Goal: Task Accomplishment & Management: Use online tool/utility

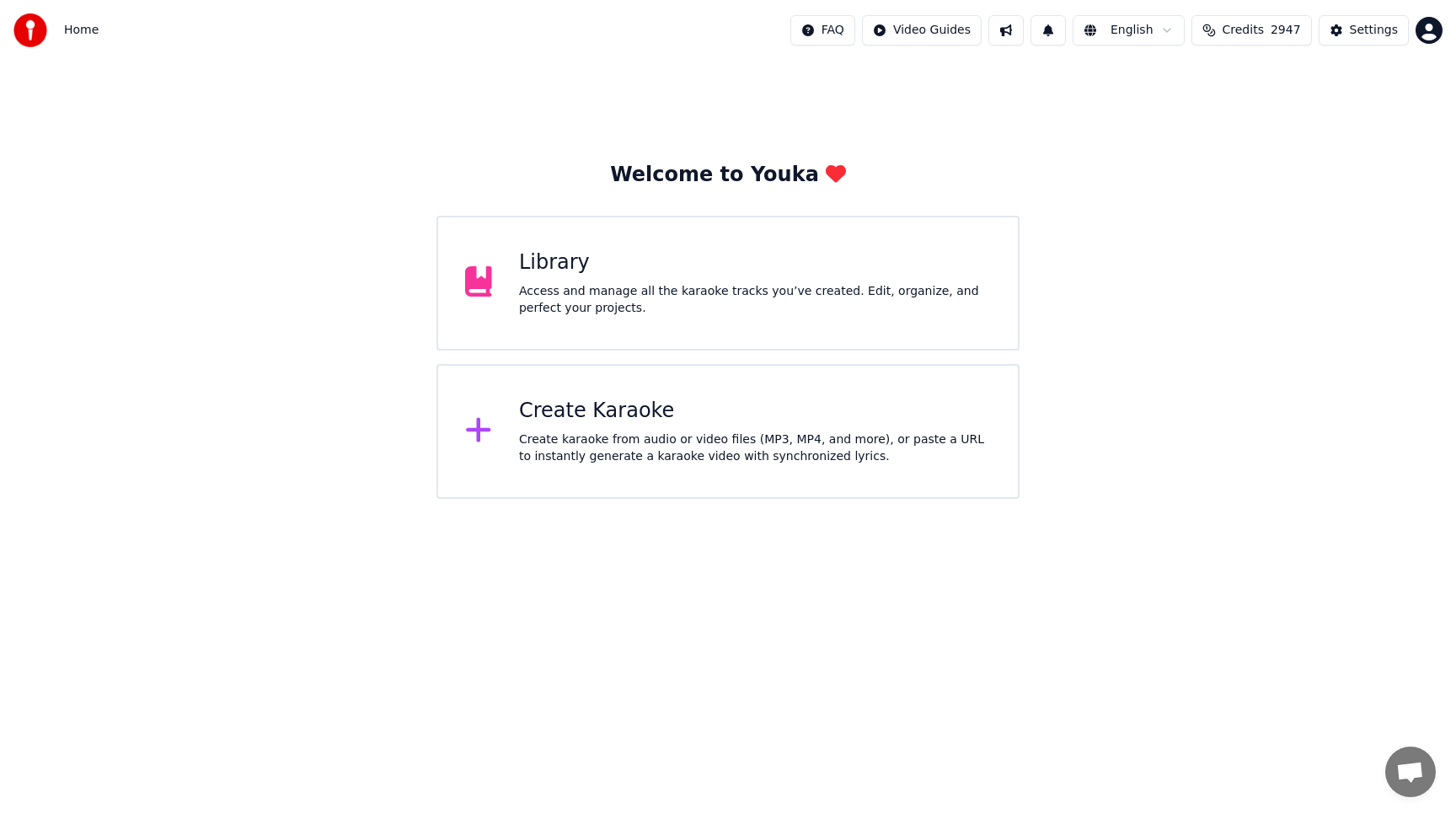
click at [632, 280] on div "Library Access and manage all the karaoke tracks you’ve created. Edit, organize…" at bounding box center [754, 283] width 471 height 68
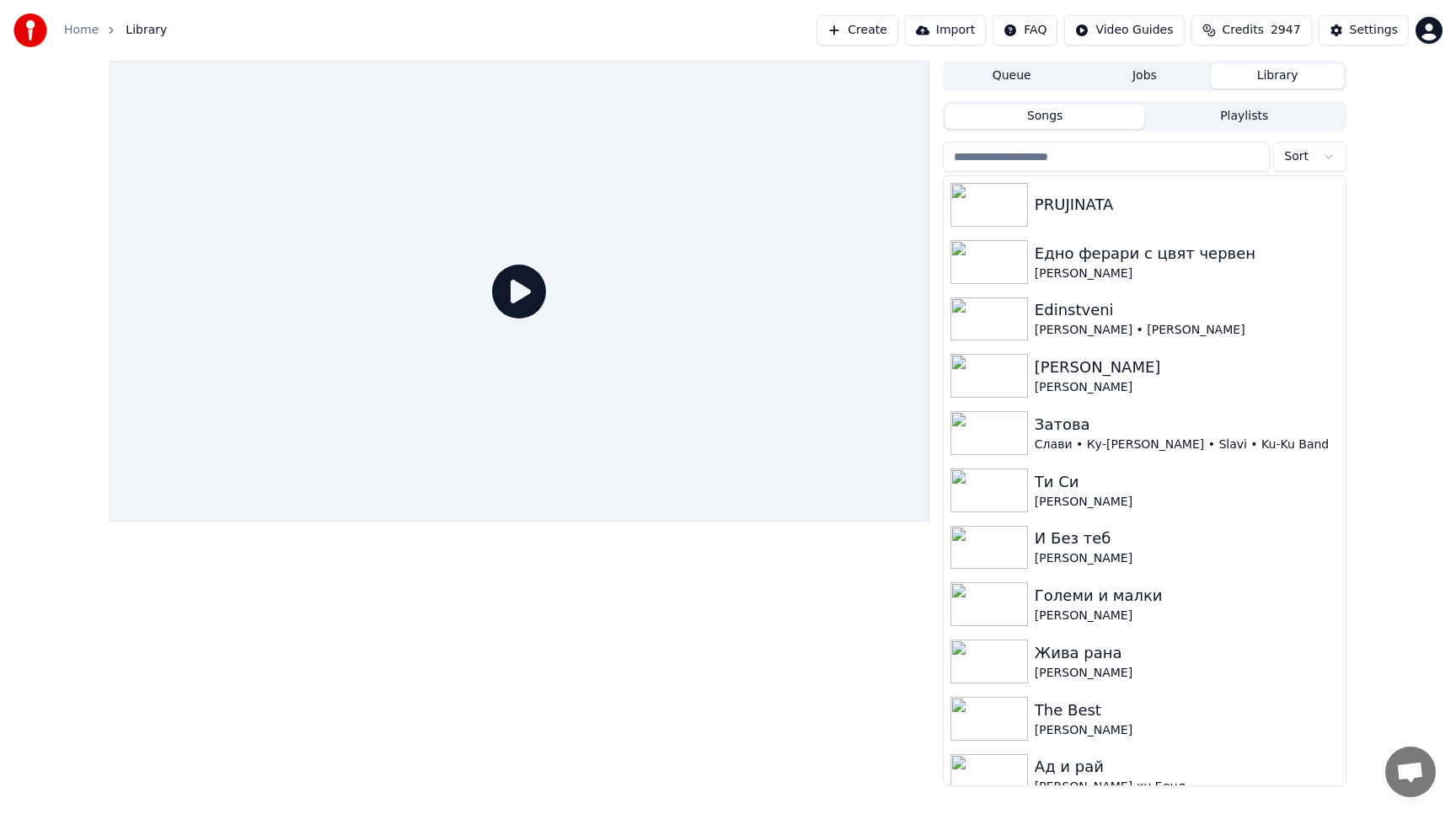
click at [852, 27] on button "Create" at bounding box center [857, 30] width 81 height 30
click at [534, 298] on icon at bounding box center [519, 291] width 54 height 54
click at [520, 290] on icon at bounding box center [519, 291] width 54 height 54
click at [997, 205] on img at bounding box center [988, 205] width 78 height 44
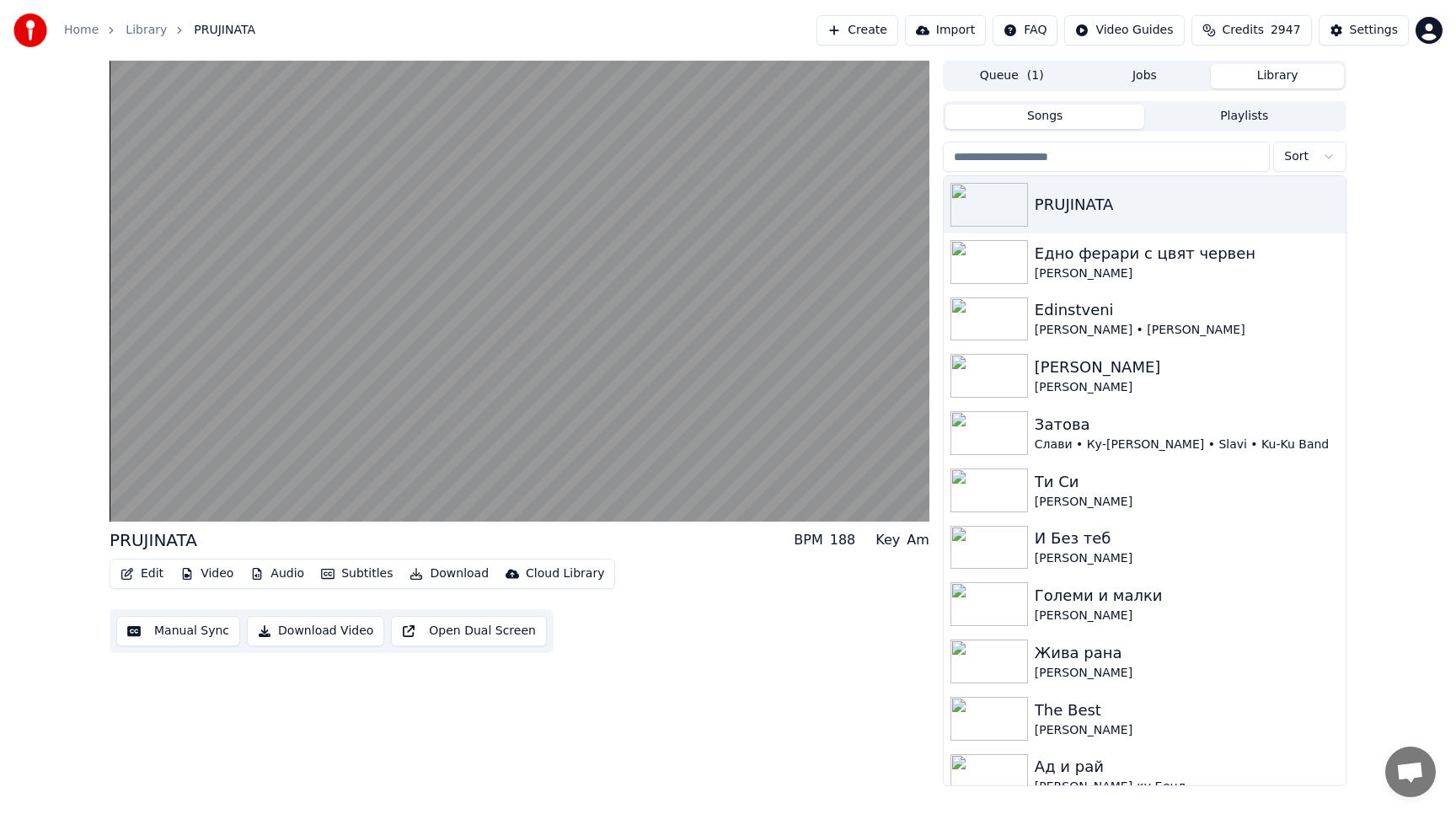
click at [193, 635] on button "Manual Sync" at bounding box center [178, 631] width 124 height 30
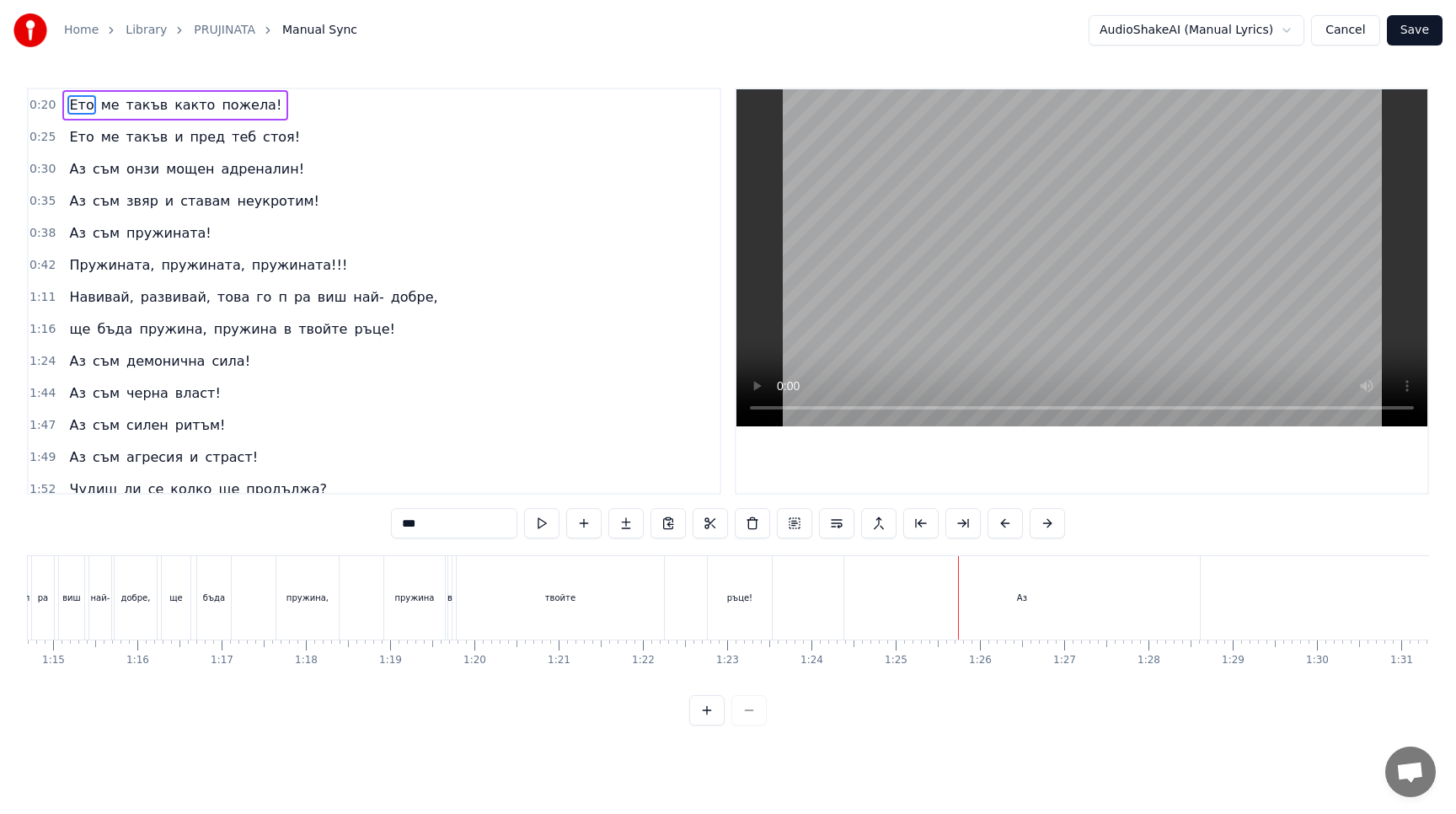
scroll to position [0, 6291]
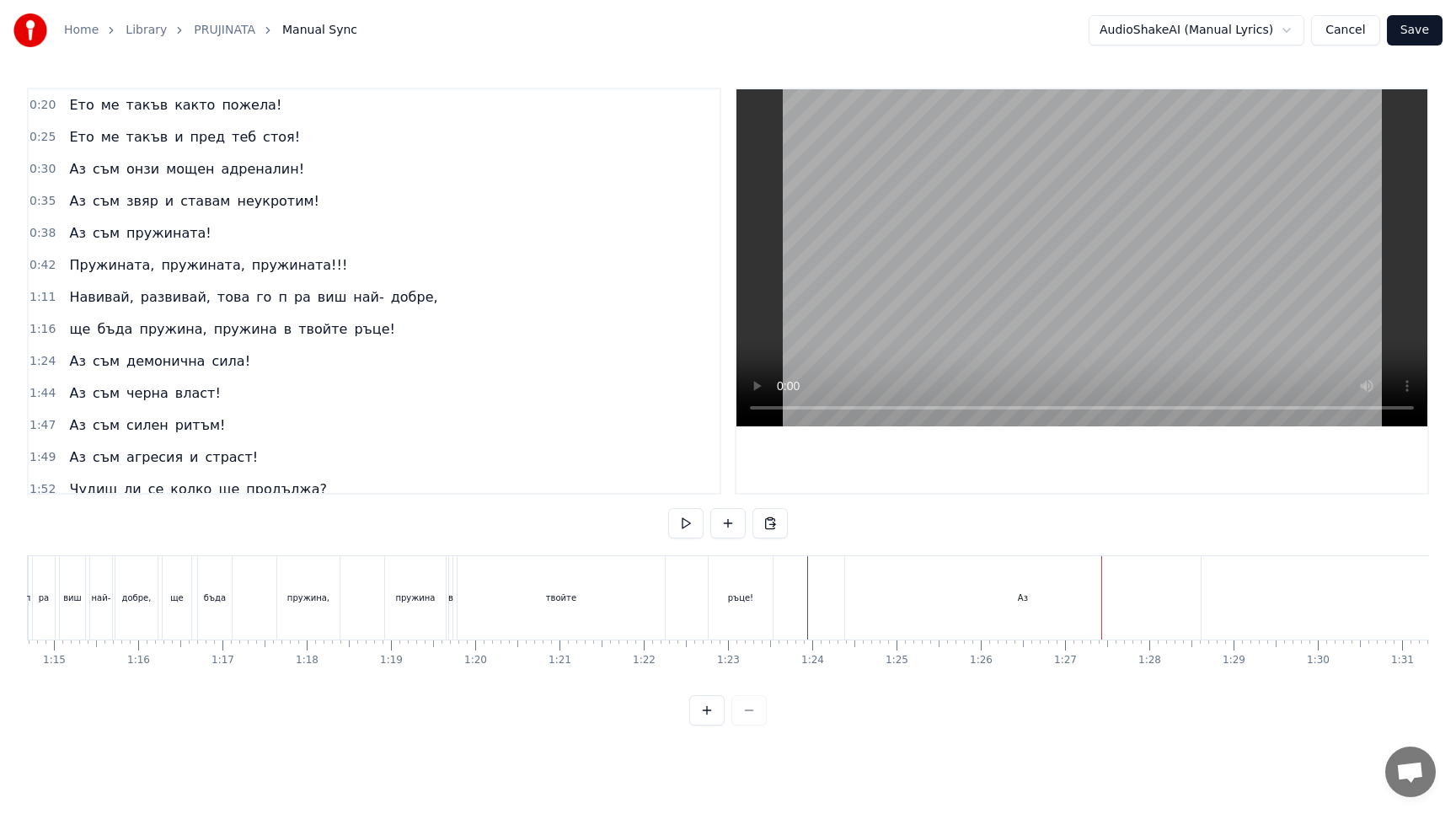
click at [381, 286] on div "Навивай, развивай, това го п pa виш най- добре," at bounding box center [253, 297] width 382 height 30
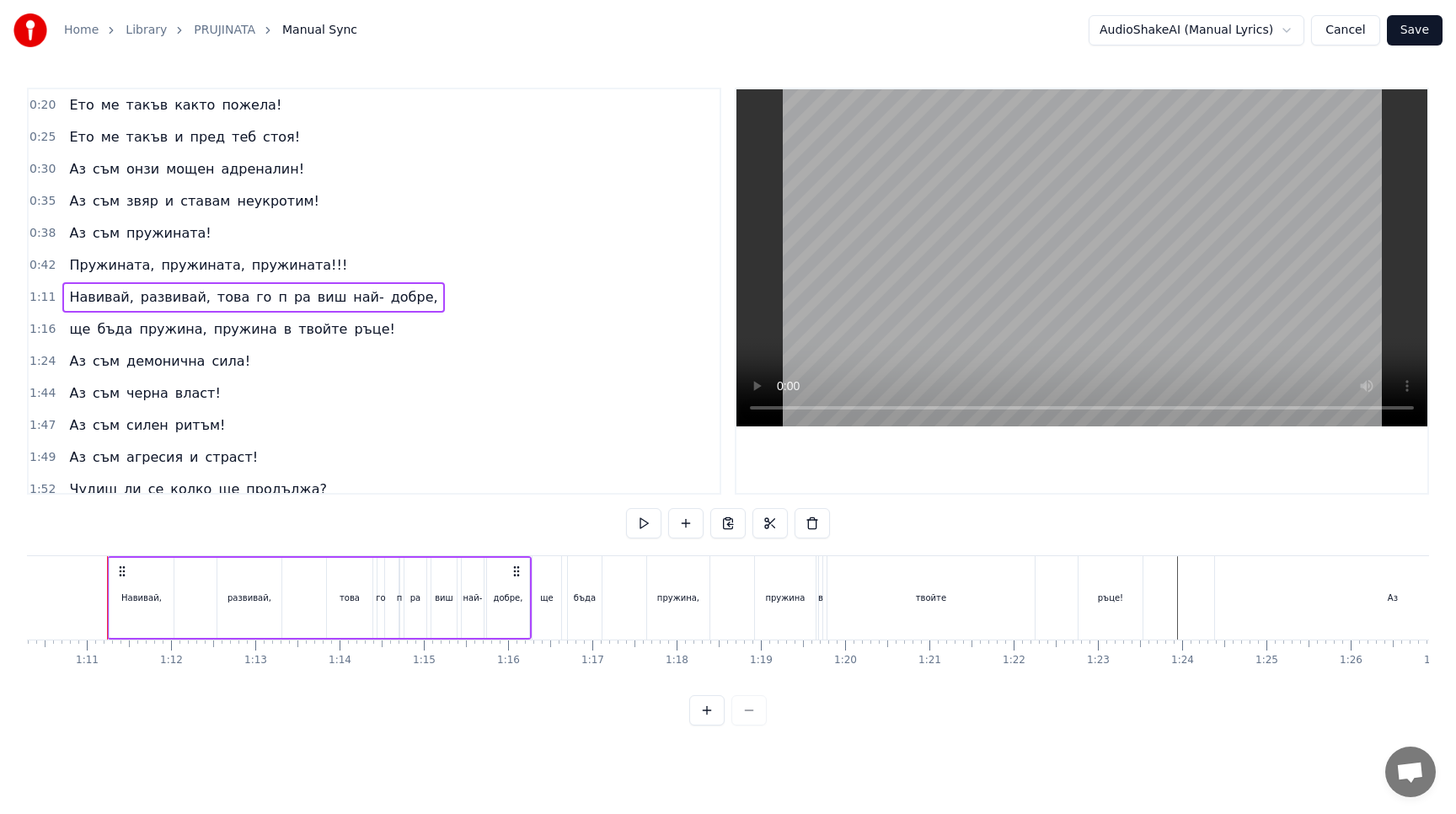
scroll to position [0, 5916]
click at [723, 525] on button at bounding box center [728, 523] width 36 height 30
click at [282, 328] on span "в" at bounding box center [287, 329] width 11 height 19
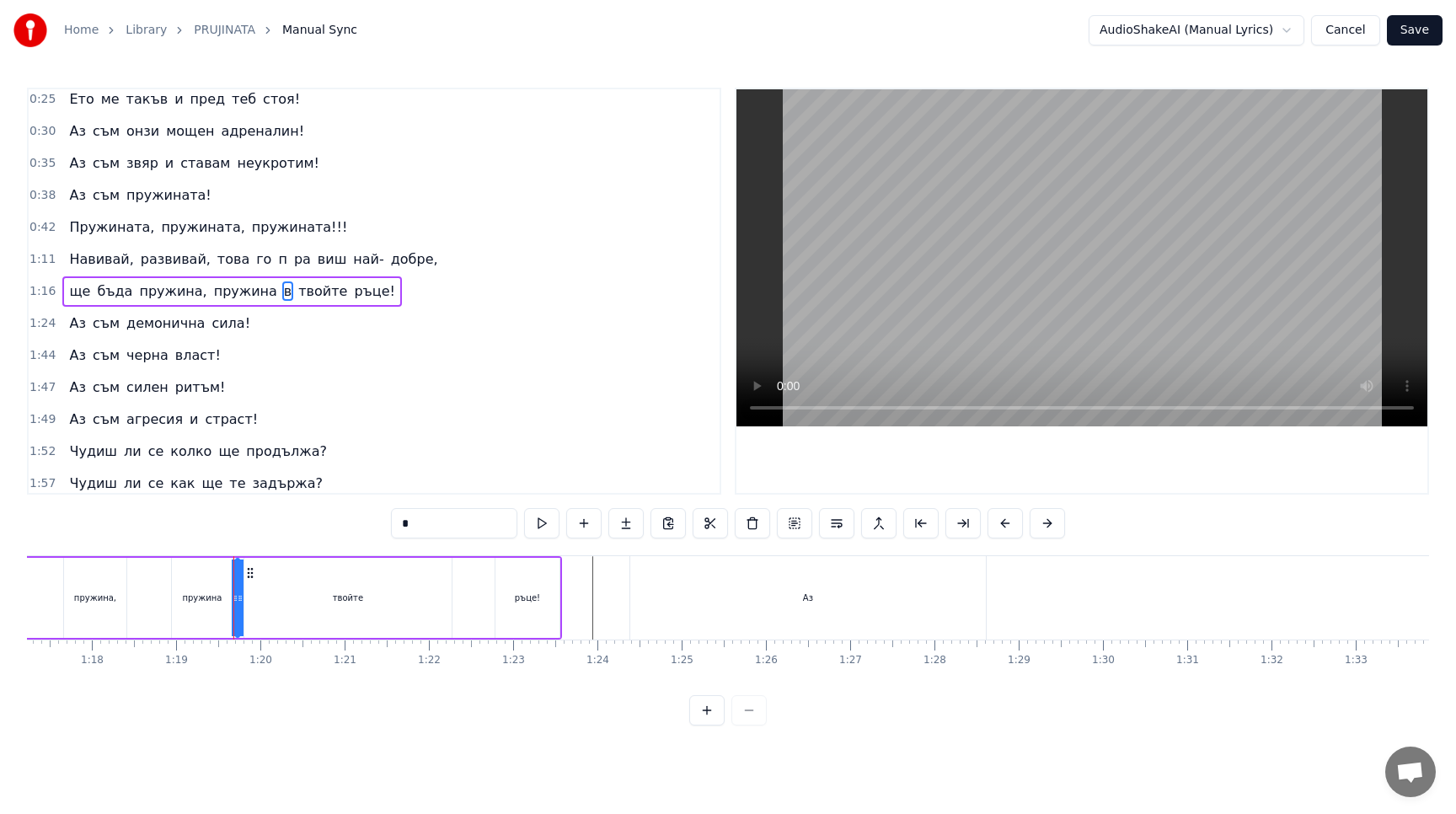
scroll to position [0, 6595]
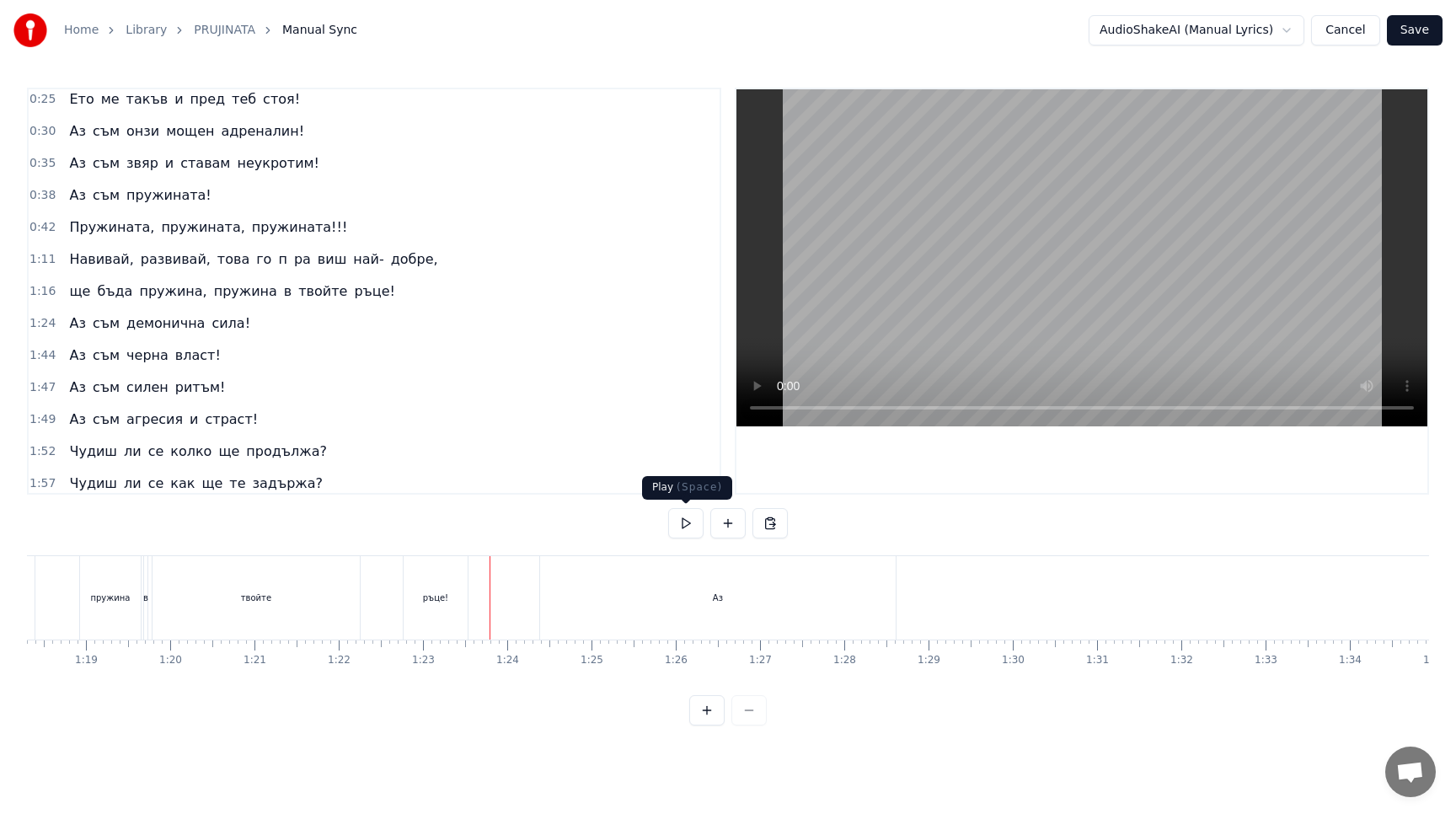
click at [685, 522] on button at bounding box center [685, 523] width 36 height 30
click at [689, 524] on button at bounding box center [685, 523] width 36 height 30
click at [720, 613] on div "Аз" at bounding box center [717, 597] width 355 height 83
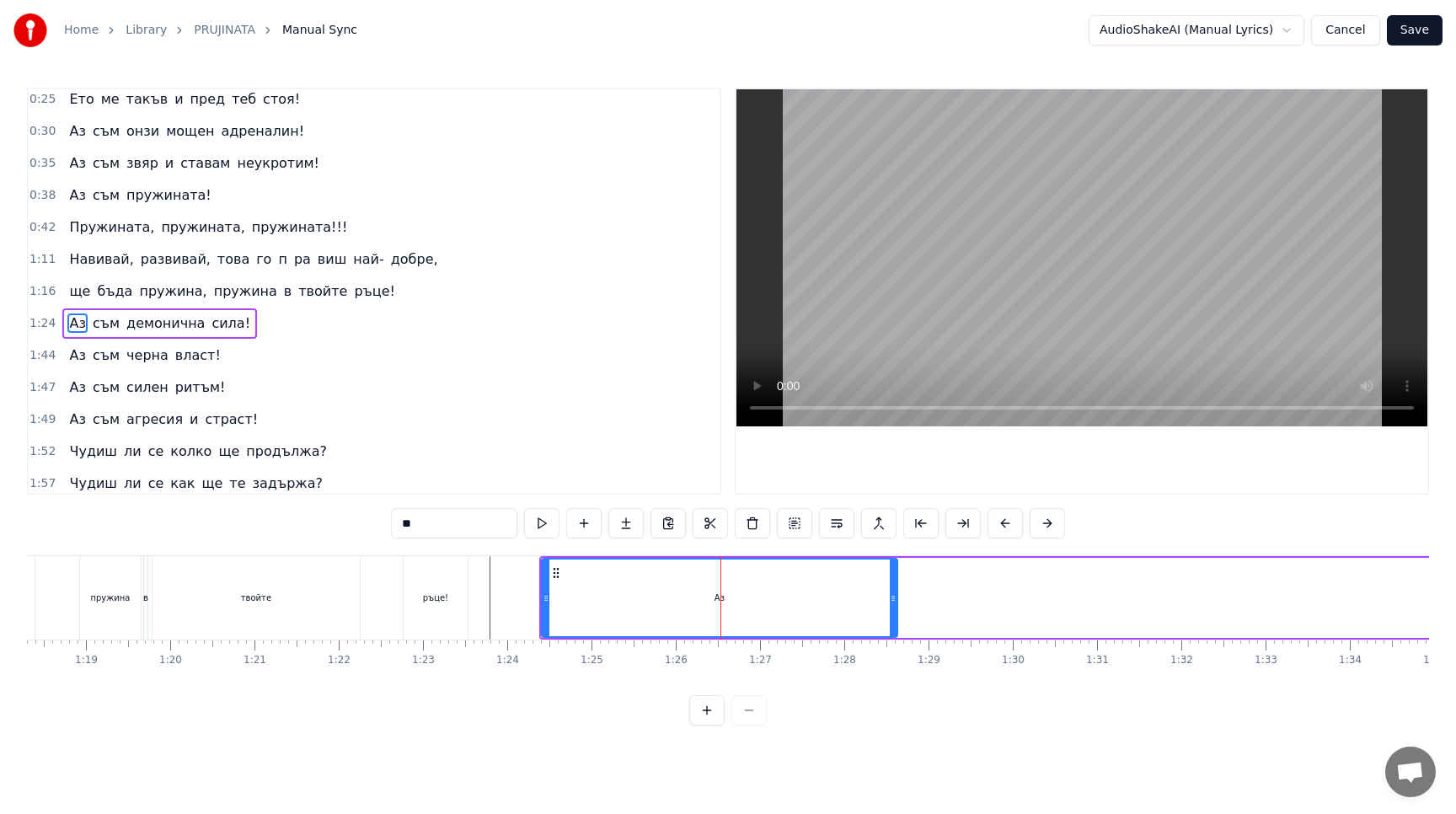
scroll to position [70, 0]
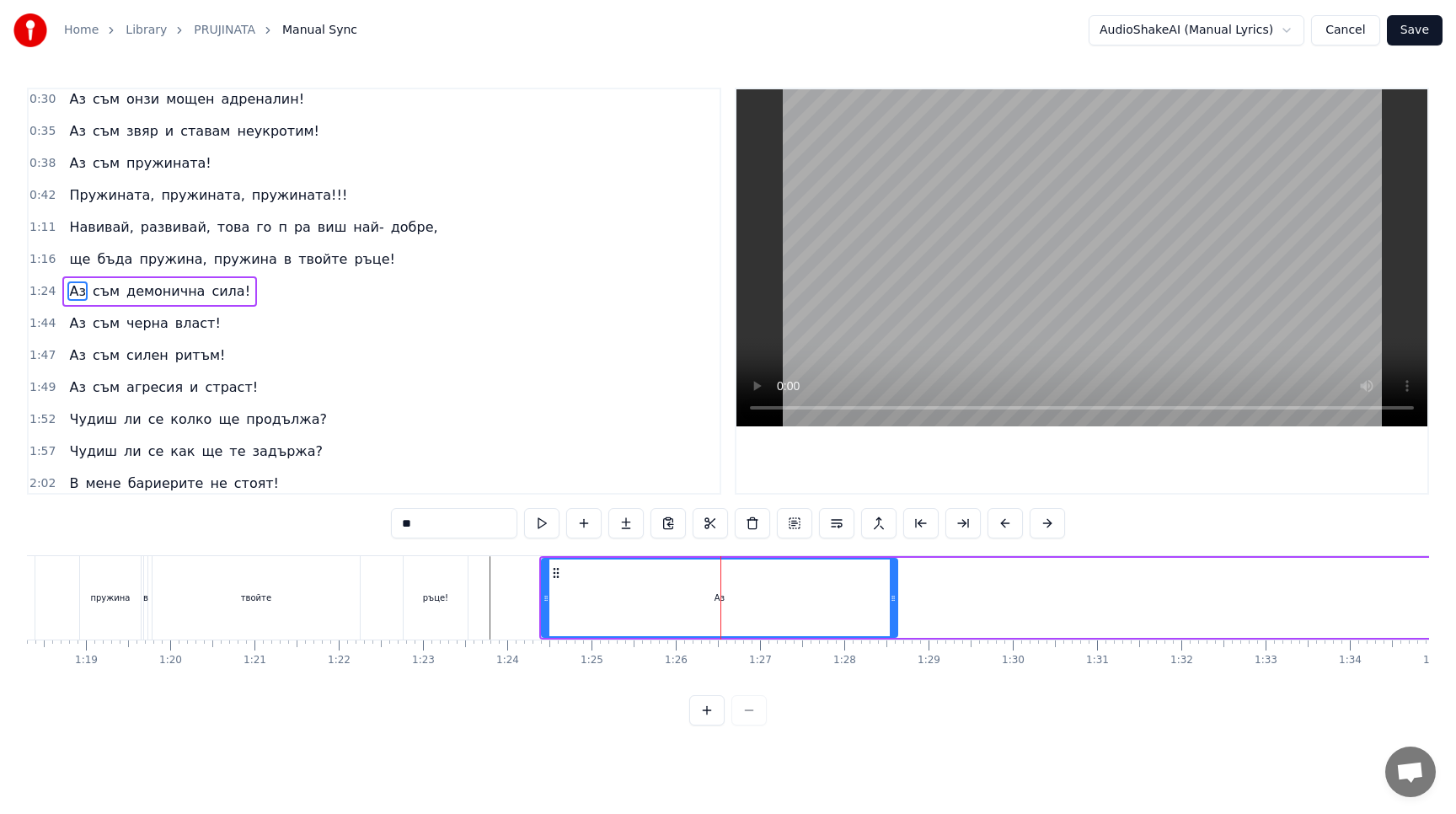
drag, startPoint x: 424, startPoint y: 523, endPoint x: 336, endPoint y: 523, distance: 88.0
click at [336, 523] on div "0:20 Ето ме такъв както пожела! 0:25 Ето ме такъв и пред теб стоя! 0:30 Аз съм …" at bounding box center [728, 407] width 1402 height 638
click at [727, 523] on button at bounding box center [731, 523] width 36 height 30
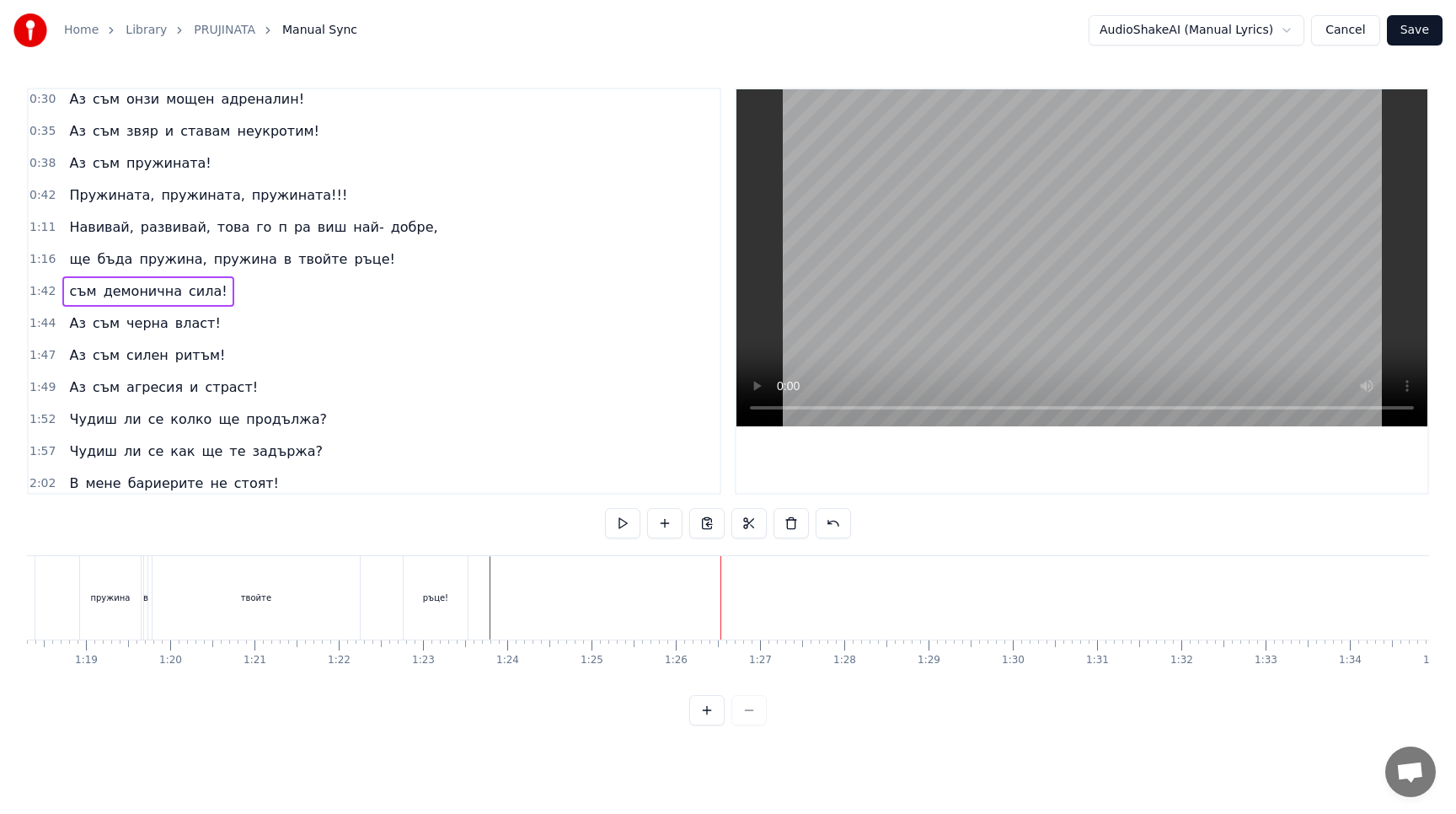
click at [836, 526] on button at bounding box center [833, 523] width 36 height 30
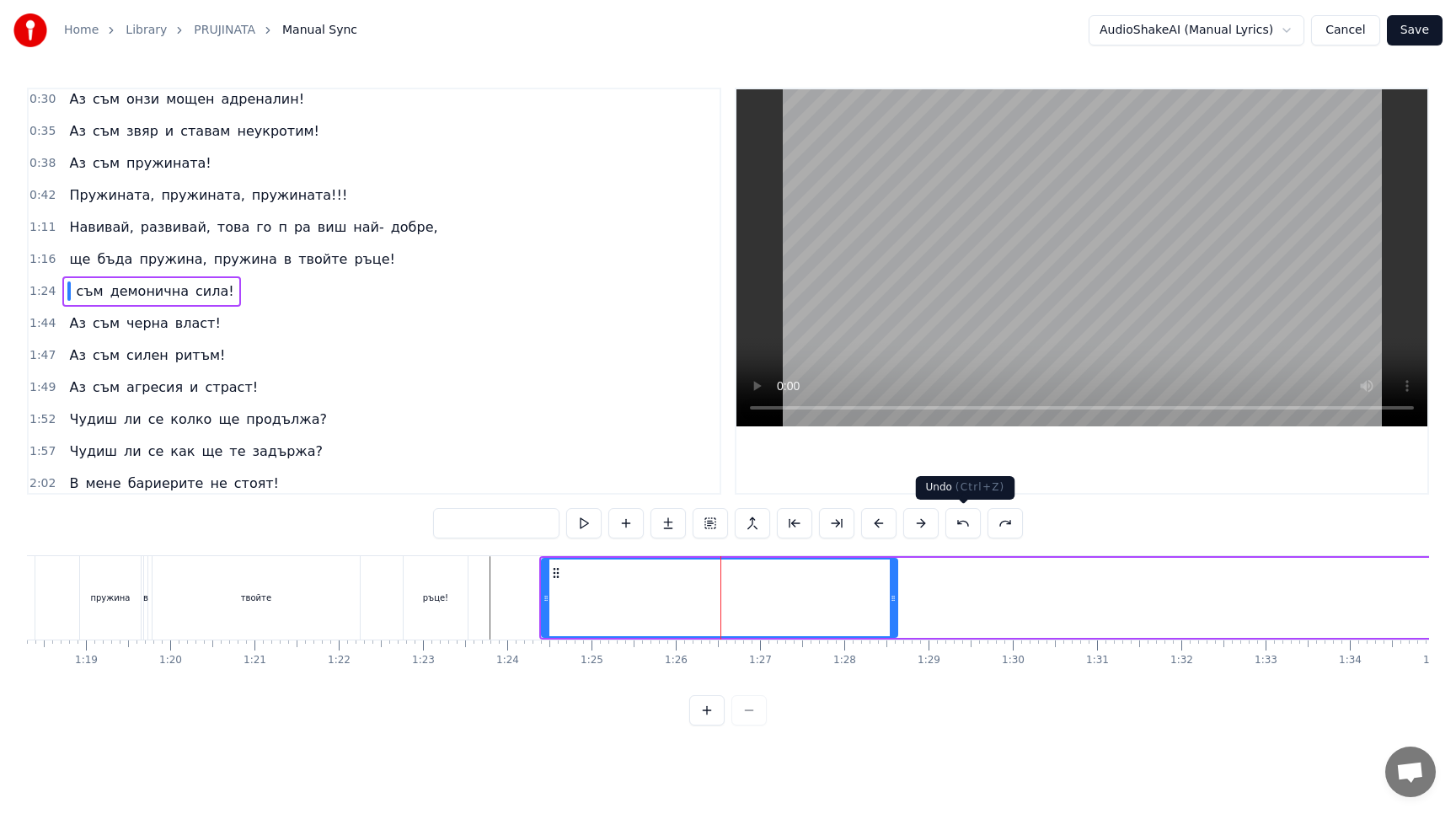
click at [957, 524] on button at bounding box center [963, 523] width 36 height 30
type input "**"
drag, startPoint x: 545, startPoint y: 600, endPoint x: 541, endPoint y: 610, distance: 10.8
click at [541, 610] on div at bounding box center [539, 598] width 6 height 77
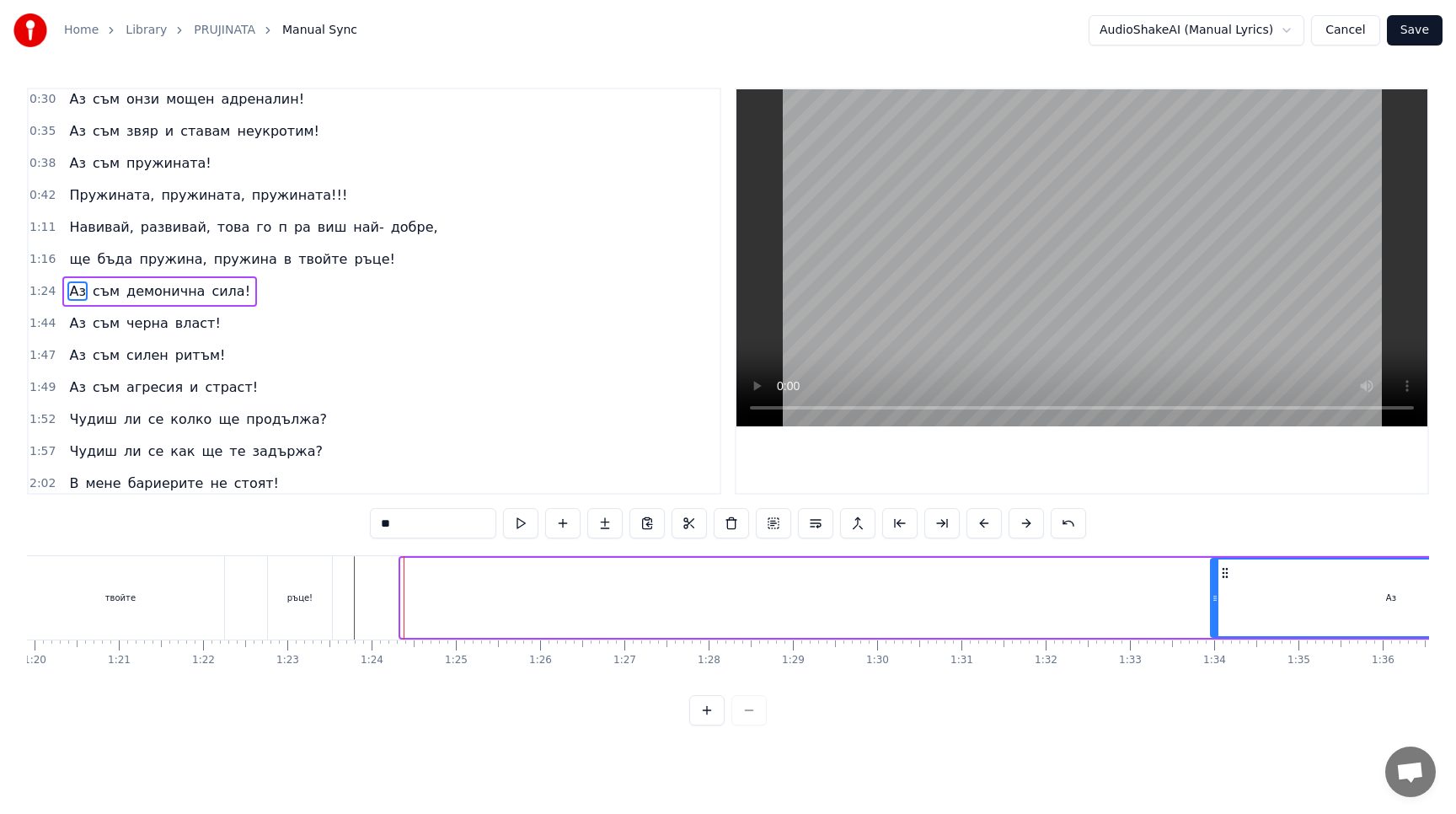
scroll to position [0, 6744]
drag, startPoint x: 551, startPoint y: 574, endPoint x: 1146, endPoint y: 583, distance: 595.1
click at [1146, 583] on div "Аз" at bounding box center [1312, 598] width 359 height 77
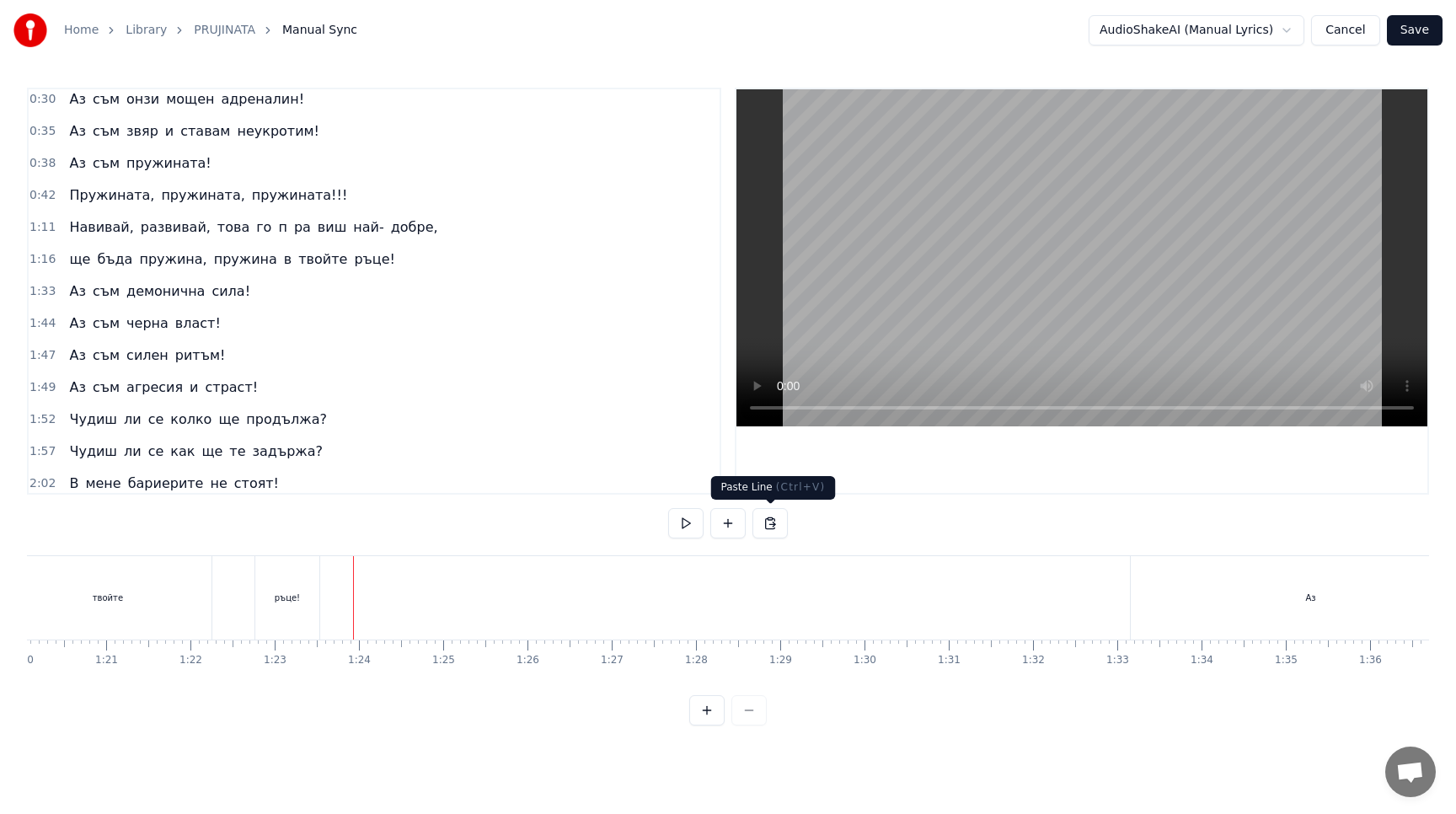
click at [768, 517] on button at bounding box center [770, 523] width 36 height 30
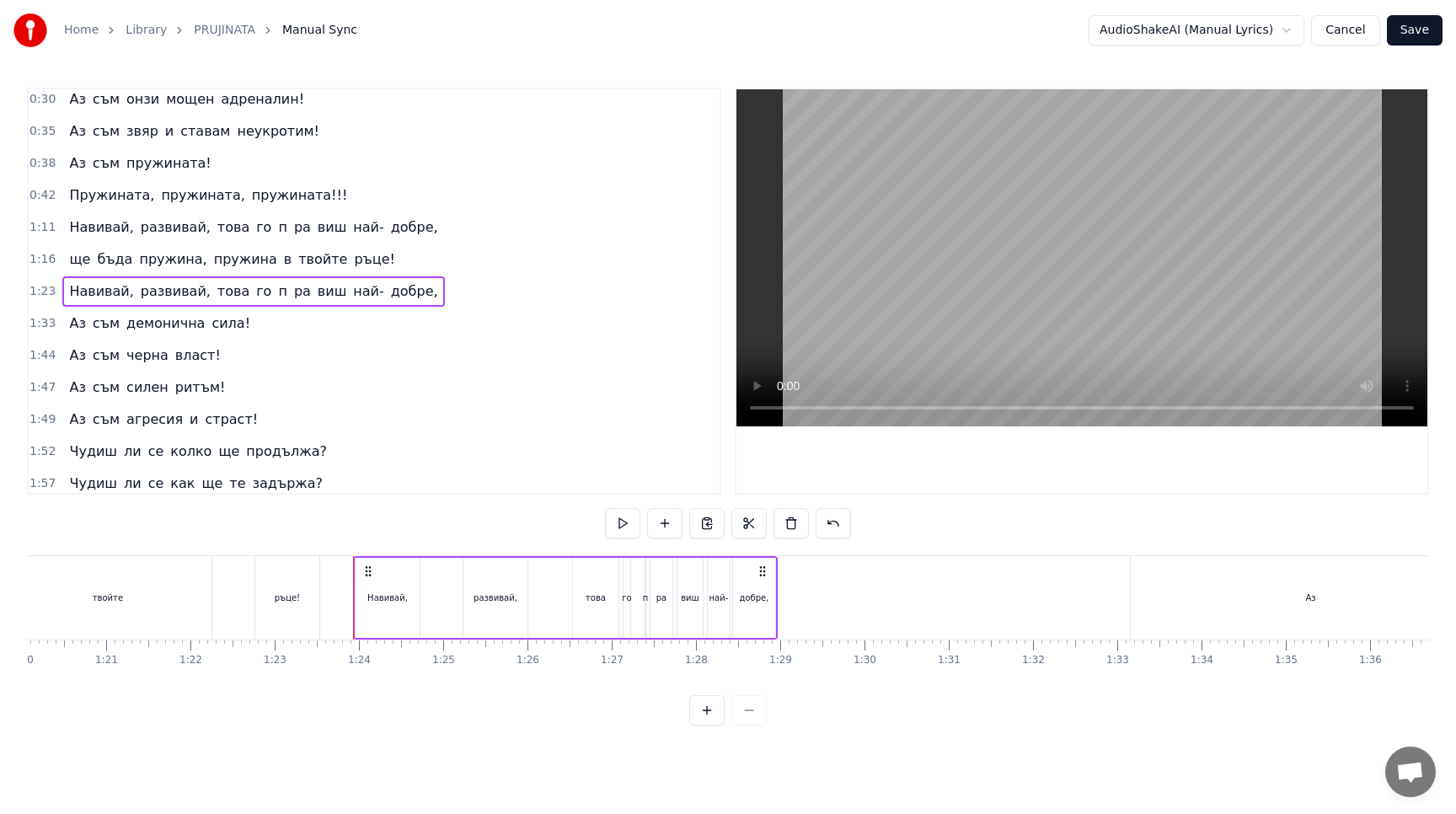
click at [386, 607] on div "Навивай," at bounding box center [387, 597] width 64 height 80
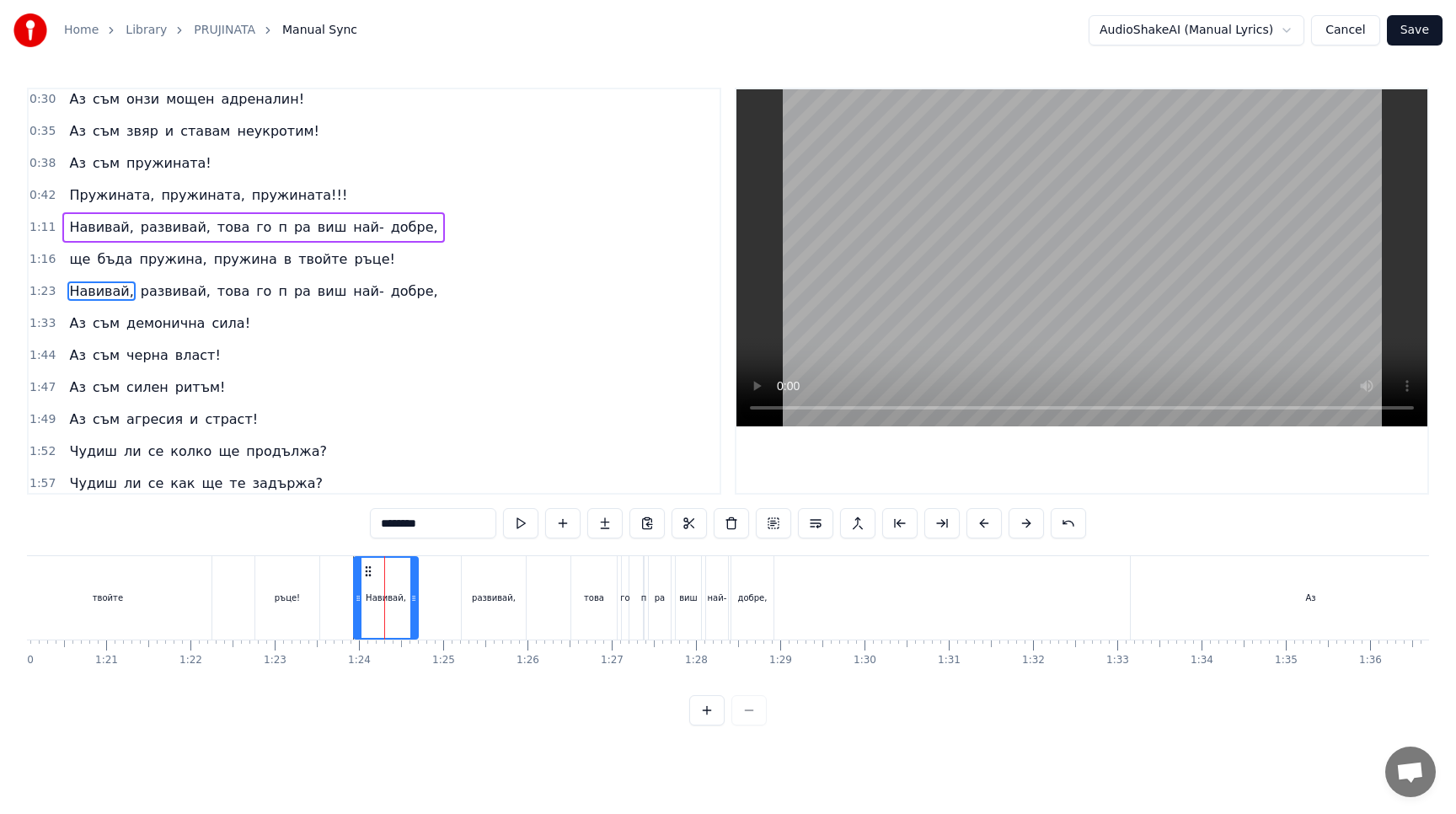
click at [449, 525] on input "********" at bounding box center [433, 523] width 126 height 30
click at [523, 529] on button at bounding box center [521, 523] width 36 height 30
drag, startPoint x: 439, startPoint y: 528, endPoint x: 330, endPoint y: 528, distance: 109.0
click at [330, 528] on div "0:20 Ето ме такъв както пожела! 0:25 Ето ме такъв и пред теб стоя! 0:30 Аз съм …" at bounding box center [728, 407] width 1402 height 638
click at [502, 604] on div "развивай," at bounding box center [493, 597] width 64 height 83
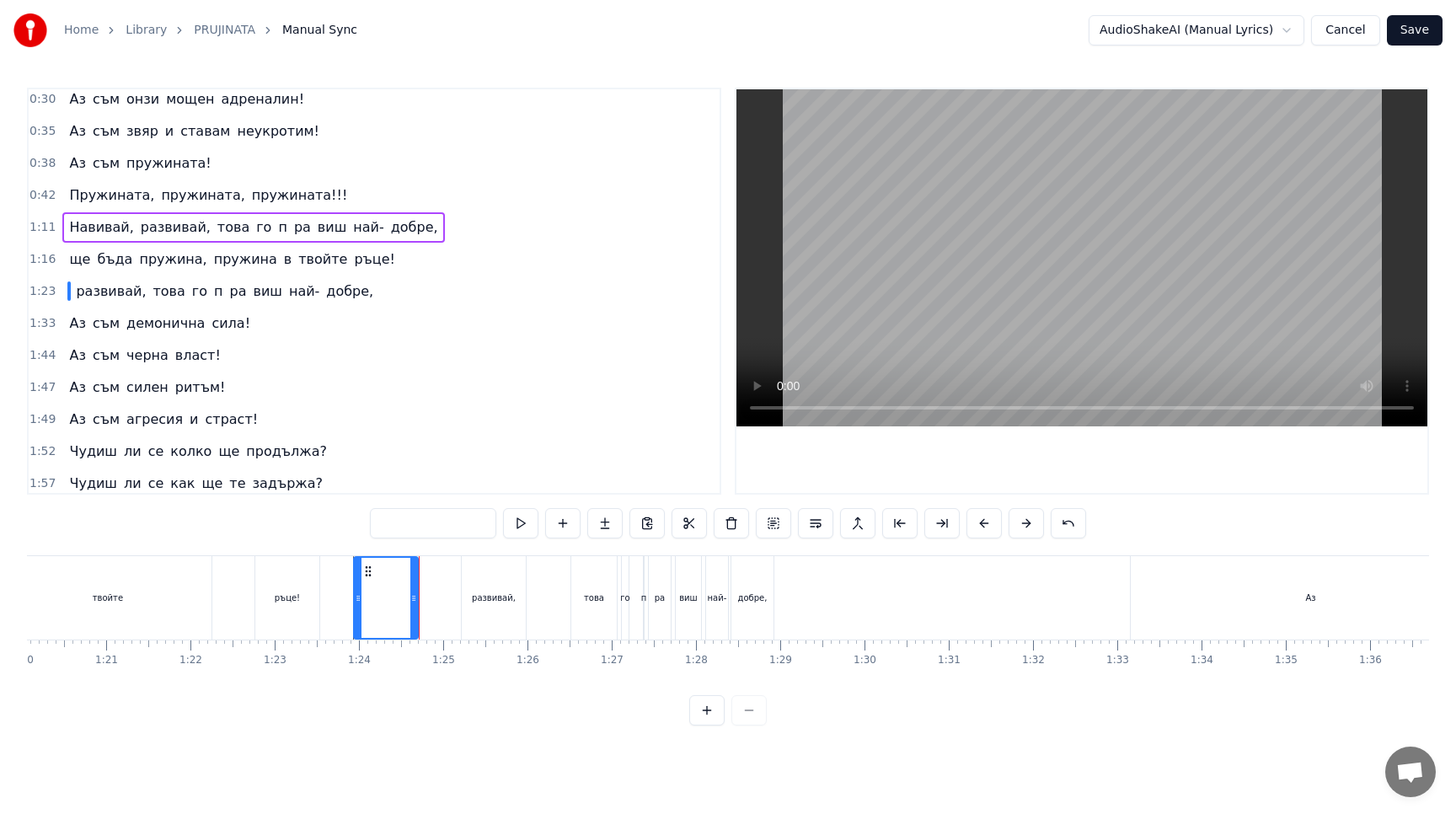
type input "*********"
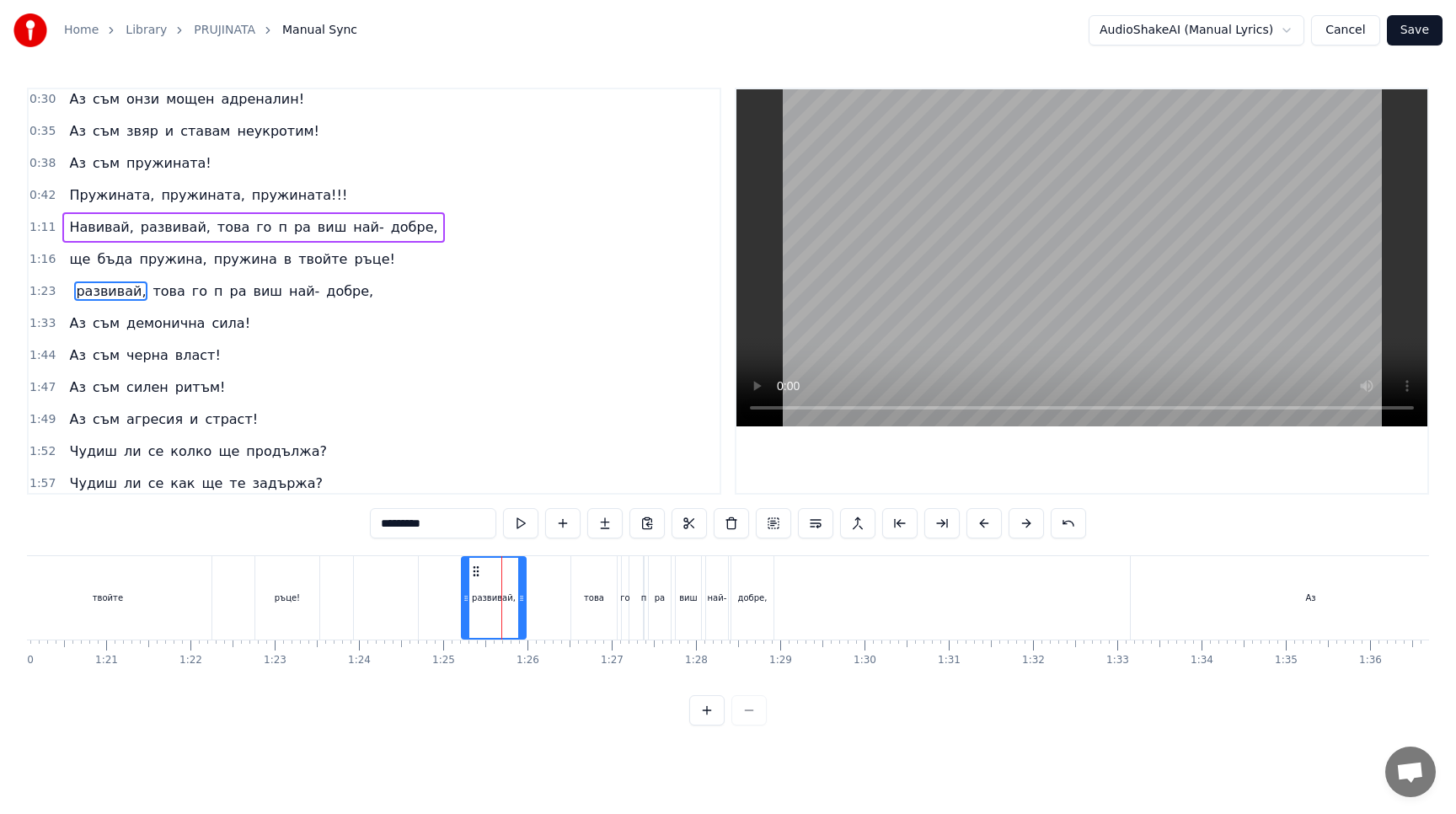
drag, startPoint x: 439, startPoint y: 525, endPoint x: 205, endPoint y: 525, distance: 234.0
click at [206, 525] on div "0:20 Ето ме такъв както пожела! 0:25 Ето ме такъв и пред теб стоя! 0:30 Аз съм …" at bounding box center [728, 407] width 1402 height 638
click at [261, 293] on span "добре," at bounding box center [279, 290] width 50 height 19
type input "******"
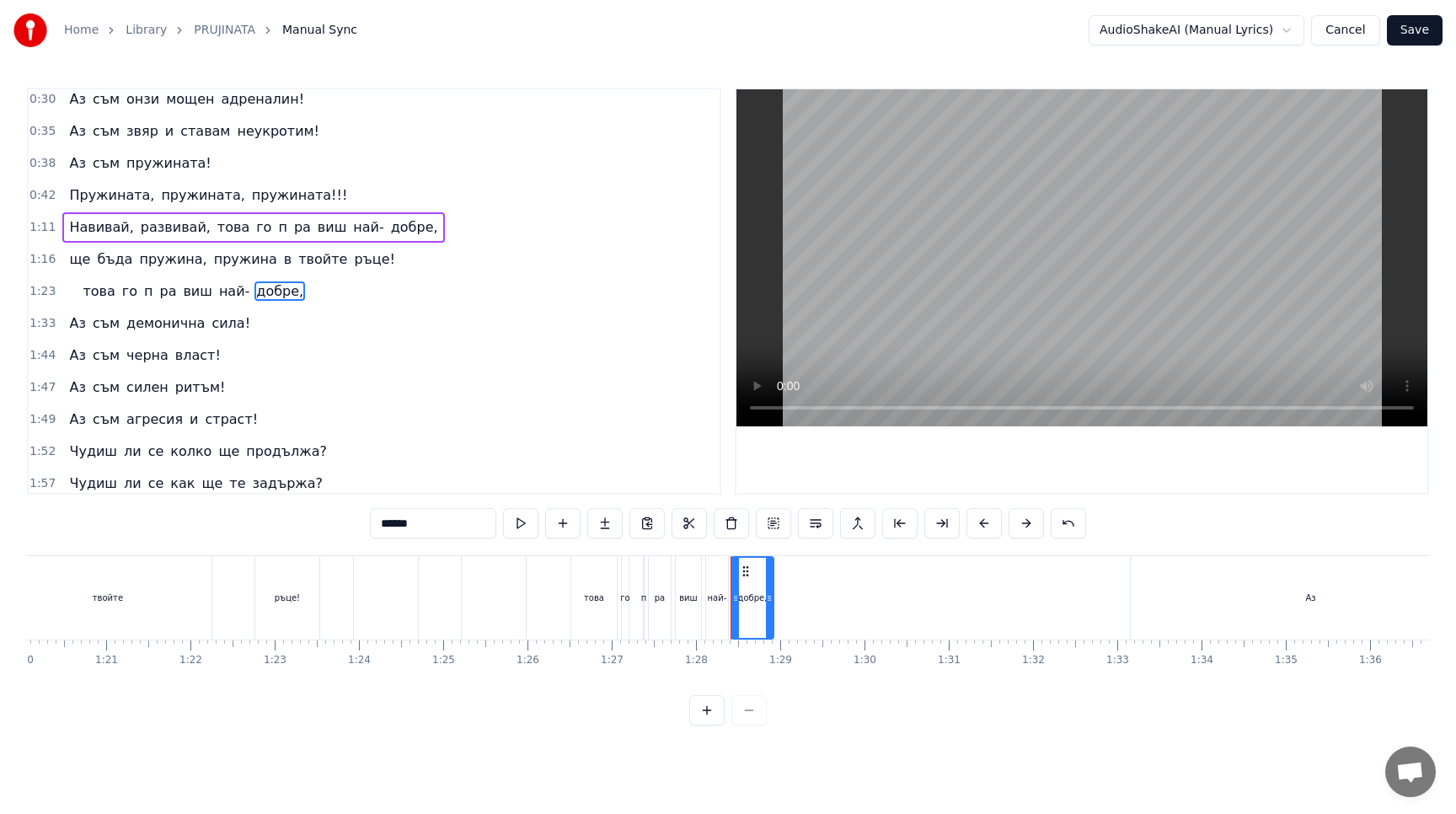
click at [164, 279] on div "това го п pa виш най- добре," at bounding box center [186, 291] width 248 height 30
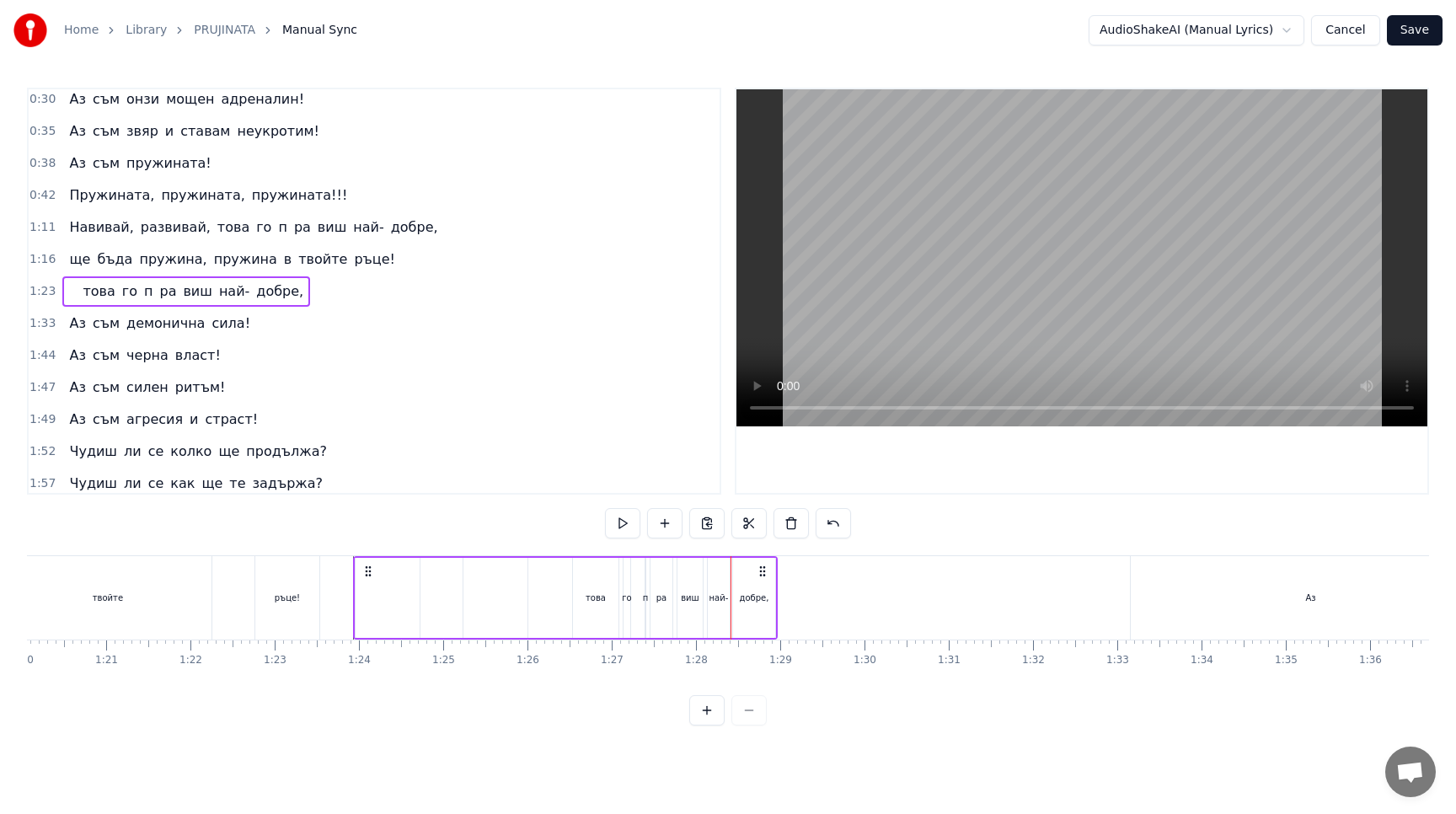
click at [376, 599] on div at bounding box center [387, 597] width 64 height 80
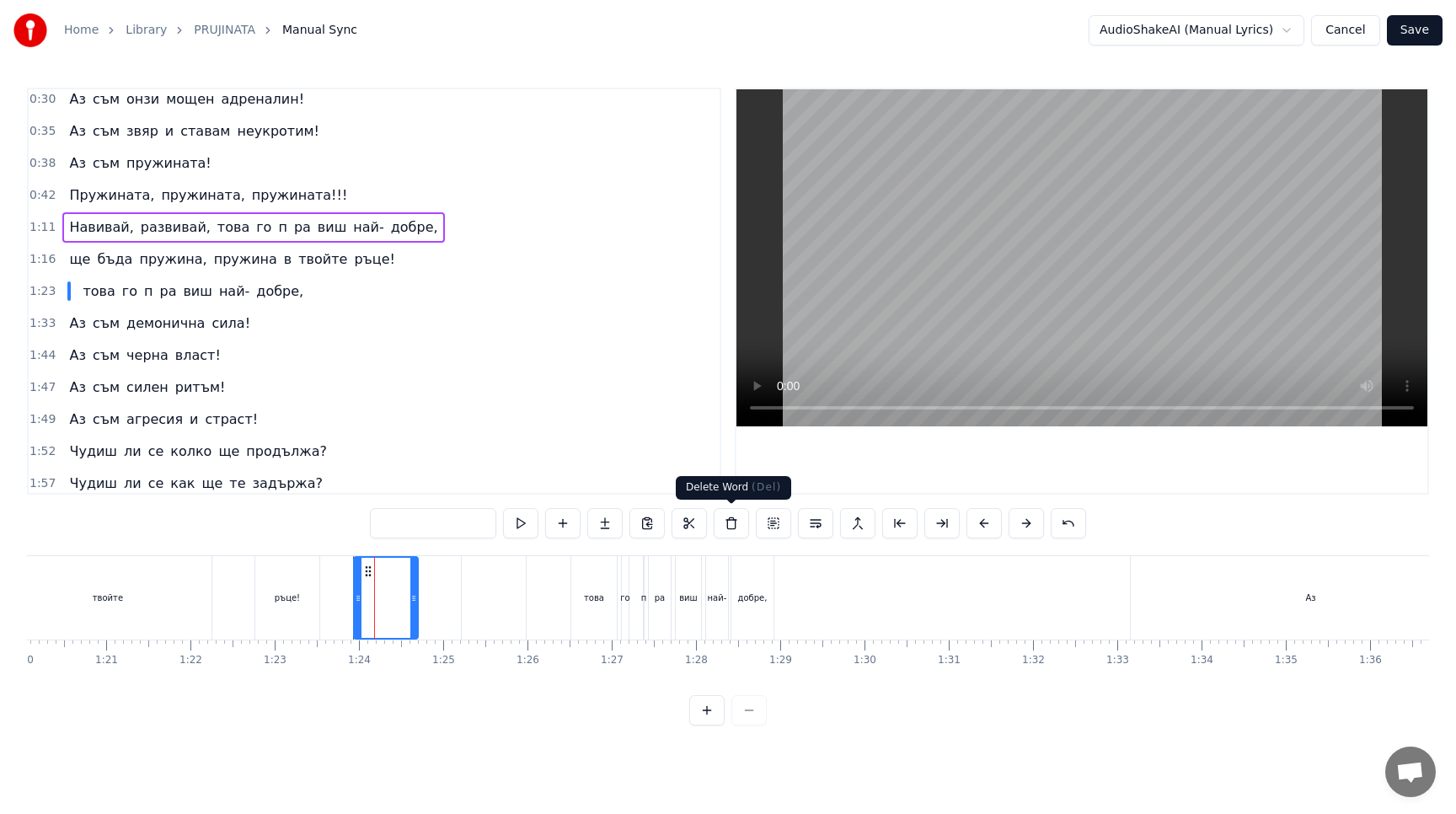
click at [734, 529] on button at bounding box center [731, 523] width 36 height 30
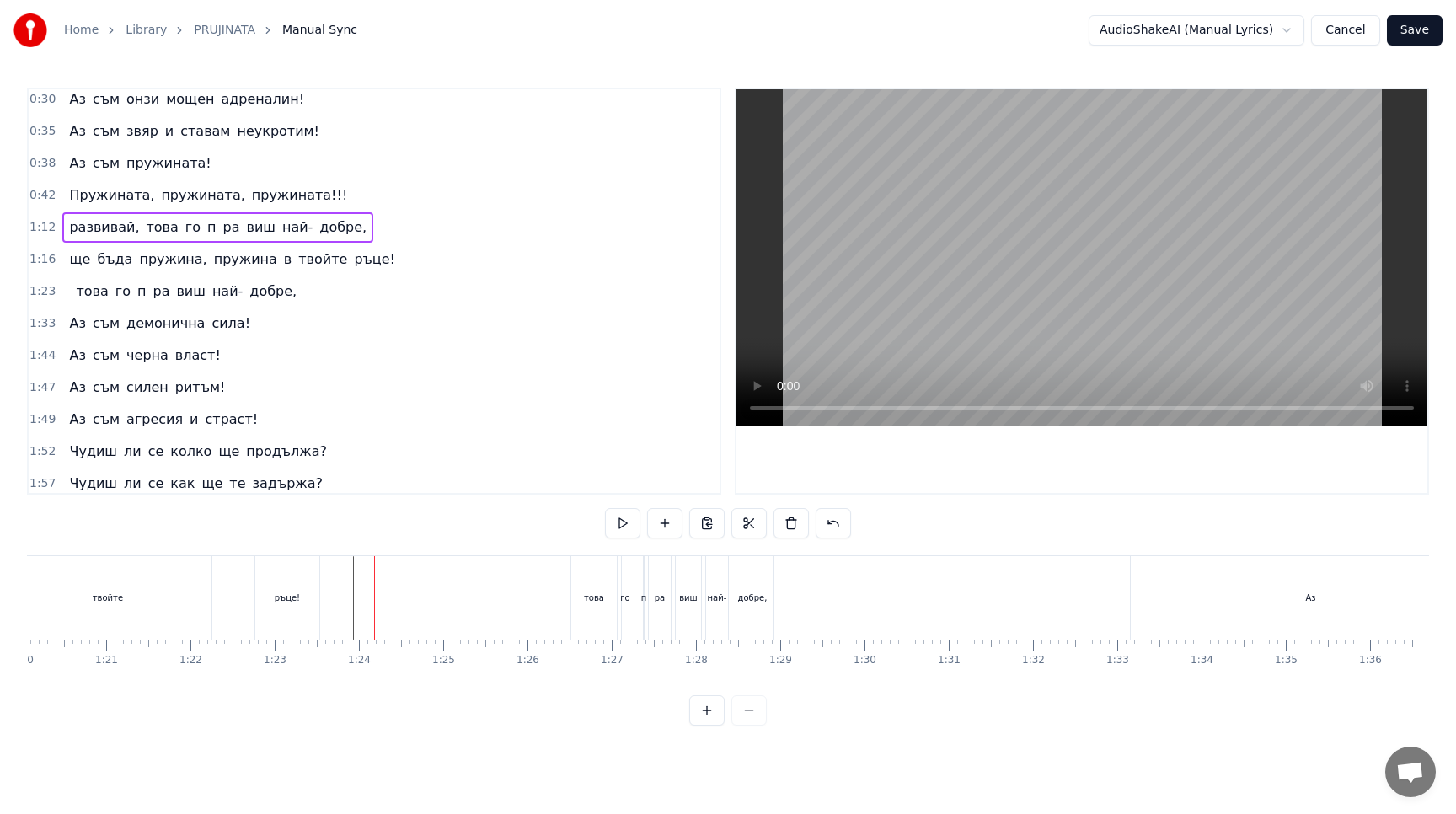
click at [487, 615] on div at bounding box center [493, 597] width 66 height 83
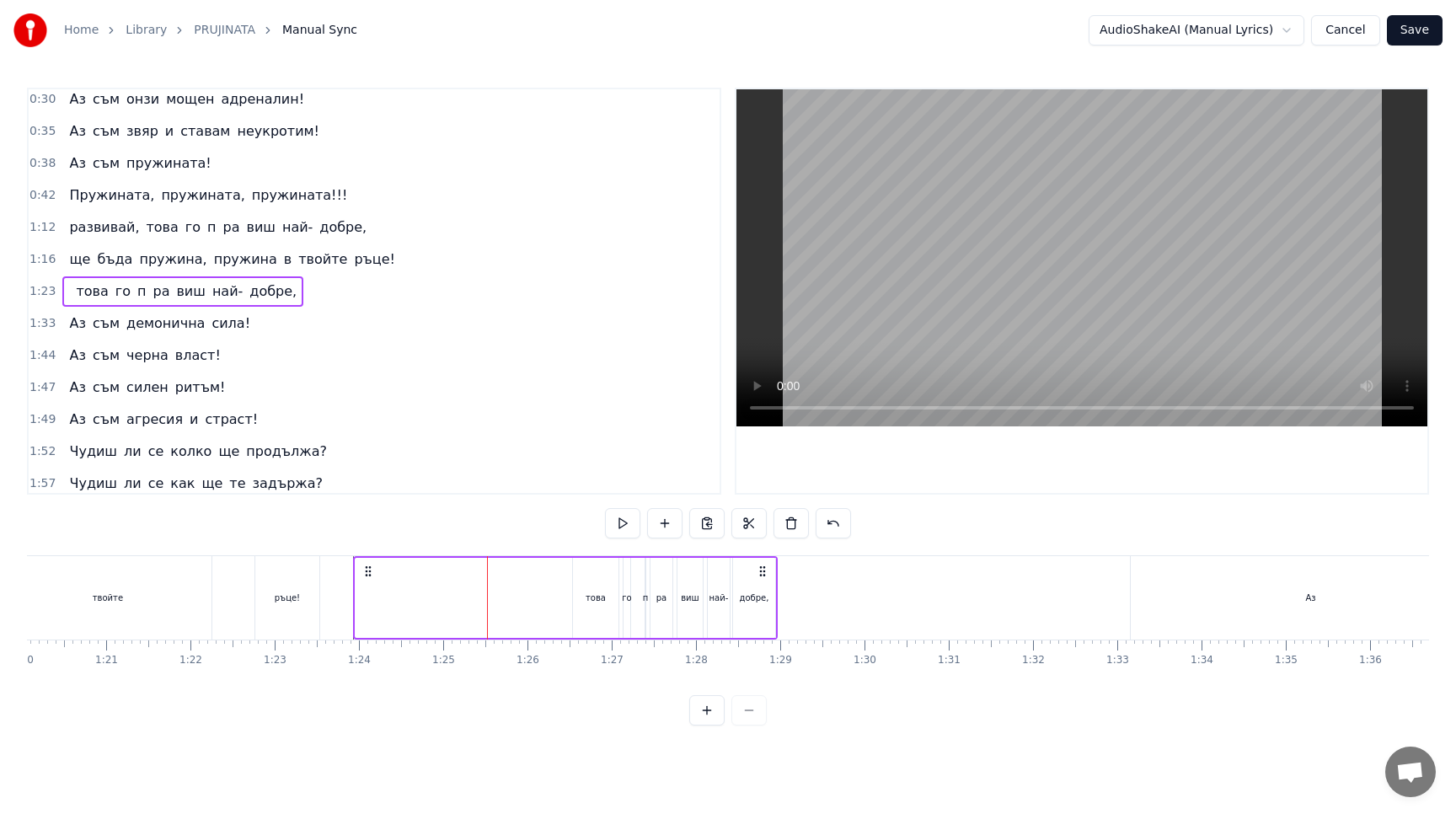
click at [534, 610] on div "това го п pa виш най- добре," at bounding box center [566, 597] width 425 height 83
click at [472, 613] on div at bounding box center [495, 597] width 66 height 80
click at [425, 611] on div "това го п pa виш най- добре," at bounding box center [566, 597] width 425 height 83
click at [554, 609] on div "това го п pa виш най- добре," at bounding box center [566, 597] width 425 height 83
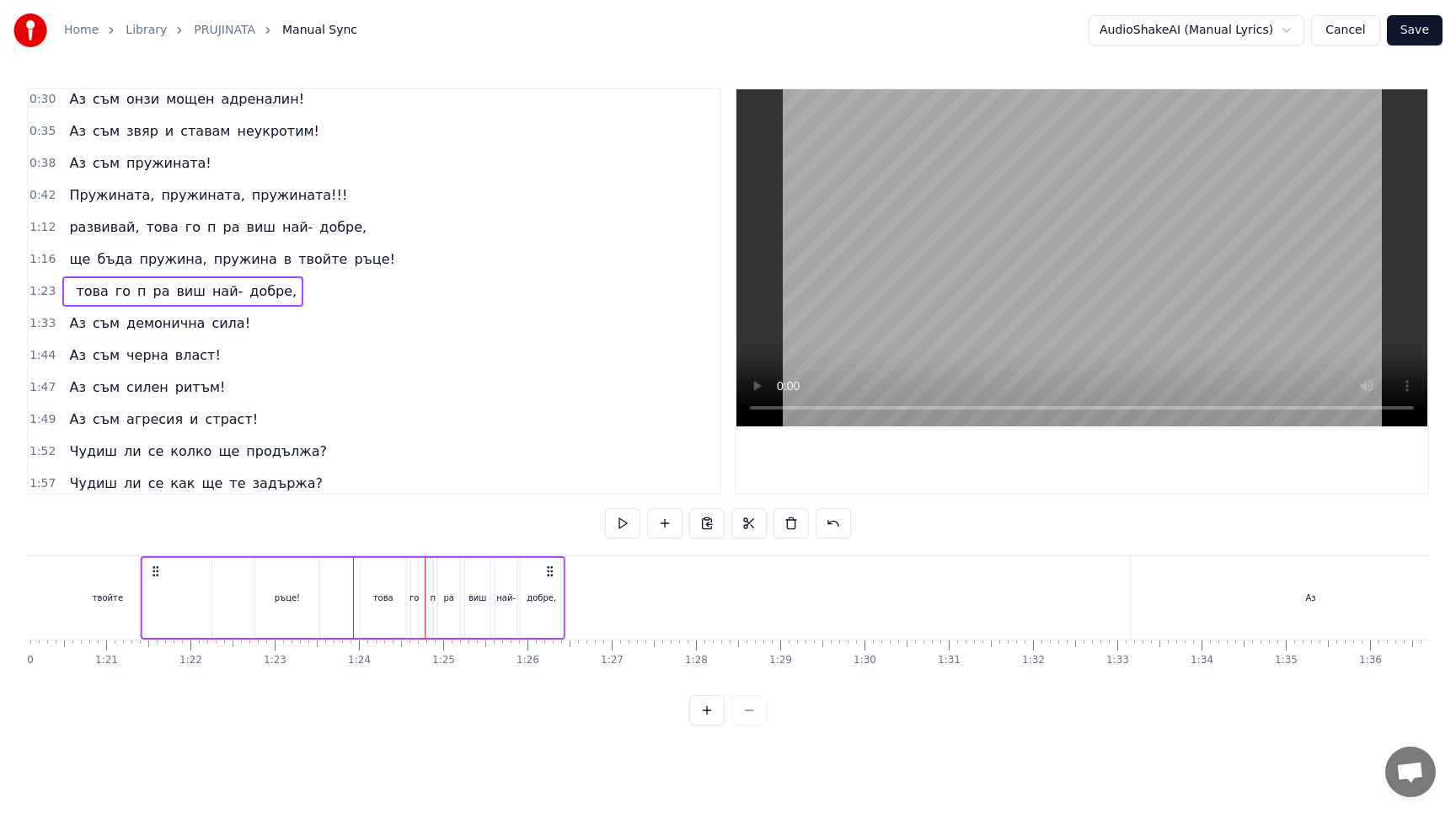
drag, startPoint x: 763, startPoint y: 571, endPoint x: 551, endPoint y: 575, distance: 212.0
click at [551, 575] on icon at bounding box center [550, 571] width 14 height 14
click at [620, 528] on button at bounding box center [622, 523] width 36 height 30
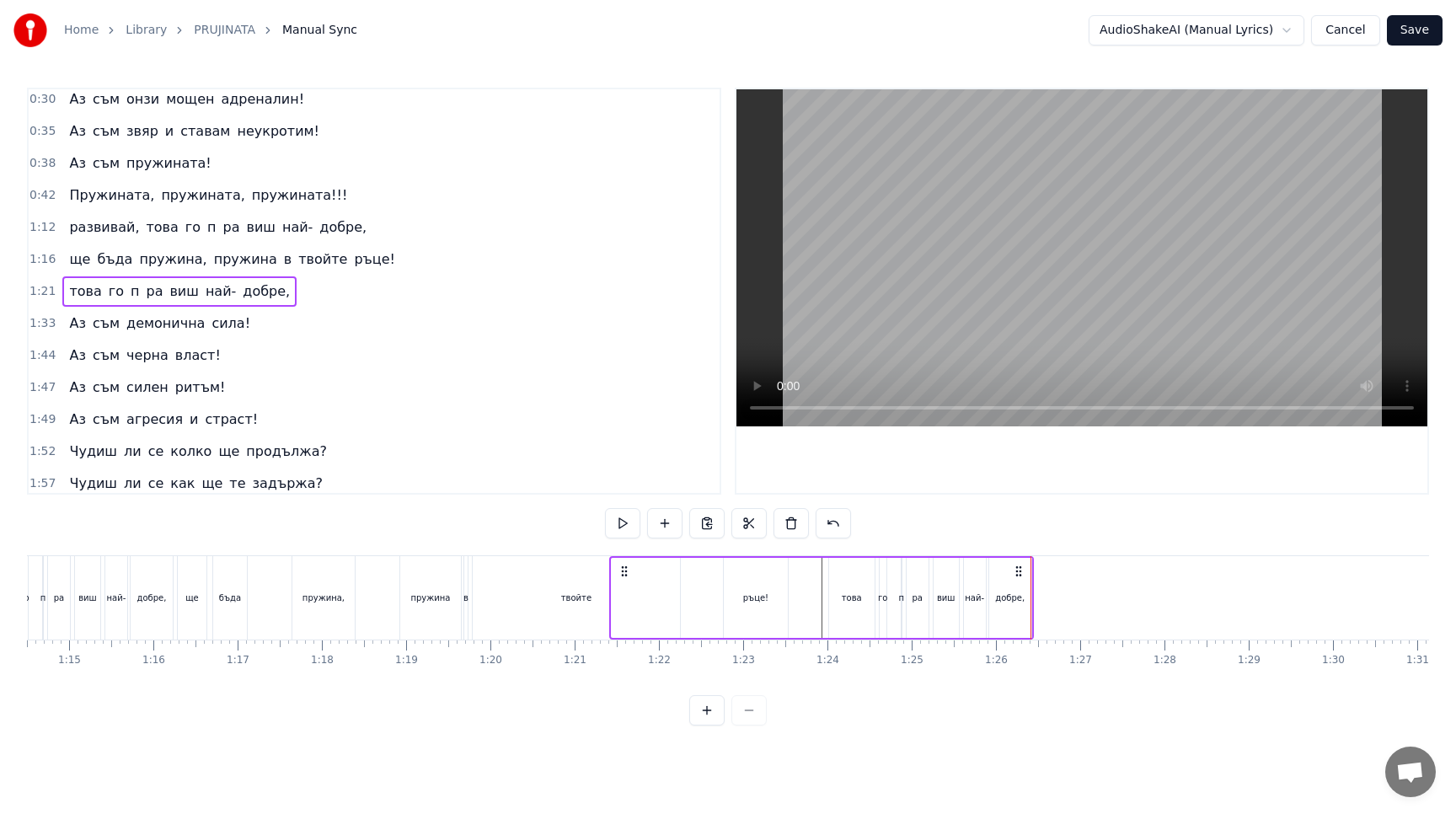
scroll to position [0, 6280]
click at [830, 526] on button at bounding box center [833, 523] width 36 height 30
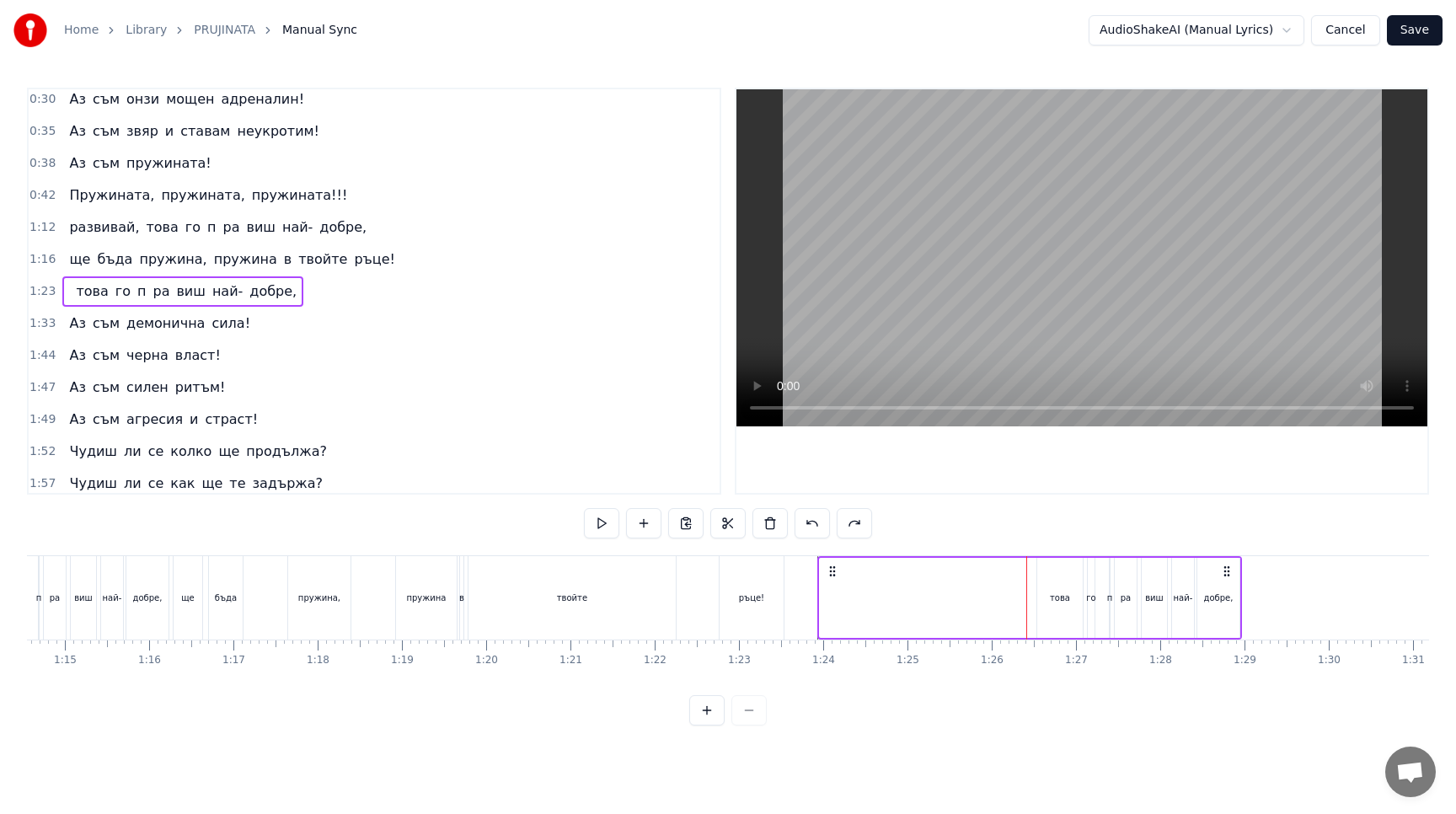
click at [830, 526] on div at bounding box center [728, 523] width 288 height 30
click at [805, 523] on button at bounding box center [812, 523] width 36 height 30
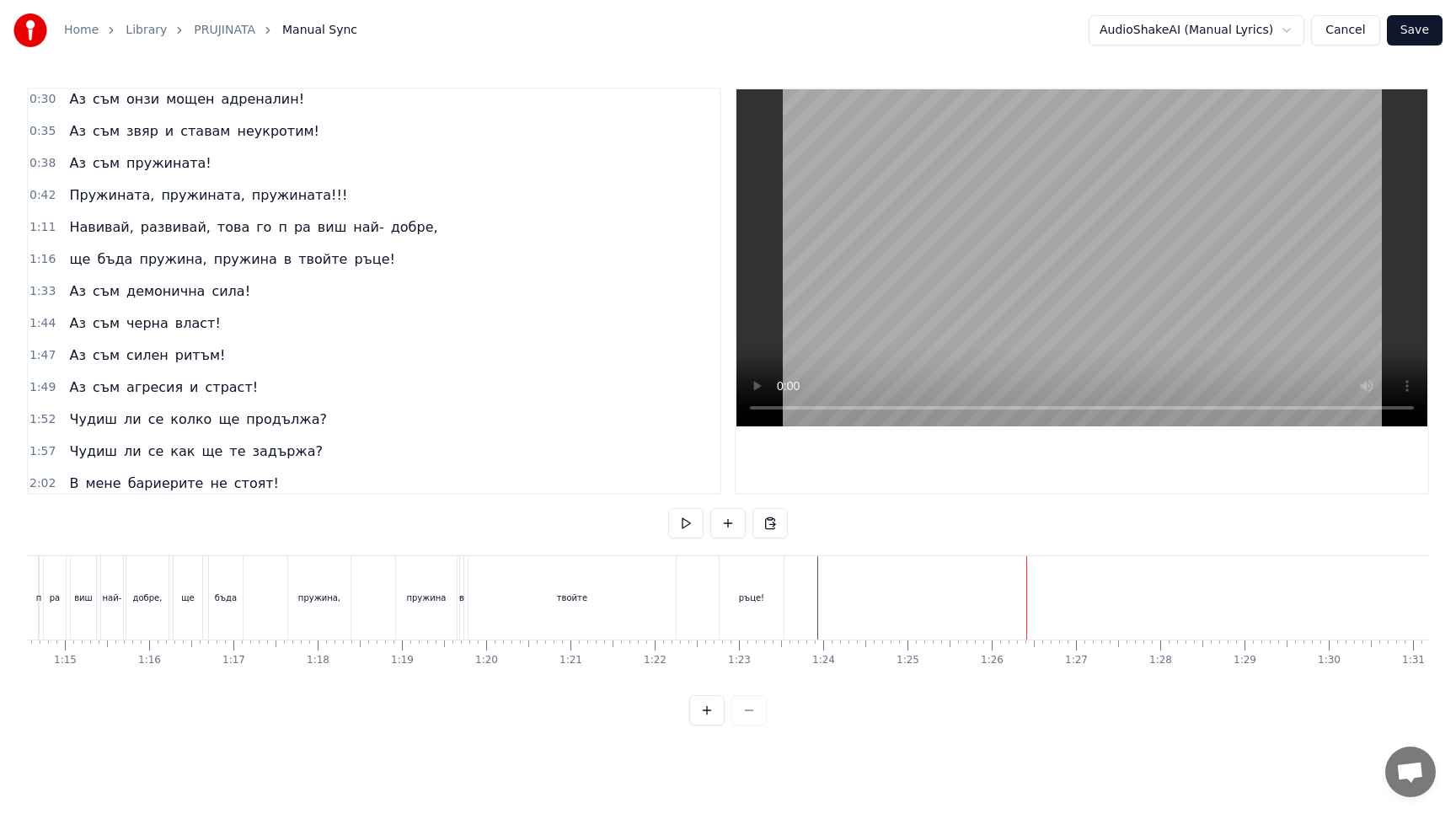
click at [369, 615] on div "ще бъда пружина, пружина в твойте ръце!" at bounding box center [480, 597] width 615 height 83
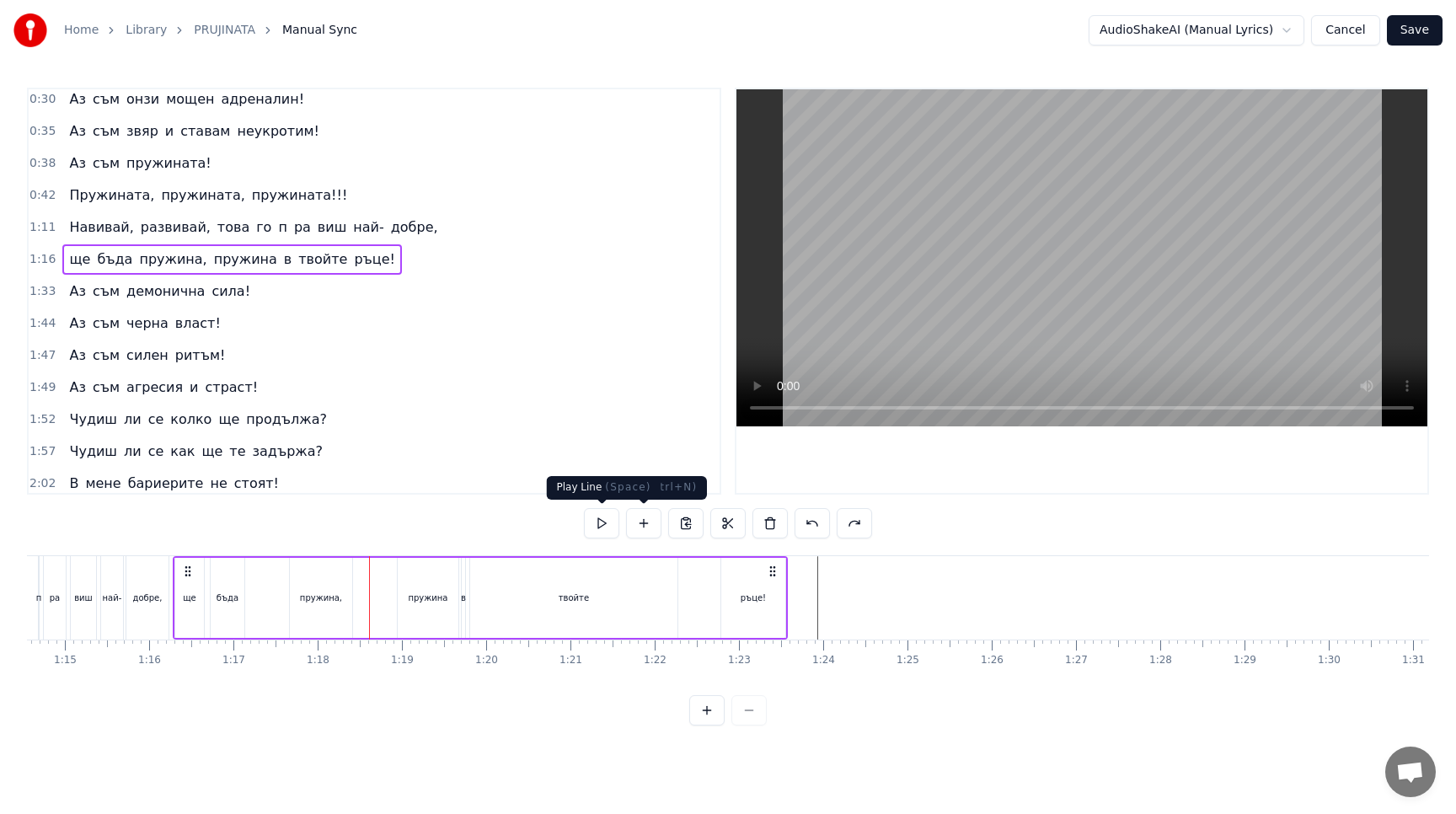
click at [603, 518] on button at bounding box center [601, 523] width 36 height 30
click at [599, 617] on div "твойте" at bounding box center [574, 597] width 207 height 80
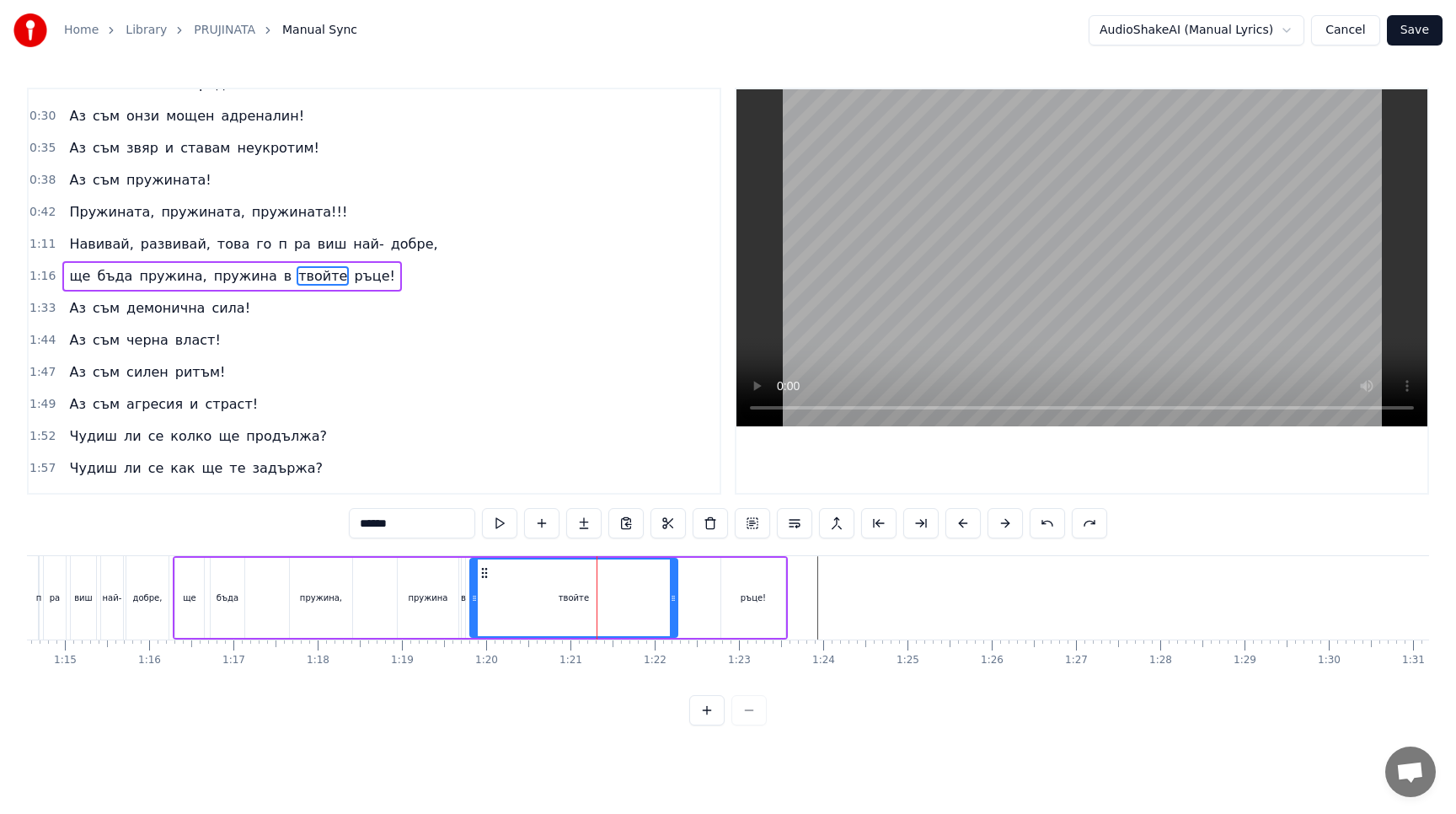
scroll to position [38, 0]
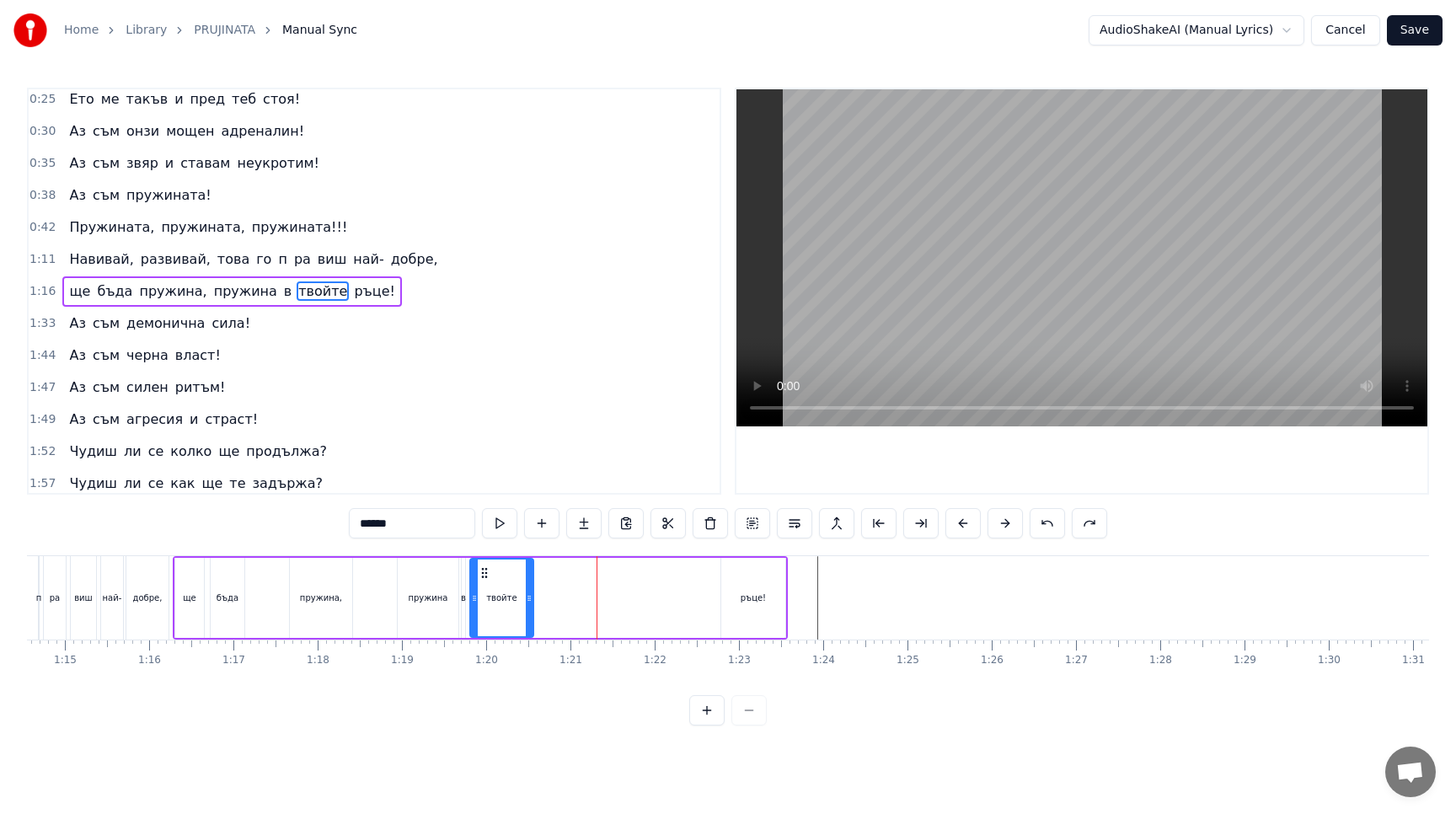
drag, startPoint x: 673, startPoint y: 601, endPoint x: 528, endPoint y: 626, distance: 147.1
click at [527, 626] on div at bounding box center [528, 598] width 6 height 77
click at [524, 530] on button at bounding box center [521, 523] width 36 height 30
drag, startPoint x: 760, startPoint y: 601, endPoint x: 620, endPoint y: 617, distance: 140.9
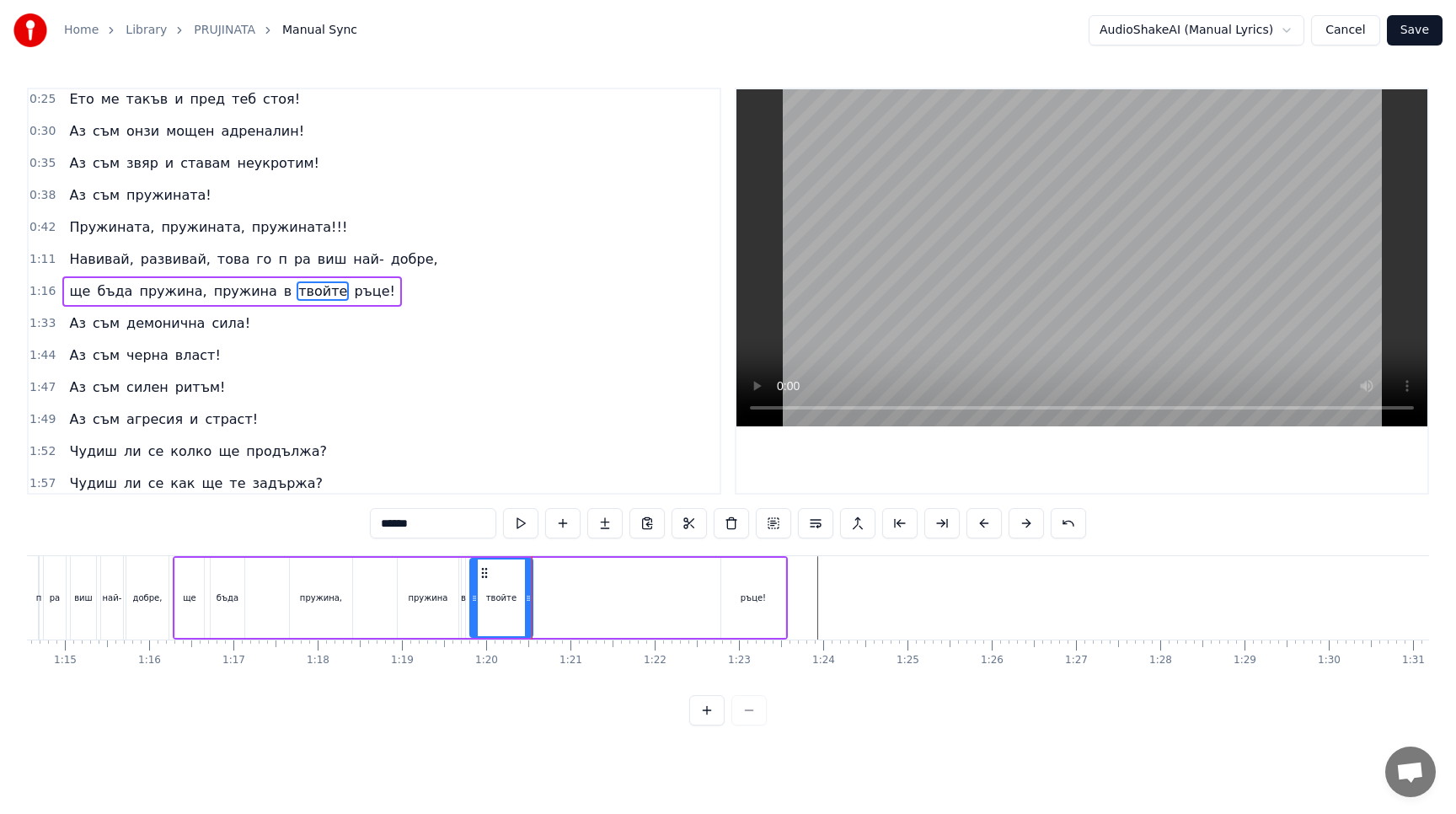
click at [620, 617] on div "ще бъда пружина, пружина в твойте ръце!" at bounding box center [480, 597] width 615 height 83
click at [771, 572] on icon at bounding box center [771, 571] width 14 height 14
click at [746, 606] on div "ръце!" at bounding box center [751, 597] width 64 height 80
drag, startPoint x: 736, startPoint y: 574, endPoint x: 536, endPoint y: 581, distance: 200.1
click at [536, 581] on div "ръце!" at bounding box center [553, 598] width 62 height 77
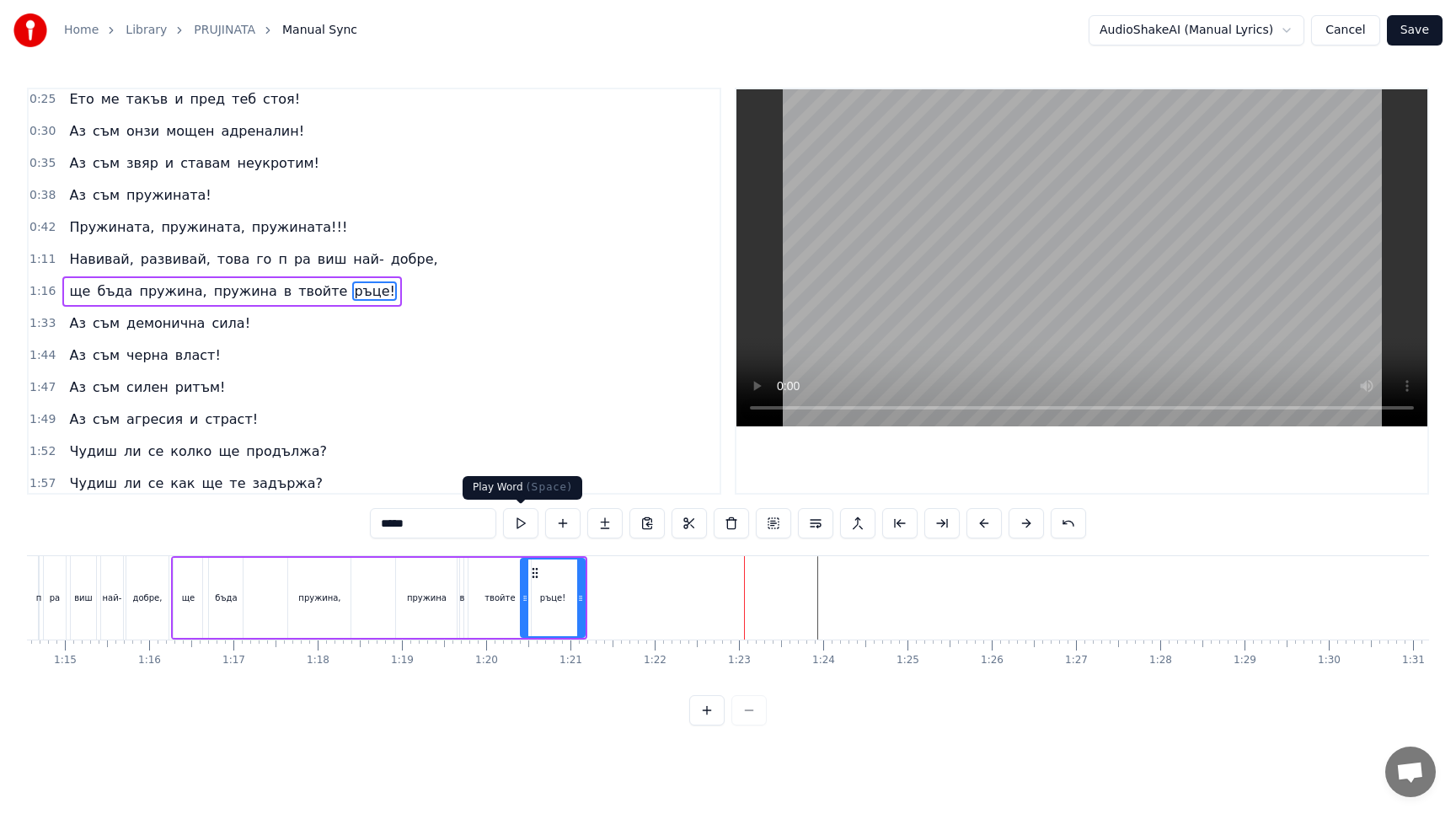
click at [523, 522] on button at bounding box center [521, 523] width 36 height 30
click at [534, 572] on circle at bounding box center [534, 572] width 1 height 1
click at [524, 529] on button at bounding box center [521, 523] width 36 height 30
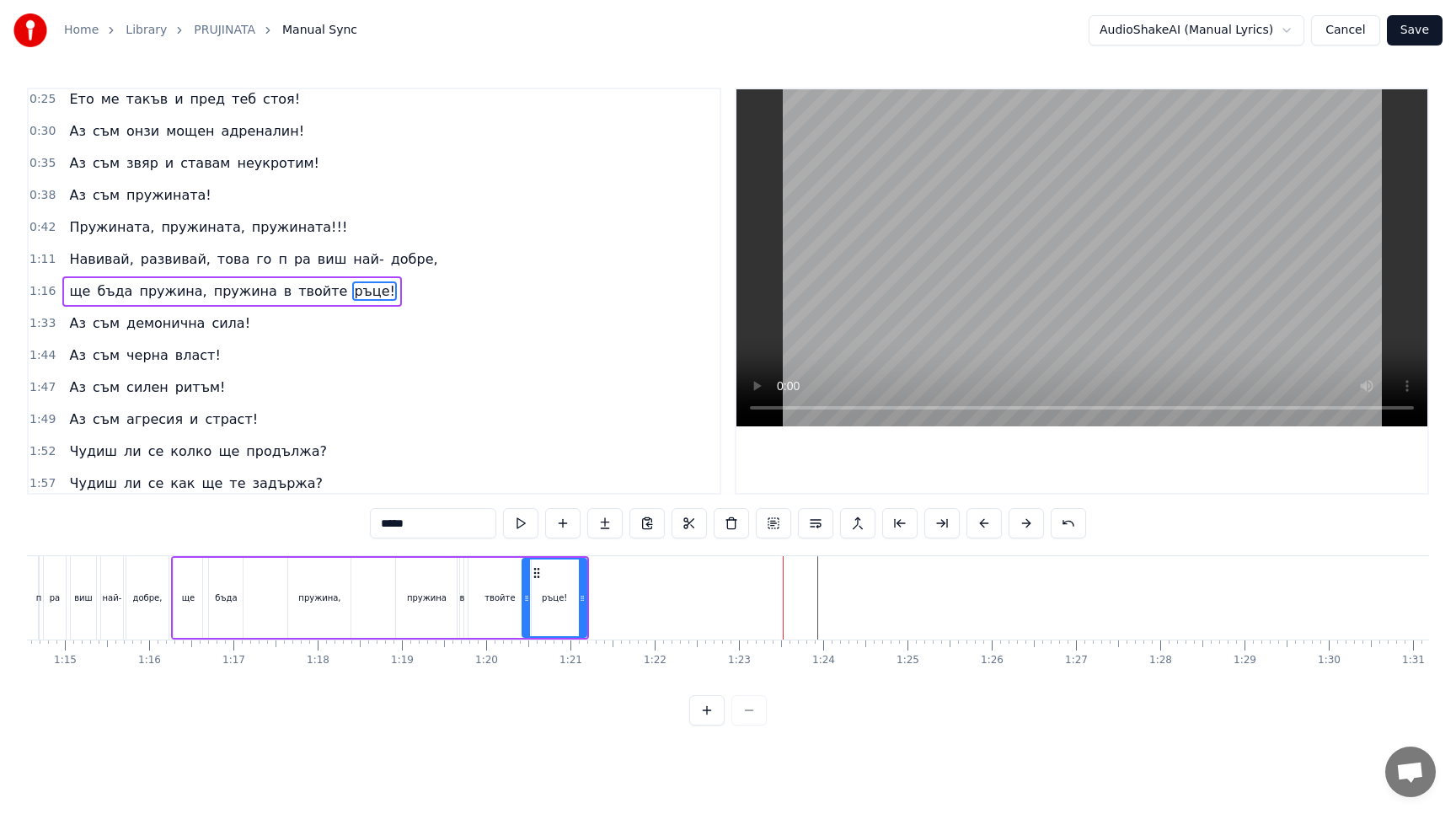
click at [348, 246] on div "Навивай, развивай, това го п pa виш най- добре," at bounding box center [253, 259] width 382 height 30
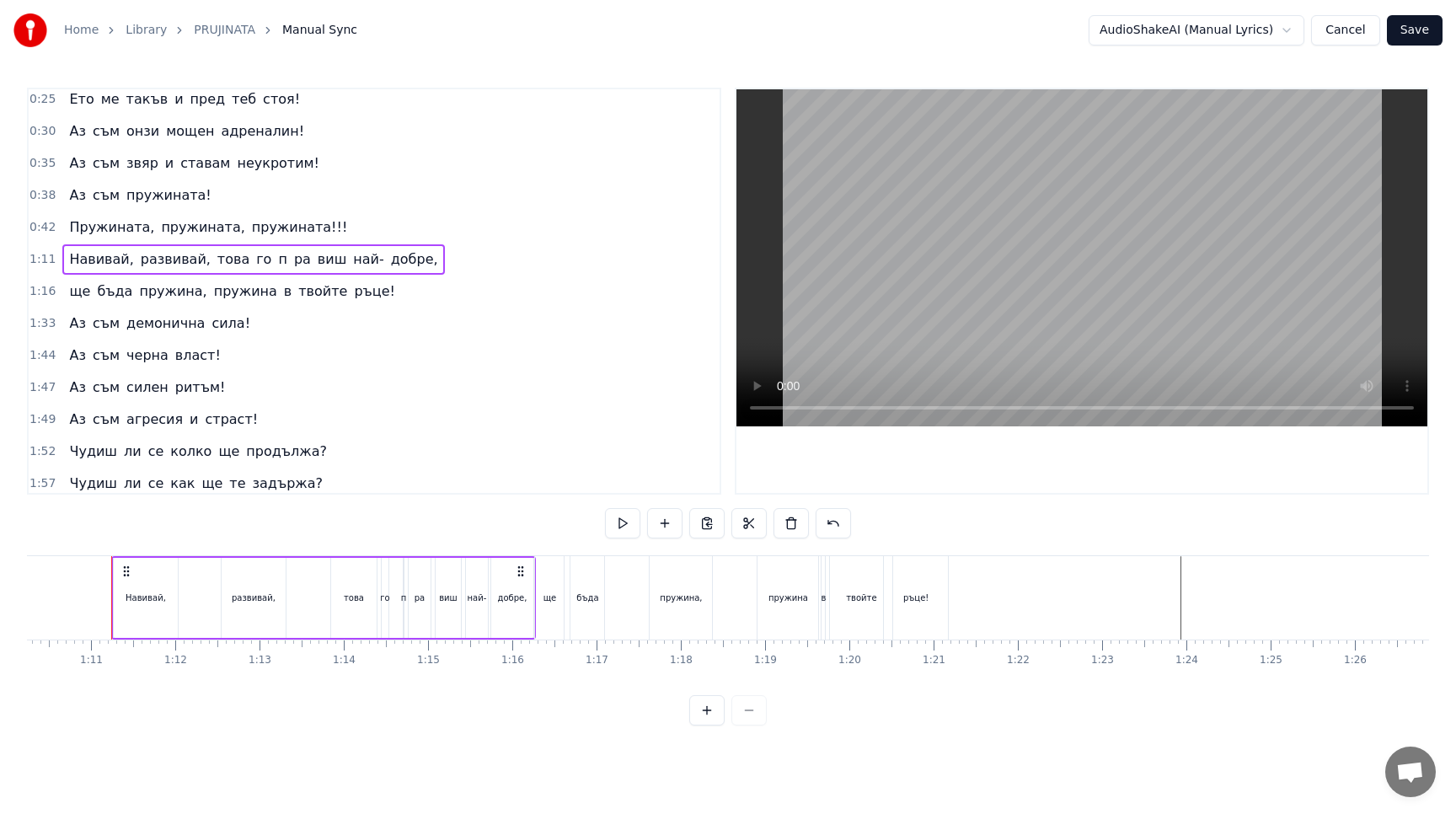
scroll to position [0, 5916]
click at [712, 526] on button at bounding box center [706, 523] width 36 height 30
click at [947, 625] on div "ръце!" at bounding box center [916, 597] width 66 height 83
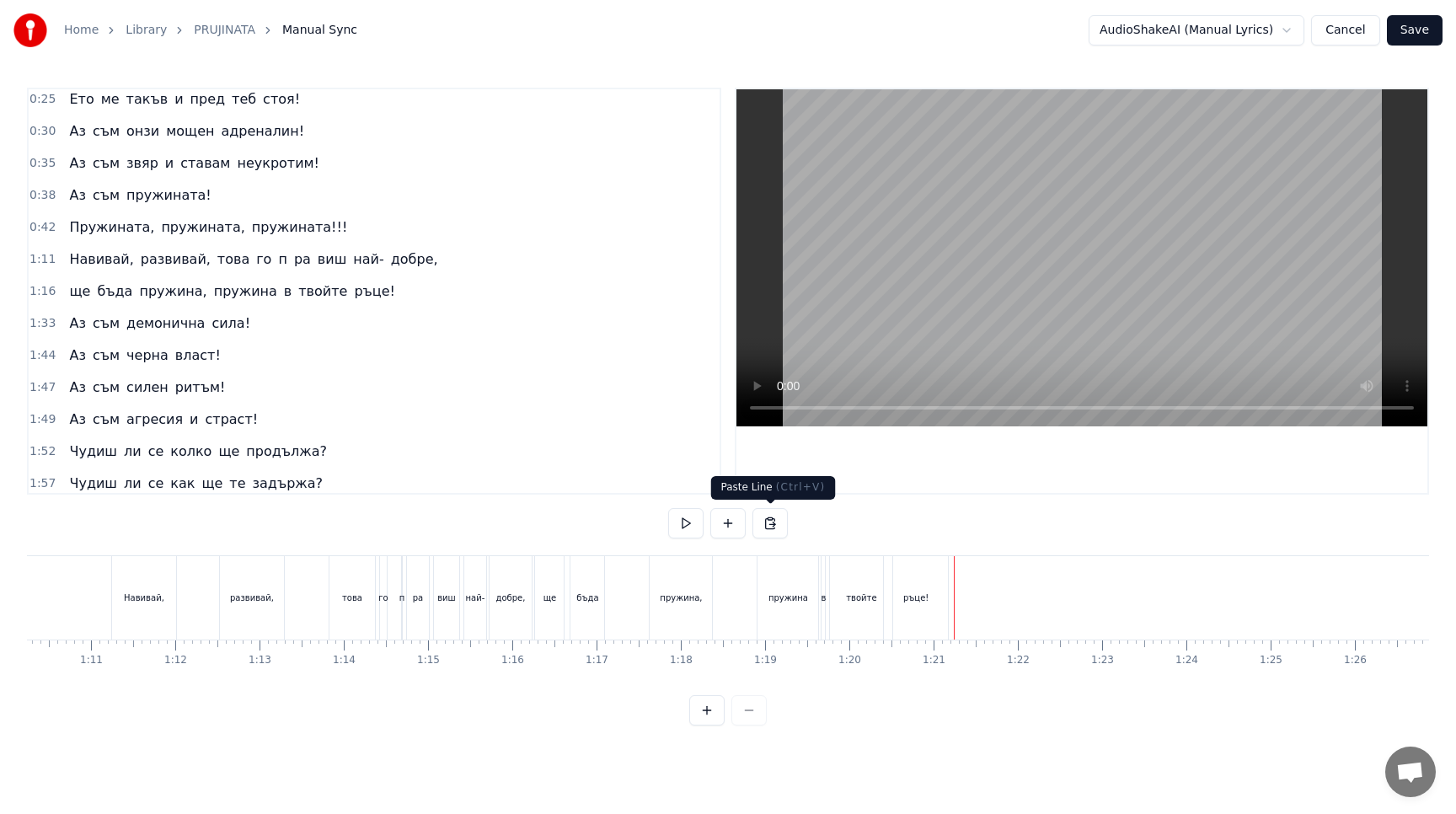
click at [770, 525] on button at bounding box center [770, 523] width 36 height 30
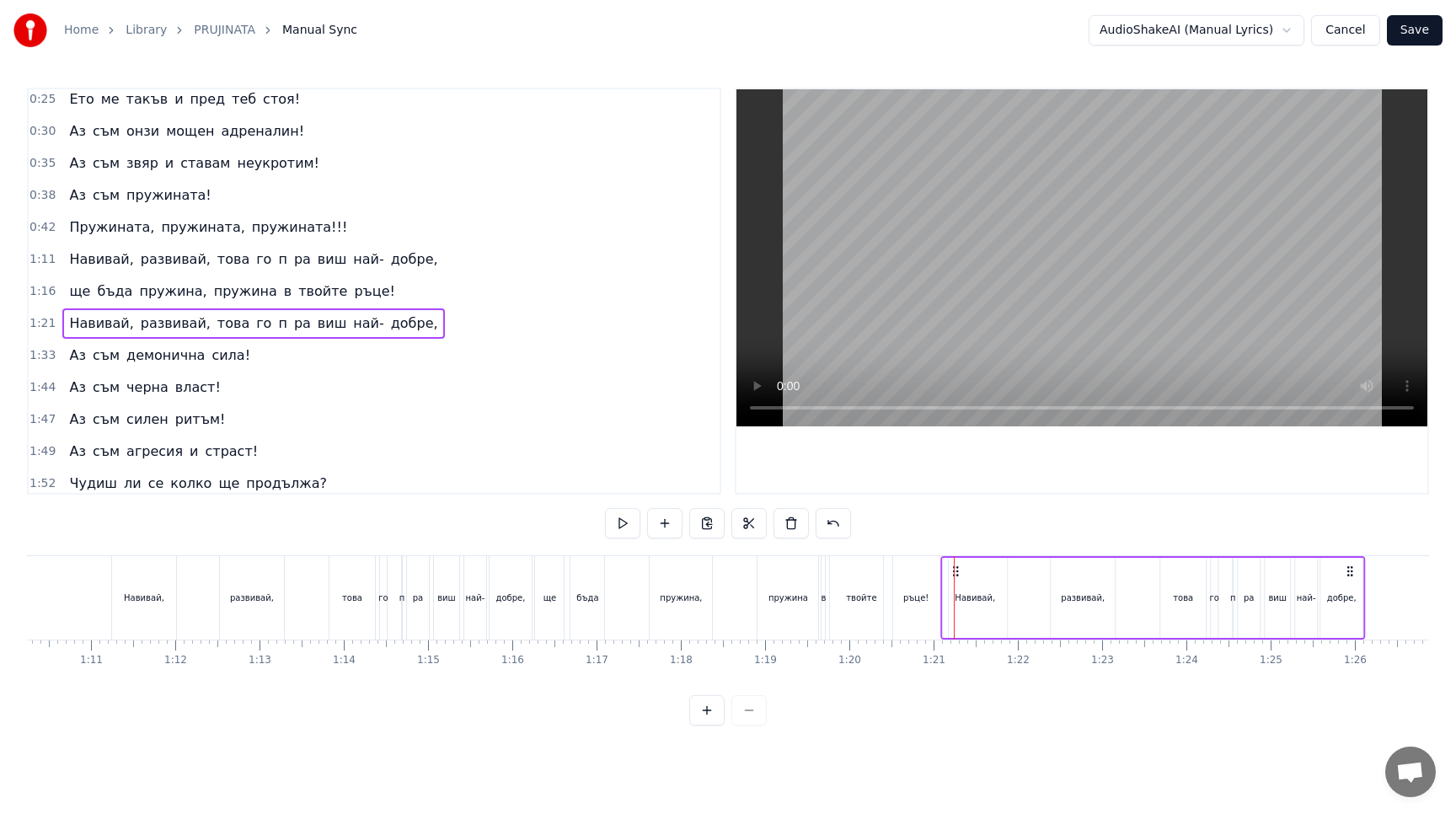
drag, startPoint x: 966, startPoint y: 574, endPoint x: 954, endPoint y: 576, distance: 12.2
click at [631, 527] on button at bounding box center [622, 523] width 36 height 30
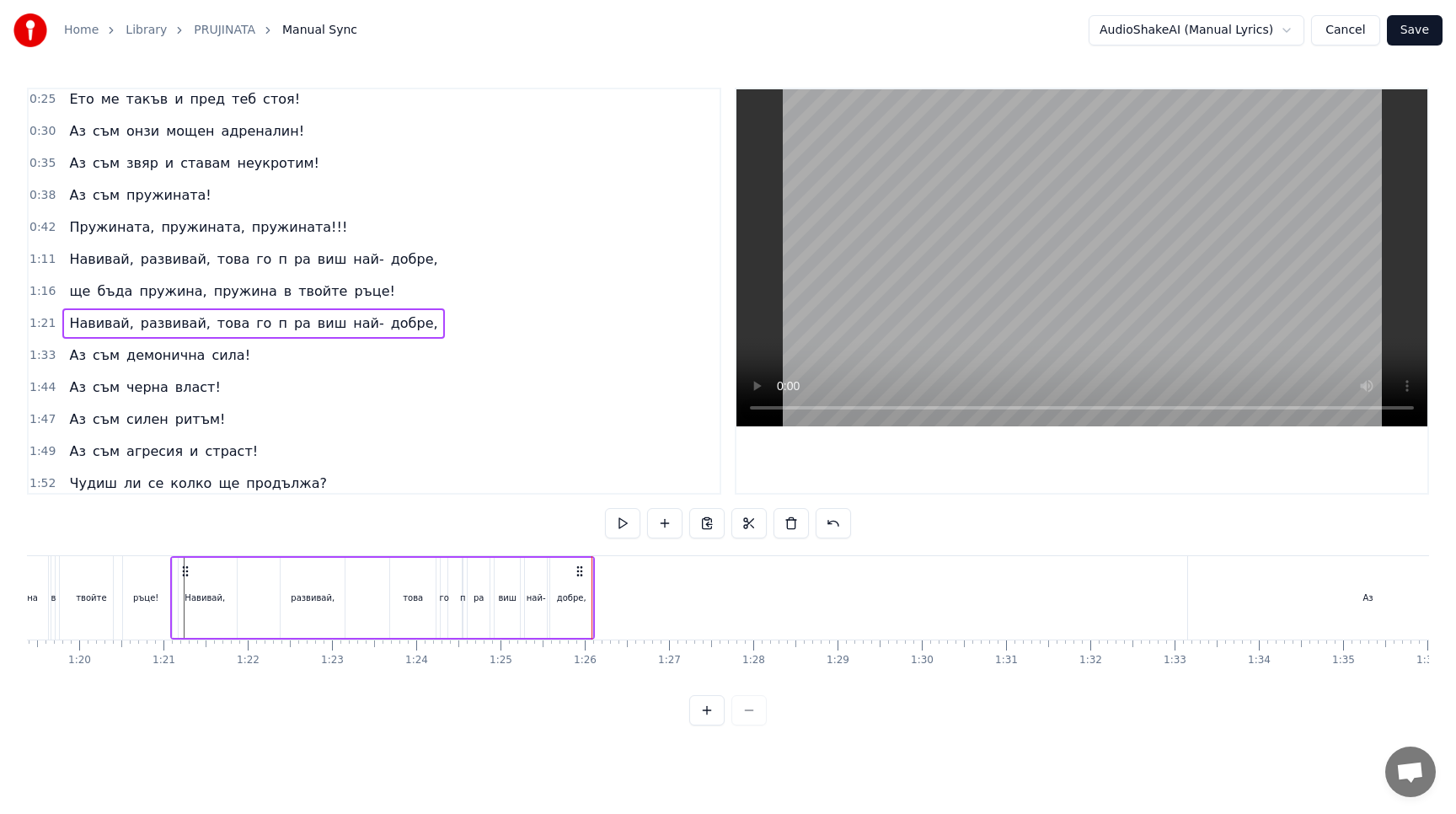
scroll to position [0, 6686]
click at [620, 526] on button at bounding box center [622, 523] width 36 height 30
click at [622, 532] on button at bounding box center [622, 523] width 36 height 30
click at [594, 599] on div "Навивай, развивай, това го п pa виш най- добре," at bounding box center [383, 597] width 425 height 83
click at [578, 581] on div "добре," at bounding box center [572, 597] width 42 height 80
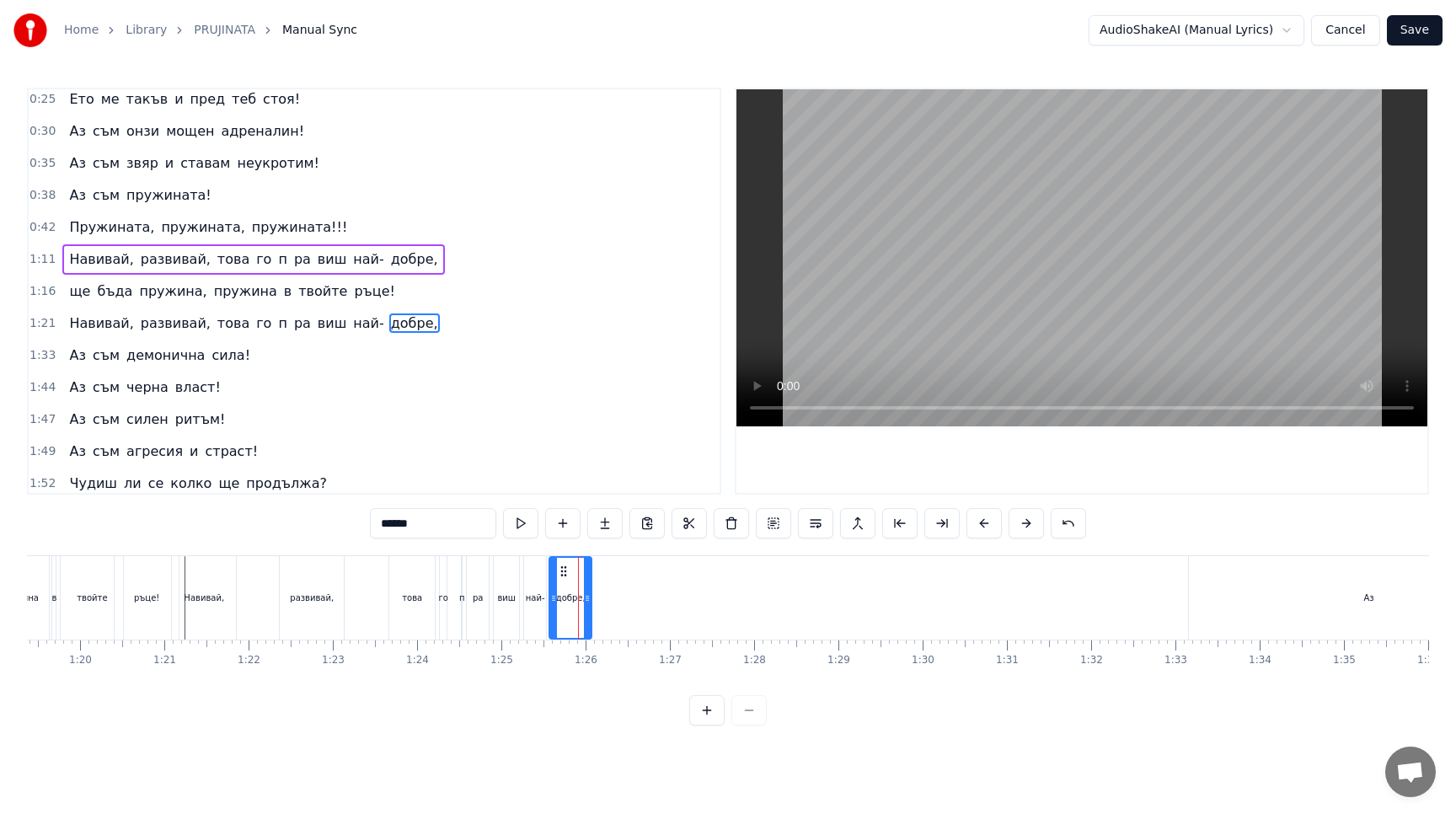
scroll to position [70, 0]
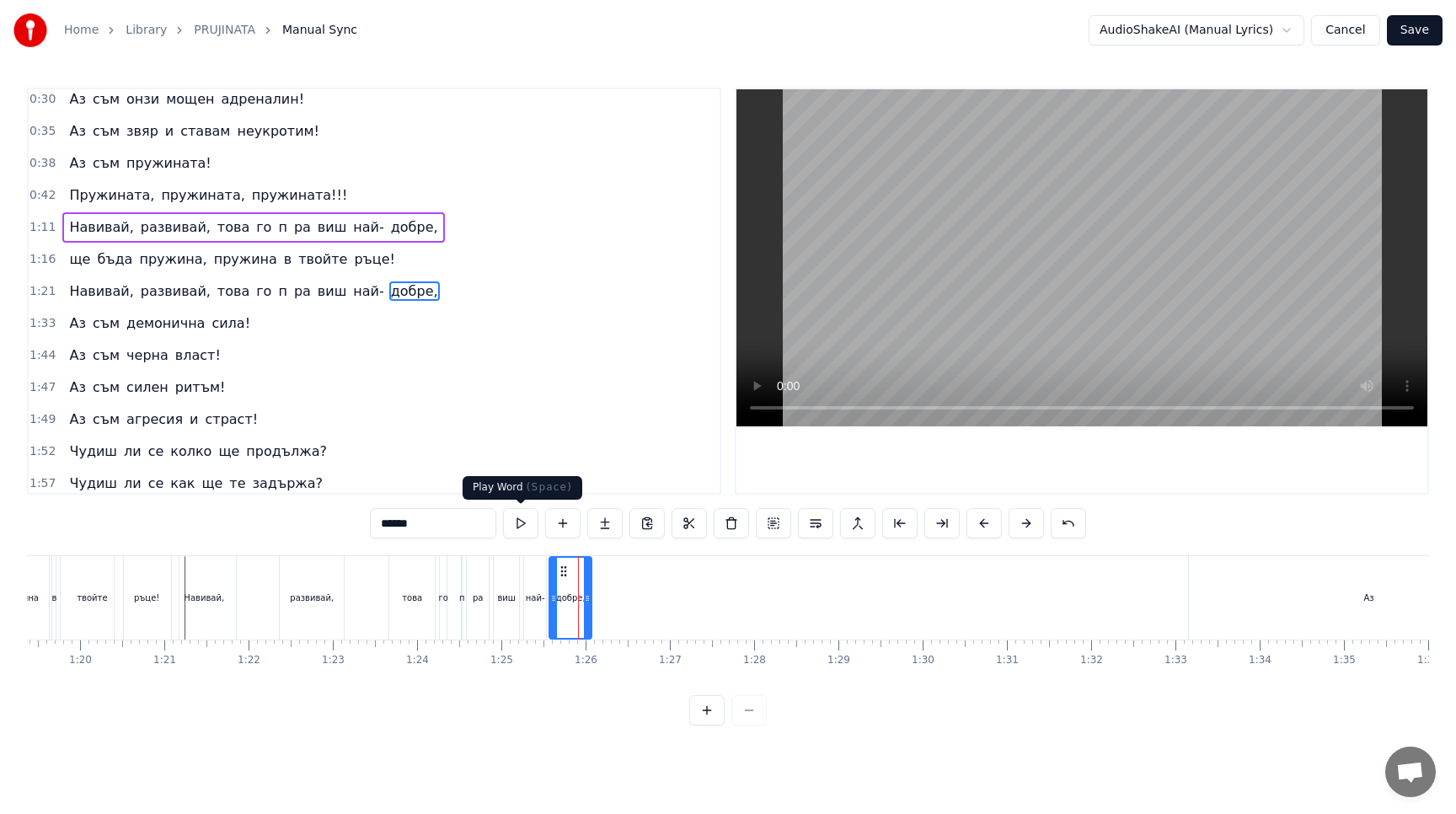
click at [531, 517] on button at bounding box center [521, 523] width 36 height 30
drag, startPoint x: 588, startPoint y: 598, endPoint x: 607, endPoint y: 597, distance: 19.0
click at [607, 597] on icon at bounding box center [605, 598] width 6 height 14
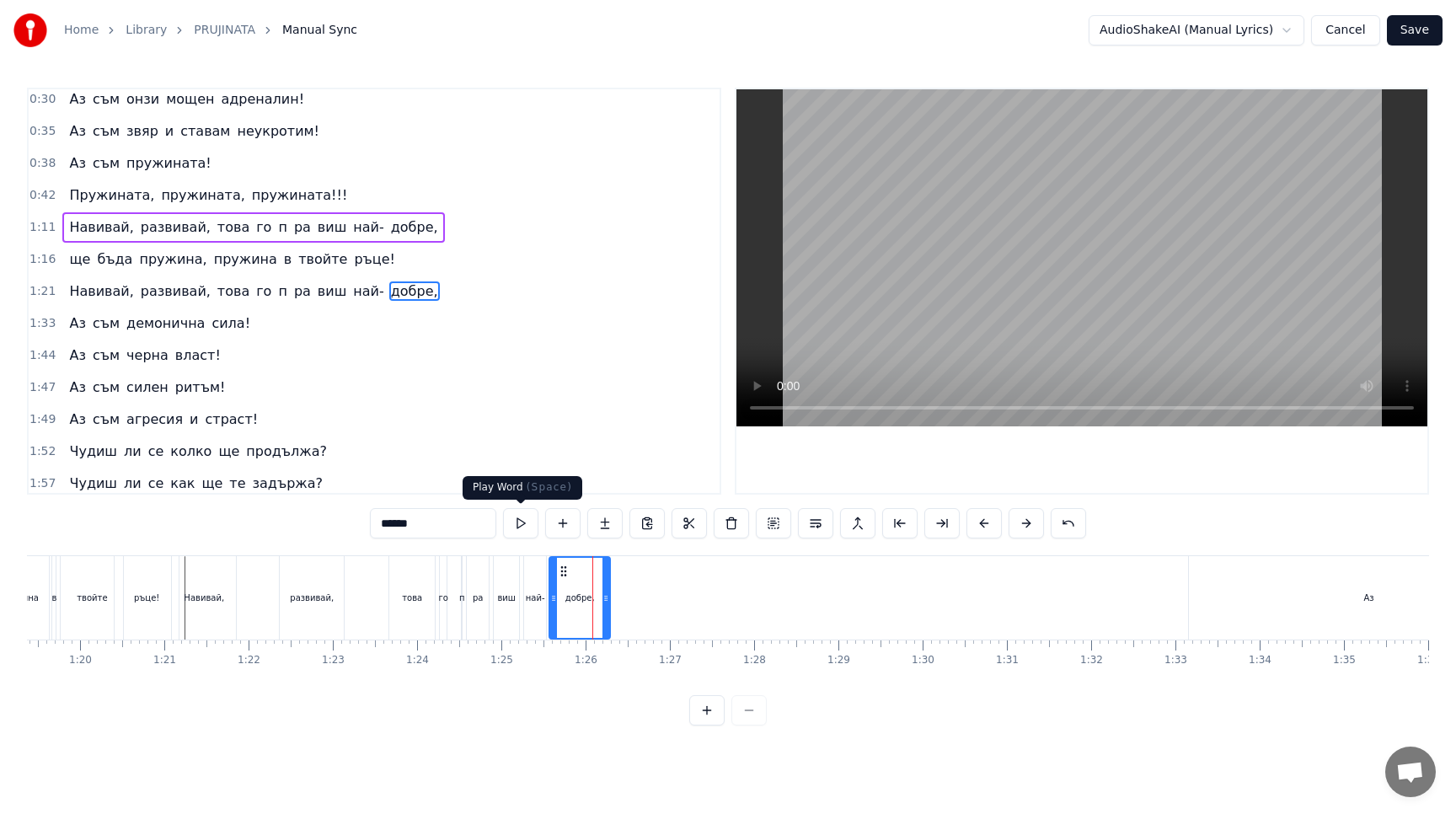
click at [531, 517] on button at bounding box center [521, 523] width 36 height 30
drag, startPoint x: 555, startPoint y: 600, endPoint x: 577, endPoint y: 599, distance: 22.0
click at [577, 599] on icon at bounding box center [577, 598] width 6 height 14
click at [518, 527] on button at bounding box center [521, 523] width 36 height 30
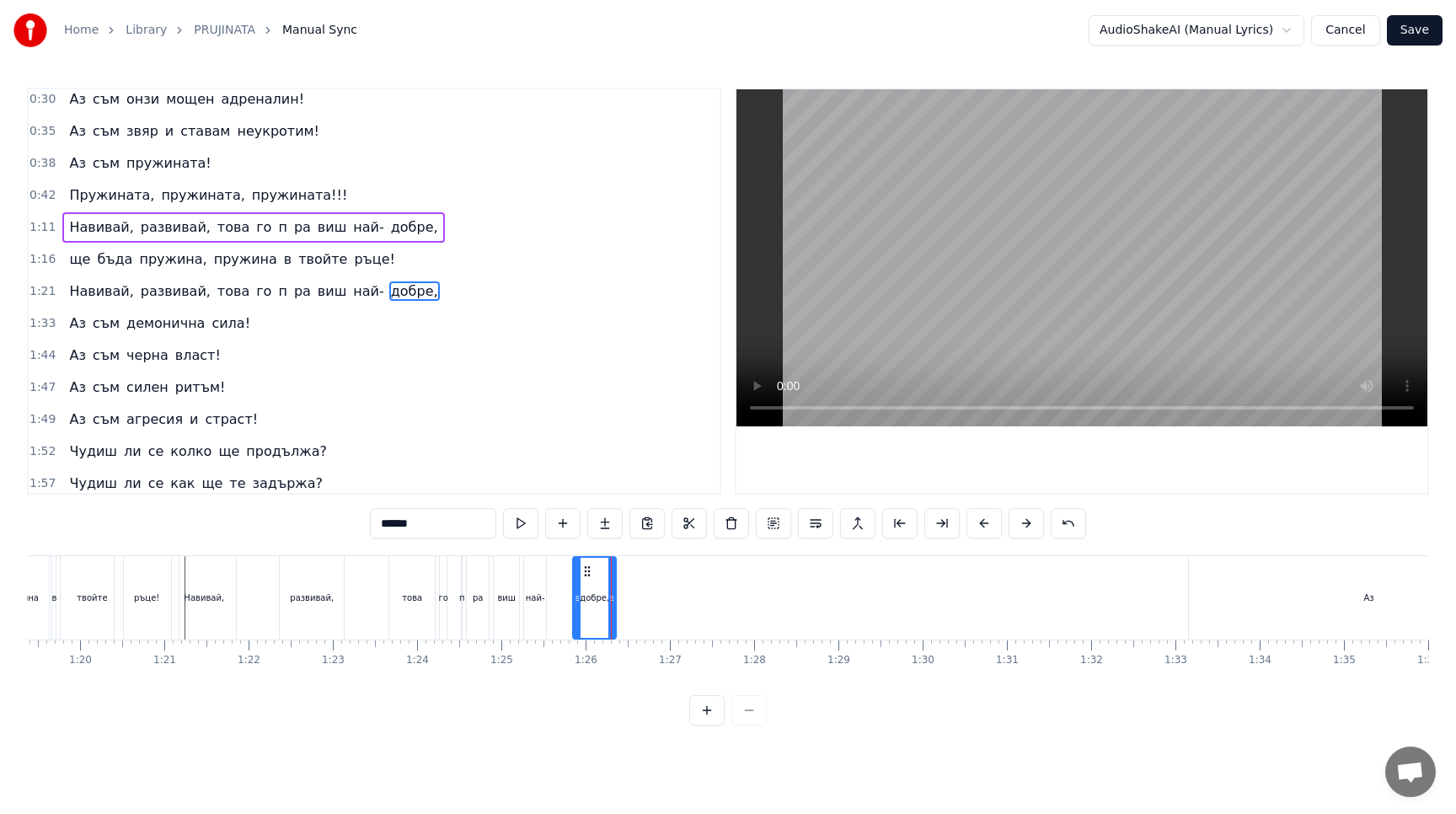
click at [612, 600] on icon at bounding box center [611, 598] width 6 height 14
click at [523, 526] on button at bounding box center [521, 523] width 36 height 30
click at [529, 611] on div "най-" at bounding box center [535, 597] width 22 height 83
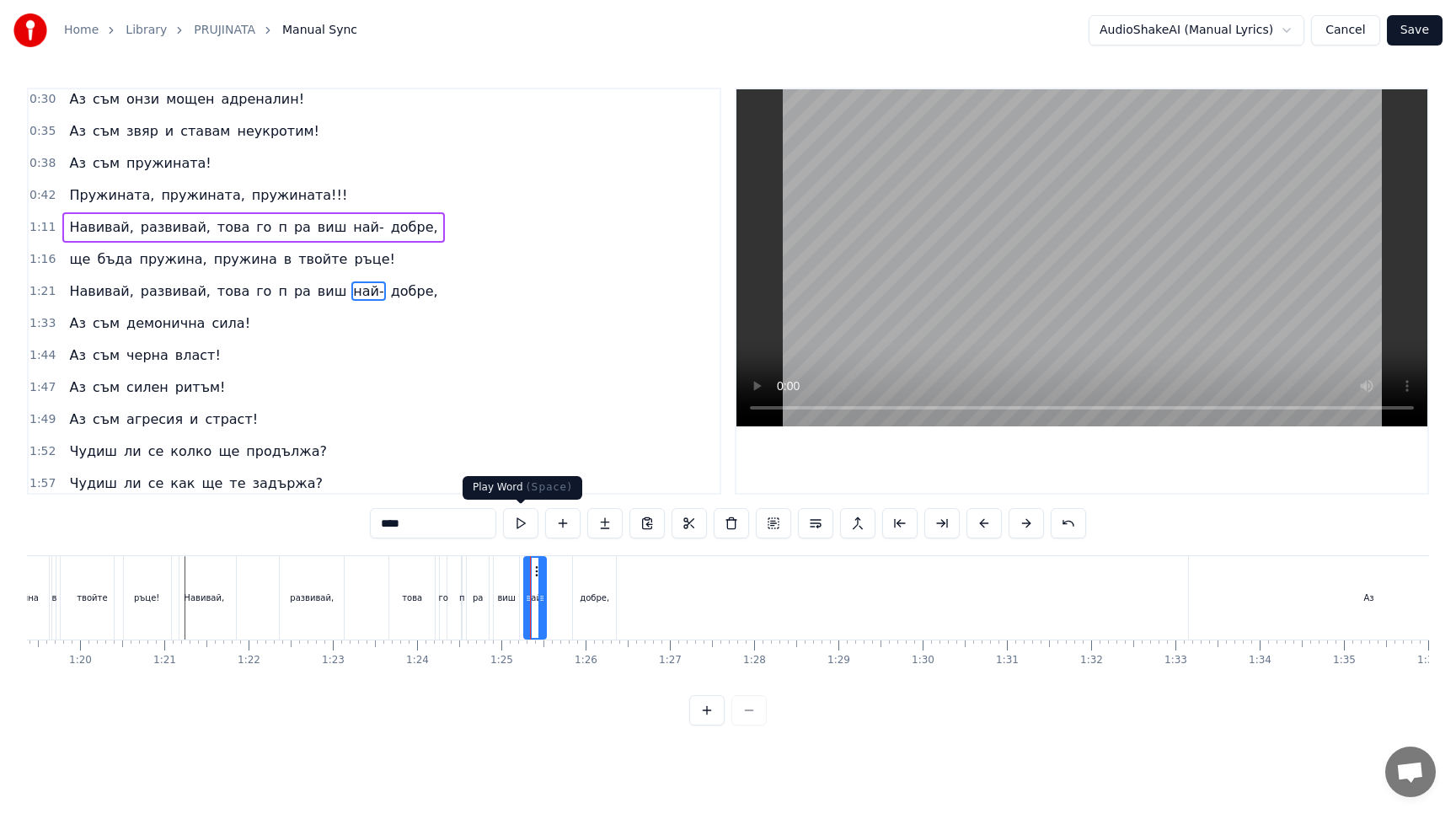
click at [518, 517] on button at bounding box center [521, 523] width 36 height 30
click at [536, 575] on circle at bounding box center [536, 575] width 1 height 1
drag, startPoint x: 540, startPoint y: 573, endPoint x: 550, endPoint y: 573, distance: 10.0
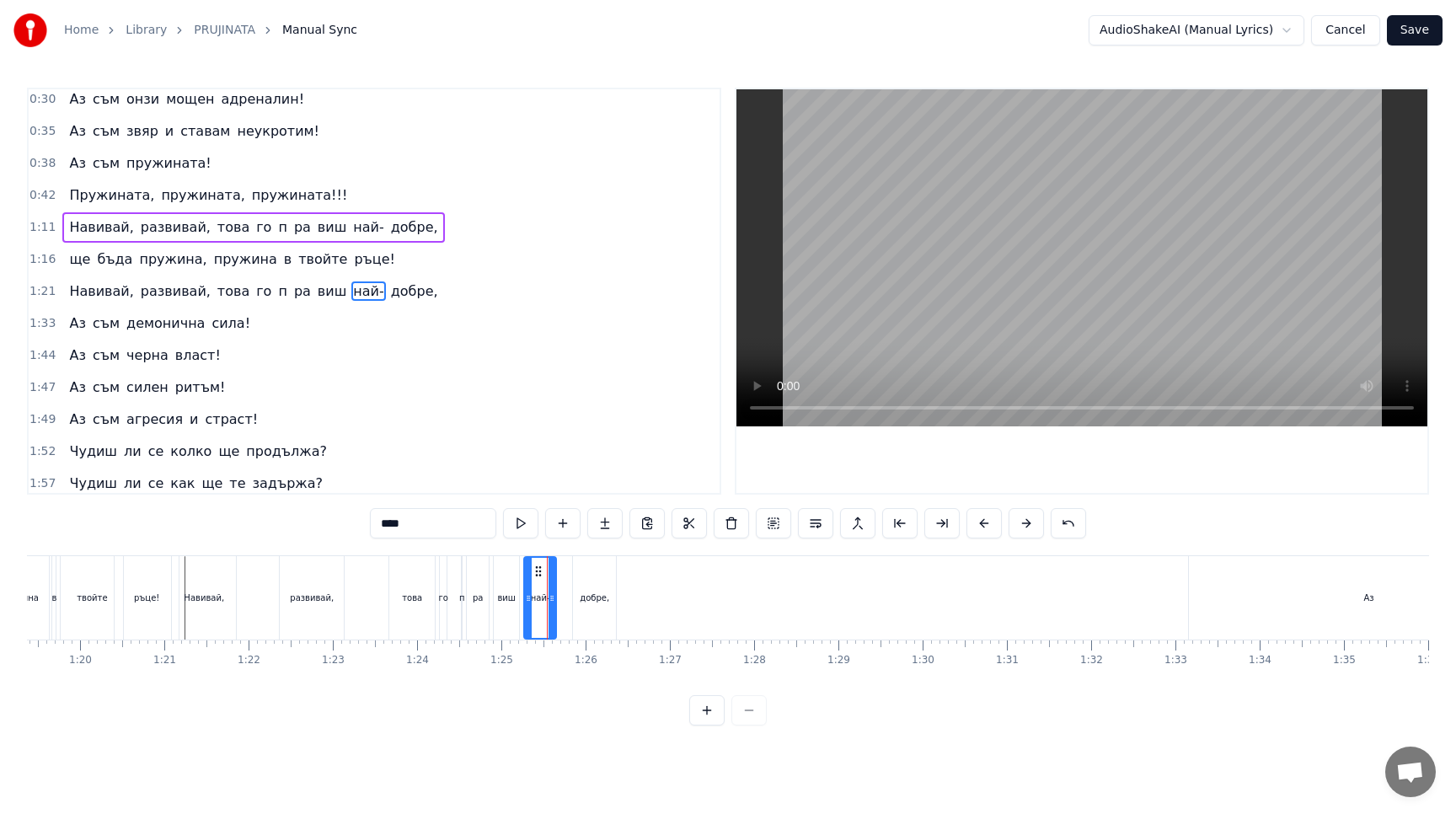
click at [550, 573] on div at bounding box center [551, 597] width 6 height 80
drag, startPoint x: 534, startPoint y: 571, endPoint x: 557, endPoint y: 571, distance: 23.0
click at [557, 571] on icon at bounding box center [561, 571] width 14 height 14
click at [504, 564] on div "виш" at bounding box center [506, 597] width 26 height 83
type input "***"
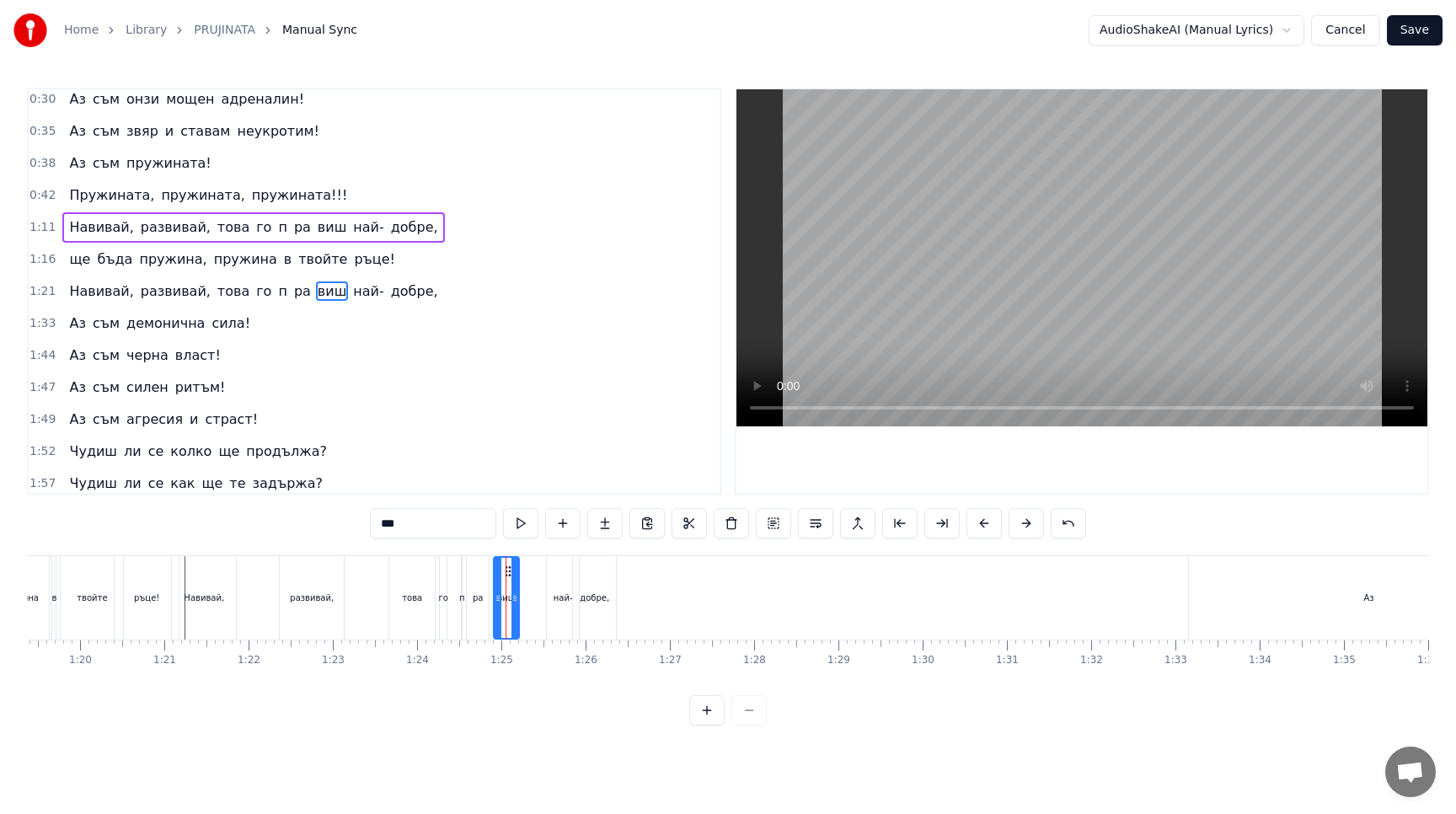
drag, startPoint x: 503, startPoint y: 565, endPoint x: 514, endPoint y: 565, distance: 11.0
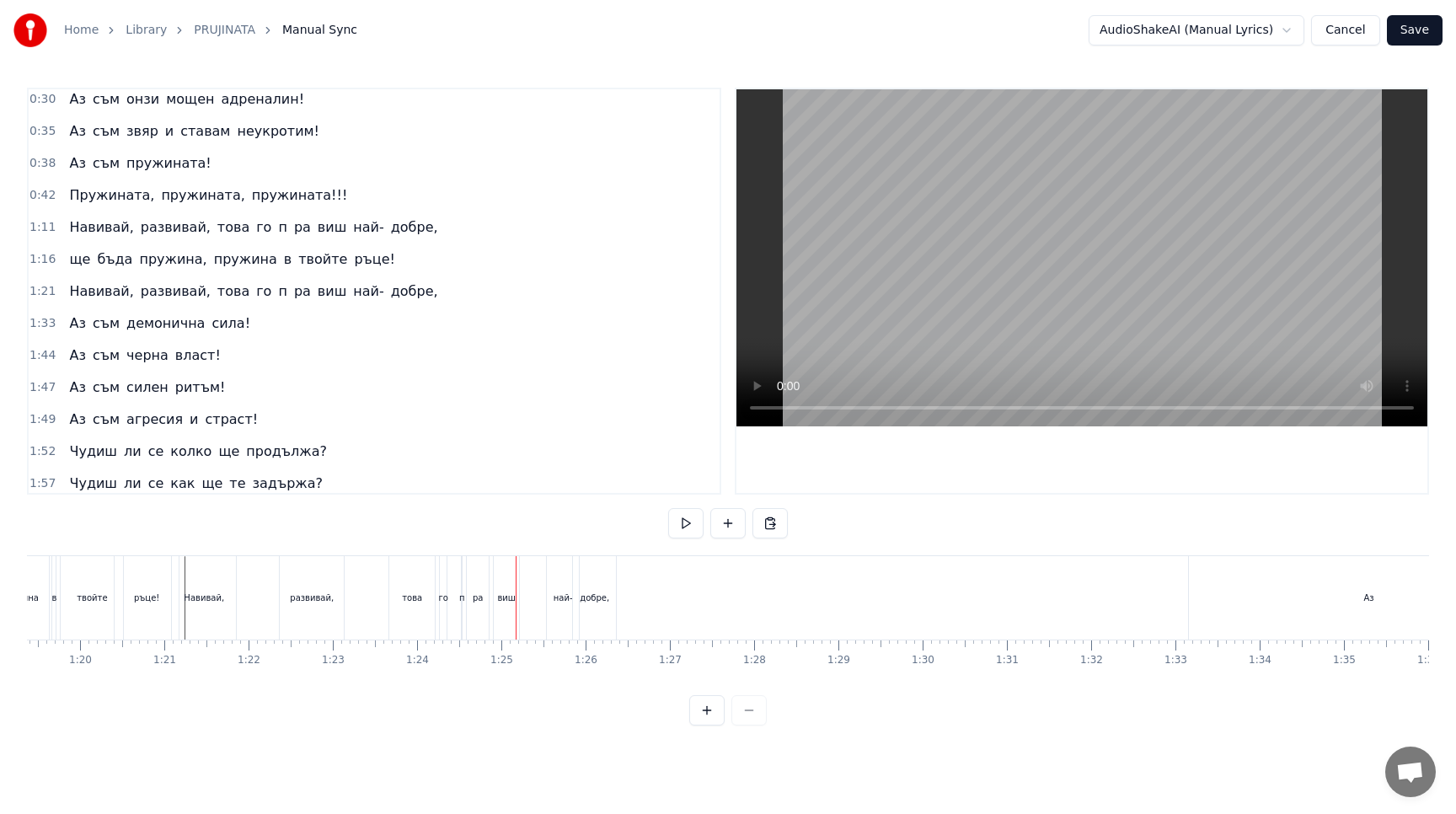
click at [505, 572] on div "виш" at bounding box center [506, 597] width 26 height 83
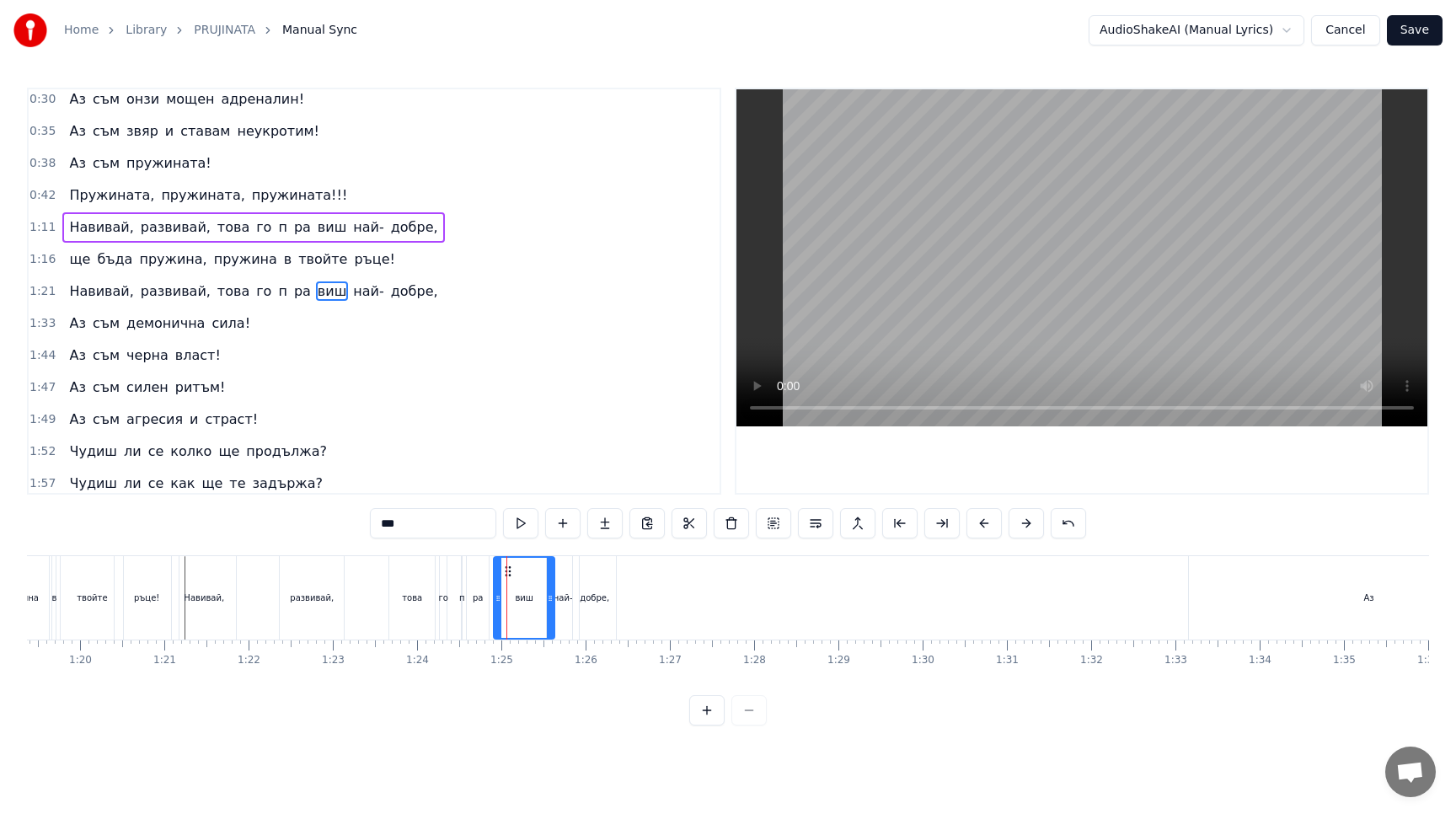
drag, startPoint x: 517, startPoint y: 597, endPoint x: 552, endPoint y: 596, distance: 35.0
click at [552, 596] on div "виш" at bounding box center [523, 597] width 62 height 83
click at [524, 520] on button at bounding box center [521, 523] width 36 height 30
click at [492, 599] on icon at bounding box center [493, 598] width 6 height 14
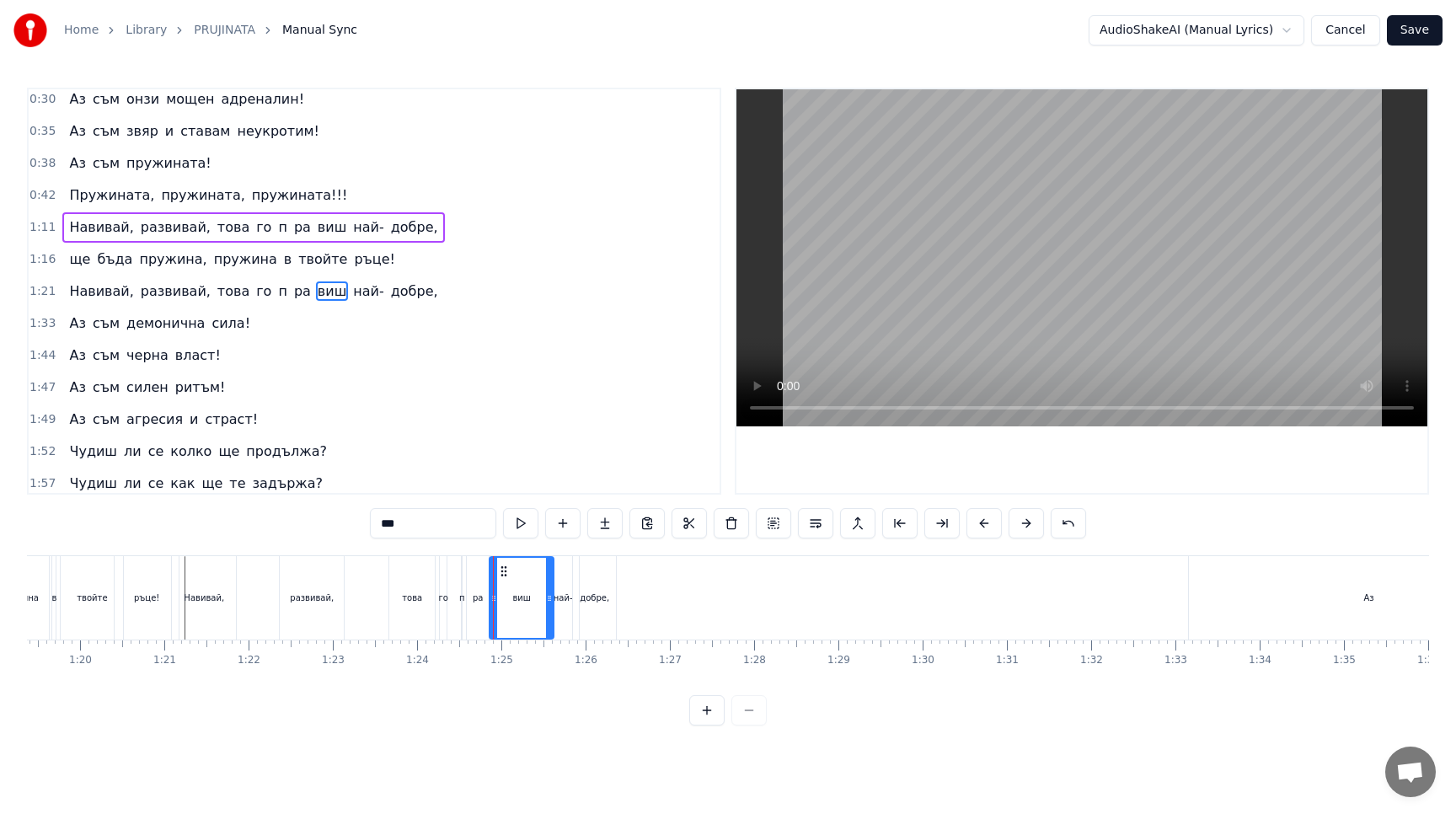
click at [380, 529] on input "***" at bounding box center [433, 523] width 126 height 30
click at [472, 627] on div "pa" at bounding box center [478, 597] width 22 height 83
type input "**"
drag, startPoint x: 426, startPoint y: 527, endPoint x: 312, endPoint y: 527, distance: 114.0
click at [312, 527] on div "0:20 Ето ме такъв както пожела! 0:25 Ето ме такъв и пред теб стоя! 0:30 Аз съм …" at bounding box center [728, 407] width 1402 height 638
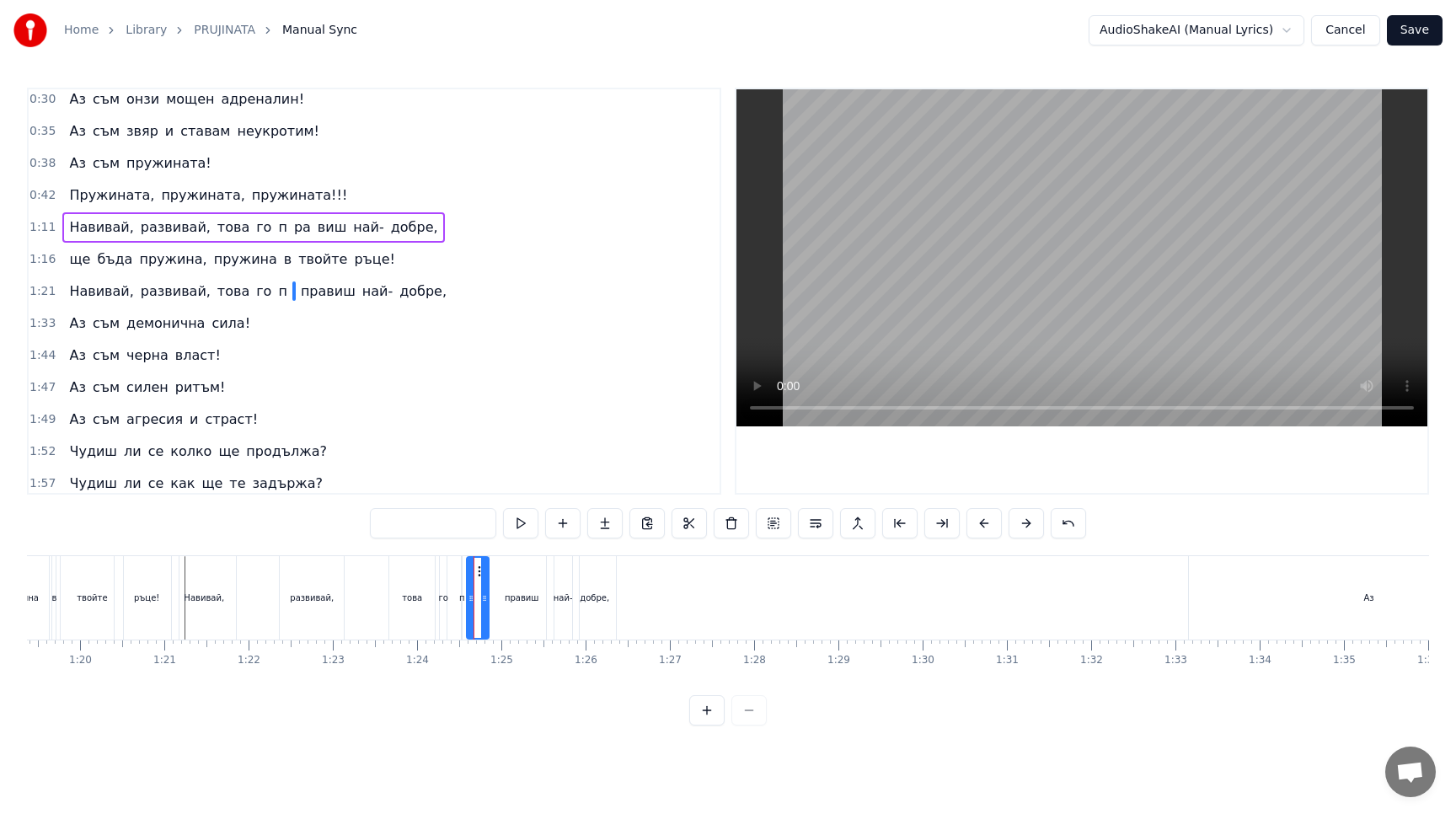
click at [459, 598] on div "п" at bounding box center [462, 598] width 5 height 13
type input "*"
drag, startPoint x: 412, startPoint y: 527, endPoint x: 332, endPoint y: 527, distance: 80.0
click at [332, 527] on div "0:20 Ето ме такъв както пожела! 0:25 Ето ме такъв и пред теб стоя! 0:30 Аз съм …" at bounding box center [728, 407] width 1402 height 638
click at [403, 611] on div "това" at bounding box center [412, 597] width 46 height 83
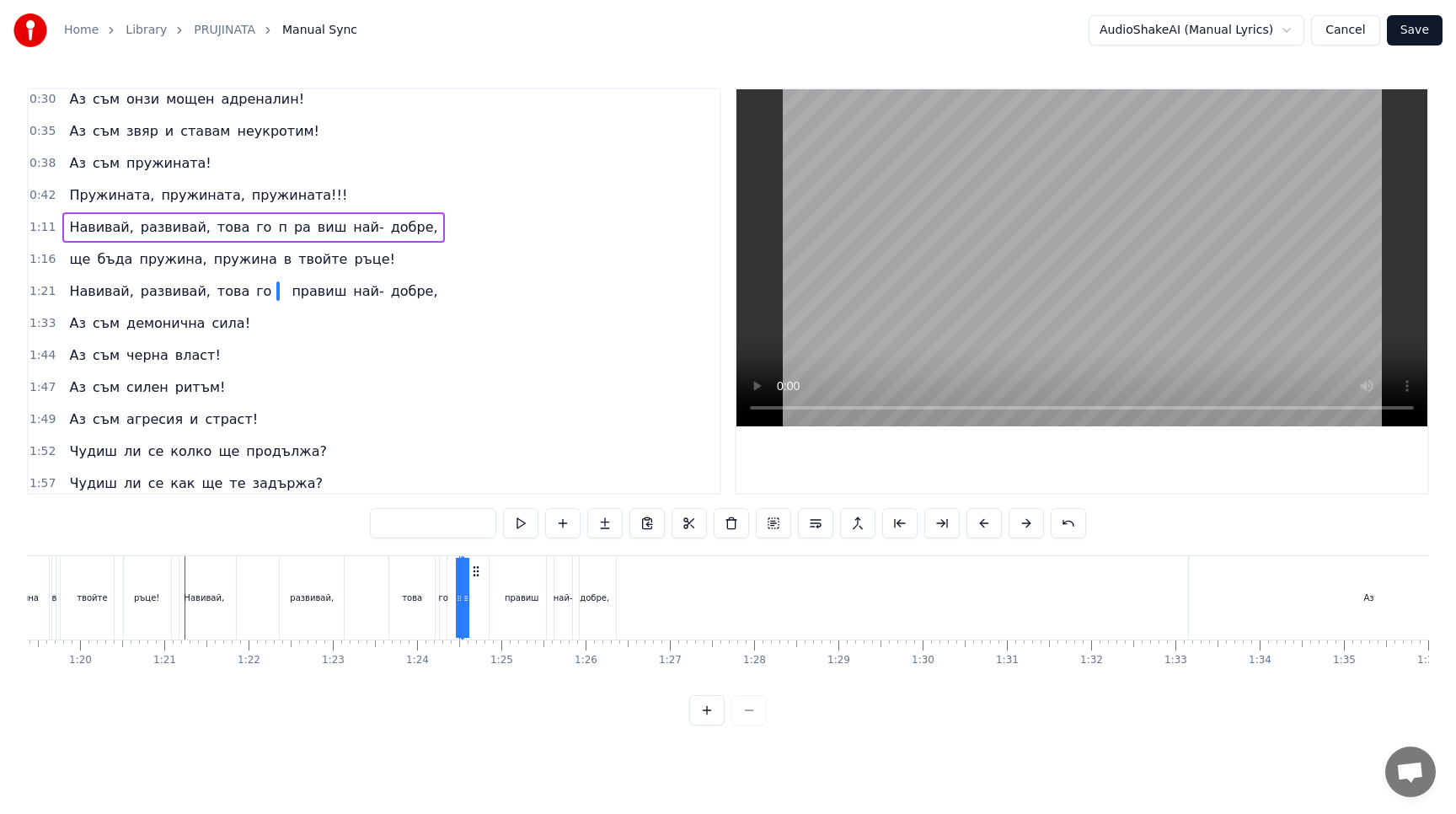
type input "****"
click at [404, 613] on div "това" at bounding box center [412, 597] width 44 height 80
drag, startPoint x: 443, startPoint y: 601, endPoint x: 459, endPoint y: 601, distance: 16.0
click at [459, 601] on div "Навивай, развивай, това го правиш най- добре," at bounding box center [395, 597] width 449 height 83
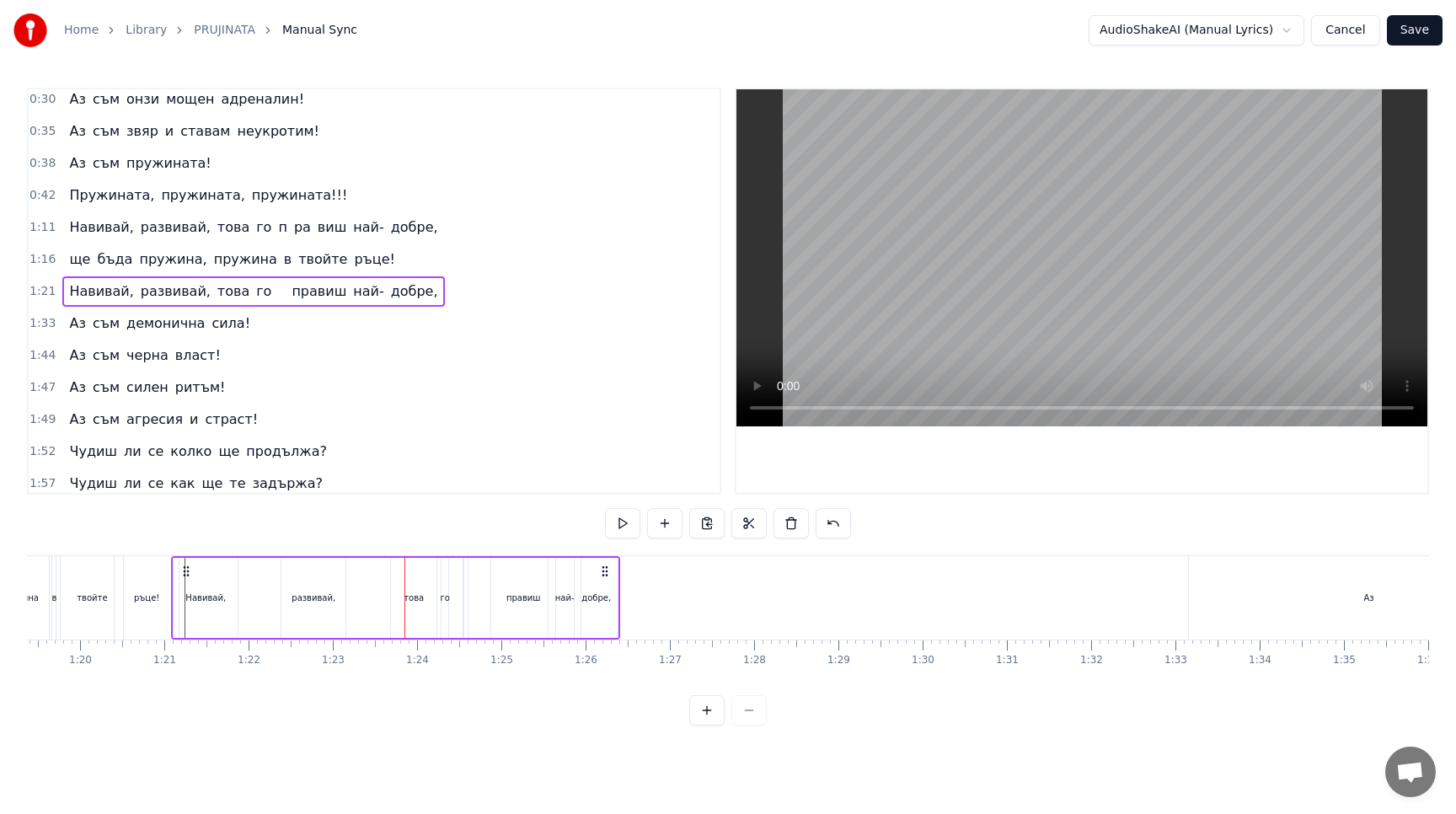
click at [441, 605] on div "го" at bounding box center [444, 597] width 6 height 80
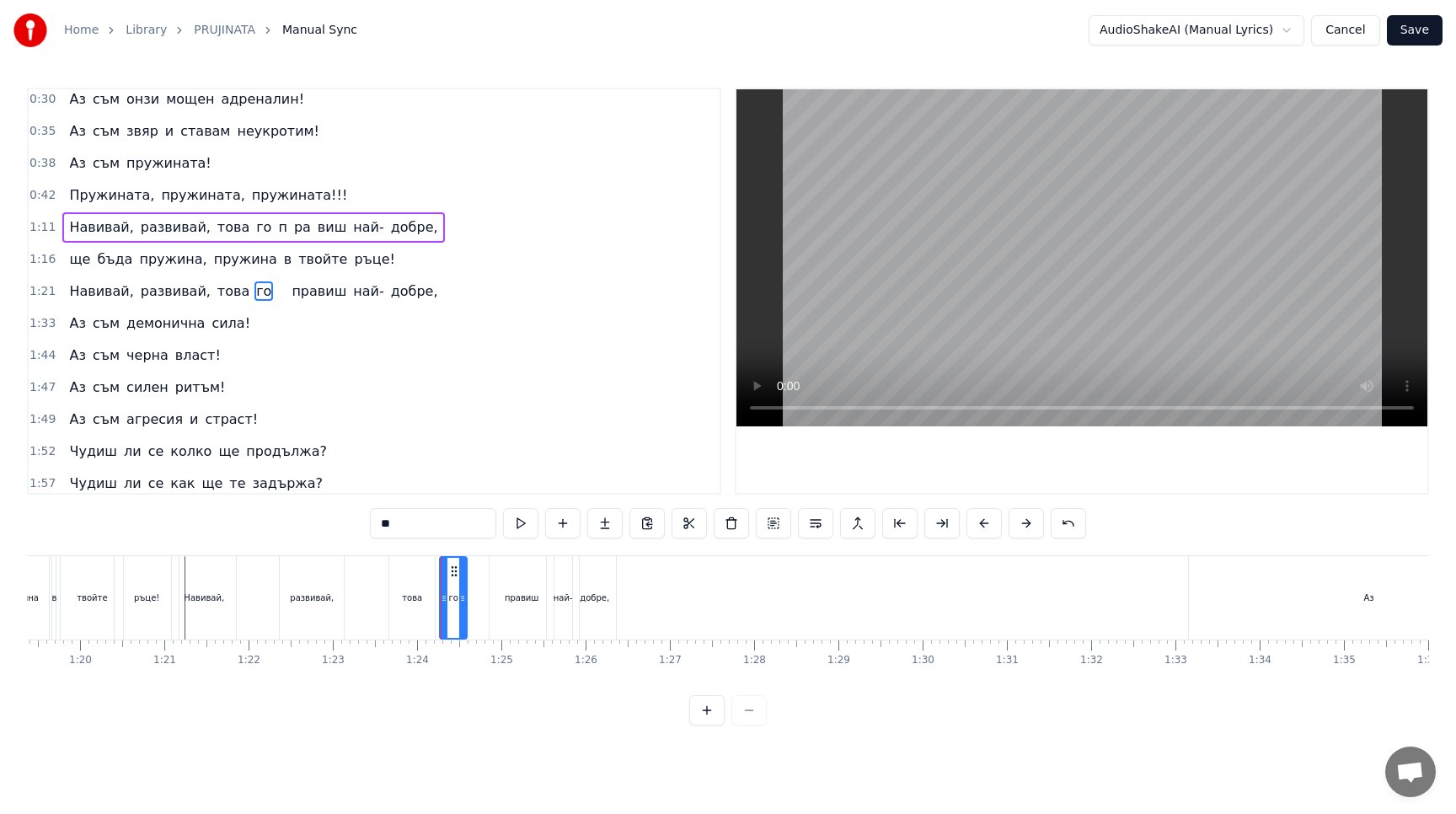
drag, startPoint x: 444, startPoint y: 613, endPoint x: 464, endPoint y: 614, distance: 20.0
click at [464, 614] on div at bounding box center [462, 597] width 6 height 80
drag, startPoint x: 451, startPoint y: 569, endPoint x: 479, endPoint y: 570, distance: 28.0
click at [479, 570] on icon at bounding box center [480, 571] width 14 height 14
drag, startPoint x: 410, startPoint y: 587, endPoint x: 430, endPoint y: 587, distance: 20.0
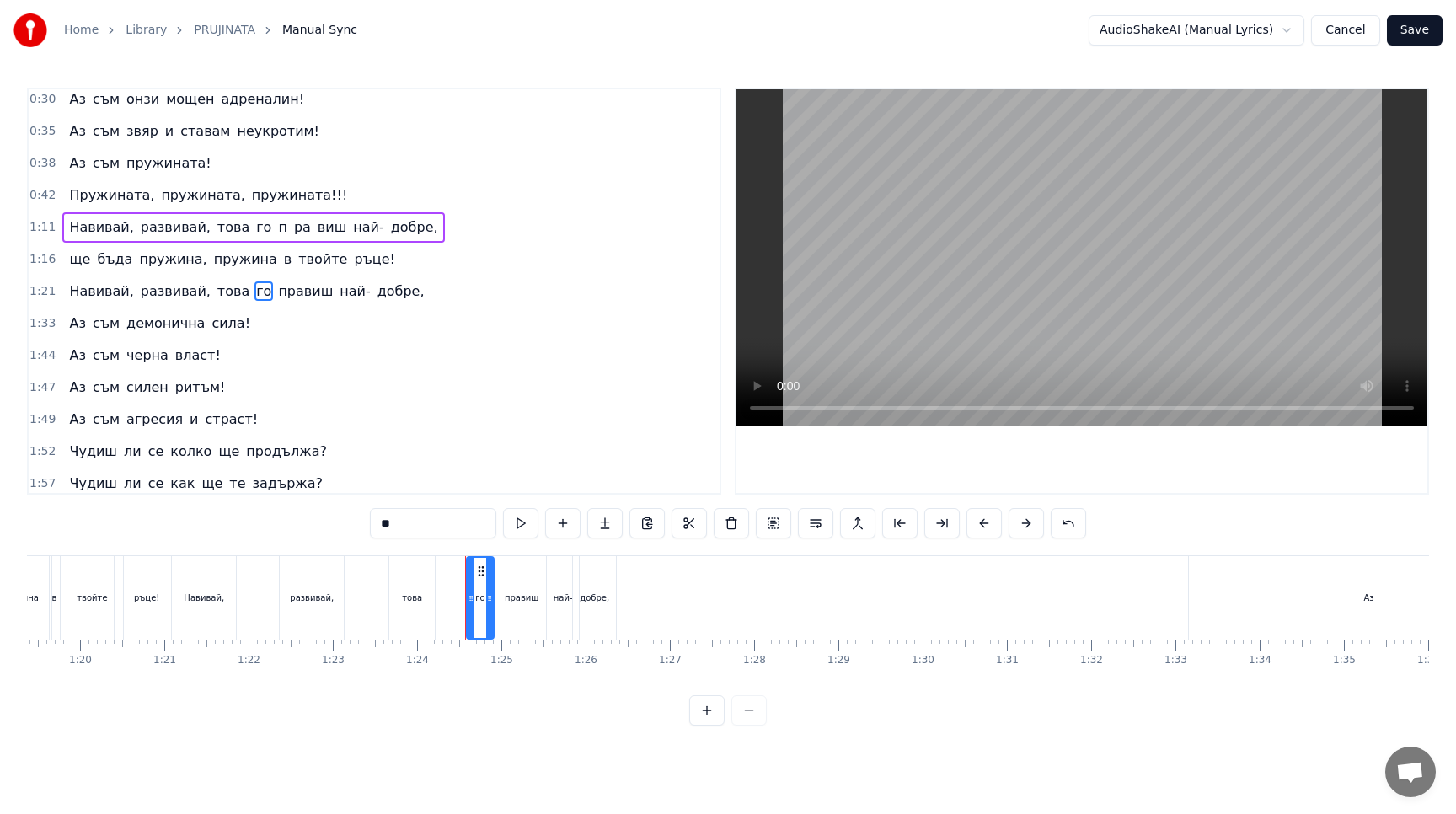
click at [430, 587] on div "това" at bounding box center [412, 597] width 46 height 83
type input "****"
drag, startPoint x: 404, startPoint y: 571, endPoint x: 426, endPoint y: 570, distance: 22.0
click at [426, 570] on icon at bounding box center [425, 571] width 14 height 14
drag, startPoint x: 452, startPoint y: 597, endPoint x: 470, endPoint y: 598, distance: 18.0
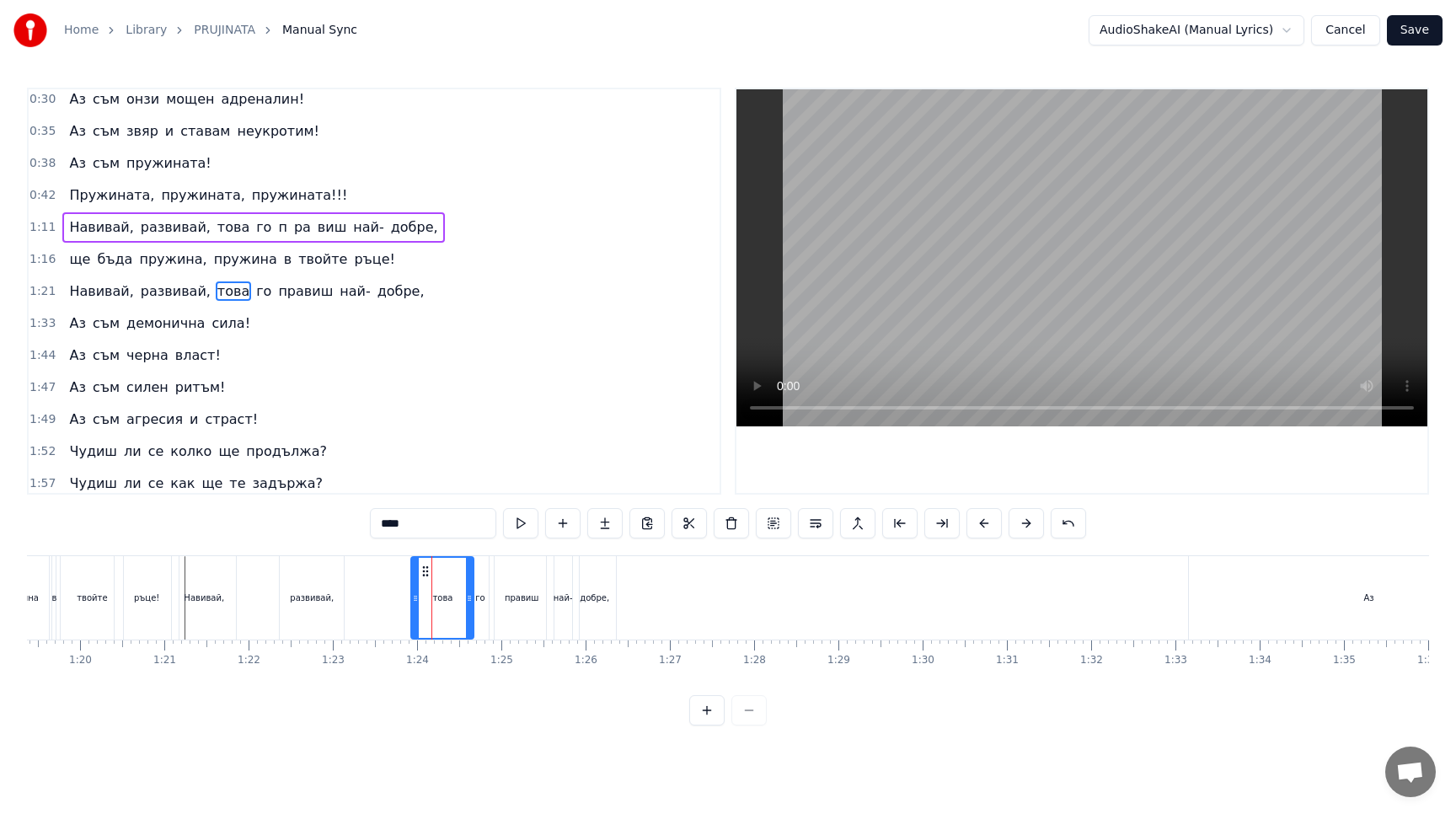
click at [470, 598] on icon at bounding box center [469, 598] width 6 height 14
click at [520, 525] on button at bounding box center [521, 523] width 36 height 30
click at [400, 618] on div "Навивай, развивай, това го правиш най- добре," at bounding box center [395, 597] width 449 height 83
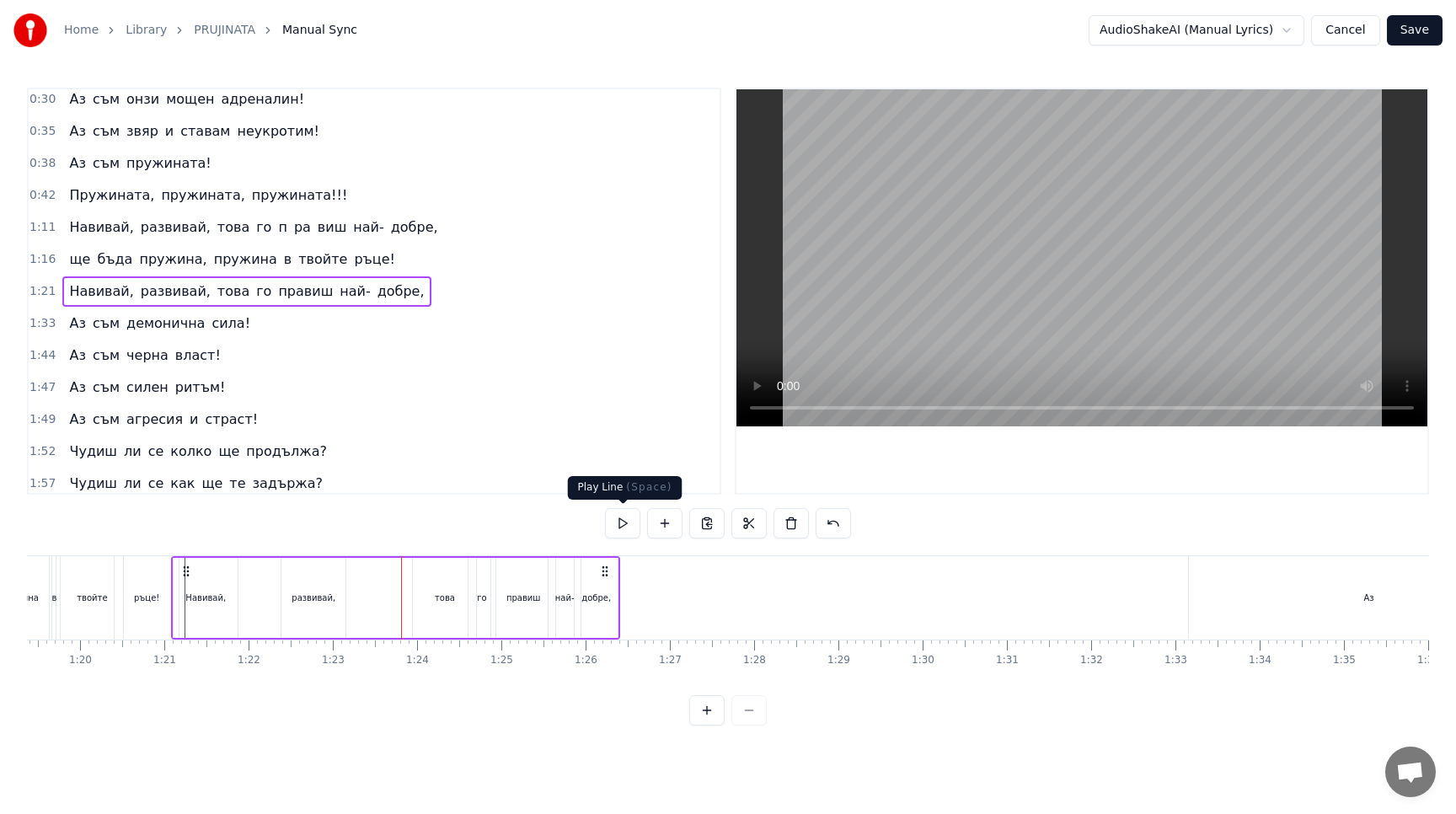
click at [614, 528] on button at bounding box center [622, 523] width 36 height 30
drag, startPoint x: 310, startPoint y: 585, endPoint x: 323, endPoint y: 585, distance: 13.0
click at [323, 585] on div "развивай," at bounding box center [313, 597] width 64 height 80
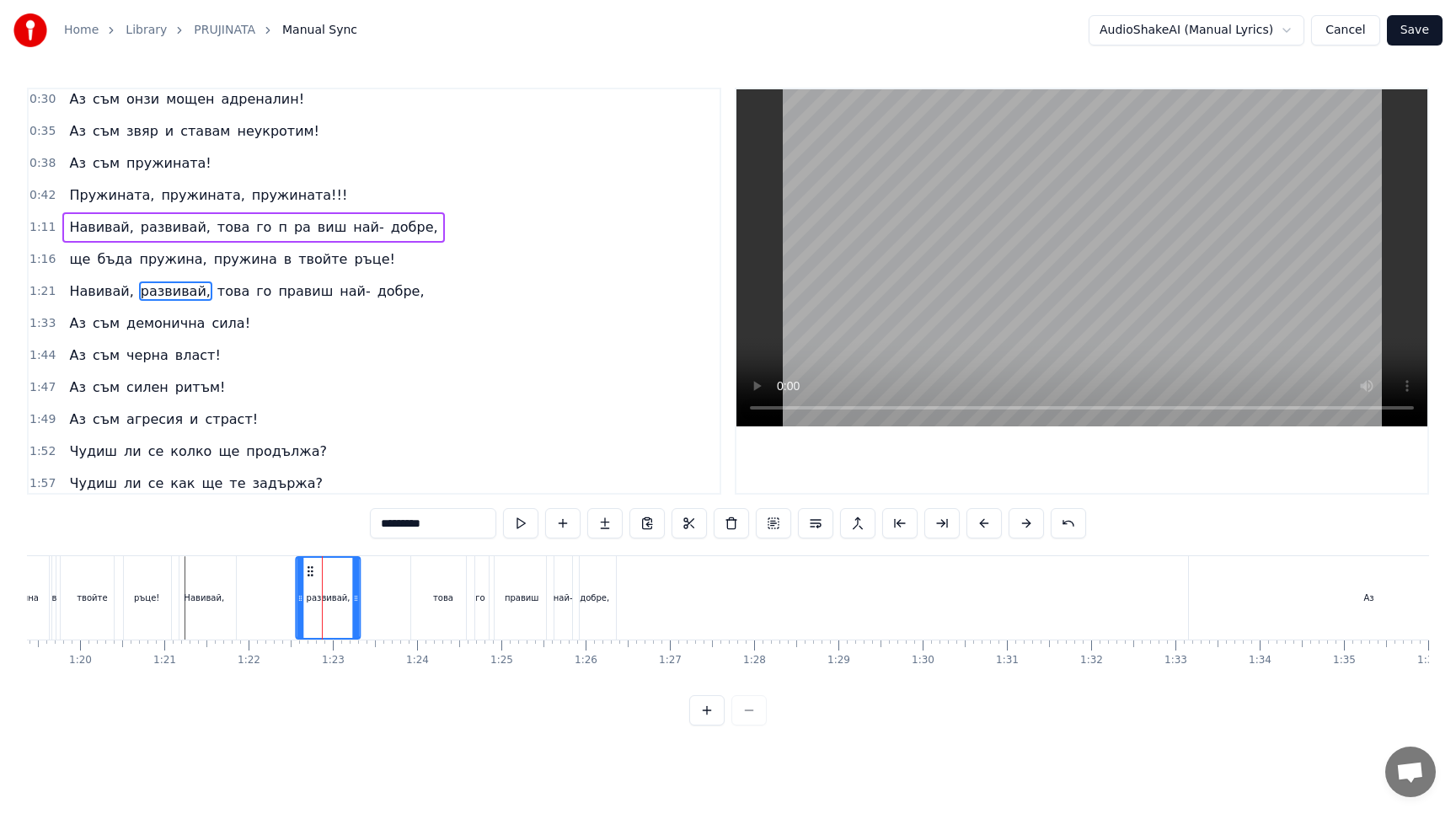
drag, startPoint x: 295, startPoint y: 570, endPoint x: 311, endPoint y: 570, distance: 16.0
click at [312, 570] on circle at bounding box center [312, 570] width 1 height 1
drag, startPoint x: 358, startPoint y: 595, endPoint x: 385, endPoint y: 594, distance: 27.0
click at [385, 594] on icon at bounding box center [383, 598] width 6 height 14
click at [202, 573] on div "Навивай," at bounding box center [204, 597] width 64 height 83
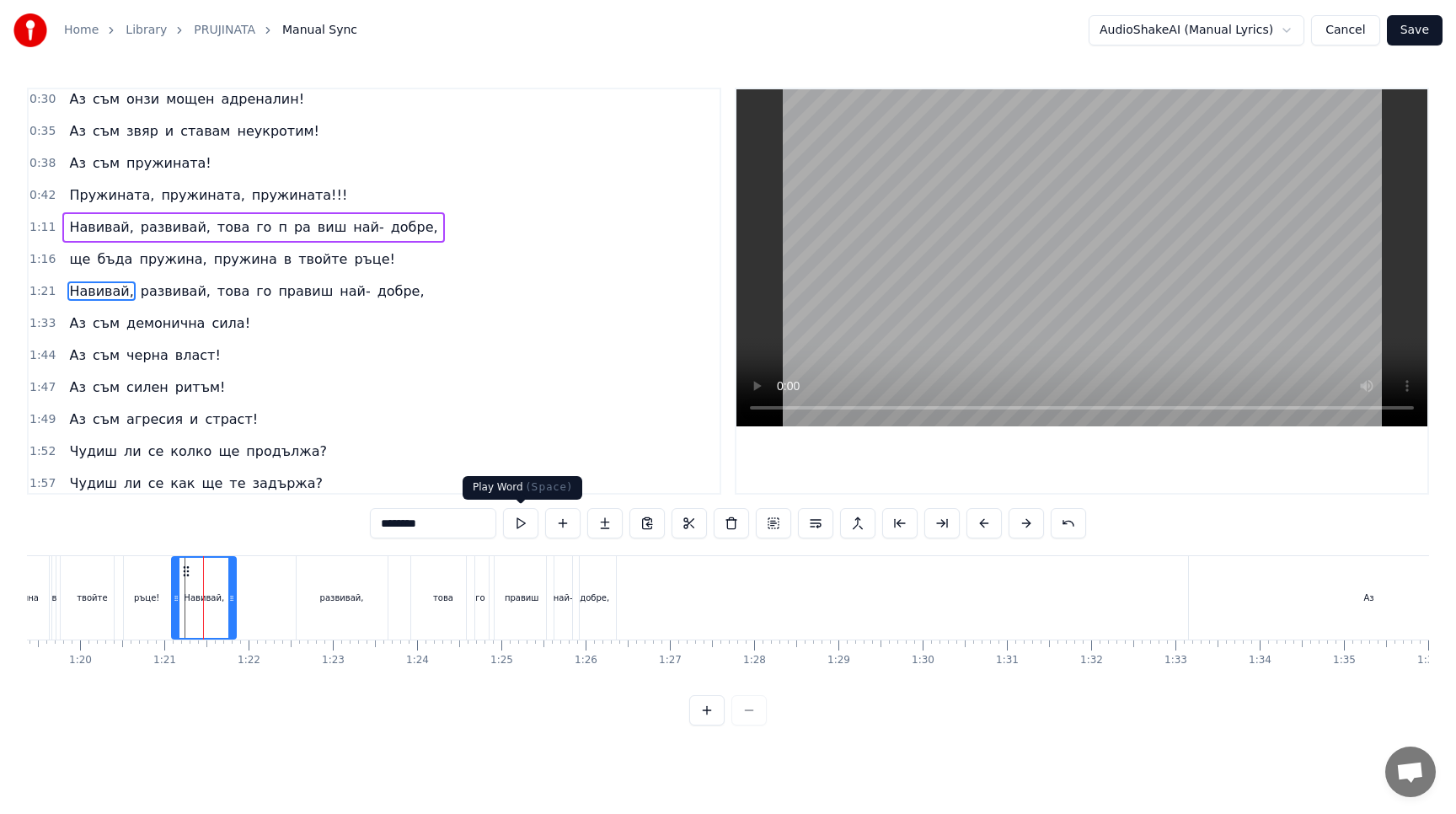
click at [520, 520] on button at bounding box center [521, 523] width 36 height 30
click at [184, 570] on icon at bounding box center [186, 571] width 14 height 14
click at [218, 573] on div "Навивай," at bounding box center [204, 597] width 62 height 80
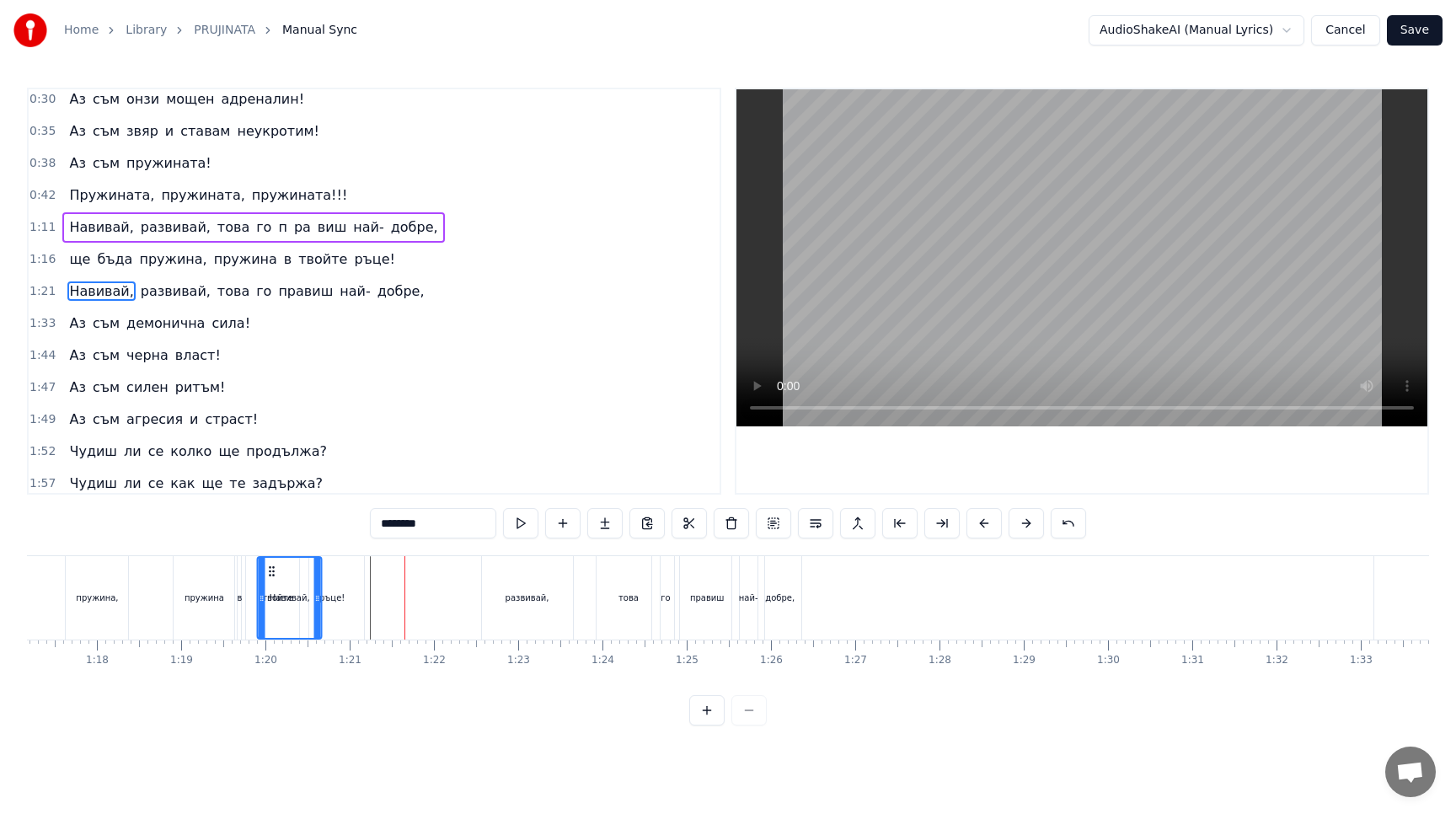
scroll to position [0, 6487]
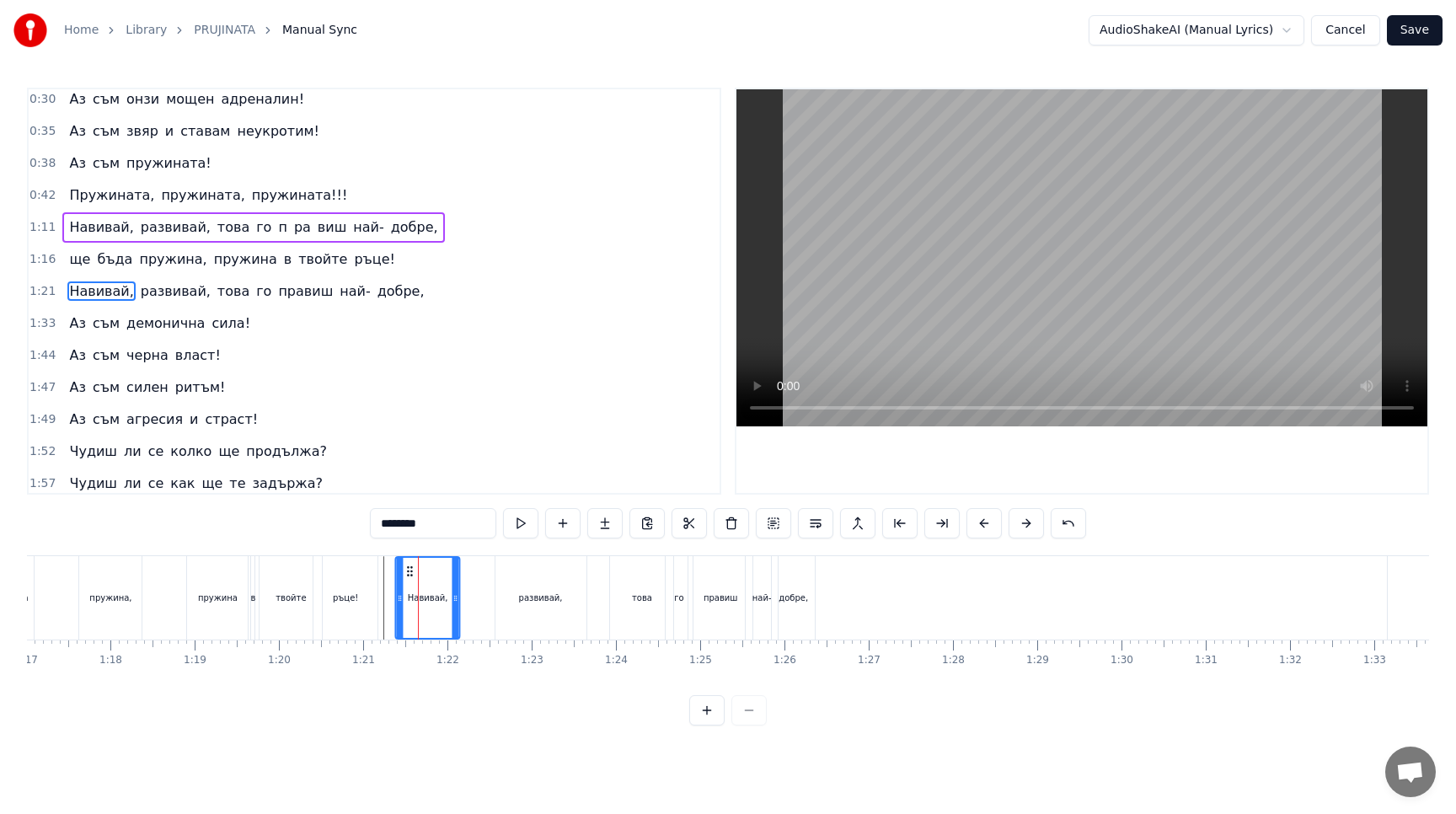
drag, startPoint x: 187, startPoint y: 572, endPoint x: 411, endPoint y: 578, distance: 224.1
click at [411, 578] on icon at bounding box center [410, 571] width 14 height 14
drag, startPoint x: 458, startPoint y: 594, endPoint x: 480, endPoint y: 594, distance: 22.0
click at [480, 594] on icon at bounding box center [477, 598] width 6 height 14
click at [524, 525] on button at bounding box center [521, 523] width 36 height 30
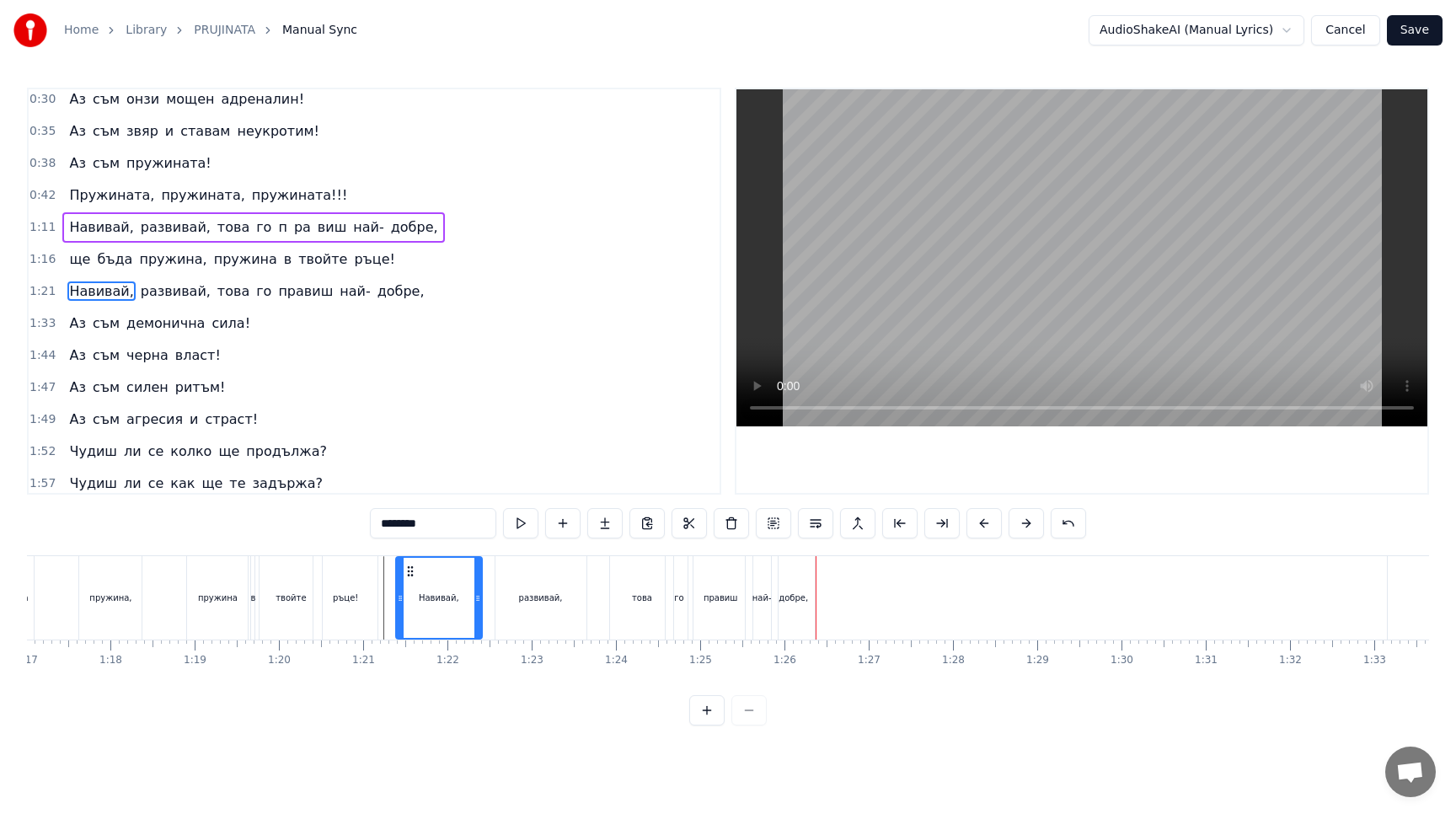
click at [240, 249] on span "пружина" at bounding box center [245, 258] width 67 height 19
type input "*******"
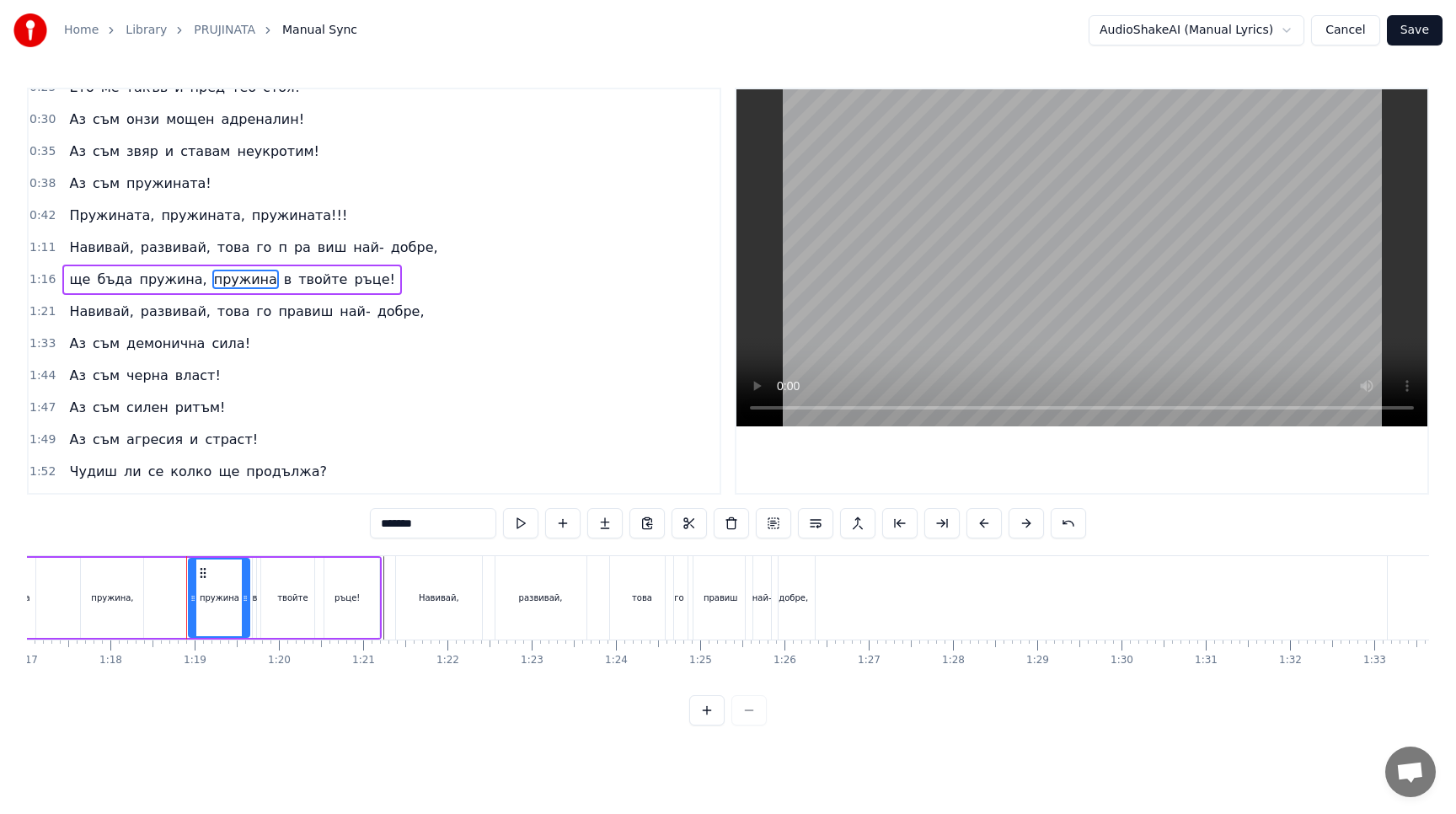
scroll to position [38, 0]
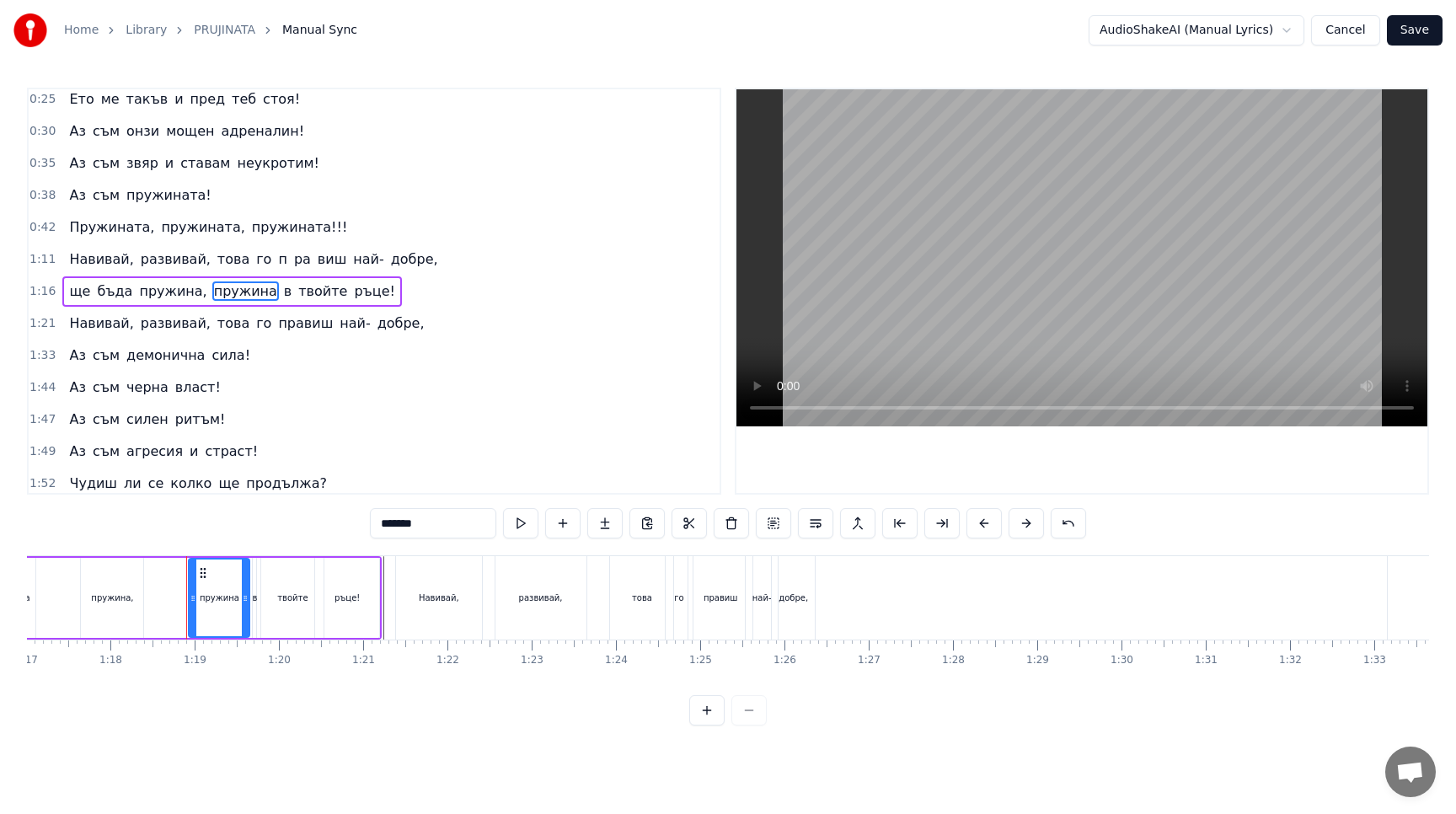
click at [312, 301] on div "ще бъда пружина, пружина в твойте ръце!" at bounding box center [232, 291] width 340 height 30
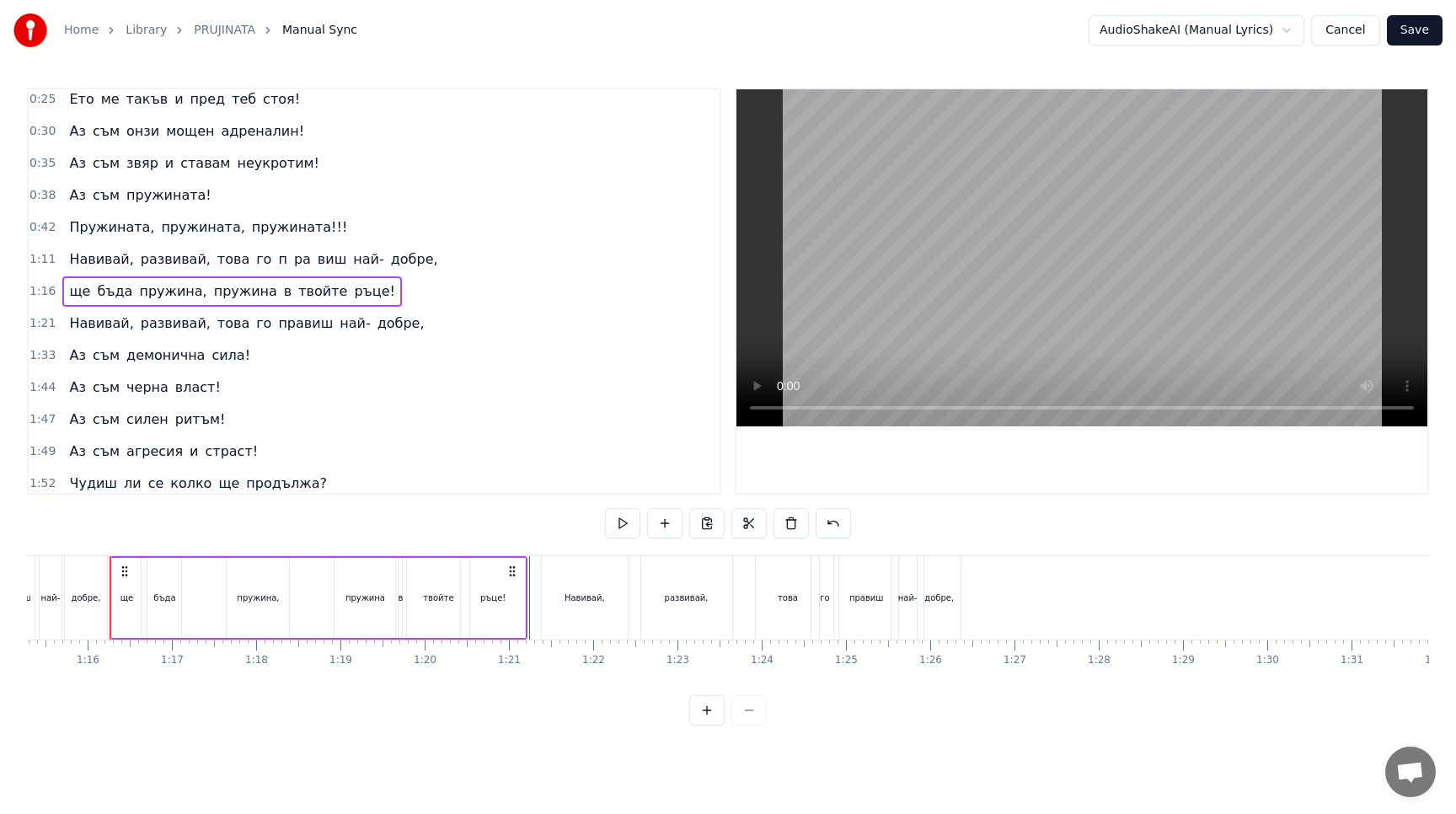
scroll to position [0, 6339]
click at [704, 520] on button at bounding box center [706, 523] width 36 height 30
click at [964, 631] on div "Навивай, развивай, това го правиш най- добре," at bounding box center [754, 597] width 424 height 83
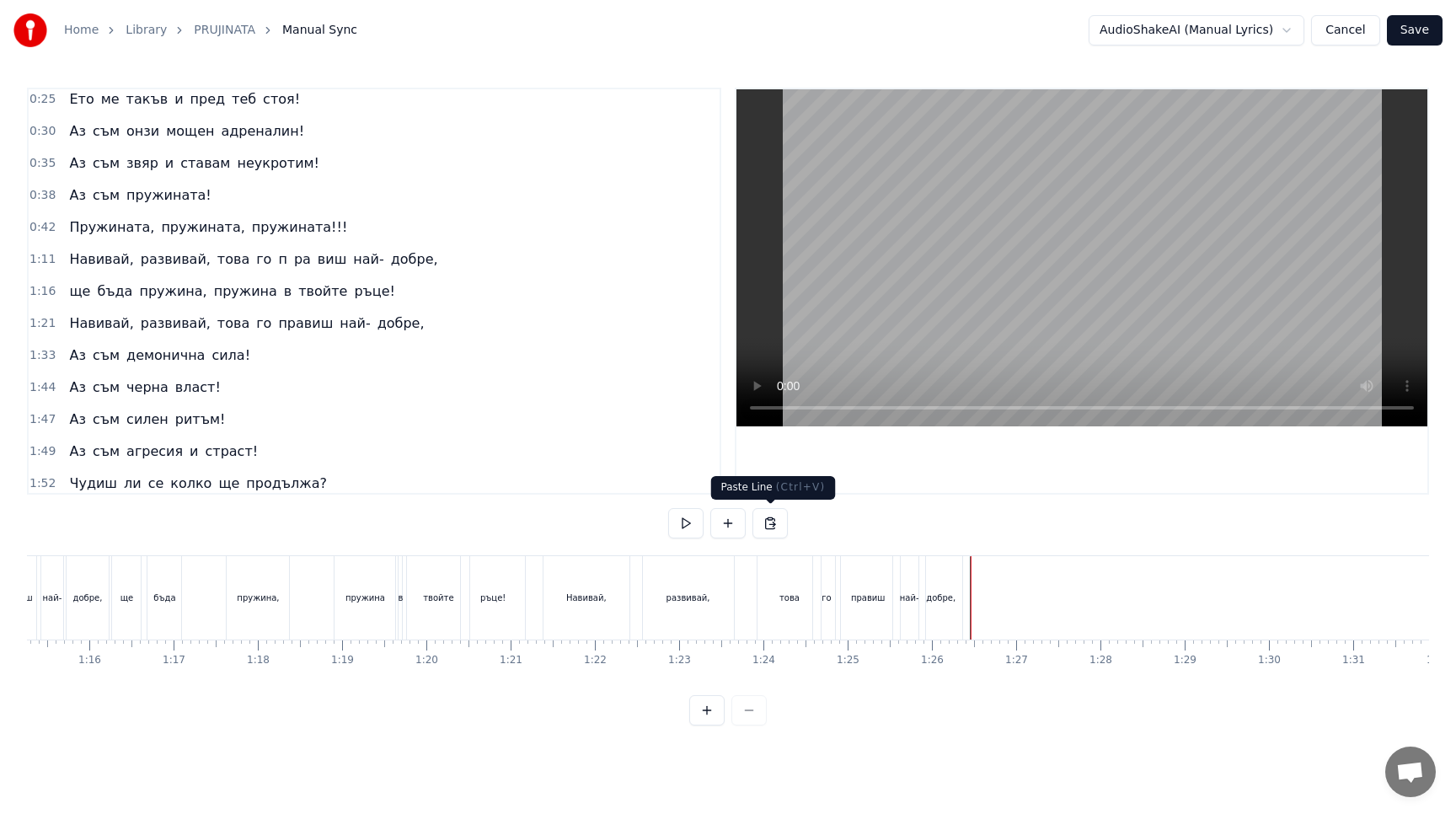
click at [773, 526] on button at bounding box center [770, 523] width 36 height 30
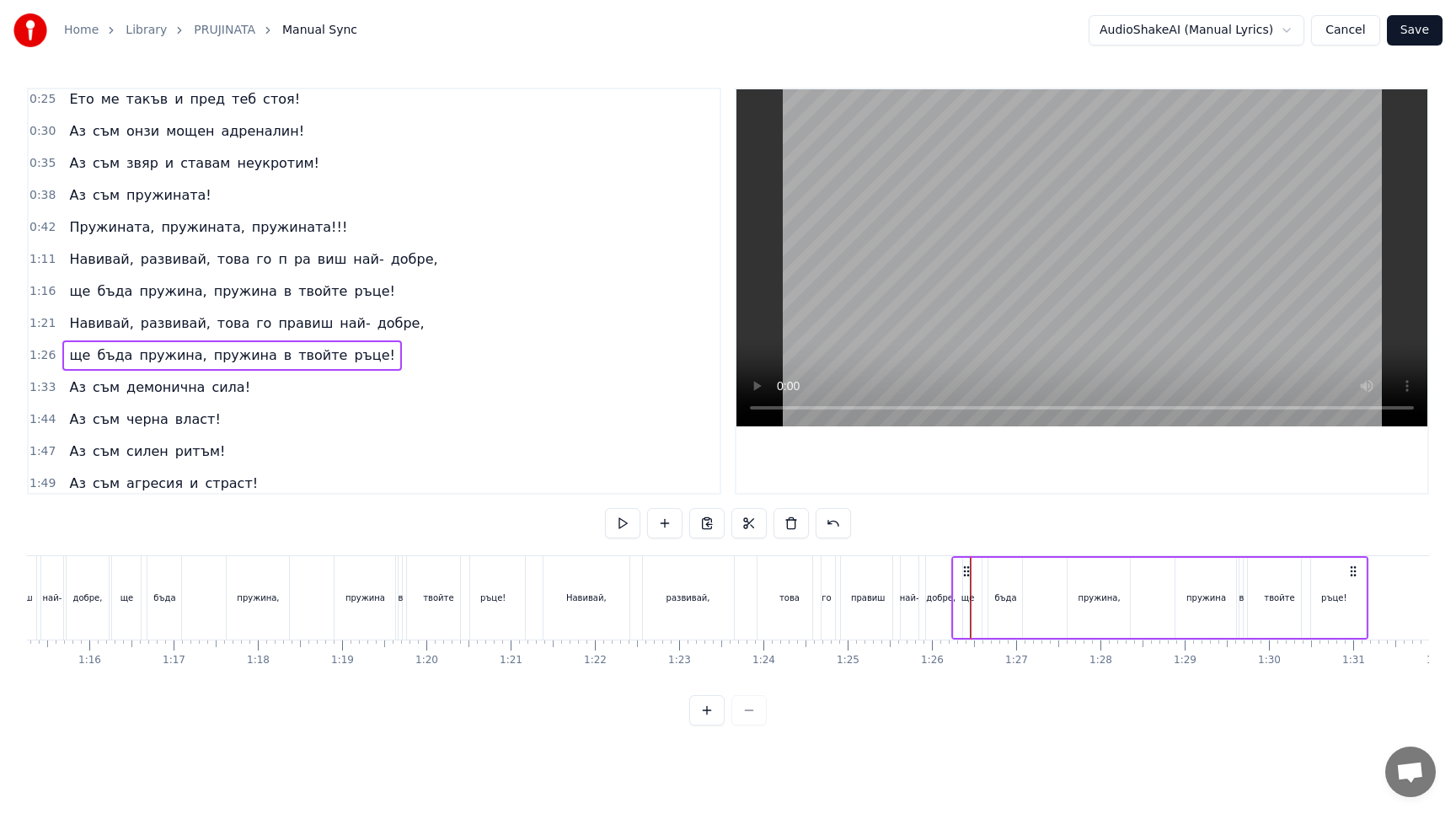
drag, startPoint x: 983, startPoint y: 572, endPoint x: 964, endPoint y: 572, distance: 19.0
click at [964, 572] on icon at bounding box center [965, 571] width 14 height 14
click at [621, 526] on button at bounding box center [622, 523] width 36 height 30
click at [620, 530] on button at bounding box center [622, 523] width 36 height 30
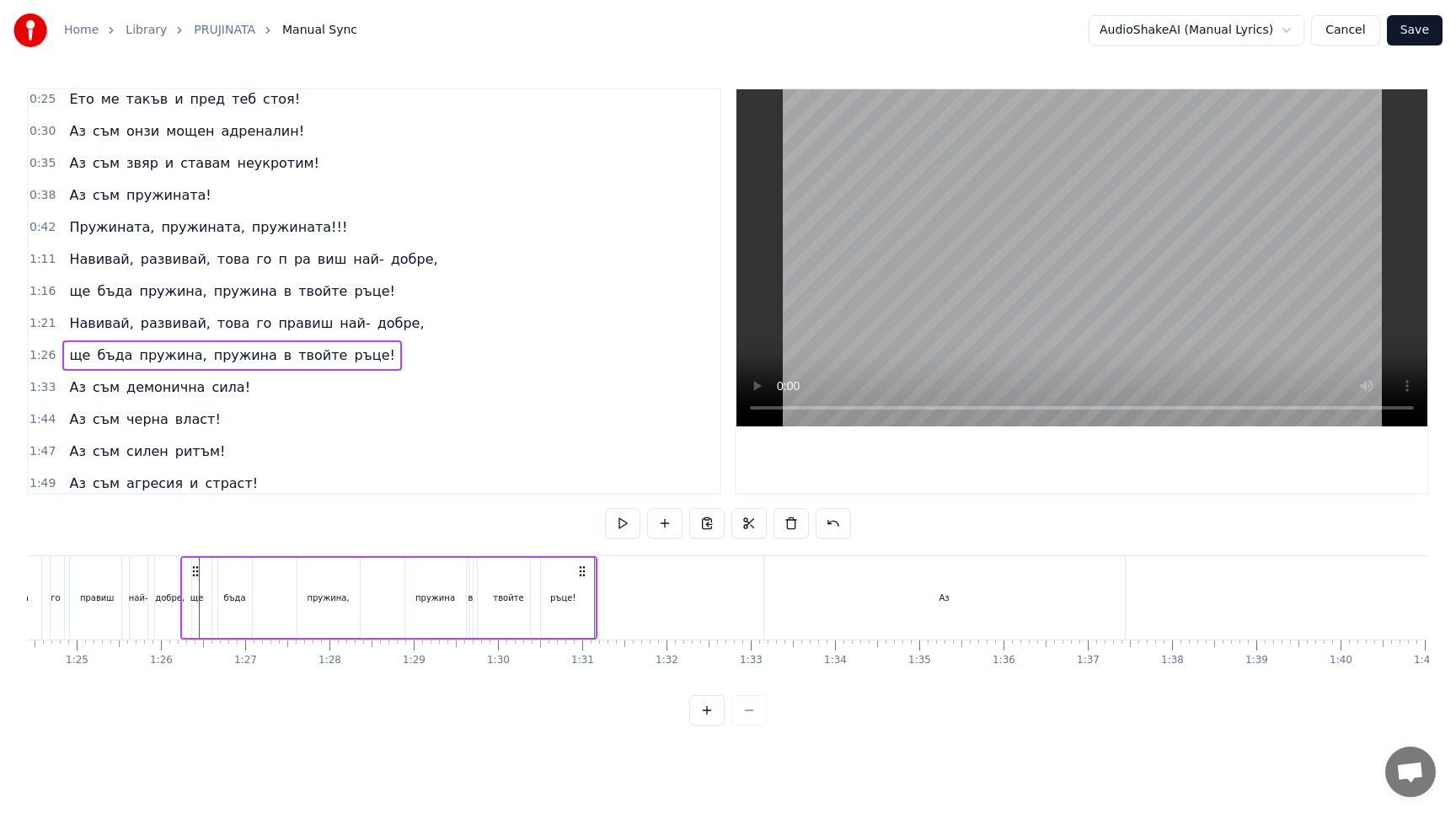
scroll to position [0, 7094]
click at [212, 572] on icon at bounding box center [213, 571] width 14 height 14
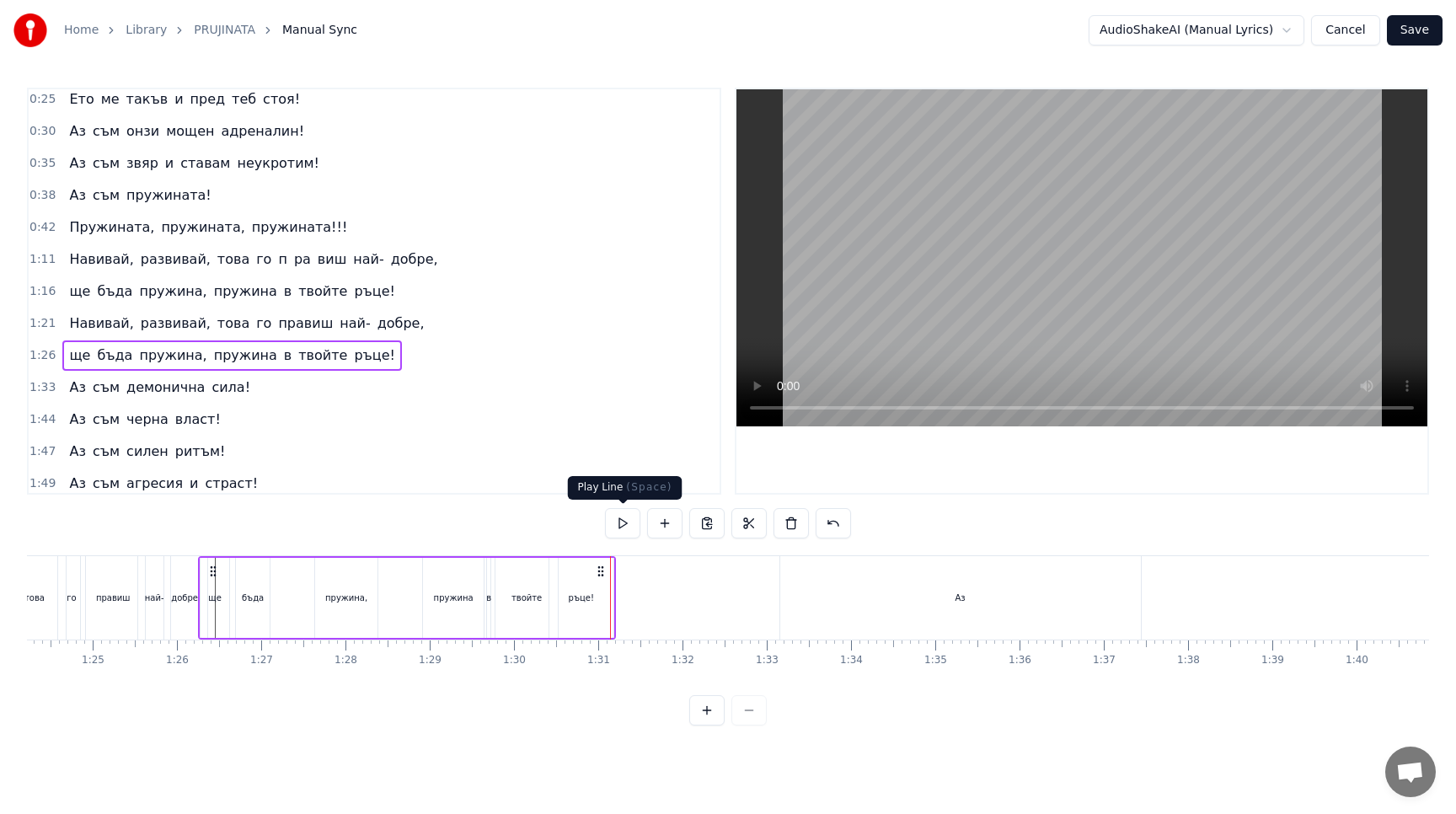
click at [620, 521] on button at bounding box center [622, 523] width 36 height 30
click at [597, 581] on div "ръце!" at bounding box center [581, 597] width 64 height 80
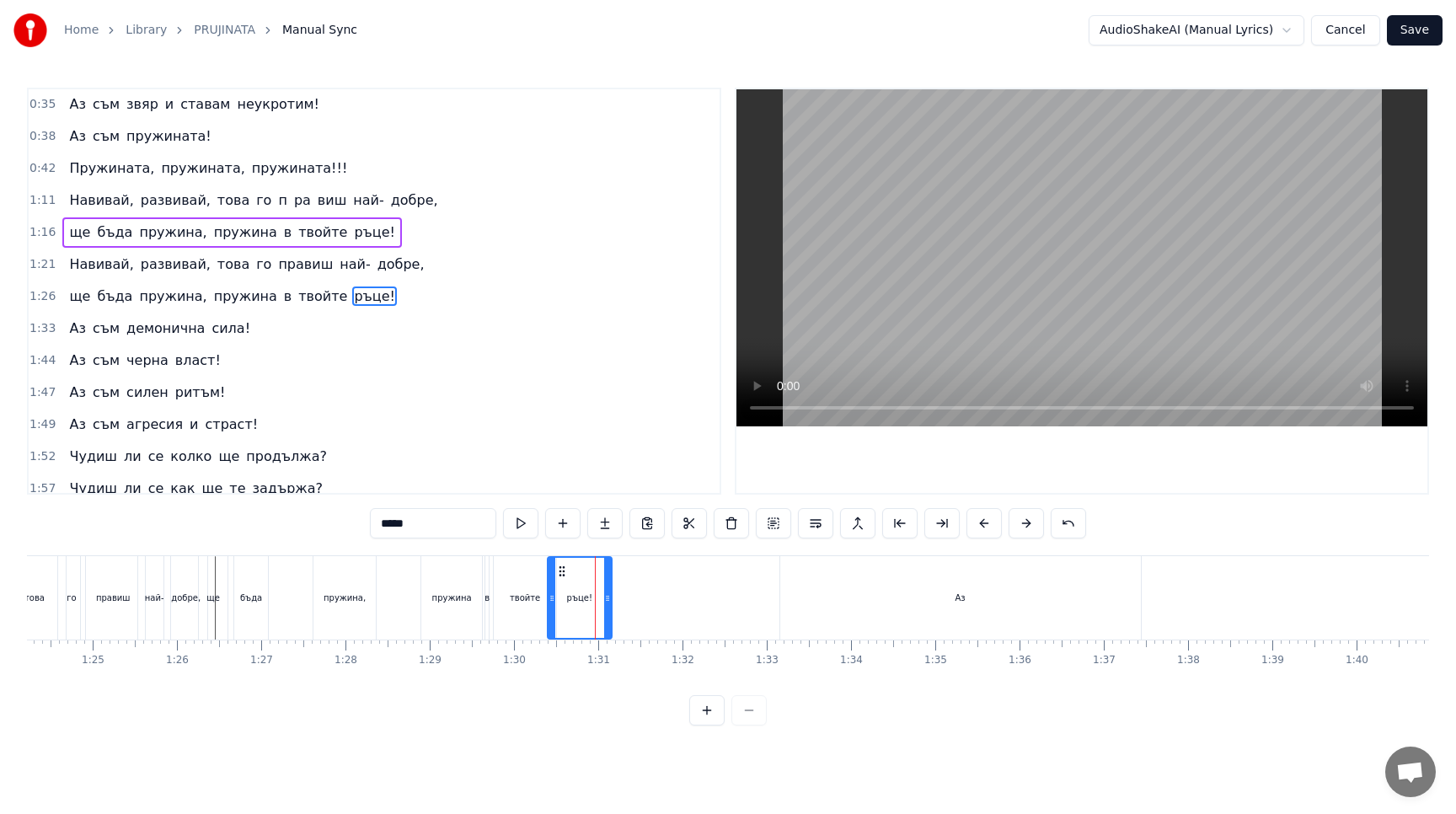
scroll to position [102, 0]
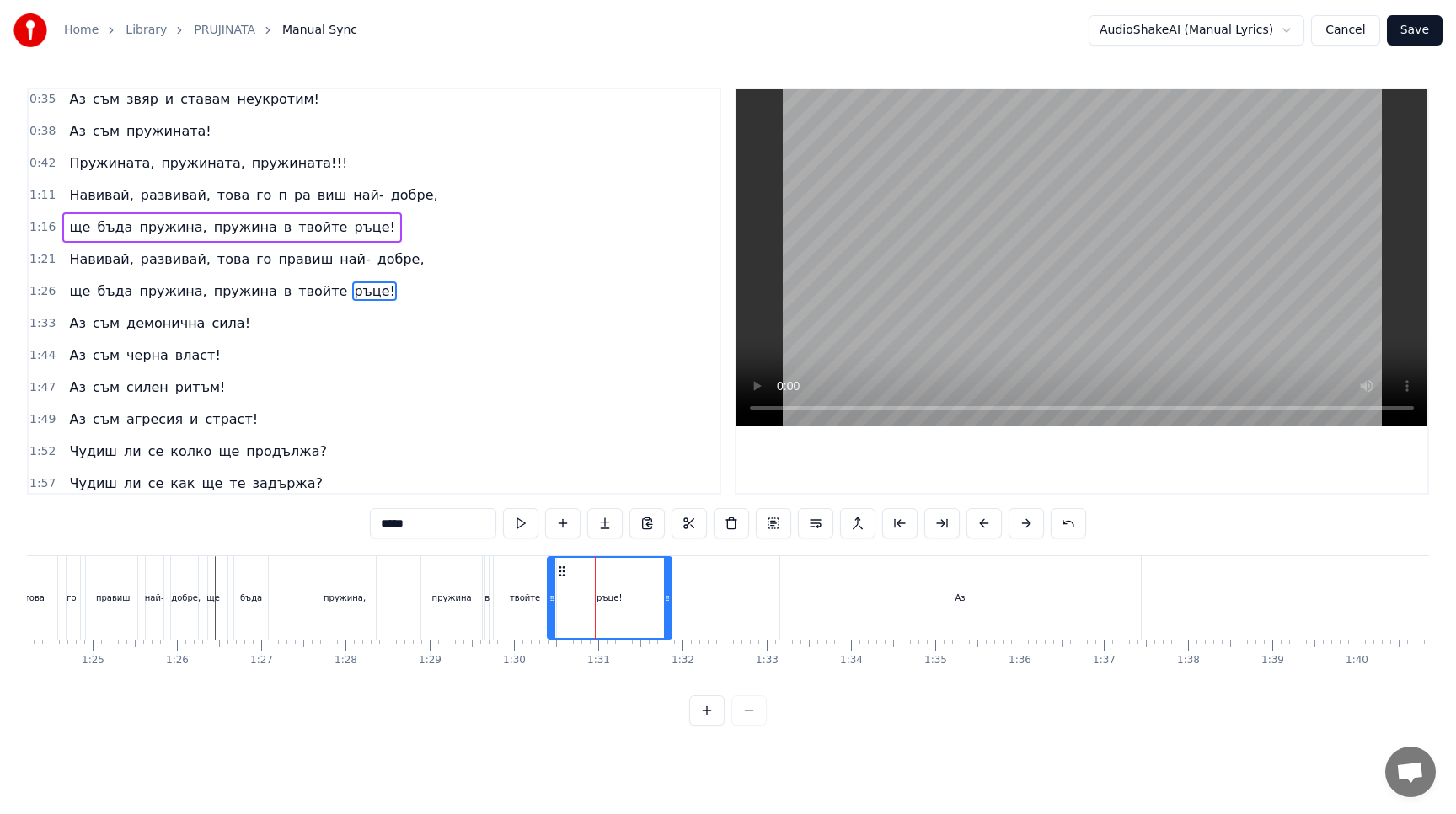
drag, startPoint x: 609, startPoint y: 599, endPoint x: 665, endPoint y: 600, distance: 56.0
click at [665, 600] on icon at bounding box center [666, 598] width 6 height 14
click at [519, 522] on button at bounding box center [521, 523] width 36 height 30
drag, startPoint x: 554, startPoint y: 599, endPoint x: 572, endPoint y: 599, distance: 18.0
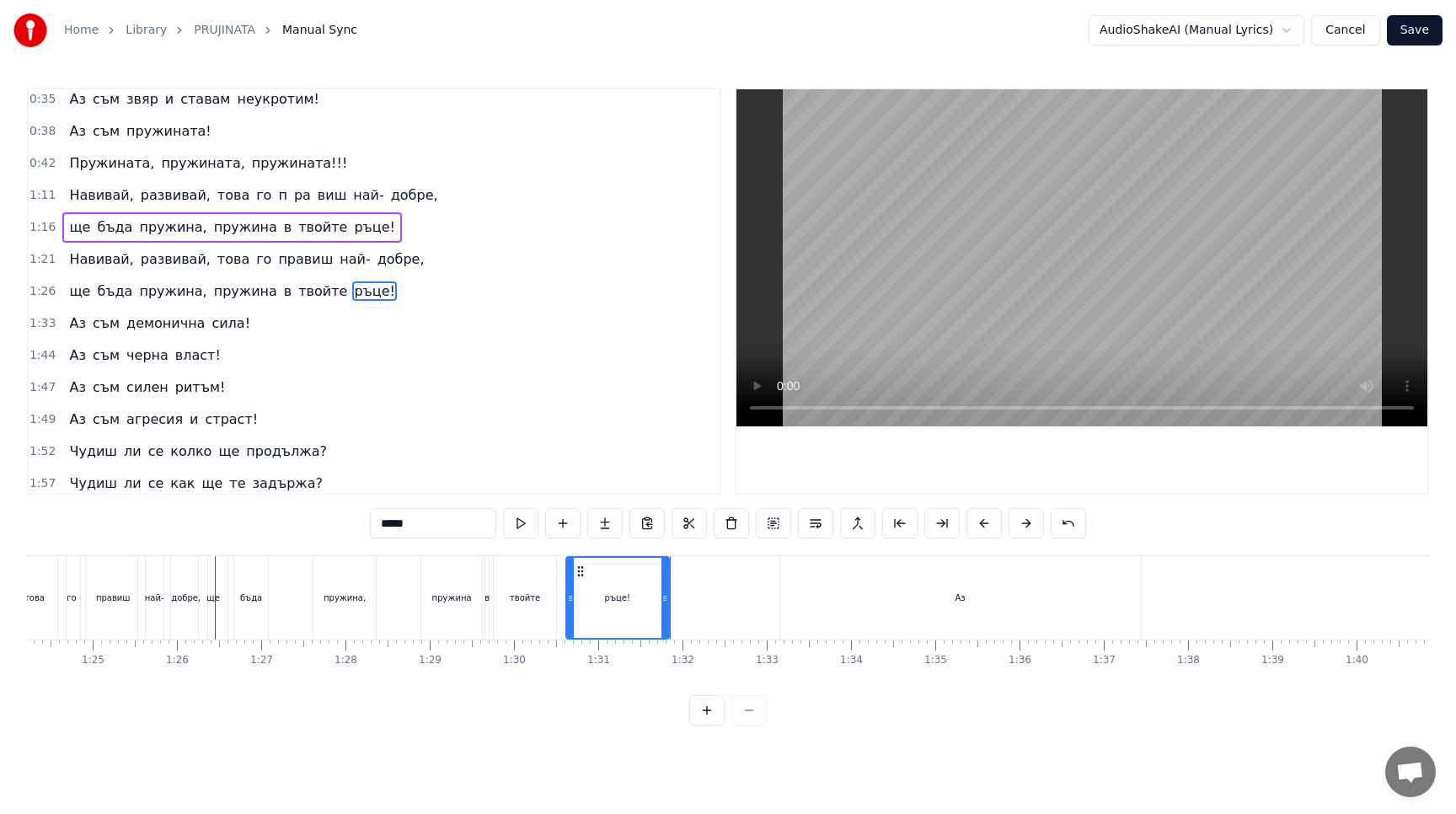
click at [572, 599] on icon at bounding box center [569, 598] width 6 height 14
click at [520, 578] on div "твойте" at bounding box center [524, 597] width 62 height 83
drag, startPoint x: 504, startPoint y: 572, endPoint x: 523, endPoint y: 572, distance: 19.0
click at [523, 572] on icon at bounding box center [526, 571] width 14 height 14
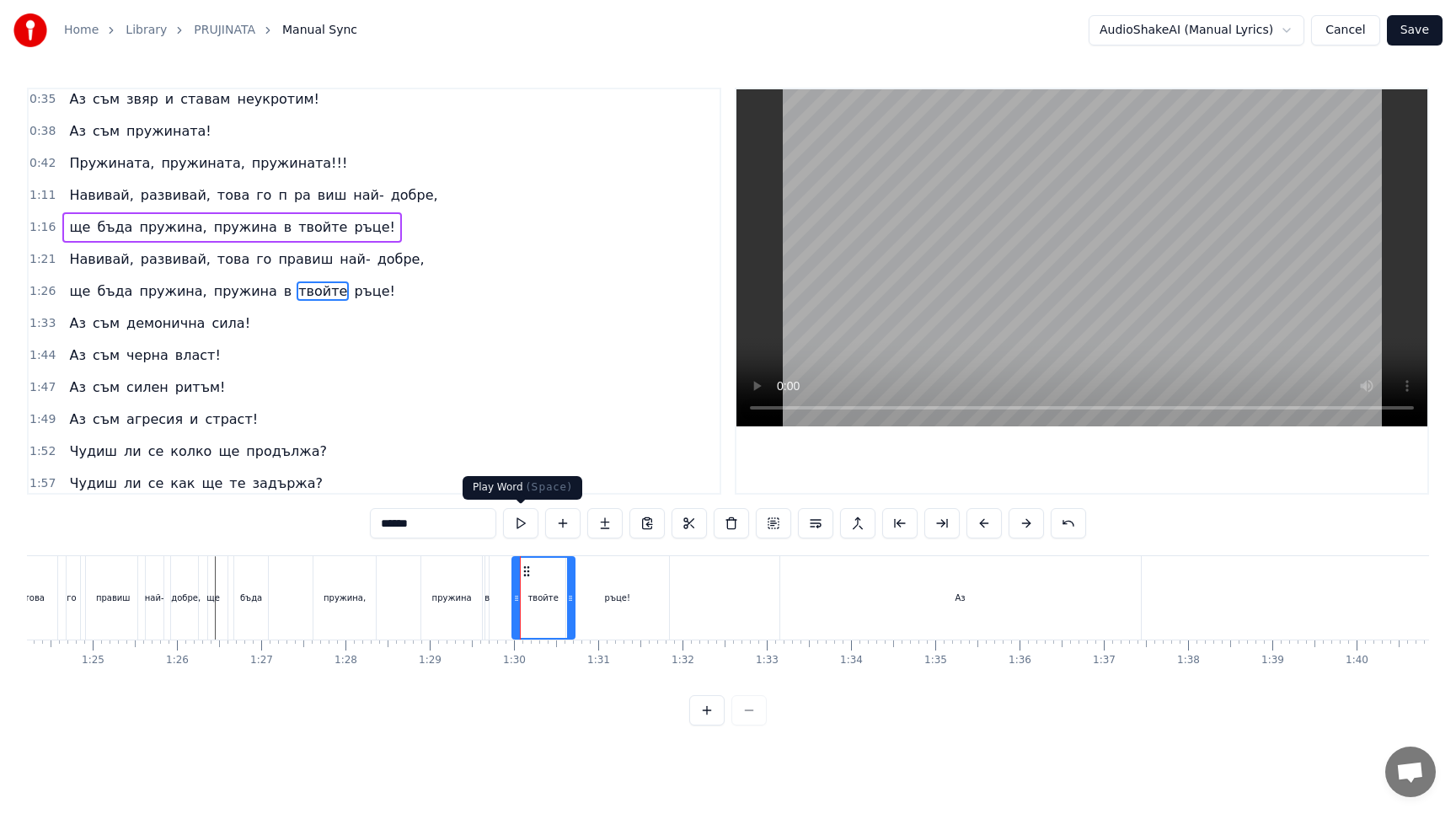
click at [534, 526] on button at bounding box center [521, 523] width 36 height 30
click at [875, 606] on div "Аз" at bounding box center [960, 597] width 361 height 83
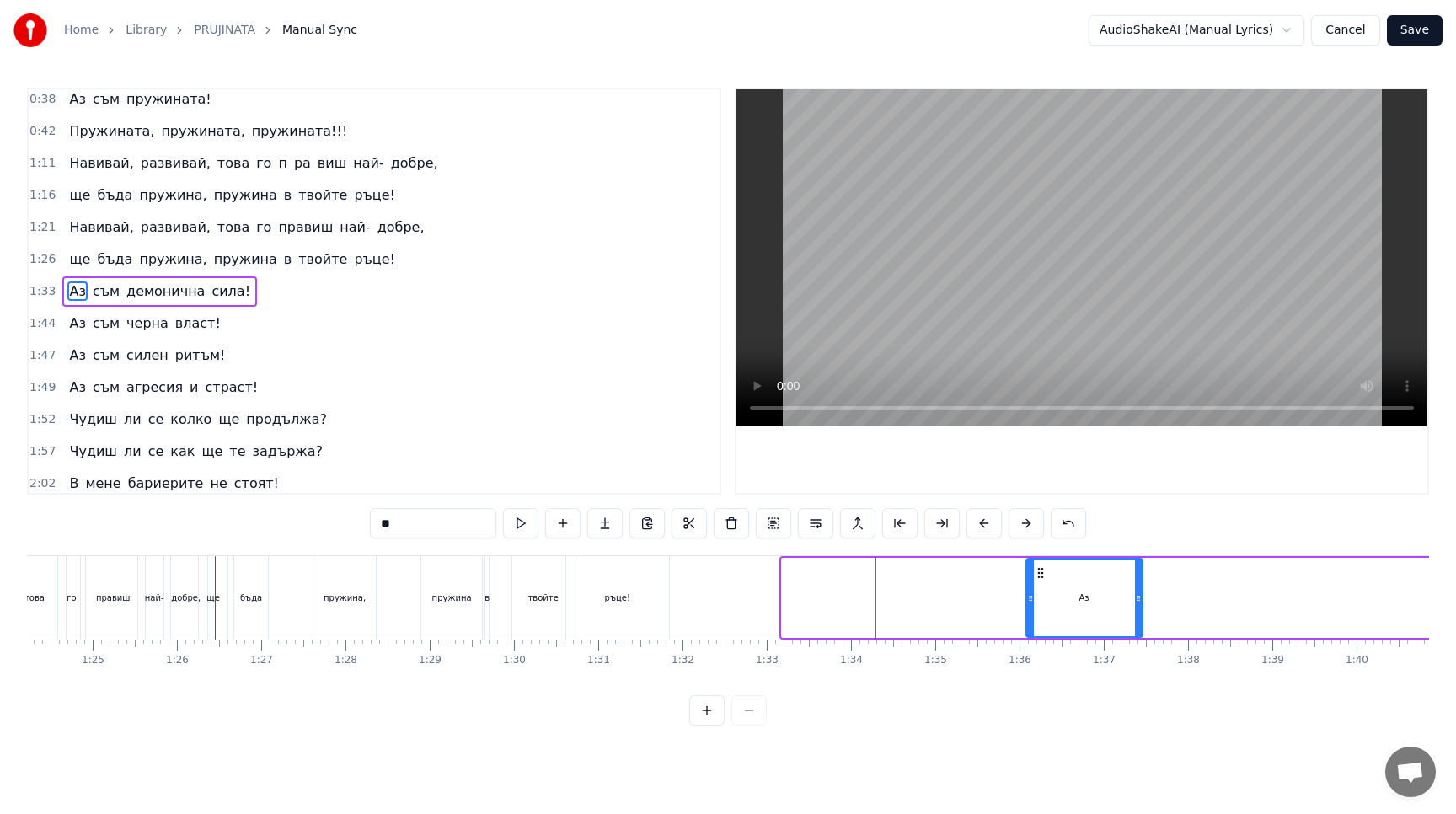
drag, startPoint x: 785, startPoint y: 597, endPoint x: 1030, endPoint y: 599, distance: 245.0
click at [1030, 599] on icon at bounding box center [1030, 598] width 6 height 14
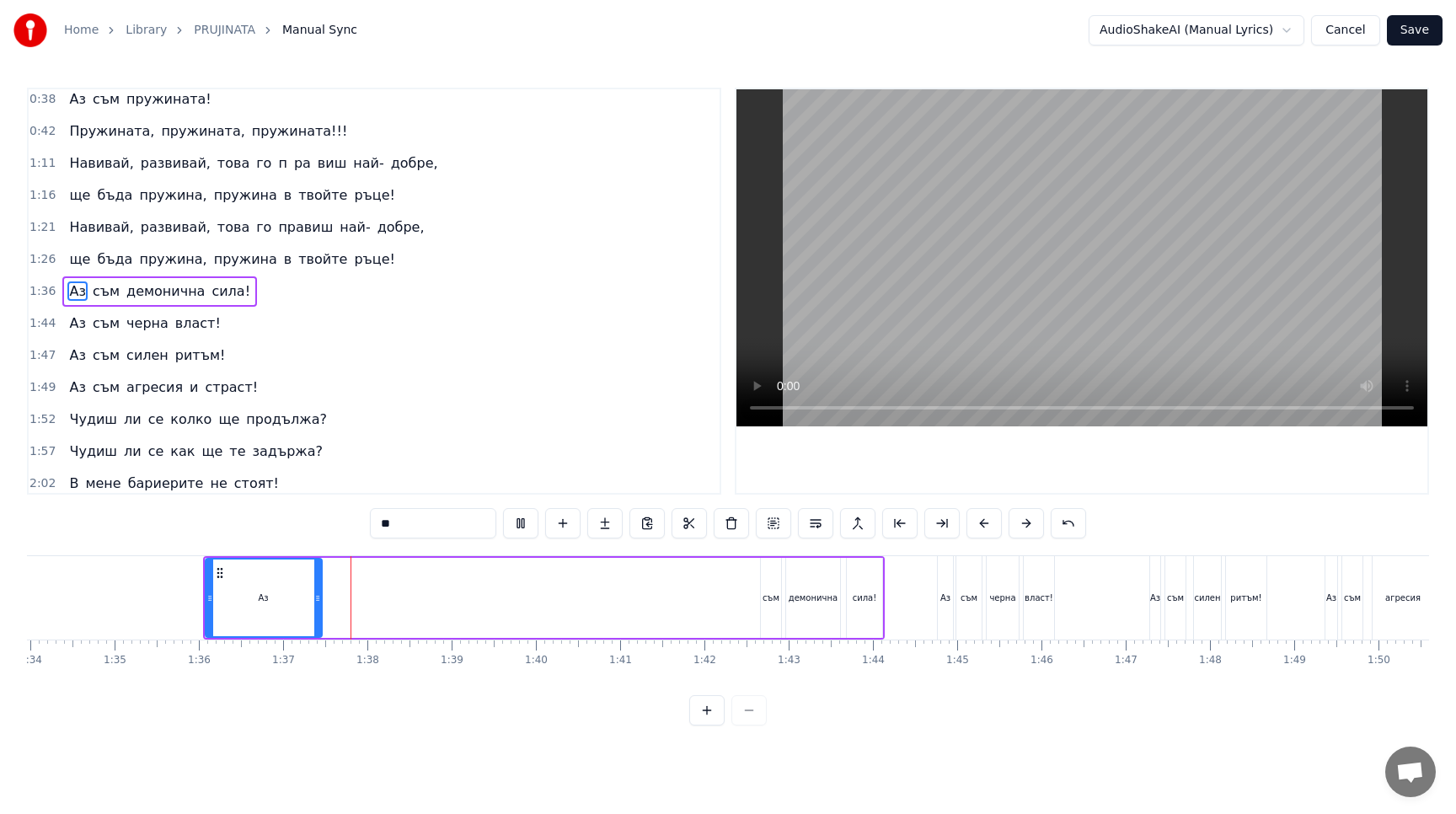
scroll to position [0, 7931]
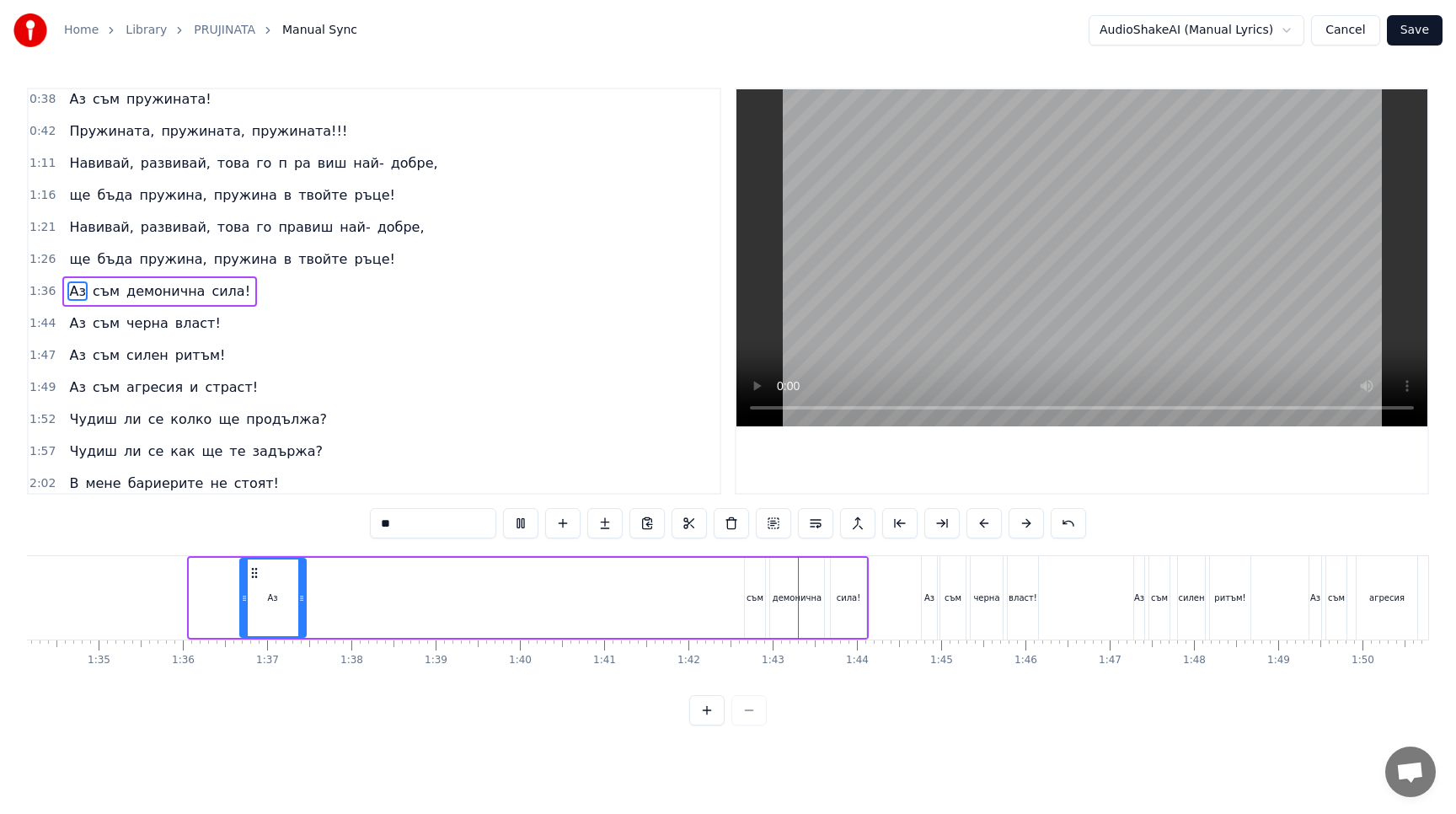
drag, startPoint x: 194, startPoint y: 596, endPoint x: 244, endPoint y: 599, distance: 50.1
click at [244, 599] on icon at bounding box center [243, 598] width 6 height 14
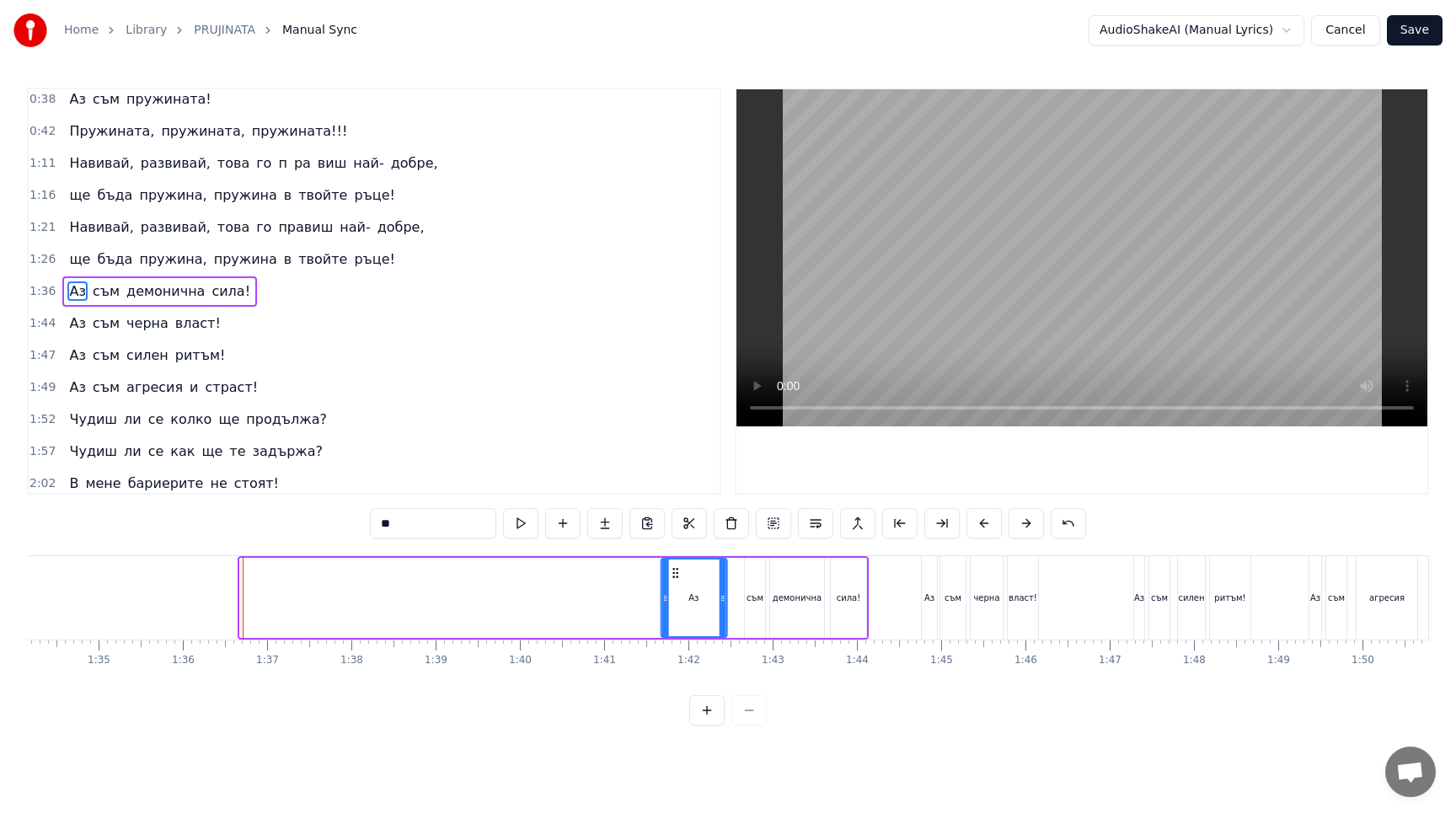
drag, startPoint x: 253, startPoint y: 575, endPoint x: 674, endPoint y: 602, distance: 421.9
click at [674, 602] on div "Аз" at bounding box center [694, 598] width 64 height 77
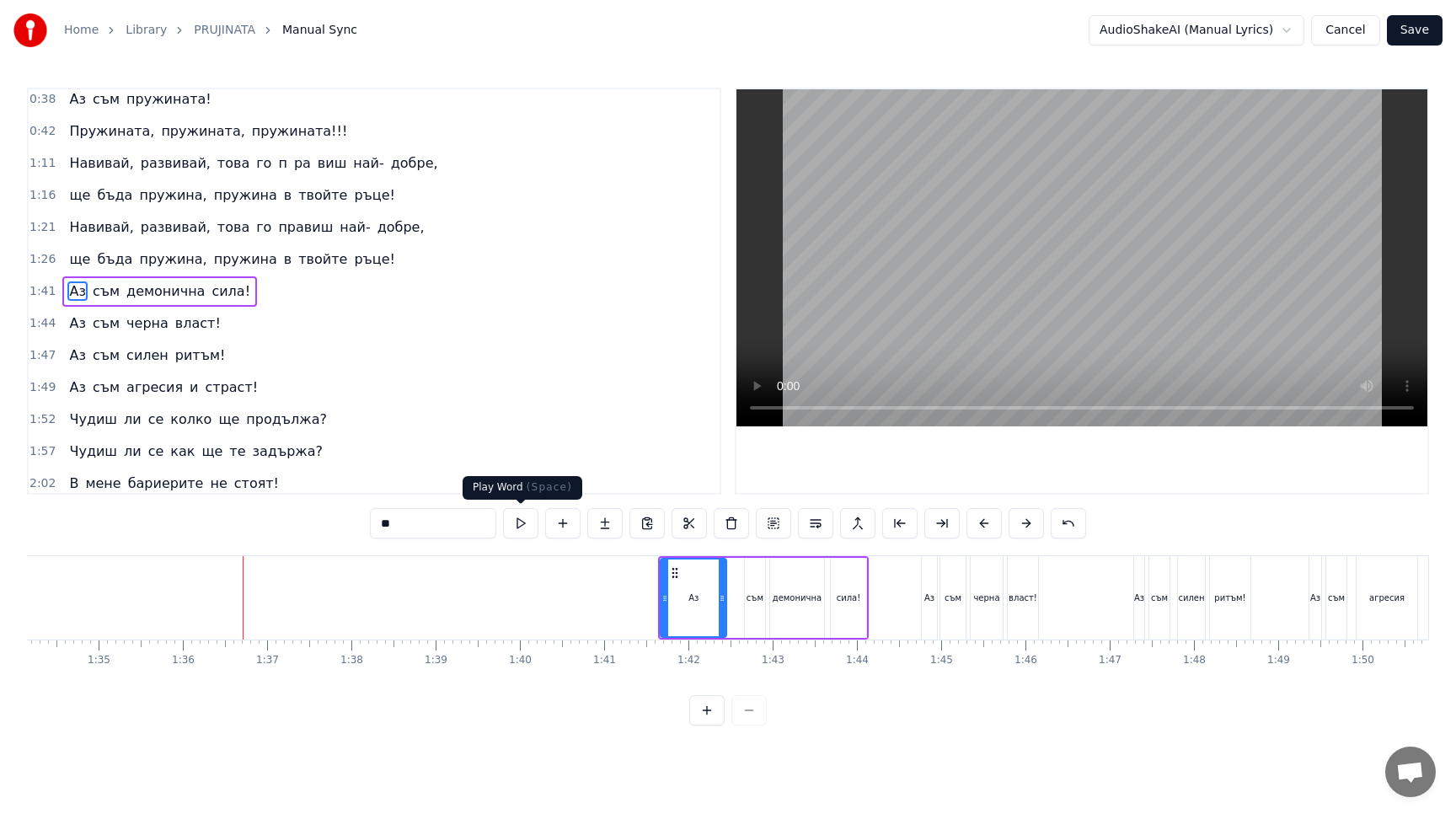
click at [510, 530] on button at bounding box center [521, 523] width 36 height 30
drag, startPoint x: 722, startPoint y: 595, endPoint x: 746, endPoint y: 595, distance: 24.0
click at [746, 595] on icon at bounding box center [745, 598] width 6 height 14
drag, startPoint x: 663, startPoint y: 602, endPoint x: 722, endPoint y: 602, distance: 59.0
click at [722, 602] on icon at bounding box center [722, 598] width 6 height 14
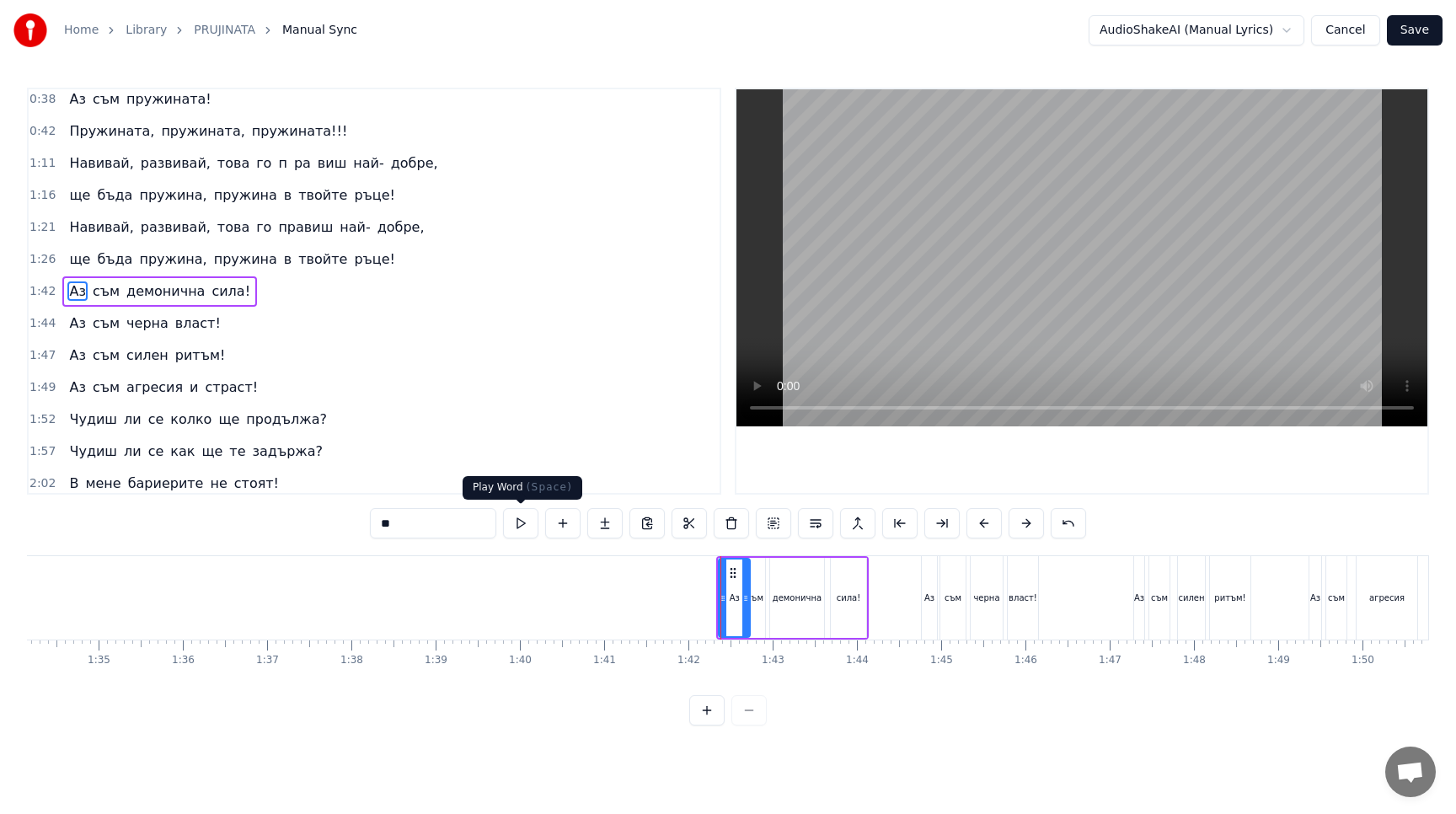
click at [518, 524] on button at bounding box center [521, 523] width 36 height 30
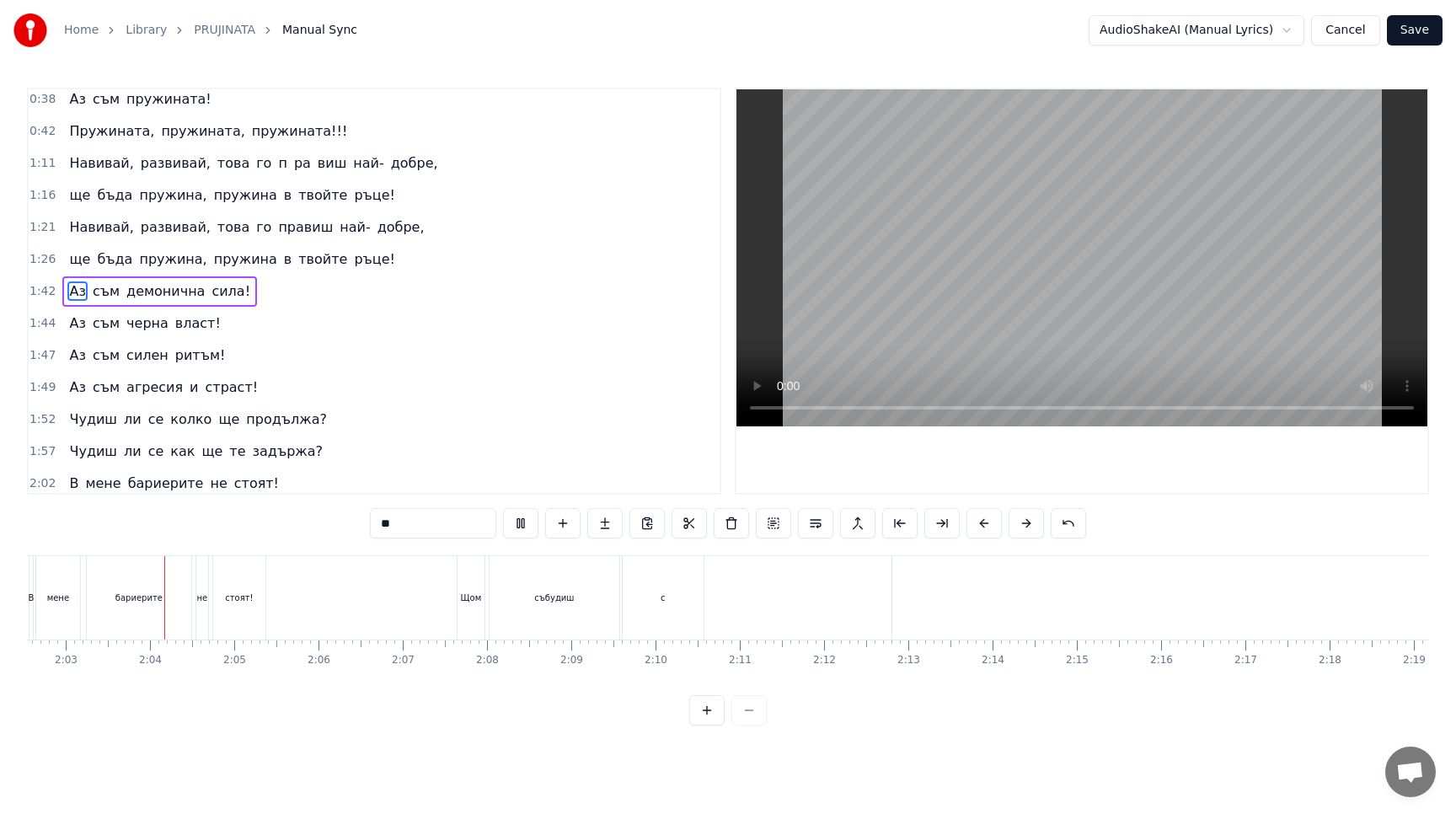
scroll to position [0, 10330]
click at [514, 534] on button at bounding box center [521, 523] width 36 height 30
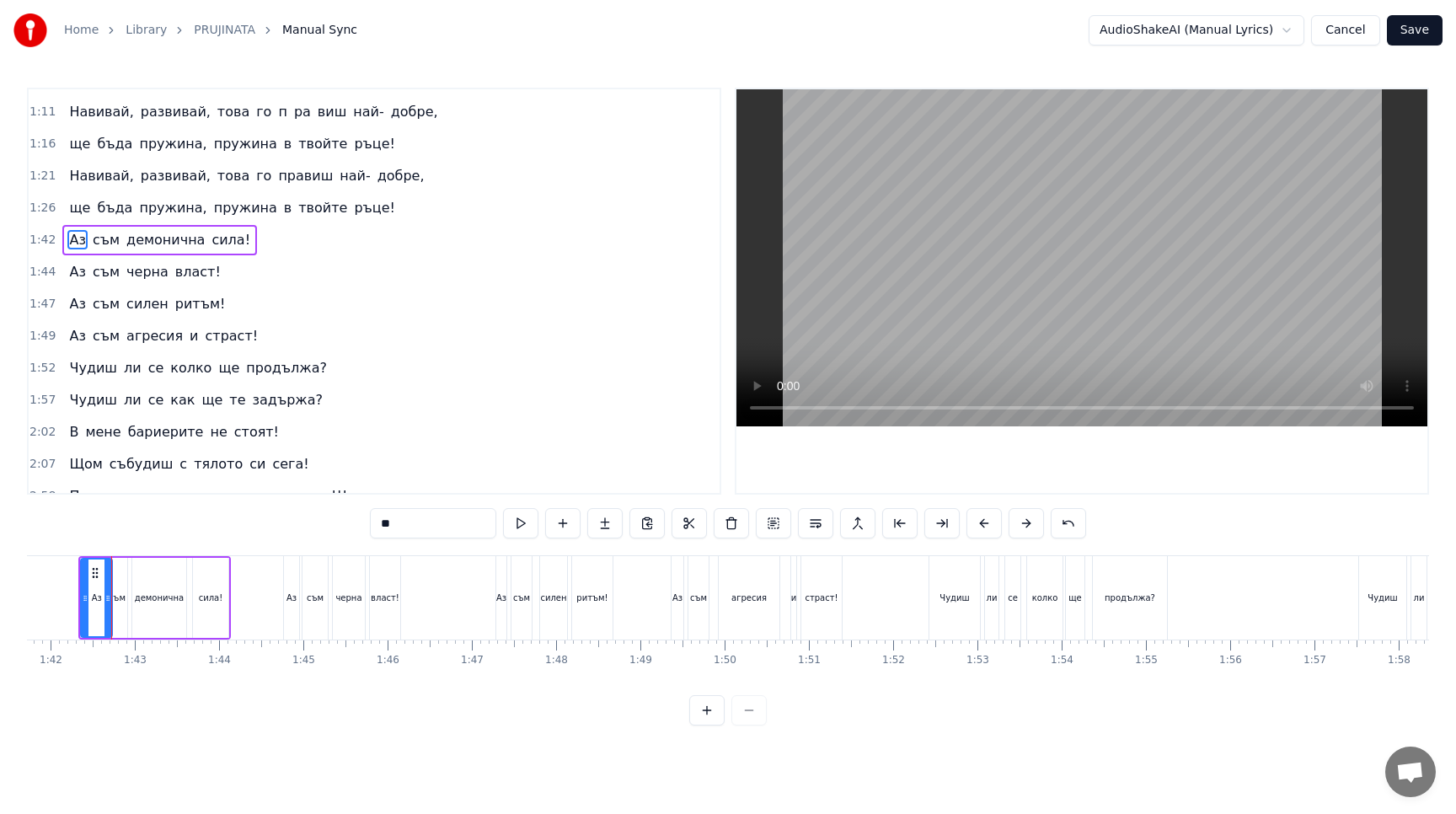
scroll to position [205, 0]
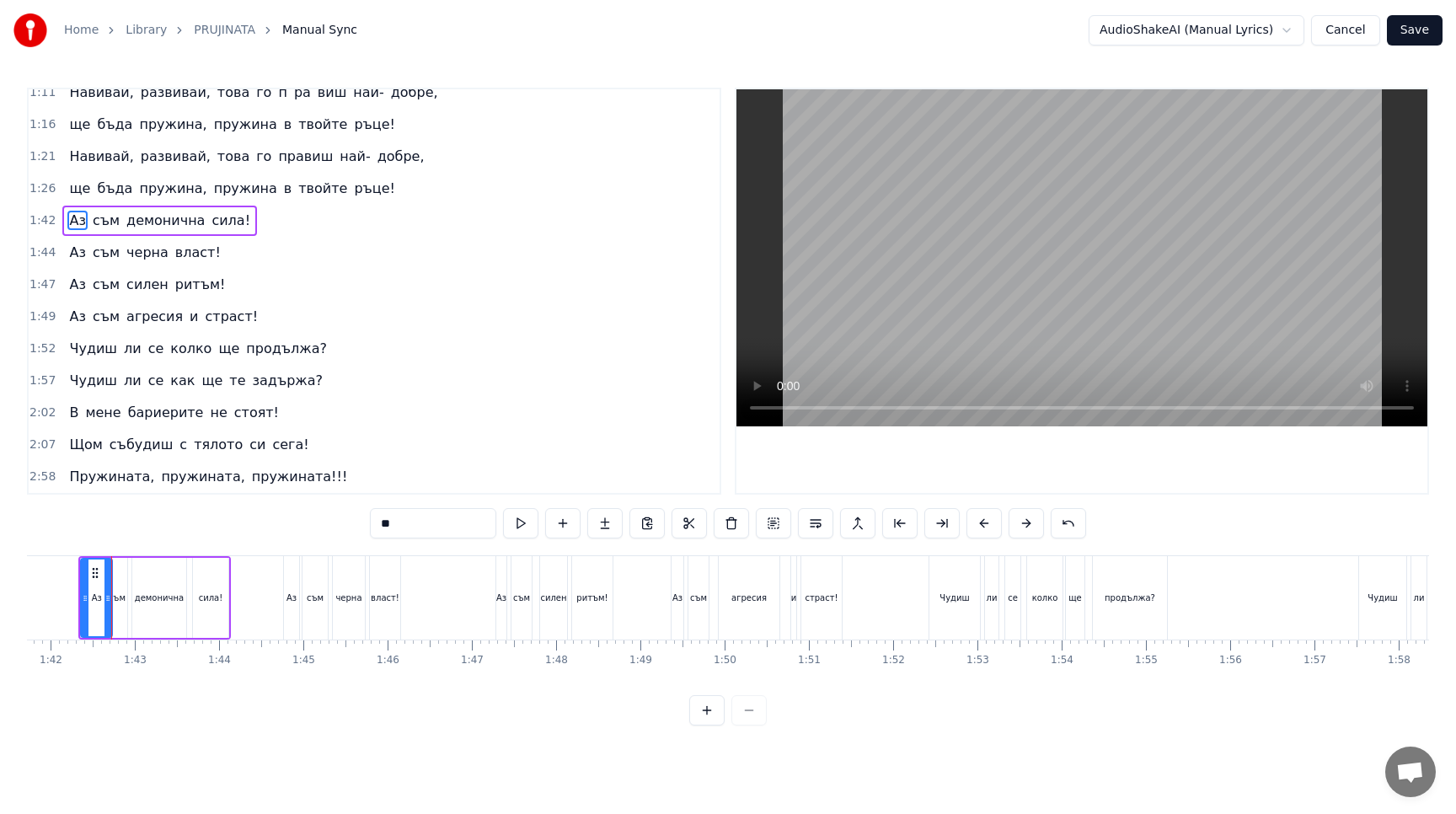
click at [228, 388] on span "те" at bounding box center [237, 380] width 19 height 19
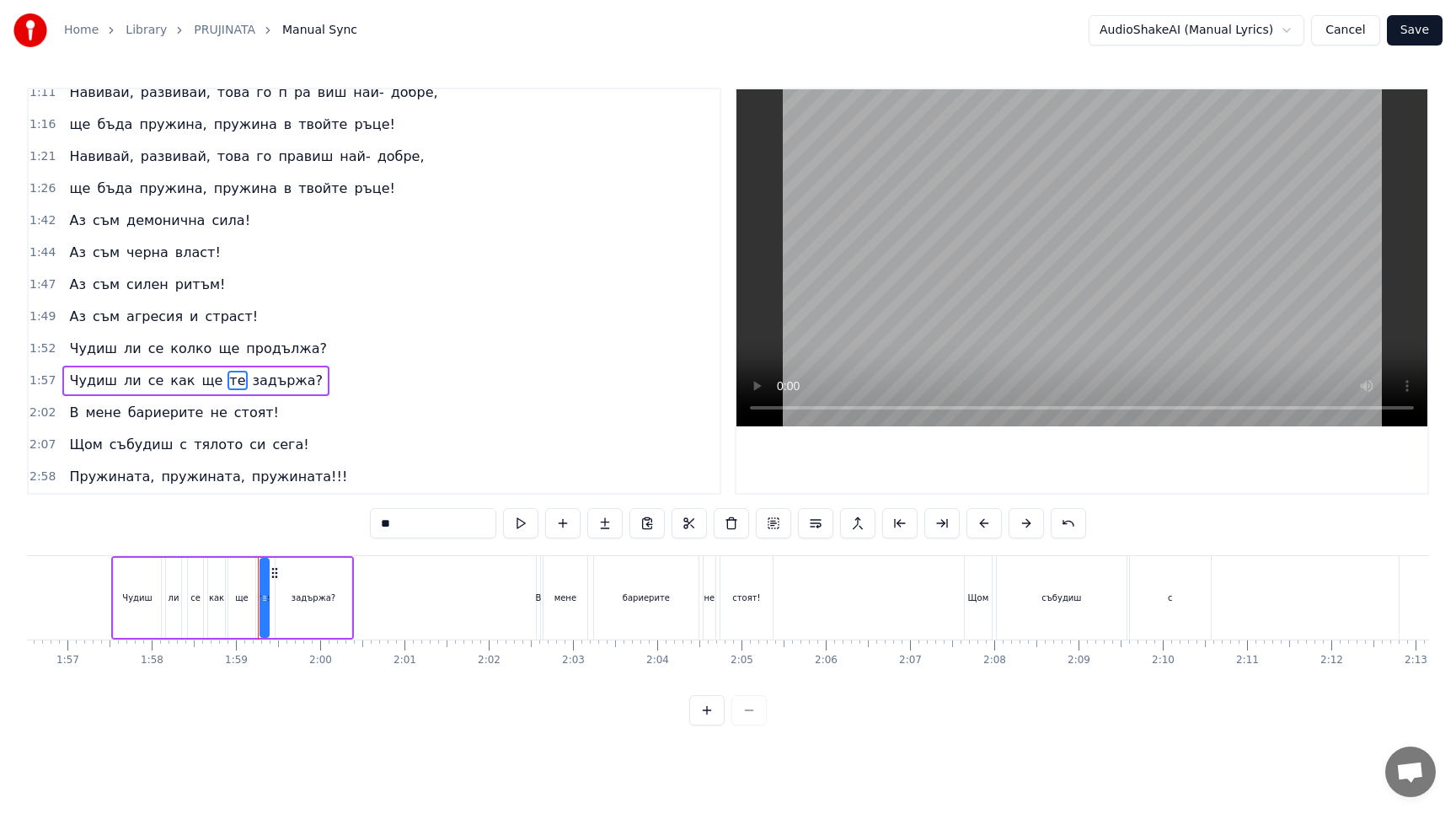
scroll to position [0, 9961]
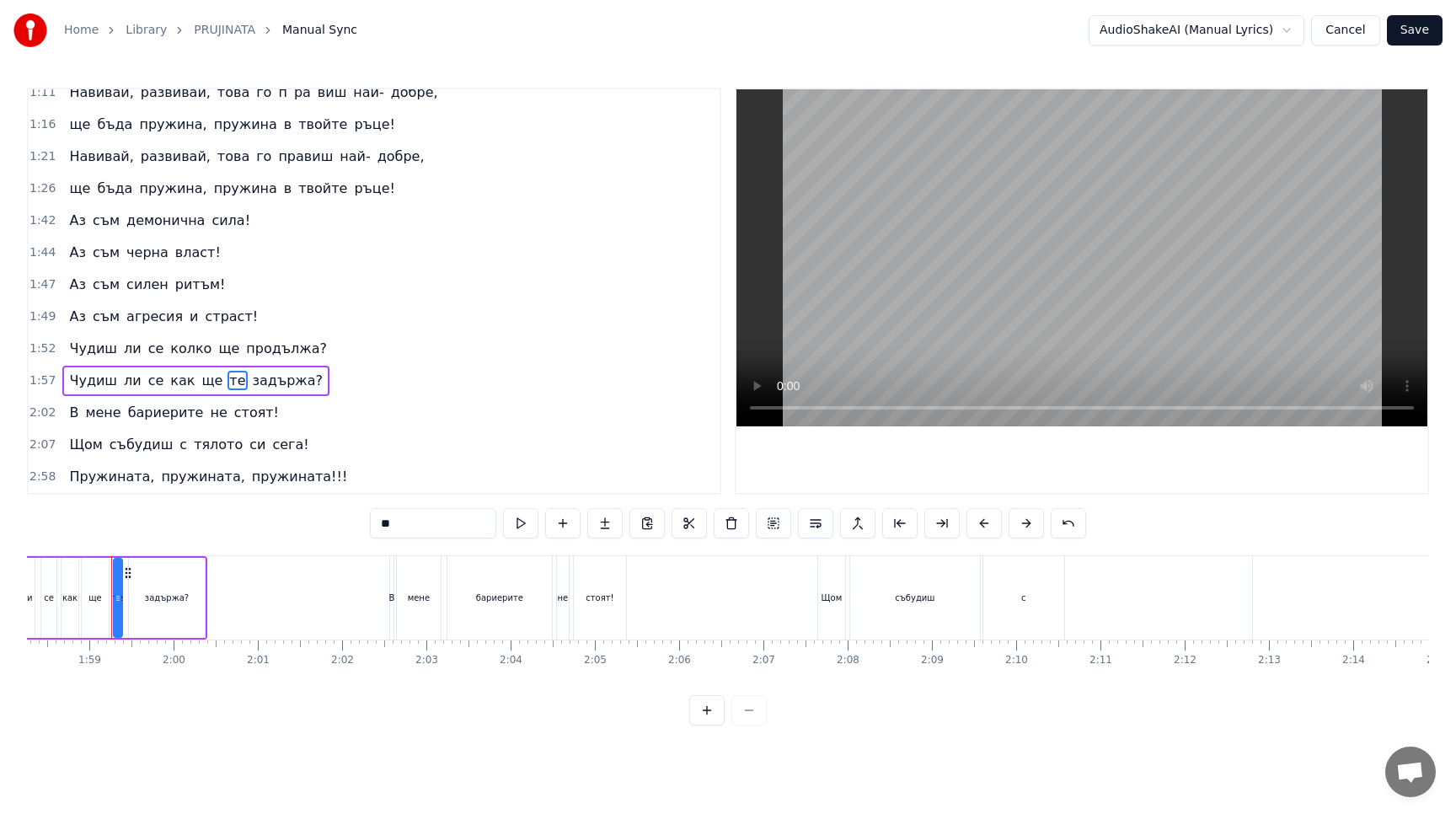
click at [270, 449] on span "сега!" at bounding box center [289, 444] width 39 height 19
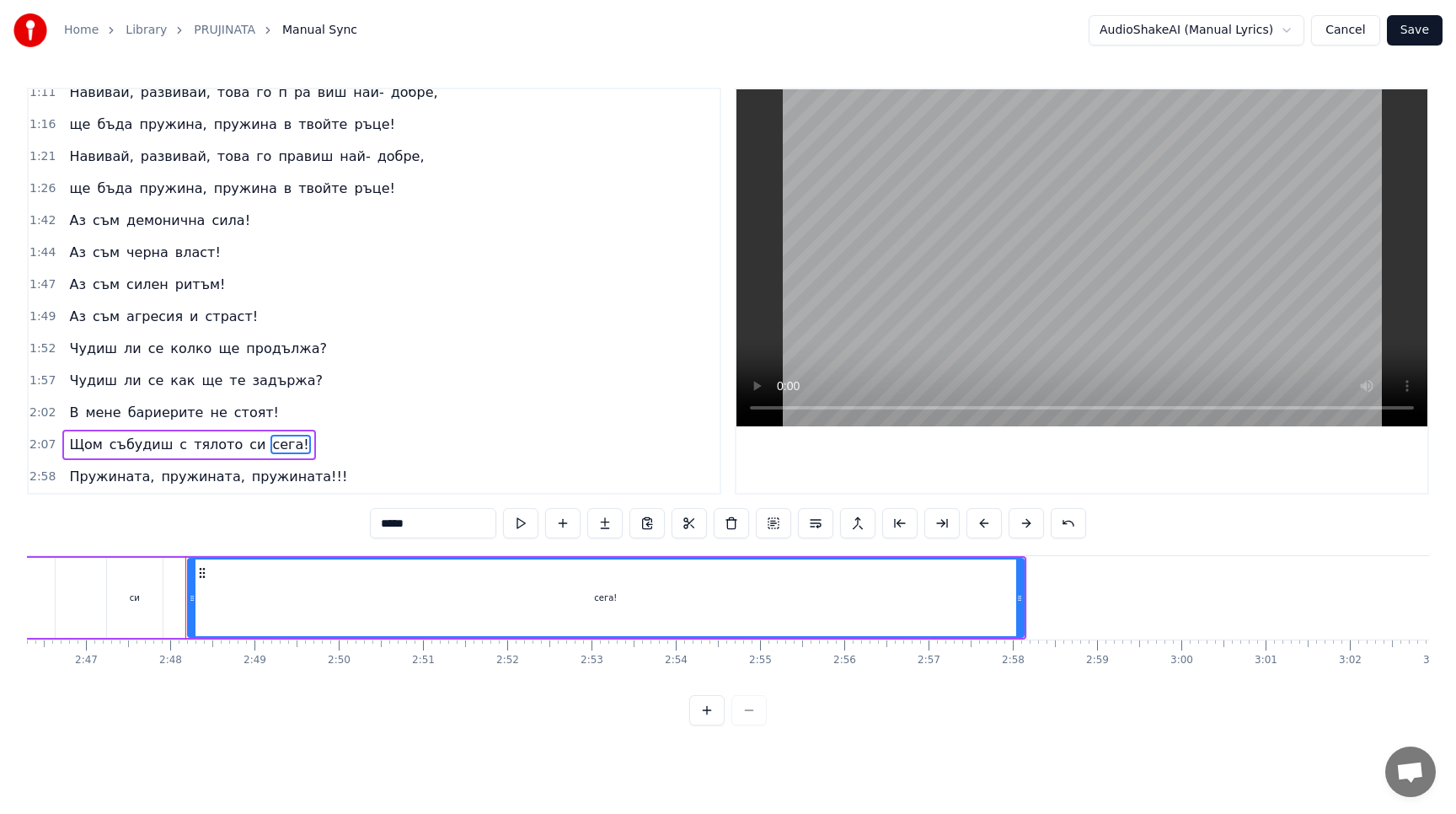
scroll to position [0, 14082]
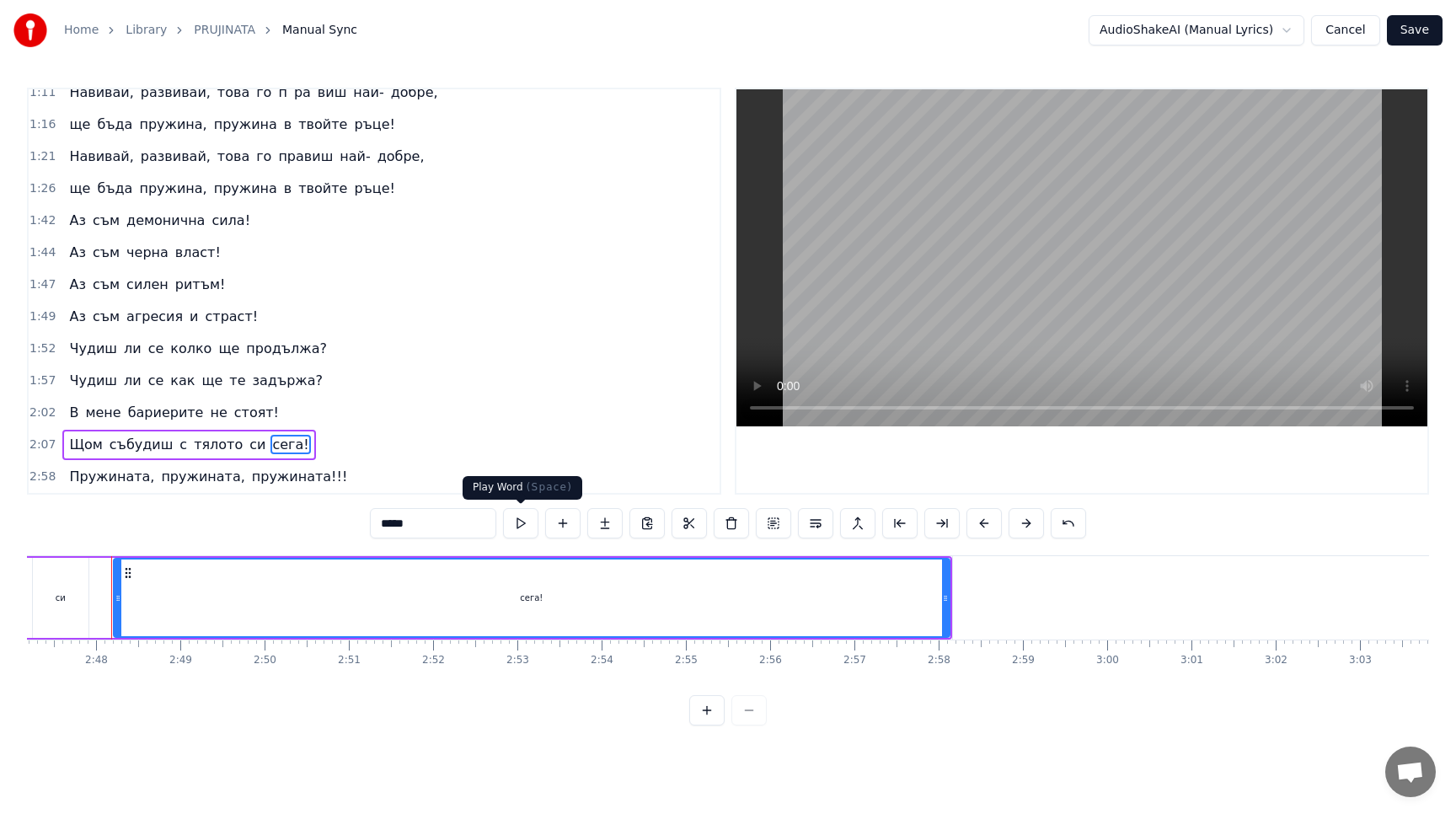
click at [528, 523] on button at bounding box center [521, 523] width 36 height 30
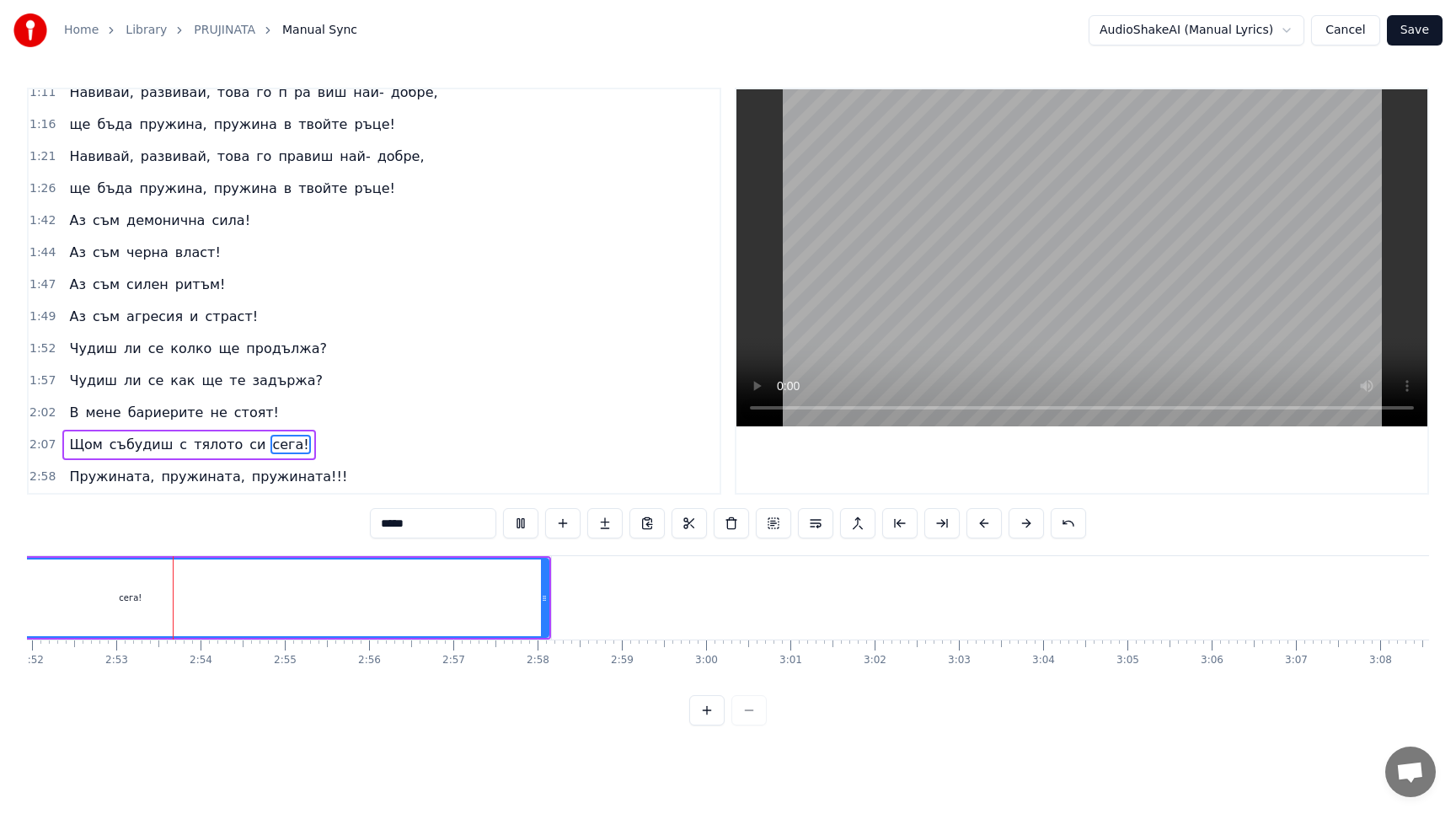
scroll to position [0, 14497]
click at [524, 520] on button at bounding box center [521, 523] width 36 height 30
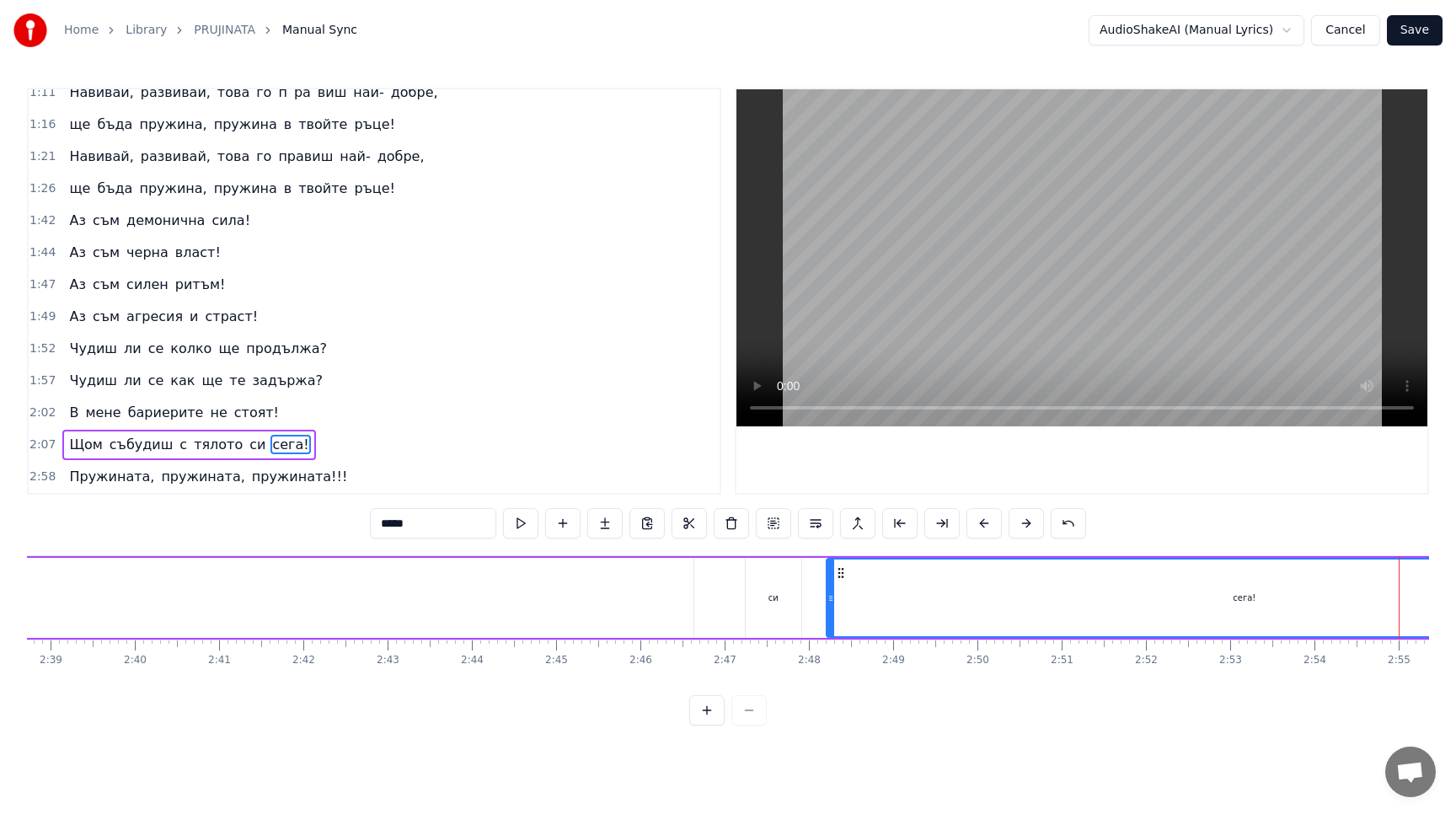
scroll to position [0, 13319]
type input "******"
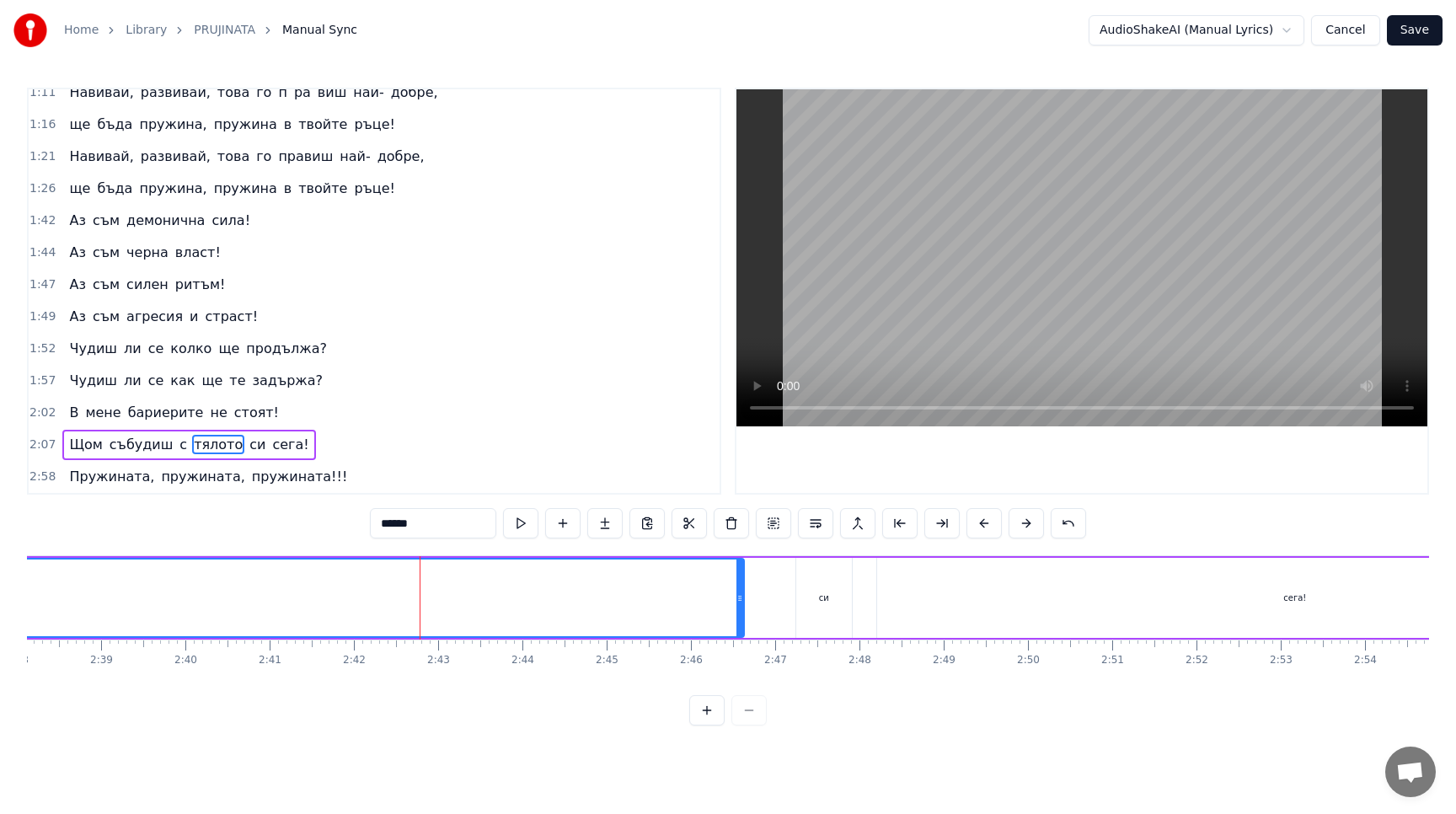
click at [522, 521] on button at bounding box center [521, 523] width 36 height 30
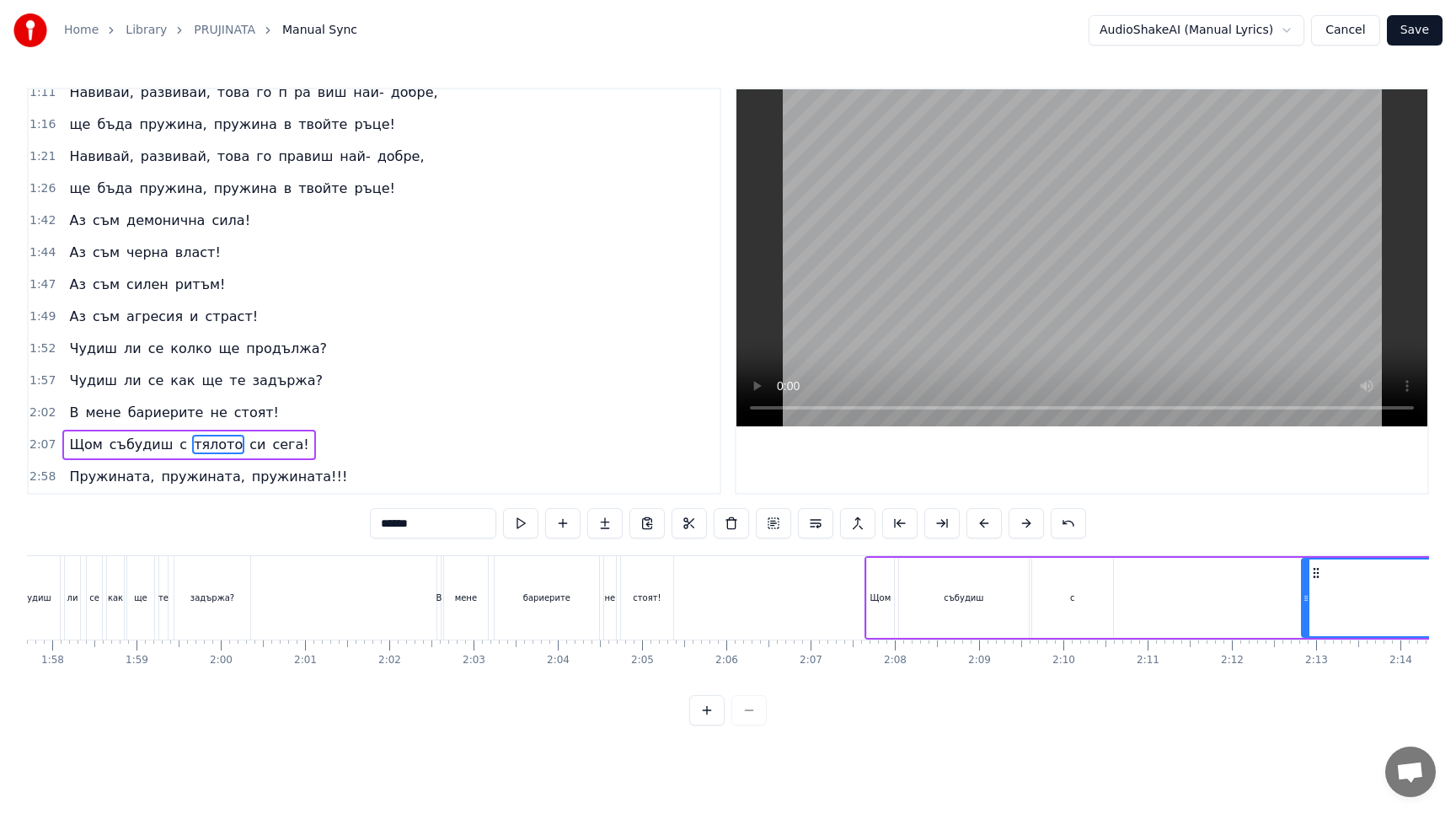
scroll to position [0, 9911]
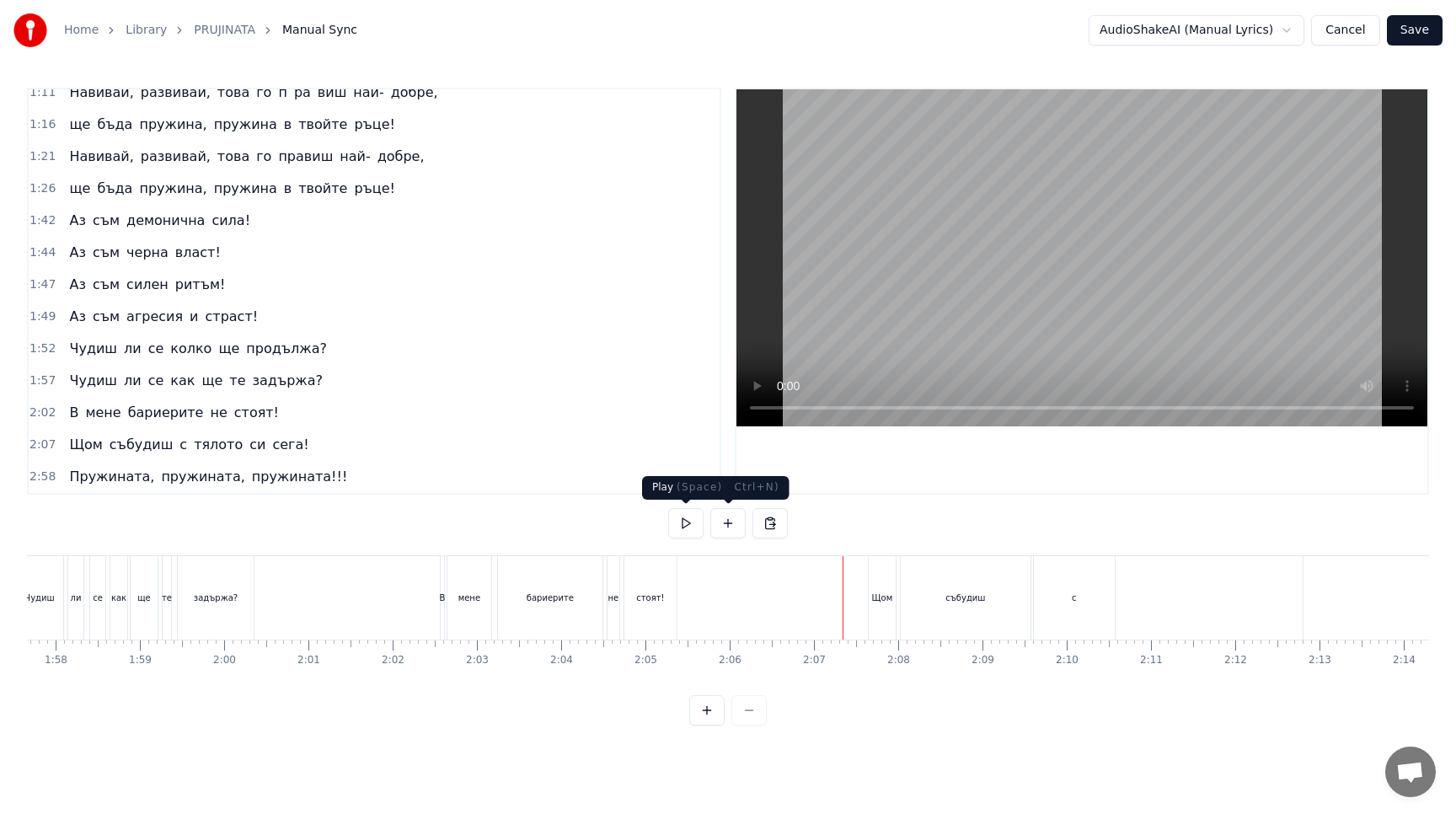
click at [688, 525] on button at bounding box center [685, 523] width 36 height 30
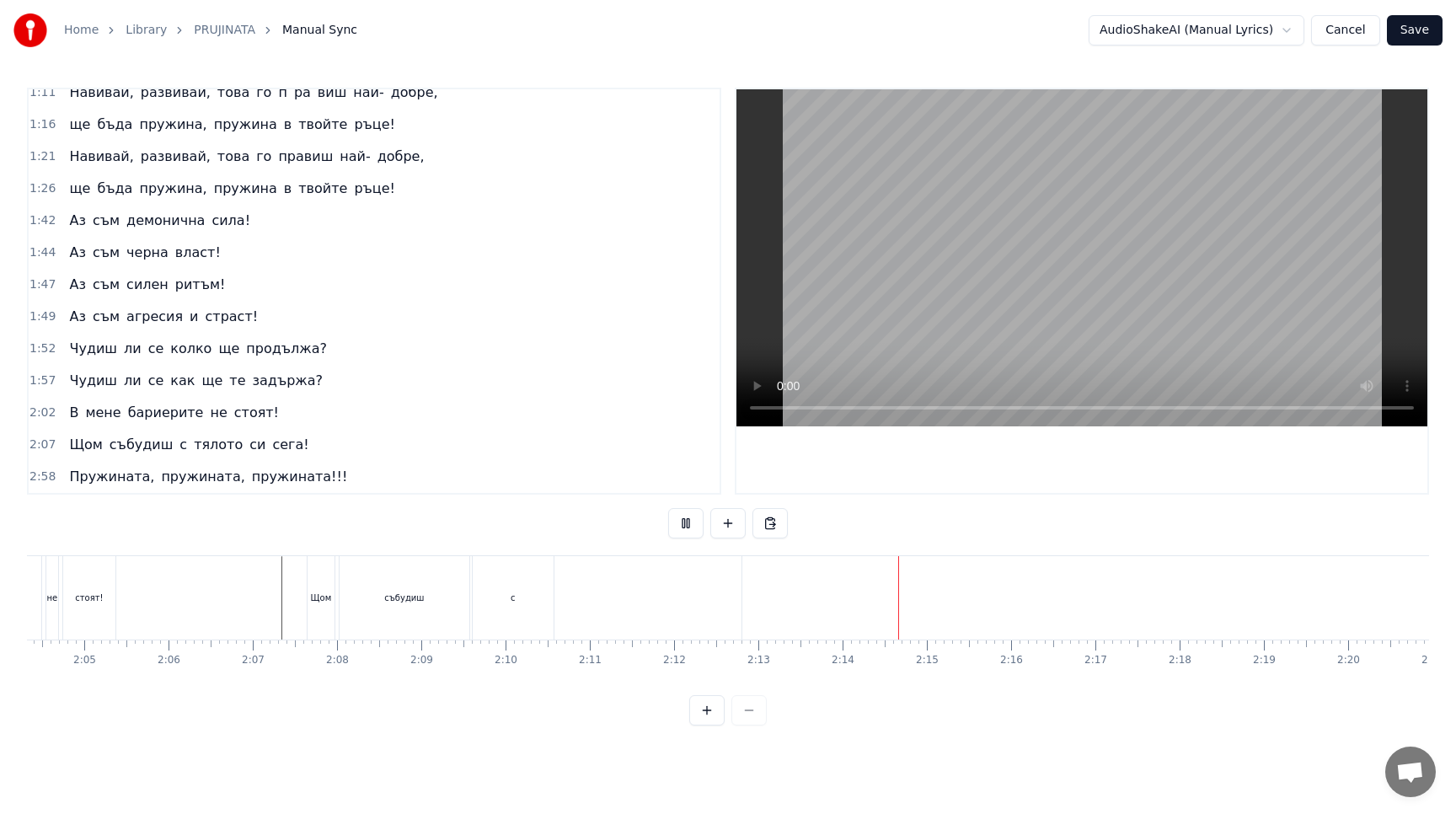
scroll to position [0, 10470]
click at [319, 607] on div "Щом" at bounding box center [322, 597] width 27 height 83
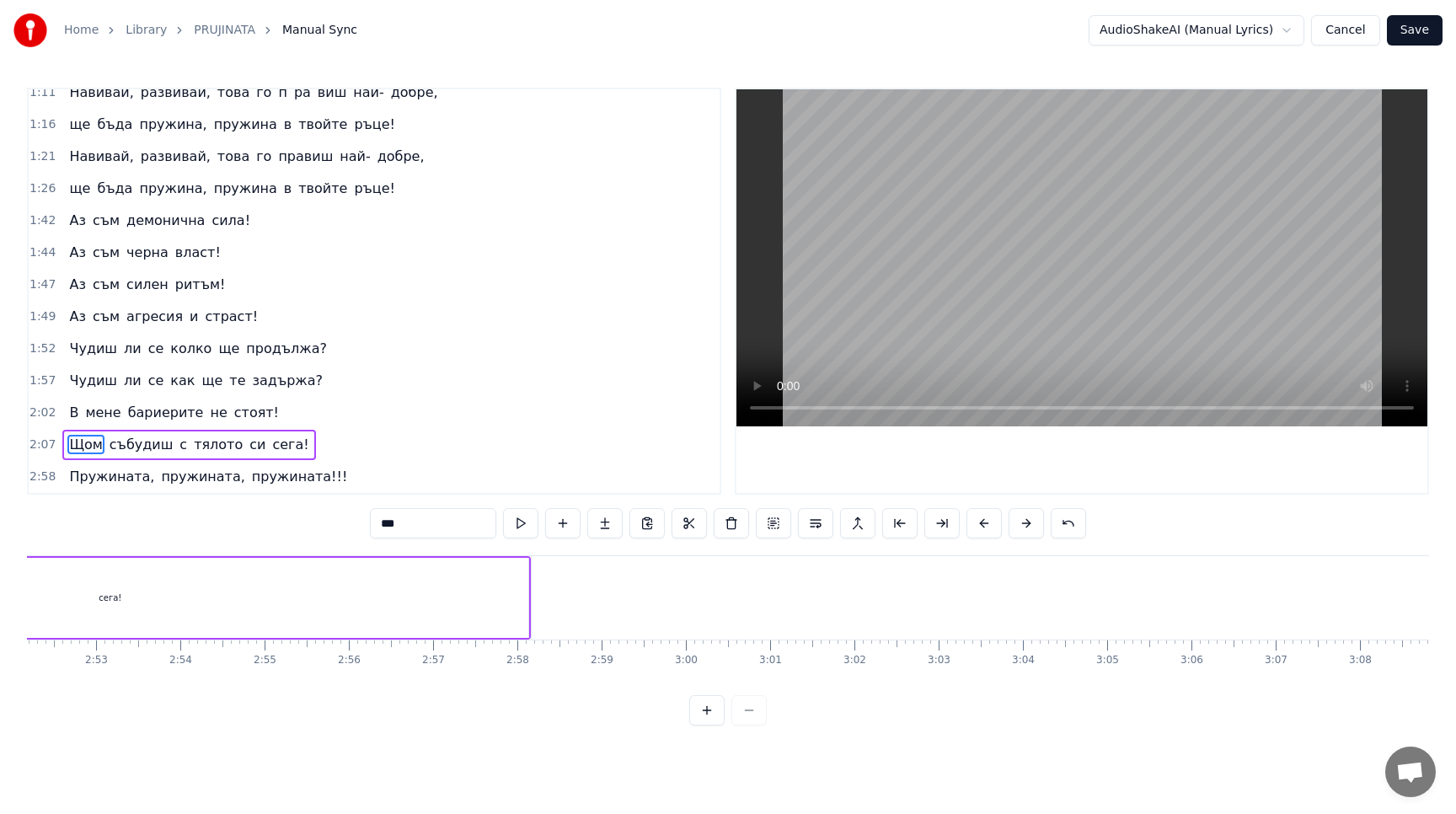
scroll to position [0, 14469]
click at [534, 598] on div "сега!" at bounding box center [144, 597] width 836 height 80
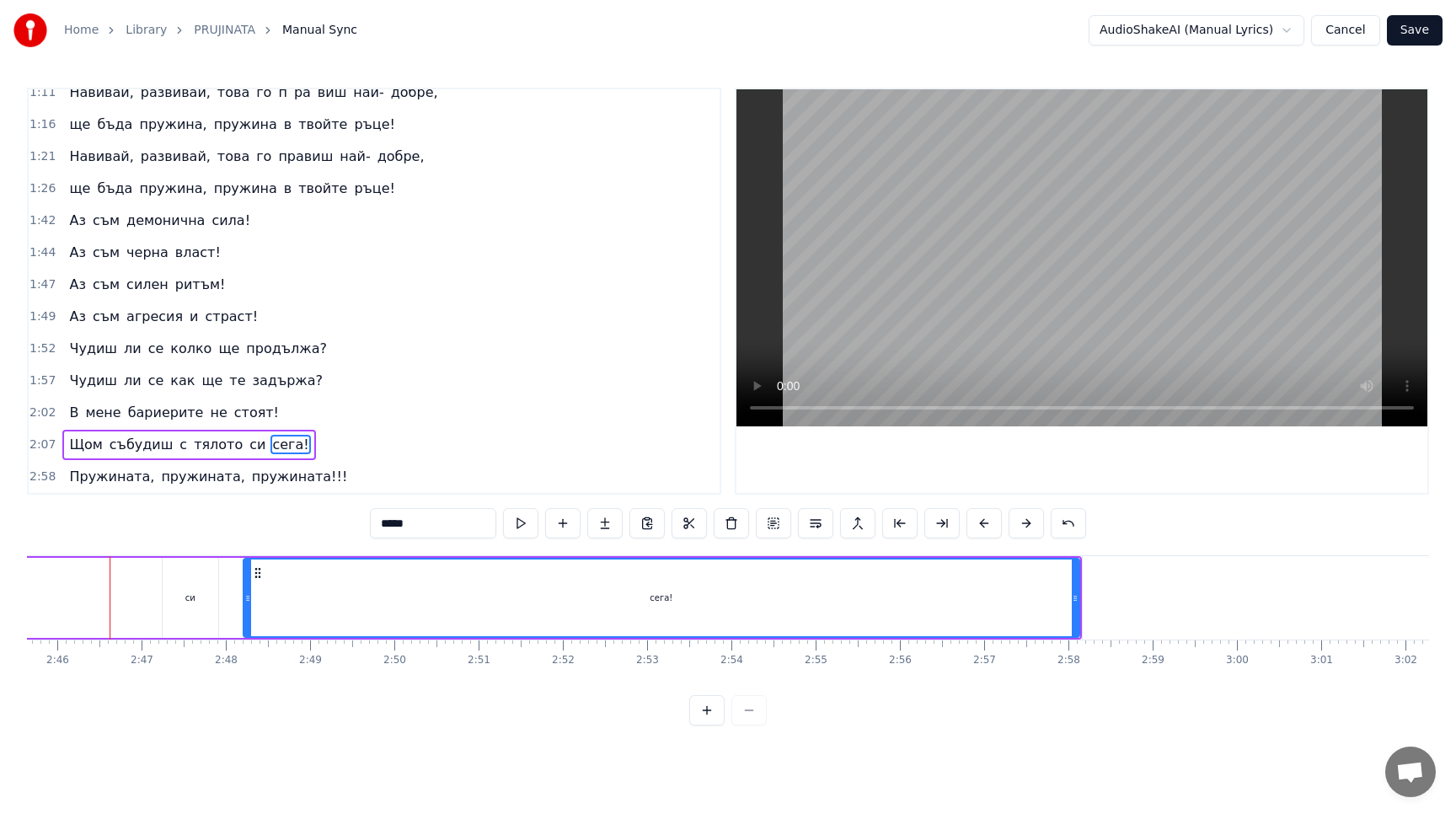
scroll to position [0, 13951]
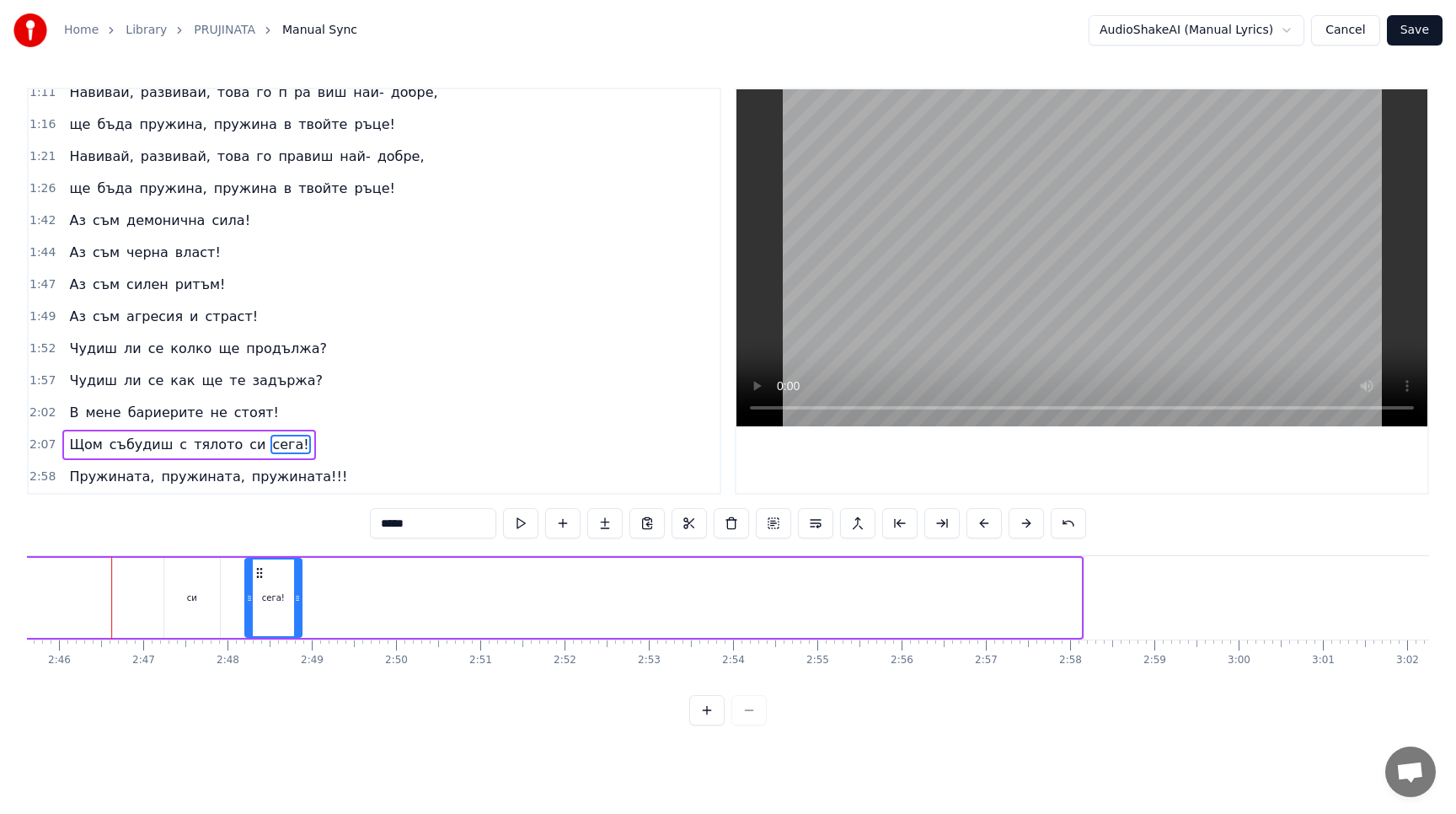
drag, startPoint x: 1077, startPoint y: 593, endPoint x: 298, endPoint y: 586, distance: 779.0
click at [298, 586] on div at bounding box center [297, 598] width 6 height 77
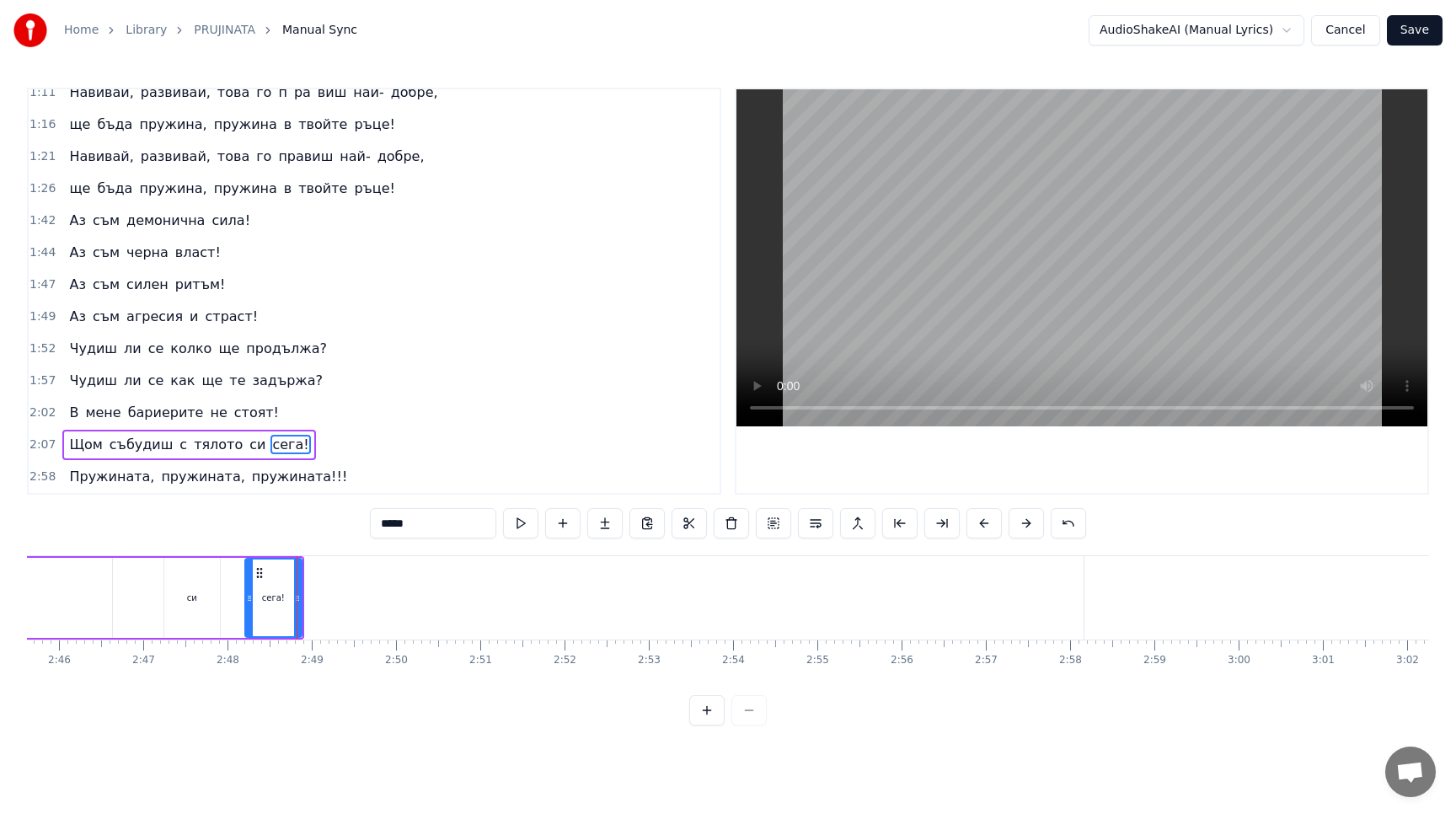
click at [201, 602] on div "си" at bounding box center [191, 597] width 56 height 80
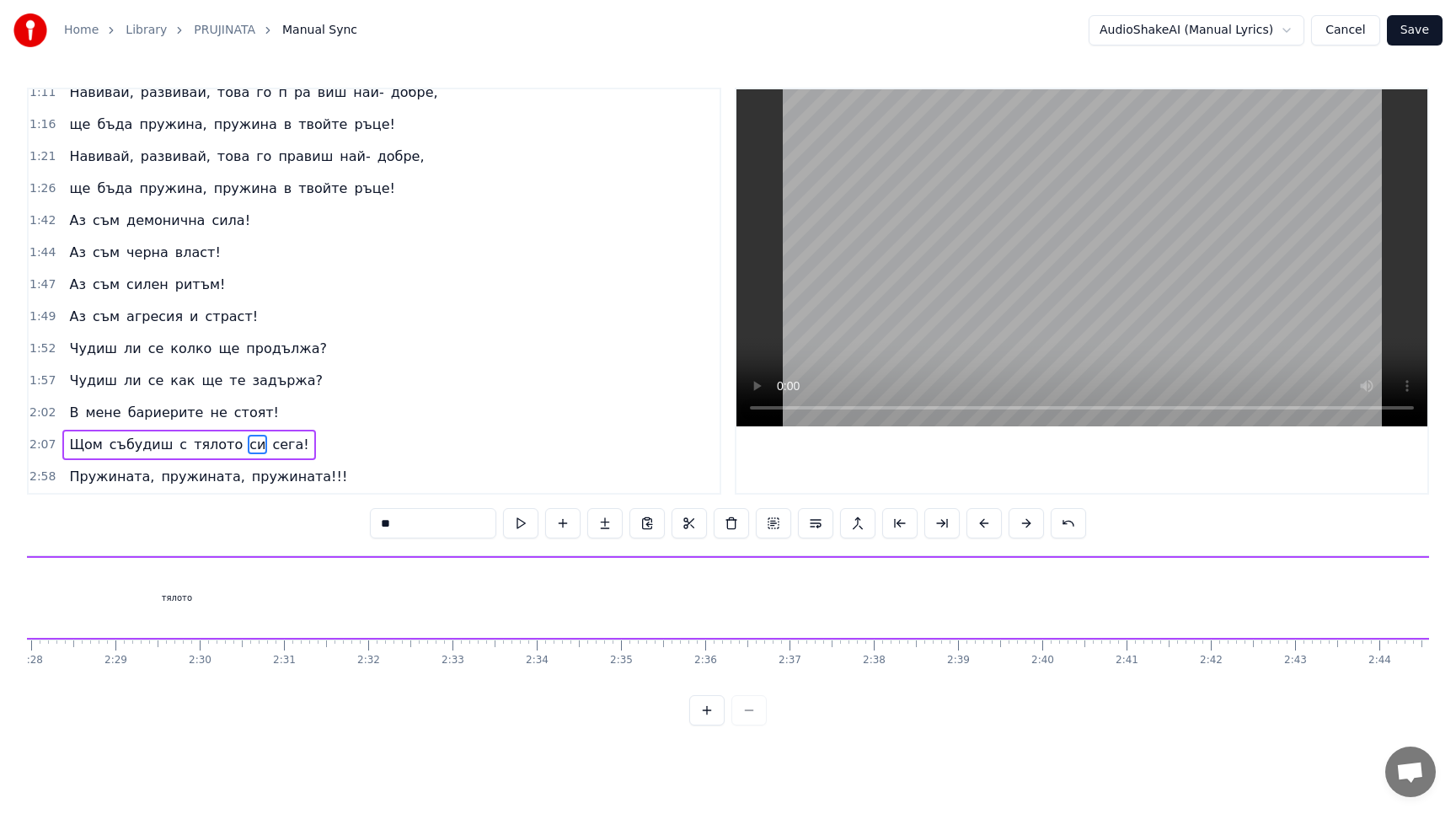
click at [433, 593] on div "тялото" at bounding box center [177, 597] width 2847 height 80
type input "******"
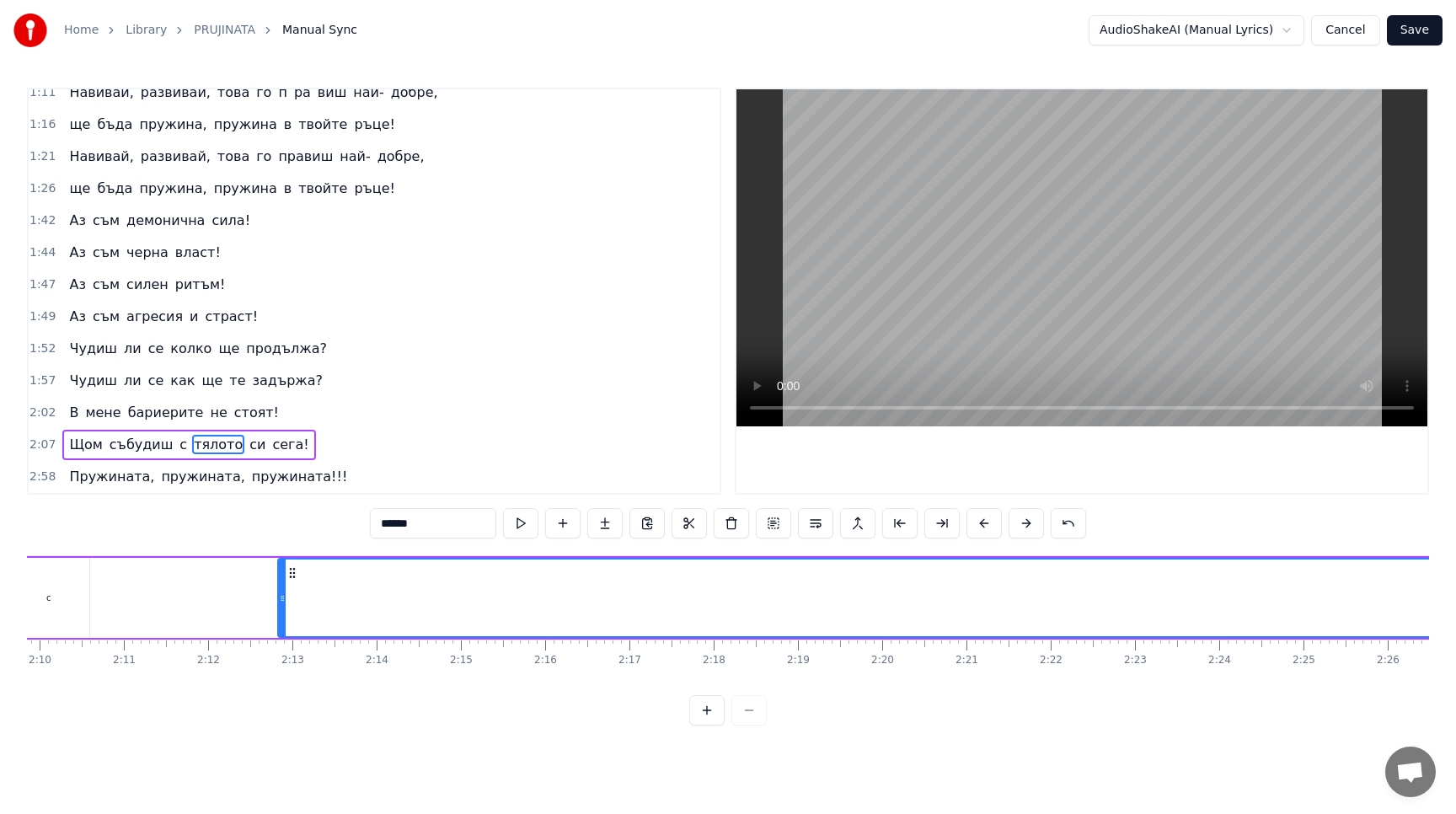
scroll to position [0, 10928]
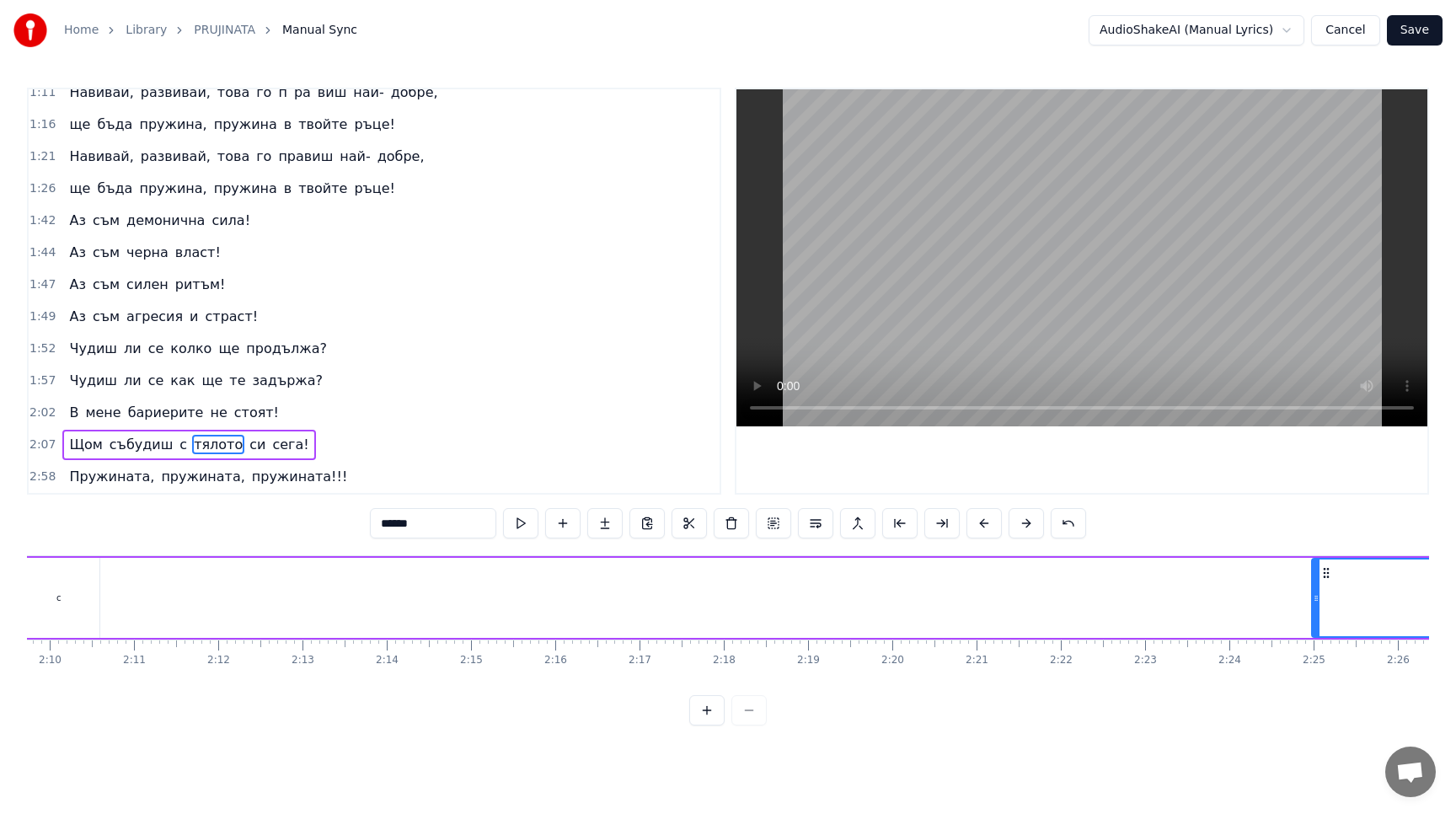
drag, startPoint x: 291, startPoint y: 597, endPoint x: 1315, endPoint y: 589, distance: 1024.0
click at [1315, 589] on div at bounding box center [1315, 598] width 6 height 77
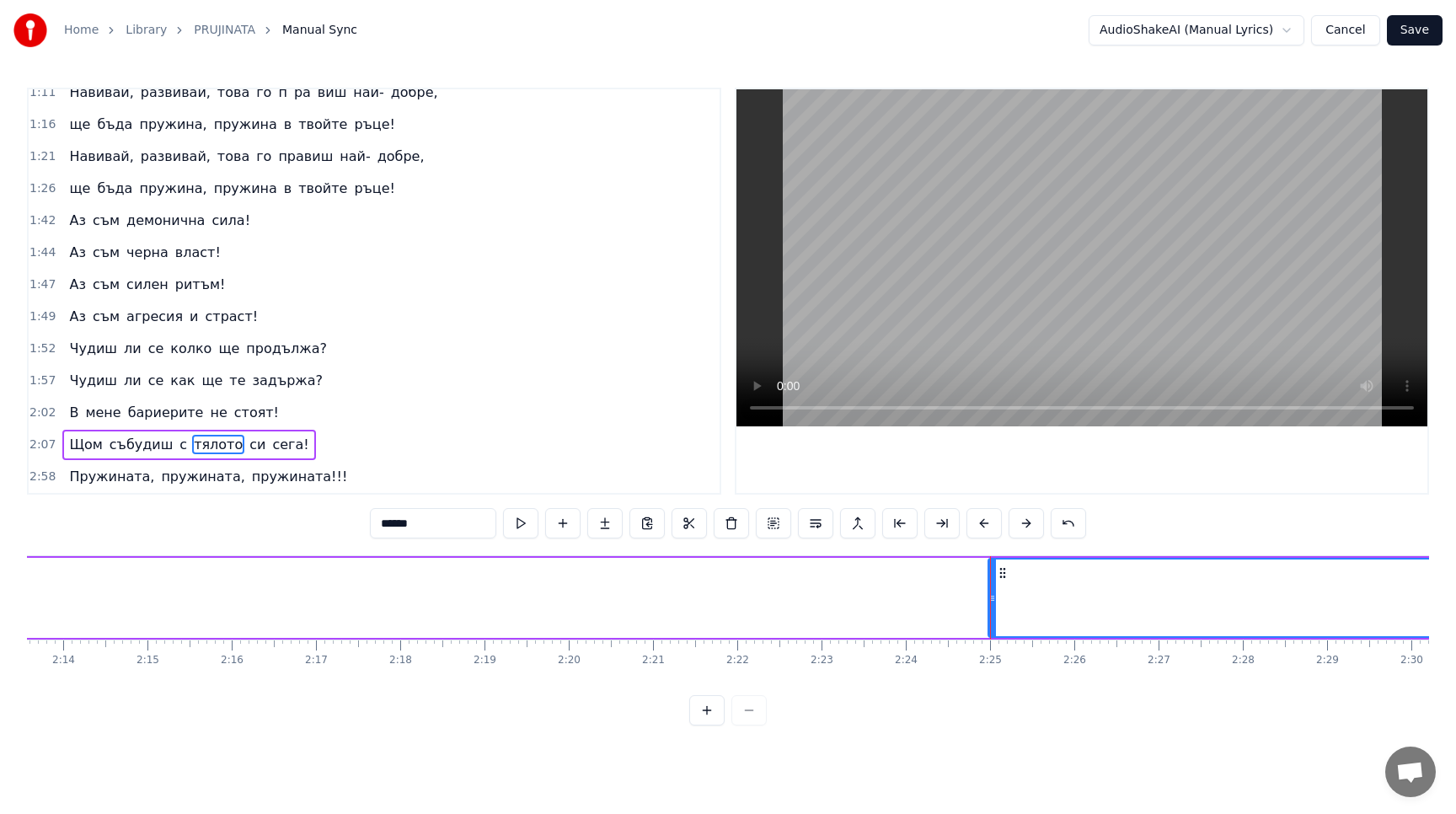
scroll to position [0, 11257]
drag, startPoint x: 443, startPoint y: 526, endPoint x: 304, endPoint y: 526, distance: 139.0
click at [305, 526] on div "0:20 Ето ме такъв както пожела! 0:25 Ето ме такъв и пред теб стоя! 0:30 Аз съм …" at bounding box center [728, 407] width 1402 height 638
click at [1064, 526] on button at bounding box center [1068, 523] width 36 height 30
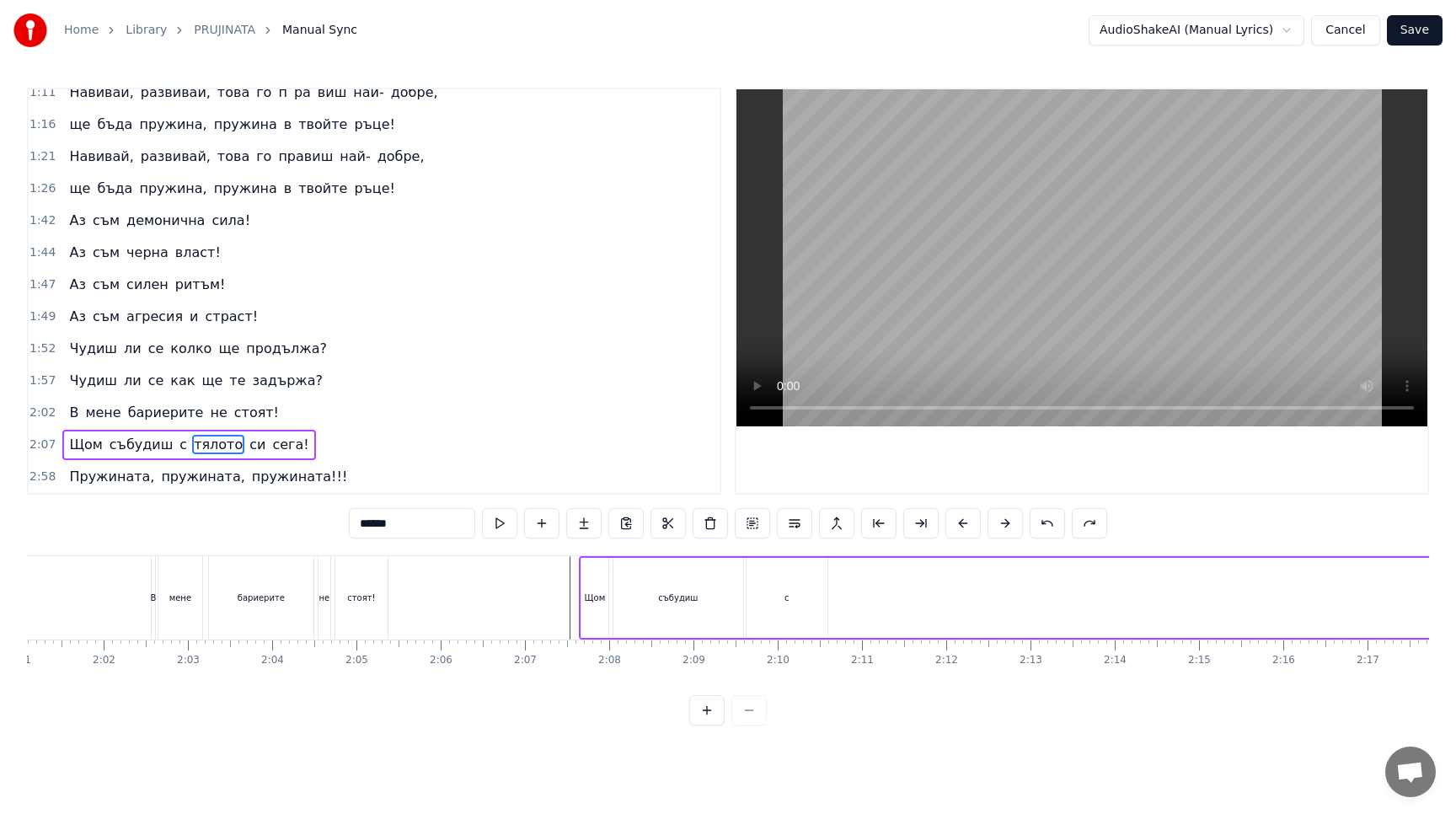
scroll to position [0, 10211]
click at [662, 593] on div "събудиш" at bounding box center [665, 598] width 39 height 13
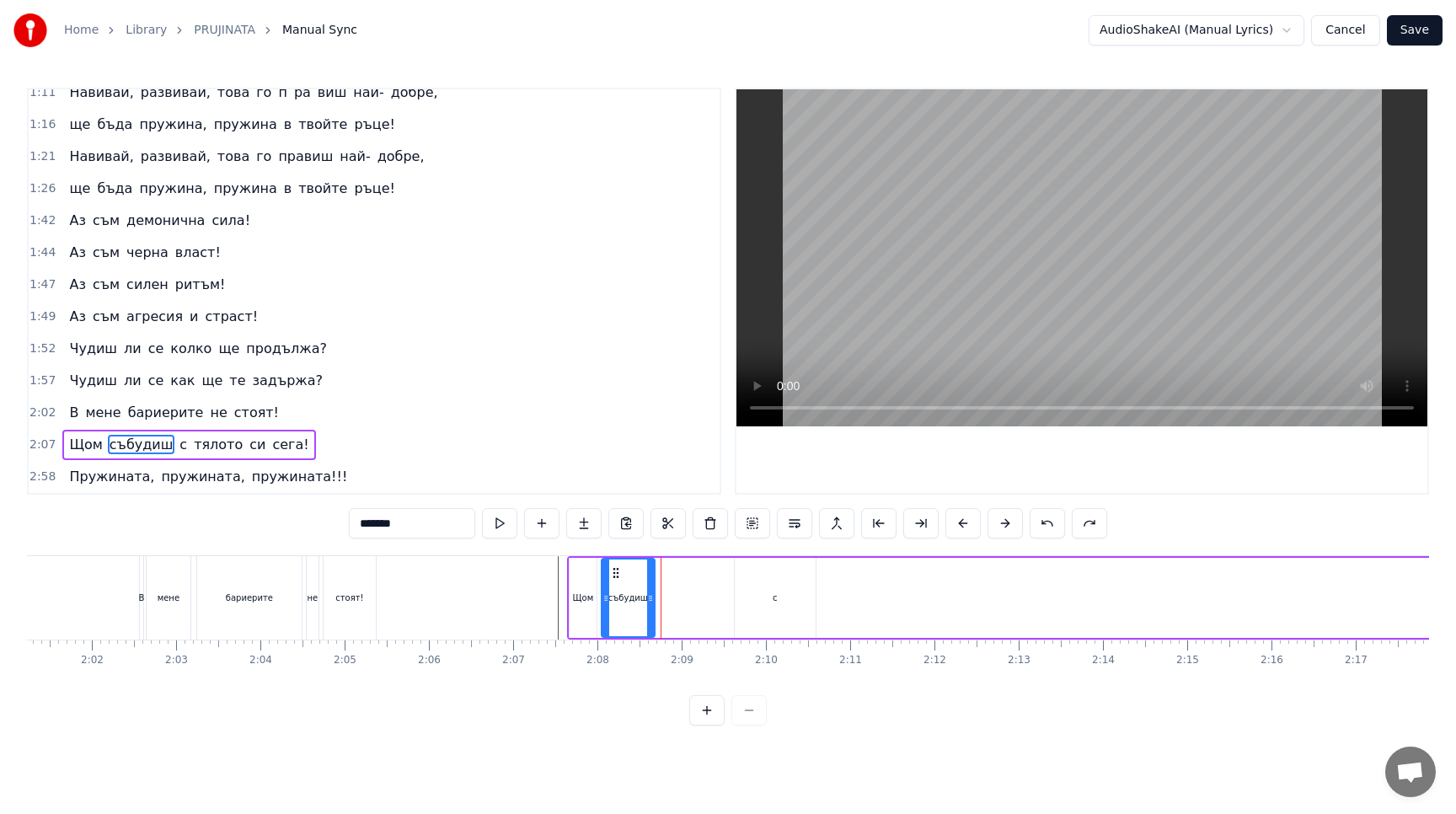
drag, startPoint x: 724, startPoint y: 598, endPoint x: 647, endPoint y: 615, distance: 78.9
click at [647, 615] on div at bounding box center [650, 598] width 6 height 77
click at [511, 516] on button at bounding box center [521, 523] width 36 height 30
drag, startPoint x: 652, startPoint y: 600, endPoint x: 676, endPoint y: 601, distance: 24.0
click at [676, 601] on icon at bounding box center [674, 598] width 6 height 14
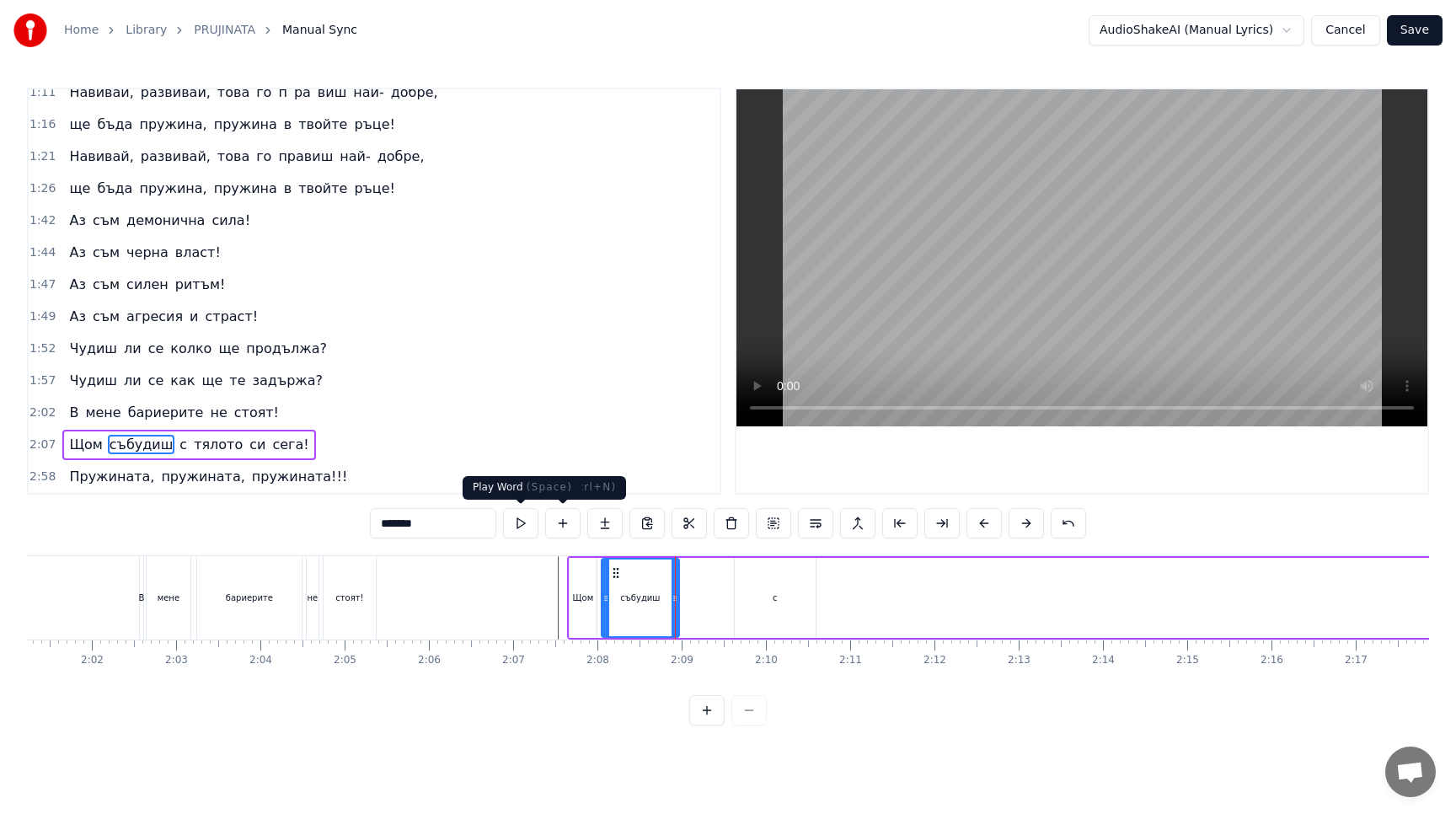
click at [519, 515] on button at bounding box center [521, 523] width 36 height 30
click at [754, 590] on div "с" at bounding box center [775, 597] width 81 height 80
type input "*"
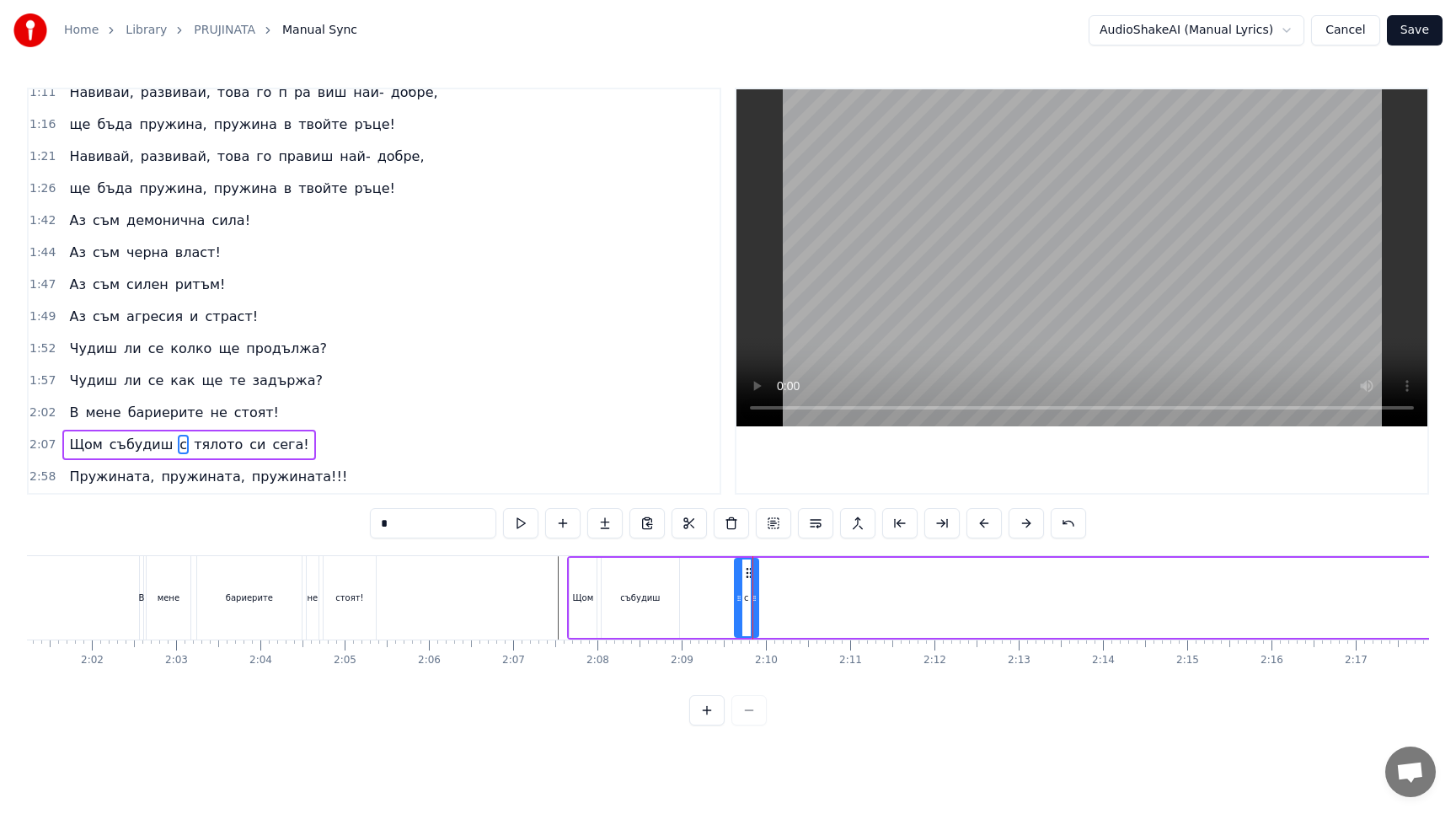
drag, startPoint x: 809, startPoint y: 598, endPoint x: 752, endPoint y: 599, distance: 57.0
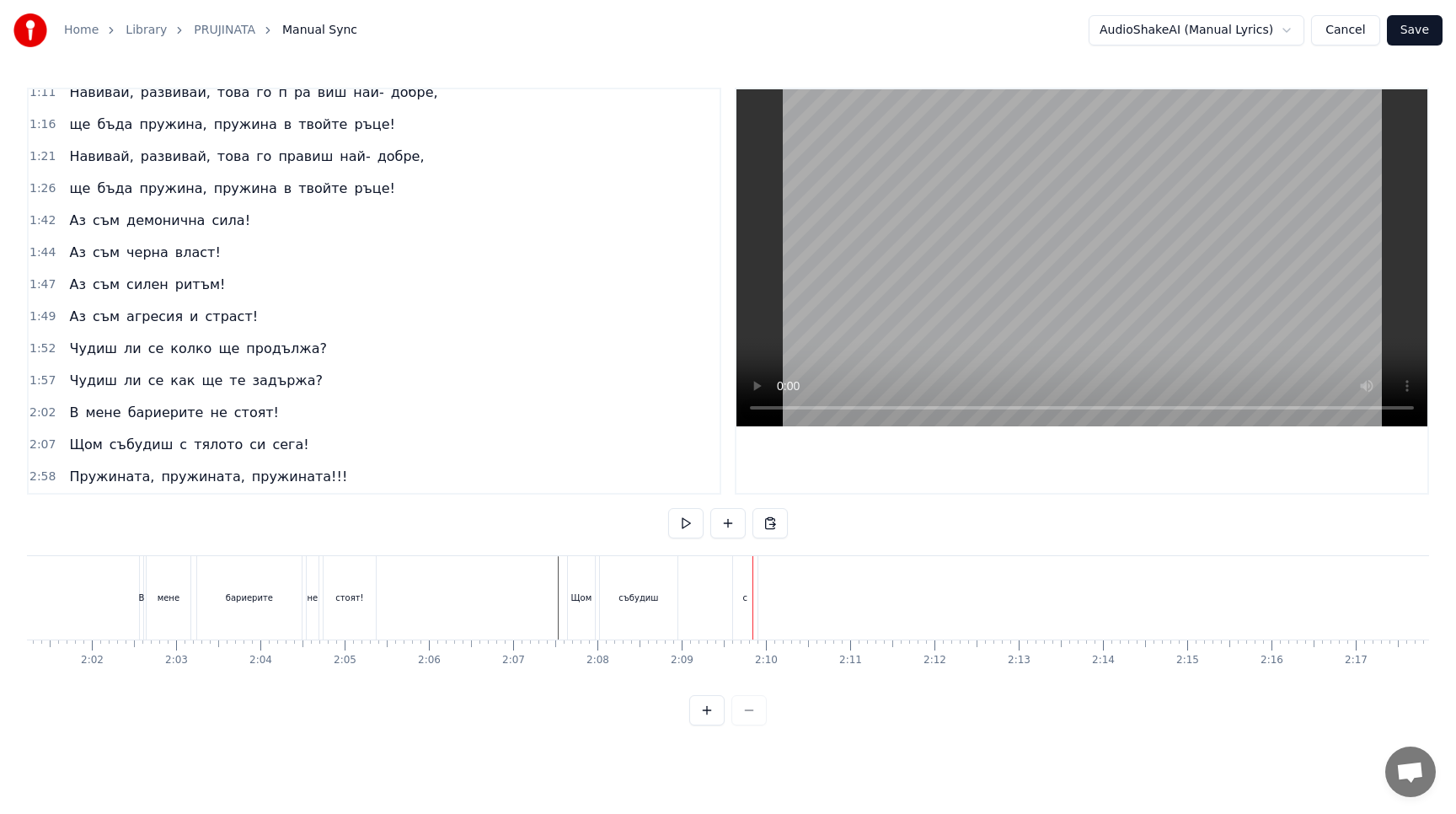
click at [745, 572] on div "с" at bounding box center [745, 597] width 25 height 83
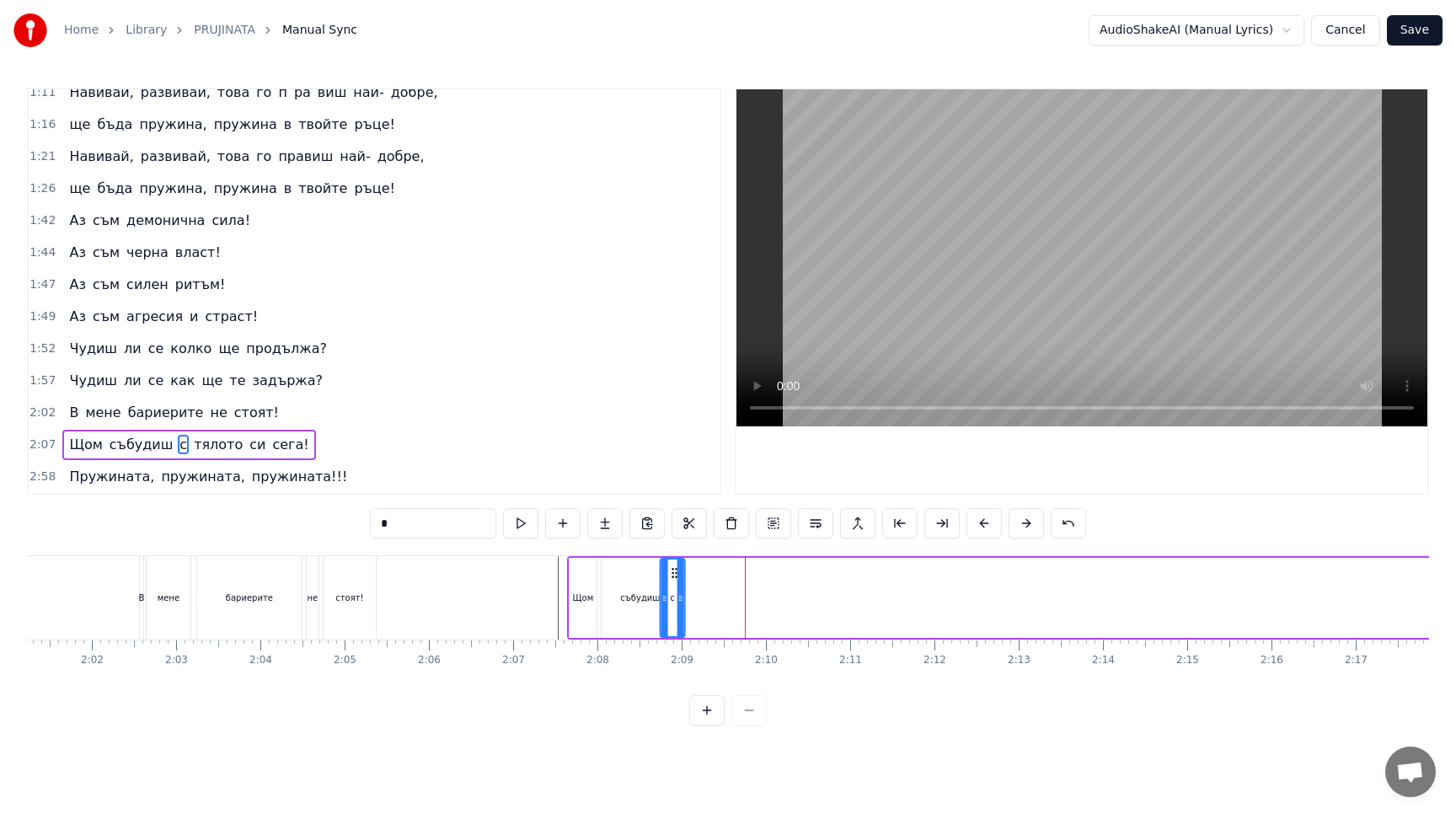
drag, startPoint x: 747, startPoint y: 571, endPoint x: 673, endPoint y: 571, distance: 74.0
click at [673, 572] on circle at bounding box center [673, 572] width 1 height 1
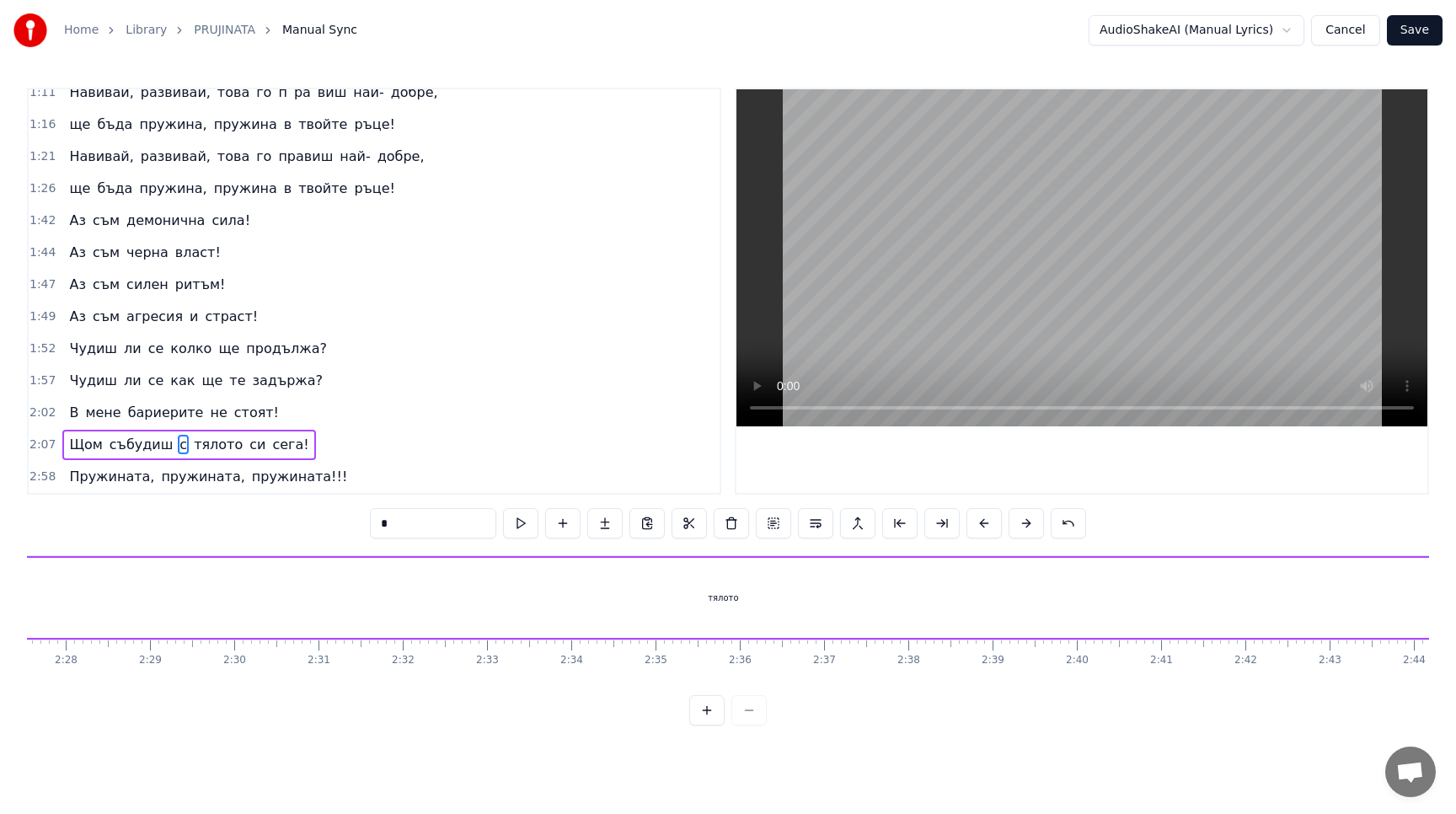
scroll to position [0, 12538]
click at [692, 613] on div "тялото" at bounding box center [613, 597] width 1824 height 80
type input "******"
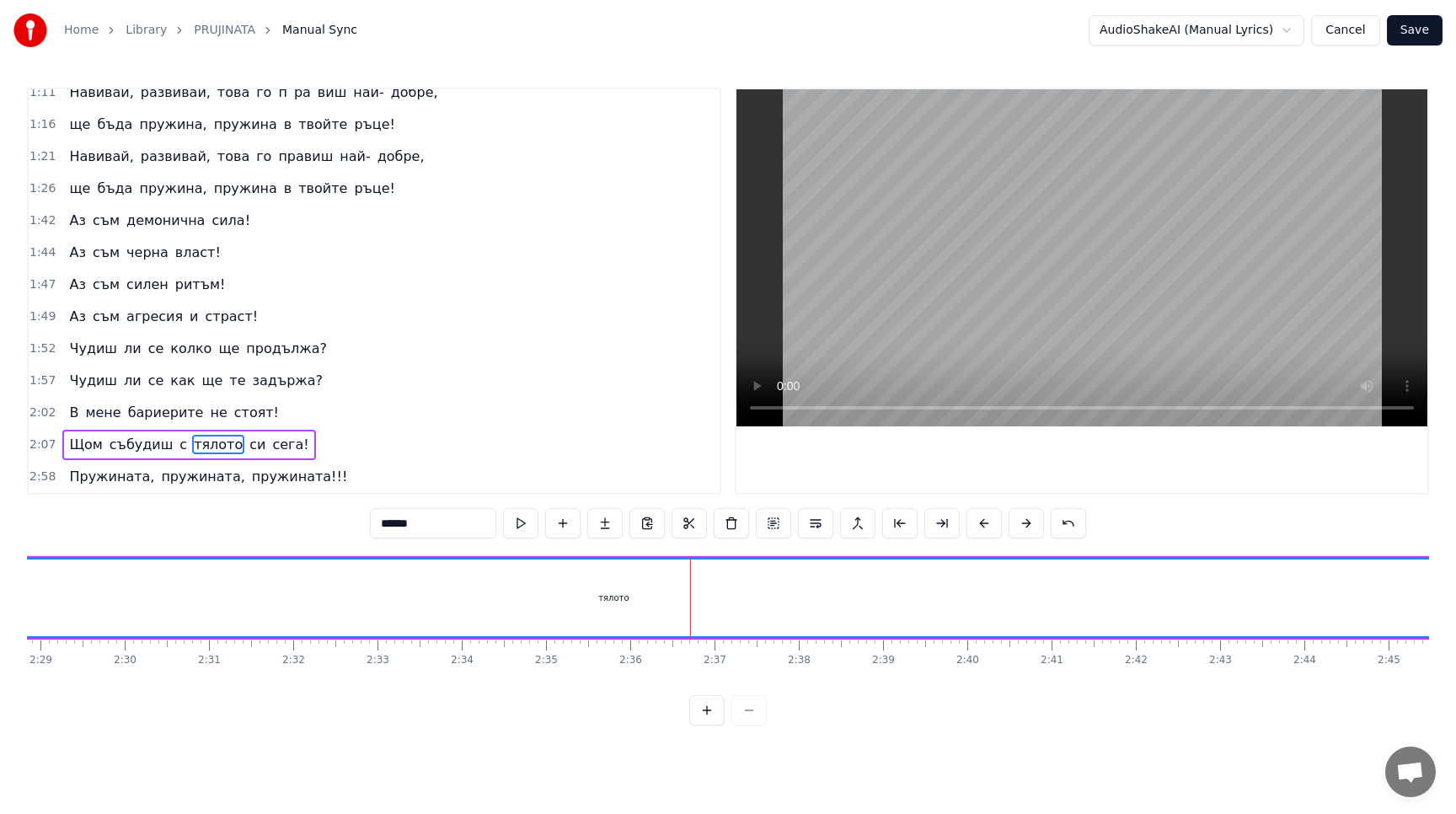
click at [616, 599] on div "тялото" at bounding box center [613, 598] width 30 height 13
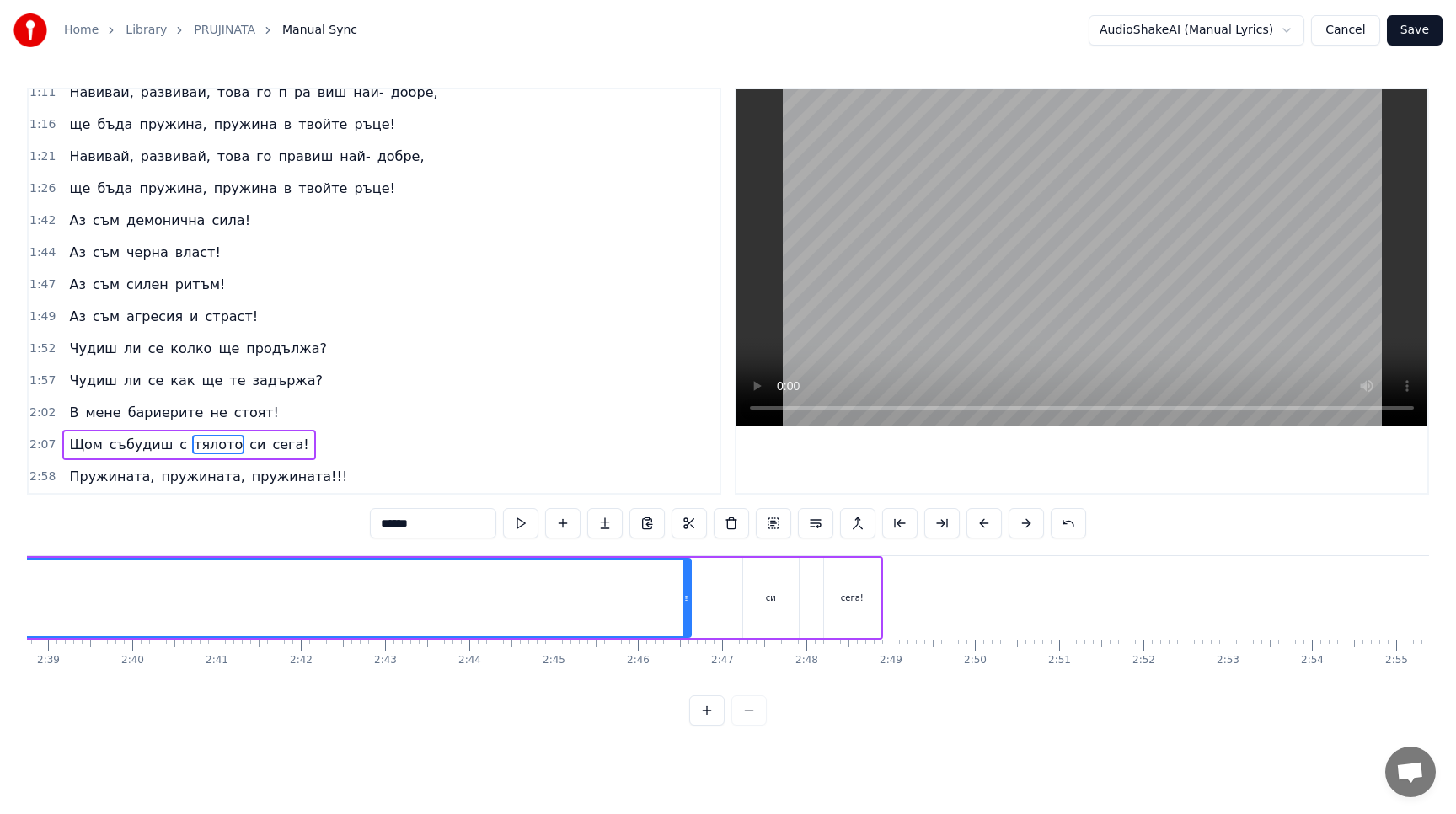
scroll to position [0, 13390]
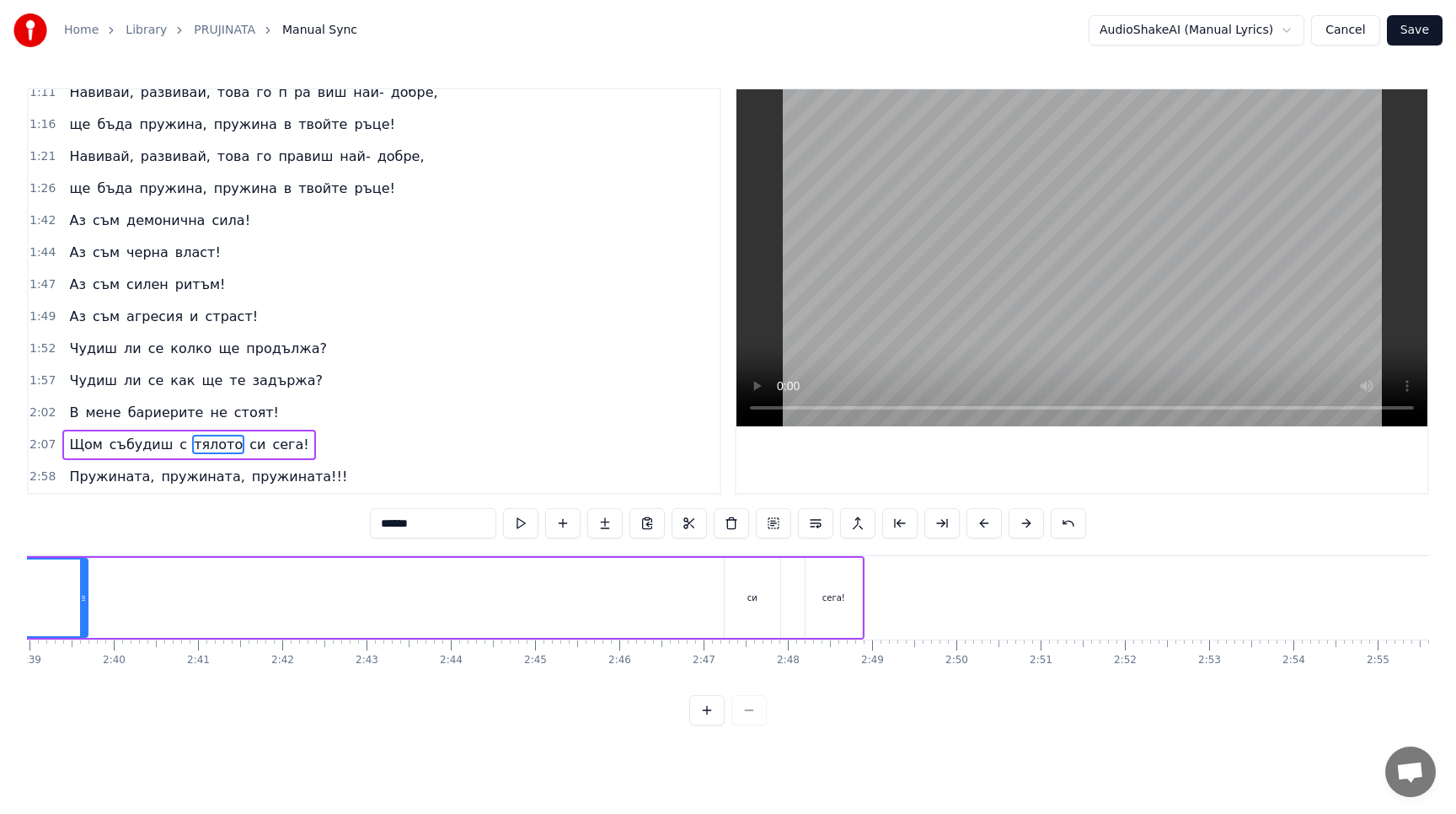
drag, startPoint x: 668, startPoint y: 599, endPoint x: 83, endPoint y: 588, distance: 585.1
click at [83, 588] on div at bounding box center [82, 598] width 6 height 77
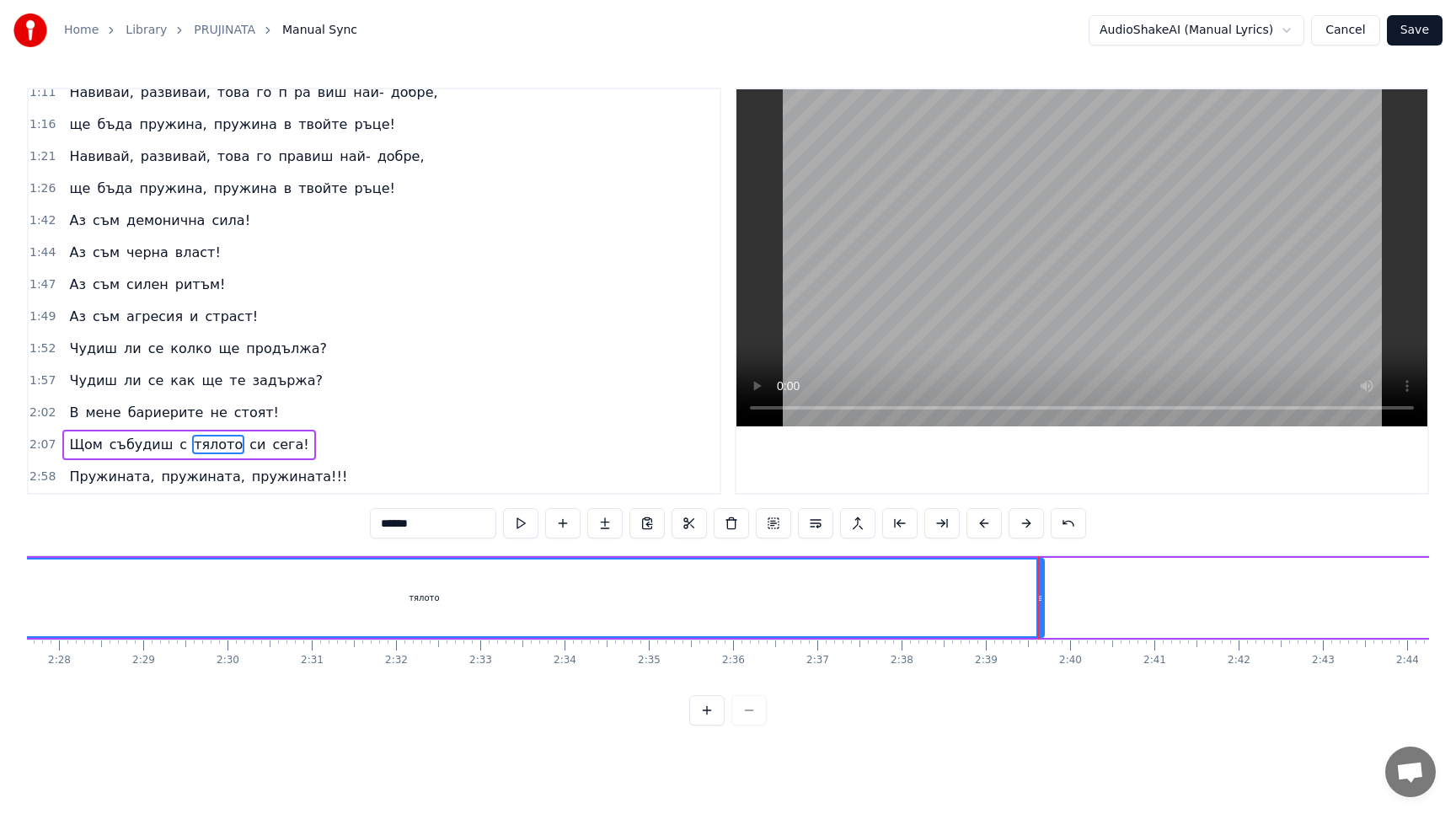
scroll to position [0, 12334]
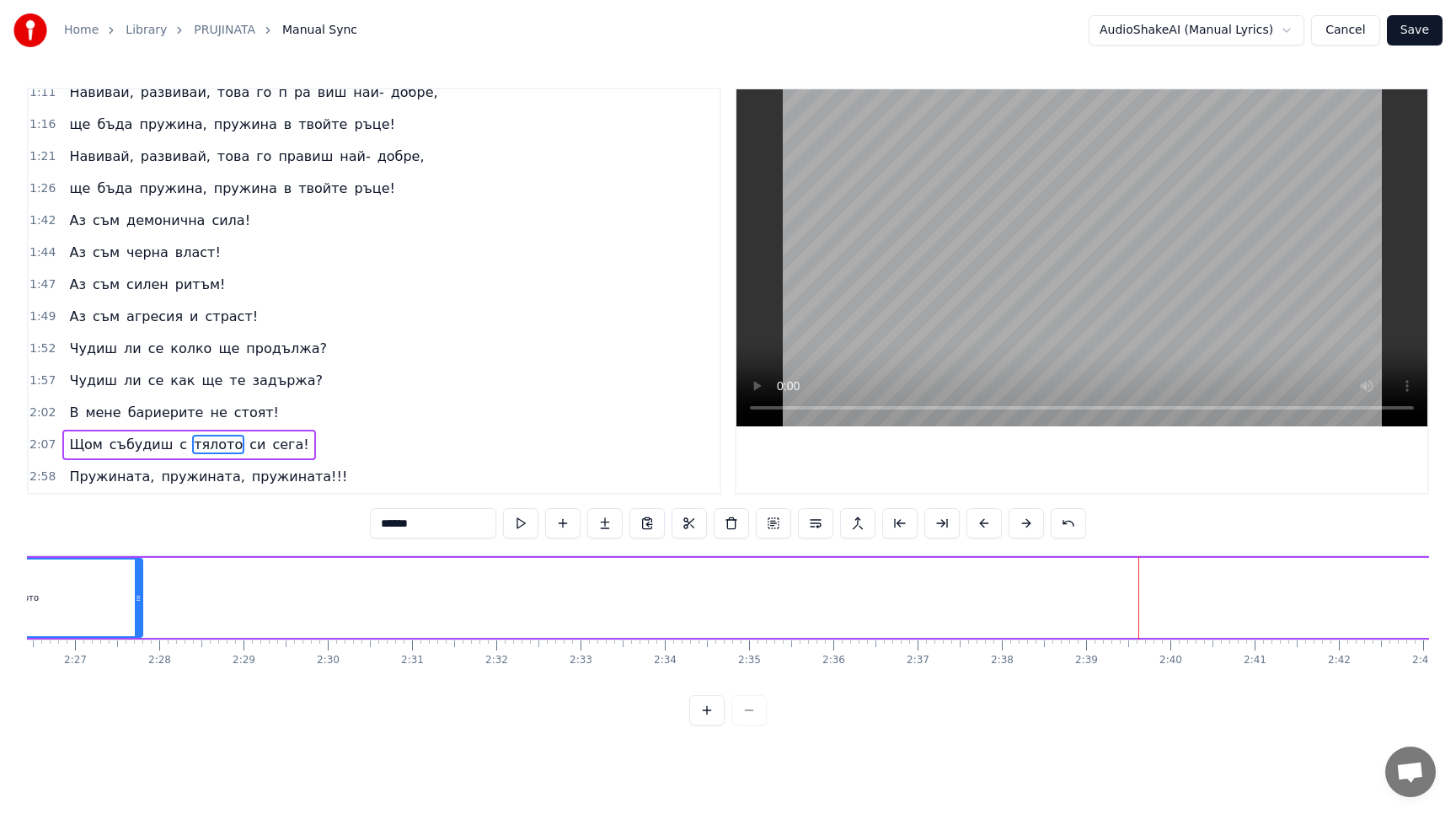
drag, startPoint x: 1142, startPoint y: 599, endPoint x: 131, endPoint y: 584, distance: 1011.1
click at [135, 585] on div at bounding box center [137, 598] width 6 height 77
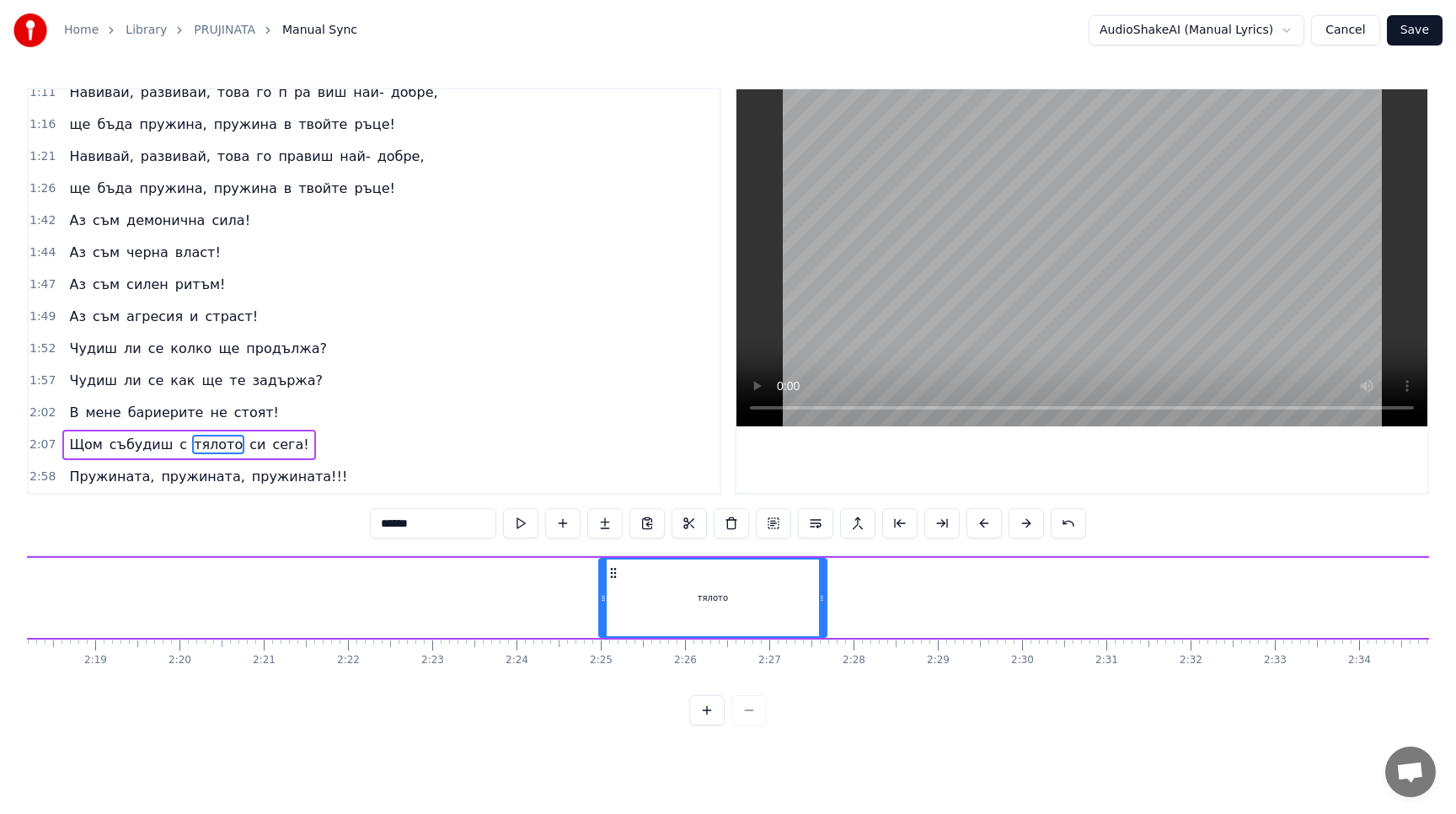
scroll to position [0, 11579]
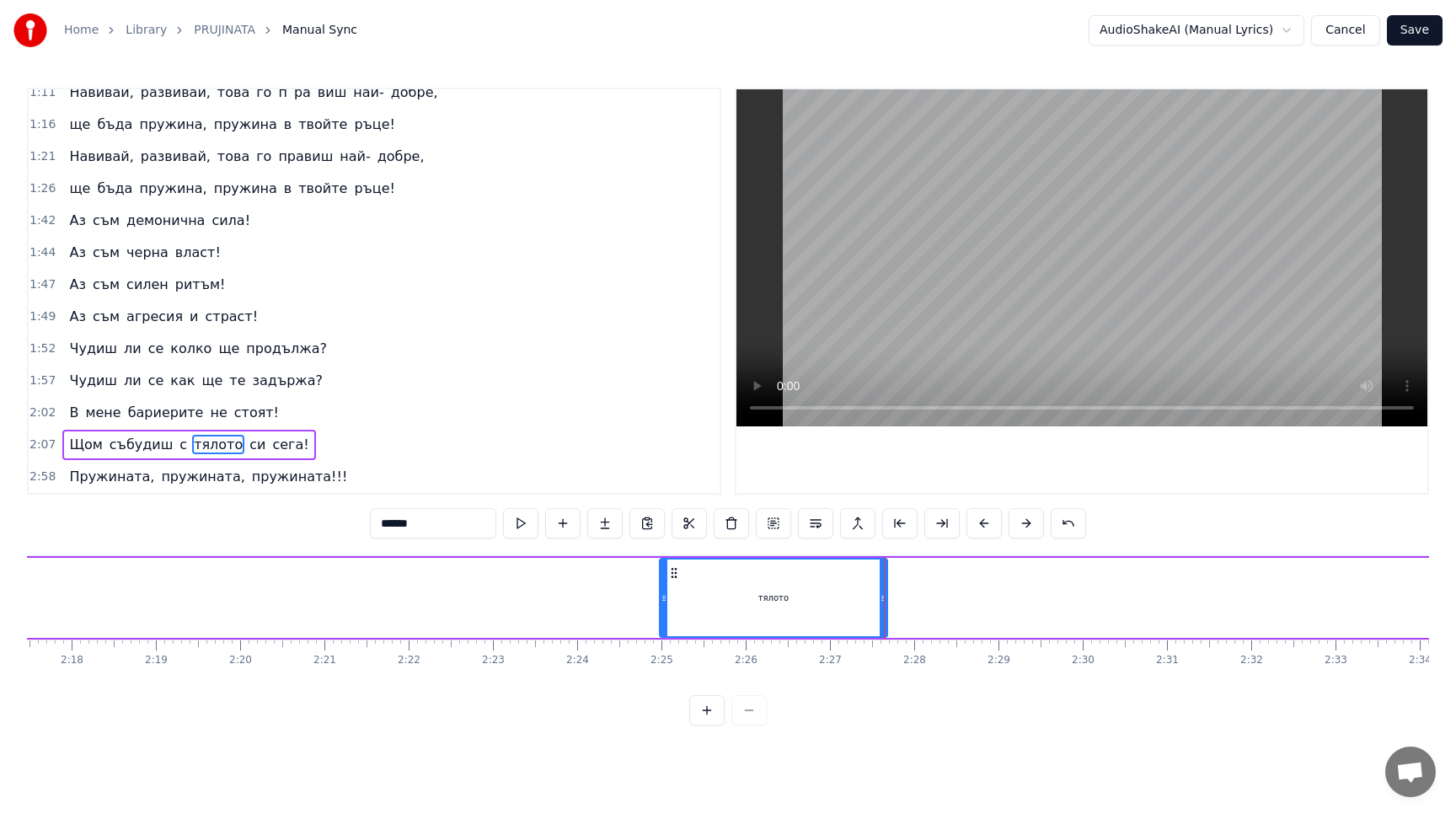
click at [884, 595] on div at bounding box center [884, 597] width 1 height 83
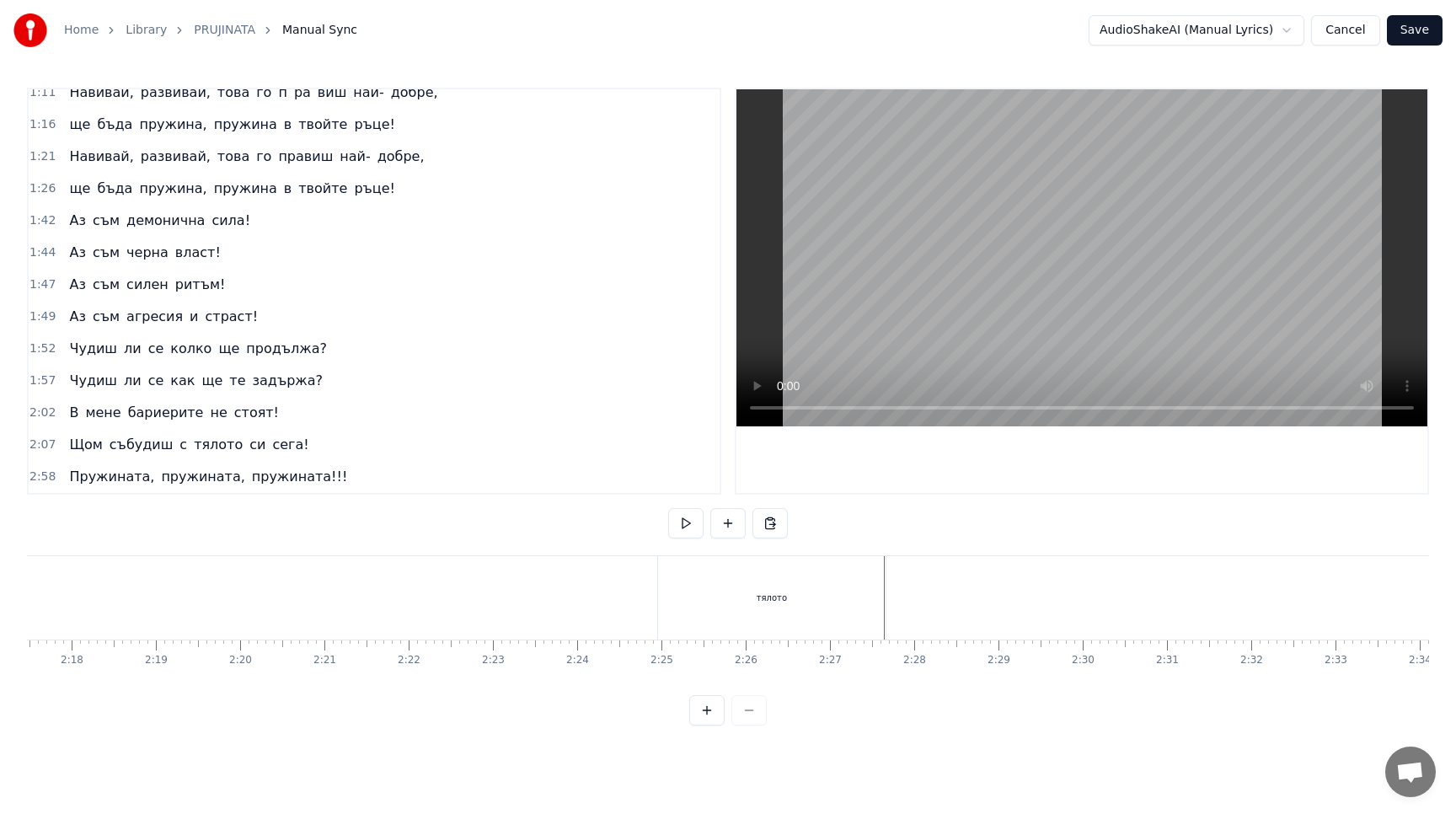
click at [830, 605] on div "тялото" at bounding box center [771, 597] width 228 height 83
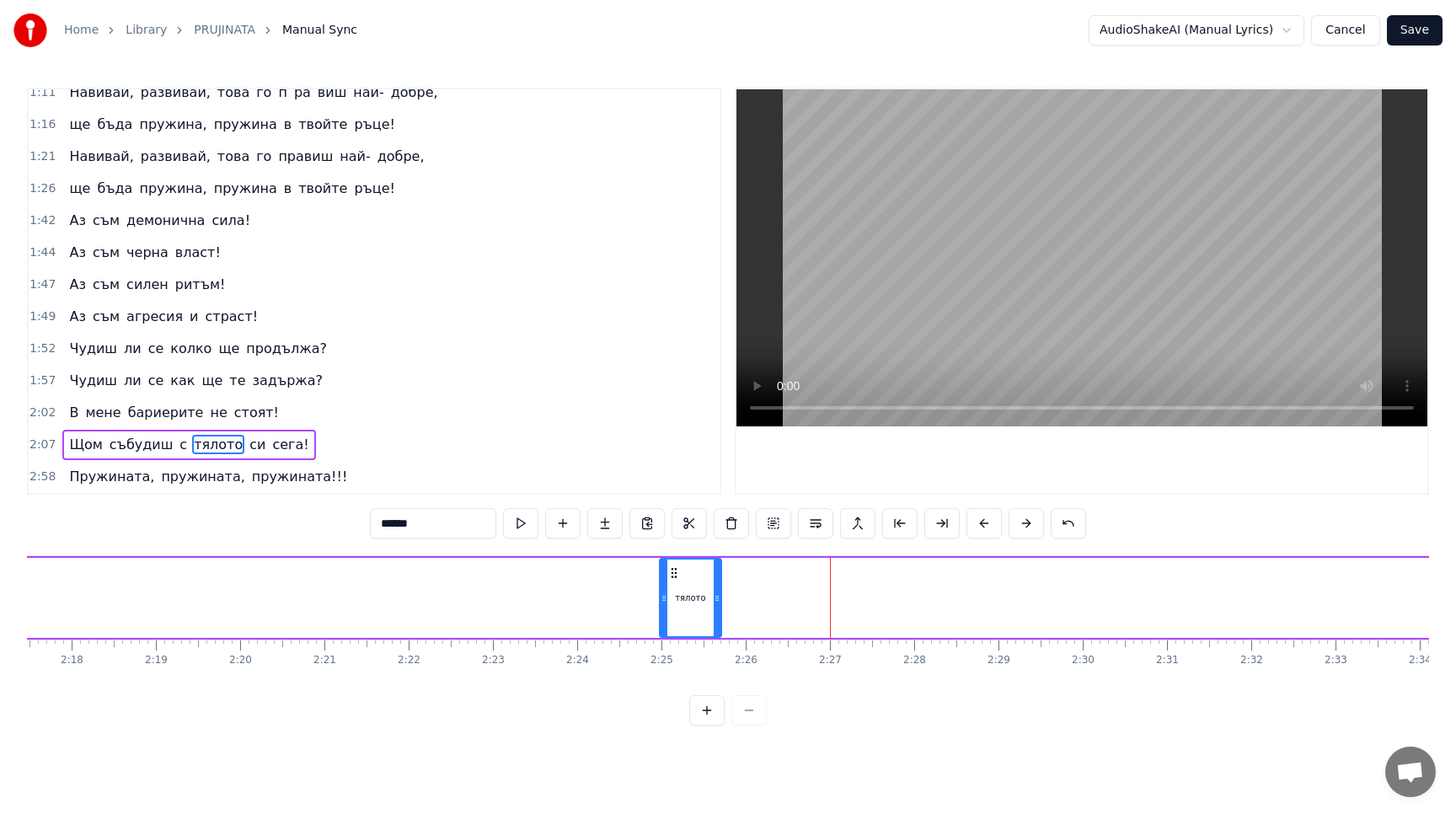
drag, startPoint x: 884, startPoint y: 597, endPoint x: 718, endPoint y: 621, distance: 167.7
click at [718, 621] on div at bounding box center [717, 598] width 6 height 77
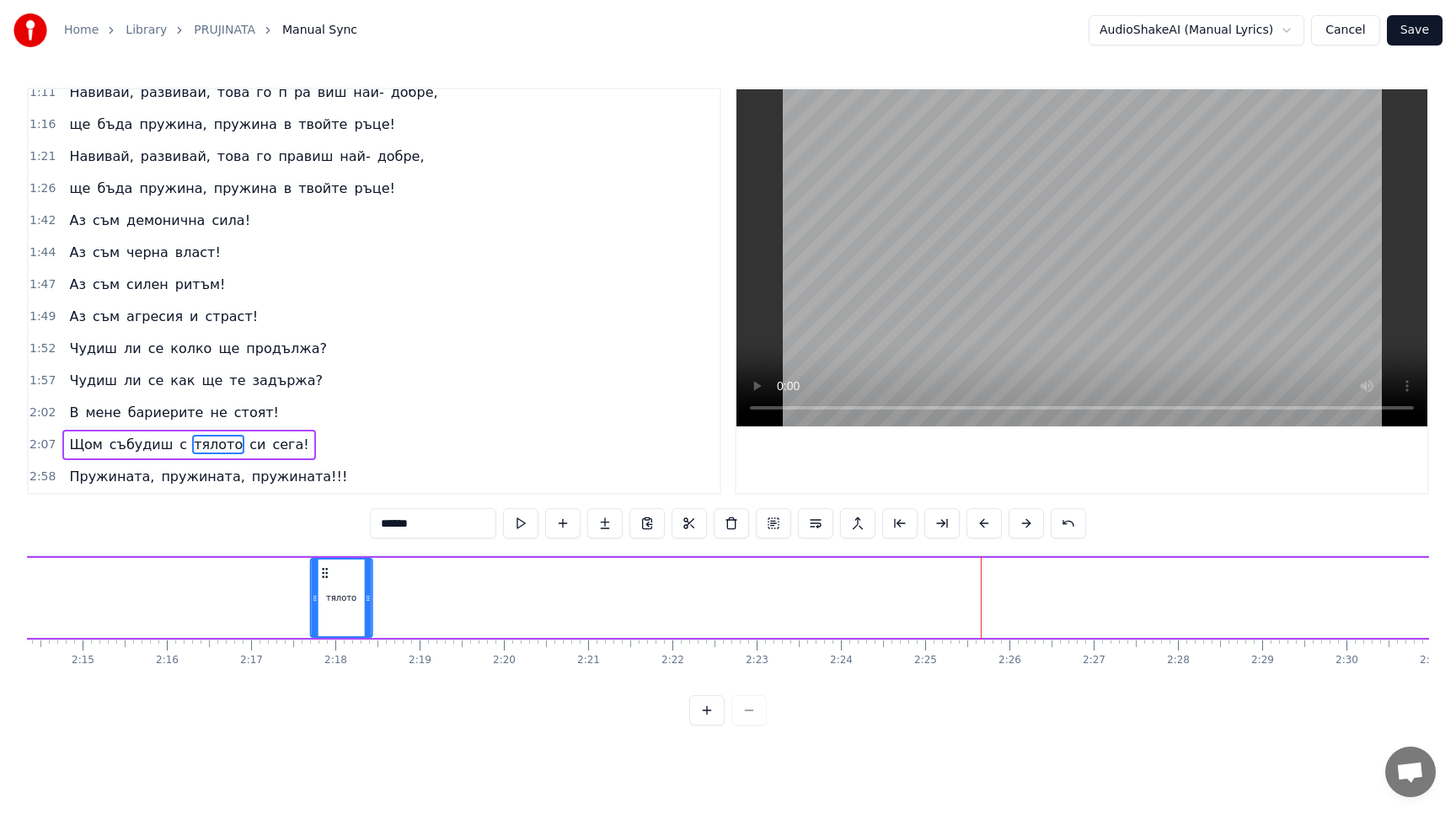
drag, startPoint x: 672, startPoint y: 572, endPoint x: 122, endPoint y: 603, distance: 550.9
click at [312, 603] on div "тялото" at bounding box center [341, 598] width 59 height 77
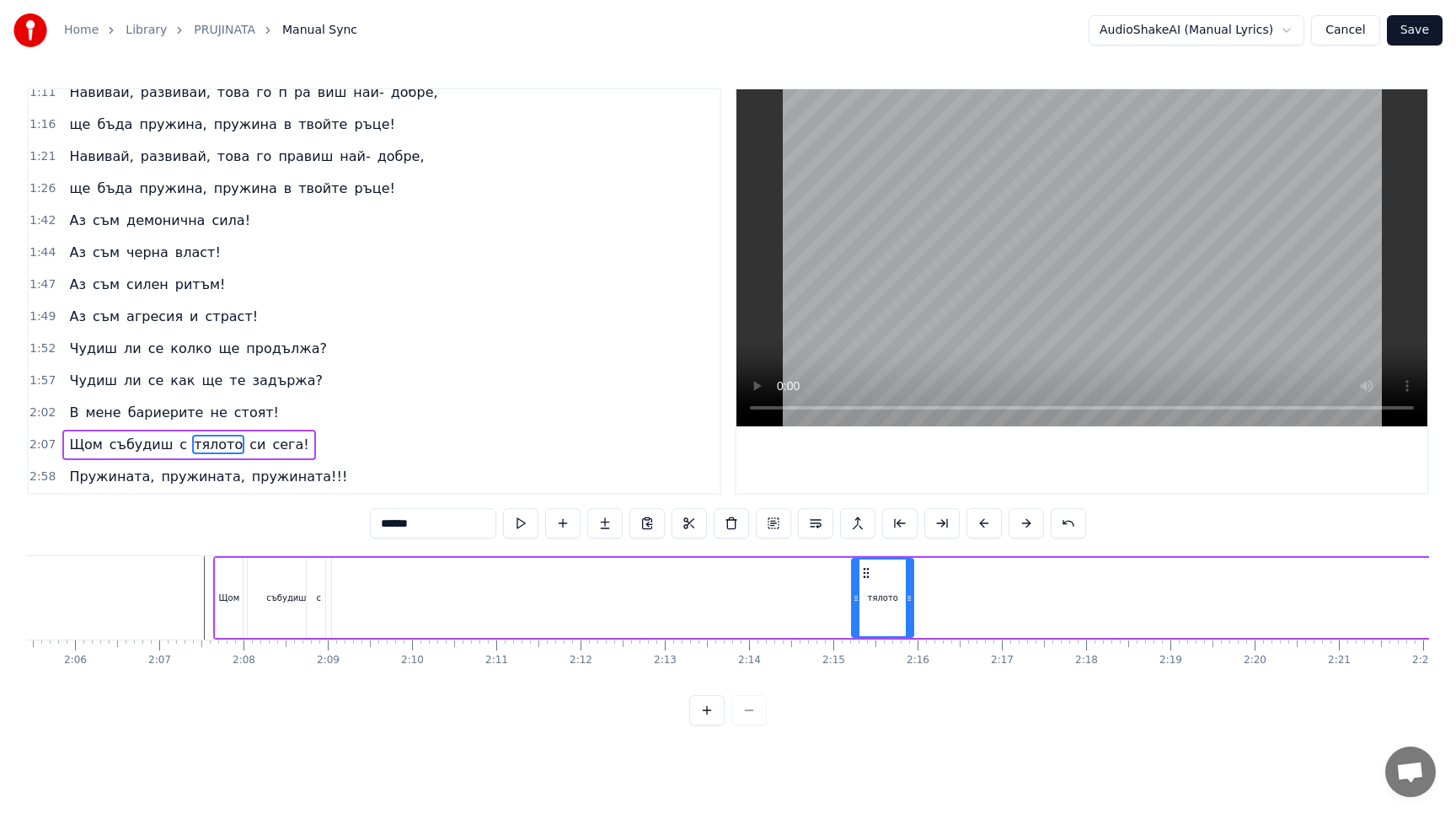
scroll to position [0, 10559]
drag, startPoint x: 871, startPoint y: 570, endPoint x: 347, endPoint y: 568, distance: 524.0
click at [347, 569] on circle at bounding box center [346, 569] width 1 height 1
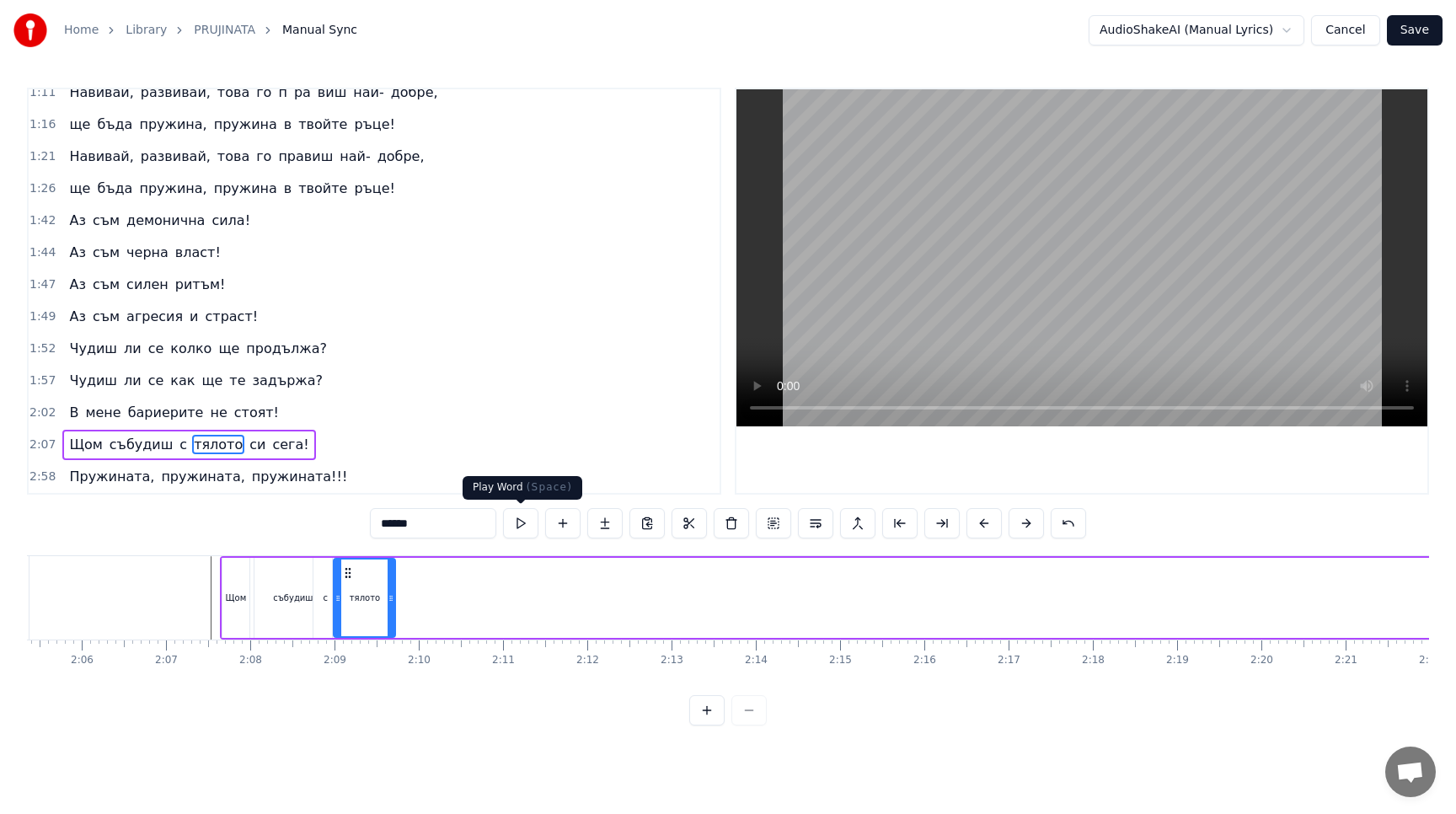
click at [523, 525] on button at bounding box center [521, 523] width 36 height 30
drag, startPoint x: 350, startPoint y: 572, endPoint x: 340, endPoint y: 572, distance: 10.0
click at [340, 572] on circle at bounding box center [340, 572] width 1 height 1
click at [523, 524] on button at bounding box center [521, 523] width 36 height 30
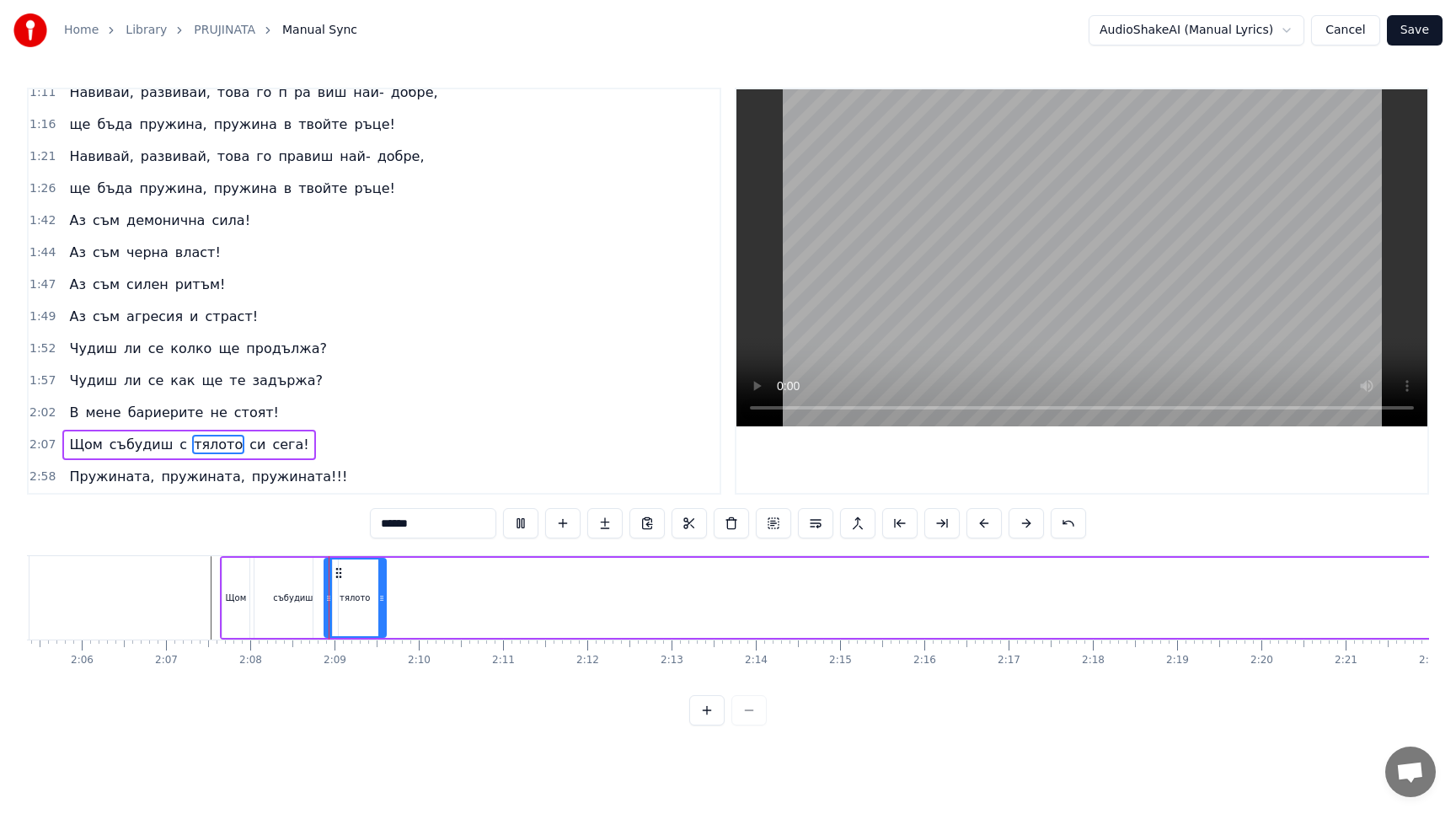
click at [523, 524] on button at bounding box center [521, 523] width 36 height 30
click at [340, 574] on icon at bounding box center [341, 573] width 14 height 14
click at [526, 526] on button at bounding box center [521, 523] width 36 height 30
click at [345, 574] on icon at bounding box center [346, 573] width 14 height 14
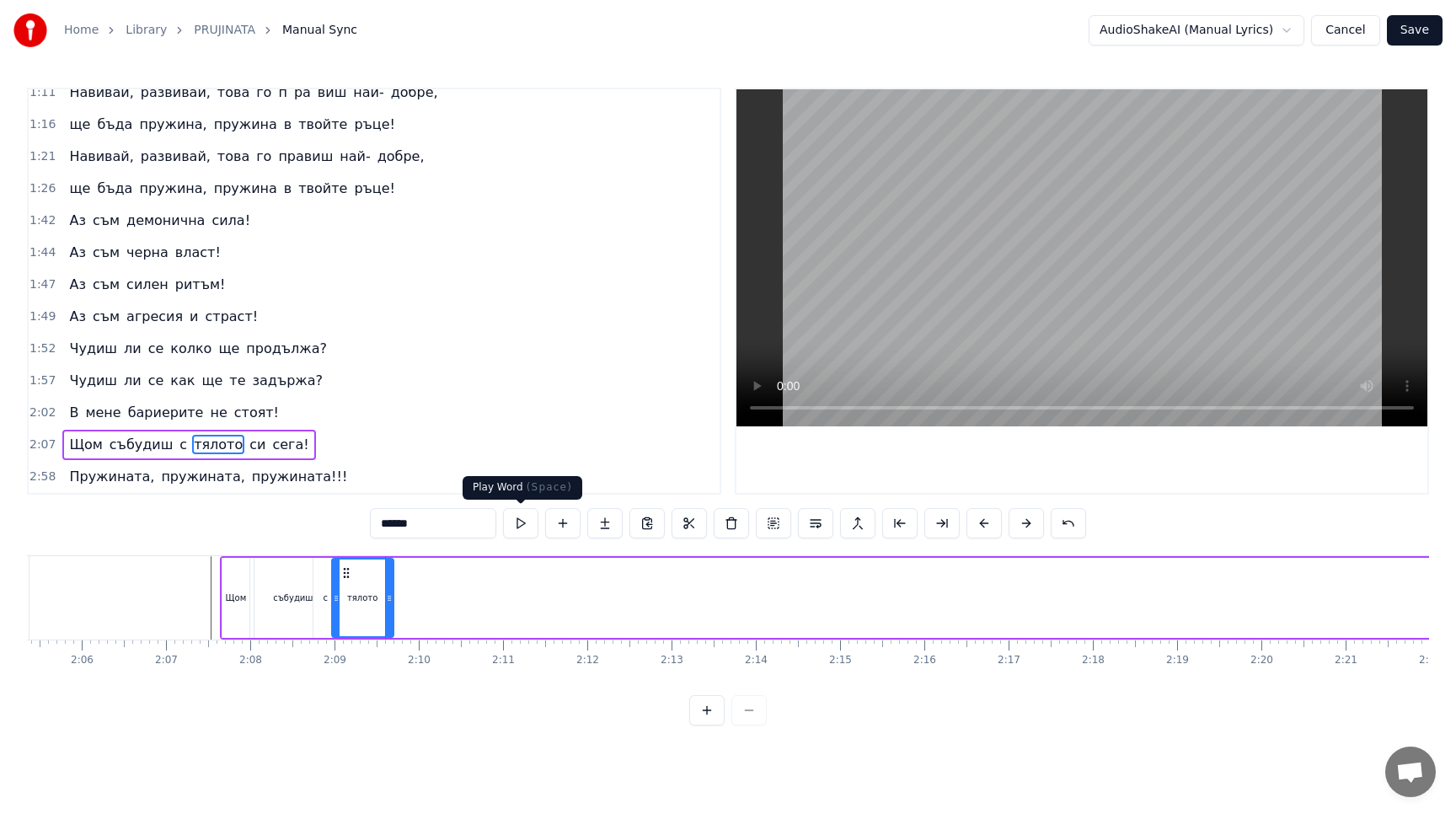
click at [528, 528] on button at bounding box center [521, 523] width 36 height 30
drag, startPoint x: 344, startPoint y: 573, endPoint x: 355, endPoint y: 574, distance: 11.0
click at [355, 574] on icon at bounding box center [357, 573] width 14 height 14
click at [519, 525] on button at bounding box center [521, 523] width 36 height 30
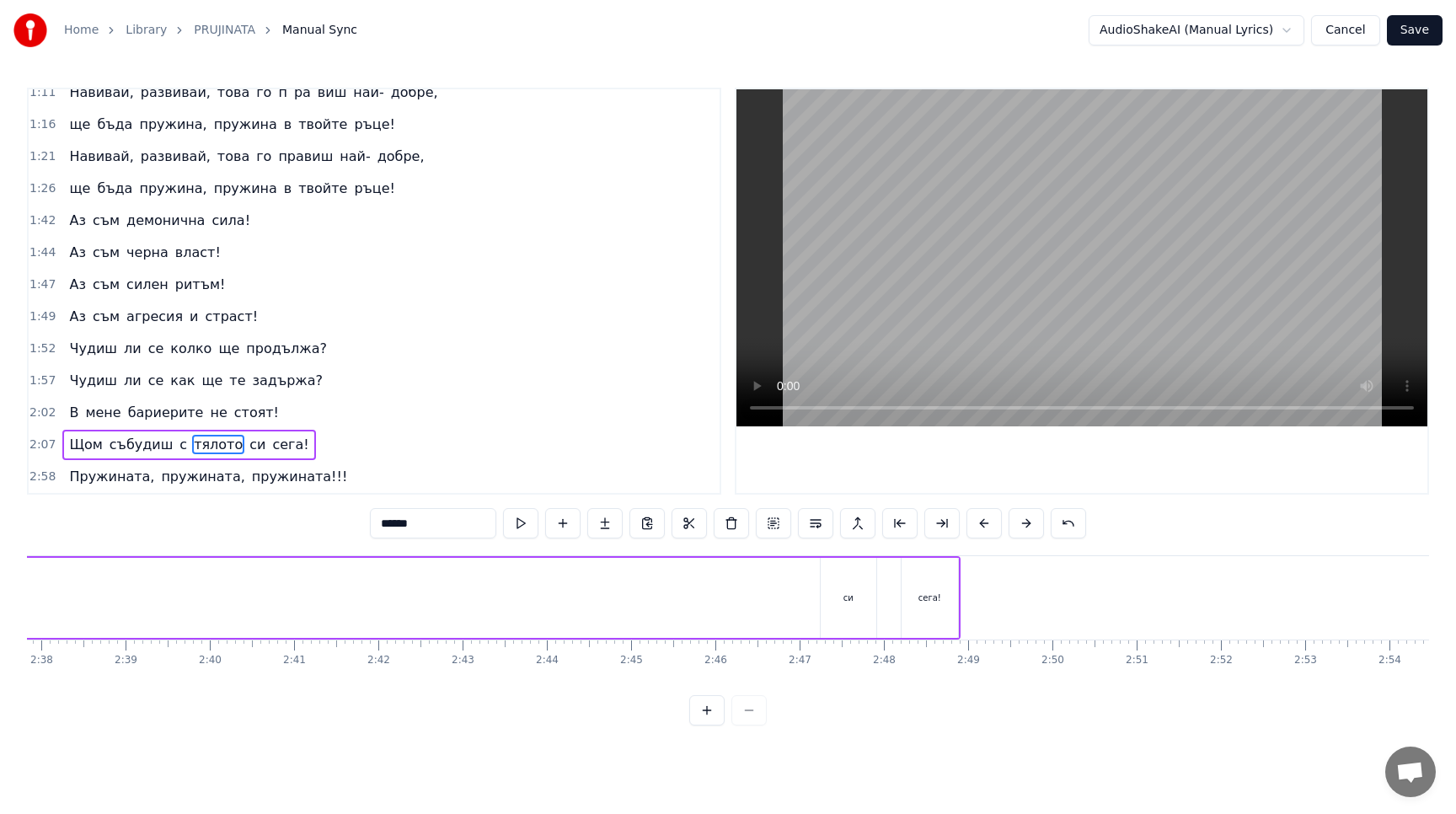
scroll to position [0, 13507]
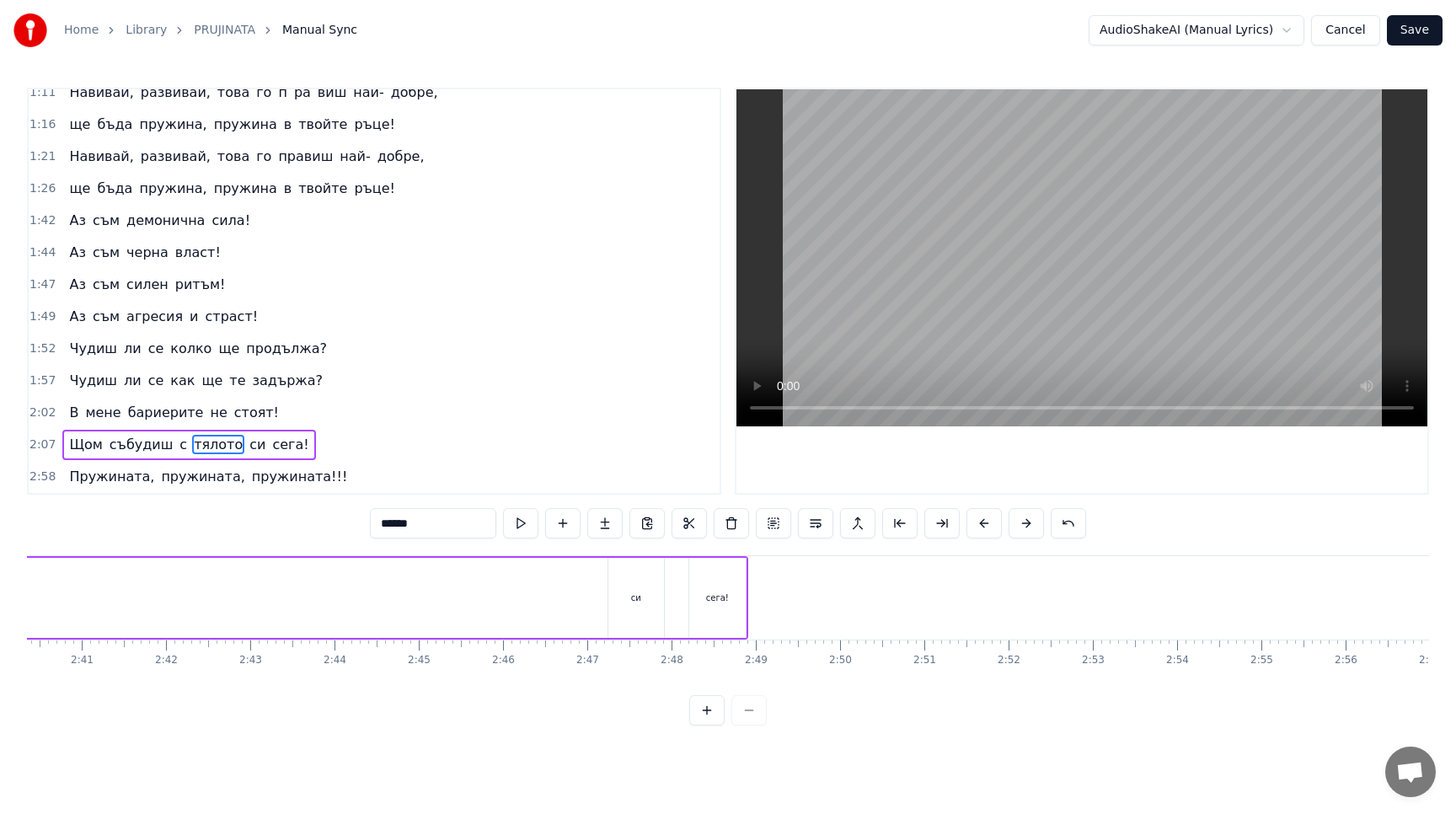
click at [647, 562] on div "си" at bounding box center [636, 597] width 56 height 80
type input "**"
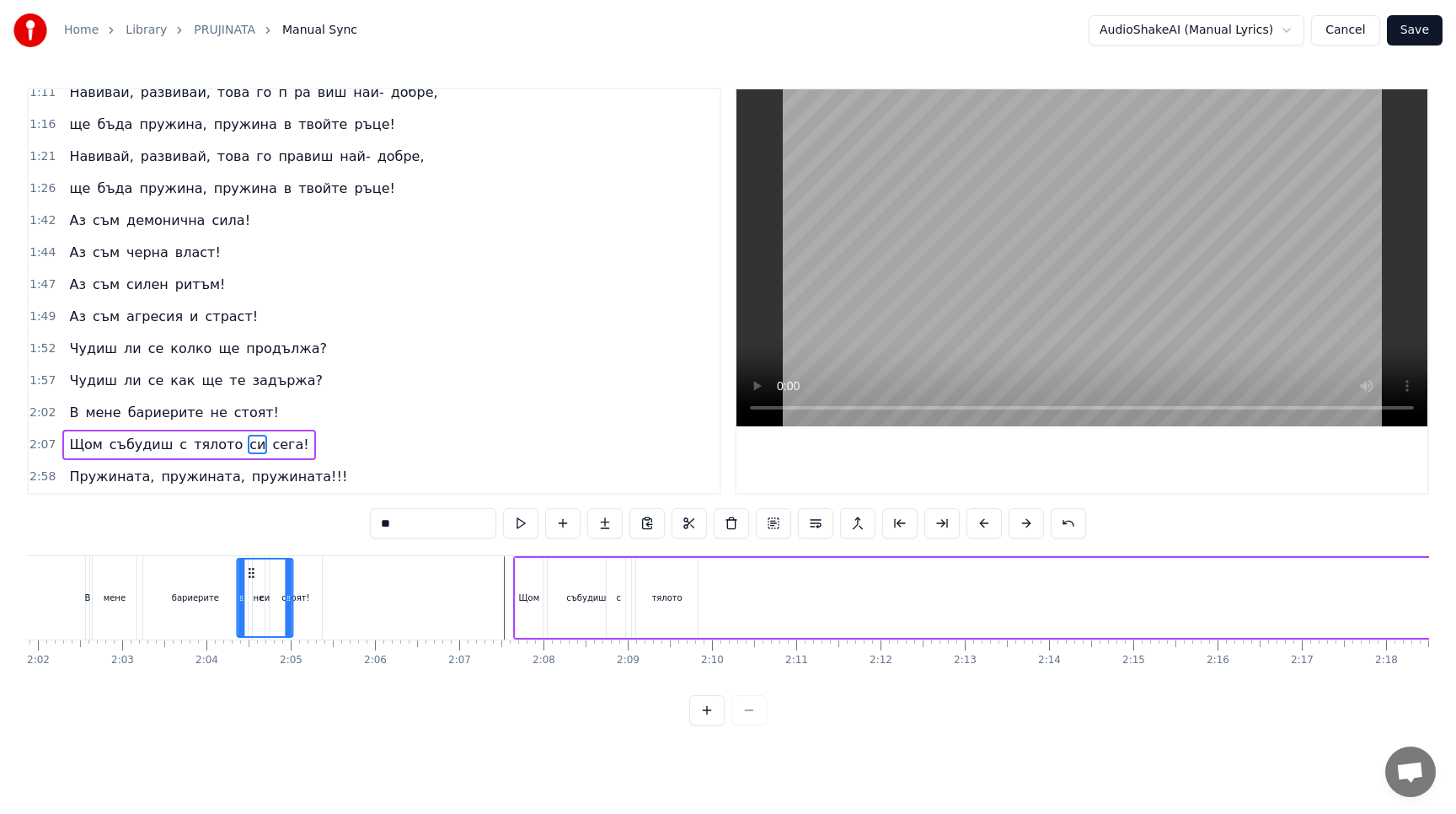
scroll to position [0, 10232]
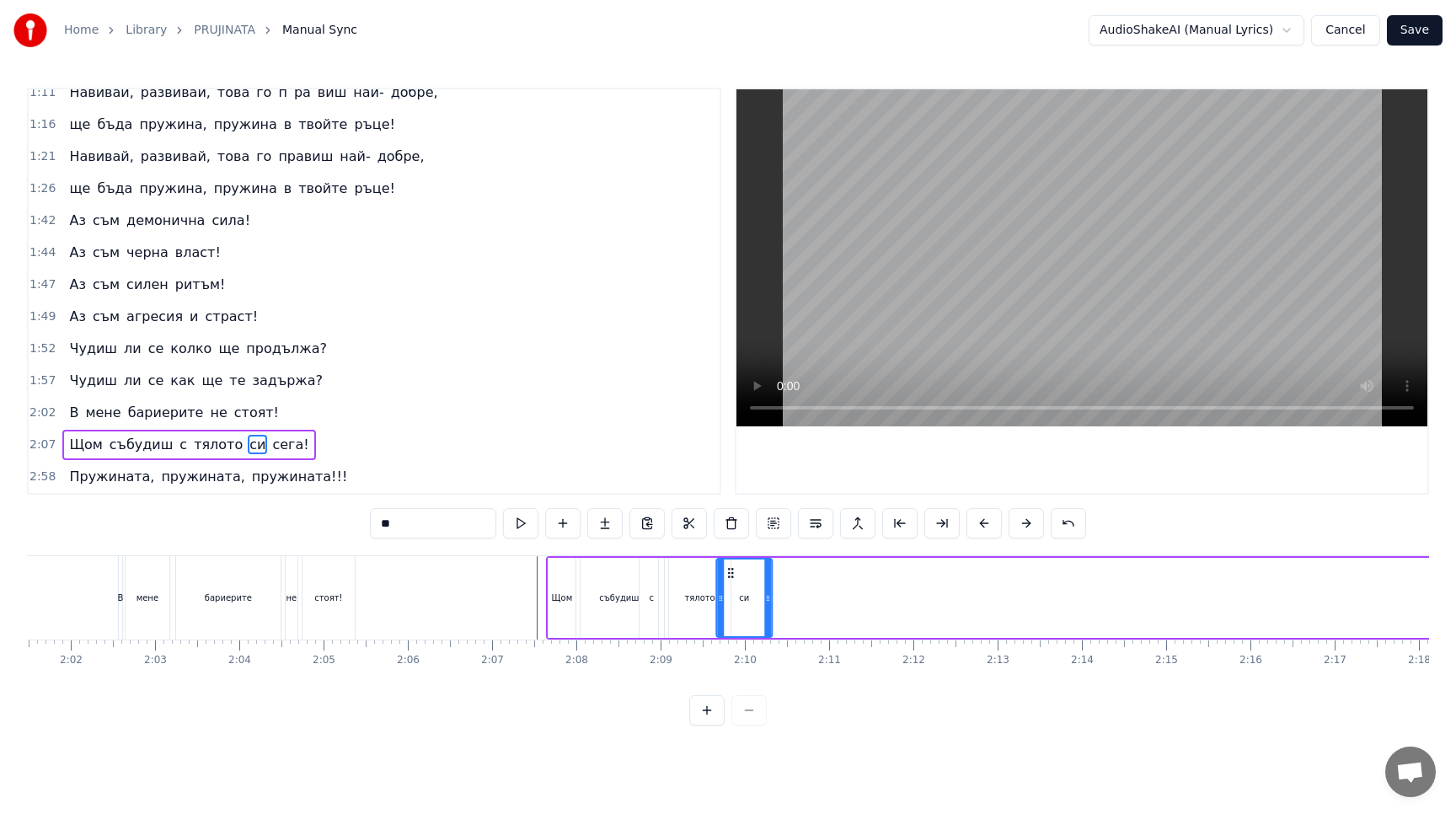
drag, startPoint x: 622, startPoint y: 570, endPoint x: 731, endPoint y: 581, distance: 109.6
click at [731, 581] on div "си" at bounding box center [743, 598] width 54 height 77
click at [516, 528] on button at bounding box center [521, 523] width 36 height 30
drag, startPoint x: 768, startPoint y: 598, endPoint x: 746, endPoint y: 599, distance: 22.0
click at [746, 599] on icon at bounding box center [744, 598] width 6 height 14
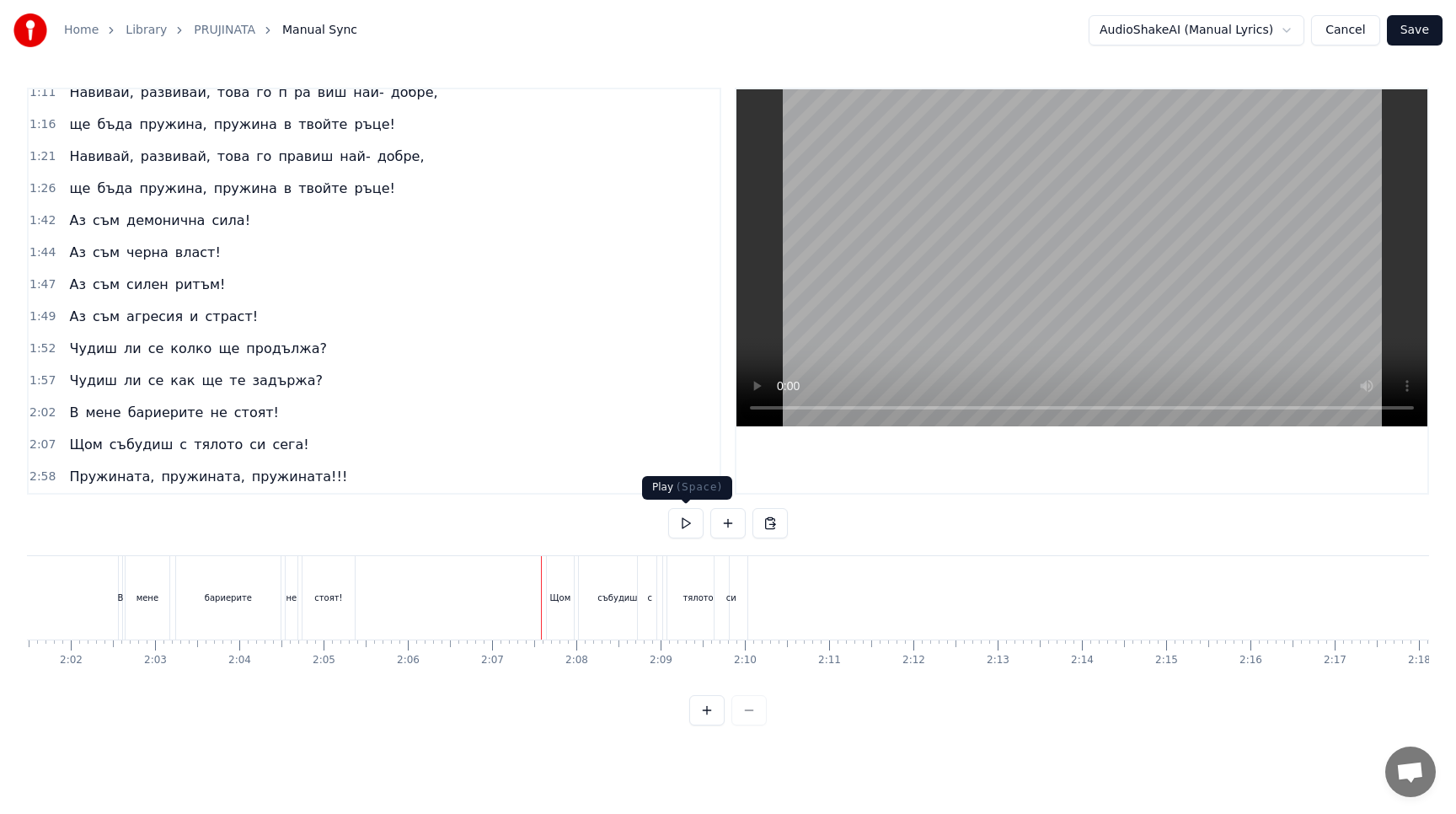
click at [690, 525] on button at bounding box center [685, 523] width 36 height 30
click at [690, 527] on button at bounding box center [685, 523] width 36 height 30
click at [693, 588] on div "сега!" at bounding box center [693, 597] width 57 height 83
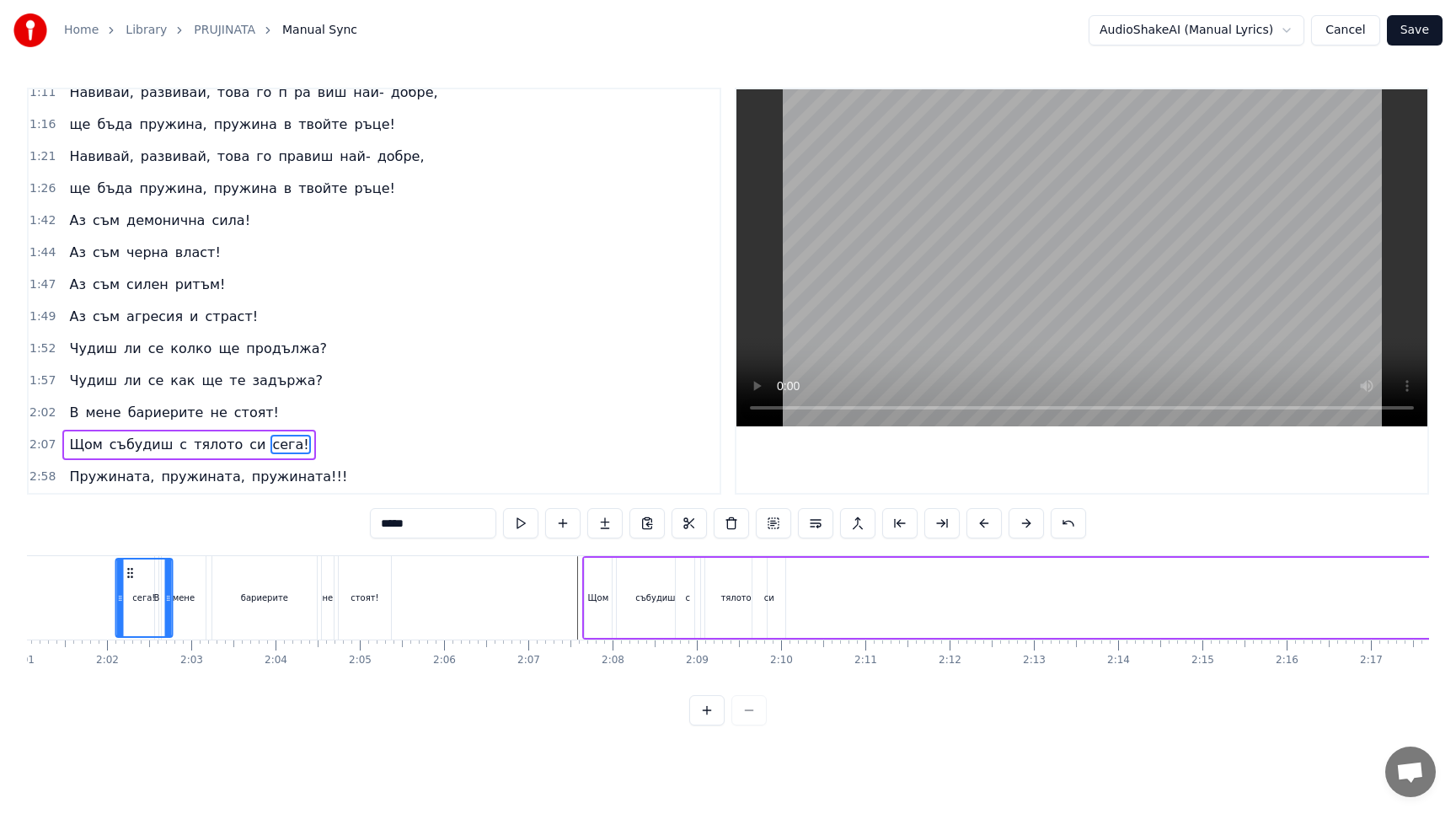
scroll to position [0, 10188]
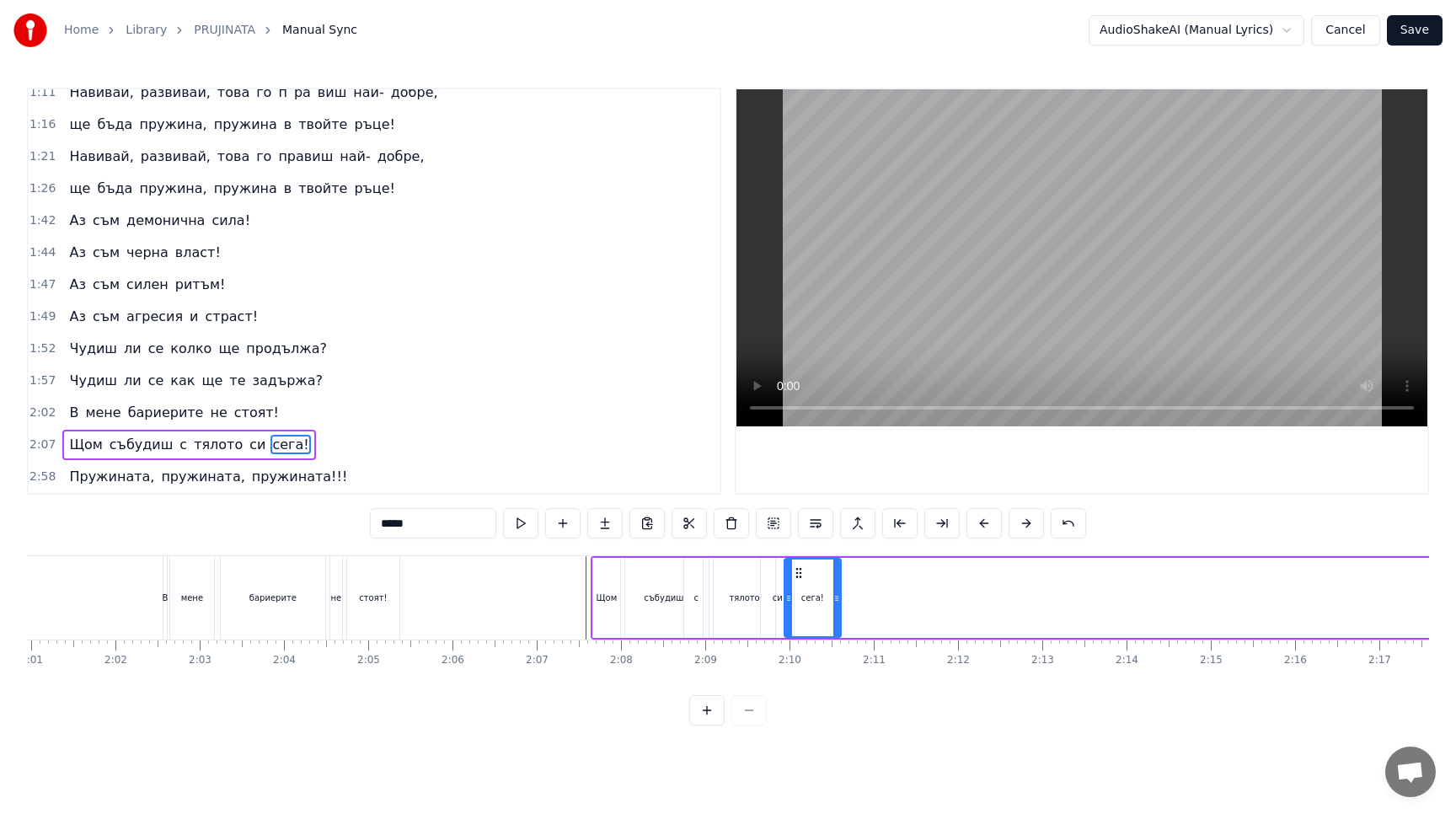
drag, startPoint x: 679, startPoint y: 570, endPoint x: 797, endPoint y: 650, distance: 142.6
click at [797, 650] on div "Ето ме такъв както пожела! Ето ме такъв и пред теб стоя! Аз съм онзи мощен адре…" at bounding box center [728, 619] width 1402 height 126
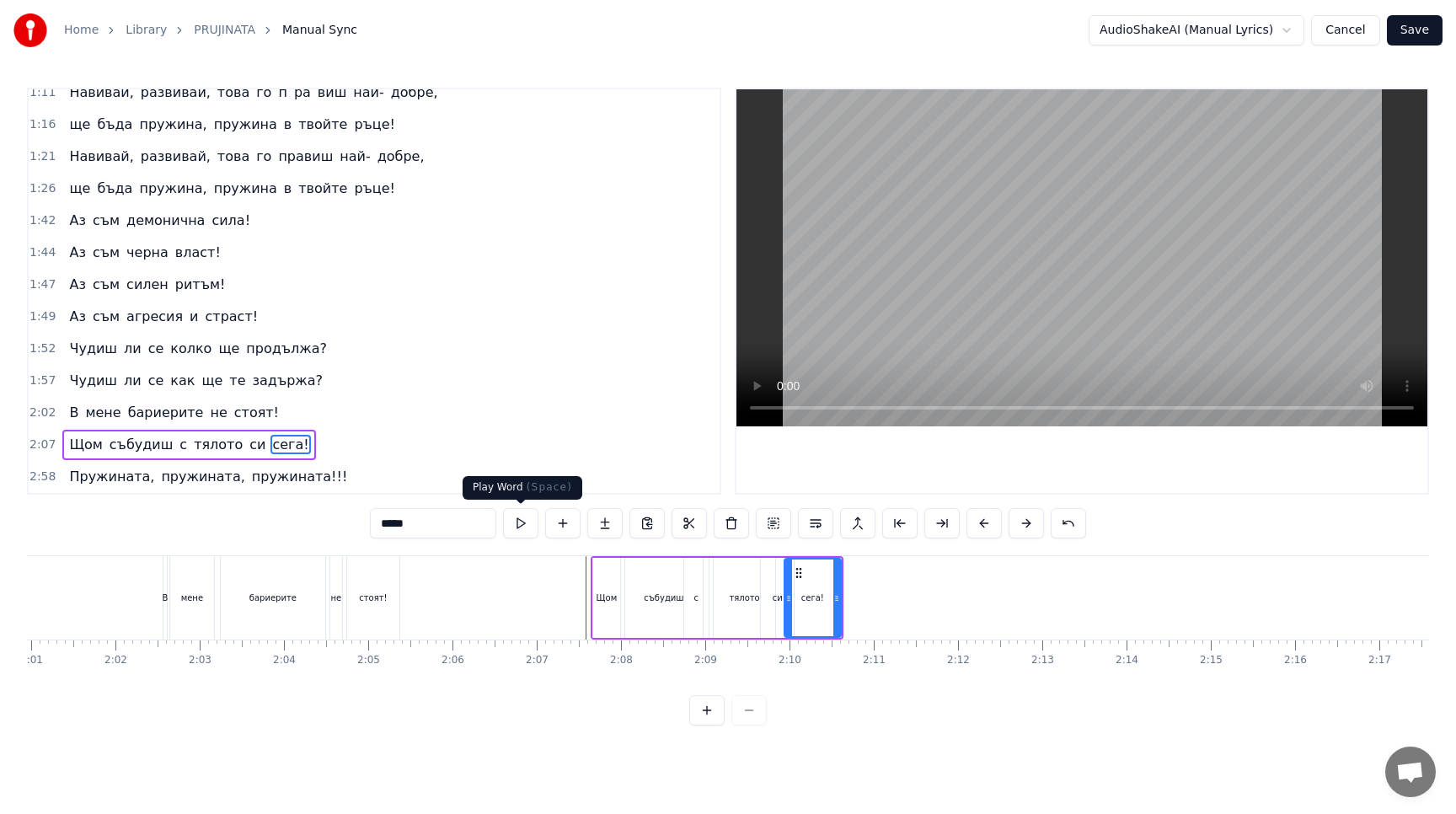
click at [524, 521] on button at bounding box center [521, 523] width 36 height 30
click at [843, 599] on icon at bounding box center [841, 598] width 6 height 14
click at [787, 602] on icon at bounding box center [785, 598] width 6 height 14
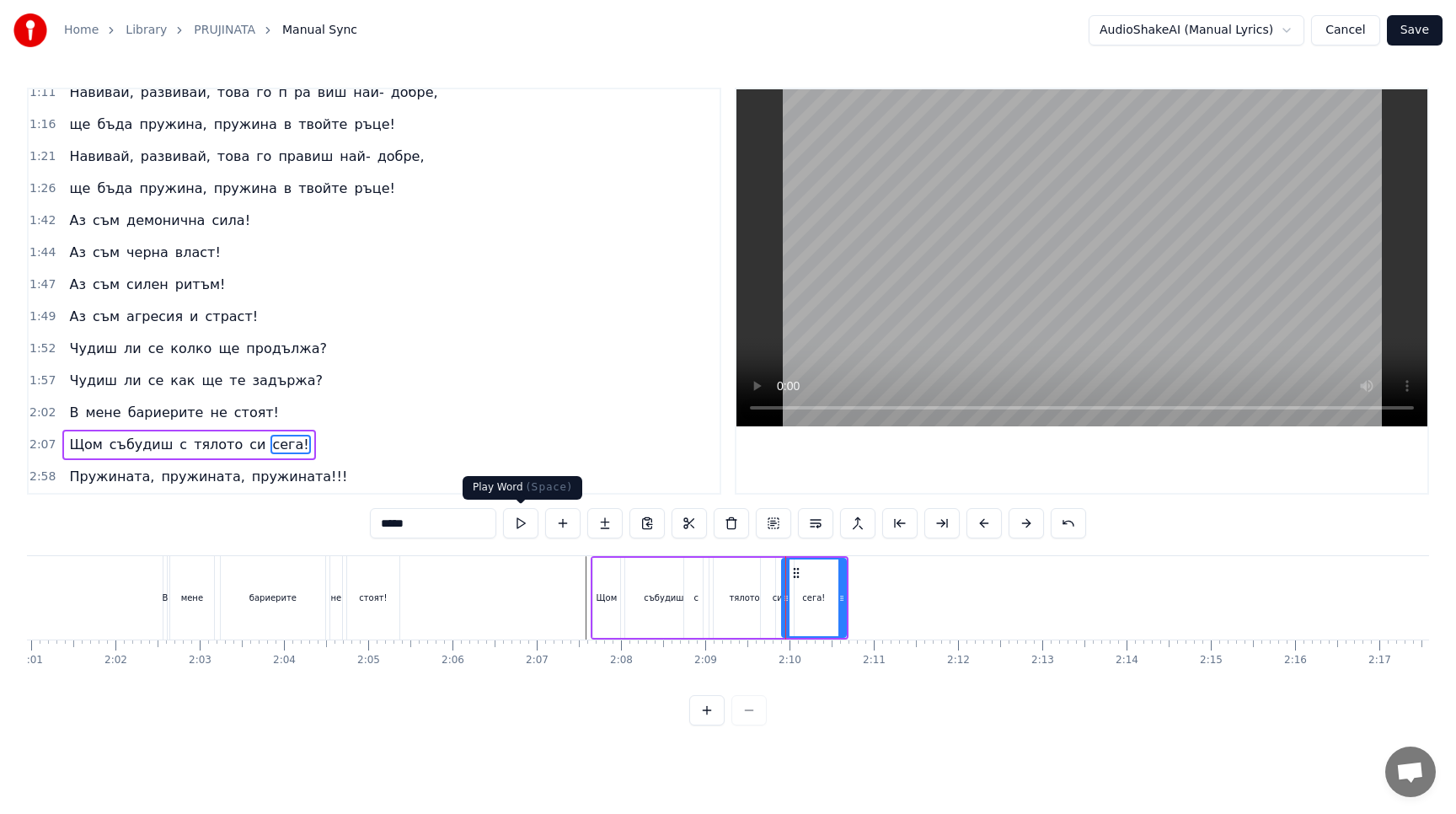
click at [524, 525] on button at bounding box center [521, 523] width 36 height 30
drag, startPoint x: 785, startPoint y: 600, endPoint x: 797, endPoint y: 600, distance: 12.0
click at [797, 600] on icon at bounding box center [797, 598] width 6 height 14
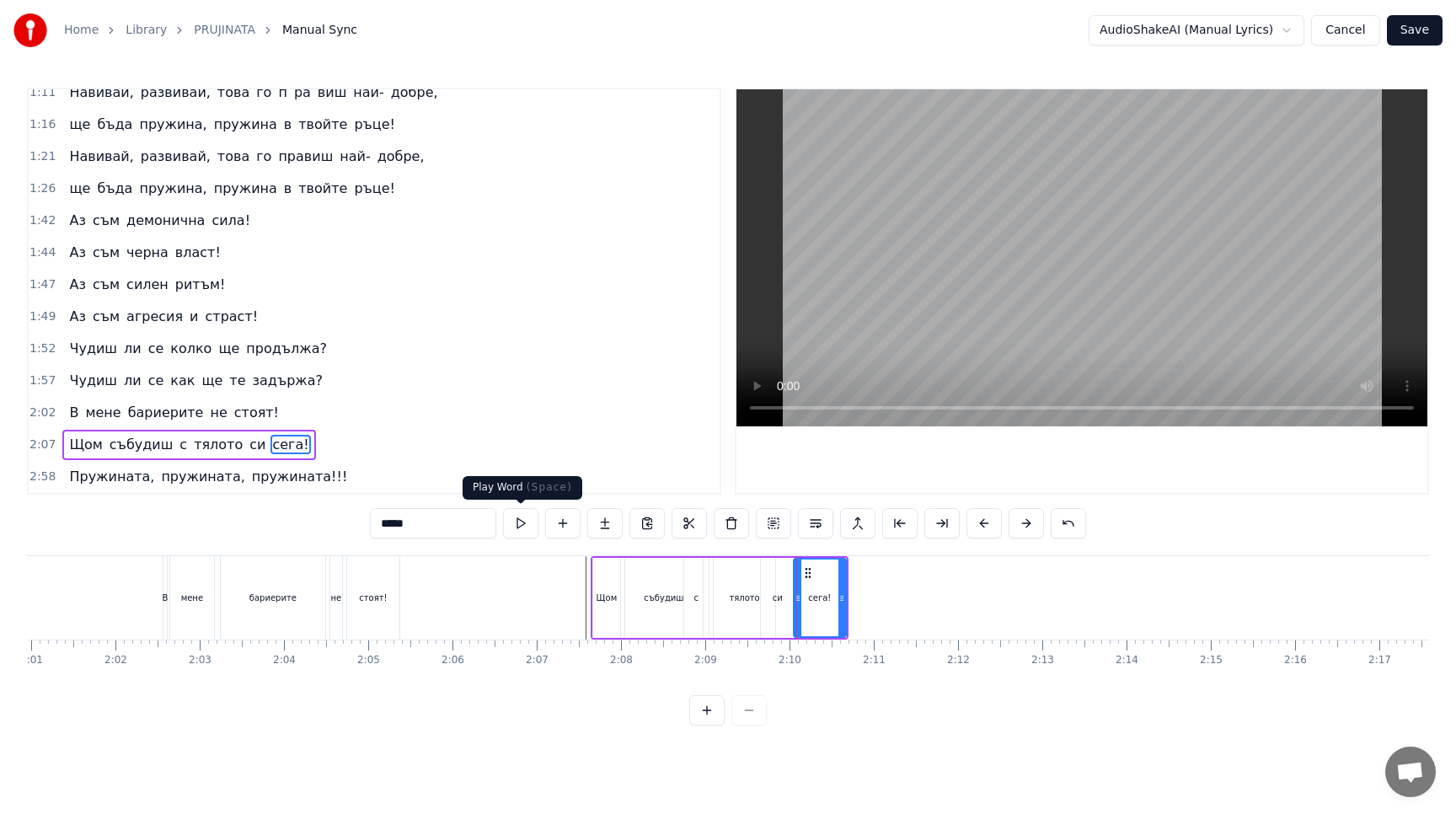
click at [524, 528] on button at bounding box center [521, 523] width 36 height 30
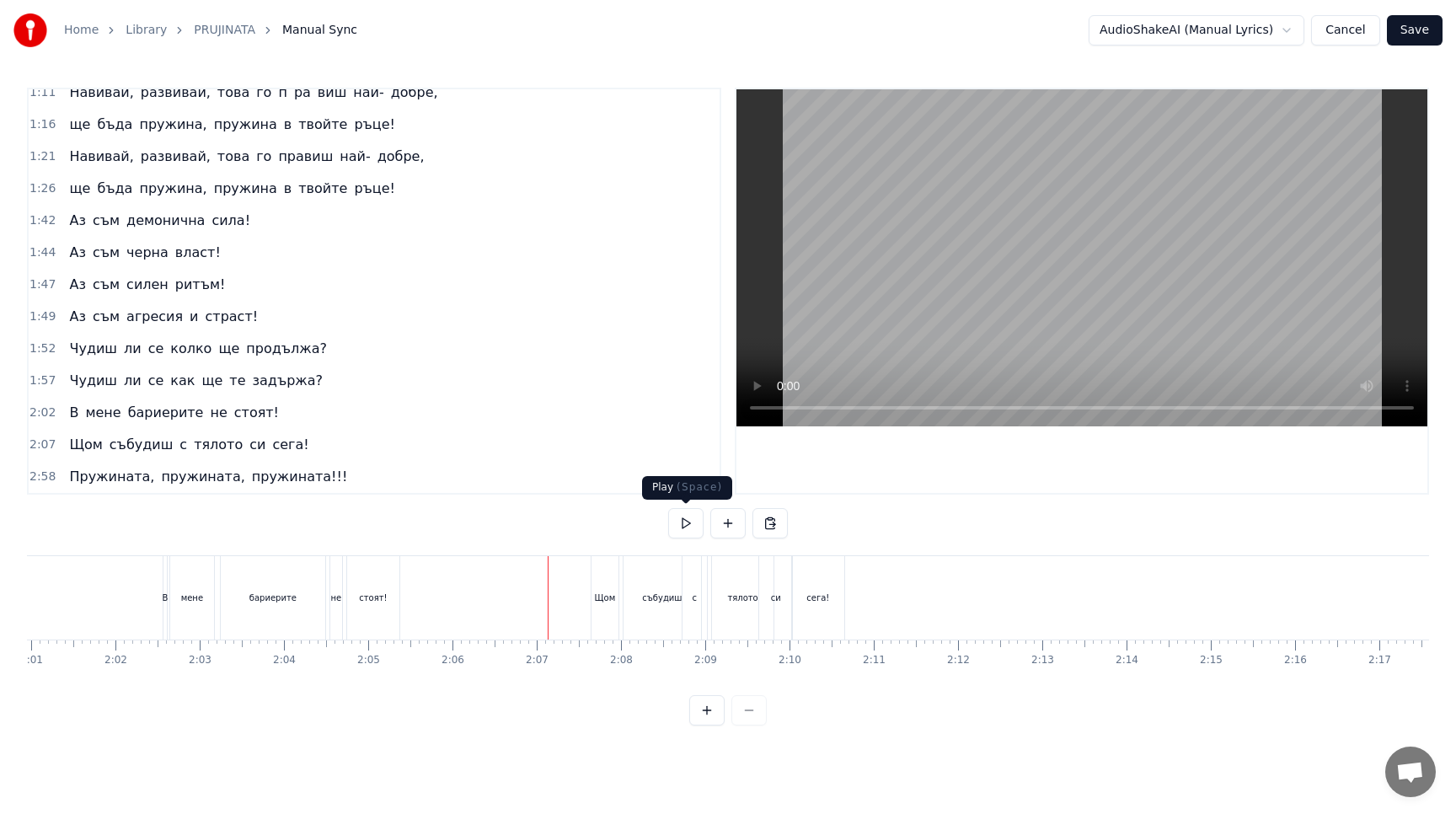
click at [688, 527] on button at bounding box center [685, 523] width 36 height 30
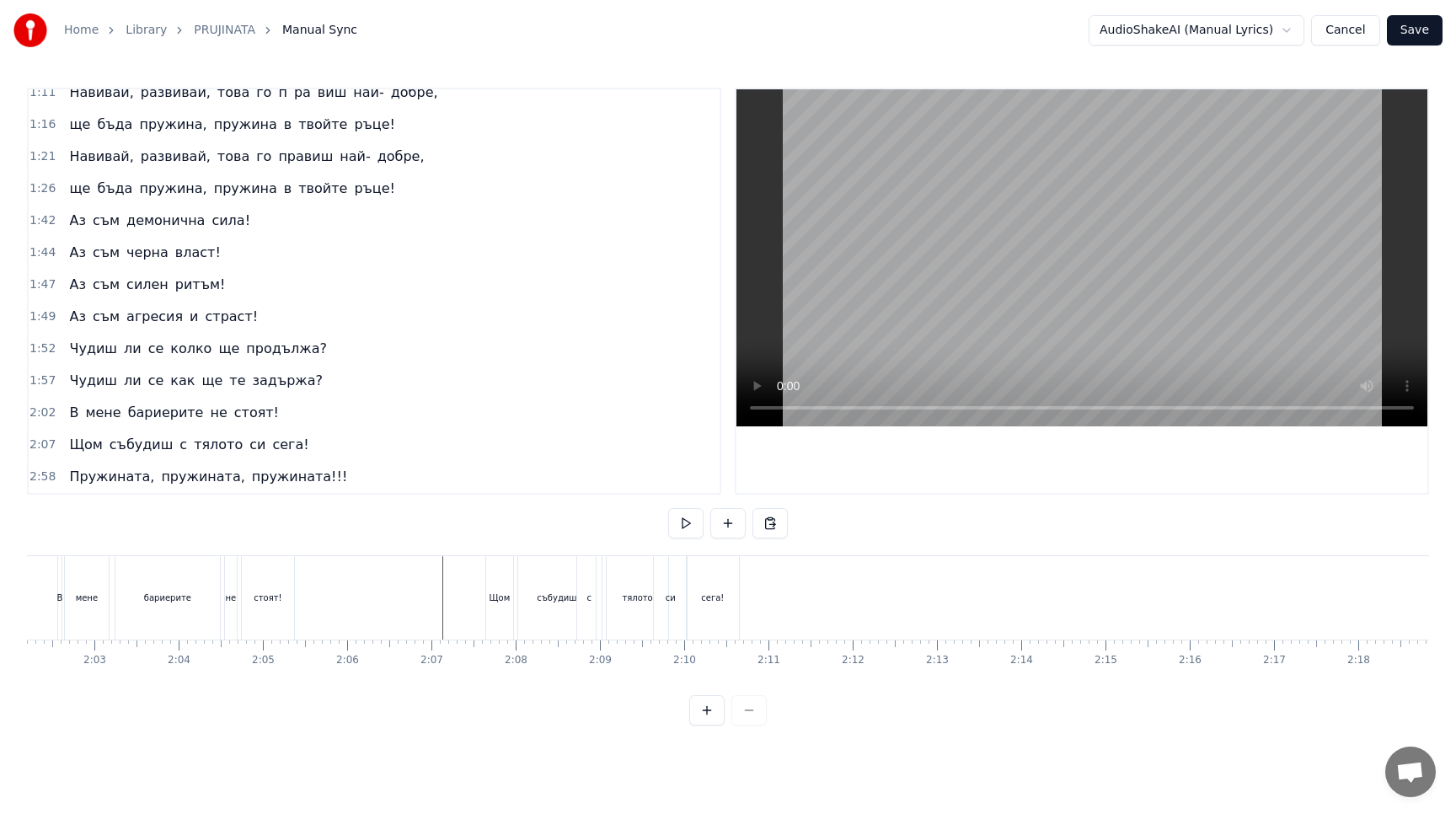
scroll to position [0, 10308]
click at [692, 526] on button at bounding box center [685, 523] width 36 height 30
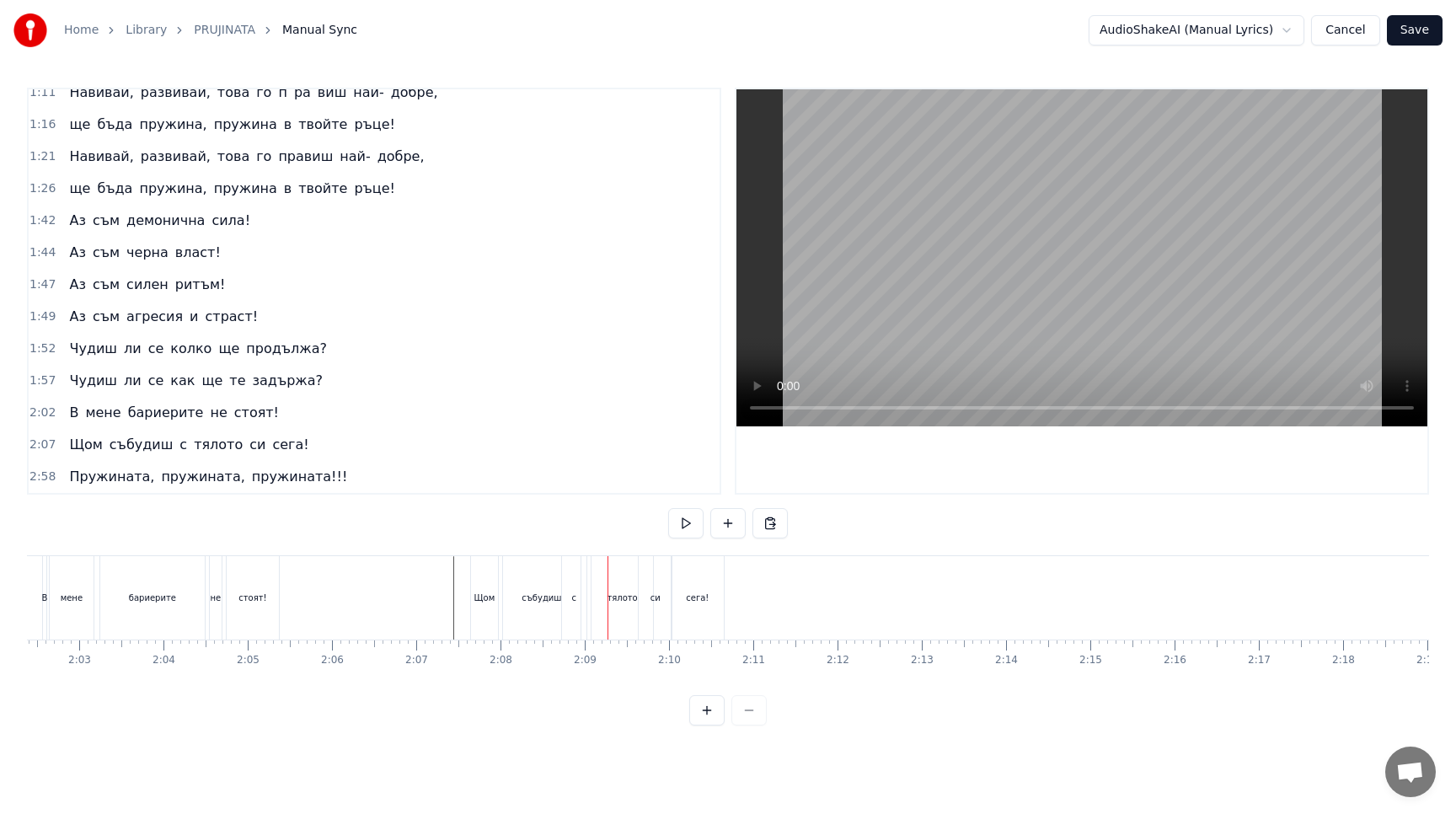
click at [692, 526] on button at bounding box center [685, 523] width 36 height 30
click at [617, 611] on div "тялото" at bounding box center [621, 597] width 61 height 83
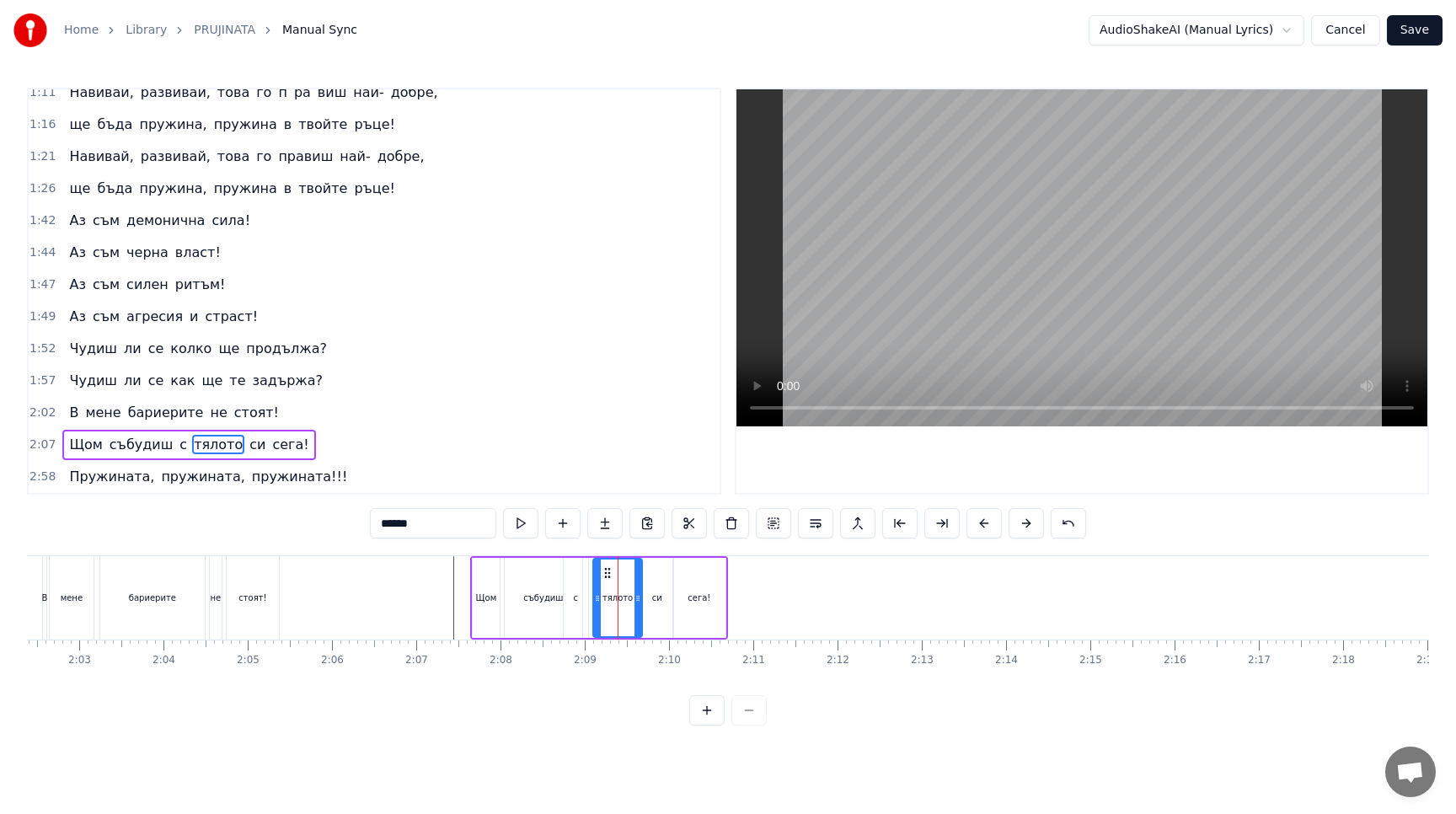
drag, startPoint x: 649, startPoint y: 605, endPoint x: 636, endPoint y: 605, distance: 13.0
click at [636, 605] on div at bounding box center [637, 598] width 6 height 77
click at [517, 527] on button at bounding box center [521, 523] width 36 height 30
click at [530, 523] on button at bounding box center [521, 523] width 36 height 30
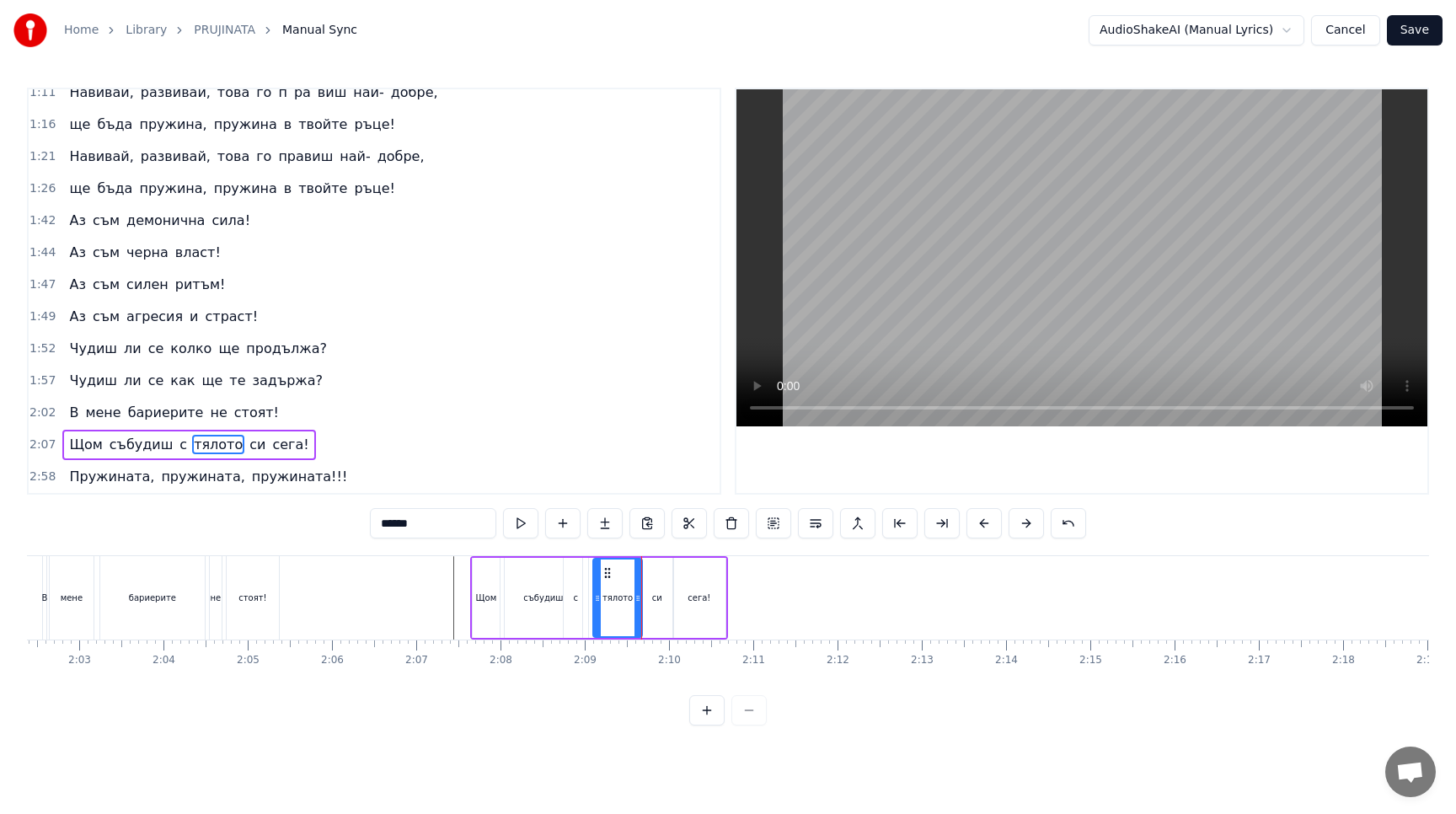
click at [530, 523] on button at bounding box center [521, 523] width 36 height 30
click at [630, 604] on div at bounding box center [628, 598] width 6 height 77
click at [527, 523] on button at bounding box center [521, 523] width 36 height 30
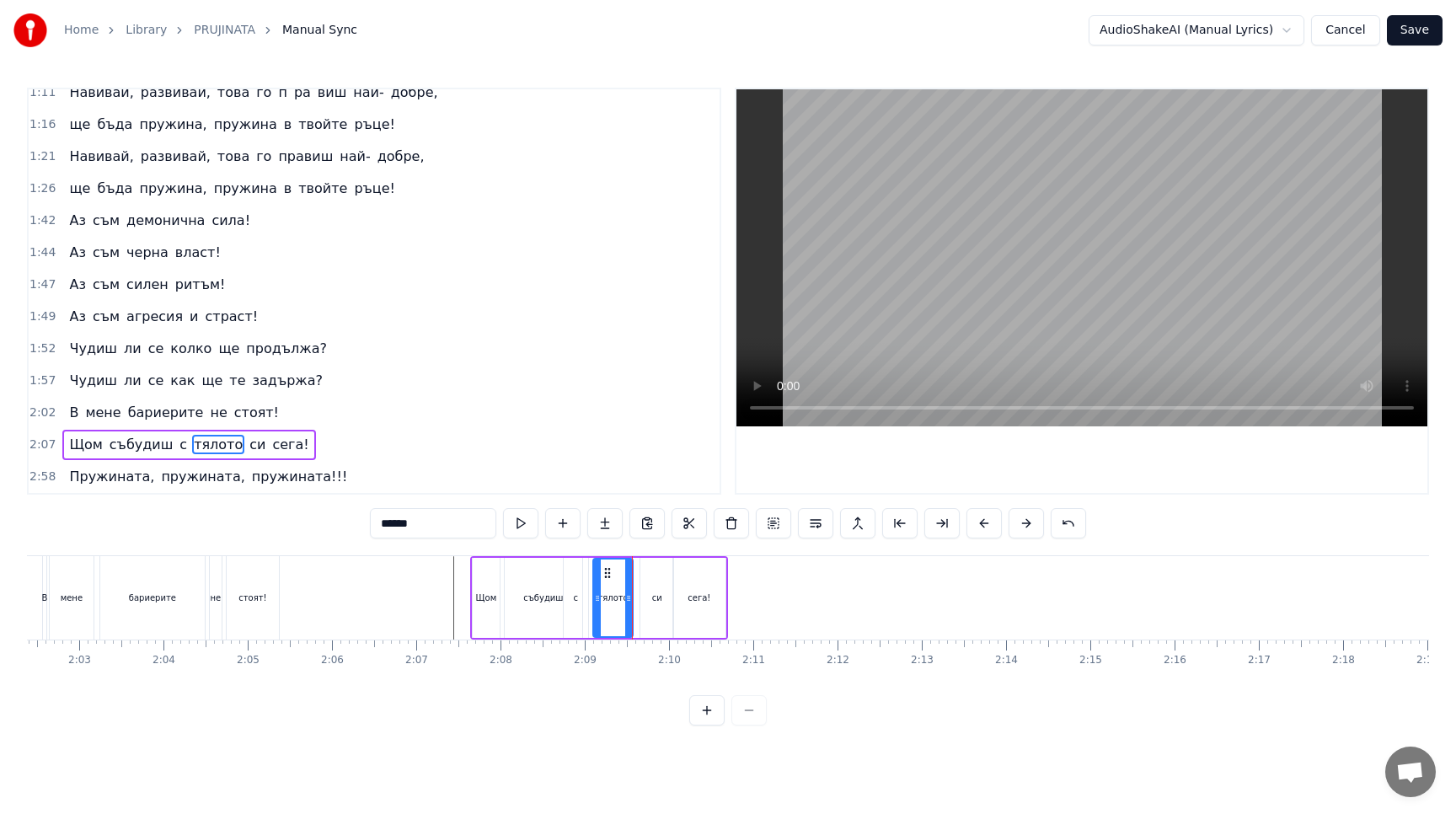
click at [527, 523] on button at bounding box center [521, 523] width 36 height 30
drag, startPoint x: 629, startPoint y: 600, endPoint x: 650, endPoint y: 601, distance: 21.0
click at [650, 601] on icon at bounding box center [649, 598] width 6 height 14
click at [526, 525] on button at bounding box center [521, 523] width 36 height 30
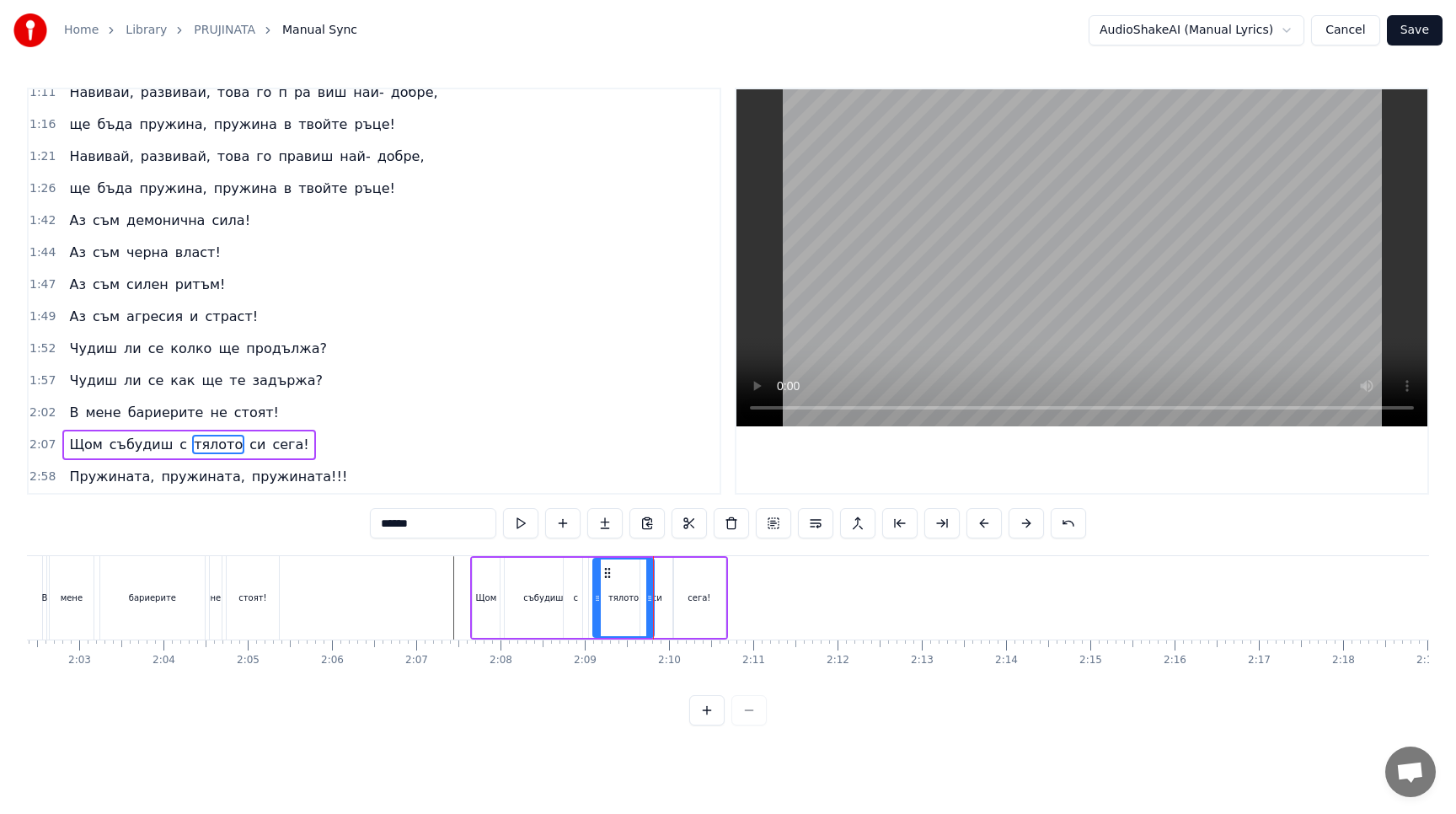
click at [662, 607] on div "си" at bounding box center [657, 597] width 33 height 80
drag, startPoint x: 654, startPoint y: 571, endPoint x: 667, endPoint y: 571, distance: 13.0
click at [667, 571] on icon at bounding box center [667, 573] width 14 height 14
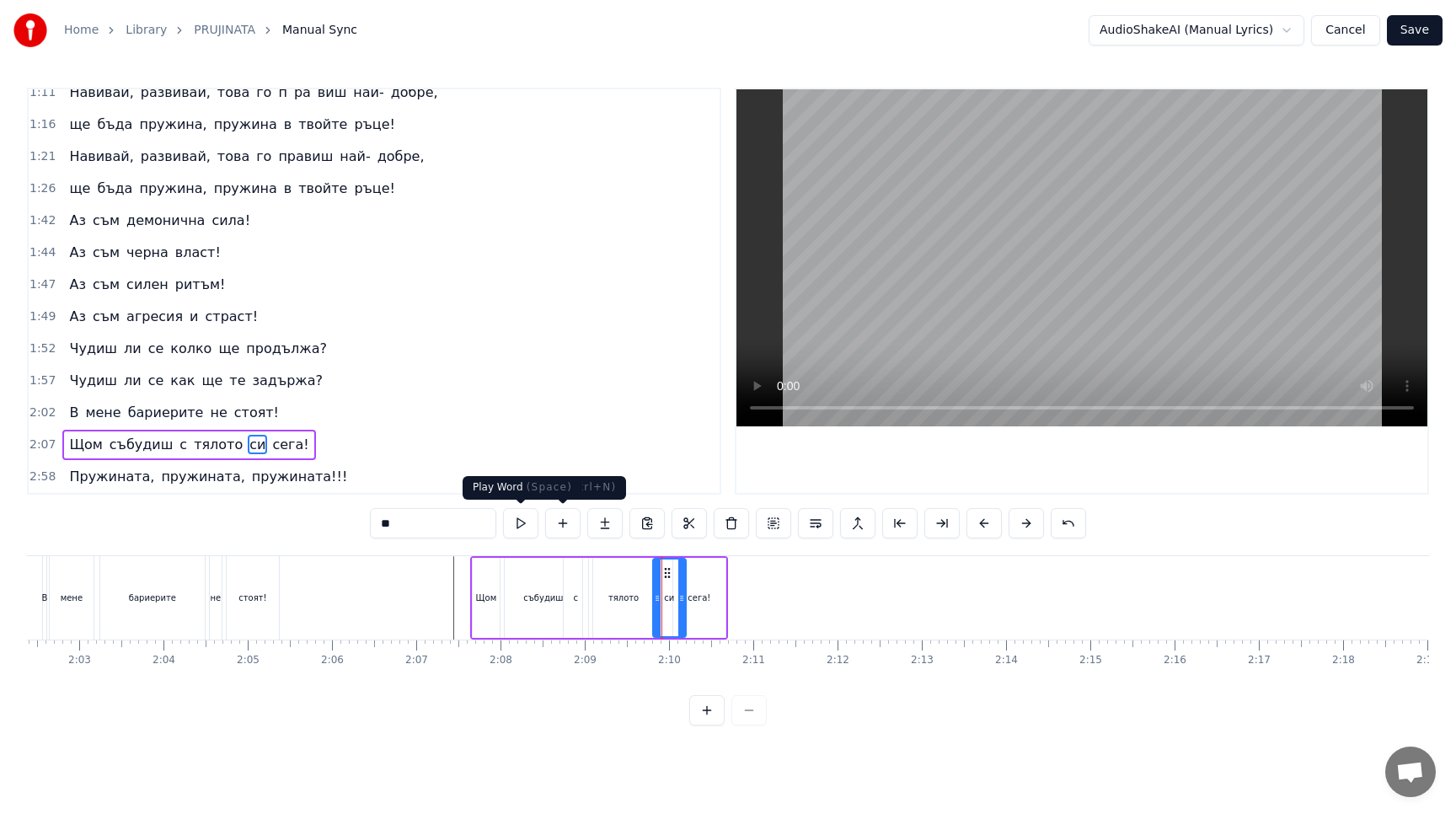
click at [524, 522] on button at bounding box center [521, 523] width 36 height 30
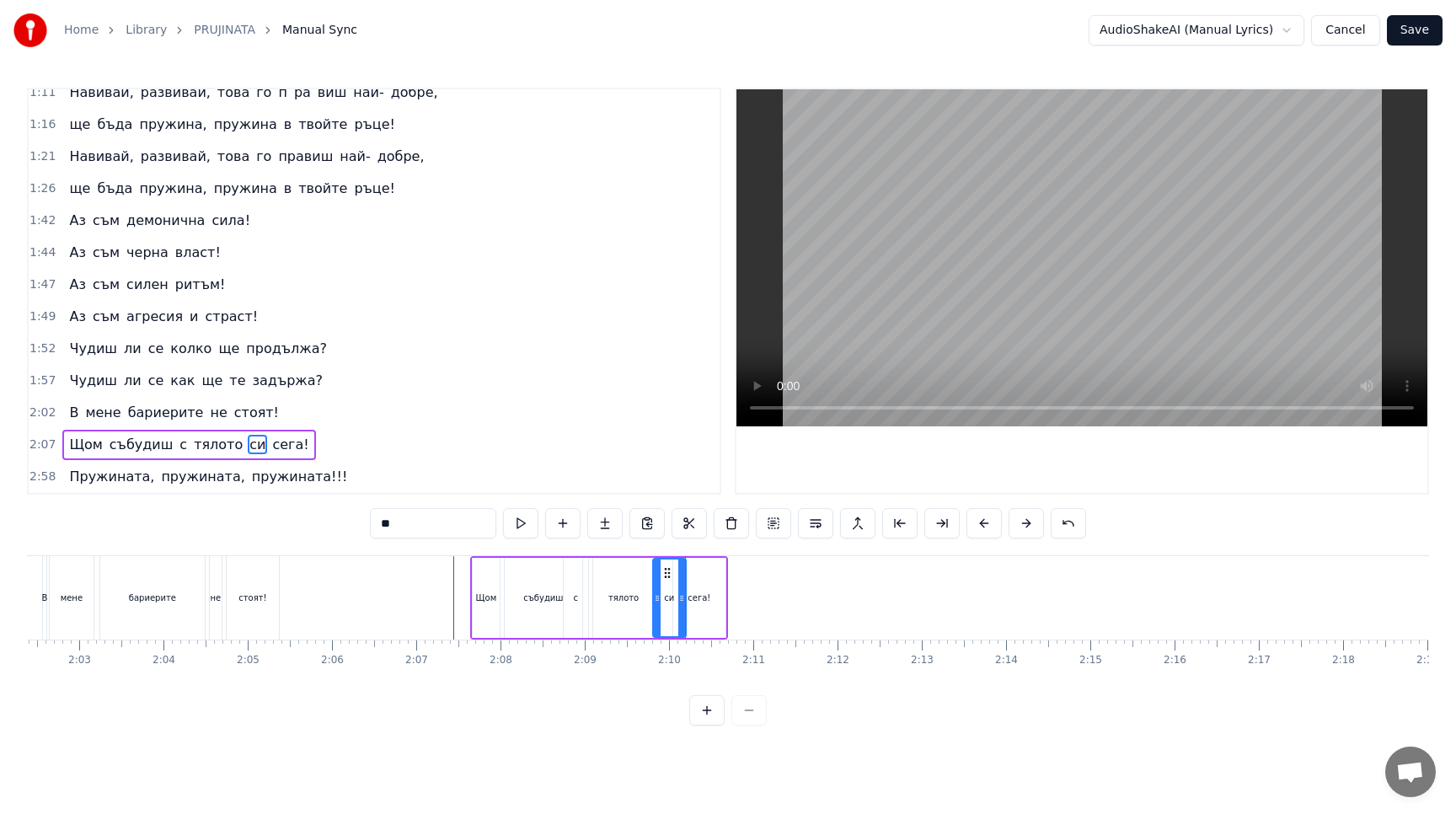
click at [647, 599] on div "тялото" at bounding box center [623, 597] width 60 height 80
type input "******"
drag, startPoint x: 651, startPoint y: 599, endPoint x: 626, endPoint y: 600, distance: 25.0
click at [626, 600] on icon at bounding box center [624, 598] width 6 height 14
drag, startPoint x: 665, startPoint y: 602, endPoint x: 644, endPoint y: 602, distance: 21.0
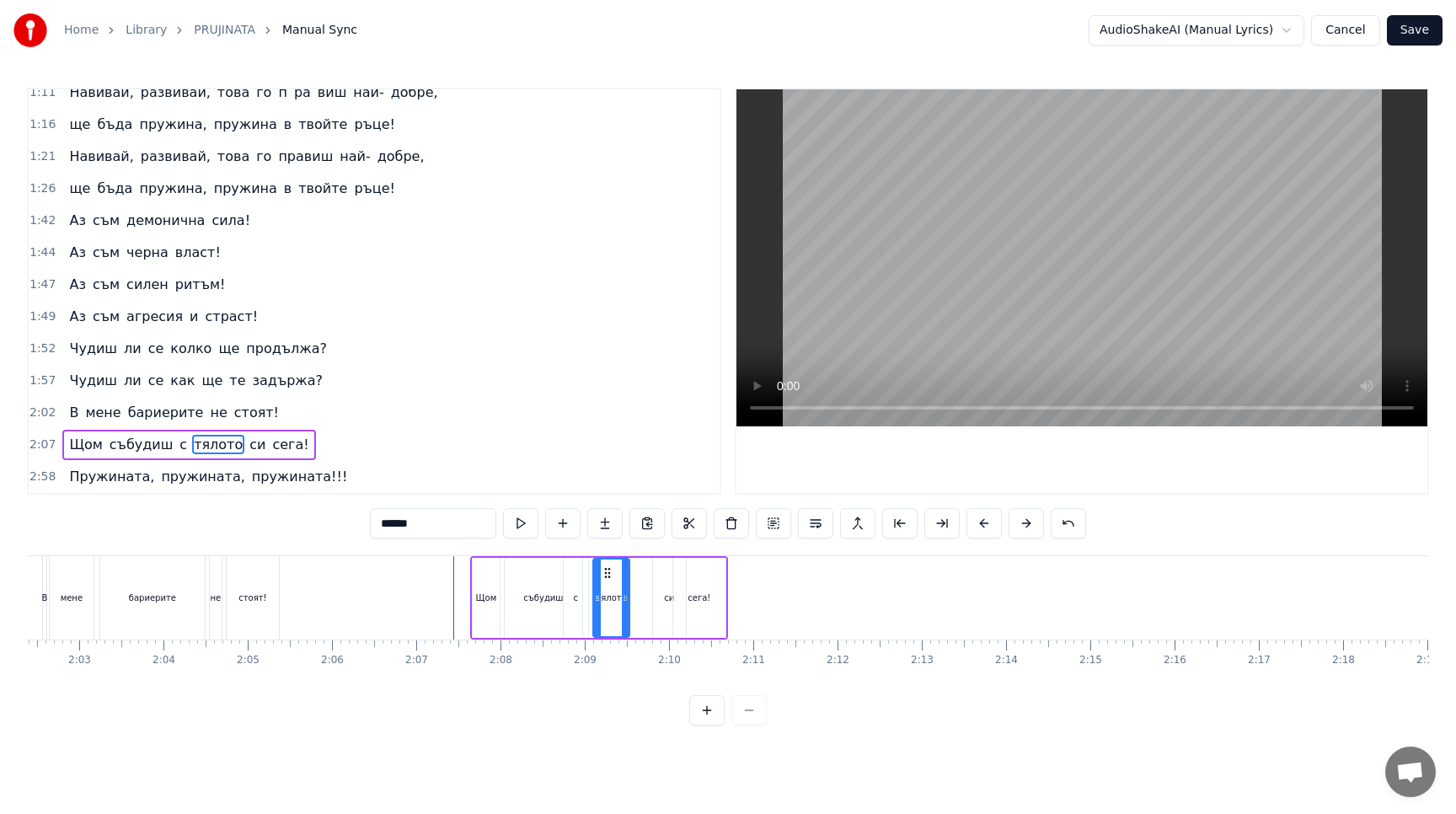
click at [644, 602] on div "Щом събудиш с тялото си сега!" at bounding box center [599, 597] width 258 height 83
click at [661, 601] on div "си" at bounding box center [669, 597] width 33 height 80
drag, startPoint x: 667, startPoint y: 574, endPoint x: 646, endPoint y: 576, distance: 21.1
click at [646, 576] on icon at bounding box center [645, 573] width 14 height 14
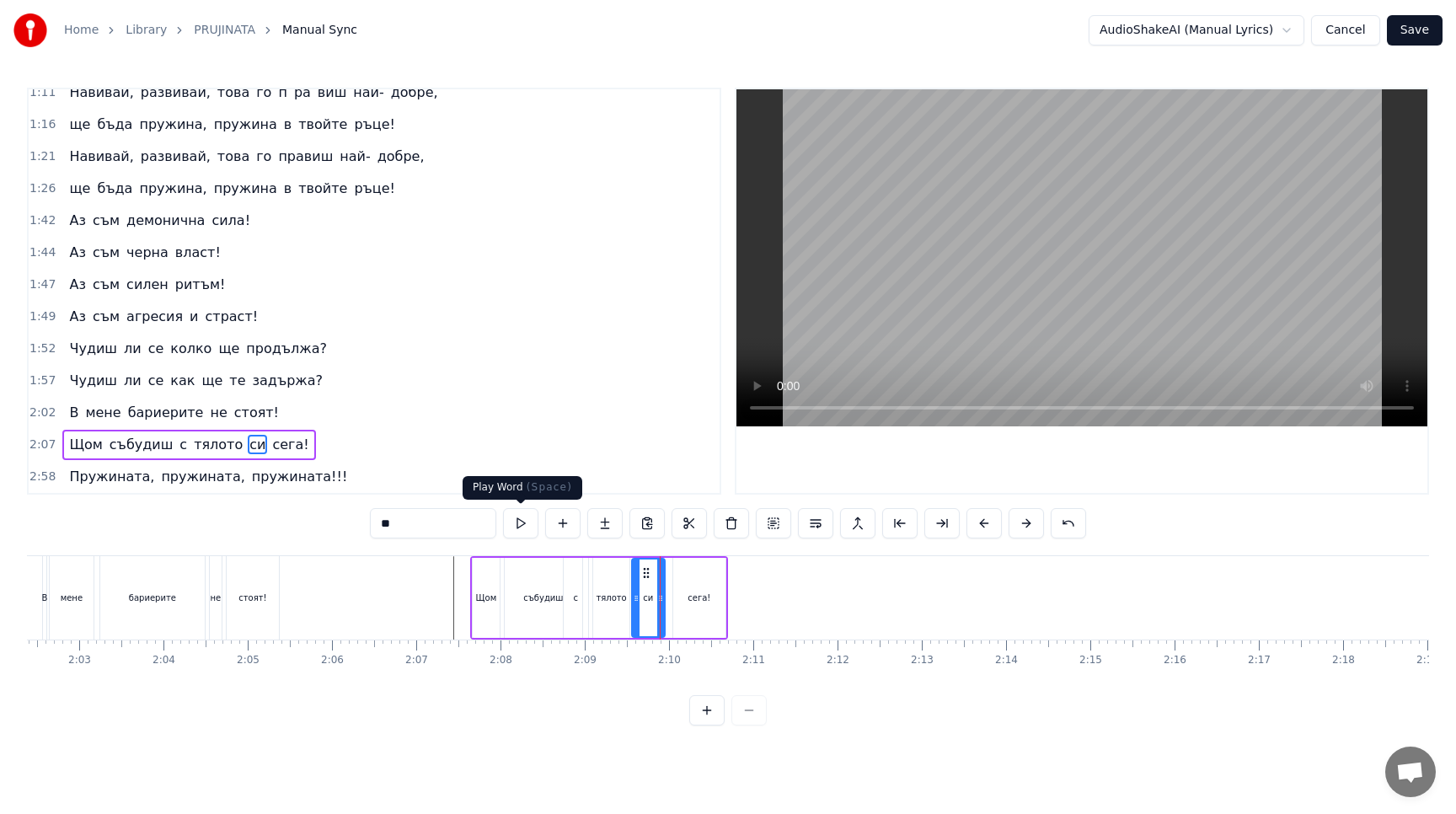
click at [526, 525] on button at bounding box center [521, 523] width 36 height 30
click at [718, 600] on div "сега!" at bounding box center [698, 597] width 52 height 80
type input "*****"
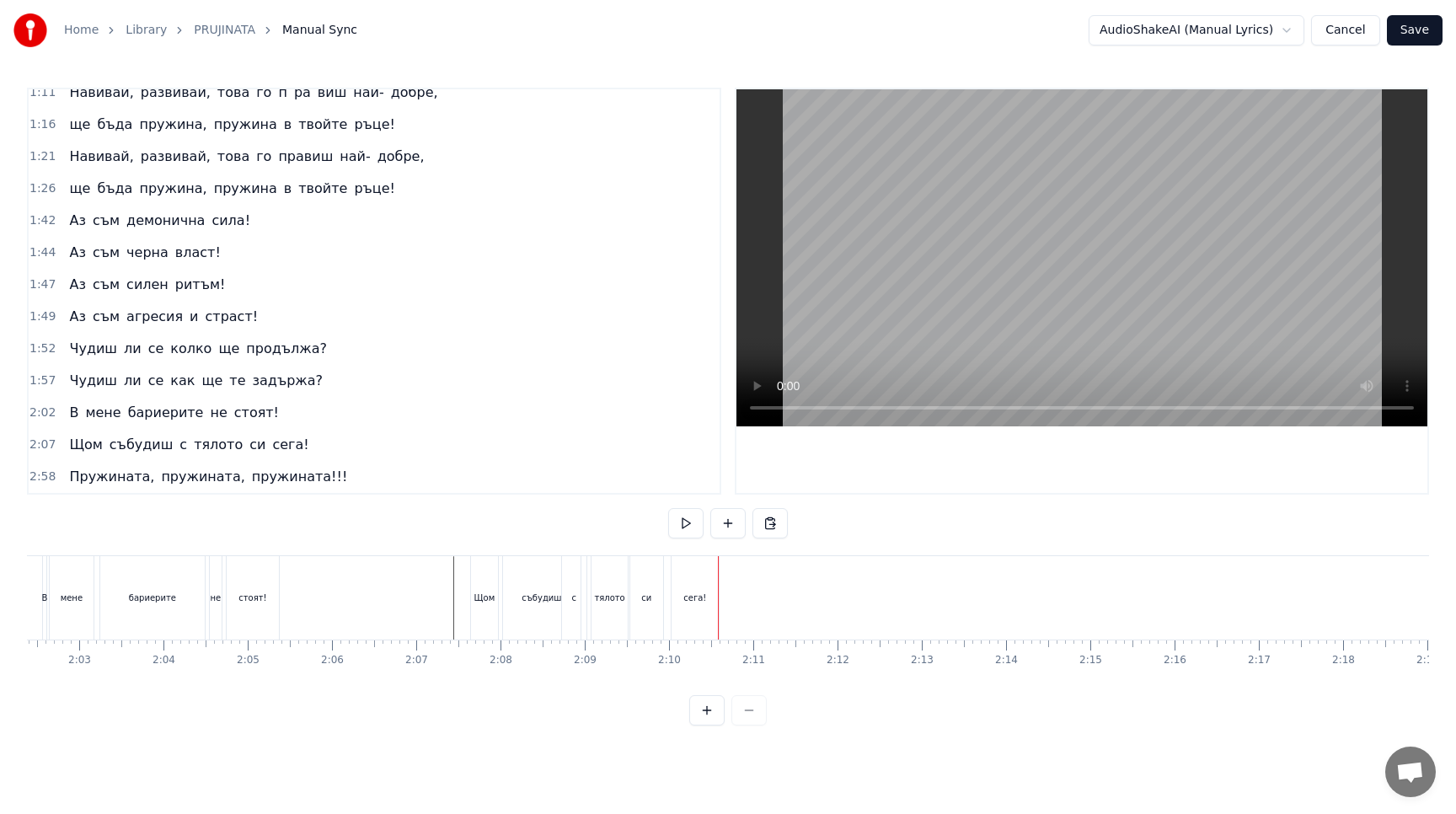
click at [717, 601] on div at bounding box center [717, 597] width 1 height 83
click at [684, 535] on button at bounding box center [685, 523] width 36 height 30
click at [693, 597] on div "сега!" at bounding box center [694, 598] width 23 height 13
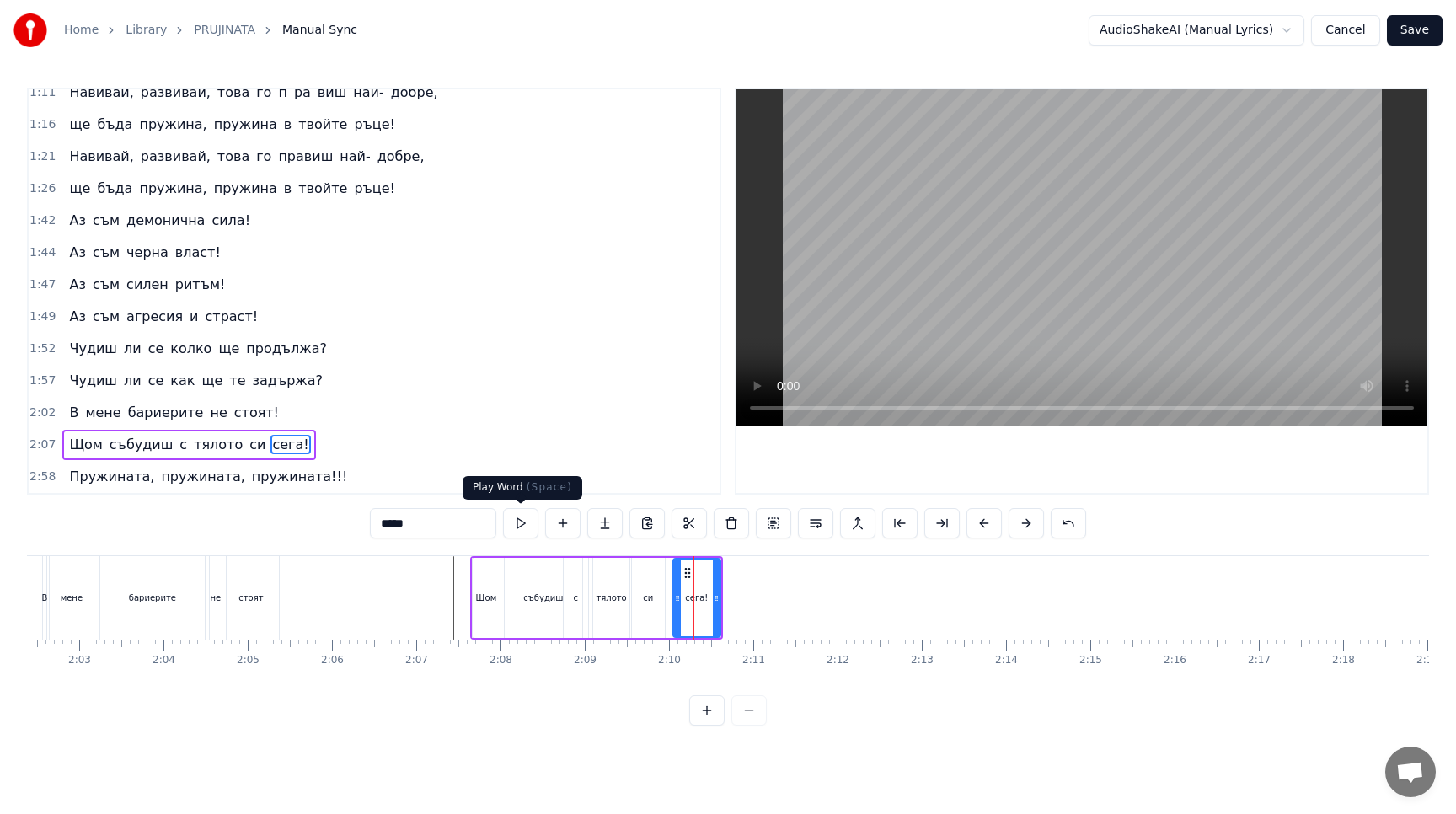
click at [523, 527] on button at bounding box center [521, 523] width 36 height 30
drag, startPoint x: 677, startPoint y: 600, endPoint x: 663, endPoint y: 600, distance: 14.0
click at [663, 600] on circle at bounding box center [663, 600] width 1 height 1
click at [521, 530] on button at bounding box center [521, 523] width 36 height 30
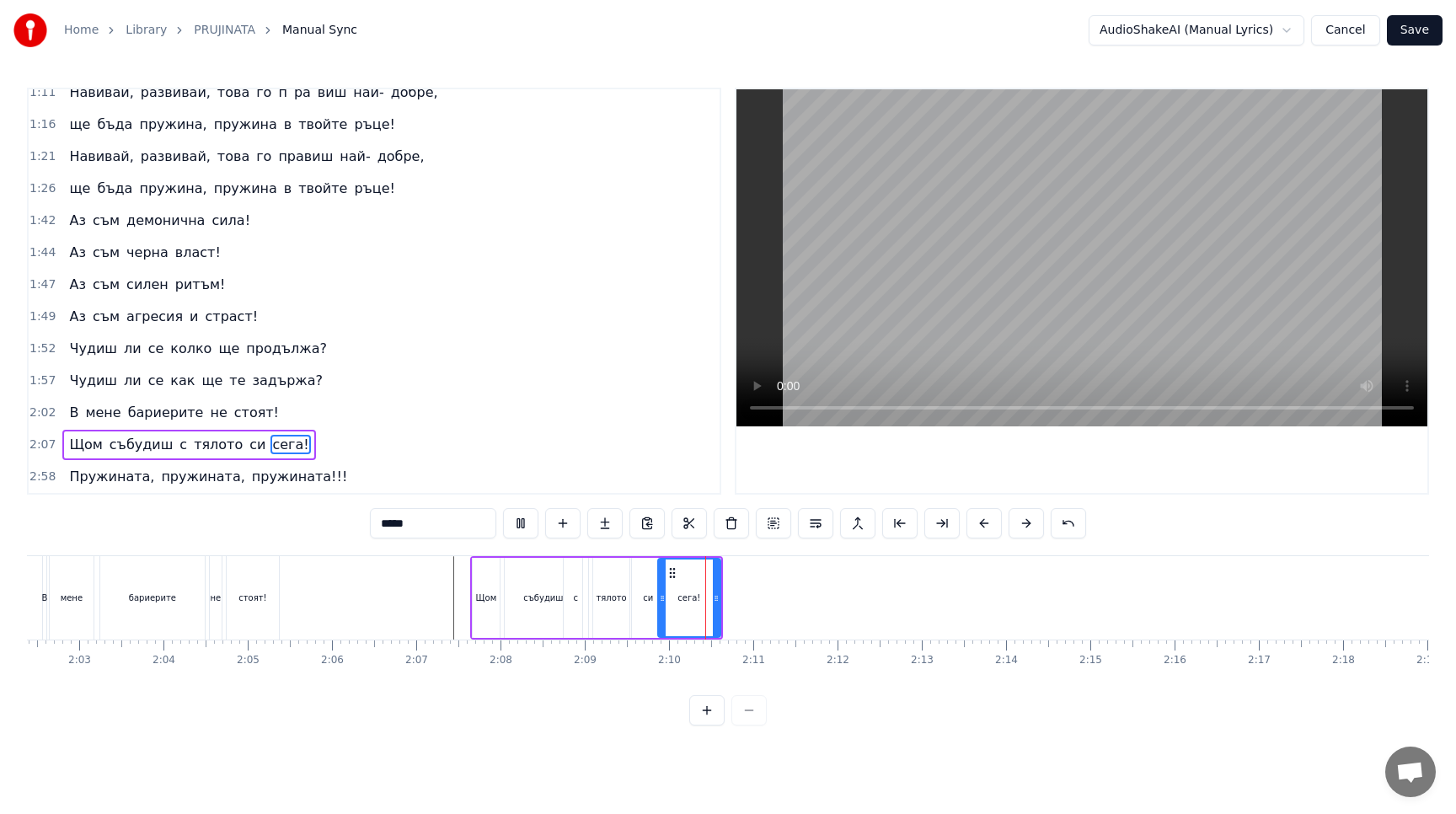
click at [520, 530] on button at bounding box center [521, 523] width 36 height 30
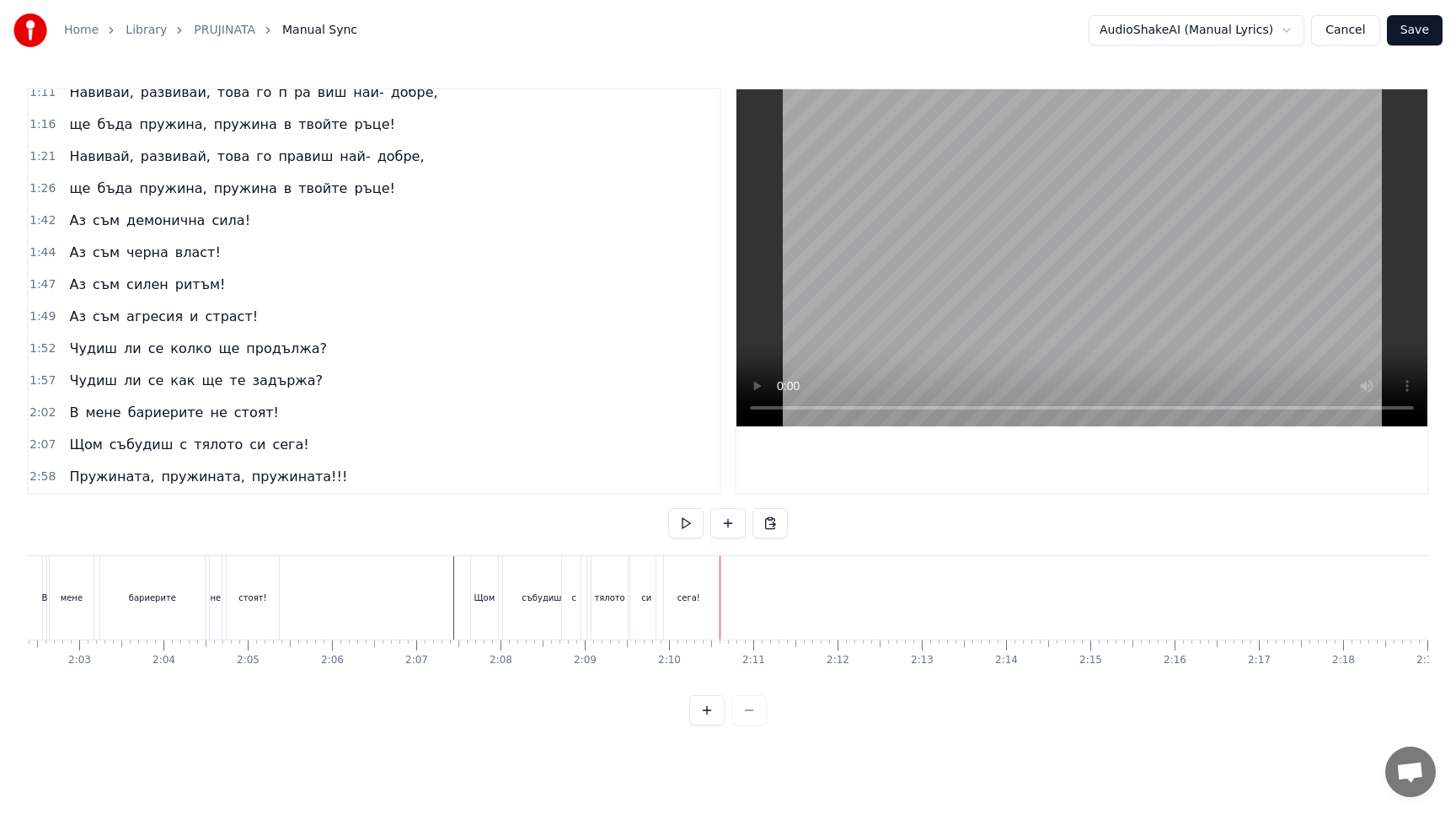
click at [686, 516] on button at bounding box center [685, 523] width 36 height 30
click at [683, 521] on button at bounding box center [685, 523] width 36 height 30
click at [228, 467] on div "Пружината, пружината, пружината!!!" at bounding box center [208, 476] width 291 height 30
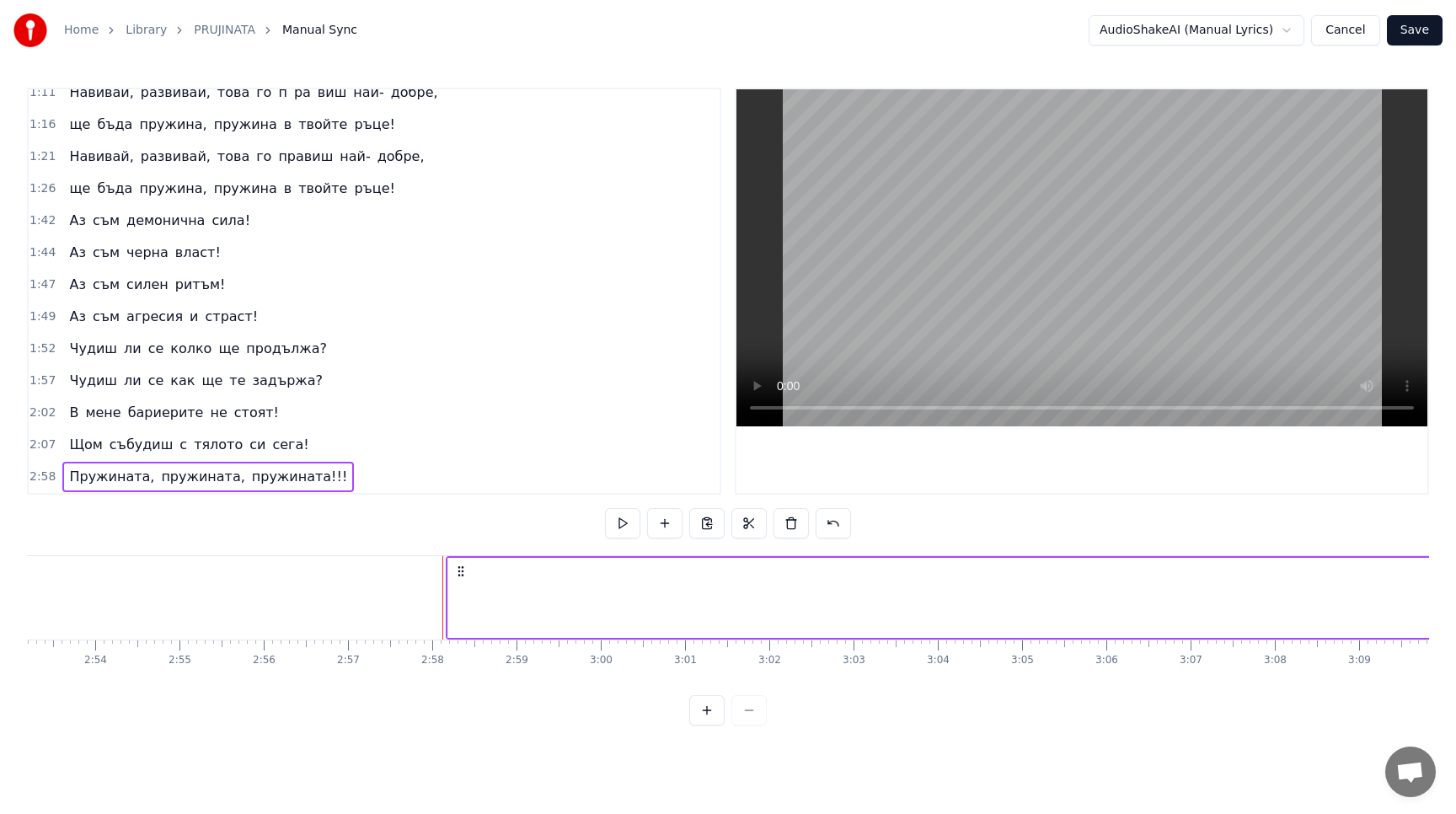
scroll to position [0, 14920]
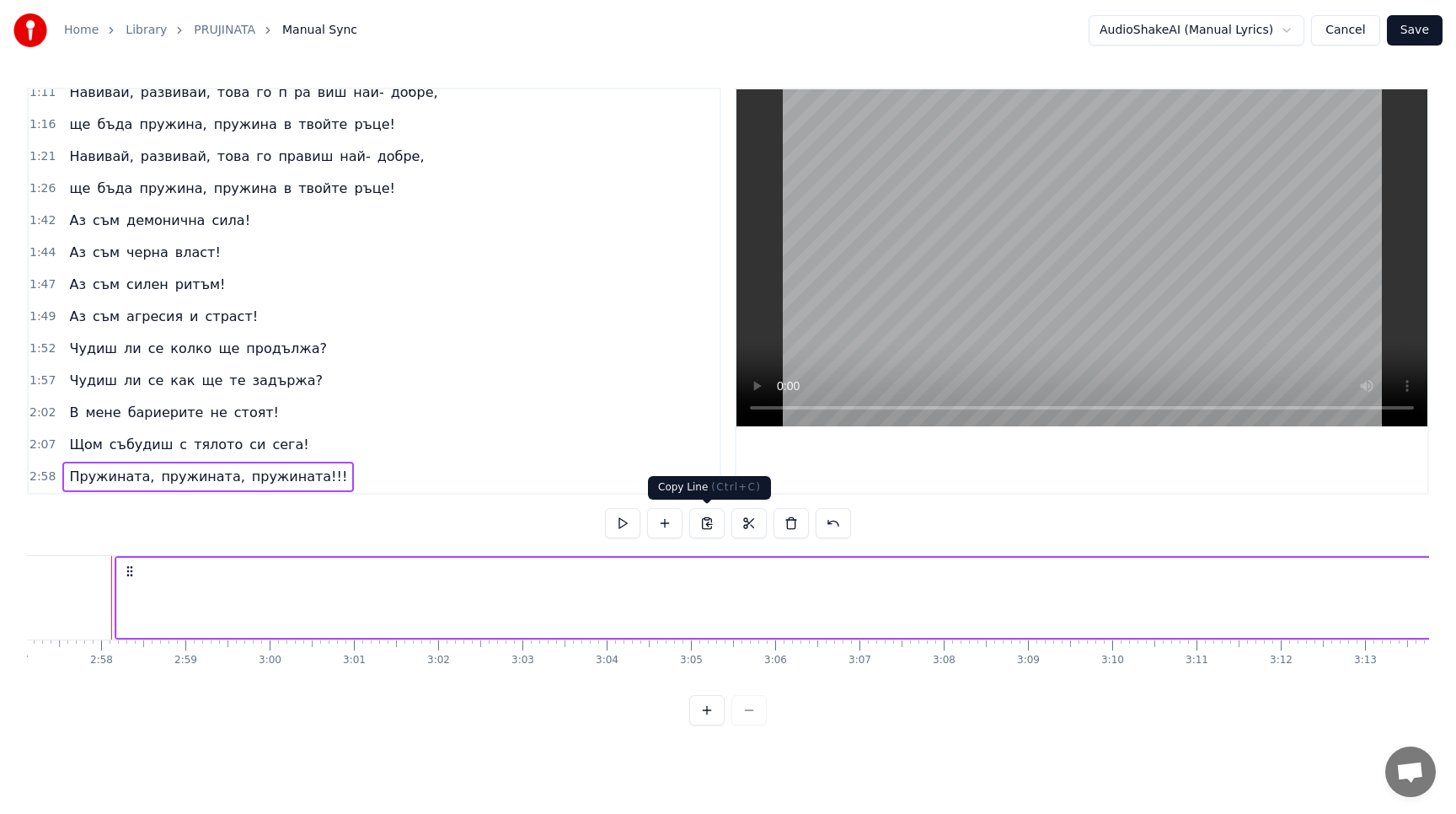
click at [695, 523] on button at bounding box center [706, 523] width 36 height 30
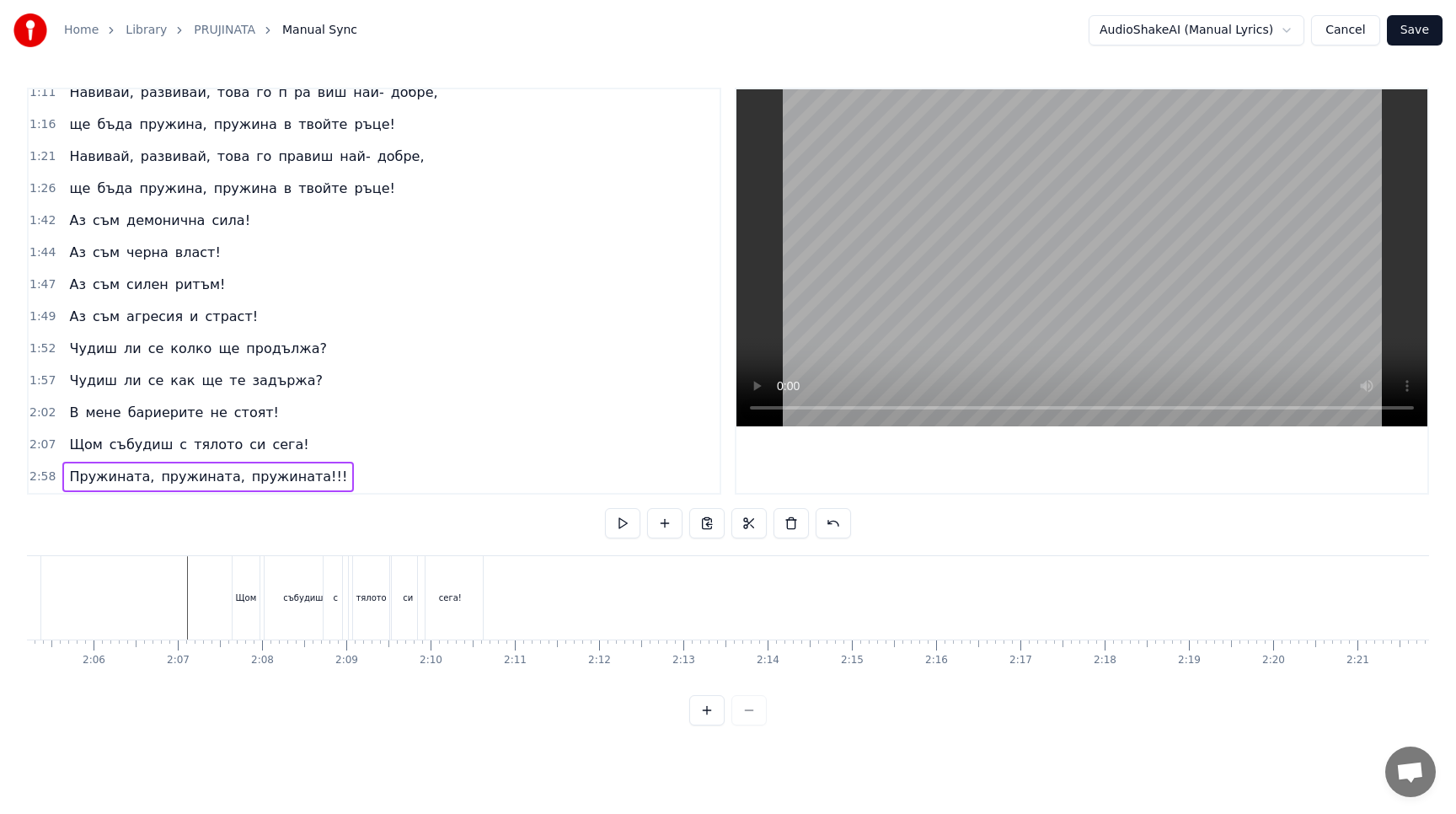
scroll to position [0, 10497]
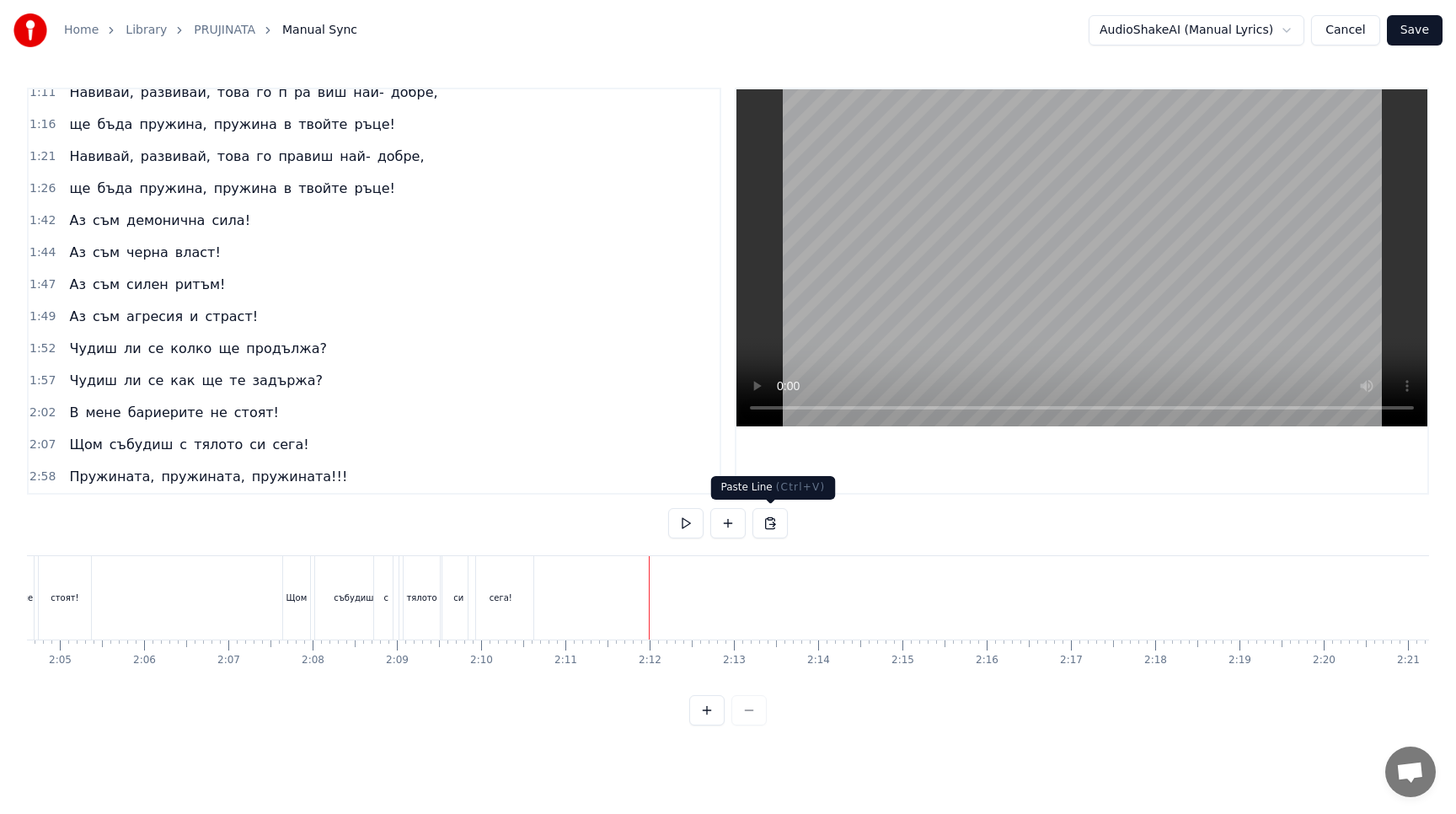
click at [777, 521] on button at bounding box center [770, 523] width 36 height 30
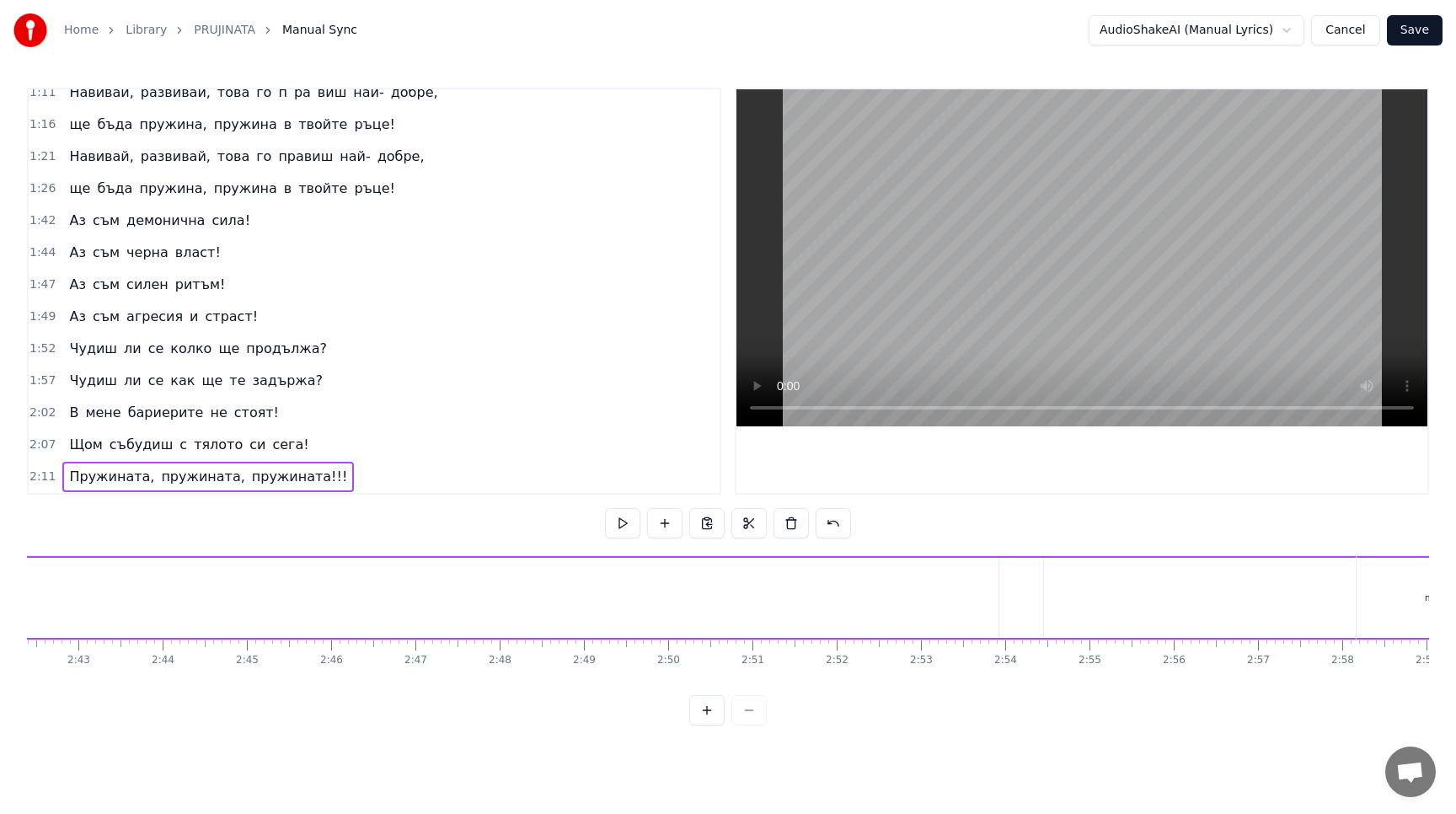
scroll to position [0, 13682]
click at [892, 522] on div "0:20 Ето ме такъв както пожела! 0:25 Ето ме такъв и пред теб стоя! 0:30 Аз съм …" at bounding box center [728, 407] width 1402 height 638
click at [831, 528] on button at bounding box center [833, 523] width 36 height 30
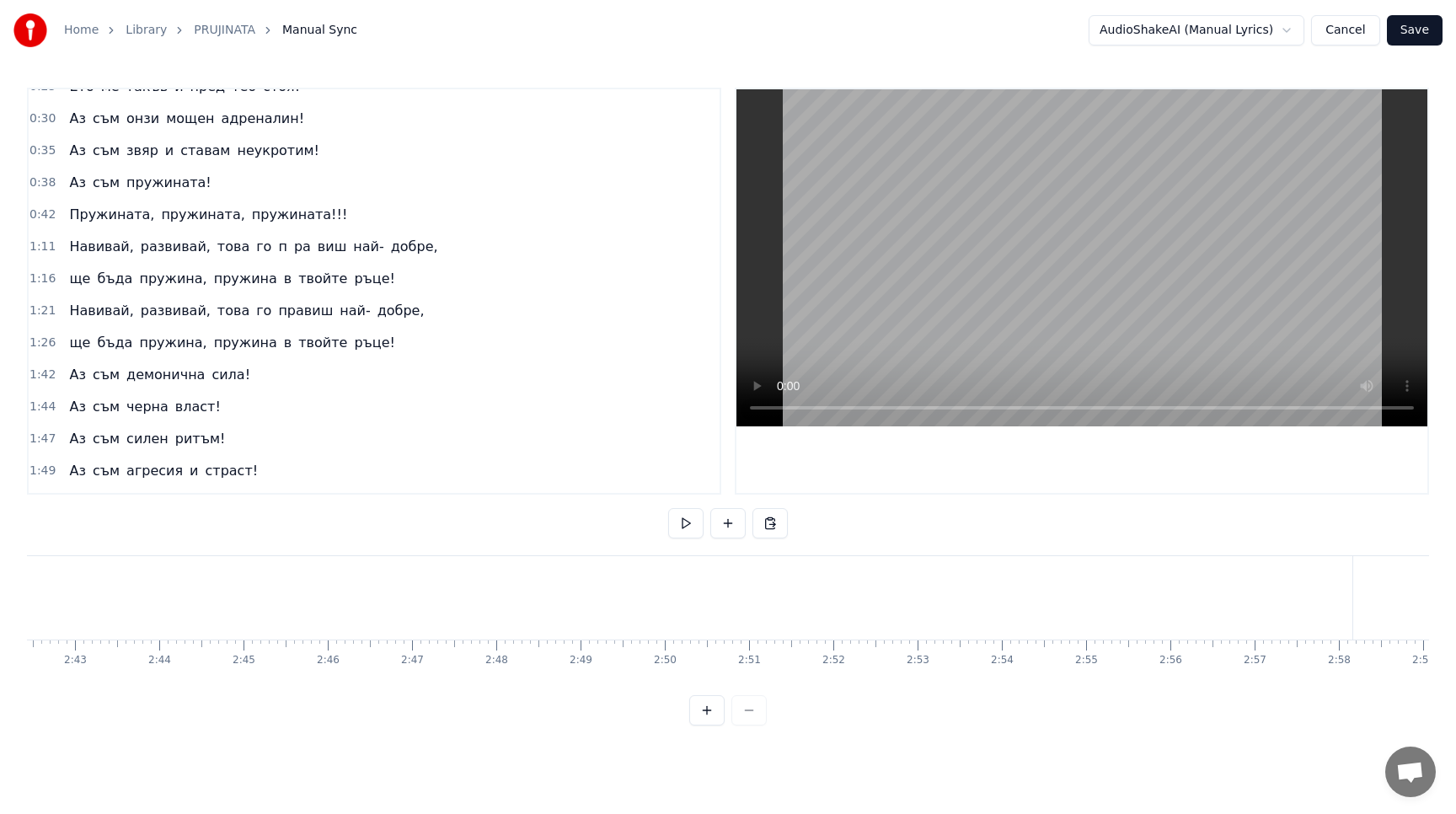
scroll to position [0, 0]
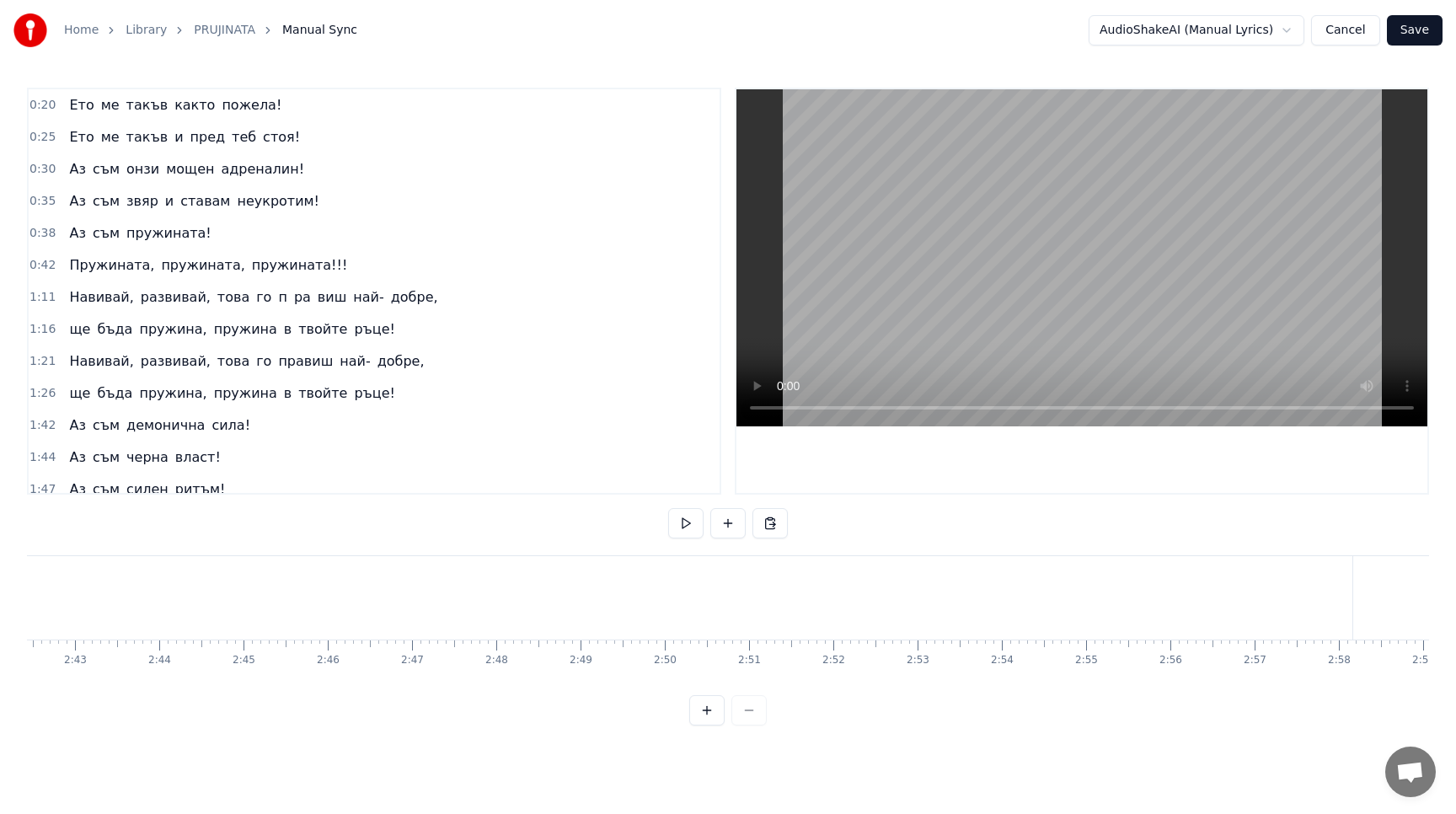
click at [228, 256] on div "Пружината, пружината, пружината!!!" at bounding box center [208, 265] width 291 height 30
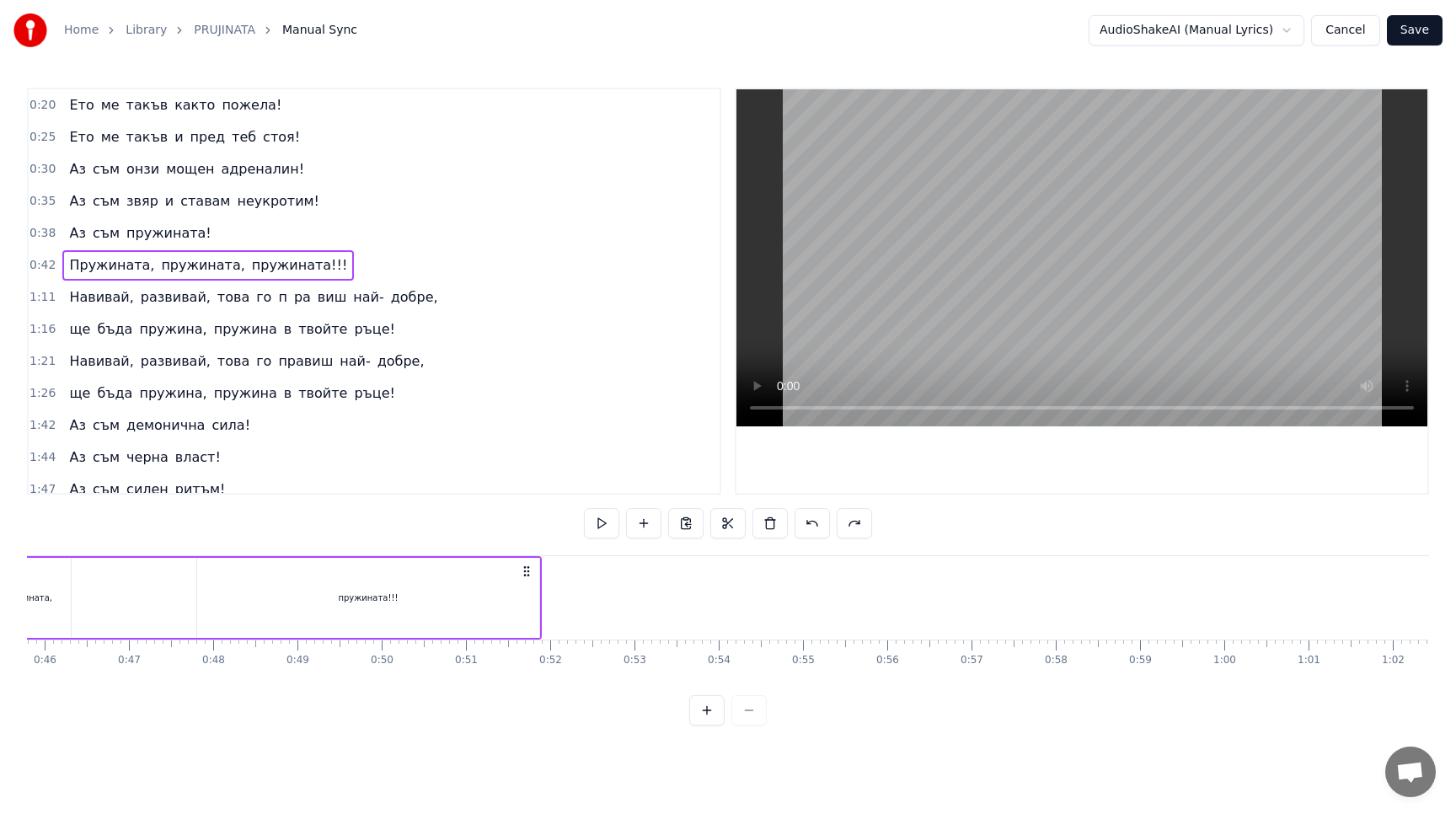
scroll to position [0, 3511]
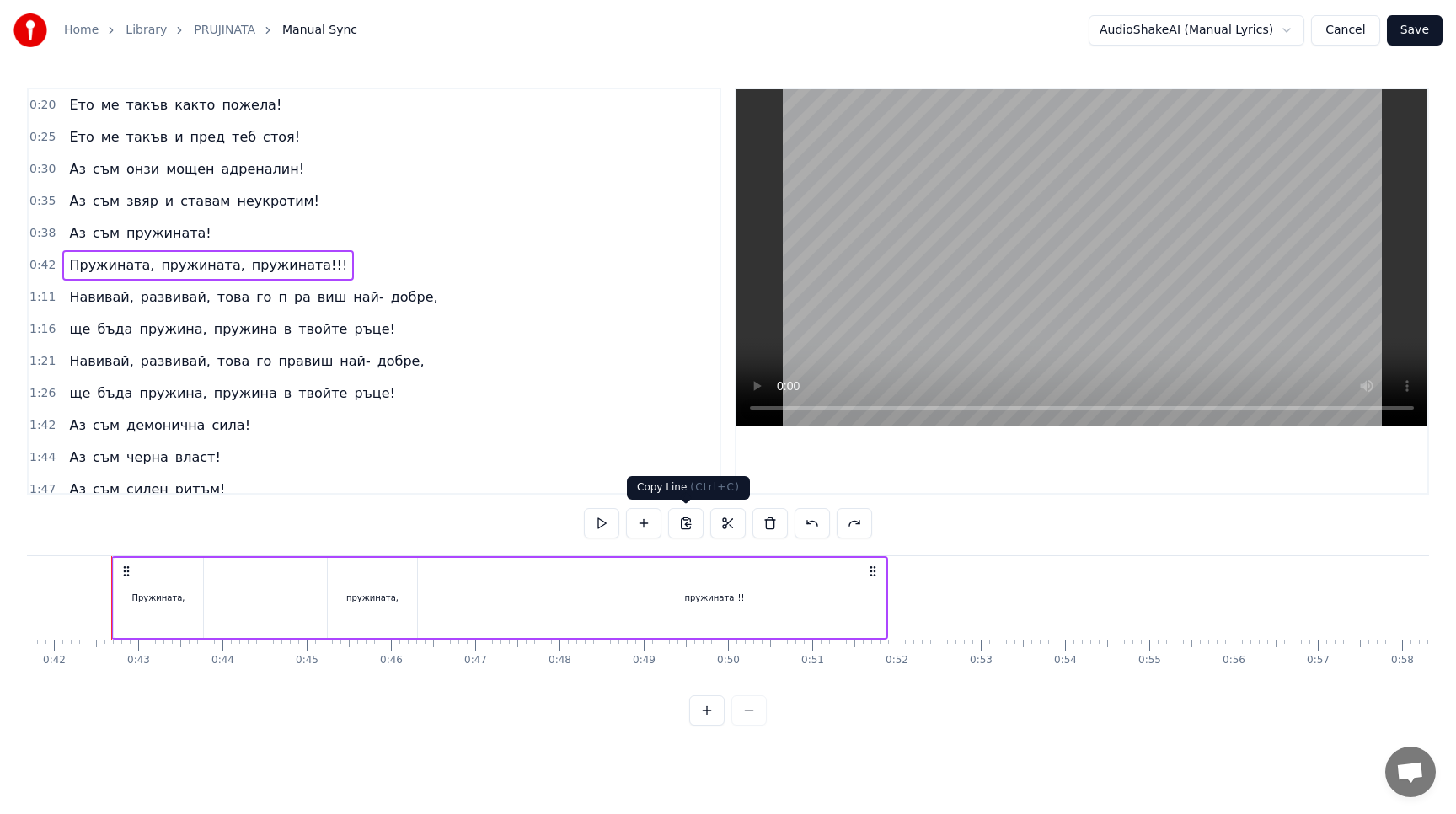
click at [688, 523] on button at bounding box center [685, 523] width 36 height 30
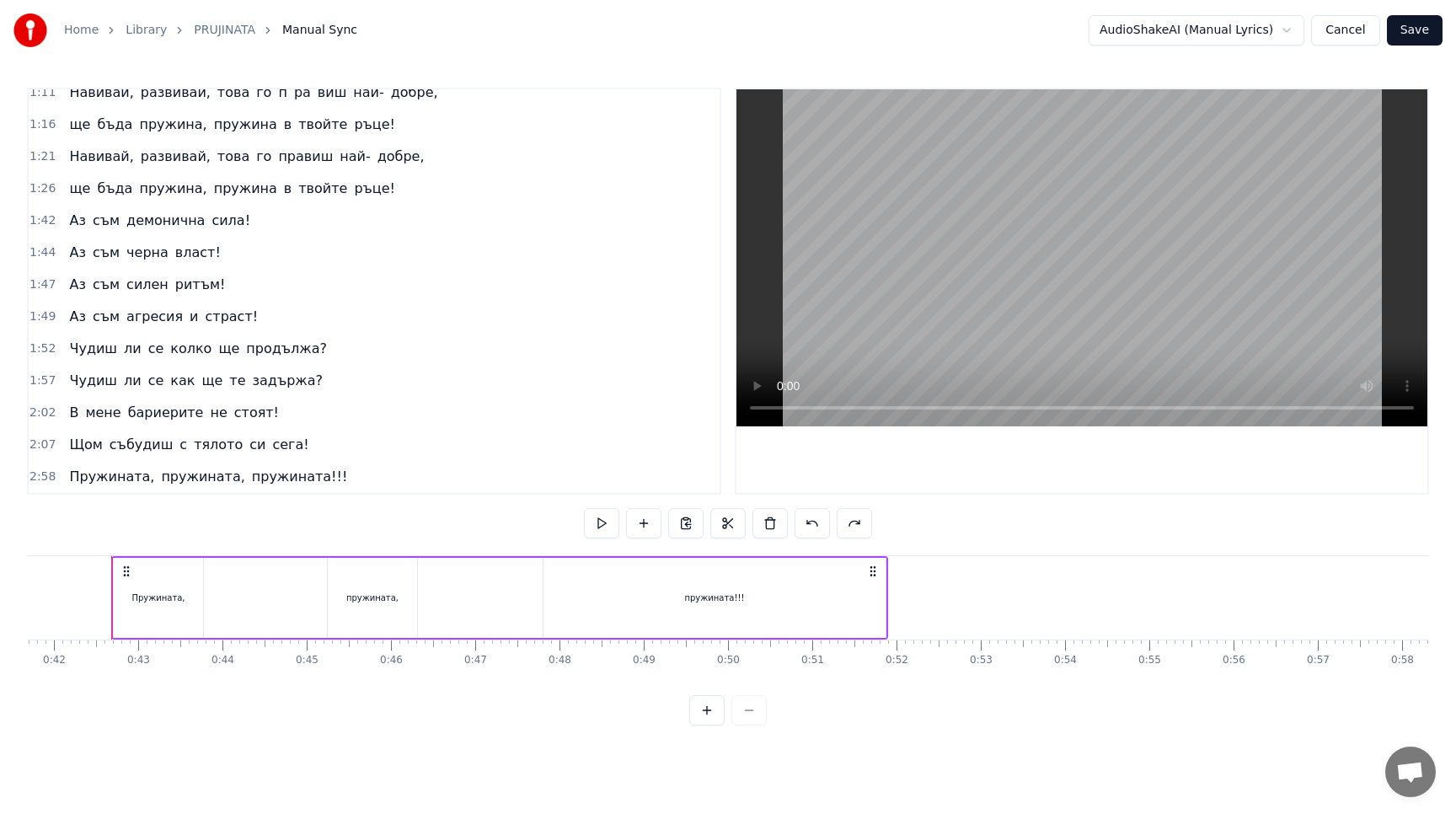
click at [221, 467] on span "пружината," at bounding box center [202, 476] width 87 height 19
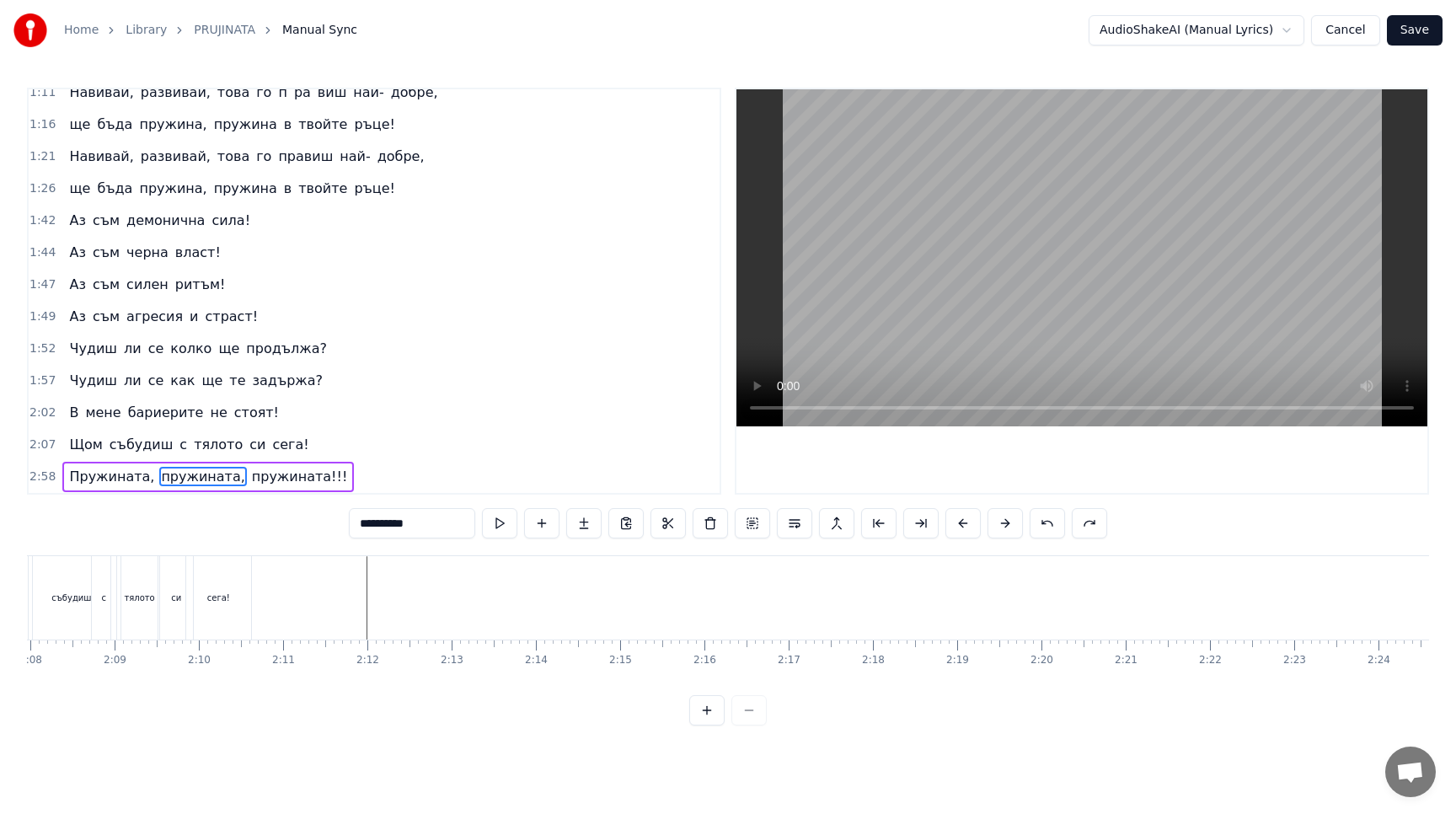
scroll to position [0, 10693]
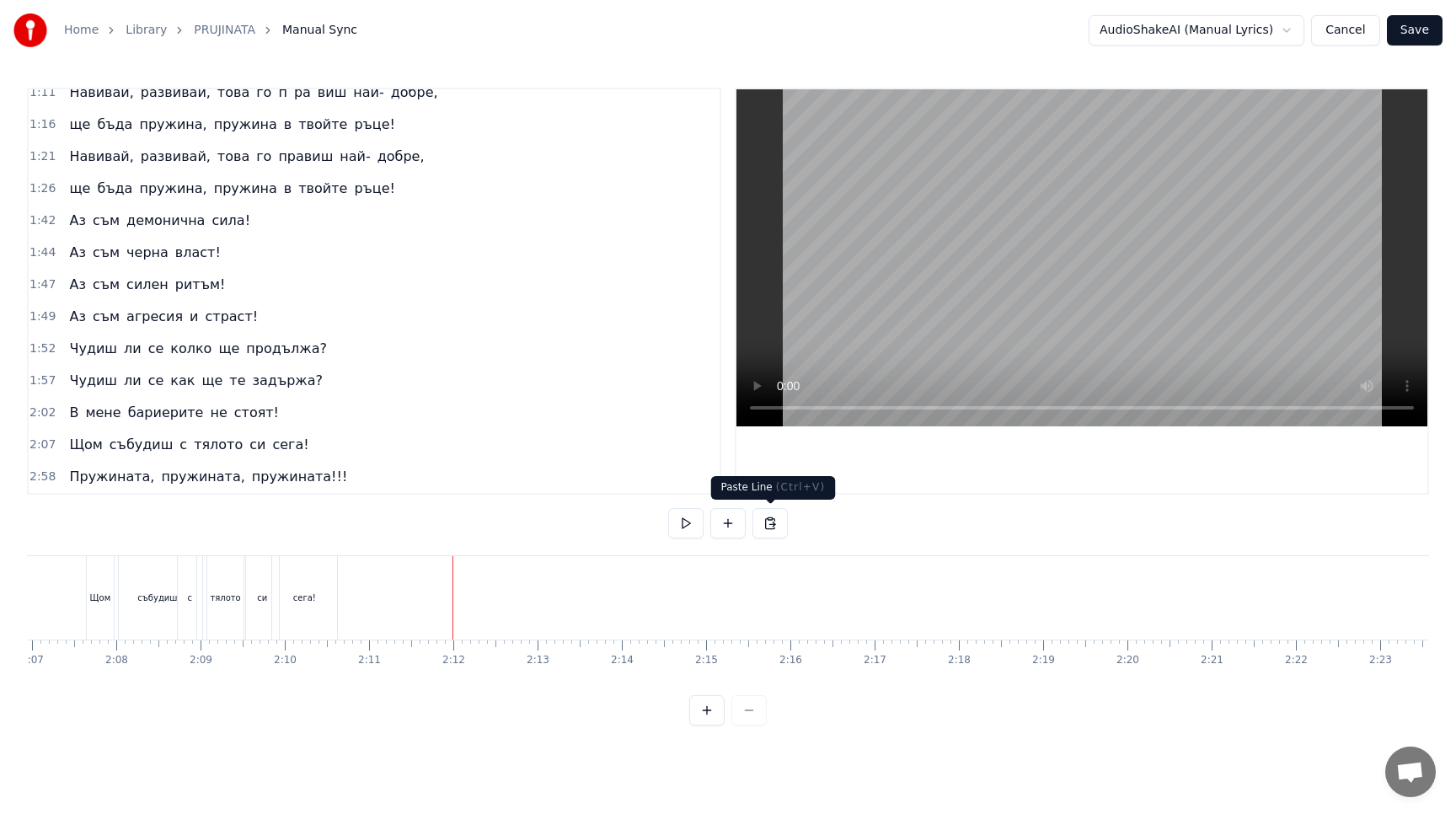
click at [767, 525] on button at bounding box center [770, 523] width 36 height 30
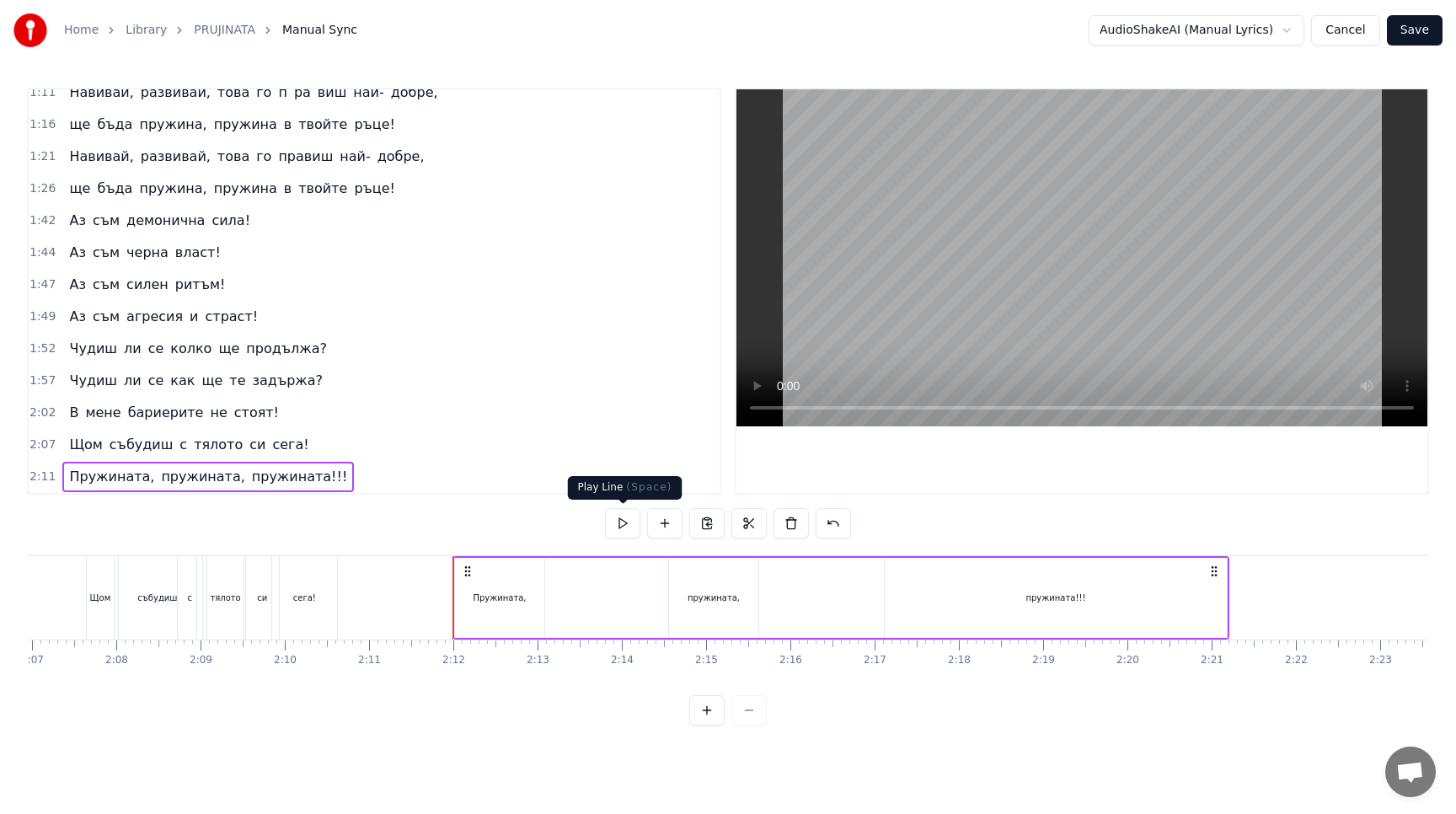
click at [629, 520] on button at bounding box center [622, 523] width 36 height 30
click at [1003, 609] on div "пружината!!!" at bounding box center [1055, 597] width 342 height 80
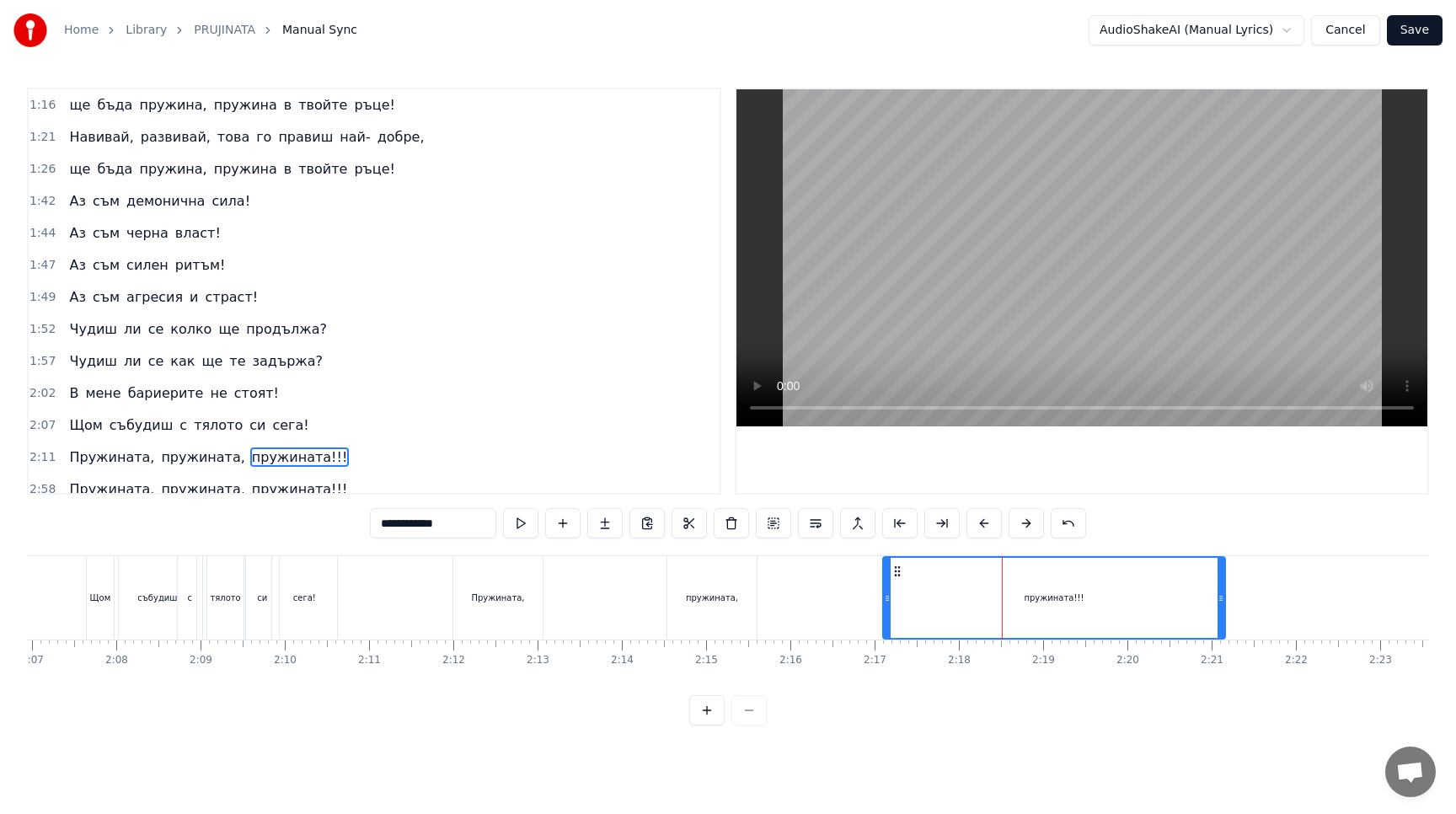
scroll to position [237, 0]
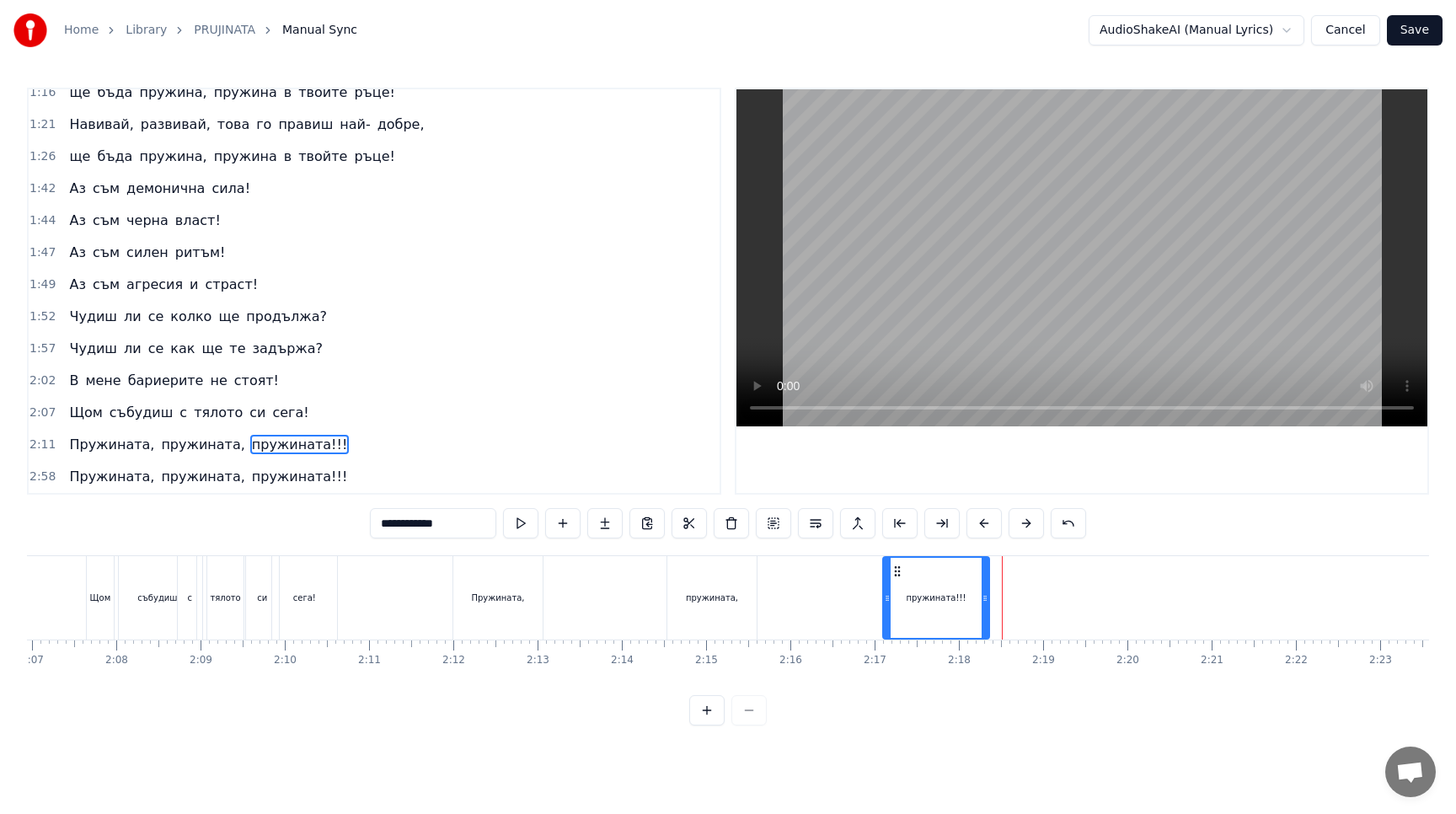
drag, startPoint x: 1223, startPoint y: 599, endPoint x: 987, endPoint y: 624, distance: 237.3
click at [987, 624] on div at bounding box center [984, 597] width 6 height 80
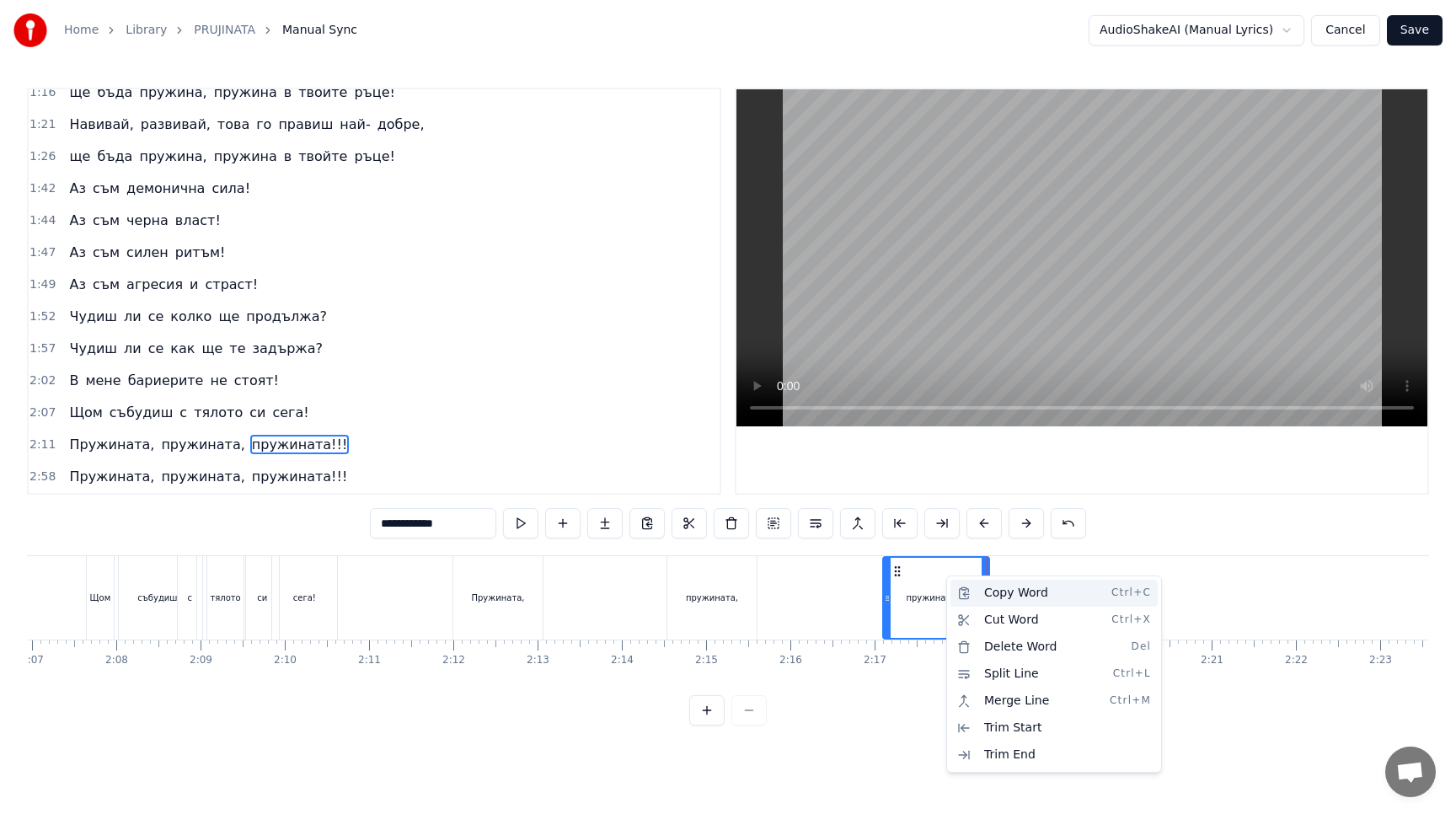
click at [990, 595] on div "Copy Word Ctrl+C" at bounding box center [1053, 592] width 207 height 27
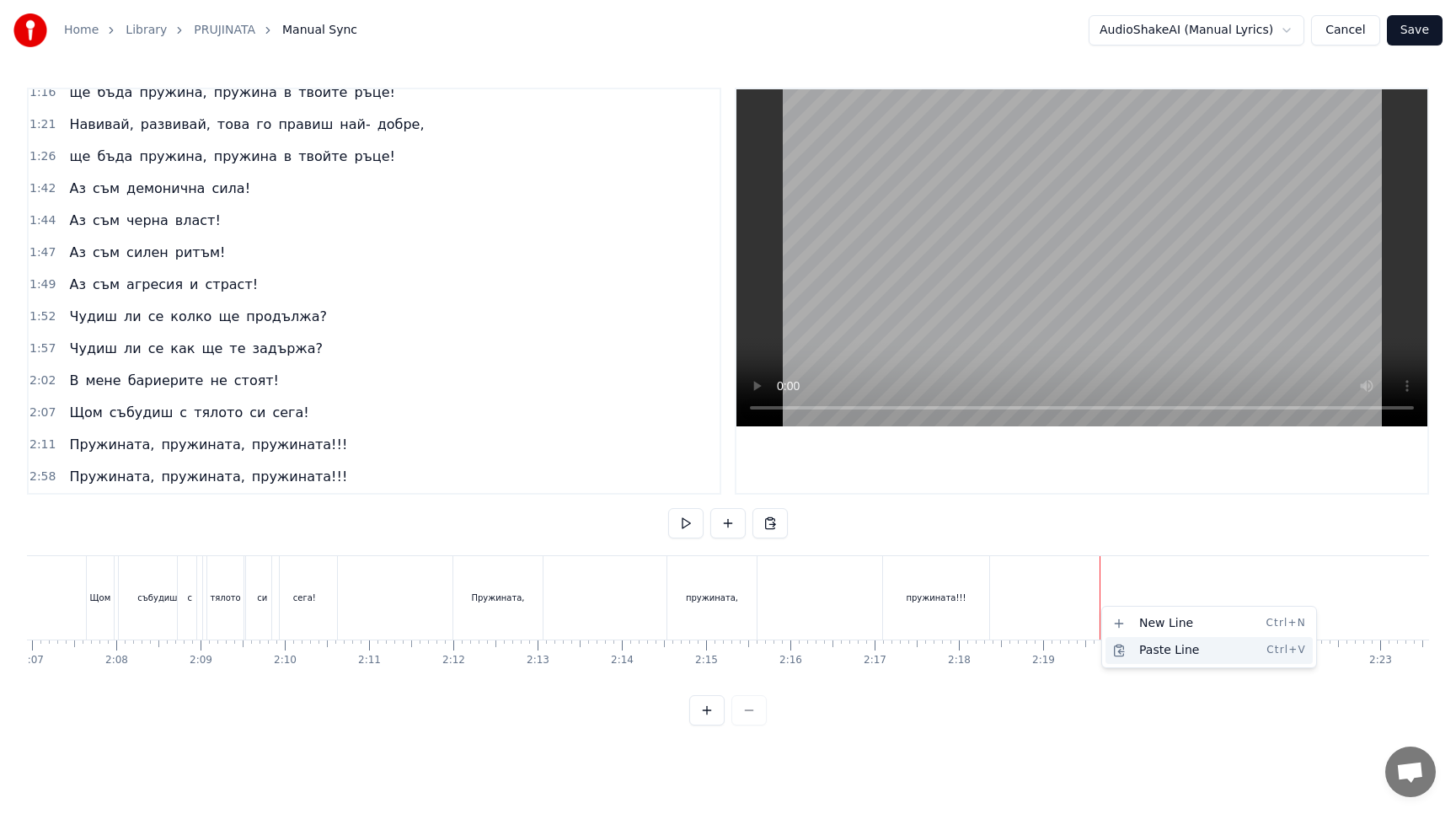
click at [1136, 651] on div "Paste Line Ctrl+V" at bounding box center [1209, 650] width 207 height 27
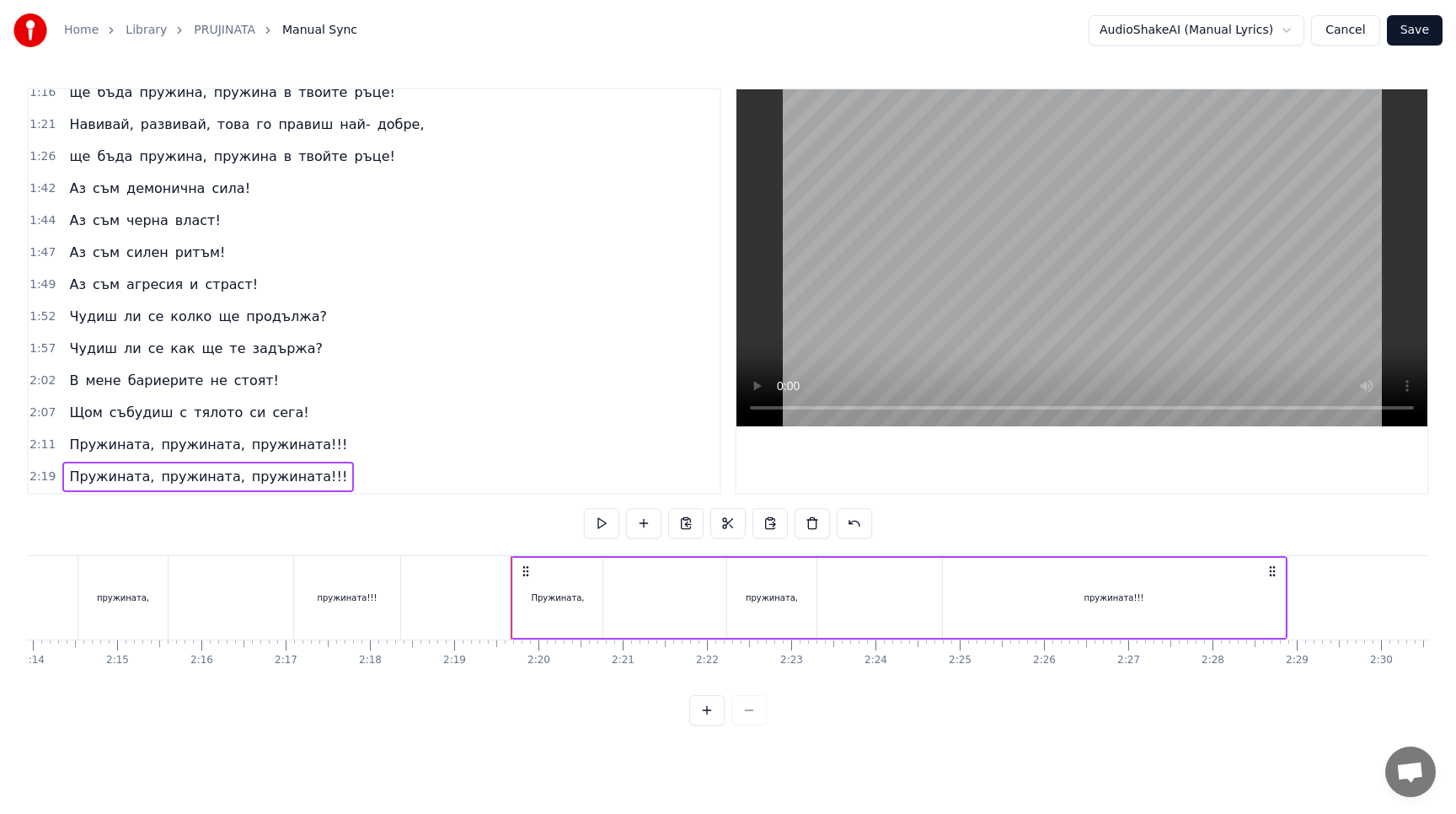
scroll to position [0, 11288]
click at [1228, 591] on div "пружината!!!" at bounding box center [1107, 597] width 342 height 80
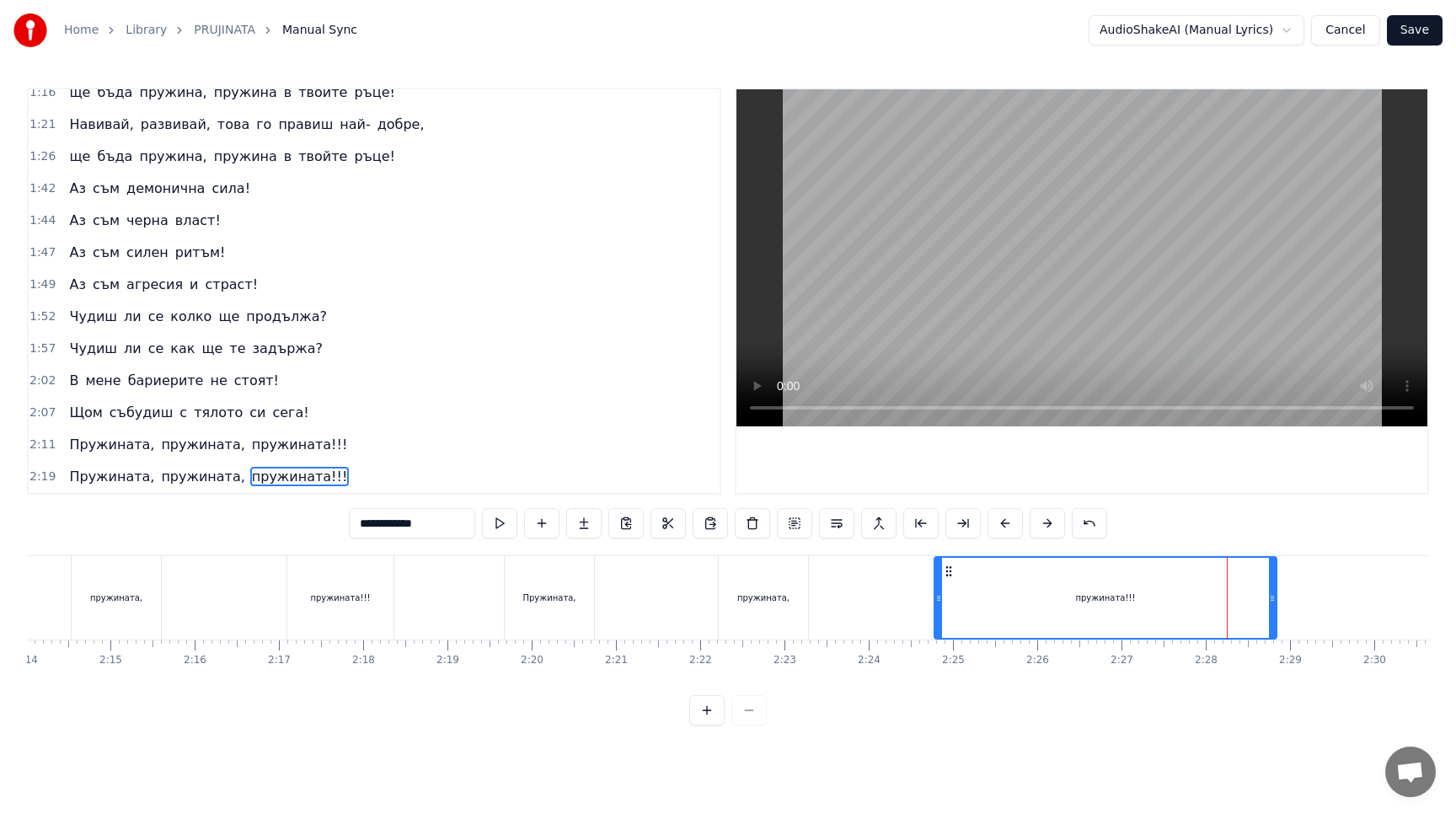
scroll to position [269, 0]
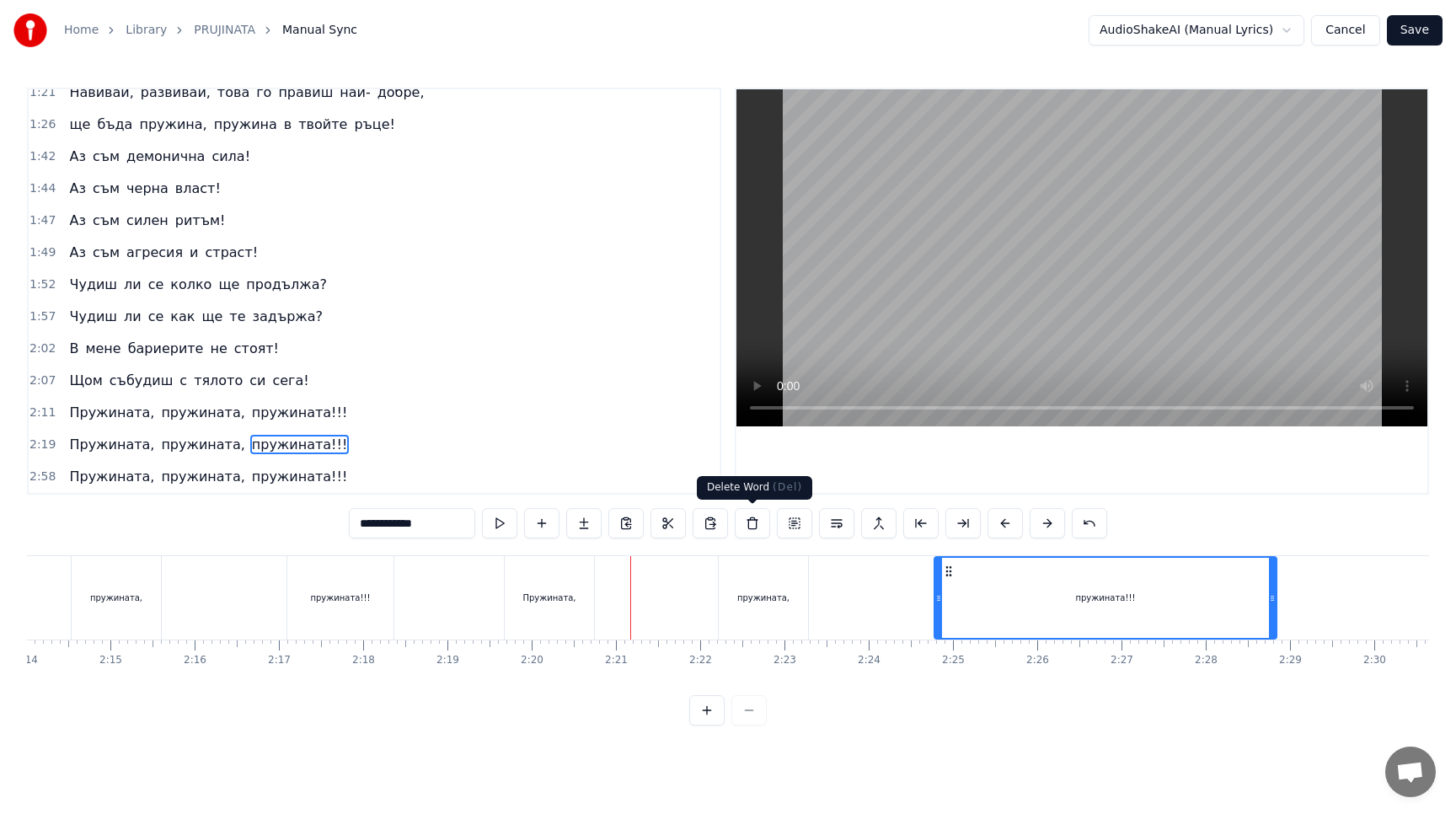
click at [744, 526] on button at bounding box center [752, 523] width 36 height 30
click at [1002, 527] on button at bounding box center [1005, 523] width 36 height 30
drag, startPoint x: 500, startPoint y: 526, endPoint x: 332, endPoint y: 513, distance: 168.5
click at [332, 513] on div "0:20 Ето ме такъв както пожела! 0:25 Ето ме такъв и пред теб стоя! 0:30 Аз съм …" at bounding box center [728, 407] width 1402 height 638
click at [791, 600] on div "пружината," at bounding box center [763, 597] width 90 height 83
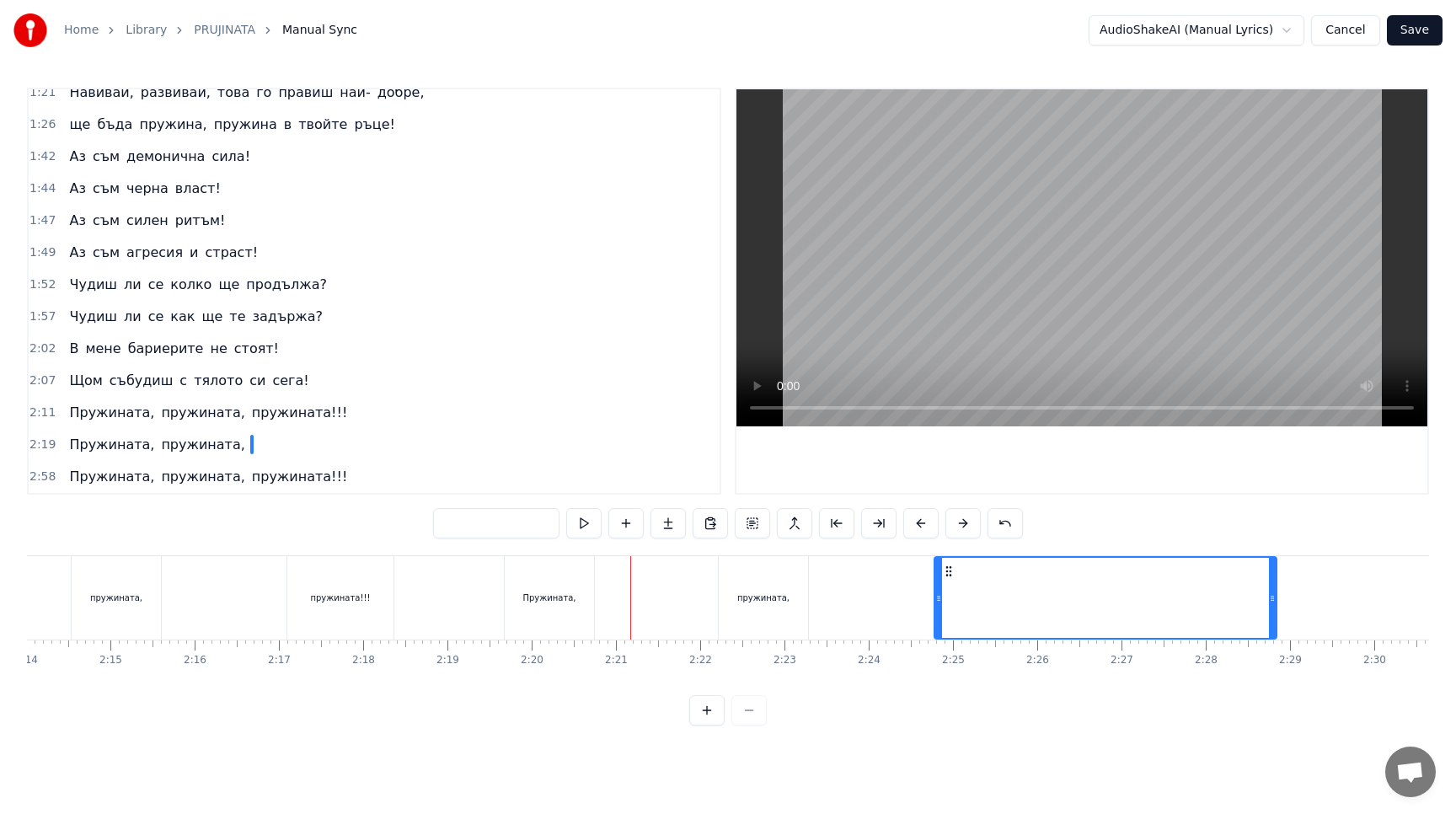
type input "**********"
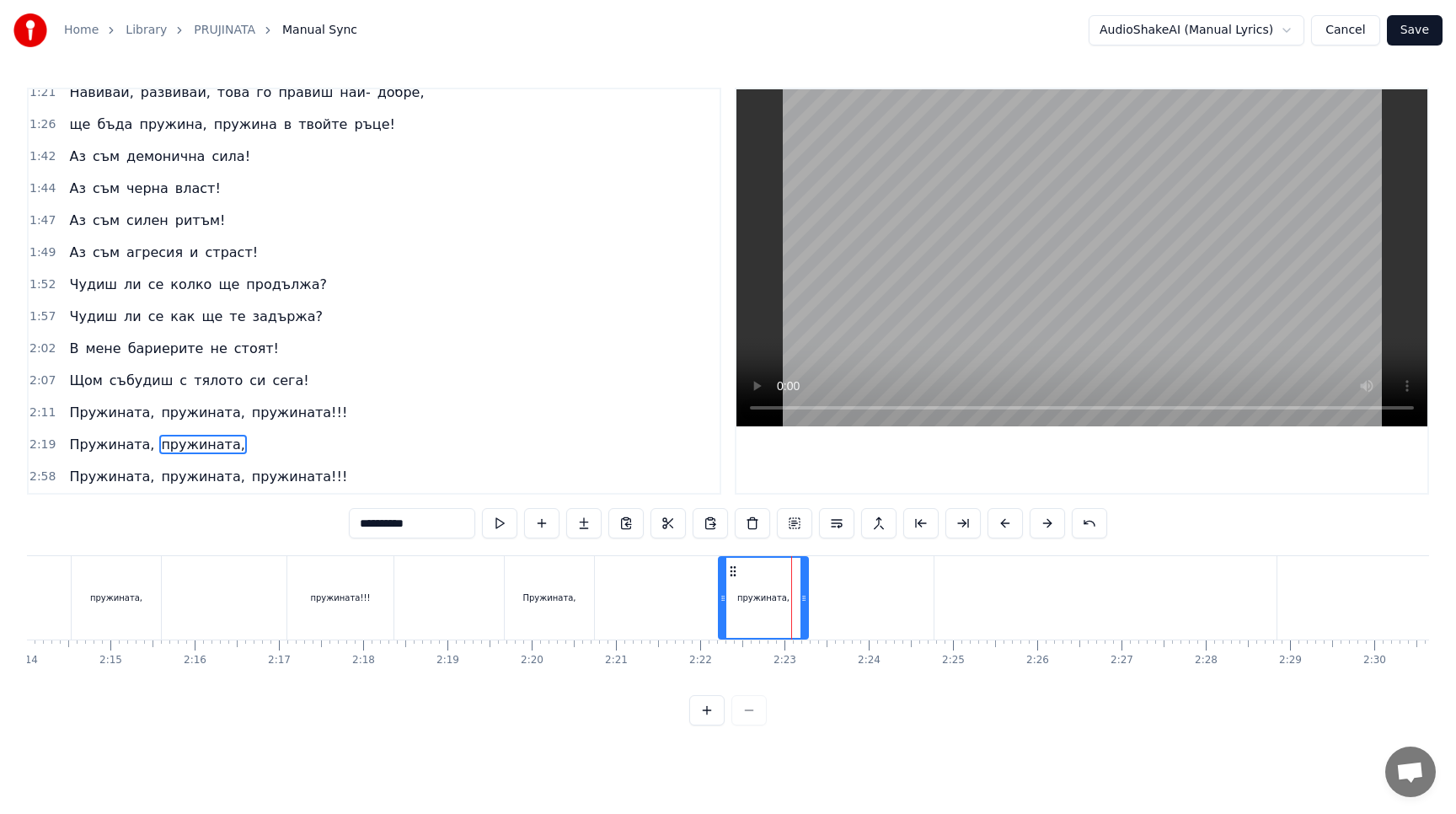
drag, startPoint x: 437, startPoint y: 525, endPoint x: 195, endPoint y: 525, distance: 242.0
click at [195, 525] on div "0:20 Ето ме такъв както пожела! 0:25 Ето ме такъв и пред теб стоя! 0:30 Аз съм …" at bounding box center [728, 407] width 1402 height 638
click at [534, 629] on div "Пружината," at bounding box center [549, 597] width 90 height 83
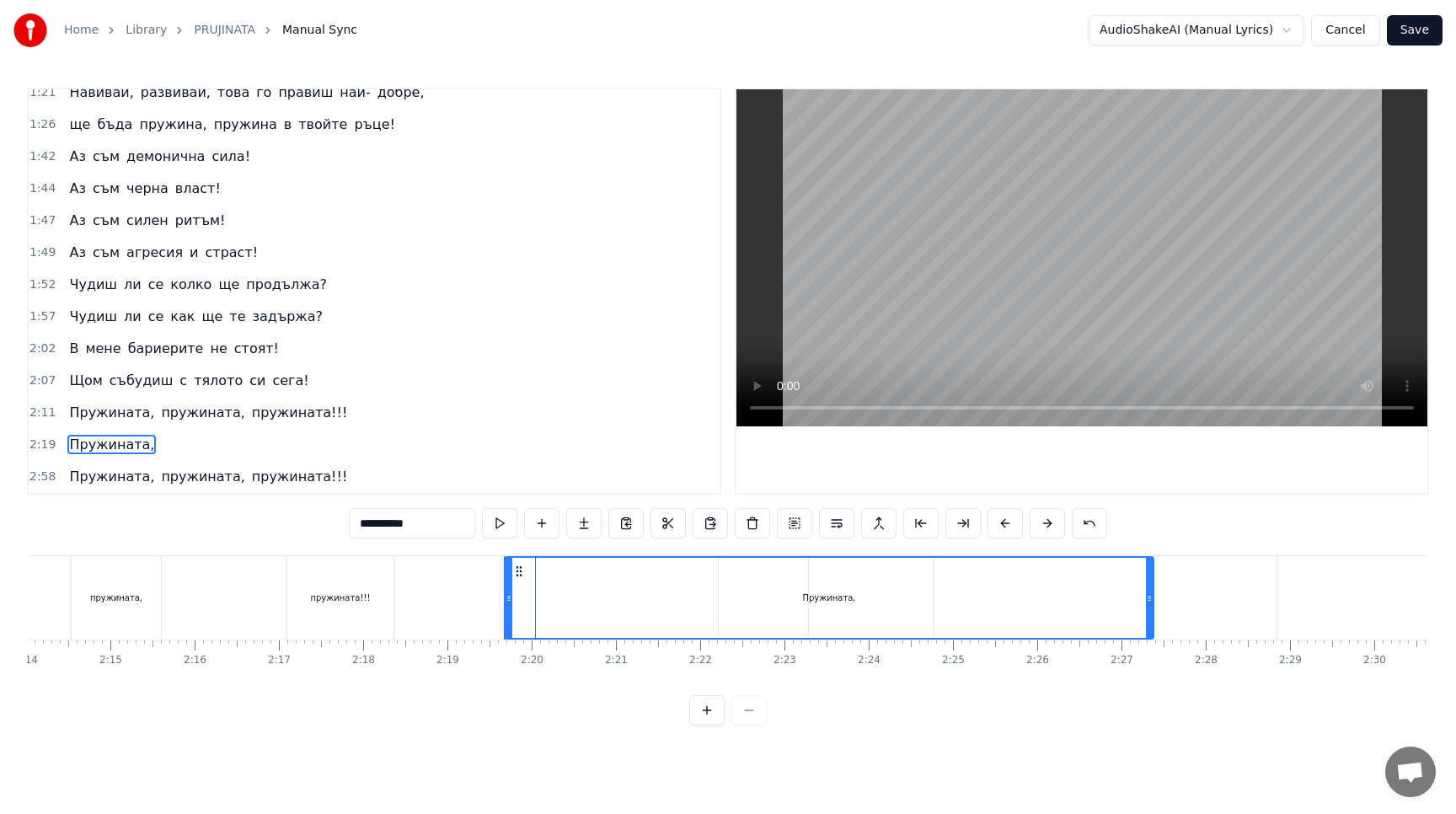
drag, startPoint x: 590, startPoint y: 599, endPoint x: 1149, endPoint y: 667, distance: 563.1
click at [1149, 667] on div "Ето ме такъв както пожела! Ето ме такъв и пред теб стоя! Аз съм онзи мощен адре…" at bounding box center [728, 619] width 1402 height 126
click at [491, 525] on button at bounding box center [499, 523] width 36 height 30
click at [429, 528] on input "**********" at bounding box center [412, 523] width 126 height 30
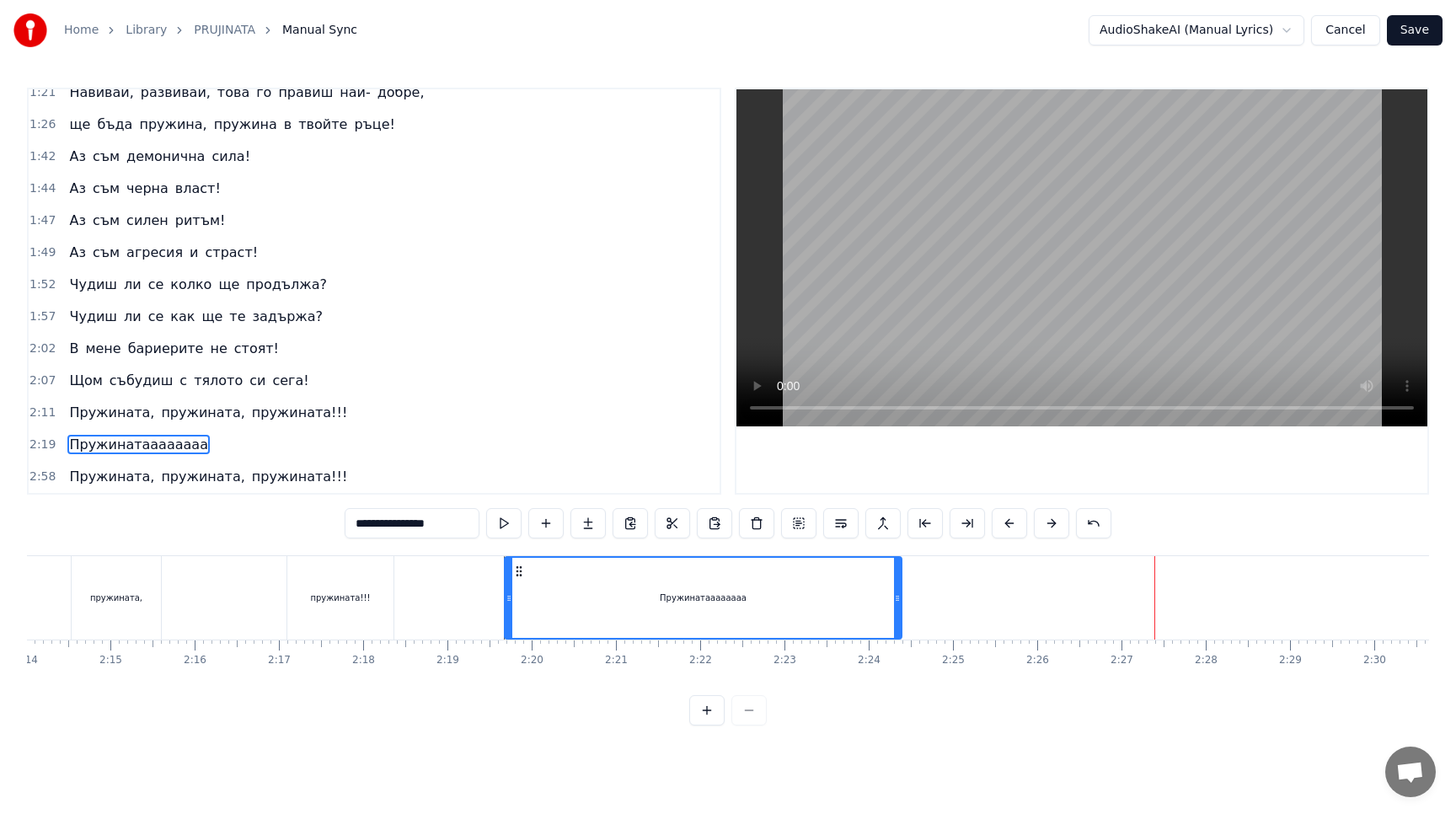
drag, startPoint x: 1150, startPoint y: 600, endPoint x: 899, endPoint y: 611, distance: 251.2
click at [899, 611] on div at bounding box center [897, 597] width 6 height 80
click at [499, 514] on button at bounding box center [503, 523] width 36 height 30
drag, startPoint x: 407, startPoint y: 527, endPoint x: 510, endPoint y: 525, distance: 103.0
click at [510, 525] on div "**********" at bounding box center [728, 523] width 767 height 30
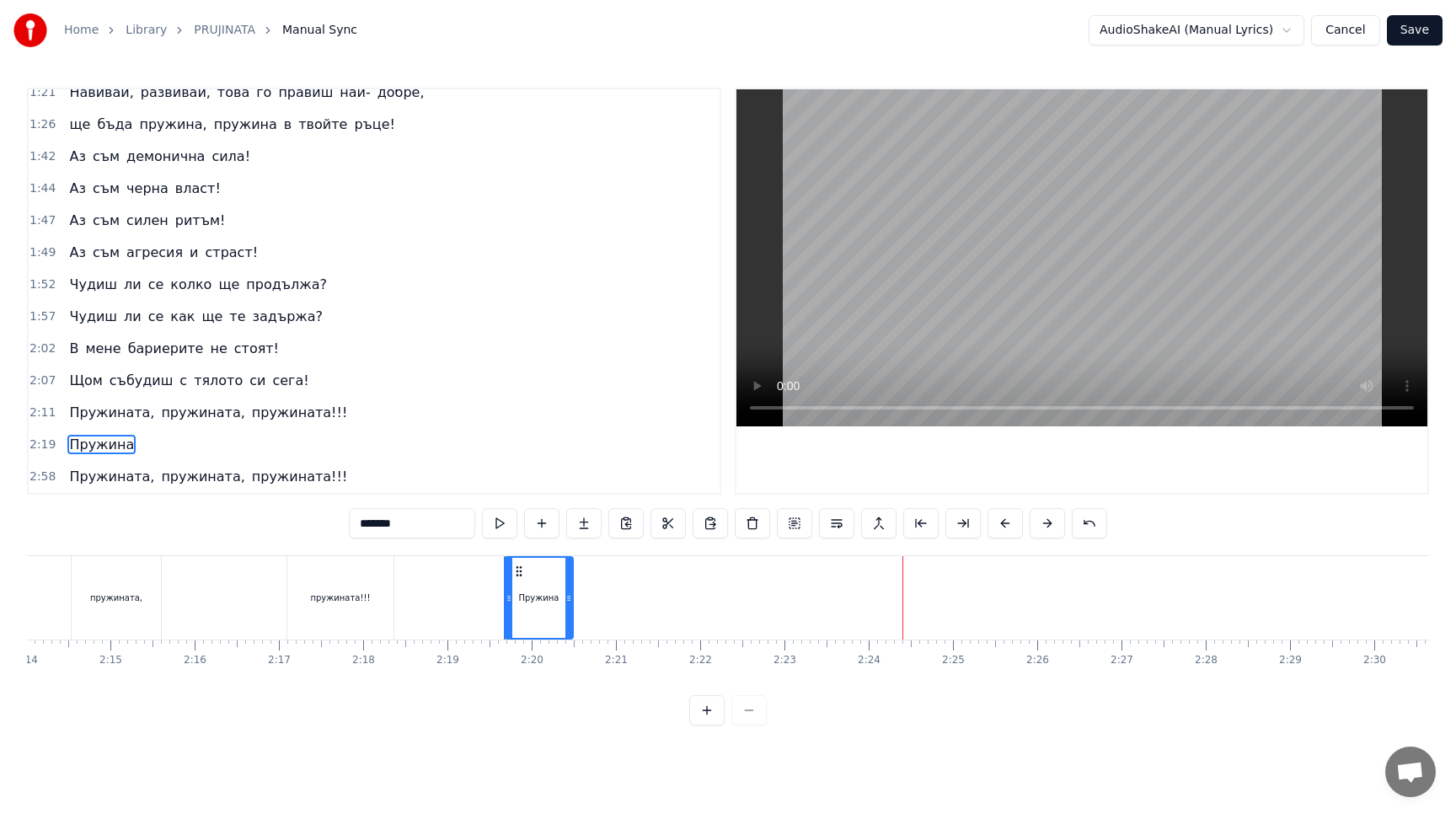
drag, startPoint x: 898, startPoint y: 607, endPoint x: 569, endPoint y: 605, distance: 329.0
click at [569, 605] on div at bounding box center [568, 597] width 6 height 80
type input "*******"
click at [574, 611] on div "Пружина" at bounding box center [540, 597] width 73 height 83
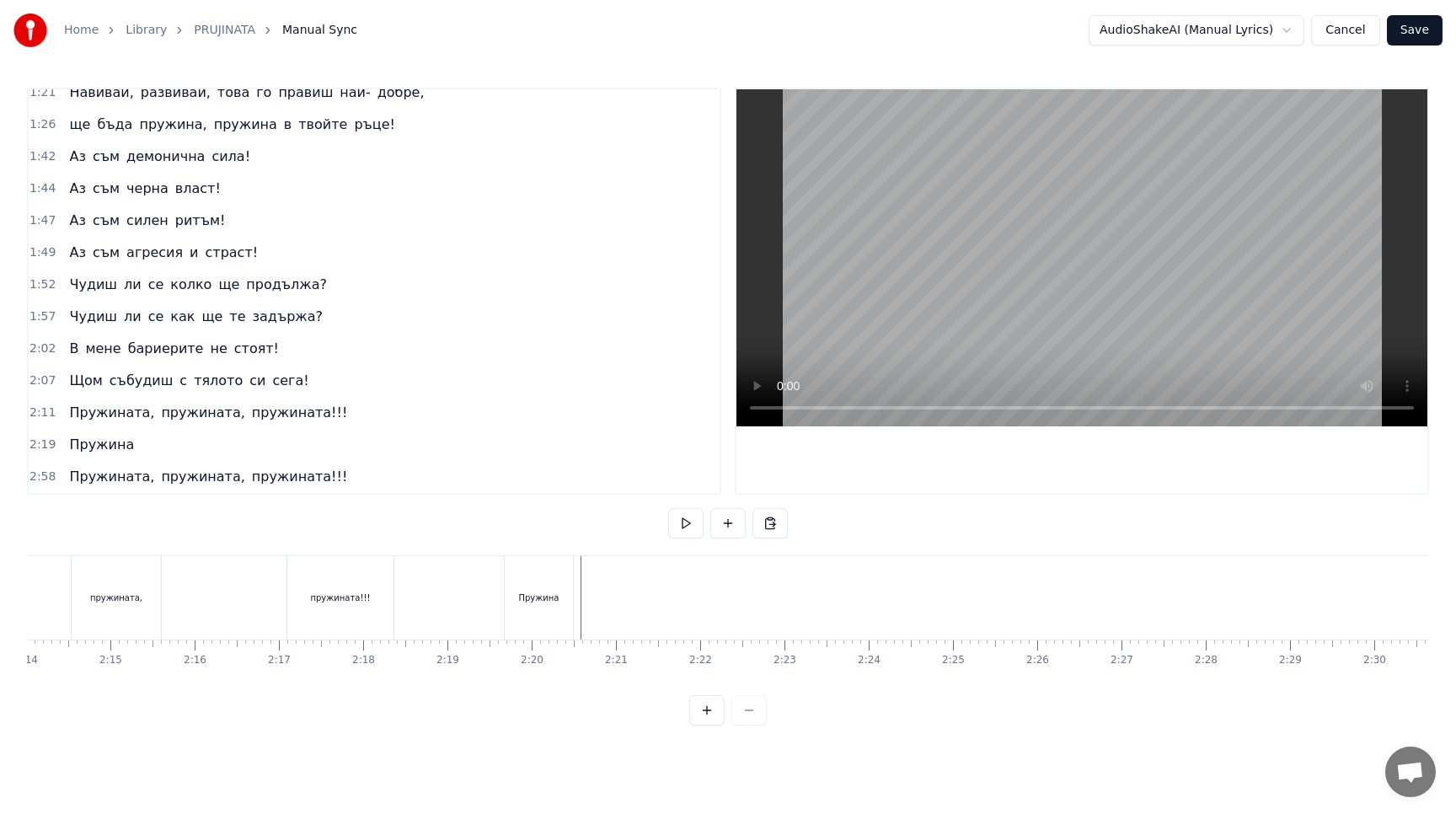
click at [704, 719] on button at bounding box center [706, 710] width 36 height 30
click at [722, 530] on button at bounding box center [728, 523] width 36 height 30
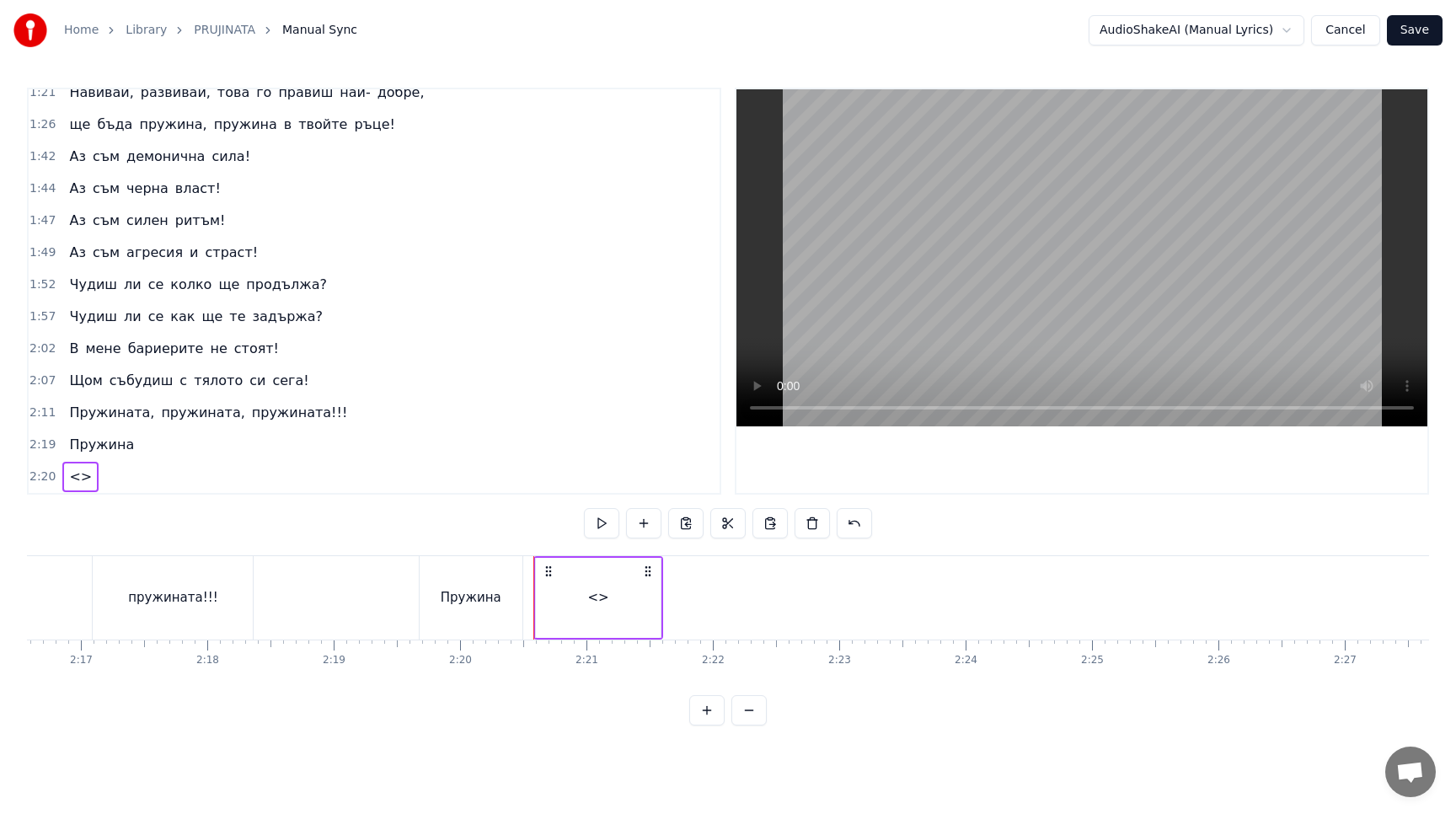
click at [598, 597] on div "<>" at bounding box center [598, 597] width 21 height 19
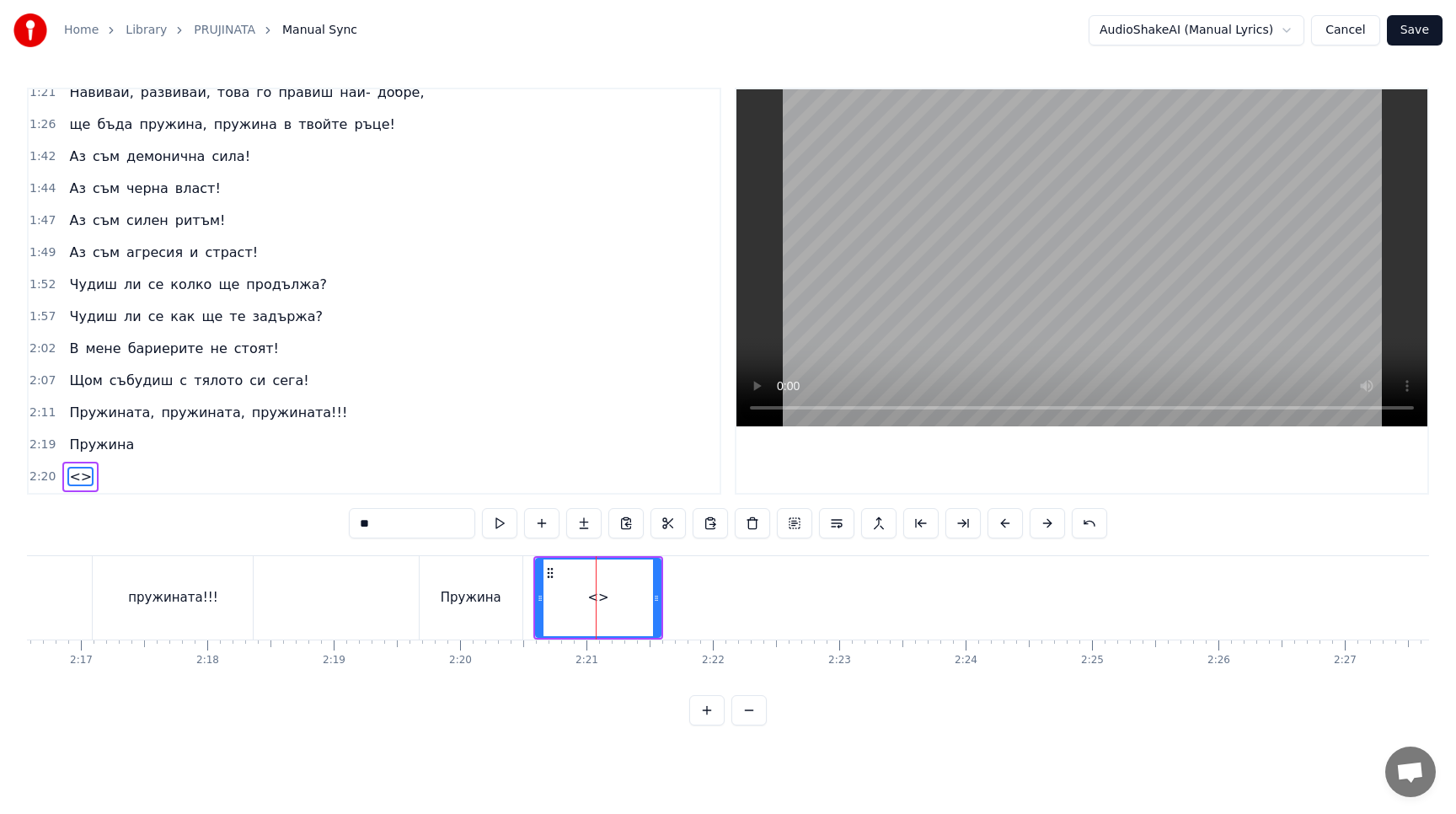
scroll to position [301, 0]
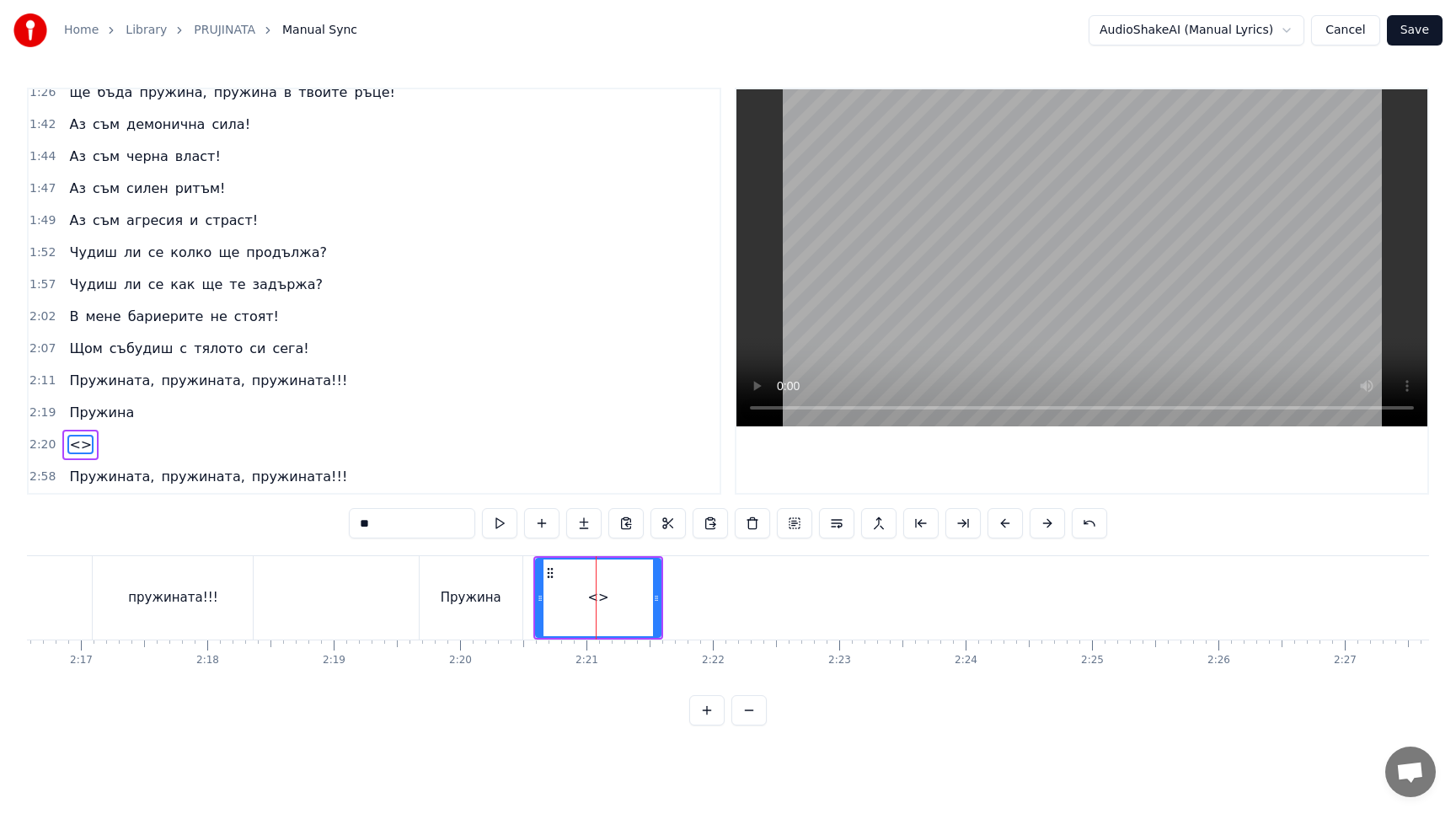
drag, startPoint x: 422, startPoint y: 526, endPoint x: 300, endPoint y: 526, distance: 122.0
click at [300, 526] on div "0:20 Ето ме такъв както пожела! 0:25 Ето ме такъв и пред теб стоя! 0:30 Аз съм …" at bounding box center [728, 407] width 1402 height 638
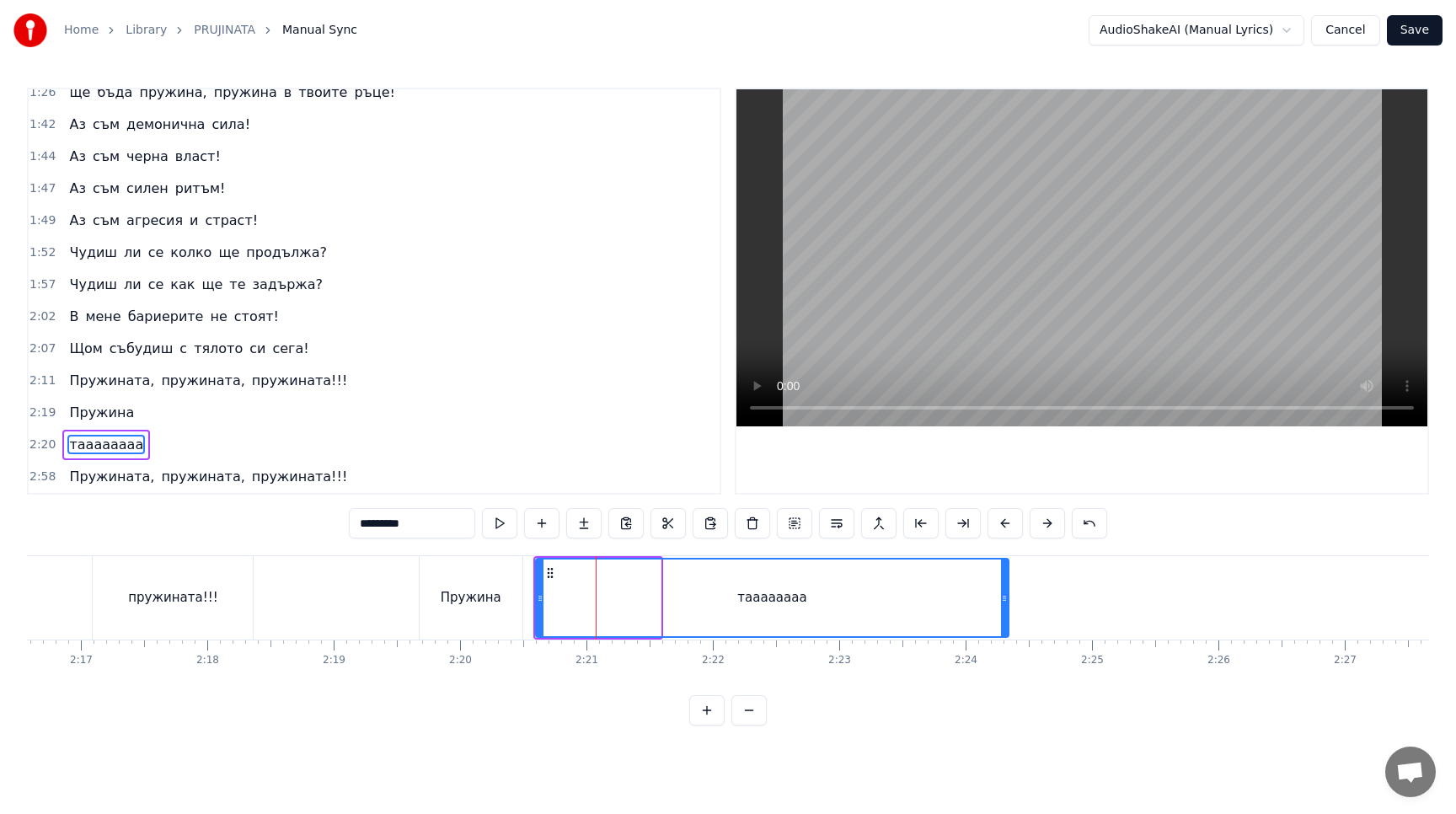
drag, startPoint x: 656, startPoint y: 600, endPoint x: 1004, endPoint y: 600, distance: 348.0
click at [1004, 600] on icon at bounding box center [1003, 598] width 6 height 14
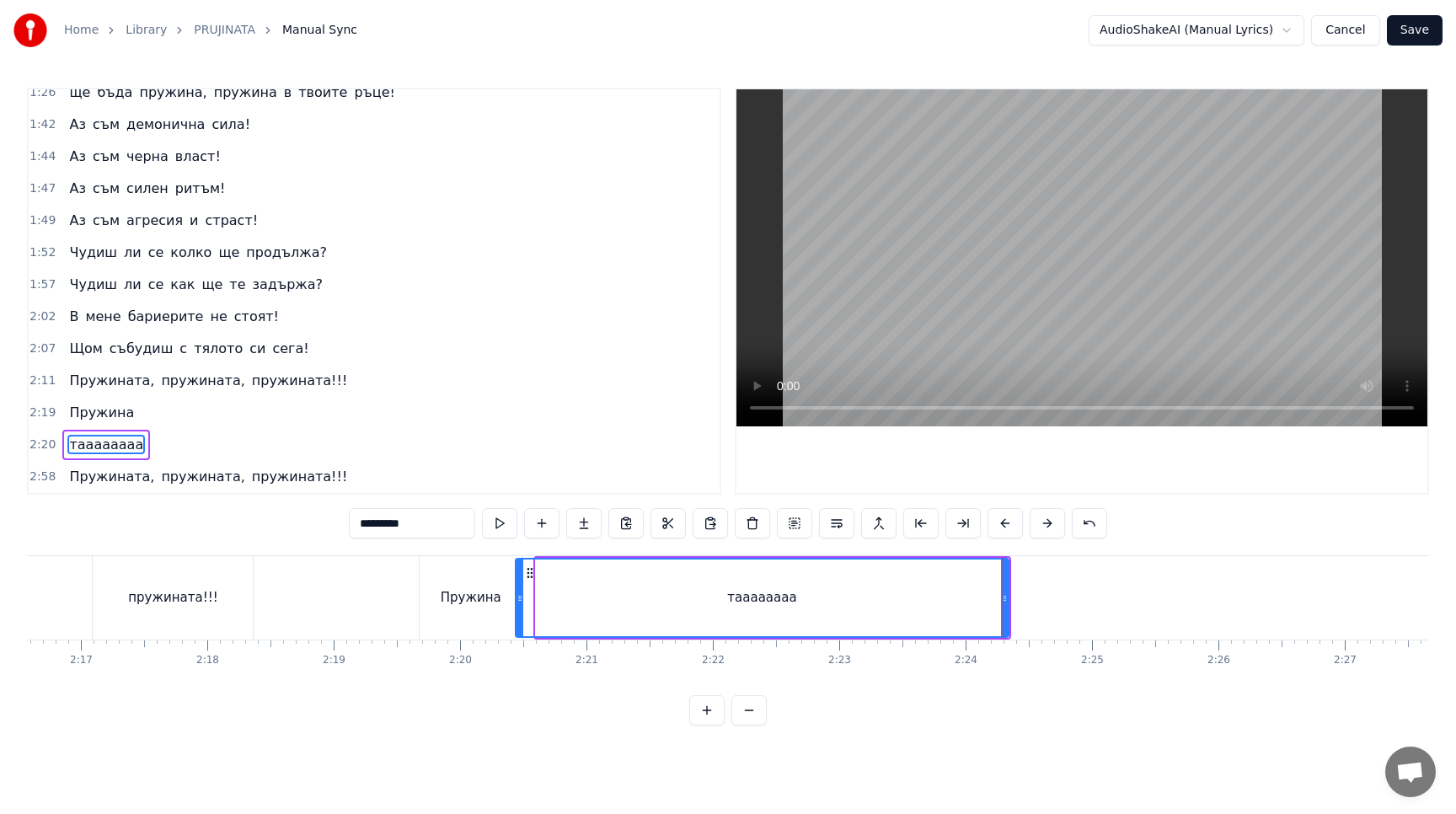
drag, startPoint x: 537, startPoint y: 600, endPoint x: 517, endPoint y: 604, distance: 20.4
click at [517, 604] on icon at bounding box center [519, 598] width 6 height 14
type input "*********"
click at [500, 525] on button at bounding box center [499, 523] width 36 height 30
drag, startPoint x: 1003, startPoint y: 602, endPoint x: 1134, endPoint y: 596, distance: 131.1
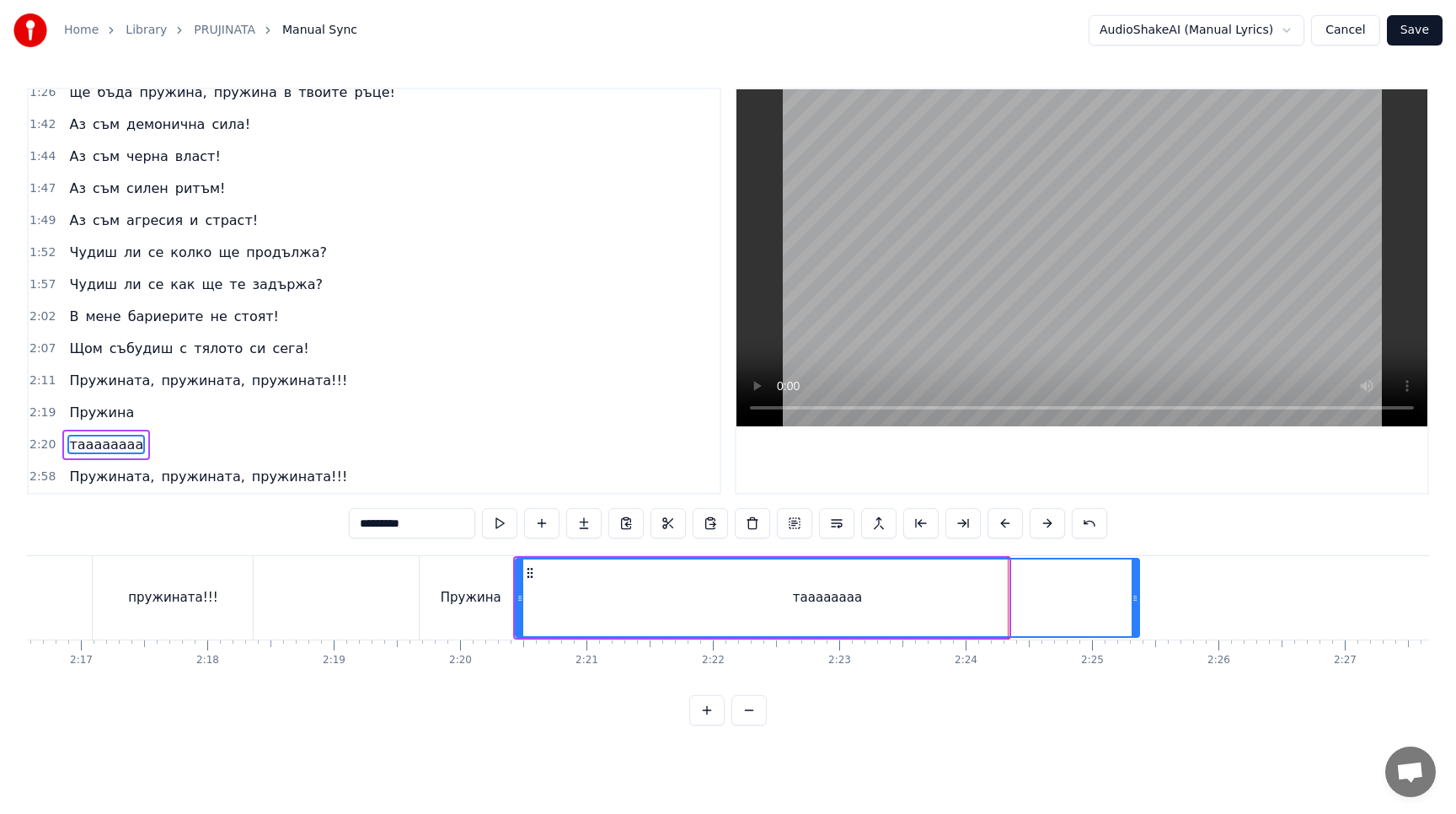
click at [1134, 596] on icon at bounding box center [1134, 598] width 6 height 14
click at [493, 530] on button at bounding box center [499, 523] width 36 height 30
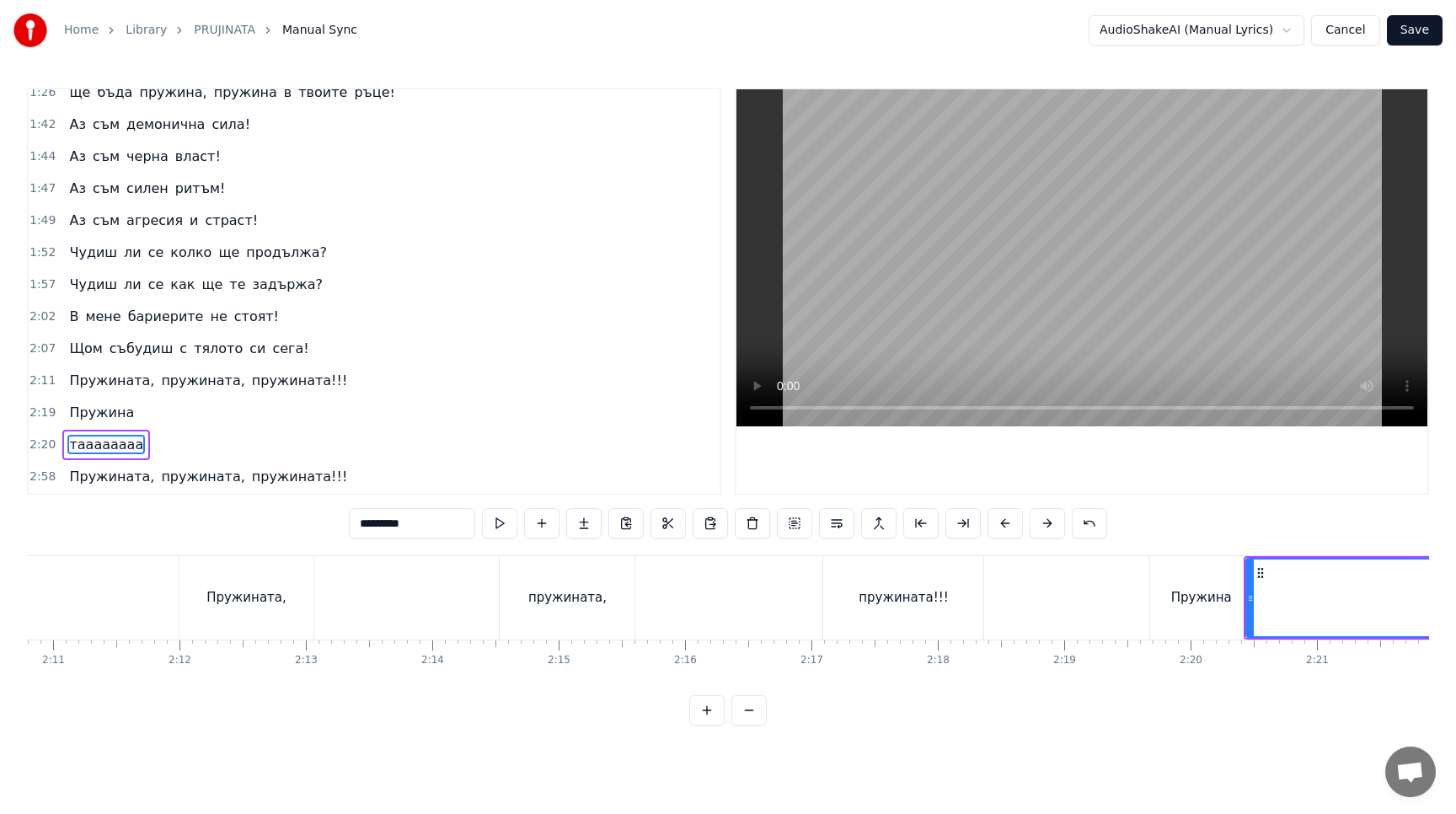
scroll to position [0, 16518]
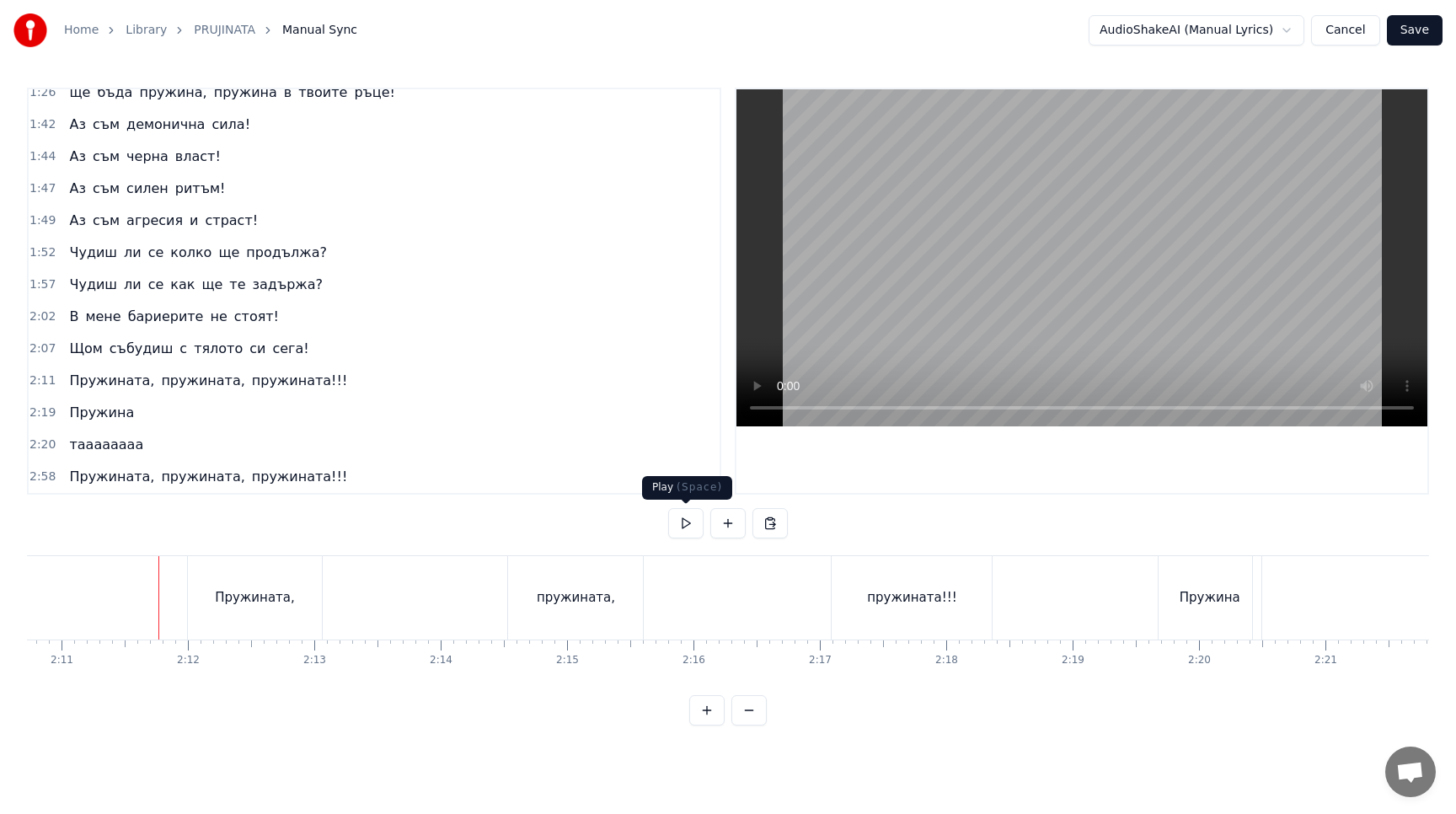
click at [691, 527] on button at bounding box center [685, 523] width 36 height 30
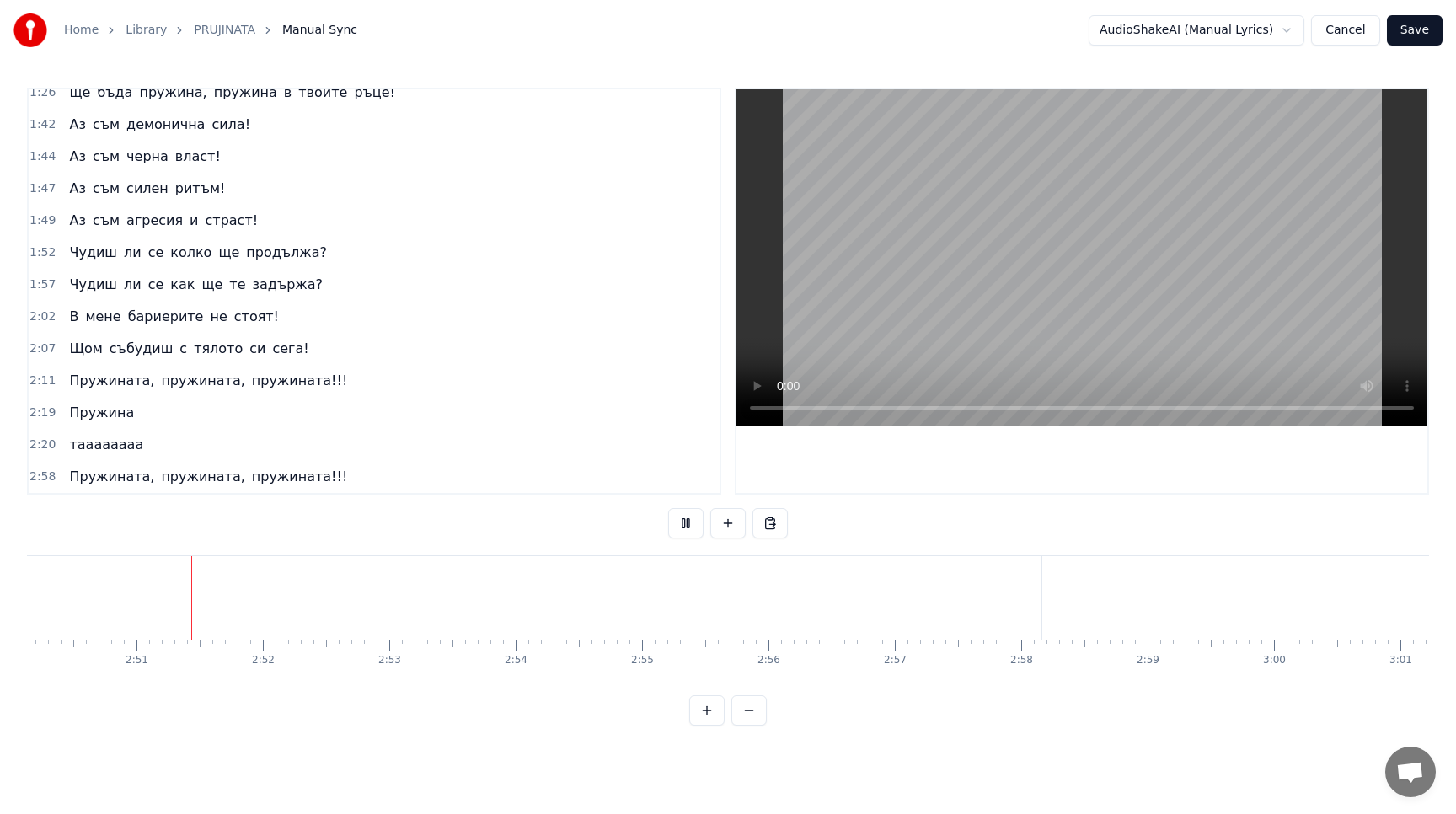
scroll to position [0, 21502]
click at [690, 520] on button at bounding box center [685, 523] width 36 height 30
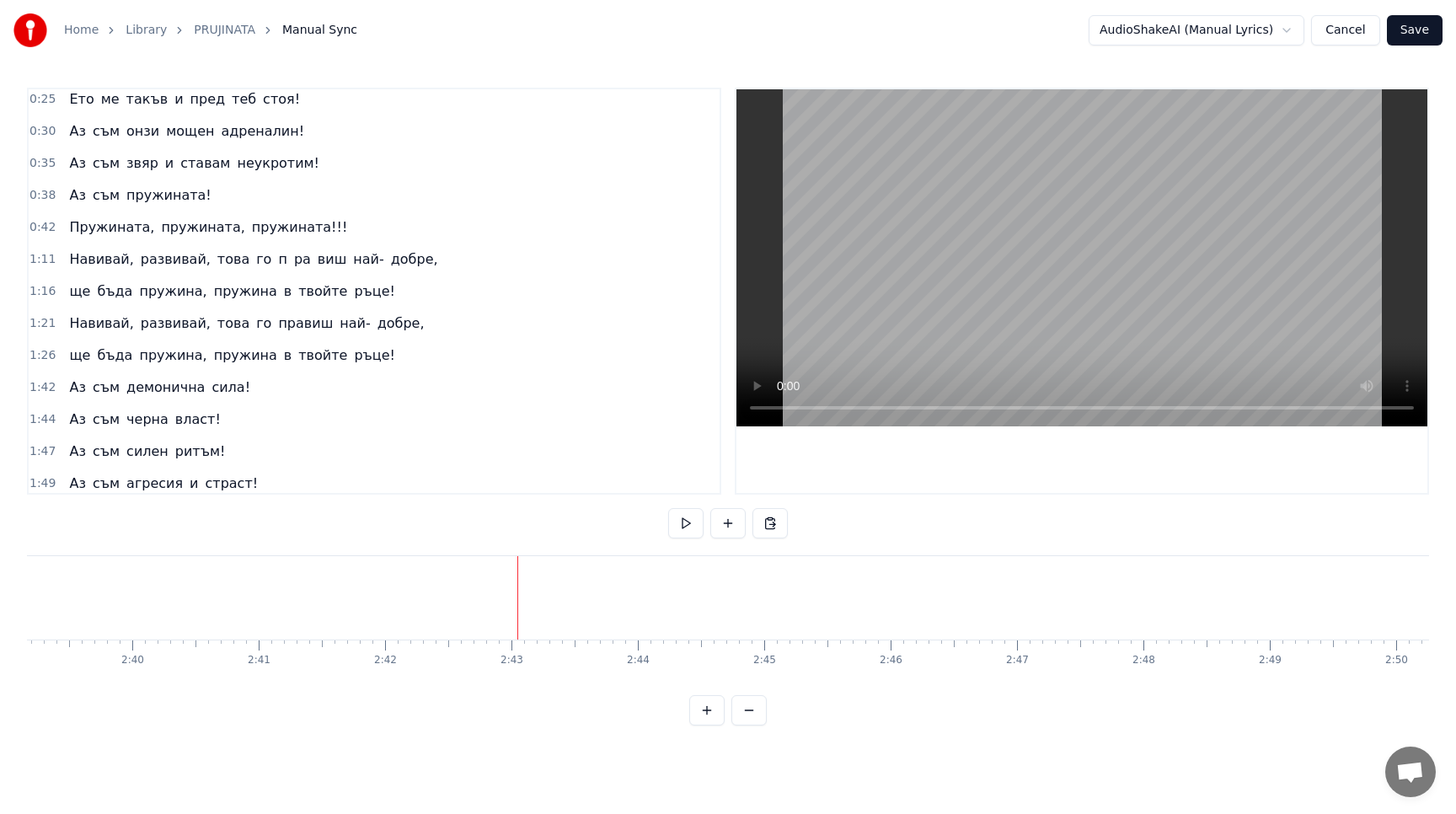
scroll to position [31, 0]
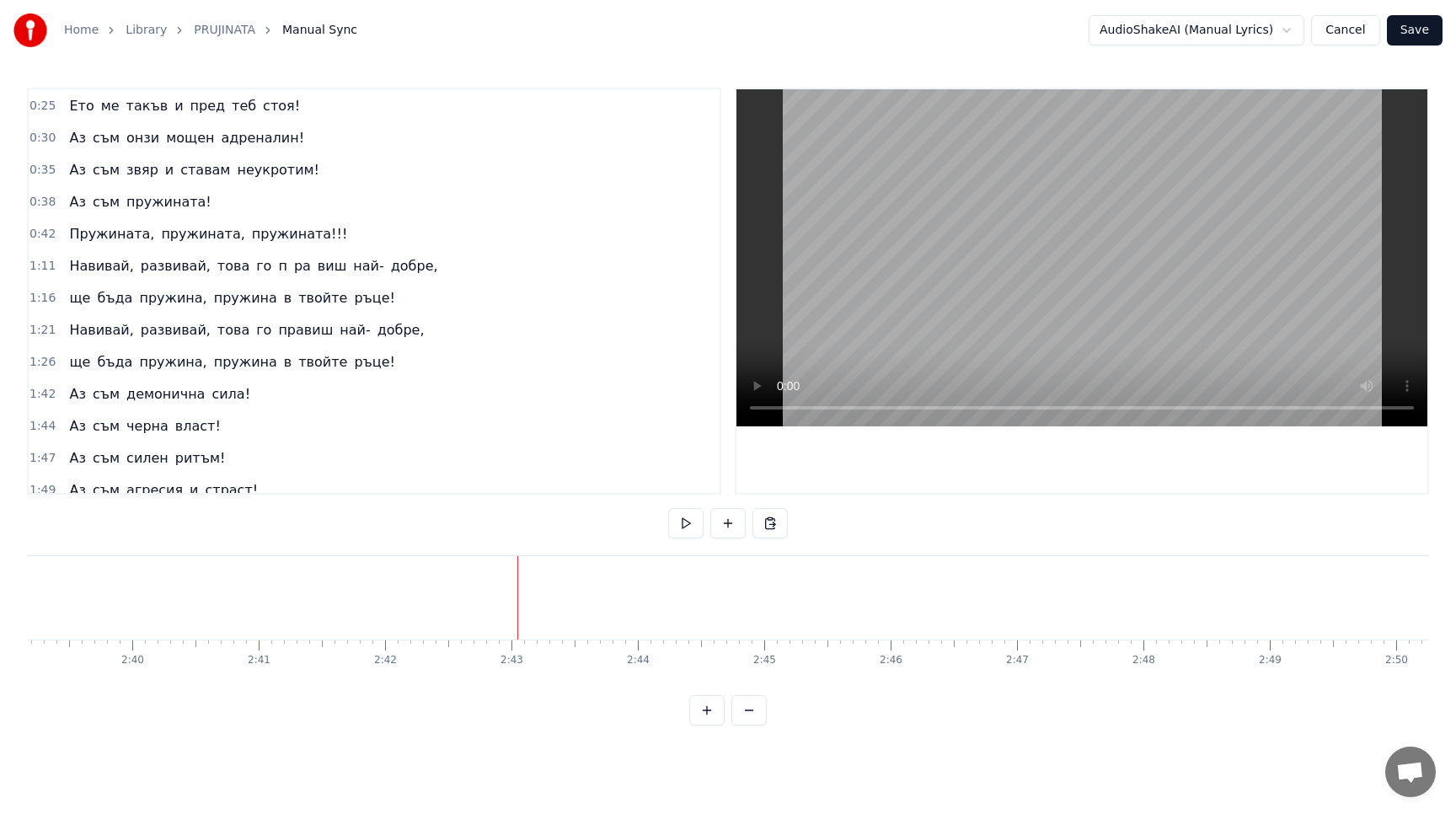
click at [225, 256] on span "това" at bounding box center [233, 266] width 36 height 20
click at [324, 280] on div "Copy Word Ctrl+C" at bounding box center [372, 273] width 207 height 27
click at [770, 528] on button at bounding box center [770, 523] width 36 height 30
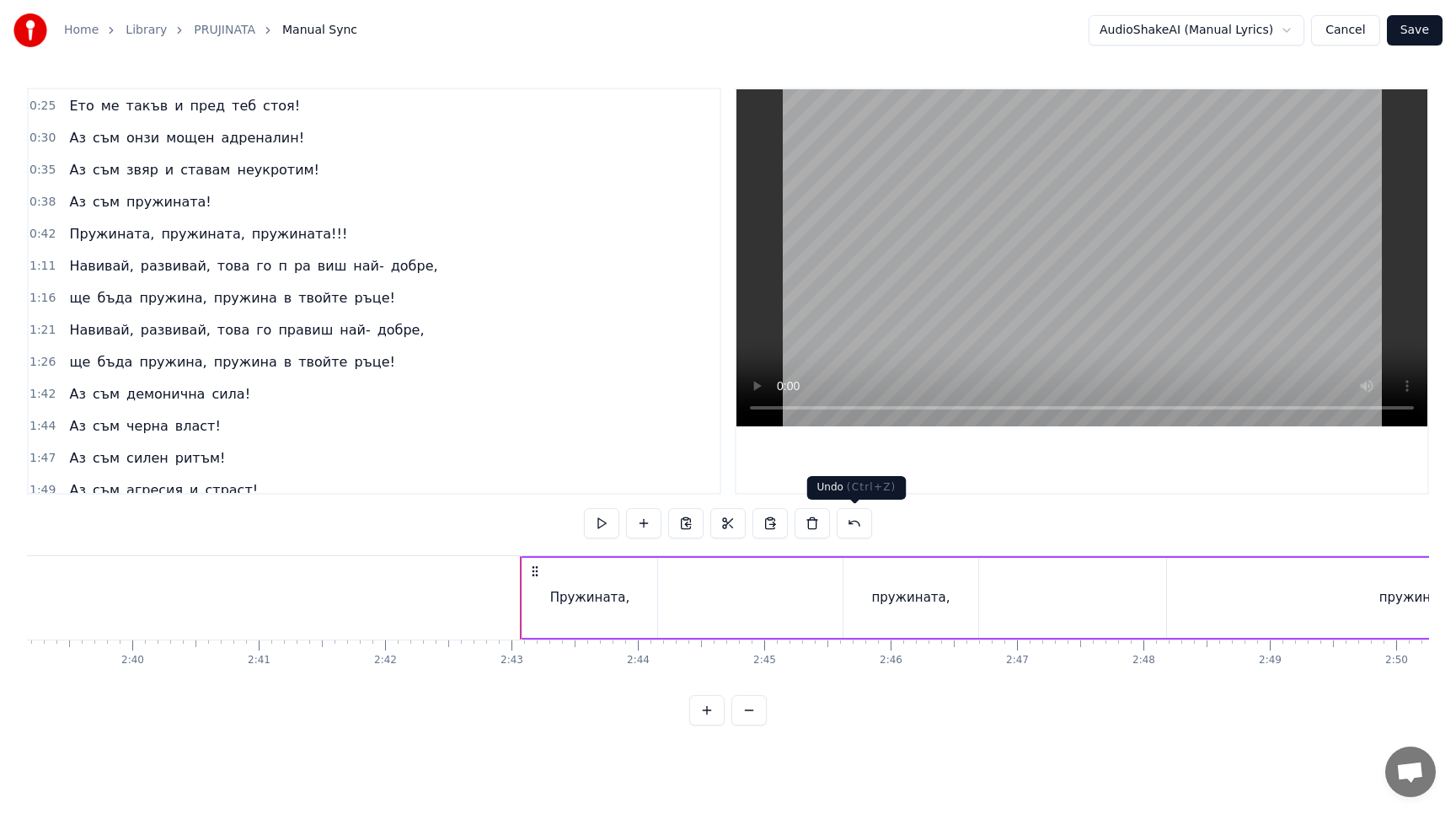
click at [854, 531] on button at bounding box center [854, 523] width 36 height 30
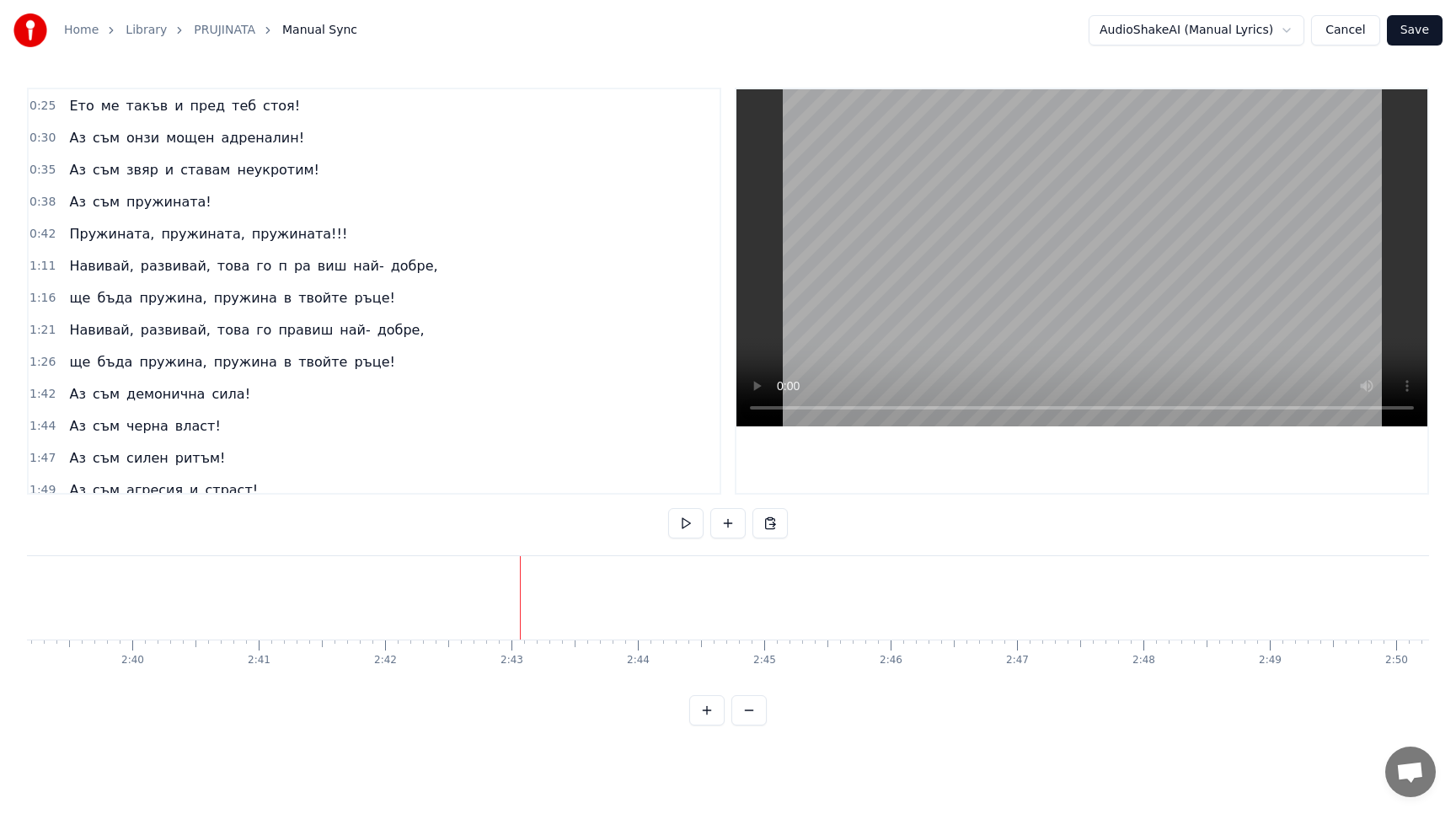
click at [254, 257] on span "го" at bounding box center [264, 266] width 18 height 19
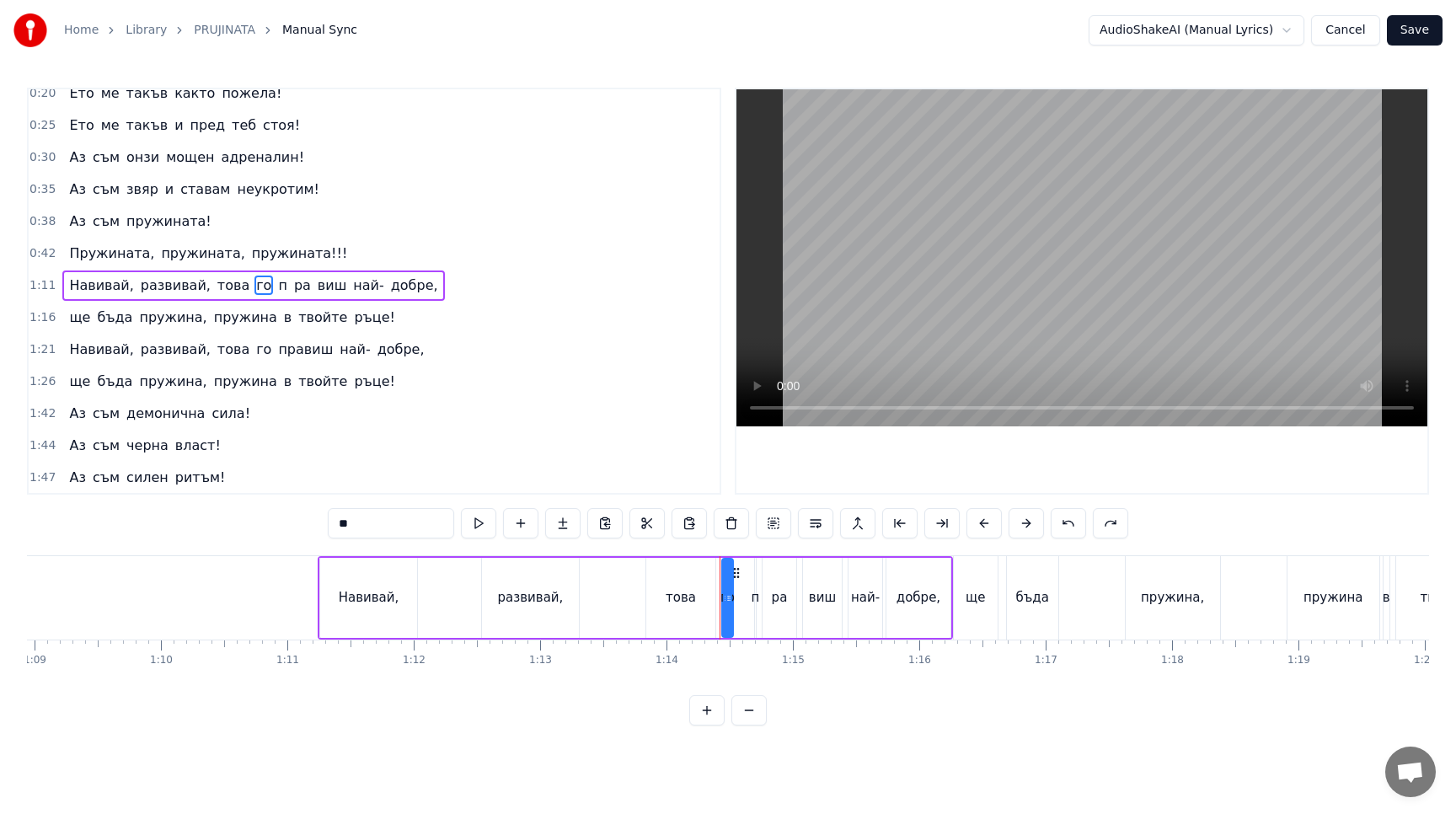
scroll to position [0, 8713]
click at [144, 276] on span "развивай," at bounding box center [176, 286] width 73 height 20
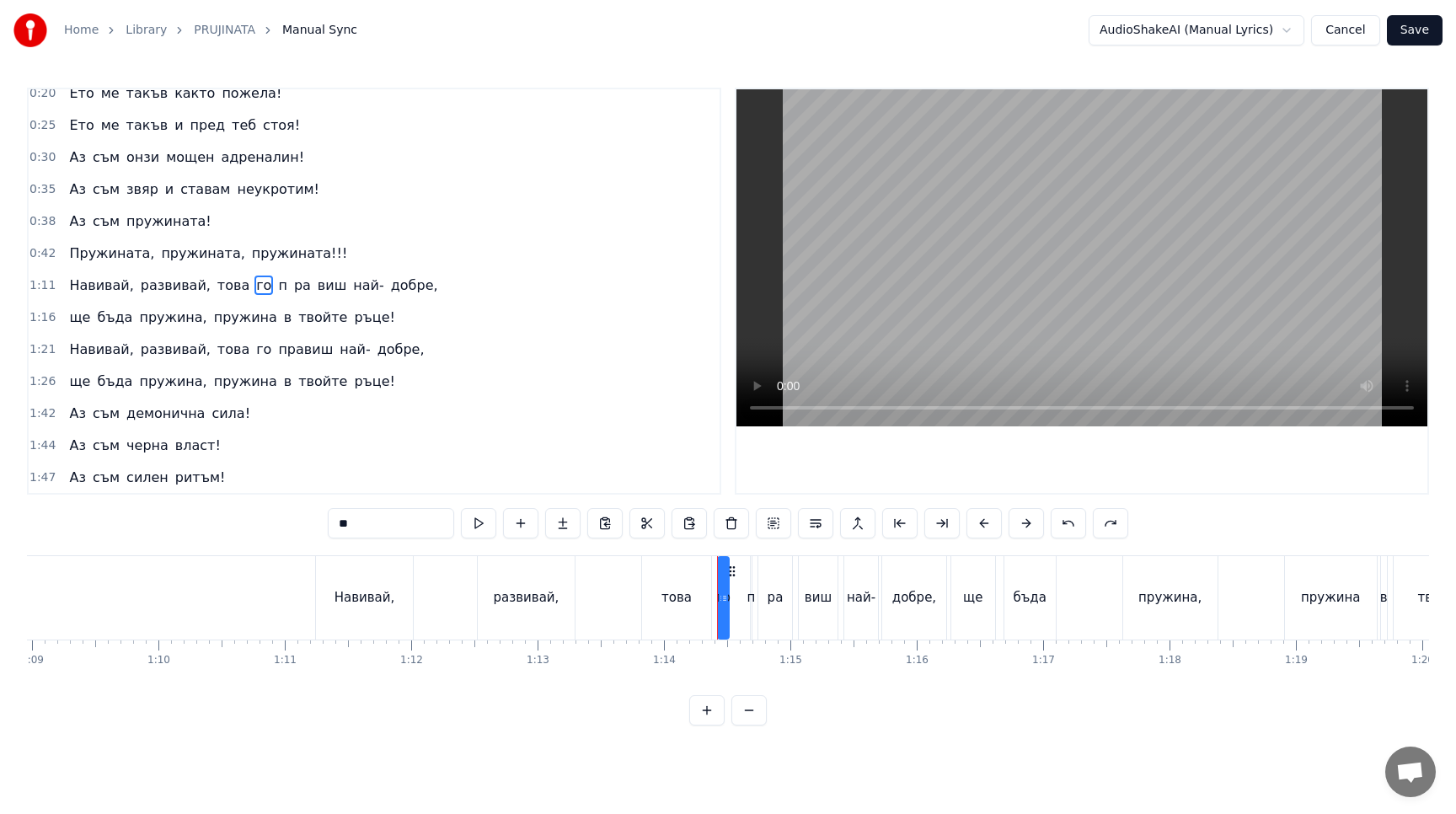
click at [124, 275] on div "Навивай, развивай, това го п pa виш най- добре," at bounding box center [253, 285] width 382 height 30
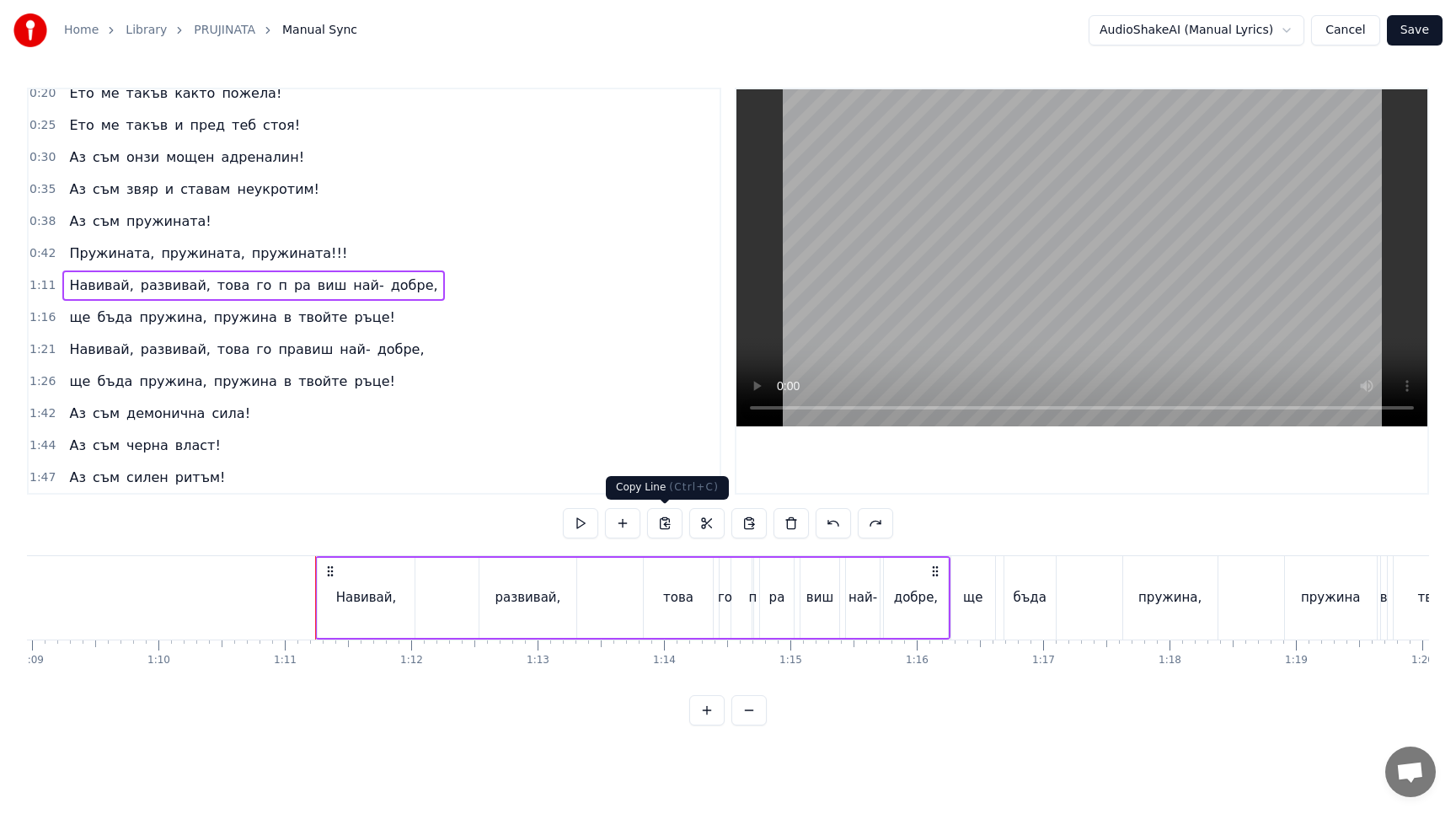
click at [664, 521] on button at bounding box center [664, 523] width 36 height 30
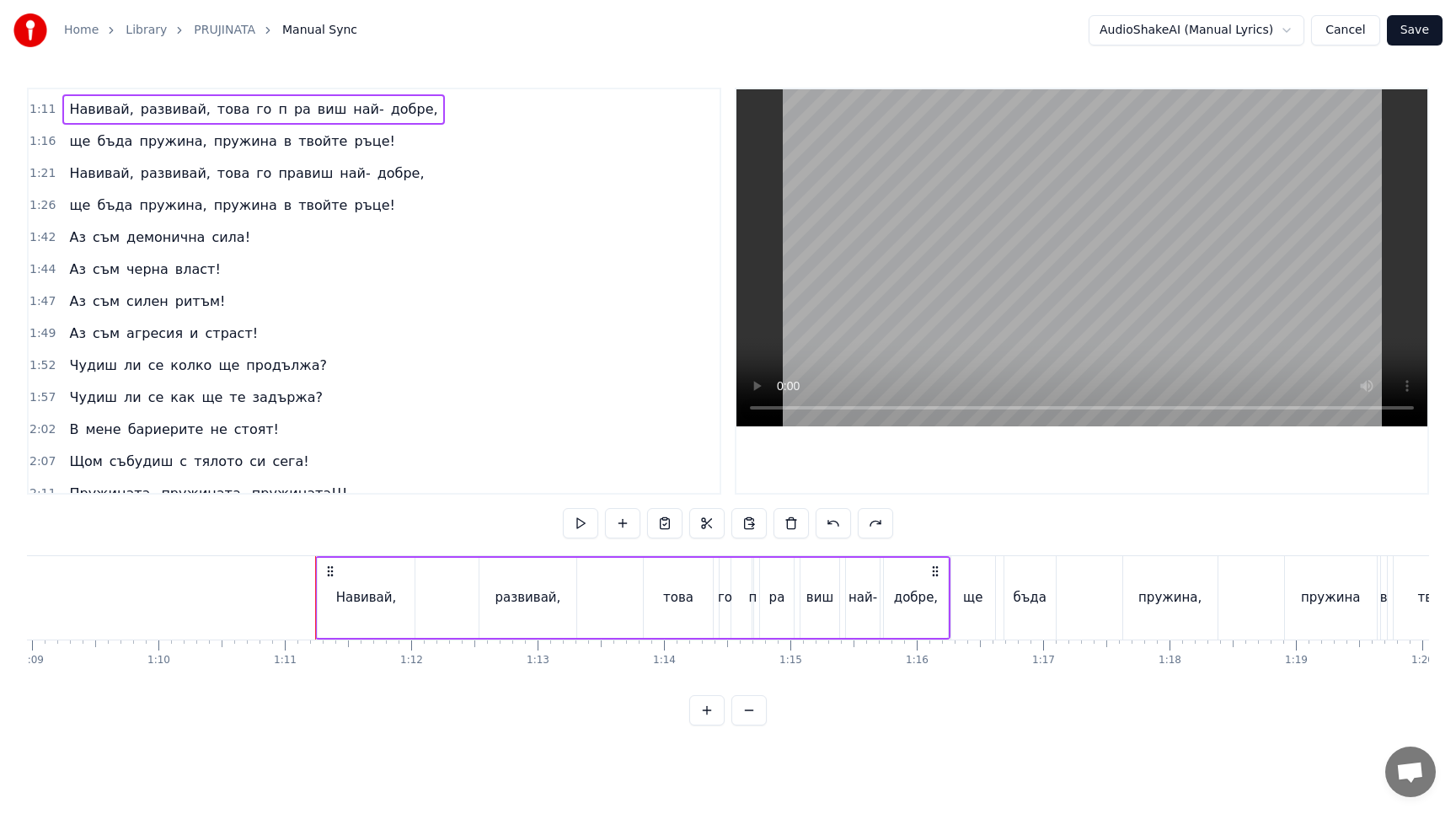
scroll to position [301, 0]
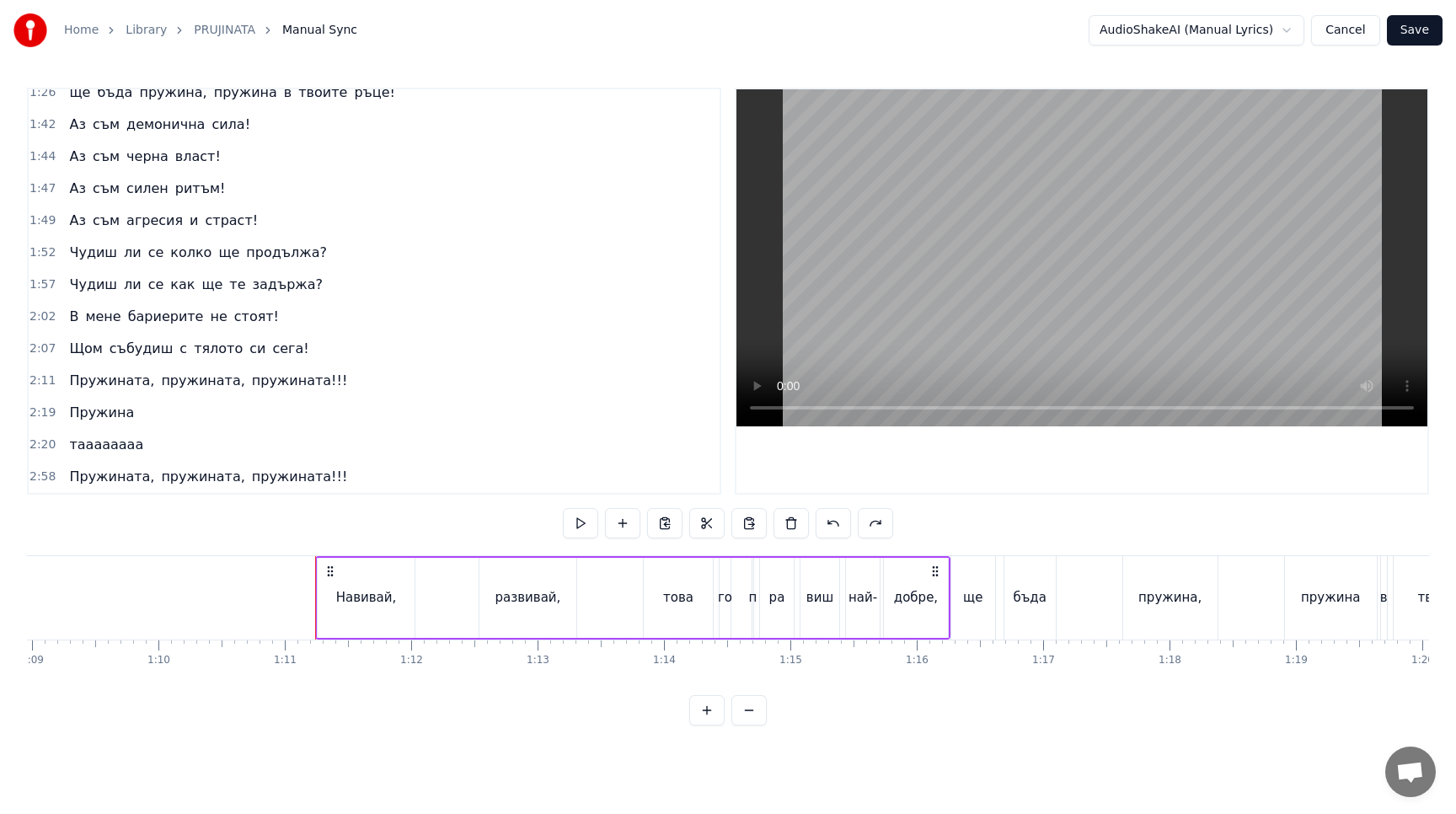
click at [126, 444] on span "таааааааа" at bounding box center [106, 444] width 78 height 19
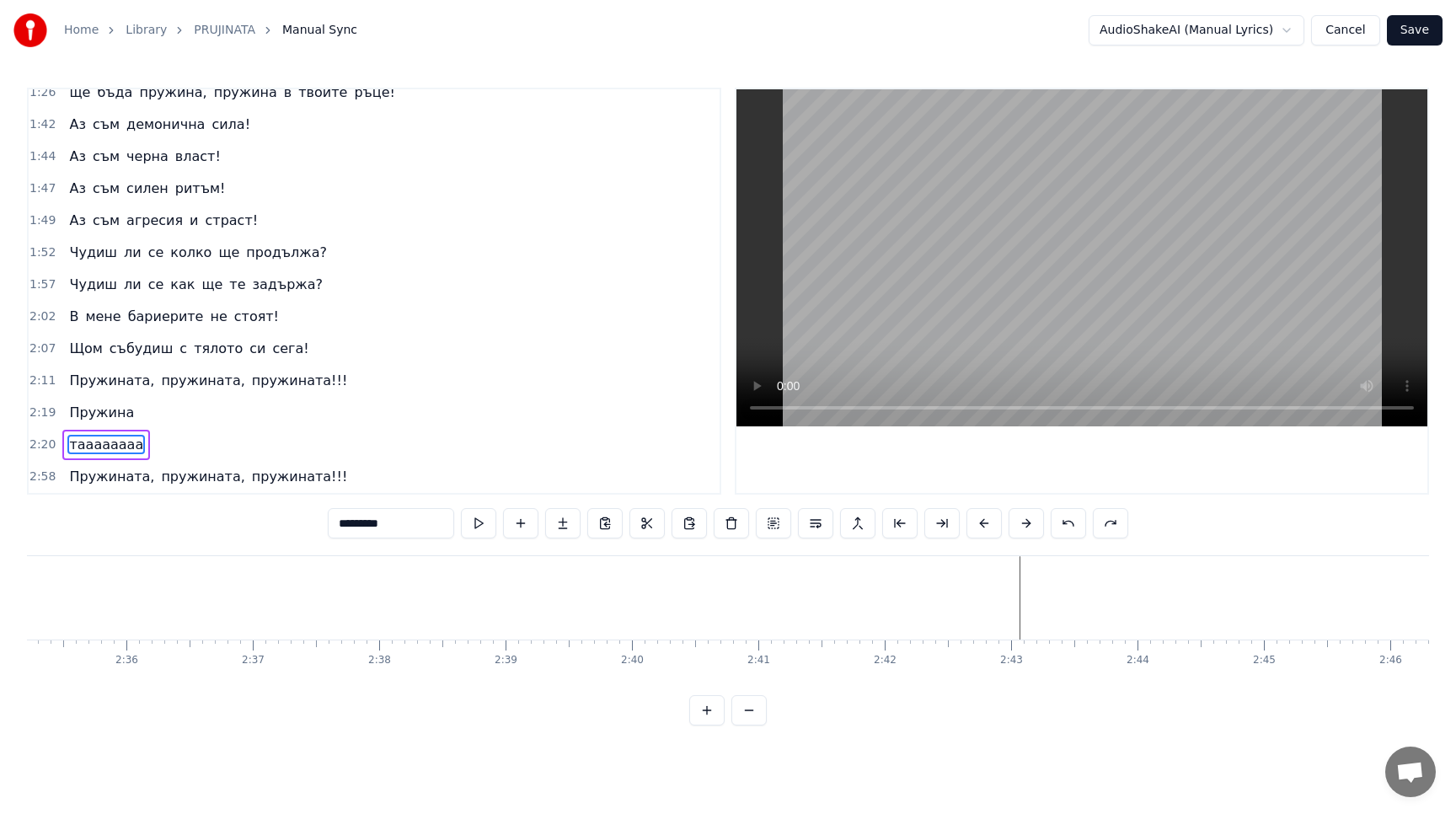
scroll to position [0, 19628]
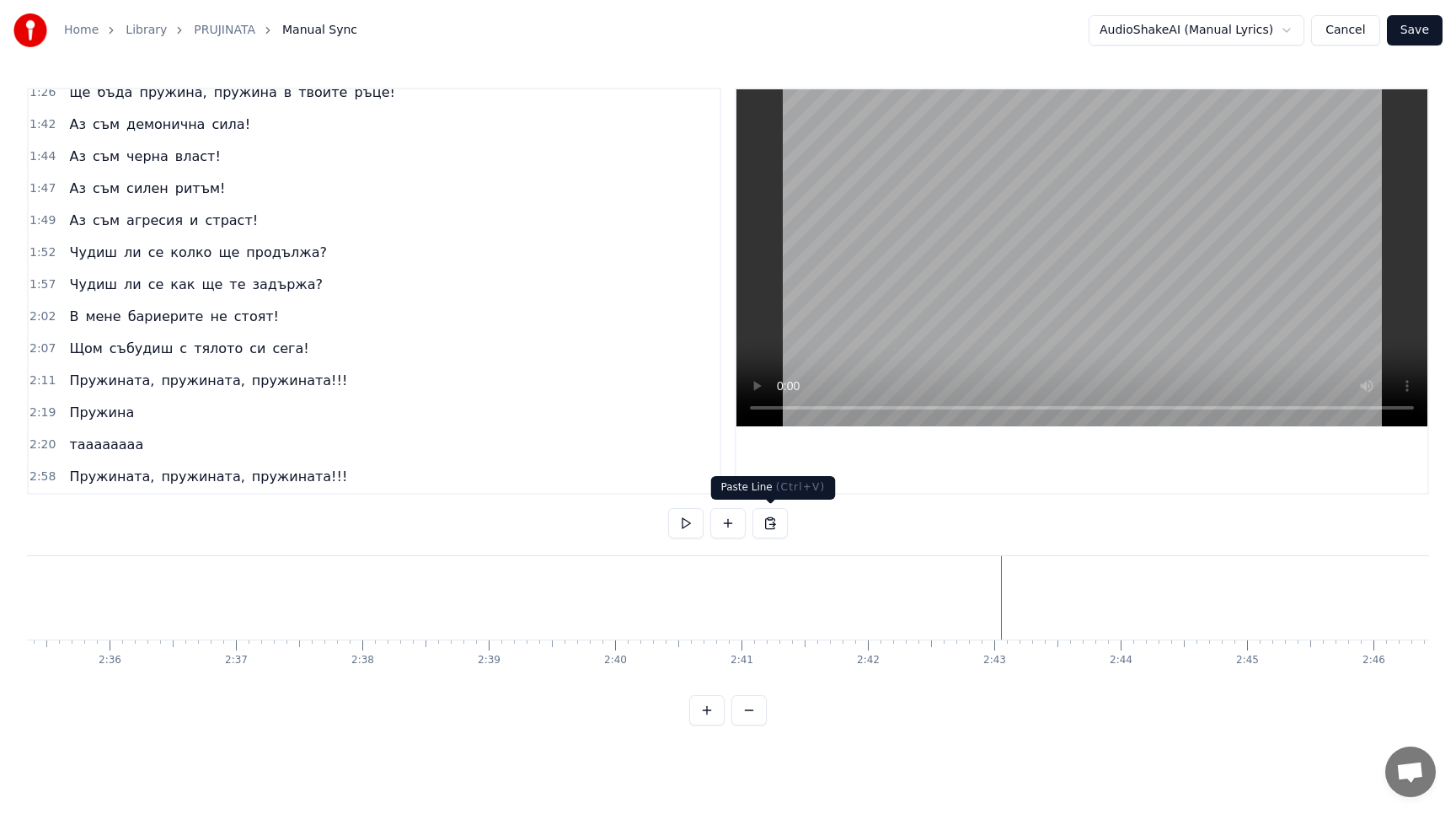
click at [771, 532] on button at bounding box center [770, 523] width 36 height 30
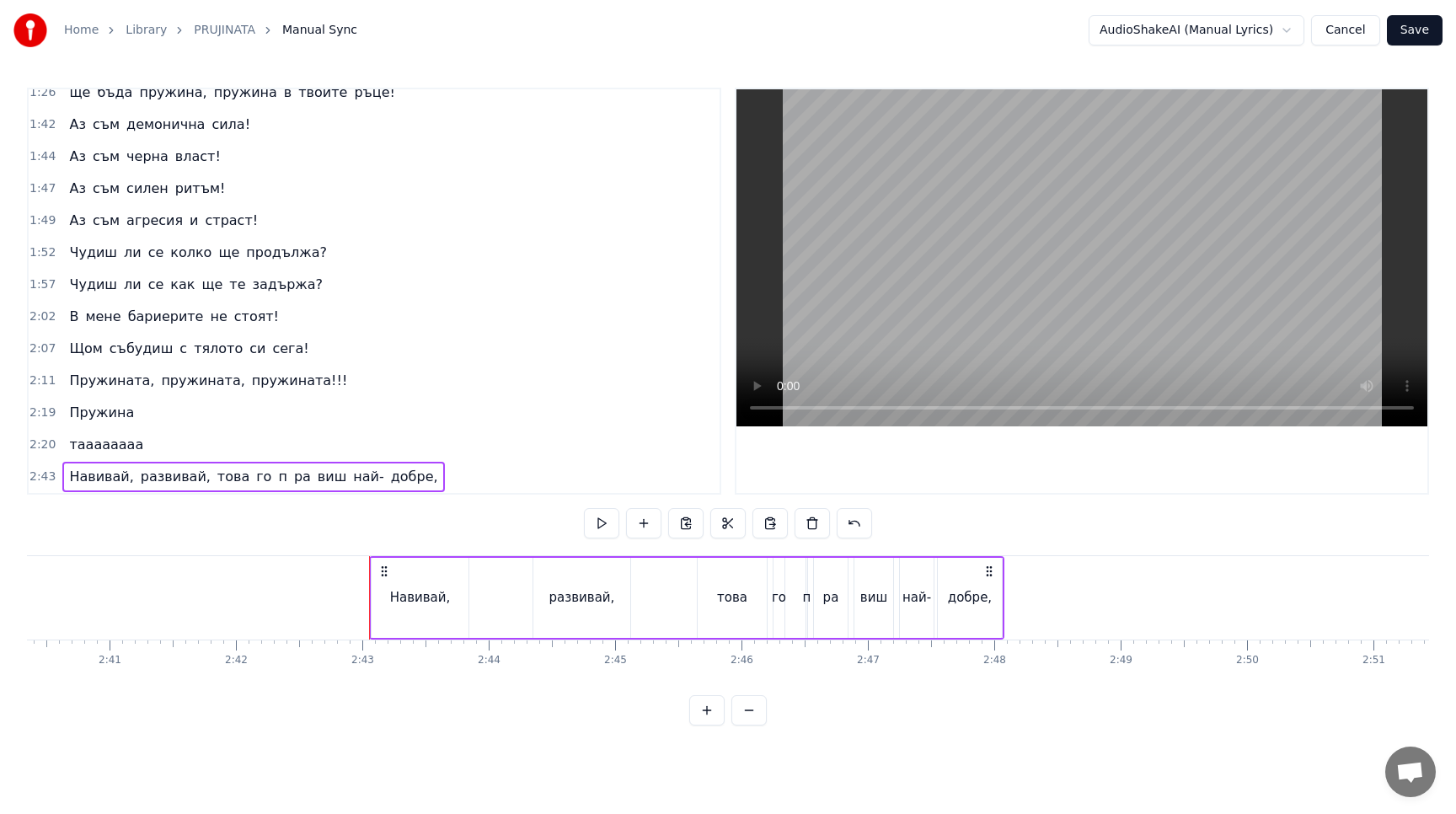
scroll to position [0, 20271]
click at [594, 521] on button at bounding box center [601, 523] width 36 height 30
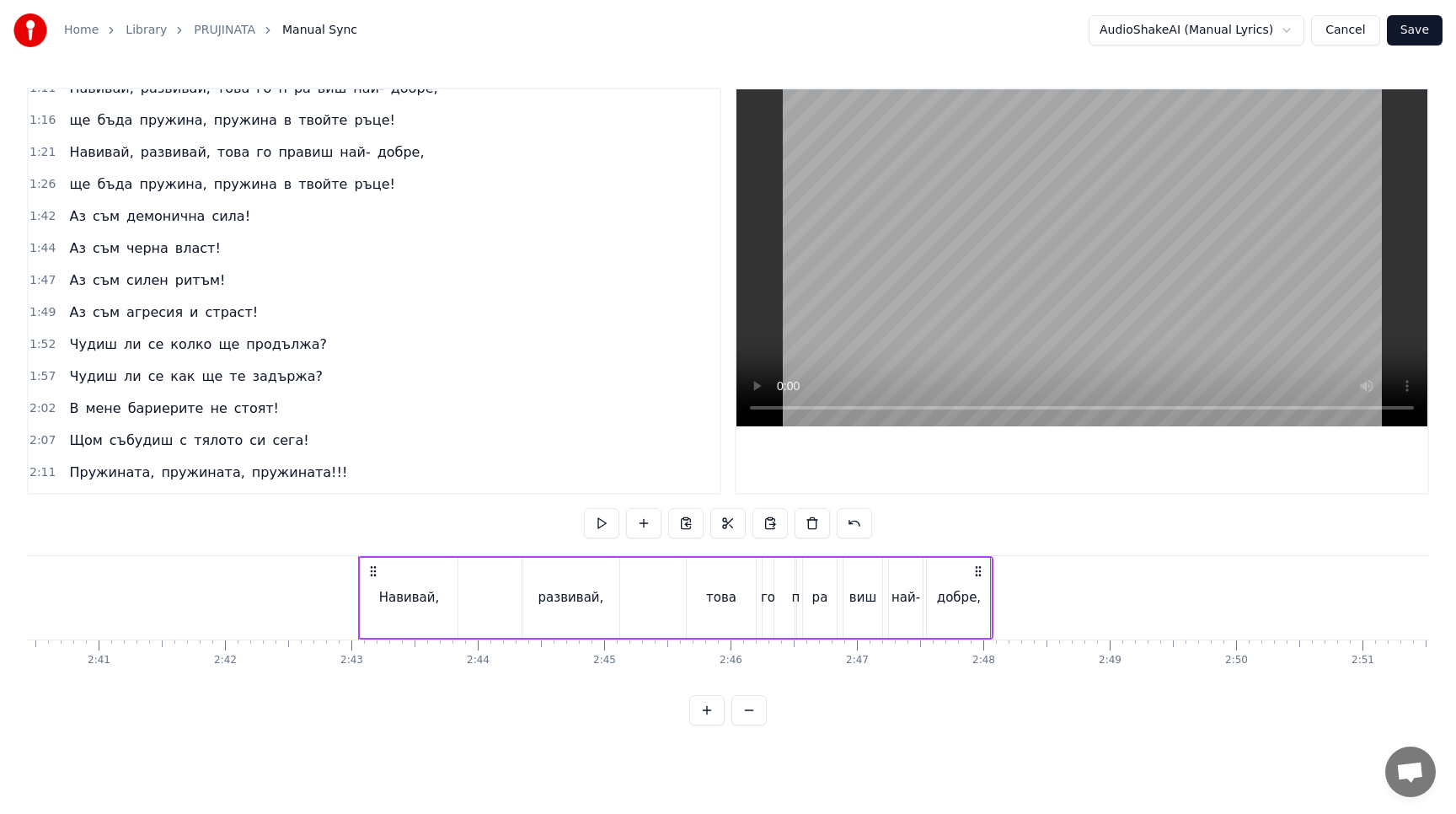
scroll to position [0, 0]
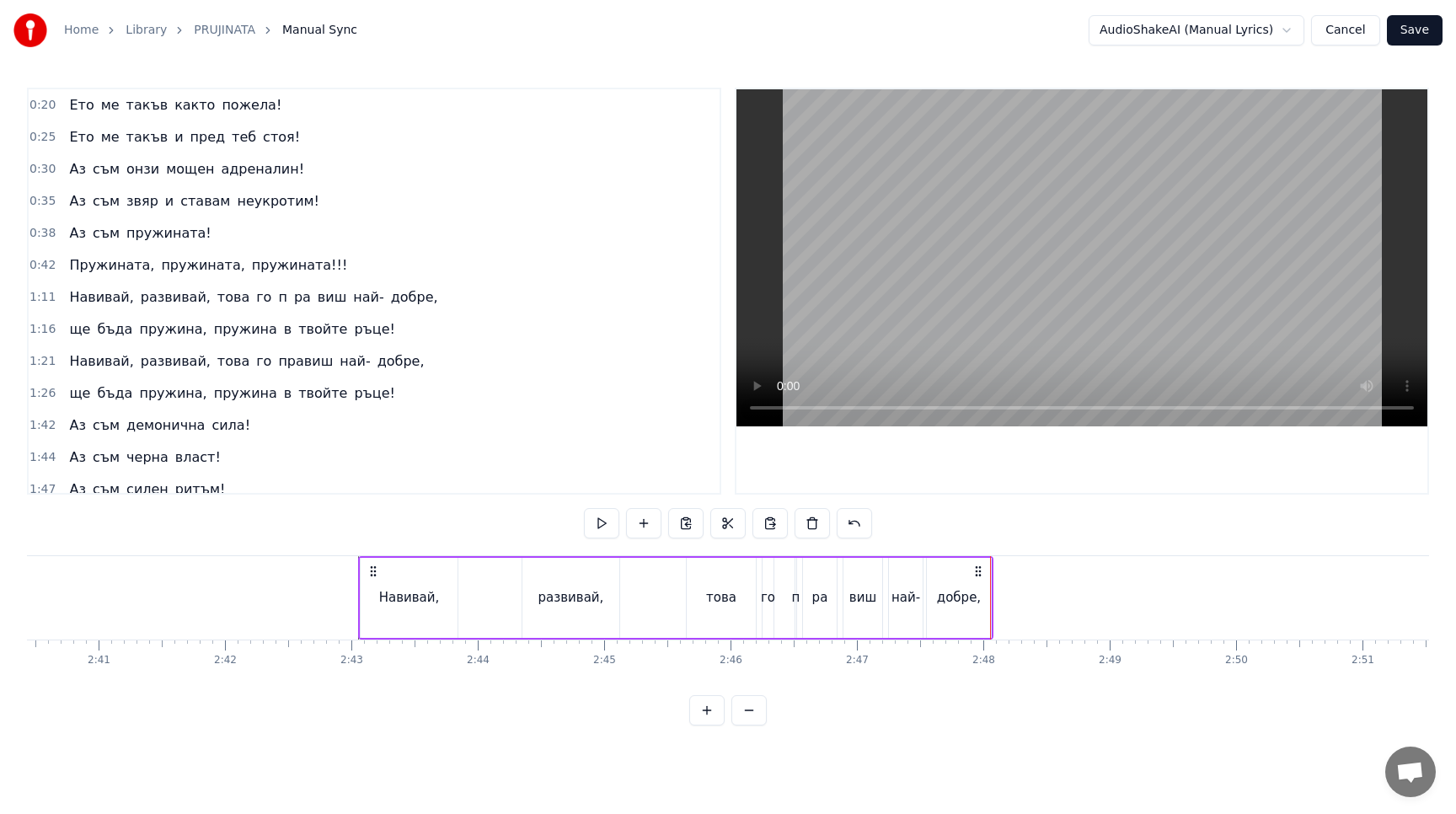
click at [123, 318] on div "ще бъда пружина, пружина в твойте ръце!" at bounding box center [232, 329] width 340 height 30
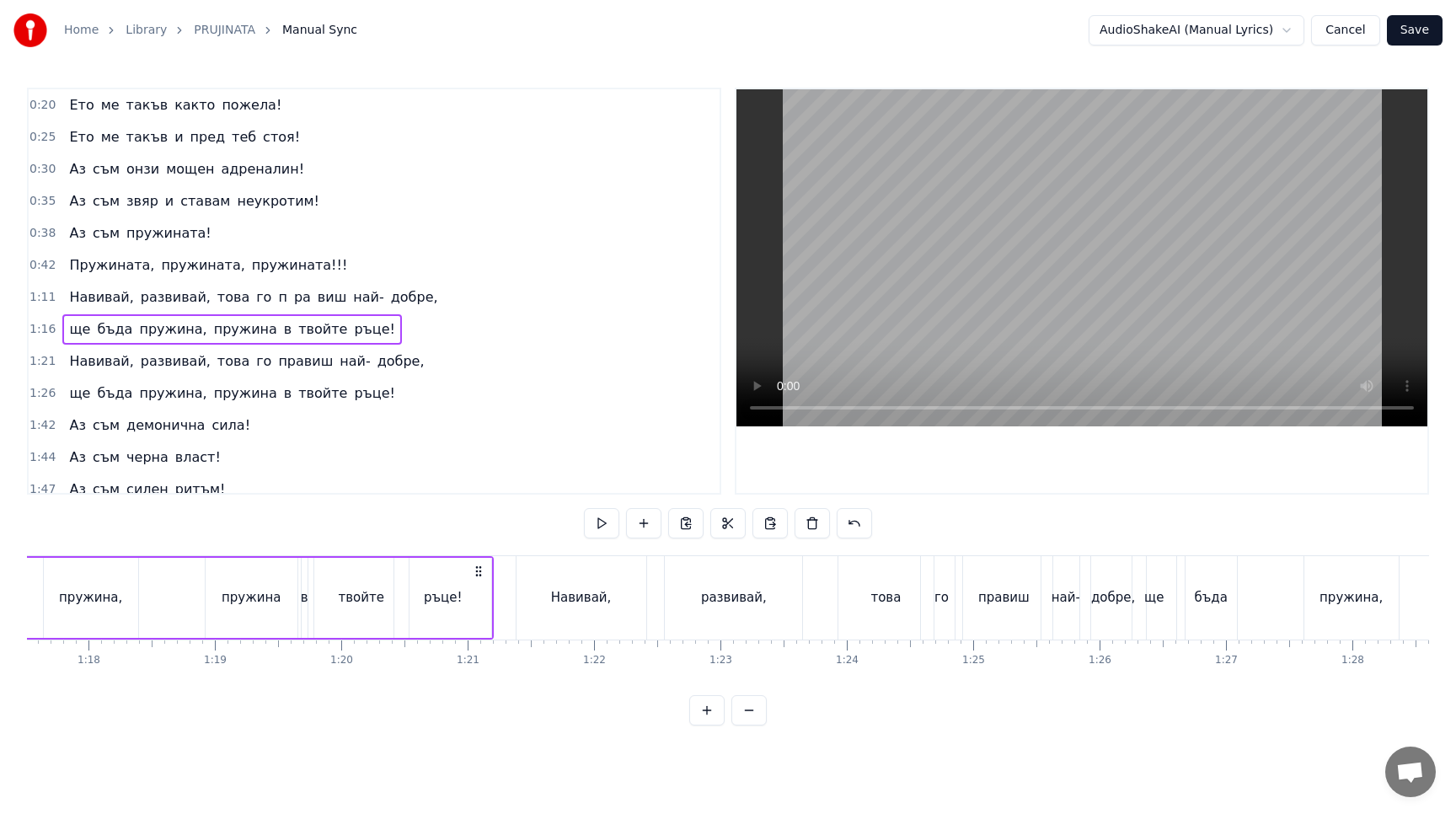
scroll to position [0, 9551]
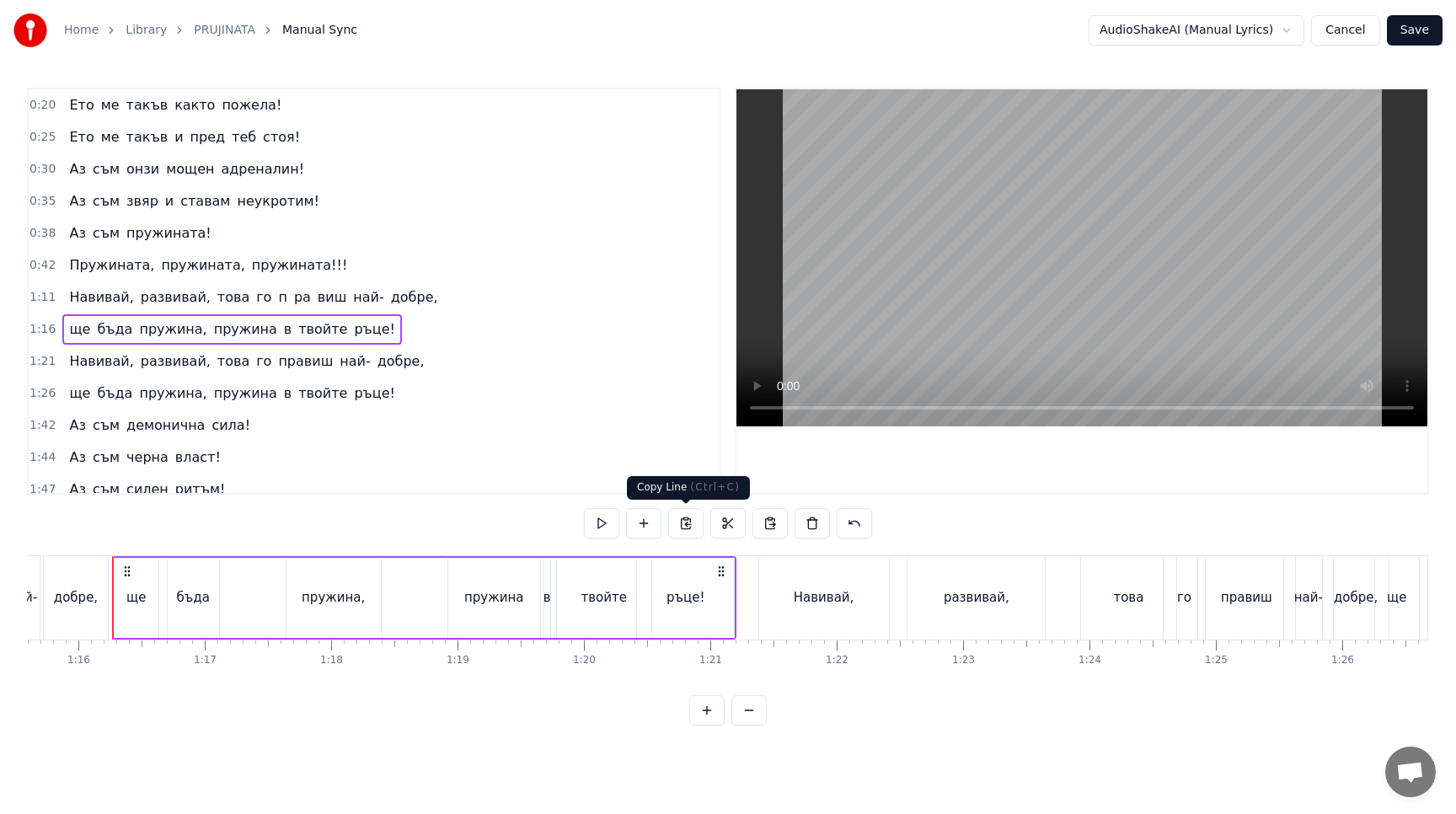
click at [693, 527] on button at bounding box center [685, 523] width 36 height 30
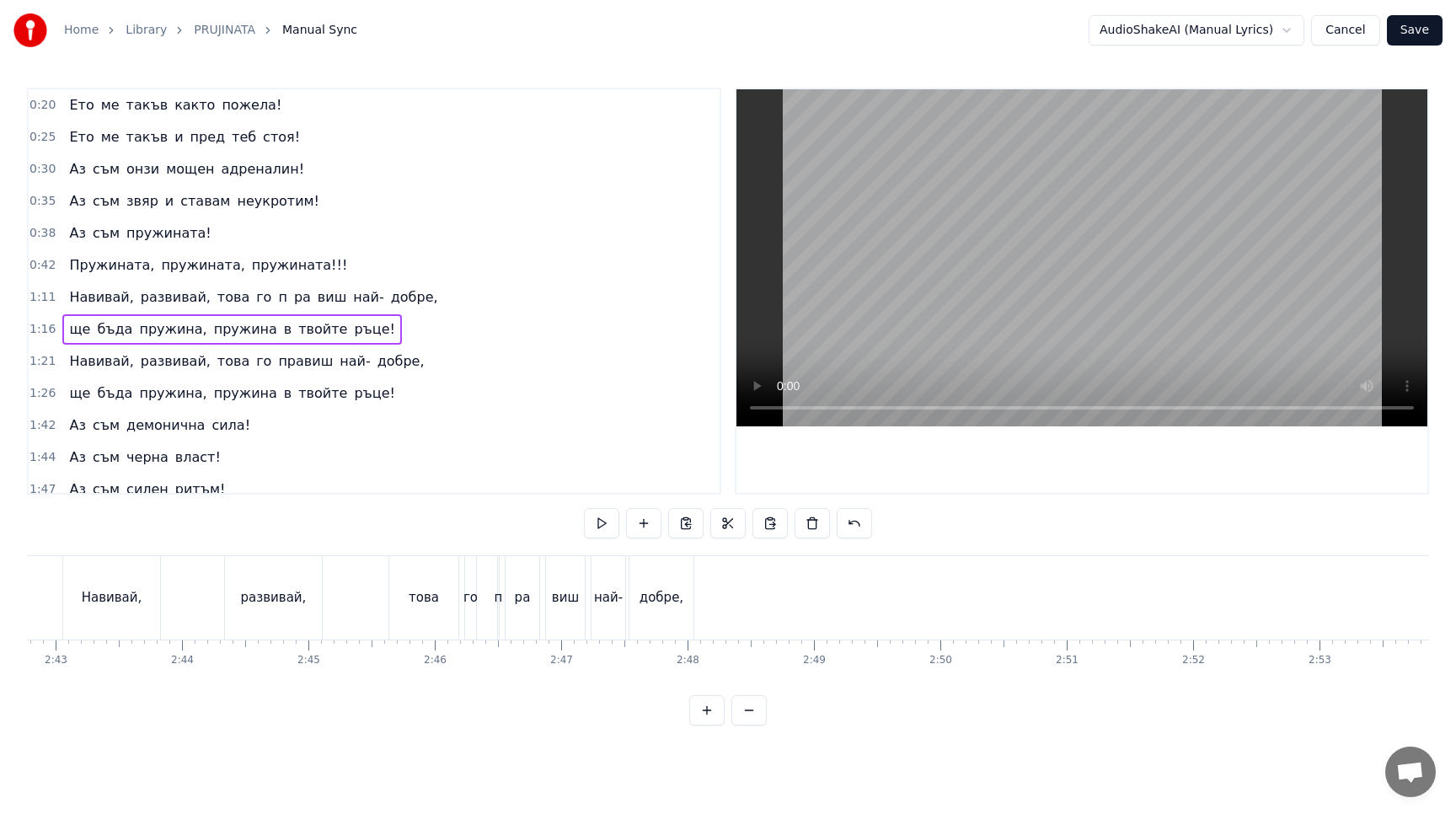
scroll to position [0, 20519]
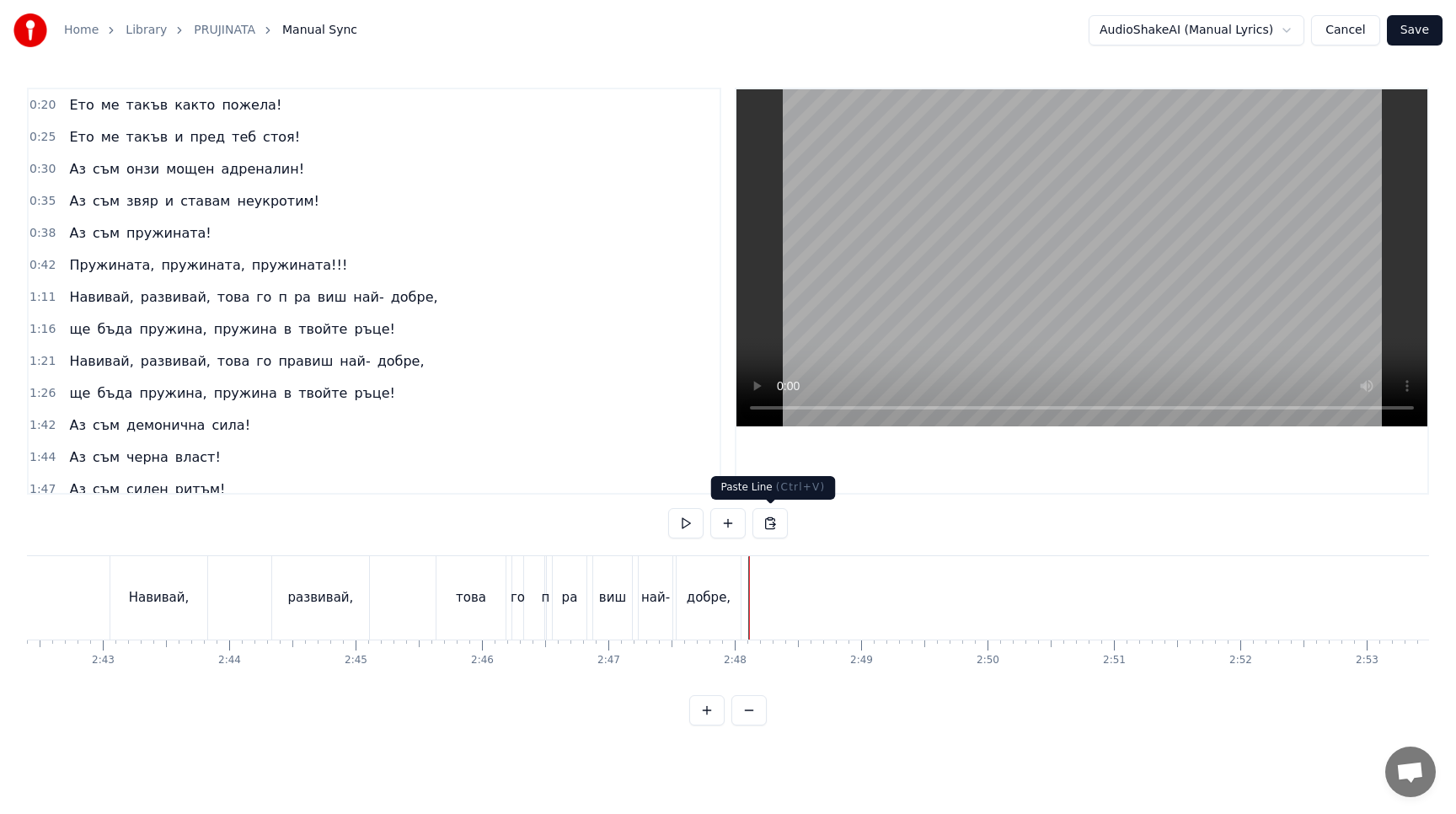
click at [771, 531] on button at bounding box center [770, 523] width 36 height 30
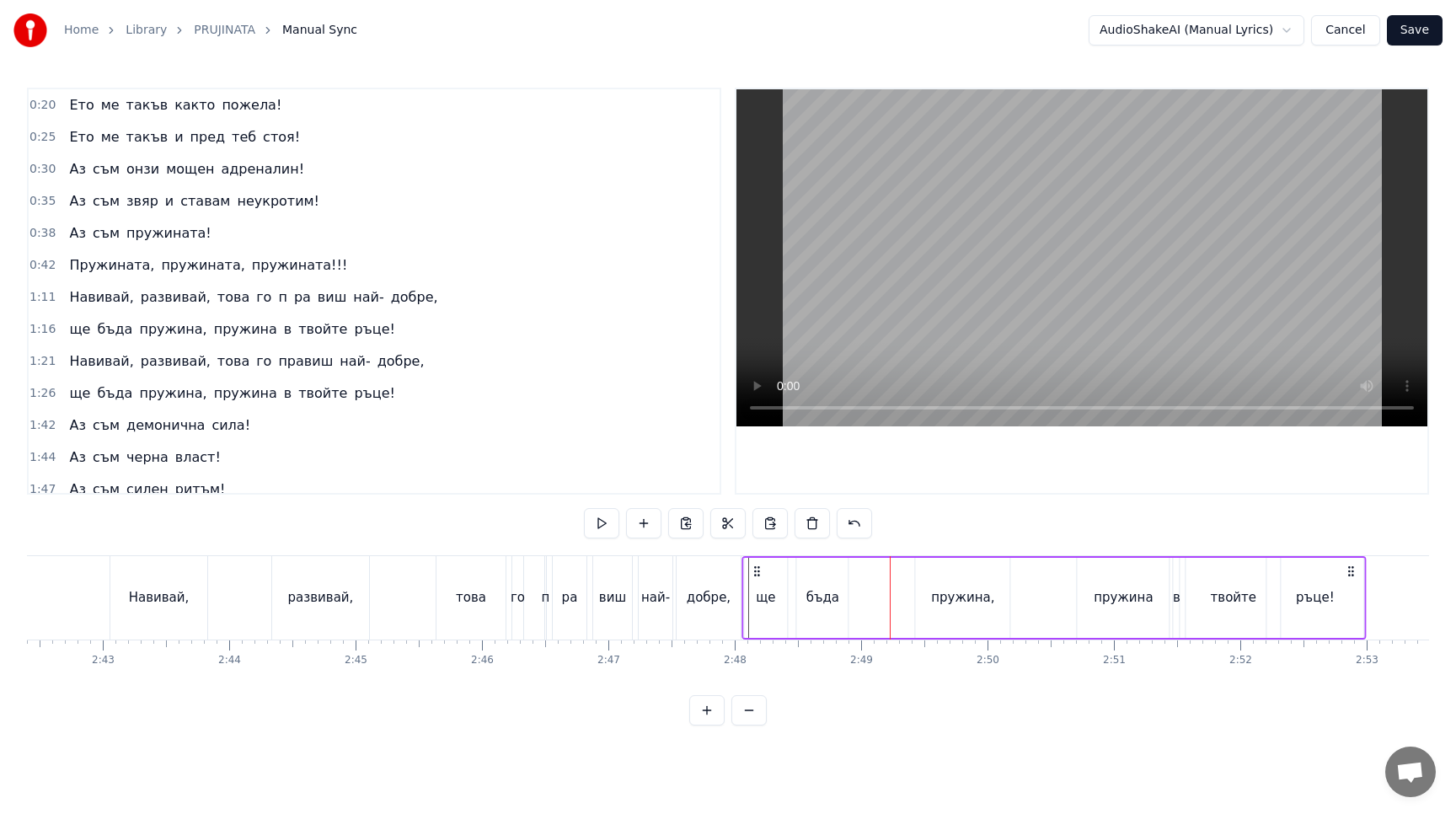
click at [754, 572] on icon at bounding box center [756, 571] width 14 height 14
click at [762, 572] on icon at bounding box center [764, 571] width 14 height 14
click at [767, 572] on icon at bounding box center [769, 571] width 14 height 14
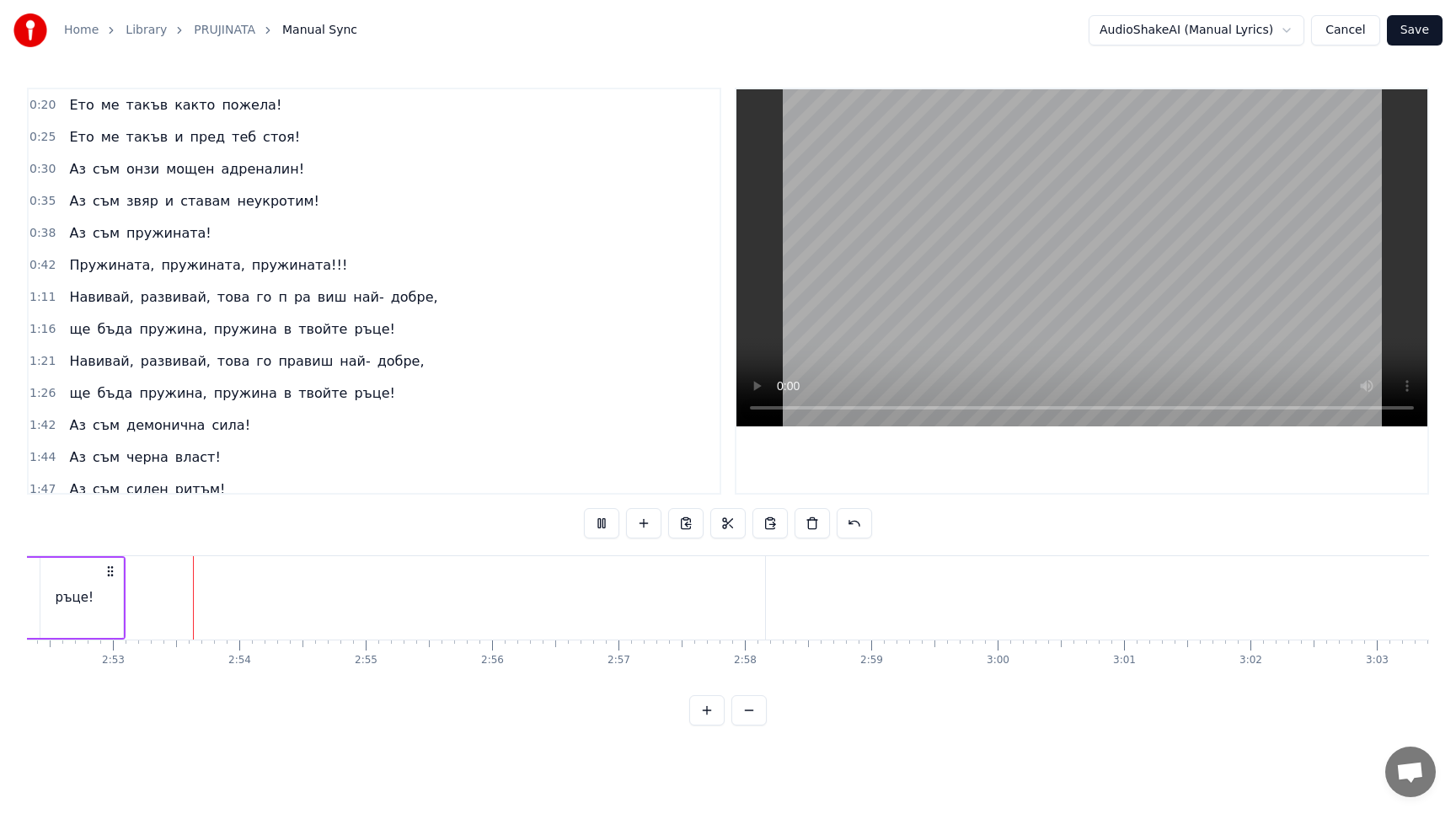
scroll to position [0, 21778]
click at [612, 521] on button at bounding box center [601, 523] width 36 height 30
click at [257, 287] on div "Навивай, развивай, това го п pa виш най- добре," at bounding box center [253, 297] width 382 height 30
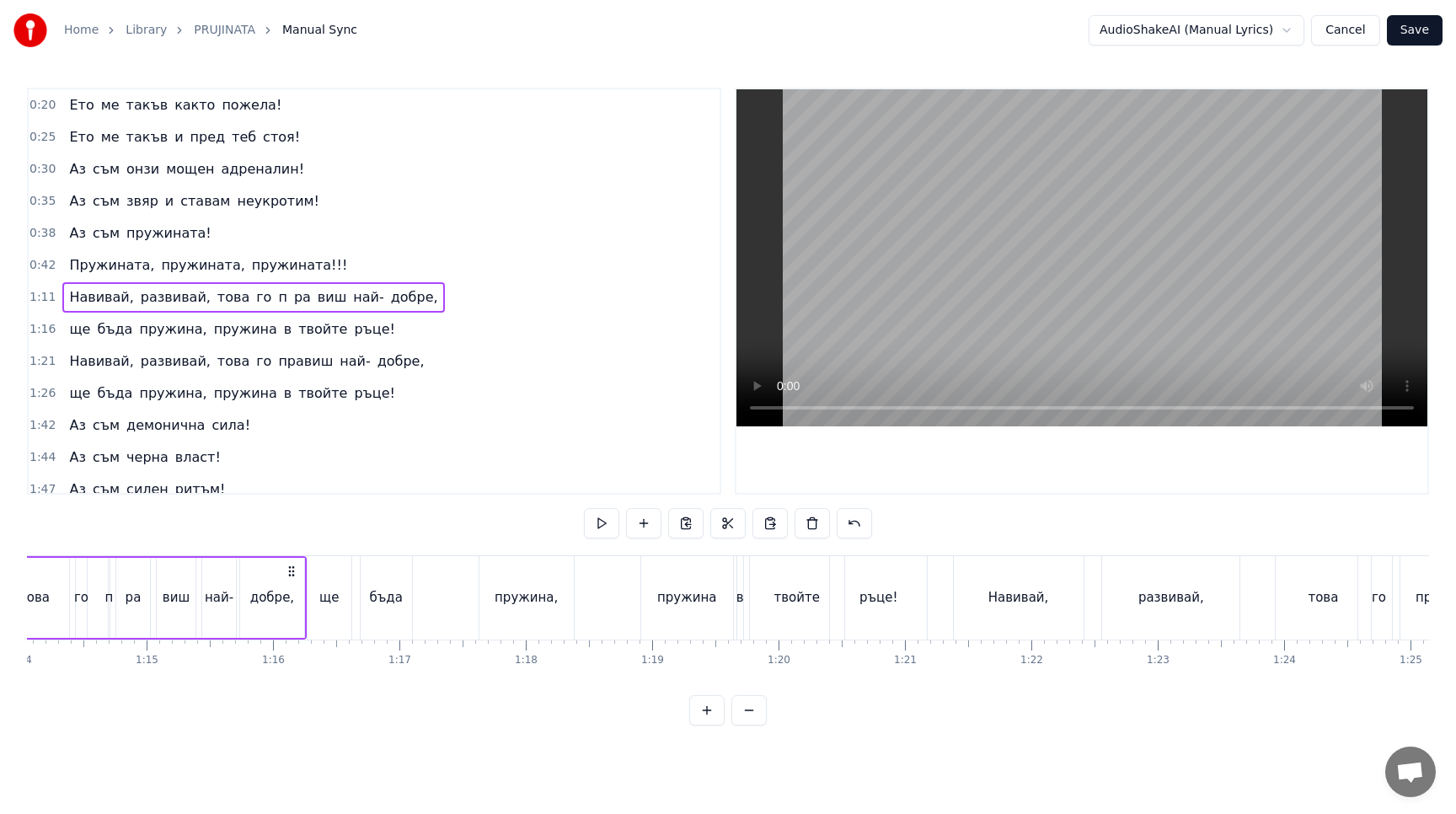
scroll to position [0, 8917]
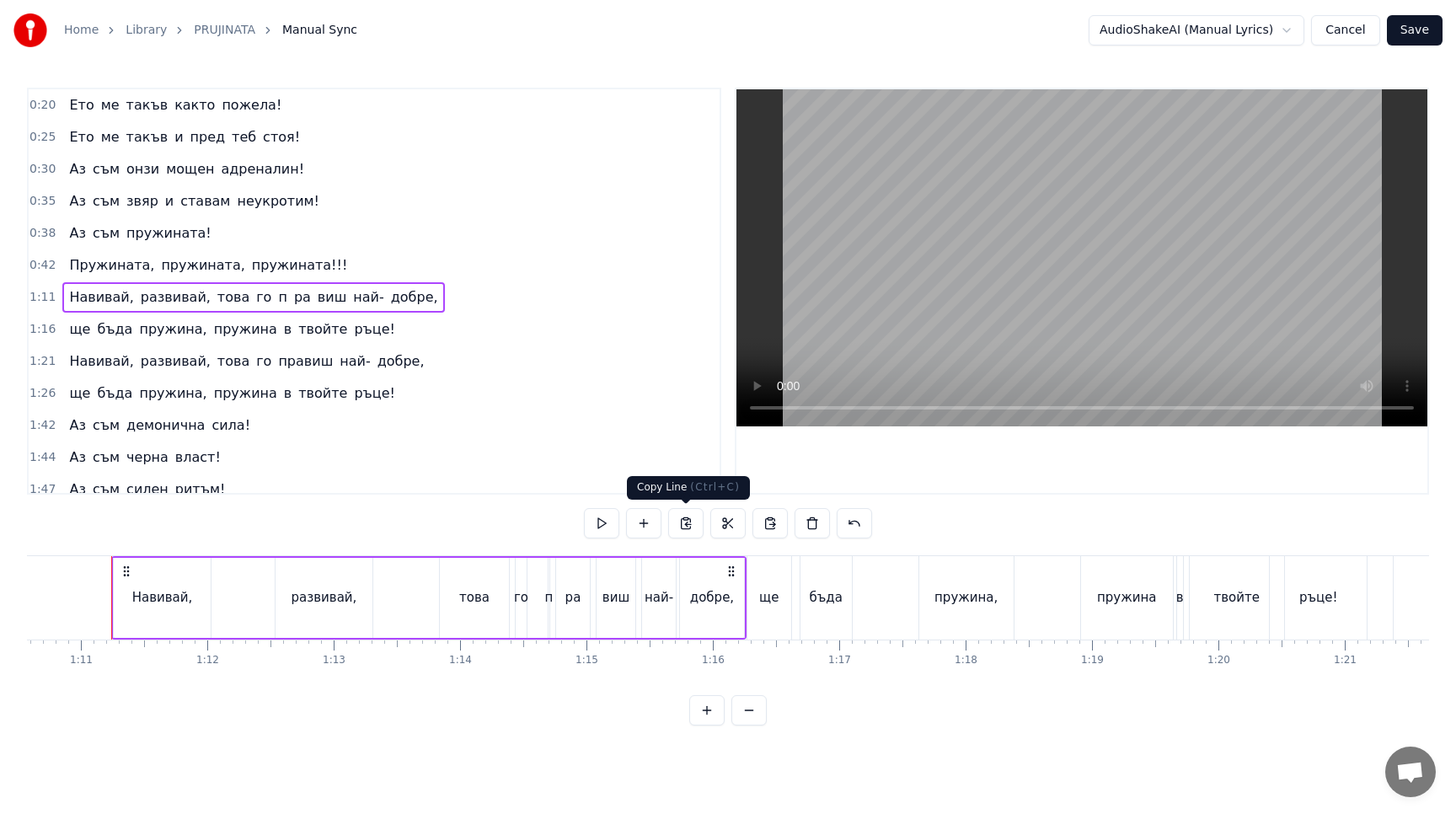
click at [694, 523] on button at bounding box center [685, 523] width 36 height 30
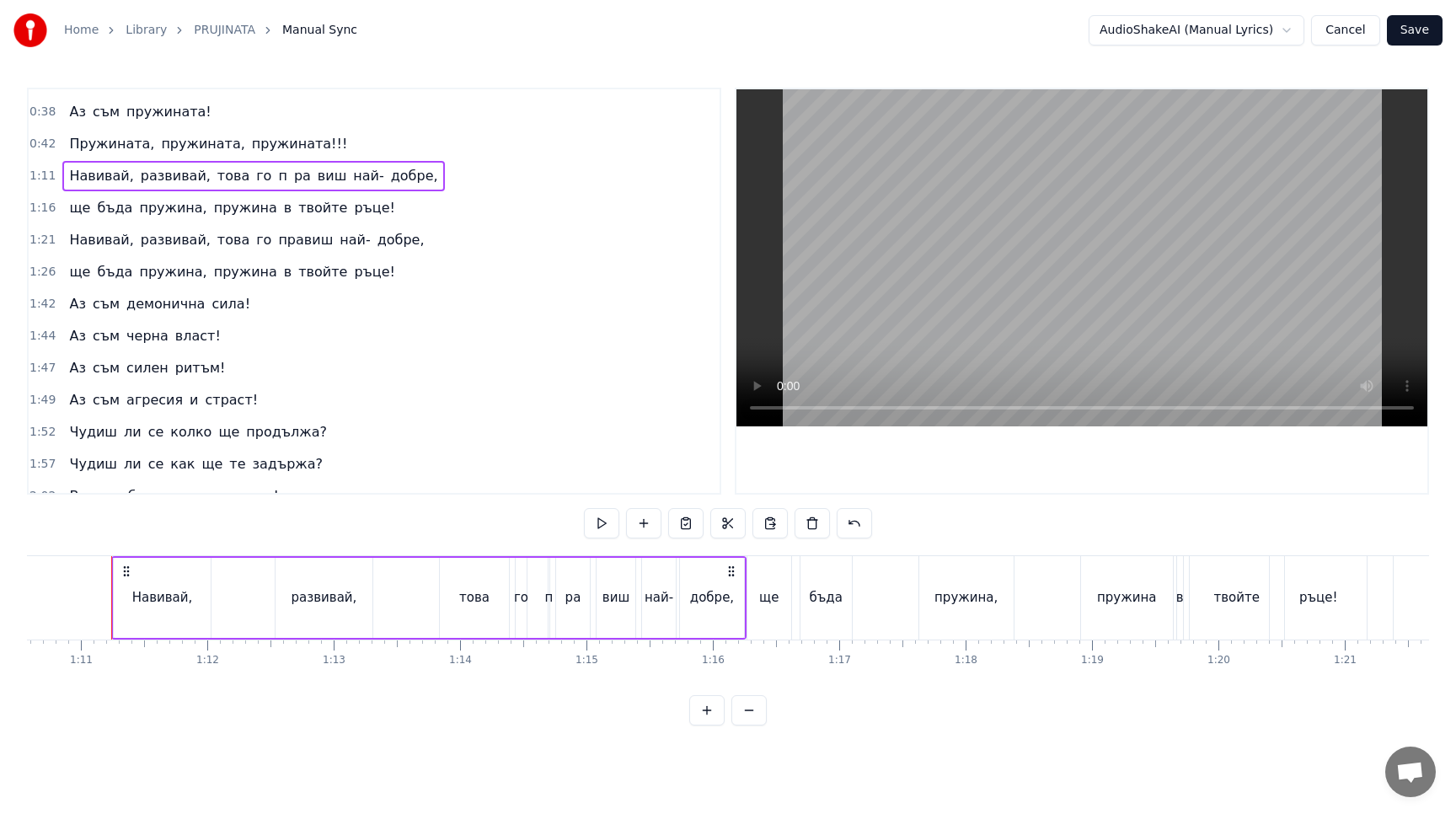
scroll to position [365, 0]
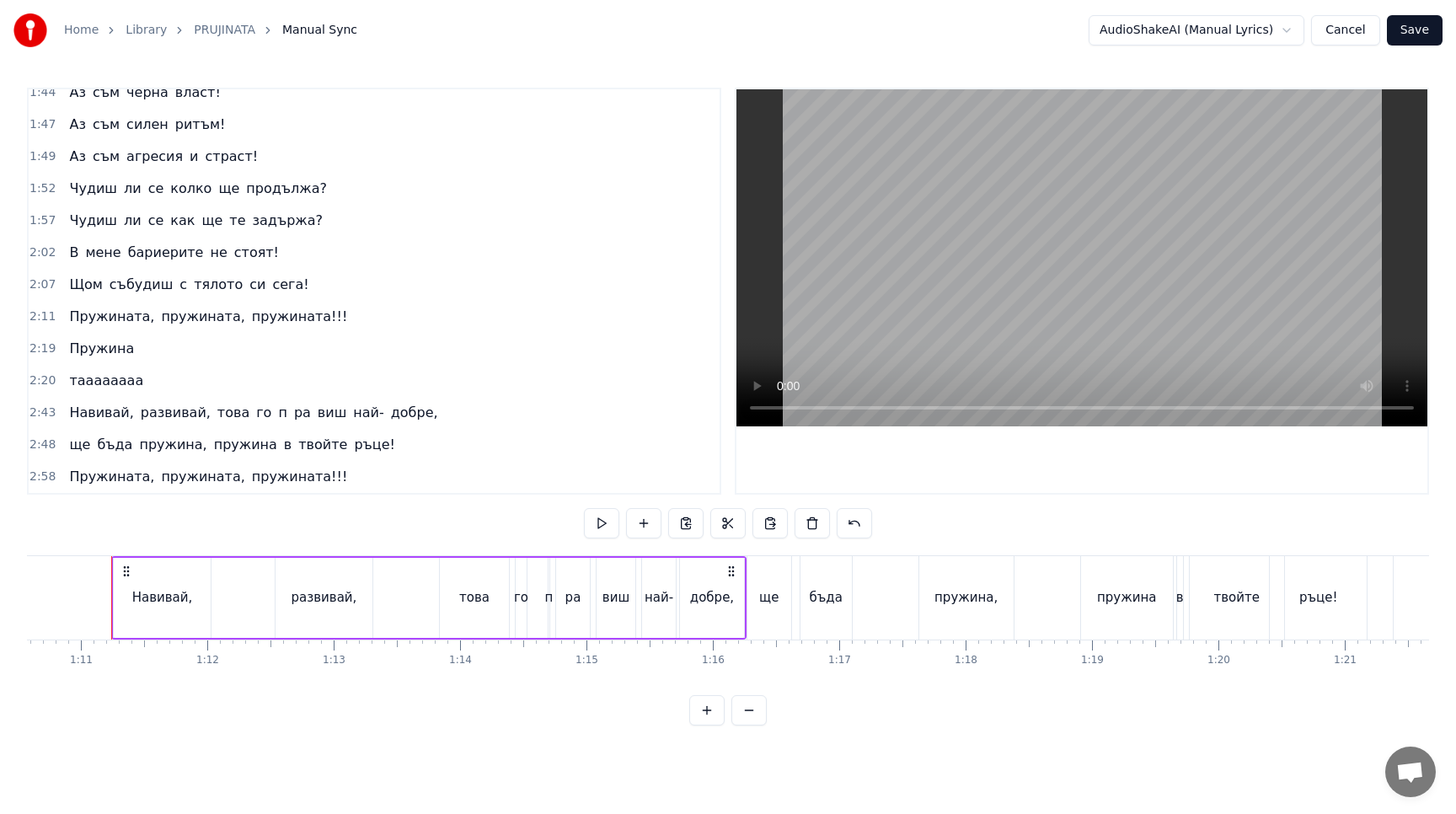
click at [318, 434] on div "ще бъда пружина, пружина в твойте ръце!" at bounding box center [232, 444] width 340 height 30
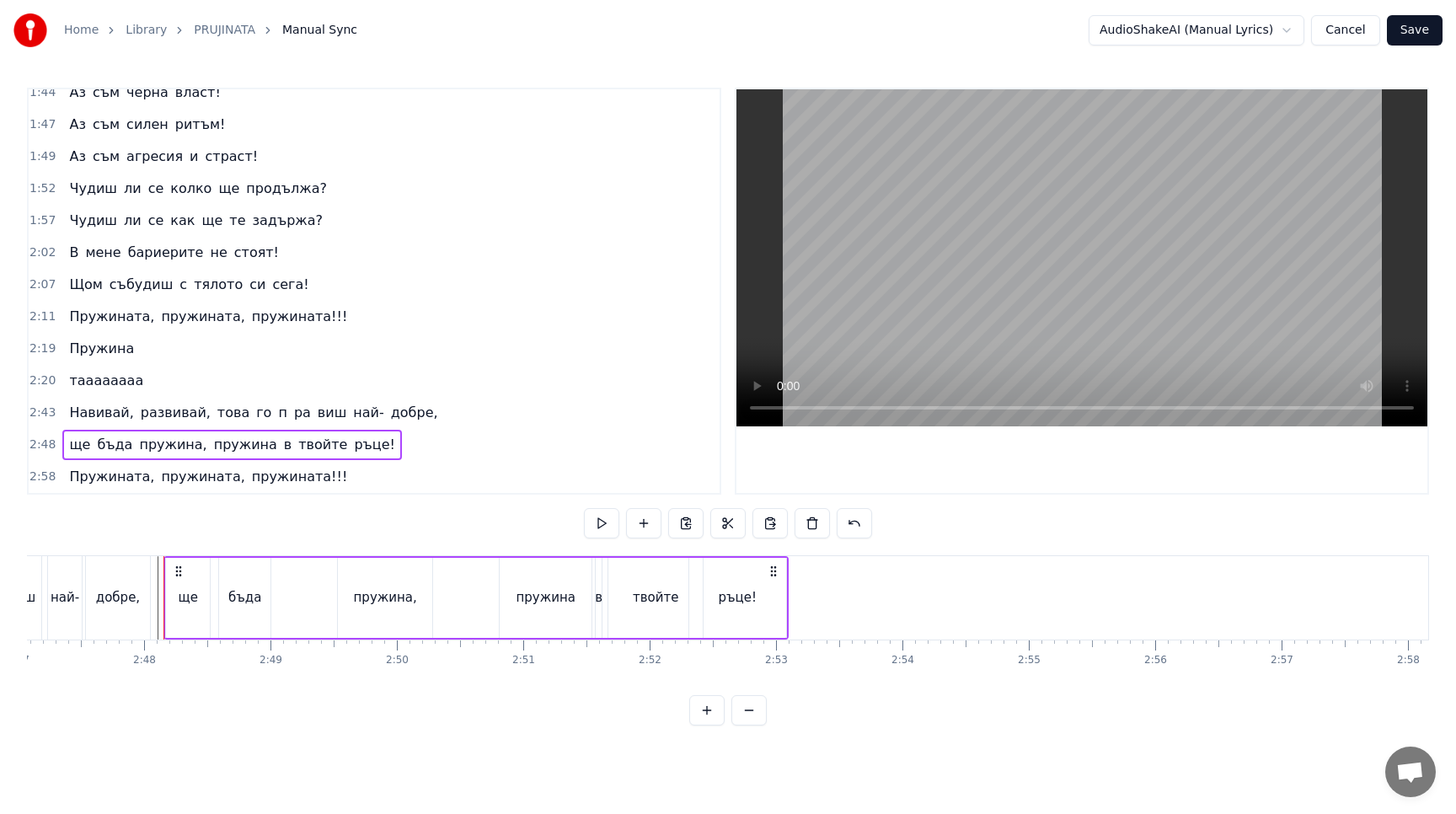
scroll to position [0, 21162]
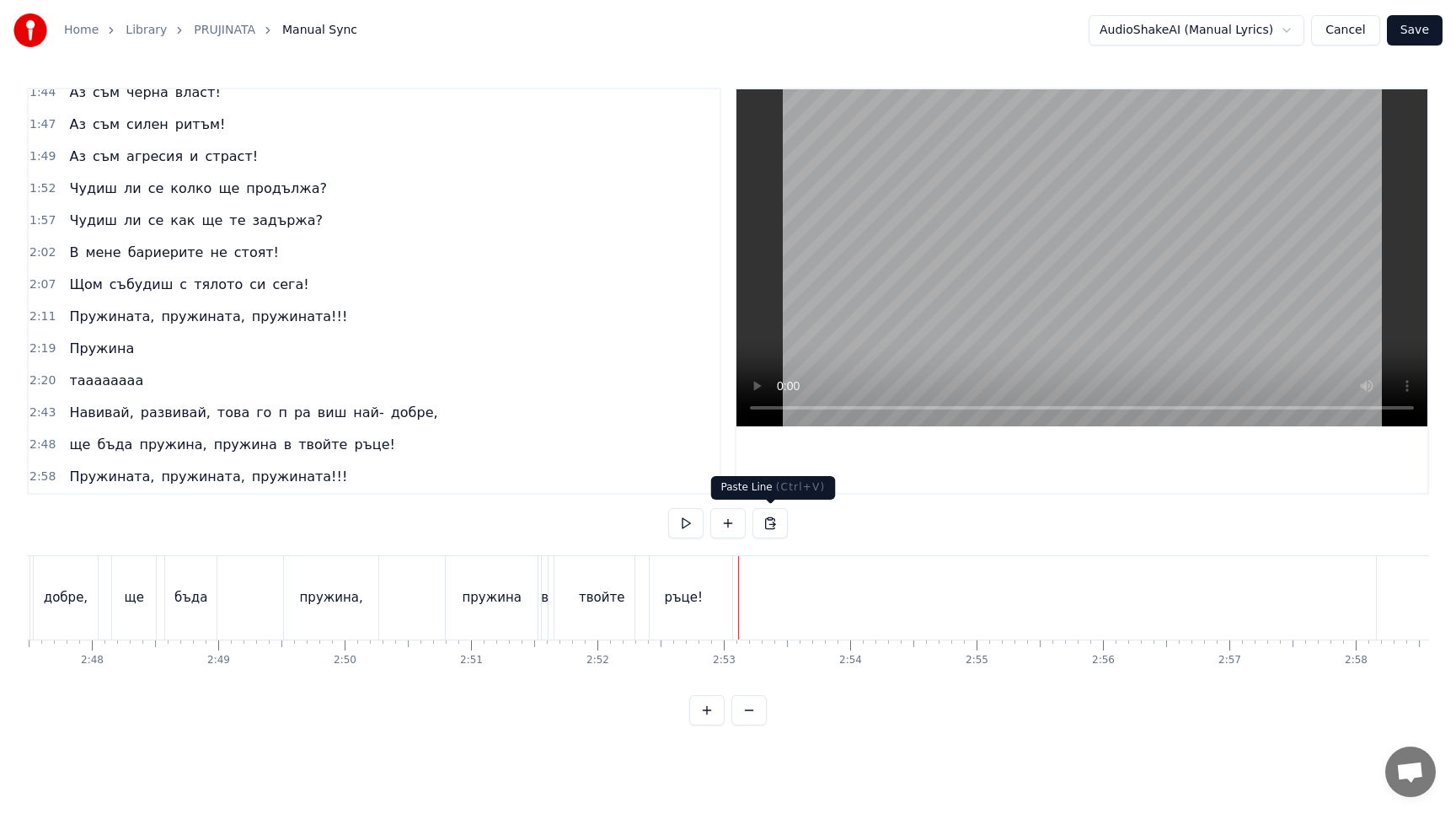
click at [767, 535] on button at bounding box center [770, 523] width 36 height 30
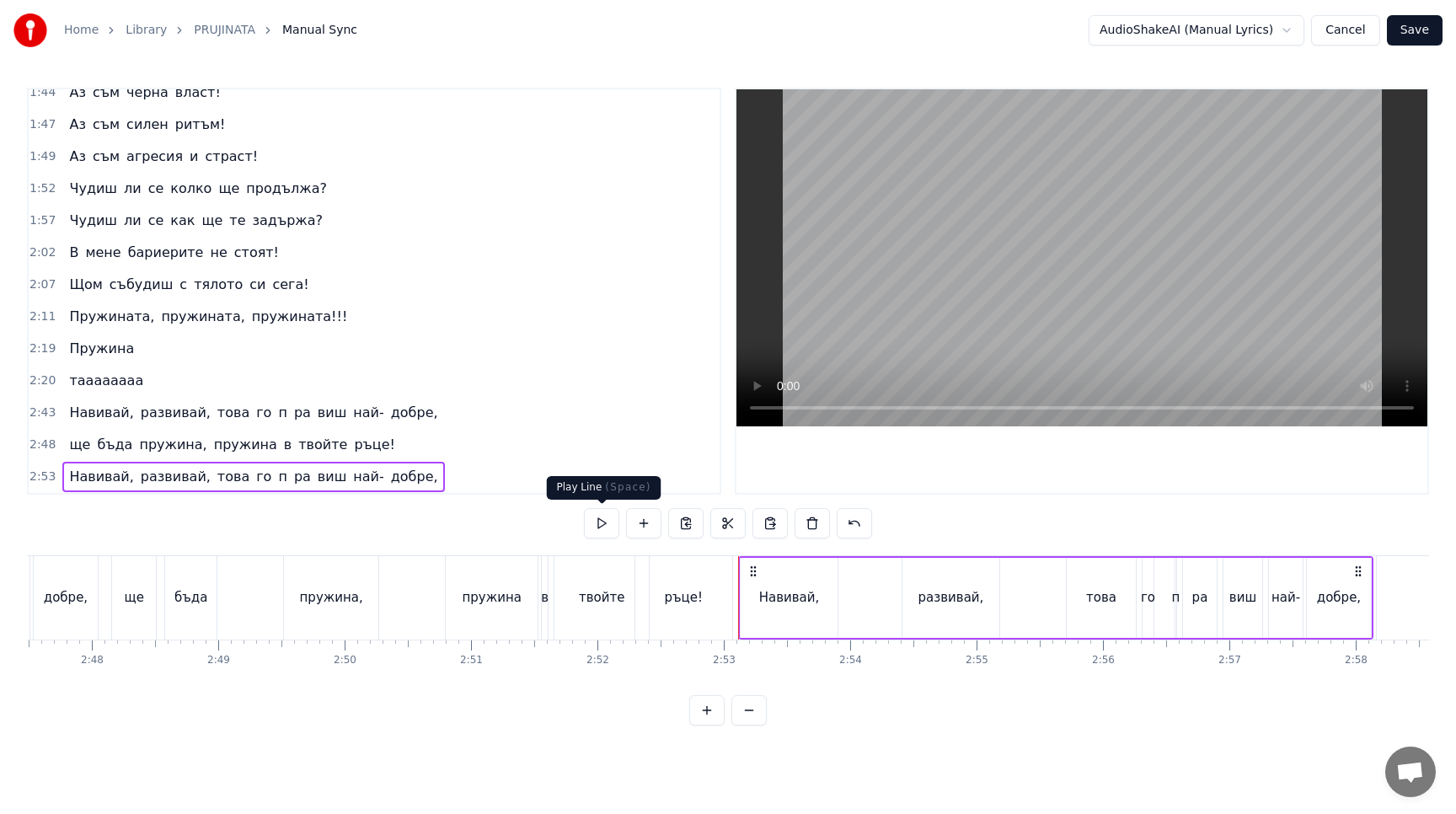
click at [610, 527] on button at bounding box center [601, 523] width 36 height 30
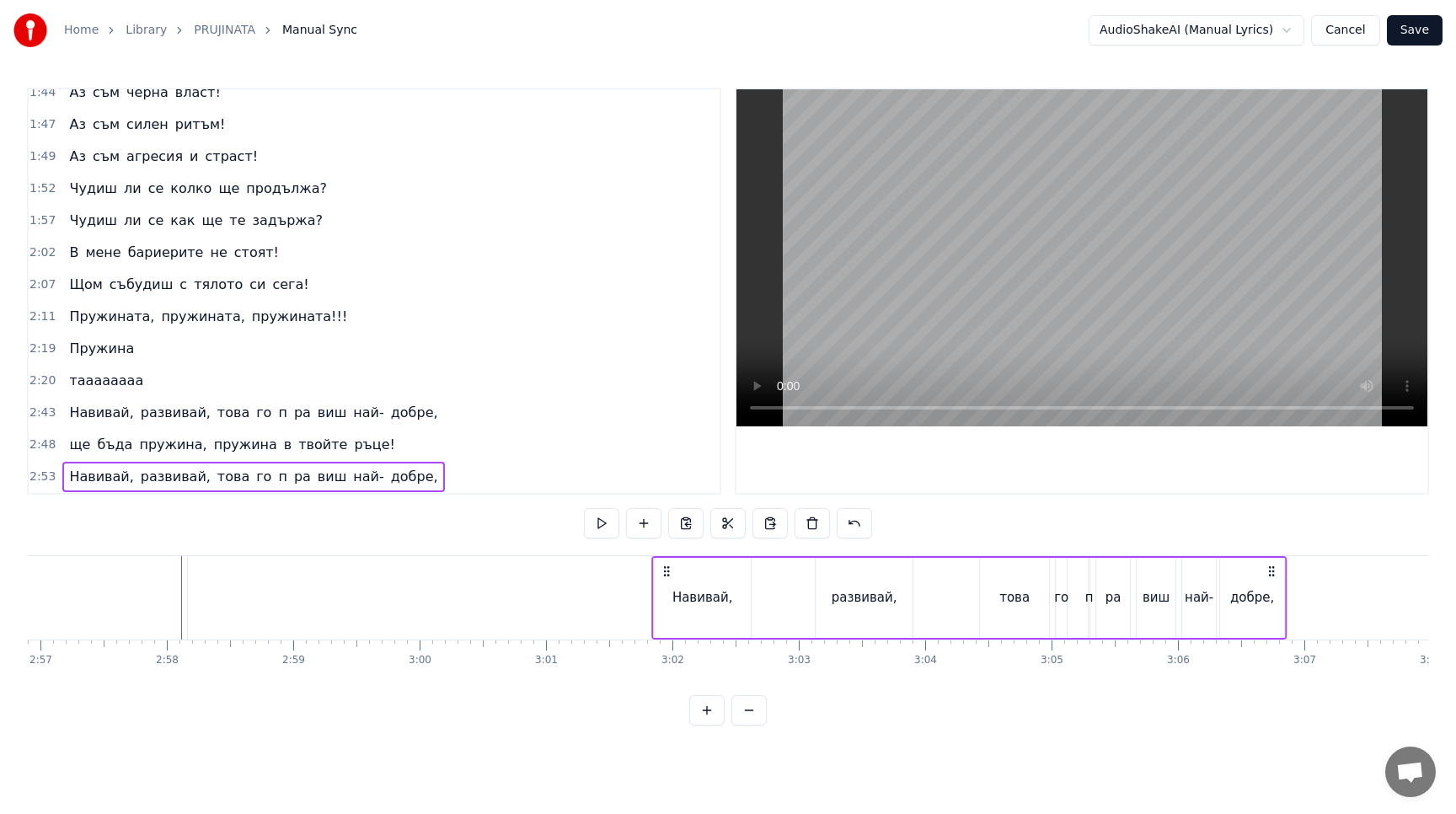
scroll to position [0, 22420]
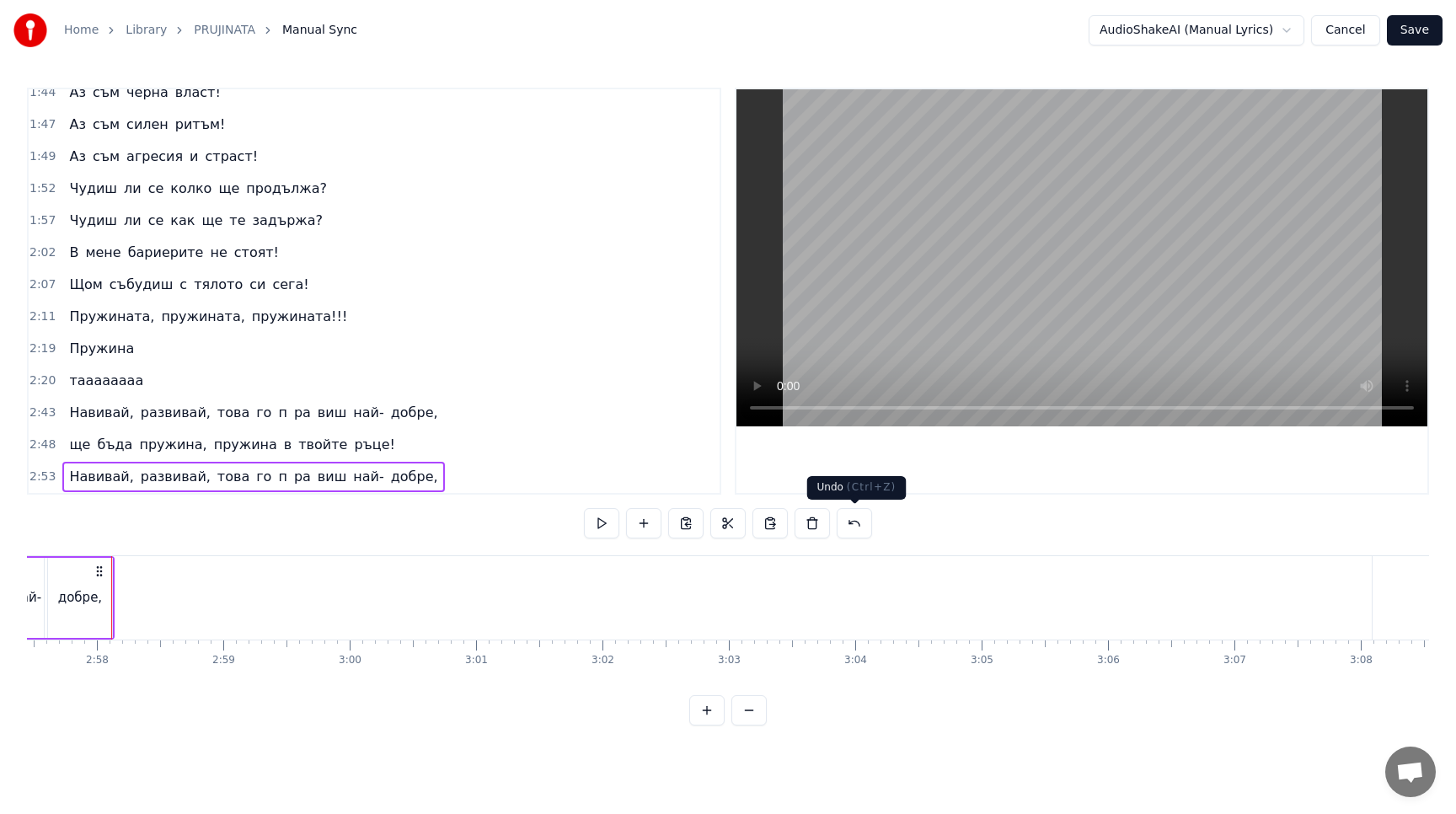
click at [868, 526] on button at bounding box center [854, 523] width 36 height 30
click at [841, 526] on button at bounding box center [833, 523] width 36 height 30
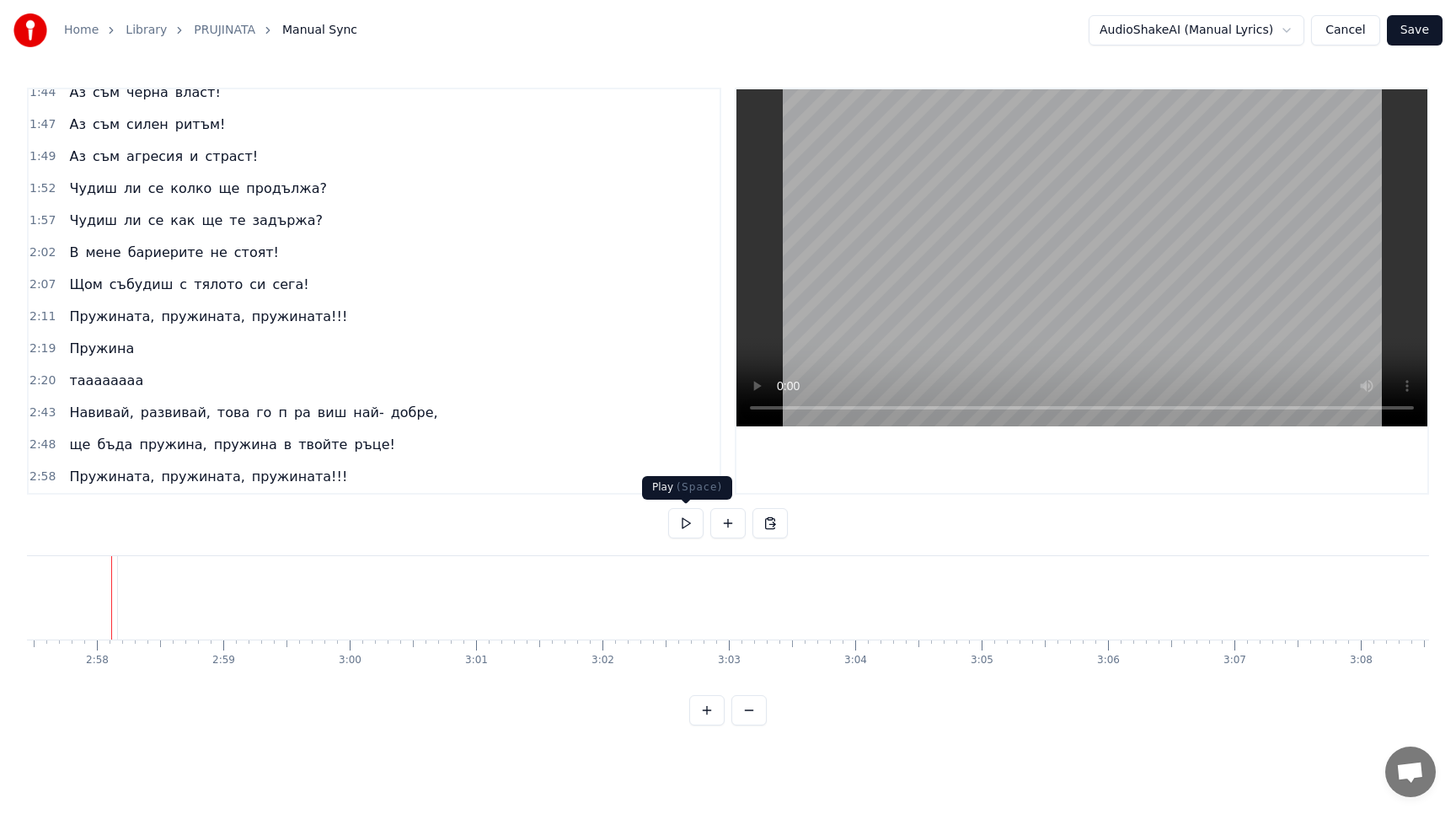
click at [567, 485] on div "2:58 Пружината, пружината, пружината!!!" at bounding box center [373, 476] width 691 height 32
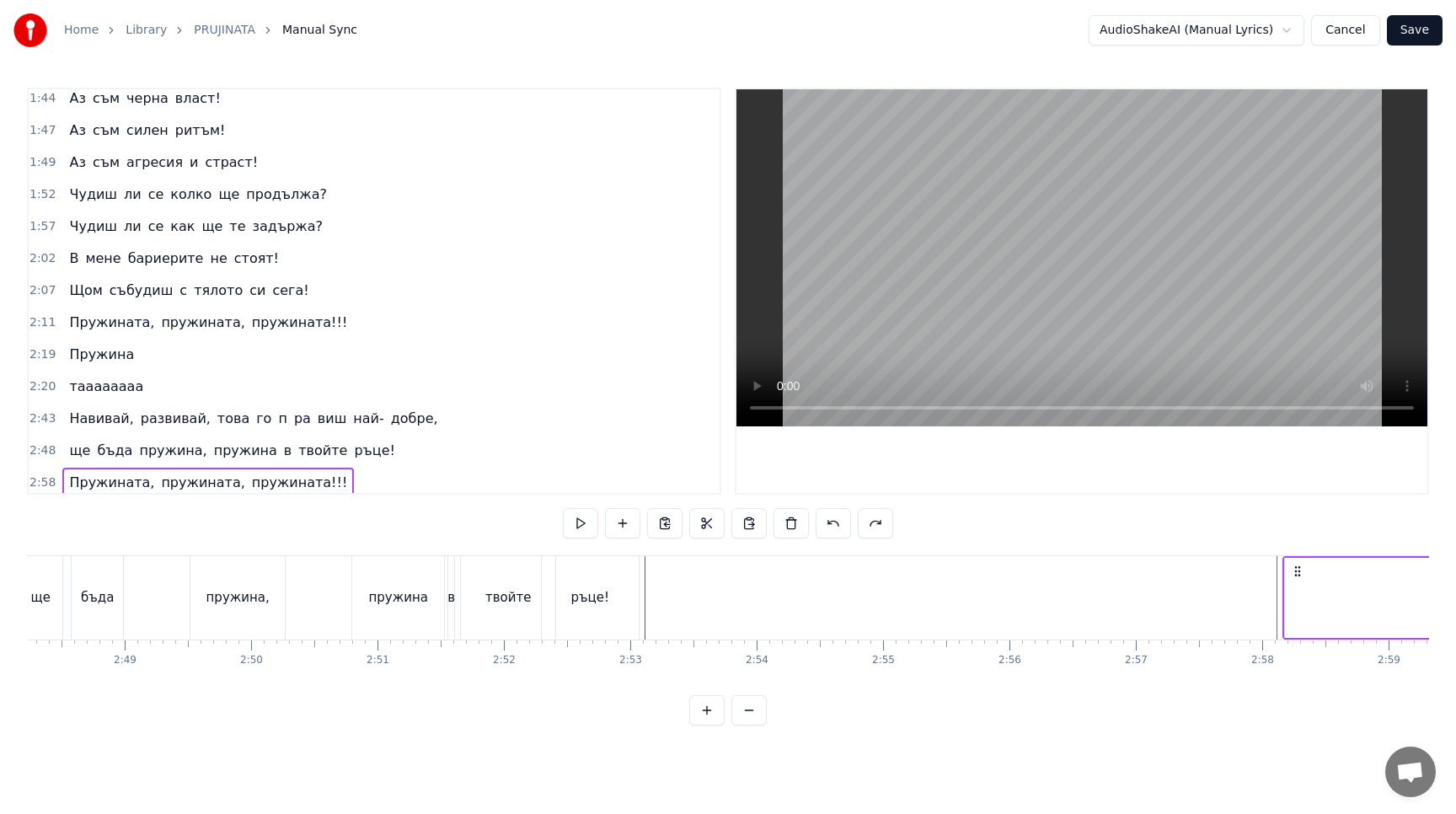
scroll to position [355, 0]
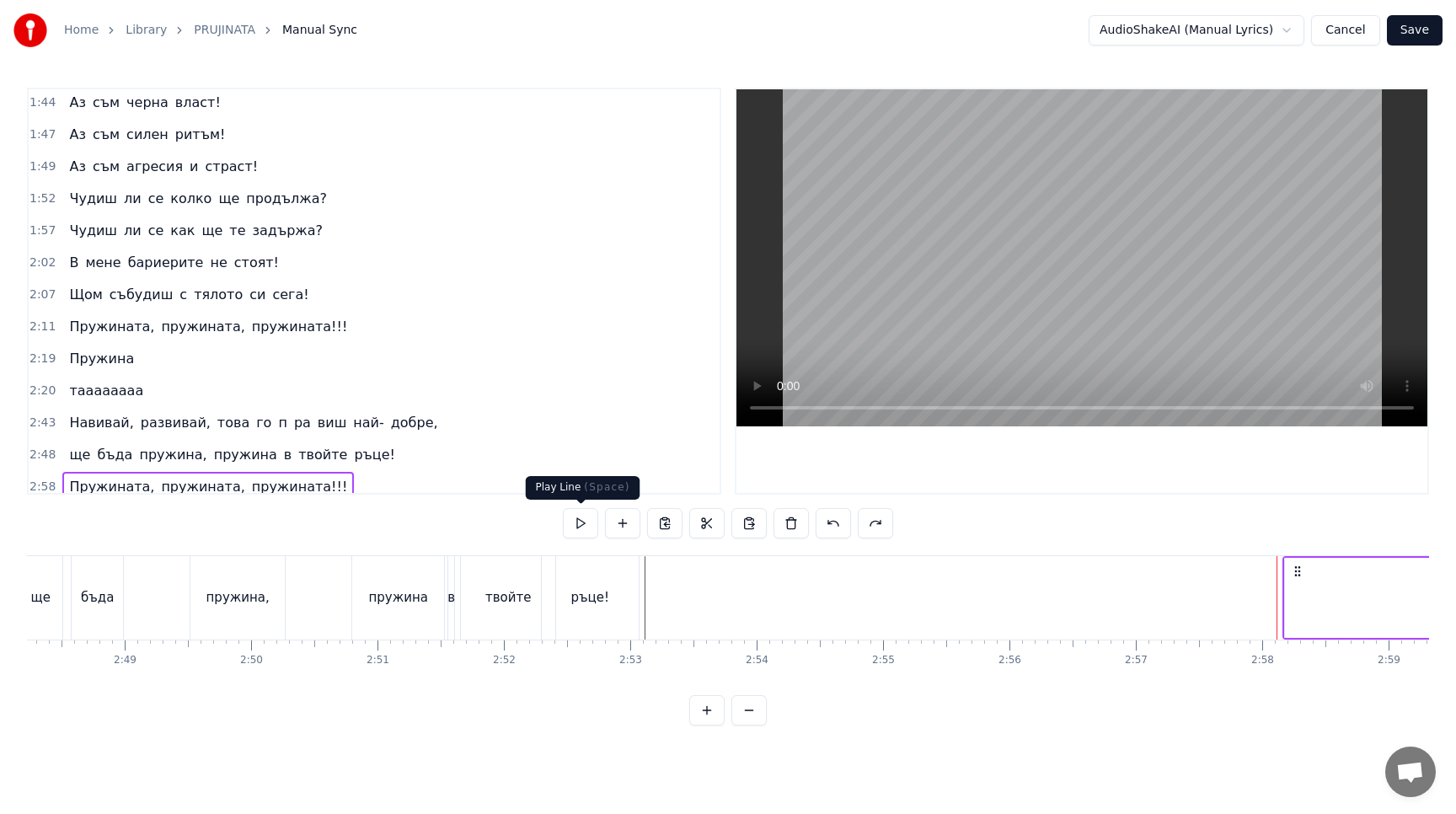
click at [577, 520] on button at bounding box center [580, 523] width 36 height 30
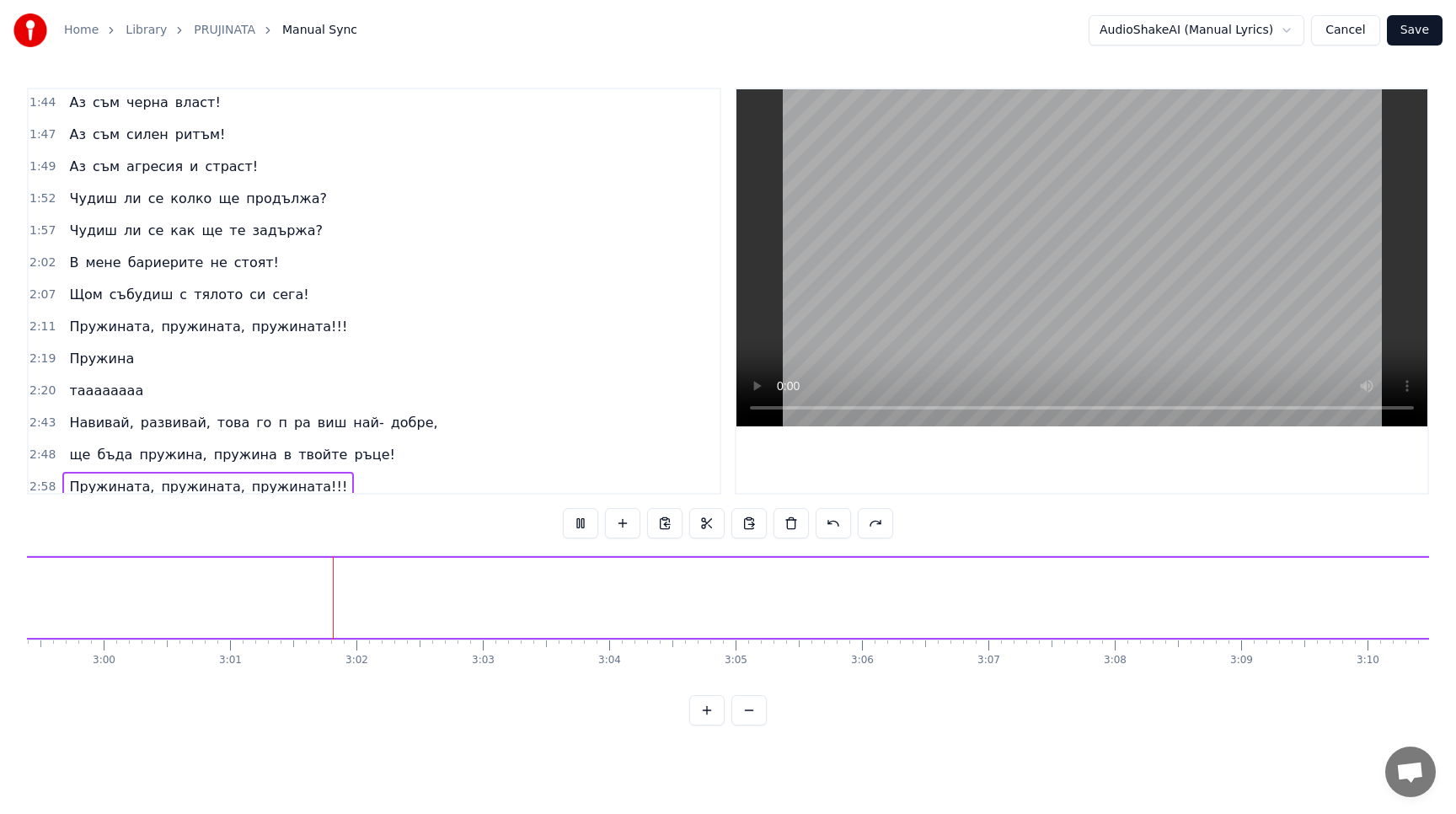
scroll to position [0, 22816]
click at [586, 520] on button at bounding box center [580, 523] width 36 height 30
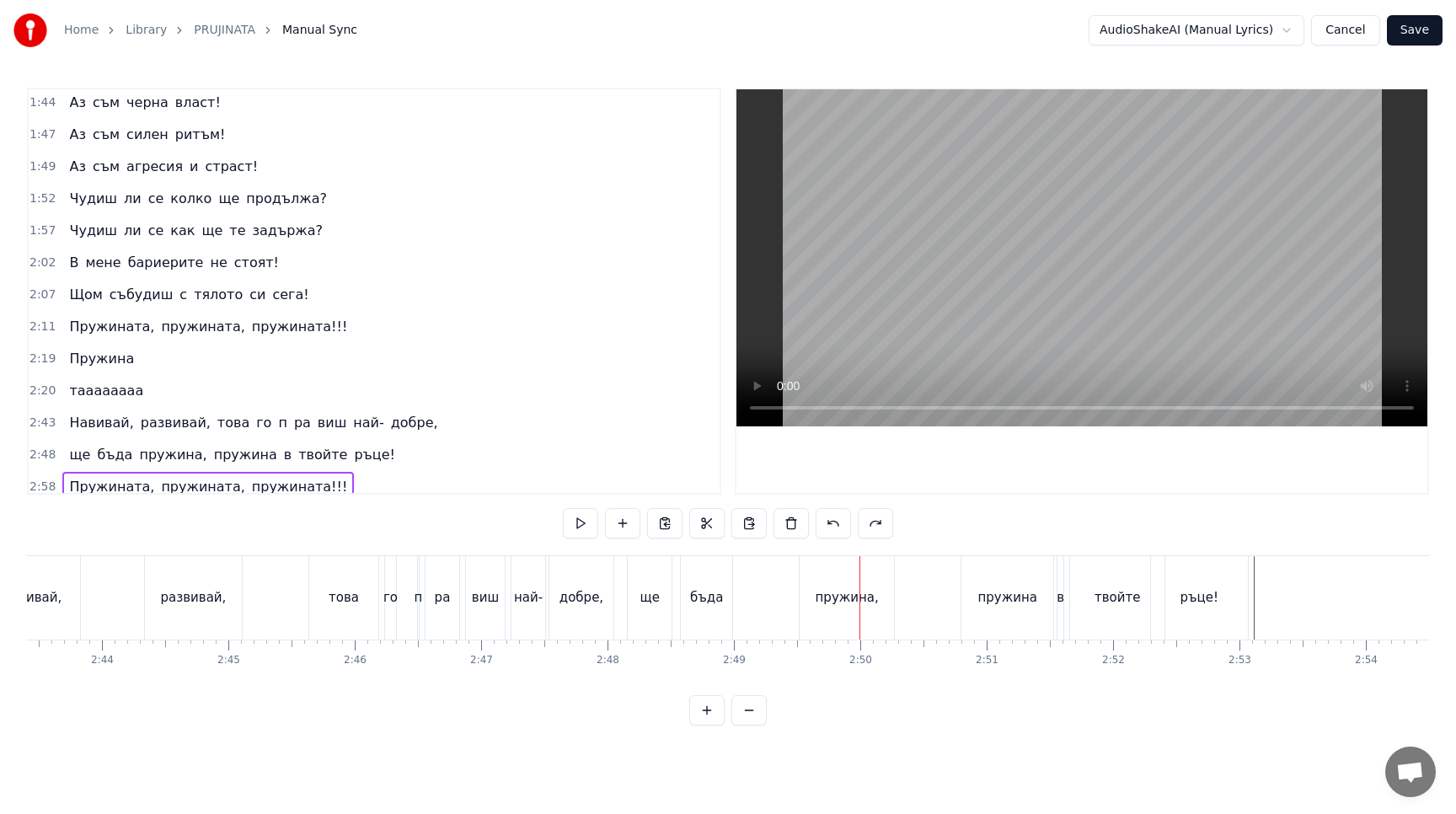
scroll to position [0, 20629]
click at [793, 612] on div "ще бъда пружина, пружина в твойте ръце!" at bounding box center [956, 597] width 625 height 83
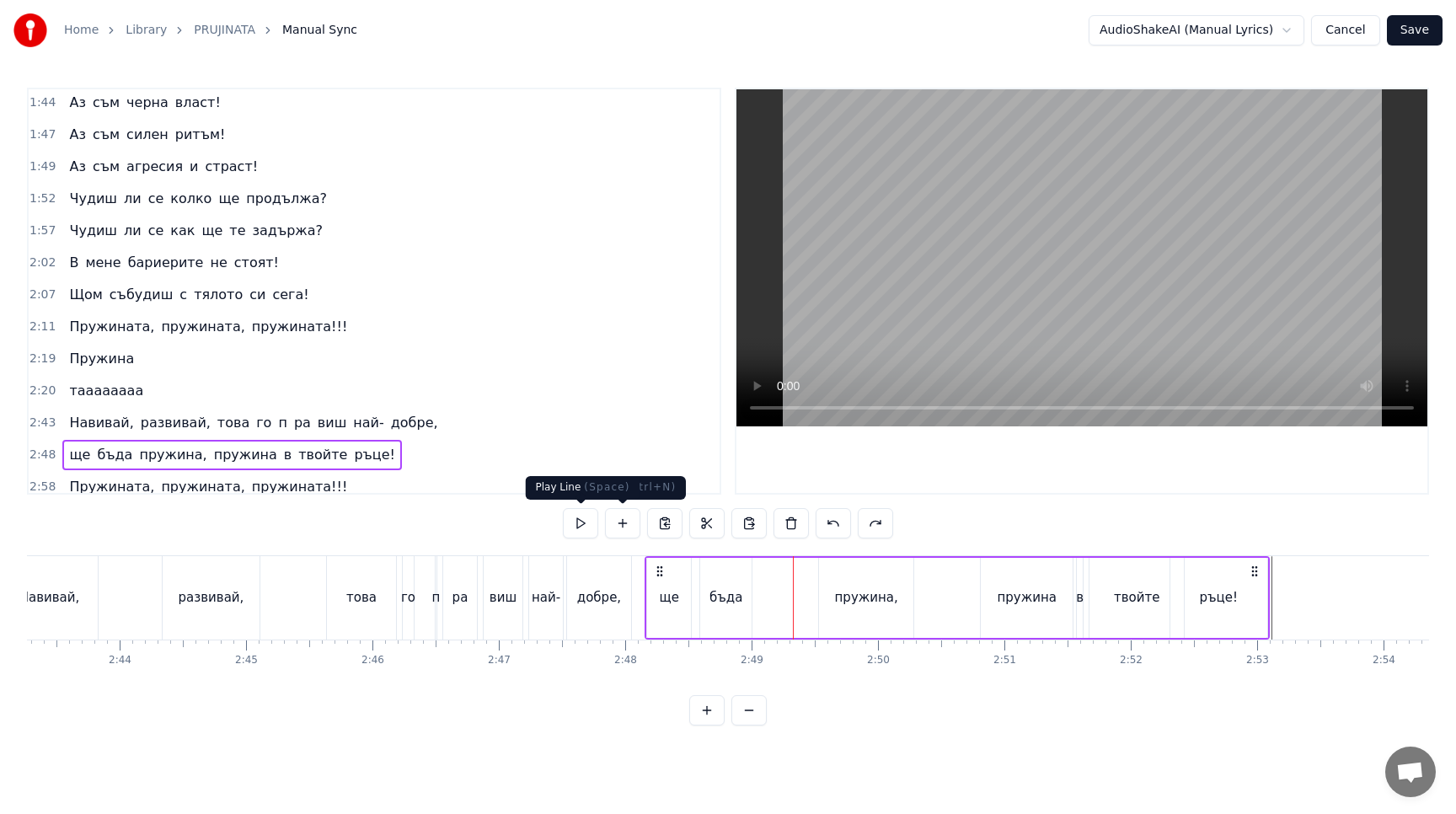
click at [587, 526] on button at bounding box center [580, 523] width 36 height 30
click at [581, 521] on button at bounding box center [580, 523] width 36 height 30
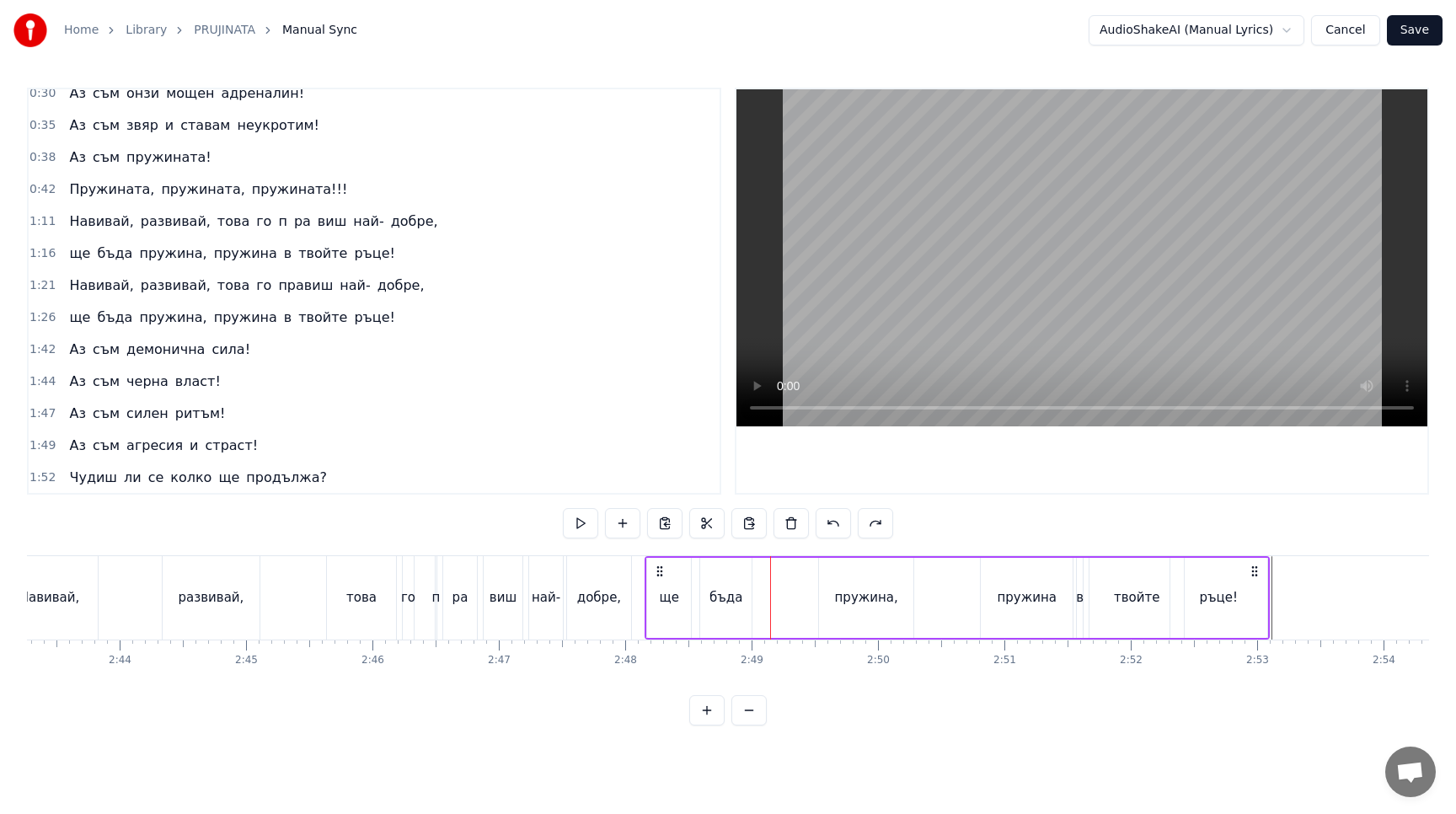
scroll to position [75, 0]
click at [305, 275] on div "Навивай, развивай, това го правиш най- добре," at bounding box center [246, 286] width 368 height 30
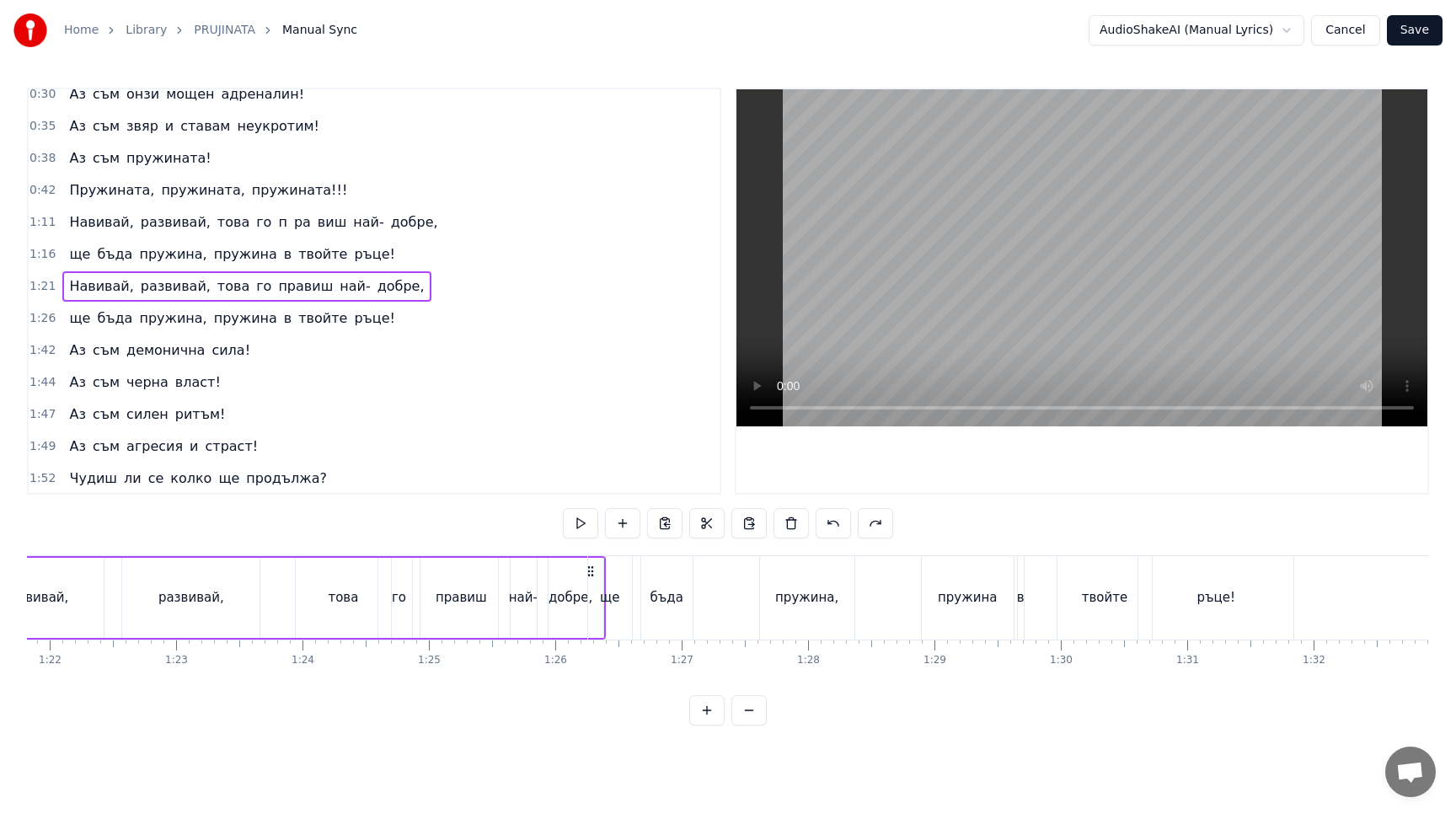
scroll to position [0, 10197]
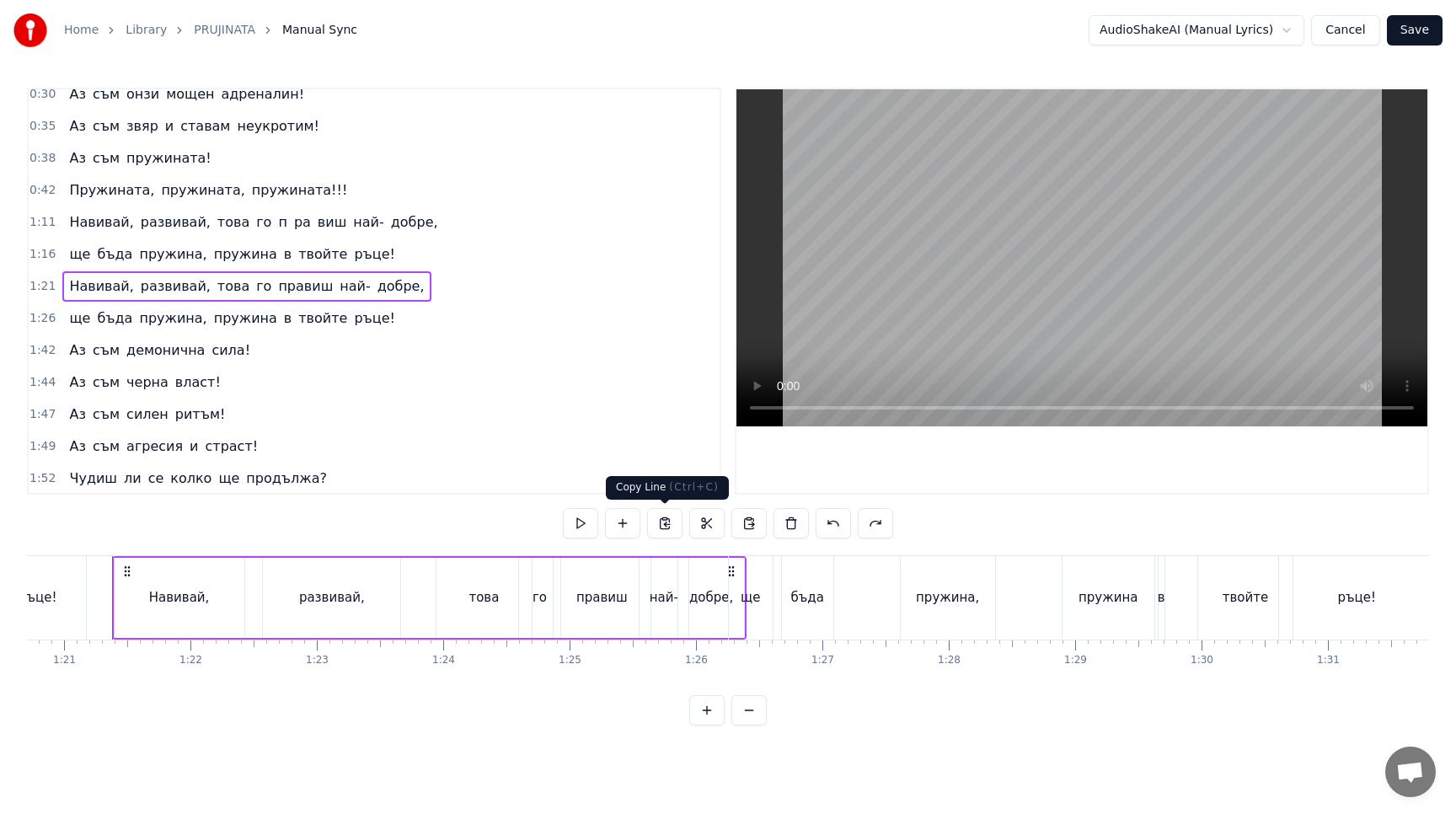
click at [660, 530] on button at bounding box center [664, 523] width 36 height 30
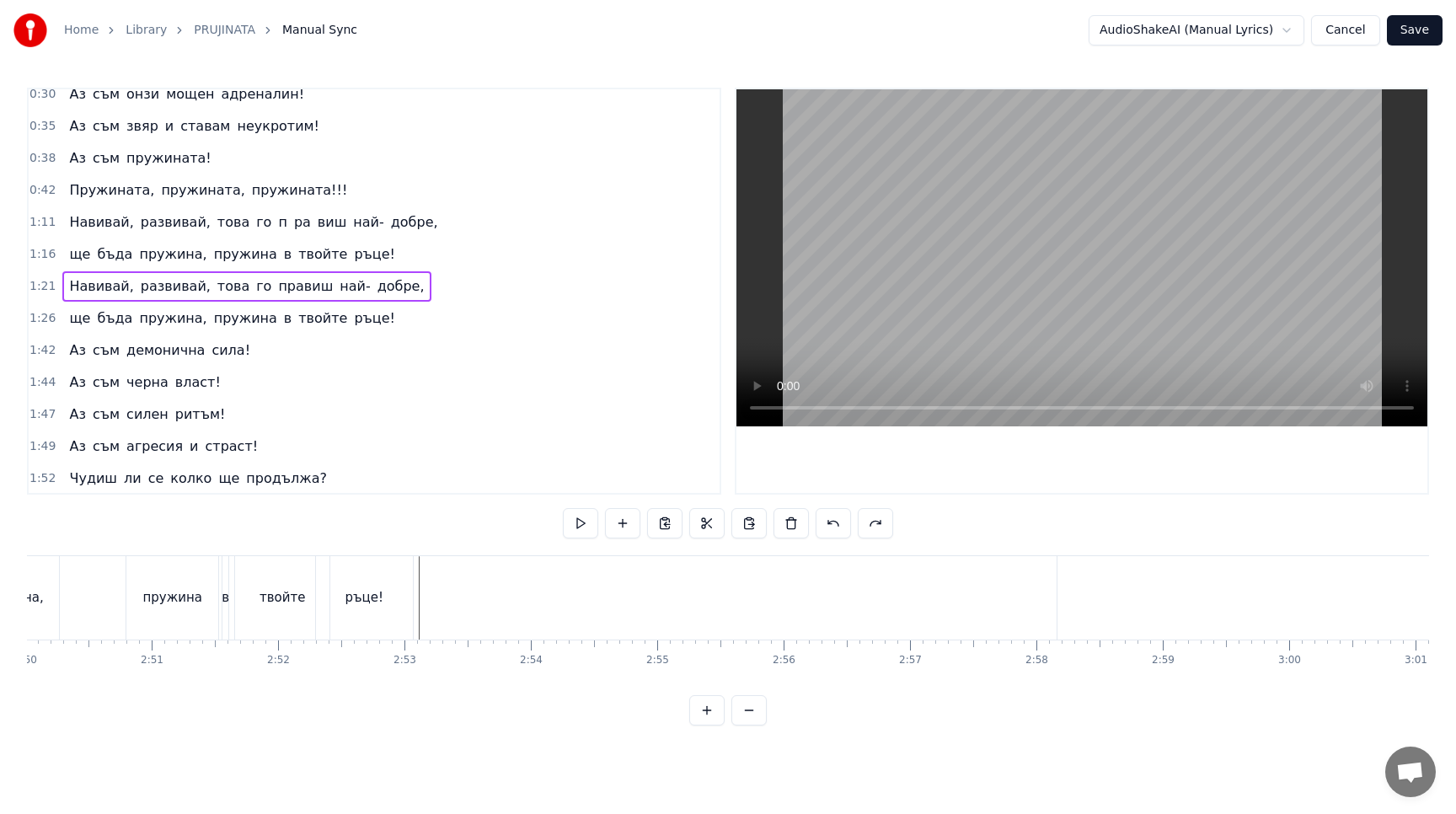
scroll to position [0, 21494]
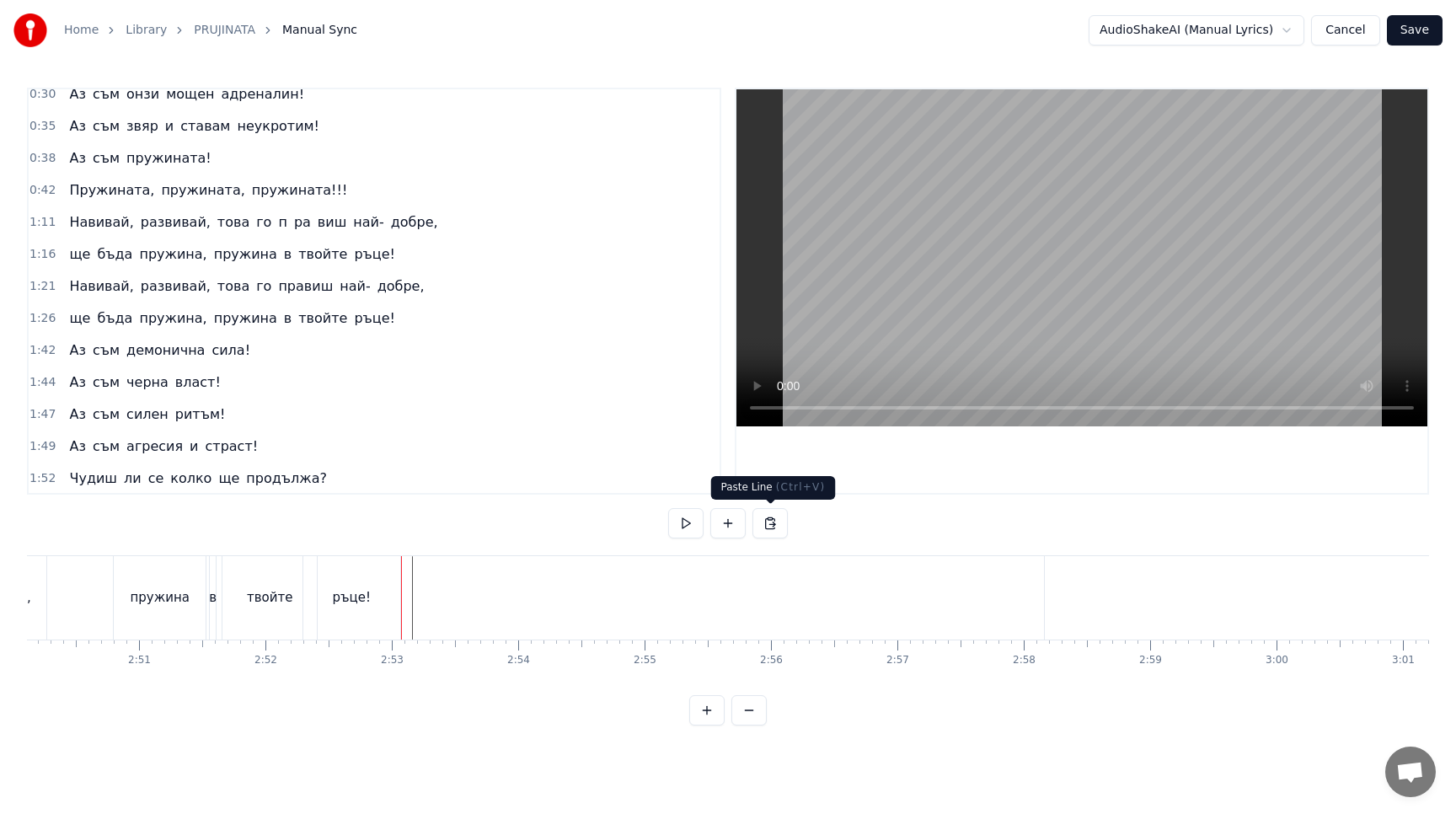
click at [769, 526] on button at bounding box center [770, 523] width 36 height 30
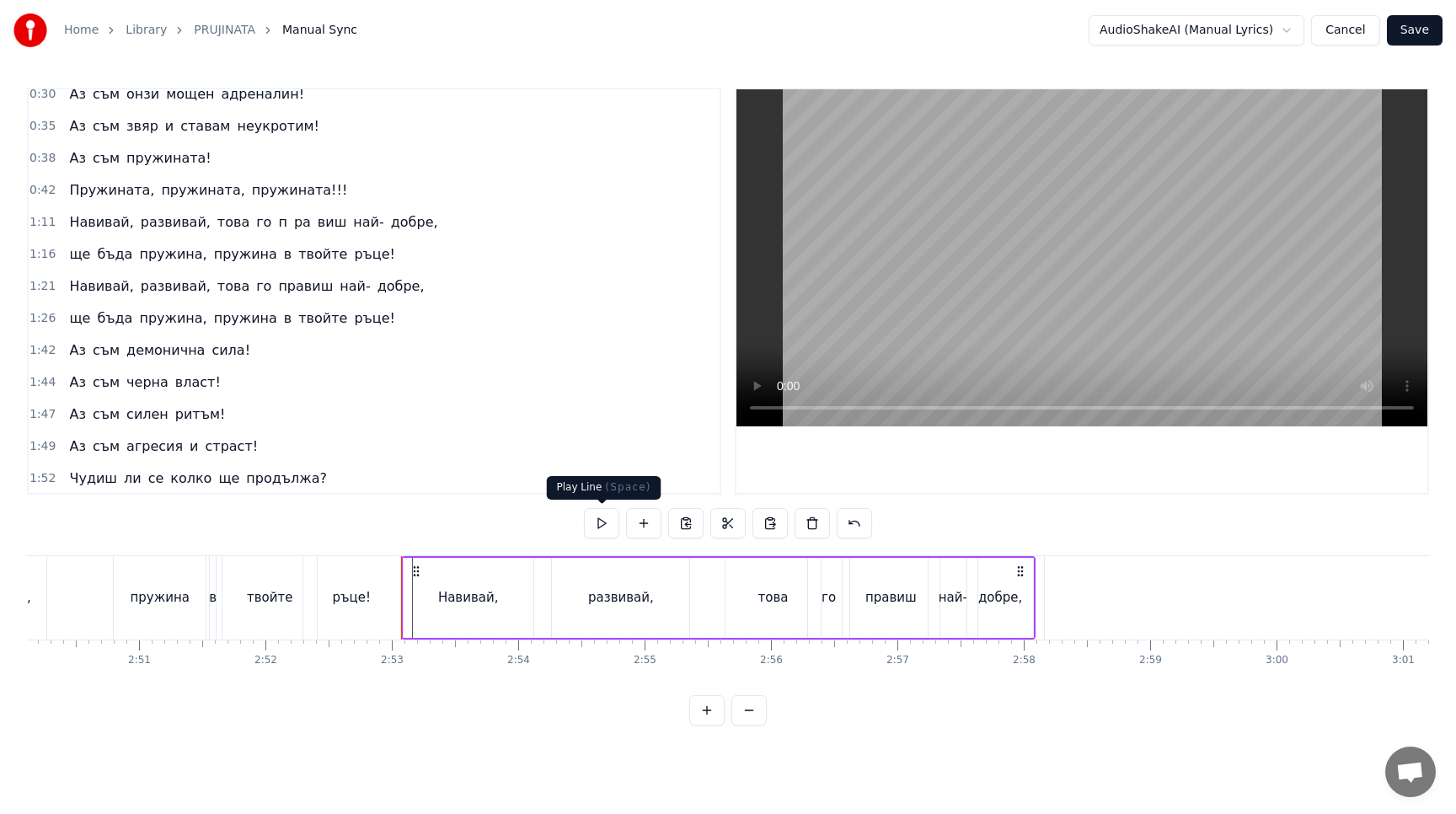
click at [605, 525] on button at bounding box center [601, 523] width 36 height 30
drag, startPoint x: 416, startPoint y: 569, endPoint x: 426, endPoint y: 570, distance: 10.0
click at [429, 570] on icon at bounding box center [429, 571] width 14 height 14
click at [607, 520] on button at bounding box center [601, 523] width 36 height 30
click at [194, 306] on div "ще бъда пружина, пружина в твойте ръце!" at bounding box center [232, 318] width 340 height 30
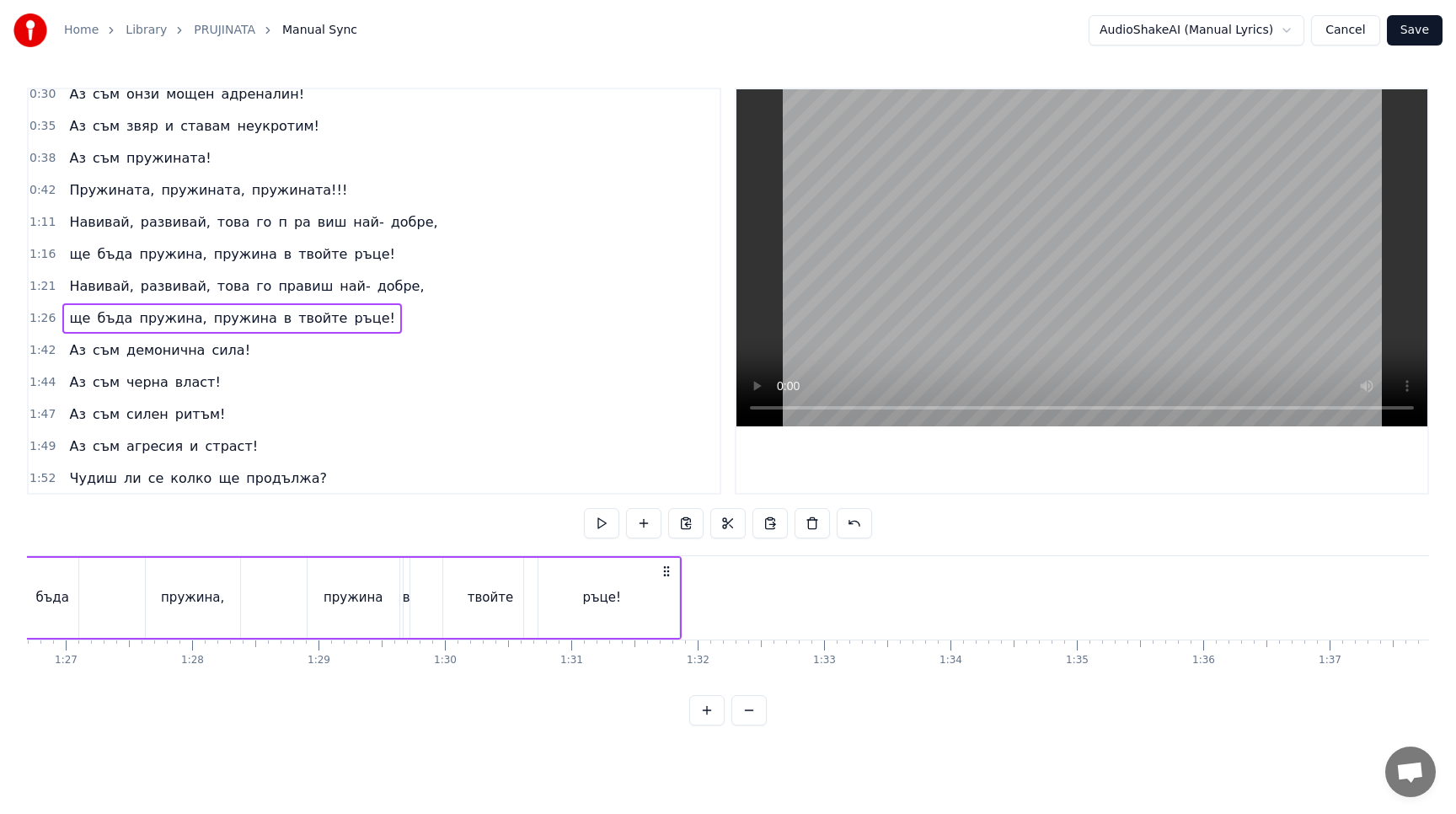
scroll to position [0, 10813]
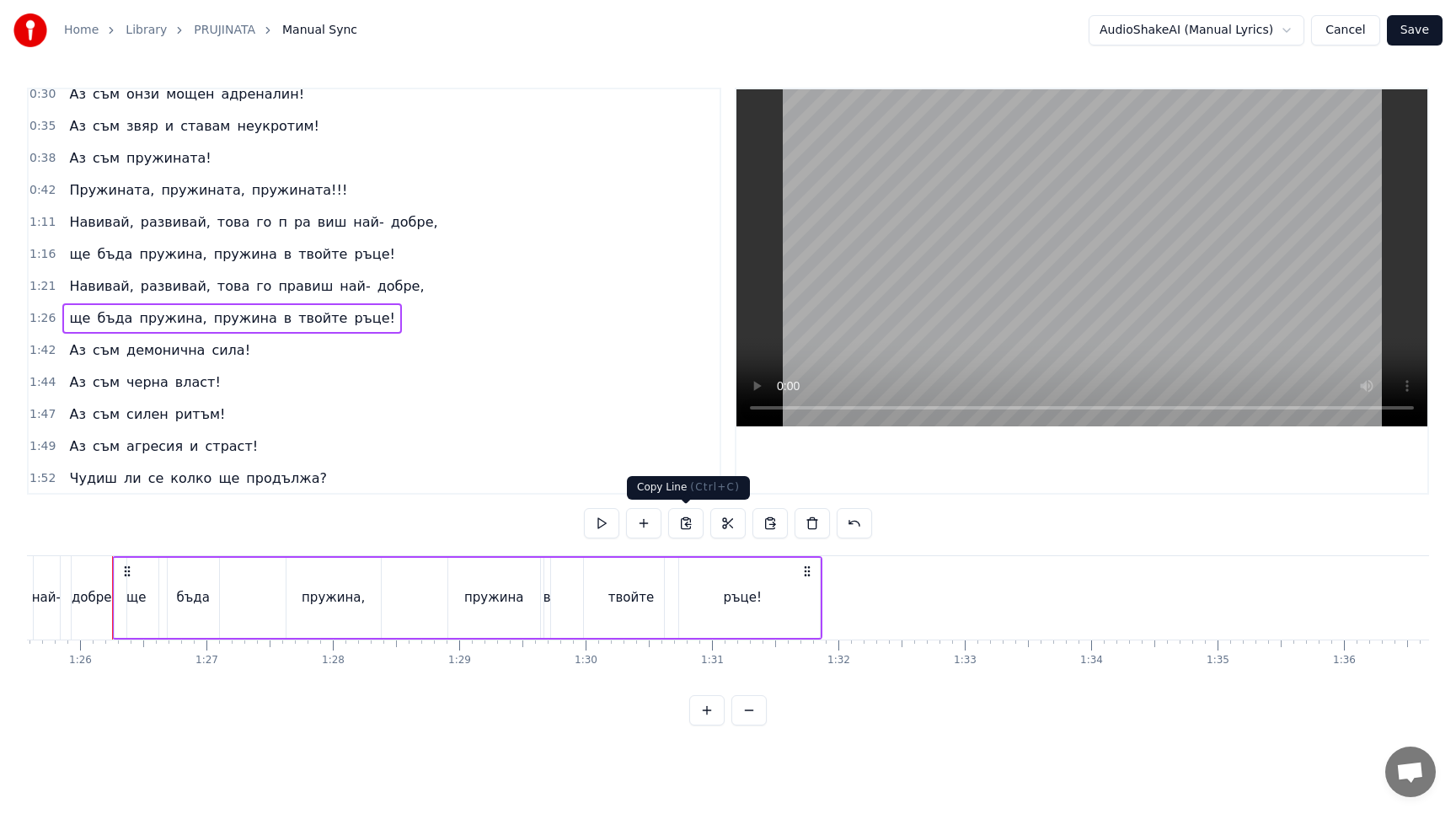
click at [683, 520] on button at bounding box center [685, 523] width 36 height 30
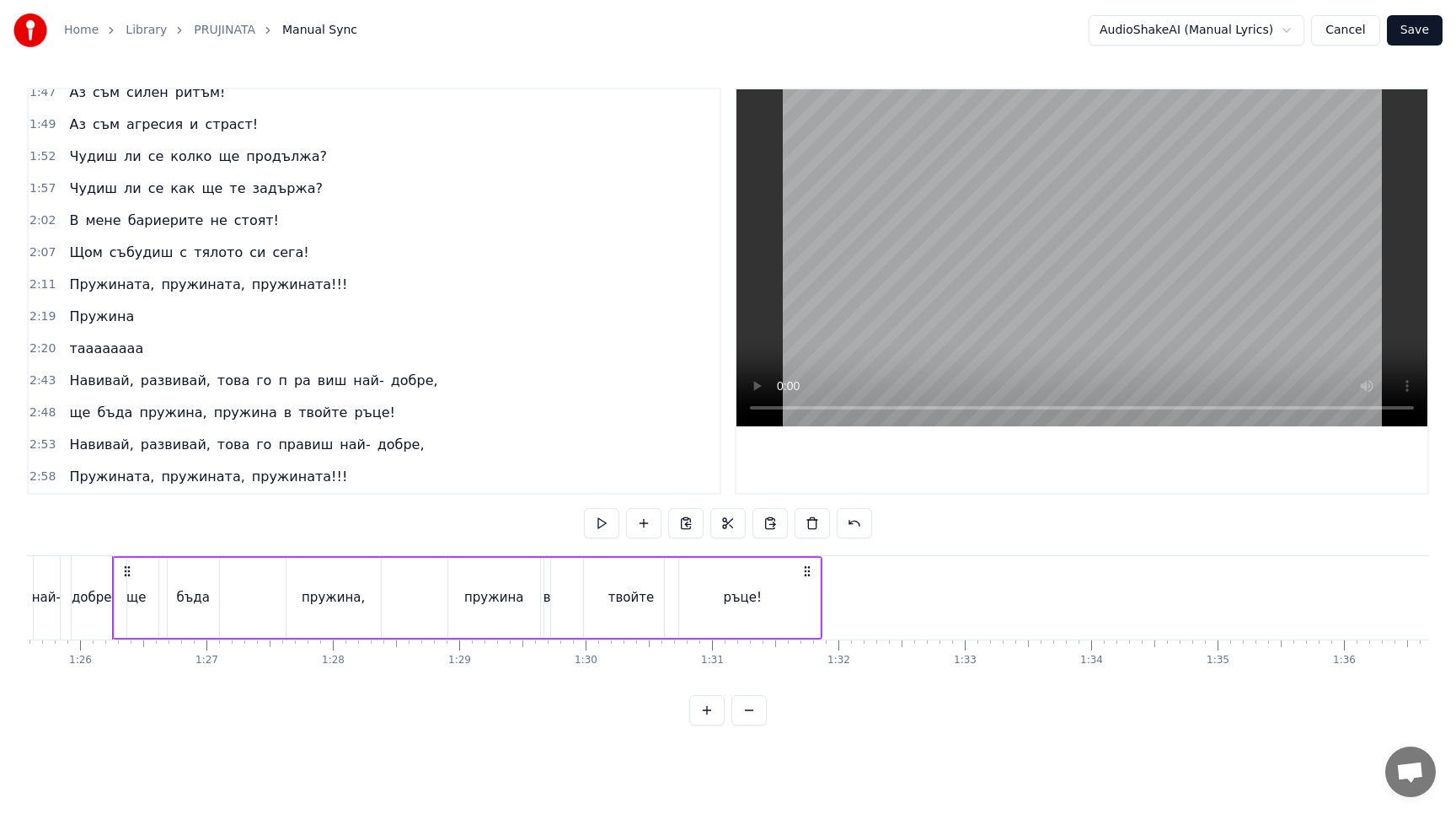
click at [232, 432] on div "Навивай, развивай, това го правиш най- добре," at bounding box center [246, 444] width 368 height 30
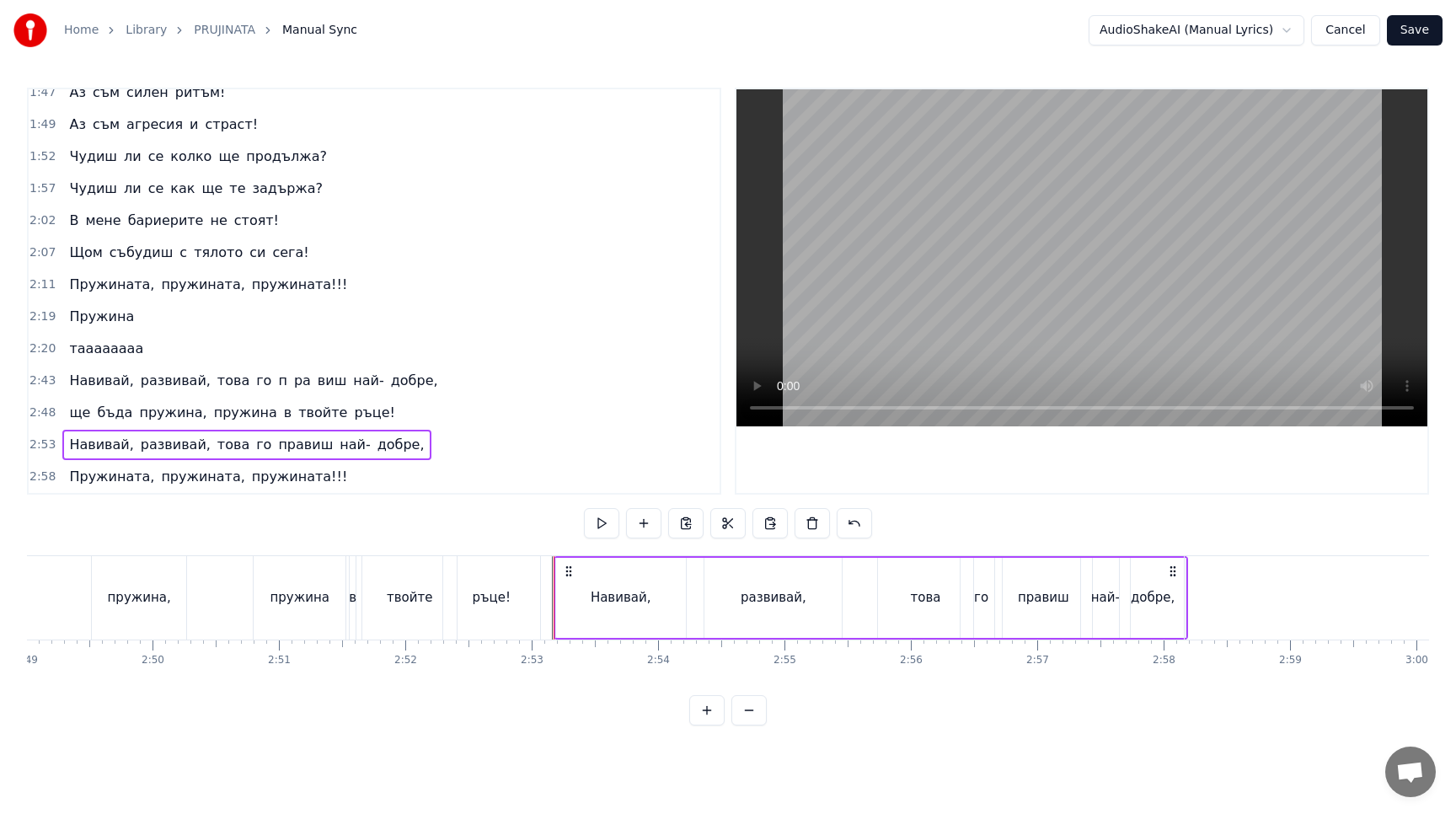
scroll to position [0, 21795]
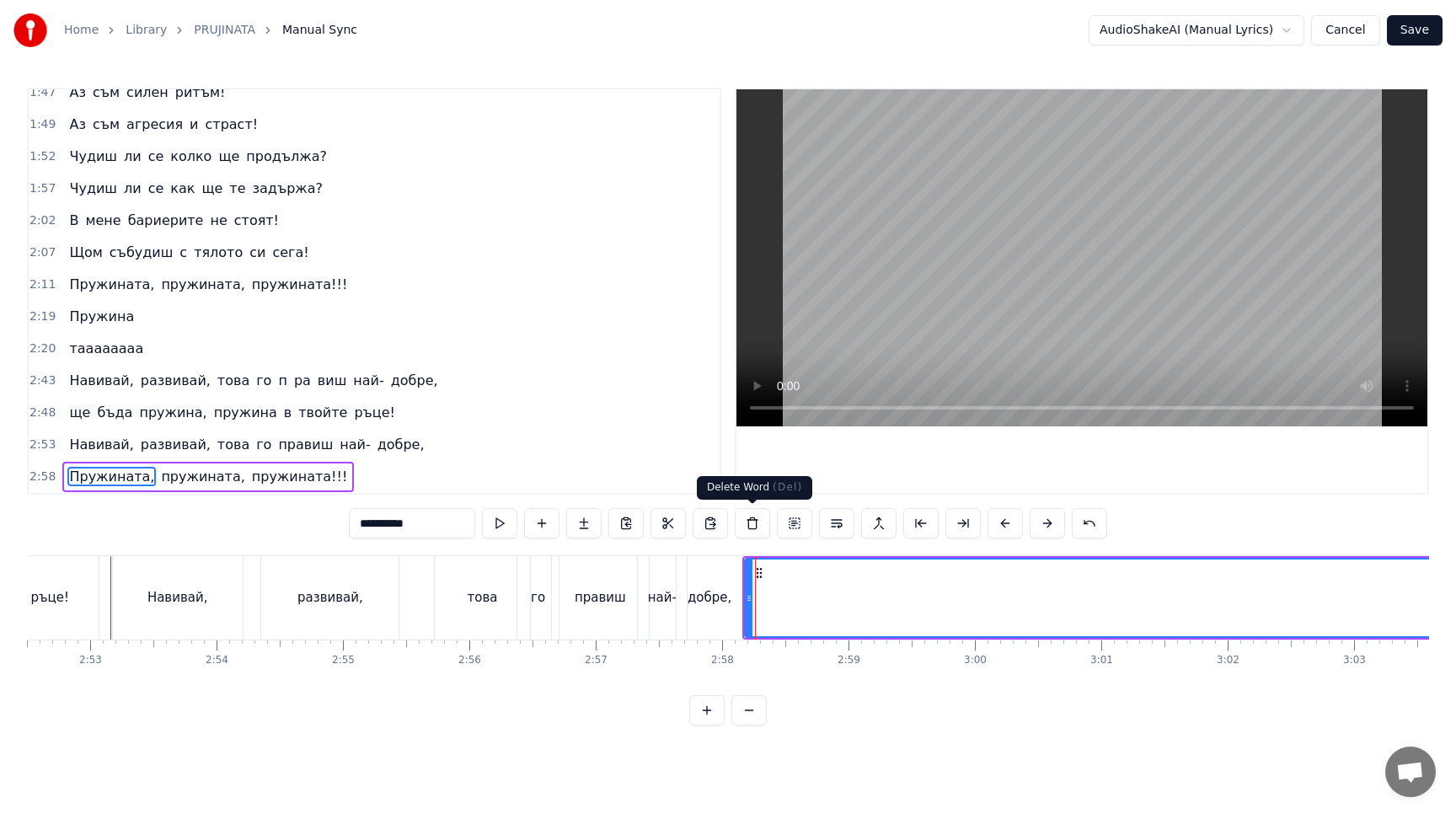
click at [746, 522] on button at bounding box center [752, 523] width 36 height 30
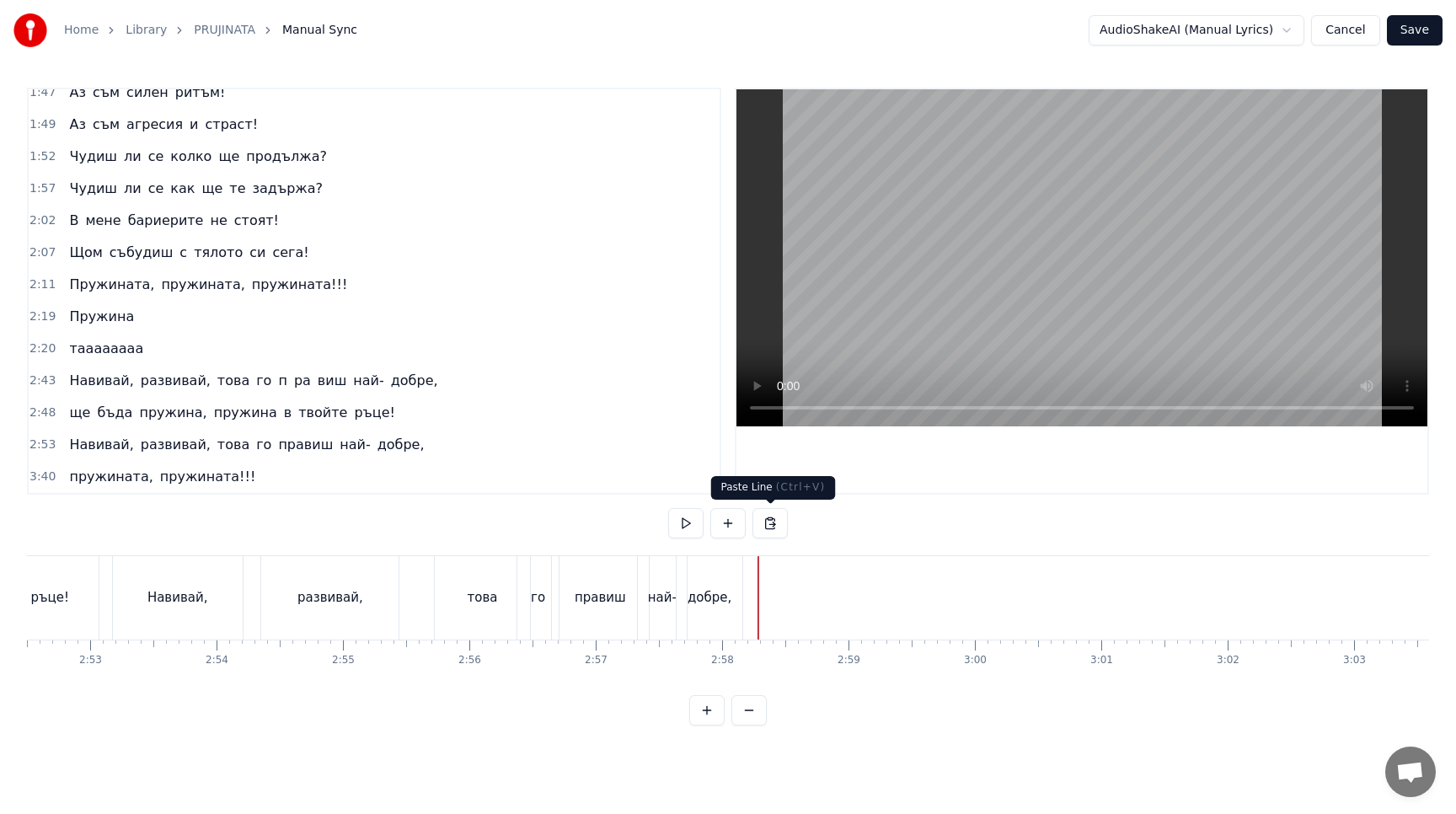
click at [765, 528] on button at bounding box center [770, 523] width 36 height 30
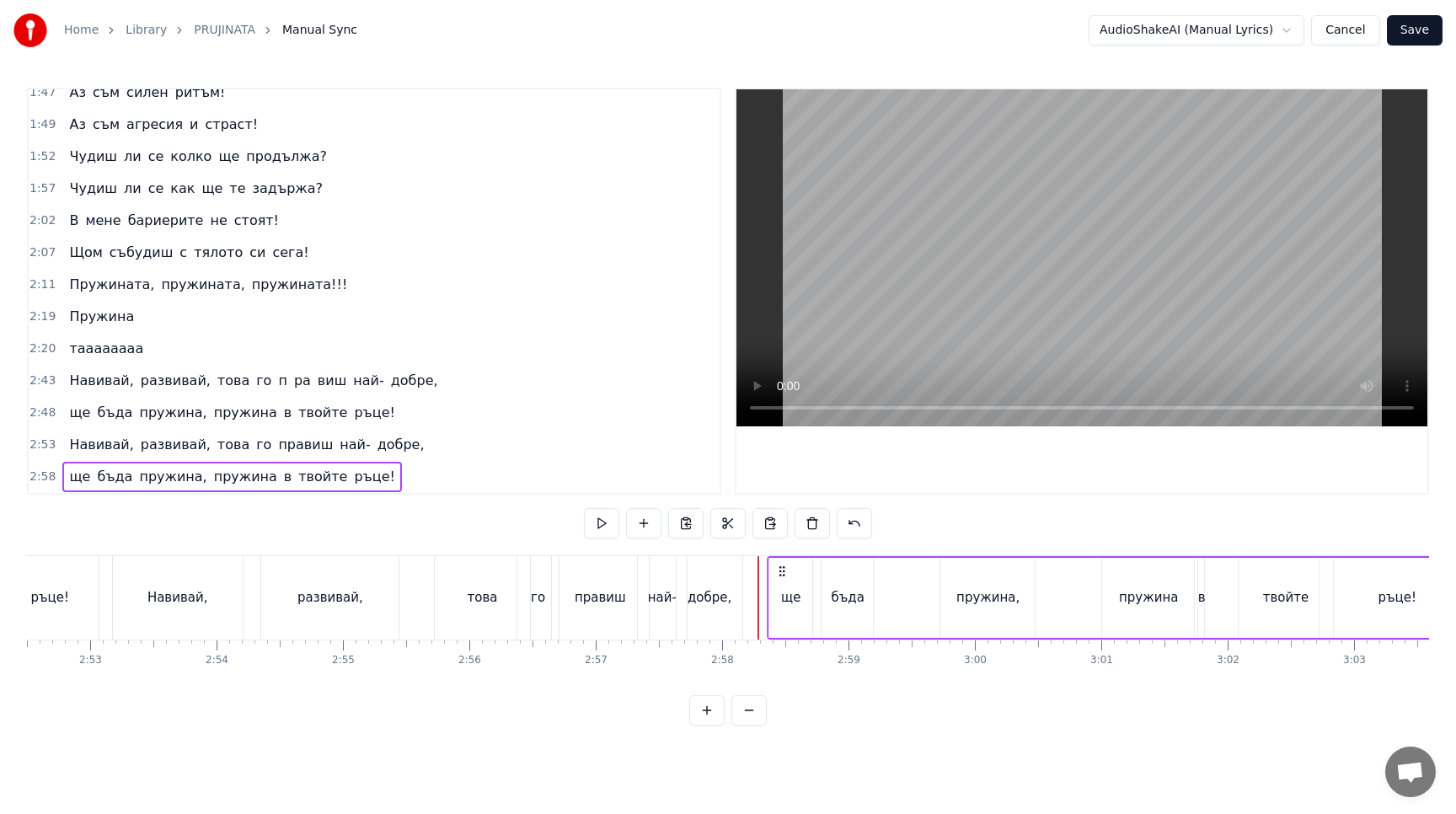
drag, startPoint x: 769, startPoint y: 568, endPoint x: 778, endPoint y: 571, distance: 9.5
click at [778, 571] on icon at bounding box center [782, 571] width 14 height 14
click at [601, 523] on button at bounding box center [601, 523] width 36 height 30
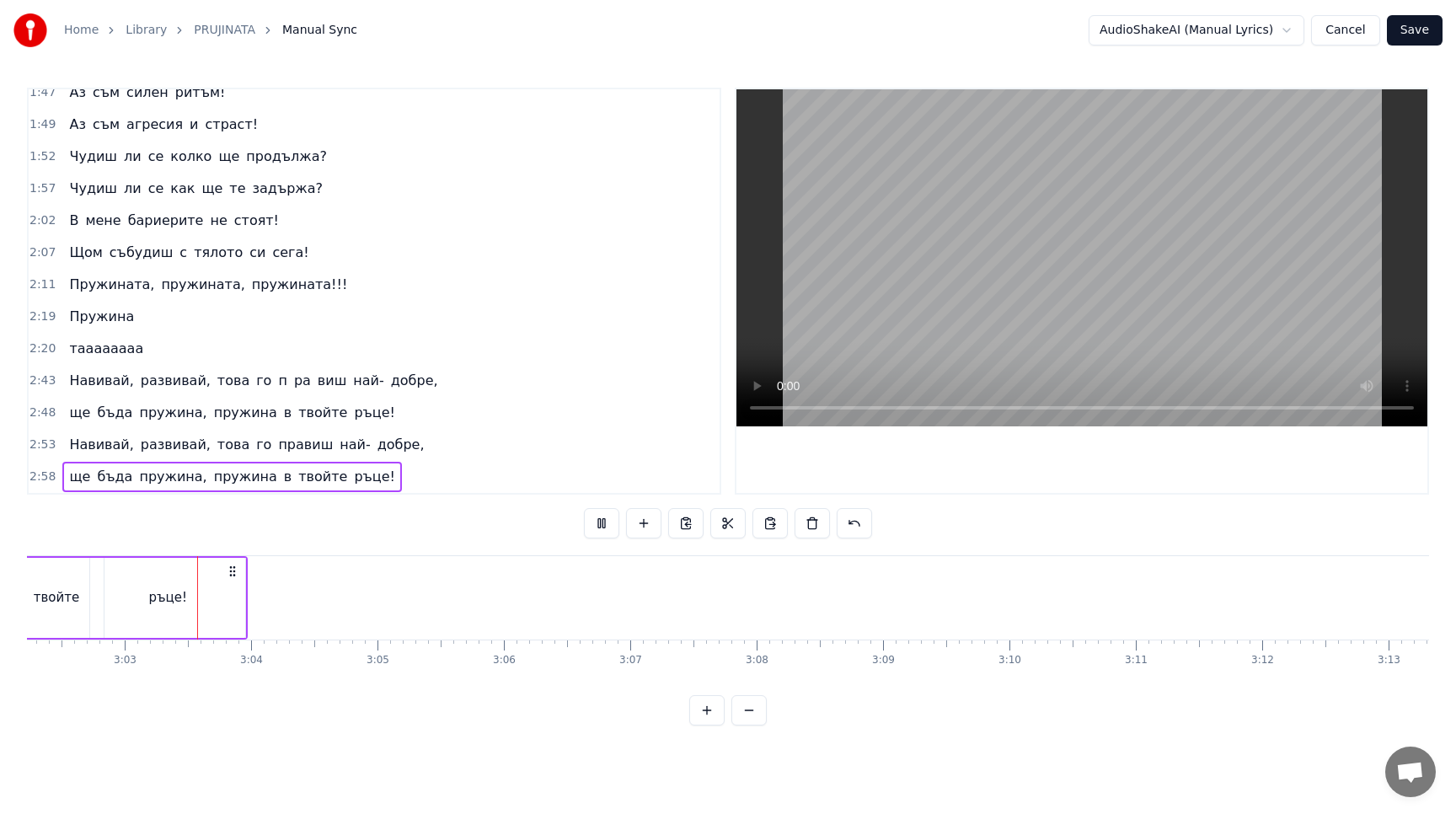
scroll to position [0, 23043]
drag, startPoint x: 139, startPoint y: 579, endPoint x: 128, endPoint y: 579, distance: 11.0
click at [128, 579] on div "ръце!" at bounding box center [149, 597] width 155 height 80
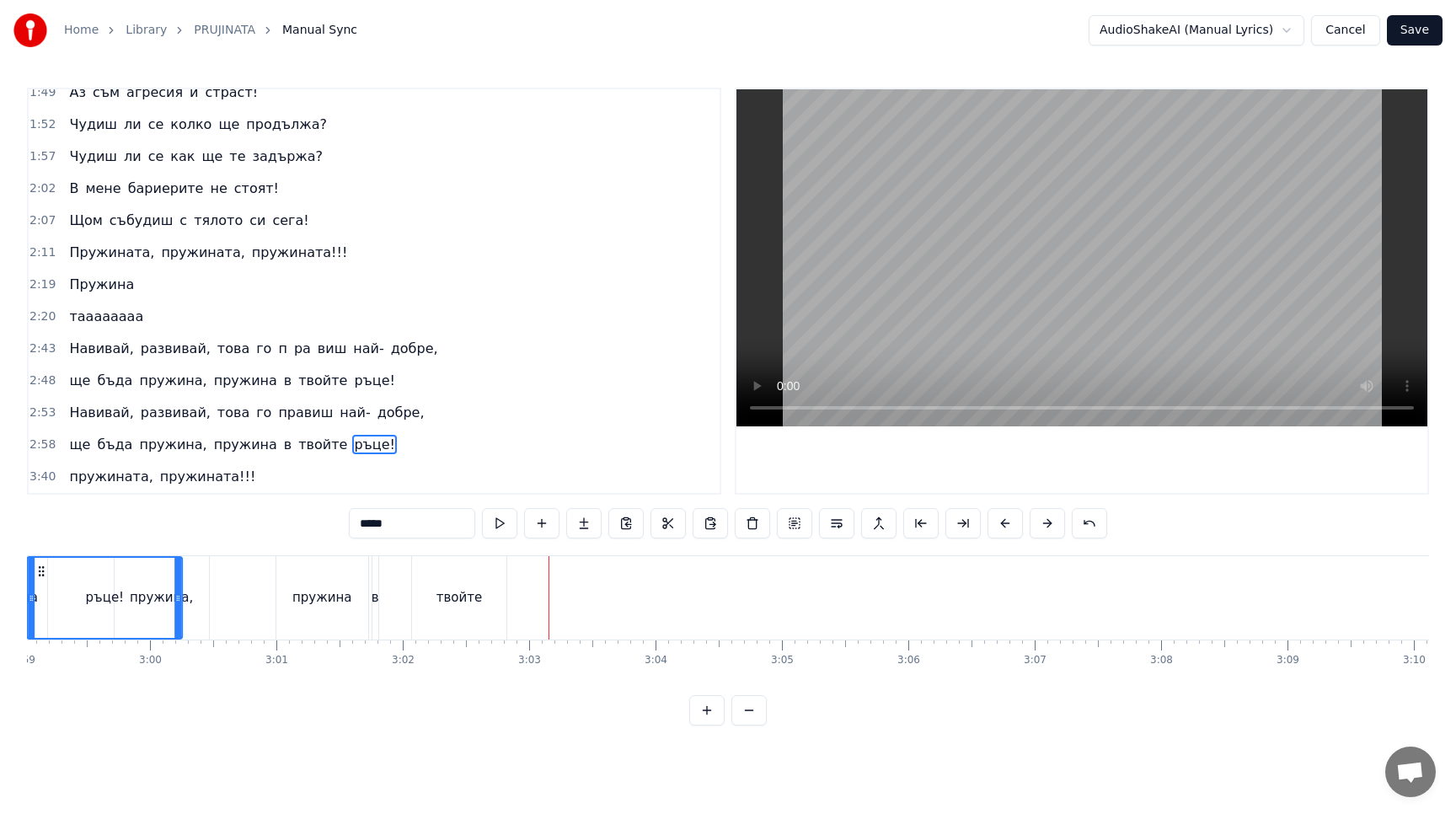
scroll to position [0, 22518]
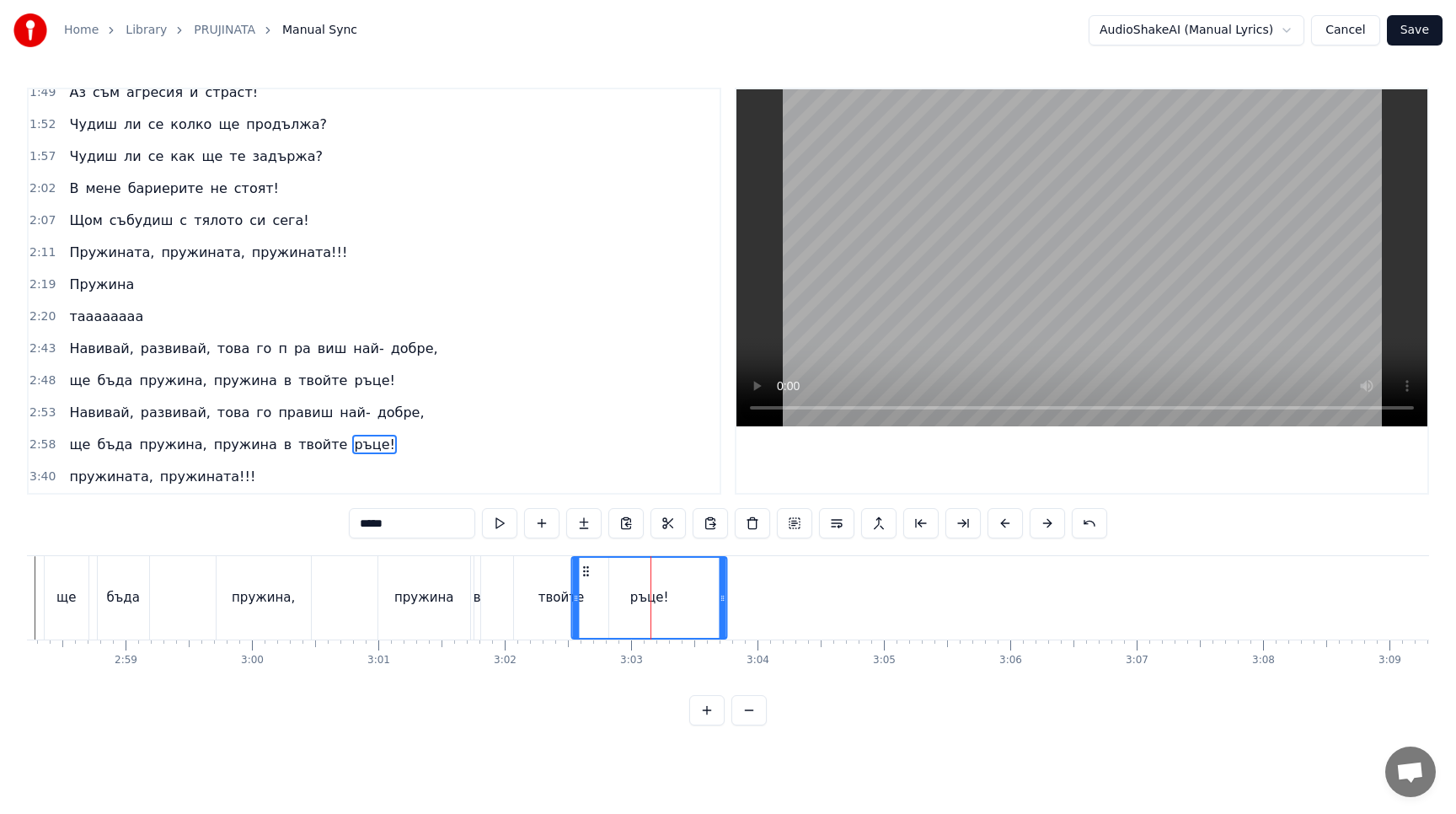
drag, startPoint x: 86, startPoint y: 573, endPoint x: 588, endPoint y: 627, distance: 504.9
click at [588, 627] on div "ръце!" at bounding box center [650, 597] width 154 height 80
click at [527, 566] on div "твойте" at bounding box center [560, 597] width 94 height 83
type input "******"
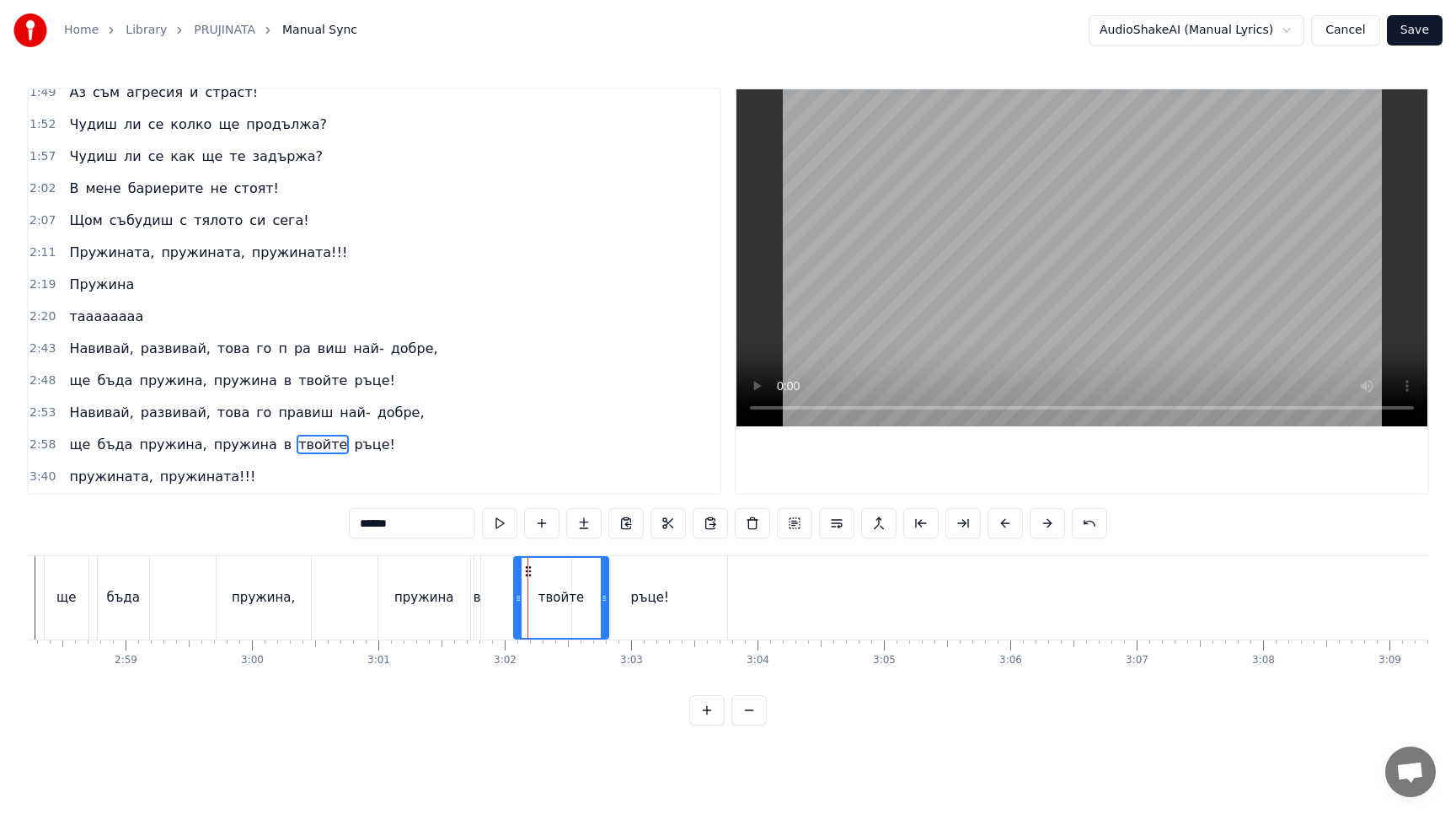
drag, startPoint x: 527, startPoint y: 566, endPoint x: 512, endPoint y: 567, distance: 15.0
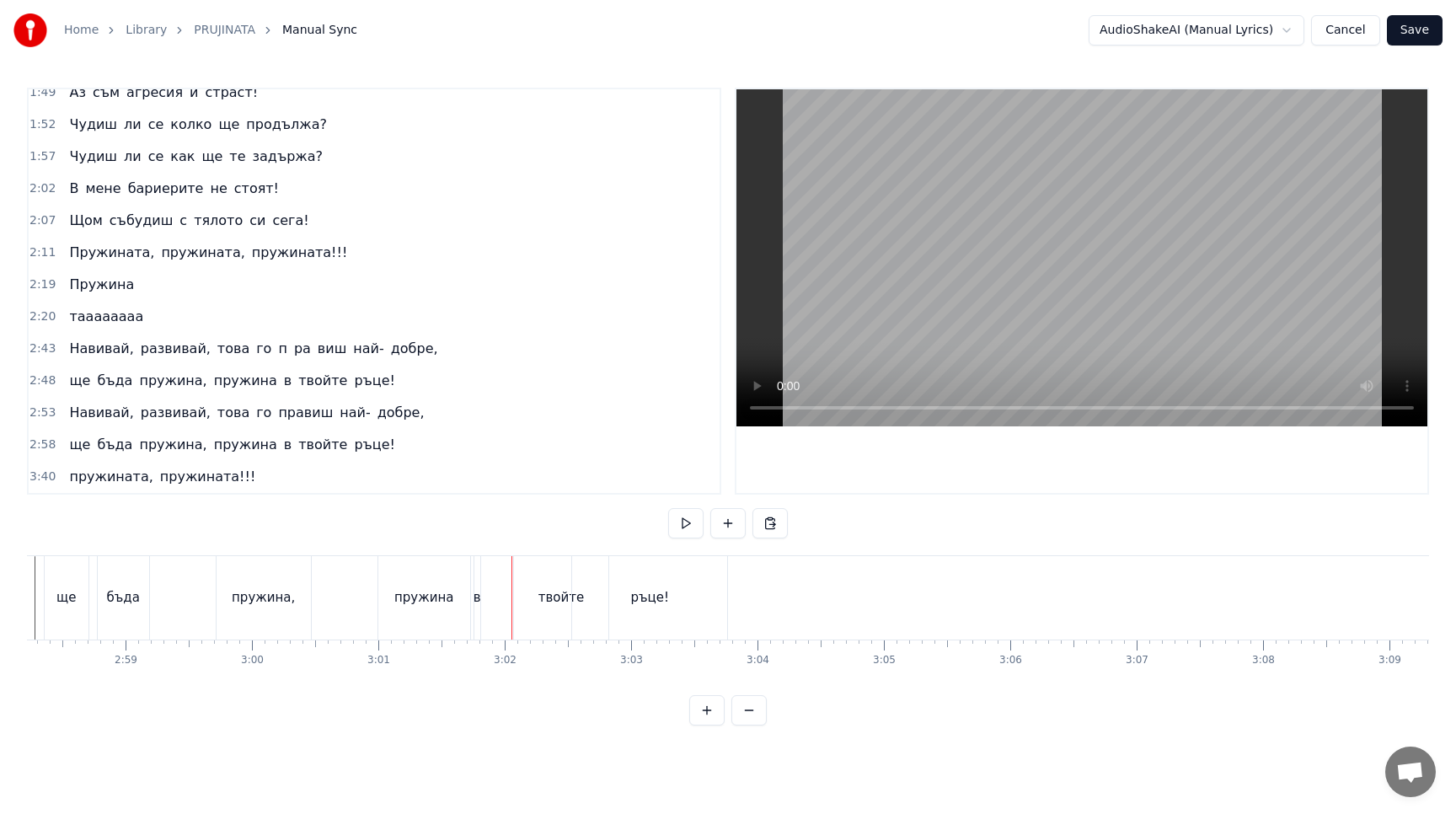
click at [530, 571] on div "твойте" at bounding box center [560, 597] width 94 height 83
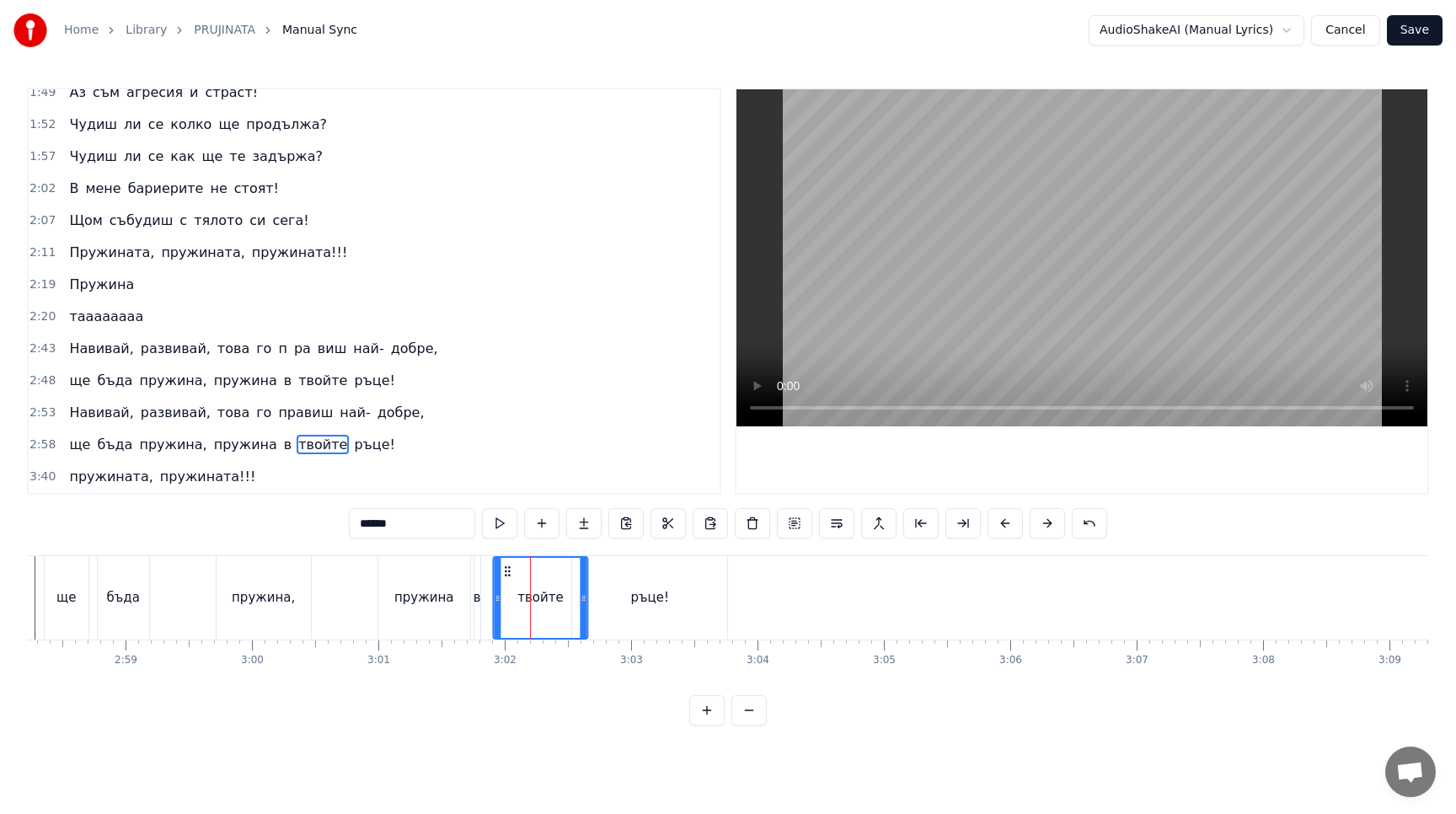
drag, startPoint x: 525, startPoint y: 570, endPoint x: 505, endPoint y: 570, distance: 20.0
click at [505, 570] on circle at bounding box center [505, 570] width 1 height 1
click at [503, 530] on button at bounding box center [499, 523] width 36 height 30
click at [665, 594] on div "ръце!" at bounding box center [649, 597] width 38 height 19
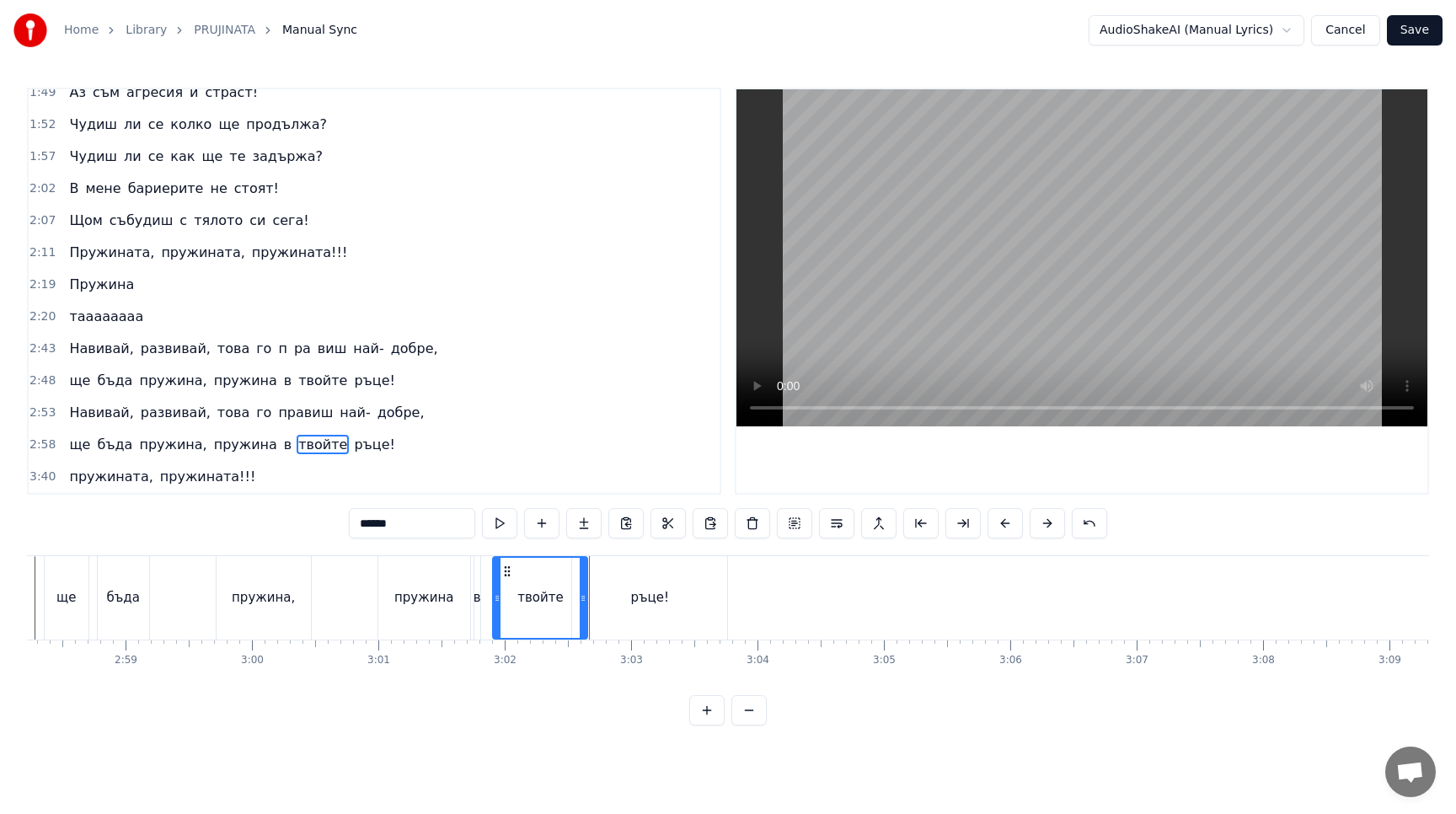
type input "*****"
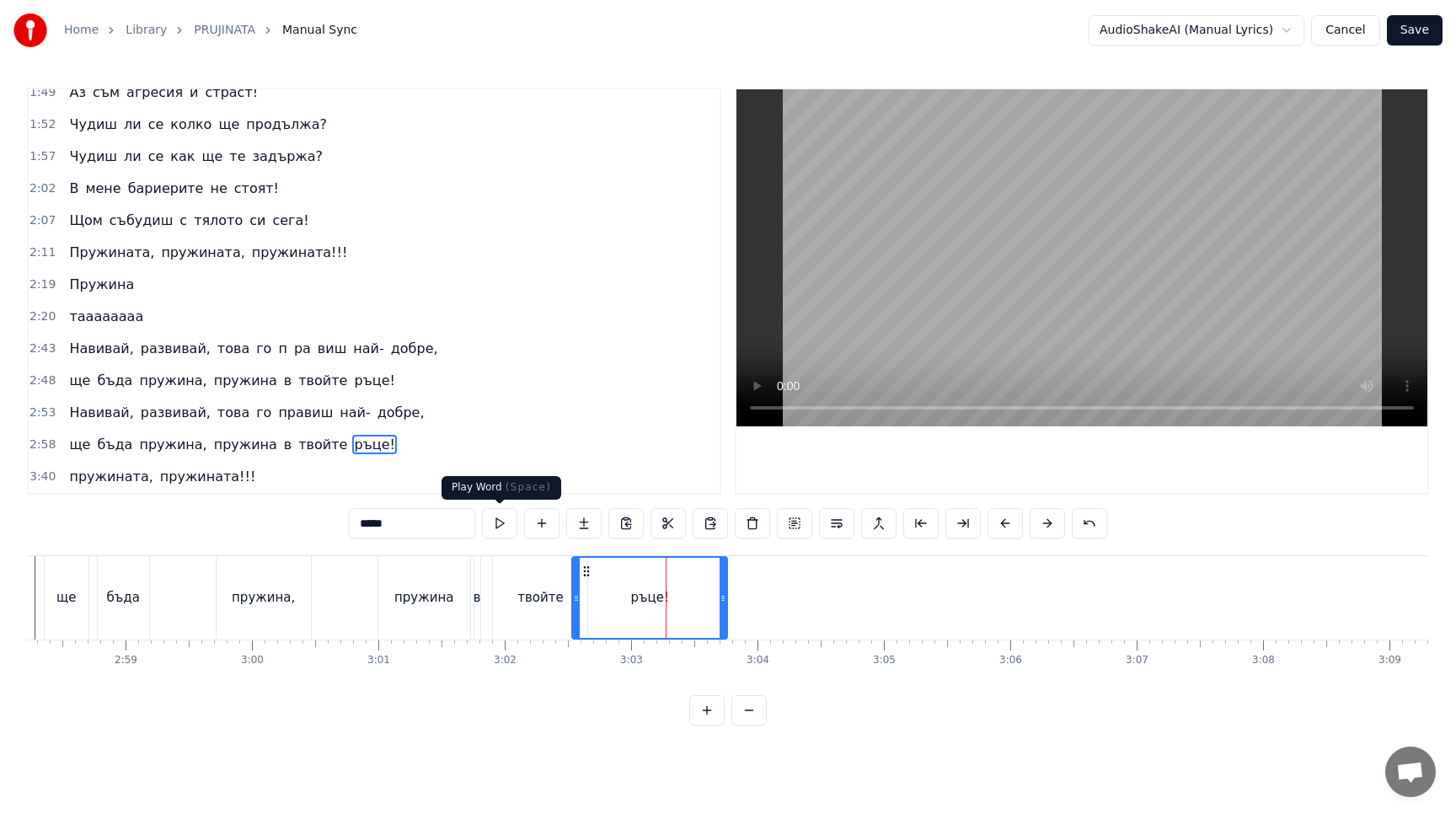
click at [502, 523] on button at bounding box center [499, 523] width 36 height 30
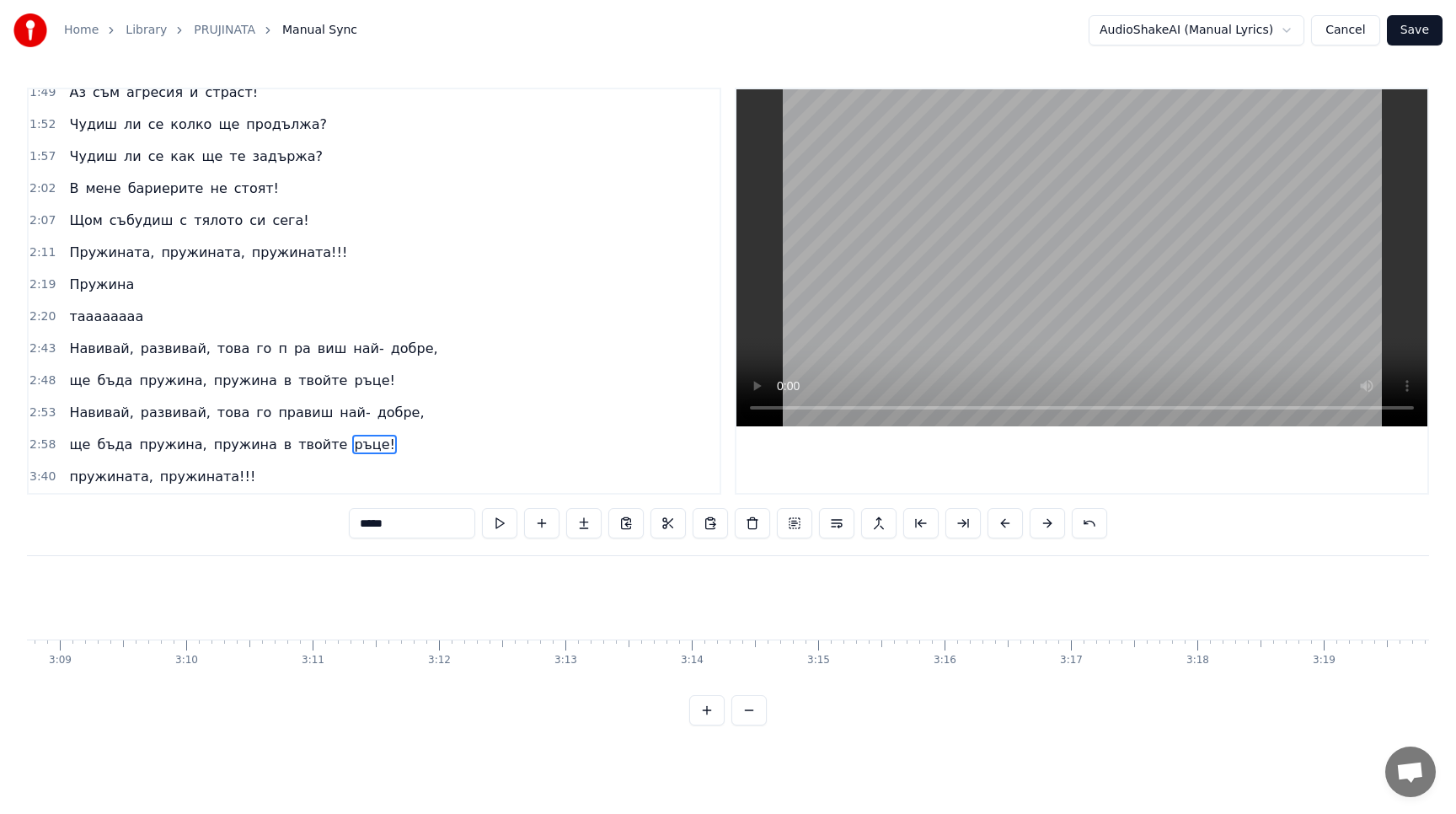
scroll to position [0, 23895]
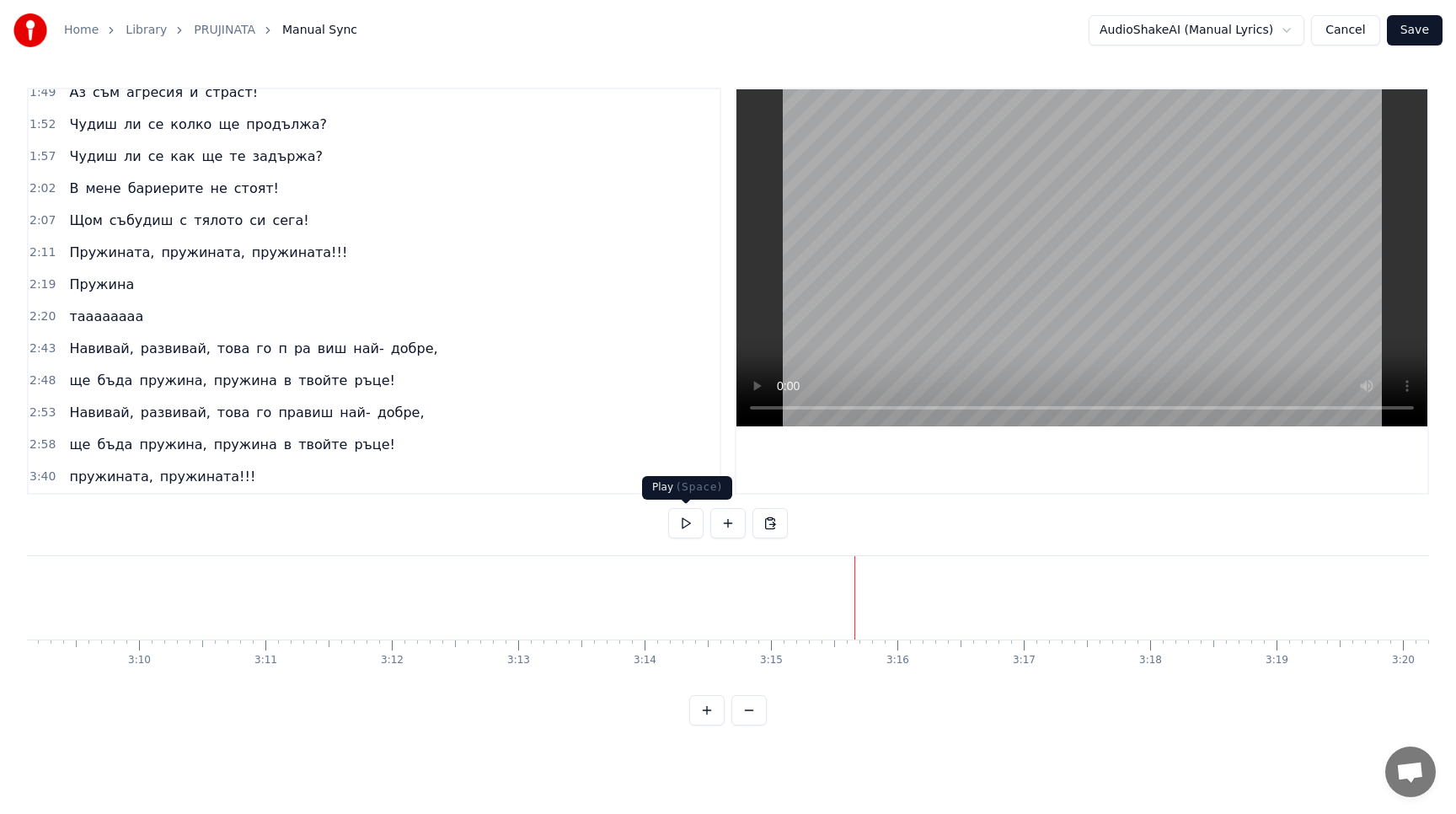
click at [682, 516] on button at bounding box center [685, 523] width 36 height 30
click at [696, 522] on button at bounding box center [685, 523] width 36 height 30
click at [696, 522] on button at bounding box center [685, 523] width 36 height 30
click at [222, 338] on div "Навивай, развивай, това го п pa виш най- добре," at bounding box center [253, 348] width 382 height 30
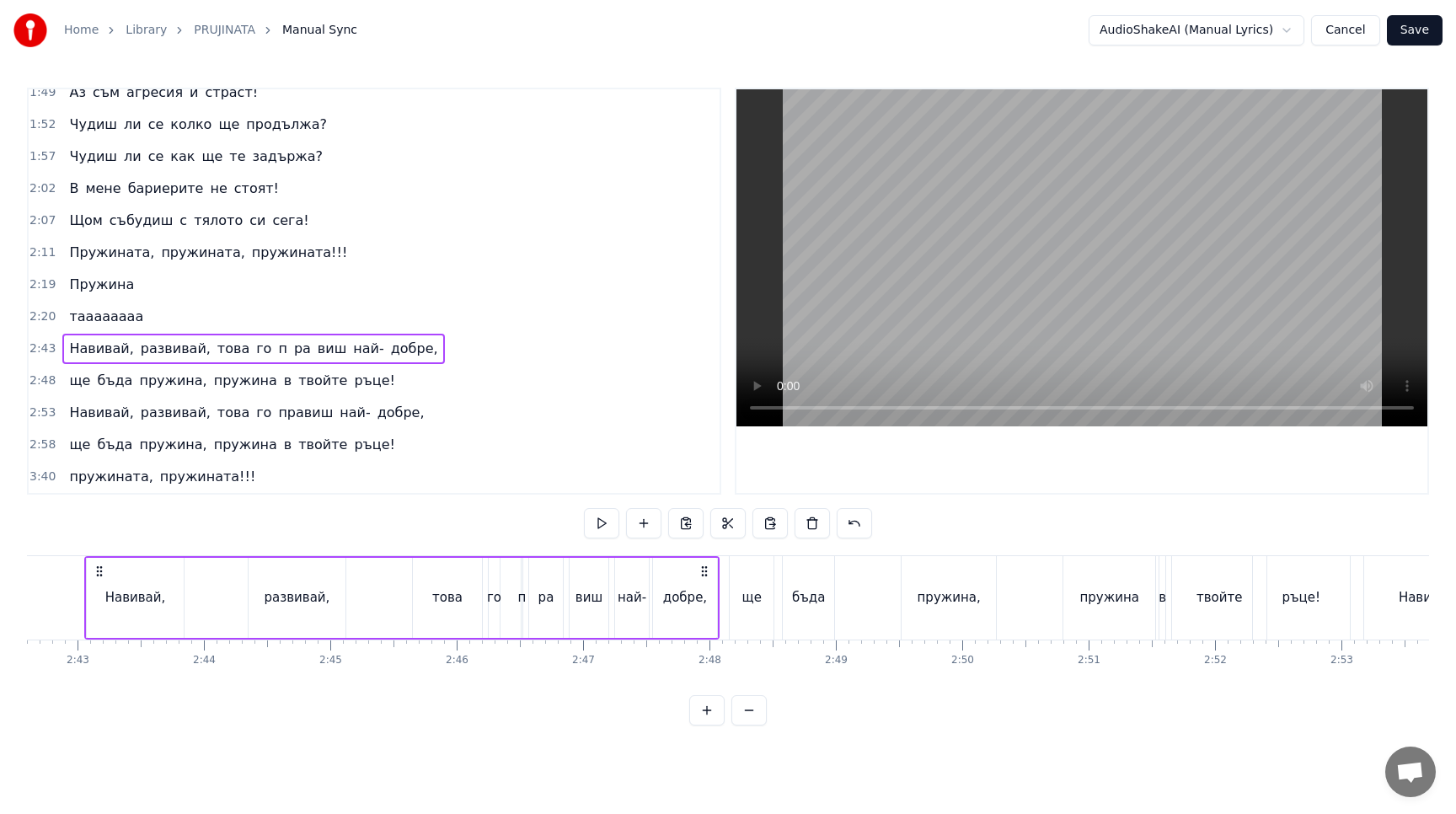
scroll to position [0, 20518]
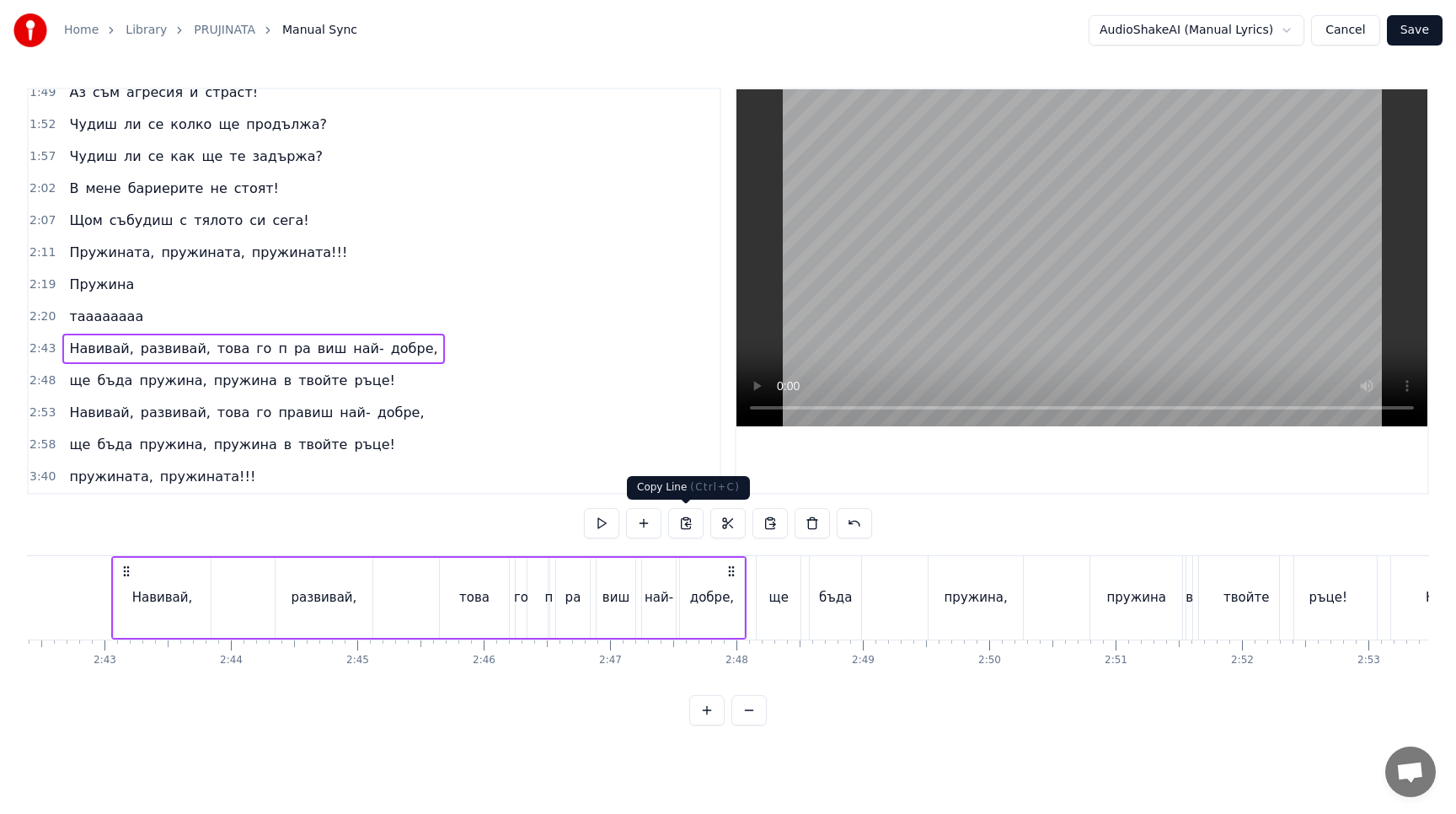
click at [694, 525] on button at bounding box center [685, 523] width 36 height 30
click at [309, 451] on span "твойте" at bounding box center [322, 444] width 52 height 19
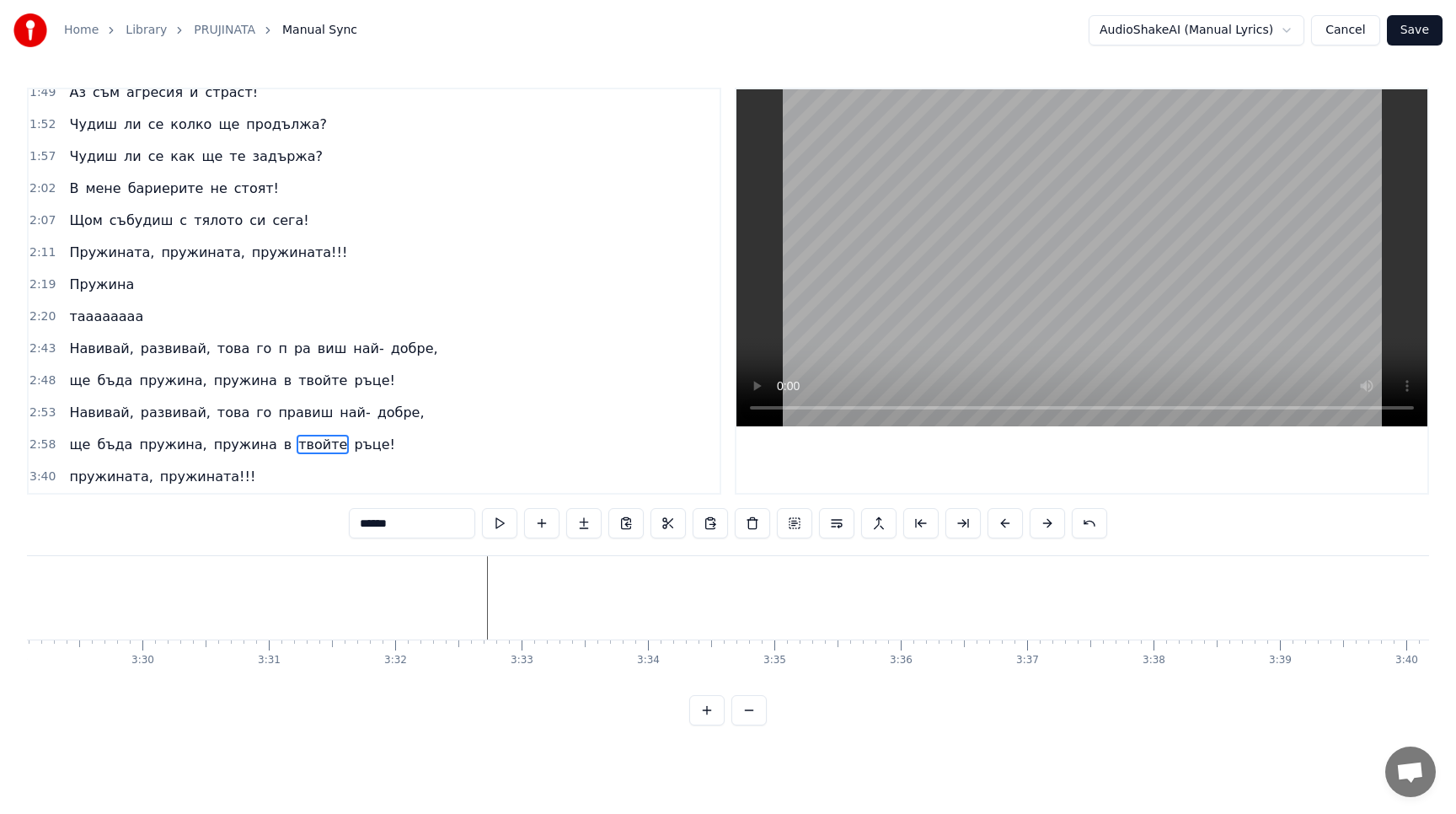
scroll to position [0, 26494]
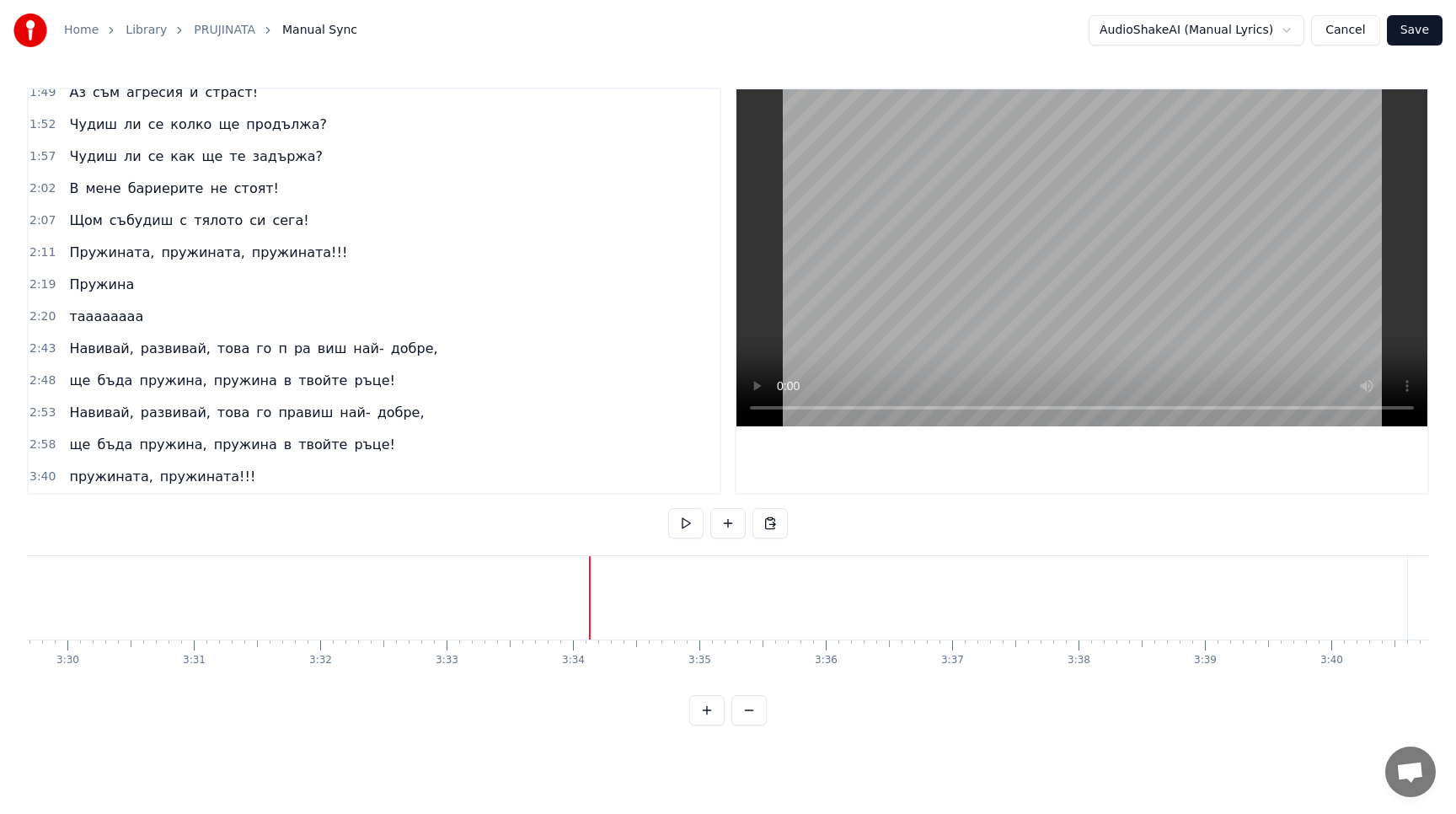
click at [791, 522] on div "0:20 Ето ме такъв както пожела! 0:25 Ето ме такъв и пред теб стоя! 0:30 Аз съм …" at bounding box center [728, 407] width 1402 height 638
click at [773, 522] on button at bounding box center [770, 523] width 36 height 30
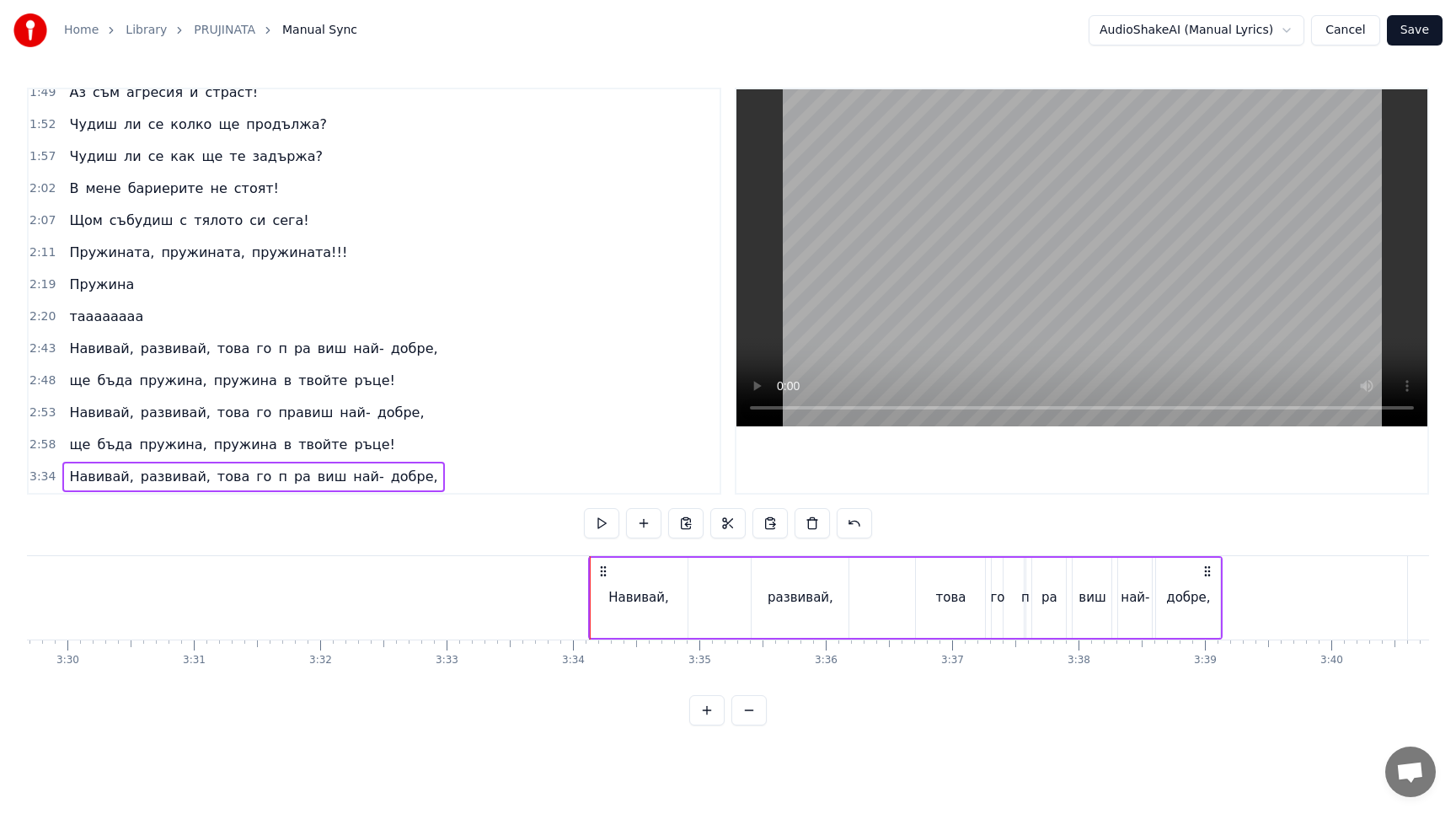
click at [600, 570] on circle at bounding box center [600, 570] width 1 height 1
click at [605, 524] on button at bounding box center [601, 523] width 36 height 30
click at [254, 370] on div "ще бъда пружина, пружина в твойте ръце!" at bounding box center [232, 380] width 340 height 30
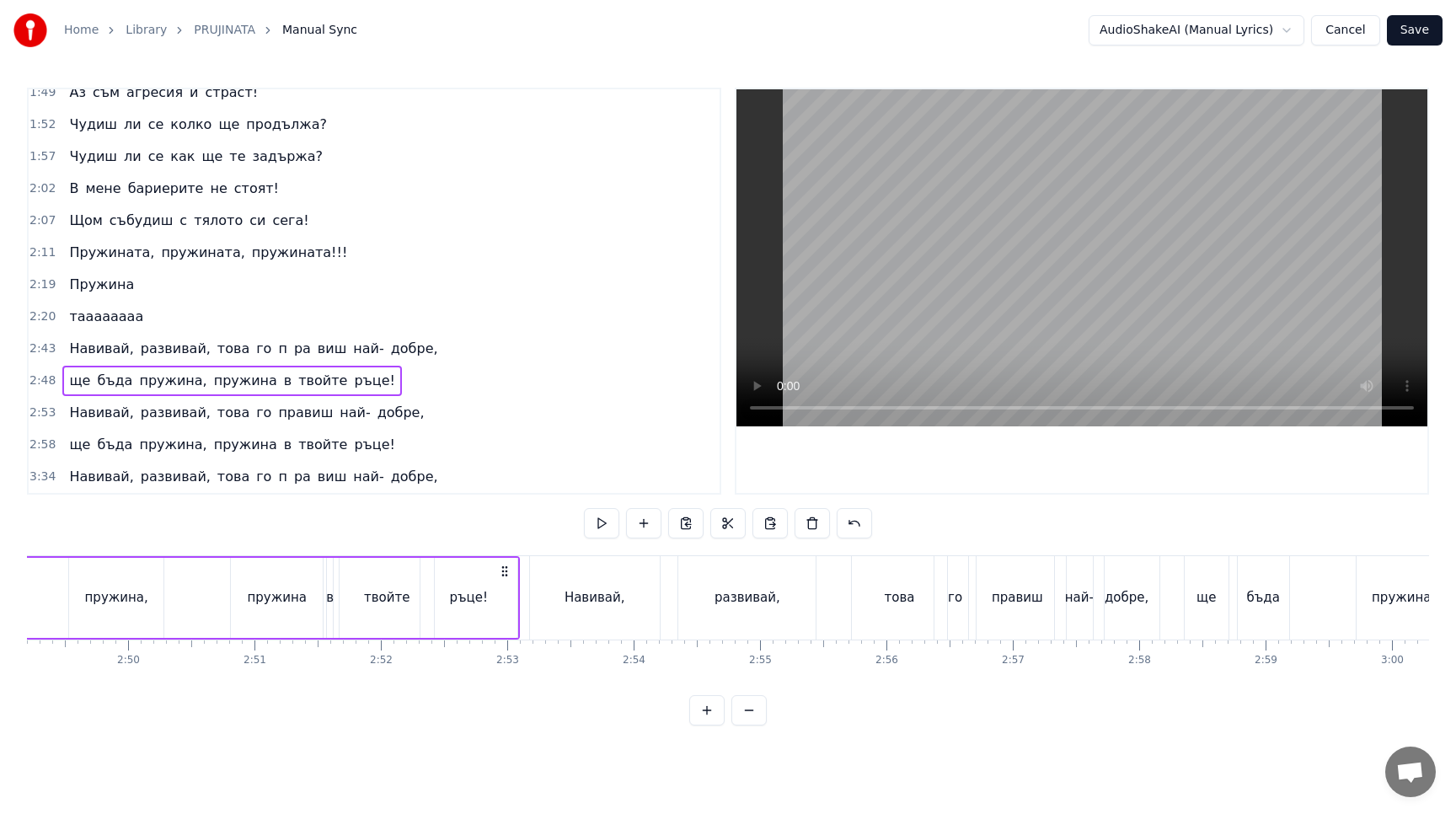
scroll to position [0, 21162]
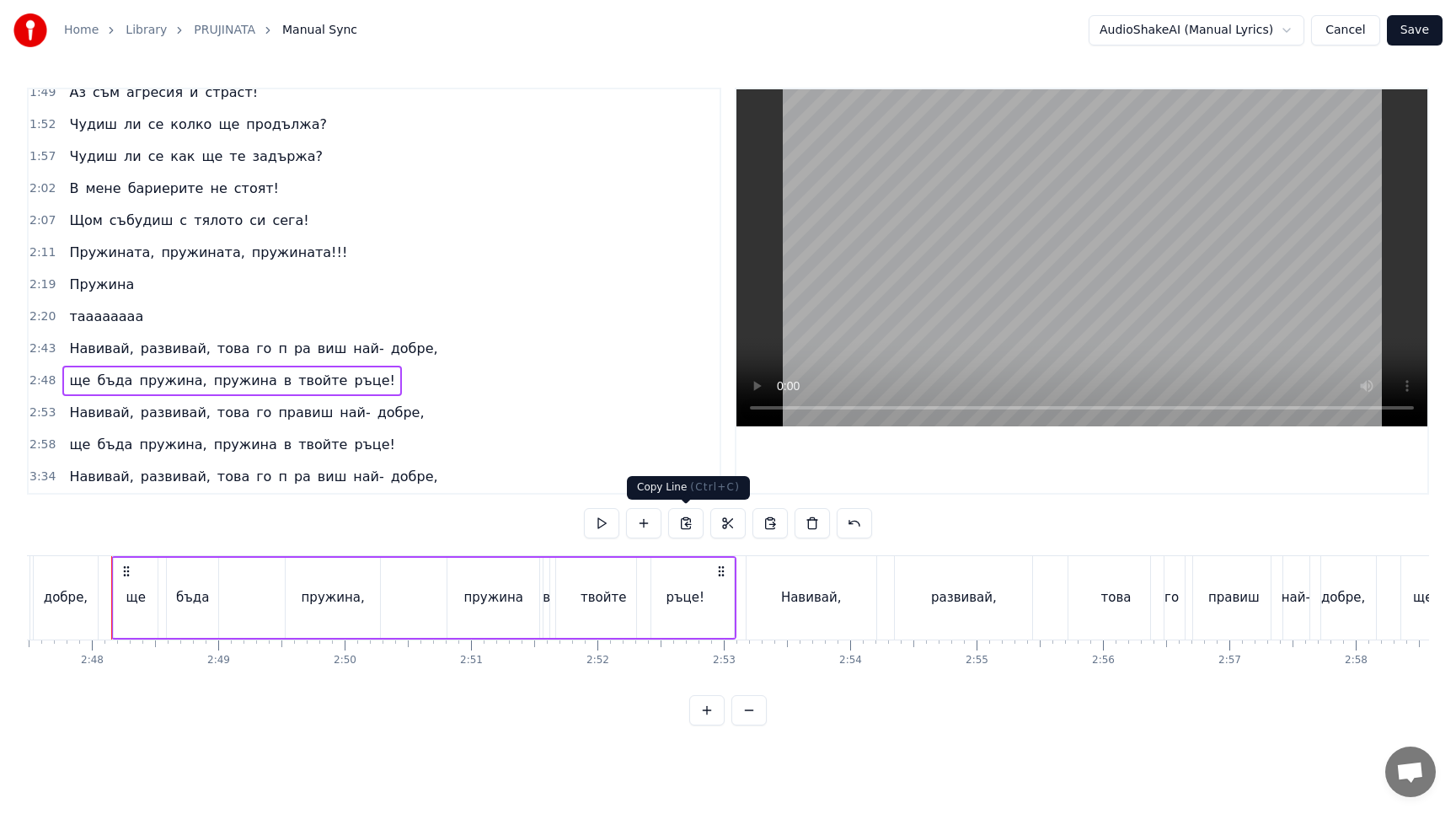
click at [688, 527] on button at bounding box center [685, 523] width 36 height 30
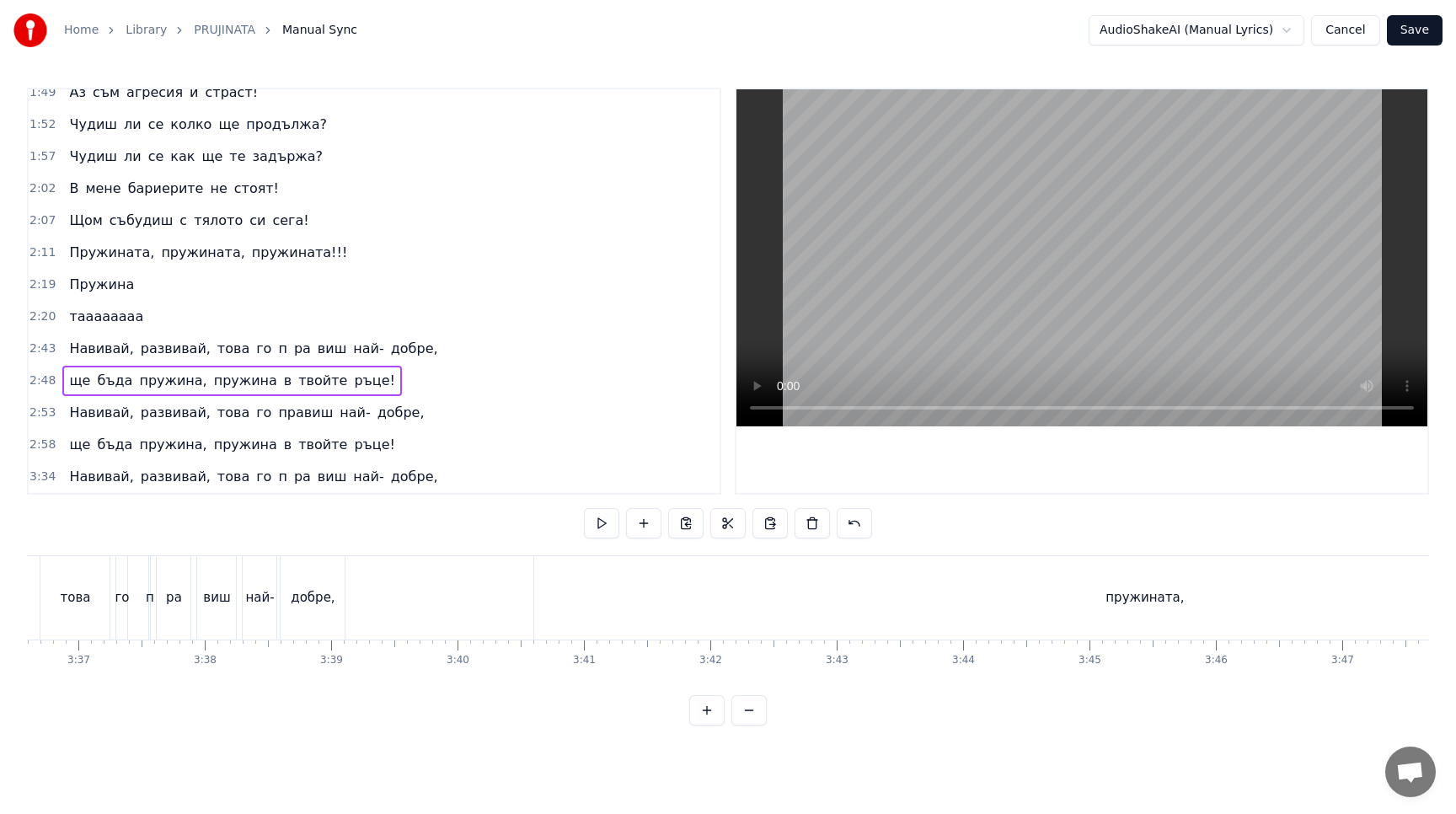
scroll to position [0, 27311]
click at [905, 603] on div "пружината," at bounding box center [1200, 597] width 1222 height 83
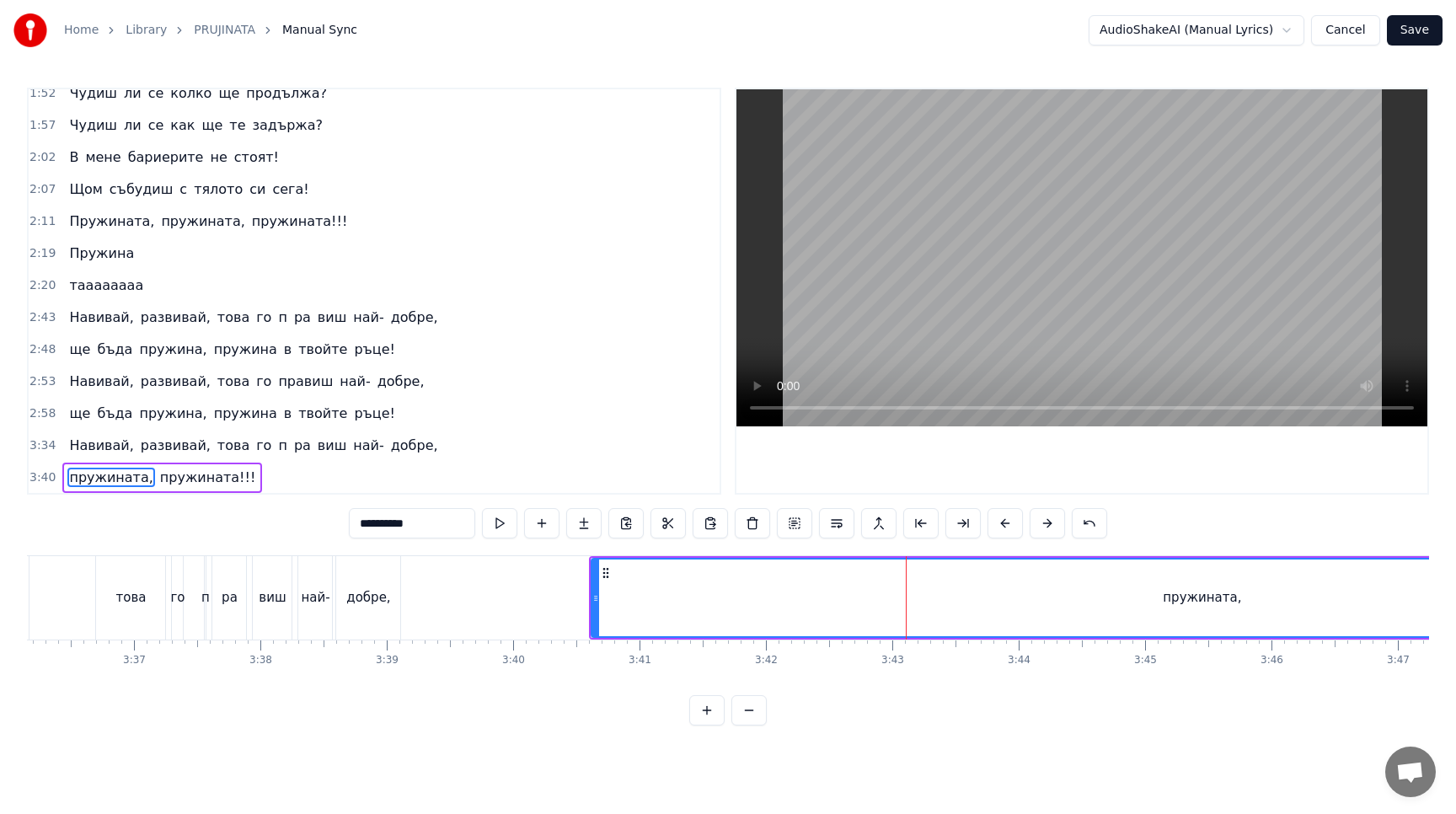
scroll to position [461, 0]
click at [757, 525] on button at bounding box center [752, 523] width 36 height 30
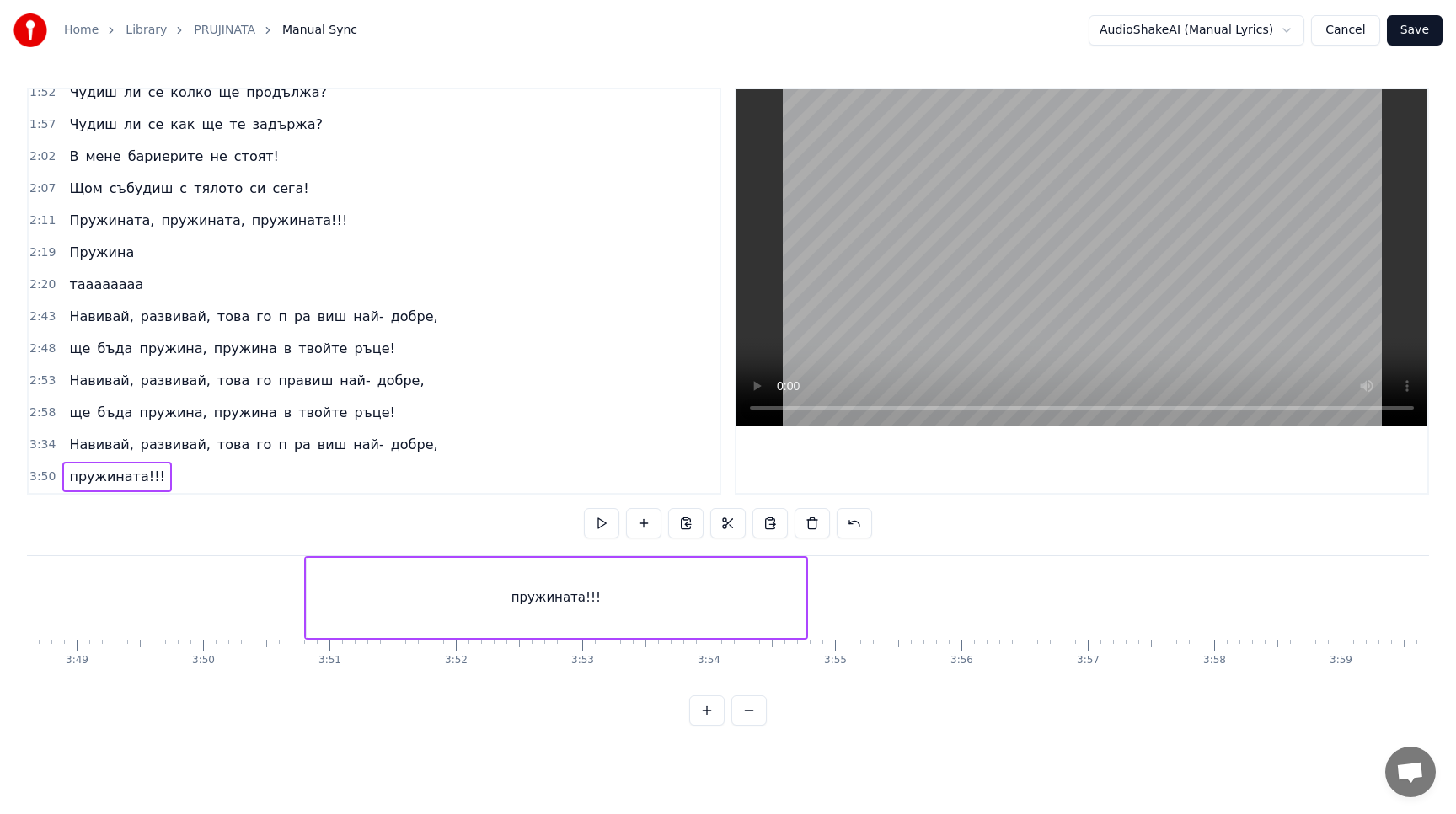
scroll to position [0, 28929]
click at [602, 568] on div "пружината!!!" at bounding box center [512, 597] width 499 height 80
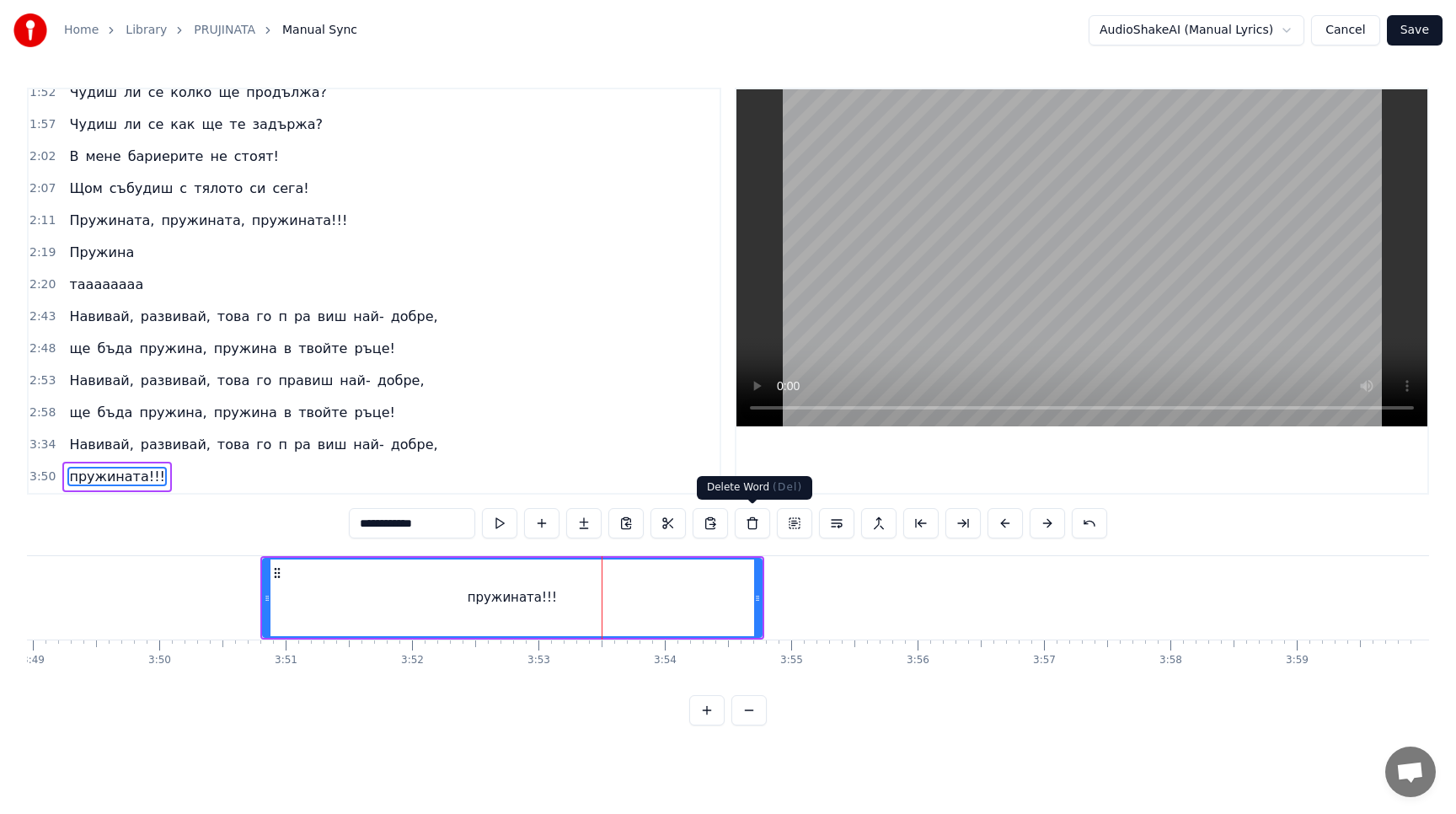
click at [757, 528] on button at bounding box center [752, 523] width 36 height 30
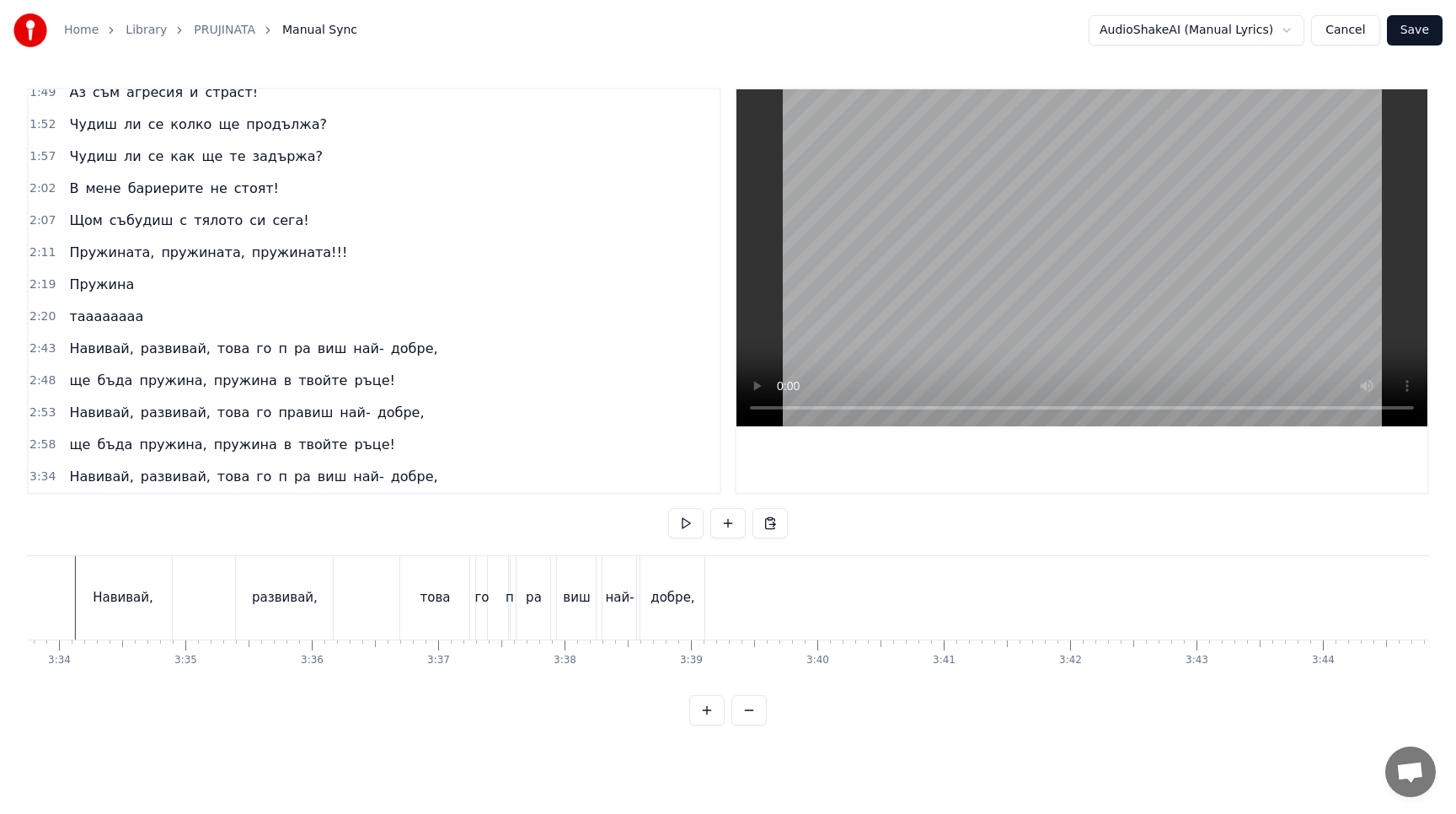
scroll to position [0, 27004]
click at [772, 529] on button at bounding box center [770, 523] width 36 height 30
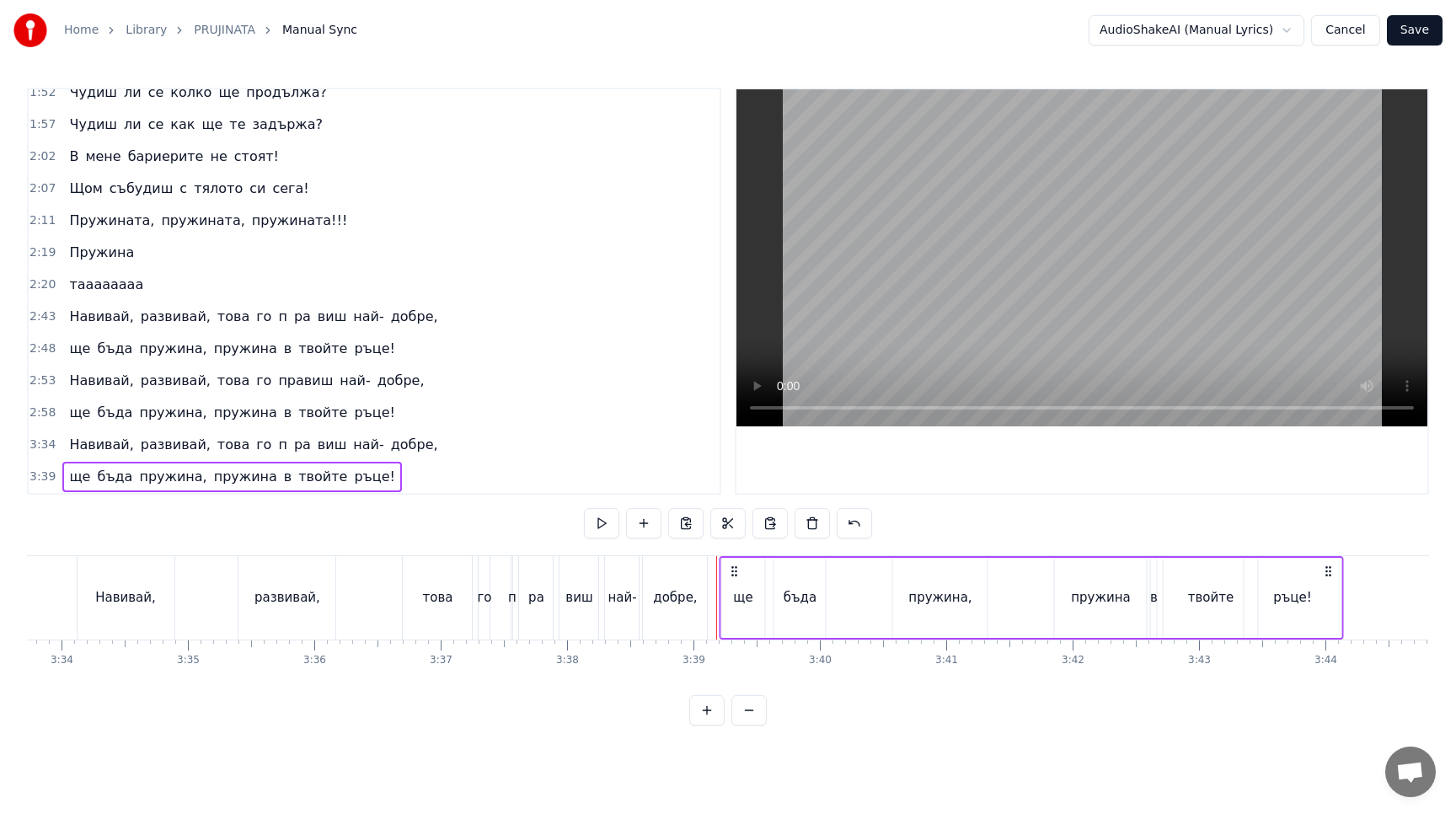
click at [733, 570] on icon at bounding box center [733, 571] width 14 height 14
click at [610, 530] on button at bounding box center [601, 523] width 36 height 30
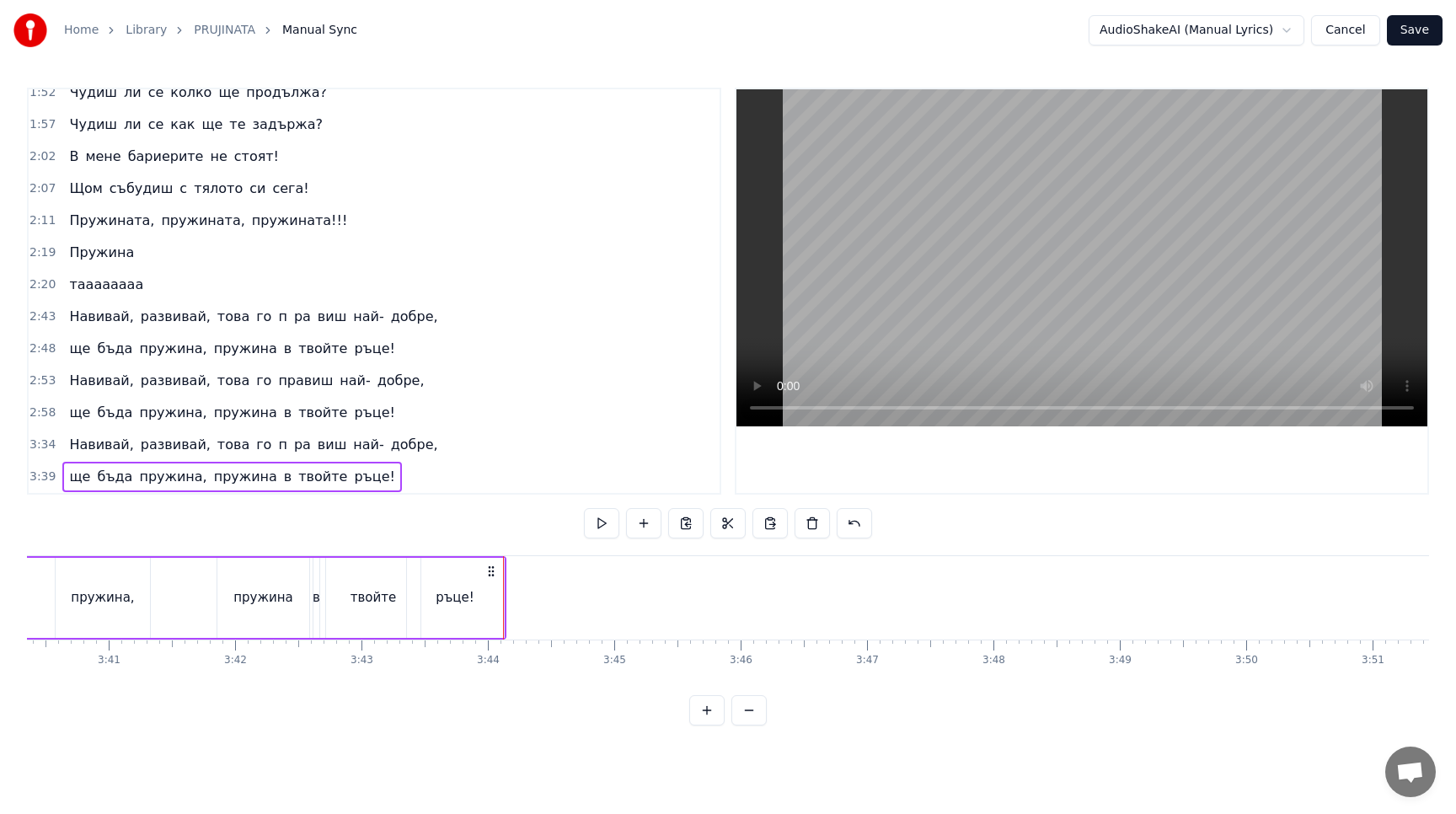
scroll to position [0, 27850]
click at [253, 434] on div "Навивай, развивай, това го п pa виш най- добре," at bounding box center [253, 444] width 382 height 30
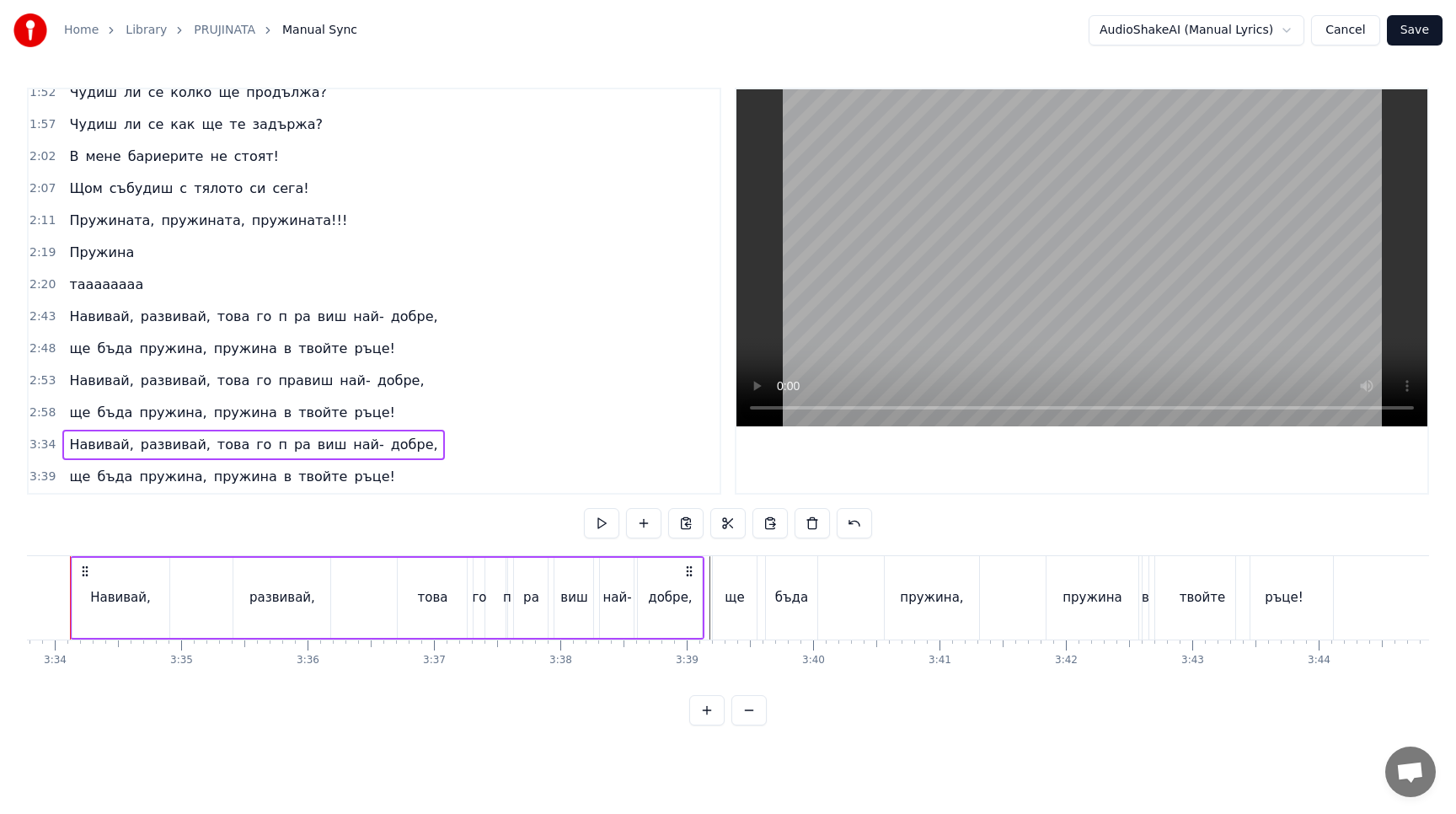
scroll to position [0, 26969]
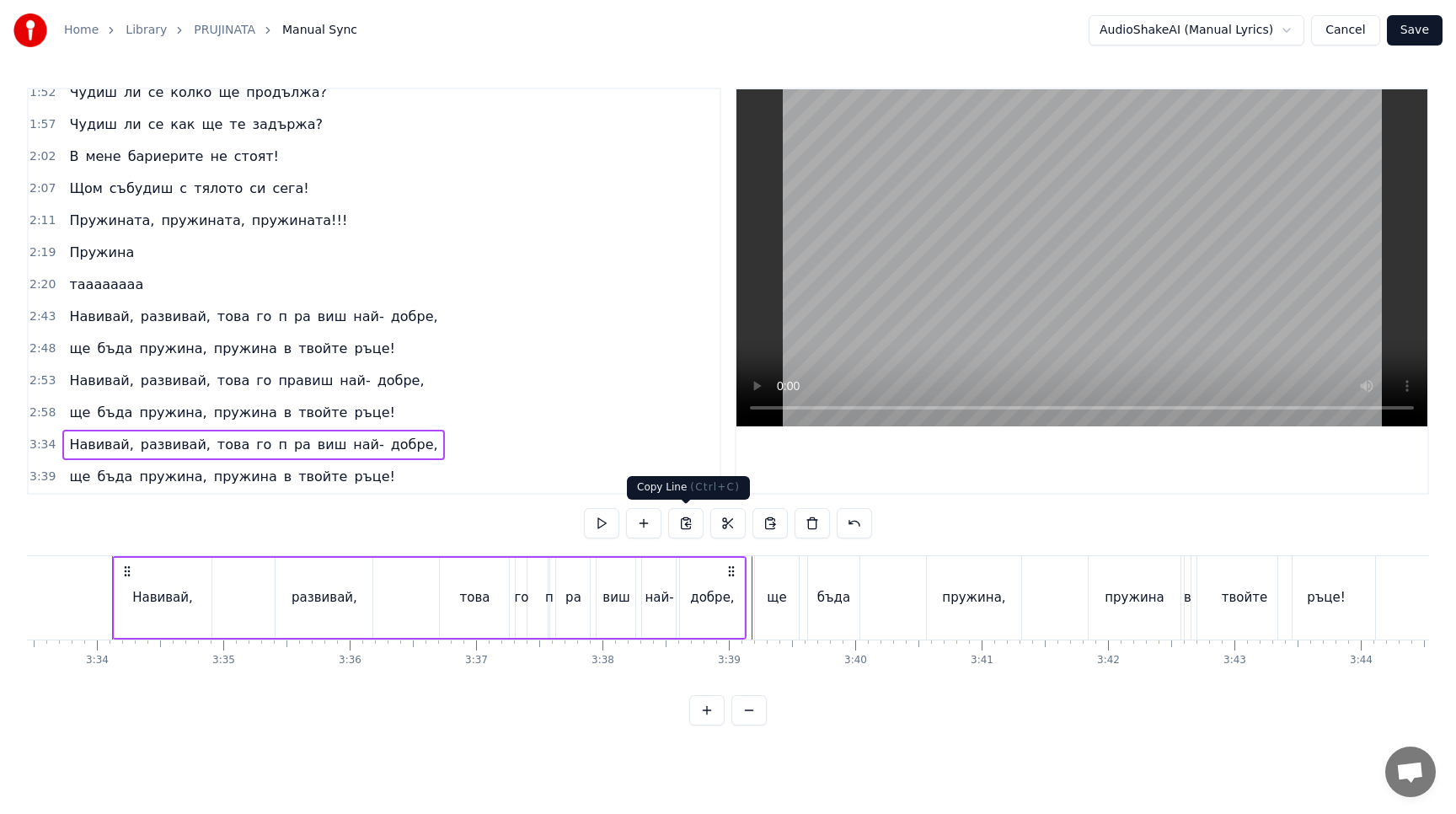
click at [681, 525] on button at bounding box center [685, 523] width 36 height 30
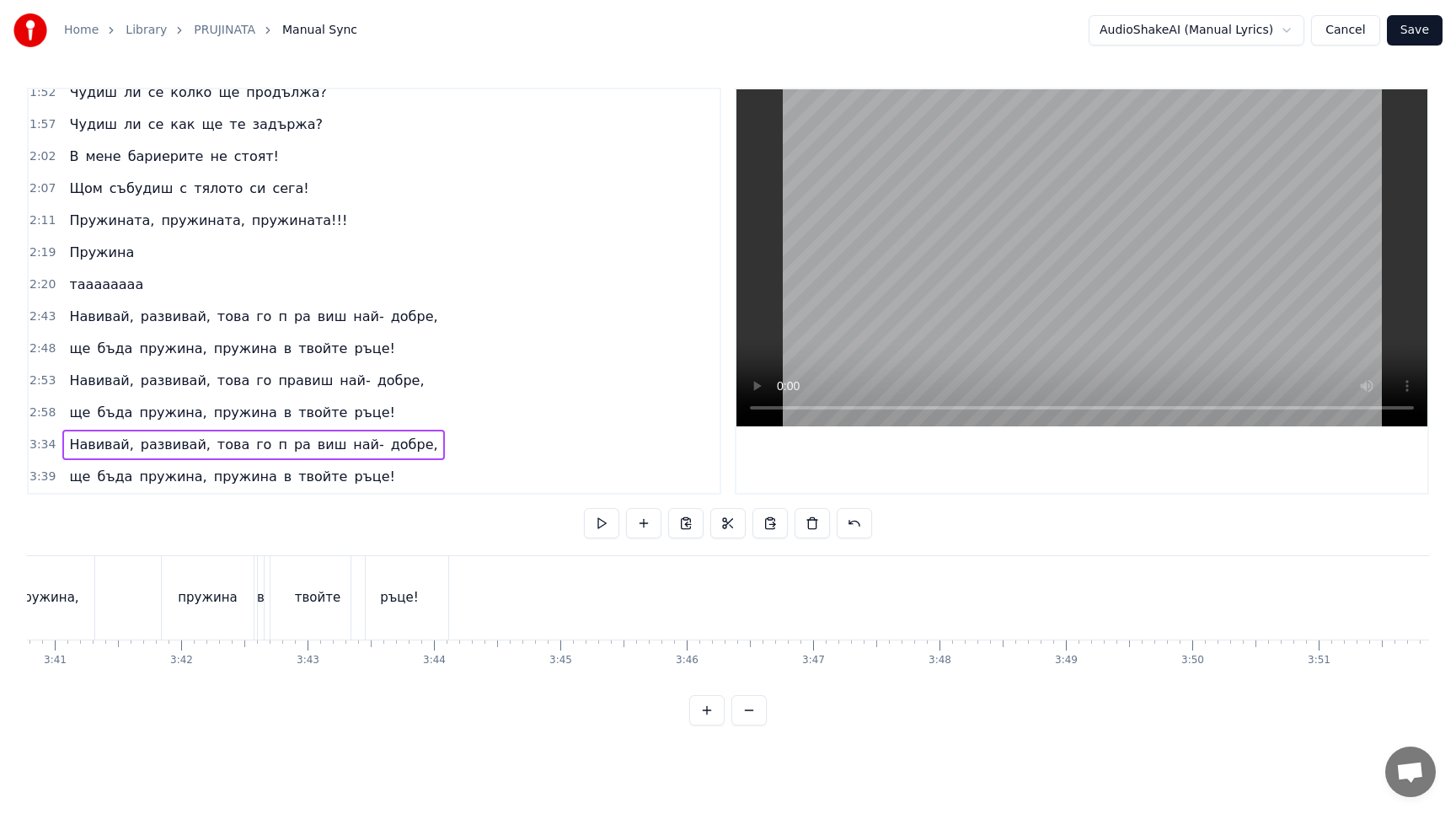
scroll to position [0, 27875]
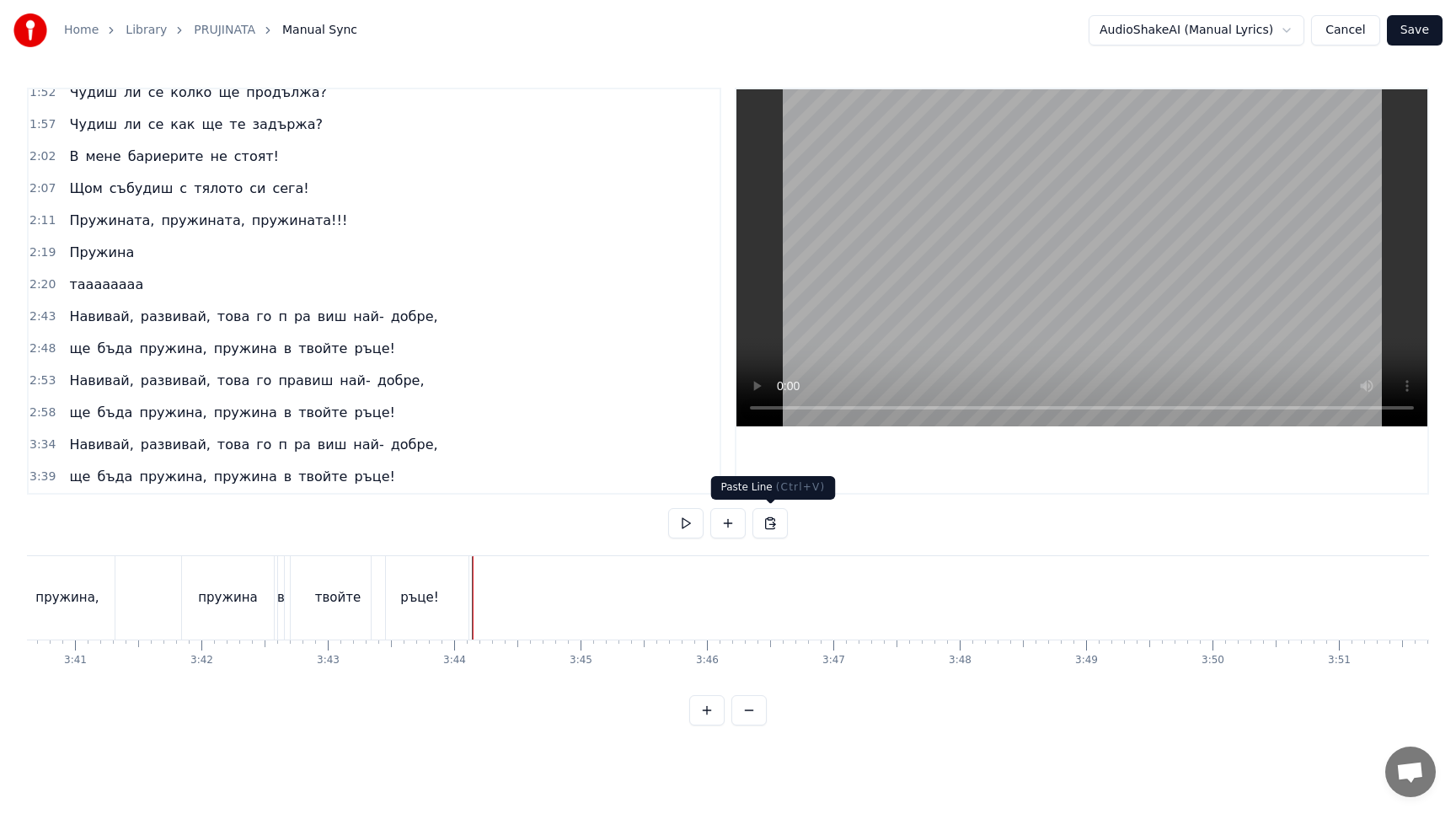
click at [767, 517] on button at bounding box center [770, 523] width 36 height 30
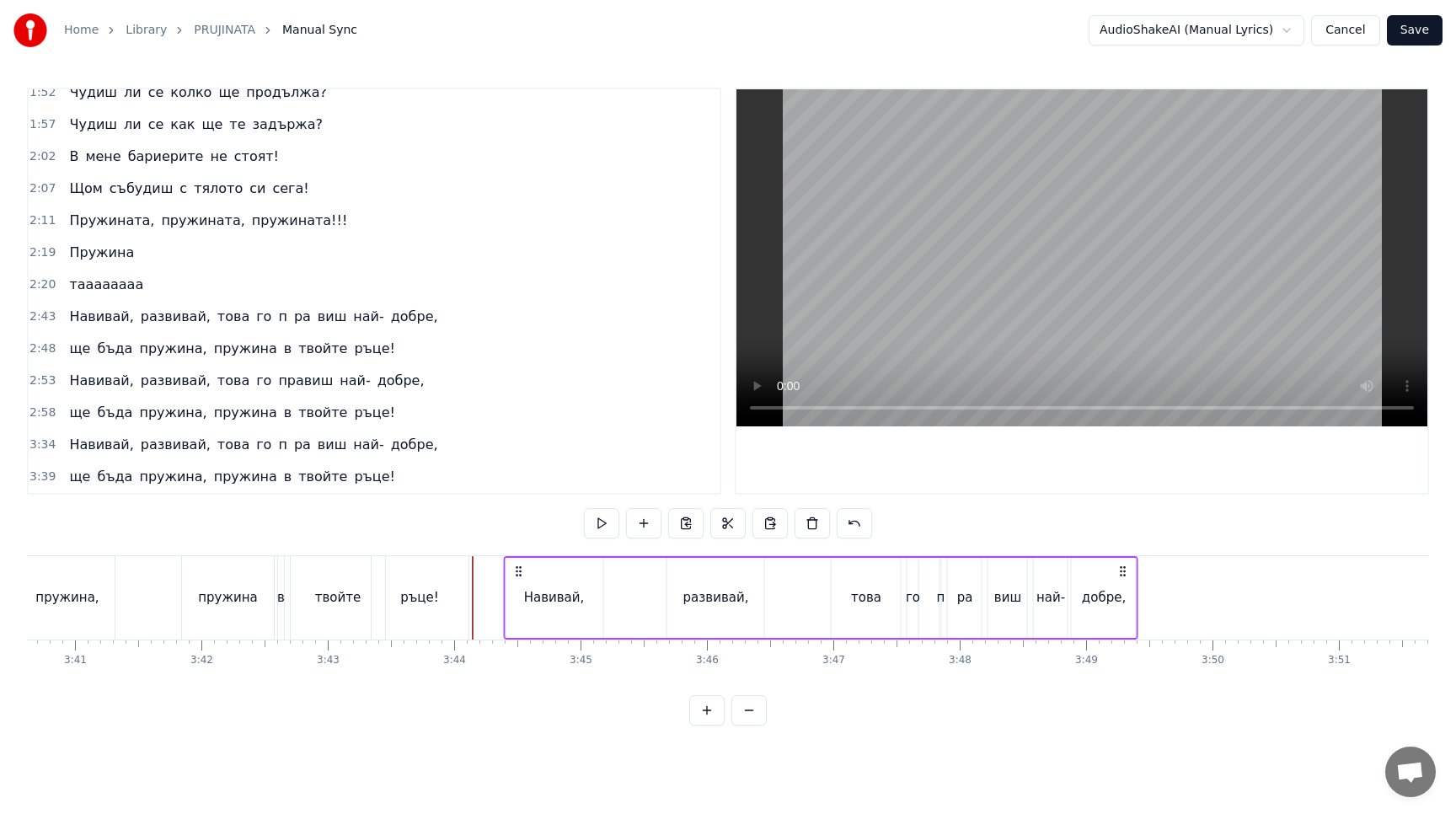
drag, startPoint x: 486, startPoint y: 572, endPoint x: 516, endPoint y: 574, distance: 30.1
click at [516, 574] on icon at bounding box center [518, 571] width 14 height 14
click at [600, 527] on button at bounding box center [601, 523] width 36 height 30
click at [212, 467] on span "пружина" at bounding box center [245, 477] width 67 height 20
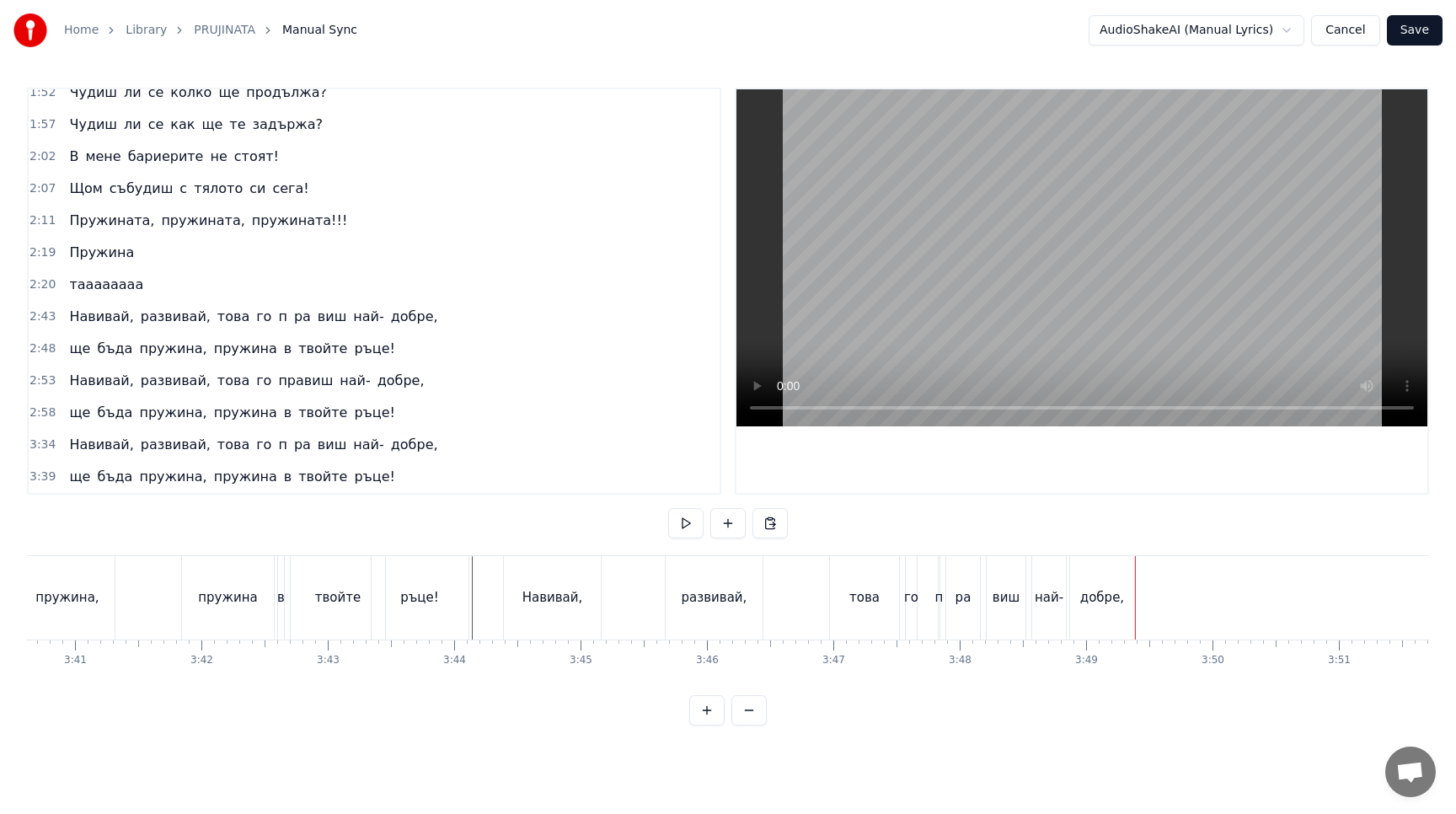
scroll to position [493, 0]
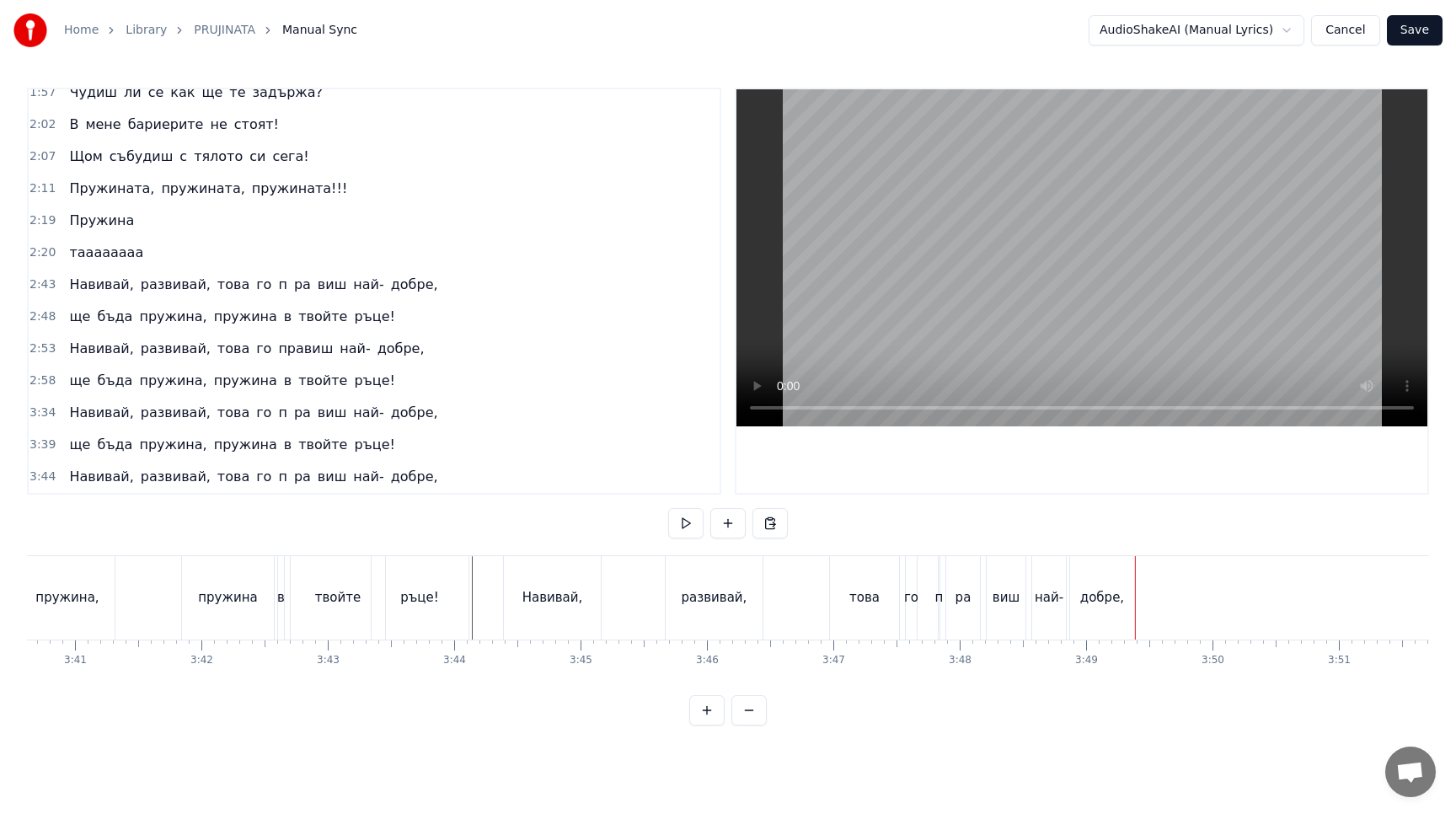
click at [212, 433] on div "ще бъда пружина, пружина в твойте ръце!" at bounding box center [232, 444] width 340 height 30
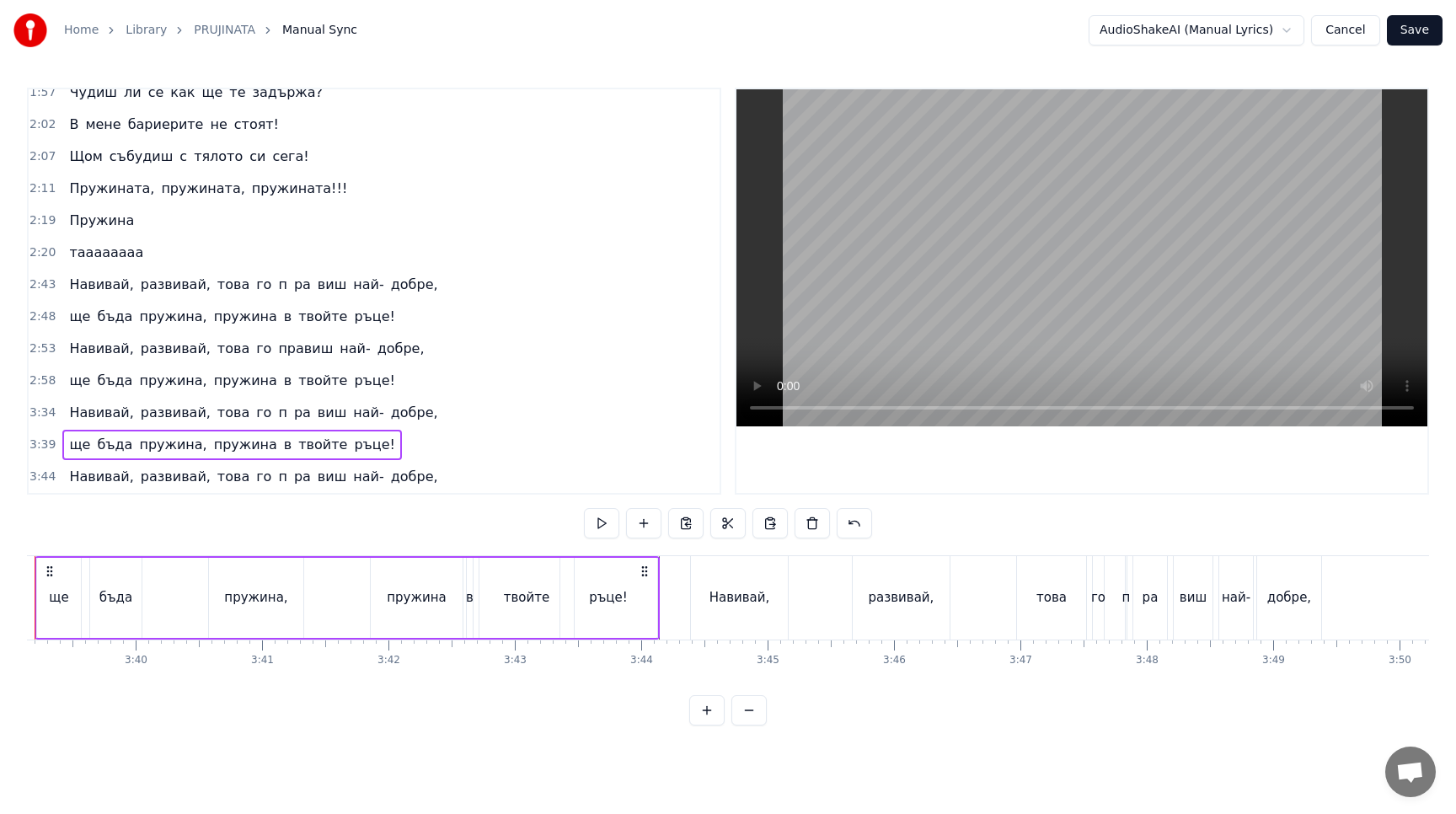
scroll to position [0, 27612]
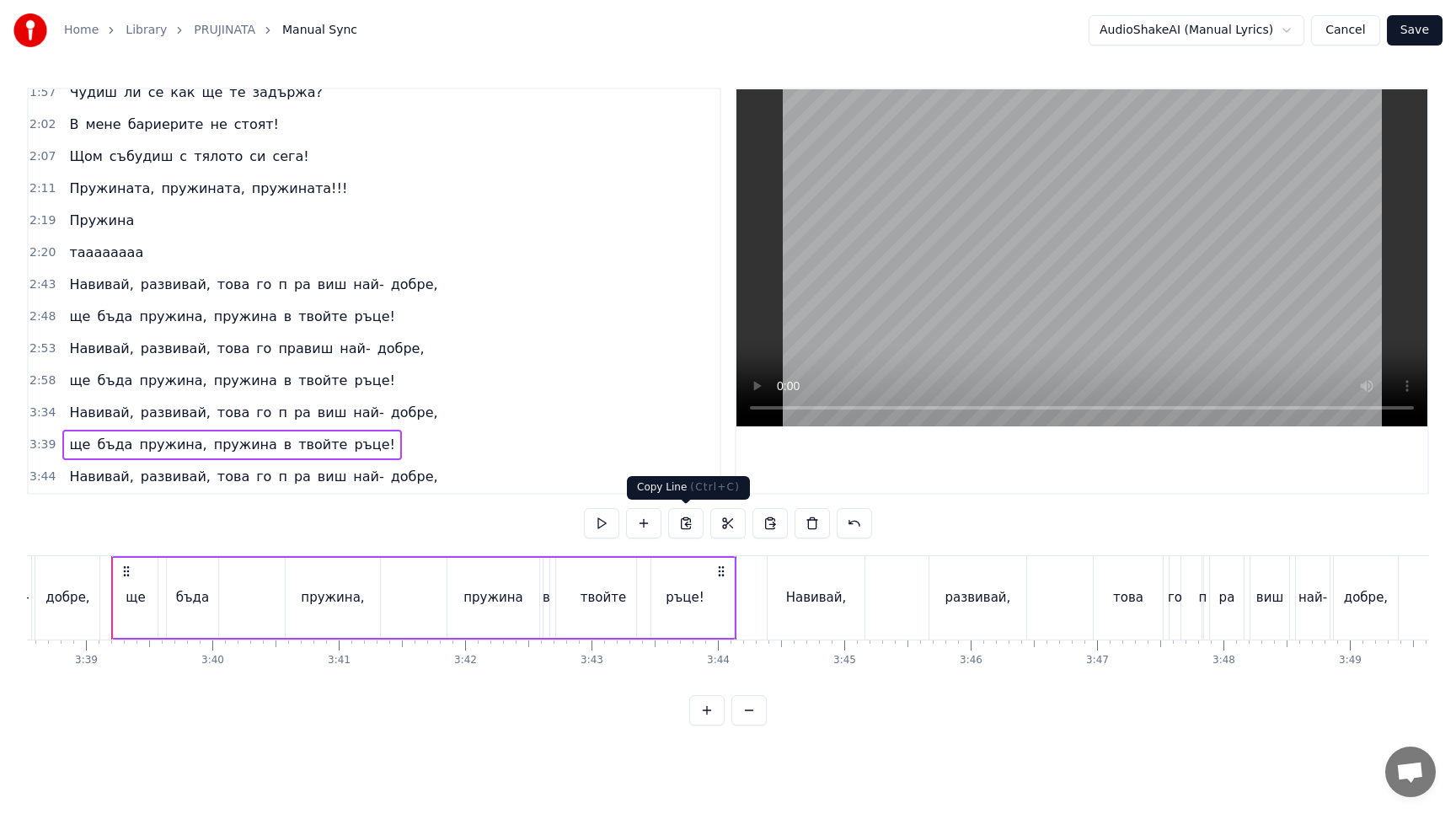
click at [692, 530] on button at bounding box center [685, 523] width 36 height 30
click at [688, 523] on button at bounding box center [685, 523] width 36 height 30
click at [683, 518] on button at bounding box center [685, 523] width 36 height 30
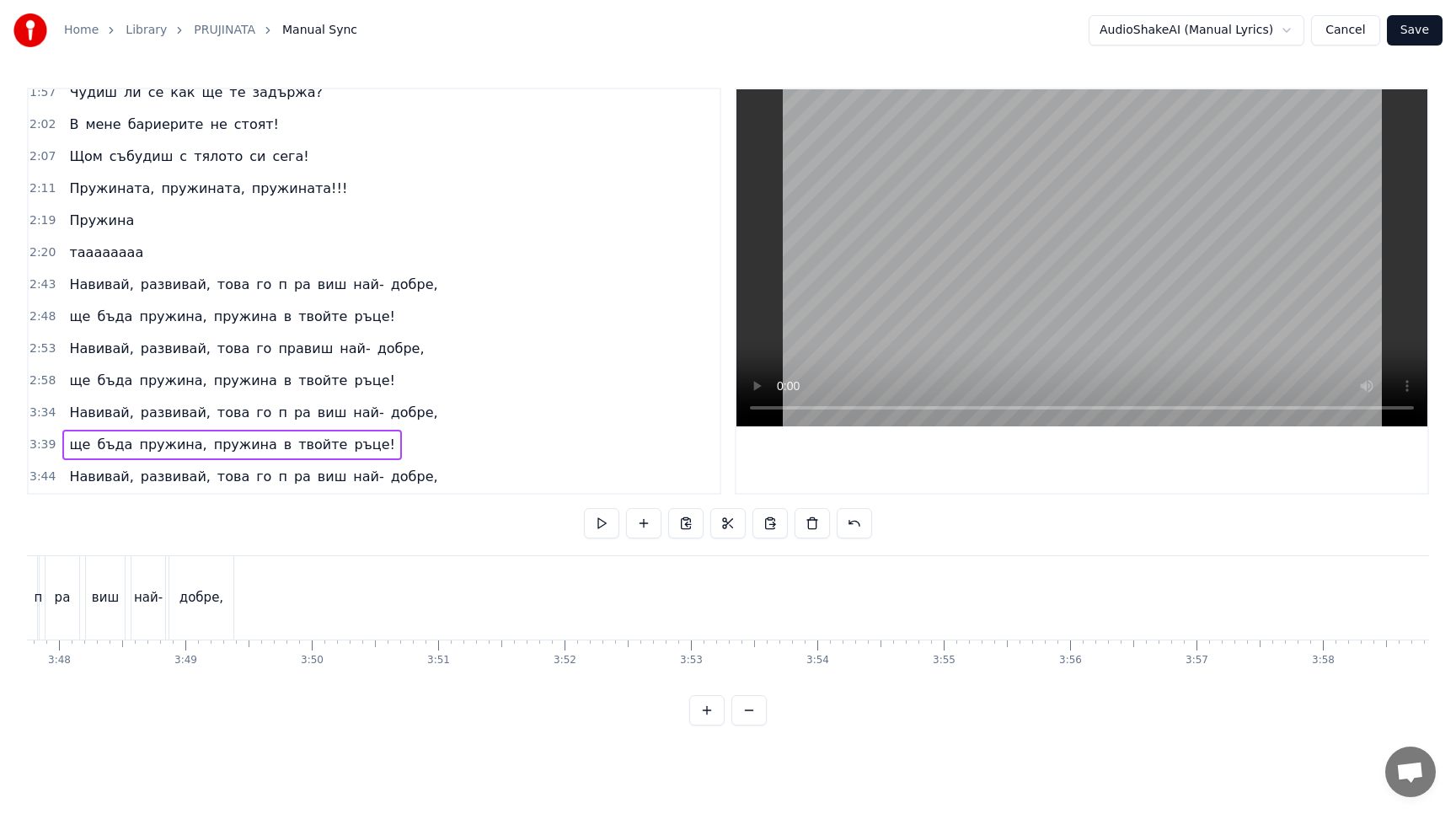
scroll to position [0, 28590]
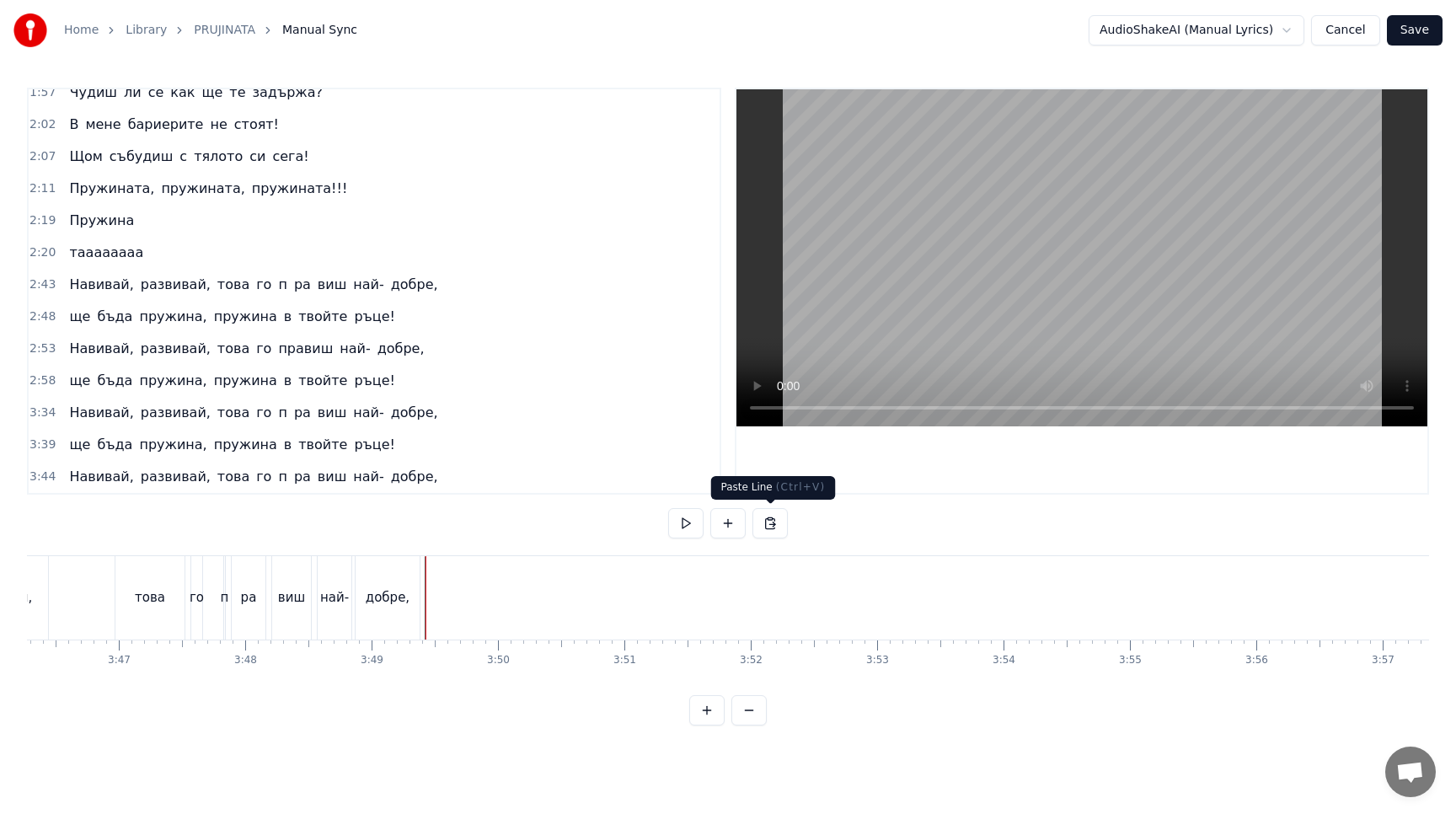
click at [769, 523] on button at bounding box center [770, 523] width 36 height 30
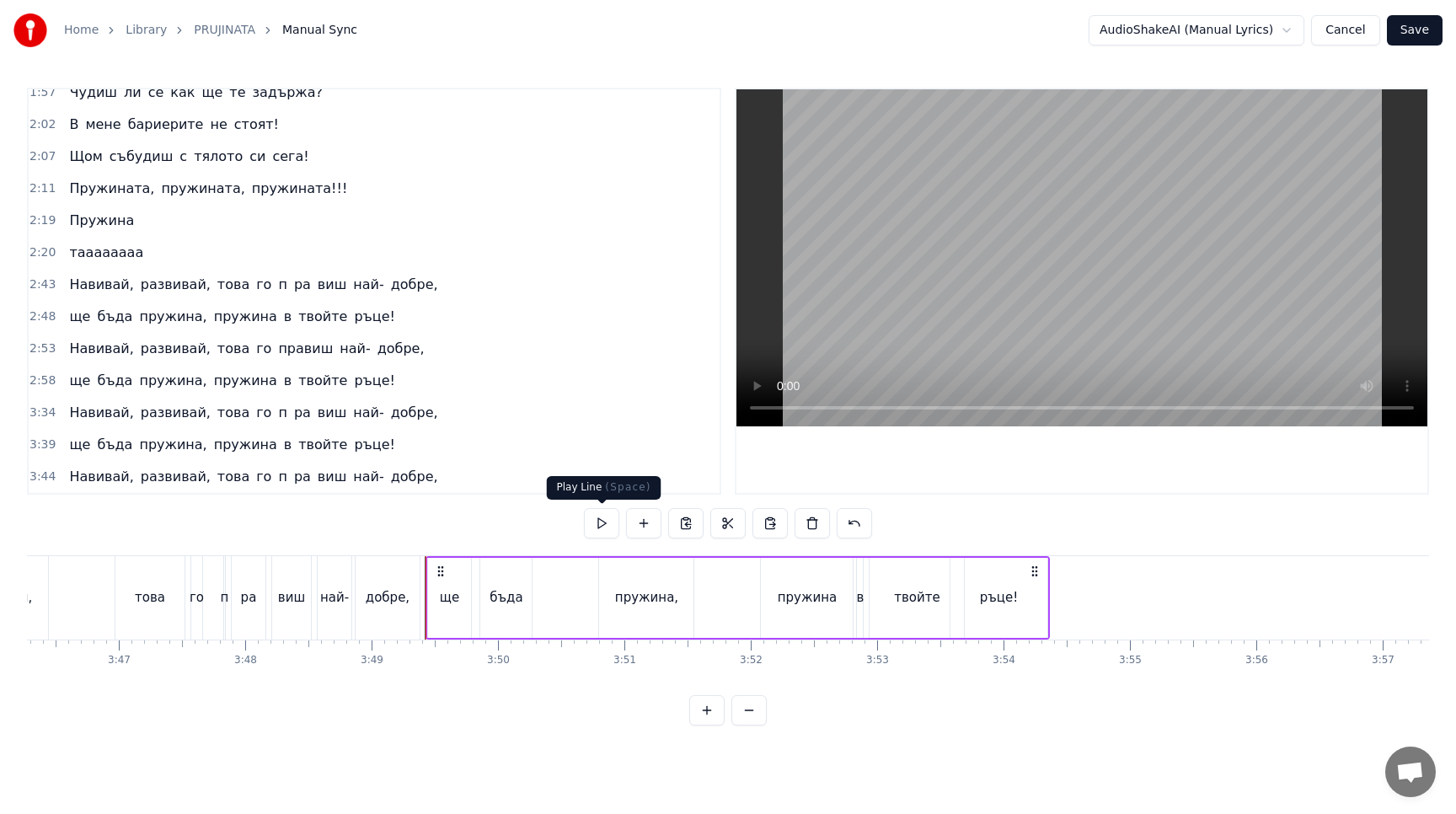
click at [601, 522] on button at bounding box center [601, 523] width 36 height 30
click at [601, 523] on button at bounding box center [601, 523] width 36 height 30
click at [992, 614] on div "ръце!" at bounding box center [998, 597] width 97 height 80
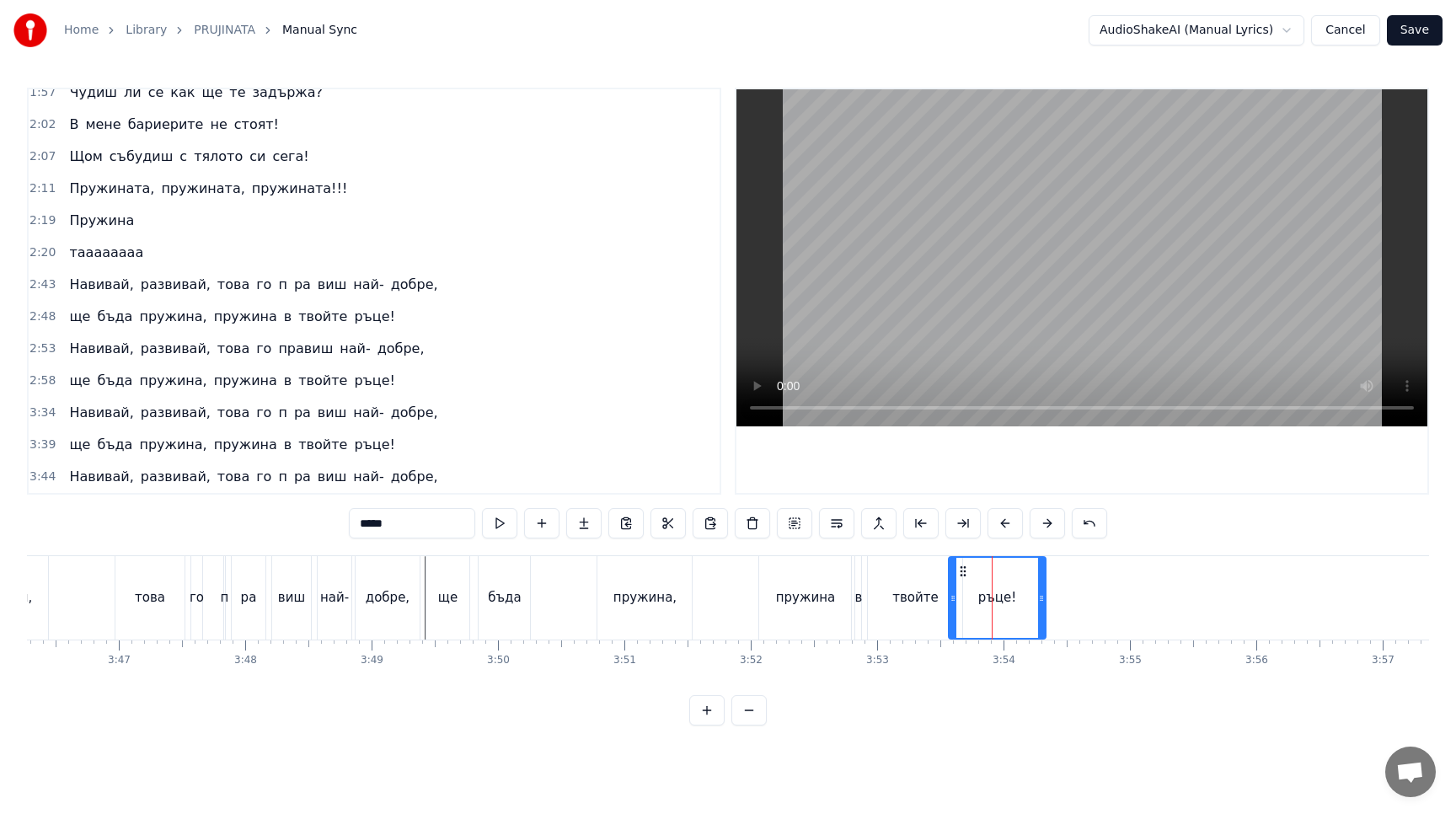
scroll to position [525, 0]
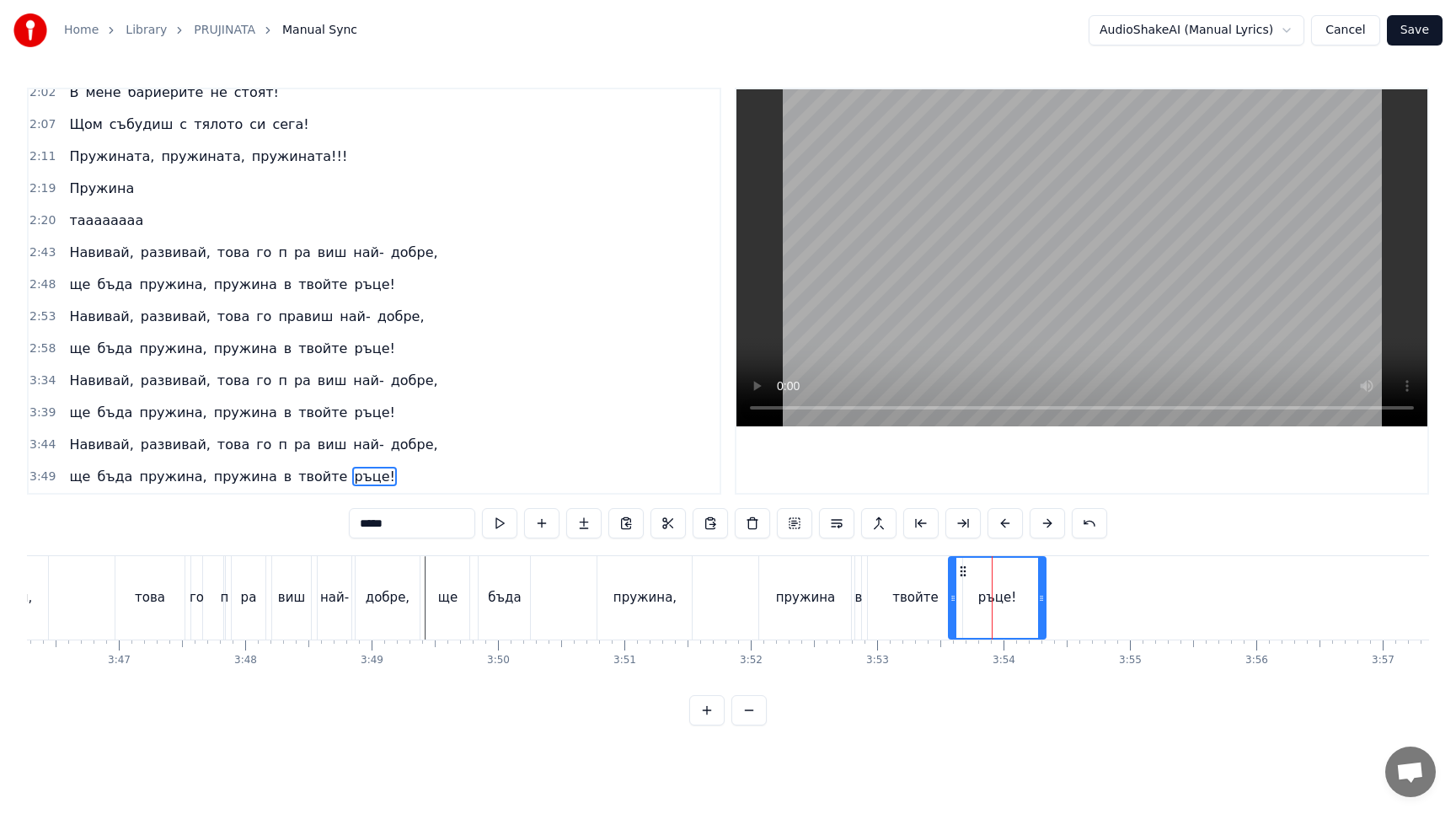
click at [998, 614] on div "ръце!" at bounding box center [997, 597] width 95 height 80
click at [968, 571] on circle at bounding box center [968, 570] width 1 height 1
click at [1051, 599] on icon at bounding box center [1048, 598] width 6 height 14
click at [503, 517] on button at bounding box center [499, 523] width 36 height 30
click at [508, 524] on button at bounding box center [499, 523] width 36 height 30
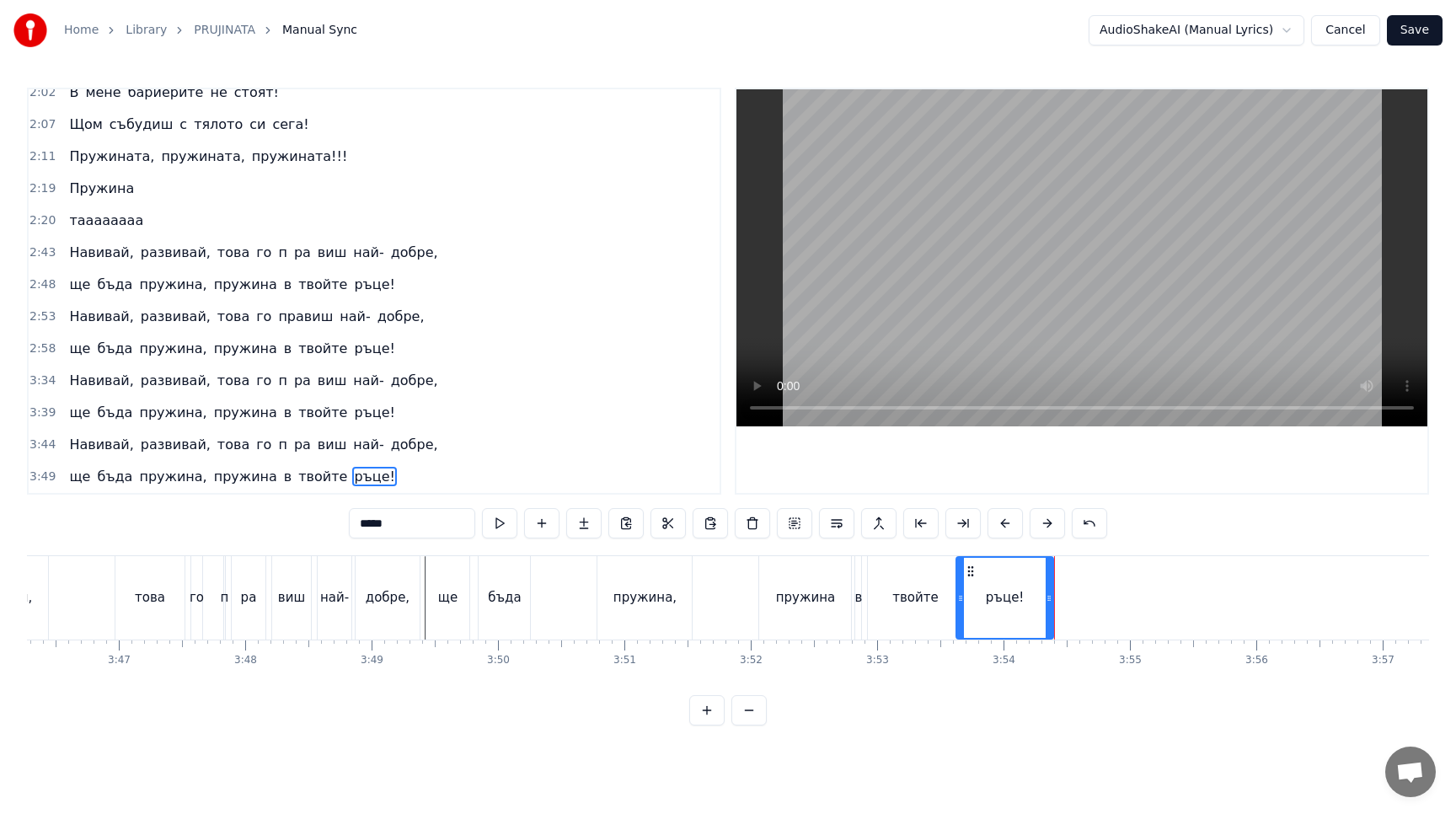
click at [1418, 29] on button "Save" at bounding box center [1414, 30] width 56 height 30
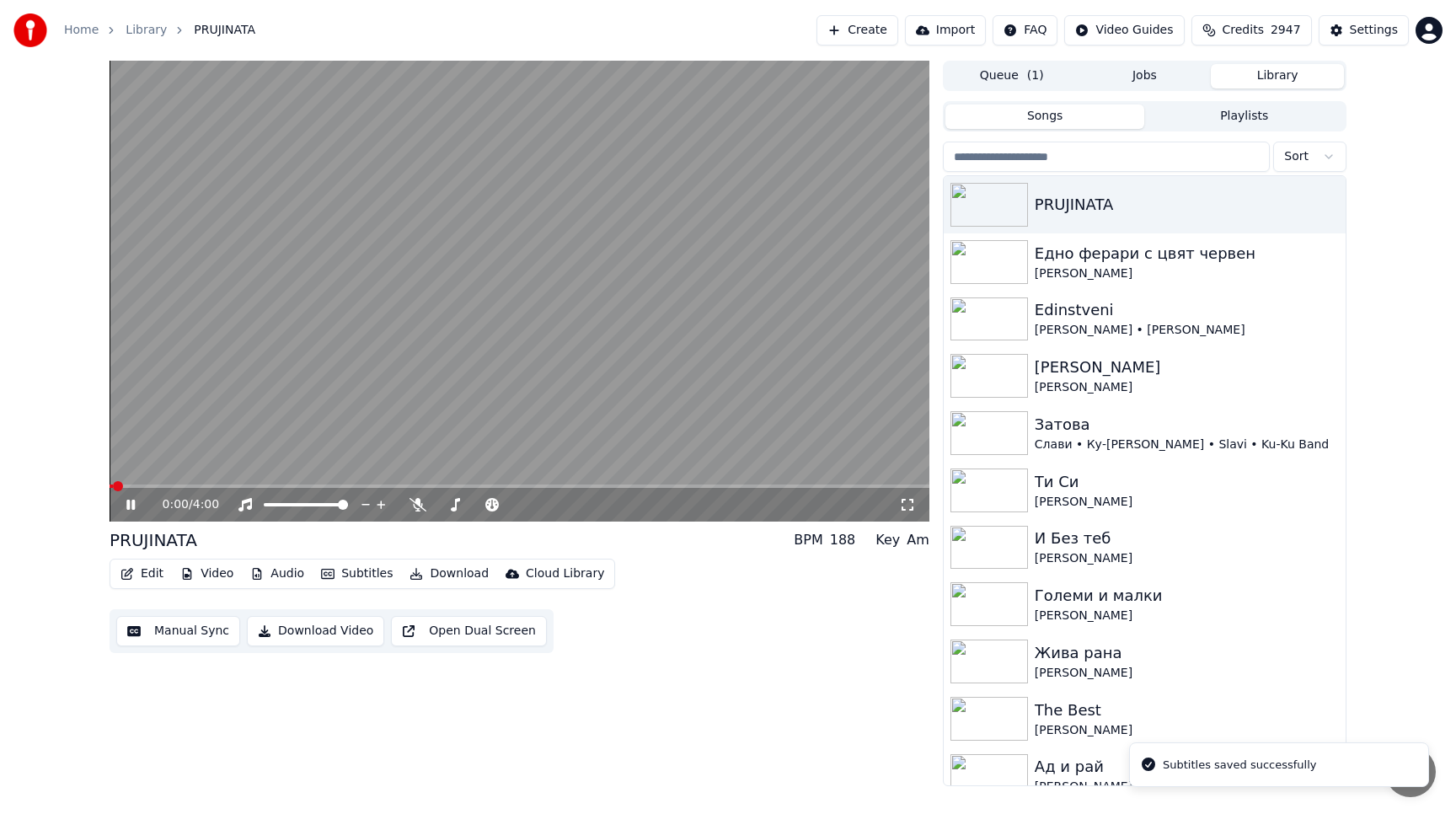
click at [129, 503] on icon at bounding box center [130, 505] width 8 height 10
click at [133, 510] on icon at bounding box center [142, 505] width 39 height 14
click at [469, 507] on span at bounding box center [471, 505] width 10 height 10
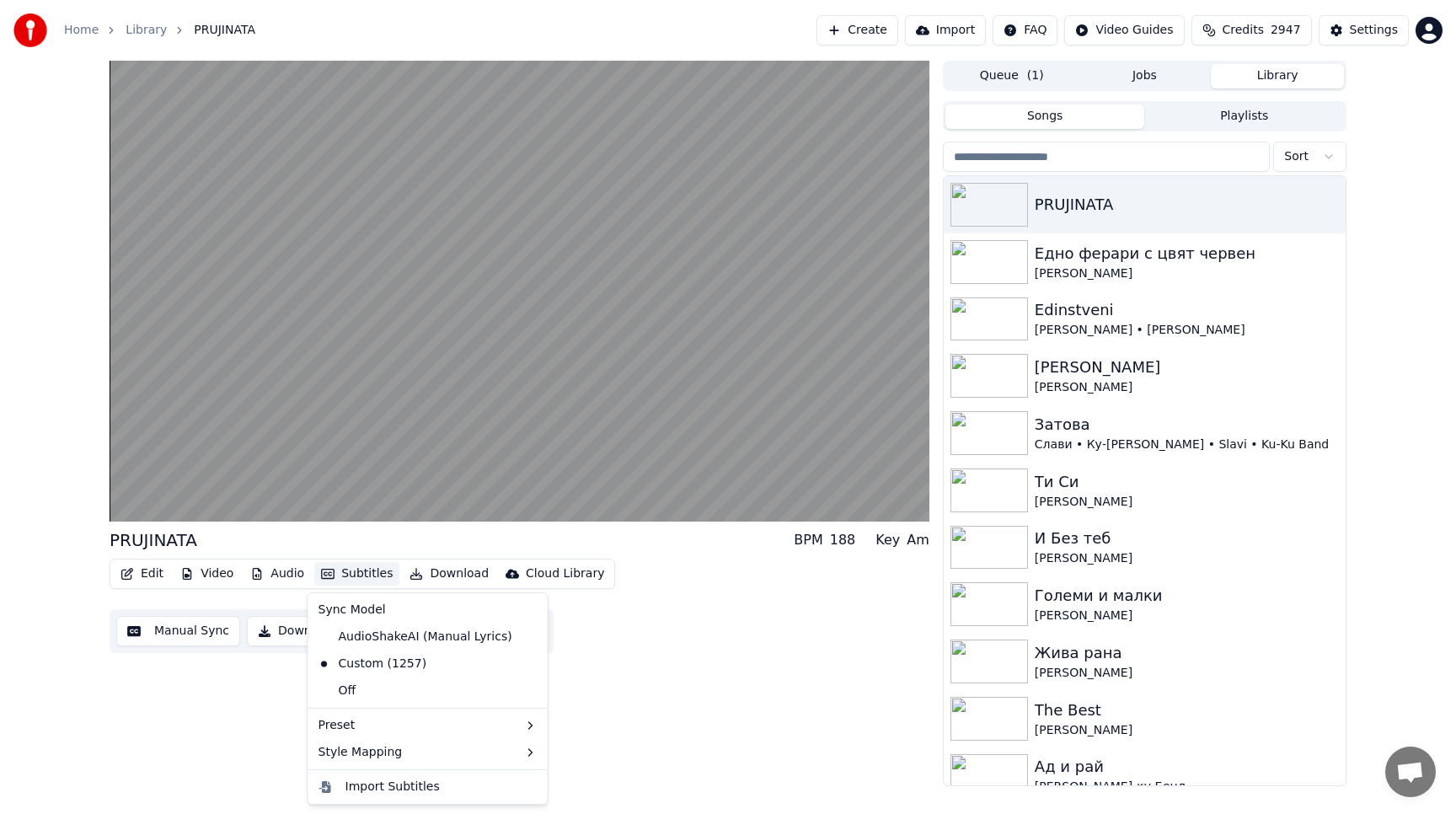
click at [358, 575] on button "Subtitles" at bounding box center [356, 574] width 85 height 24
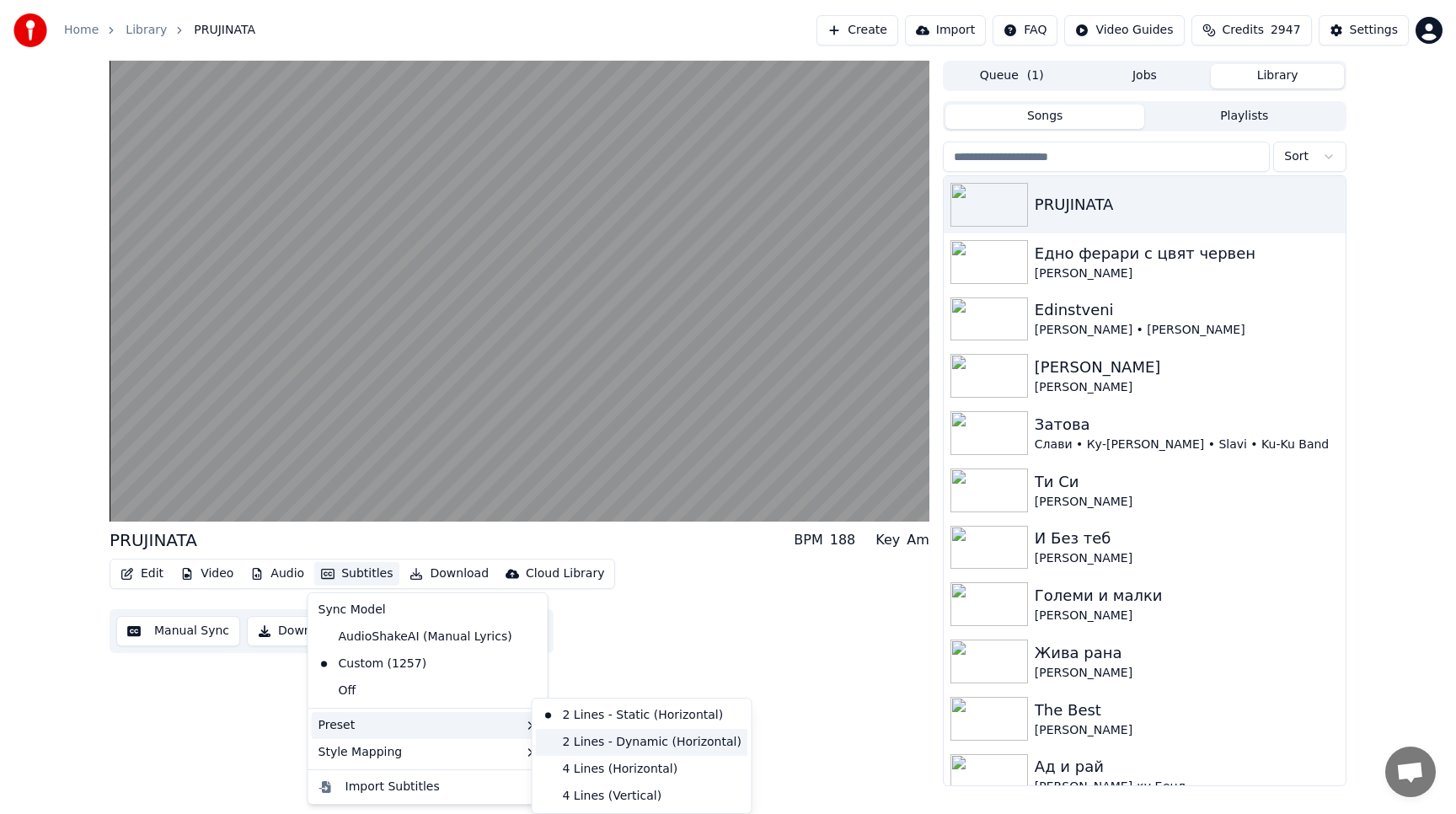
click at [585, 736] on div "2 Lines - Dynamic (Horizontal)" at bounding box center [642, 742] width 212 height 27
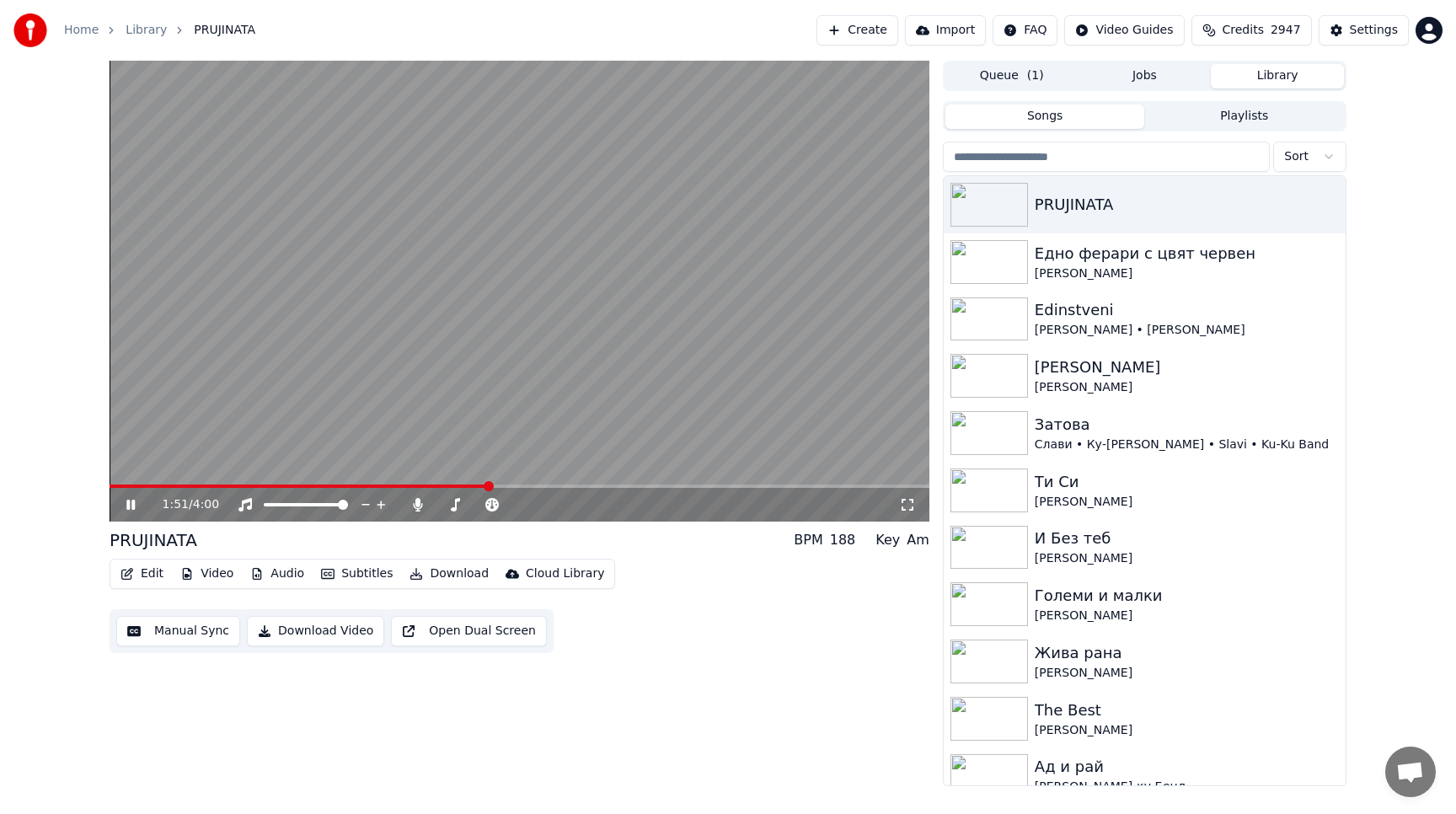
click at [489, 486] on span at bounding box center [299, 486] width 379 height 4
click at [355, 578] on button "Subtitles" at bounding box center [356, 574] width 85 height 24
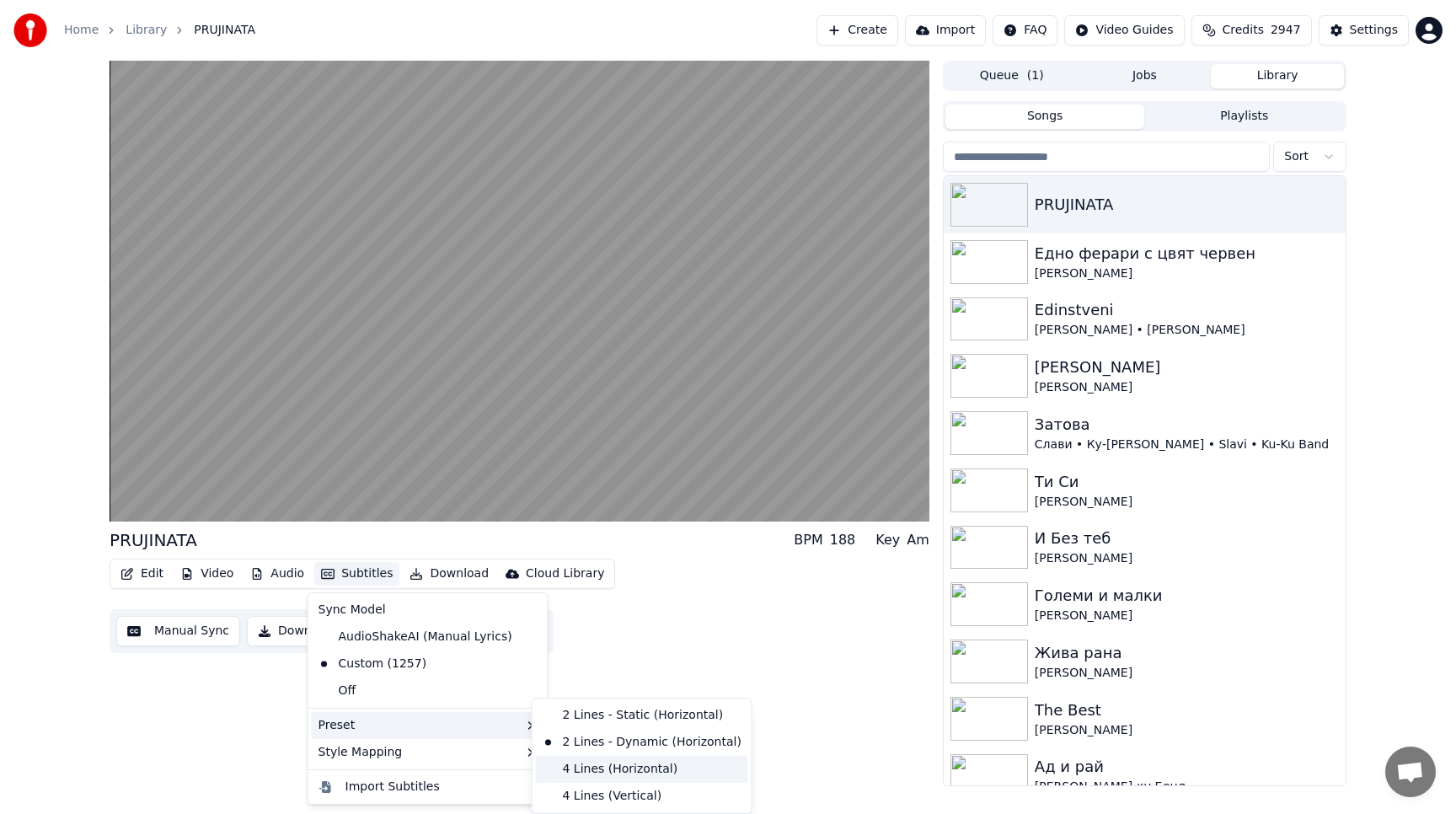
click at [599, 767] on div "4 Lines (Horizontal)" at bounding box center [642, 769] width 212 height 27
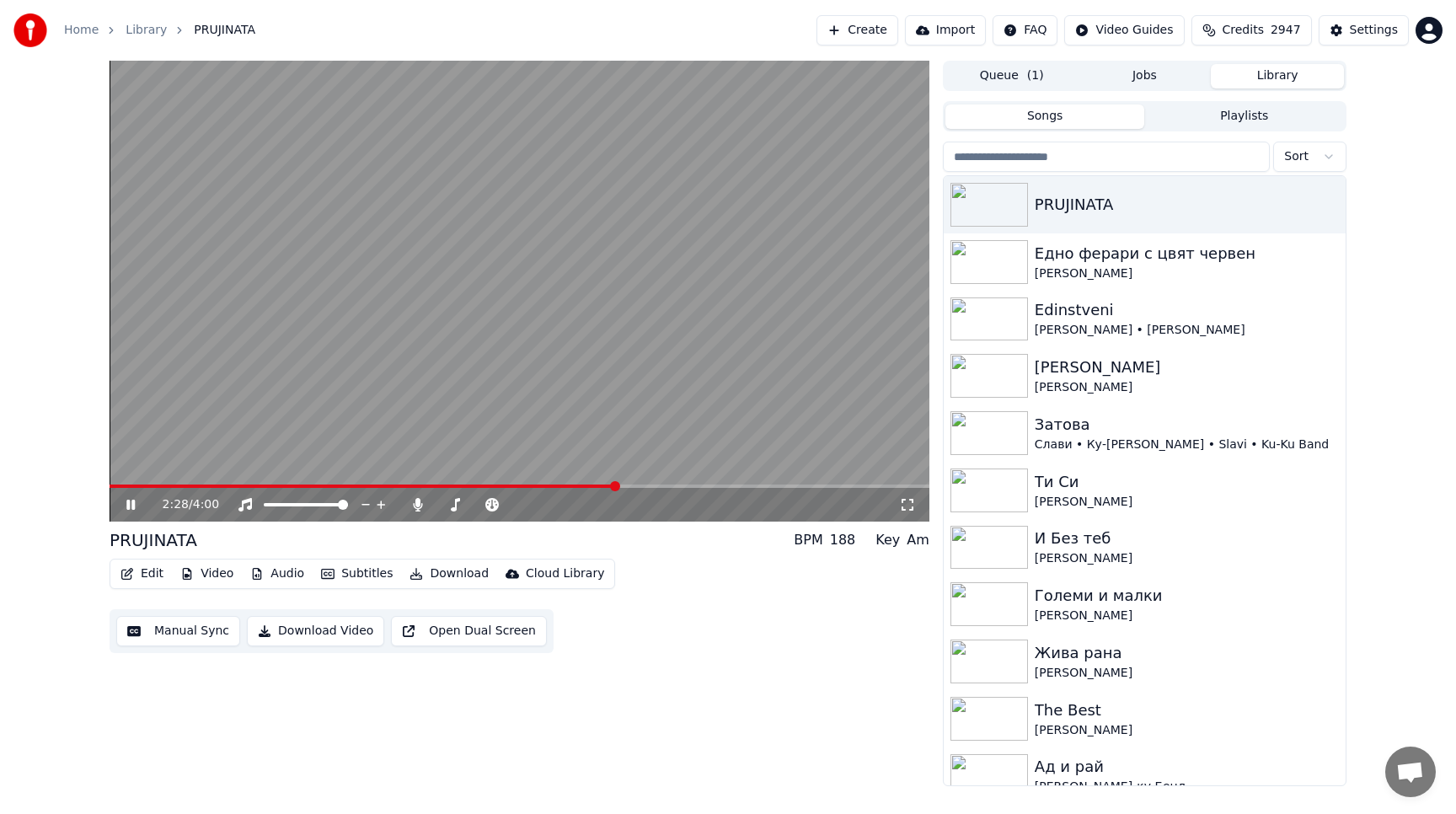
click at [543, 484] on span at bounding box center [363, 486] width 507 height 4
click at [358, 578] on button "Subtitles" at bounding box center [356, 574] width 85 height 24
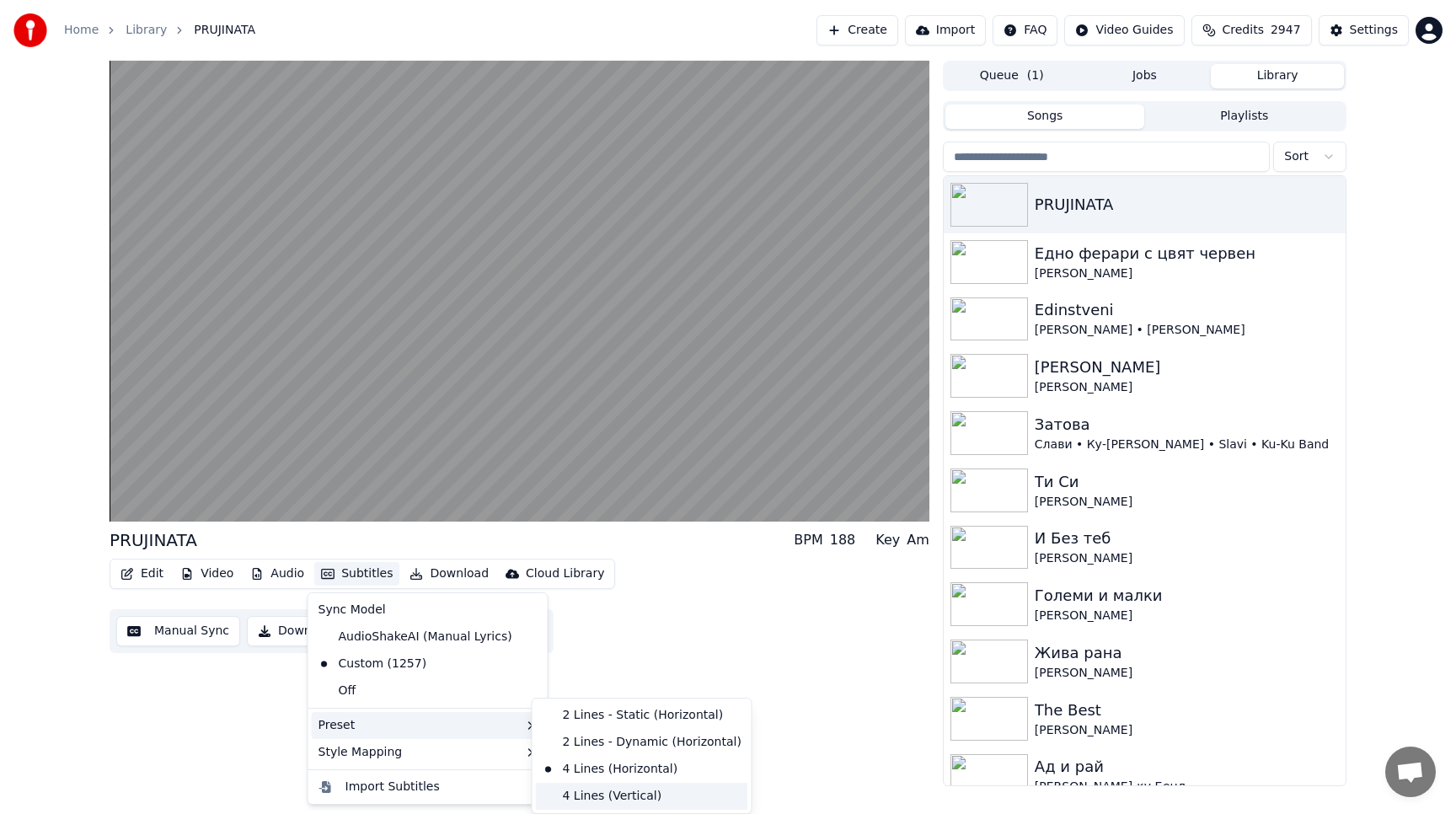
click at [599, 795] on div "4 Lines (Vertical)" at bounding box center [642, 796] width 212 height 27
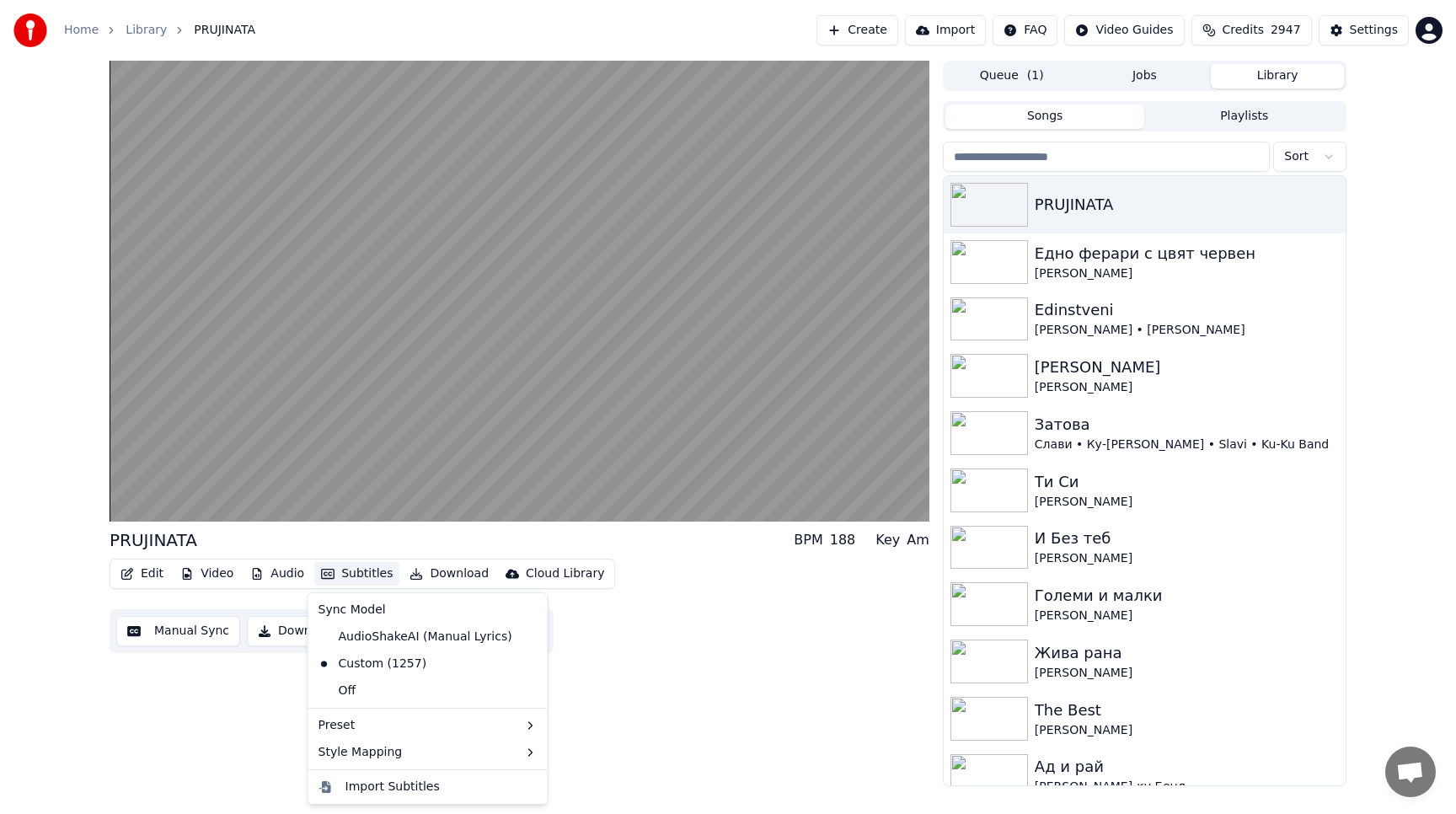
click at [366, 571] on button "Subtitles" at bounding box center [356, 574] width 85 height 24
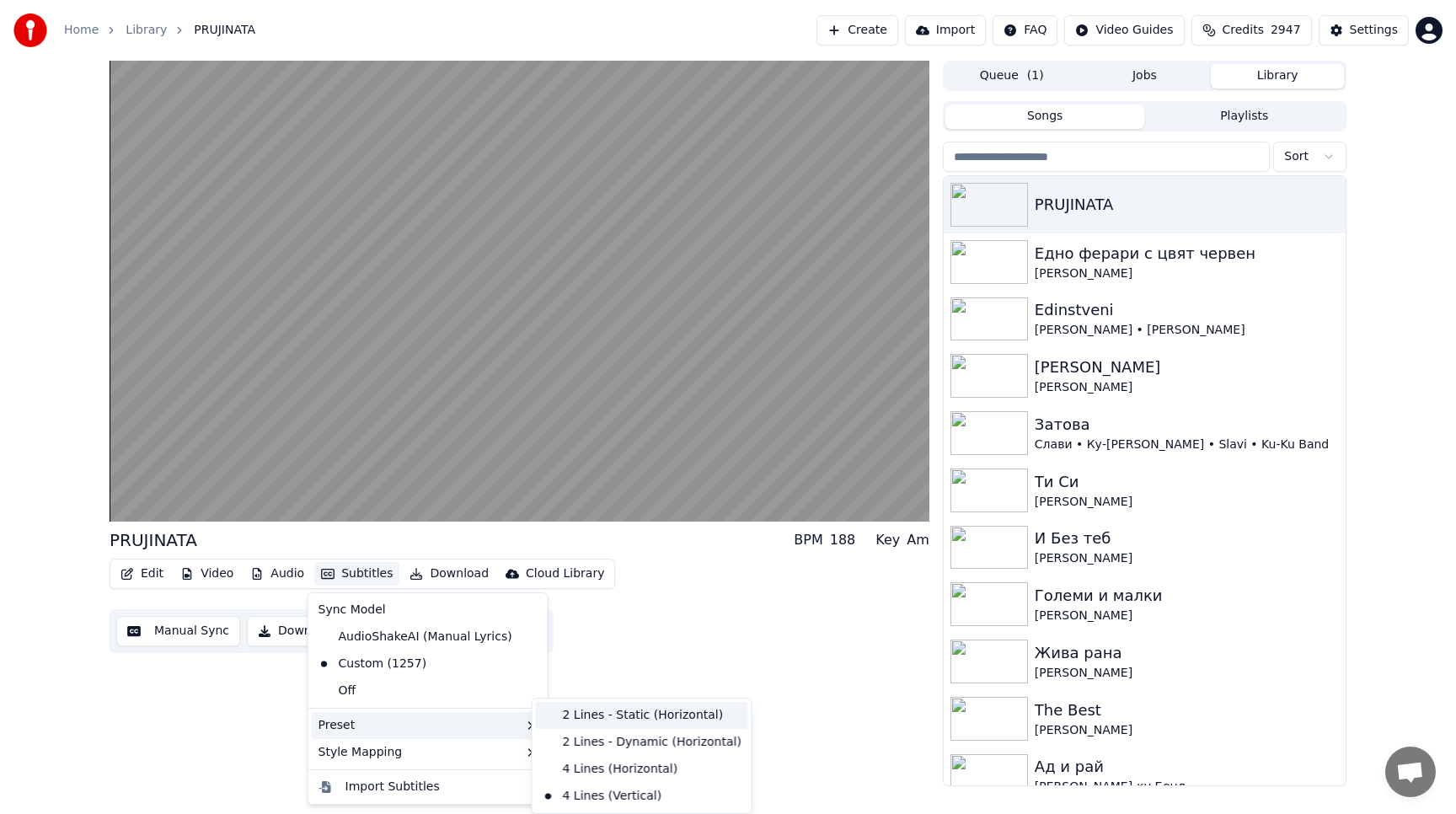
click at [580, 728] on div "2 Lines - Static (Horizontal)" at bounding box center [642, 715] width 212 height 27
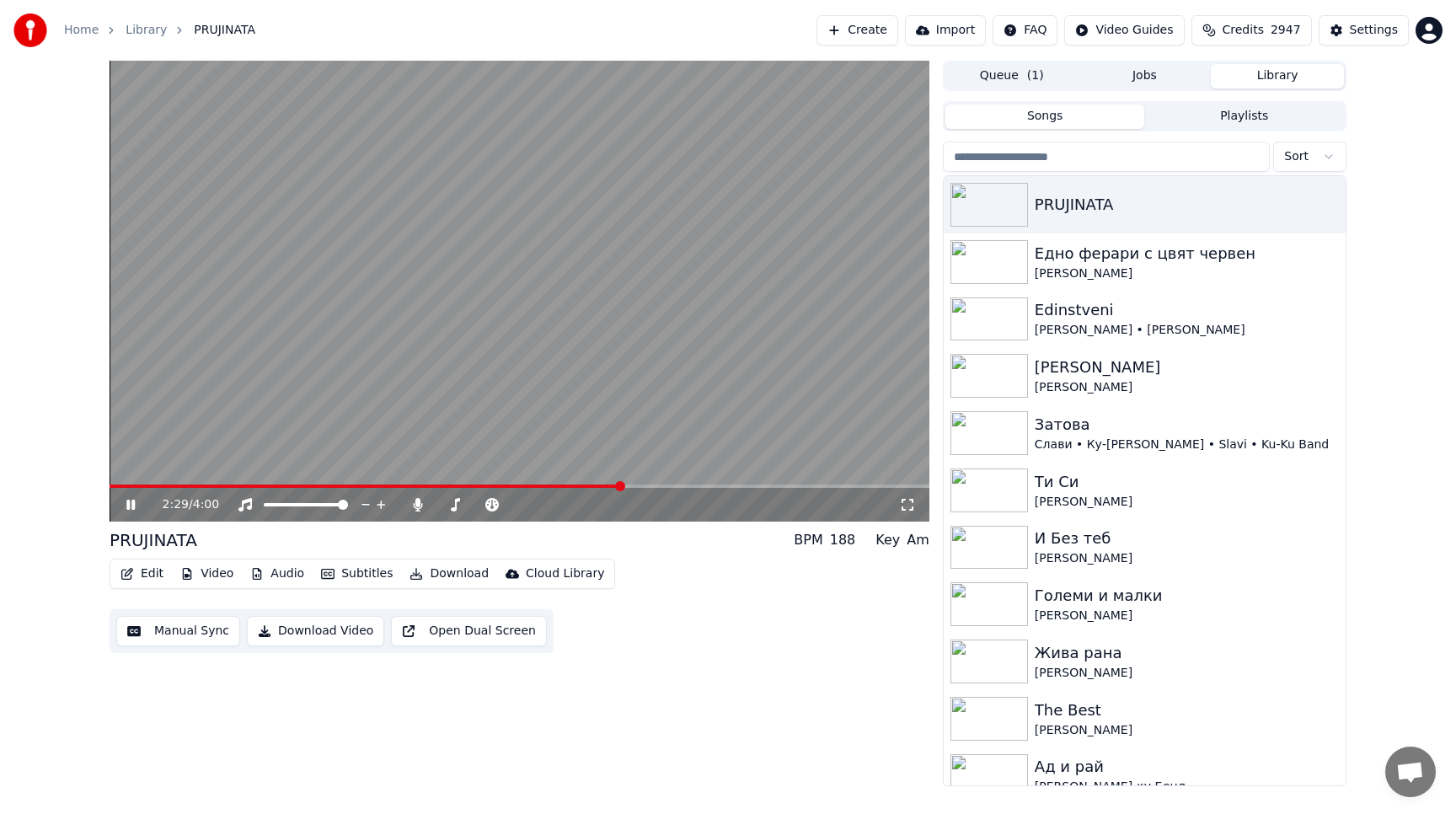
click at [546, 487] on span at bounding box center [366, 486] width 512 height 4
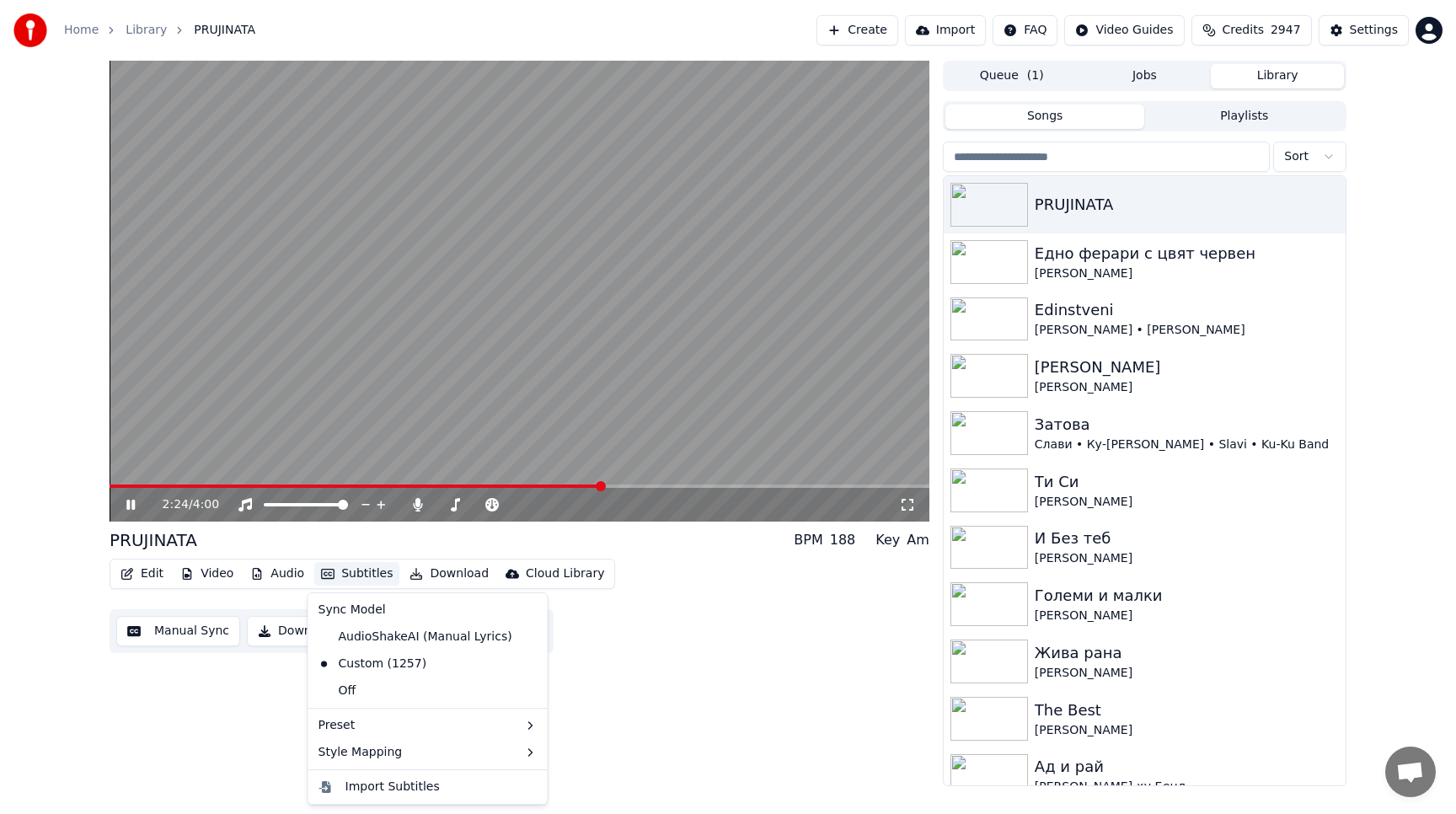
click at [340, 567] on button "Subtitles" at bounding box center [356, 574] width 85 height 24
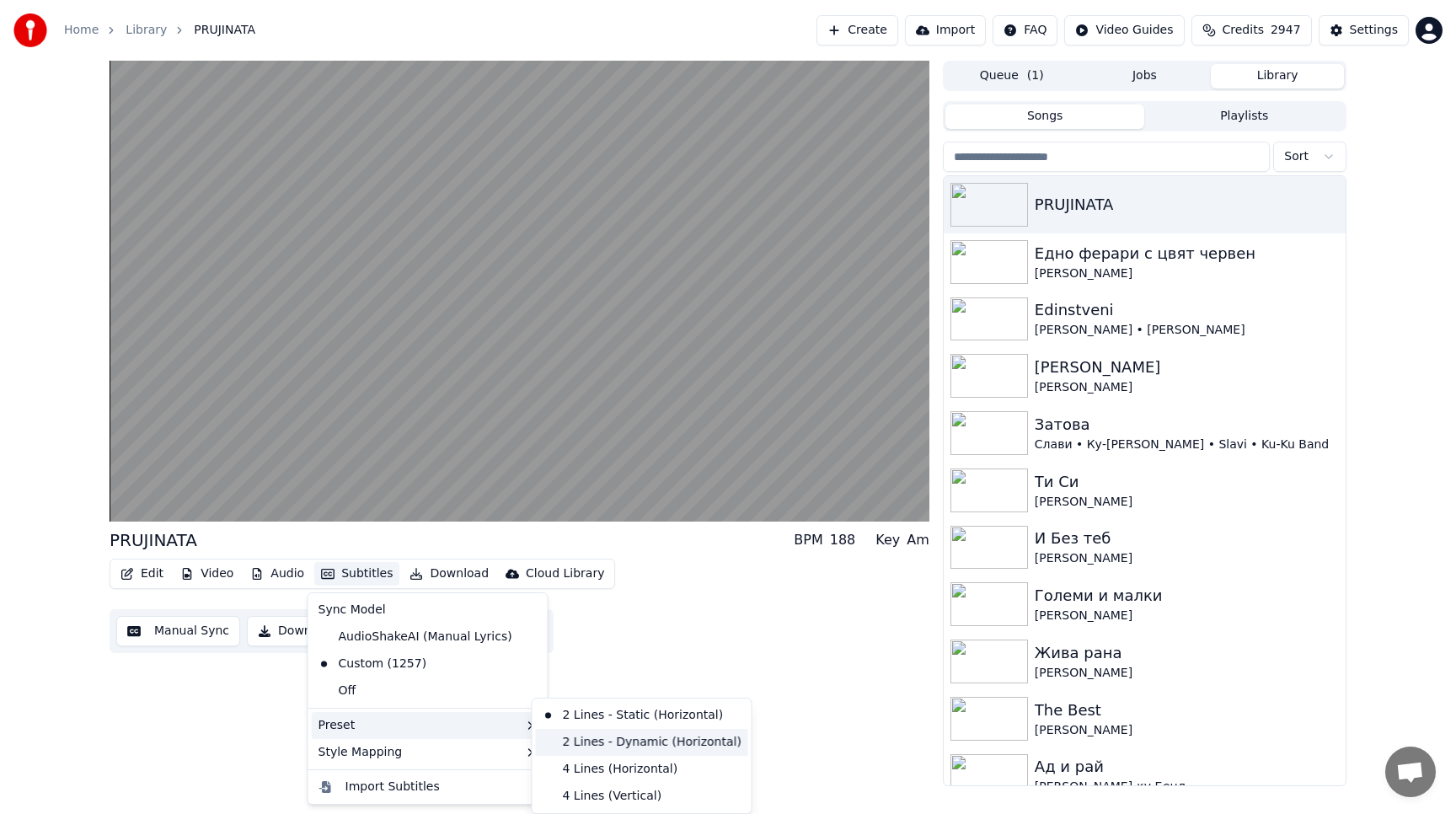
click at [626, 736] on div "2 Lines - Dynamic (Horizontal)" at bounding box center [642, 742] width 212 height 27
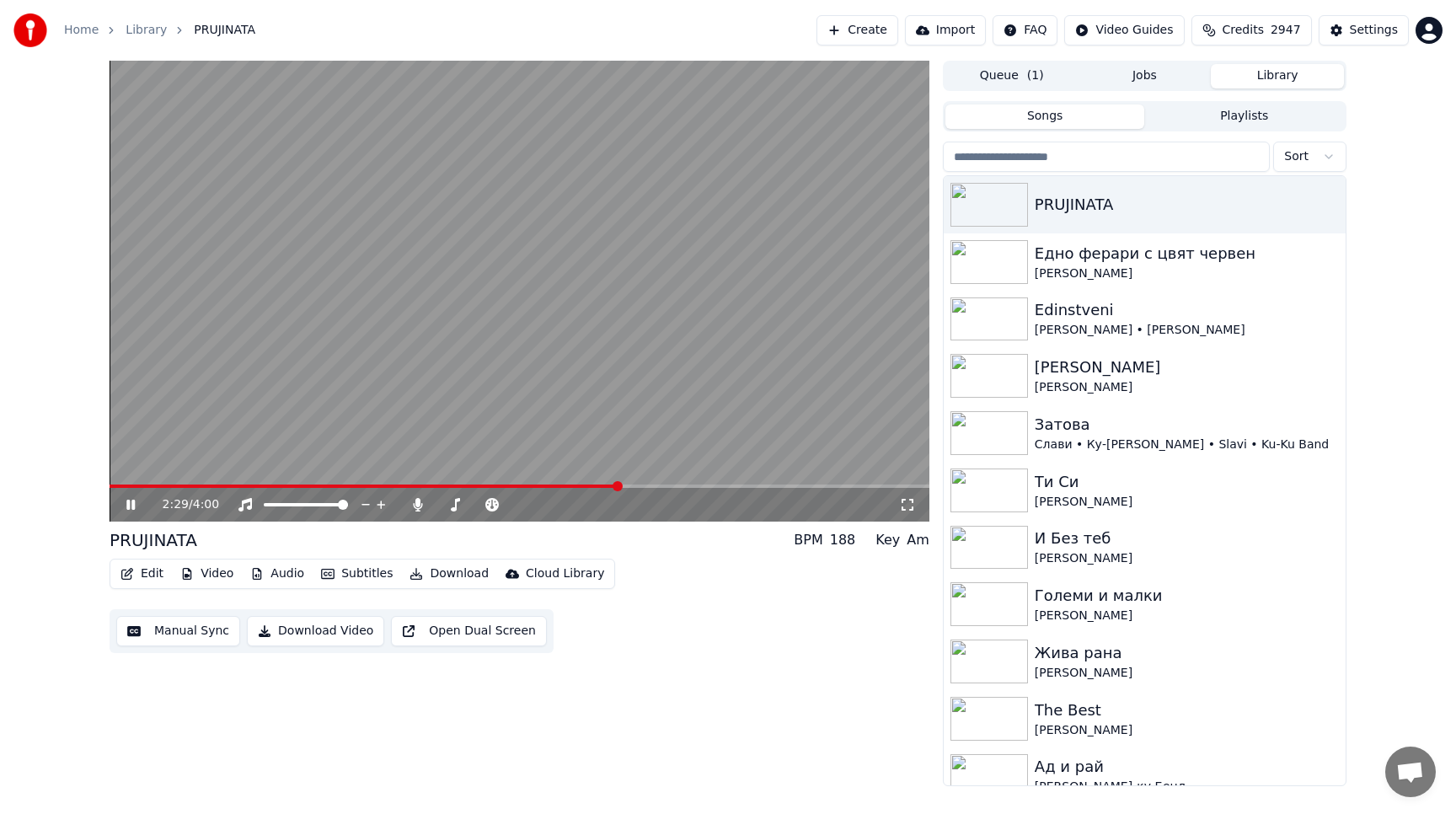
click at [680, 484] on span at bounding box center [520, 486] width 820 height 4
click at [816, 485] on span at bounding box center [520, 486] width 820 height 4
click at [832, 484] on span at bounding box center [520, 486] width 820 height 4
click at [460, 507] on span at bounding box center [463, 505] width 10 height 10
click at [423, 574] on button "Download" at bounding box center [448, 574] width 92 height 24
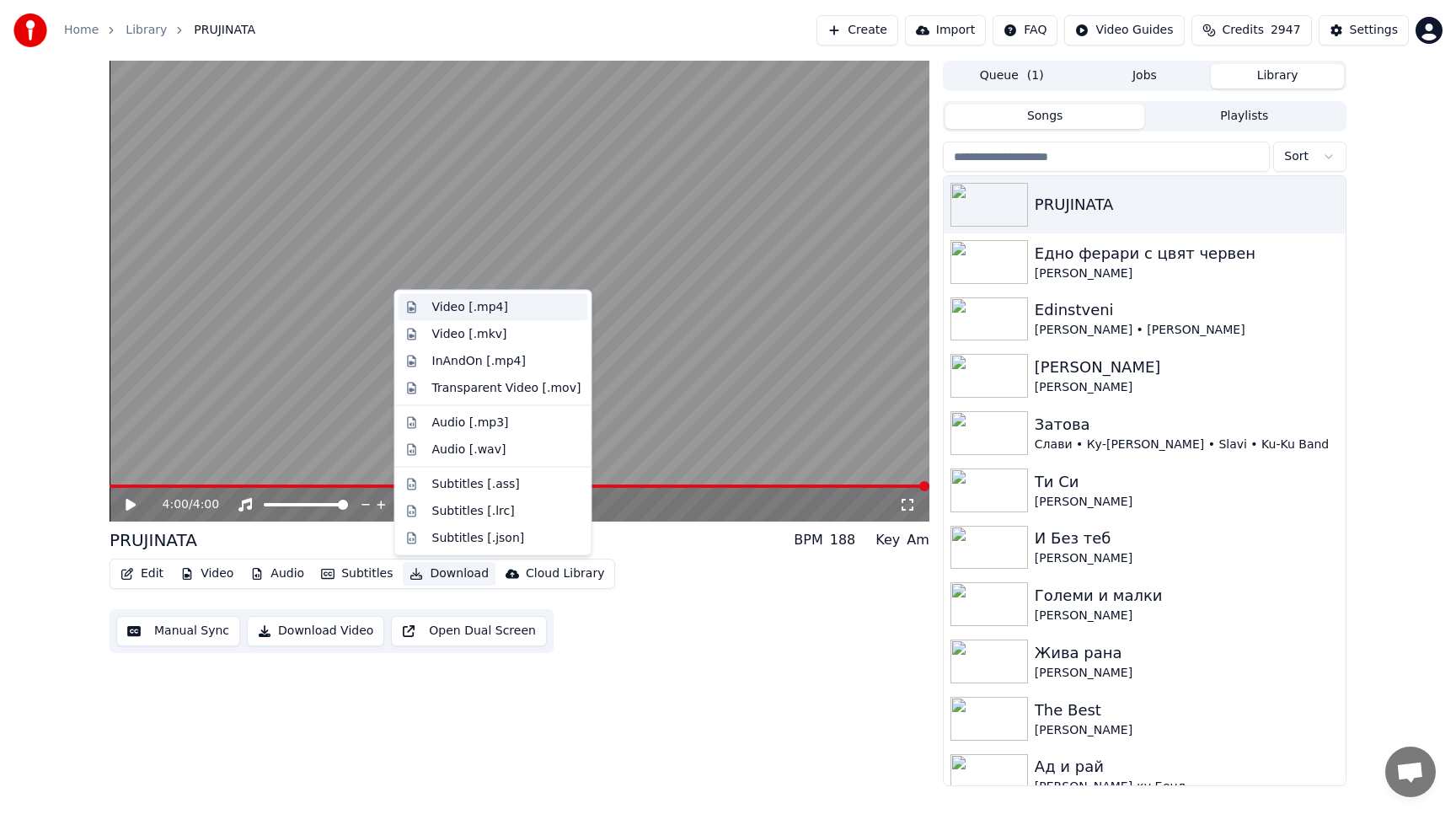
click at [442, 310] on div "Video [.mp4]" at bounding box center [469, 308] width 76 height 16
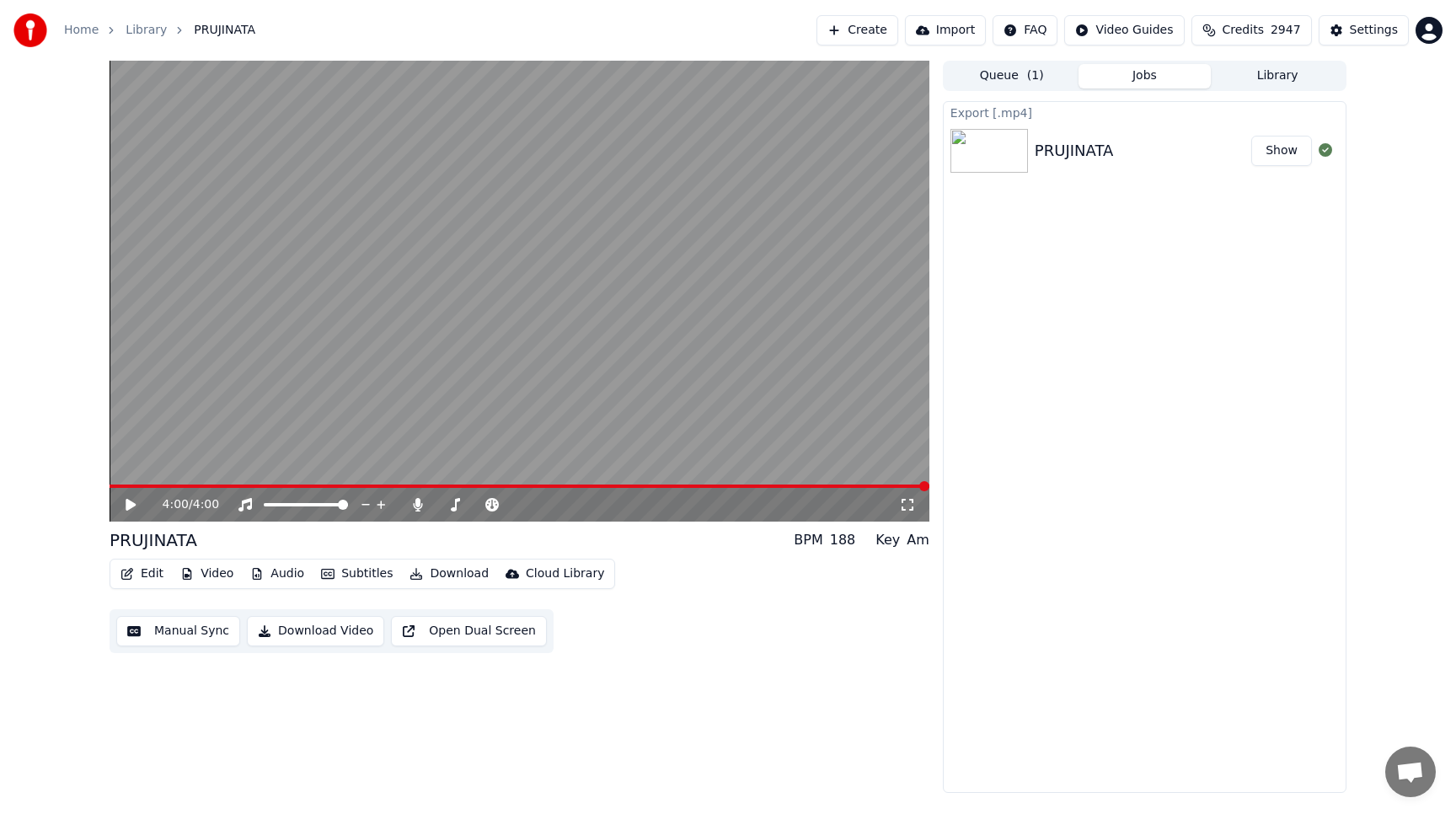
click at [1283, 158] on button "Show" at bounding box center [1281, 150] width 60 height 30
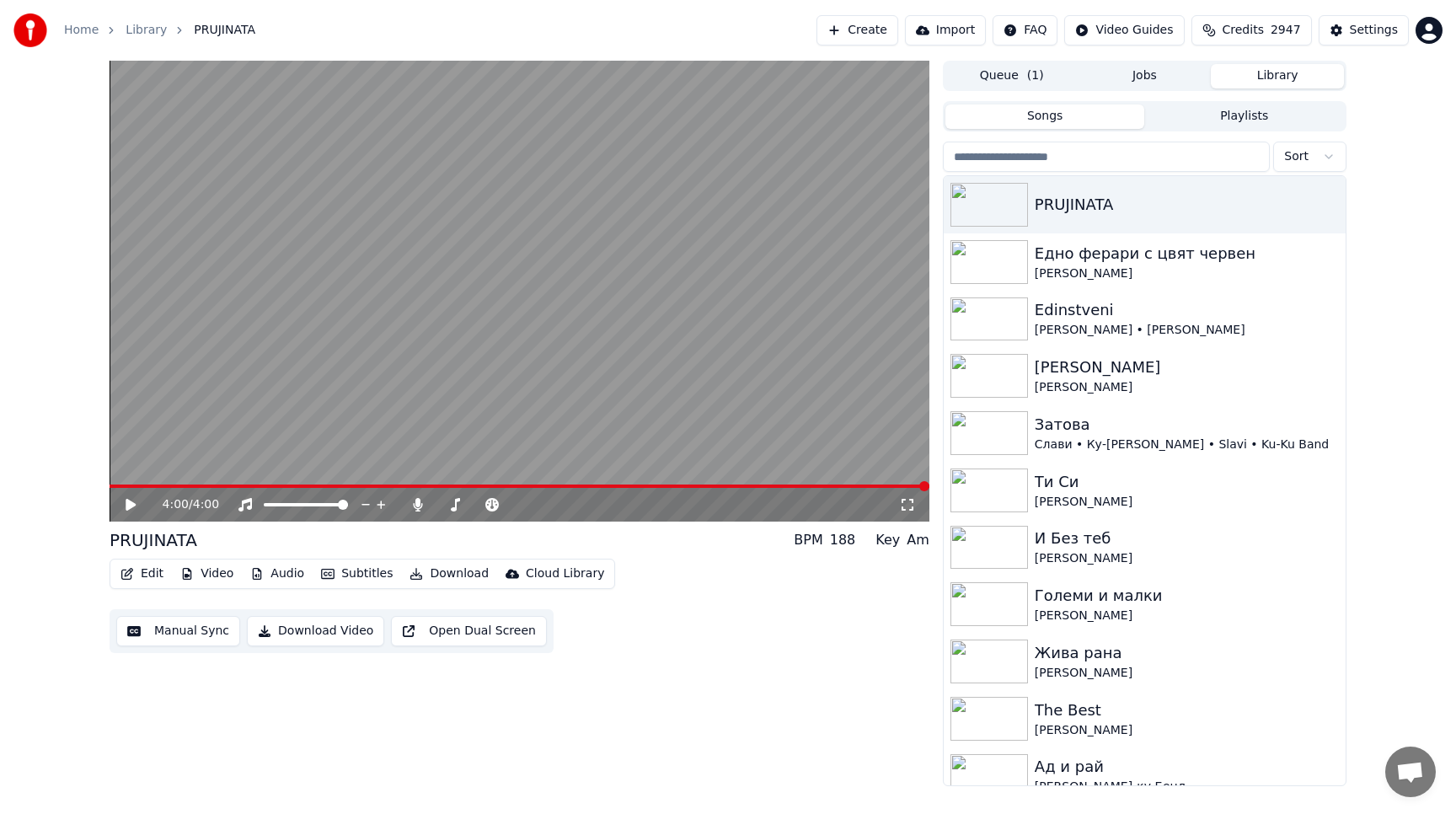
click at [1277, 70] on button "Library" at bounding box center [1277, 76] width 133 height 25
click at [989, 259] on img at bounding box center [988, 262] width 78 height 44
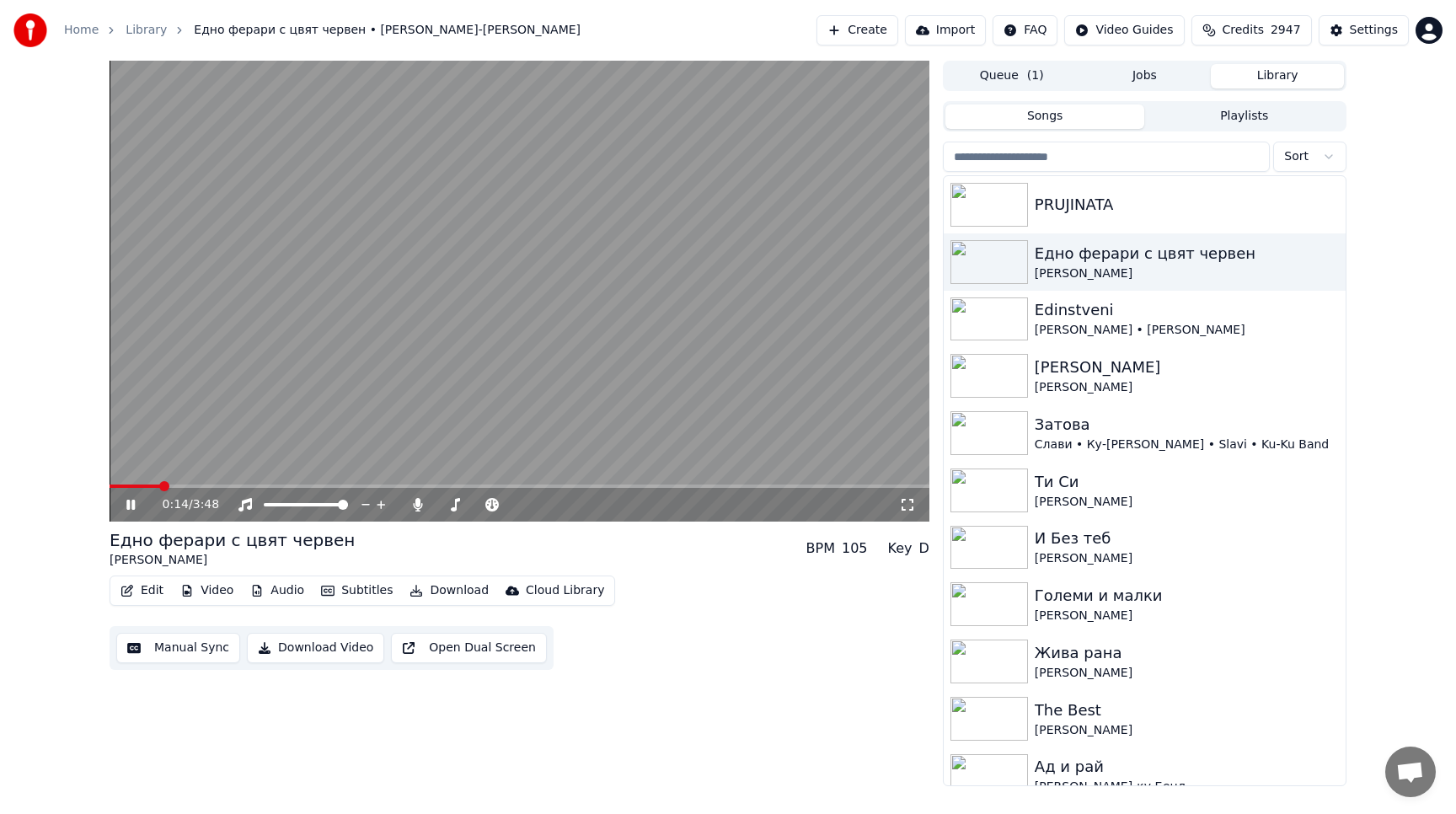
click at [158, 485] on span at bounding box center [520, 486] width 820 height 4
click at [836, 487] on span at bounding box center [520, 486] width 820 height 4
click at [125, 506] on icon at bounding box center [142, 505] width 39 height 14
click at [872, 30] on button "Create" at bounding box center [857, 30] width 81 height 30
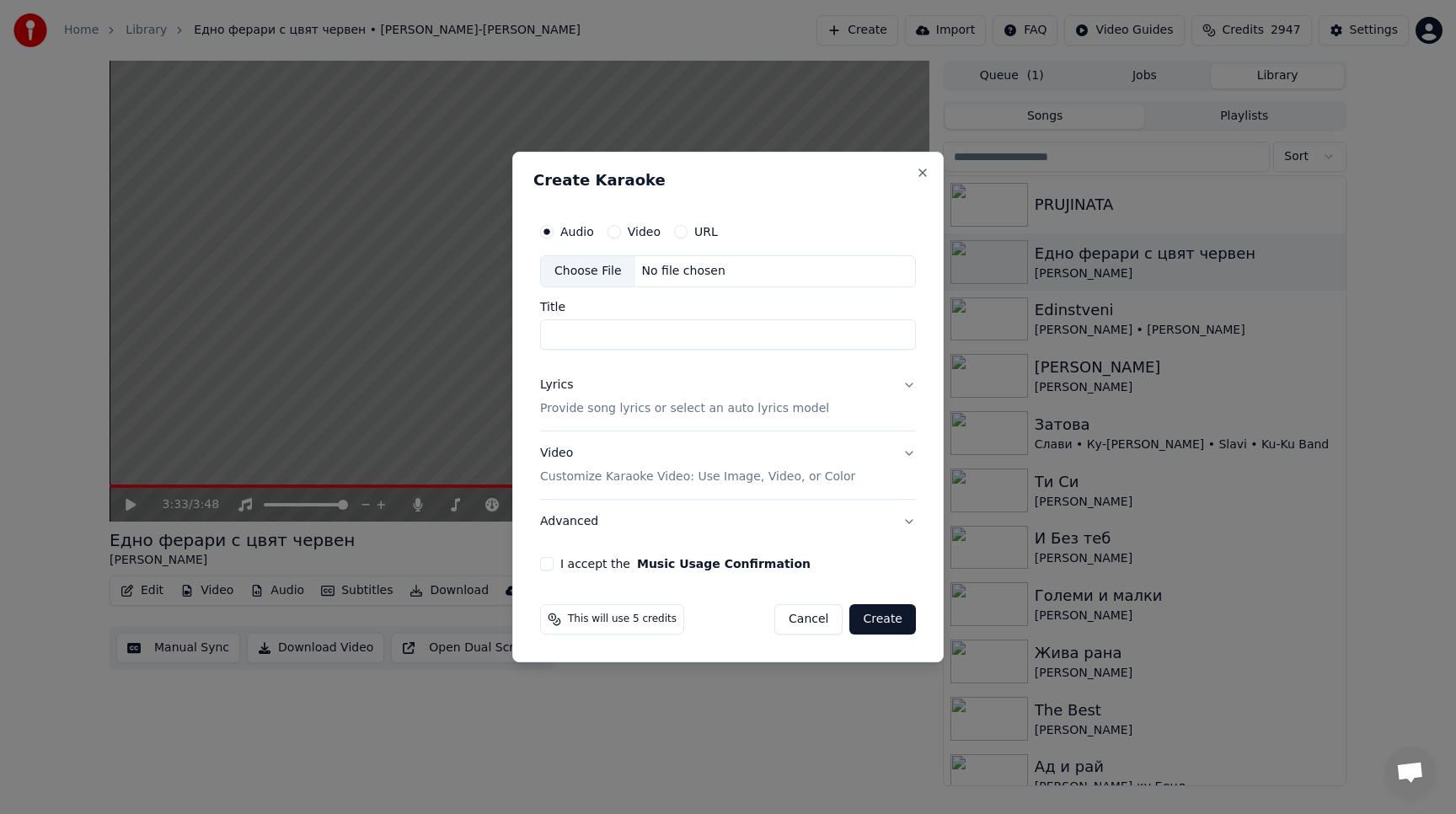
click at [674, 236] on div "URL" at bounding box center [696, 232] width 44 height 14
click at [675, 232] on button "URL" at bounding box center [680, 232] width 14 height 14
click at [899, 272] on button "button" at bounding box center [899, 269] width 34 height 30
type input "**********"
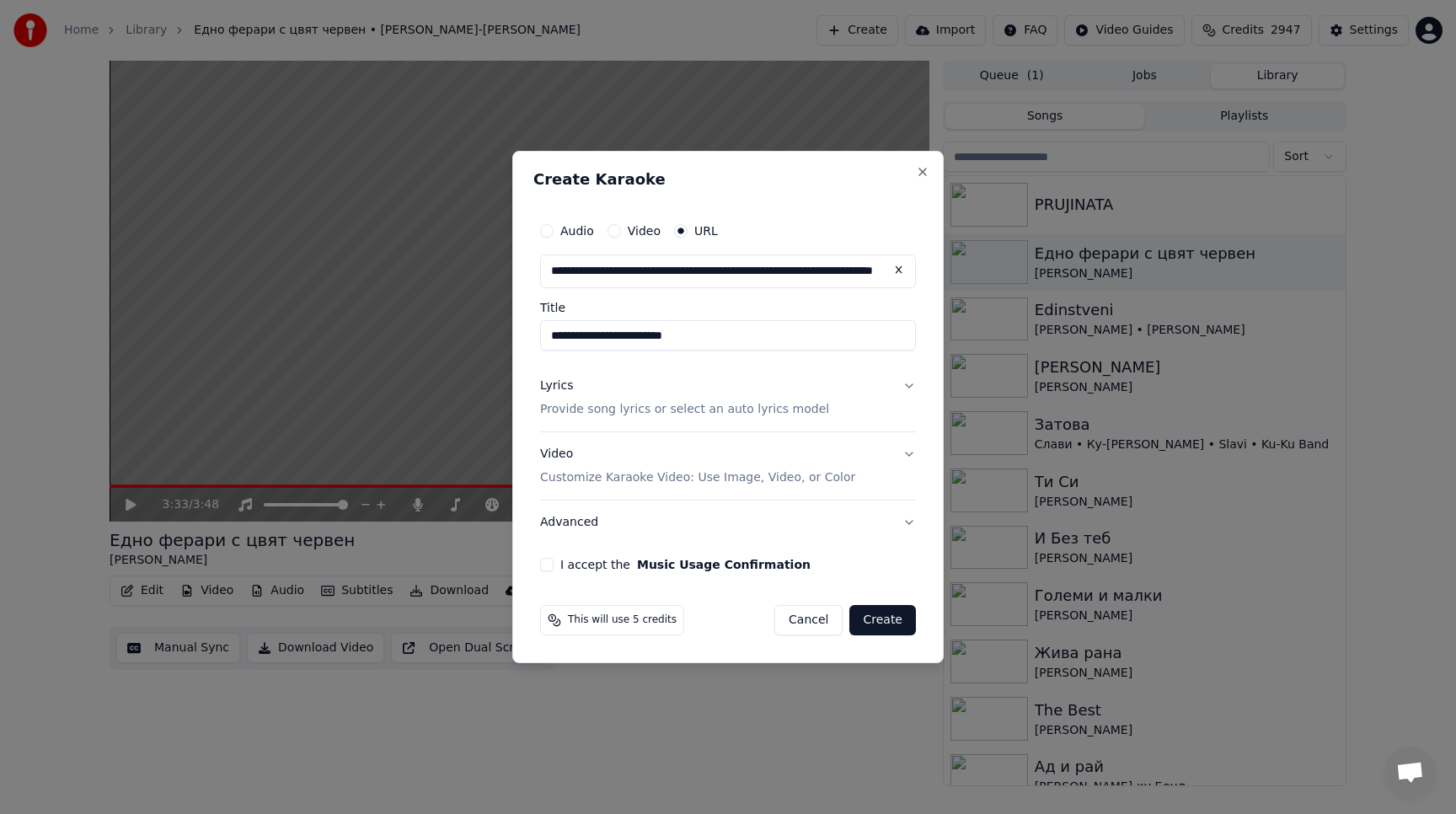
click at [906, 383] on button "Lyrics Provide song lyrics or select an auto lyrics model" at bounding box center [728, 398] width 376 height 68
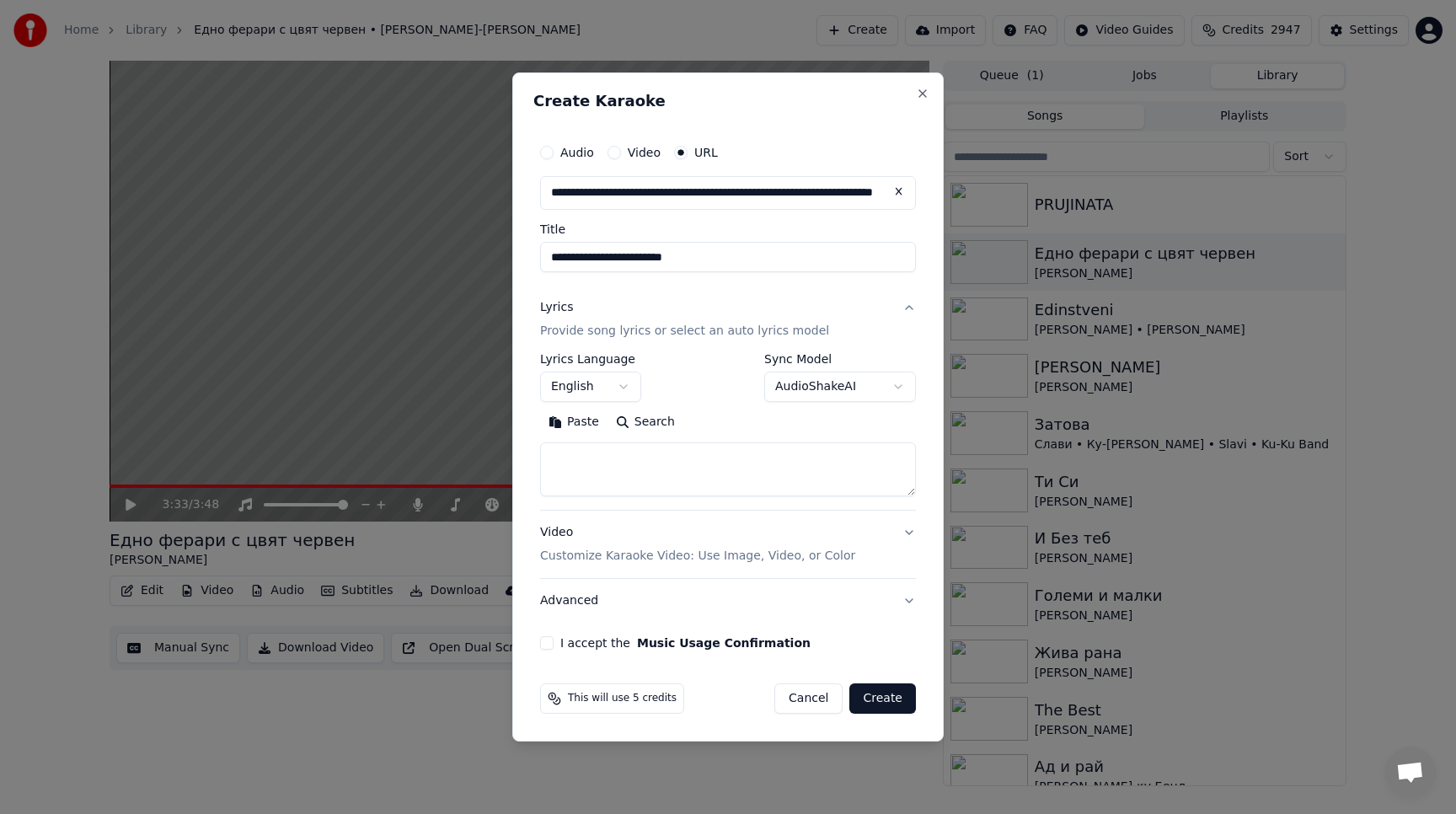
click at [621, 385] on body "Home Library Едно ферари с цвят червен • [PERSON_NAME] • Ку-Ку Бенд Create Impo…" at bounding box center [728, 407] width 1456 height 814
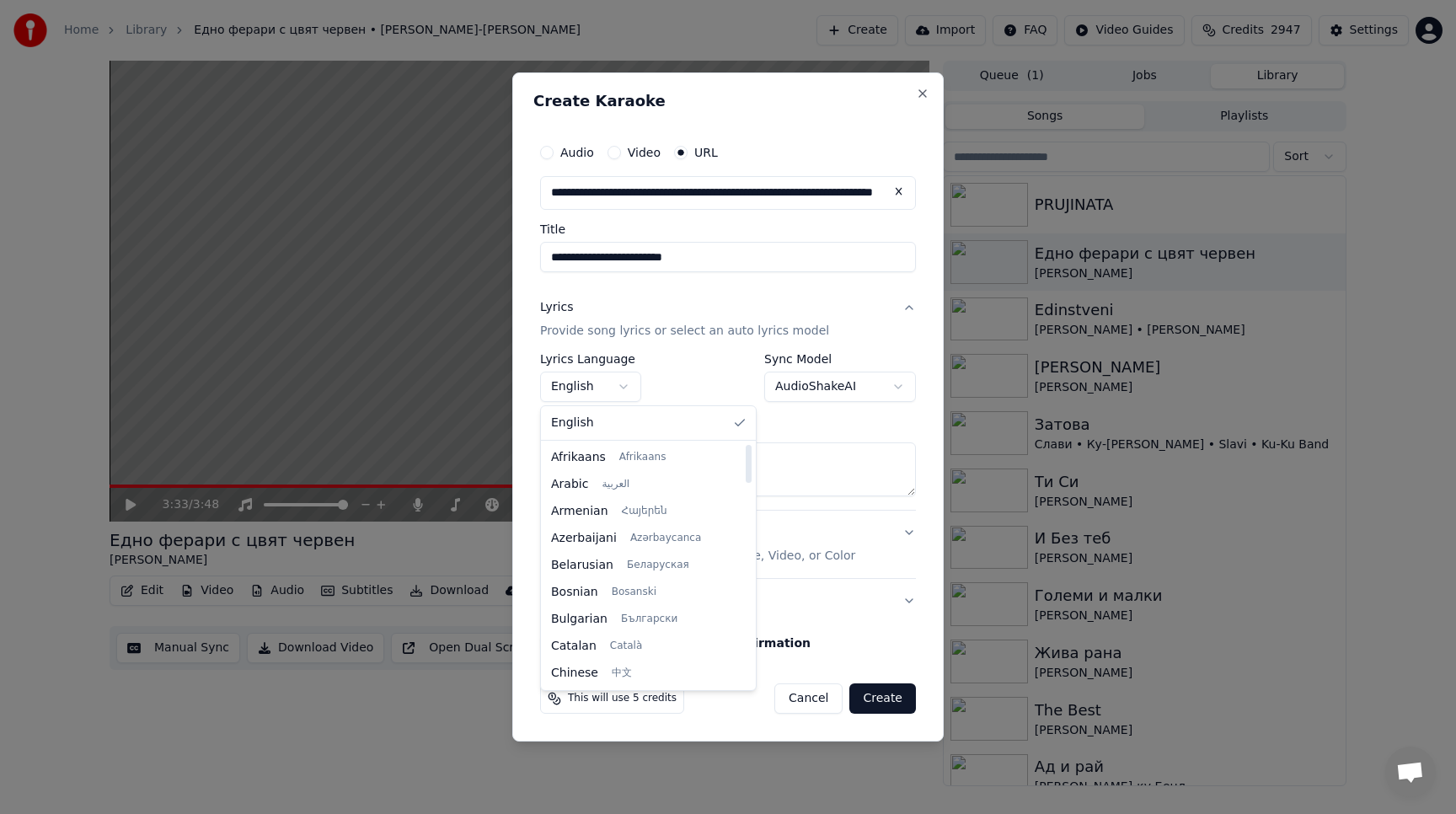
select select "**"
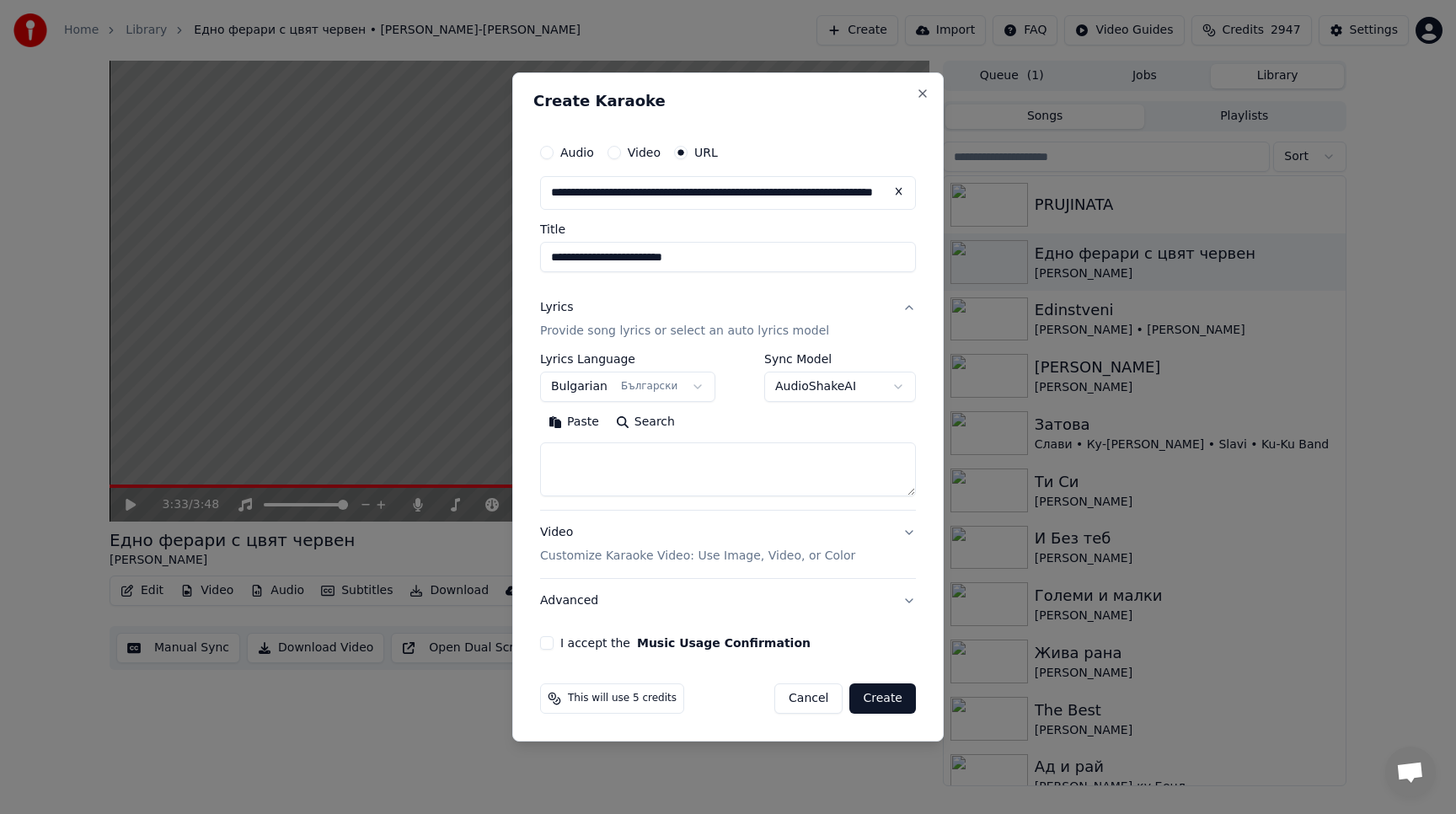
click at [580, 423] on button "Paste" at bounding box center [574, 421] width 68 height 27
type textarea "**********"
click at [906, 533] on button "Video Customize Karaoke Video: Use Image, Video, or Color" at bounding box center [728, 545] width 376 height 68
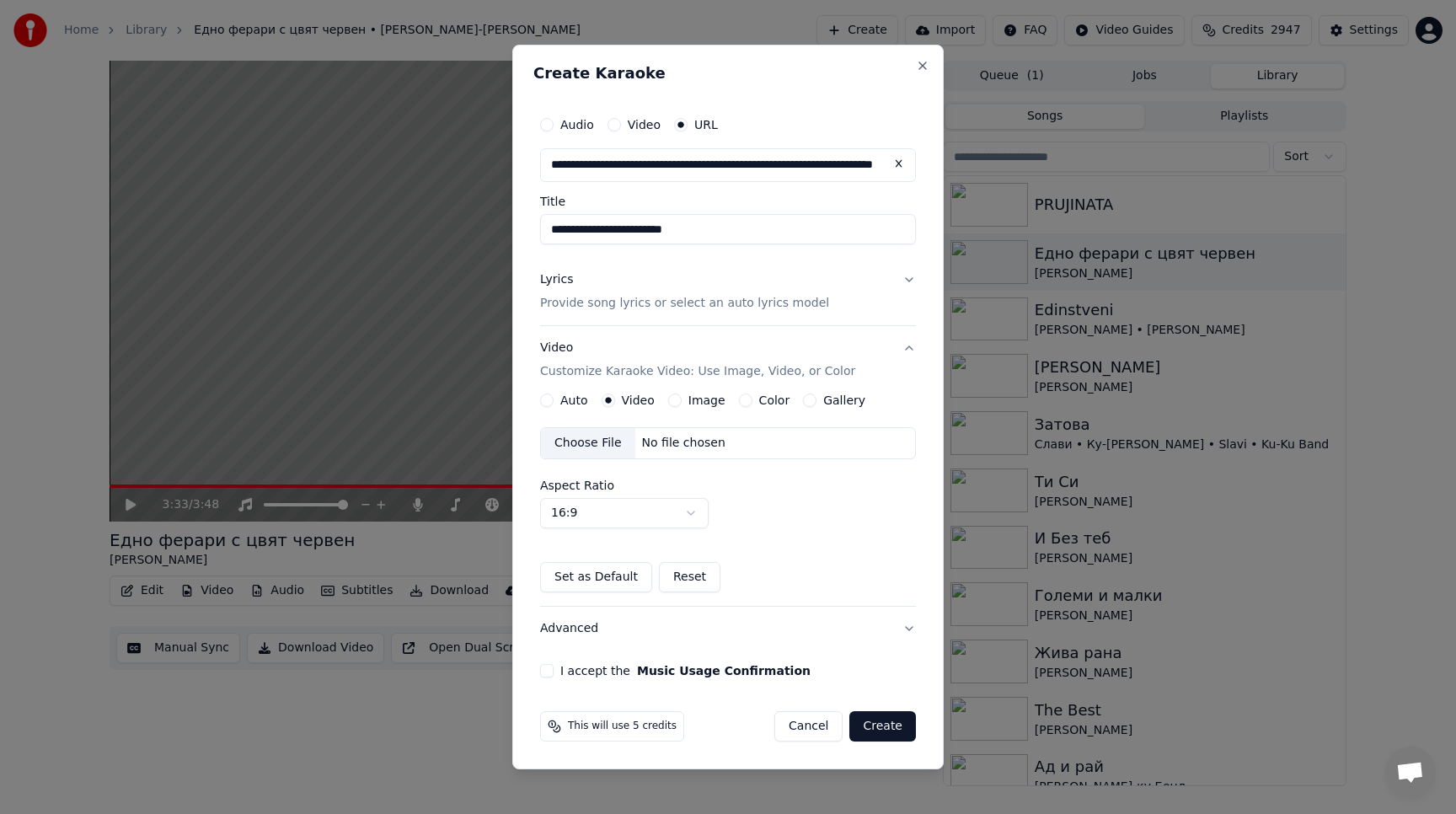
click at [803, 404] on button "Gallery" at bounding box center [809, 400] width 14 height 14
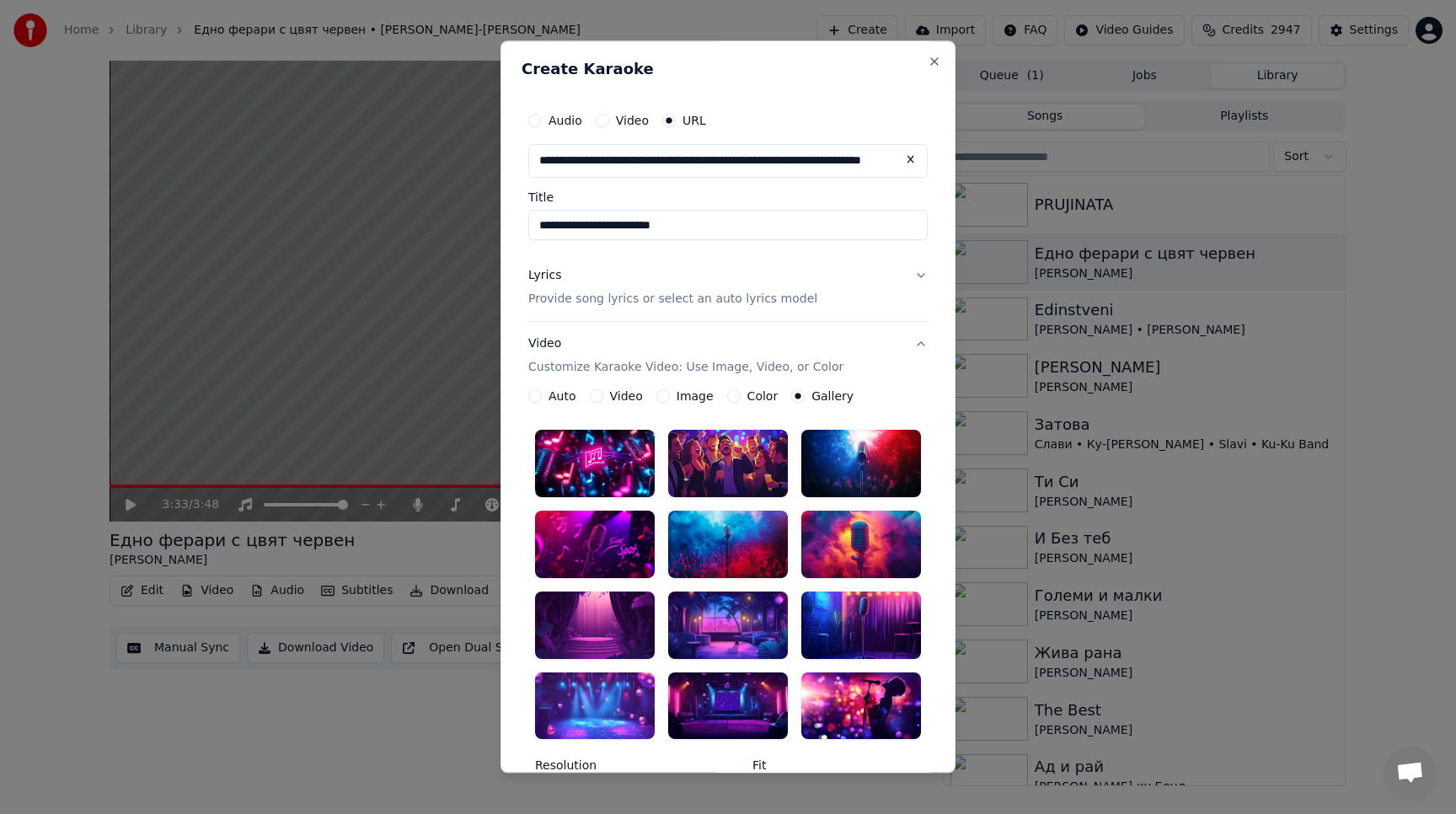
click at [905, 532] on div at bounding box center [860, 545] width 120 height 68
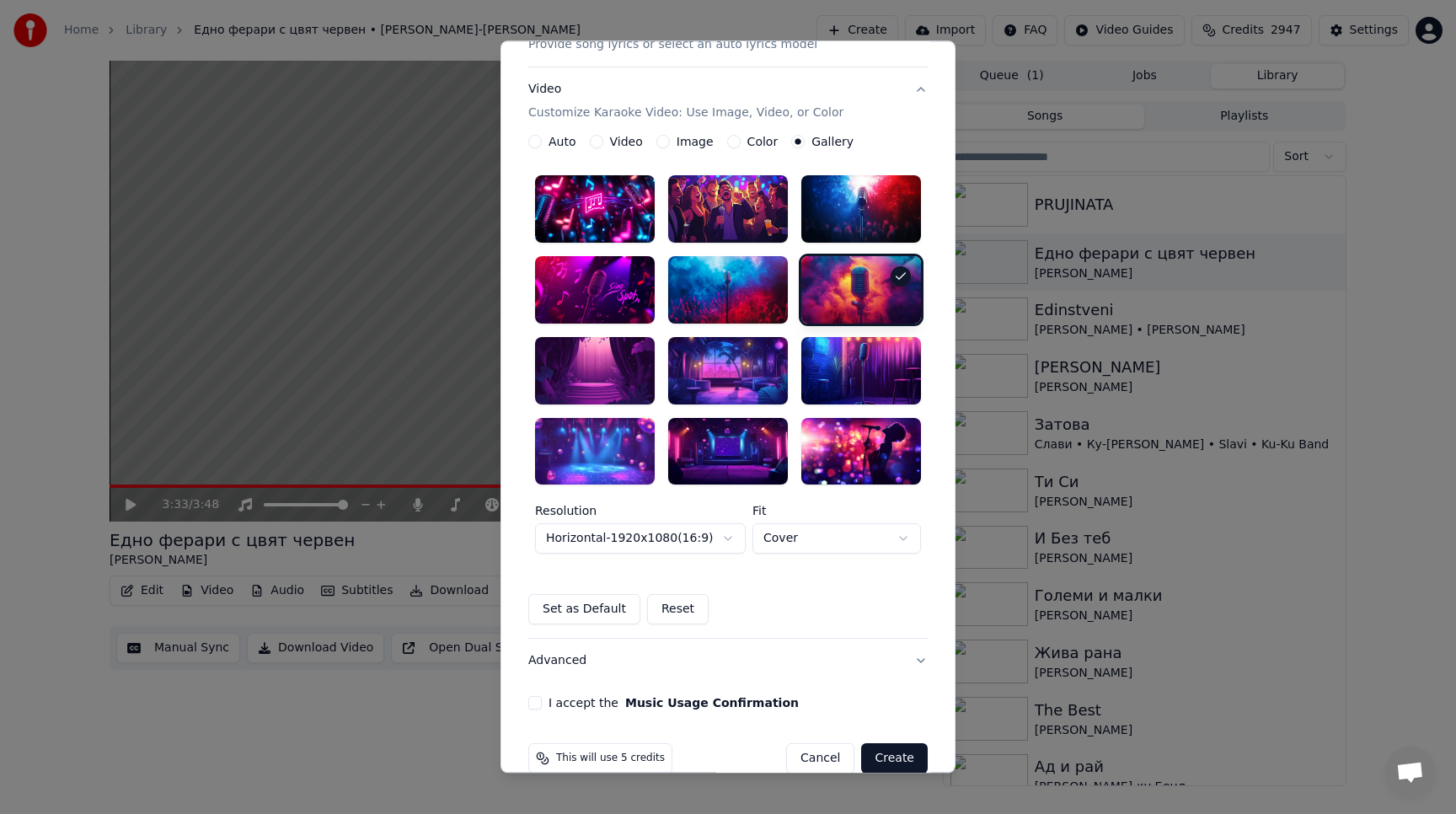
scroll to position [283, 0]
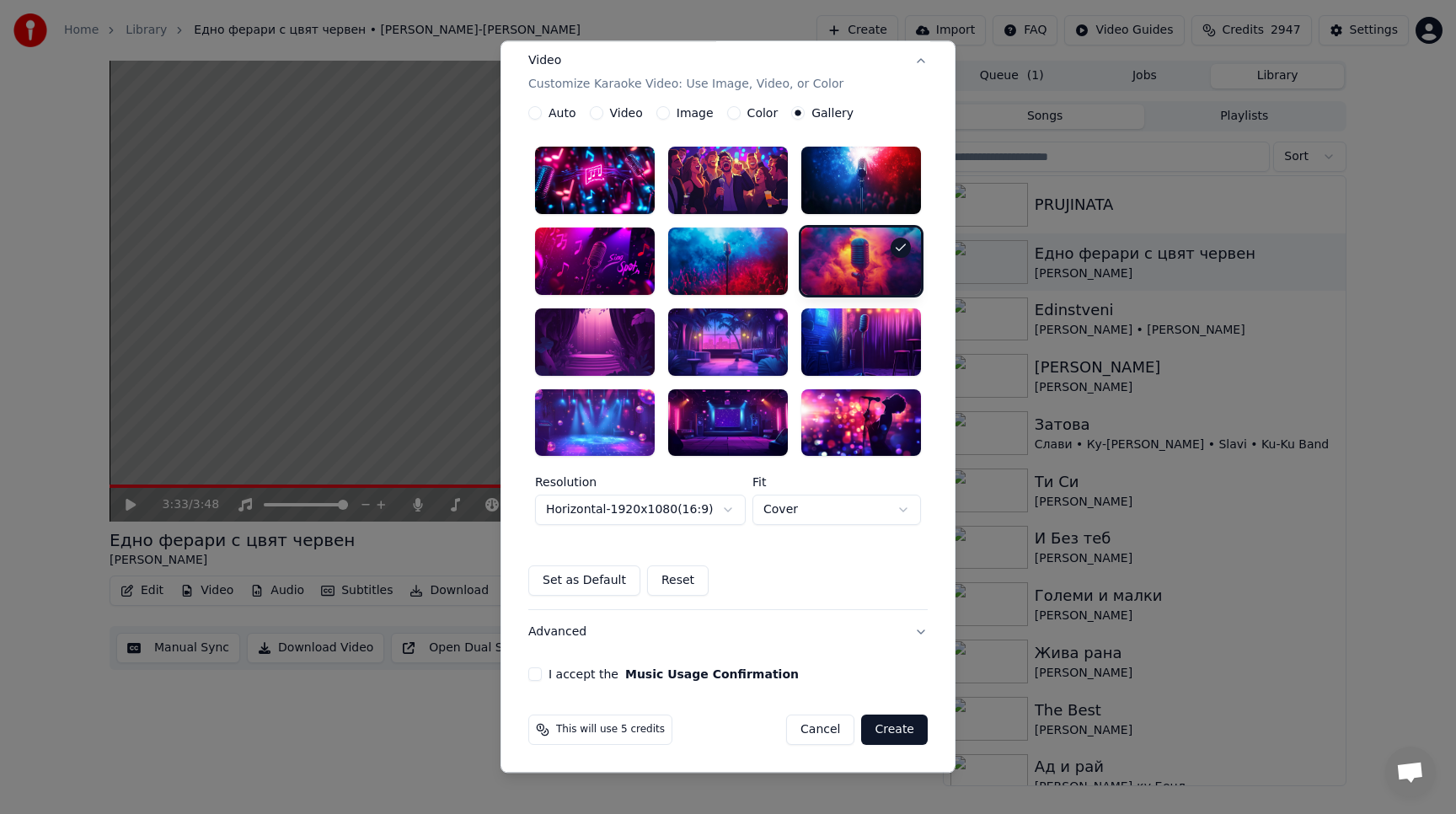
click at [534, 675] on button "I accept the Music Usage Confirmation" at bounding box center [534, 675] width 14 height 14
click at [886, 727] on button "Create" at bounding box center [894, 730] width 67 height 30
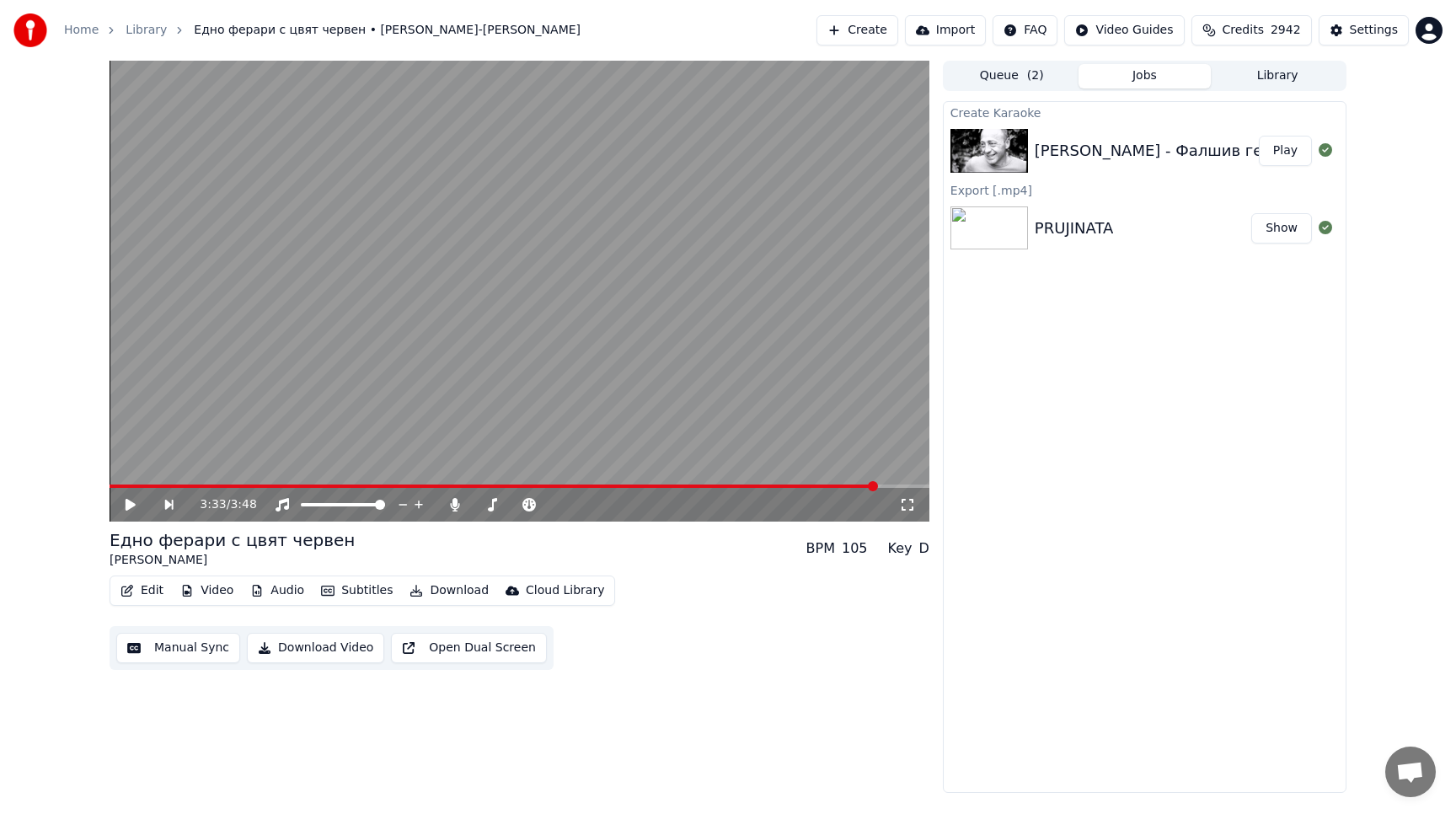
click at [1276, 146] on button "Play" at bounding box center [1285, 150] width 53 height 30
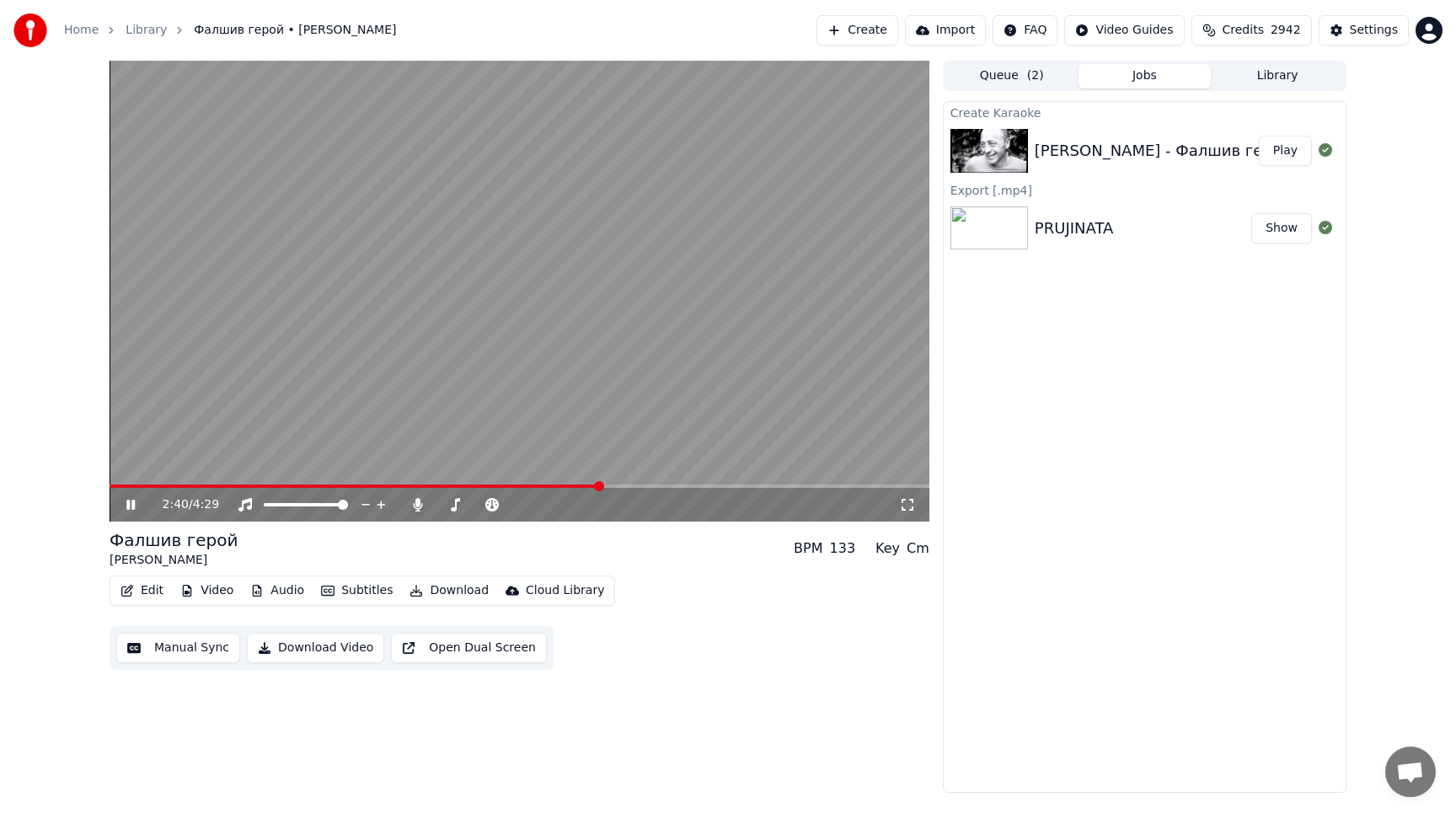
click at [771, 485] on span at bounding box center [520, 486] width 820 height 4
click at [457, 505] on span at bounding box center [459, 505] width 10 height 10
click at [130, 507] on icon at bounding box center [142, 505] width 39 height 14
click at [424, 592] on button "Download" at bounding box center [448, 591] width 92 height 24
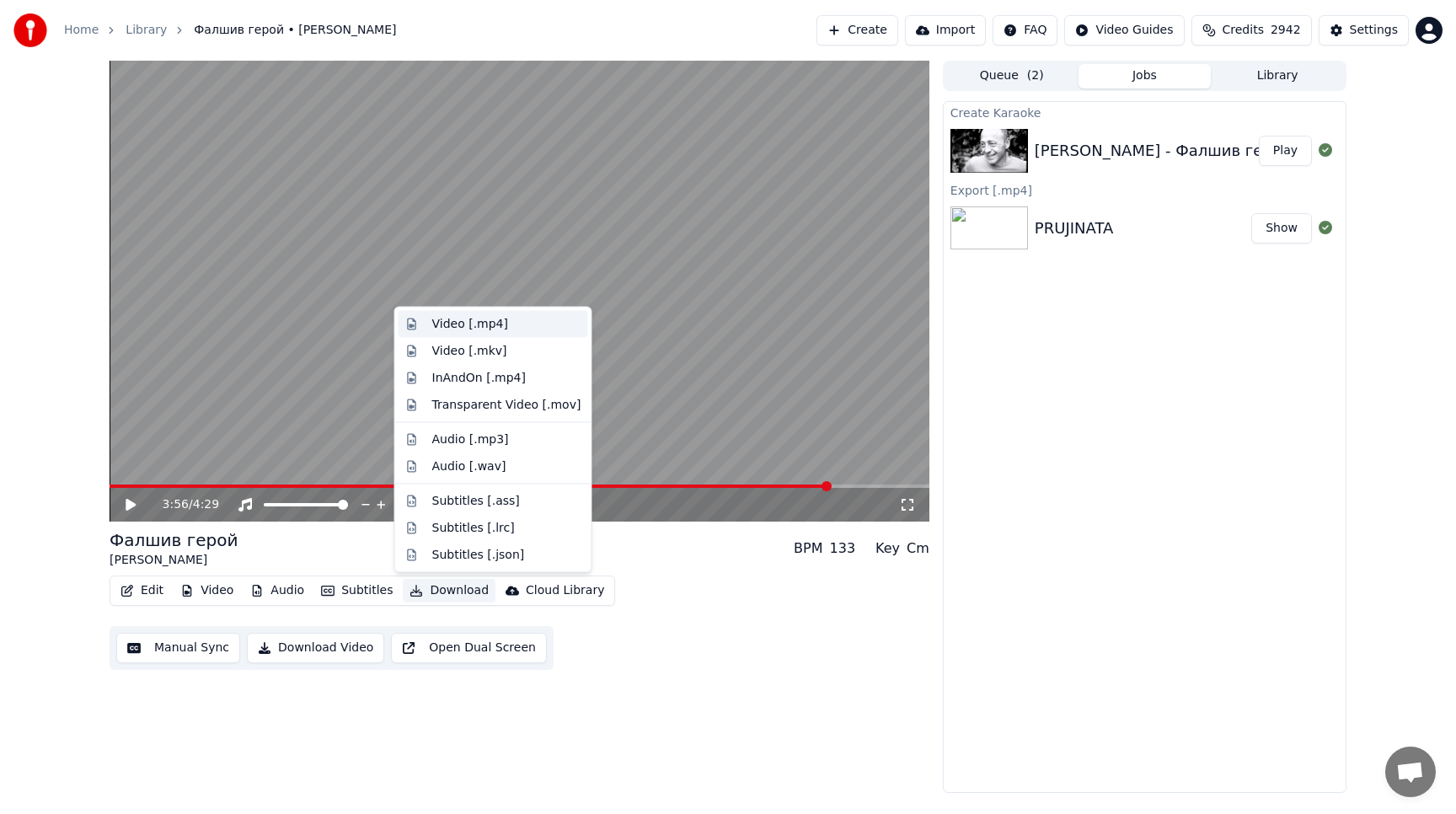
click at [440, 322] on div "Video [.mp4]" at bounding box center [469, 324] width 76 height 16
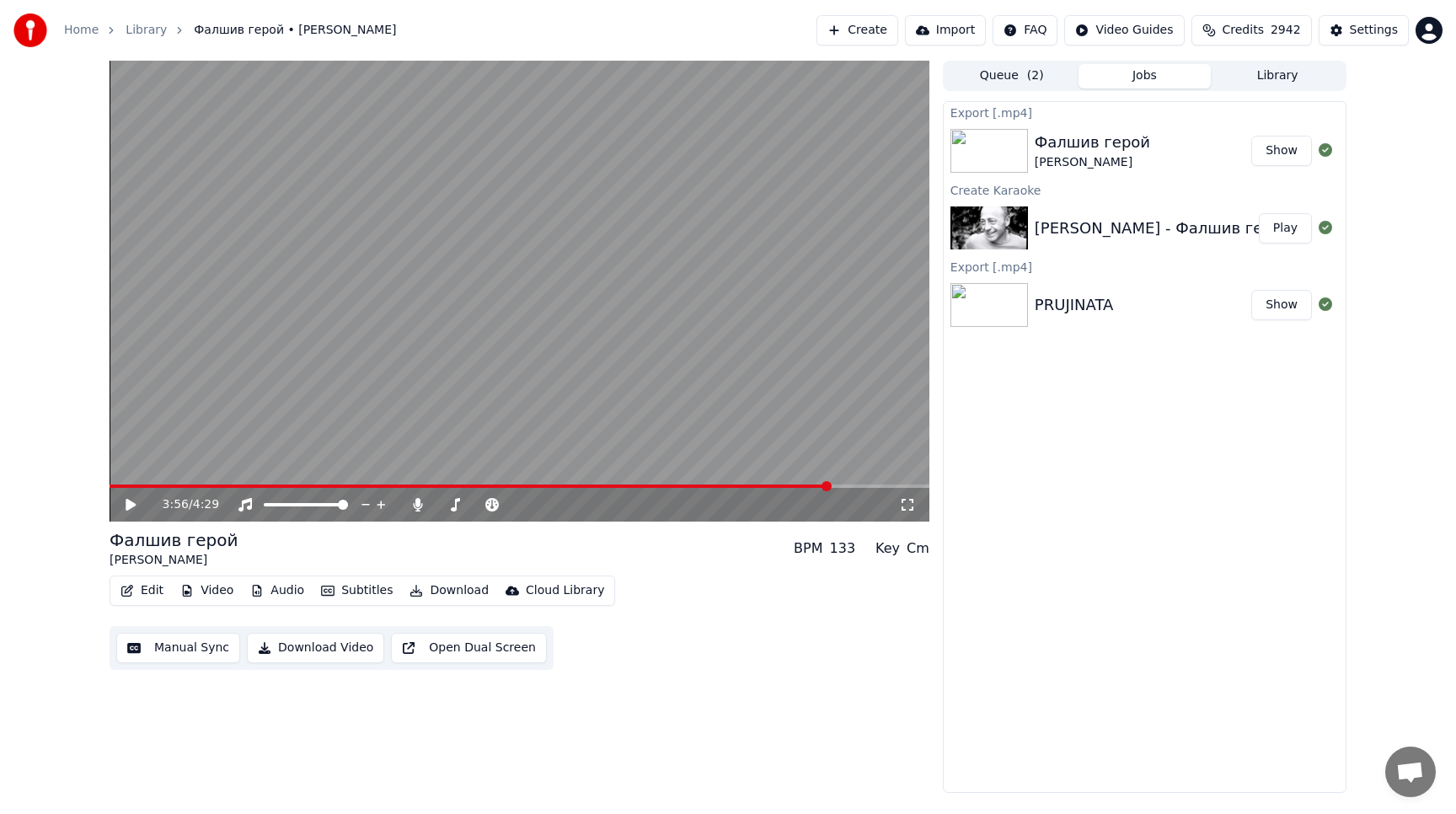
click at [863, 32] on button "Create" at bounding box center [857, 30] width 81 height 30
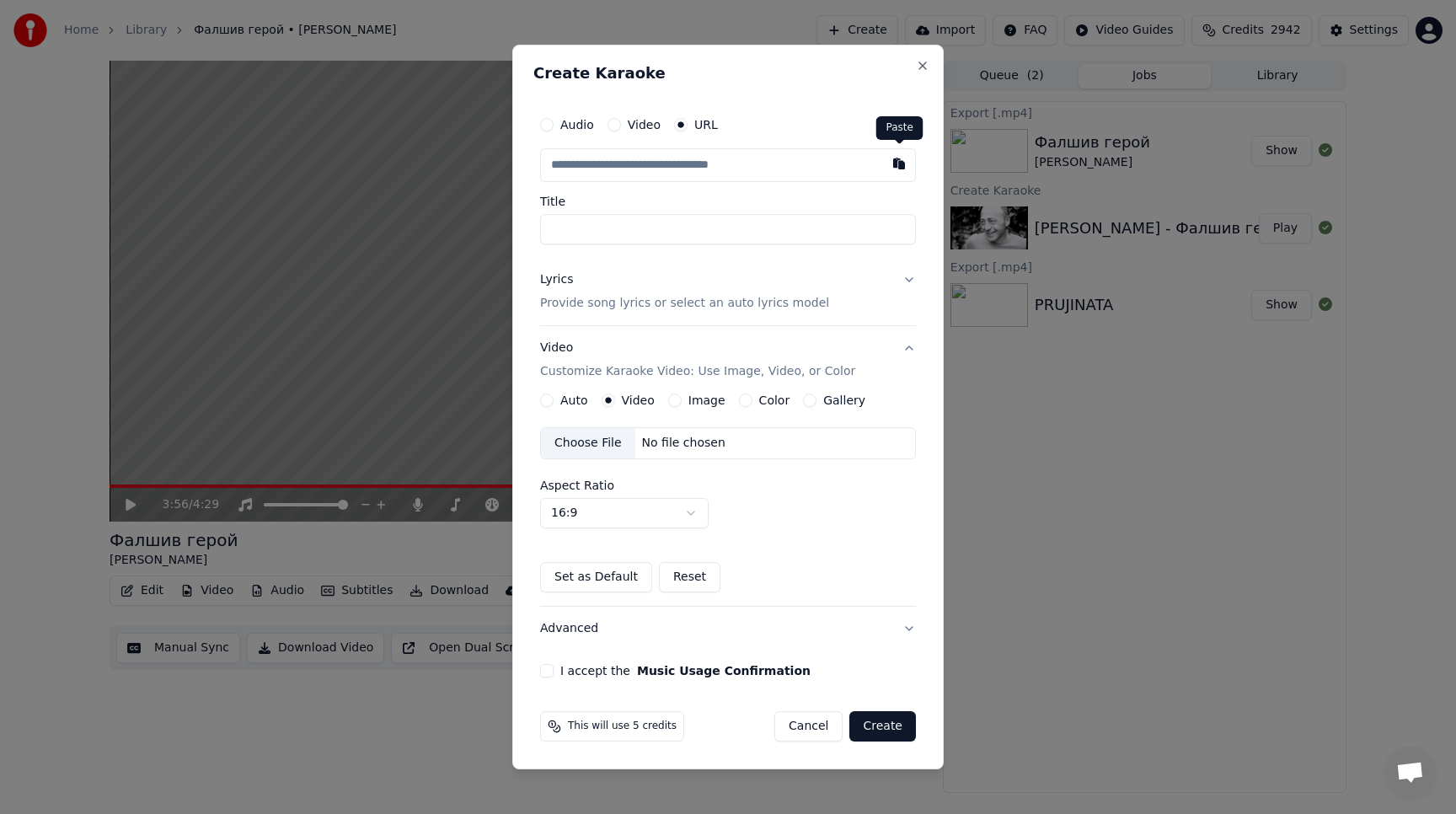
click at [897, 164] on button "button" at bounding box center [899, 163] width 34 height 30
type input "**********"
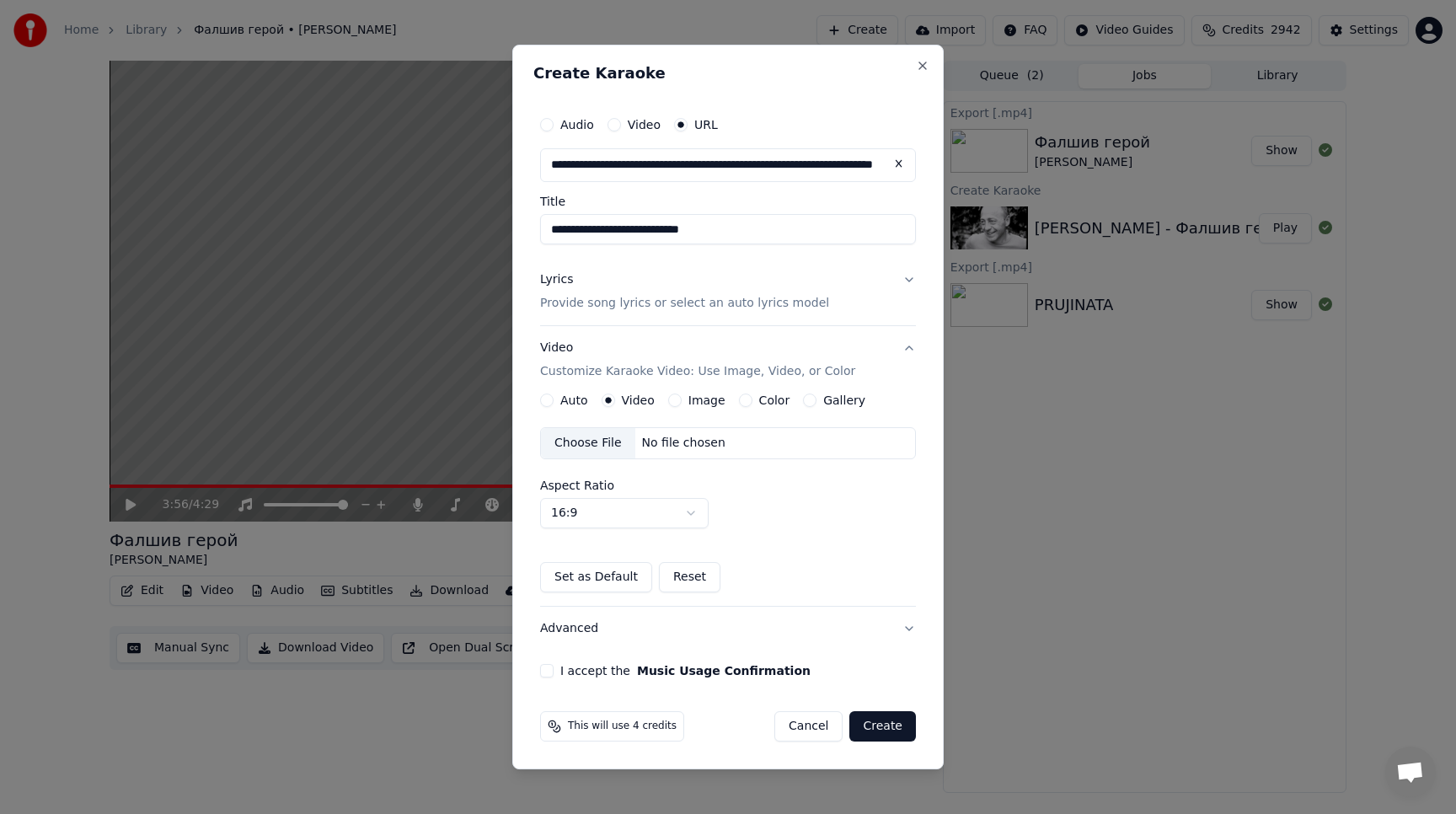
click at [905, 281] on button "Lyrics Provide song lyrics or select an auto lyrics model" at bounding box center [728, 292] width 376 height 68
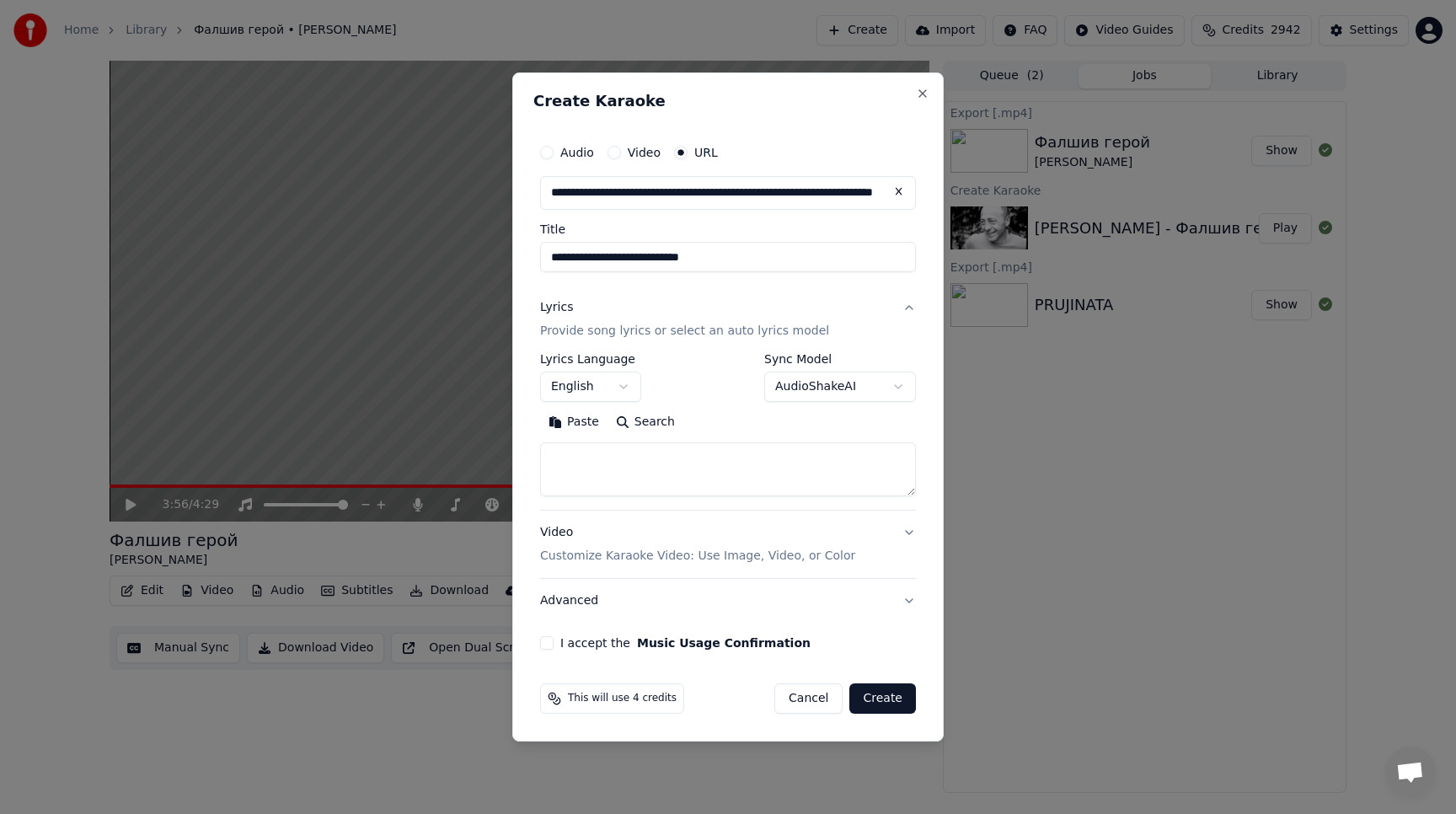
click at [623, 388] on body "**********" at bounding box center [728, 407] width 1456 height 814
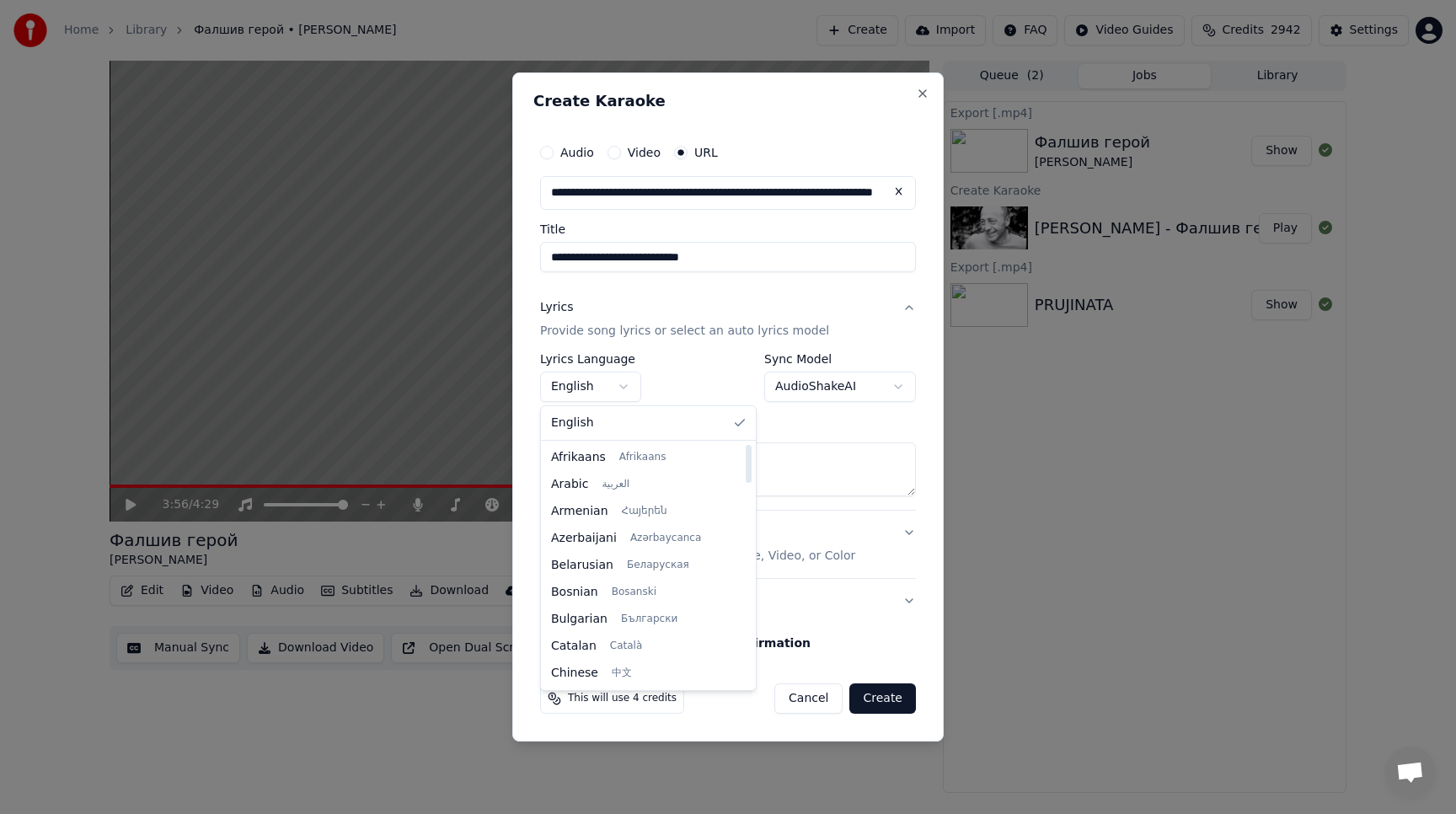
select select "**"
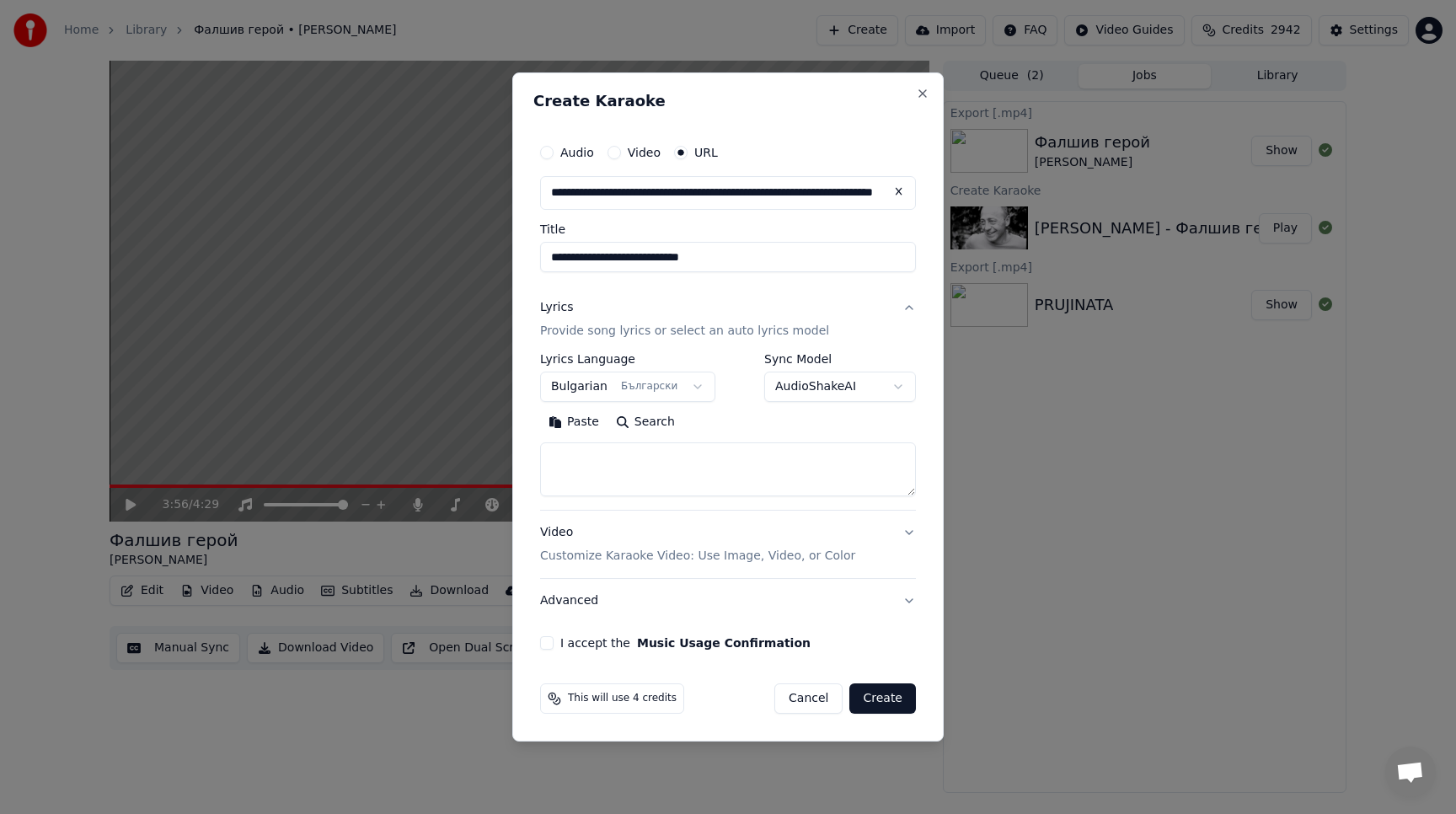
click at [597, 425] on button "Paste" at bounding box center [574, 421] width 68 height 27
type textarea "**********"
click at [908, 534] on button "Video Customize Karaoke Video: Use Image, Video, or Color" at bounding box center [728, 545] width 376 height 68
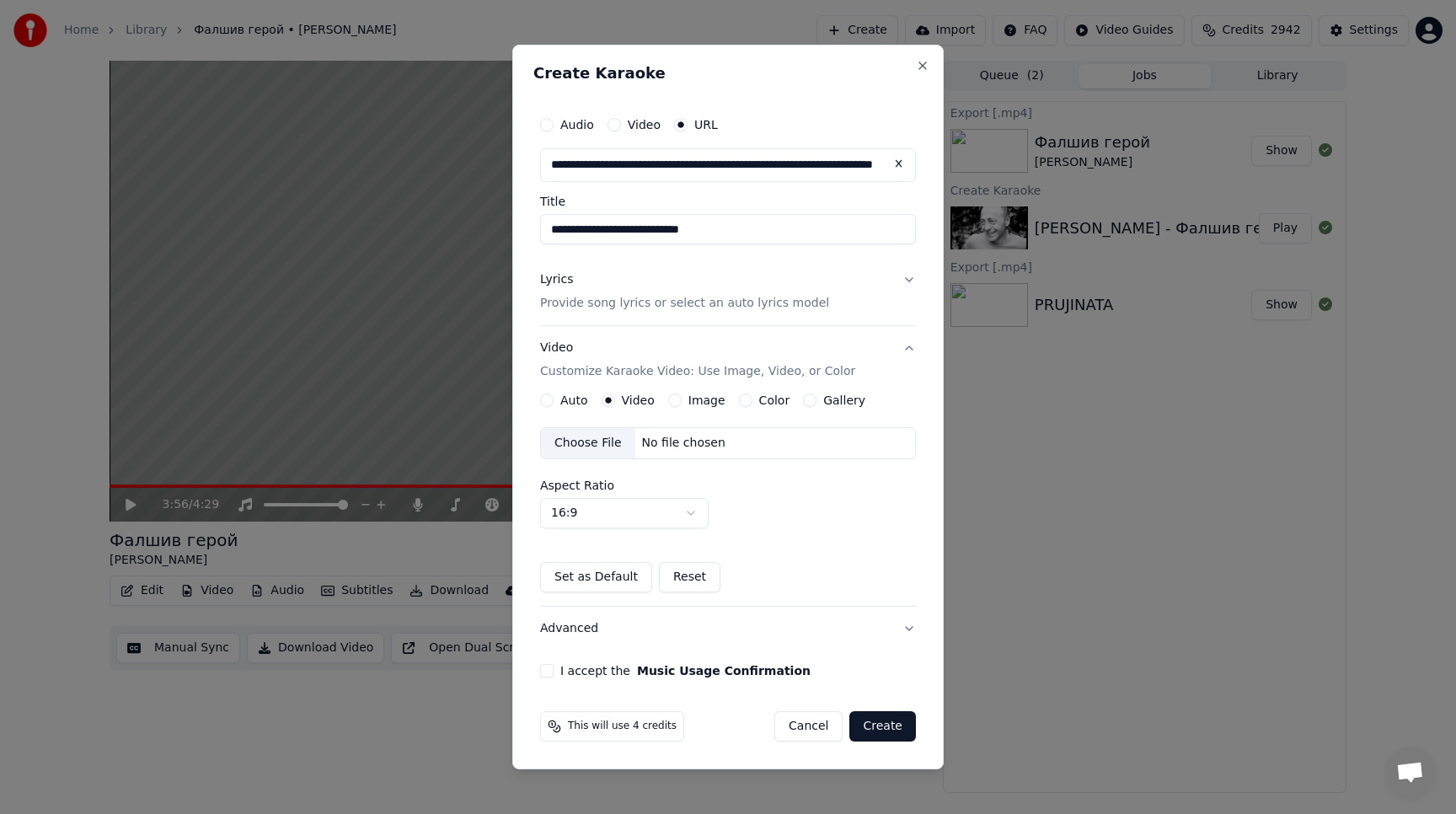
click at [807, 402] on button "Gallery" at bounding box center [809, 400] width 14 height 14
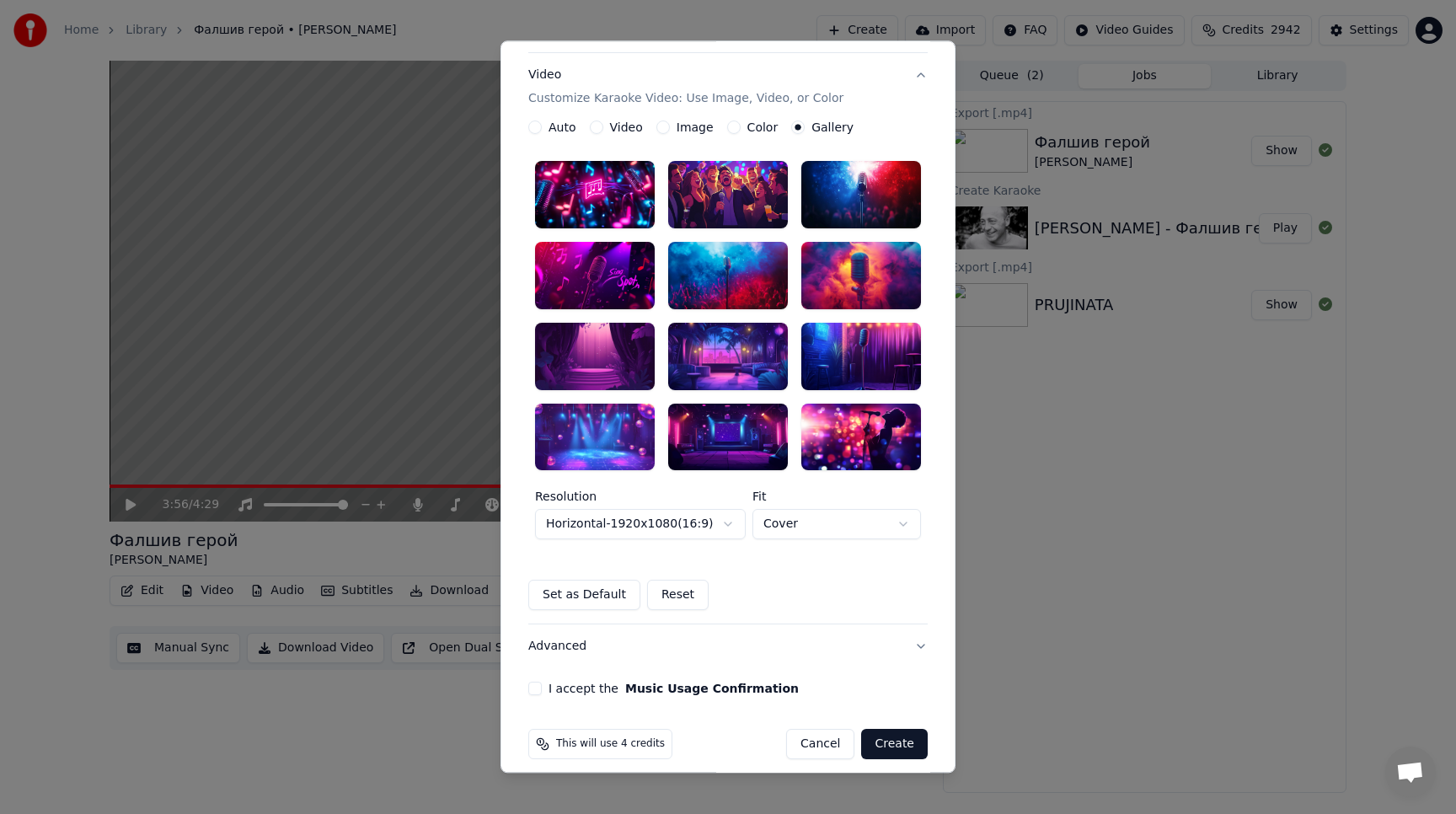
scroll to position [283, 0]
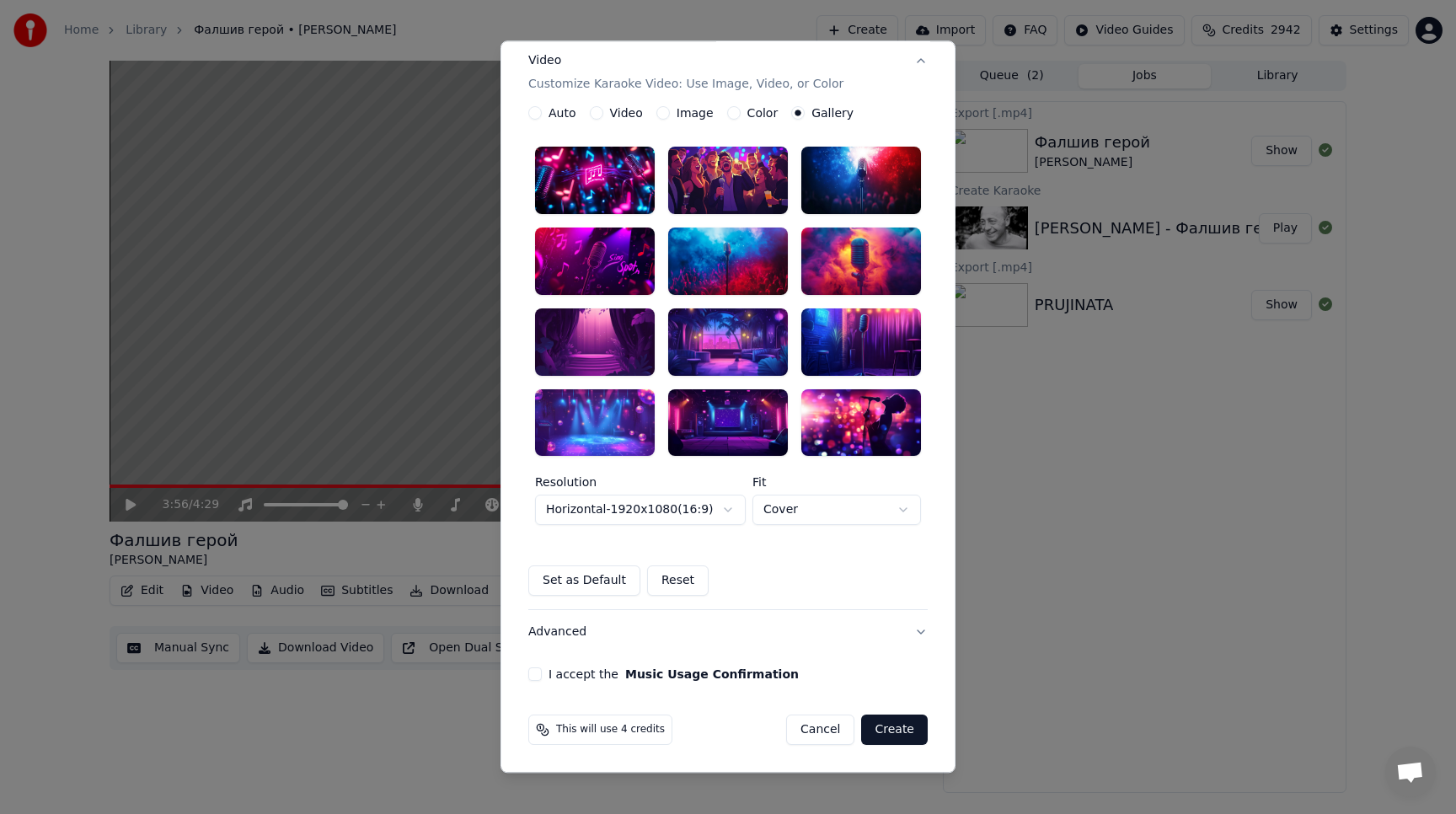
click at [613, 345] on div at bounding box center [594, 342] width 120 height 68
click at [604, 251] on div at bounding box center [594, 262] width 120 height 68
click at [749, 270] on div at bounding box center [728, 262] width 120 height 68
click at [890, 734] on button "Create" at bounding box center [894, 730] width 67 height 30
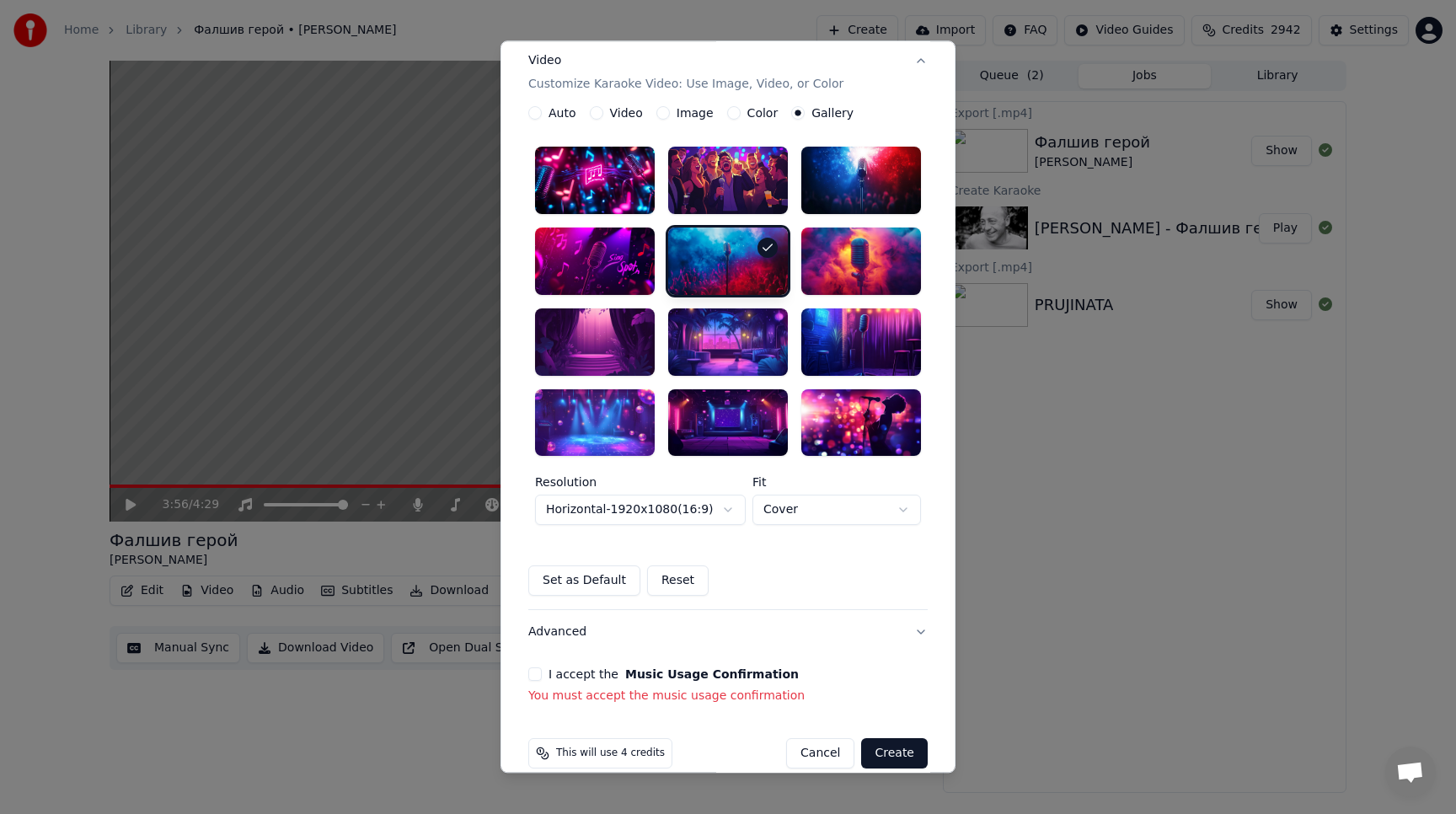
click at [537, 672] on button "I accept the Music Usage Confirmation" at bounding box center [534, 675] width 14 height 14
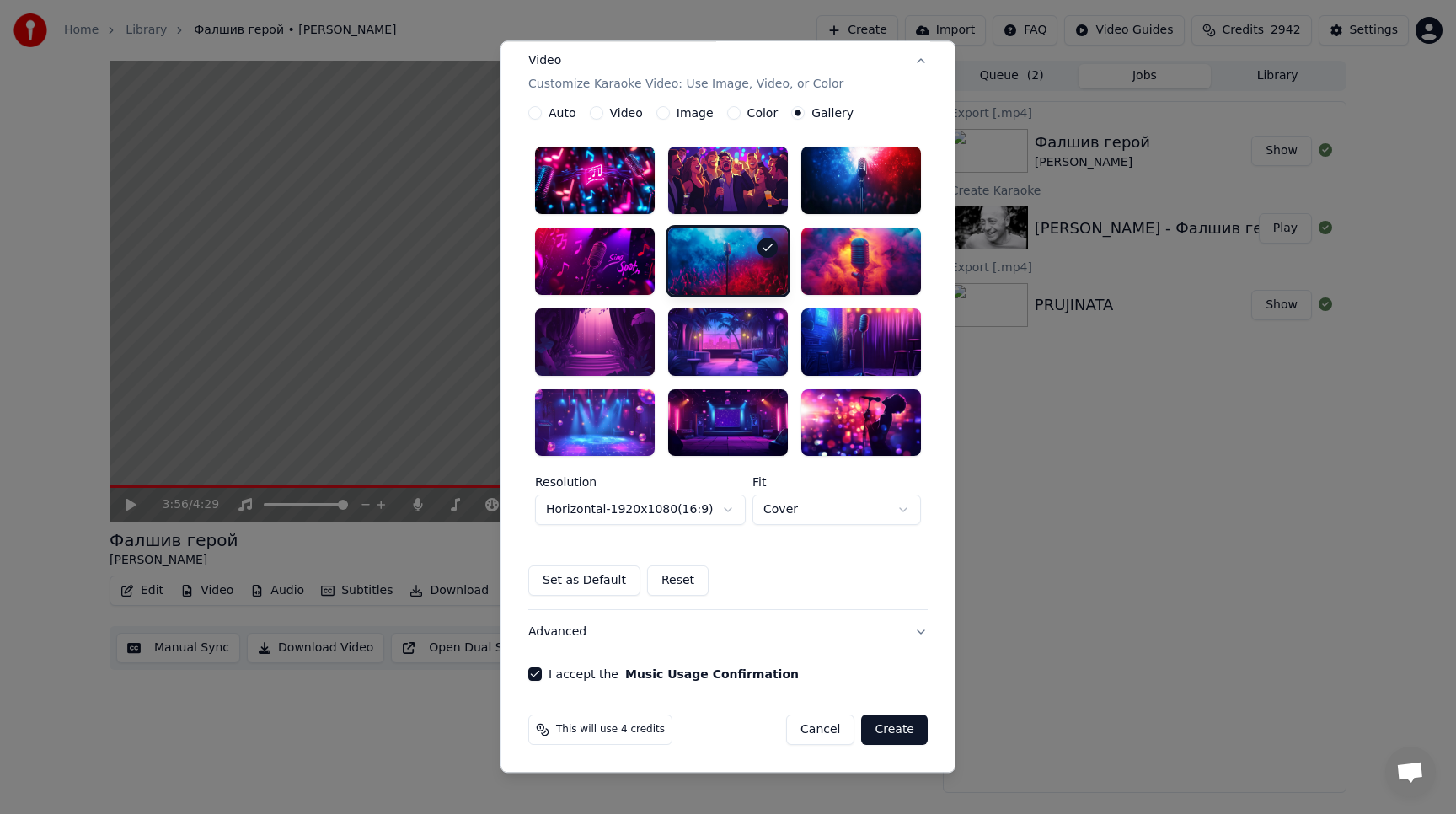
click at [894, 736] on button "Create" at bounding box center [894, 730] width 67 height 30
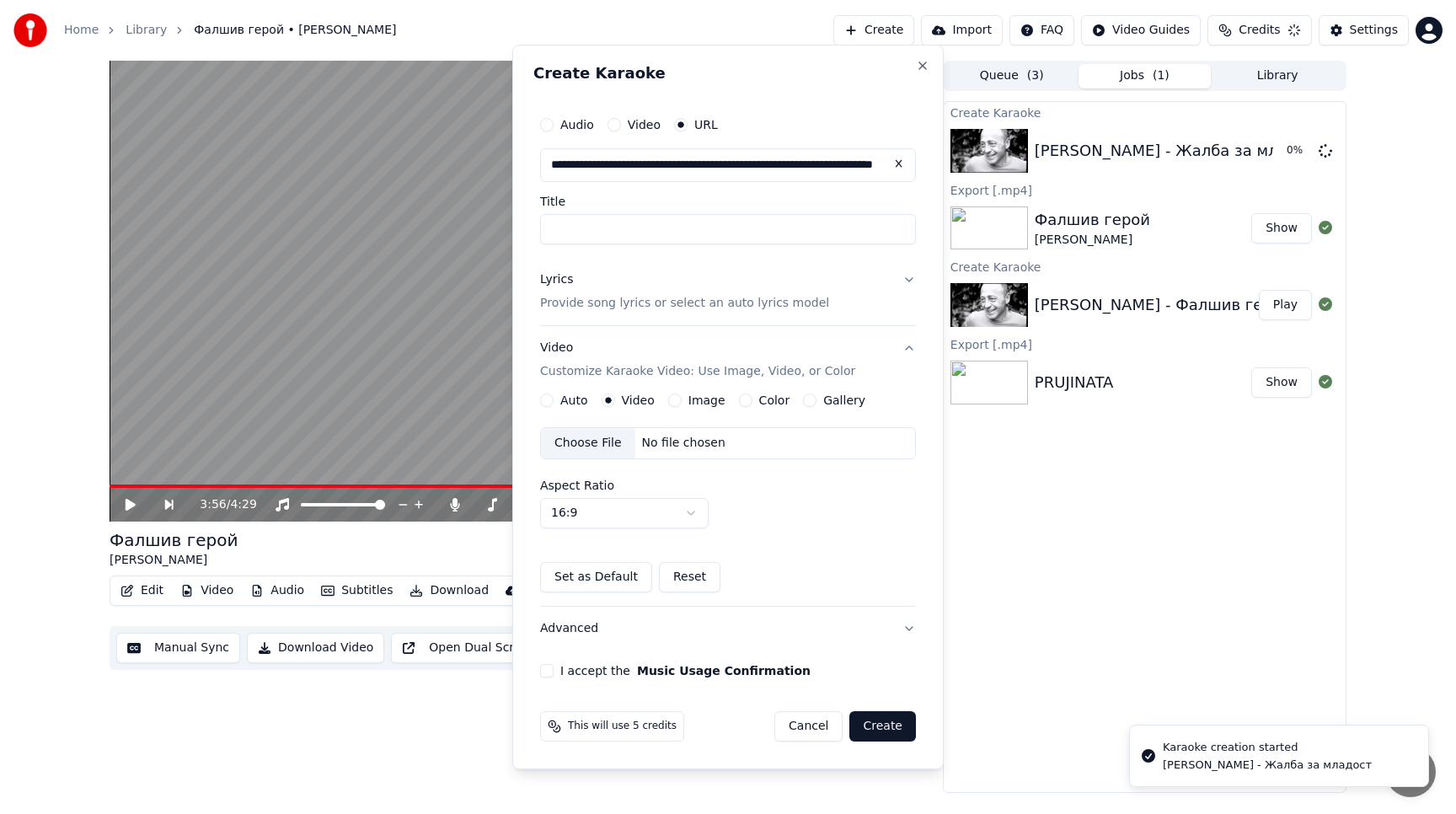
scroll to position [0, 0]
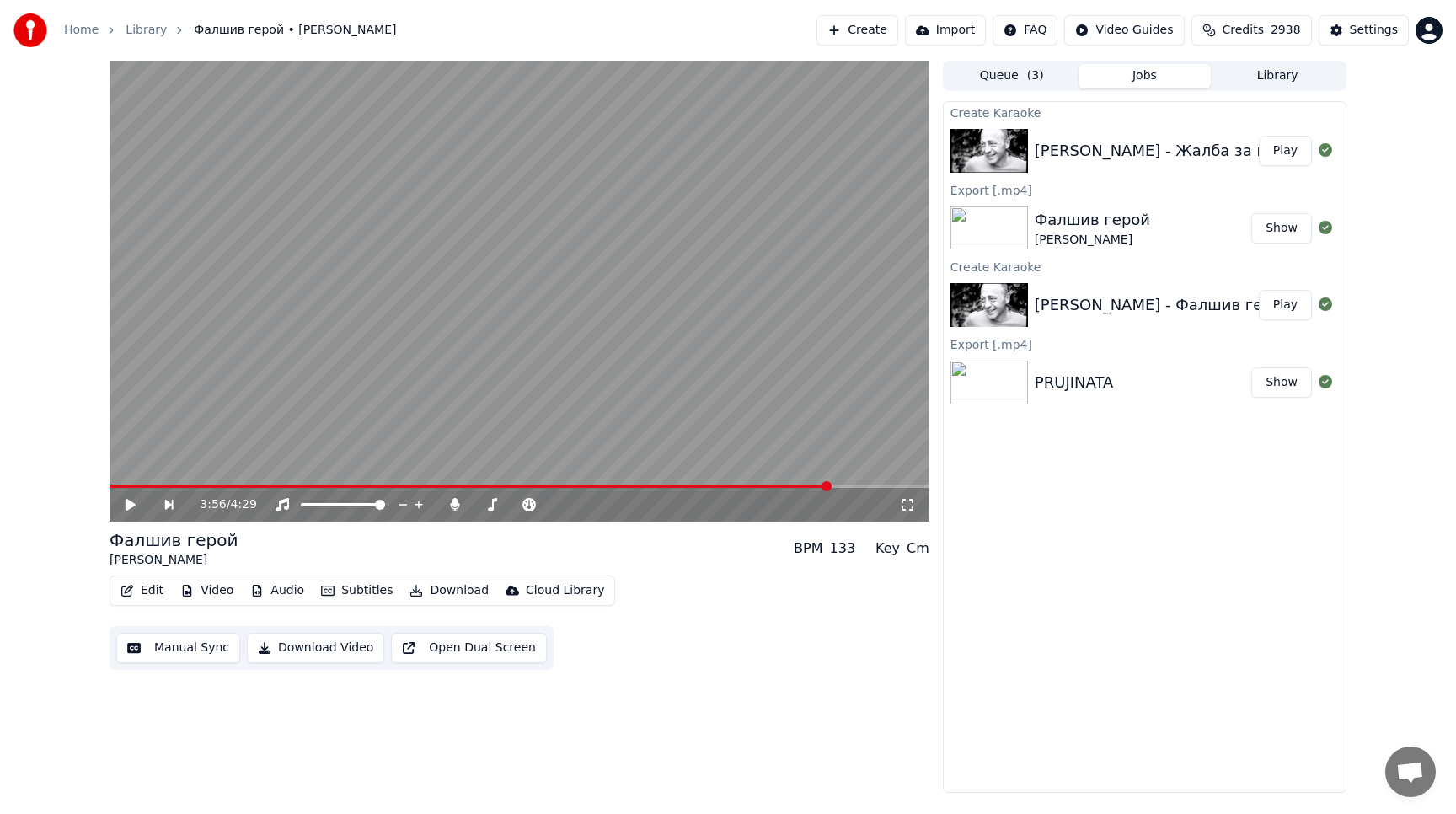
click at [1282, 147] on button "Play" at bounding box center [1285, 150] width 53 height 30
click at [135, 506] on icon at bounding box center [142, 505] width 39 height 14
click at [129, 505] on icon at bounding box center [130, 505] width 10 height 12
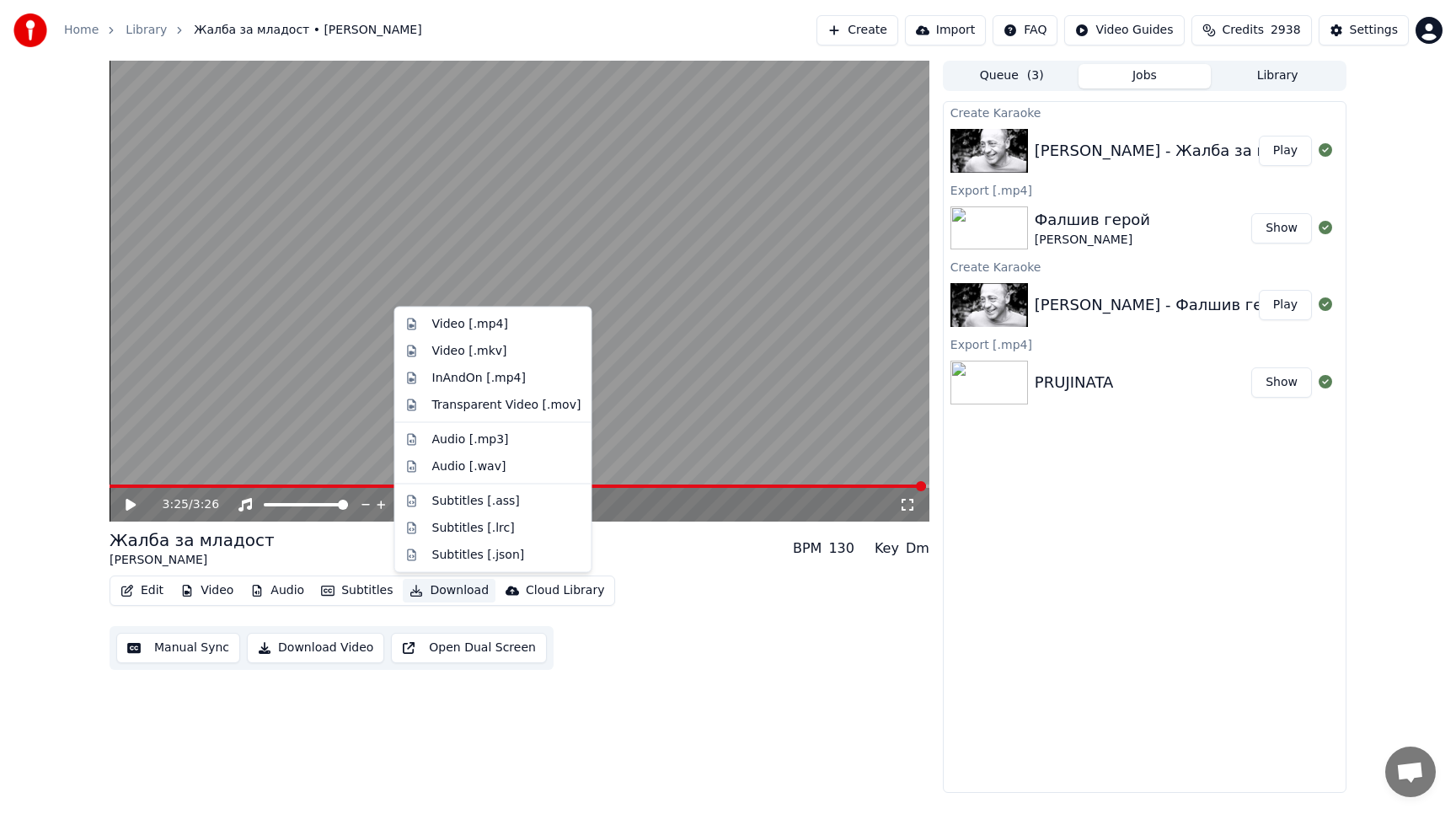
click at [446, 588] on button "Download" at bounding box center [448, 591] width 92 height 24
click at [453, 319] on div "Video [.mp4]" at bounding box center [469, 324] width 76 height 16
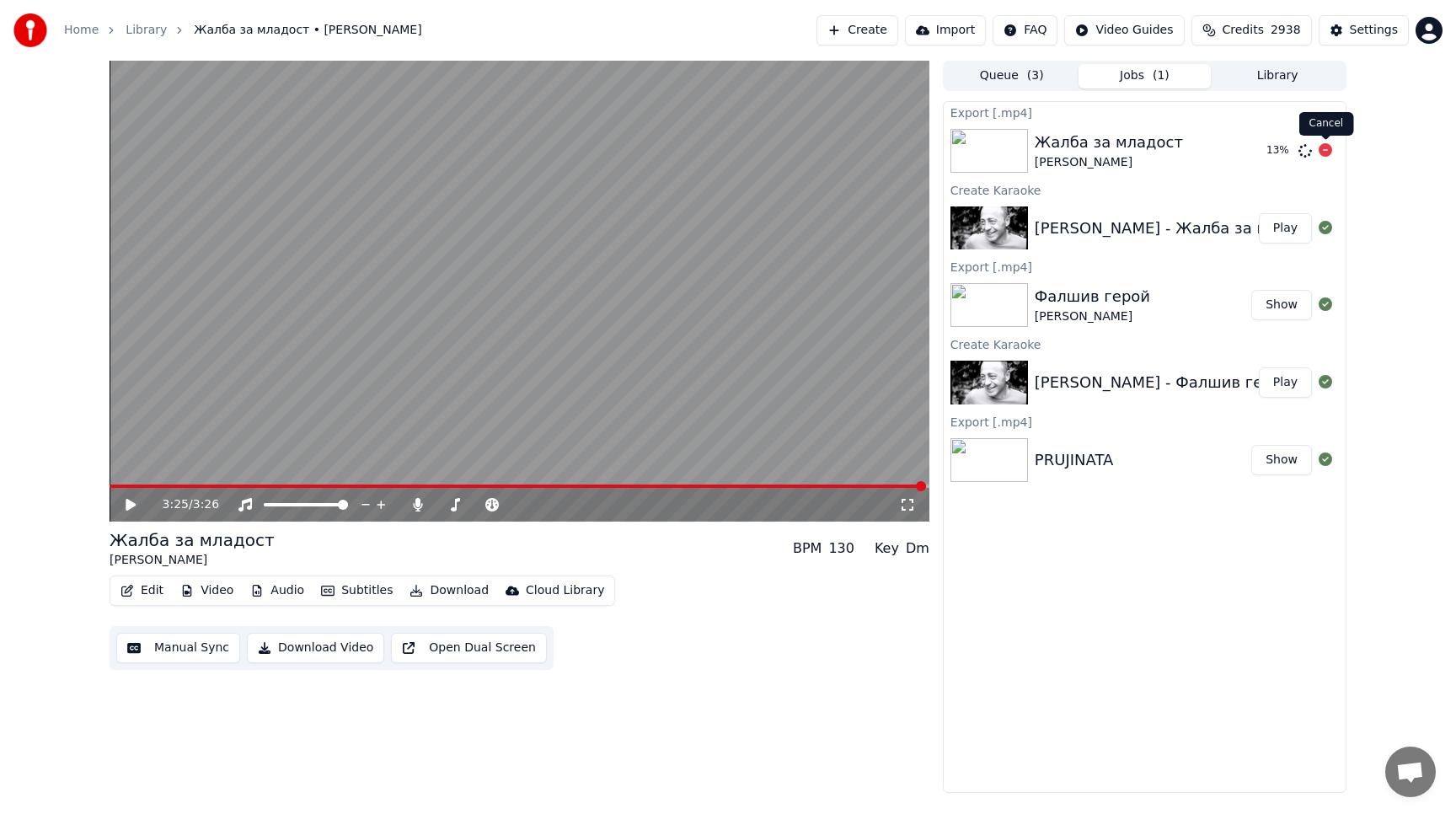
click at [1325, 149] on icon at bounding box center [1324, 149] width 14 height 14
click at [1323, 151] on icon at bounding box center [1324, 149] width 14 height 14
click at [1326, 150] on icon at bounding box center [1324, 149] width 14 height 14
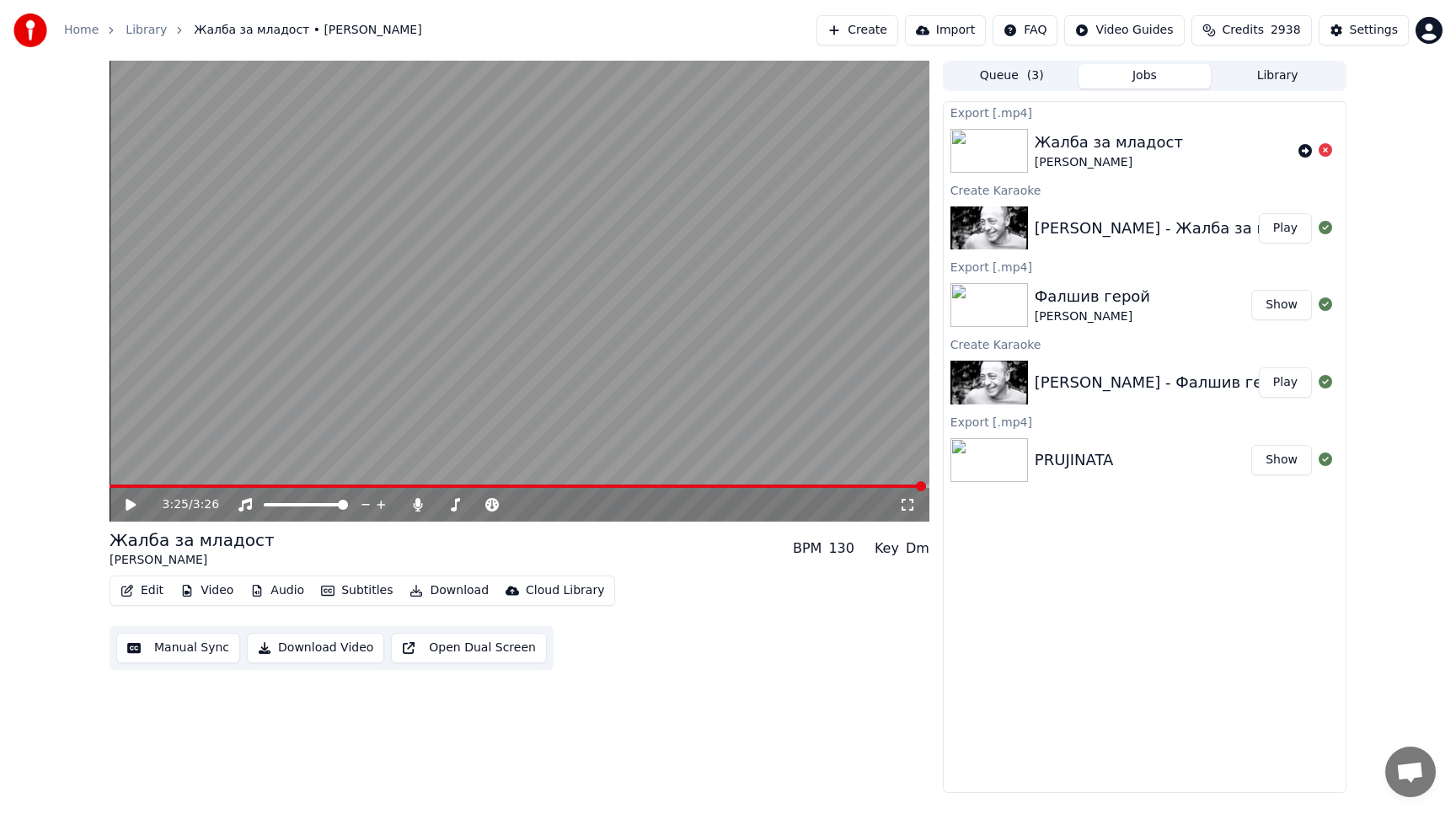
click at [1326, 150] on icon at bounding box center [1324, 149] width 14 height 14
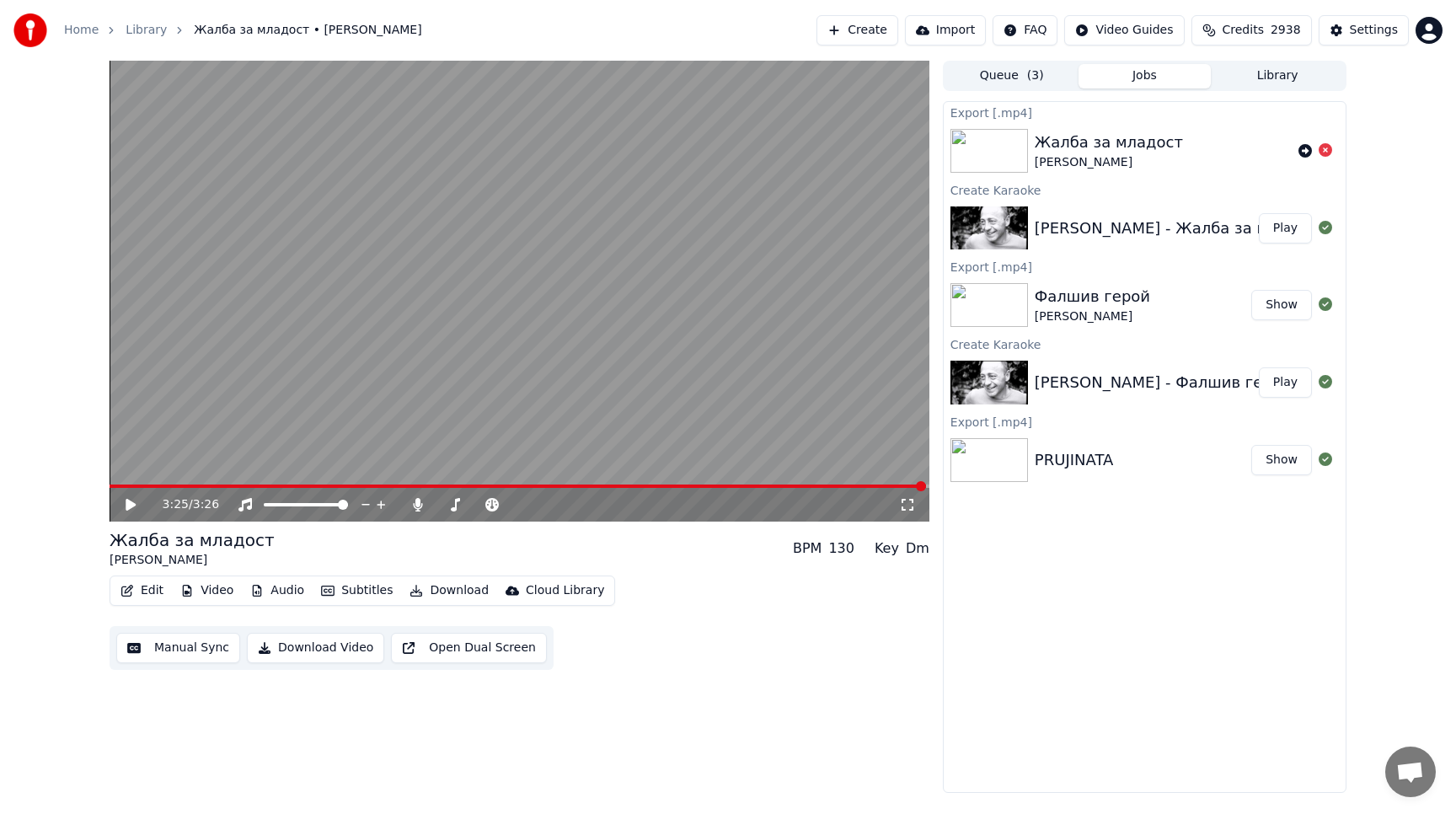
click at [1326, 150] on icon at bounding box center [1324, 149] width 14 height 14
click at [1323, 150] on icon at bounding box center [1324, 149] width 14 height 14
click at [1300, 150] on icon at bounding box center [1304, 150] width 14 height 14
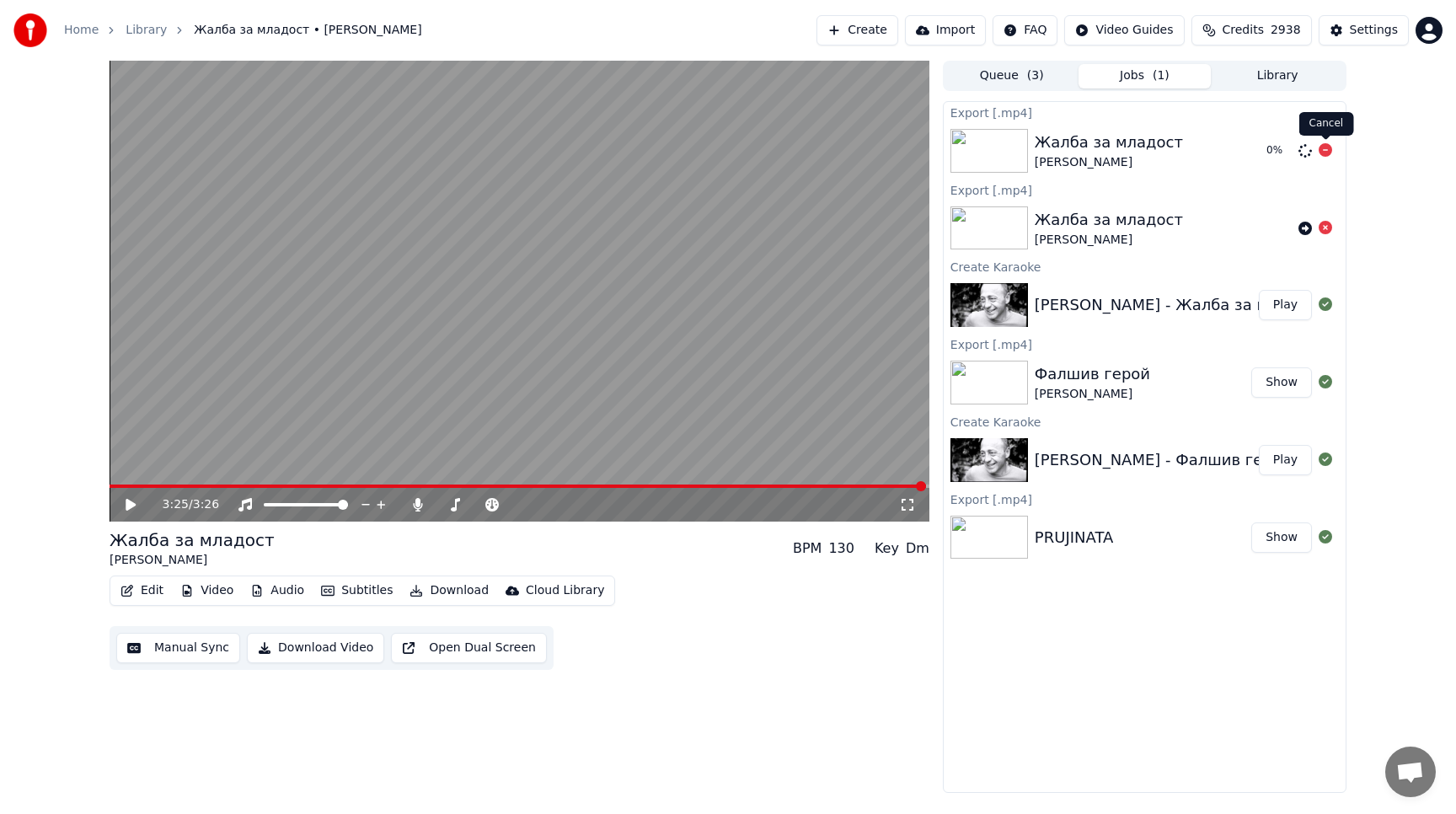
click at [1325, 152] on icon at bounding box center [1324, 149] width 14 height 14
click at [1270, 76] on button "Library" at bounding box center [1277, 76] width 133 height 25
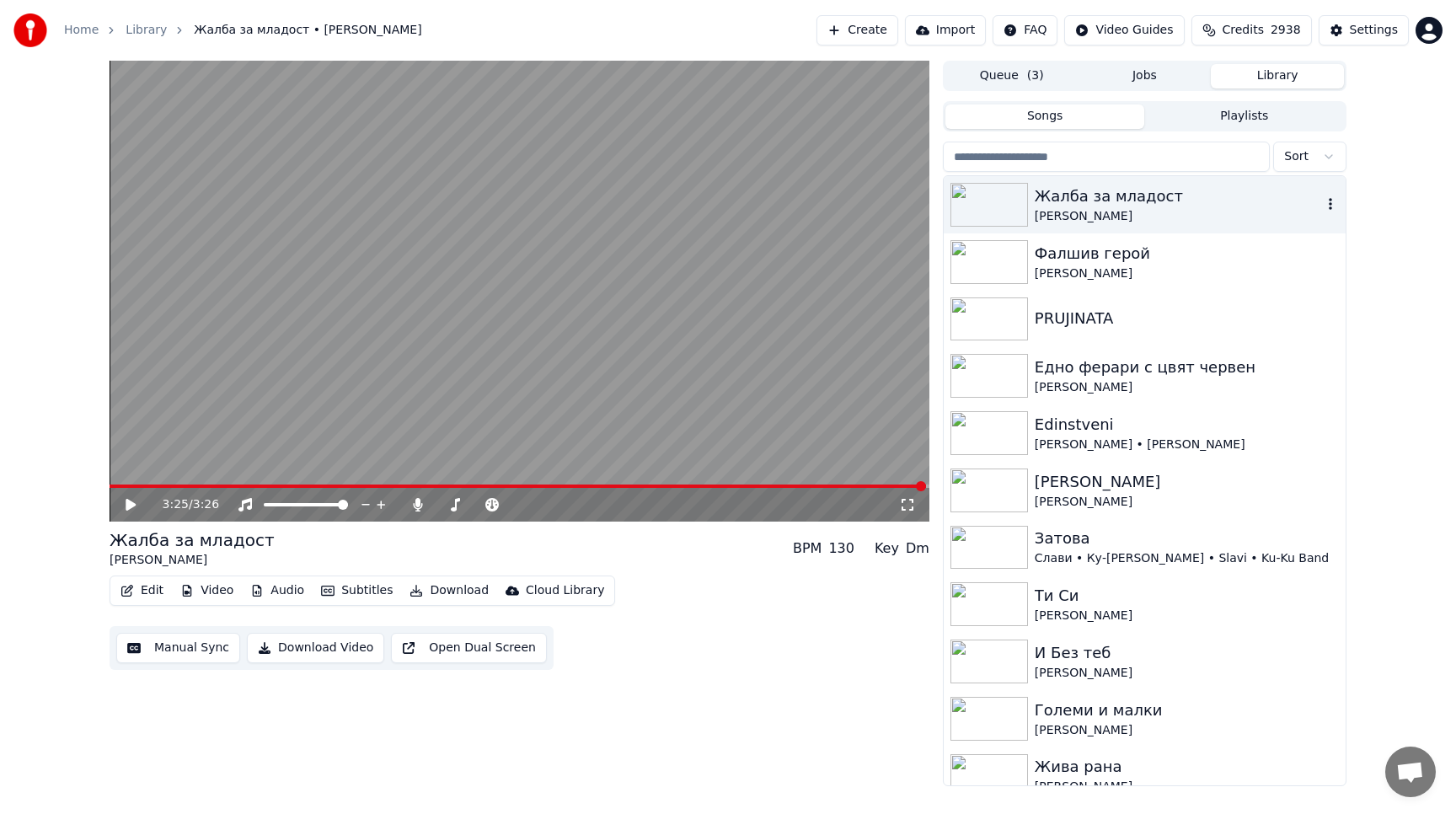
click at [1115, 201] on div "Жалба за младост" at bounding box center [1178, 197] width 287 height 24
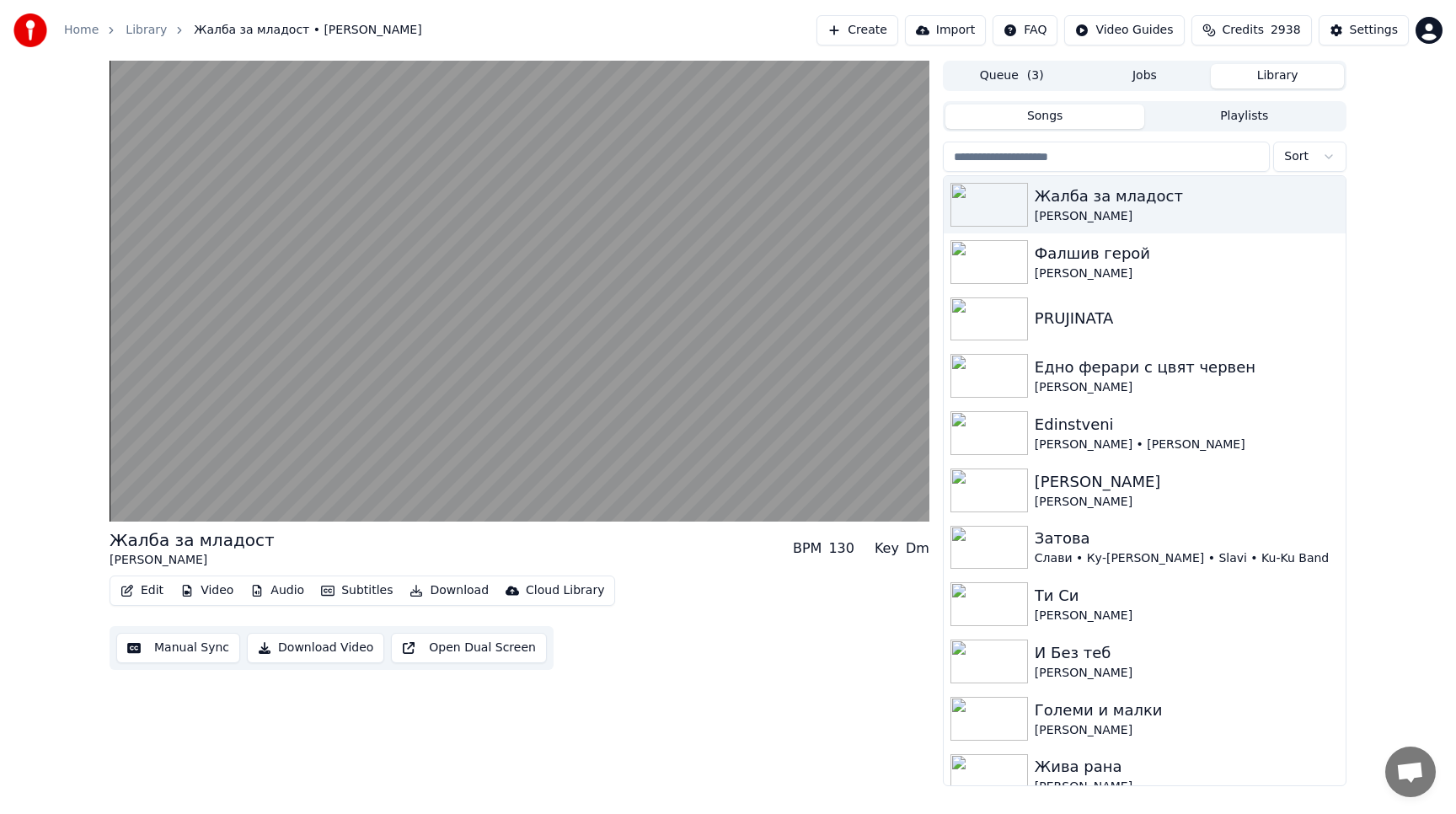
click at [994, 77] on button "Queue ( 3 )" at bounding box center [1011, 76] width 133 height 25
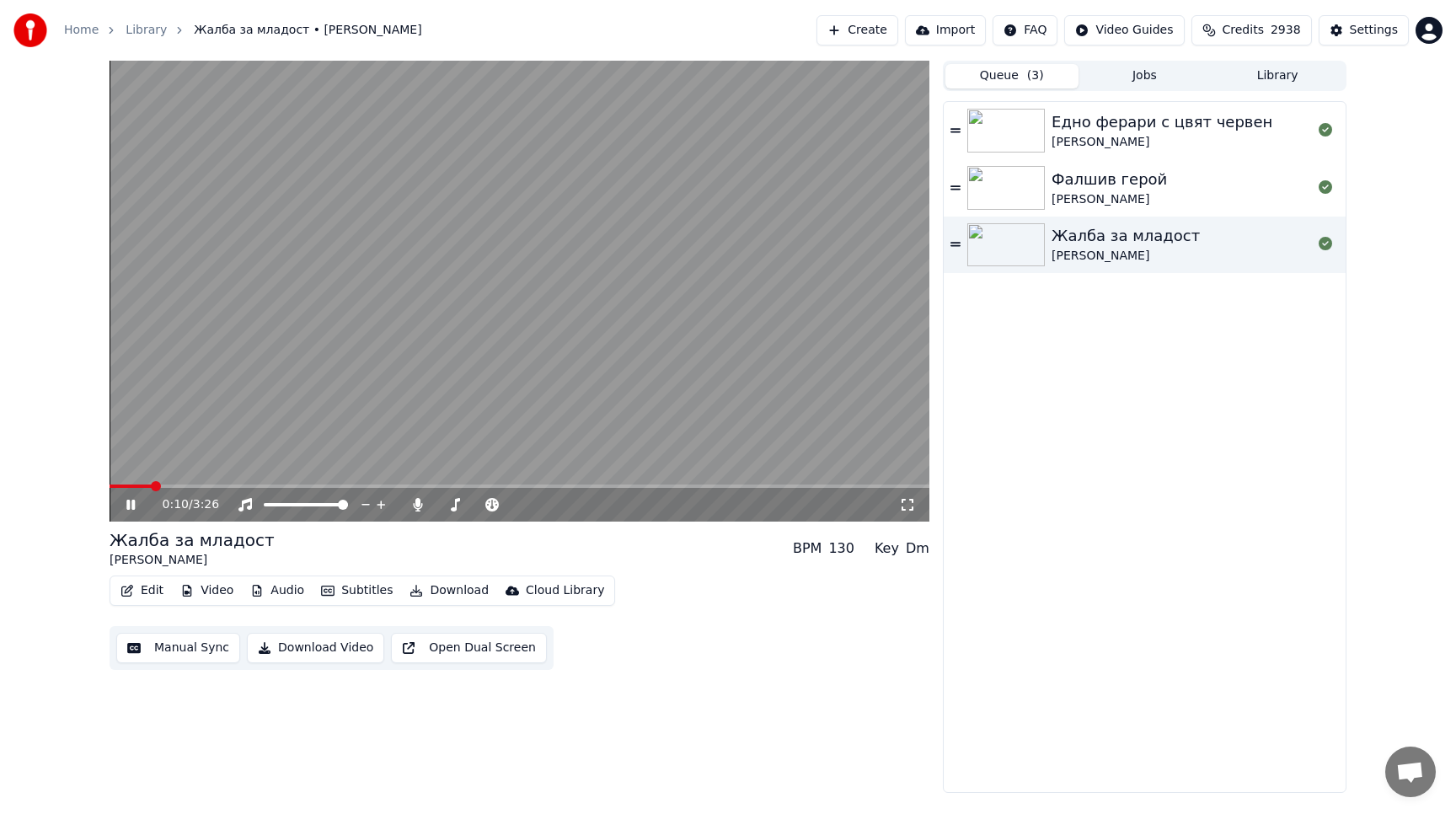
click at [131, 511] on icon at bounding box center [142, 505] width 39 height 14
click at [863, 22] on button "Create" at bounding box center [857, 30] width 81 height 30
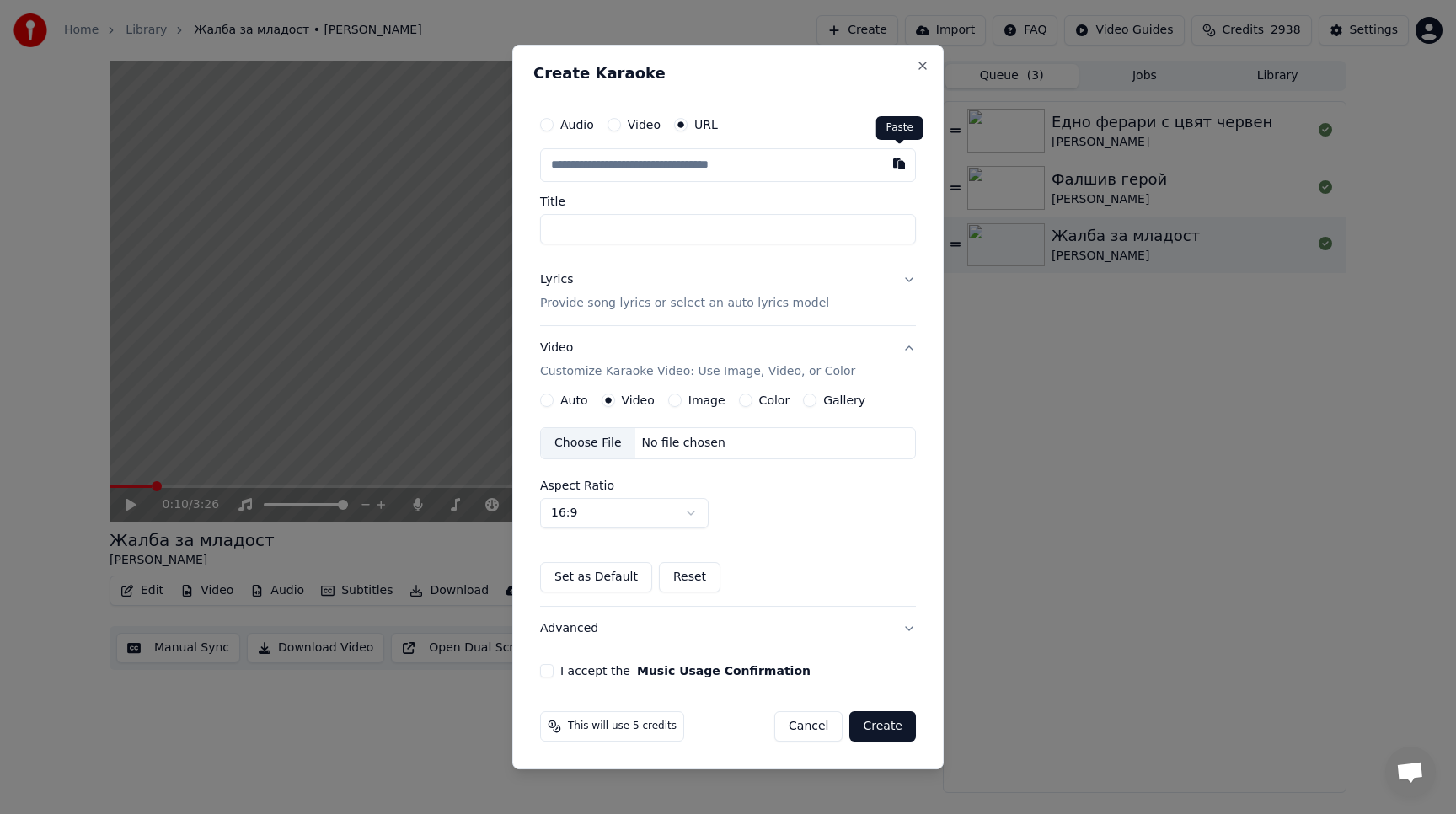
click at [895, 169] on button "button" at bounding box center [899, 163] width 34 height 30
type input "**********"
click at [905, 277] on button "Lyrics Provide song lyrics or select an auto lyrics model" at bounding box center [728, 292] width 376 height 68
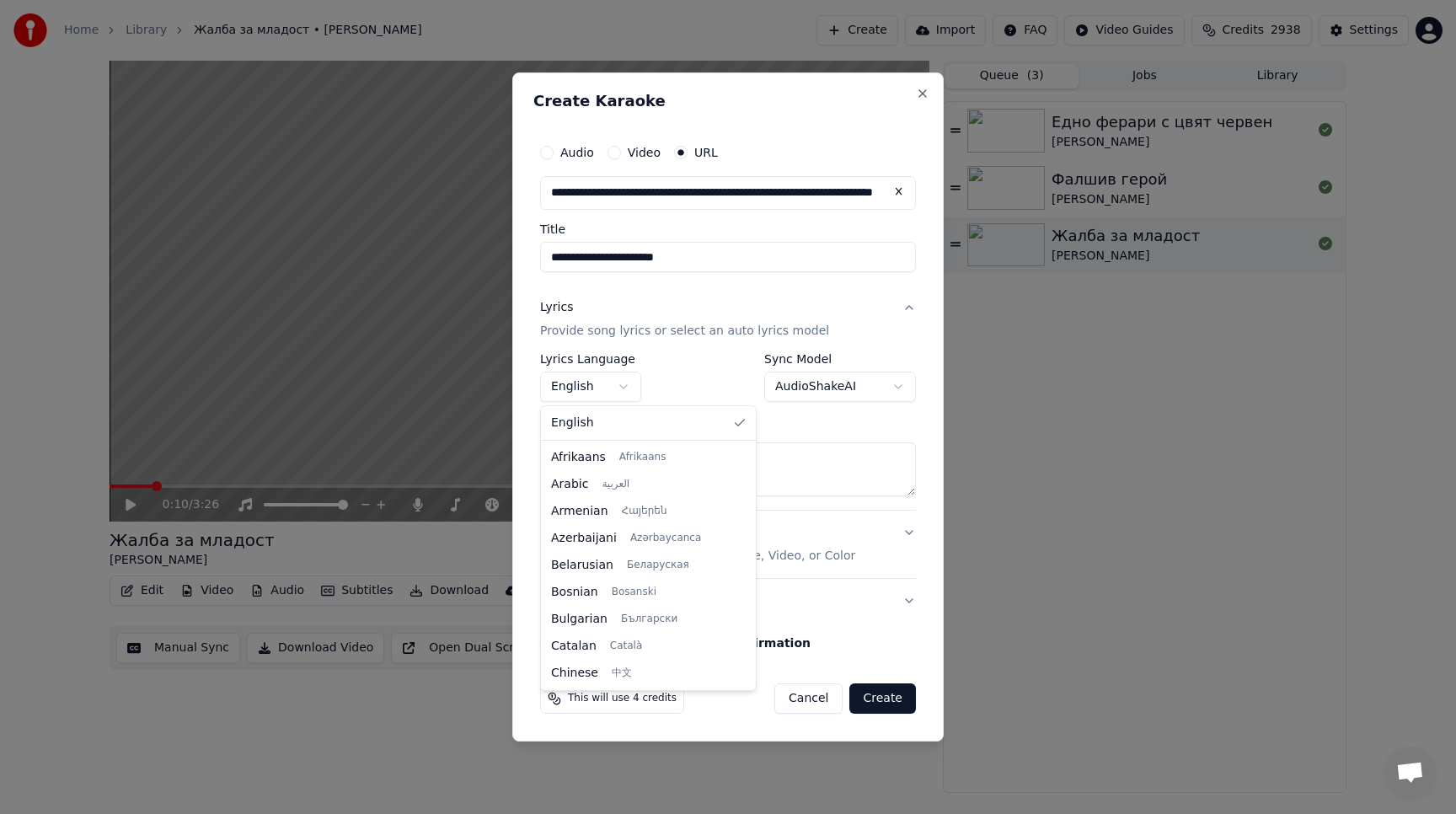
click at [625, 391] on body "**********" at bounding box center [728, 407] width 1456 height 814
select select "**"
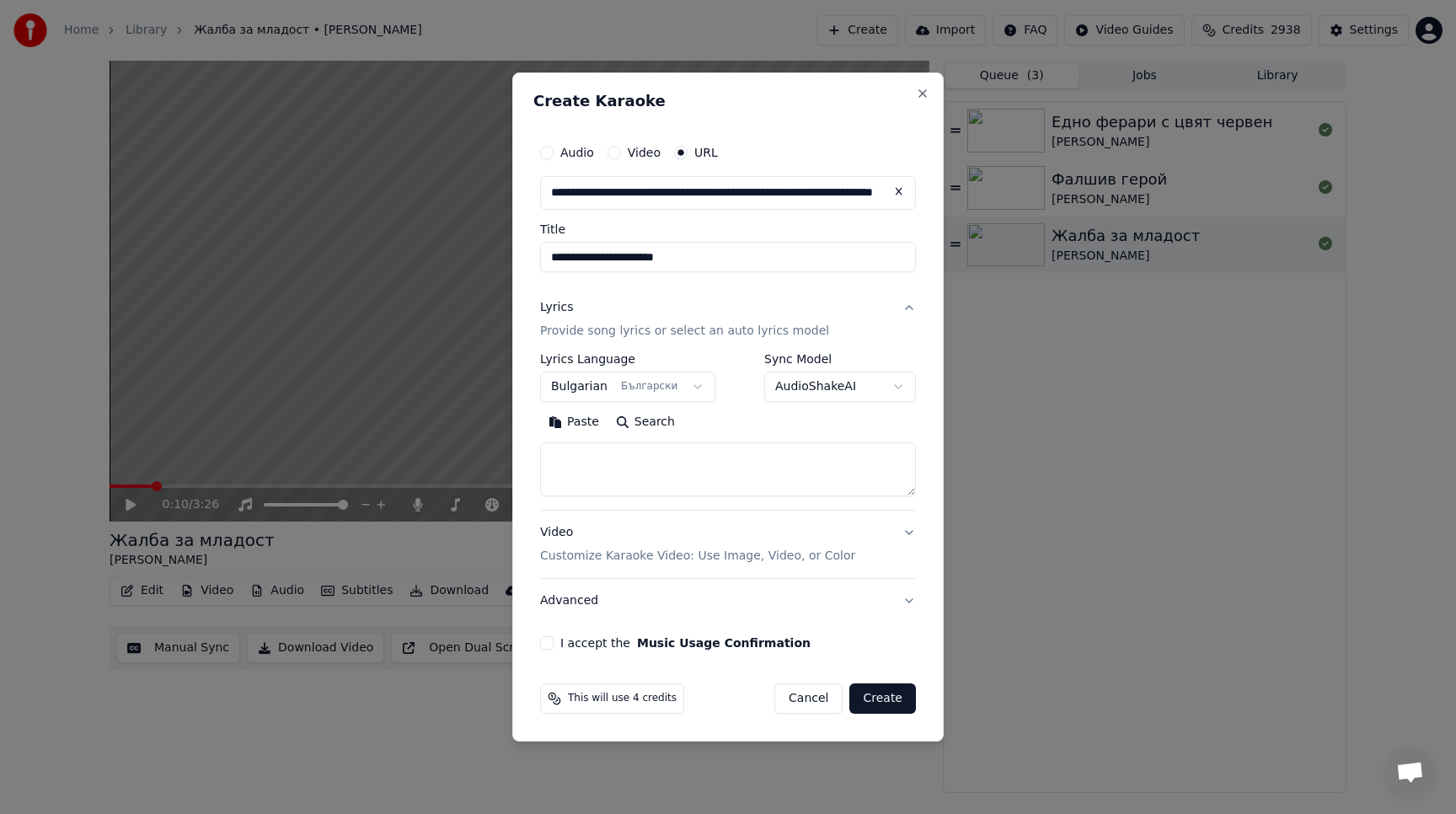
click at [587, 427] on button "Paste" at bounding box center [574, 421] width 68 height 27
type textarea "**********"
click at [905, 534] on button "Video Customize Karaoke Video: Use Image, Video, or Color" at bounding box center [728, 545] width 376 height 68
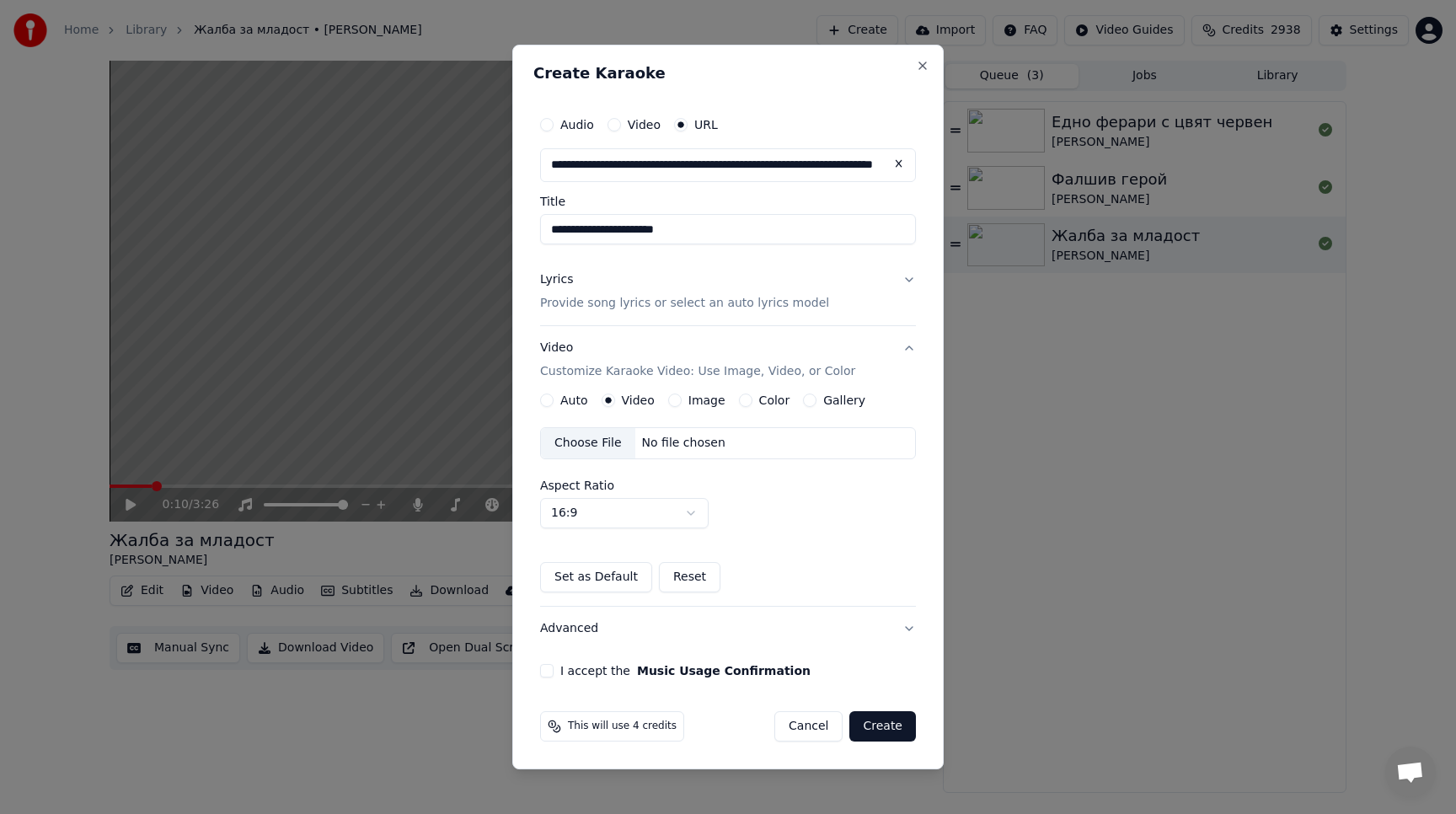
click at [803, 400] on button "Gallery" at bounding box center [809, 400] width 14 height 14
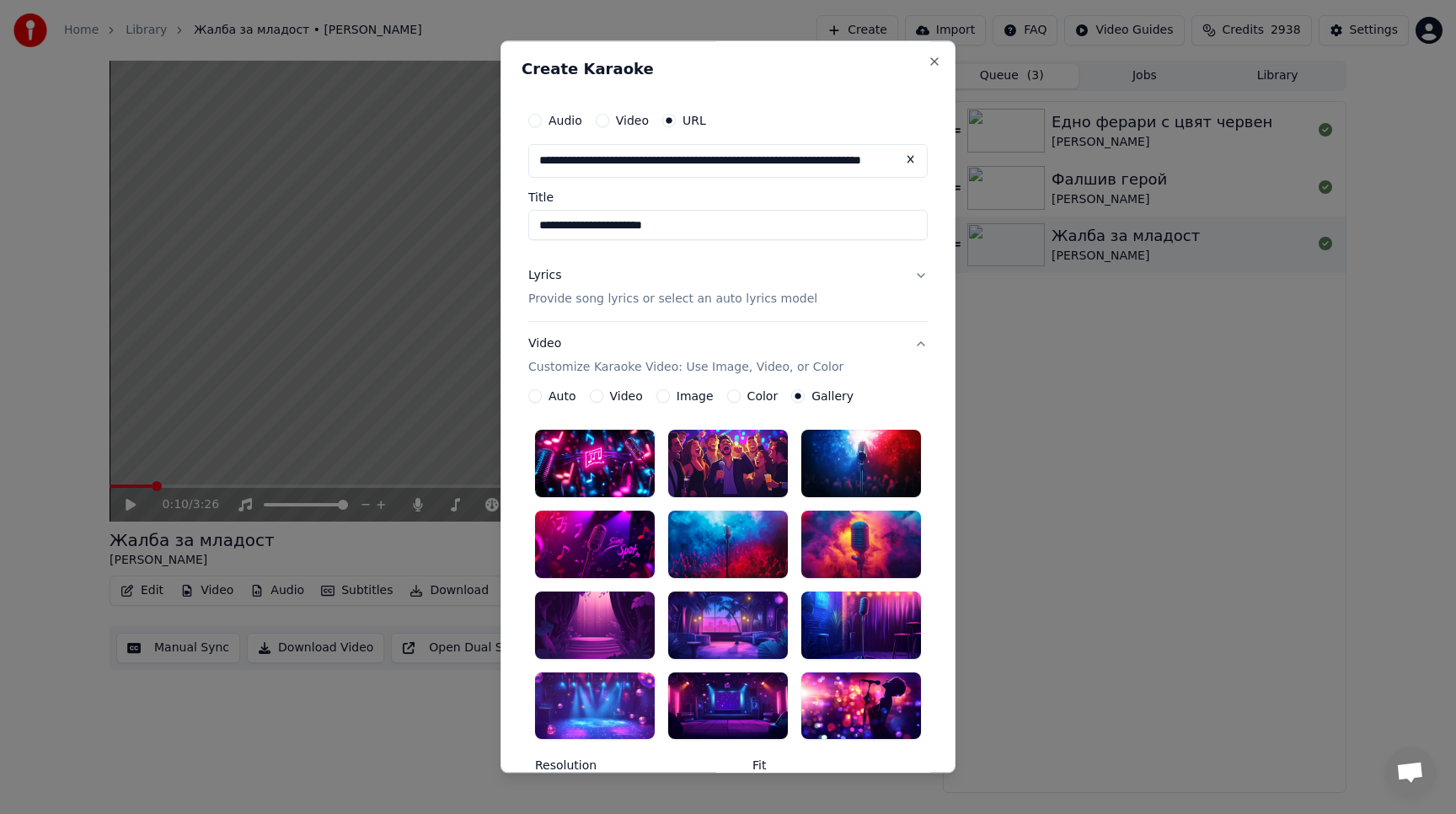
click at [749, 464] on div at bounding box center [728, 463] width 120 height 68
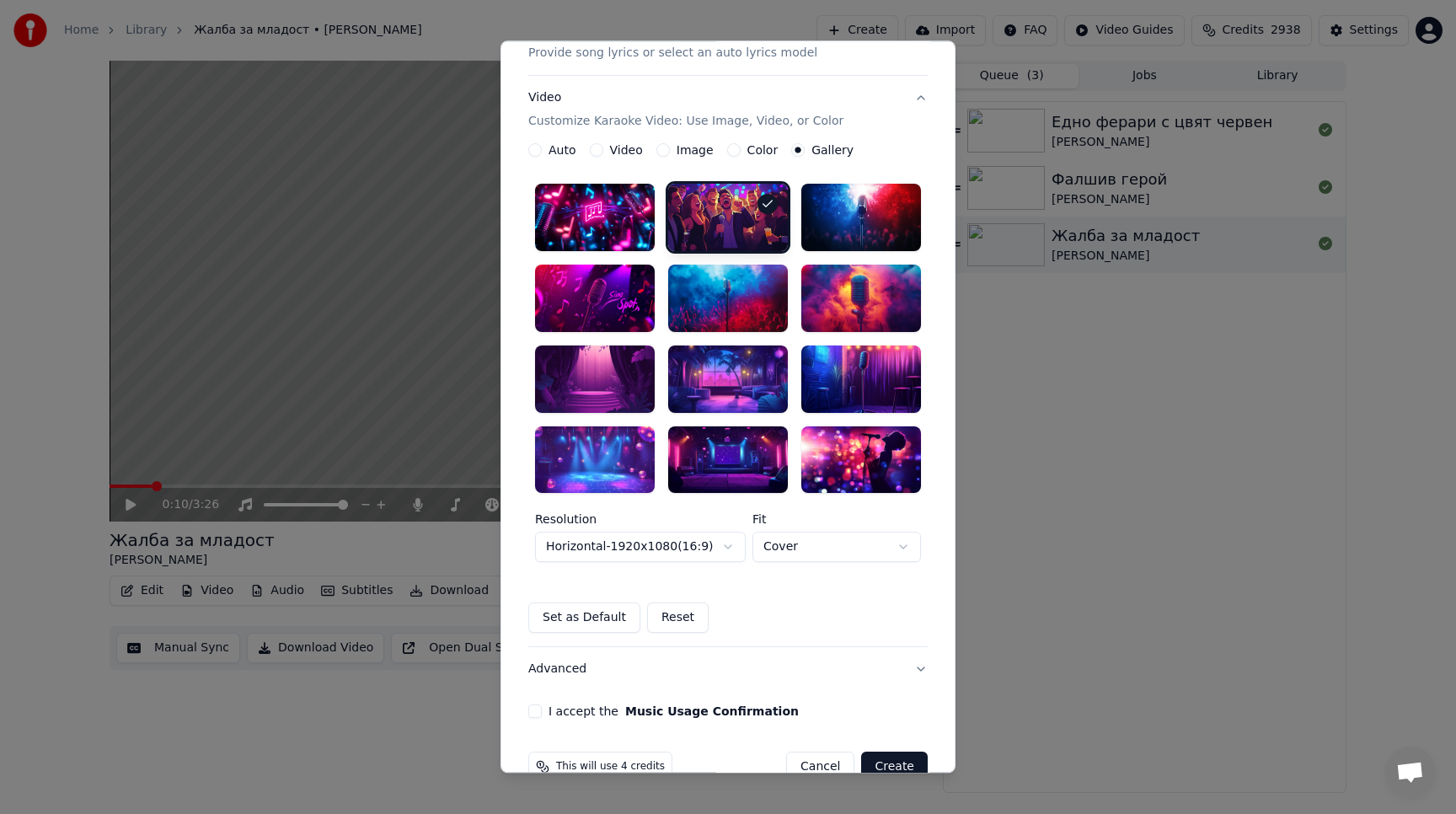
scroll to position [283, 0]
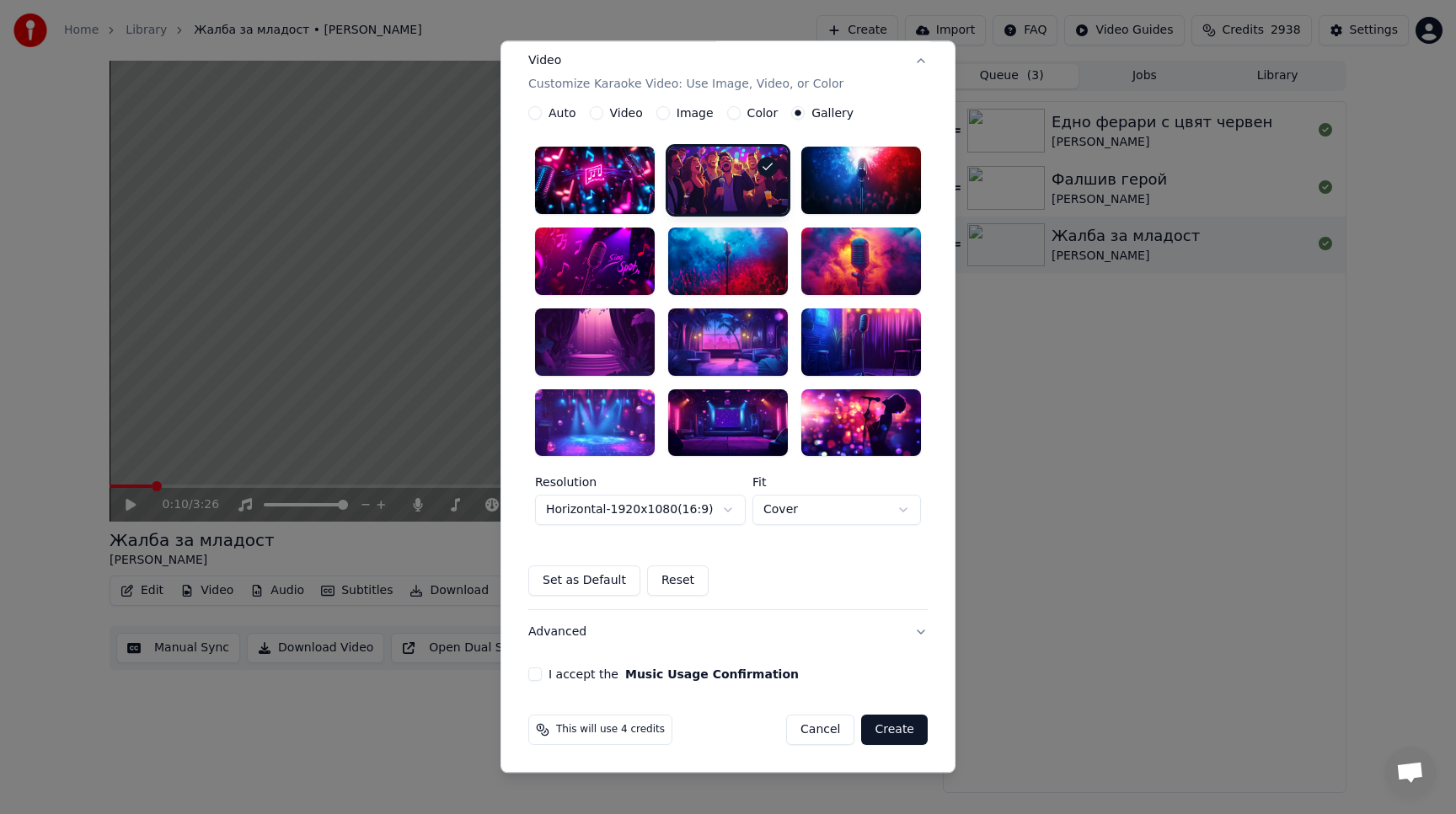
click at [540, 677] on button "I accept the Music Usage Confirmation" at bounding box center [534, 675] width 14 height 14
click at [890, 725] on button "Create" at bounding box center [894, 730] width 67 height 30
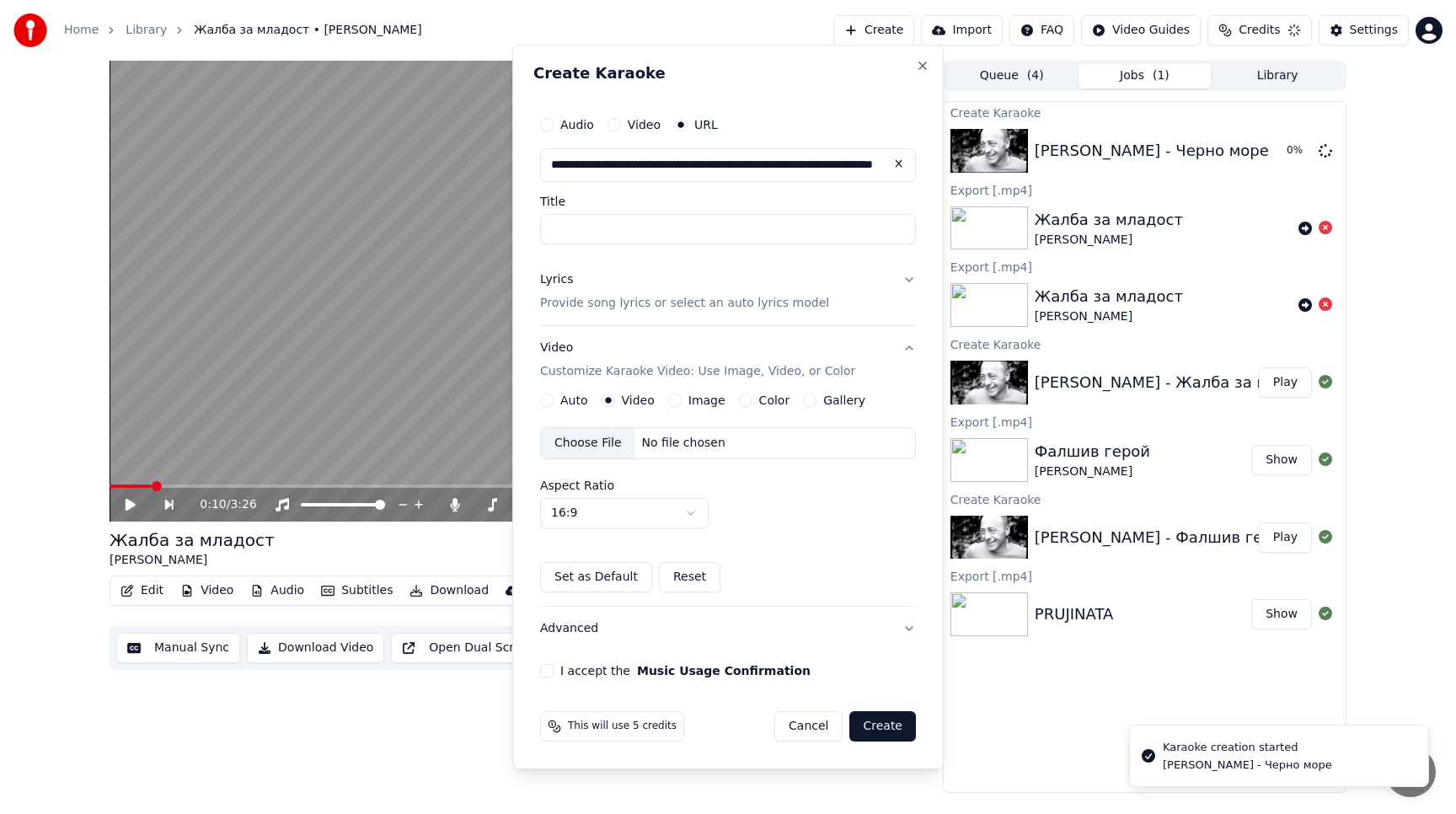
scroll to position [0, 0]
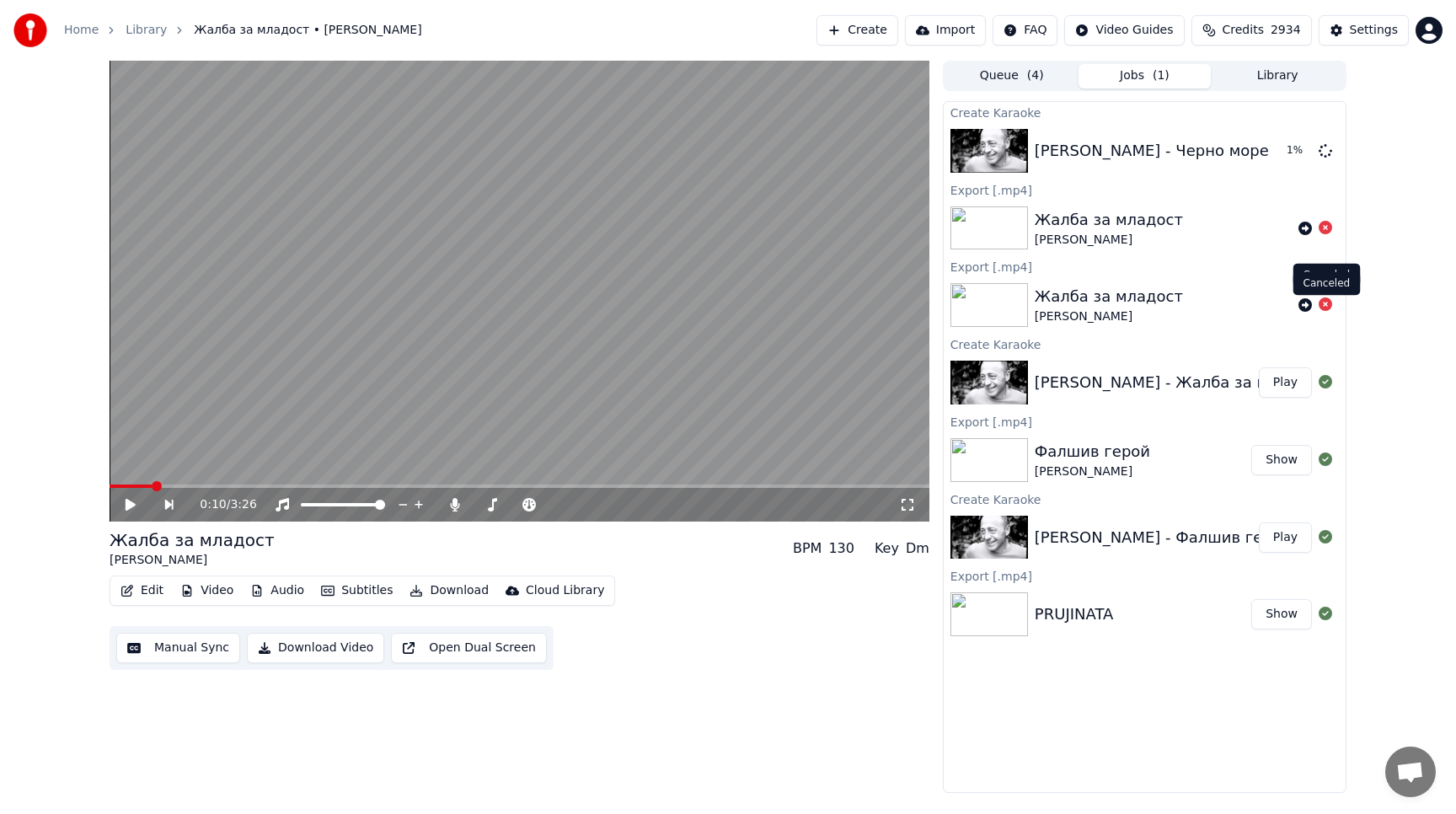
click at [1325, 308] on icon at bounding box center [1324, 304] width 14 height 14
click at [1324, 226] on icon at bounding box center [1324, 227] width 14 height 14
click at [1275, 148] on button "Play" at bounding box center [1285, 150] width 53 height 30
click at [174, 484] on span at bounding box center [520, 486] width 820 height 4
click at [240, 485] on span at bounding box center [520, 486] width 820 height 4
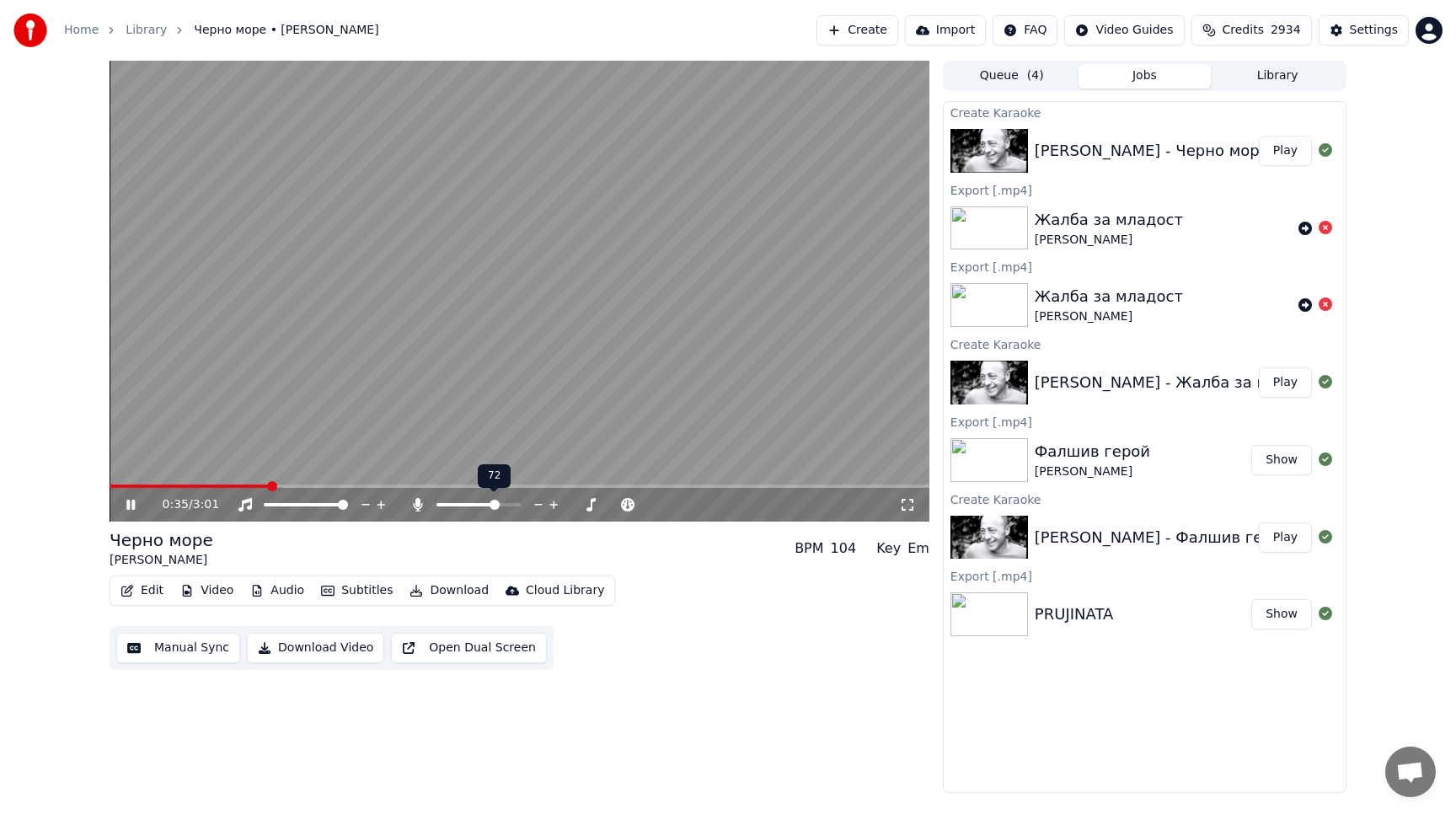
click at [496, 505] on span at bounding box center [494, 505] width 10 height 10
click at [508, 505] on span at bounding box center [504, 505] width 10 height 10
click at [545, 484] on span at bounding box center [520, 486] width 820 height 4
click at [661, 489] on div "1:38 / 3:01" at bounding box center [520, 505] width 820 height 34
click at [683, 485] on span at bounding box center [520, 486] width 820 height 4
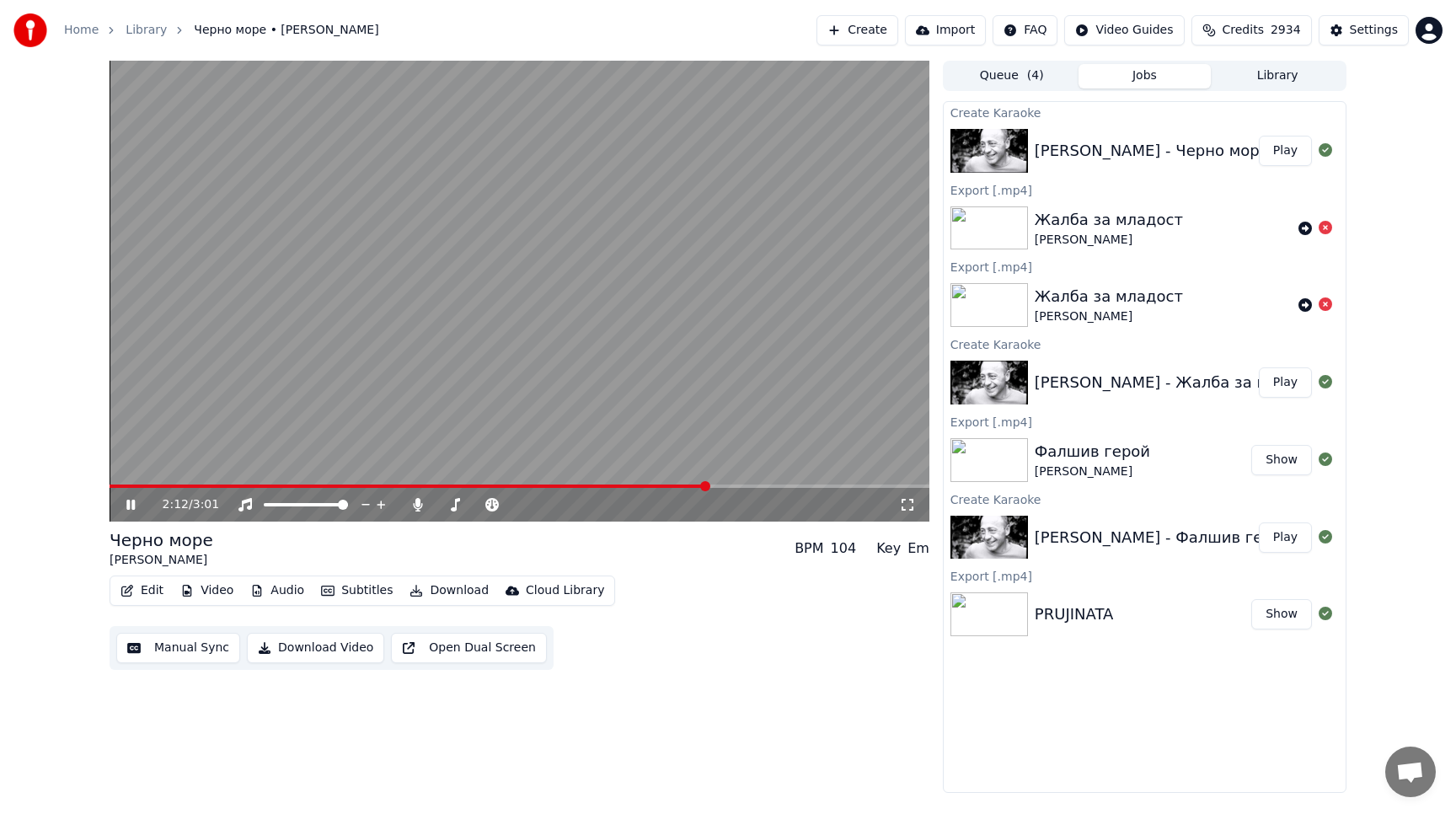
click at [708, 485] on span at bounding box center [520, 486] width 820 height 4
click at [742, 485] on span at bounding box center [520, 486] width 820 height 4
click at [814, 484] on span at bounding box center [520, 486] width 820 height 4
click at [866, 486] on span at bounding box center [520, 486] width 820 height 4
click at [899, 484] on span at bounding box center [520, 486] width 820 height 4
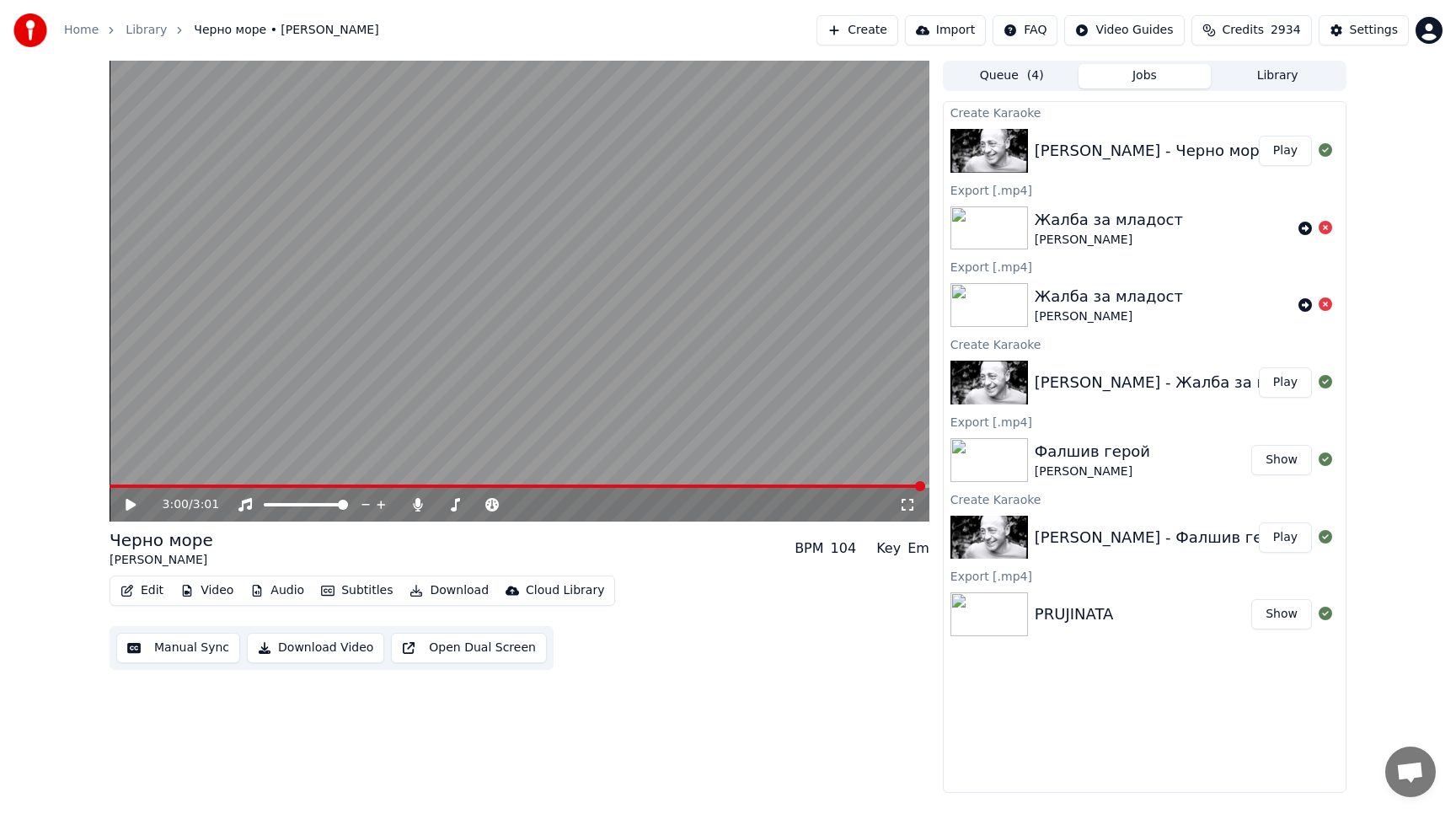
click at [842, 489] on div "3:00 / 3:01" at bounding box center [520, 505] width 820 height 34
click at [837, 485] on span at bounding box center [474, 486] width 728 height 4
click at [127, 501] on icon at bounding box center [130, 505] width 10 height 12
click at [815, 486] on span at bounding box center [462, 486] width 706 height 4
click at [860, 486] on span at bounding box center [520, 486] width 820 height 4
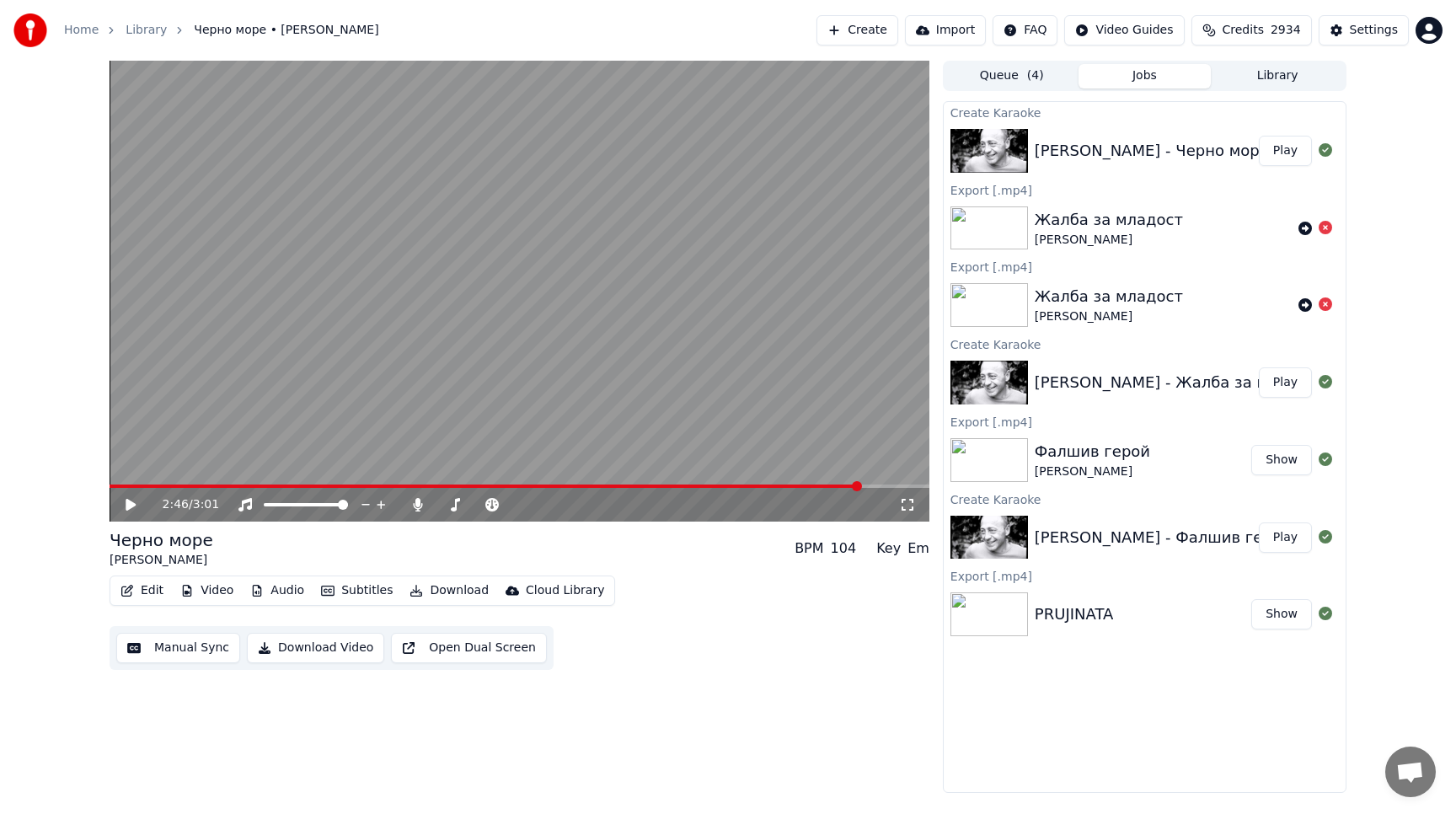
click at [128, 505] on icon at bounding box center [130, 505] width 10 height 12
click at [128, 505] on icon at bounding box center [130, 505] width 8 height 10
click at [128, 505] on icon at bounding box center [130, 505] width 10 height 12
click at [128, 505] on icon at bounding box center [130, 505] width 8 height 10
click at [200, 654] on button "Manual Sync" at bounding box center [178, 647] width 124 height 30
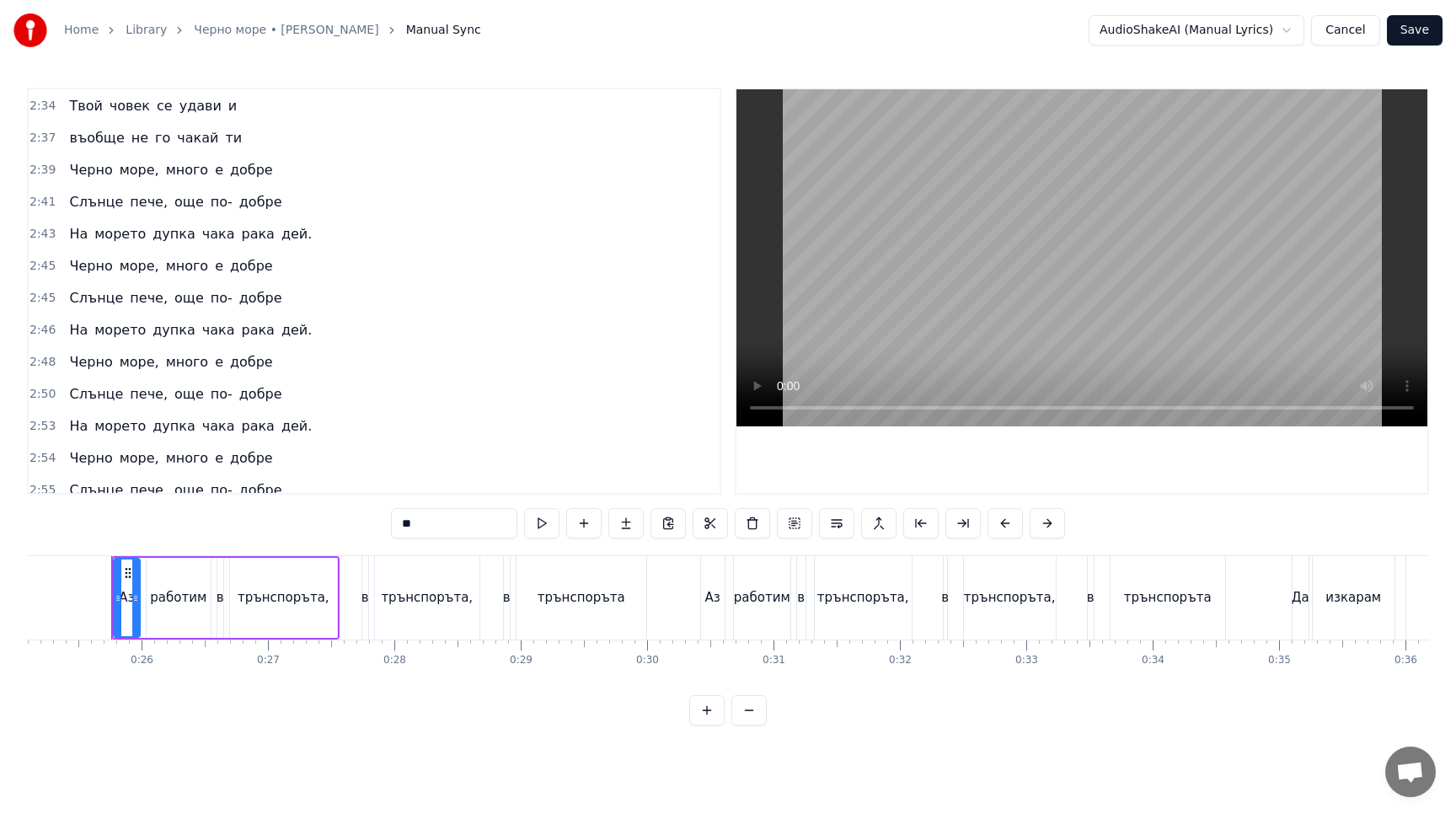
scroll to position [1069, 0]
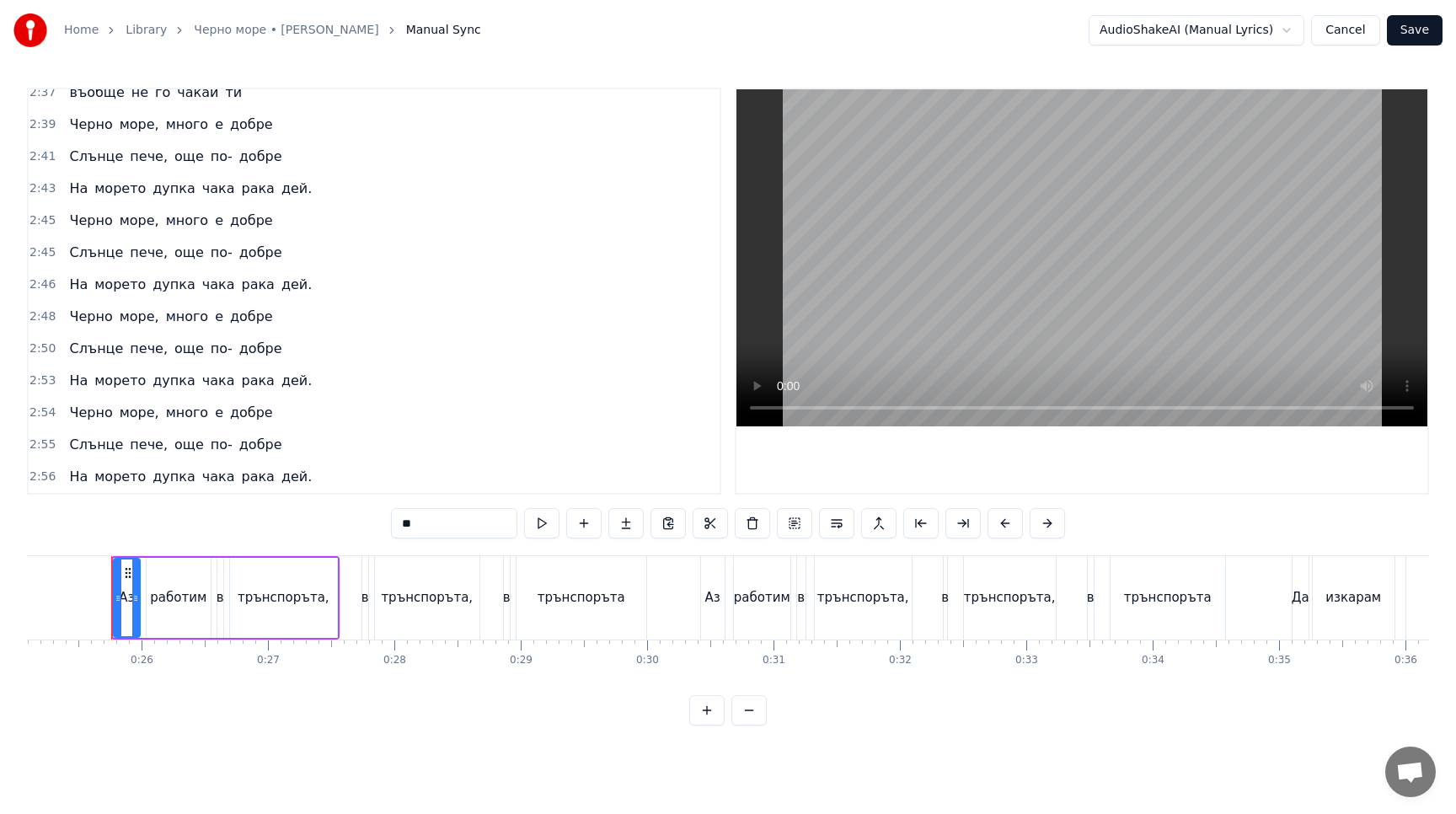
click at [215, 370] on div "На морето дупка чака рака дей." at bounding box center [190, 380] width 256 height 30
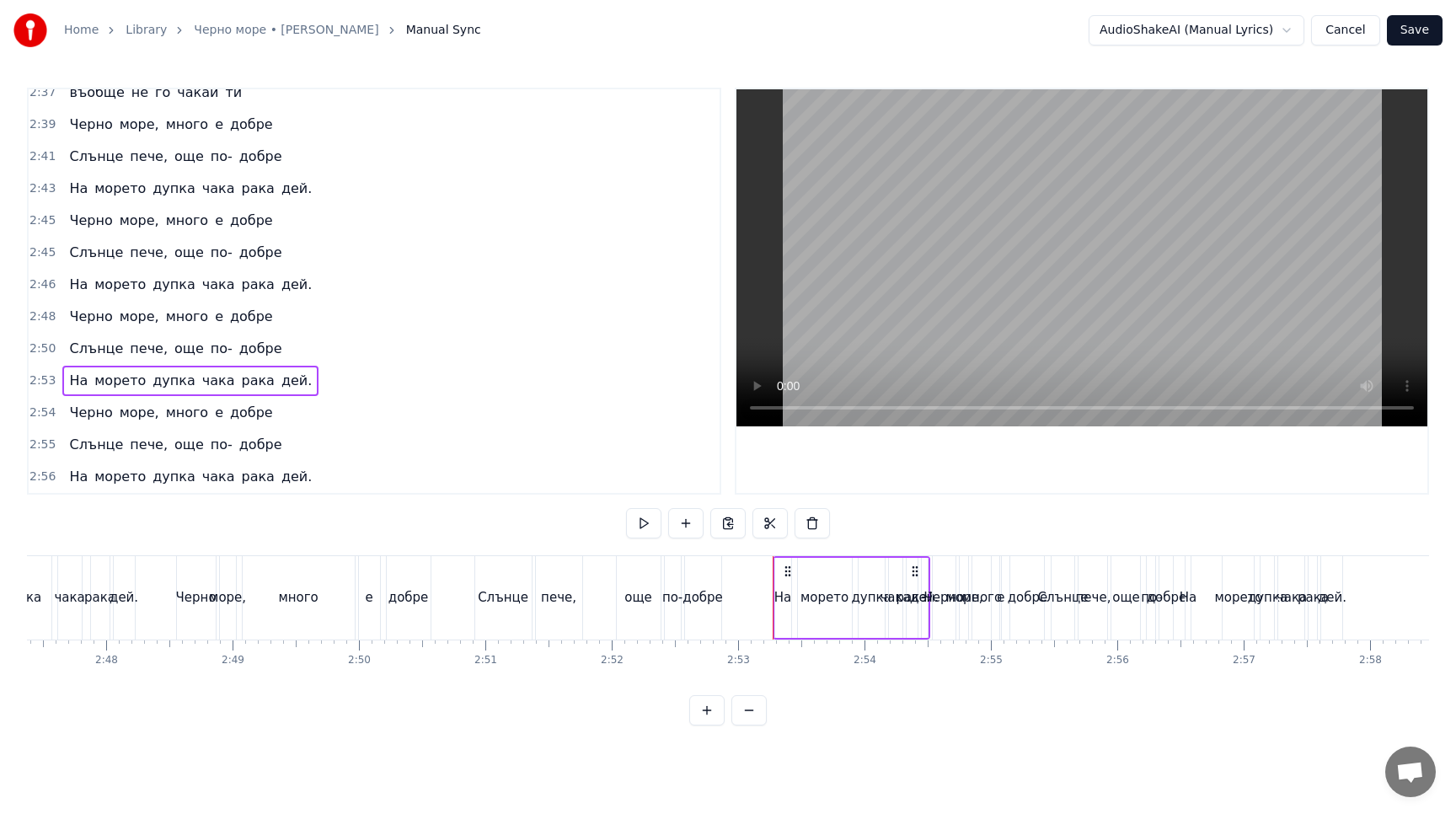
scroll to position [0, 21468]
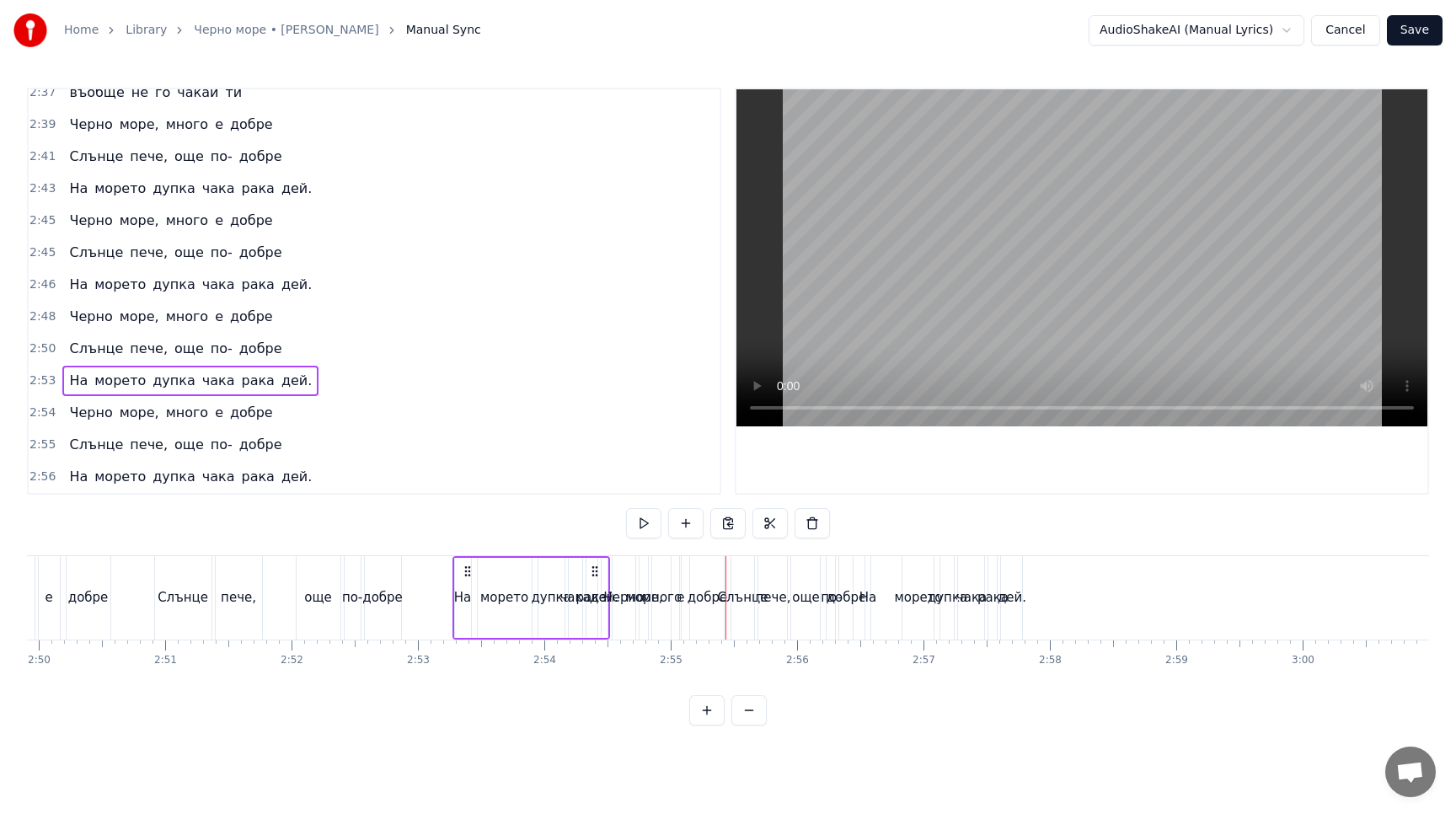
click at [704, 713] on button at bounding box center [706, 710] width 36 height 30
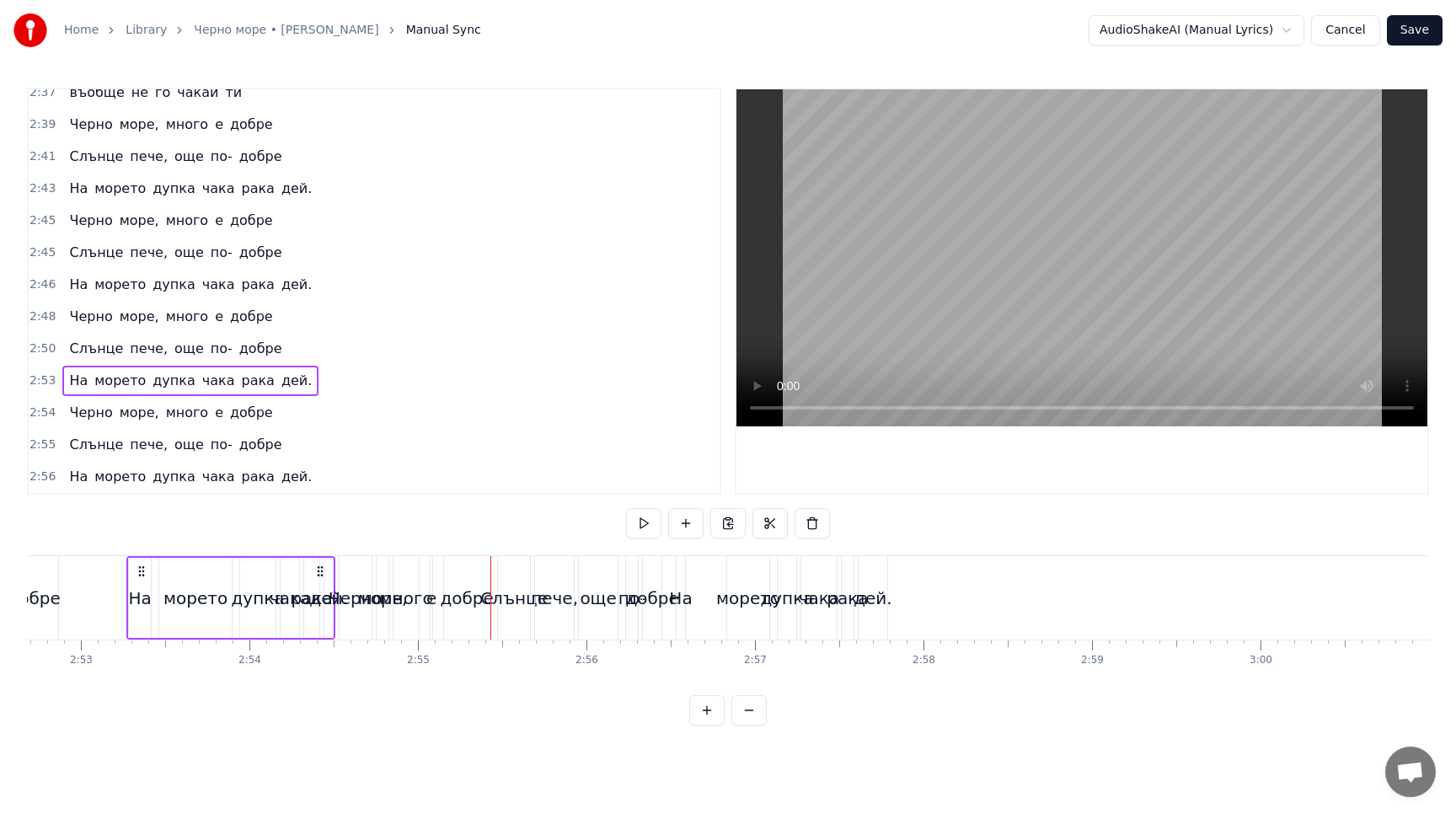
click at [704, 713] on button at bounding box center [706, 710] width 36 height 30
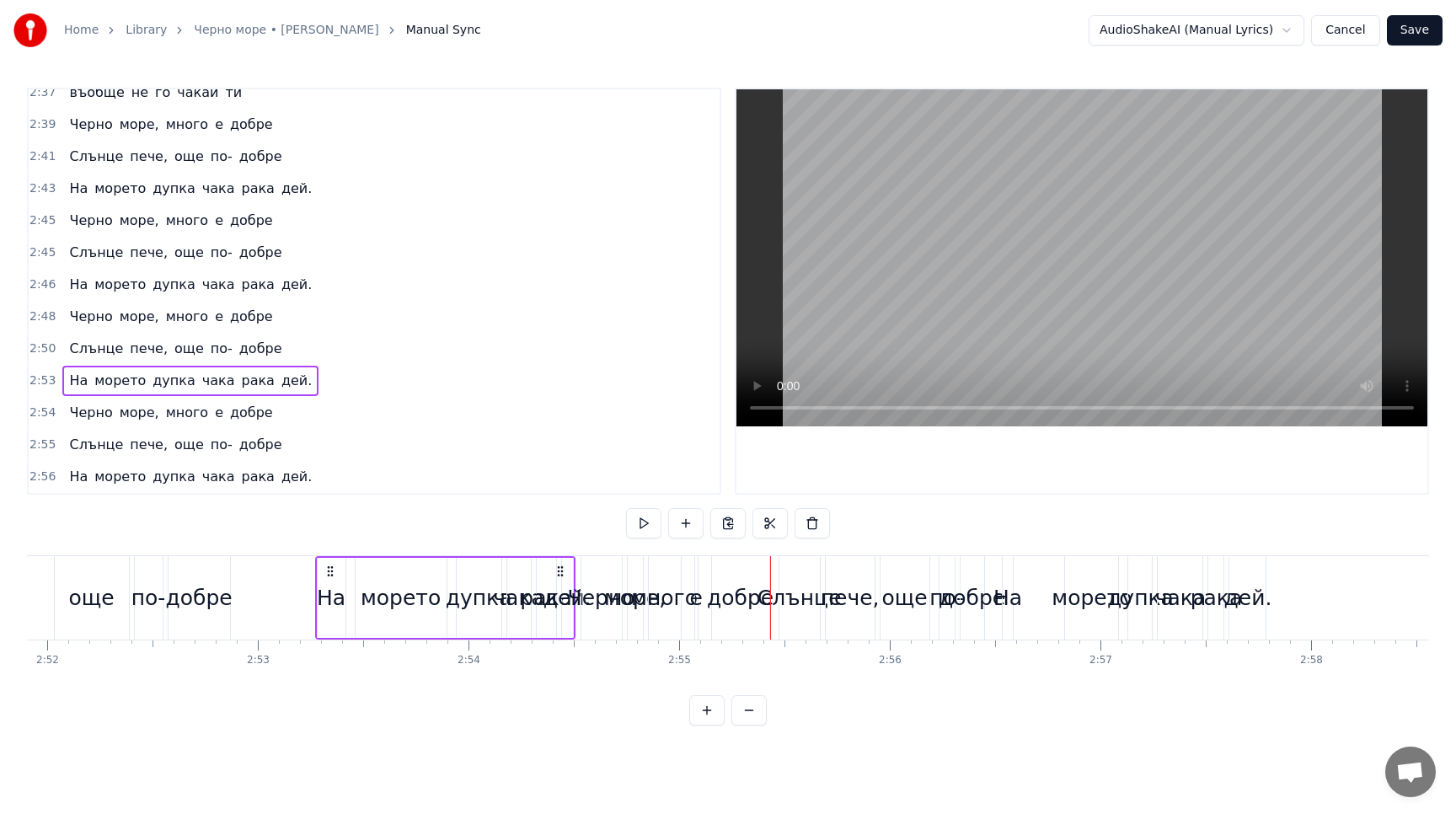
scroll to position [0, 36201]
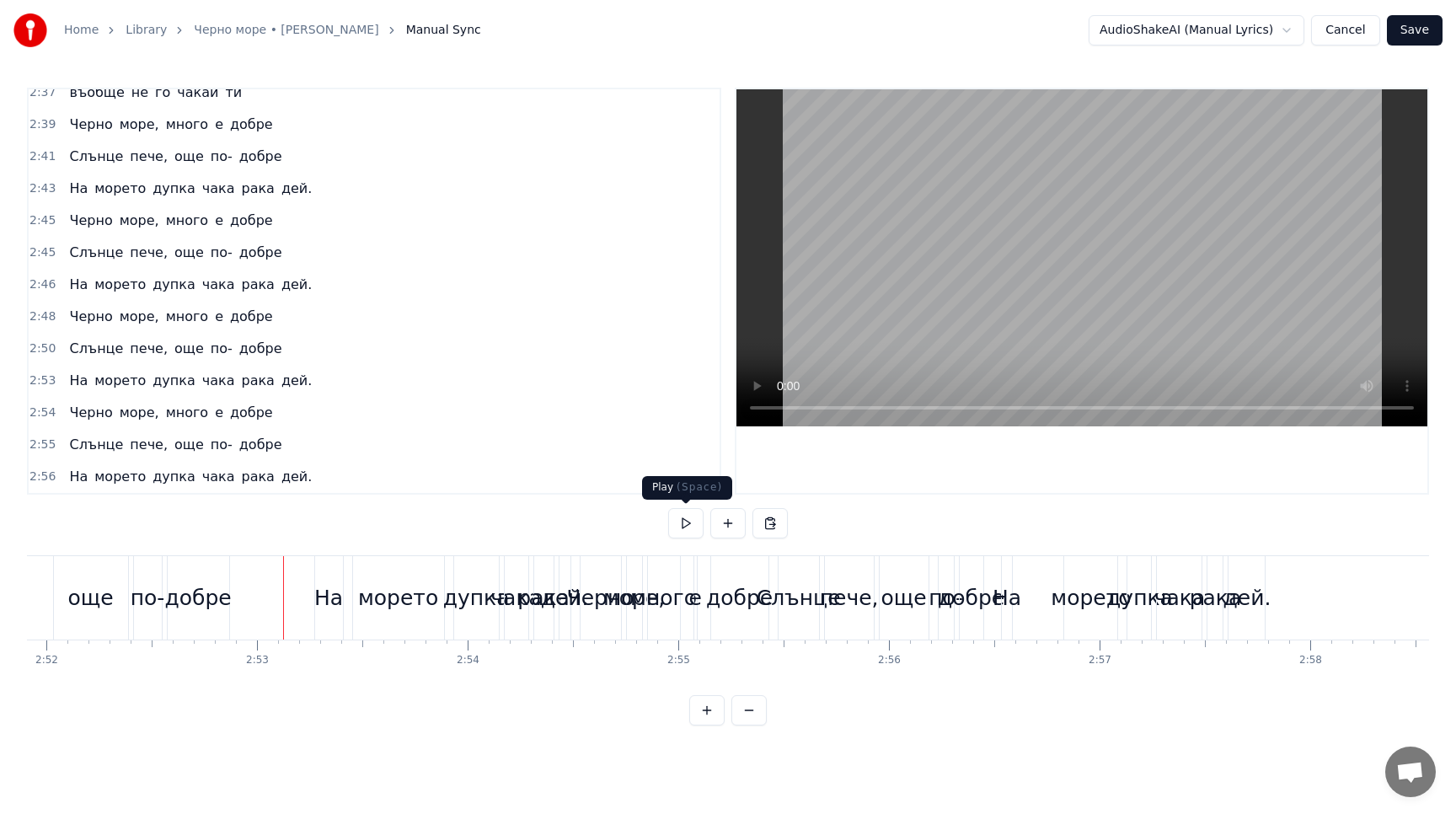
click at [694, 520] on button at bounding box center [685, 523] width 36 height 30
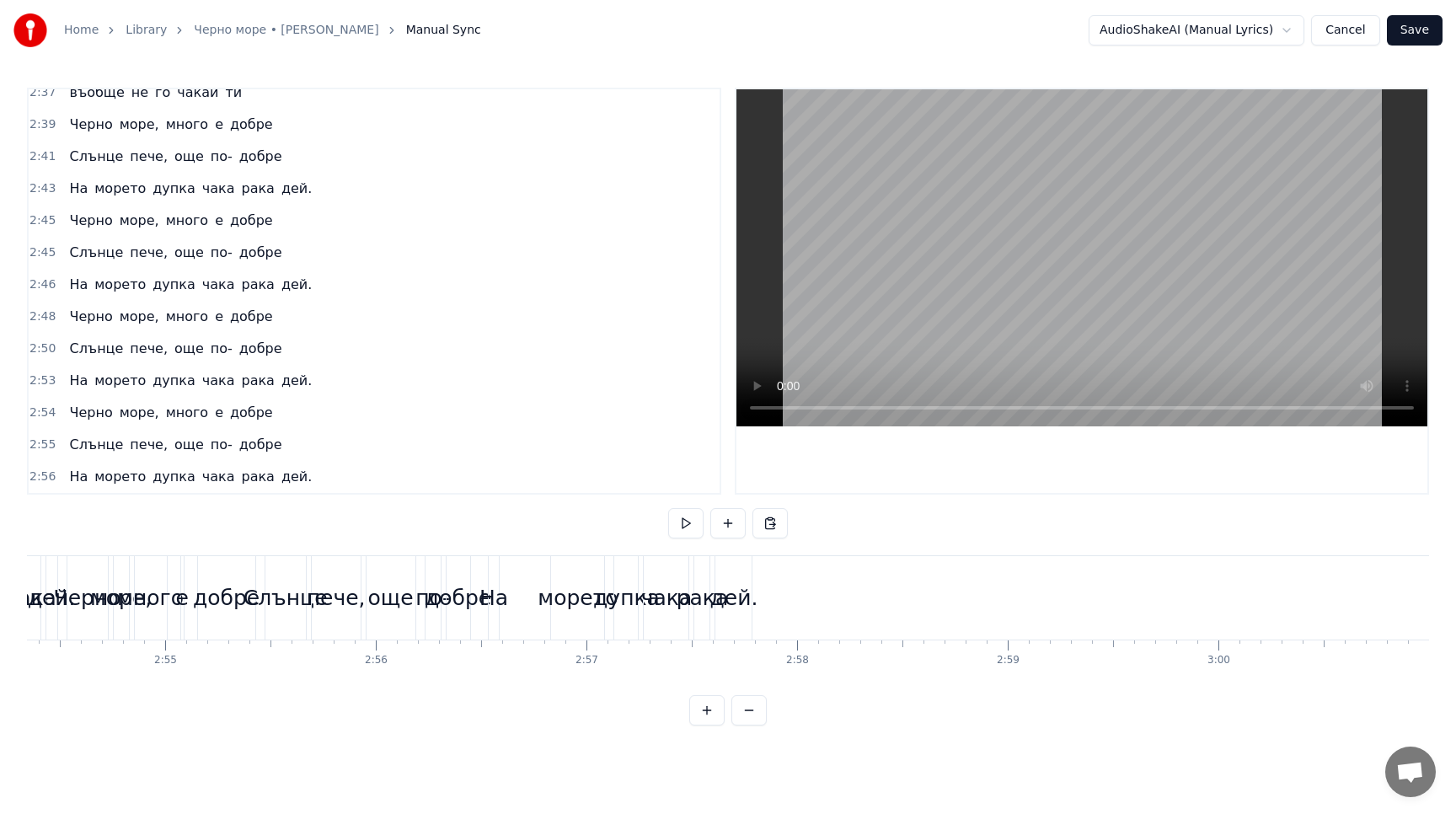
scroll to position [0, 36715]
click at [225, 434] on div "Слънце пече, още по- добре" at bounding box center [175, 444] width 226 height 30
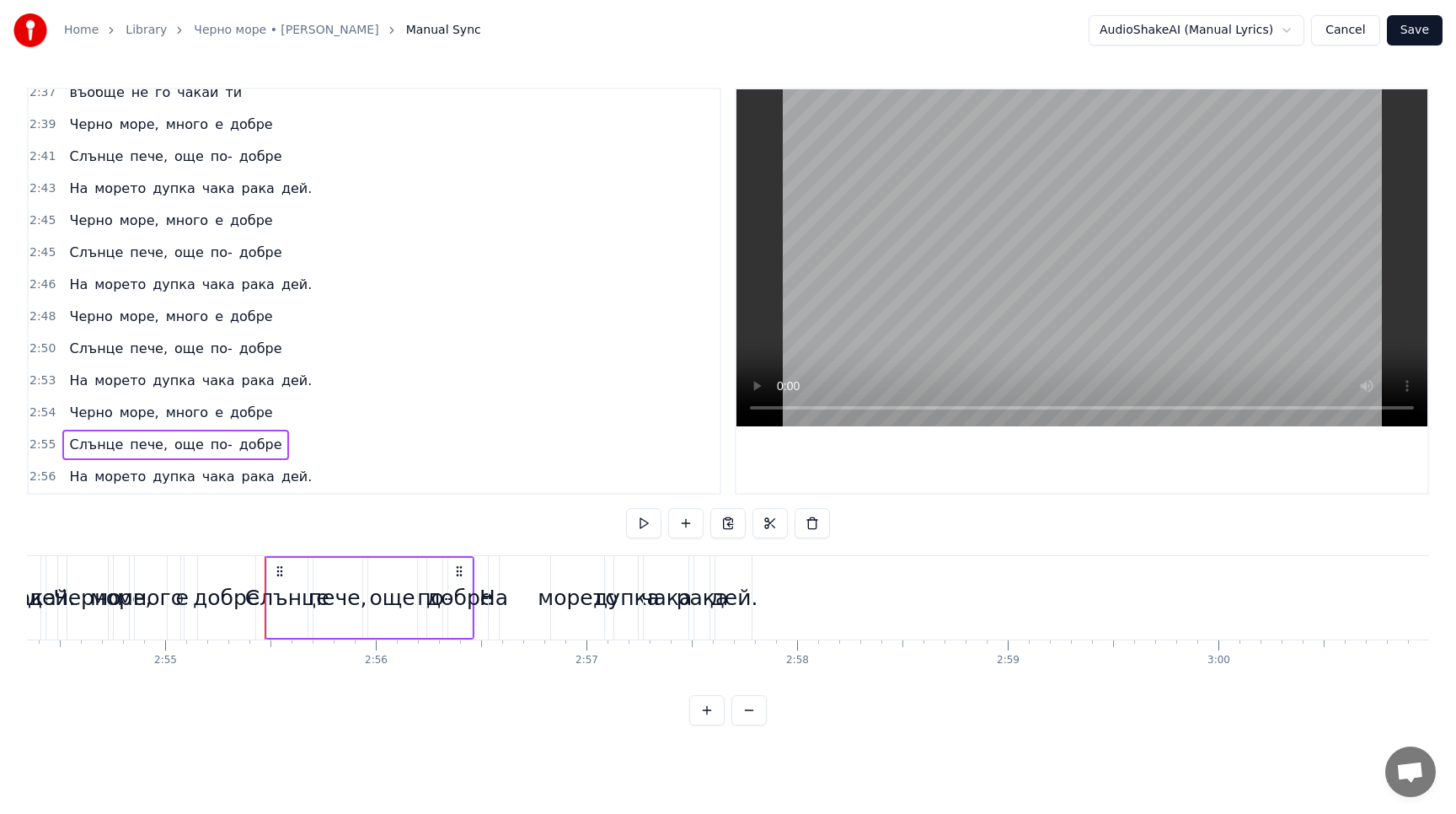
scroll to position [0, 36714]
click at [818, 526] on button at bounding box center [812, 523] width 36 height 30
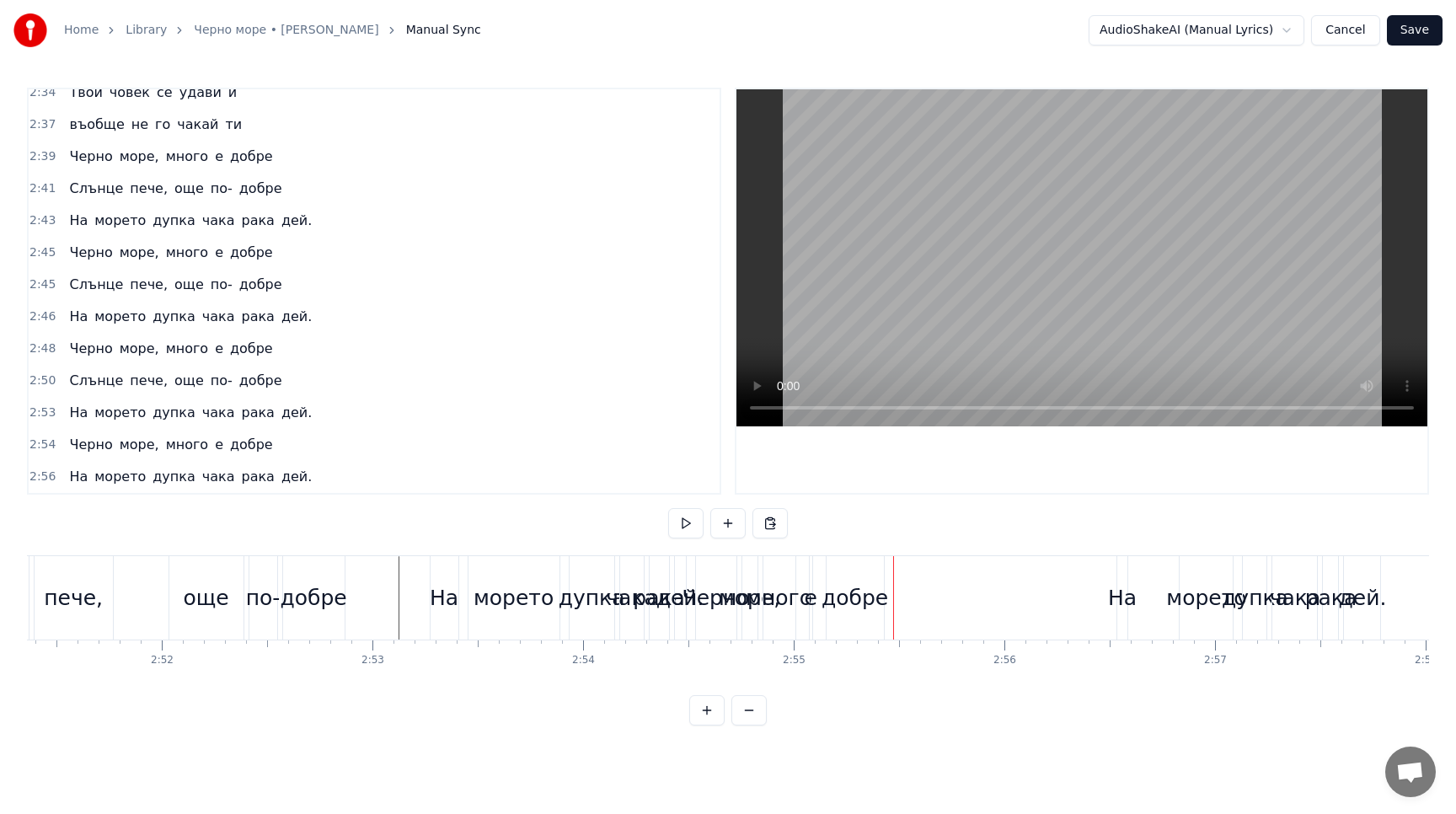
scroll to position [0, 36078]
click at [234, 465] on div "На морето дупка чака рака дей." at bounding box center [190, 476] width 256 height 30
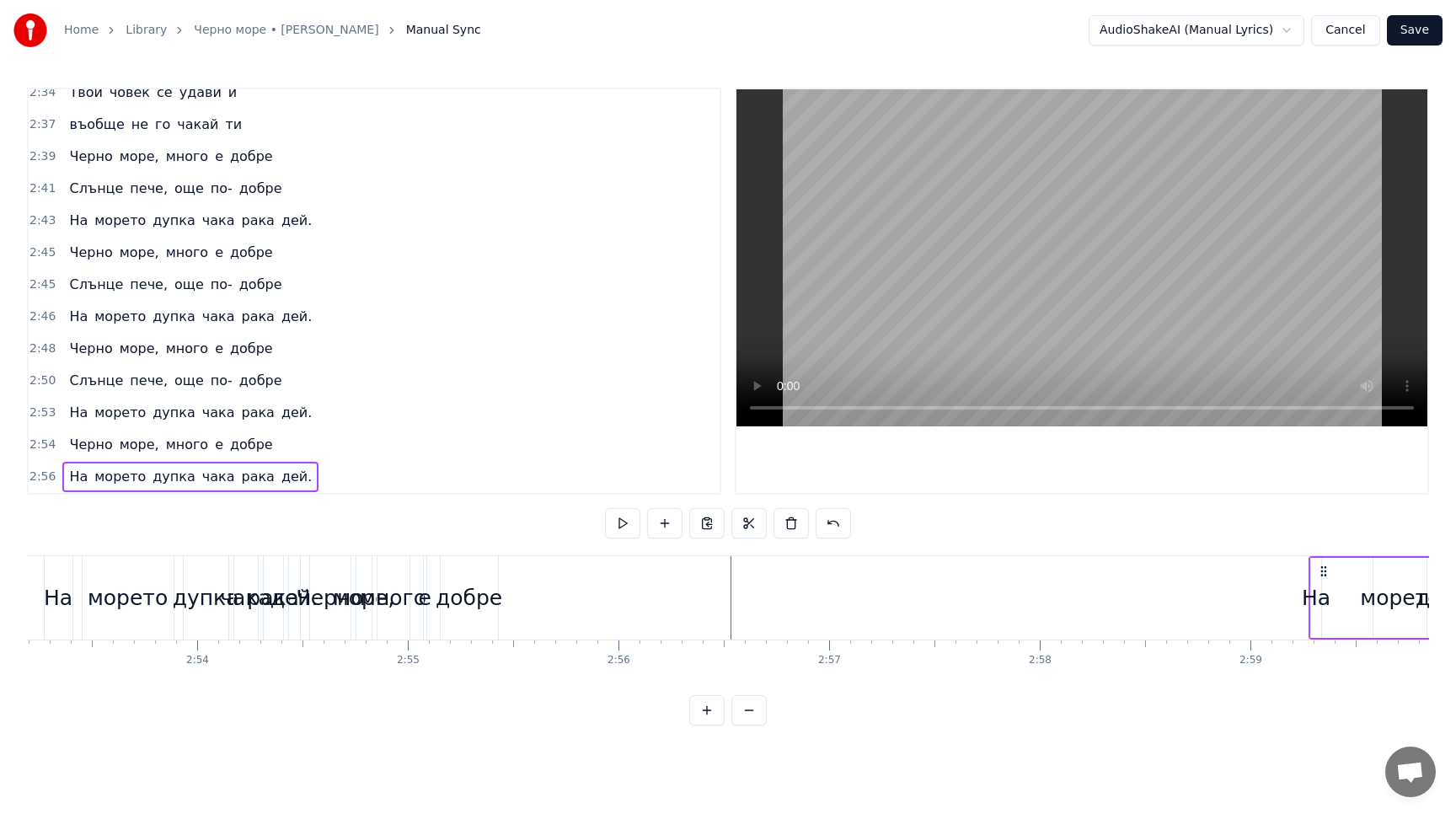
scroll to position [0, 36543]
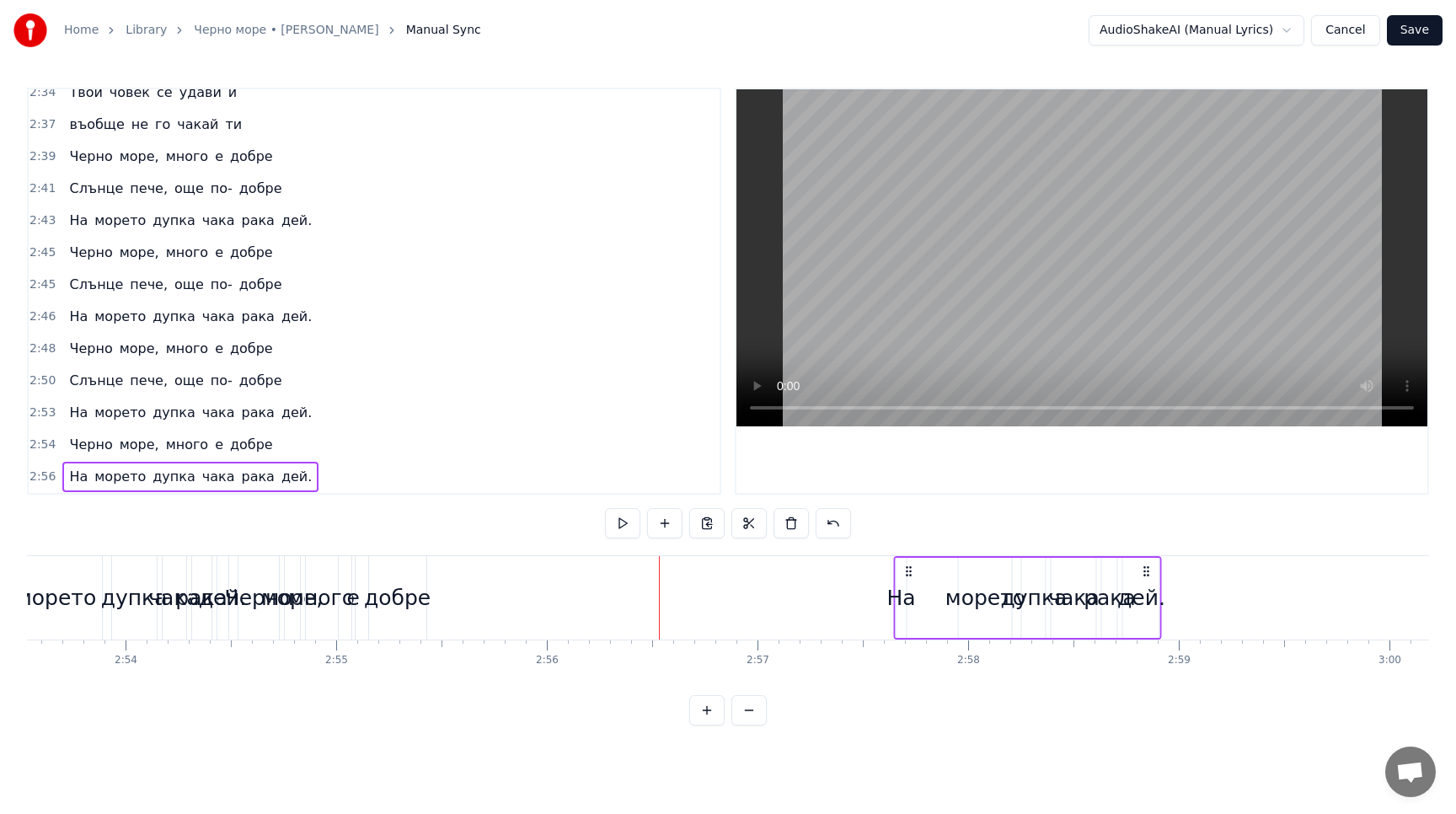
drag, startPoint x: 1138, startPoint y: 570, endPoint x: 908, endPoint y: 623, distance: 236.0
click at [907, 623] on div "На морето дупка чака рака дей." at bounding box center [1028, 597] width 269 height 83
click at [630, 525] on button at bounding box center [622, 523] width 36 height 30
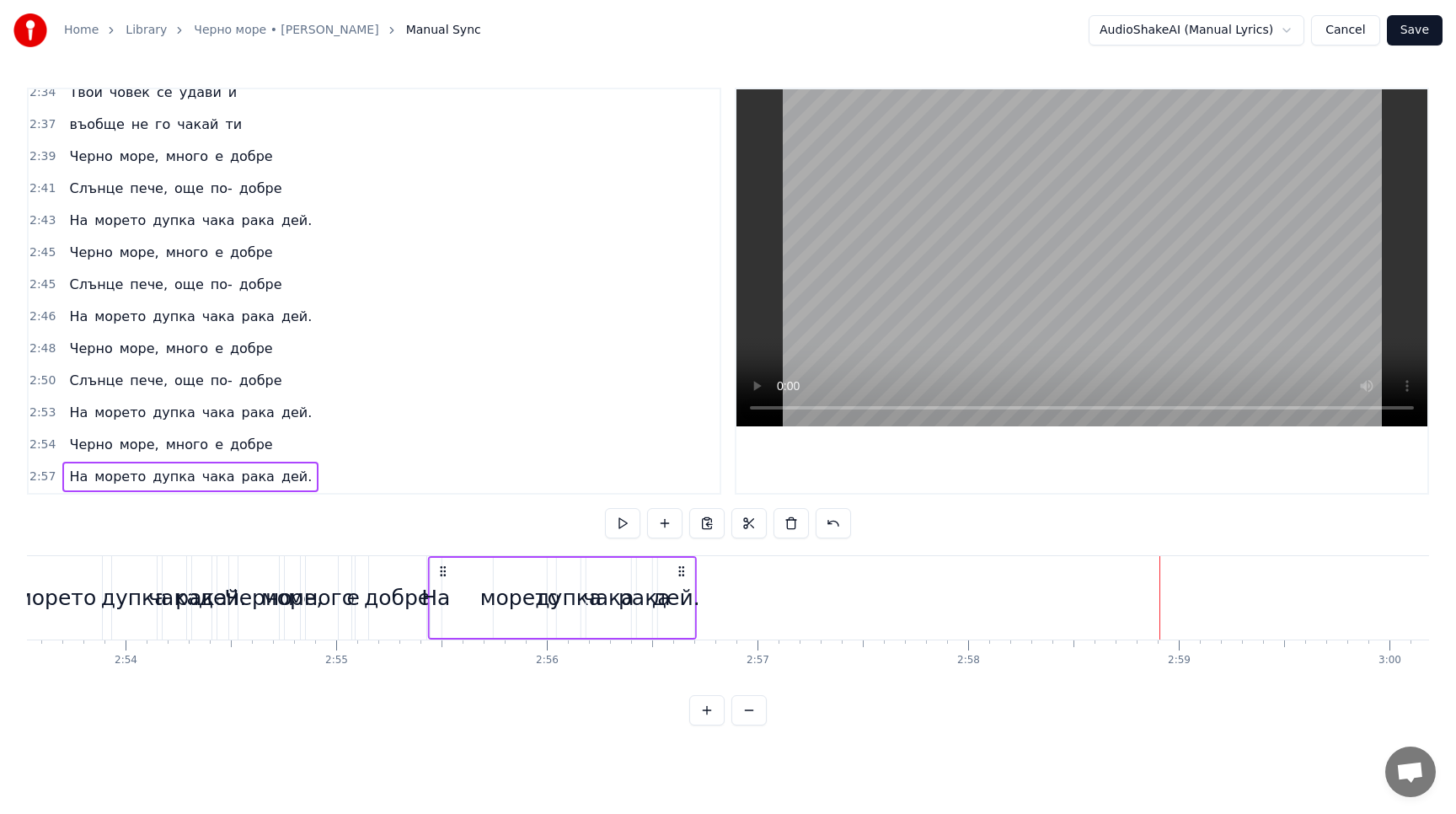
drag, startPoint x: 909, startPoint y: 571, endPoint x: 443, endPoint y: 535, distance: 467.4
click at [443, 535] on div "0:25 Аз работим в трънспоръта, 0:27 в трънспоръта, в трънспоръта 0:30 Аз работи…" at bounding box center [728, 407] width 1402 height 638
click at [619, 523] on button at bounding box center [622, 523] width 36 height 30
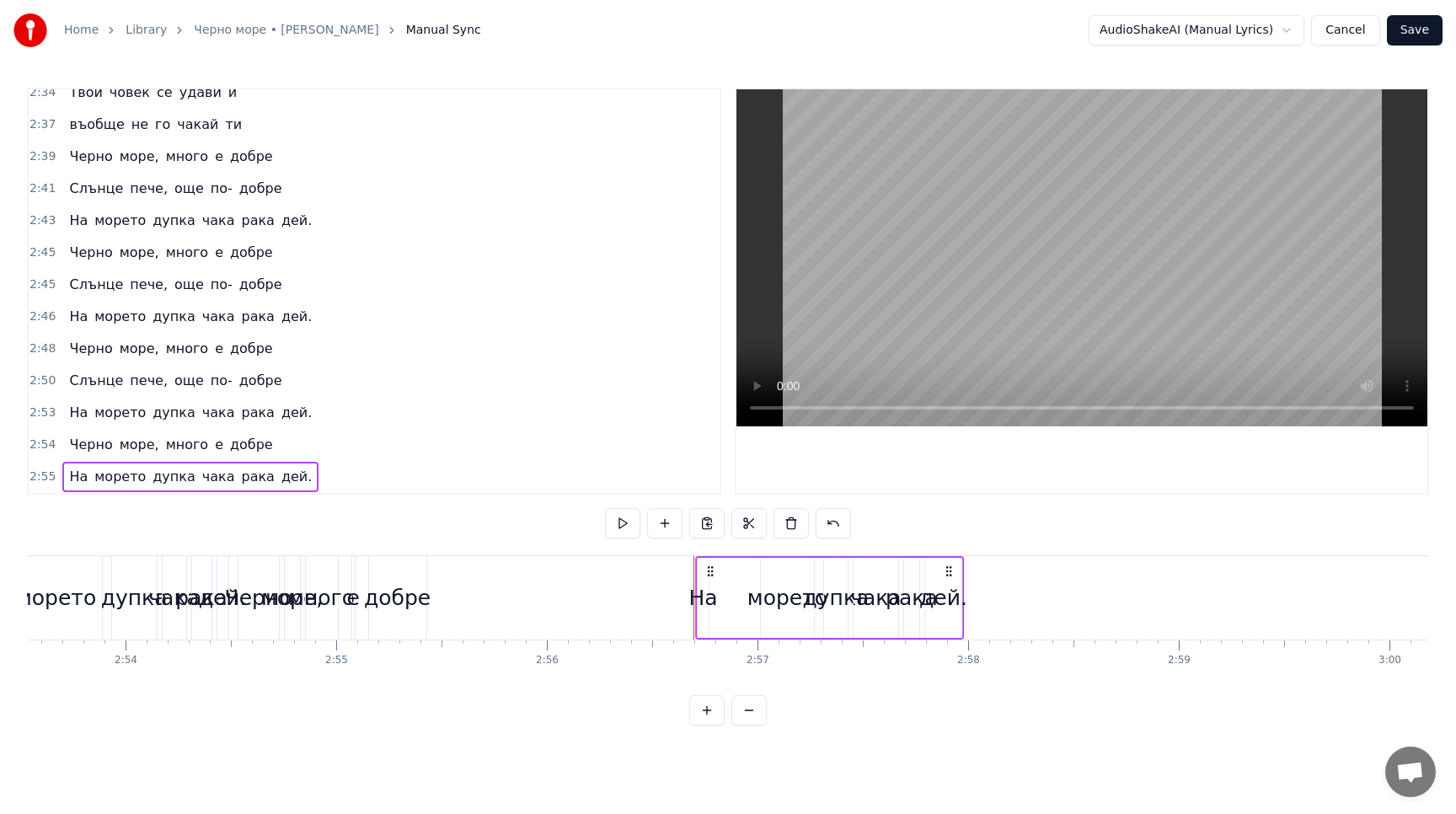
drag, startPoint x: 443, startPoint y: 570, endPoint x: 710, endPoint y: 566, distance: 267.0
click at [710, 566] on icon at bounding box center [710, 571] width 14 height 14
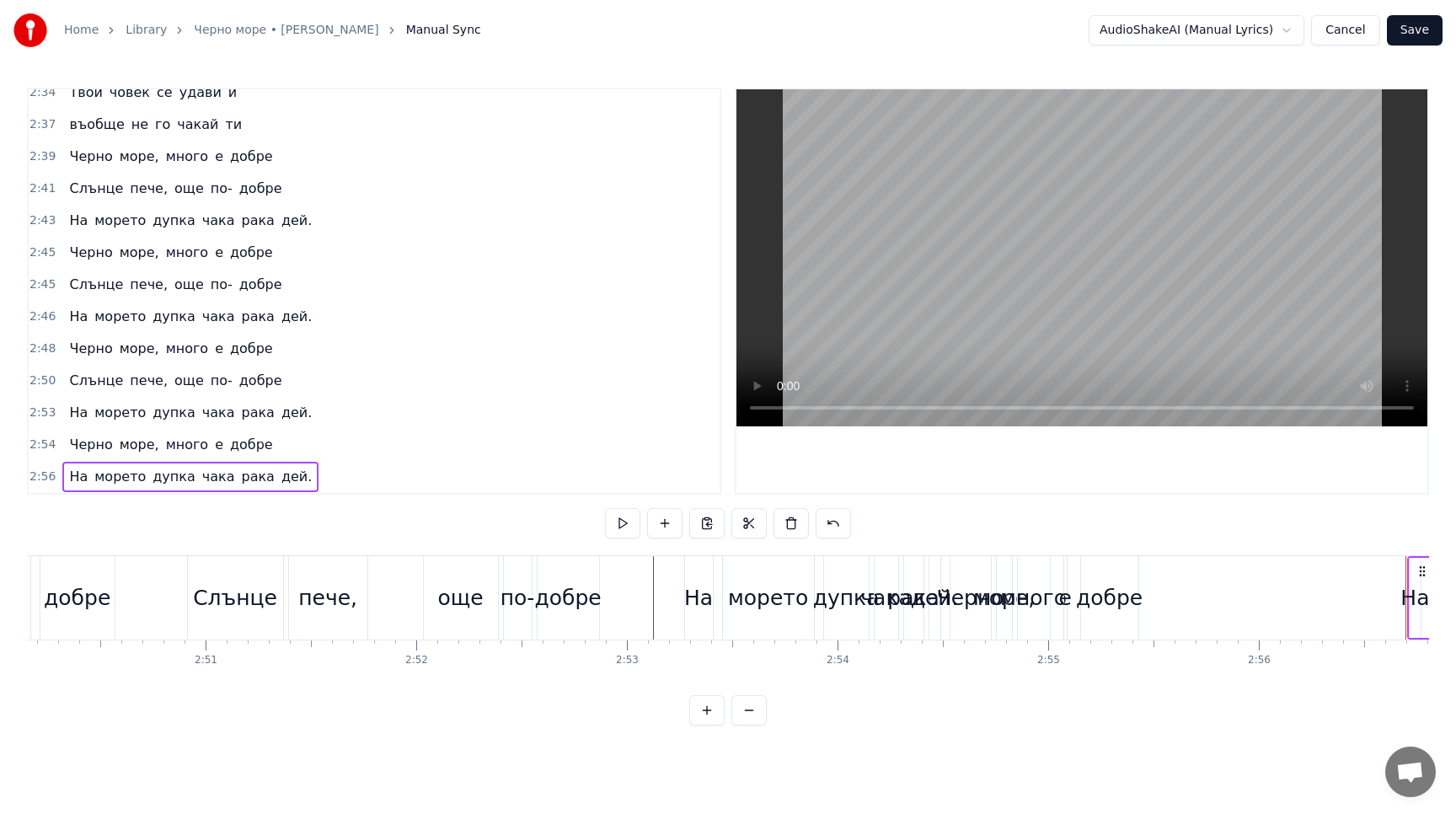
scroll to position [0, 35796]
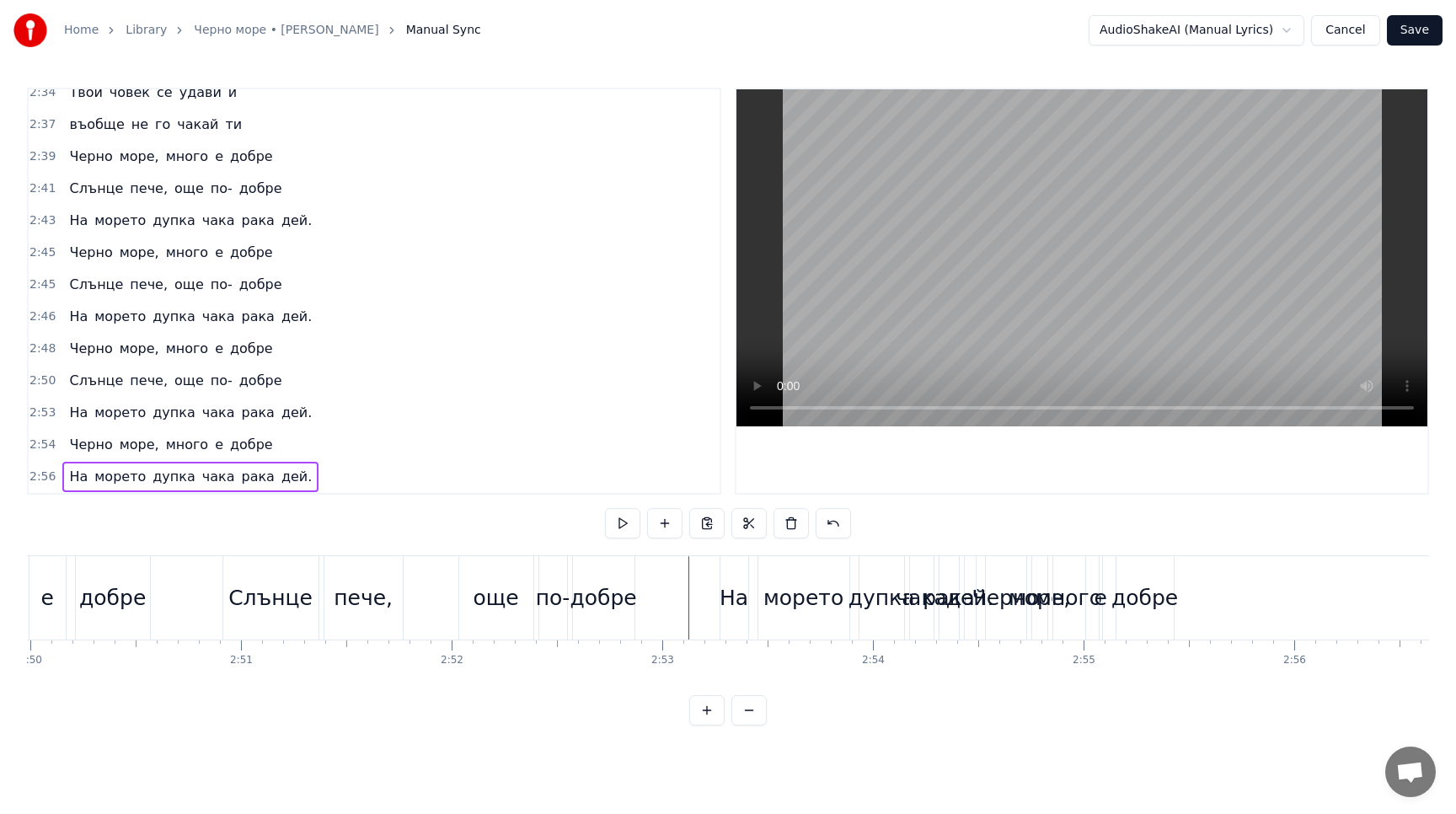
click at [415, 575] on div "Слънце пече, още по- добре" at bounding box center [430, 597] width 416 height 83
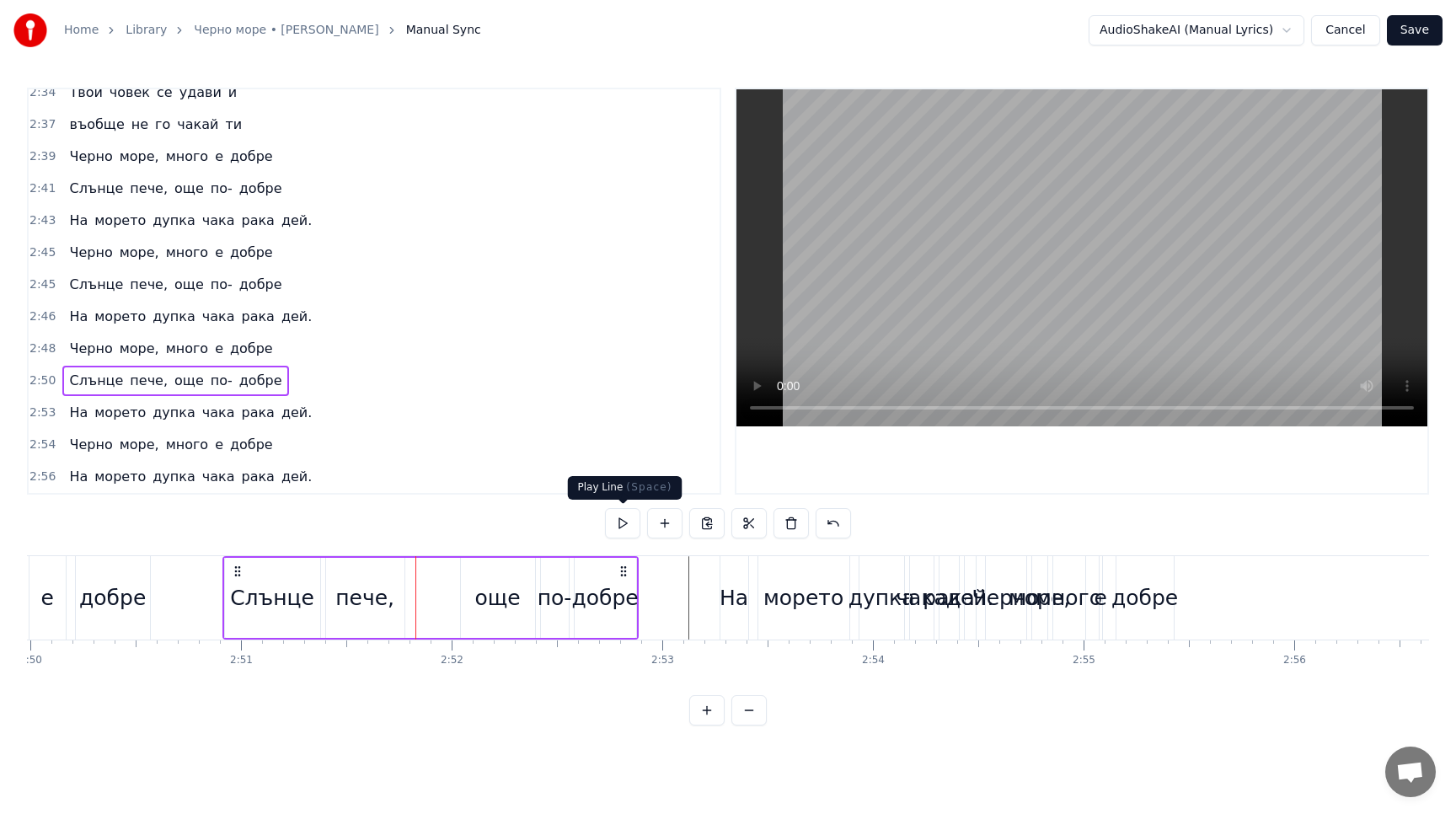
click at [626, 521] on button at bounding box center [622, 523] width 36 height 30
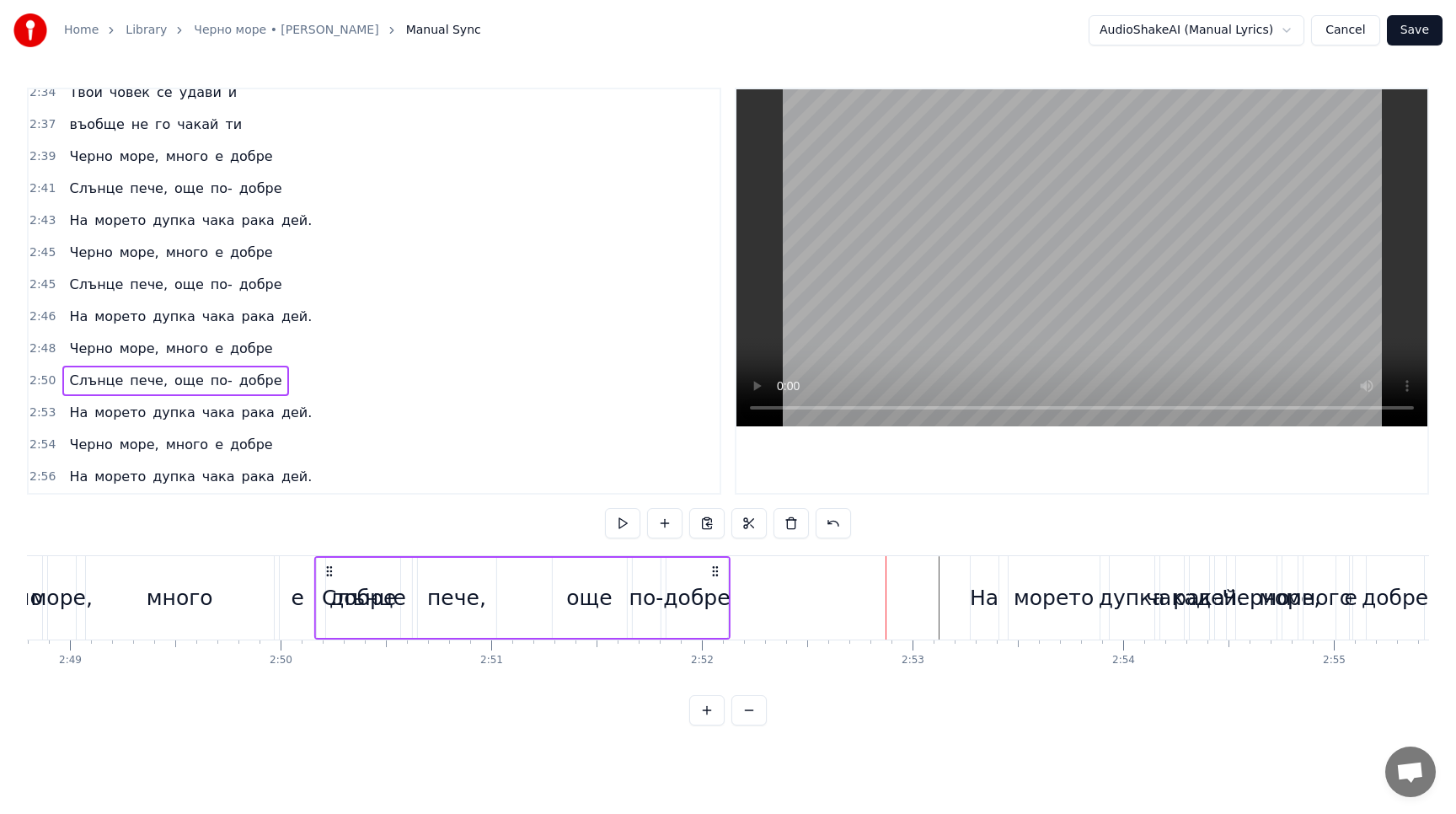
scroll to position [0, 35546]
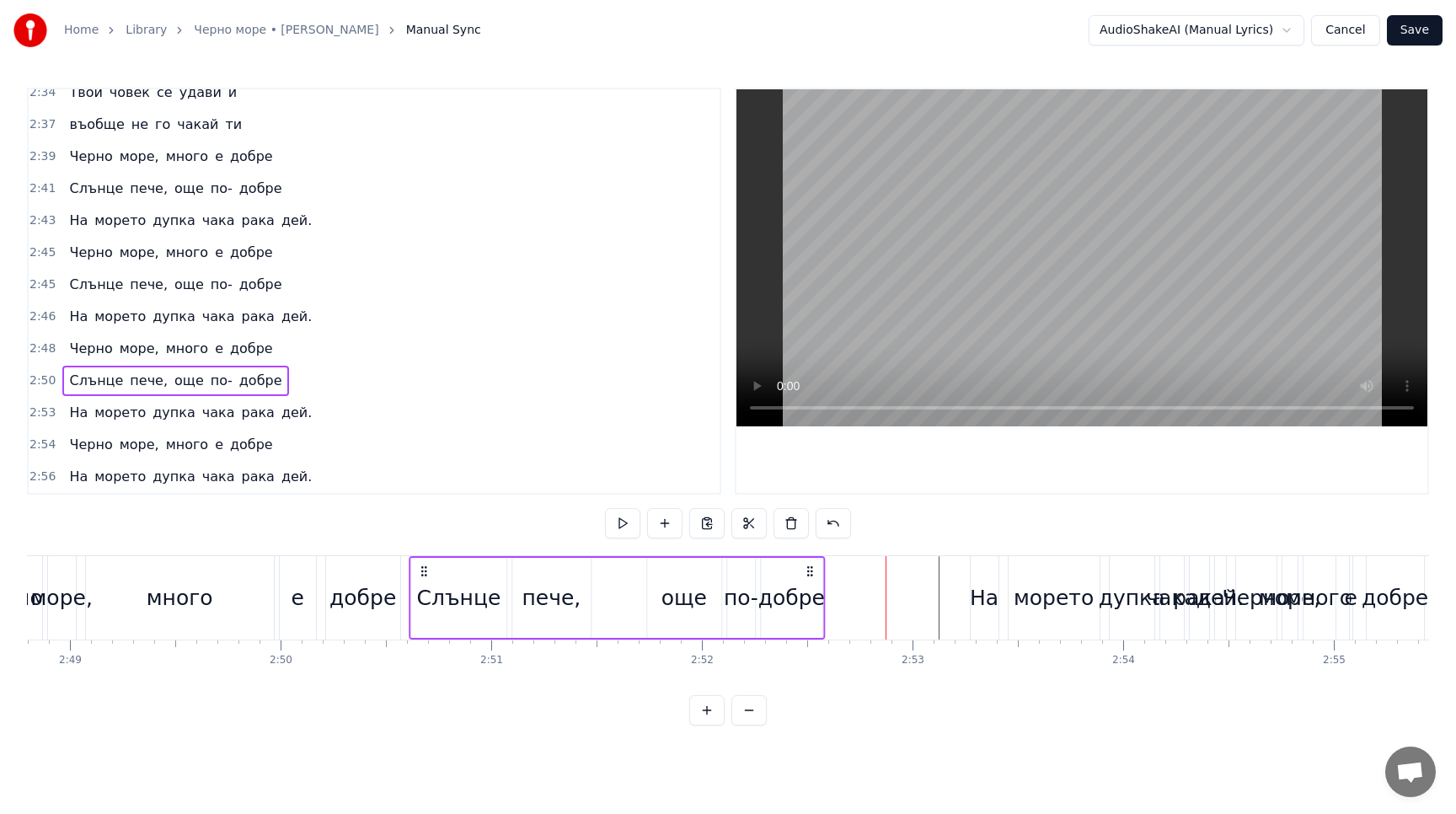
drag, startPoint x: 237, startPoint y: 570, endPoint x: 423, endPoint y: 577, distance: 186.1
click at [423, 577] on icon at bounding box center [424, 571] width 14 height 14
click at [624, 526] on button at bounding box center [622, 523] width 36 height 30
click at [795, 582] on div "добре" at bounding box center [791, 598] width 67 height 32
drag, startPoint x: 821, startPoint y: 599, endPoint x: 836, endPoint y: 599, distance: 15.0
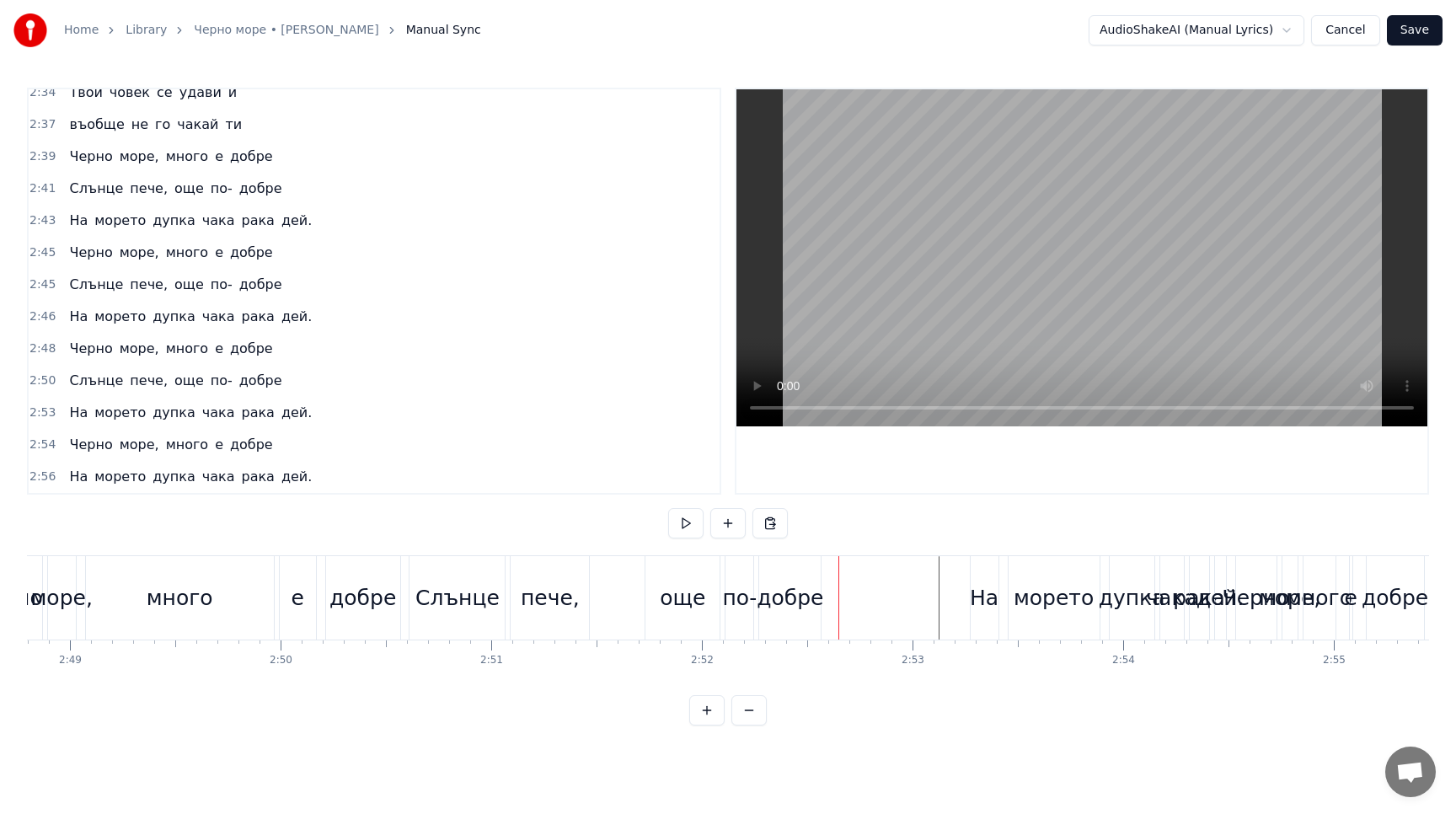
click at [790, 584] on div "добре" at bounding box center [790, 598] width 67 height 32
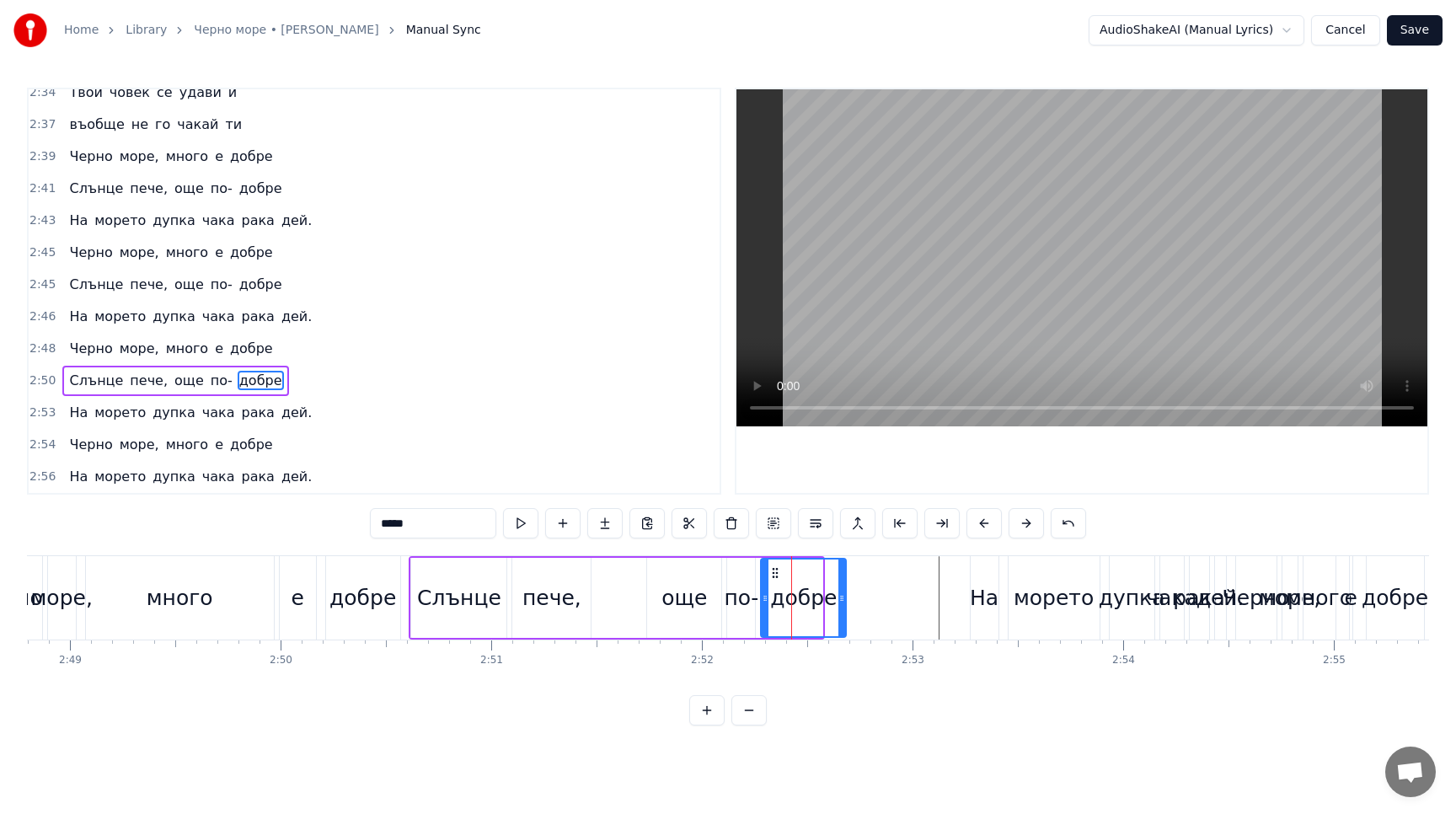
drag, startPoint x: 820, startPoint y: 596, endPoint x: 842, endPoint y: 598, distance: 22.1
click at [842, 598] on icon at bounding box center [841, 598] width 6 height 14
click at [531, 524] on button at bounding box center [521, 523] width 36 height 30
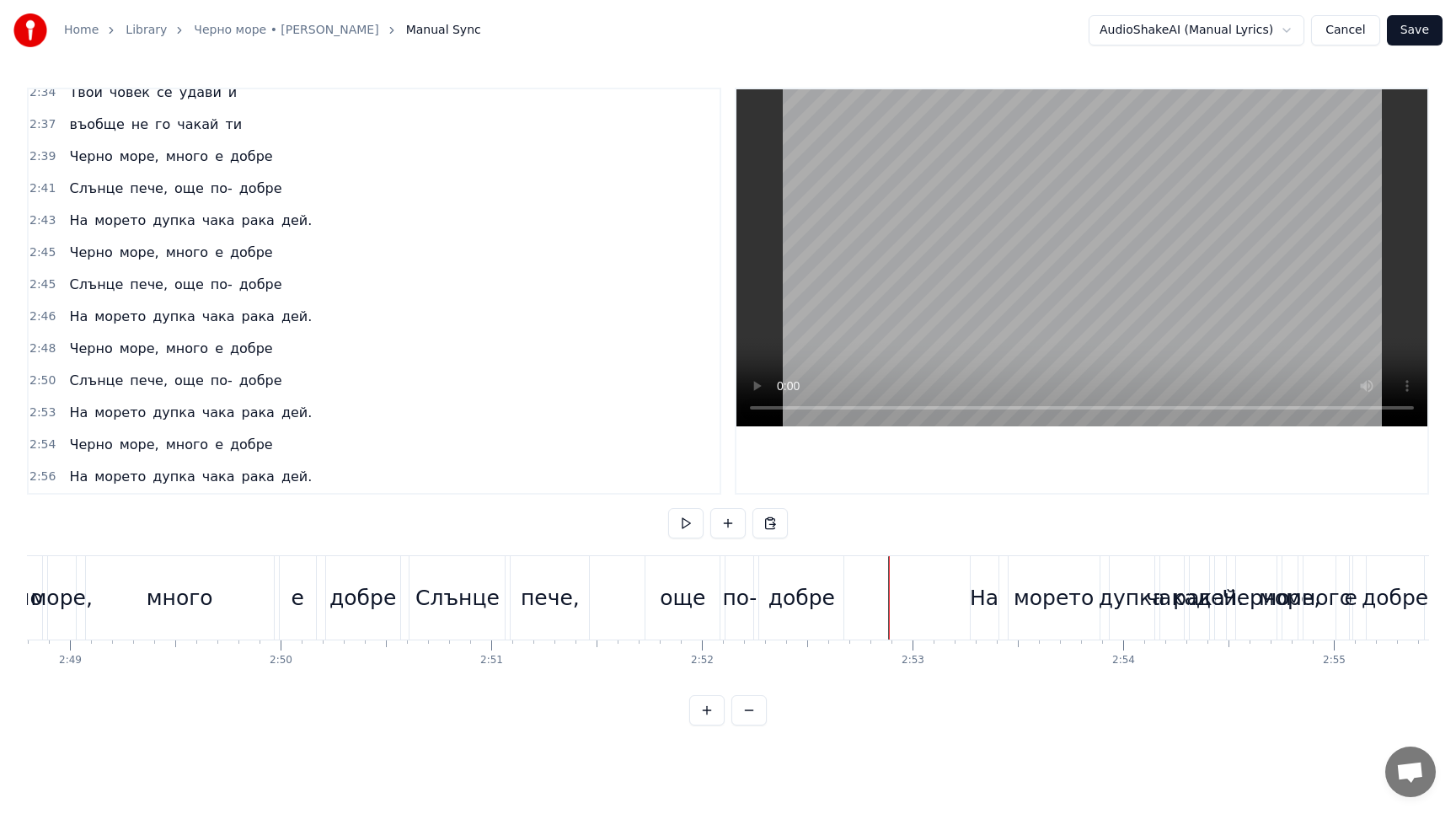
click at [183, 468] on span "дупка" at bounding box center [174, 476] width 46 height 19
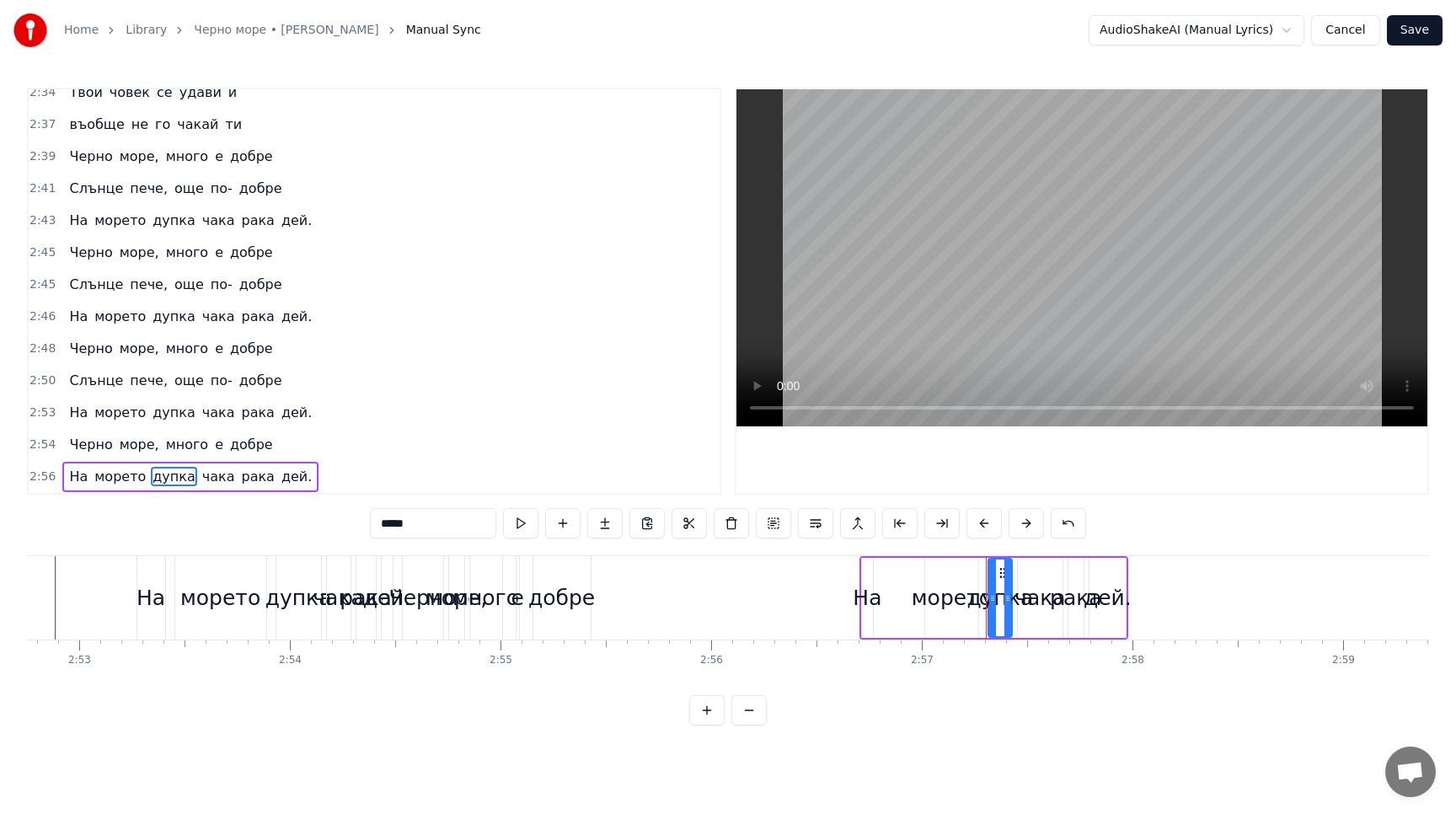
scroll to position [0, 36350]
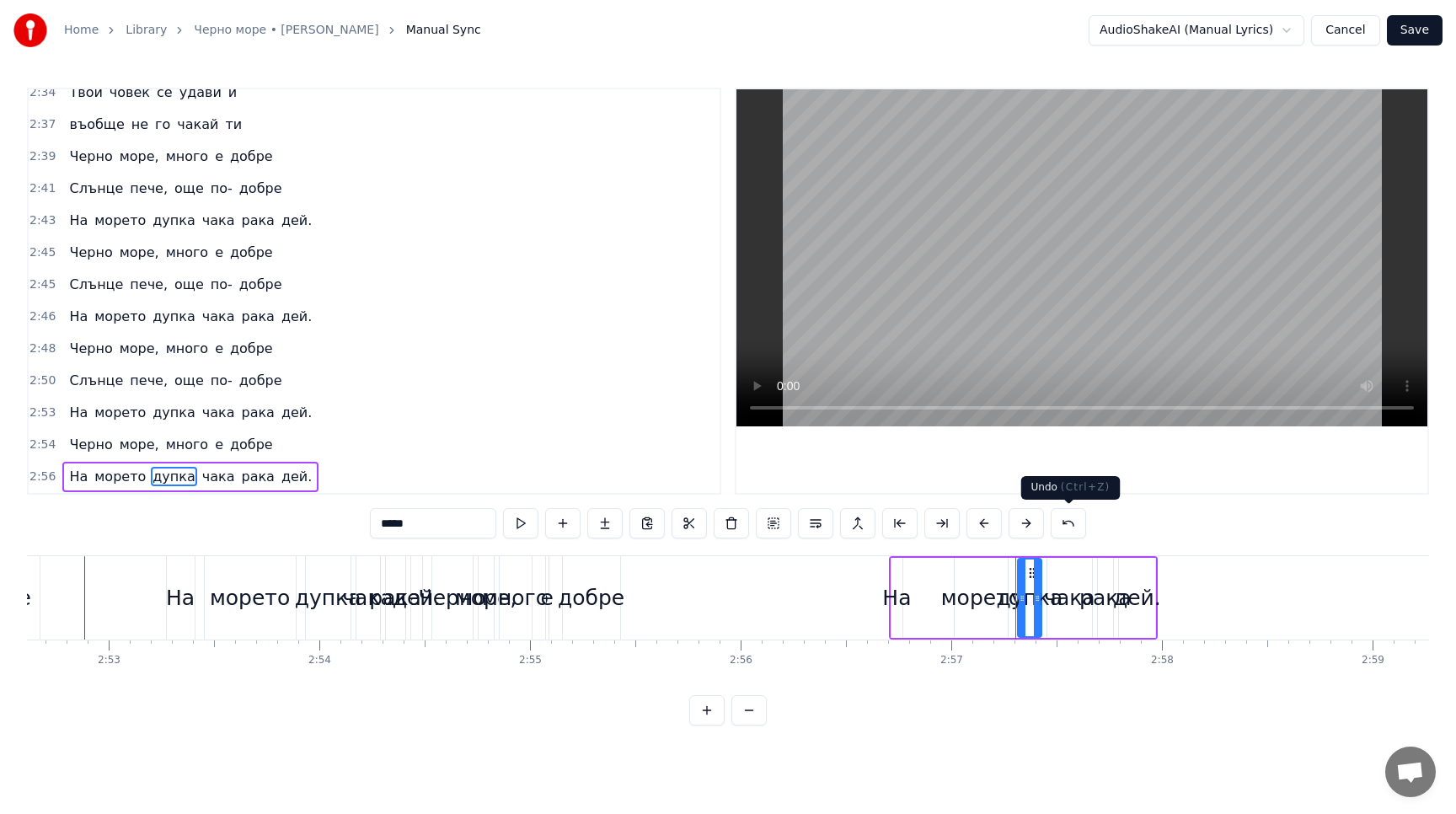
click at [1065, 528] on button at bounding box center [1068, 523] width 36 height 30
click at [1047, 527] on button at bounding box center [1047, 523] width 36 height 30
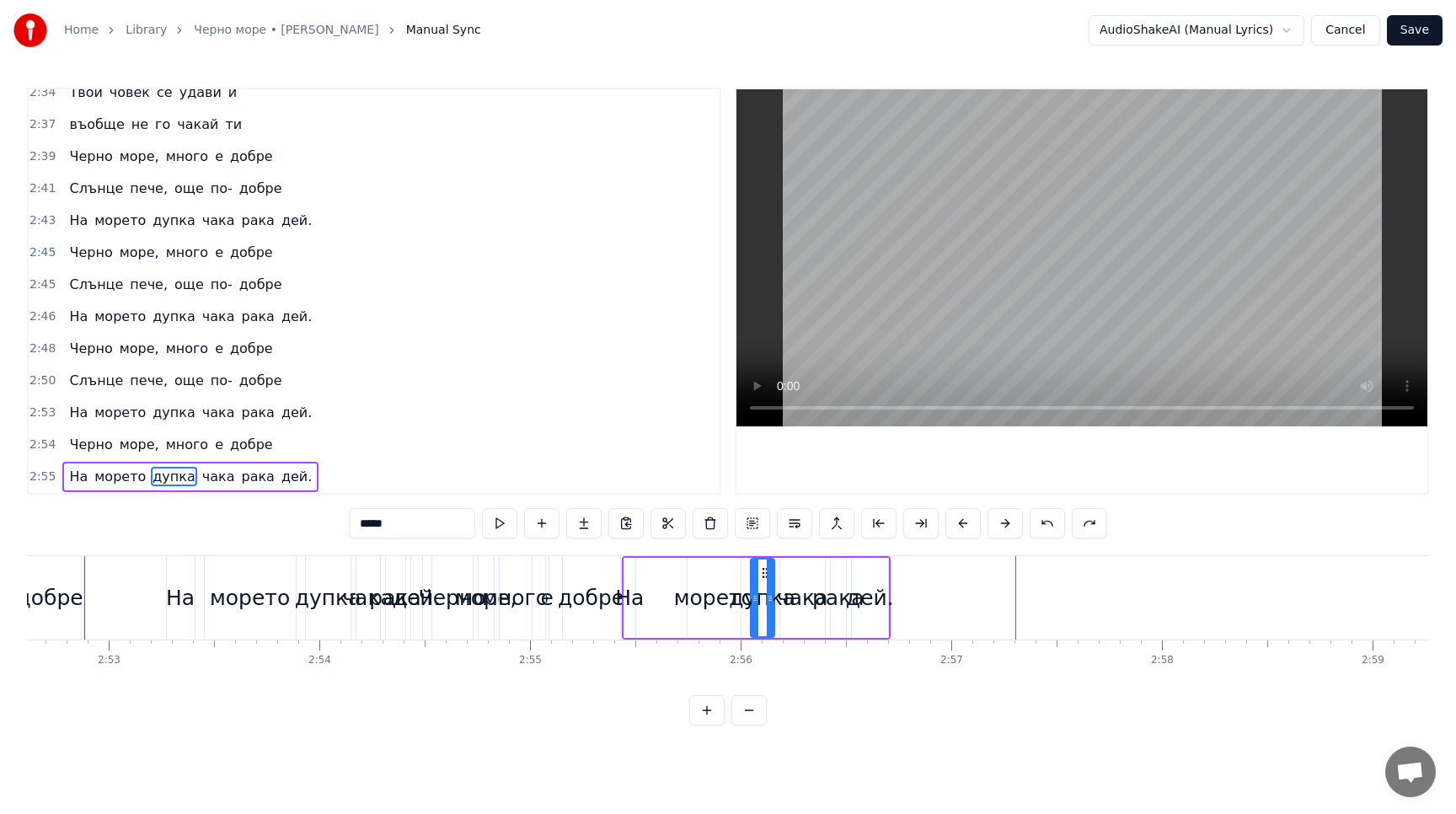
click at [1047, 527] on button at bounding box center [1047, 523] width 36 height 30
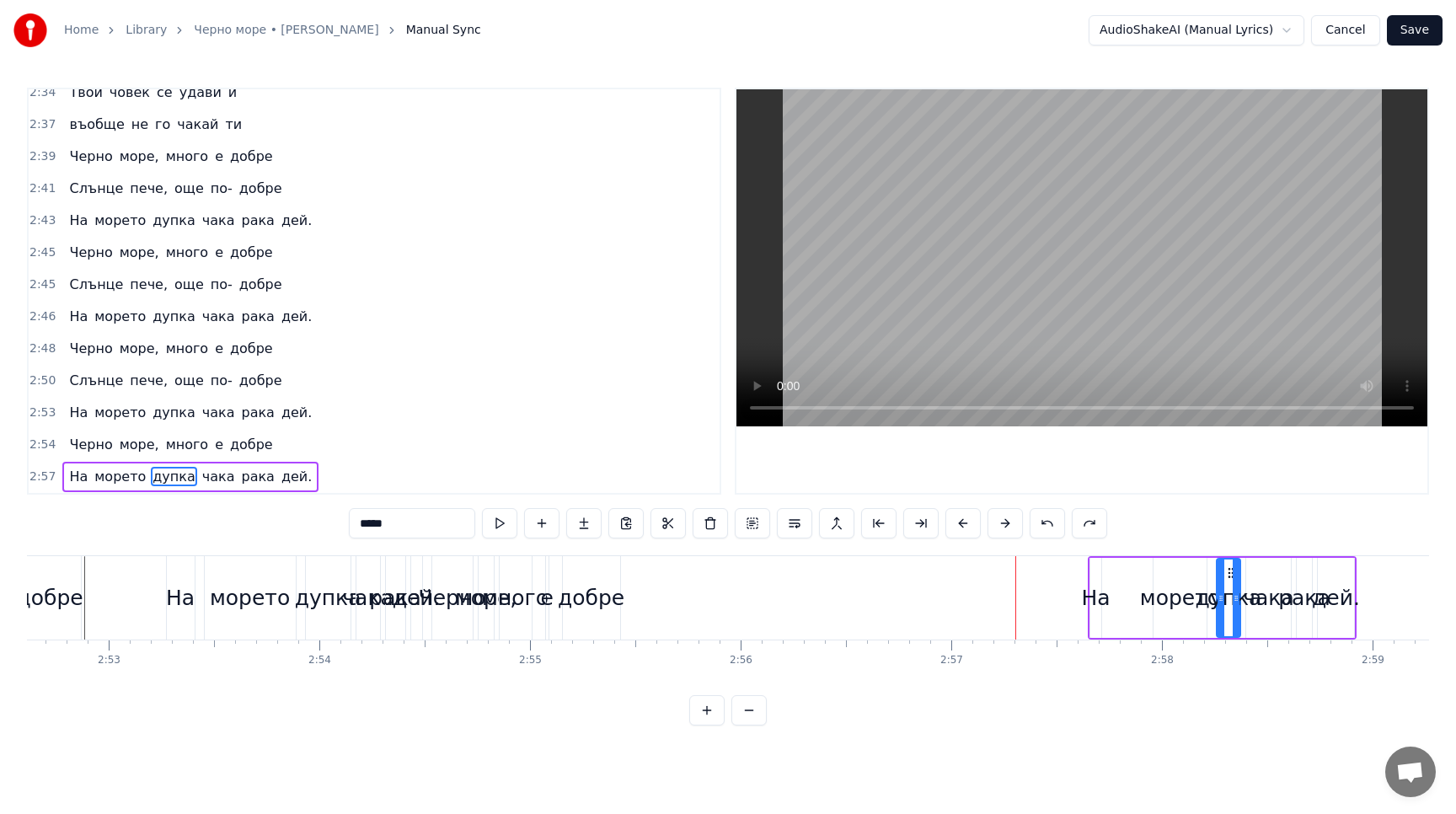
click at [1047, 527] on button at bounding box center [1047, 523] width 36 height 30
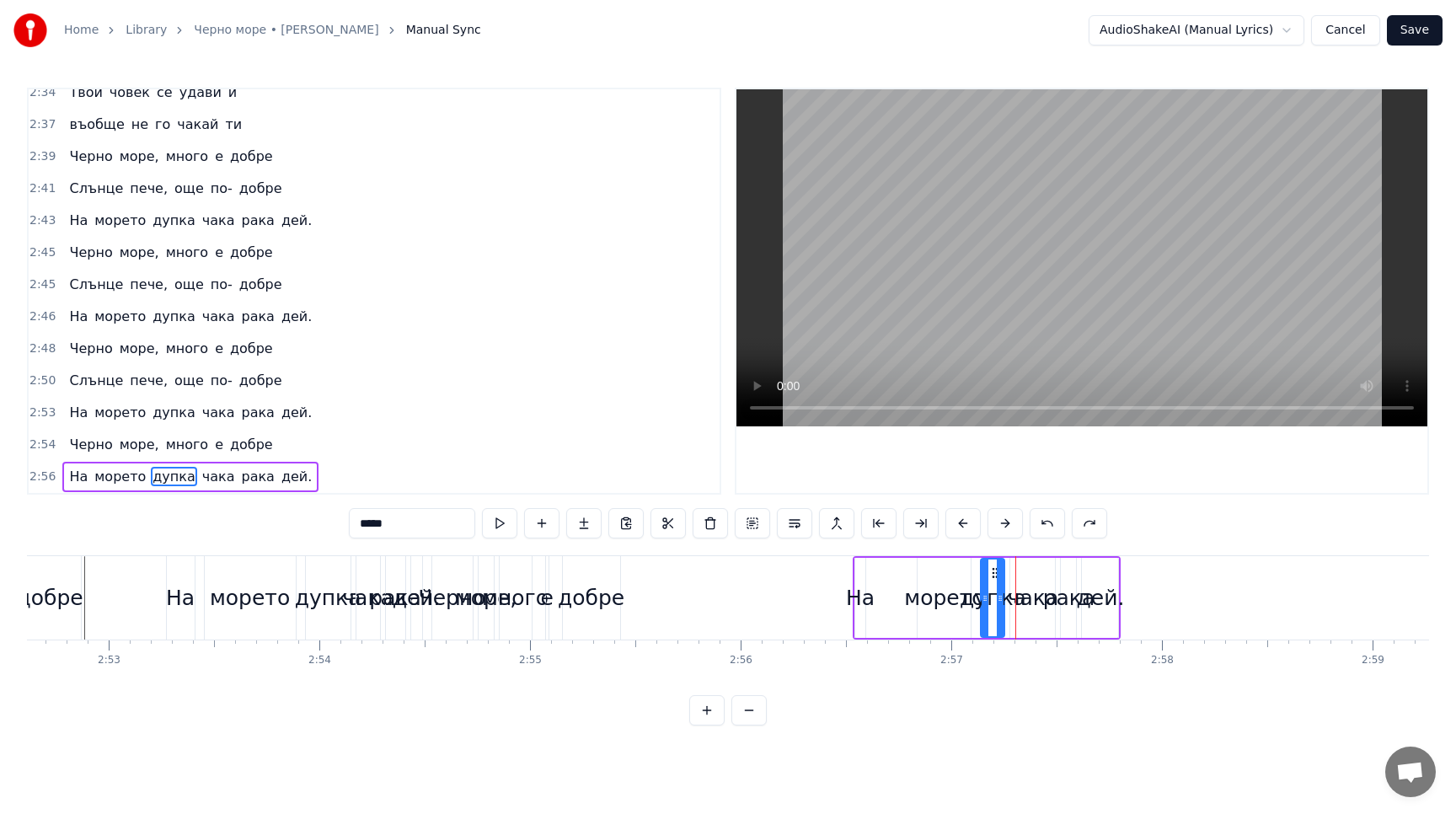
click at [1047, 527] on button at bounding box center [1047, 523] width 36 height 30
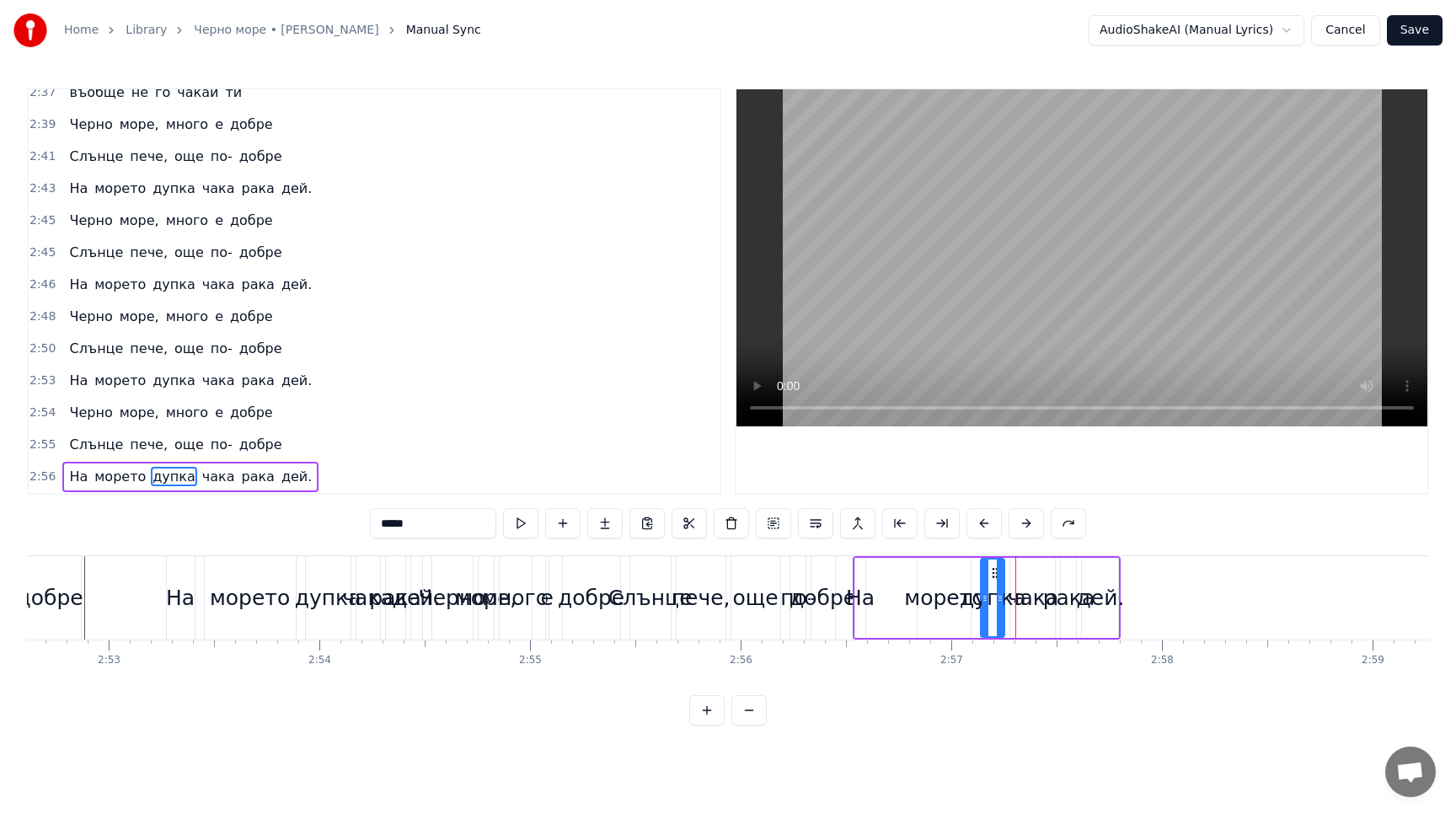
click at [128, 445] on span "пече," at bounding box center [148, 444] width 41 height 19
type input "*****"
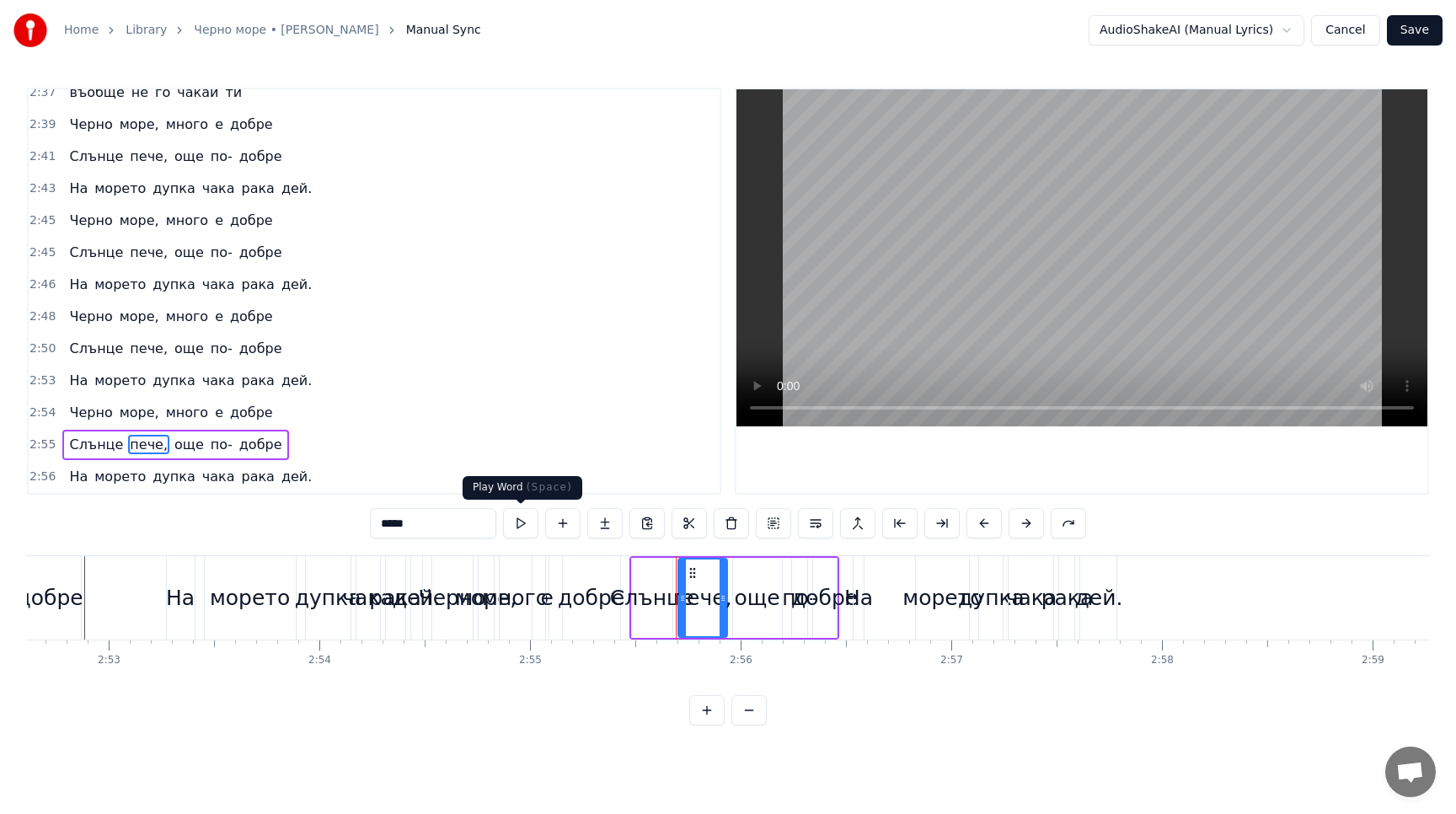
click at [518, 526] on button at bounding box center [521, 523] width 36 height 30
click at [519, 526] on button at bounding box center [521, 523] width 36 height 30
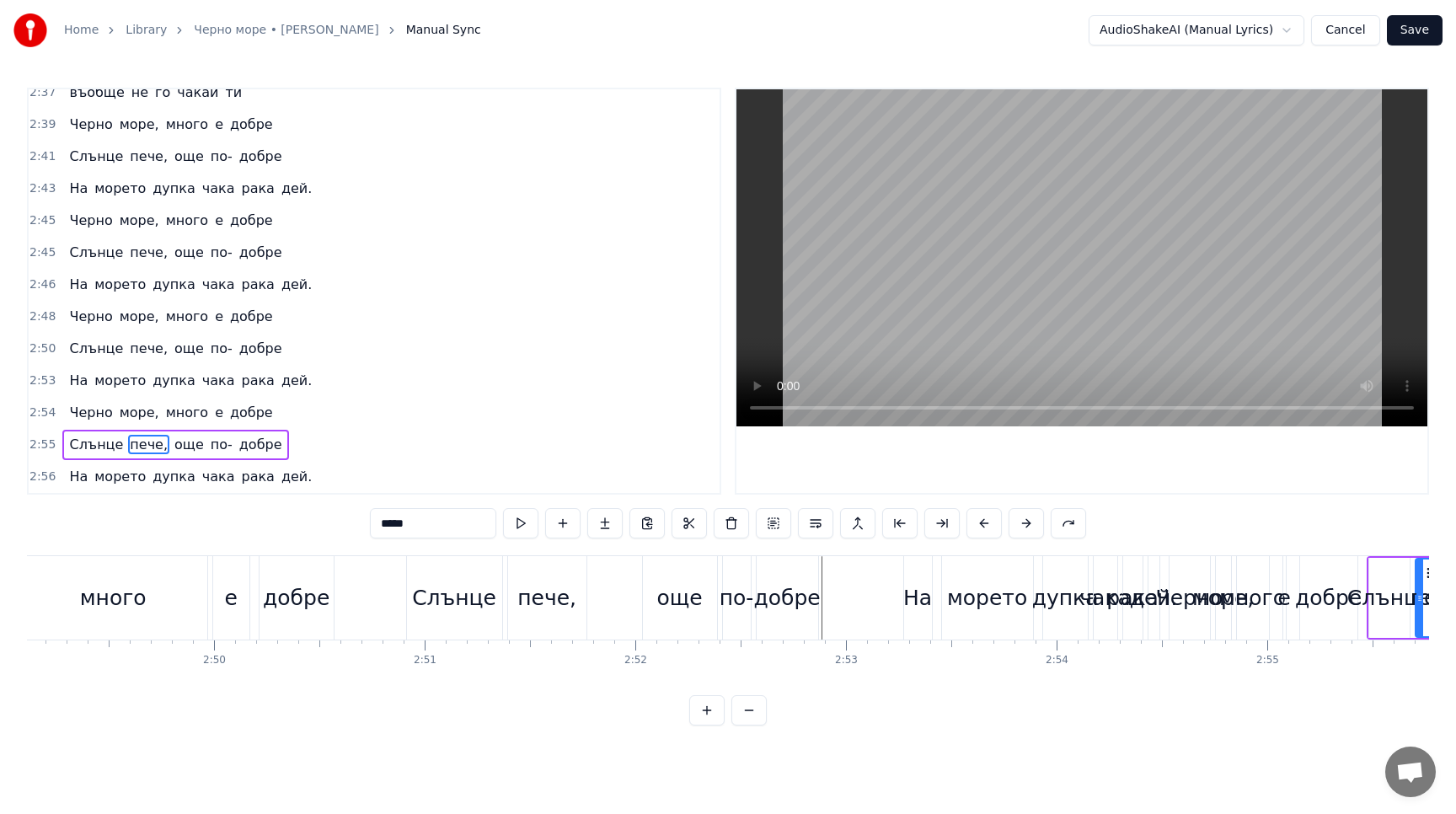
scroll to position [0, 35592]
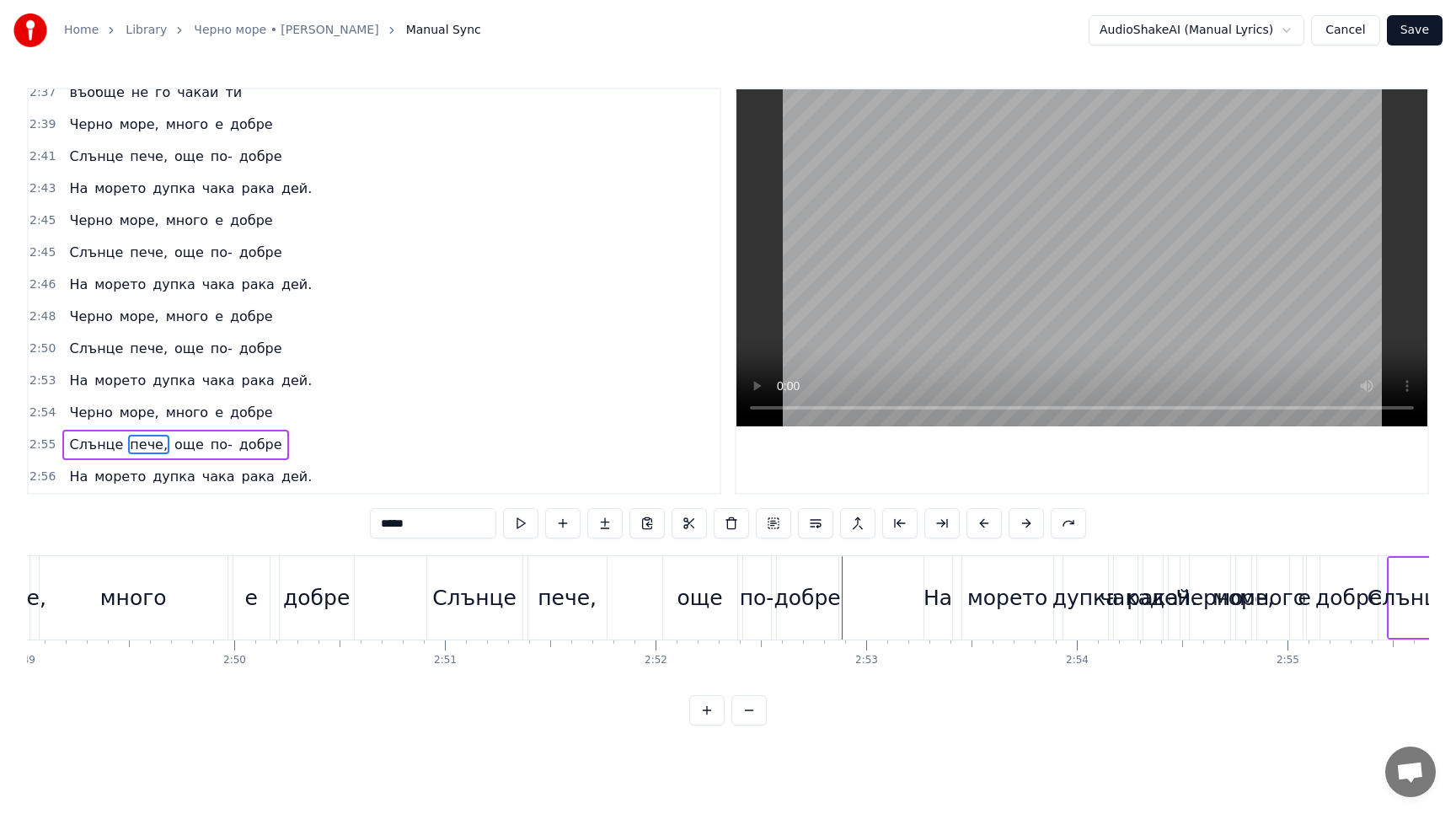
click at [225, 370] on div "На морето дупка чака рака дей." at bounding box center [190, 380] width 256 height 30
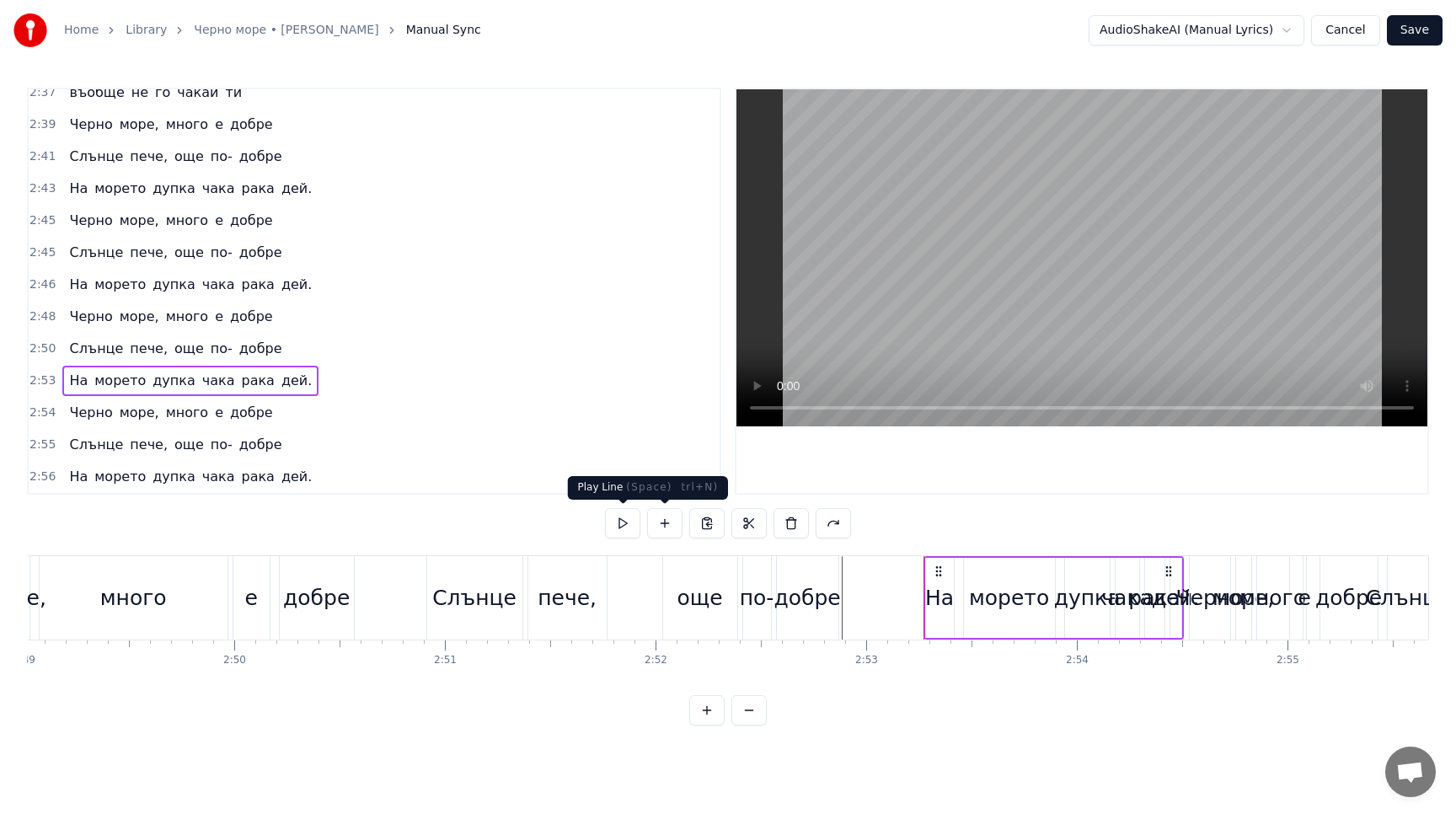
click at [622, 520] on button at bounding box center [622, 523] width 36 height 30
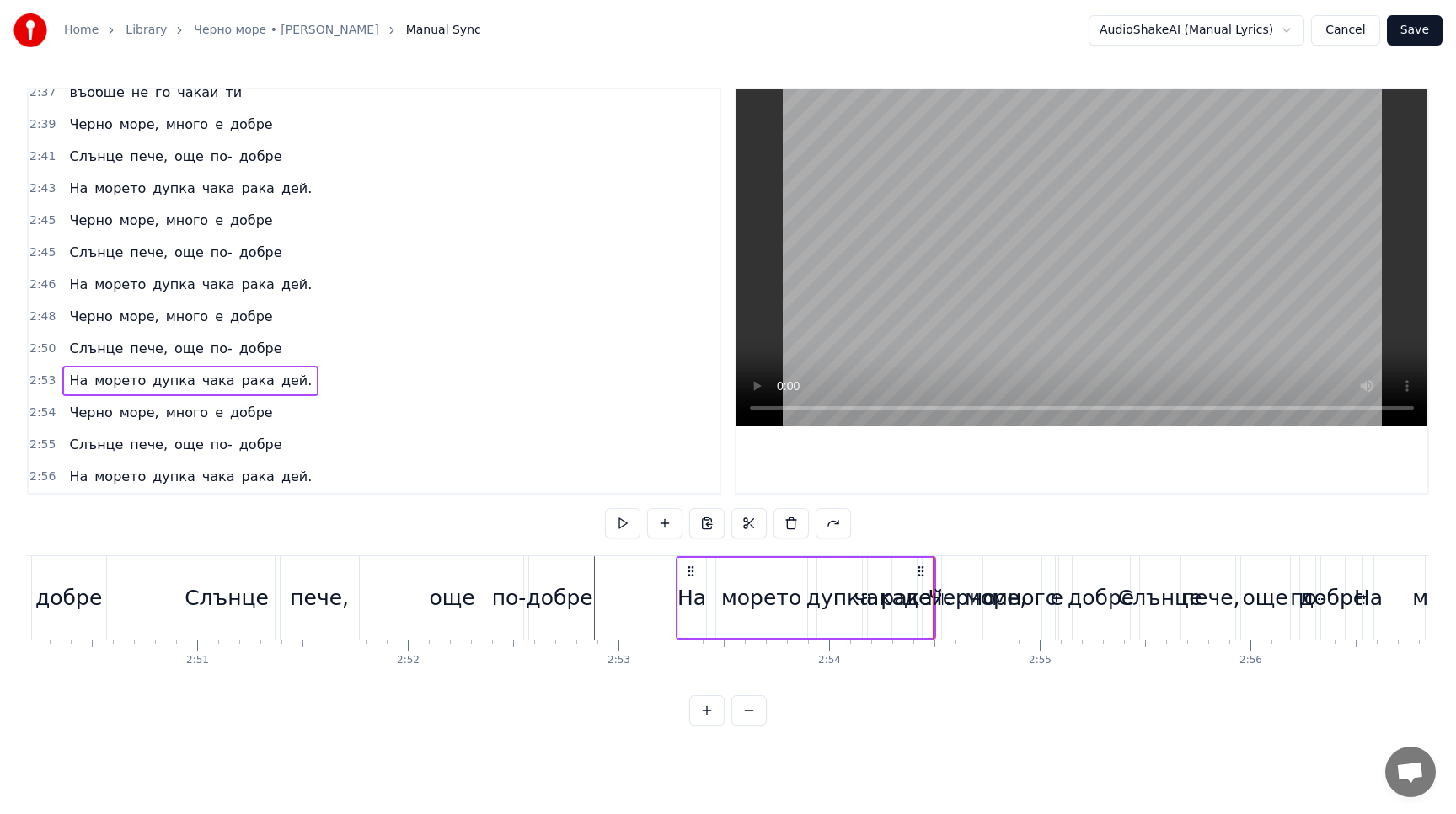
scroll to position [0, 35878]
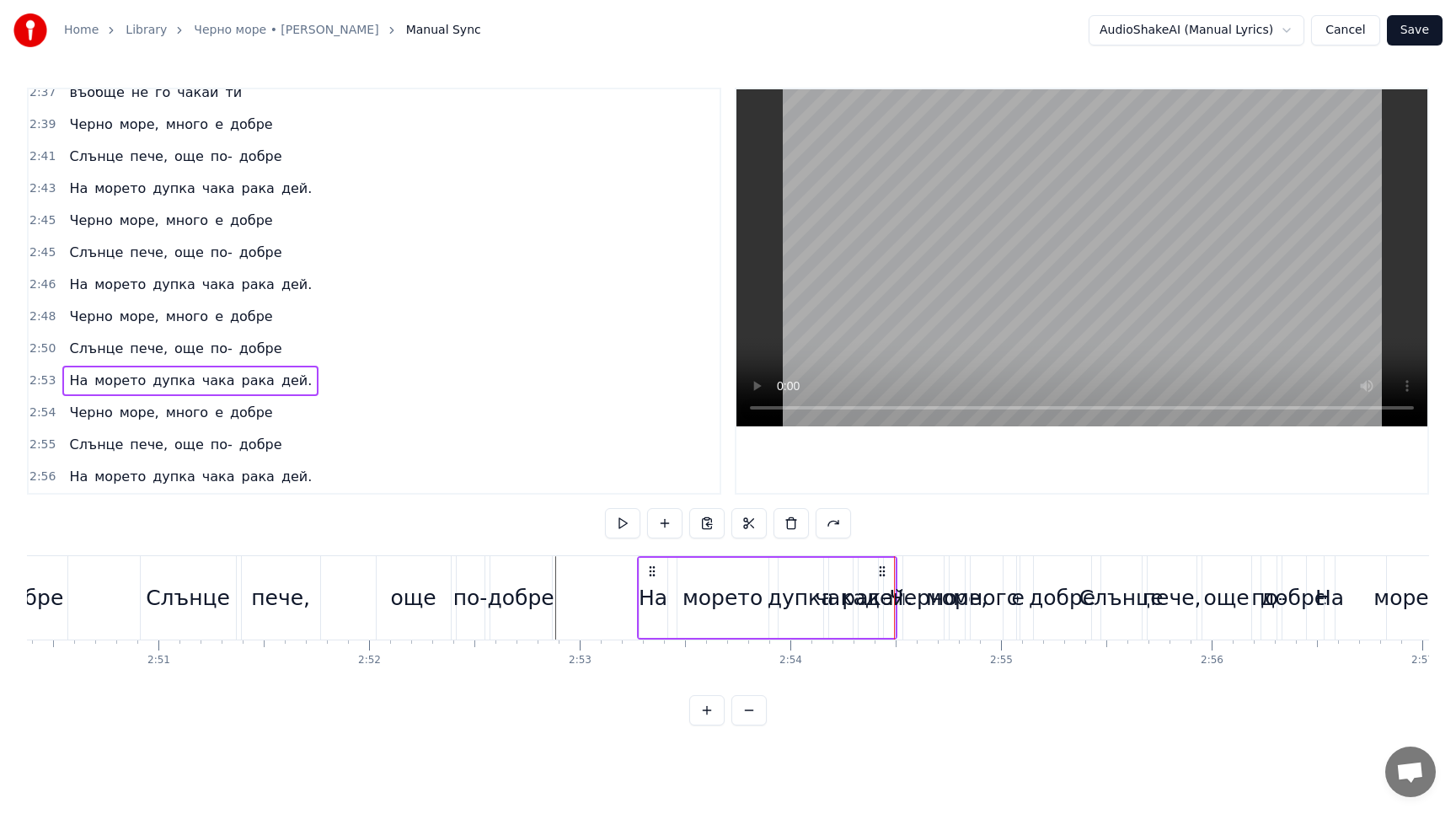
click at [214, 404] on span "е" at bounding box center [219, 413] width 12 height 20
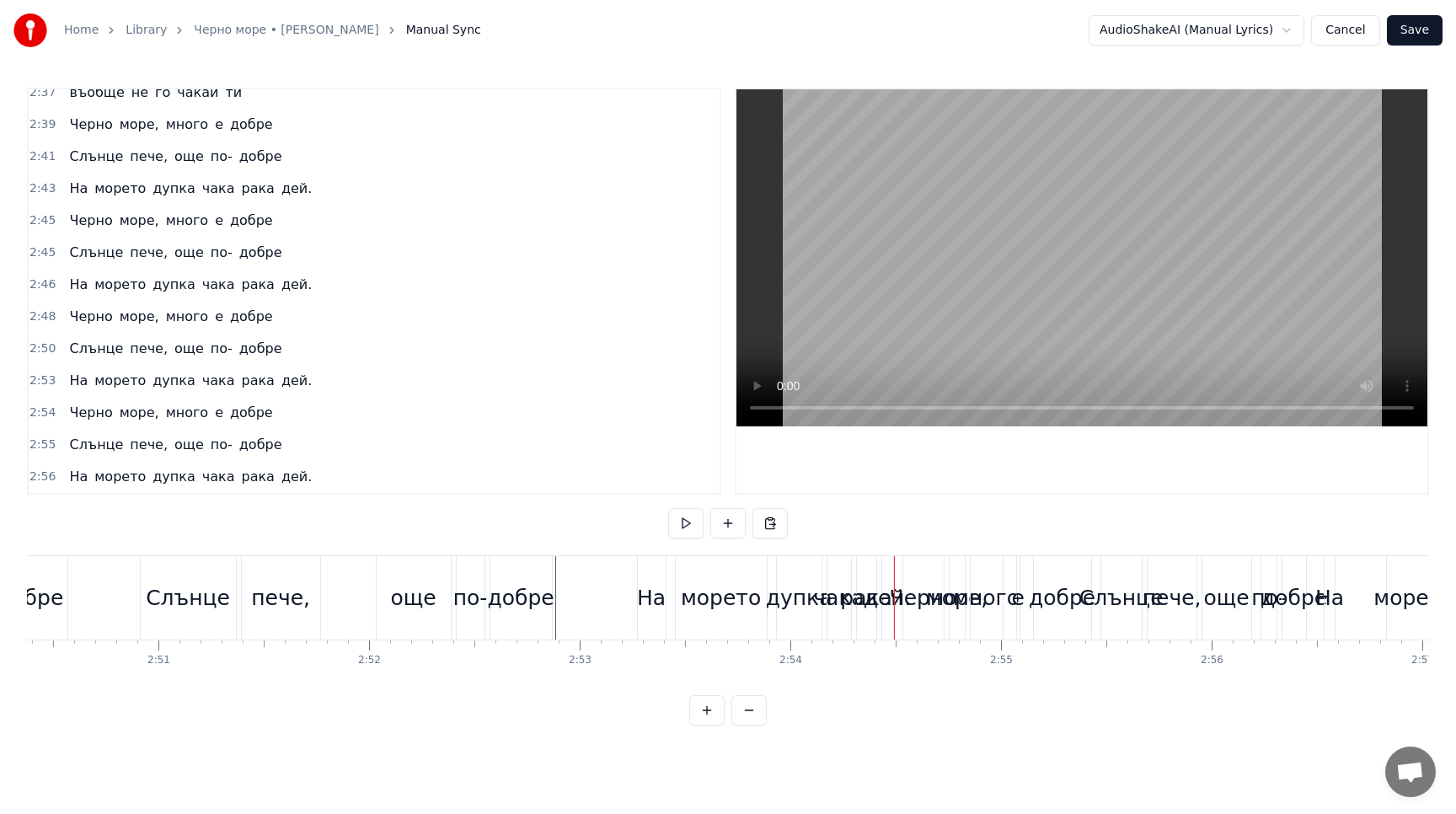
click at [214, 404] on span "е" at bounding box center [219, 413] width 12 height 20
click at [178, 403] on span "много" at bounding box center [187, 412] width 47 height 19
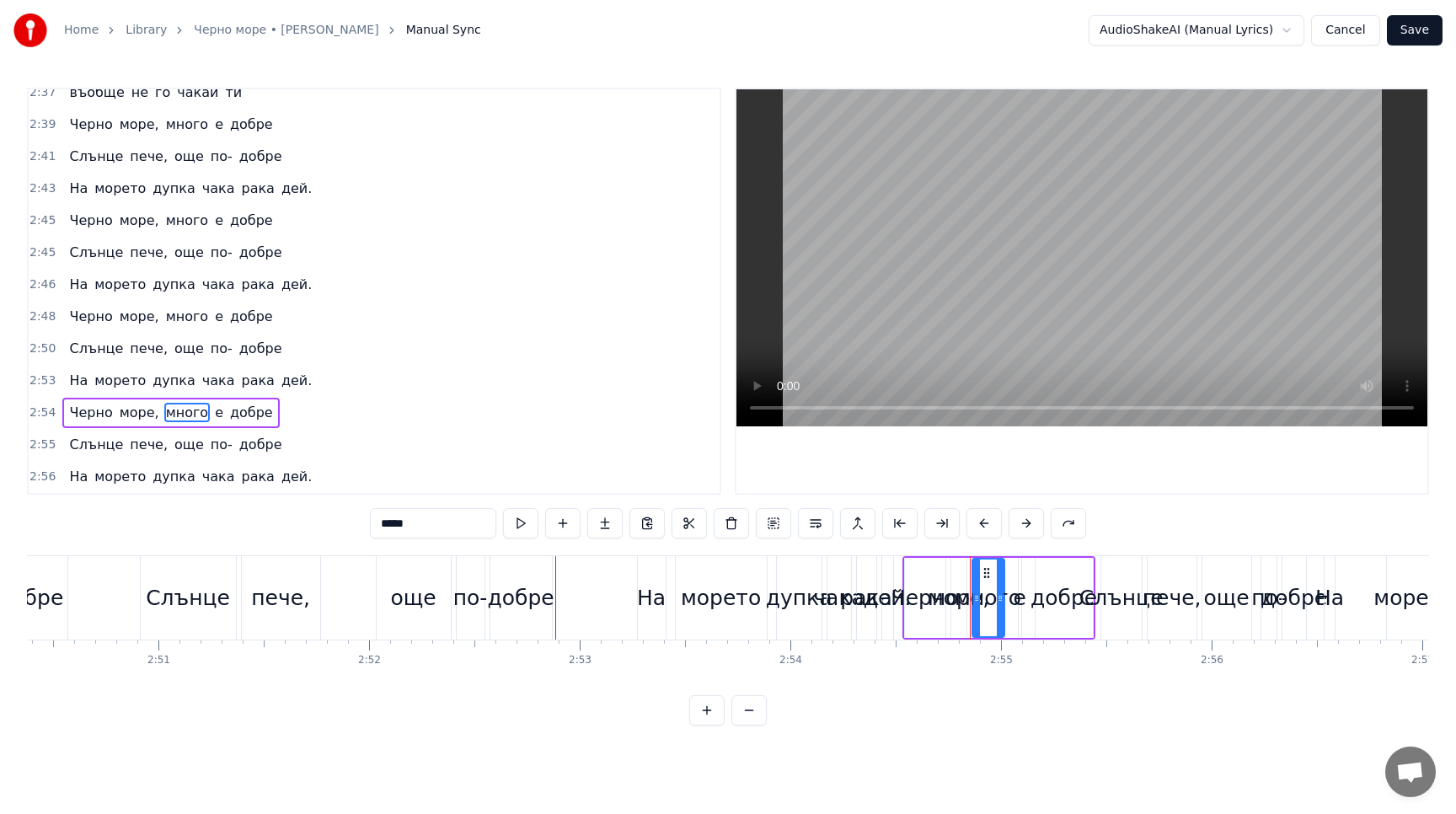
click at [113, 401] on div "Черно море, много е добре" at bounding box center [170, 412] width 217 height 30
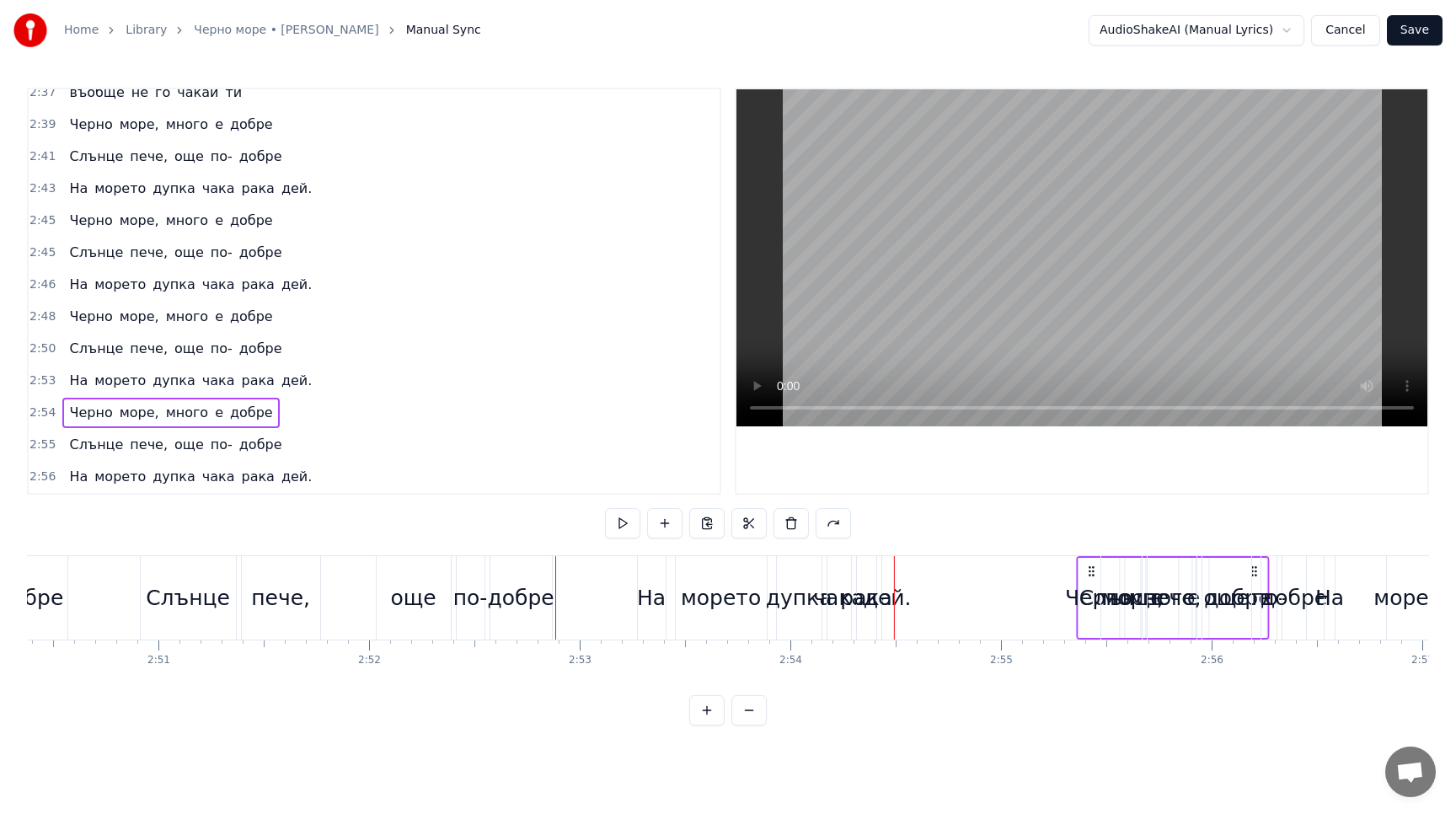
drag, startPoint x: 916, startPoint y: 570, endPoint x: 1088, endPoint y: 647, distance: 188.4
click at [1089, 648] on div "Аз работим в трънспоръта, в трънспоръта, в трънспоръта Аз работим в трънспоръта…" at bounding box center [728, 619] width 1402 height 126
drag, startPoint x: 916, startPoint y: 571, endPoint x: 1149, endPoint y: 577, distance: 233.1
click at [1149, 577] on icon at bounding box center [1149, 571] width 14 height 14
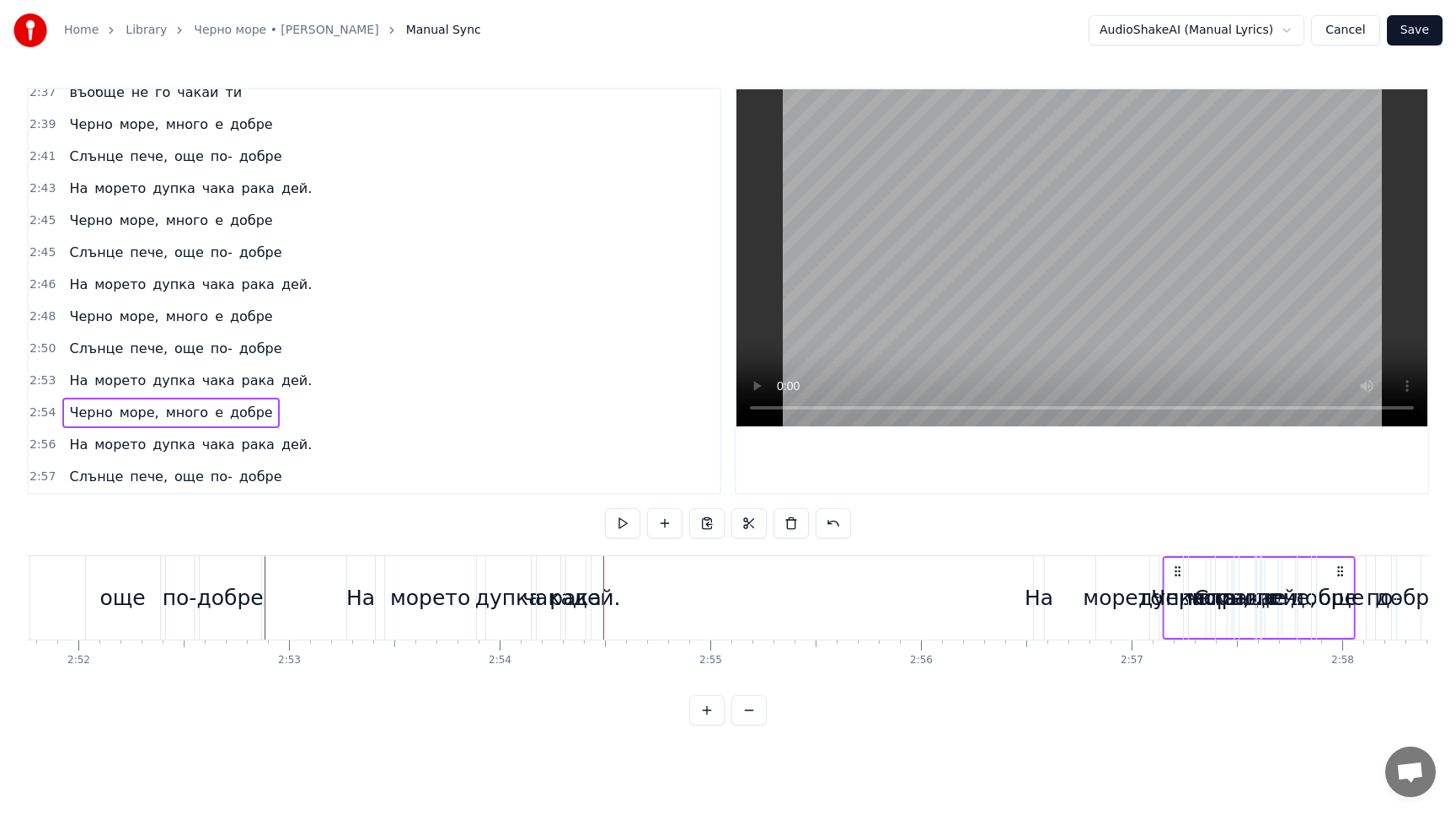
scroll to position [0, 36171]
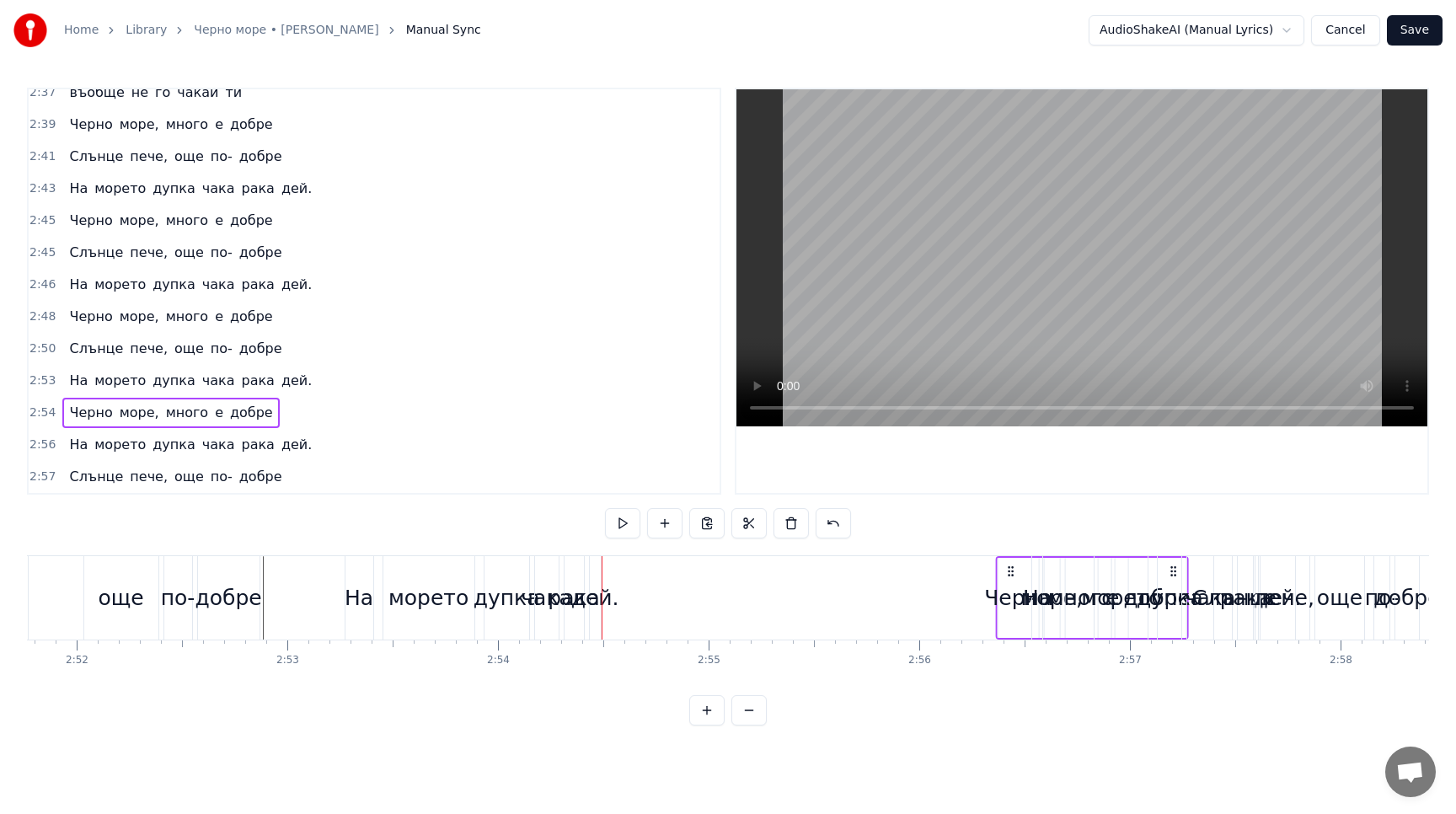
drag, startPoint x: 916, startPoint y: 566, endPoint x: 1008, endPoint y: 597, distance: 97.1
click at [1008, 597] on div "Черно море, много е добре" at bounding box center [1091, 597] width 193 height 83
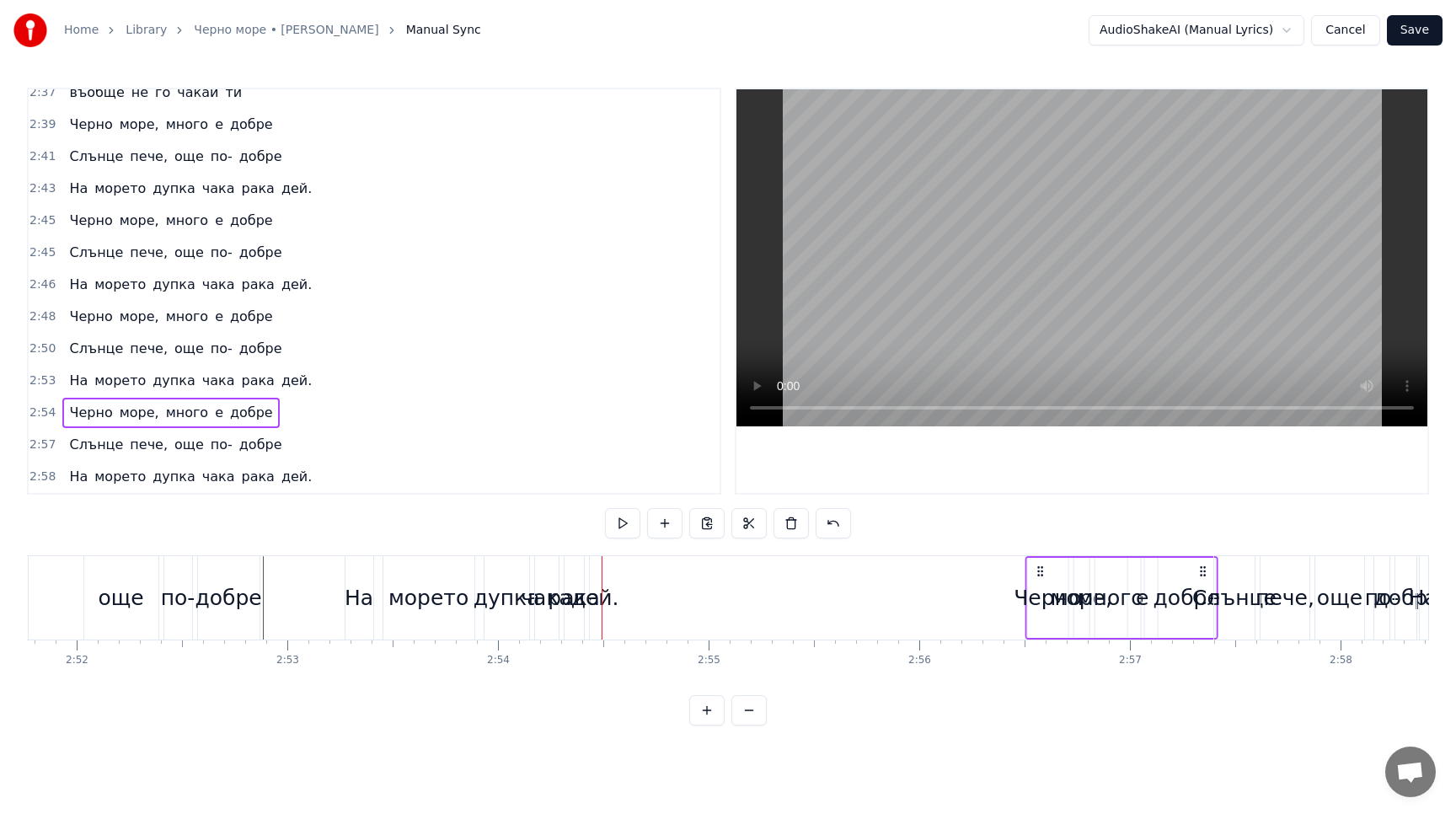
drag, startPoint x: 623, startPoint y: 569, endPoint x: 1039, endPoint y: 587, distance: 416.4
click at [1039, 587] on div "Черно море, много е добре" at bounding box center [1120, 597] width 193 height 83
click at [616, 524] on button at bounding box center [622, 523] width 36 height 30
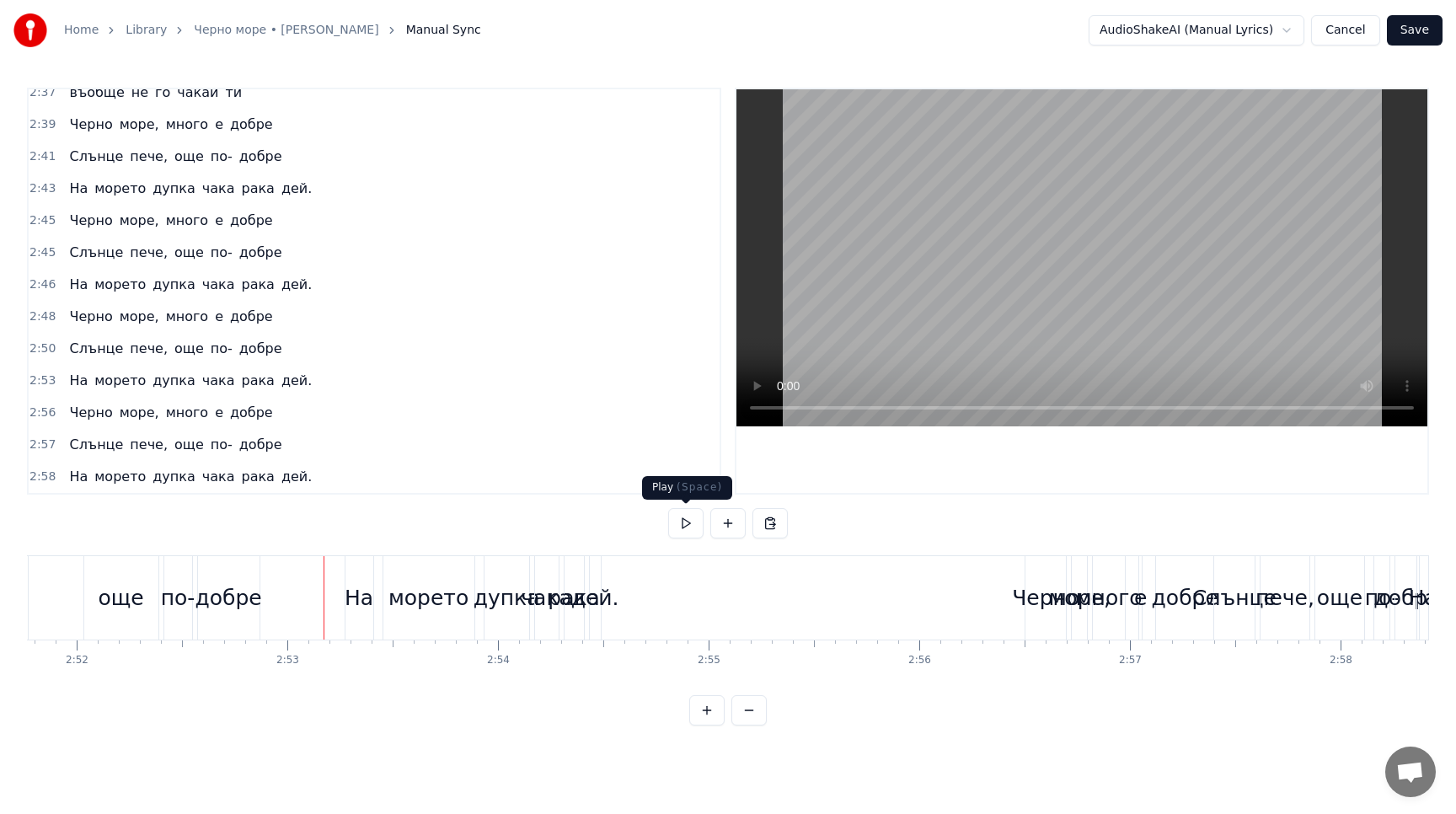
click at [685, 523] on button at bounding box center [685, 523] width 36 height 30
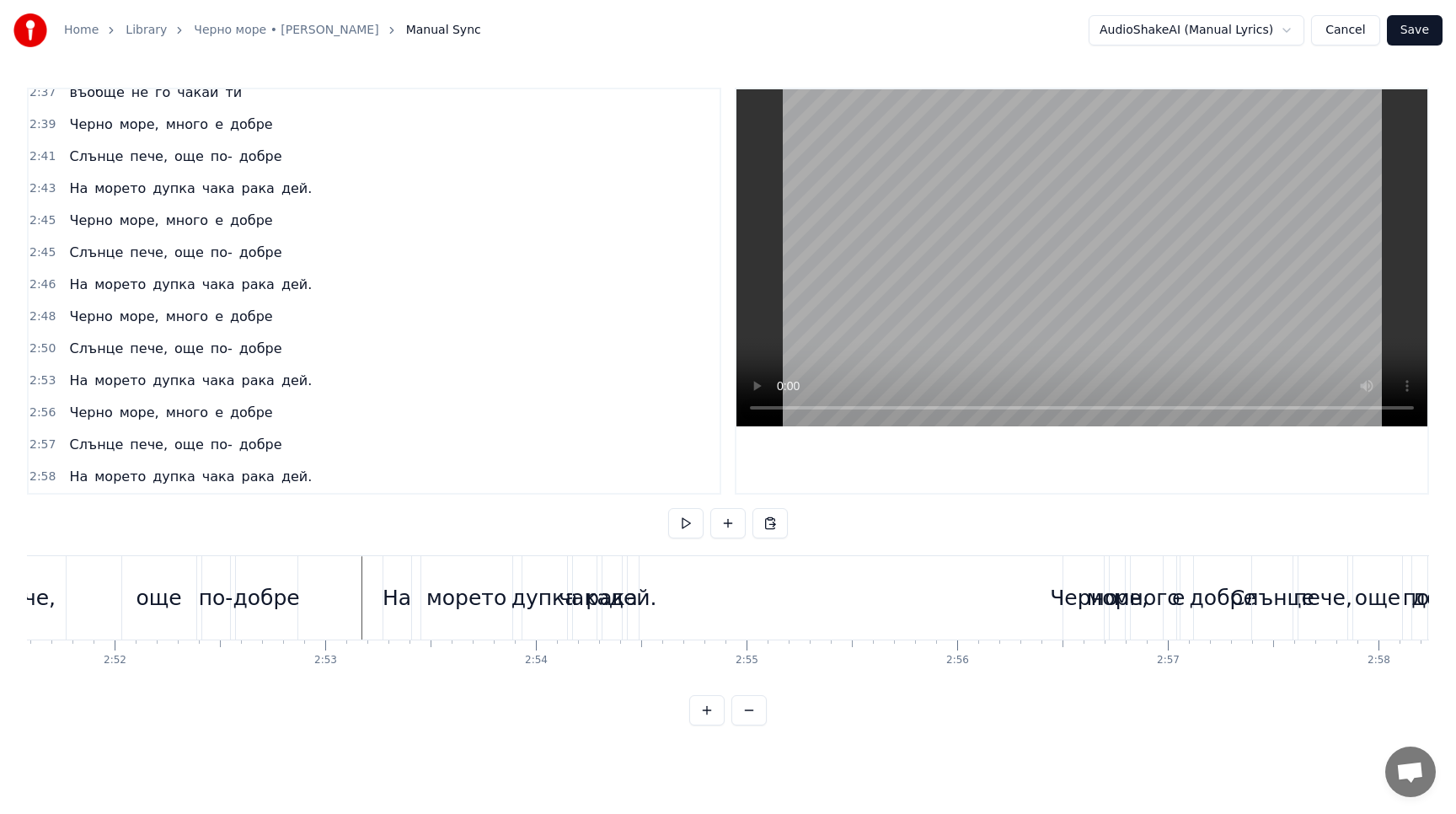
scroll to position [0, 36024]
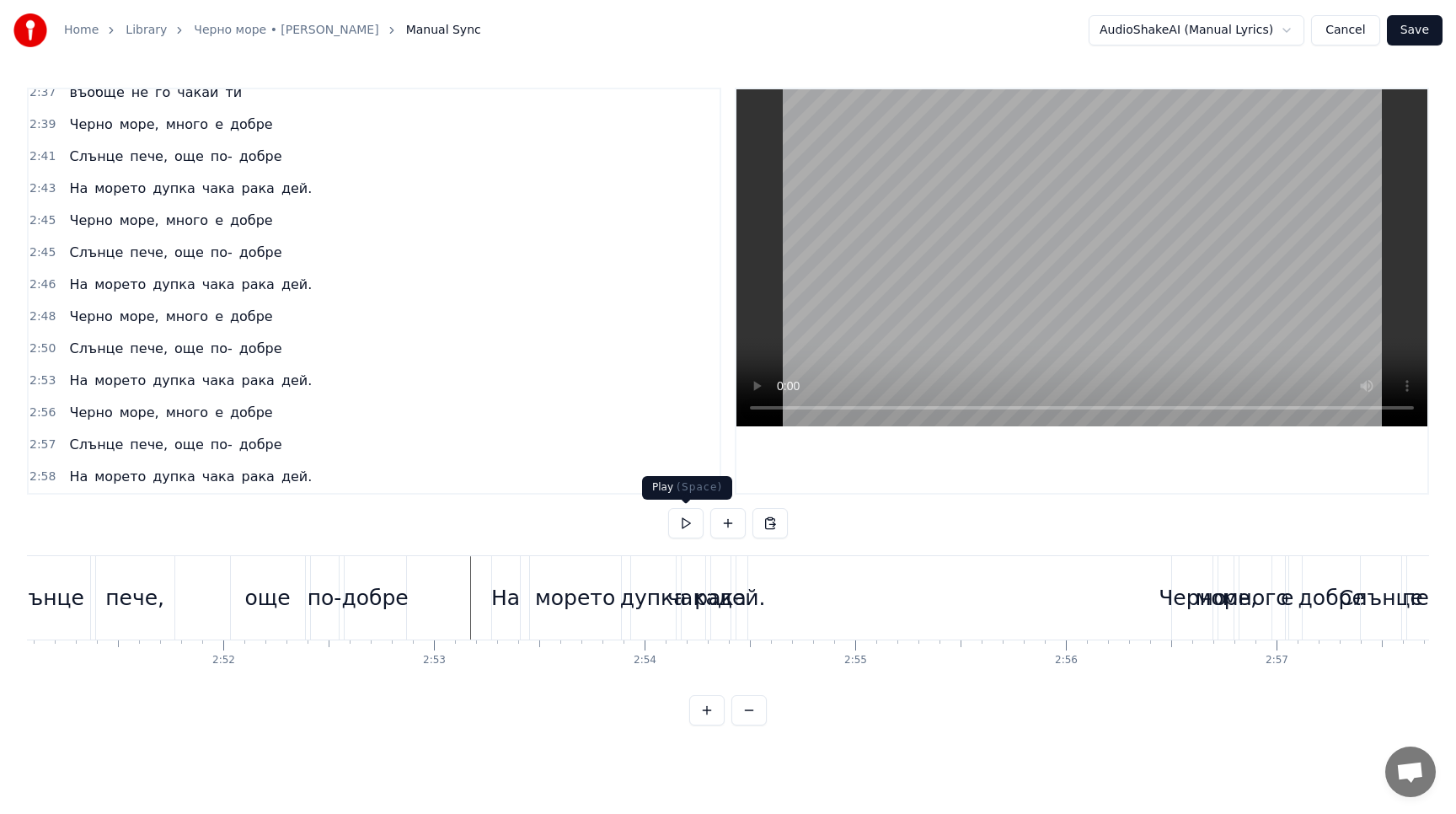
click at [687, 523] on button at bounding box center [685, 523] width 36 height 30
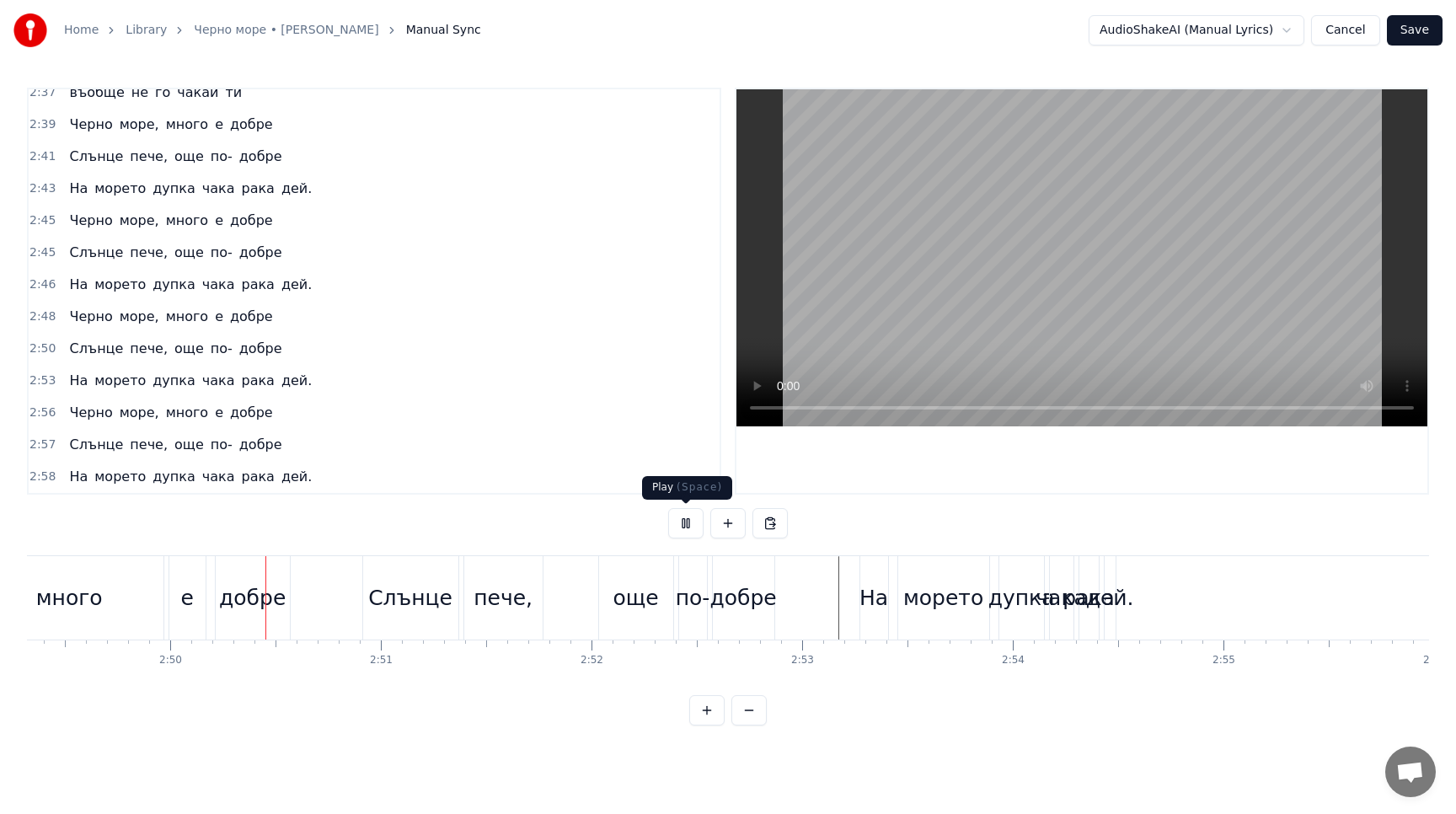
scroll to position [0, 35669]
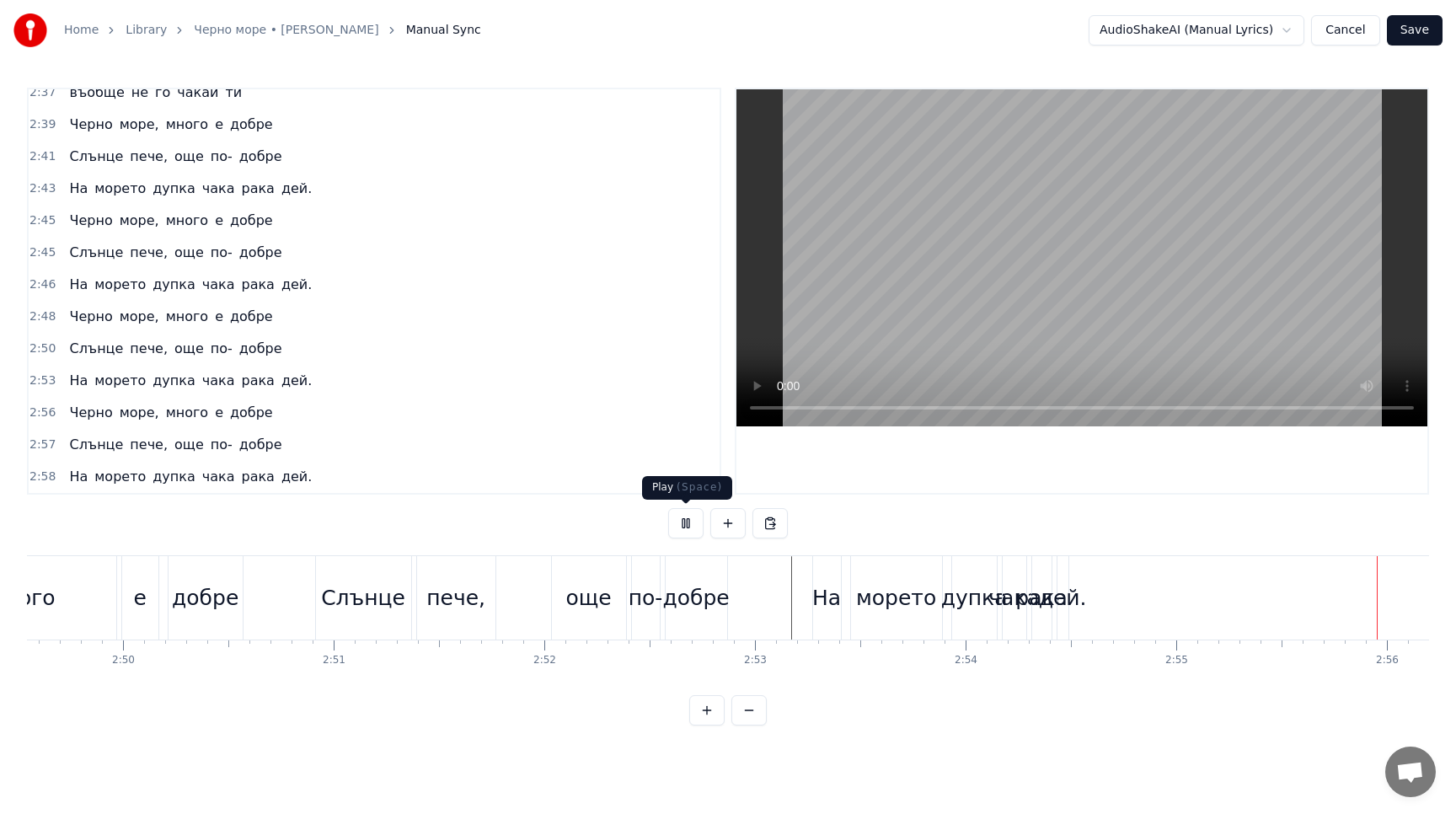
click at [683, 517] on button at bounding box center [685, 523] width 36 height 30
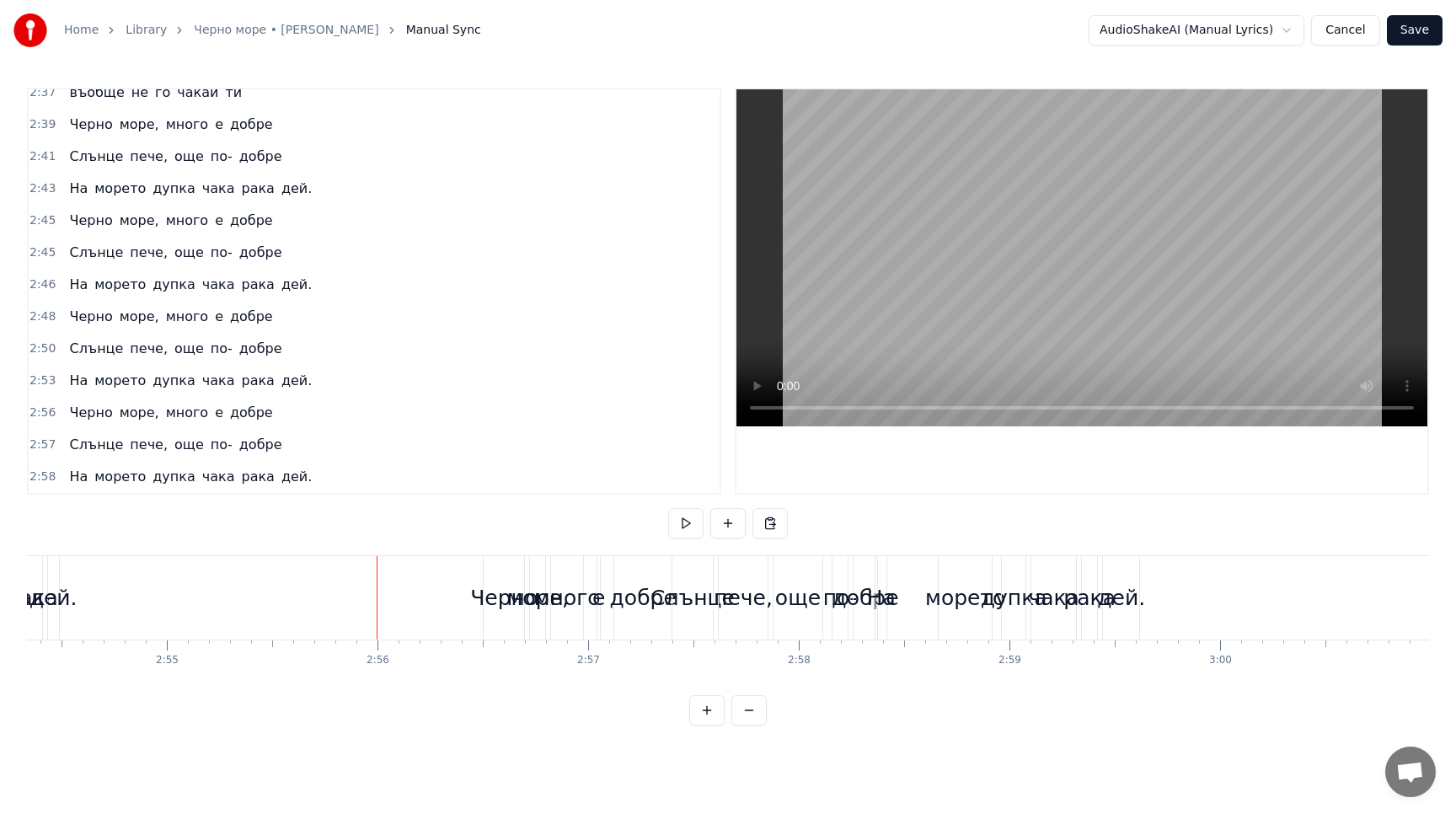
scroll to position [0, 36714]
click at [502, 625] on div "Черно" at bounding box center [502, 597] width 40 height 83
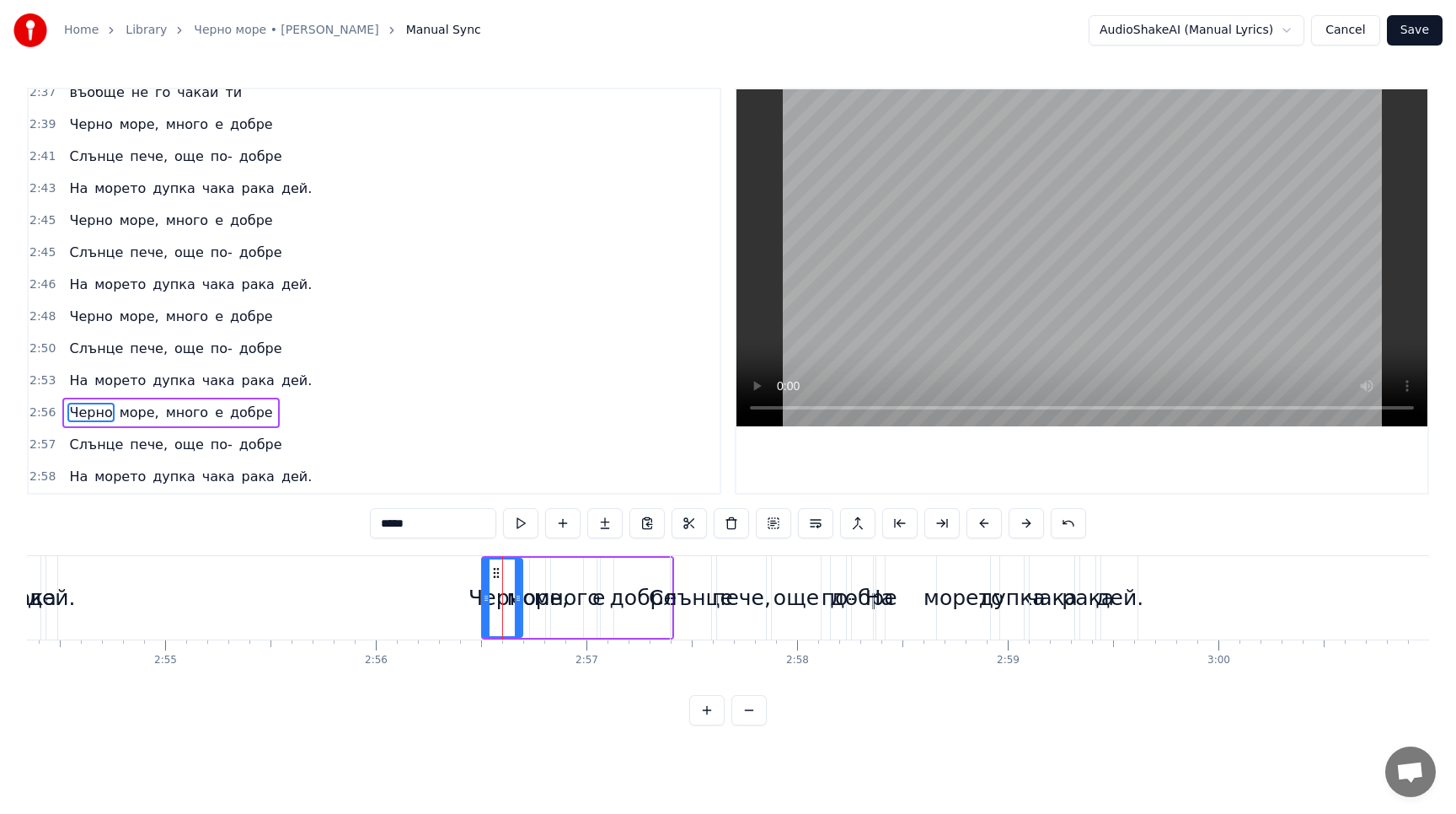
click at [496, 571] on icon at bounding box center [496, 573] width 14 height 14
click at [165, 401] on div "Черно море, много е добре" at bounding box center [170, 412] width 217 height 30
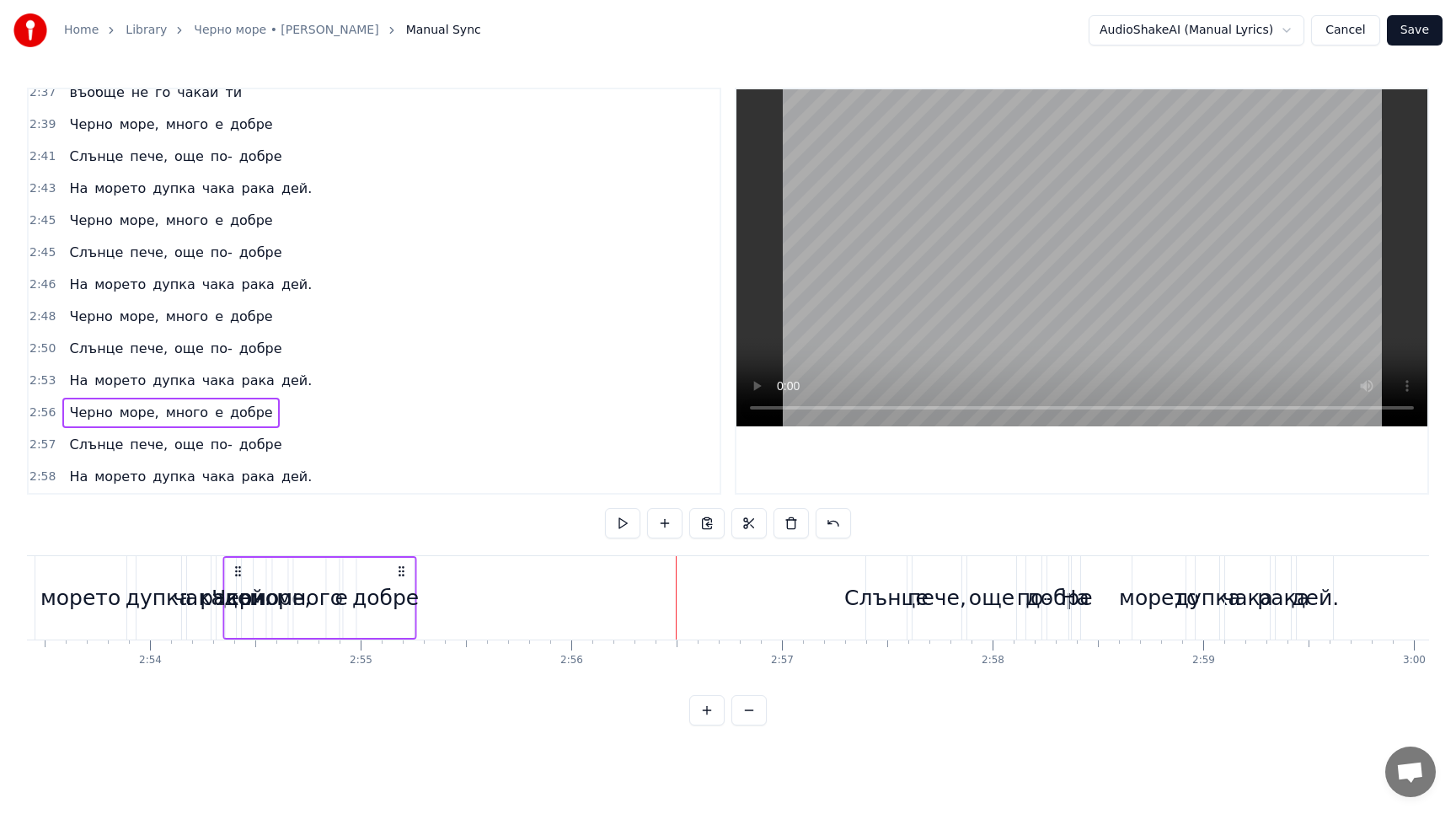
scroll to position [0, 36504]
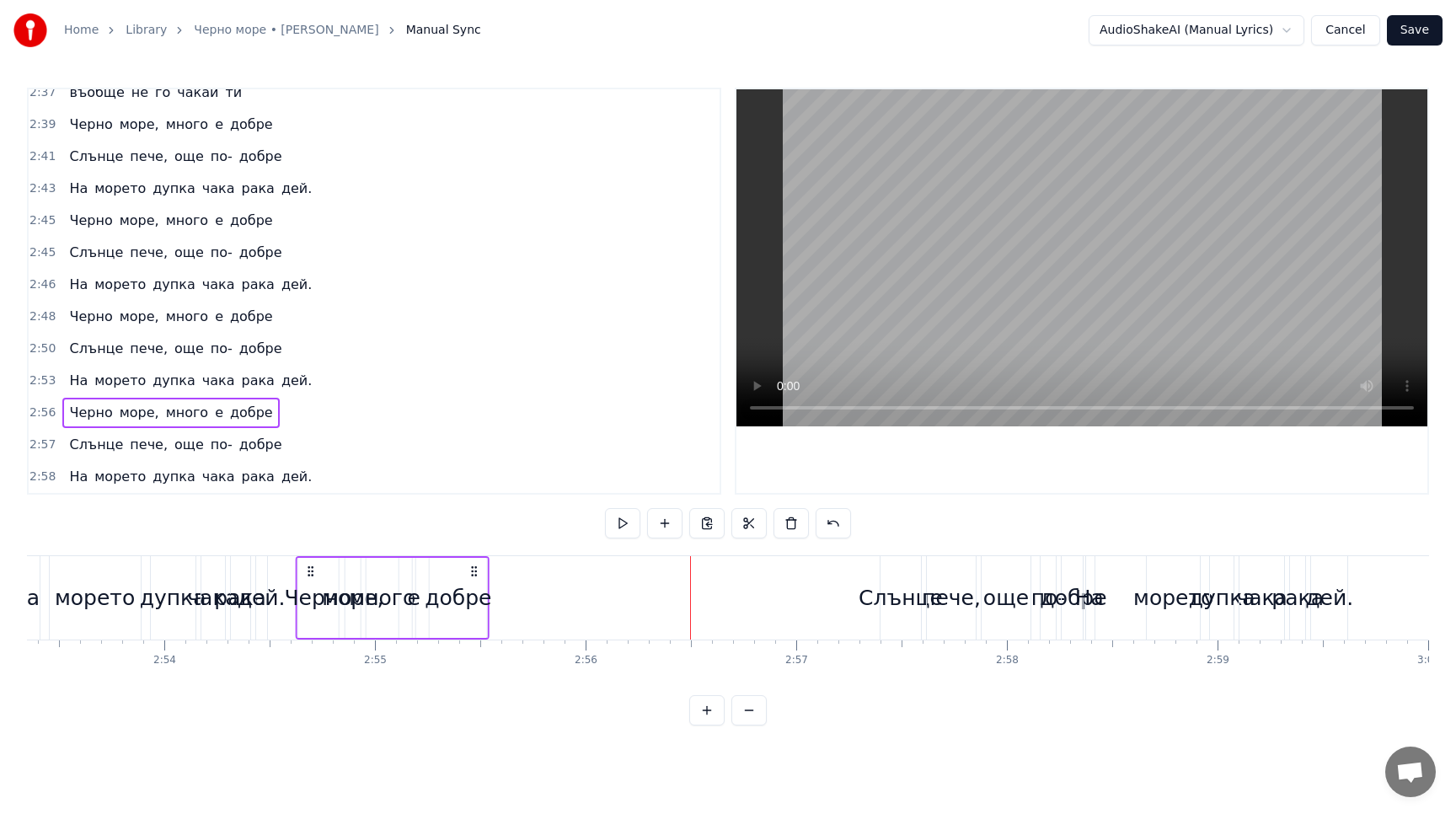
drag, startPoint x: 498, startPoint y: 576, endPoint x: 313, endPoint y: 563, distance: 185.5
click at [313, 563] on div "Черно море, много е добре" at bounding box center [392, 597] width 194 height 83
click at [625, 526] on button at bounding box center [622, 523] width 36 height 30
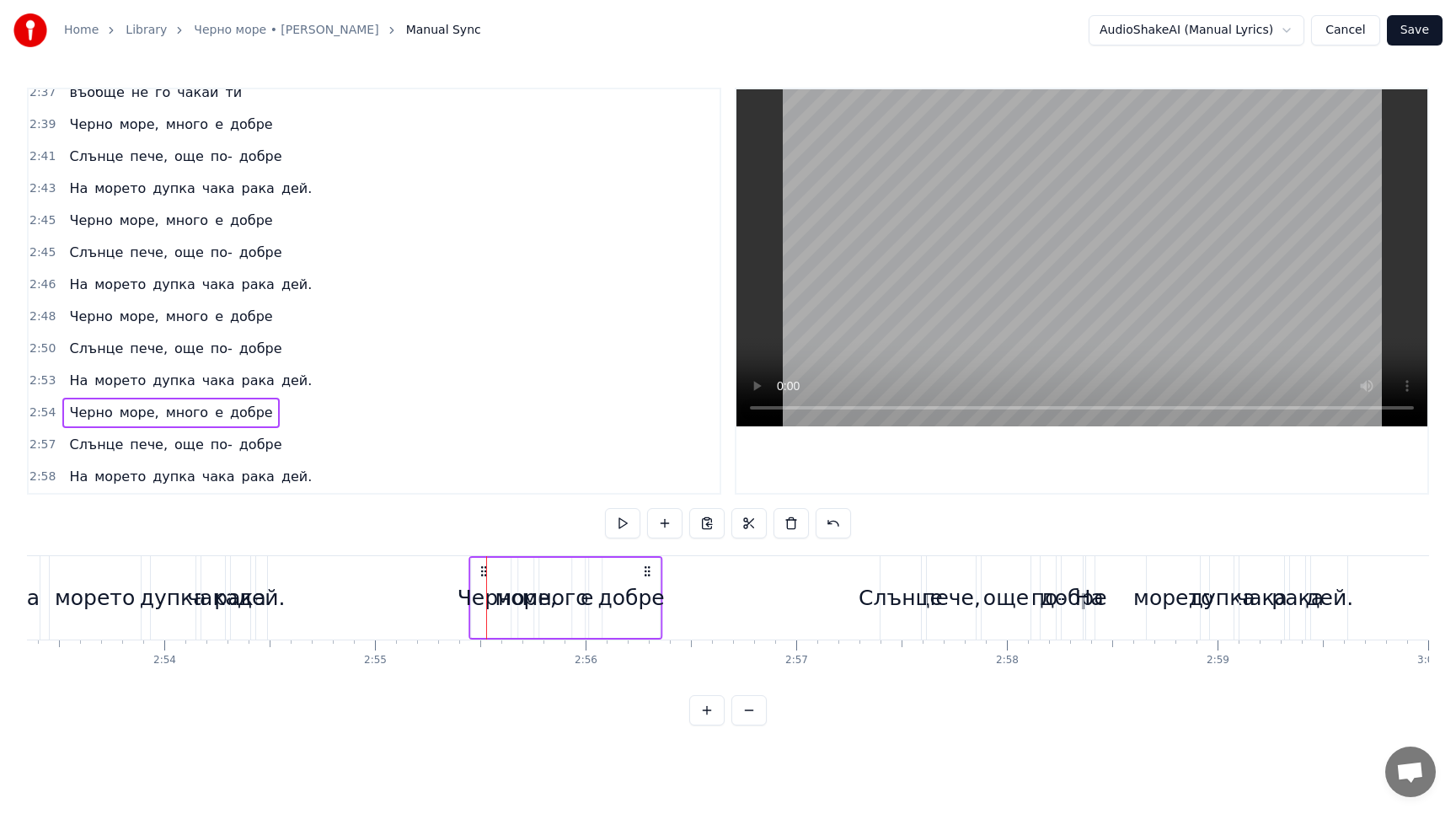
drag, startPoint x: 309, startPoint y: 569, endPoint x: 482, endPoint y: 583, distance: 173.6
click at [482, 583] on div "Черно море, много е добре" at bounding box center [566, 597] width 194 height 83
click at [624, 526] on button at bounding box center [622, 523] width 36 height 30
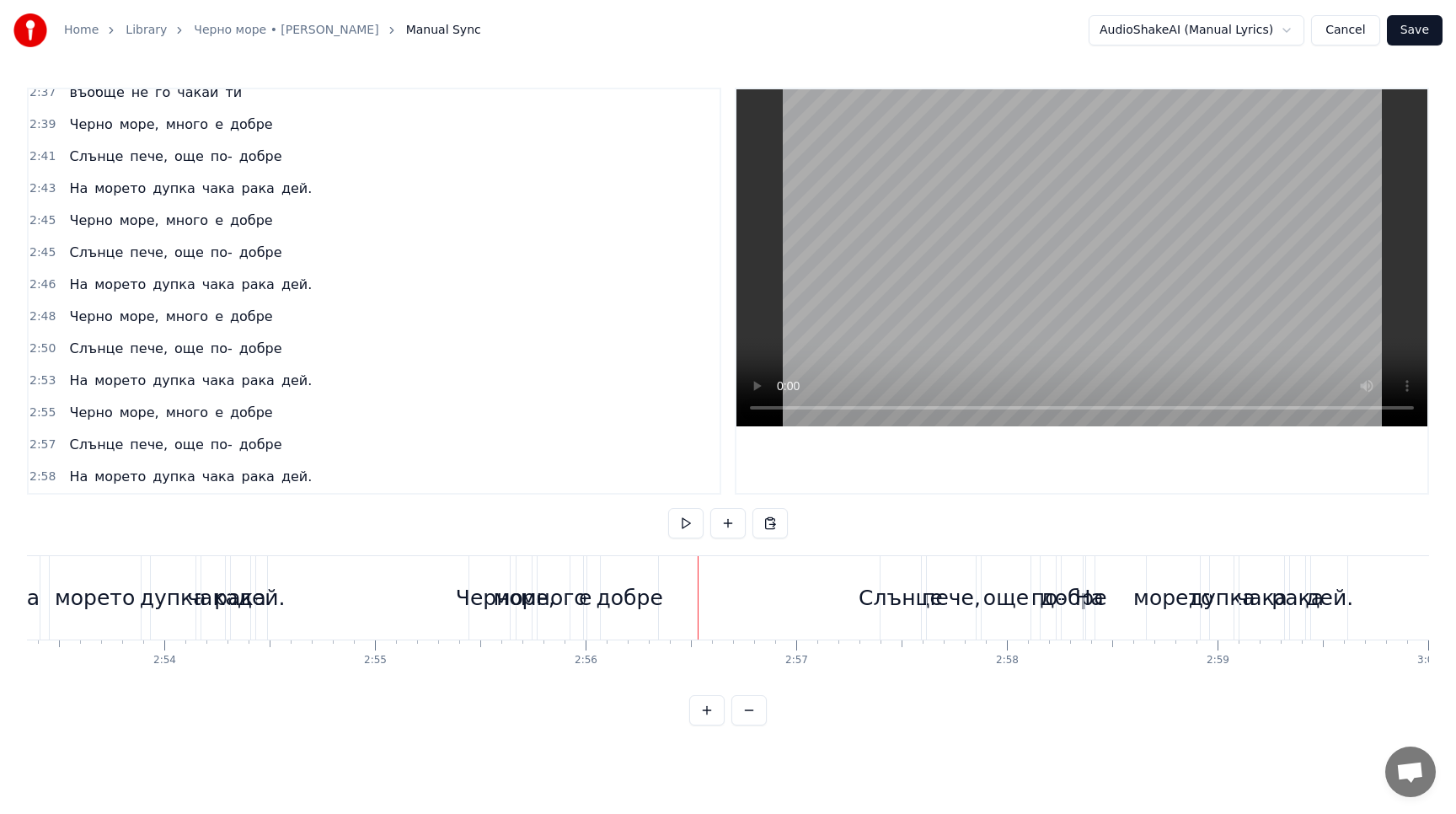
click at [188, 403] on span "много" at bounding box center [187, 413] width 47 height 20
click at [118, 404] on span "море," at bounding box center [139, 412] width 43 height 19
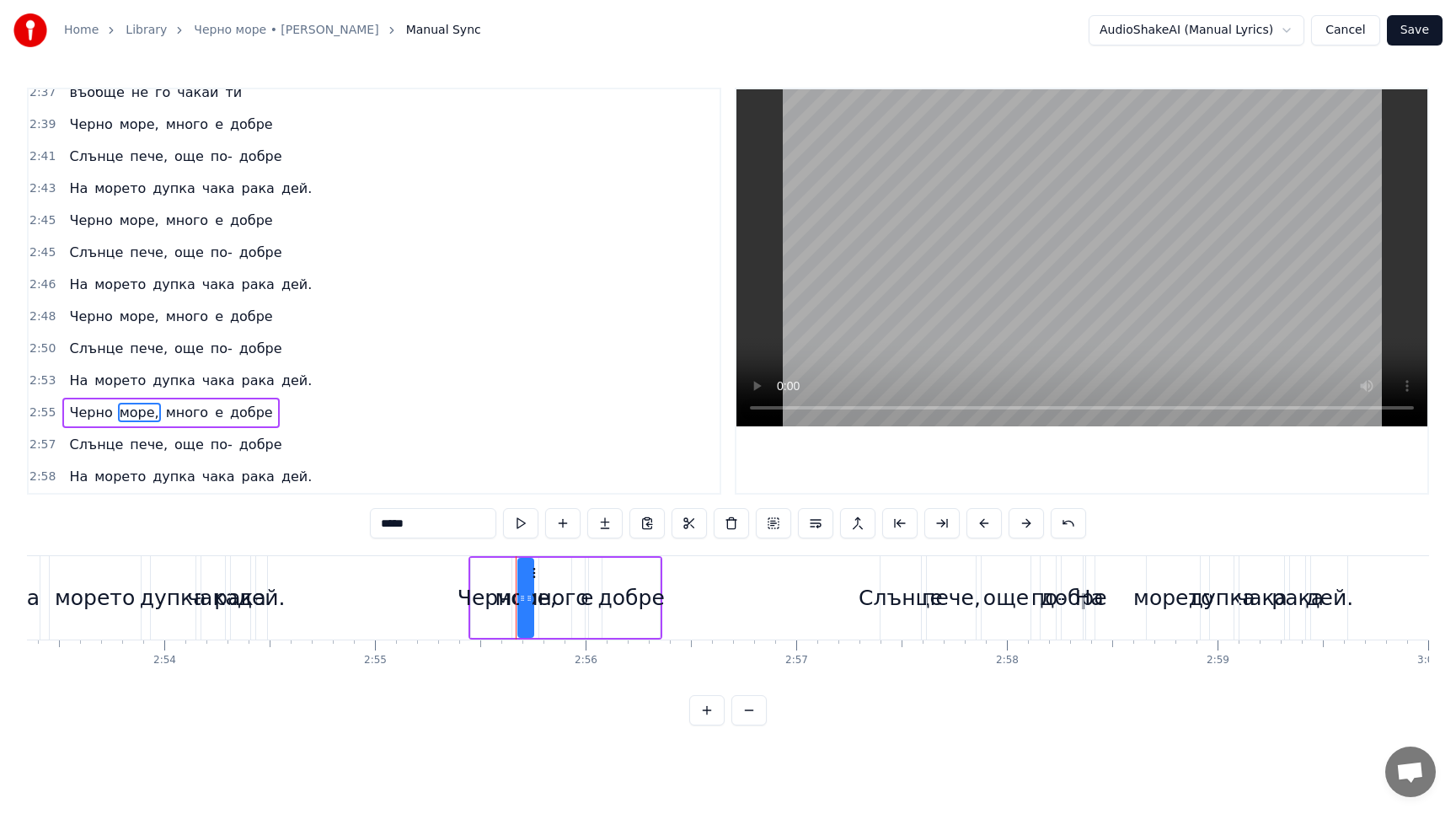
click at [638, 590] on div "добре" at bounding box center [631, 598] width 67 height 32
type input "*****"
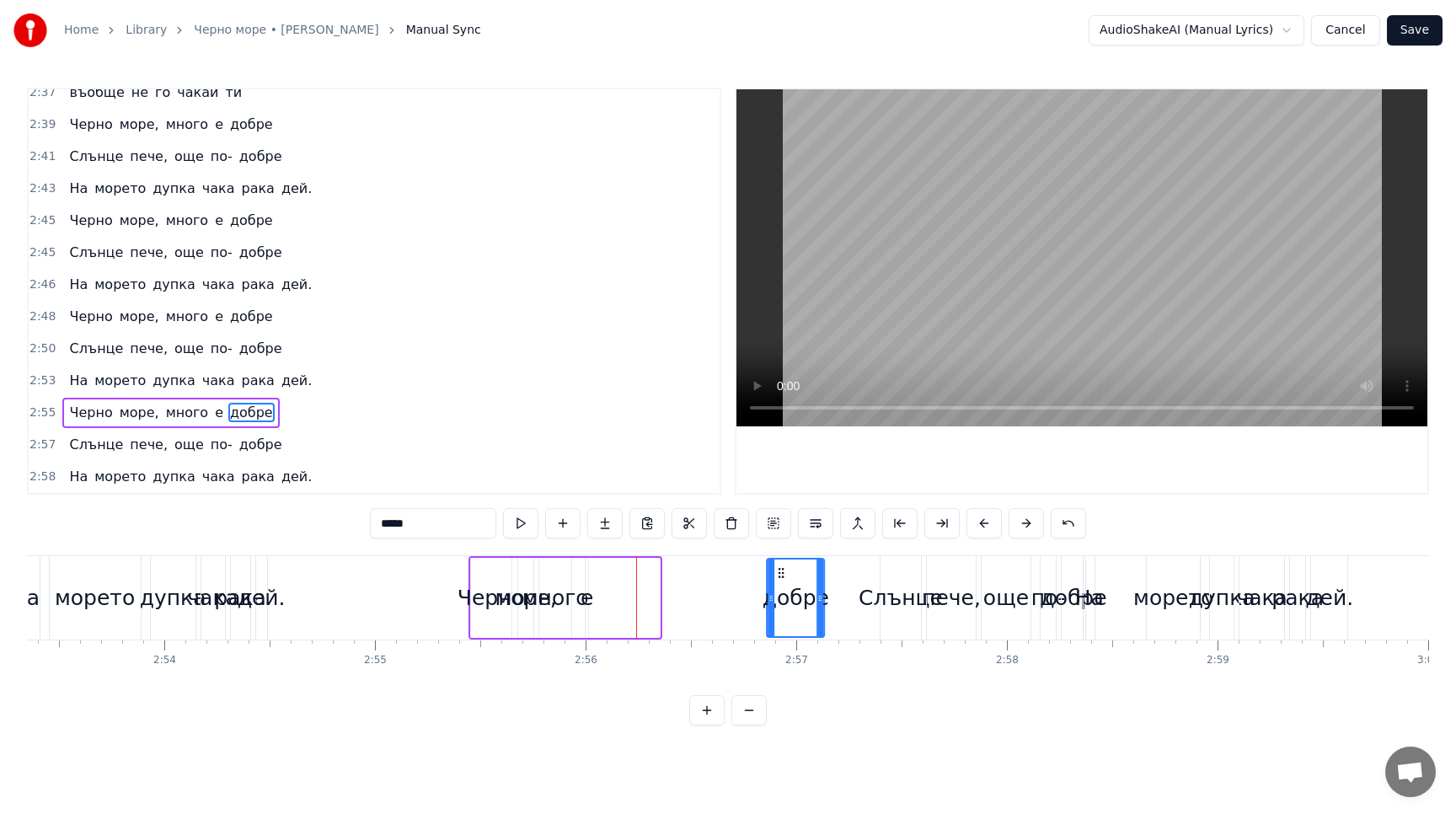
drag, startPoint x: 618, startPoint y: 573, endPoint x: 782, endPoint y: 587, distance: 164.6
click at [782, 587] on div "добре" at bounding box center [795, 598] width 56 height 77
click at [524, 525] on button at bounding box center [521, 523] width 36 height 30
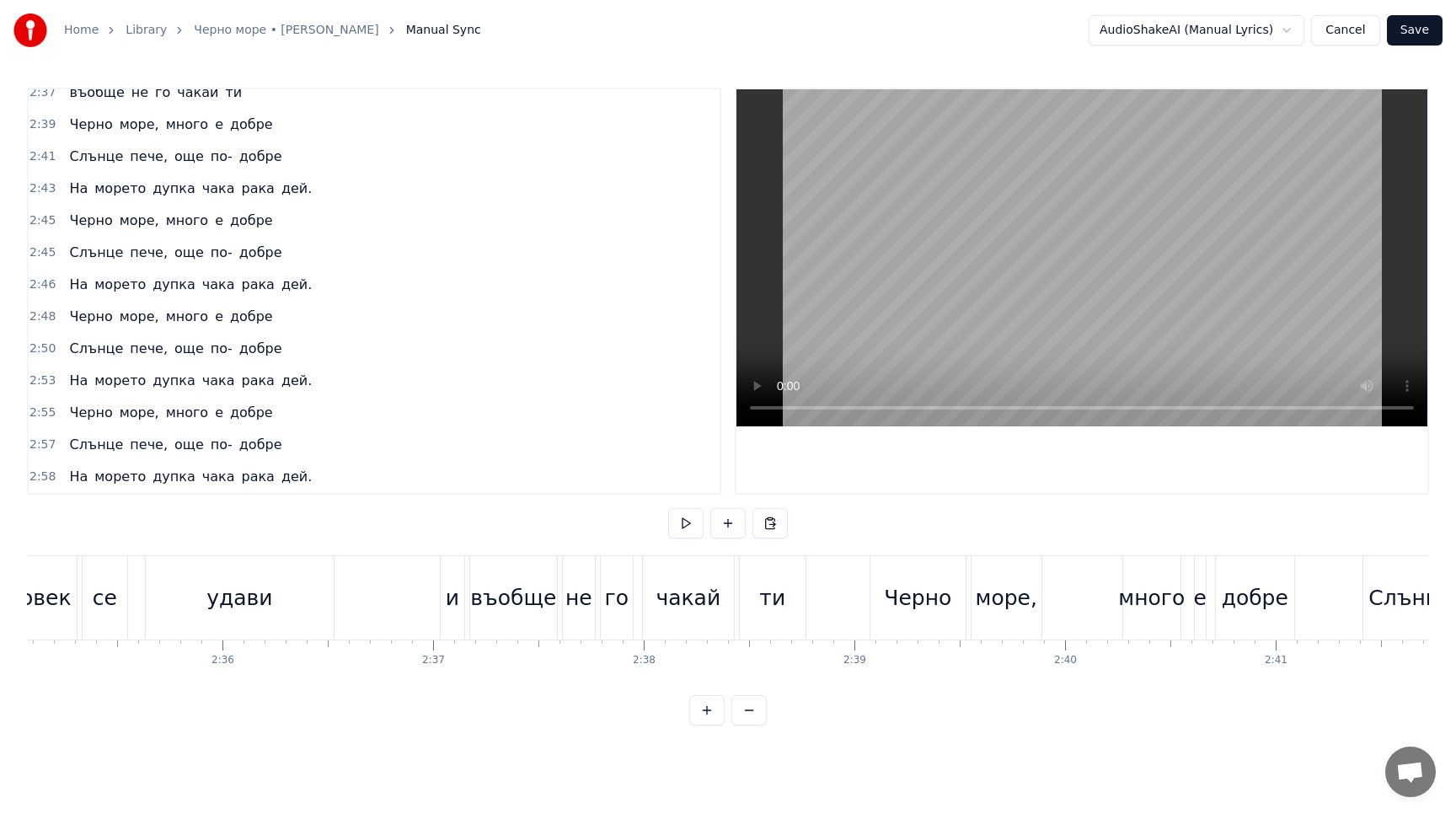
scroll to position [0, 32620]
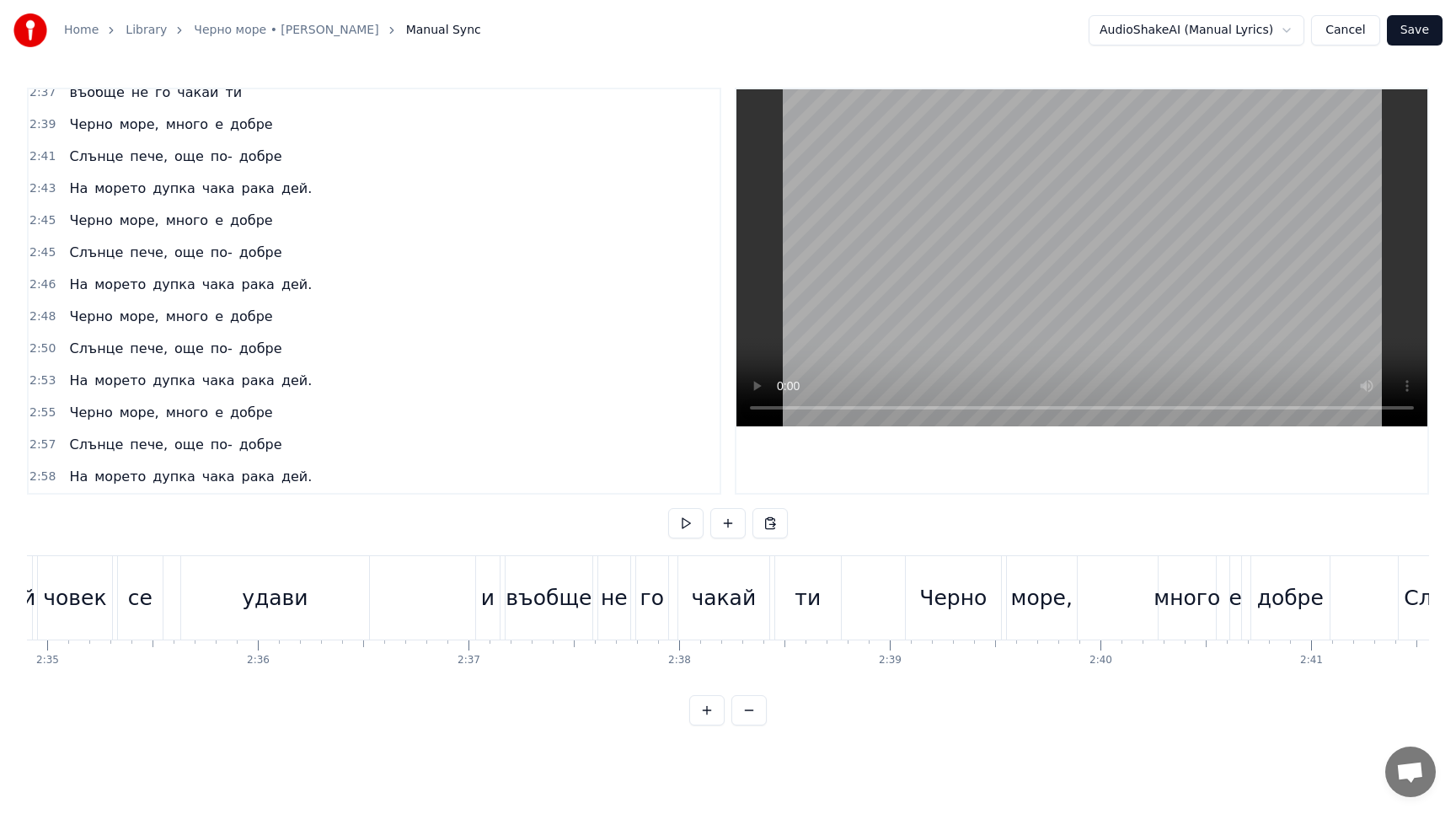
click at [162, 637] on div "се" at bounding box center [140, 597] width 47 height 83
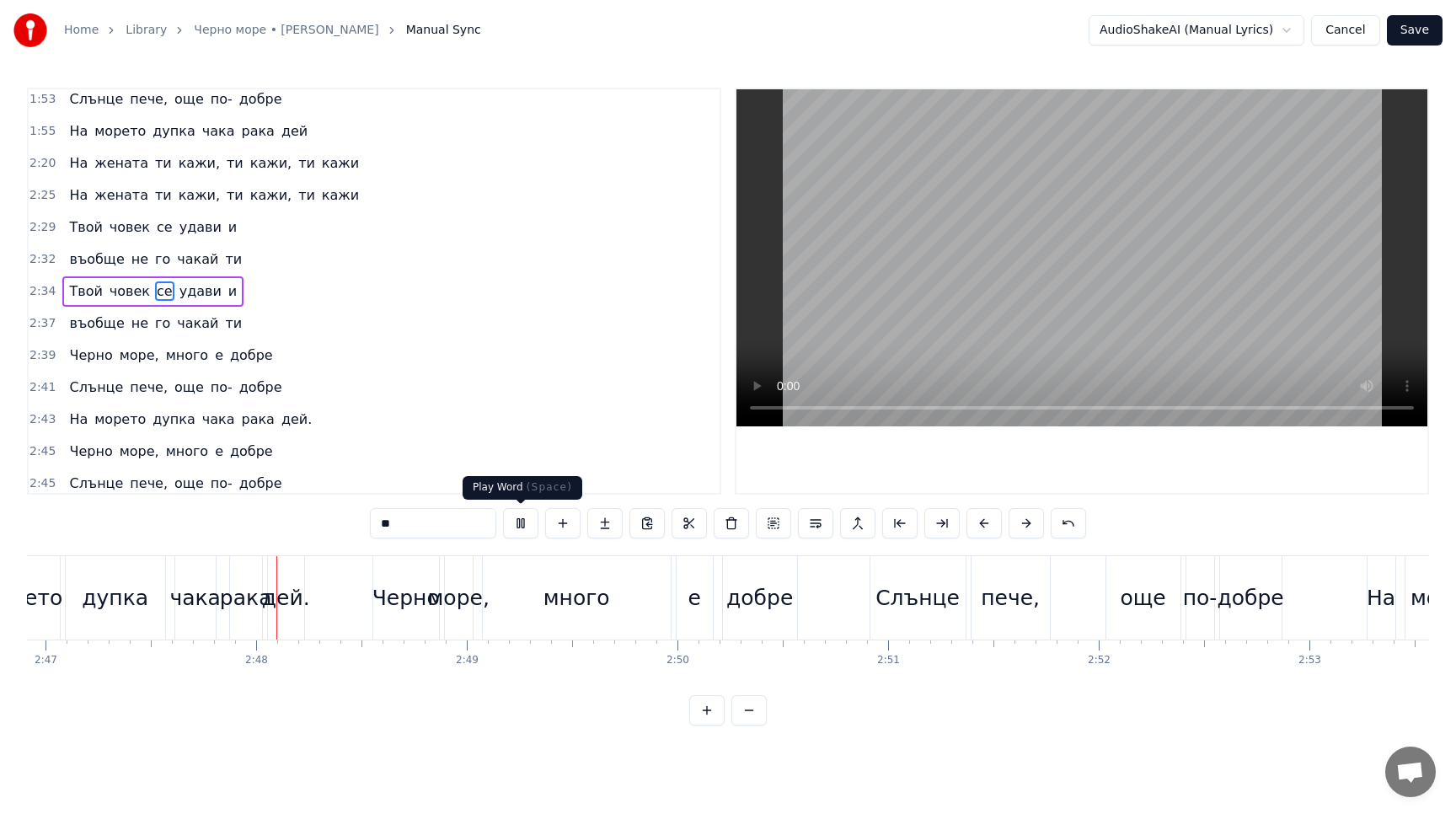
scroll to position [0, 35162]
click at [522, 525] on button at bounding box center [521, 523] width 36 height 30
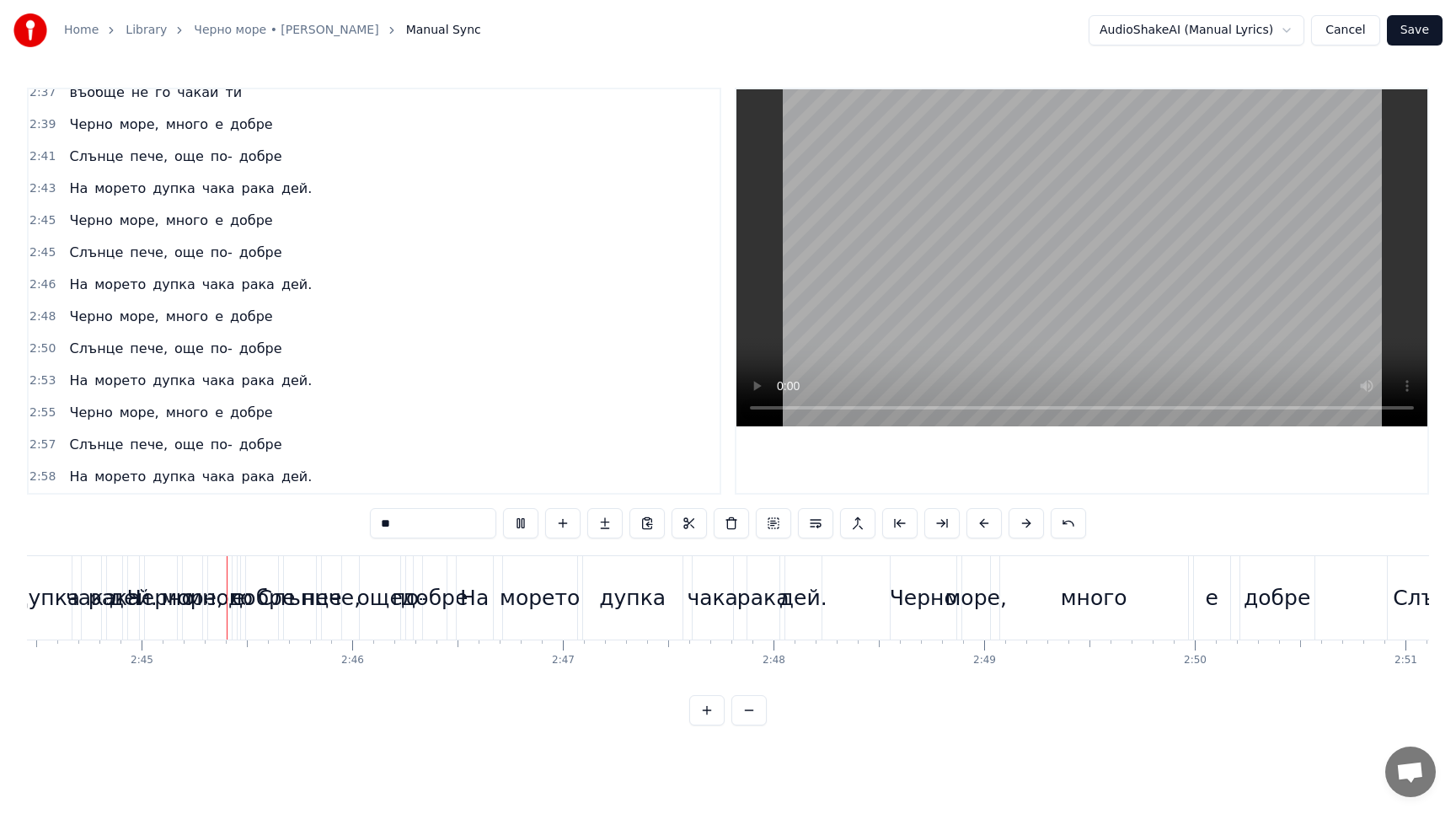
scroll to position [0, 34640]
click at [197, 307] on span "много" at bounding box center [187, 316] width 47 height 19
type input "*****"
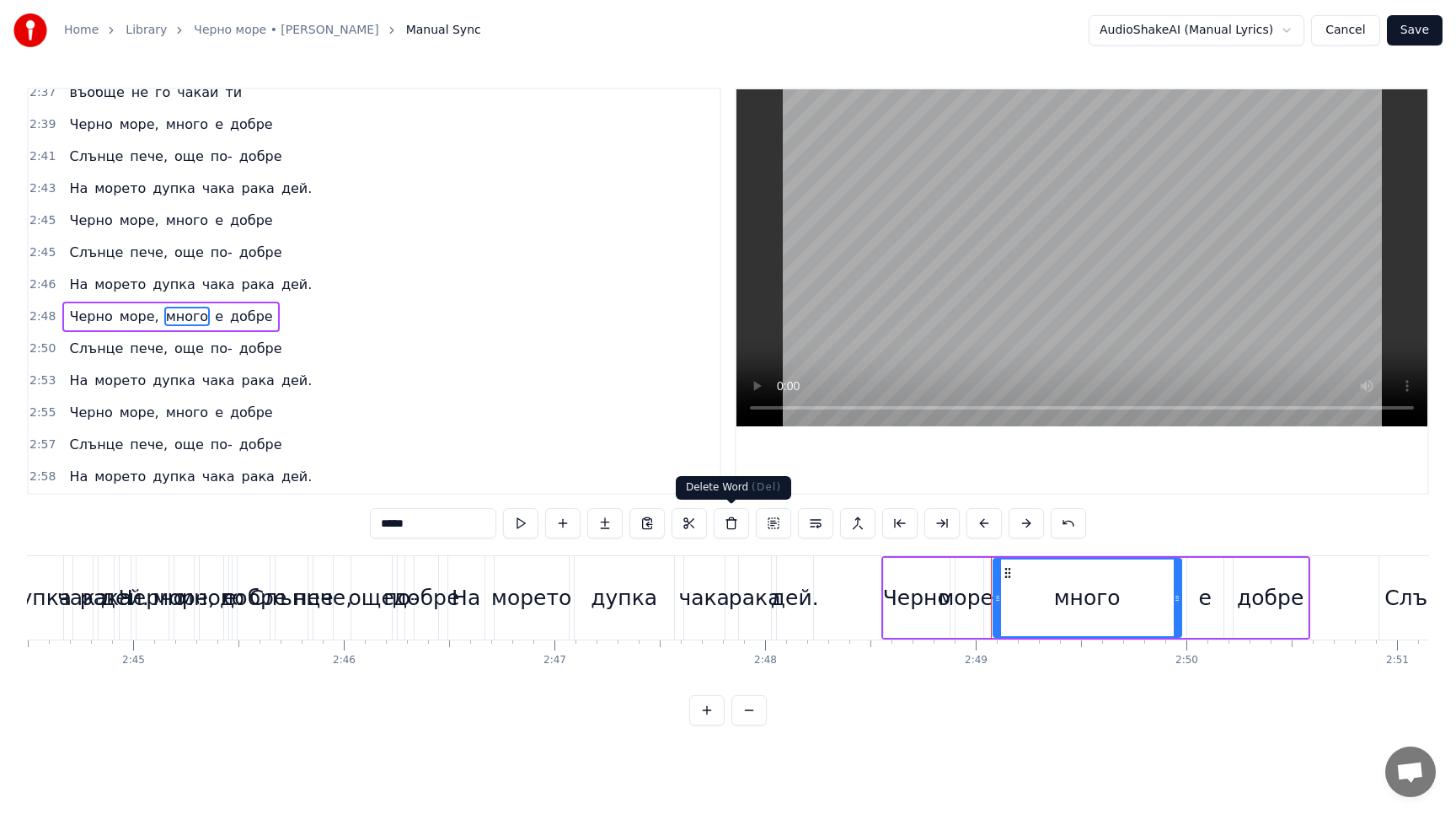
click at [734, 526] on button at bounding box center [731, 523] width 36 height 30
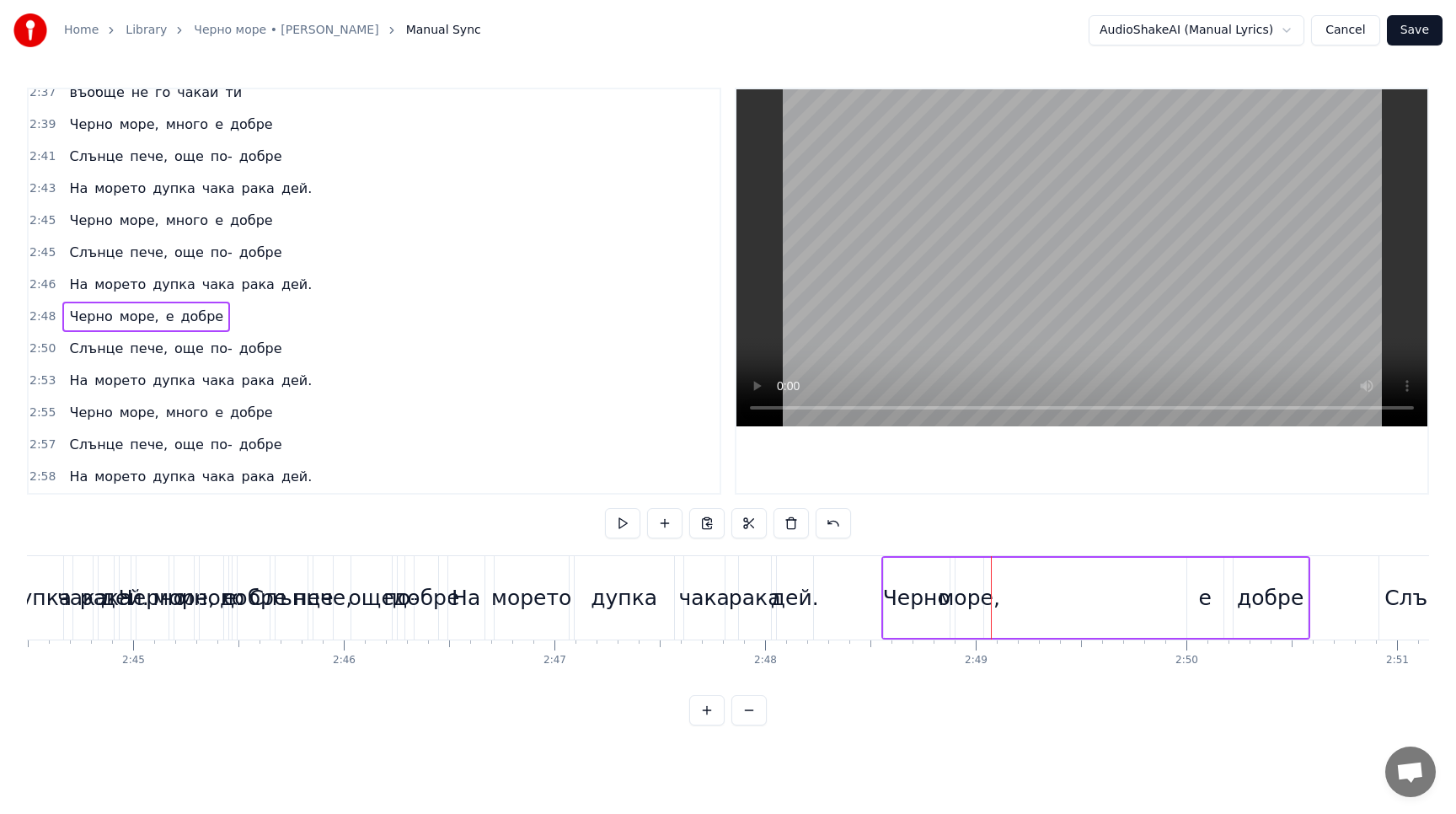
click at [1249, 620] on div "добре" at bounding box center [1270, 597] width 74 height 80
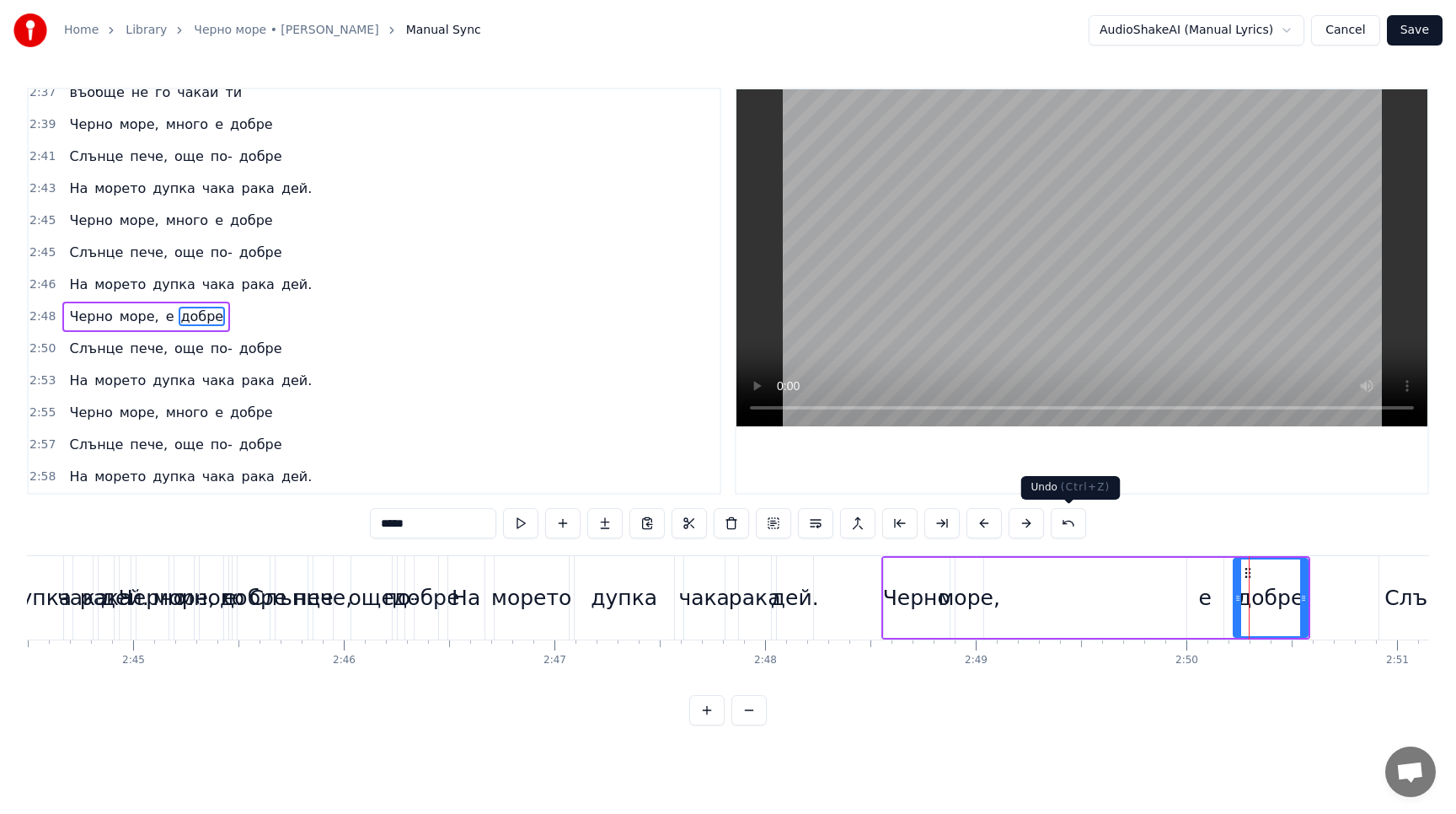
click at [1060, 521] on button at bounding box center [1068, 523] width 36 height 30
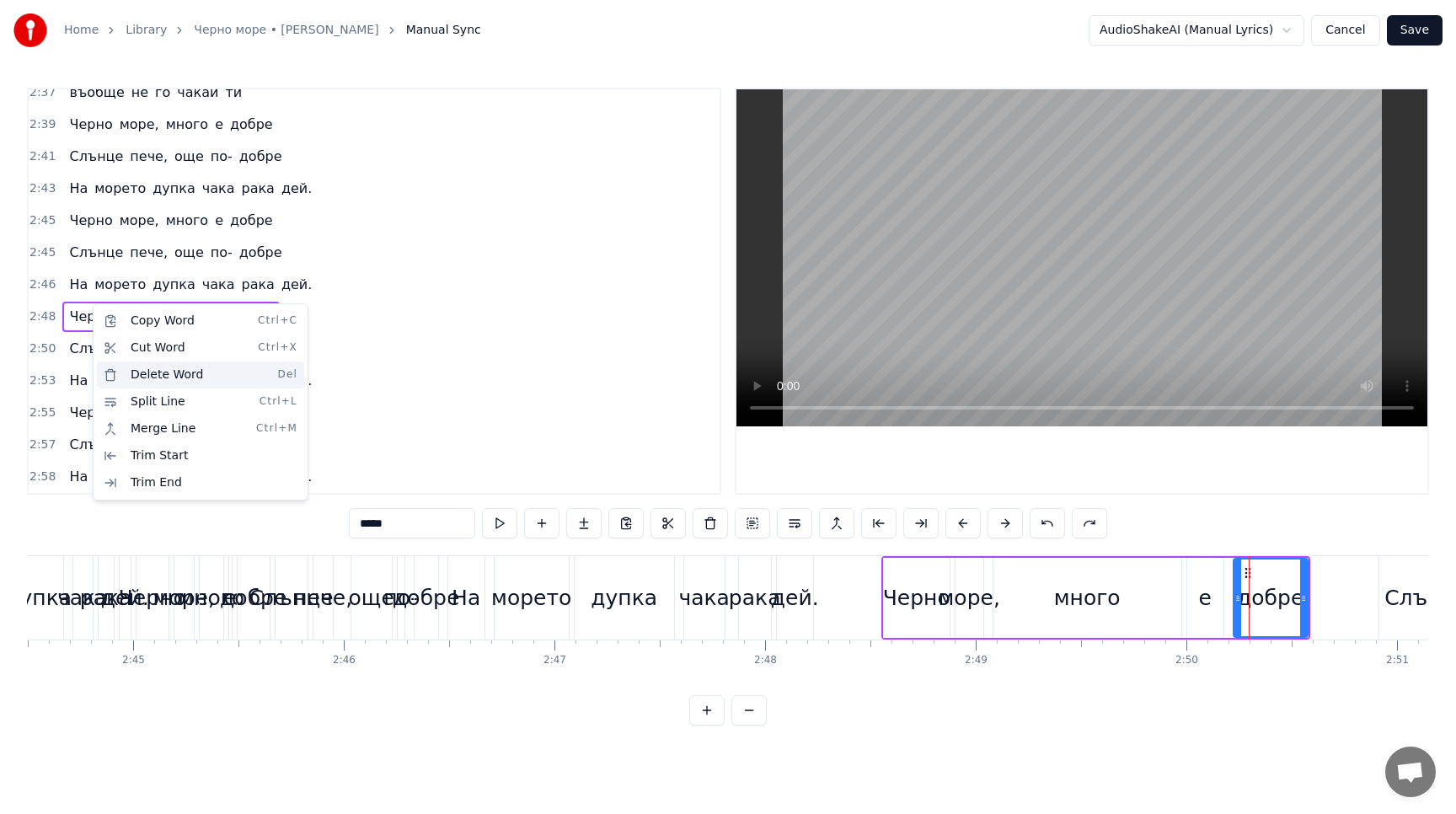
click at [156, 370] on div "Delete Word Del" at bounding box center [200, 374] width 207 height 27
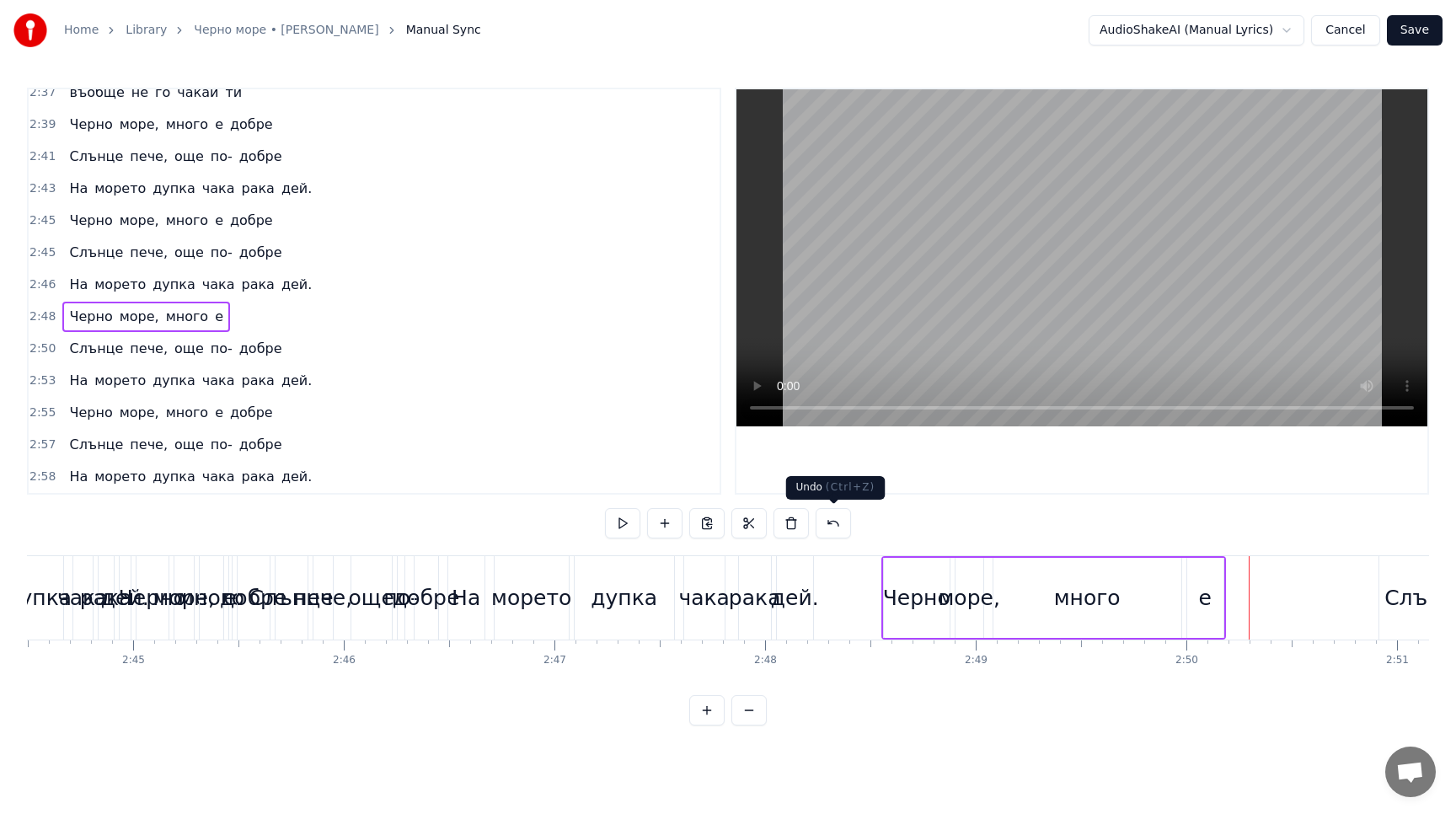
click at [832, 516] on button at bounding box center [833, 523] width 36 height 30
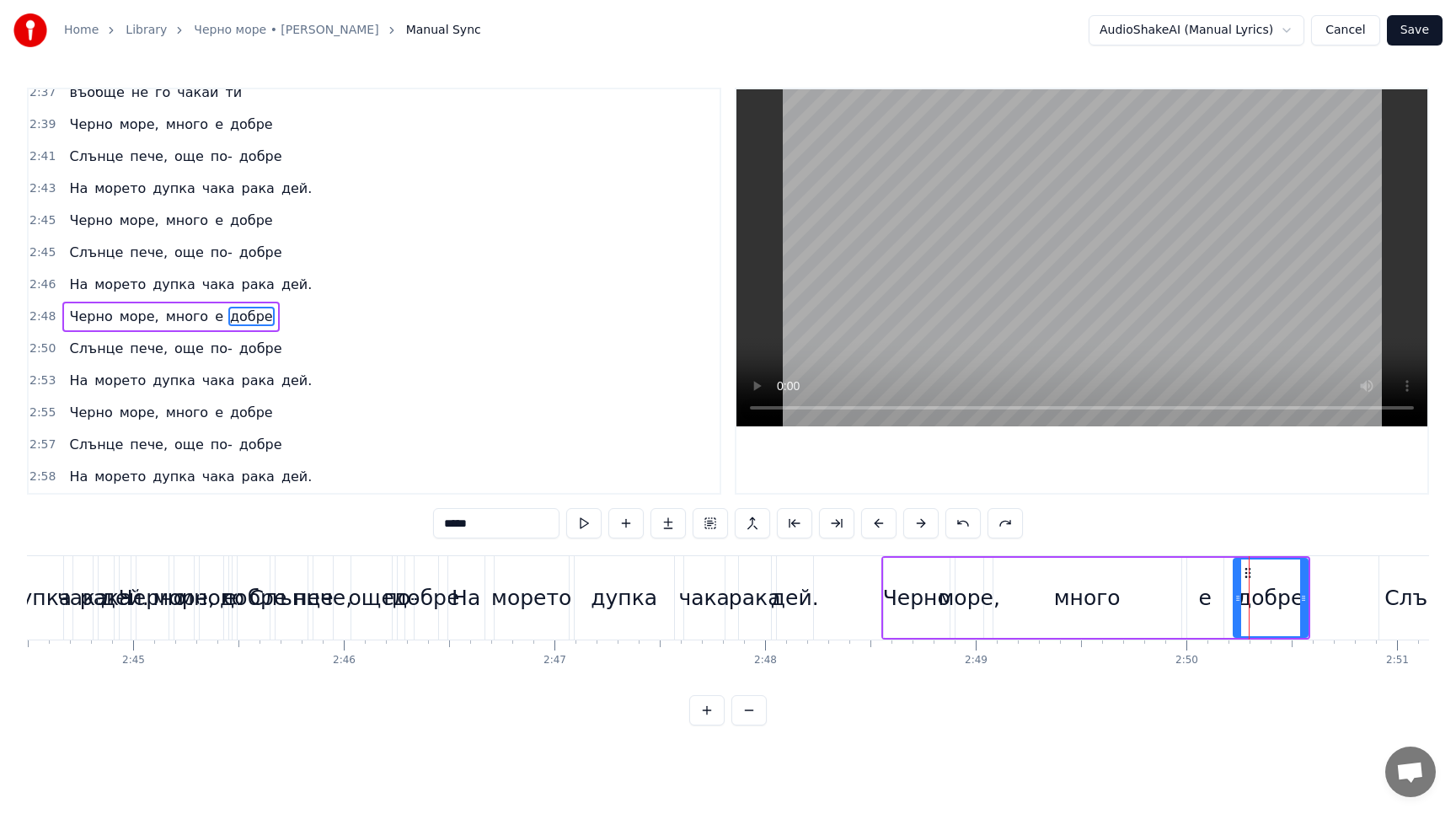
click at [152, 305] on div "Черно море, много е добре" at bounding box center [170, 317] width 217 height 30
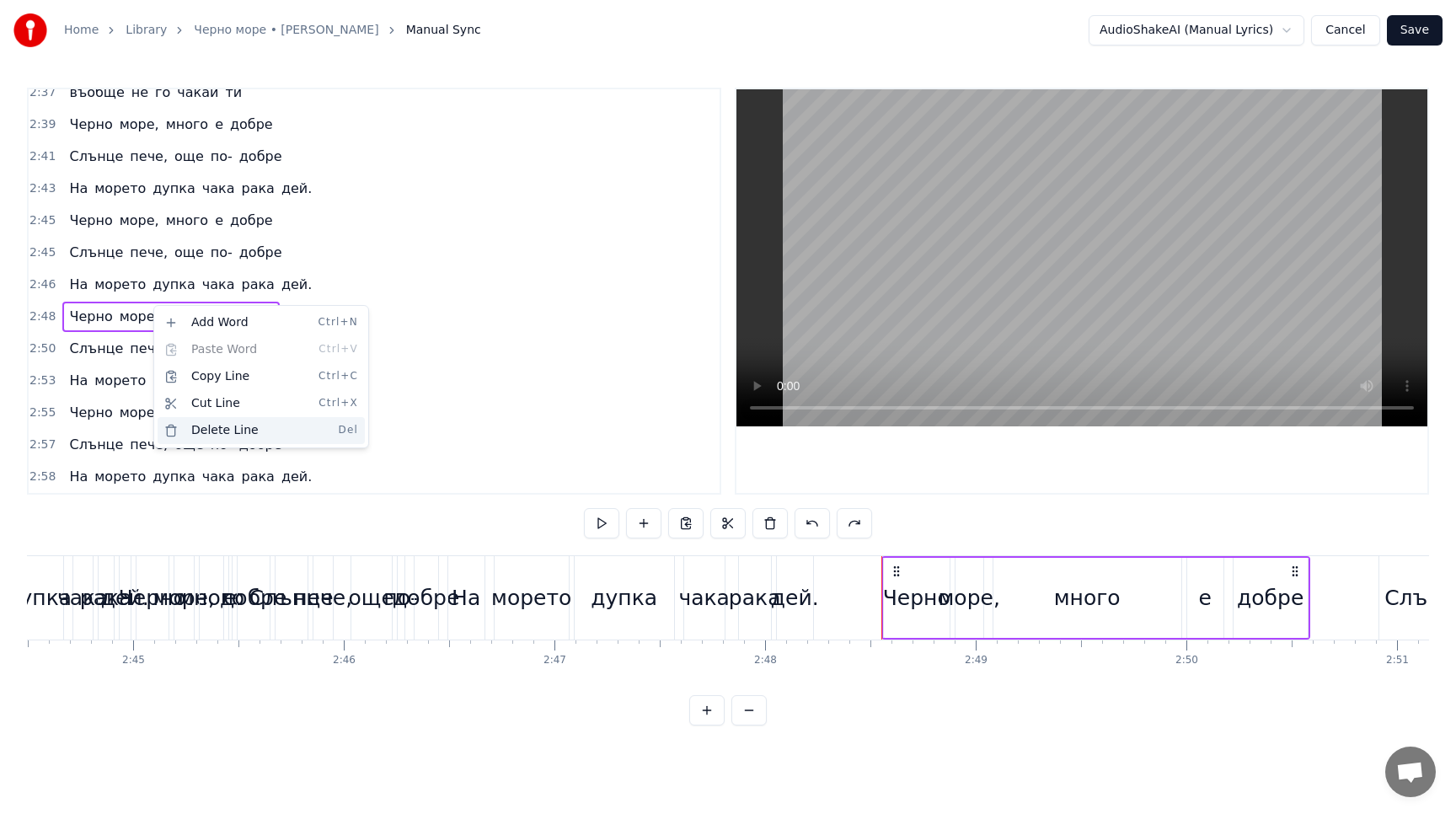
click at [212, 429] on div "Delete Line Del" at bounding box center [261, 430] width 207 height 27
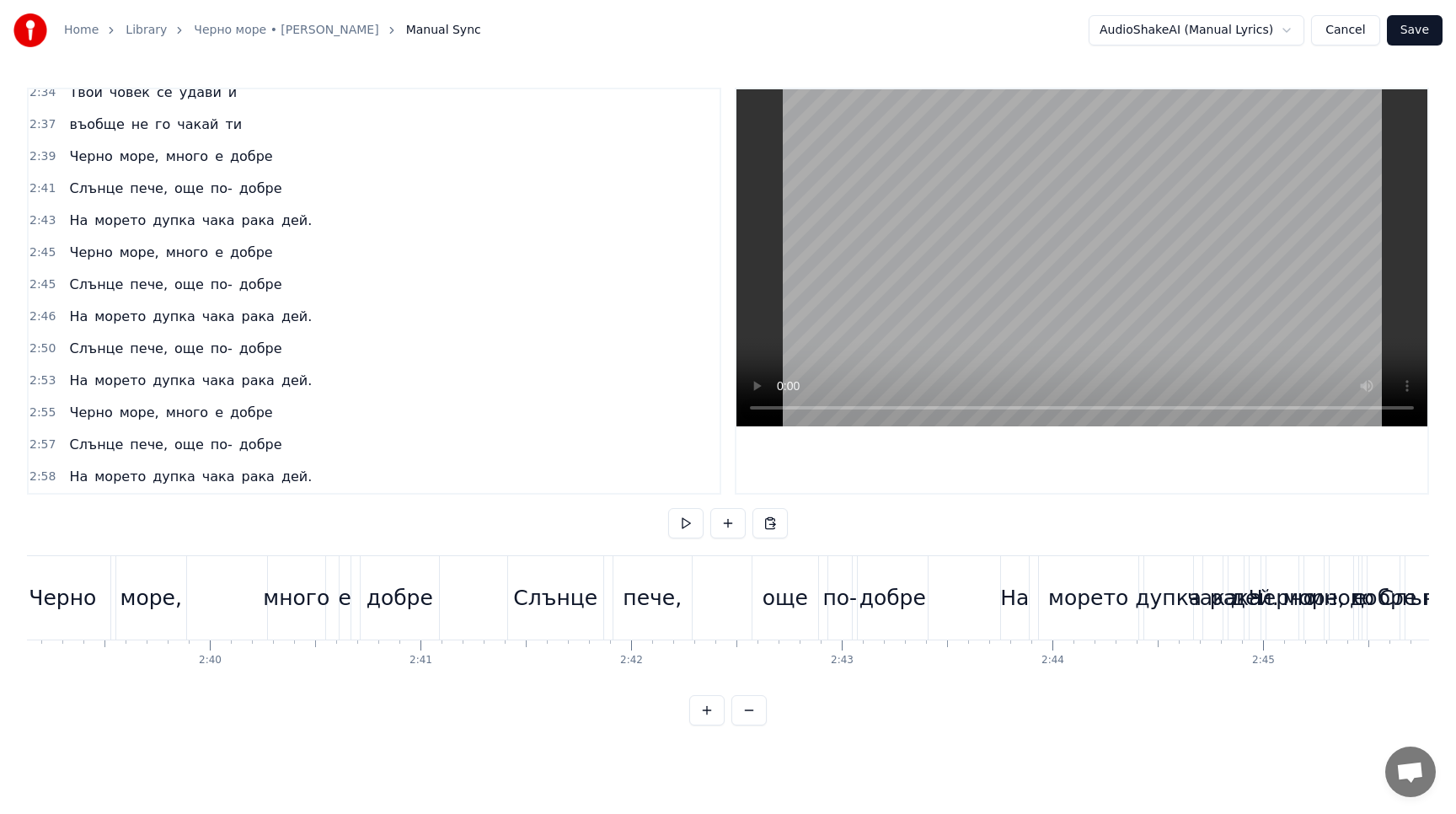
scroll to position [0, 33504]
click at [697, 521] on button at bounding box center [685, 523] width 36 height 30
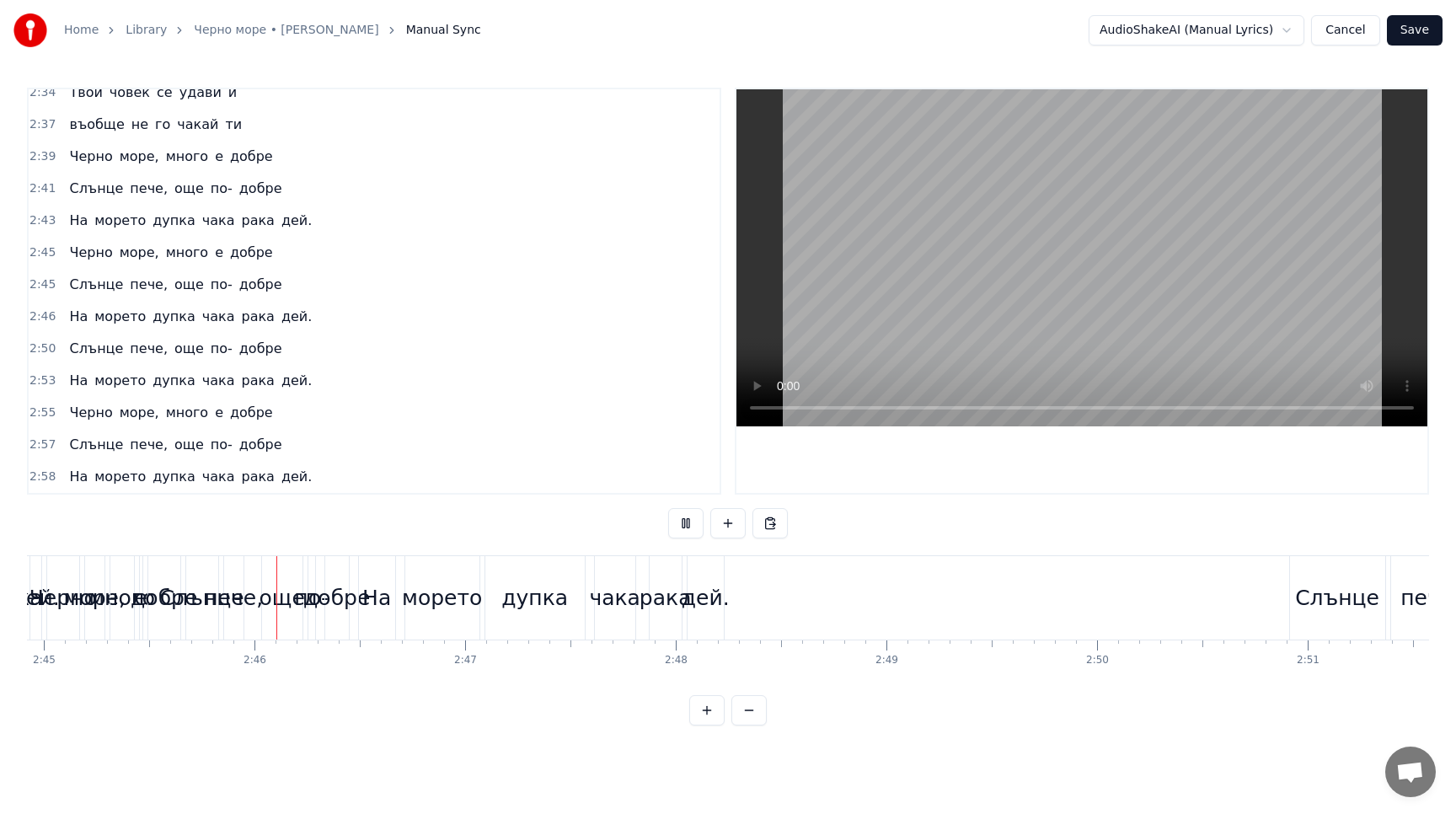
scroll to position [0, 34742]
click at [697, 521] on button at bounding box center [685, 523] width 36 height 30
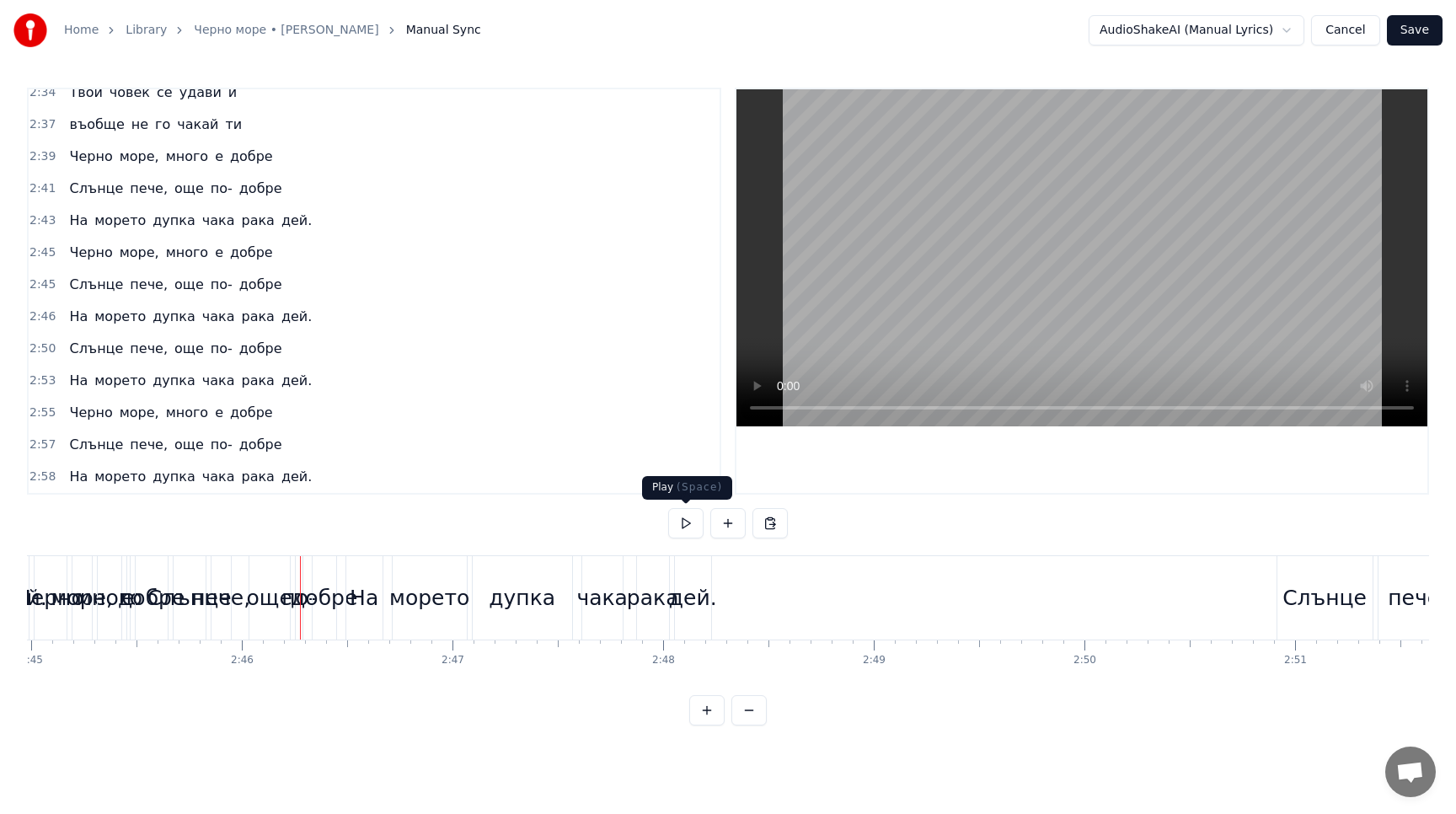
click at [688, 519] on button at bounding box center [685, 523] width 36 height 30
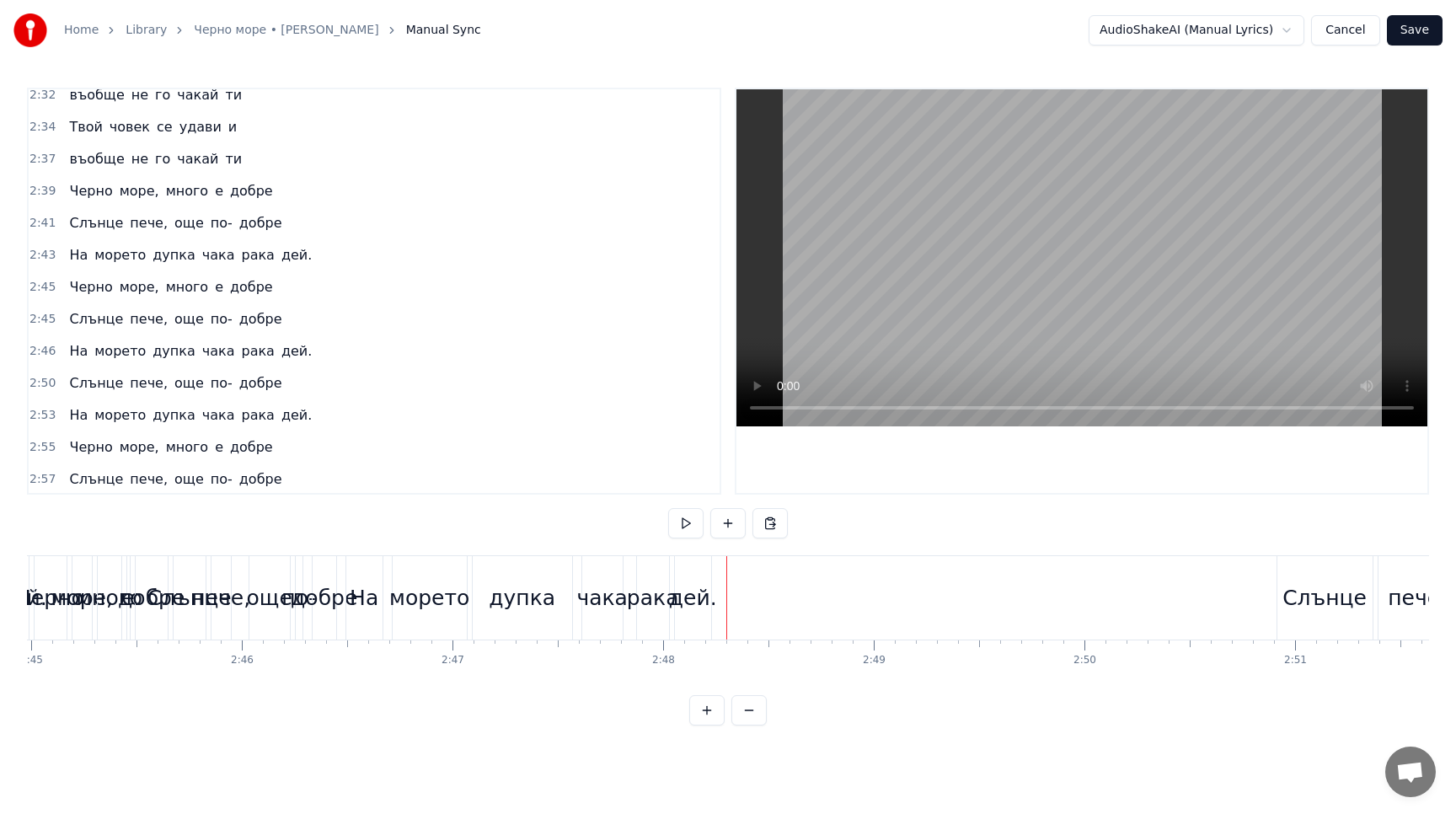
scroll to position [1037, 0]
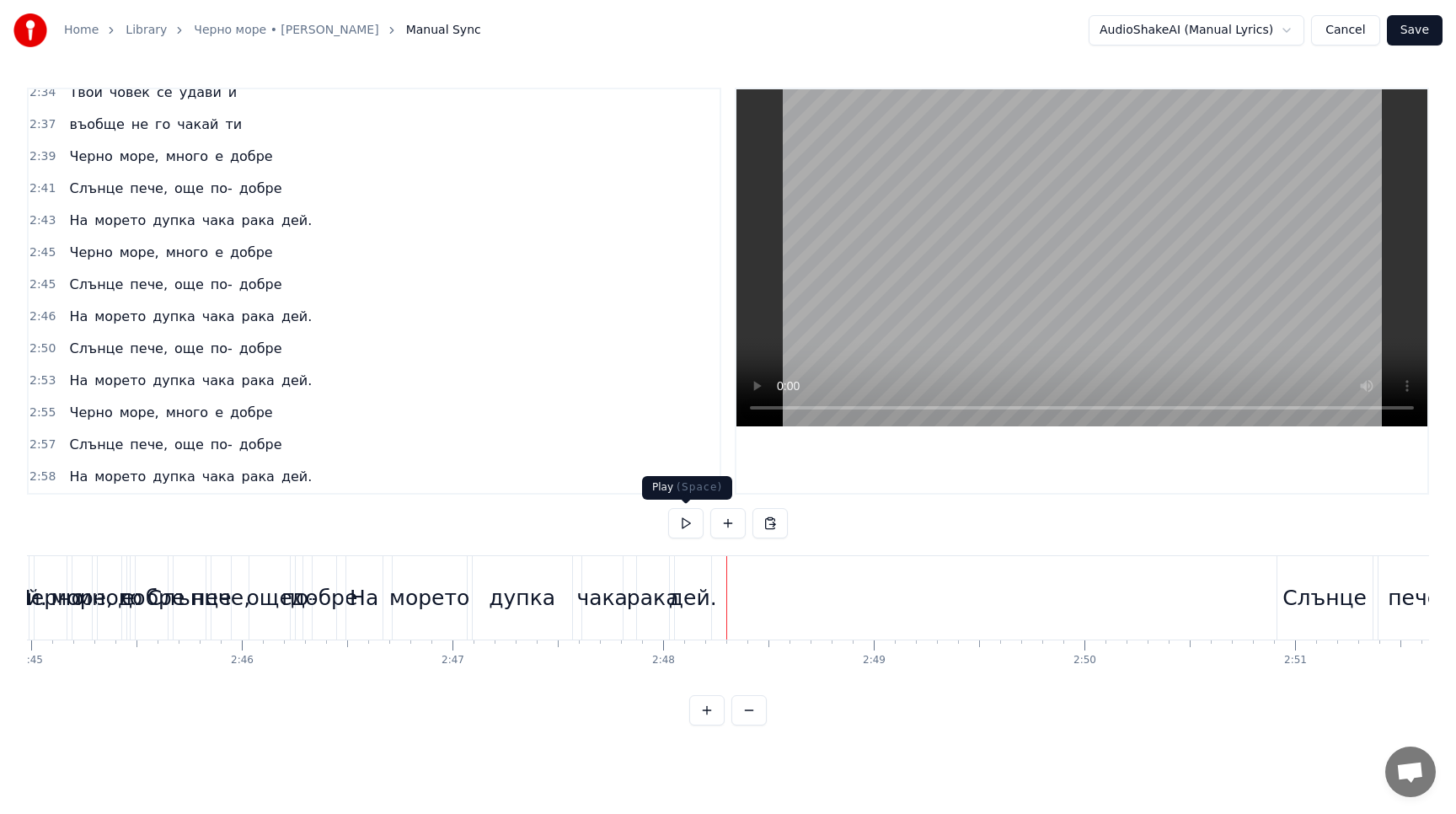
click at [695, 526] on button at bounding box center [685, 523] width 36 height 30
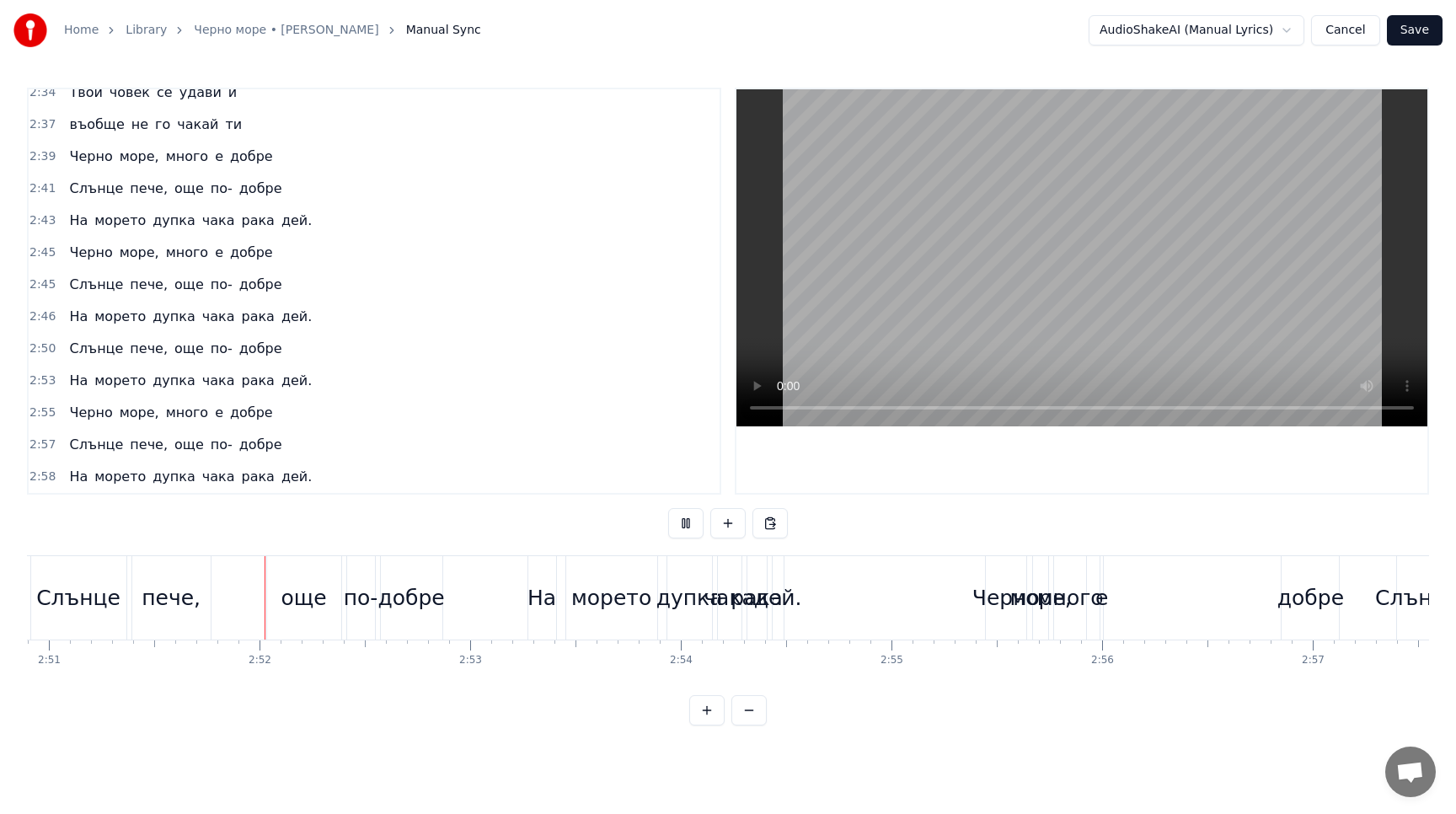
scroll to position [0, 35994]
click at [685, 534] on button at bounding box center [685, 523] width 36 height 30
click at [139, 370] on div "На морето дупка чака рака дей." at bounding box center [190, 380] width 256 height 30
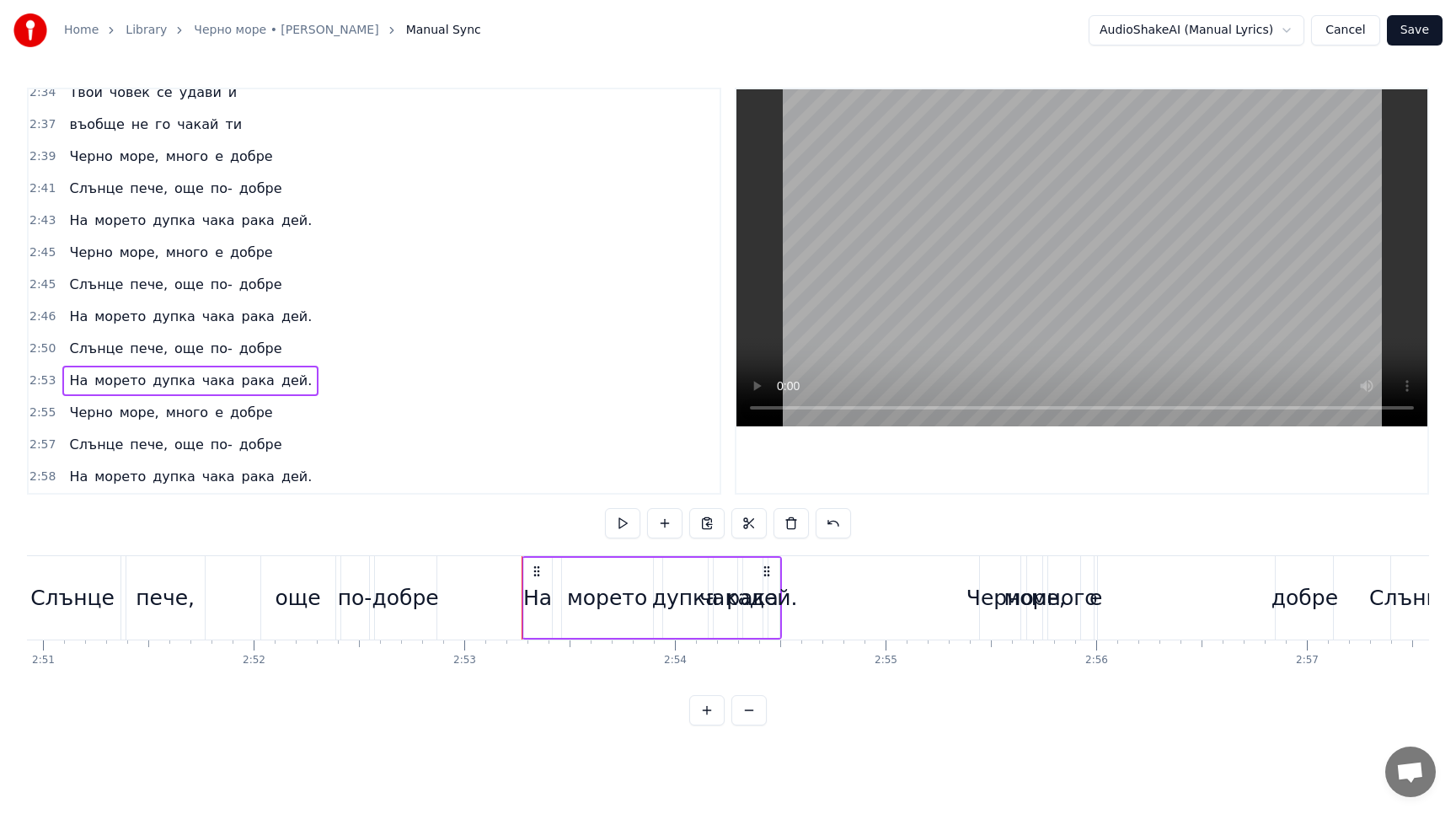
click at [694, 610] on div "дупка" at bounding box center [685, 598] width 67 height 32
click at [769, 609] on div "дей." at bounding box center [773, 598] width 48 height 32
type input "****"
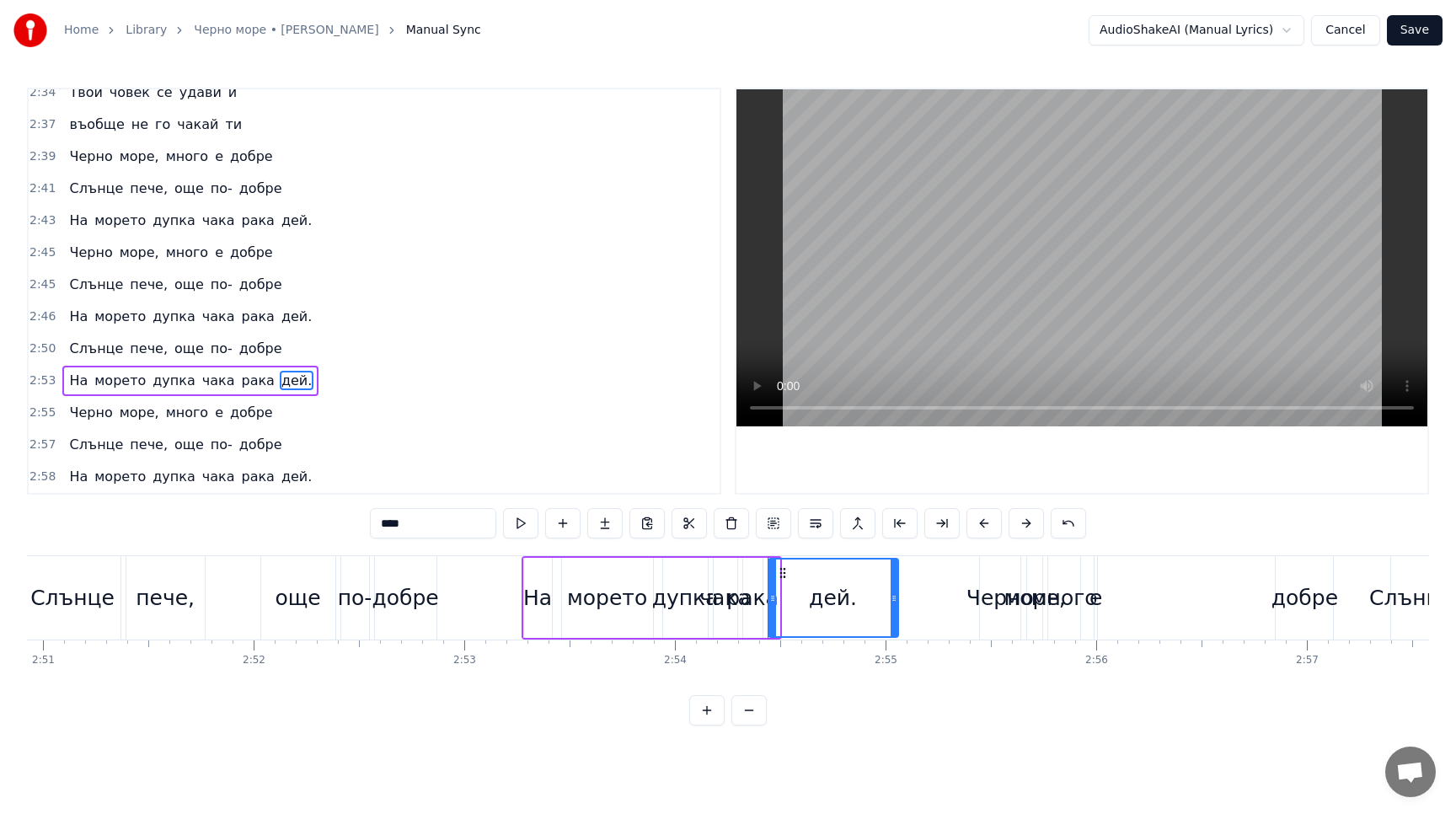
drag, startPoint x: 773, startPoint y: 608, endPoint x: 890, endPoint y: 606, distance: 117.0
click at [891, 606] on div at bounding box center [893, 598] width 6 height 77
drag, startPoint x: 772, startPoint y: 602, endPoint x: 847, endPoint y: 608, distance: 75.2
click at [847, 608] on div at bounding box center [847, 598] width 6 height 77
drag, startPoint x: 754, startPoint y: 605, endPoint x: 783, endPoint y: 605, distance: 29.0
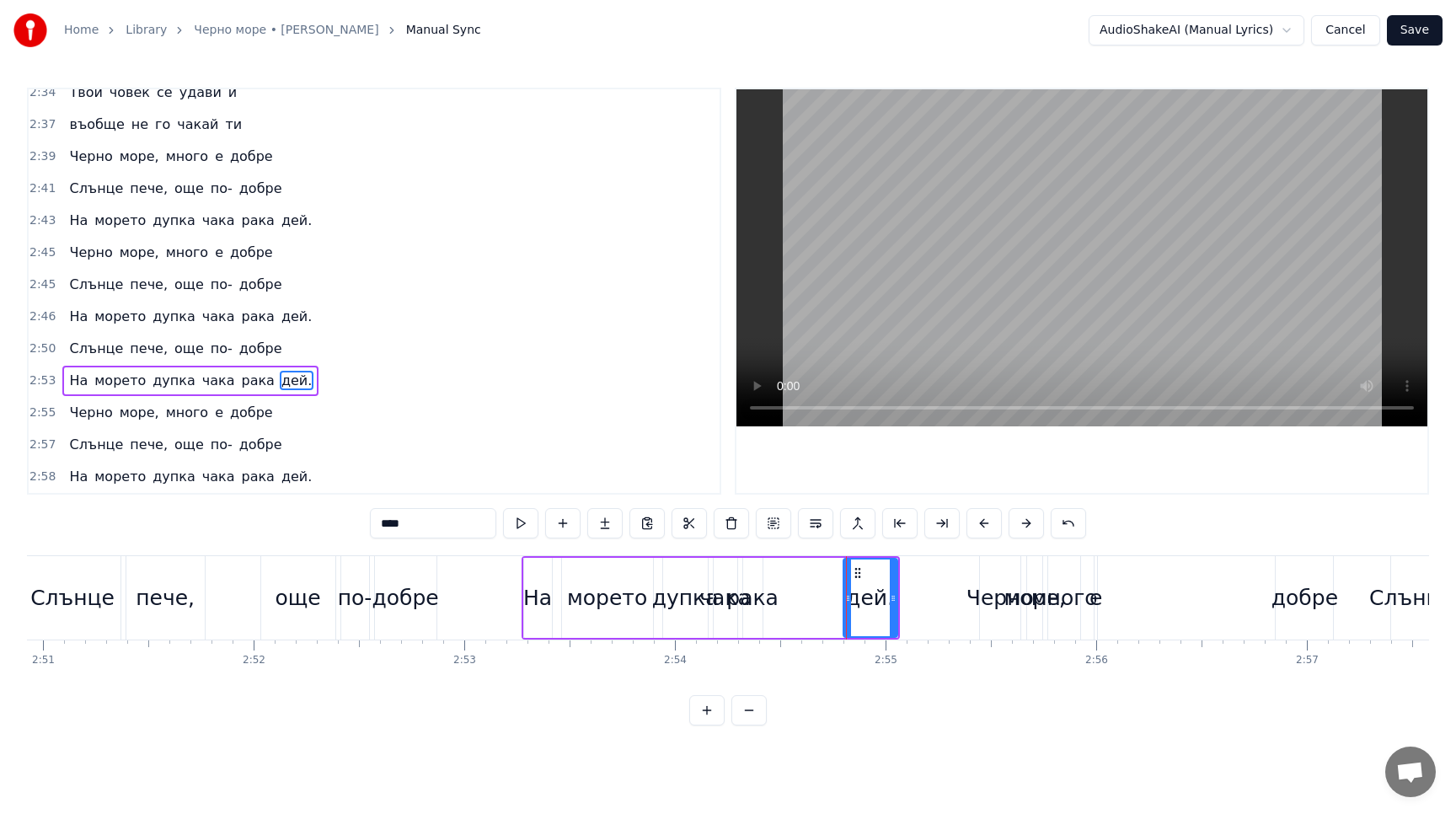
click at [783, 605] on div "На морето дупка чака рака дей." at bounding box center [710, 597] width 378 height 83
drag, startPoint x: 754, startPoint y: 611, endPoint x: 808, endPoint y: 610, distance: 54.0
click at [808, 610] on div "На морето дупка чака рака дей." at bounding box center [710, 597] width 378 height 83
click at [752, 582] on div "рака" at bounding box center [751, 598] width 52 height 32
drag, startPoint x: 752, startPoint y: 582, endPoint x: 784, endPoint y: 582, distance: 32.0
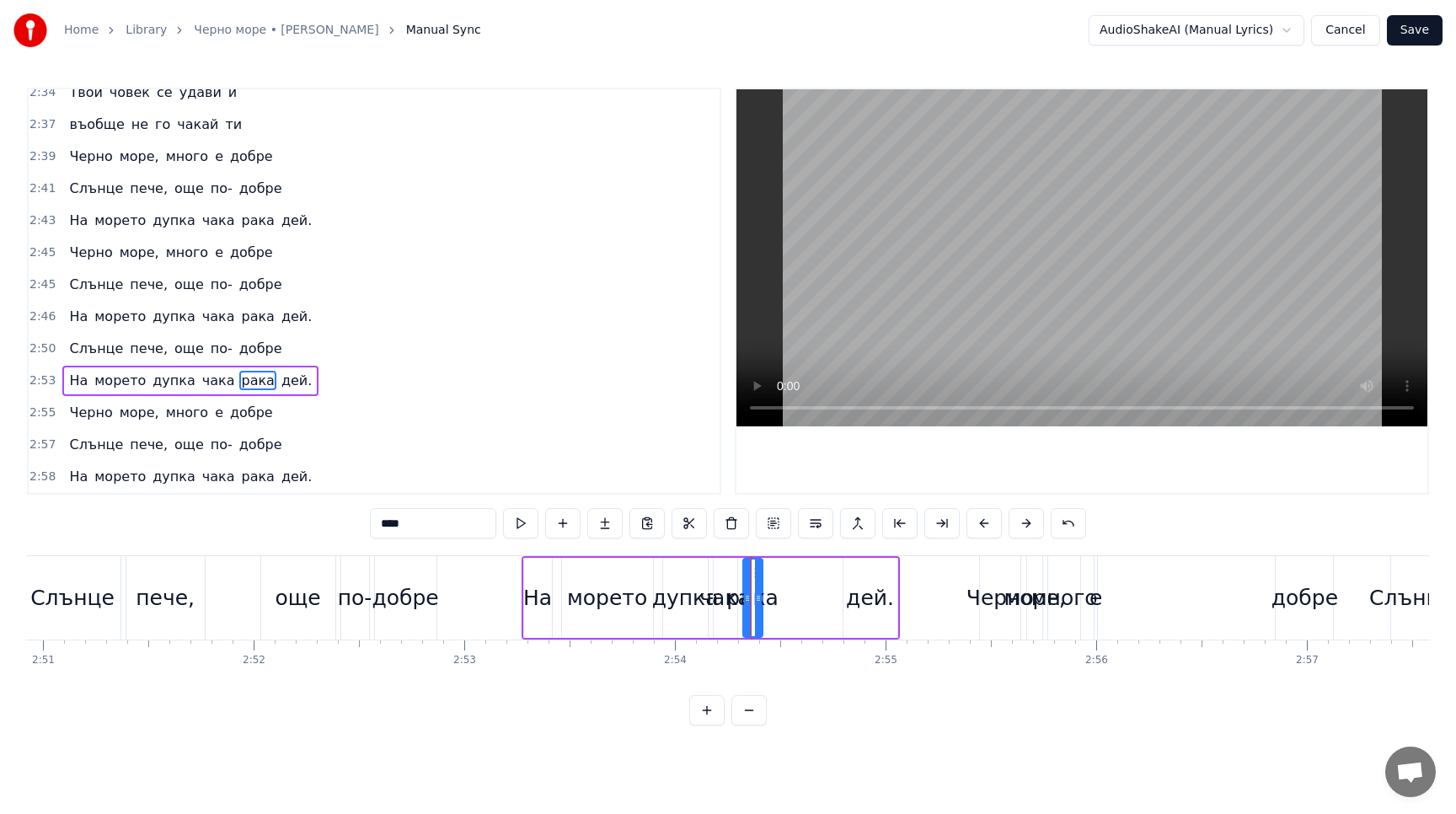
click at [784, 582] on div "На морето дупка чака рака дей." at bounding box center [710, 597] width 378 height 83
click at [749, 576] on div "рака" at bounding box center [752, 597] width 19 height 80
drag, startPoint x: 750, startPoint y: 567, endPoint x: 815, endPoint y: 562, distance: 65.2
click at [815, 562] on div "рака" at bounding box center [817, 598] width 17 height 77
drag, startPoint x: 824, startPoint y: 597, endPoint x: 848, endPoint y: 597, distance: 24.0
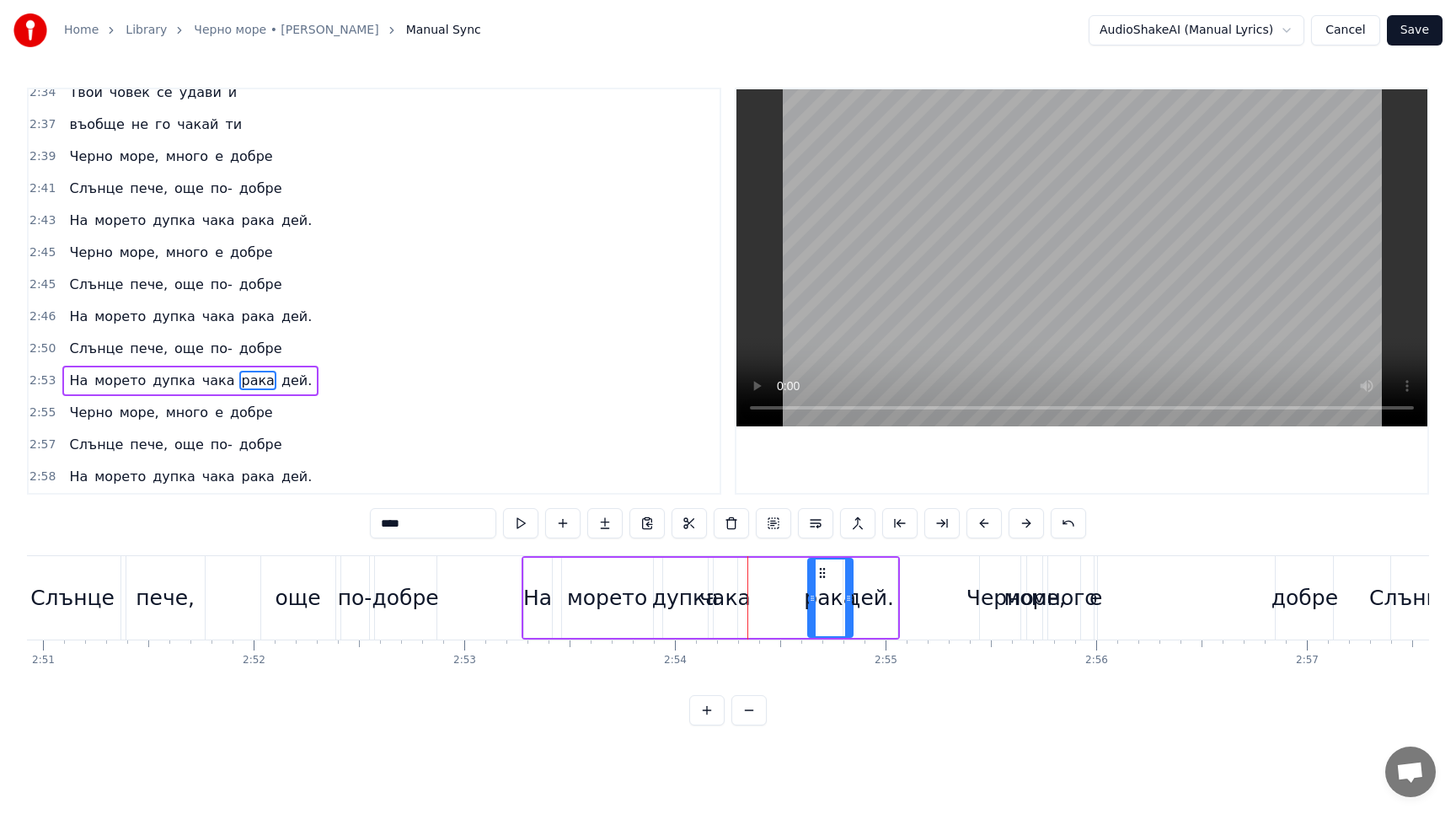
click at [849, 597] on icon at bounding box center [847, 598] width 6 height 14
click at [532, 525] on button at bounding box center [521, 523] width 36 height 30
click at [879, 606] on div "дей." at bounding box center [869, 598] width 48 height 32
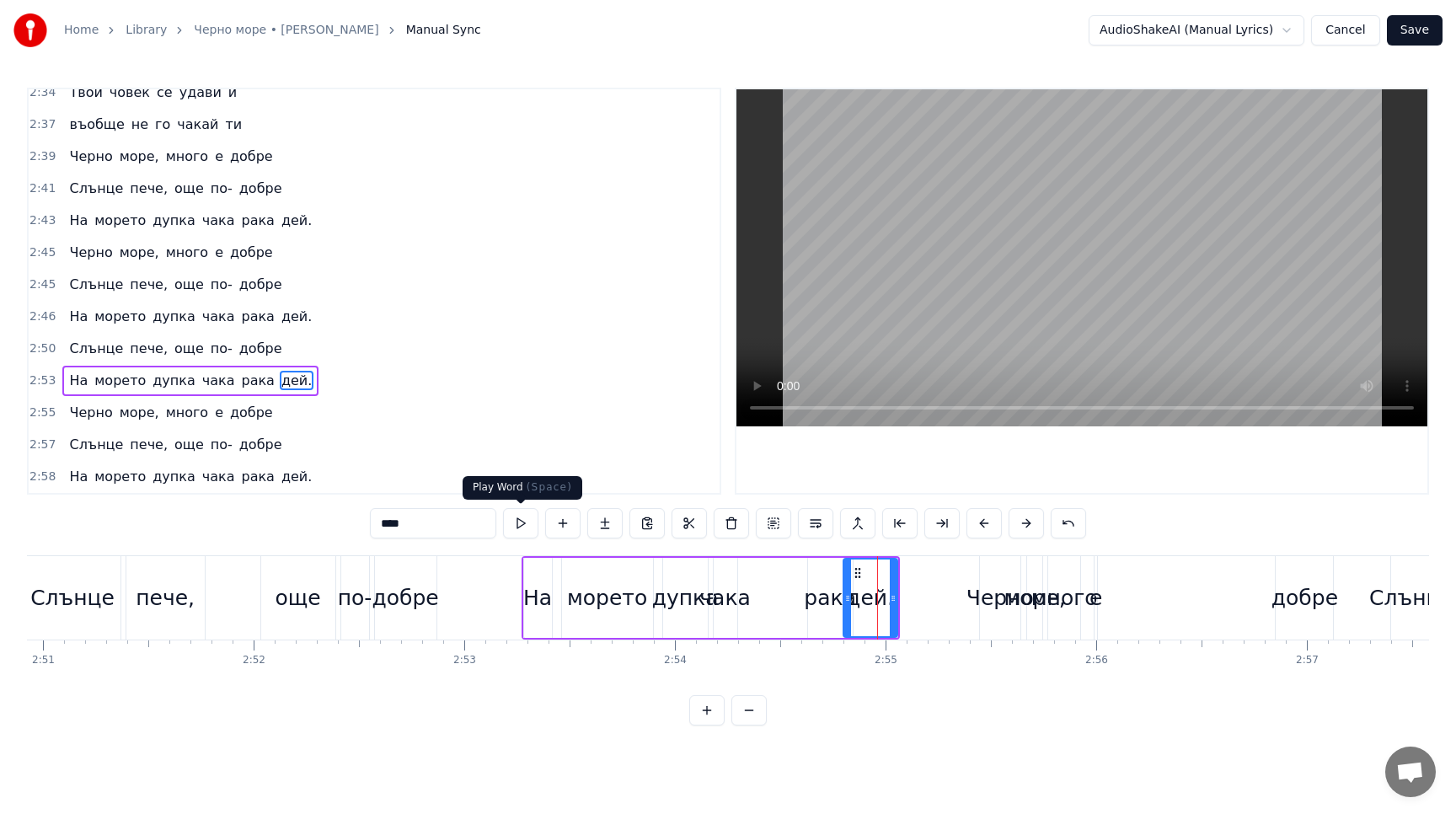
click at [528, 525] on button at bounding box center [521, 523] width 36 height 30
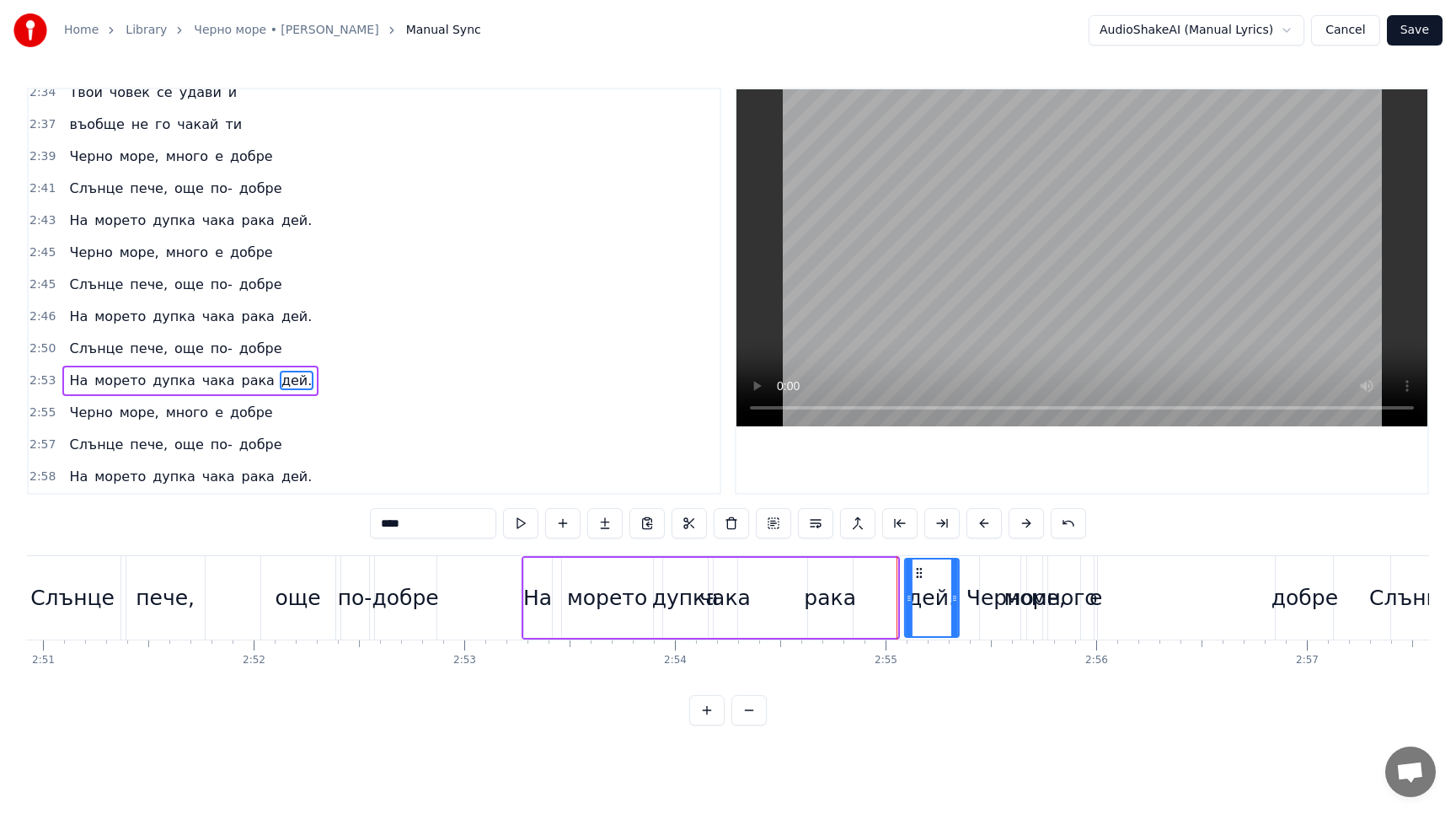
drag, startPoint x: 862, startPoint y: 576, endPoint x: 923, endPoint y: 570, distance: 61.3
click at [923, 570] on icon at bounding box center [918, 573] width 14 height 14
click at [522, 522] on button at bounding box center [521, 523] width 36 height 30
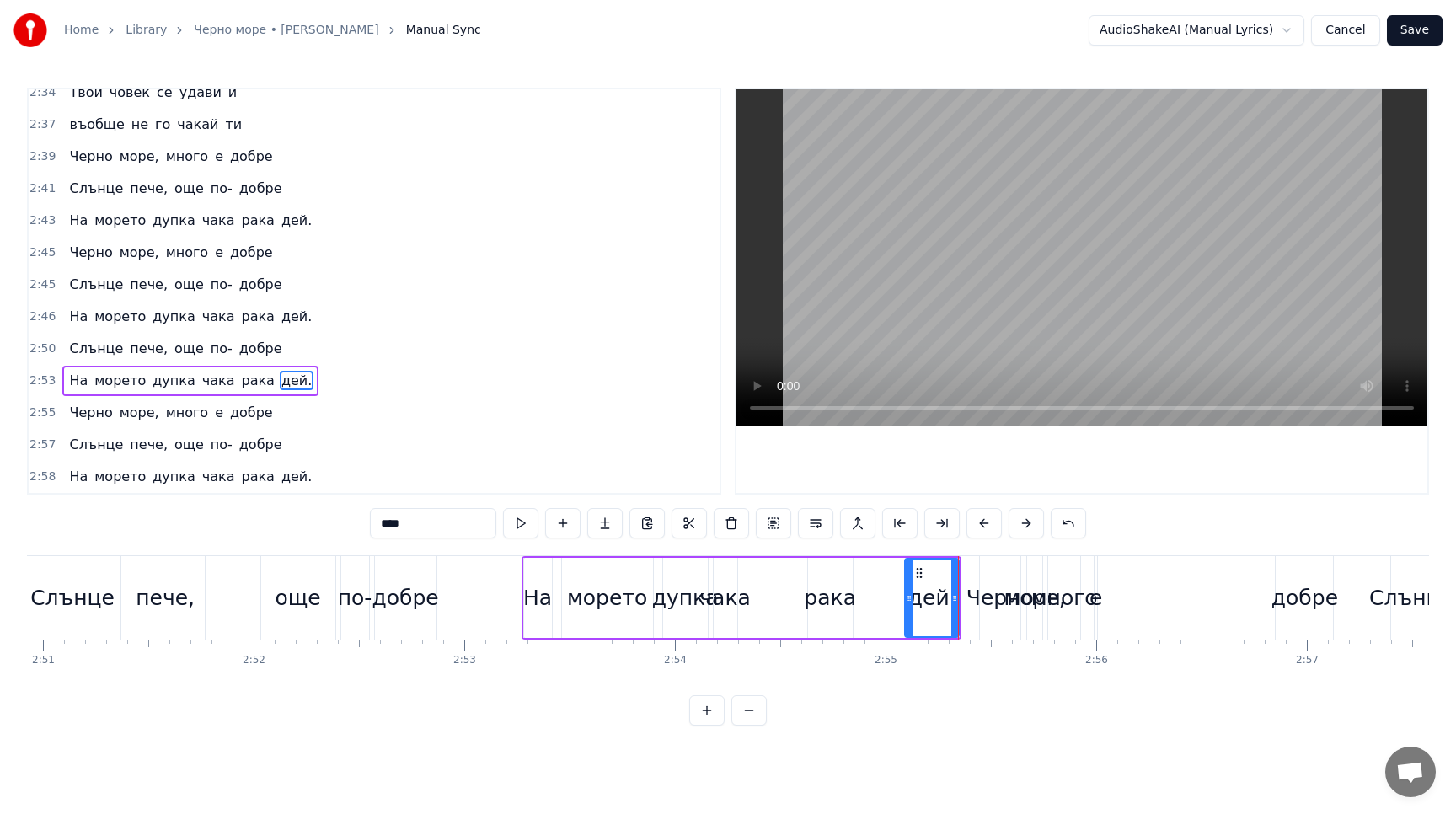
drag, startPoint x: 825, startPoint y: 582, endPoint x: 850, endPoint y: 581, distance: 25.0
click at [850, 582] on div "рака" at bounding box center [829, 598] width 52 height 32
drag, startPoint x: 821, startPoint y: 574, endPoint x: 859, endPoint y: 574, distance: 38.0
click at [859, 574] on icon at bounding box center [860, 573] width 14 height 14
drag, startPoint x: 889, startPoint y: 597, endPoint x: 904, endPoint y: 597, distance: 15.0
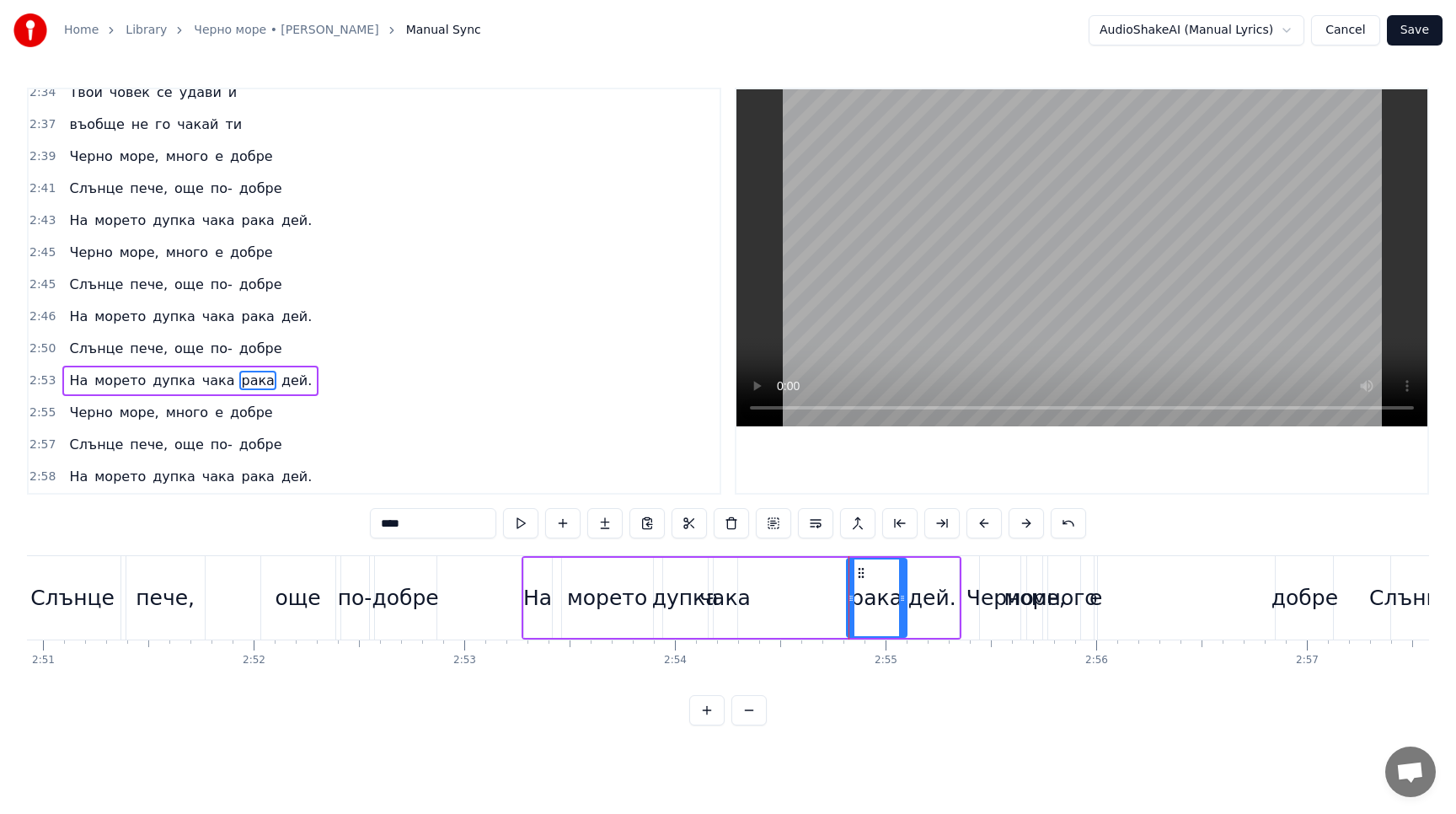
click at [904, 597] on icon at bounding box center [901, 598] width 6 height 14
click at [848, 595] on icon at bounding box center [849, 598] width 6 height 14
click at [730, 572] on div "чака" at bounding box center [726, 597] width 24 height 80
drag, startPoint x: 725, startPoint y: 570, endPoint x: 827, endPoint y: 566, distance: 102.1
click at [827, 567] on icon at bounding box center [829, 573] width 14 height 14
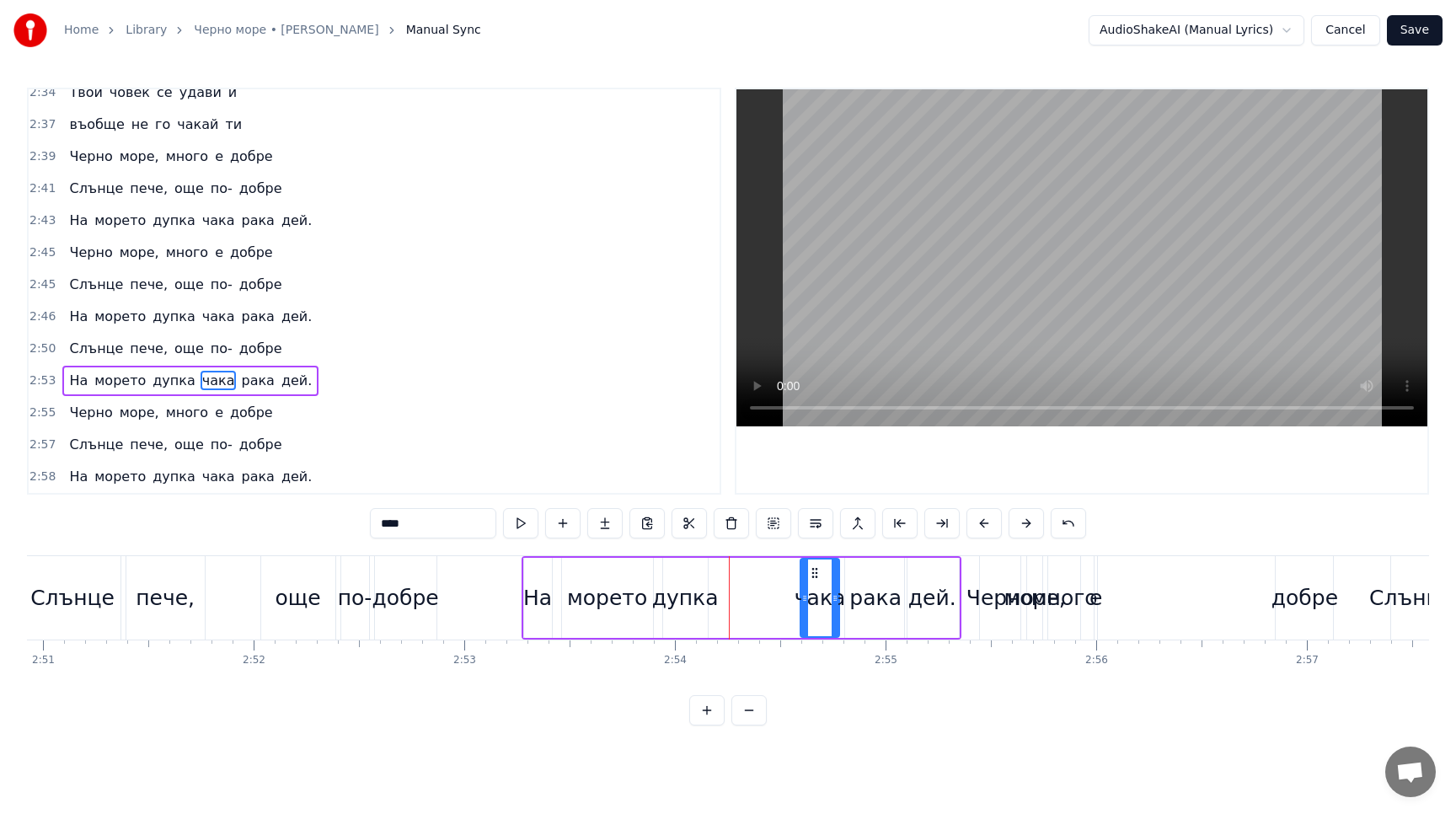
drag, startPoint x: 817, startPoint y: 600, endPoint x: 802, endPoint y: 601, distance: 15.0
click at [802, 601] on icon at bounding box center [803, 598] width 6 height 14
drag, startPoint x: 836, startPoint y: 601, endPoint x: 855, endPoint y: 601, distance: 19.0
click at [855, 601] on icon at bounding box center [853, 598] width 6 height 14
drag, startPoint x: 692, startPoint y: 599, endPoint x: 706, endPoint y: 597, distance: 14.1
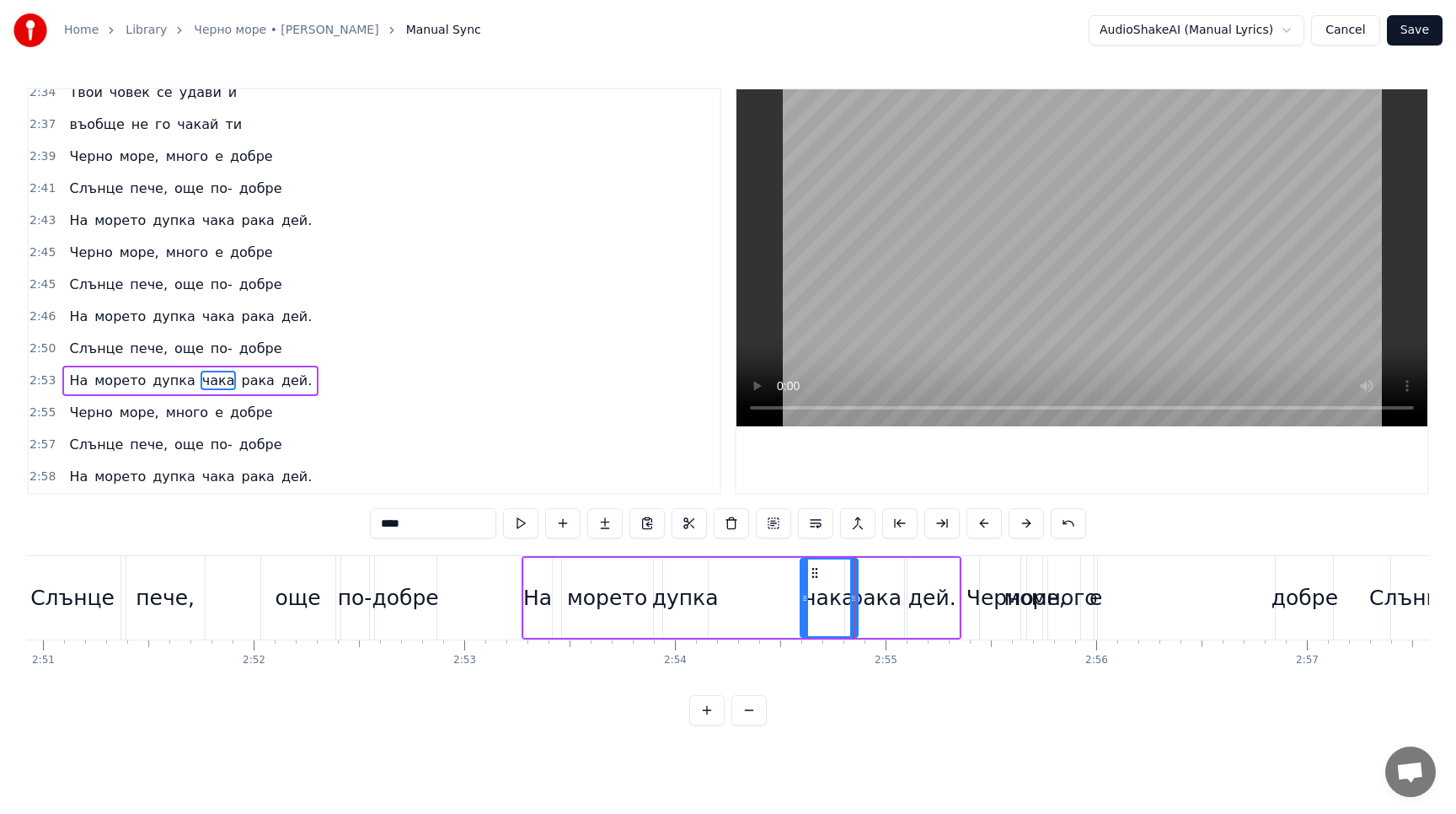
click at [706, 597] on div "дупка" at bounding box center [685, 598] width 67 height 32
type input "*****"
drag, startPoint x: 674, startPoint y: 570, endPoint x: 703, endPoint y: 570, distance: 29.0
click at [702, 570] on icon at bounding box center [704, 573] width 14 height 14
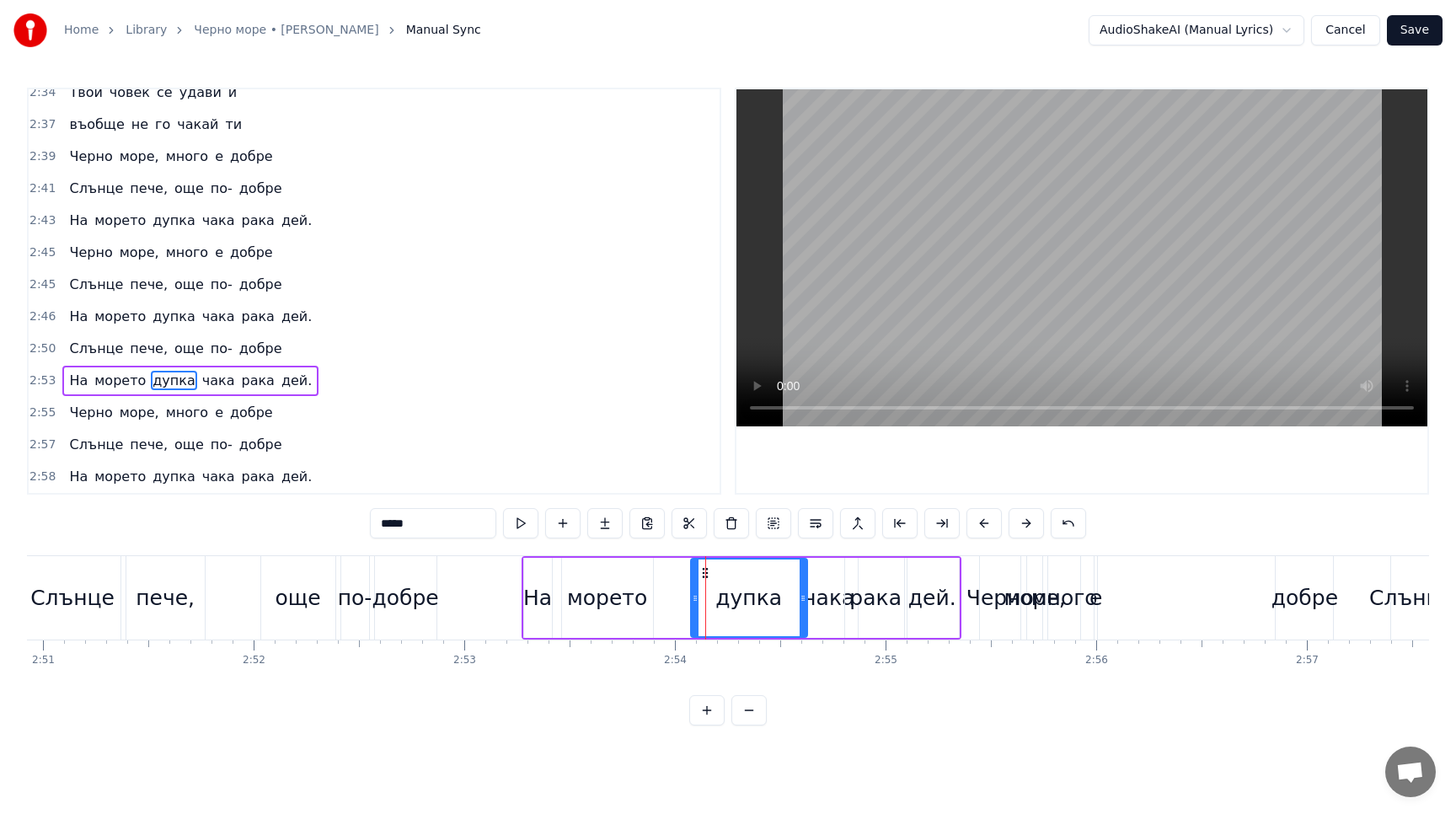
drag, startPoint x: 732, startPoint y: 598, endPoint x: 803, endPoint y: 599, distance: 71.0
click at [803, 599] on icon at bounding box center [802, 598] width 6 height 14
click at [519, 522] on button at bounding box center [521, 523] width 36 height 30
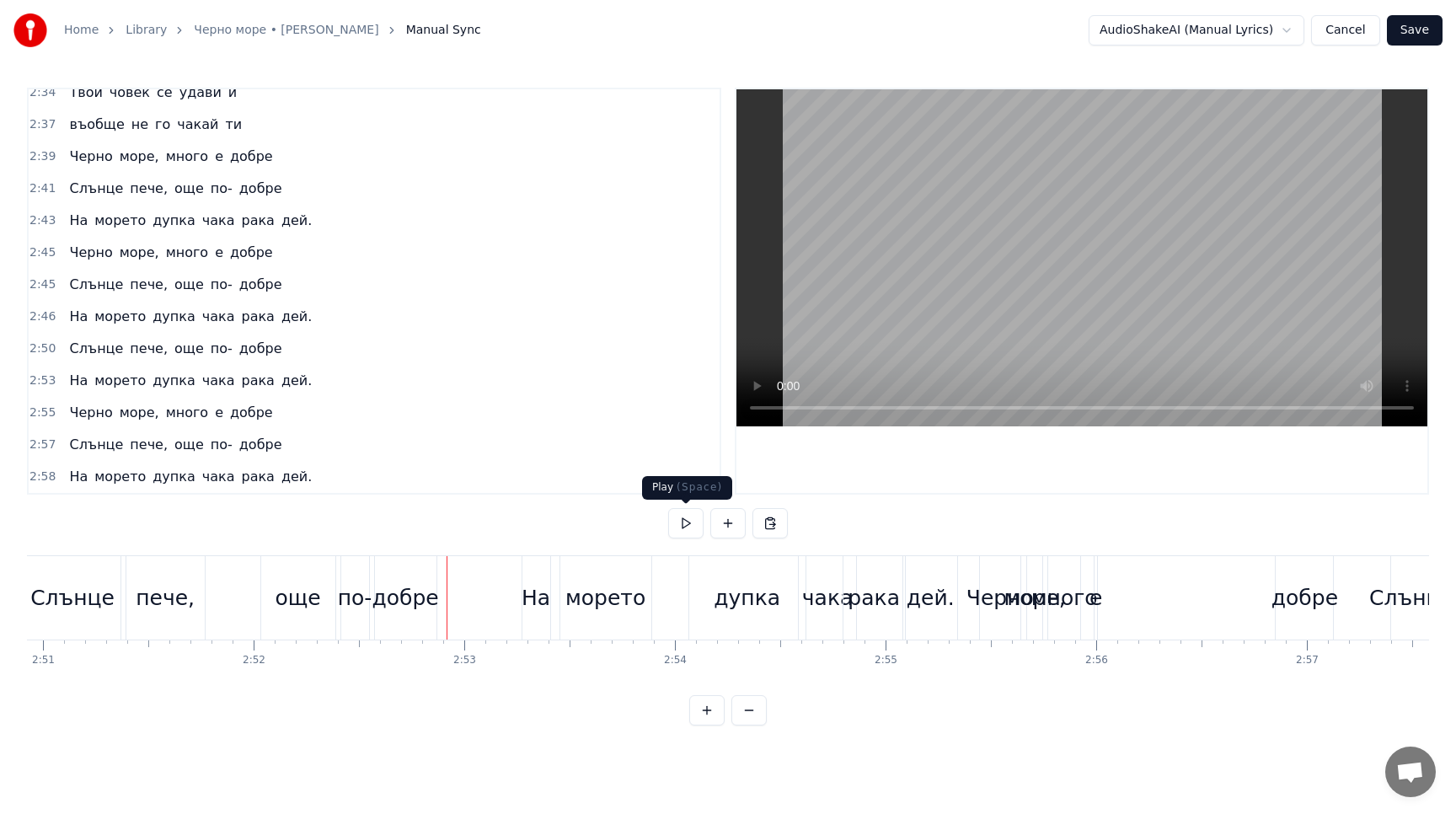
click at [685, 521] on button at bounding box center [685, 523] width 36 height 30
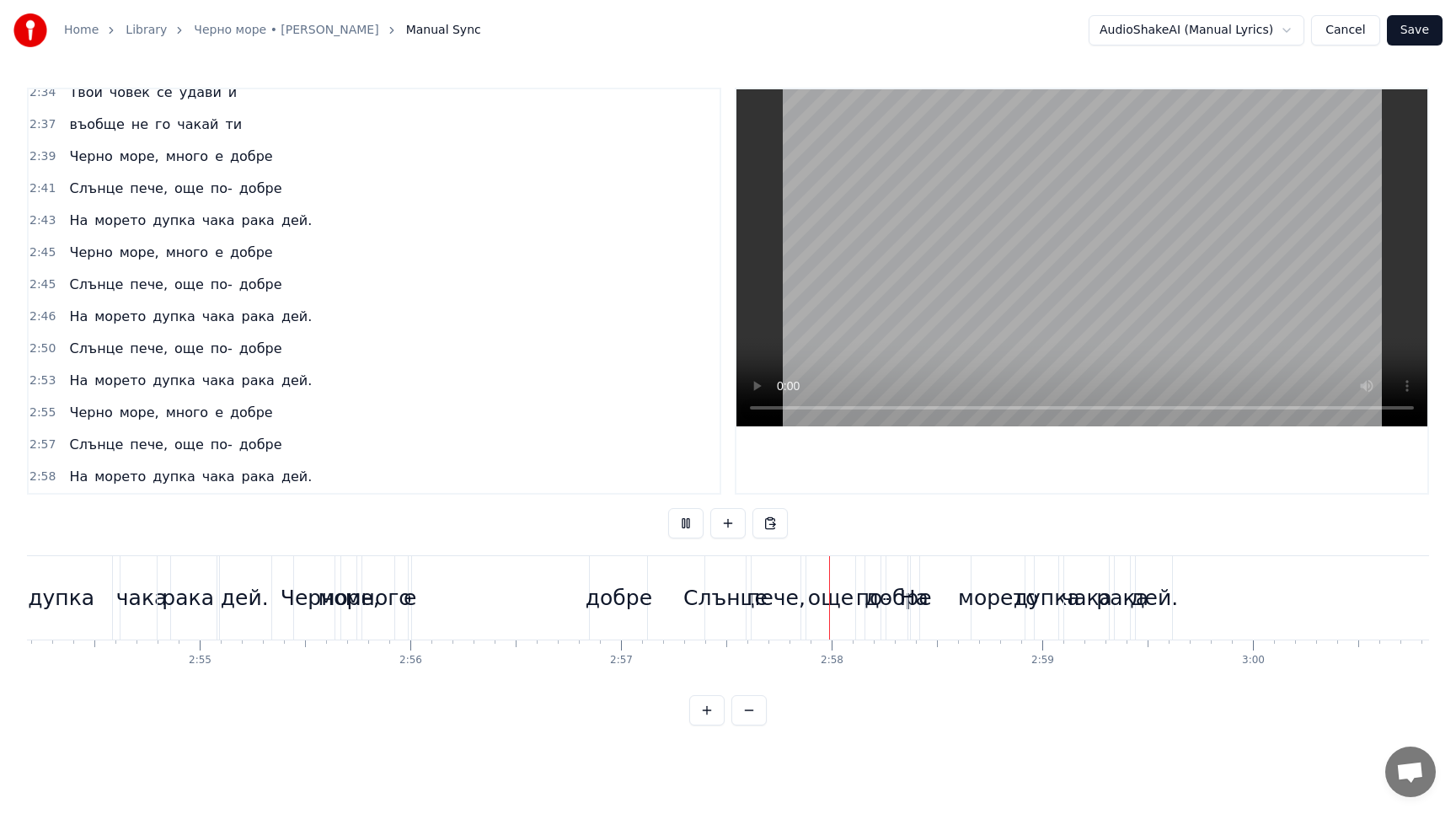
click at [685, 521] on button at bounding box center [685, 523] width 36 height 30
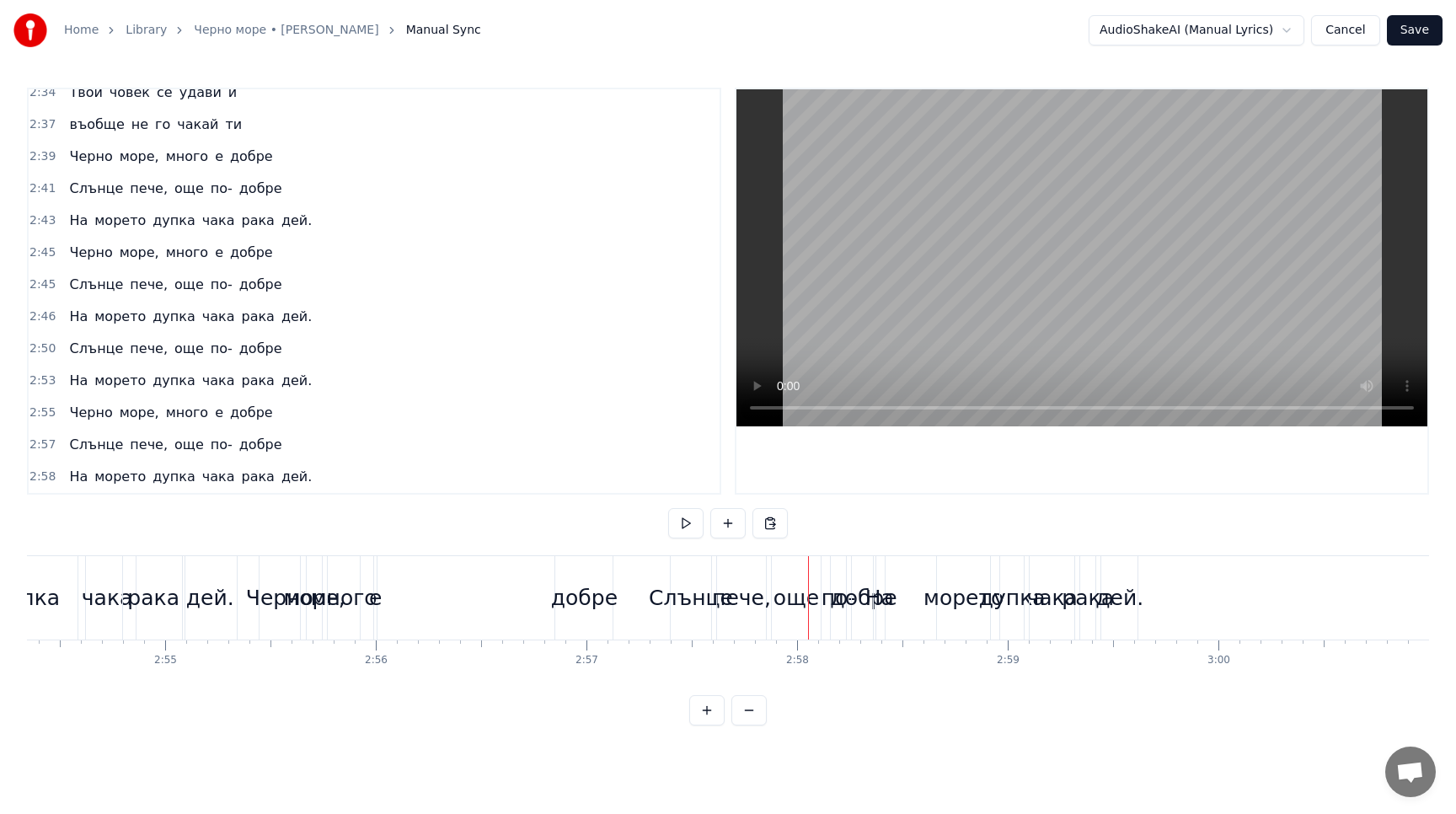
click at [685, 521] on button at bounding box center [685, 523] width 36 height 30
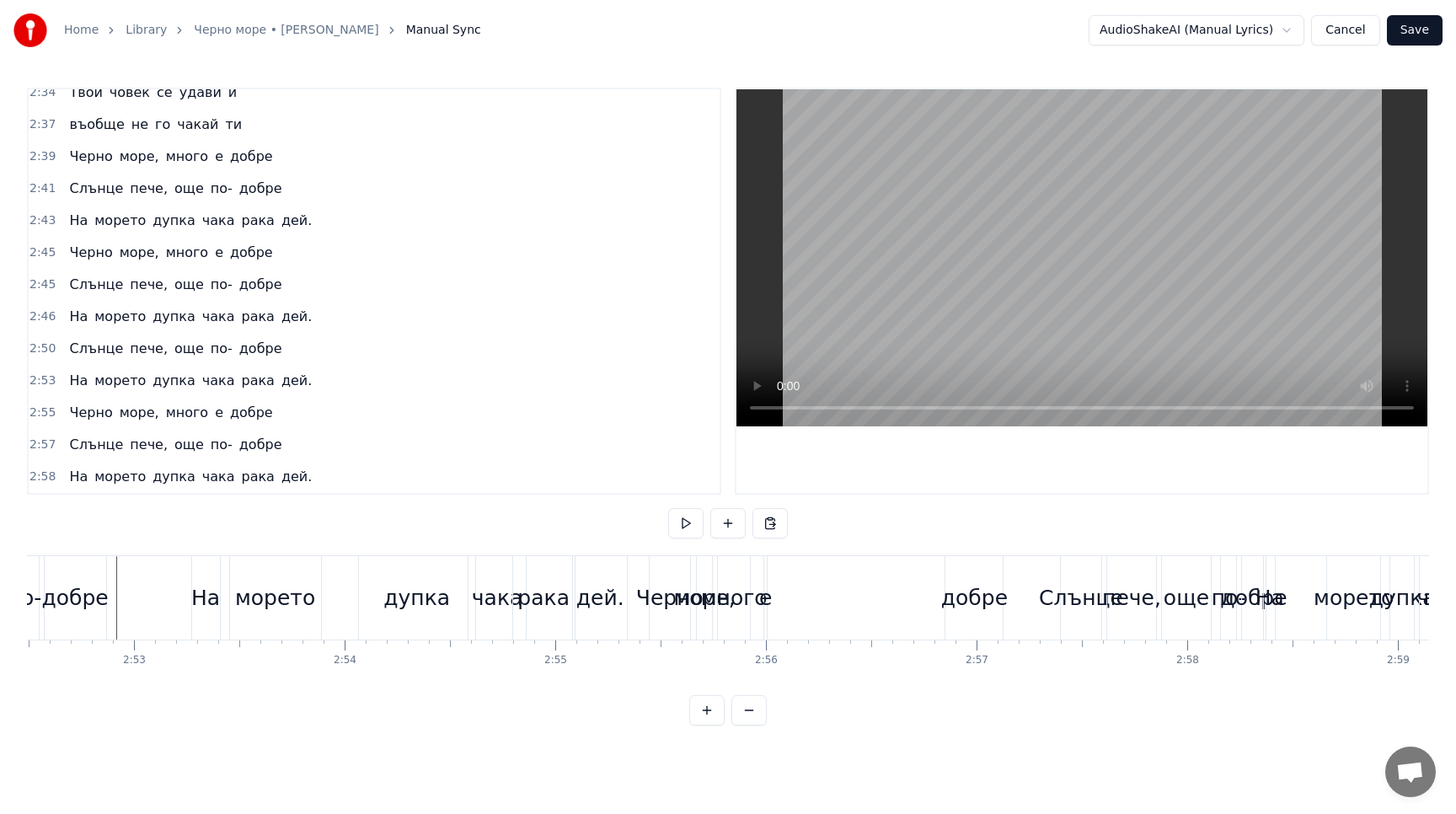
scroll to position [0, 36325]
click at [428, 622] on div "дупка" at bounding box center [415, 597] width 116 height 83
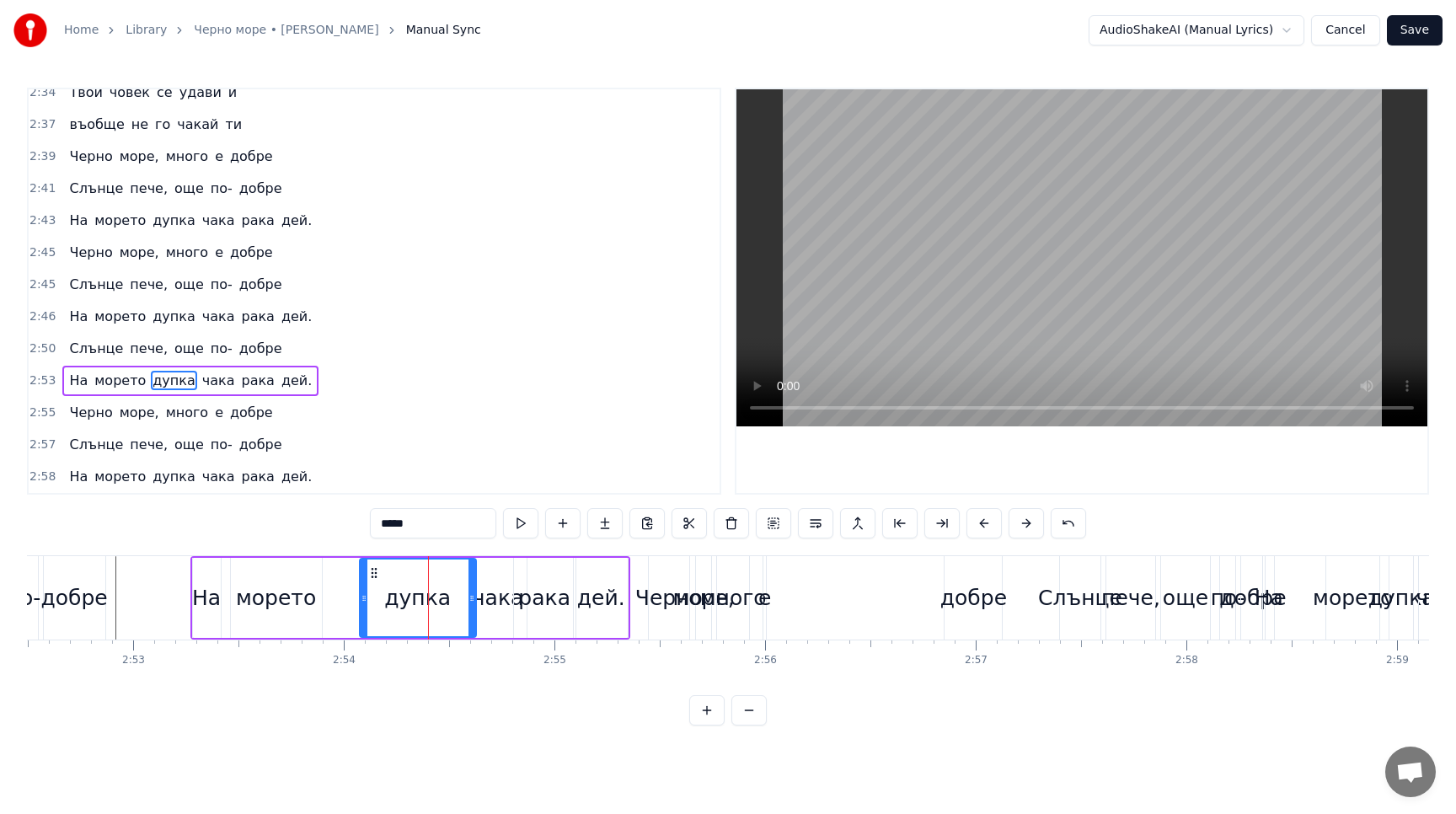
click at [213, 403] on span "е" at bounding box center [219, 413] width 12 height 20
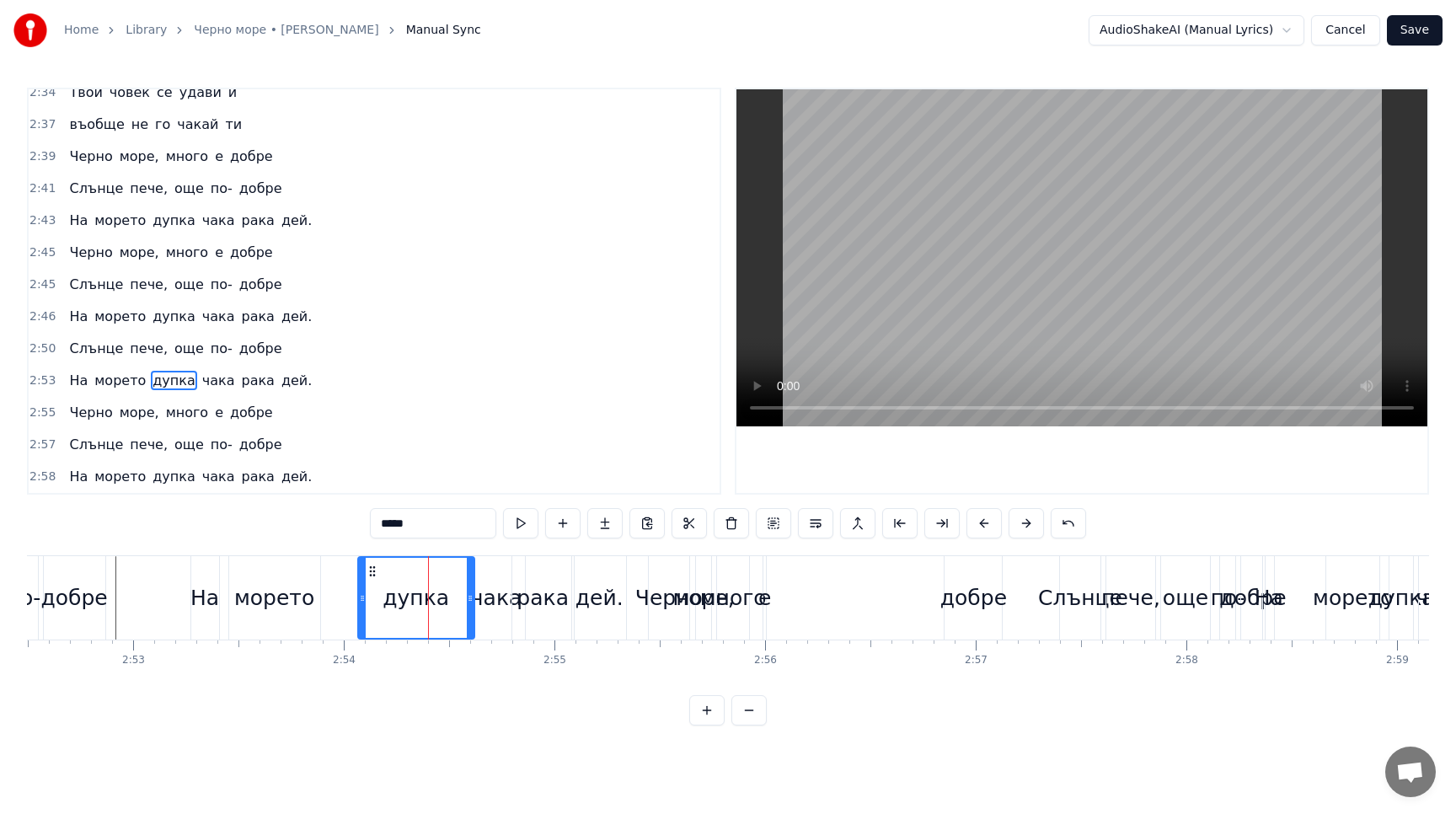
click at [200, 402] on div "Черно море, много е добре" at bounding box center [170, 412] width 217 height 30
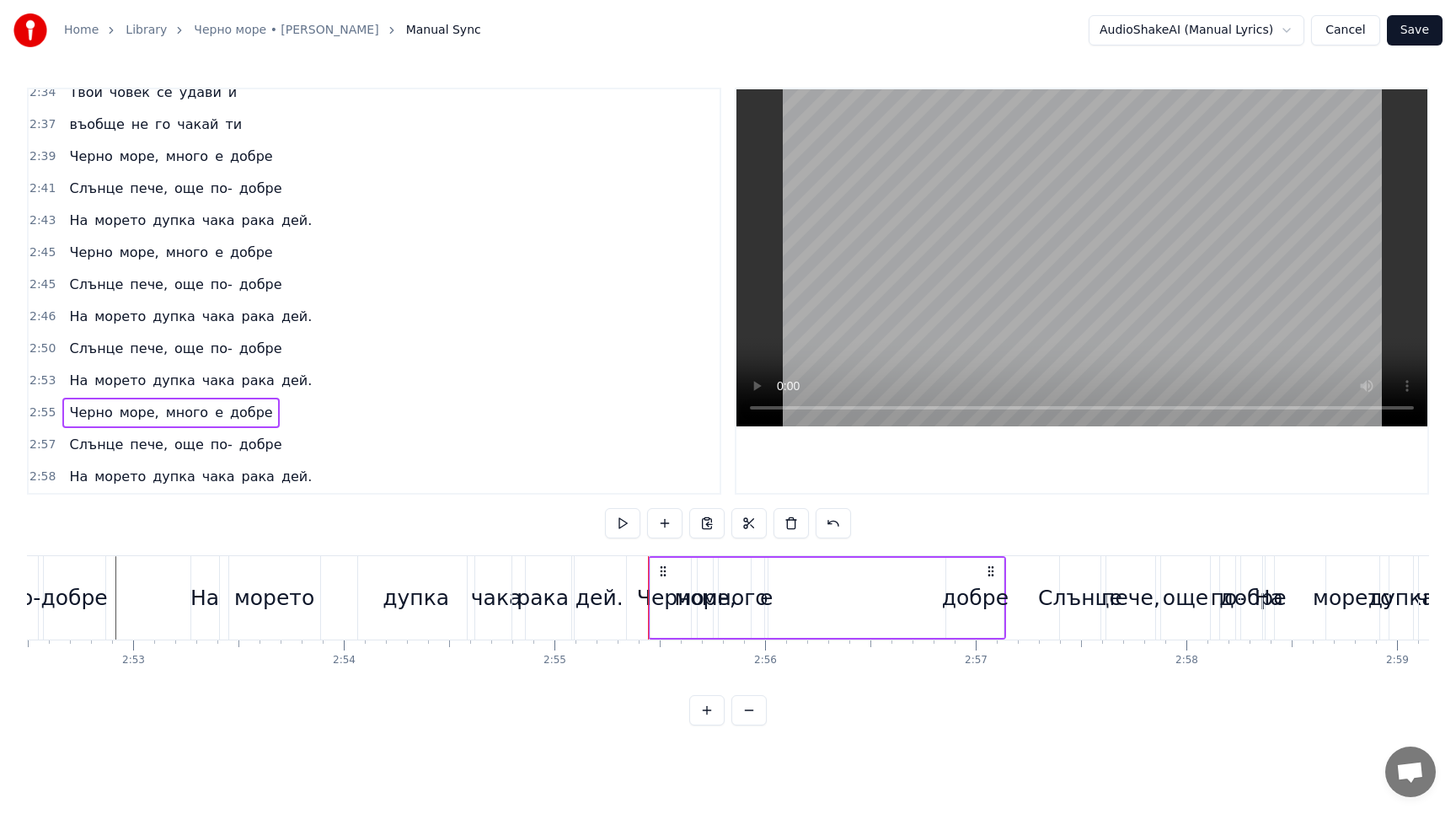
click at [192, 418] on span "много" at bounding box center [187, 412] width 47 height 19
drag, startPoint x: 459, startPoint y: 525, endPoint x: 354, endPoint y: 526, distance: 105.0
click at [353, 525] on div "0:25 Аз работим в трънспоръта, 0:27 в трънспоръта, в трънспоръта 0:30 Аз работи…" at bounding box center [728, 407] width 1402 height 638
click at [206, 415] on span "е" at bounding box center [211, 412] width 12 height 19
drag, startPoint x: 397, startPoint y: 526, endPoint x: 352, endPoint y: 526, distance: 45.0
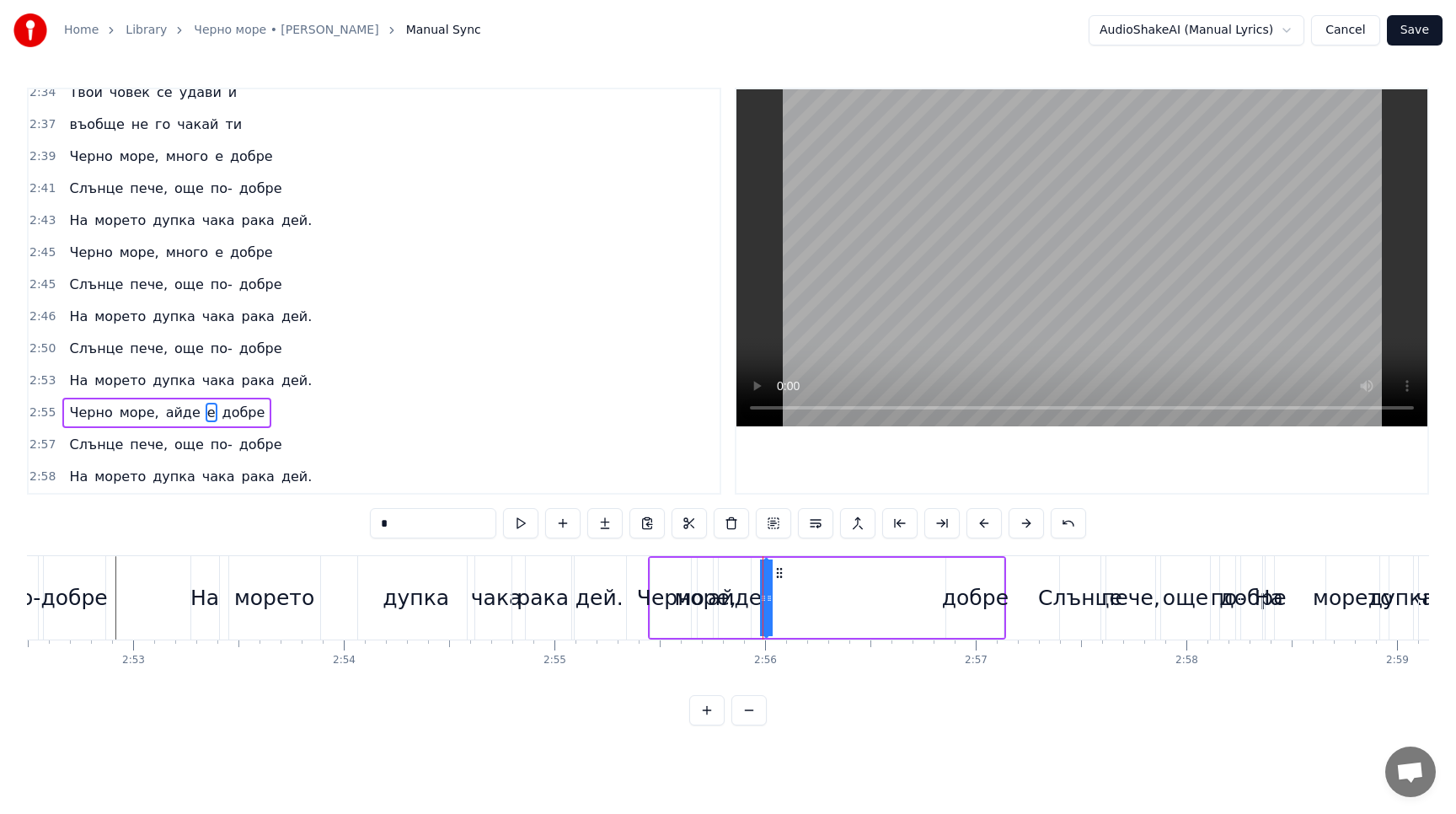
click at [352, 526] on div "0:25 Аз работим в трънспоръта, 0:27 в трънспоръта, в трънспоръта 0:30 Аз работи…" at bounding box center [728, 407] width 1402 height 638
click at [266, 417] on span "добре" at bounding box center [274, 412] width 47 height 19
drag, startPoint x: 433, startPoint y: 527, endPoint x: 345, endPoint y: 527, distance: 88.0
click at [345, 527] on div "0:25 Аз работим в трънспоръта, 0:27 в трънспоръта, в трънспоръта 0:30 Аз работи…" at bounding box center [728, 407] width 1402 height 638
type input "**"
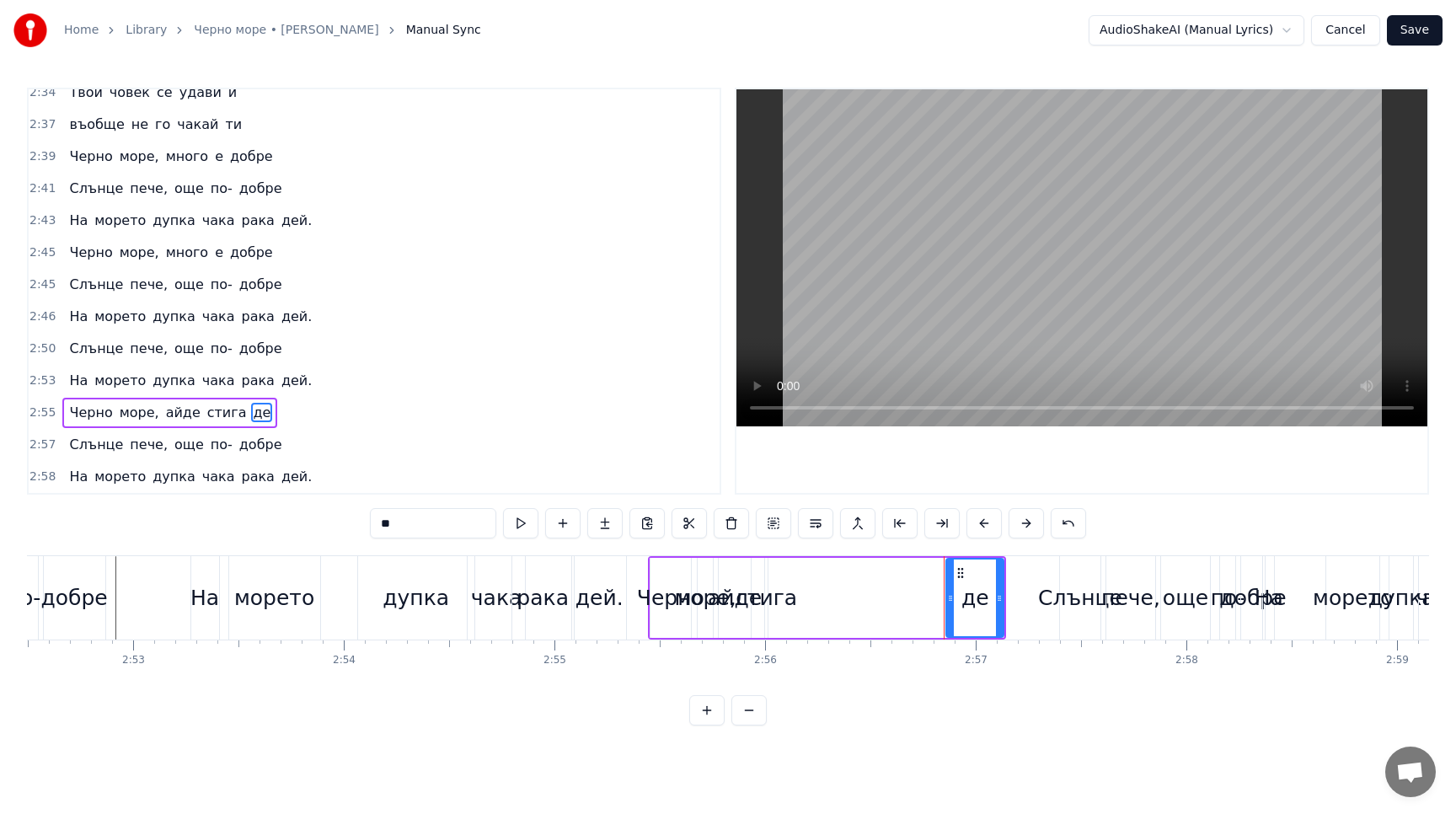
click at [212, 399] on div "Черно море, айде стига де" at bounding box center [169, 412] width 215 height 30
click at [661, 605] on div "Черно" at bounding box center [671, 598] width 68 height 32
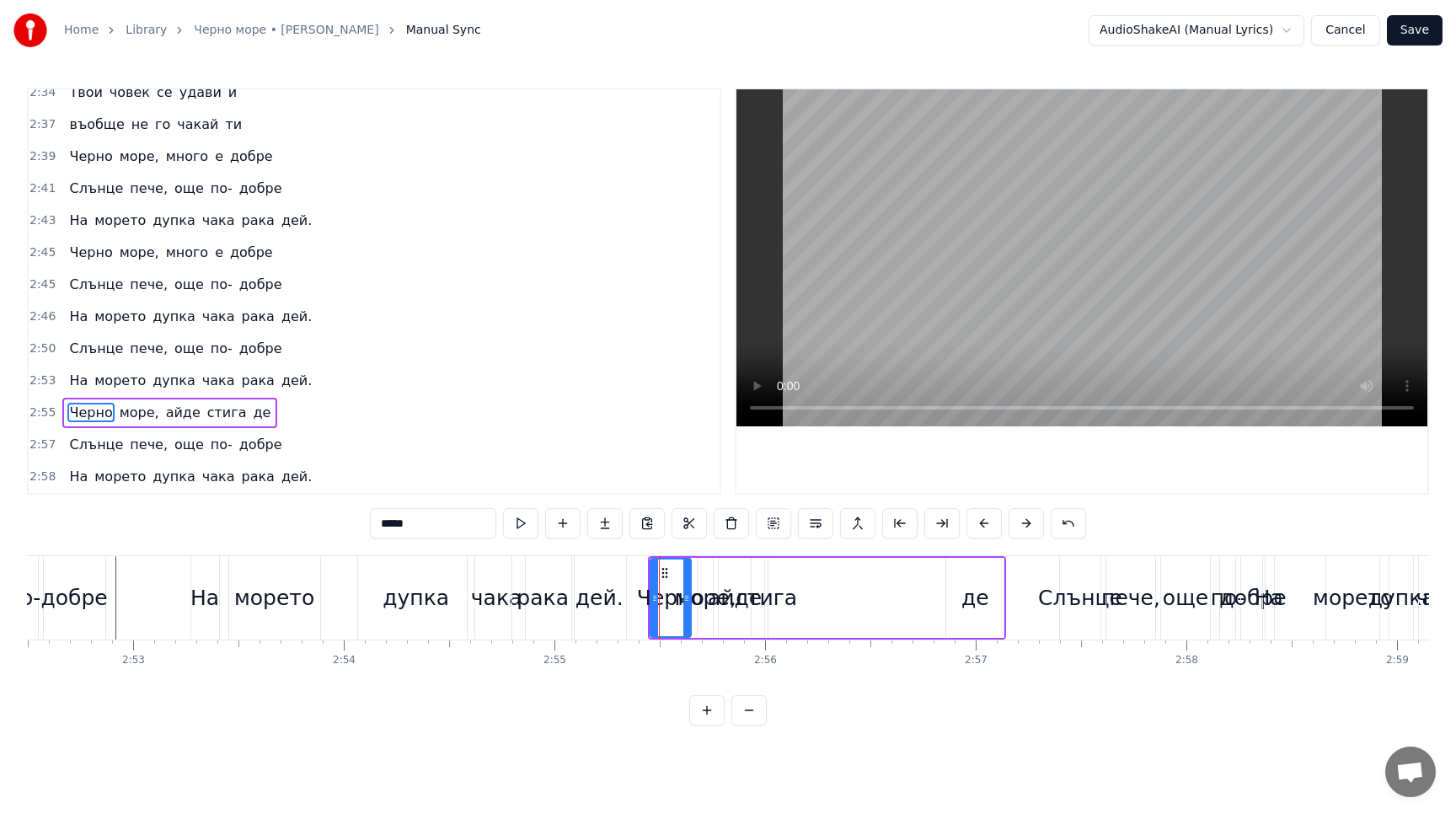
drag, startPoint x: 766, startPoint y: 615, endPoint x: 810, endPoint y: 613, distance: 44.0
click at [810, 613] on div "Черно море, айде стига де" at bounding box center [827, 597] width 359 height 83
click at [771, 578] on div "Черно море, айде стига де" at bounding box center [827, 597] width 359 height 83
click at [220, 435] on div "Слънце пече, още по- добре" at bounding box center [175, 444] width 226 height 30
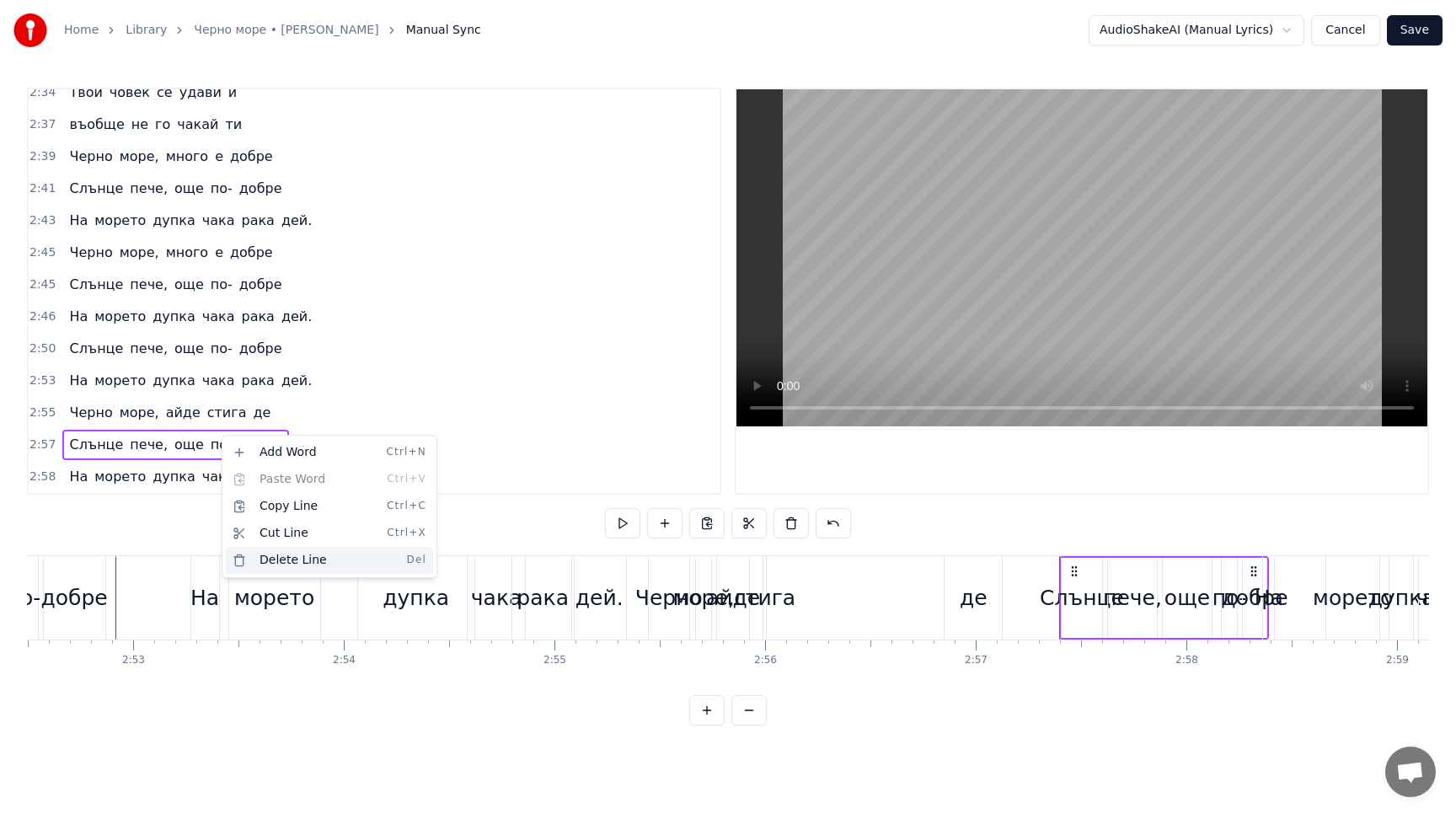
click at [291, 559] on div "Delete Line Del" at bounding box center [329, 559] width 207 height 27
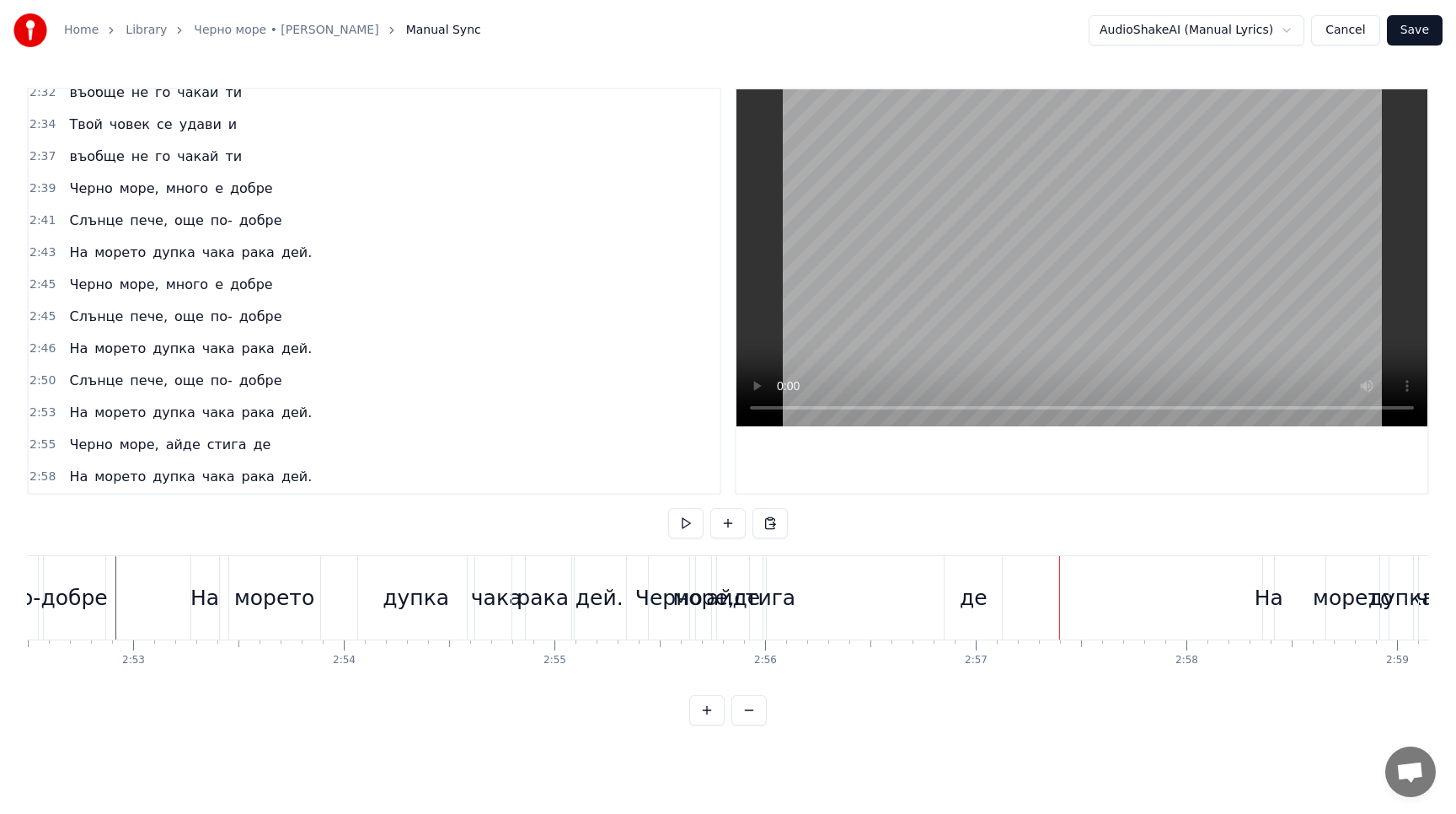
click at [215, 464] on div "На морето дупка чака рака дей." at bounding box center [190, 476] width 256 height 30
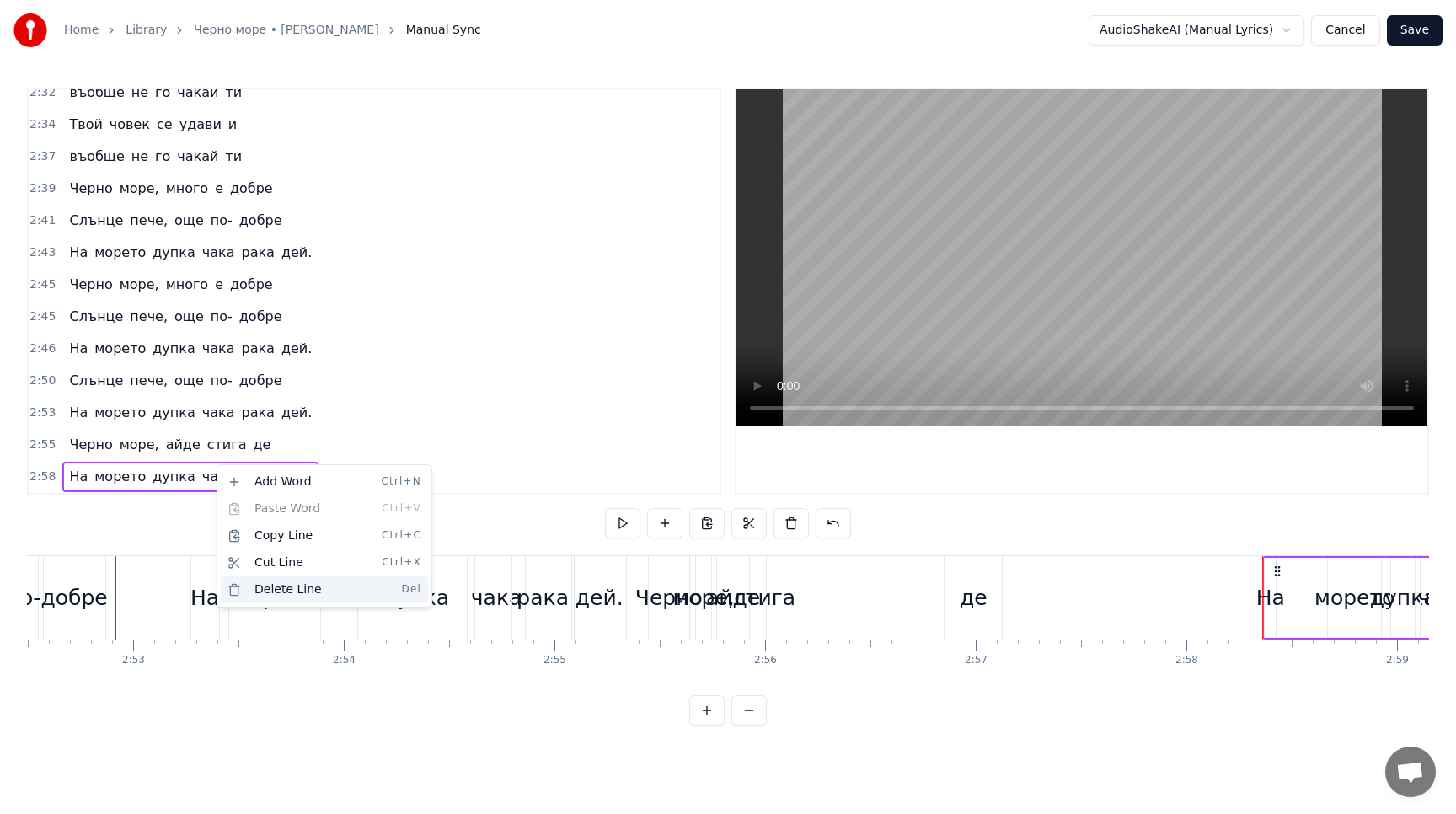
click at [281, 589] on div "Delete Line Del" at bounding box center [324, 590] width 207 height 27
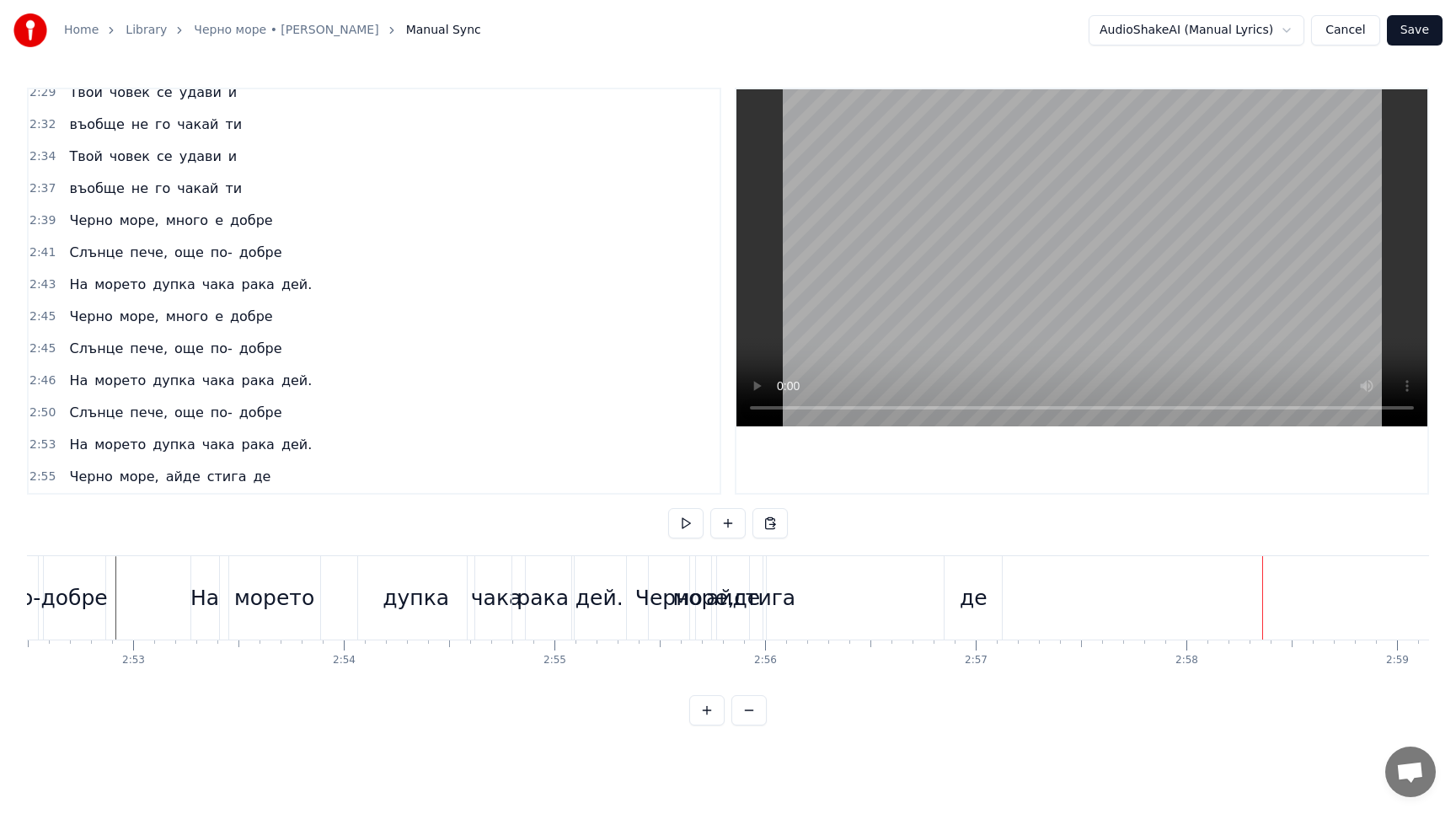
click at [200, 465] on div "Черно море, айде стига де" at bounding box center [169, 476] width 215 height 30
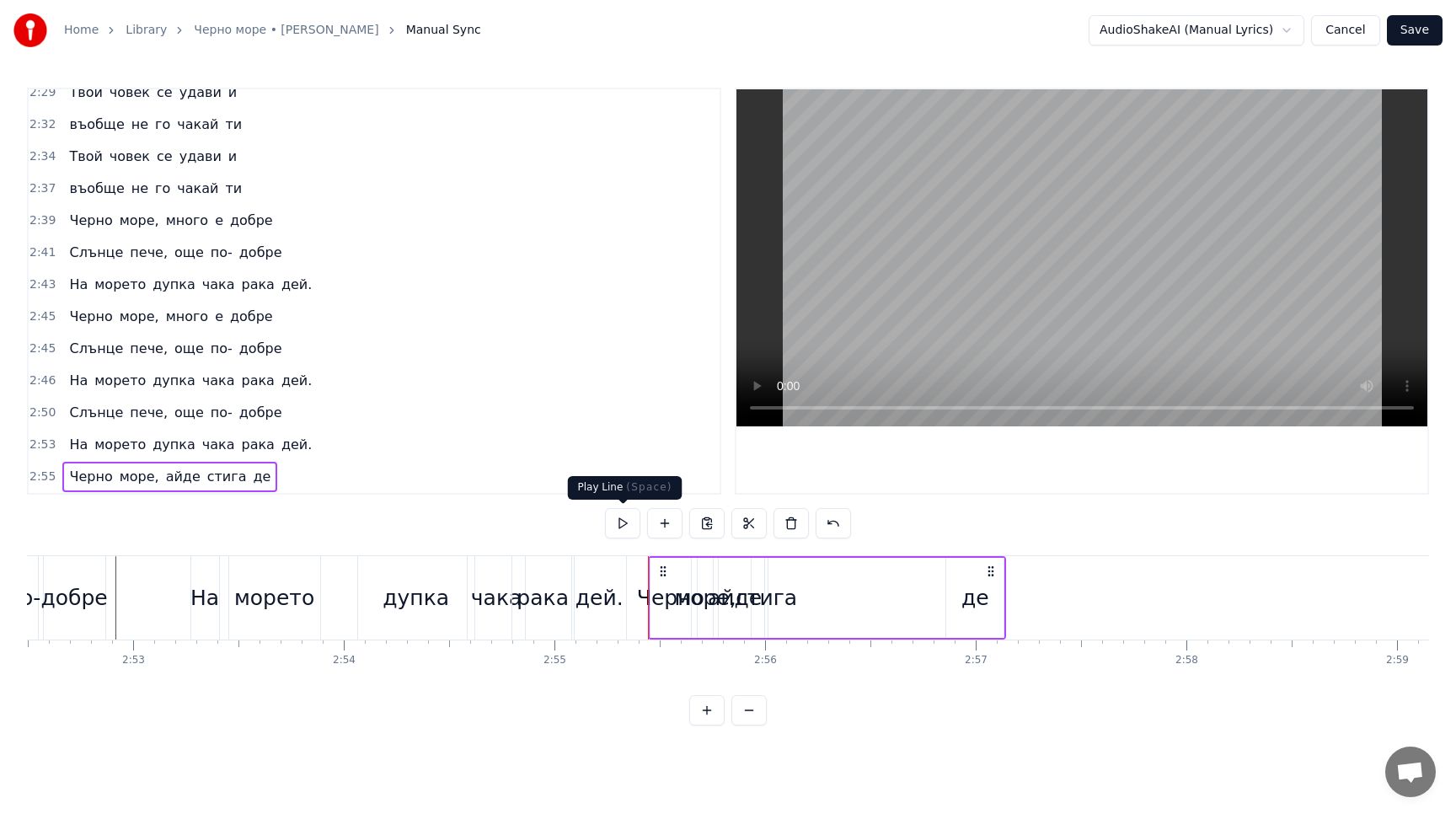
click at [625, 530] on button at bounding box center [622, 523] width 36 height 30
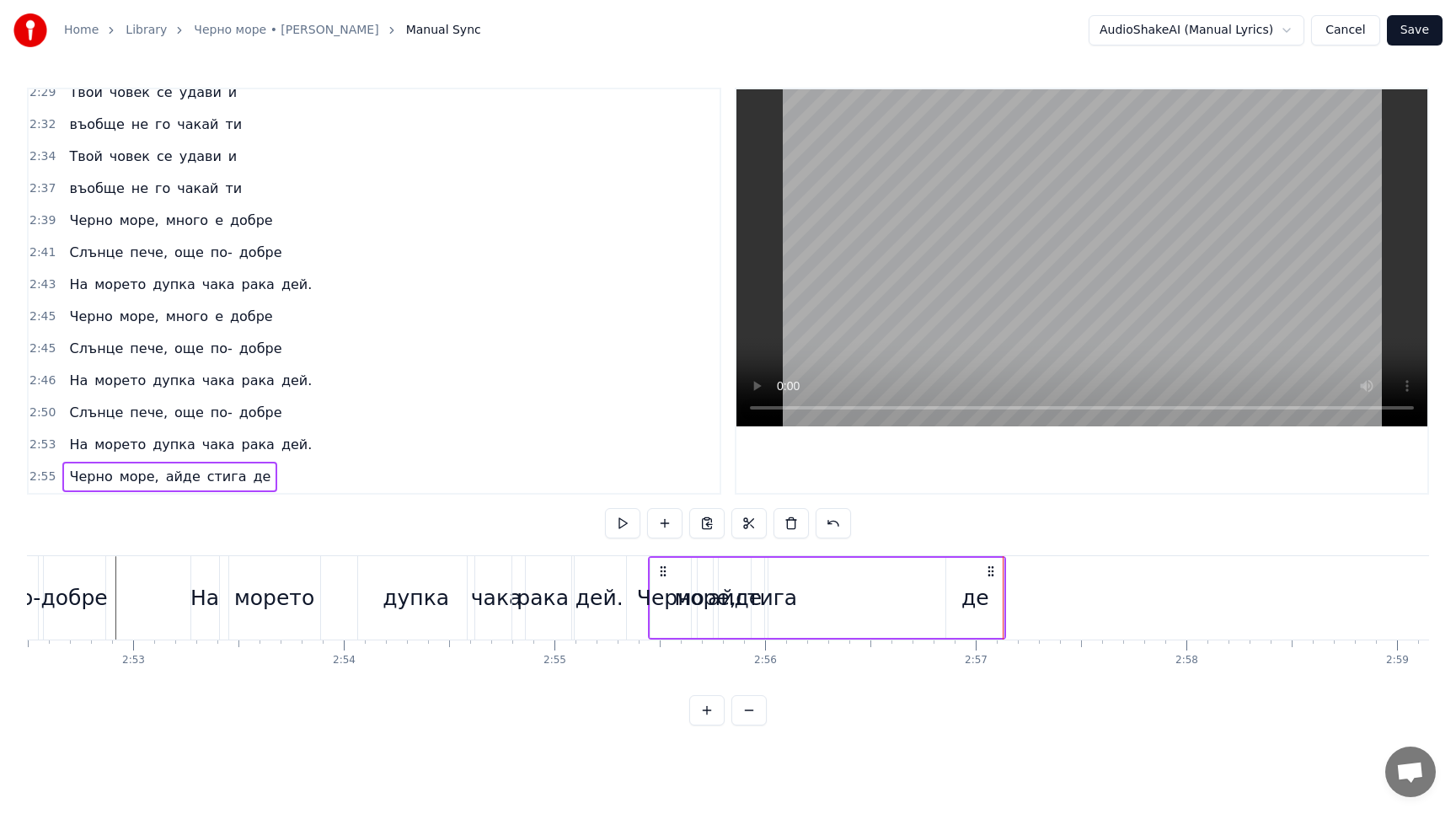
drag, startPoint x: 975, startPoint y: 599, endPoint x: 1004, endPoint y: 601, distance: 29.1
click at [1005, 602] on div "Черно море, айде стига де" at bounding box center [827, 597] width 359 height 83
click at [990, 572] on icon at bounding box center [990, 571] width 14 height 14
click at [979, 577] on div "де" at bounding box center [976, 597] width 58 height 80
drag, startPoint x: 958, startPoint y: 572, endPoint x: 1140, endPoint y: 574, distance: 182.0
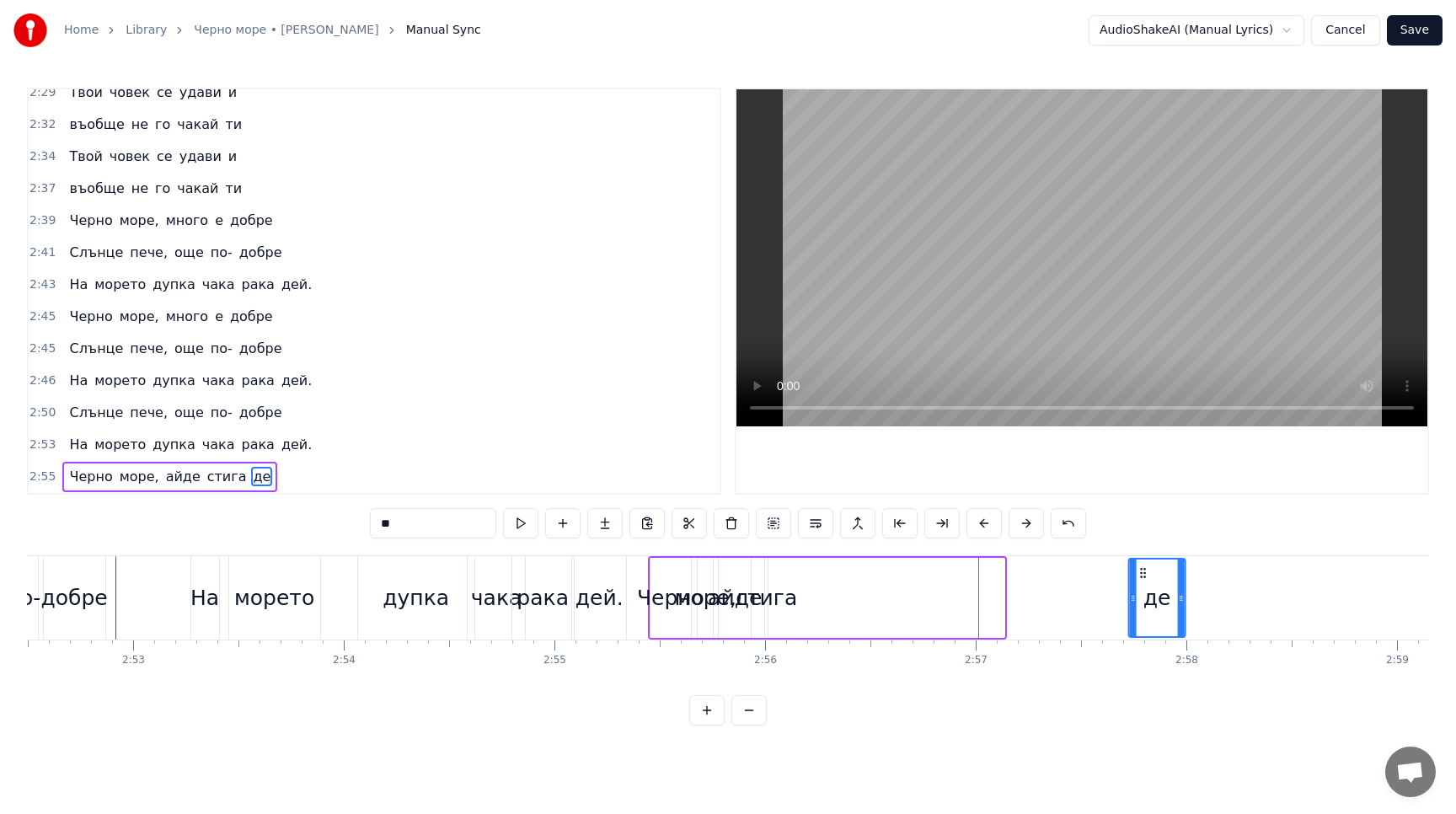
click at [1140, 574] on icon at bounding box center [1142, 573] width 14 height 14
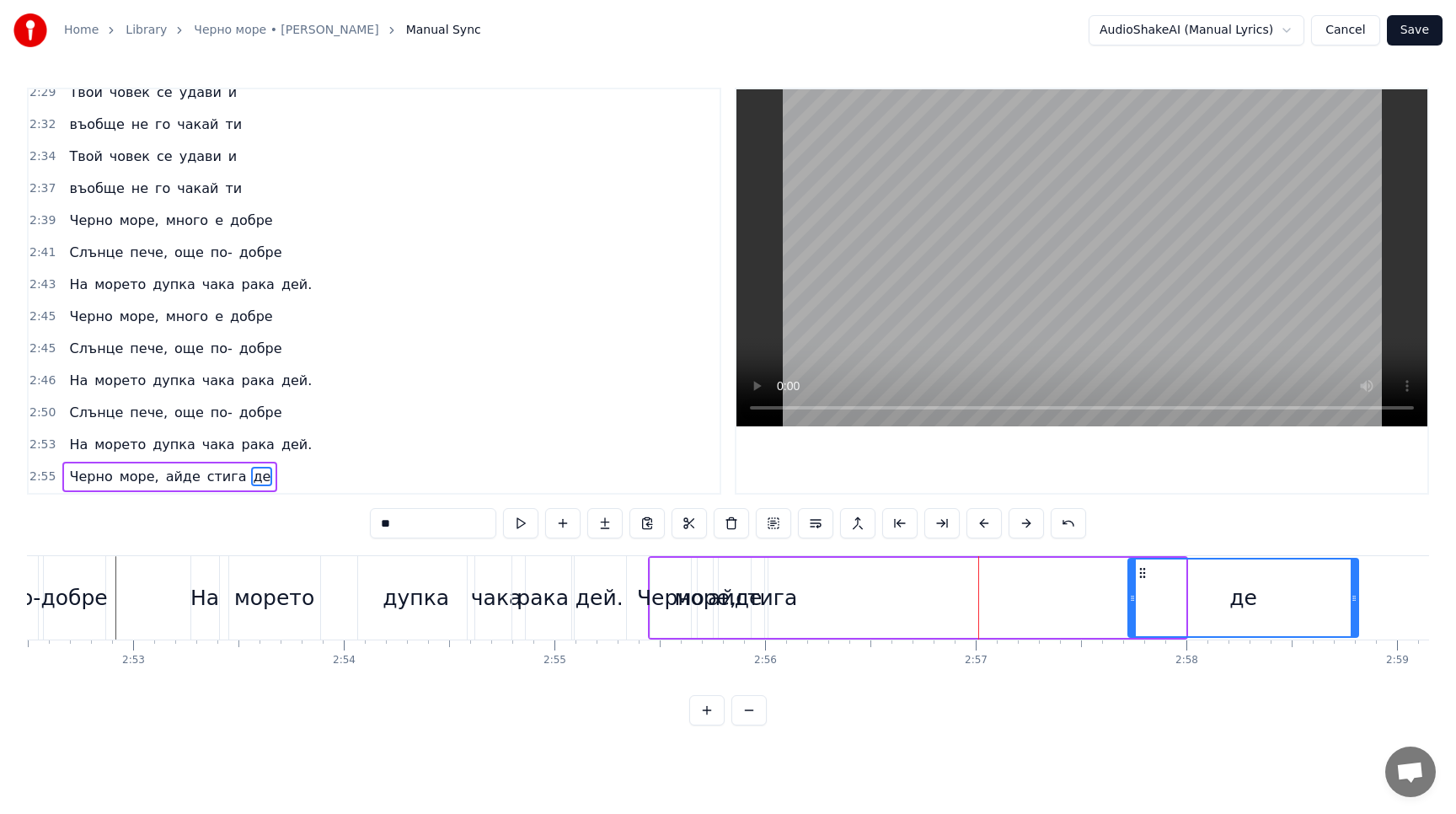
drag, startPoint x: 1181, startPoint y: 598, endPoint x: 1351, endPoint y: 606, distance: 170.2
click at [1351, 606] on div at bounding box center [1353, 598] width 6 height 77
click at [766, 586] on div "стига" at bounding box center [766, 598] width 61 height 32
type input "*****"
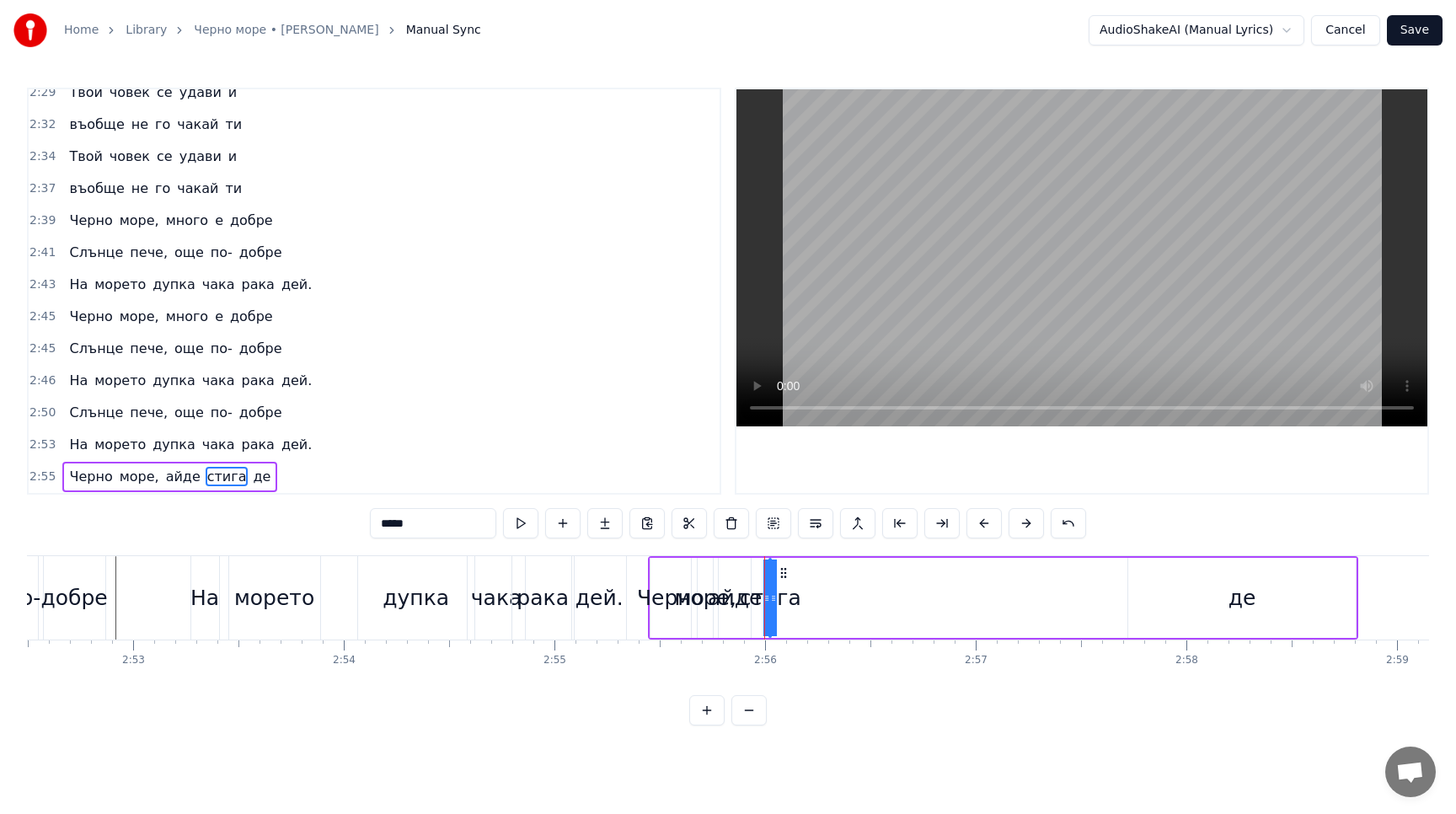
drag, startPoint x: 770, startPoint y: 602, endPoint x: 851, endPoint y: 596, distance: 81.2
click at [851, 596] on div "Черно море, айде стига де" at bounding box center [1003, 597] width 710 height 83
click at [770, 600] on div "стига" at bounding box center [769, 598] width 61 height 32
drag, startPoint x: 771, startPoint y: 596, endPoint x: 822, endPoint y: 595, distance: 51.0
click at [822, 595] on div "Черно море, айде стига де" at bounding box center [1003, 597] width 710 height 83
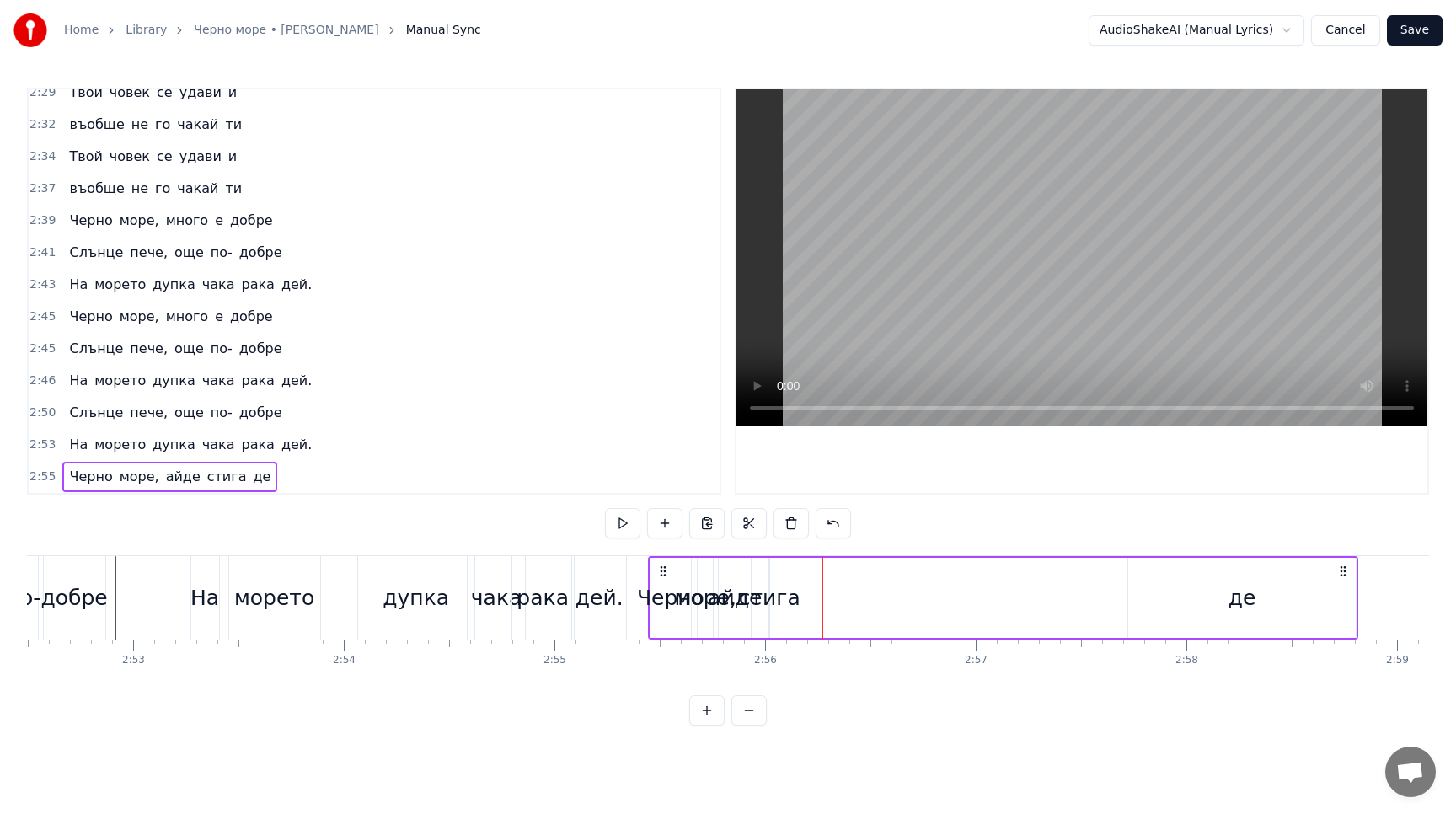
click at [769, 597] on div "стига" at bounding box center [769, 598] width 61 height 32
drag, startPoint x: 764, startPoint y: 595, endPoint x: 745, endPoint y: 595, distance: 19.0
click at [770, 595] on div "стига" at bounding box center [770, 598] width 0 height 77
drag, startPoint x: 783, startPoint y: 571, endPoint x: 883, endPoint y: 577, distance: 100.2
click at [883, 577] on icon at bounding box center [883, 573] width 14 height 14
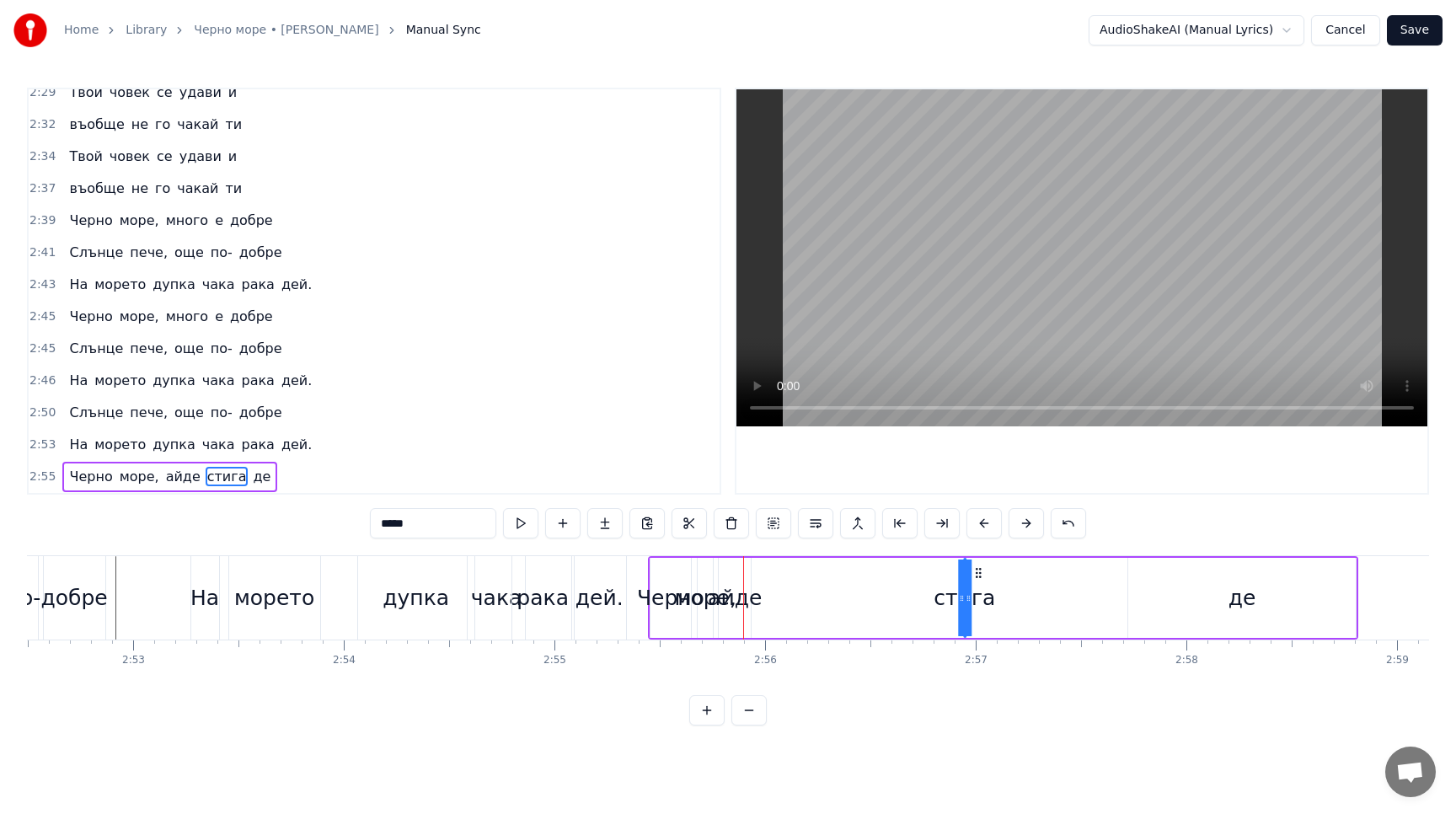
drag, startPoint x: 883, startPoint y: 576, endPoint x: 975, endPoint y: 597, distance: 94.4
click at [965, 597] on div "стига" at bounding box center [965, 598] width 0 height 77
drag, startPoint x: 958, startPoint y: 598, endPoint x: 901, endPoint y: 599, distance: 57.0
click at [901, 598] on div "Черно море, айде стига де" at bounding box center [1003, 597] width 710 height 83
click at [959, 602] on div "стига" at bounding box center [961, 598] width 61 height 32
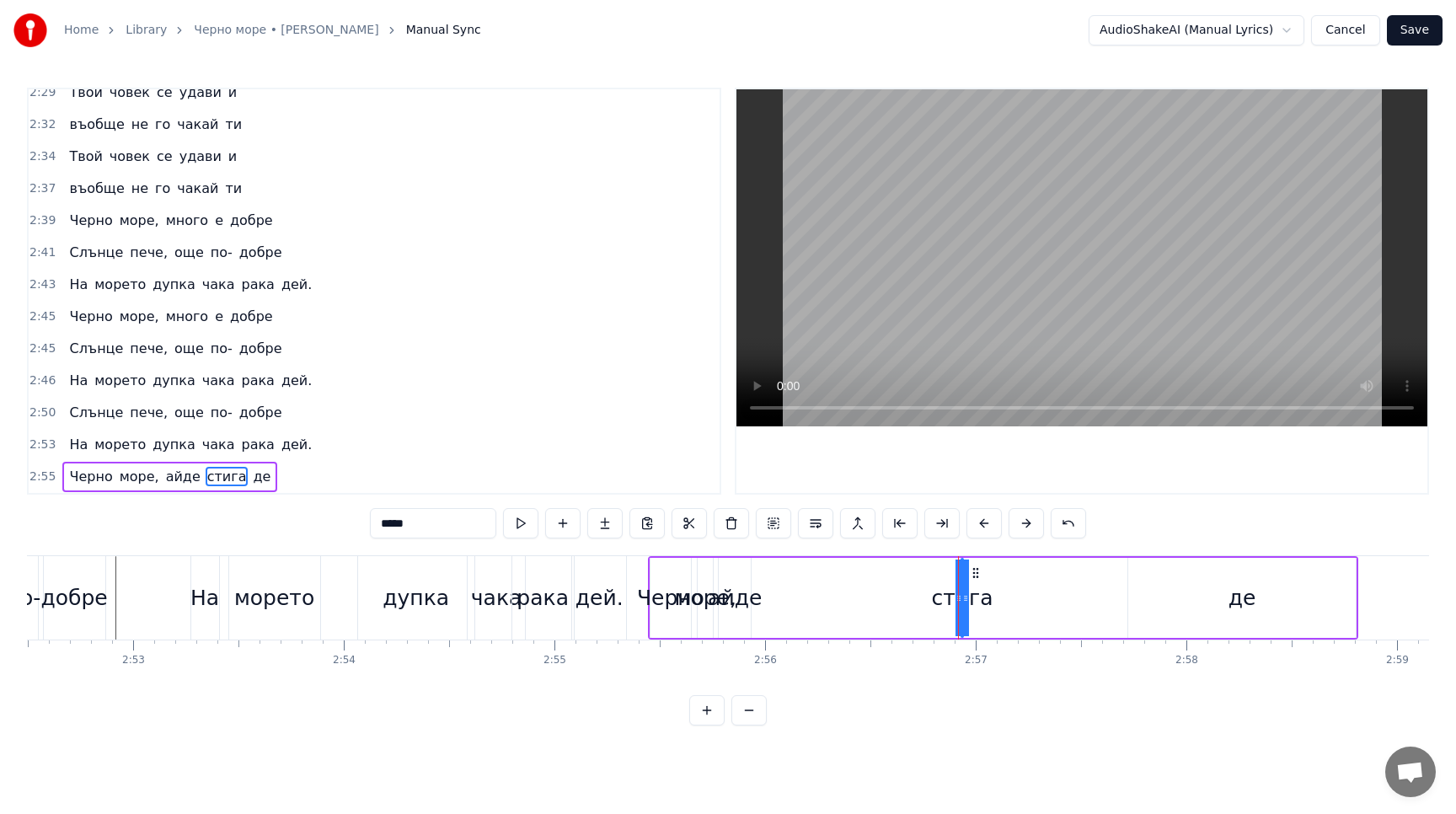
click at [965, 602] on icon at bounding box center [965, 598] width 6 height 14
drag, startPoint x: 965, startPoint y: 599, endPoint x: 984, endPoint y: 599, distance: 19.0
click at [962, 599] on div "стига" at bounding box center [962, 598] width 0 height 77
click at [975, 570] on icon at bounding box center [976, 573] width 14 height 14
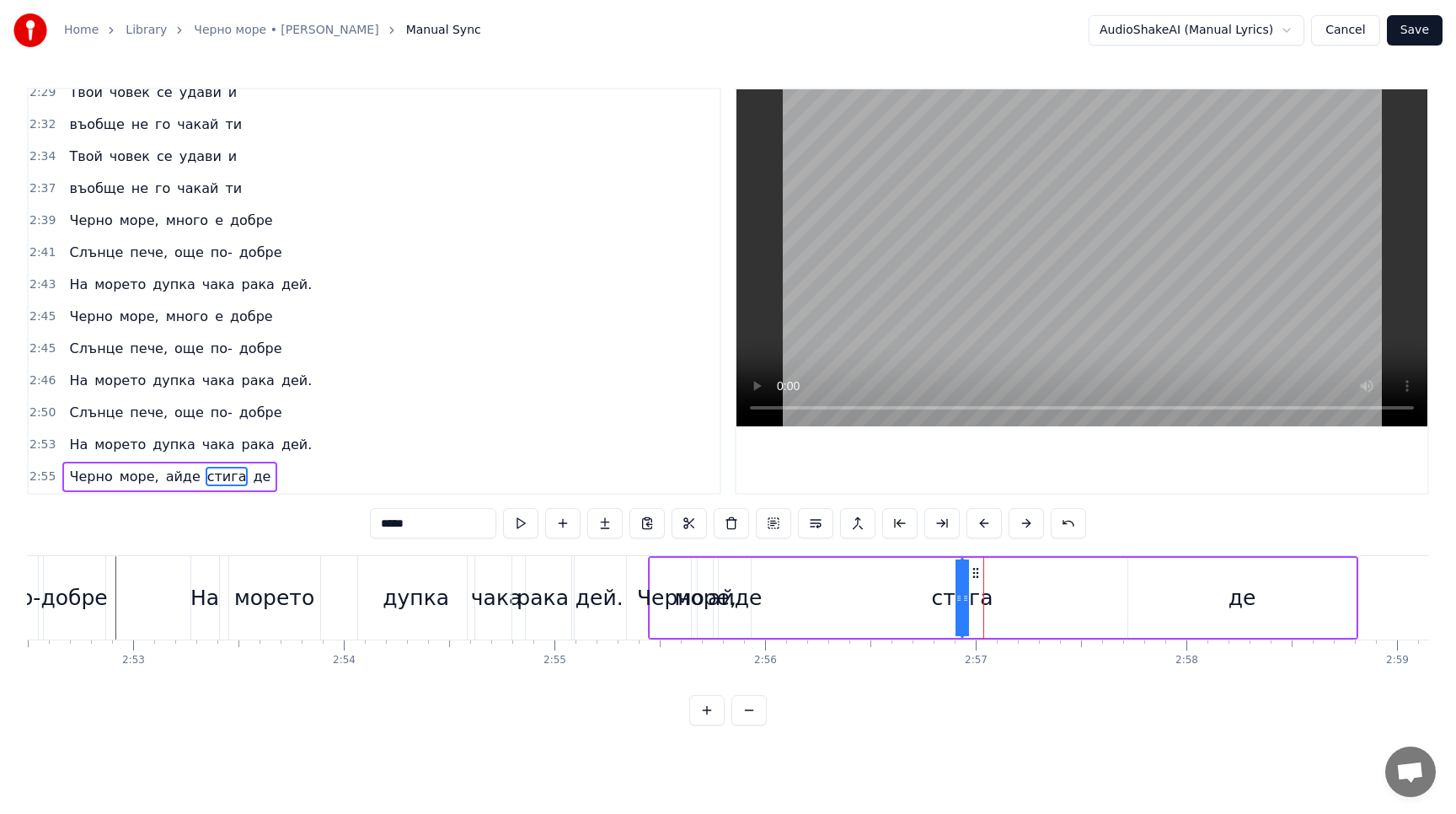
drag, startPoint x: 964, startPoint y: 561, endPoint x: 1006, endPoint y: 548, distance: 44.0
click at [1006, 548] on div "0:25 Аз работим в трънспоръта, 0:27 в трънспоръта, в трънспоръта 0:30 Аз работи…" at bounding box center [728, 407] width 1402 height 638
drag, startPoint x: 958, startPoint y: 583, endPoint x: 930, endPoint y: 583, distance: 28.0
click at [930, 583] on div "Черно море, айде стига де" at bounding box center [1003, 597] width 710 height 83
click at [961, 590] on div "стига" at bounding box center [961, 598] width 61 height 32
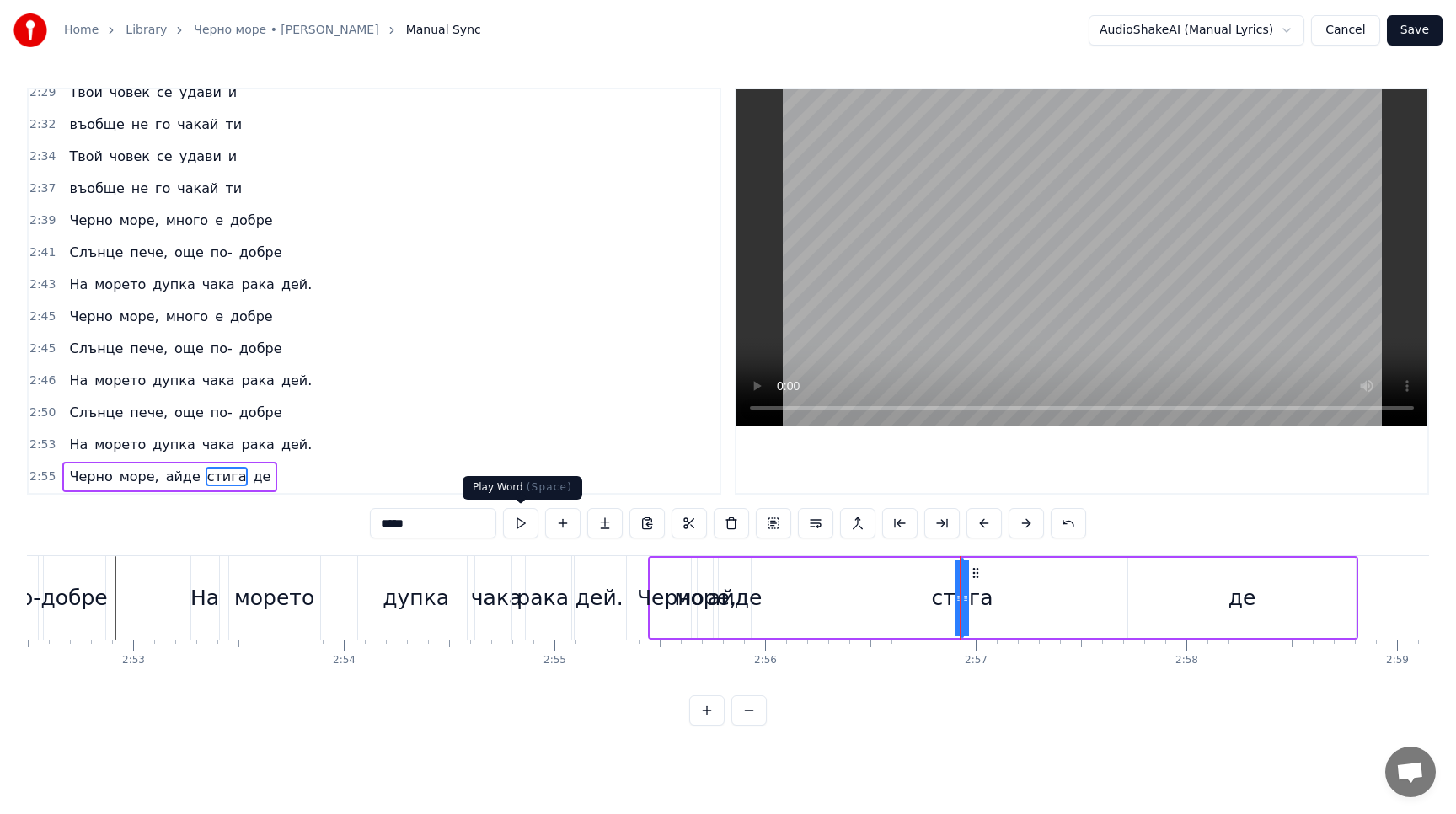
click at [520, 527] on button at bounding box center [521, 523] width 36 height 30
drag, startPoint x: 729, startPoint y: 606, endPoint x: 796, endPoint y: 604, distance: 67.0
click at [797, 604] on div "Черно море, айде стига де" at bounding box center [1003, 597] width 710 height 83
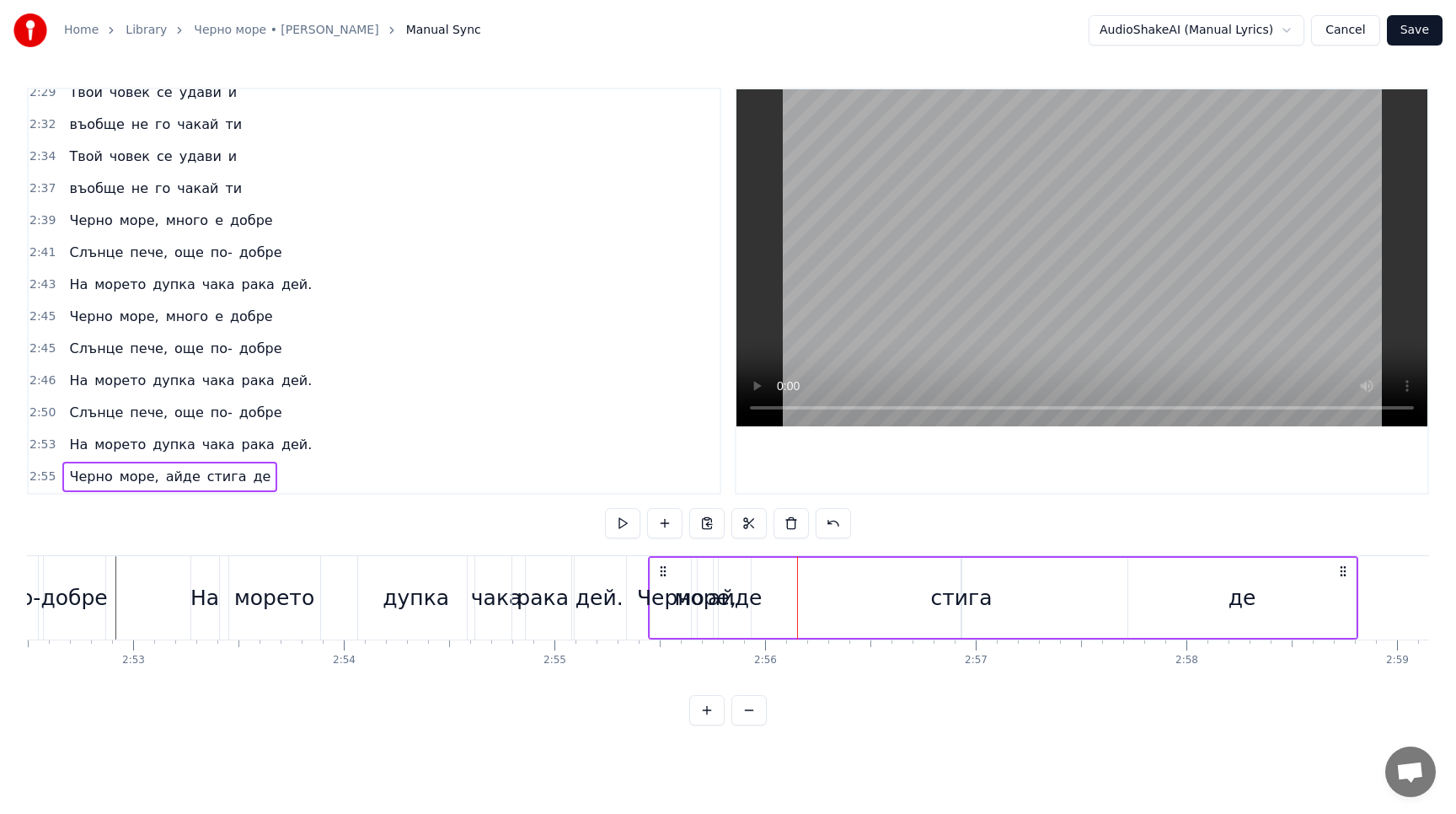
click at [738, 588] on div "айде" at bounding box center [734, 598] width 54 height 32
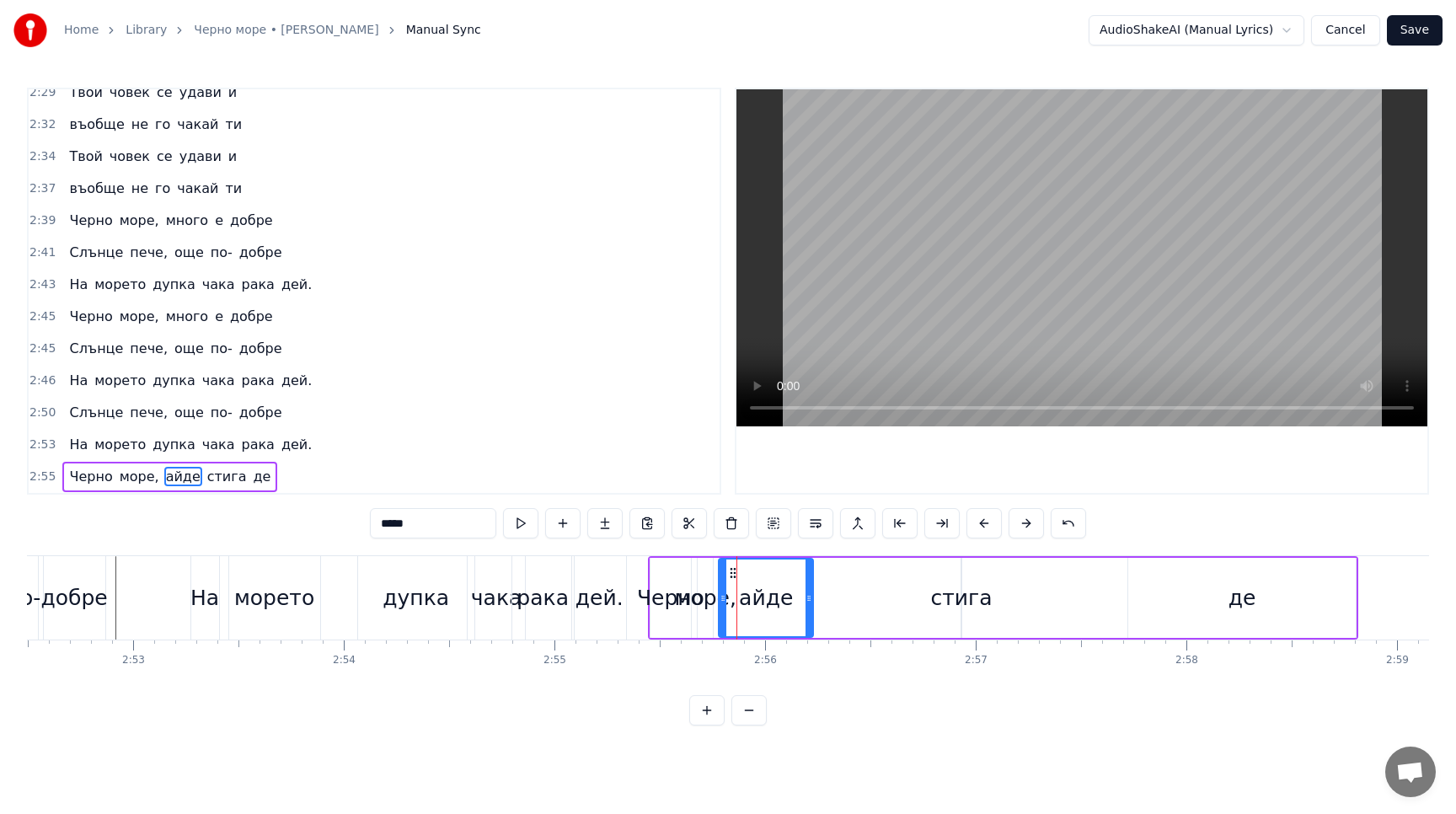
drag, startPoint x: 749, startPoint y: 601, endPoint x: 811, endPoint y: 601, distance: 62.0
click at [811, 601] on icon at bounding box center [808, 598] width 6 height 14
click at [961, 589] on div "стига" at bounding box center [961, 598] width 61 height 32
type input "*****"
drag, startPoint x: 969, startPoint y: 599, endPoint x: 991, endPoint y: 598, distance: 22.0
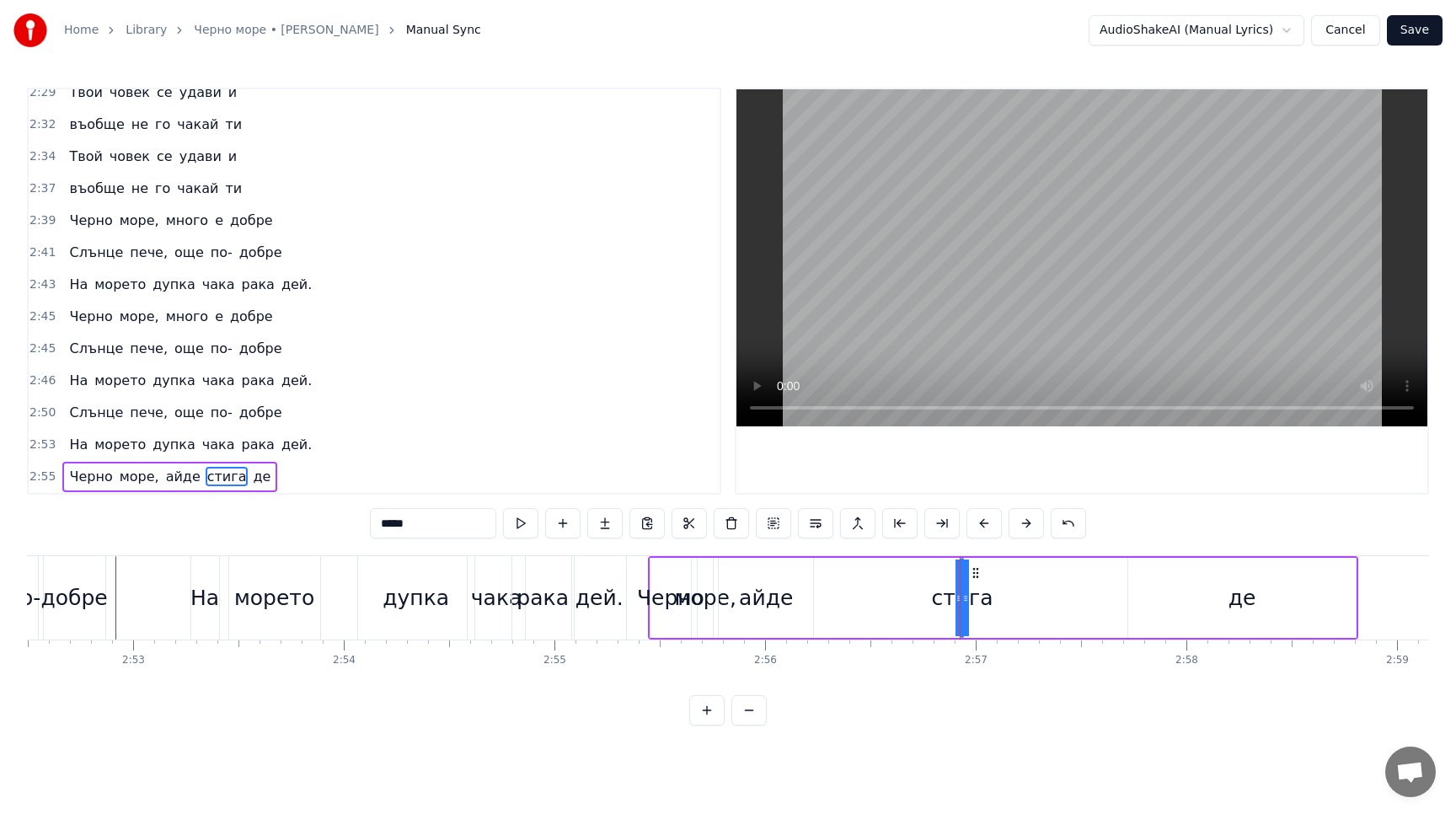
click at [991, 598] on div "Черно море, айде стига де" at bounding box center [1003, 597] width 710 height 83
click at [962, 597] on div "стига" at bounding box center [961, 598] width 61 height 32
drag, startPoint x: 966, startPoint y: 599, endPoint x: 1005, endPoint y: 599, distance: 39.0
click at [1006, 599] on div "Черно море, айде стига де" at bounding box center [1003, 597] width 710 height 83
click at [757, 603] on div "айде" at bounding box center [765, 598] width 54 height 32
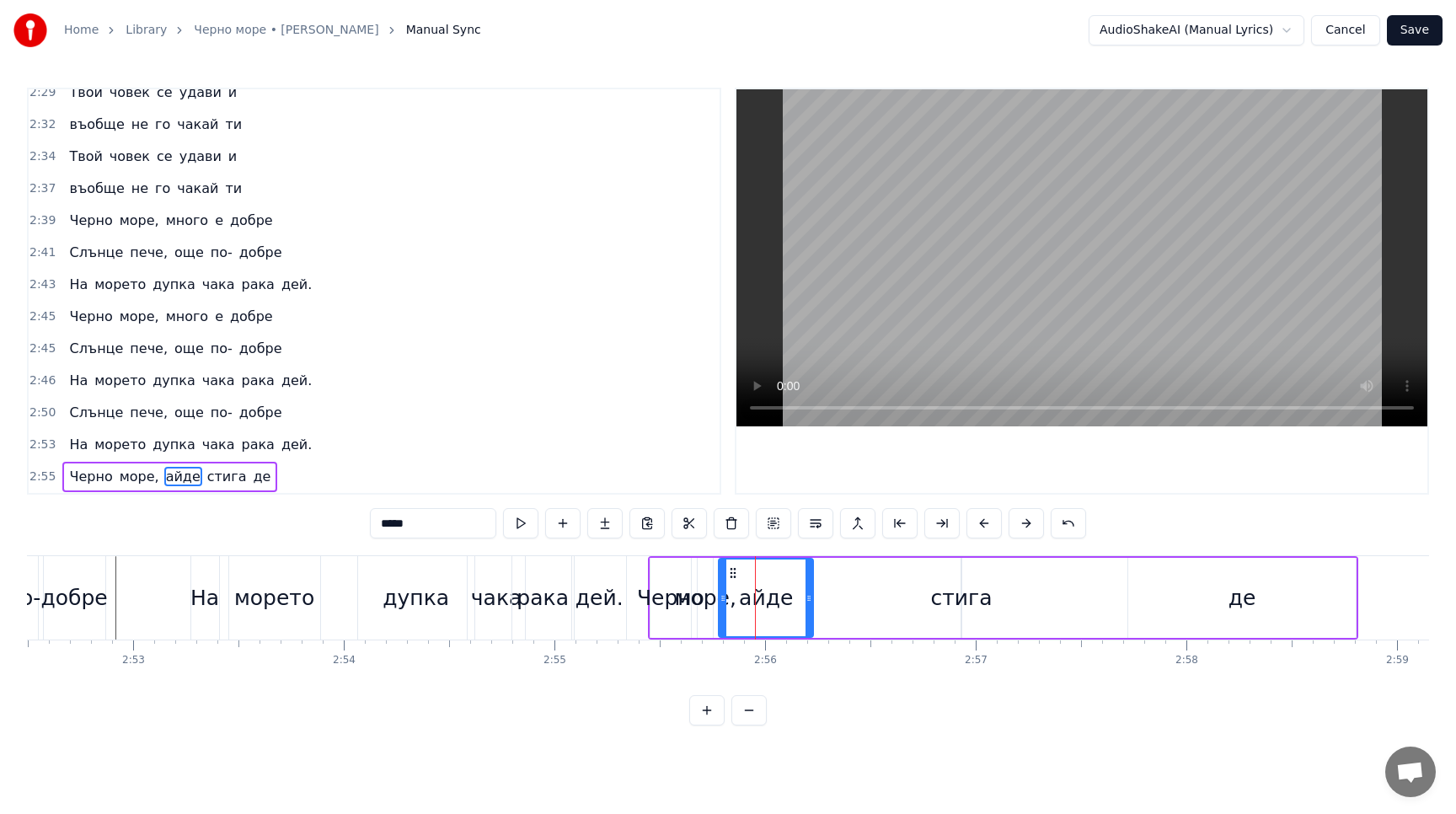
click at [961, 598] on div "стига" at bounding box center [961, 598] width 61 height 32
type input "*****"
drag, startPoint x: 957, startPoint y: 598, endPoint x: 822, endPoint y: 599, distance: 135.0
click at [822, 599] on div "Черно море, айде стига де" at bounding box center [1003, 597] width 710 height 83
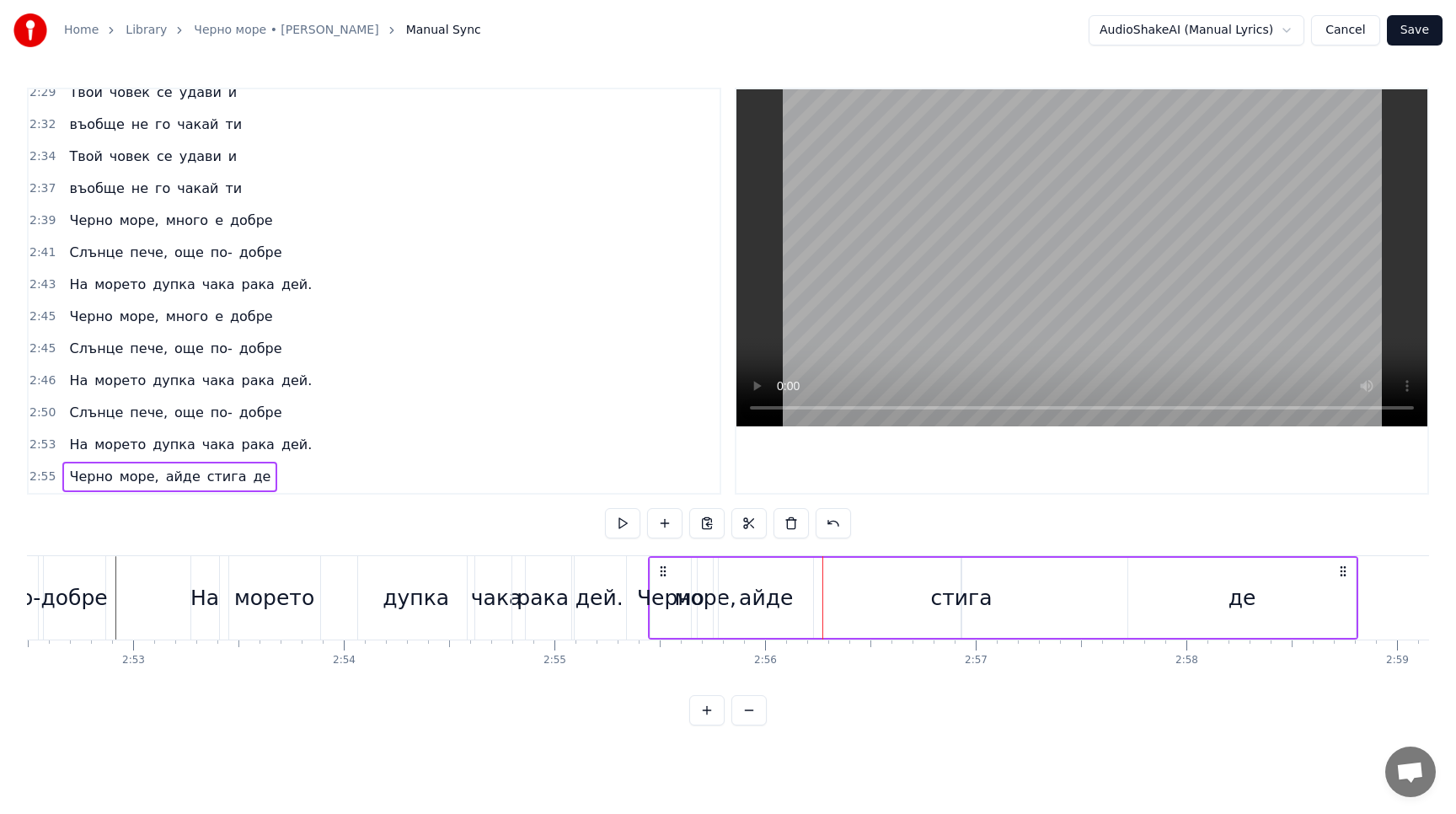
click at [960, 583] on div "стига" at bounding box center [961, 598] width 61 height 32
click at [976, 572] on circle at bounding box center [976, 572] width 1 height 1
drag, startPoint x: 965, startPoint y: 599, endPoint x: 1042, endPoint y: 599, distance: 77.0
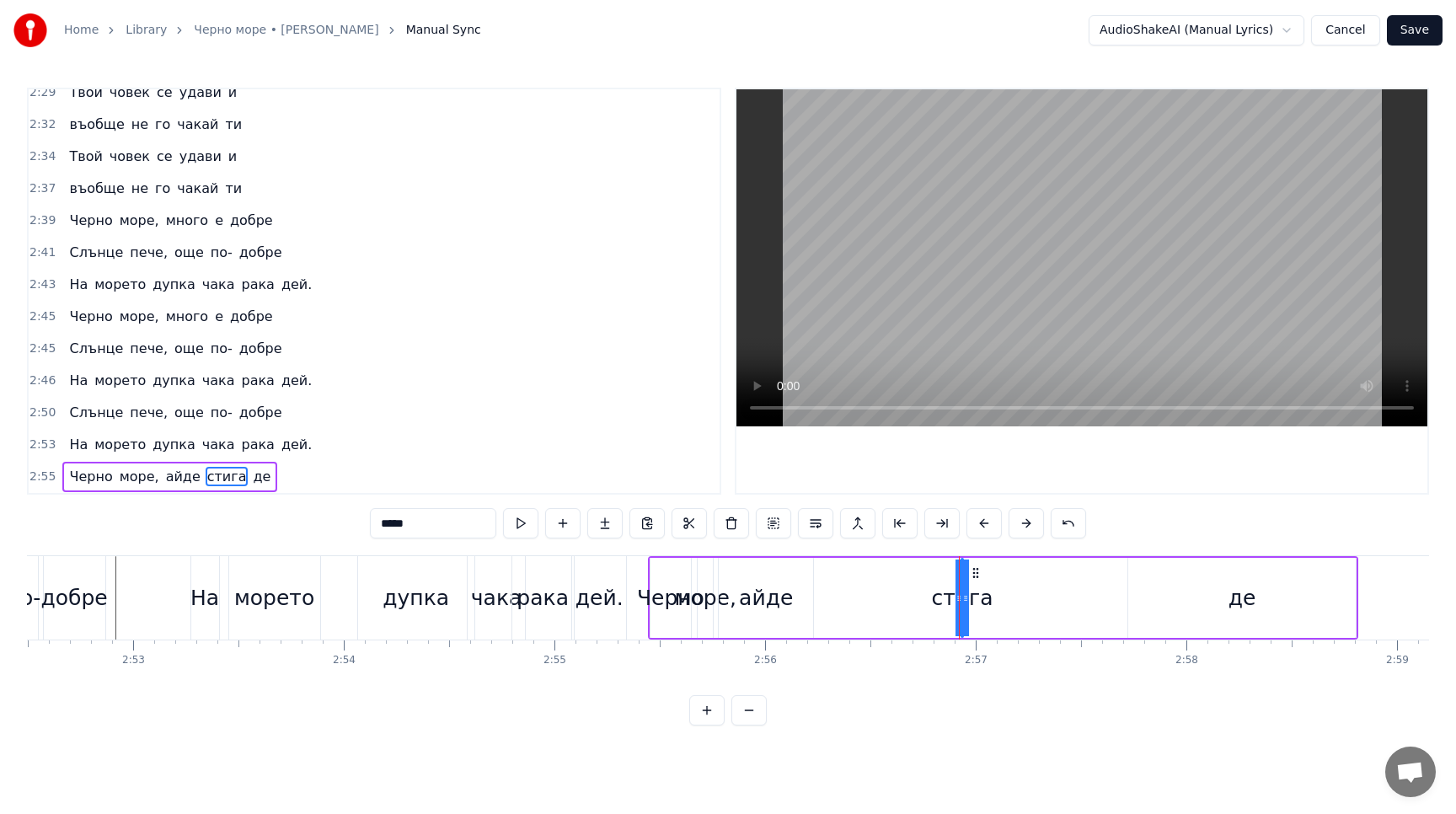
click at [1042, 599] on div "Черно море, айде стига де" at bounding box center [1003, 597] width 710 height 83
click at [768, 621] on div "айде" at bounding box center [765, 597] width 94 height 80
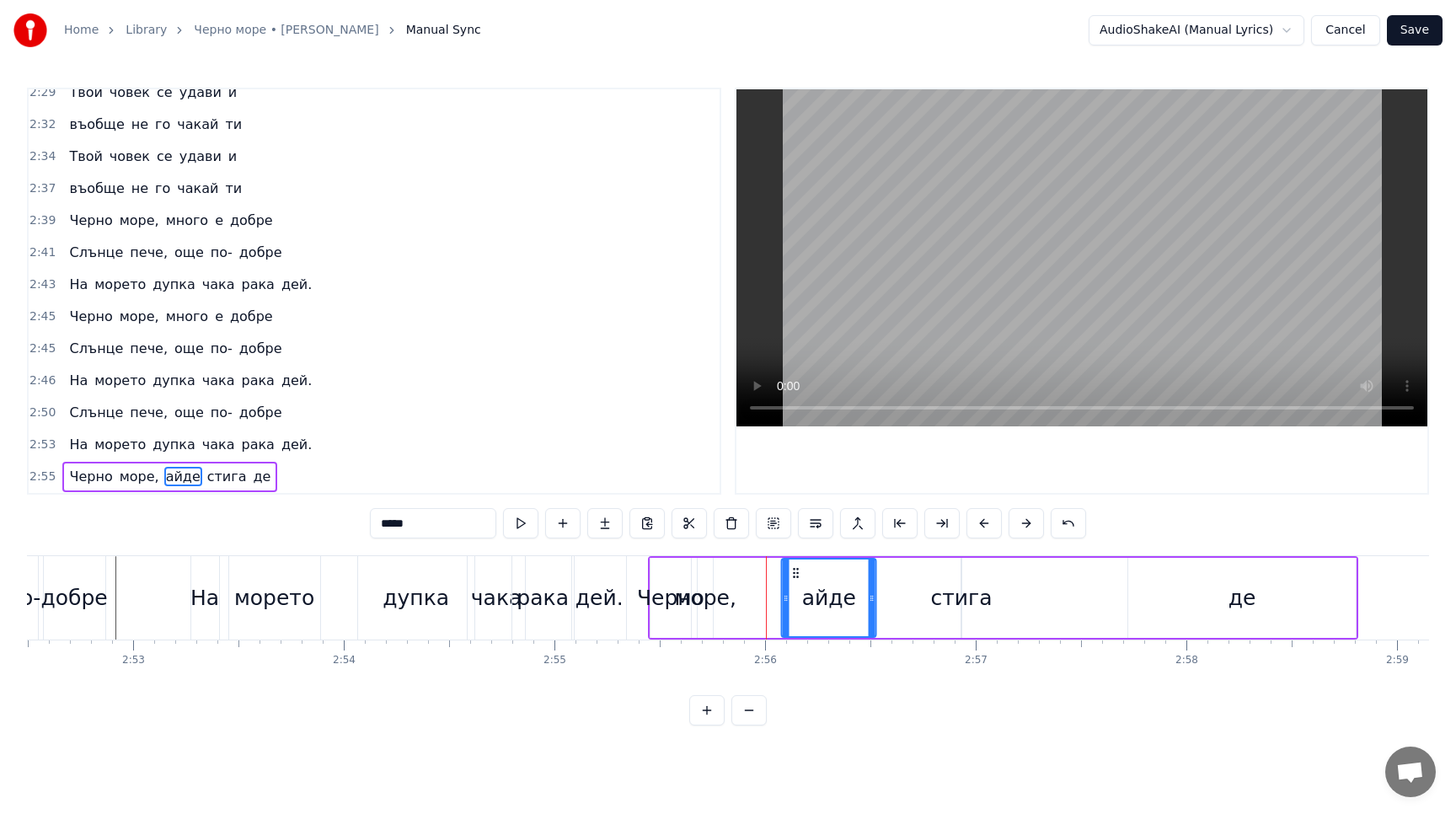
drag, startPoint x: 729, startPoint y: 570, endPoint x: 792, endPoint y: 571, distance: 63.0
click at [792, 571] on icon at bounding box center [795, 573] width 14 height 14
click at [528, 525] on button at bounding box center [521, 523] width 36 height 30
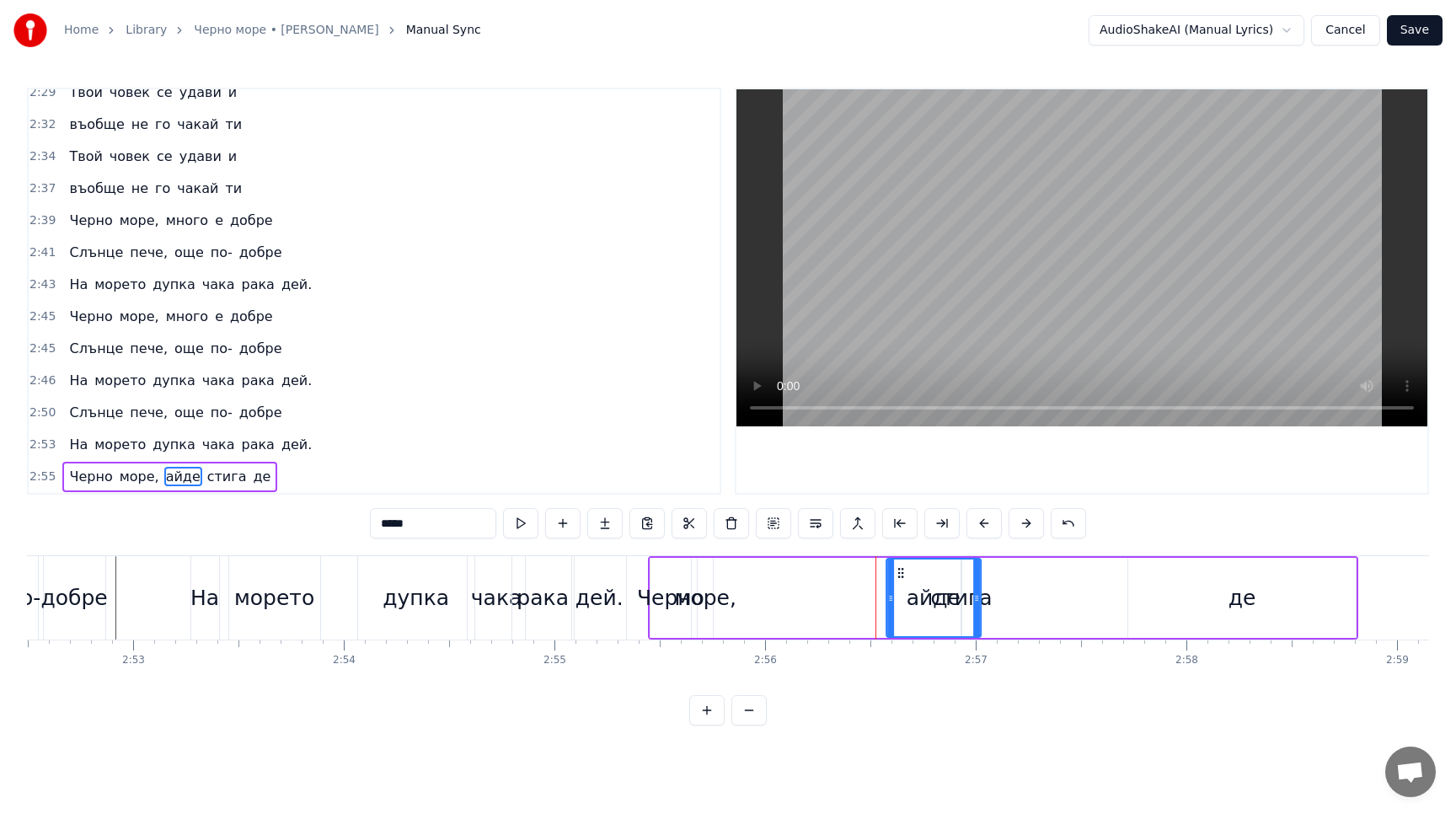
drag, startPoint x: 795, startPoint y: 575, endPoint x: 900, endPoint y: 622, distance: 115.0
click at [900, 622] on div "айде" at bounding box center [933, 598] width 92 height 77
drag, startPoint x: 899, startPoint y: 572, endPoint x: 868, endPoint y: 572, distance: 31.0
click at [869, 572] on circle at bounding box center [869, 572] width 1 height 1
drag, startPoint x: 961, startPoint y: 588, endPoint x: 1010, endPoint y: 584, distance: 49.2
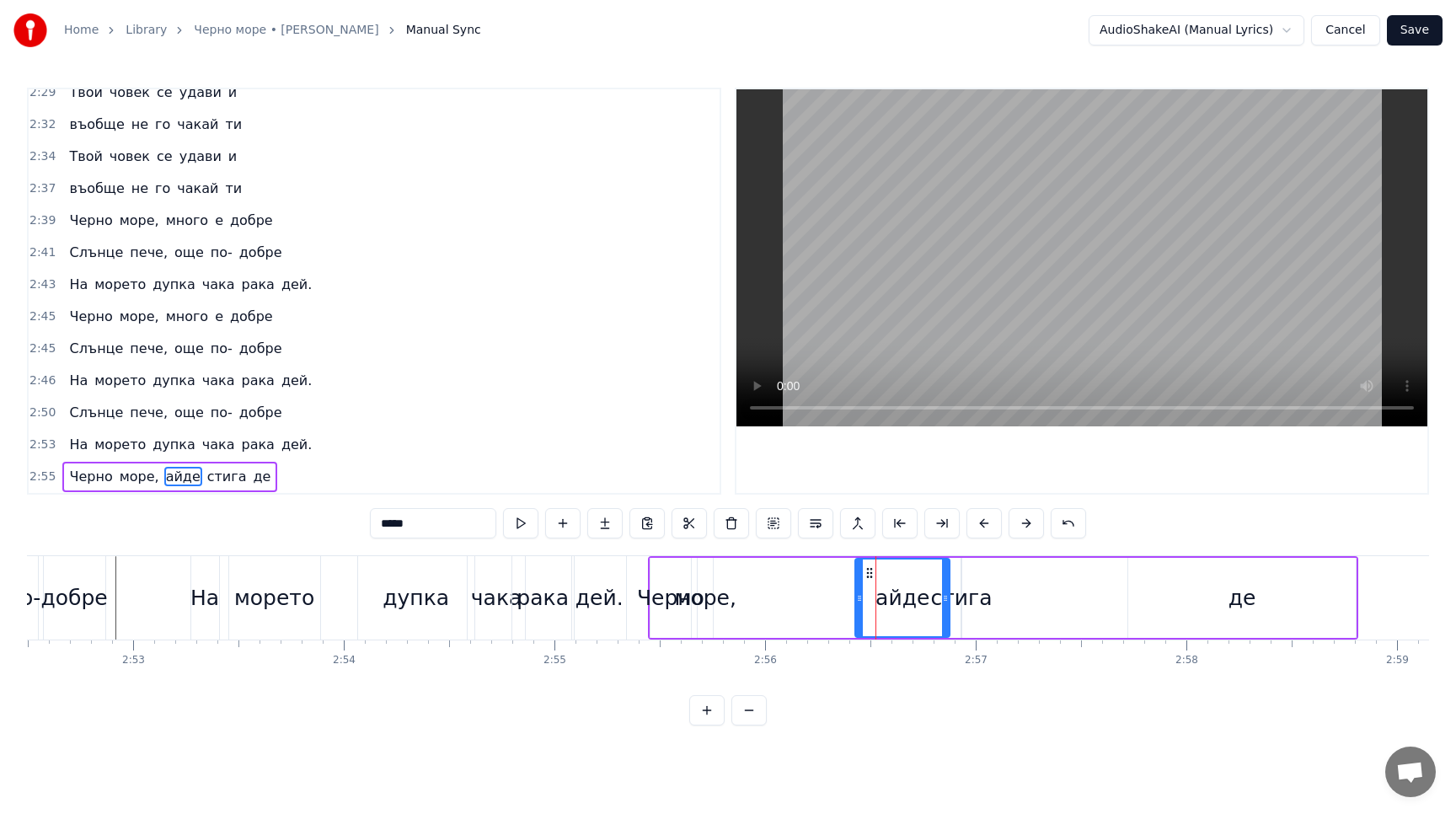
click at [1010, 584] on div "Черно море, айде стига де" at bounding box center [1003, 597] width 710 height 83
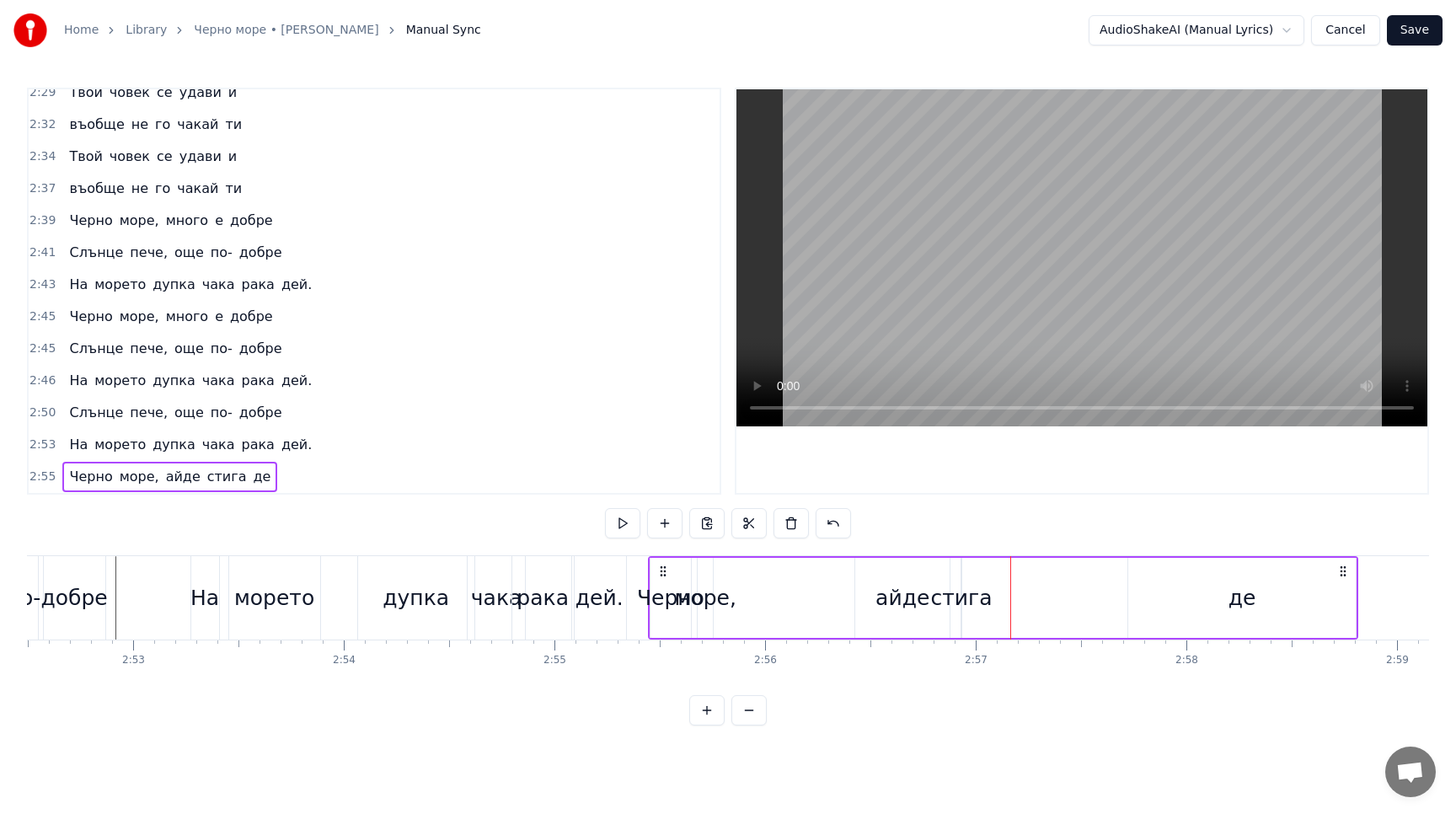
drag, startPoint x: 959, startPoint y: 571, endPoint x: 976, endPoint y: 572, distance: 17.0
click at [976, 572] on div "Черно море, айде стига де" at bounding box center [1003, 597] width 710 height 83
click at [958, 573] on div "Черно море, айде стига де" at bounding box center [1003, 597] width 710 height 83
click at [960, 573] on div "стига" at bounding box center [961, 597] width 2 height 80
drag, startPoint x: 974, startPoint y: 573, endPoint x: 1102, endPoint y: 570, distance: 128.0
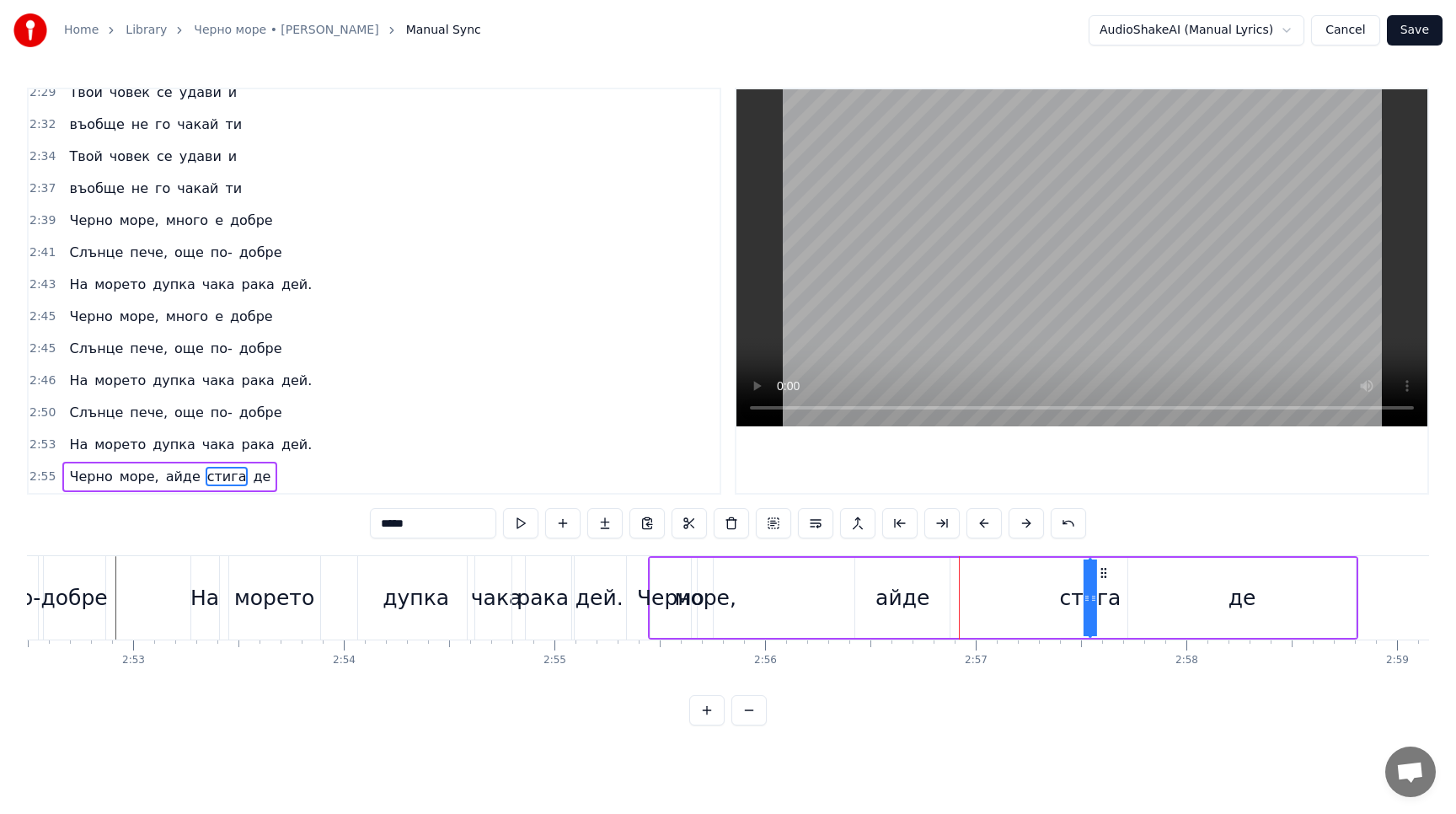
click at [1102, 570] on icon at bounding box center [1103, 573] width 14 height 14
drag, startPoint x: 1085, startPoint y: 599, endPoint x: 971, endPoint y: 599, distance: 114.0
click at [971, 599] on div "Черно море, айде стига де" at bounding box center [1003, 597] width 710 height 83
click at [1090, 599] on div "стига" at bounding box center [1088, 598] width 61 height 32
click at [1090, 599] on icon at bounding box center [1093, 598] width 6 height 14
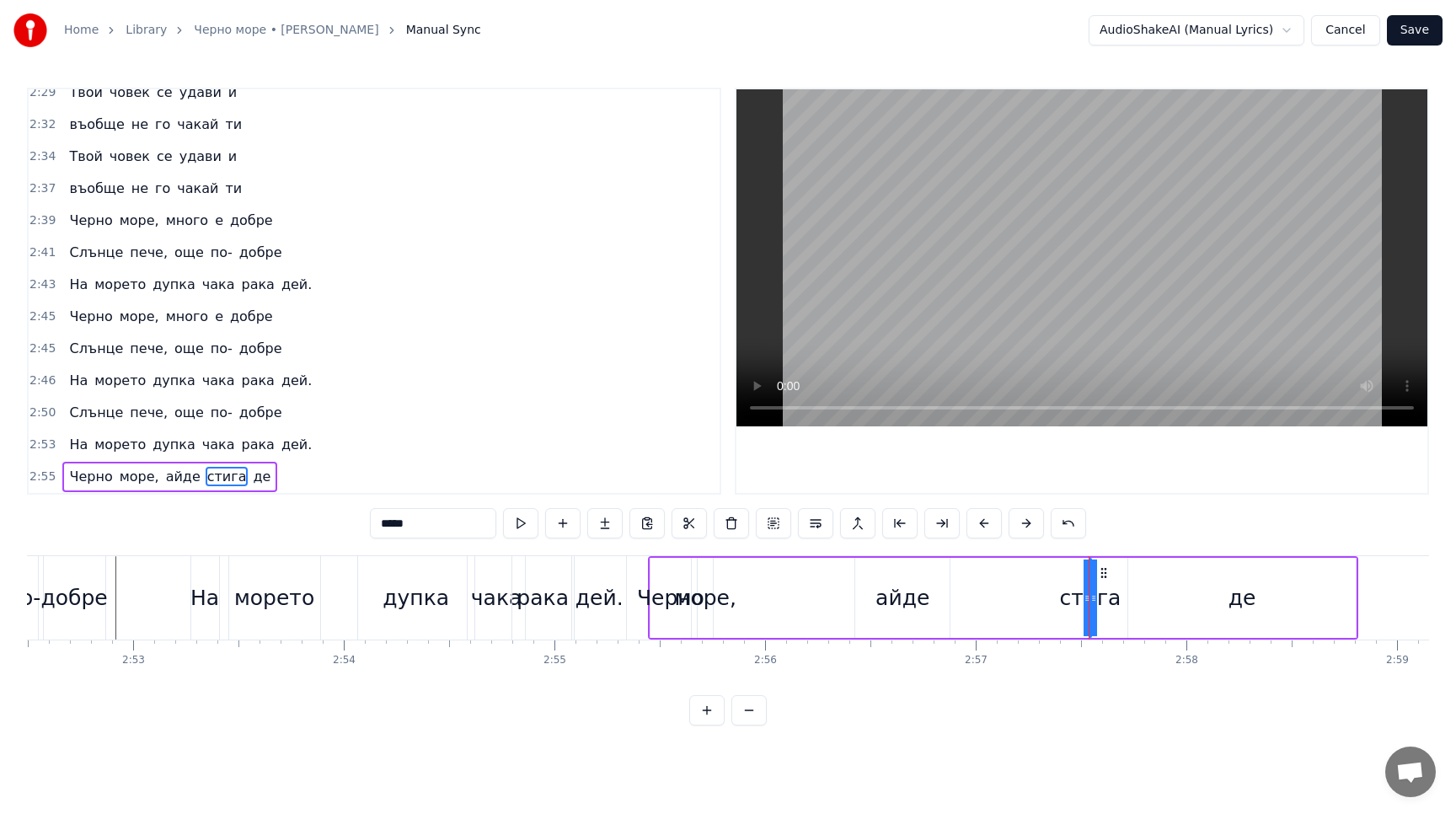
click at [1090, 599] on icon at bounding box center [1093, 598] width 6 height 14
drag, startPoint x: 1095, startPoint y: 599, endPoint x: 1121, endPoint y: 599, distance: 26.0
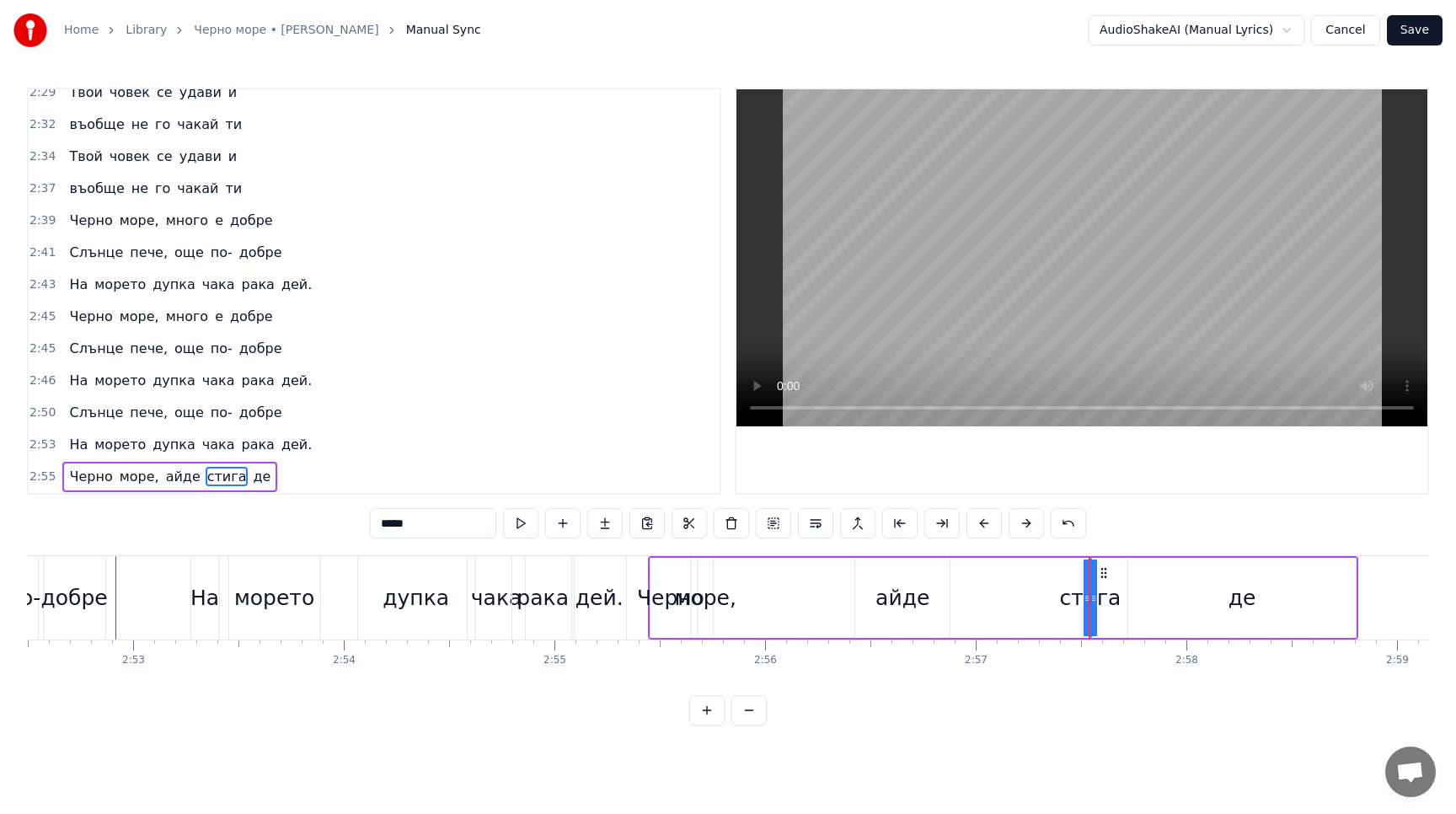
click at [1122, 599] on div "Черно море, айде стига де" at bounding box center [1003, 597] width 710 height 83
click at [1090, 602] on div "стига" at bounding box center [1088, 598] width 61 height 32
click at [733, 526] on button at bounding box center [731, 523] width 36 height 30
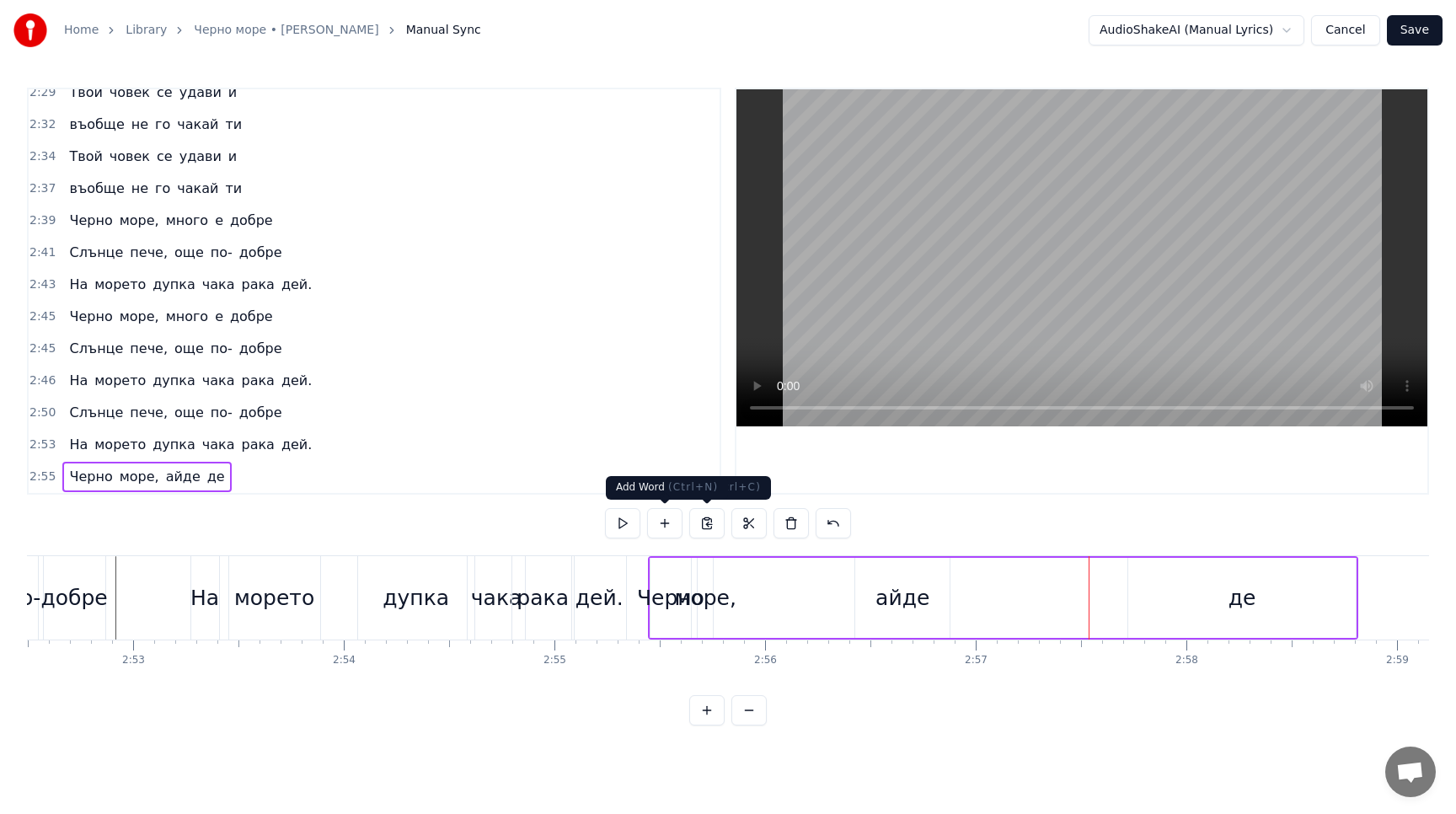
click at [667, 525] on button at bounding box center [664, 523] width 36 height 30
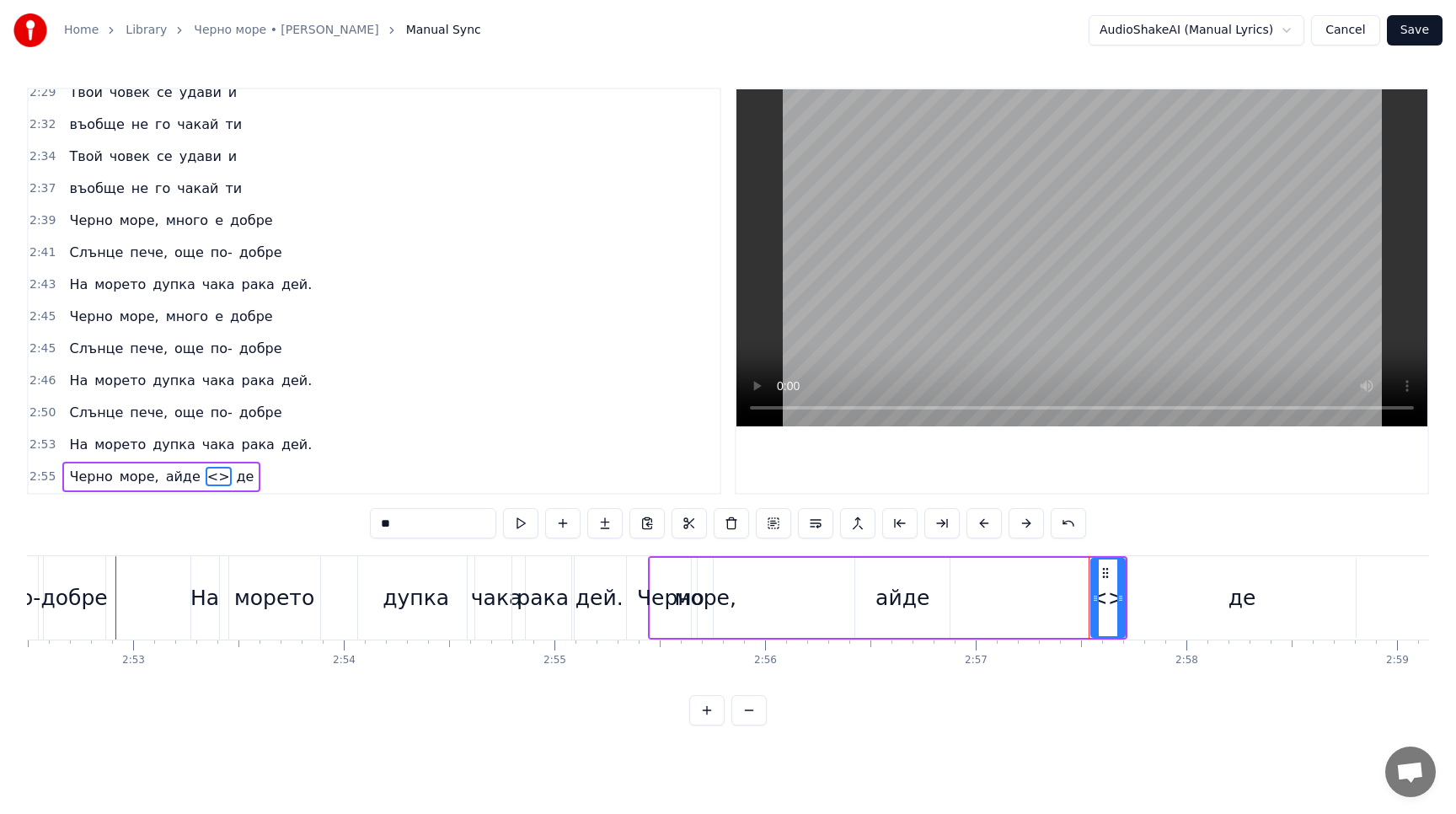
drag, startPoint x: 442, startPoint y: 526, endPoint x: 332, endPoint y: 521, distance: 110.1
click at [332, 521] on div "0:25 Аз работим в трънспоръта, 0:27 в трънспоръта, в трънспоръта 0:30 Аз работи…" at bounding box center [728, 407] width 1402 height 638
drag, startPoint x: 1095, startPoint y: 602, endPoint x: 1000, endPoint y: 605, distance: 95.0
click at [1000, 605] on div at bounding box center [998, 598] width 6 height 77
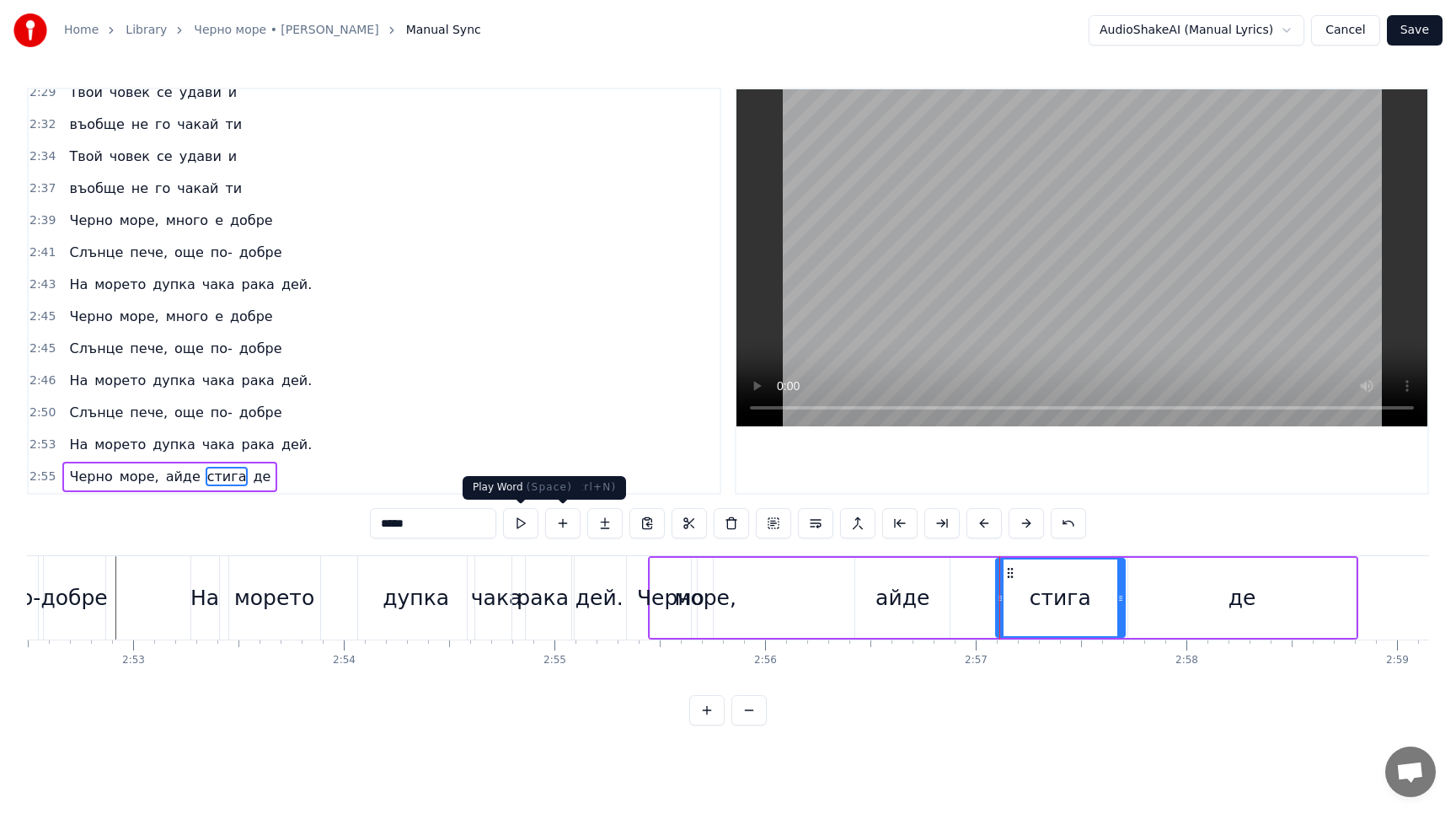
click at [525, 519] on button at bounding box center [521, 523] width 36 height 30
click at [873, 588] on div "айде" at bounding box center [901, 597] width 94 height 80
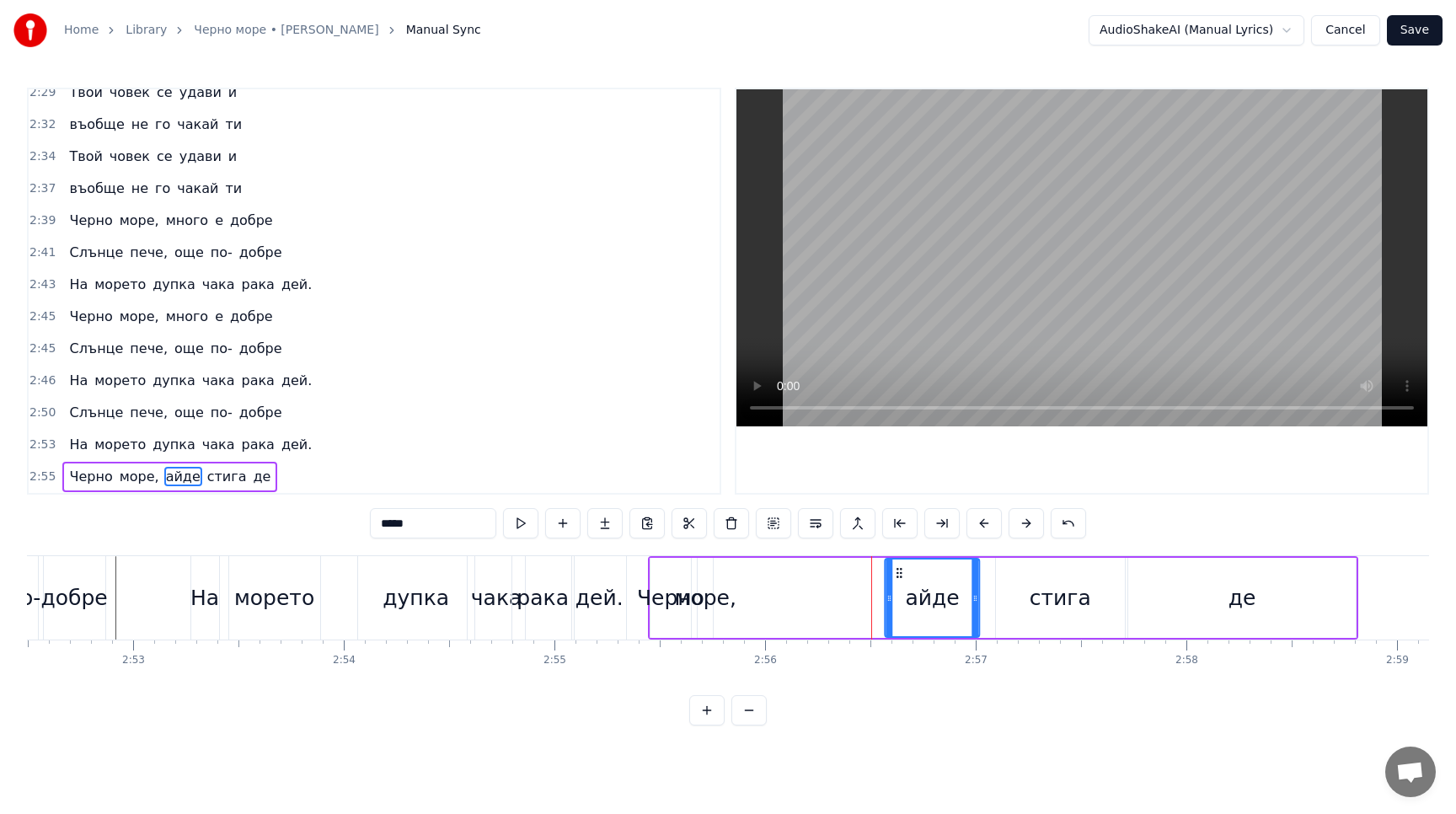
drag, startPoint x: 864, startPoint y: 569, endPoint x: 894, endPoint y: 571, distance: 30.1
click at [894, 571] on icon at bounding box center [900, 573] width 14 height 14
drag, startPoint x: 976, startPoint y: 601, endPoint x: 1003, endPoint y: 601, distance: 27.0
click at [1003, 601] on icon at bounding box center [1002, 598] width 6 height 14
click at [705, 611] on div "море," at bounding box center [705, 598] width 61 height 32
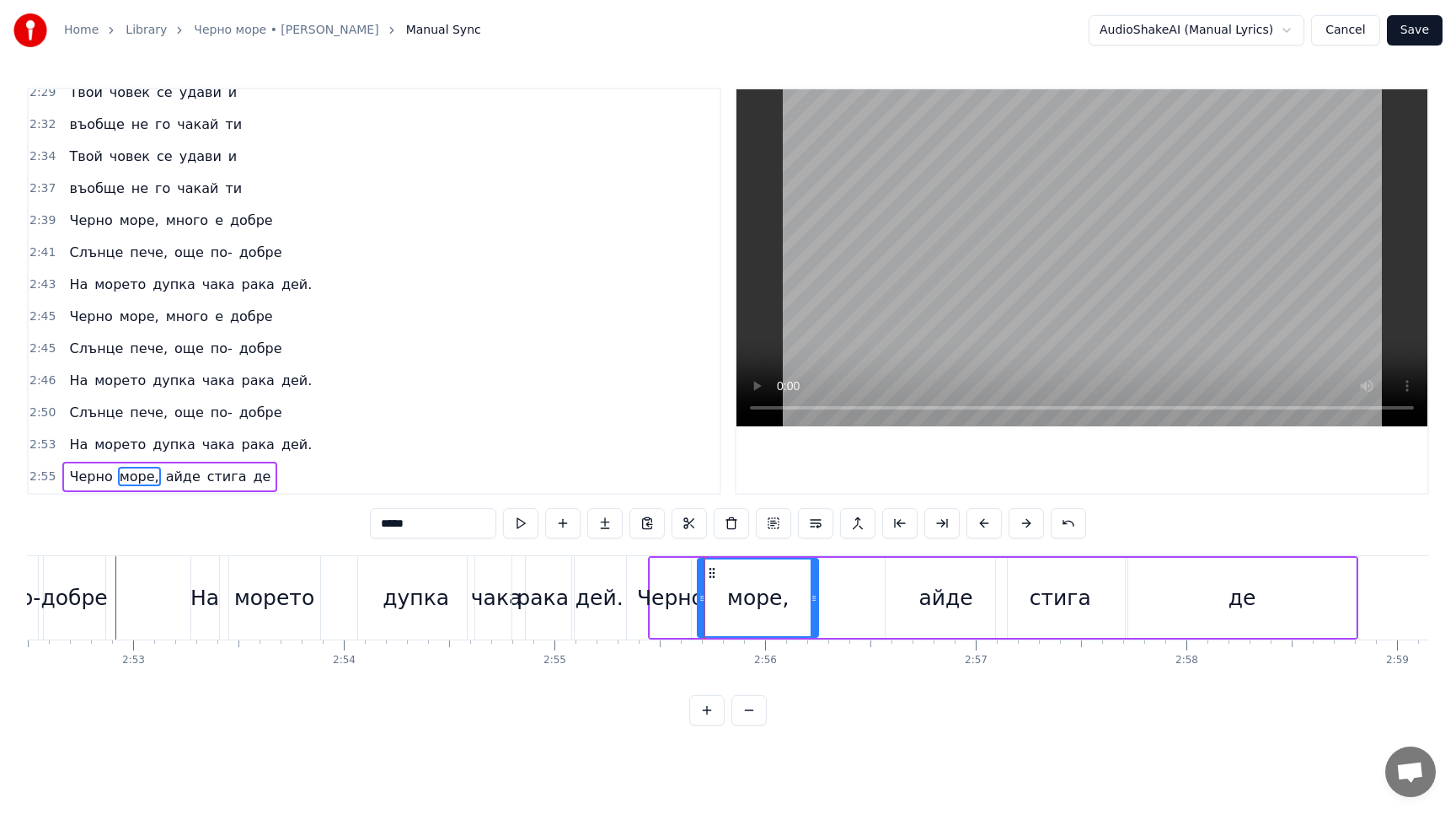
drag, startPoint x: 710, startPoint y: 598, endPoint x: 815, endPoint y: 594, distance: 105.1
click at [815, 594] on icon at bounding box center [813, 598] width 6 height 14
drag, startPoint x: 709, startPoint y: 571, endPoint x: 756, endPoint y: 573, distance: 47.0
click at [756, 573] on circle at bounding box center [756, 572] width 1 height 1
drag, startPoint x: 861, startPoint y: 597, endPoint x: 884, endPoint y: 599, distance: 23.1
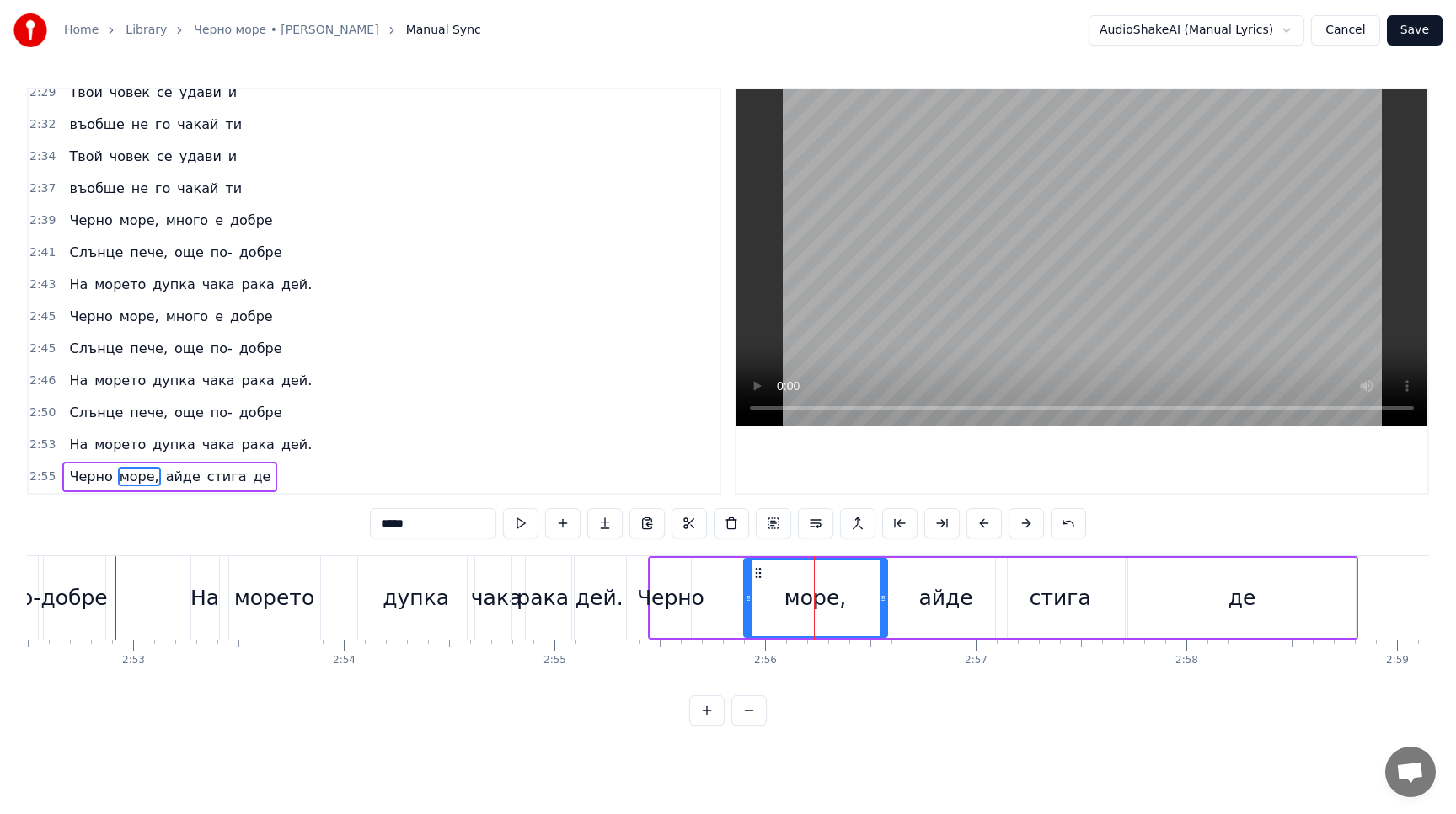
click at [884, 599] on icon at bounding box center [882, 598] width 6 height 14
click at [674, 581] on div "Черно" at bounding box center [671, 597] width 40 height 80
type input "*****"
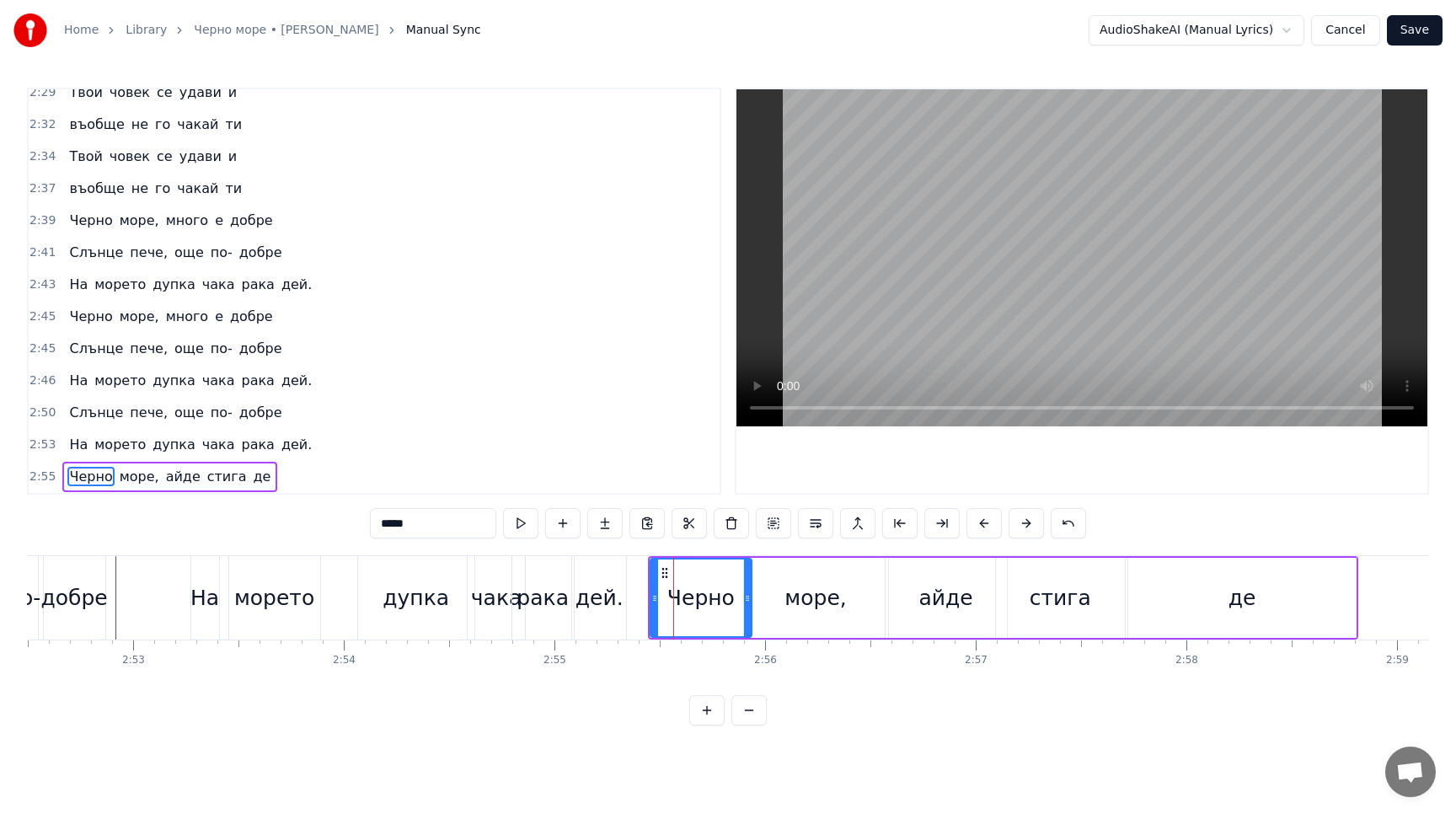
drag, startPoint x: 689, startPoint y: 594, endPoint x: 750, endPoint y: 592, distance: 61.0
click at [750, 592] on icon at bounding box center [747, 598] width 6 height 14
click at [650, 596] on div "Черно" at bounding box center [701, 597] width 102 height 80
drag, startPoint x: 653, startPoint y: 597, endPoint x: 644, endPoint y: 599, distance: 9.2
click at [644, 599] on icon at bounding box center [645, 598] width 6 height 14
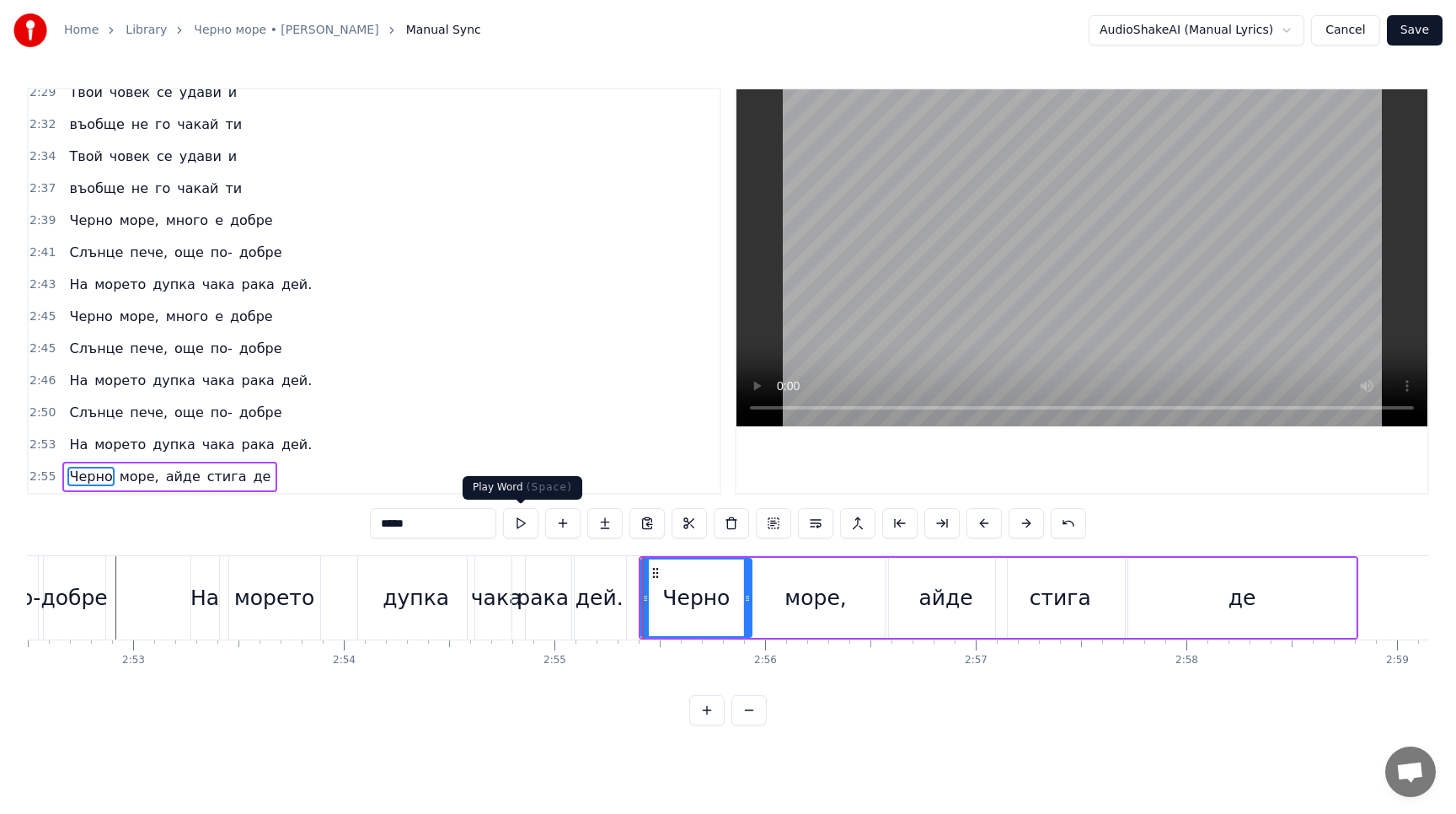
click at [516, 528] on button at bounding box center [521, 523] width 36 height 30
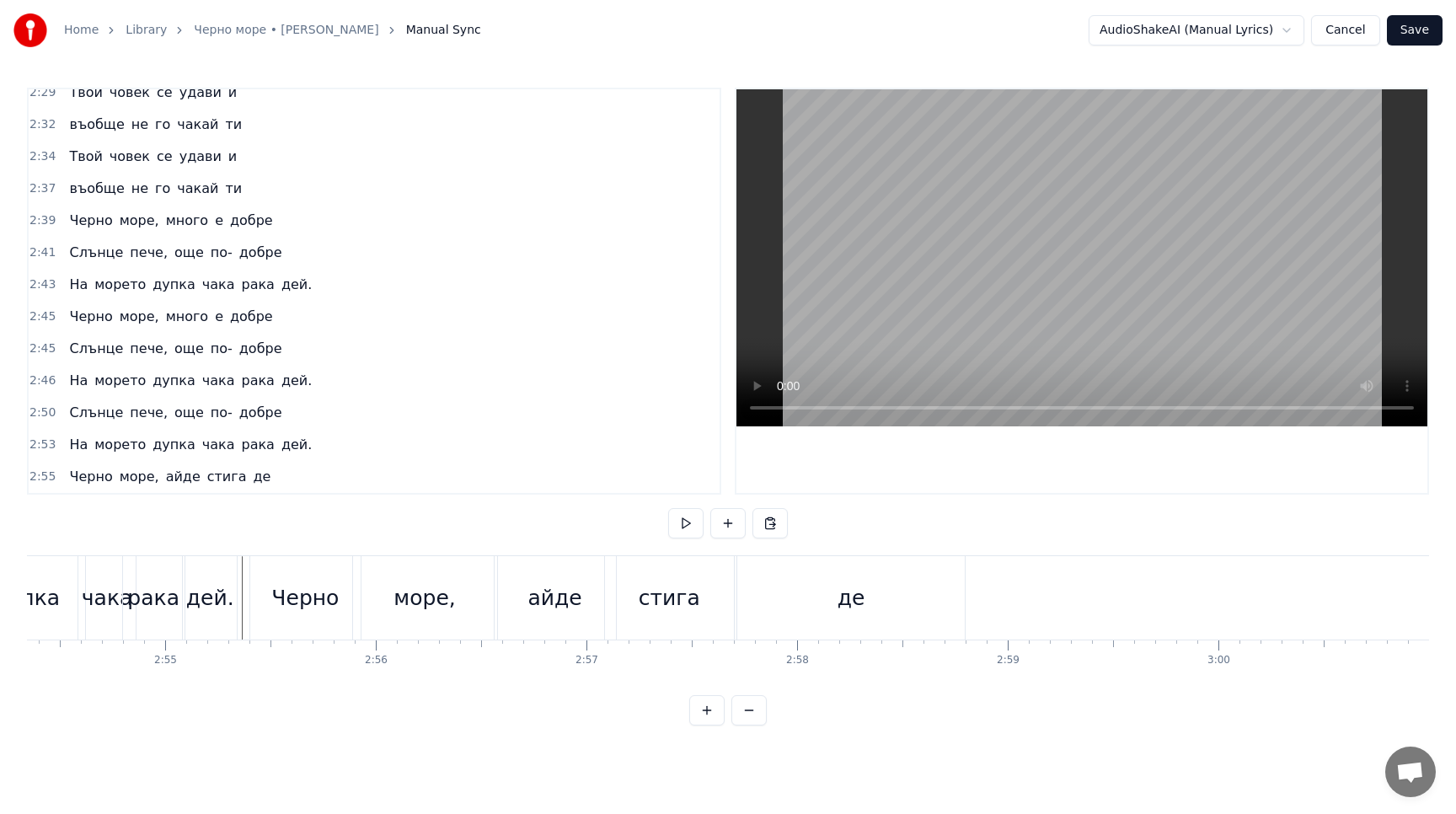
scroll to position [0, 36715]
click at [757, 580] on div "де" at bounding box center [849, 597] width 228 height 83
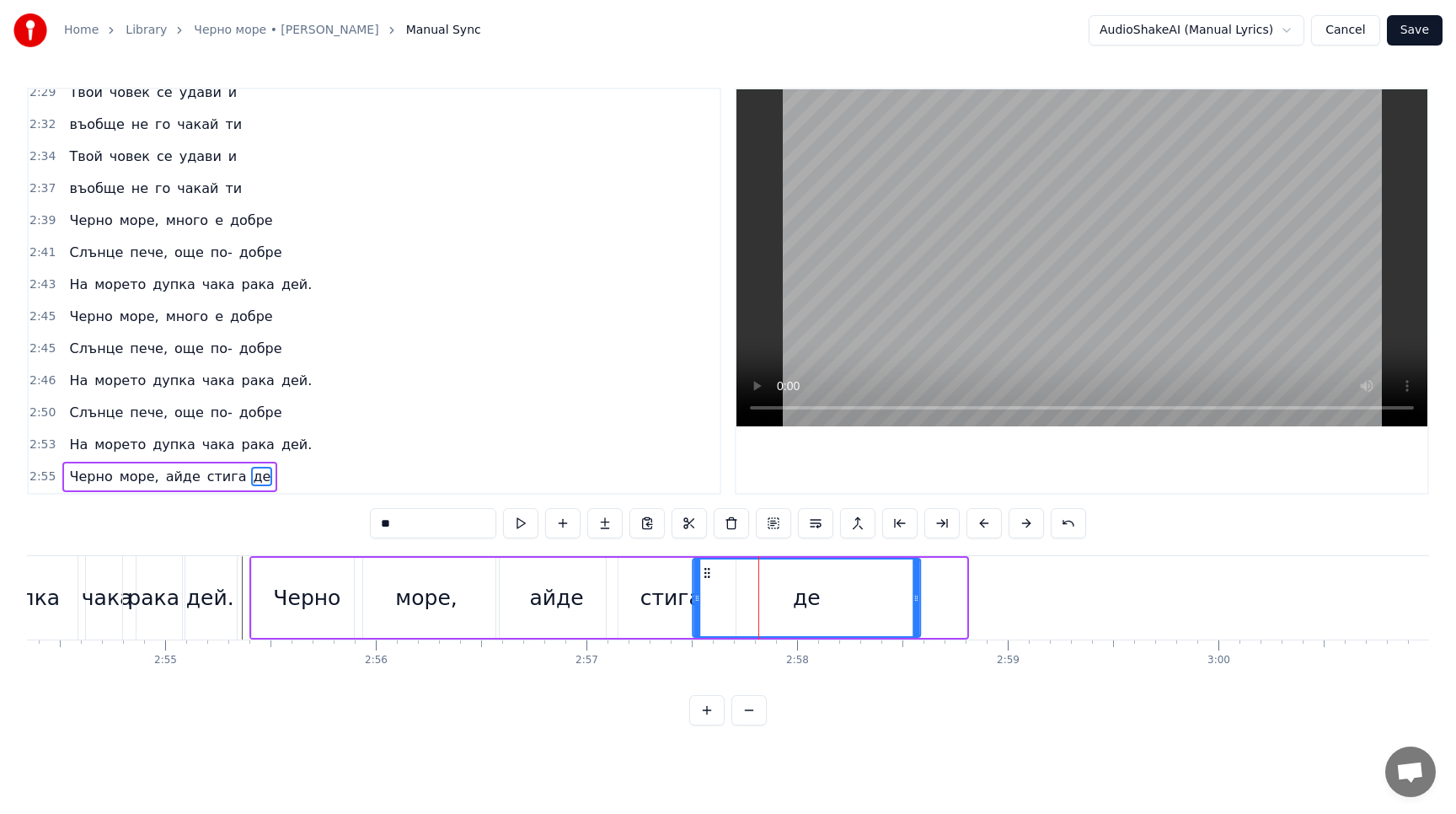
drag, startPoint x: 750, startPoint y: 569, endPoint x: 705, endPoint y: 573, distance: 45.2
click at [705, 573] on icon at bounding box center [706, 573] width 14 height 14
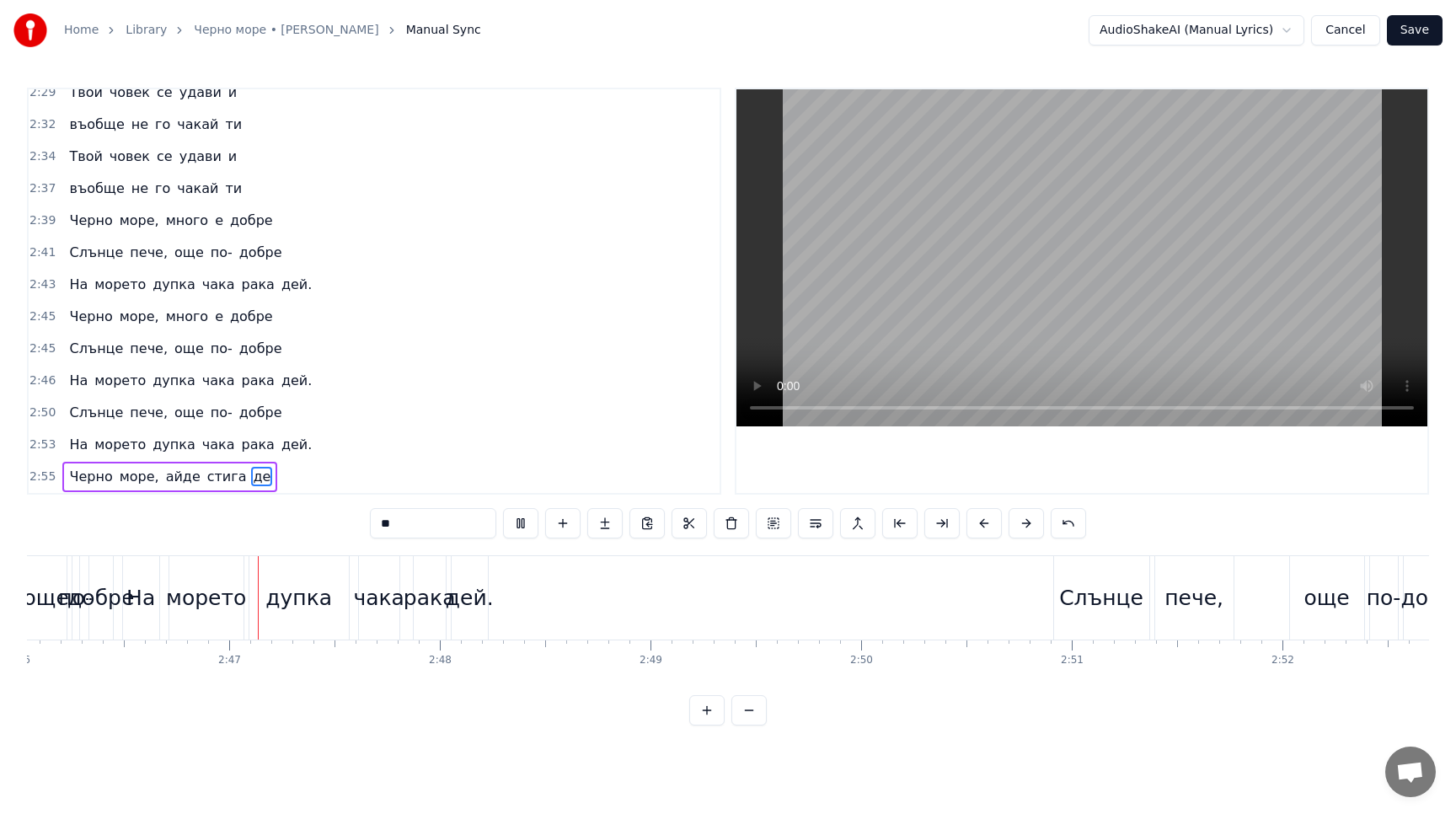
scroll to position [0, 34978]
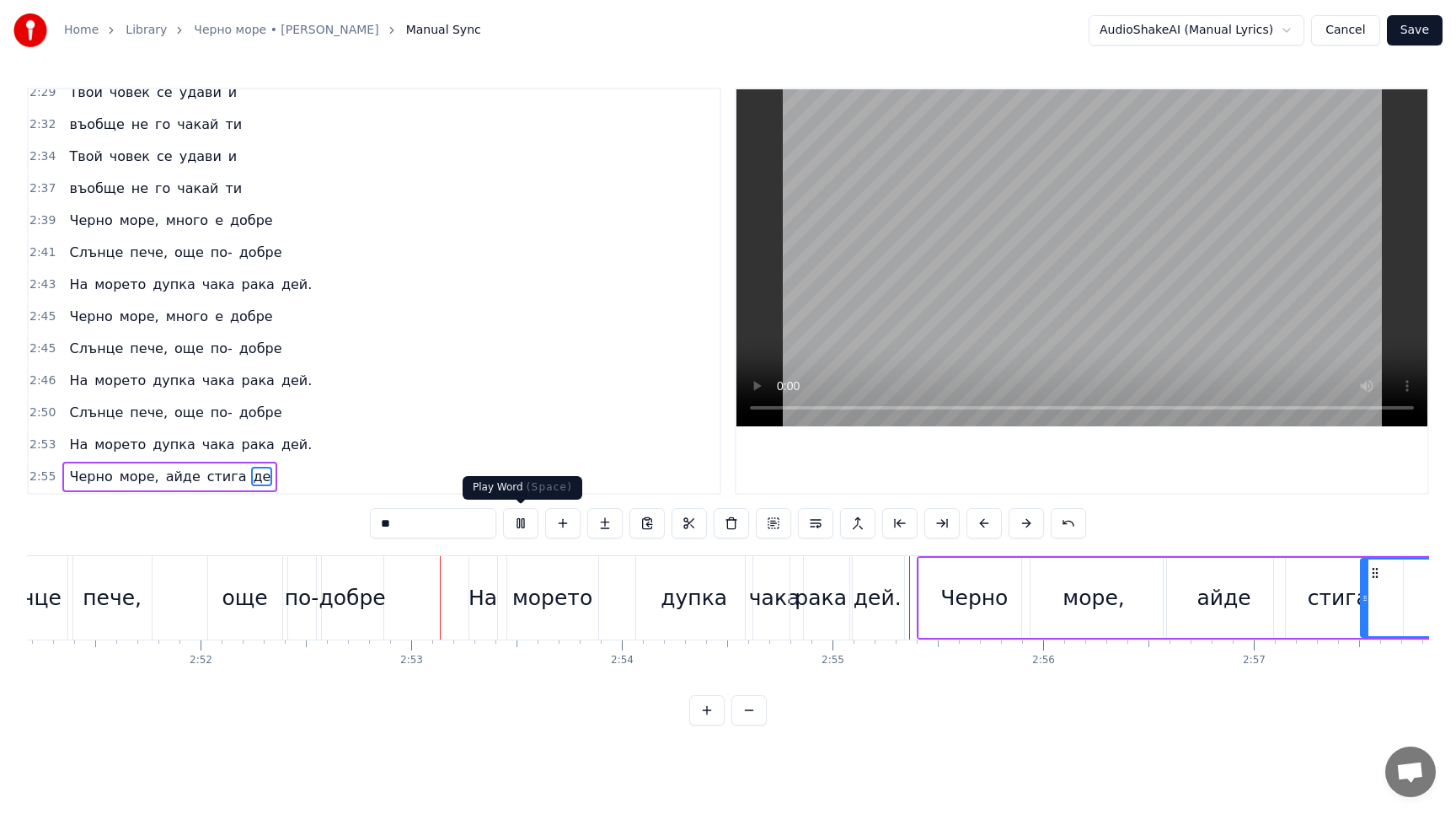
click at [525, 525] on button at bounding box center [521, 523] width 36 height 30
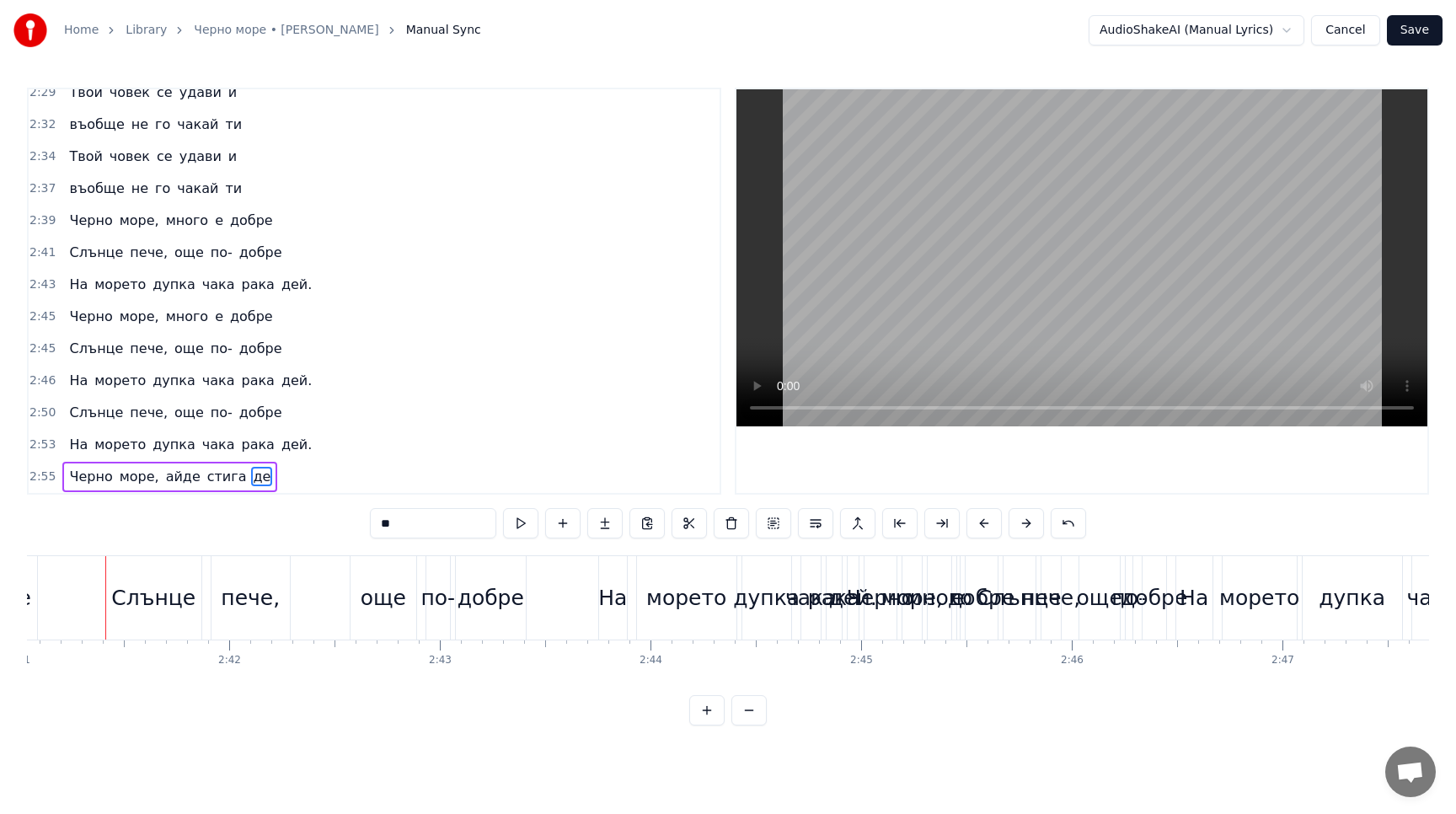
scroll to position [0, 33905]
click at [184, 369] on div "На морето дупка чака рака дей." at bounding box center [190, 380] width 256 height 30
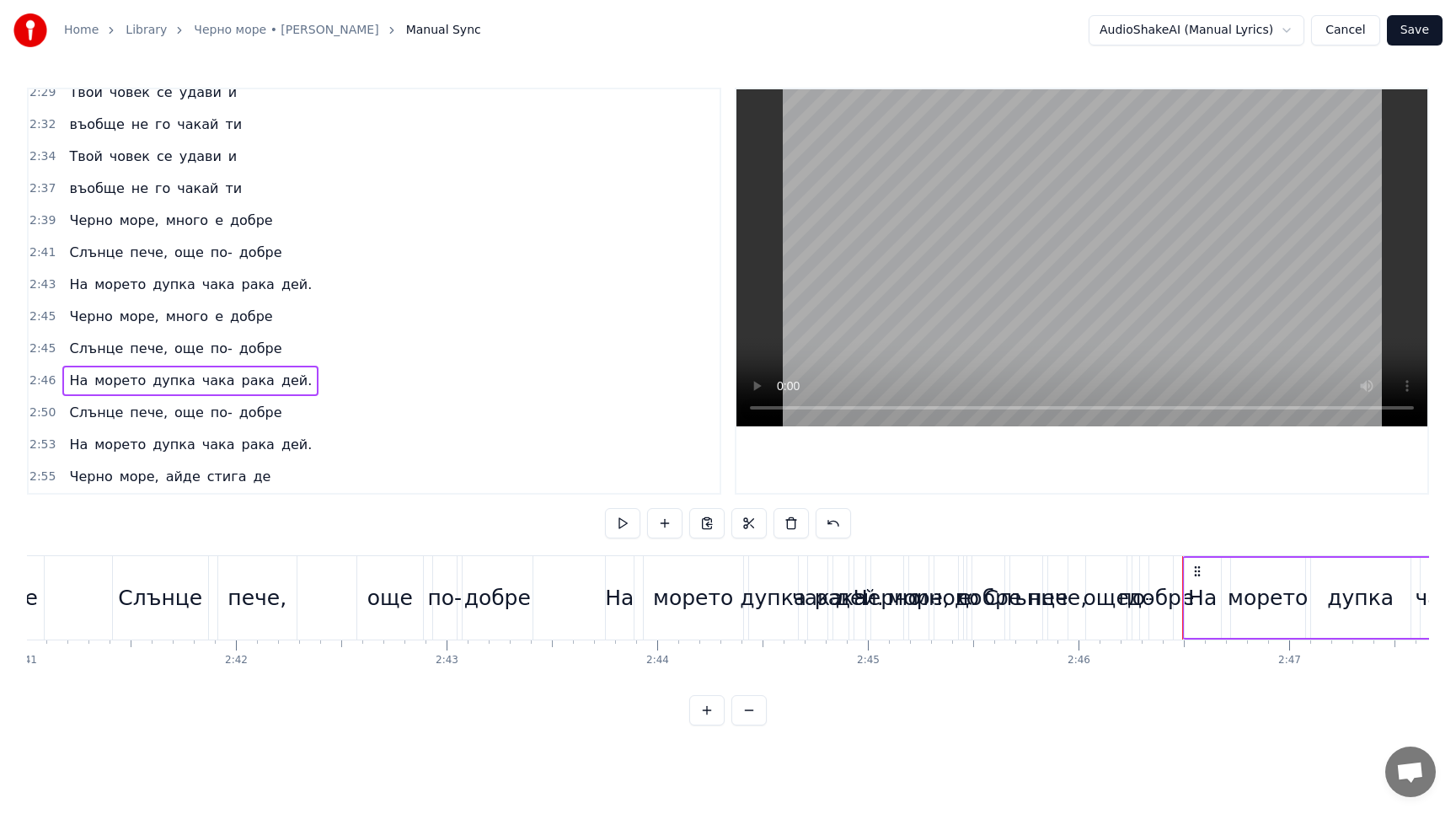
click at [191, 273] on div "На морето дупка чака рака дей." at bounding box center [190, 285] width 256 height 30
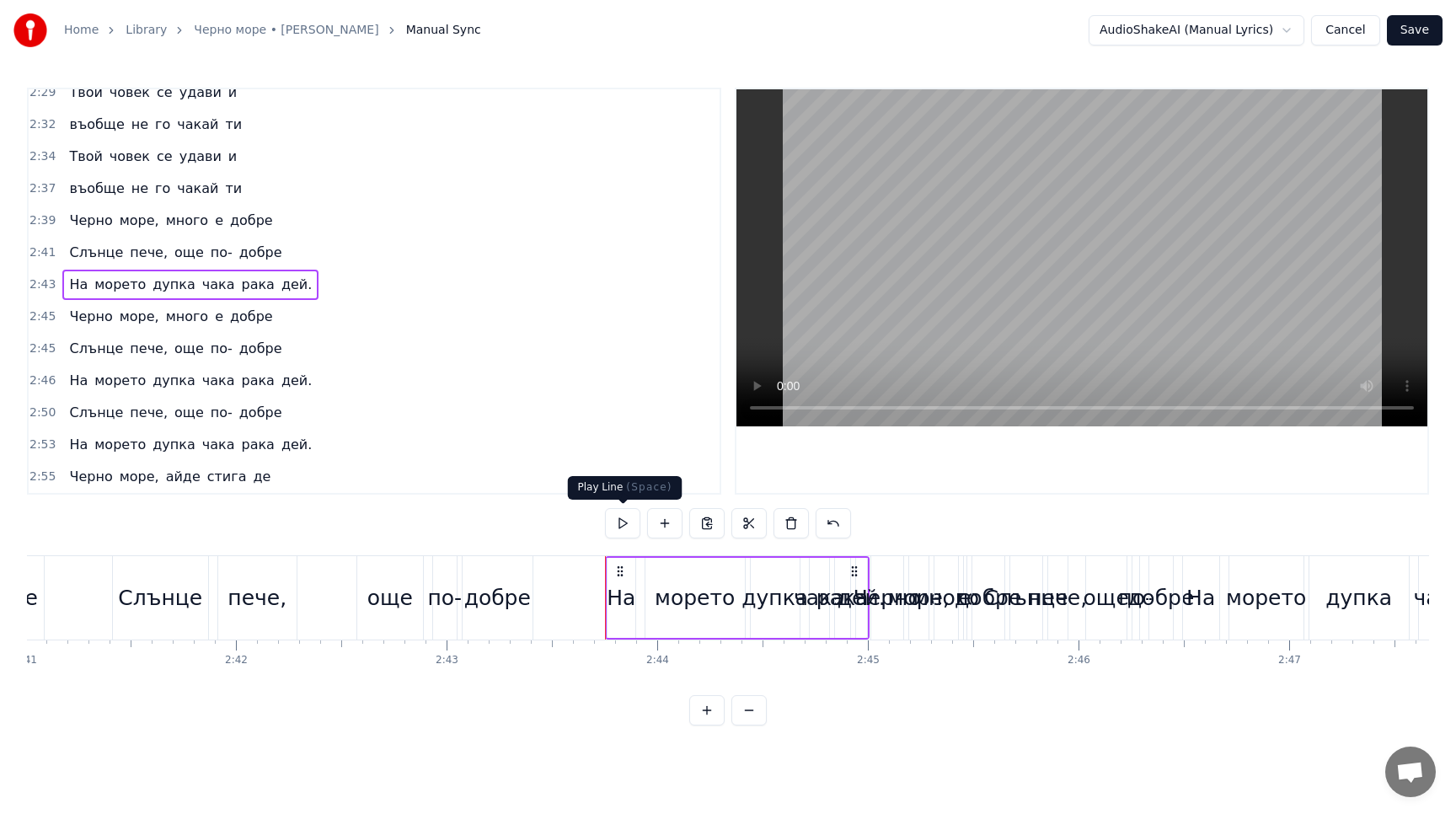
click at [623, 528] on button at bounding box center [622, 523] width 36 height 30
click at [627, 530] on button at bounding box center [622, 523] width 36 height 30
click at [620, 571] on icon at bounding box center [620, 571] width 14 height 14
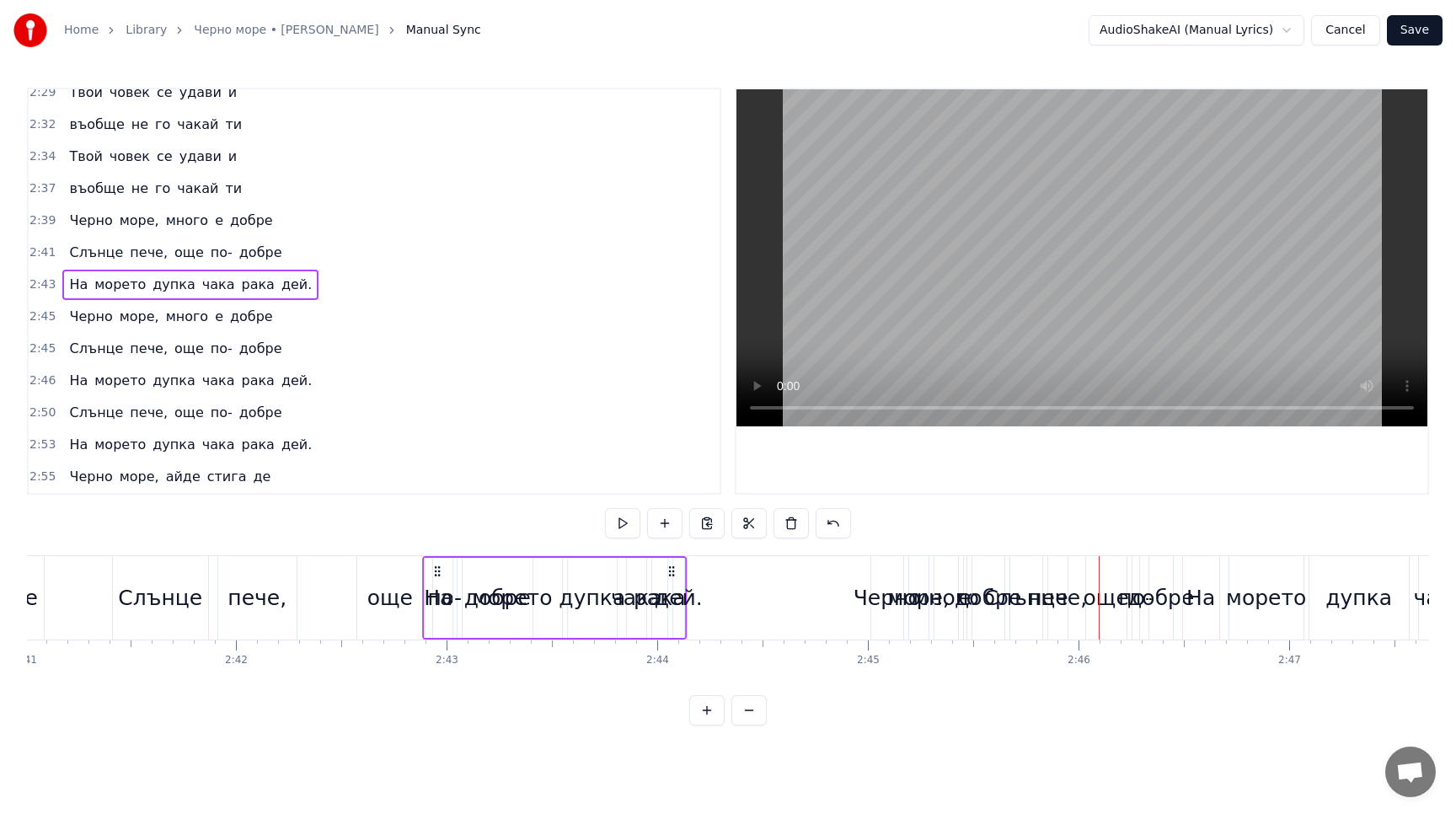
drag, startPoint x: 620, startPoint y: 571, endPoint x: 437, endPoint y: 564, distance: 183.1
click at [437, 565] on icon at bounding box center [437, 571] width 14 height 14
click at [870, 585] on div "Черно" at bounding box center [887, 598] width 68 height 32
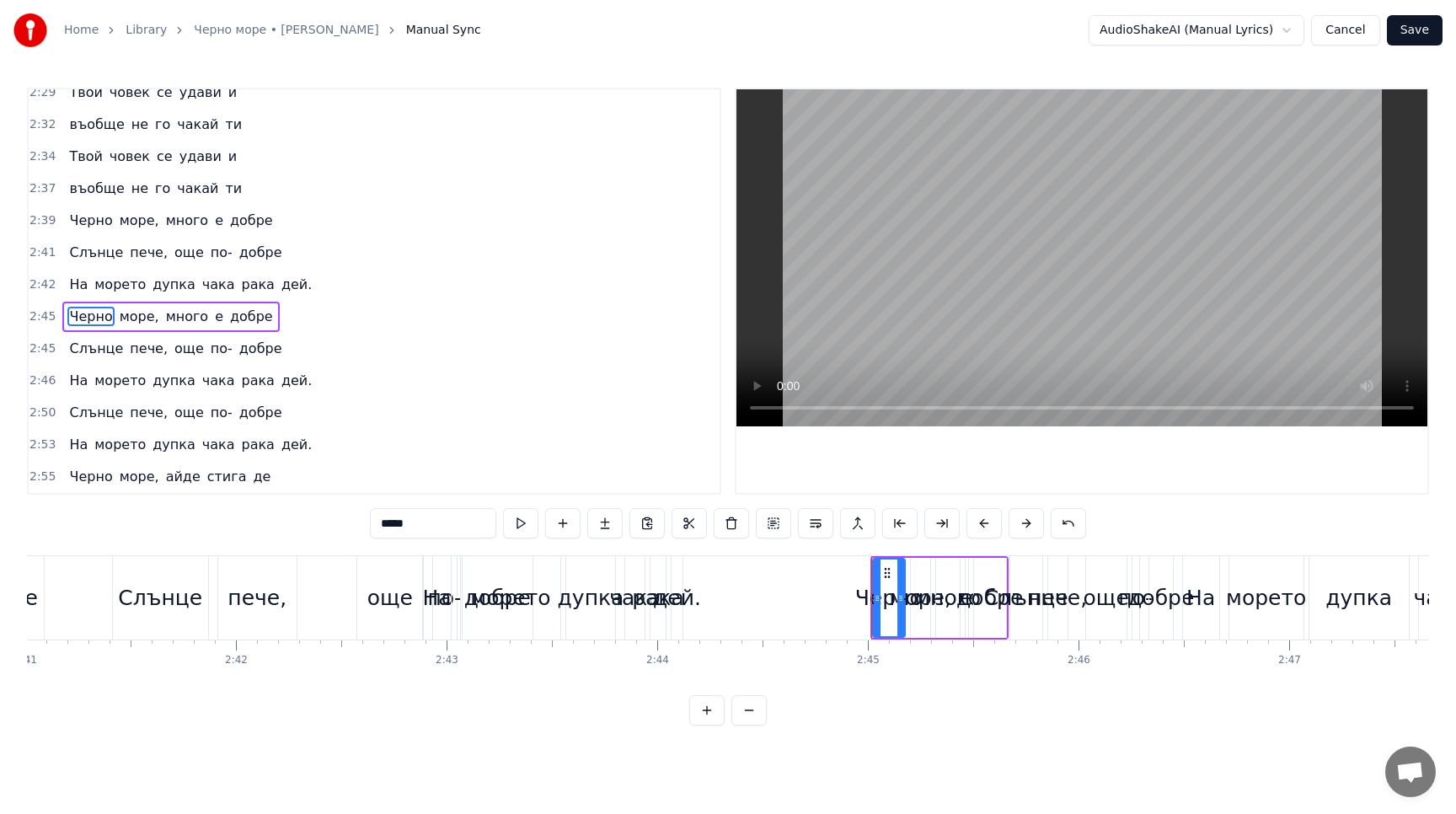
click at [175, 304] on div "Черно море, много е добре" at bounding box center [170, 317] width 217 height 30
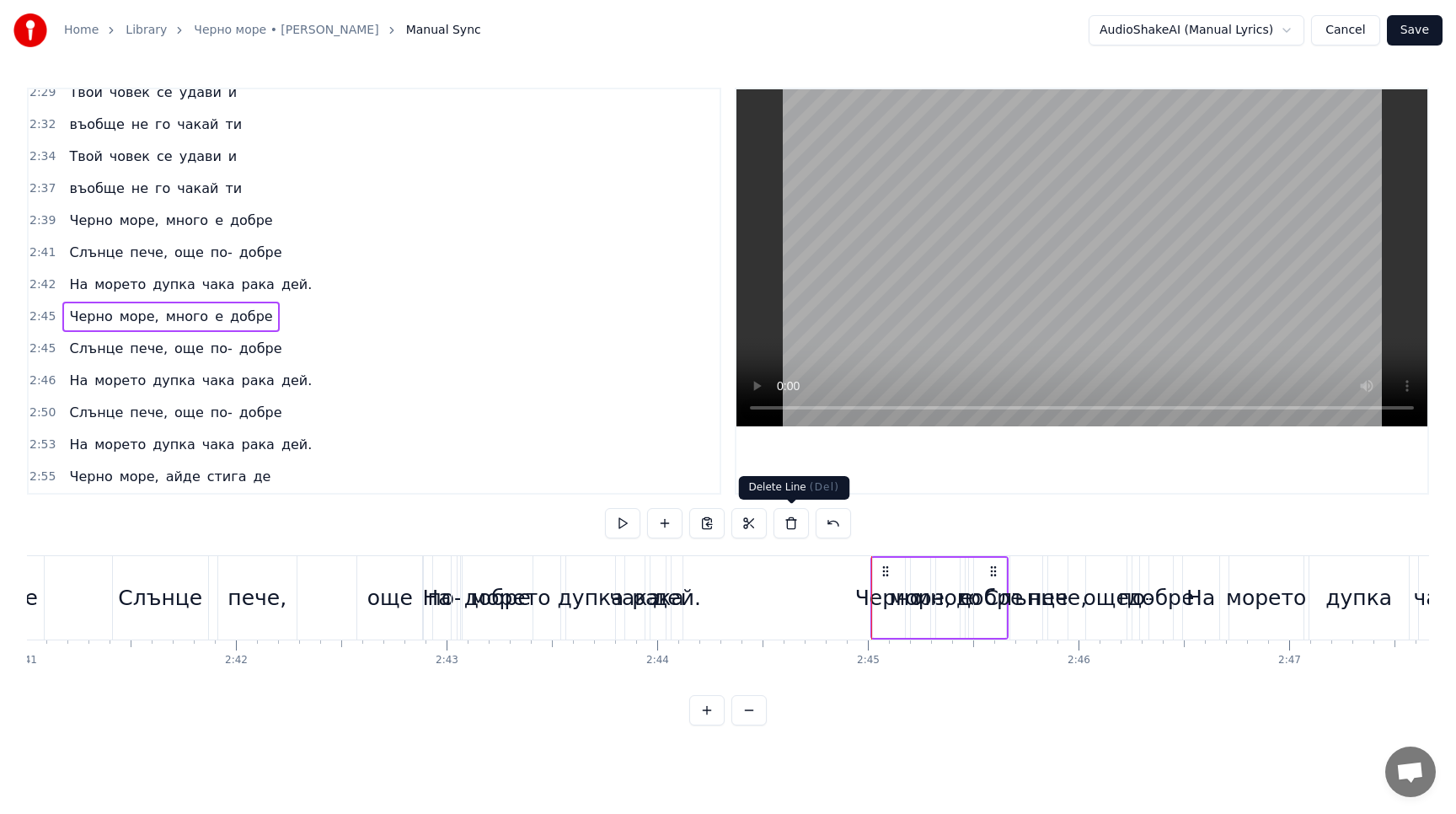
click at [797, 522] on button at bounding box center [791, 523] width 36 height 30
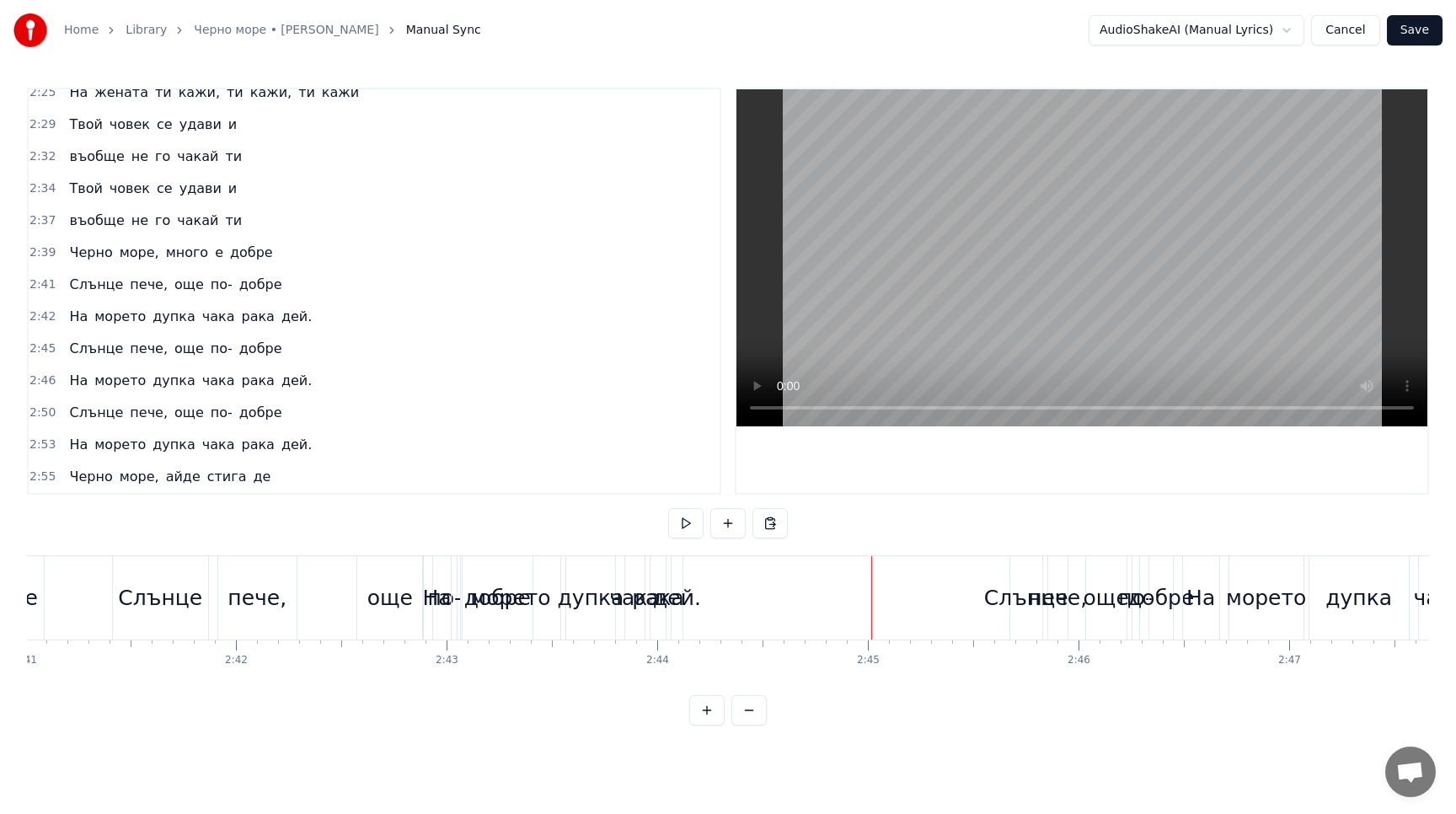
click at [180, 304] on div "На морето дупка чака рака дей." at bounding box center [190, 317] width 256 height 30
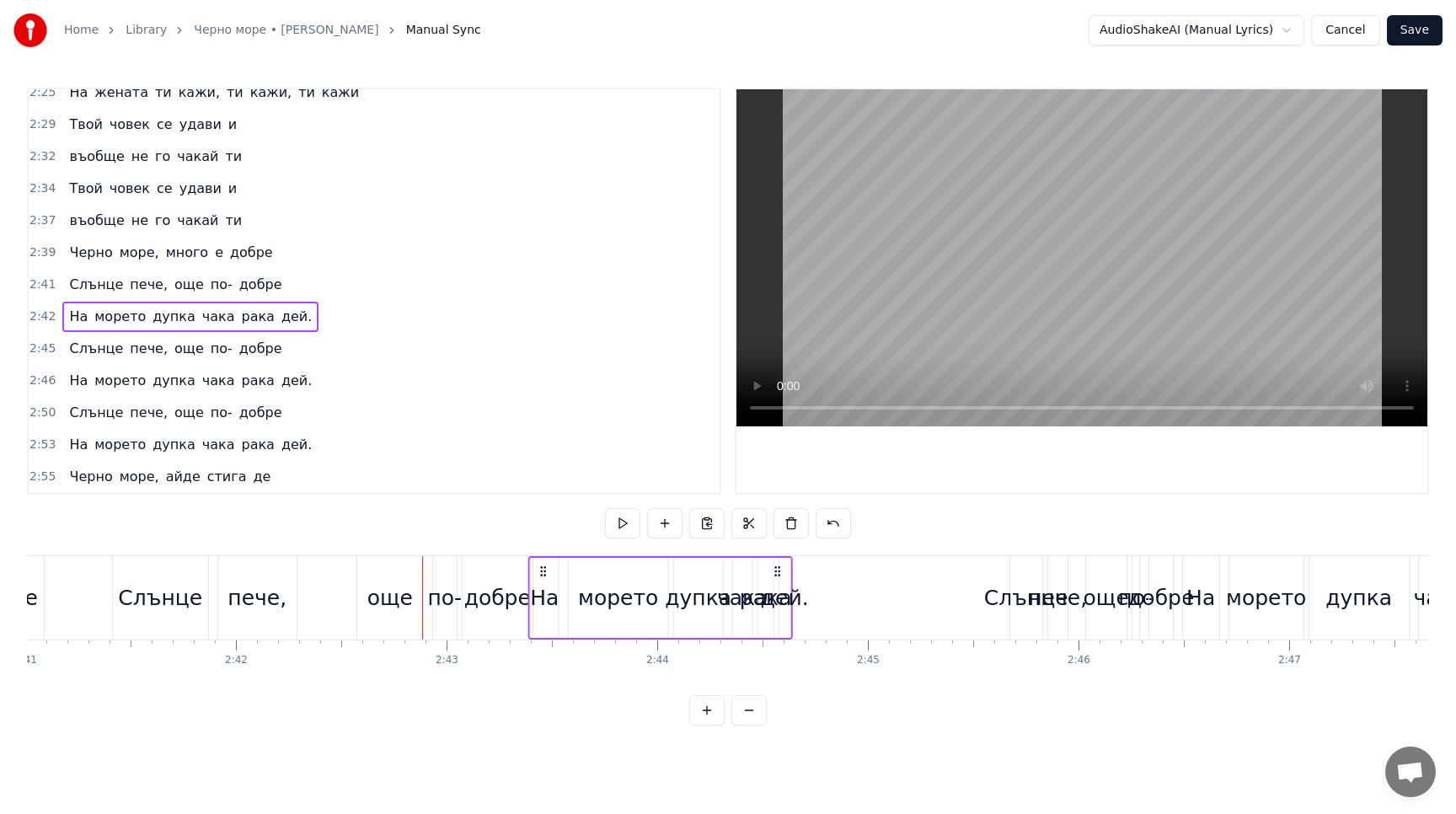
drag, startPoint x: 438, startPoint y: 570, endPoint x: 545, endPoint y: 592, distance: 109.2
click at [545, 592] on div "На морето дупка чака рака дей." at bounding box center [660, 597] width 264 height 83
click at [628, 521] on button at bounding box center [622, 523] width 36 height 30
click at [784, 612] on div "дей." at bounding box center [784, 598] width 48 height 32
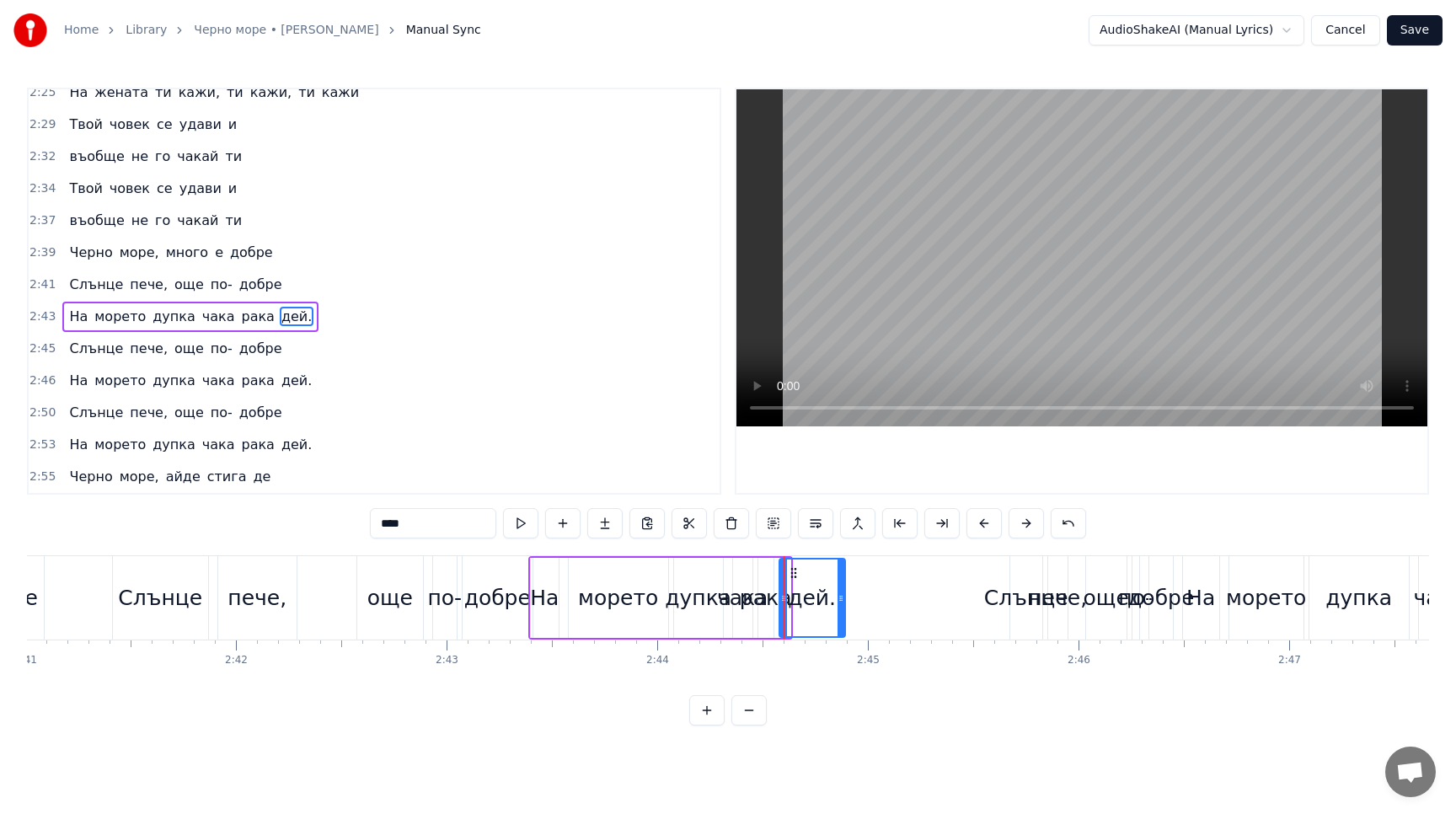
drag, startPoint x: 787, startPoint y: 600, endPoint x: 842, endPoint y: 607, distance: 55.4
click at [842, 607] on div at bounding box center [840, 598] width 6 height 77
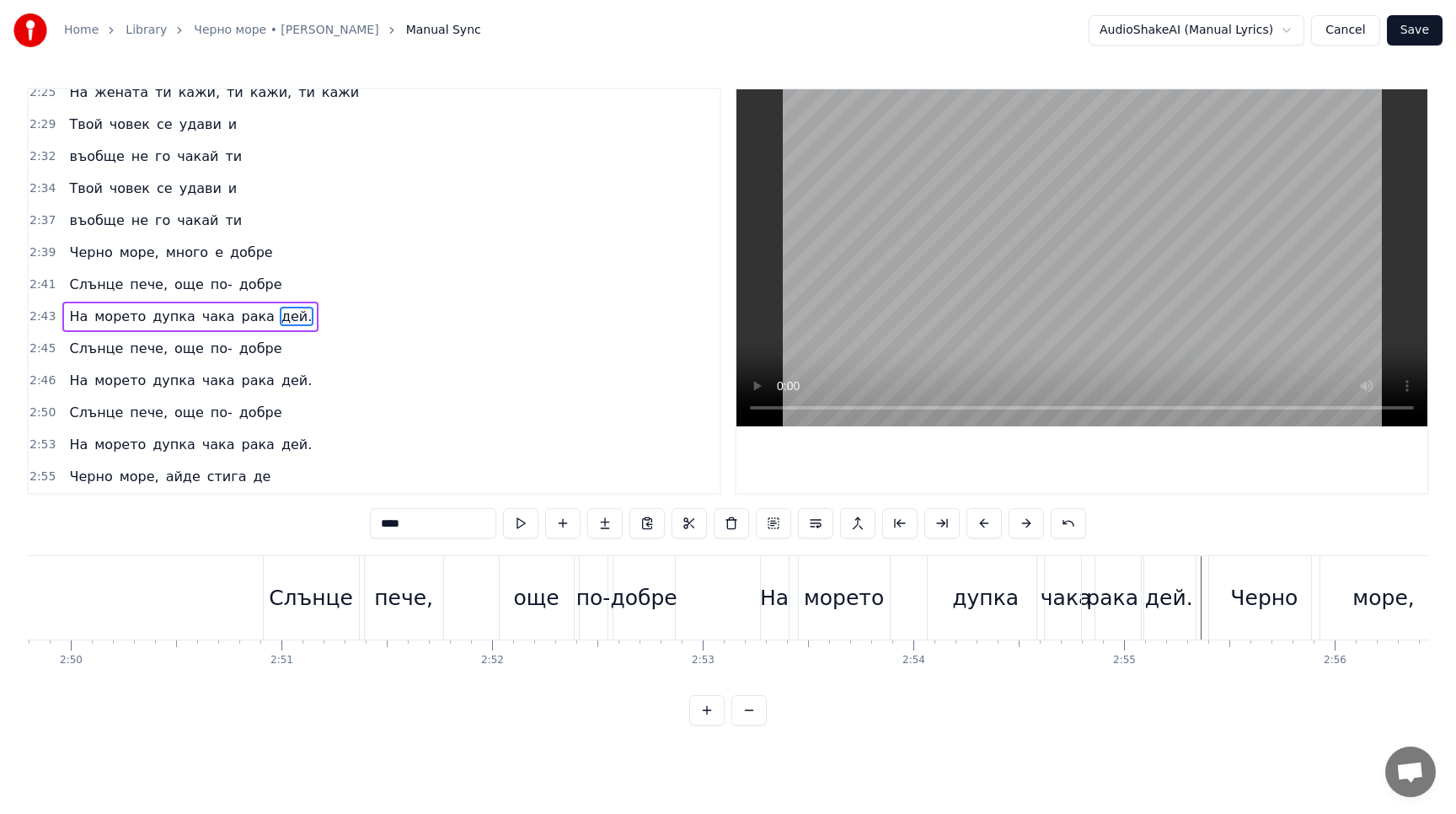
scroll to position [0, 35768]
click at [183, 436] on span "дупка" at bounding box center [174, 445] width 46 height 20
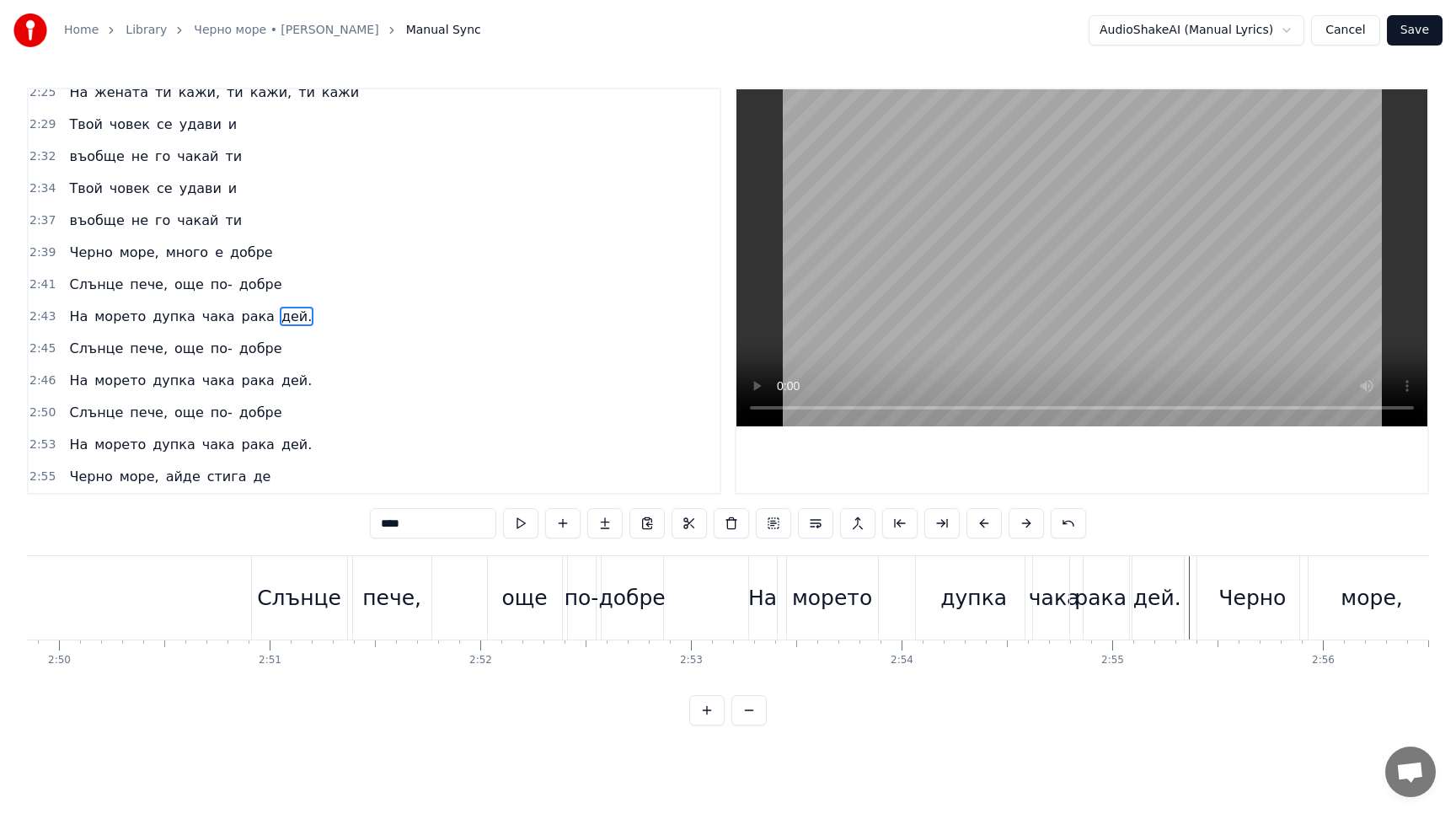
click at [187, 433] on div "На морето дупка чака рака дей." at bounding box center [190, 444] width 256 height 30
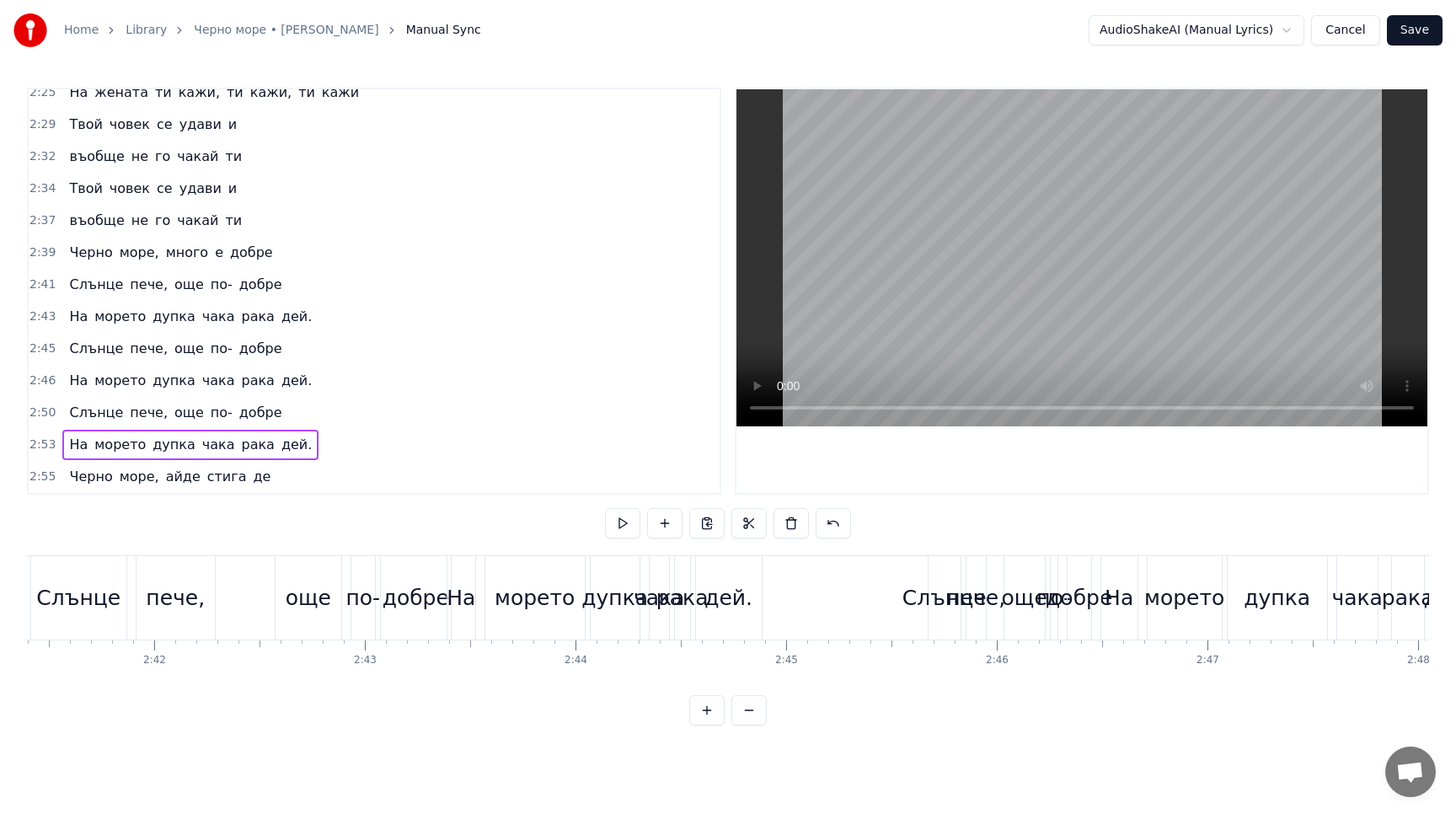
scroll to position [0, 33694]
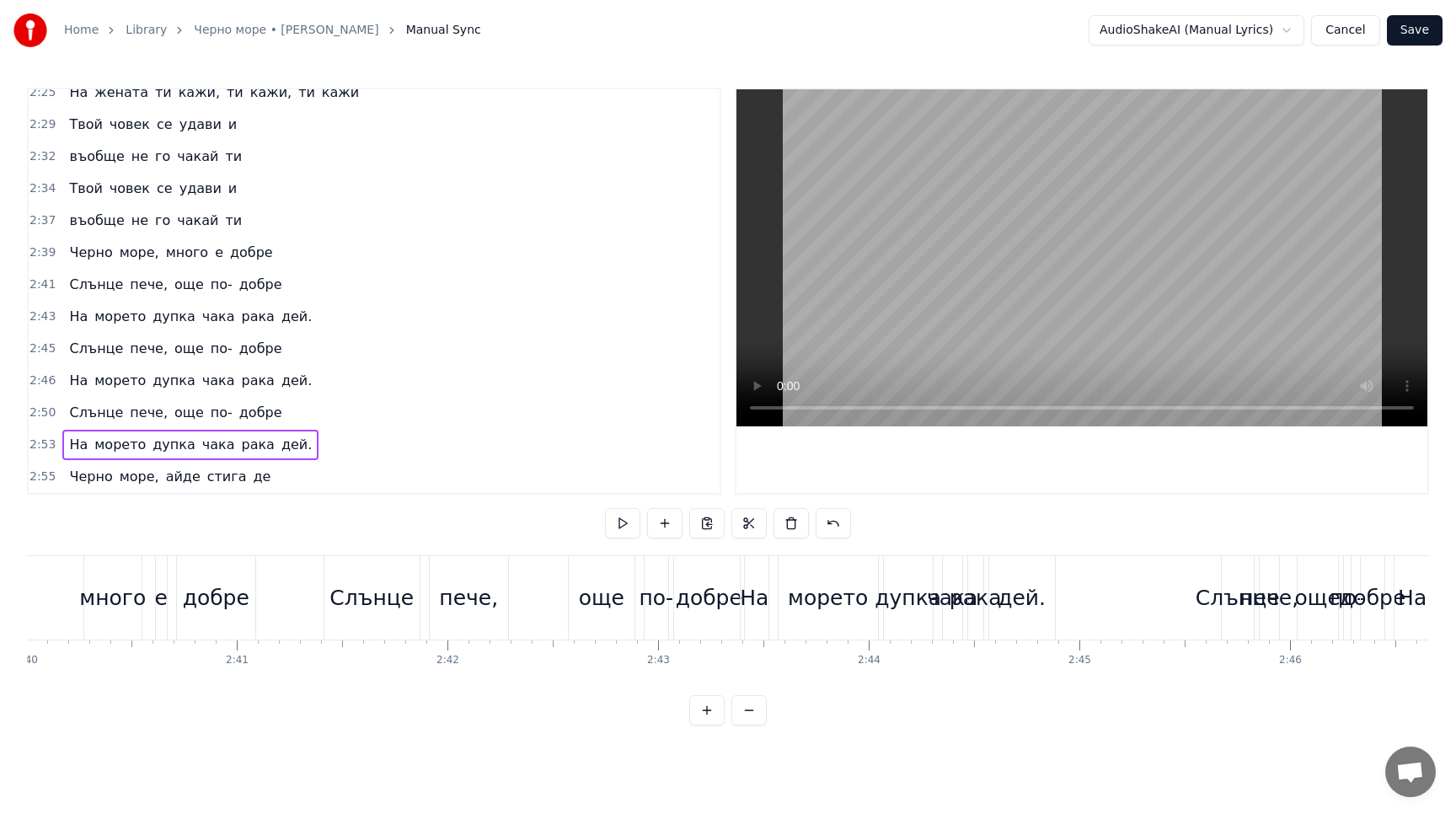
click at [191, 303] on div "На морето дупка чака рака дей." at bounding box center [190, 317] width 256 height 30
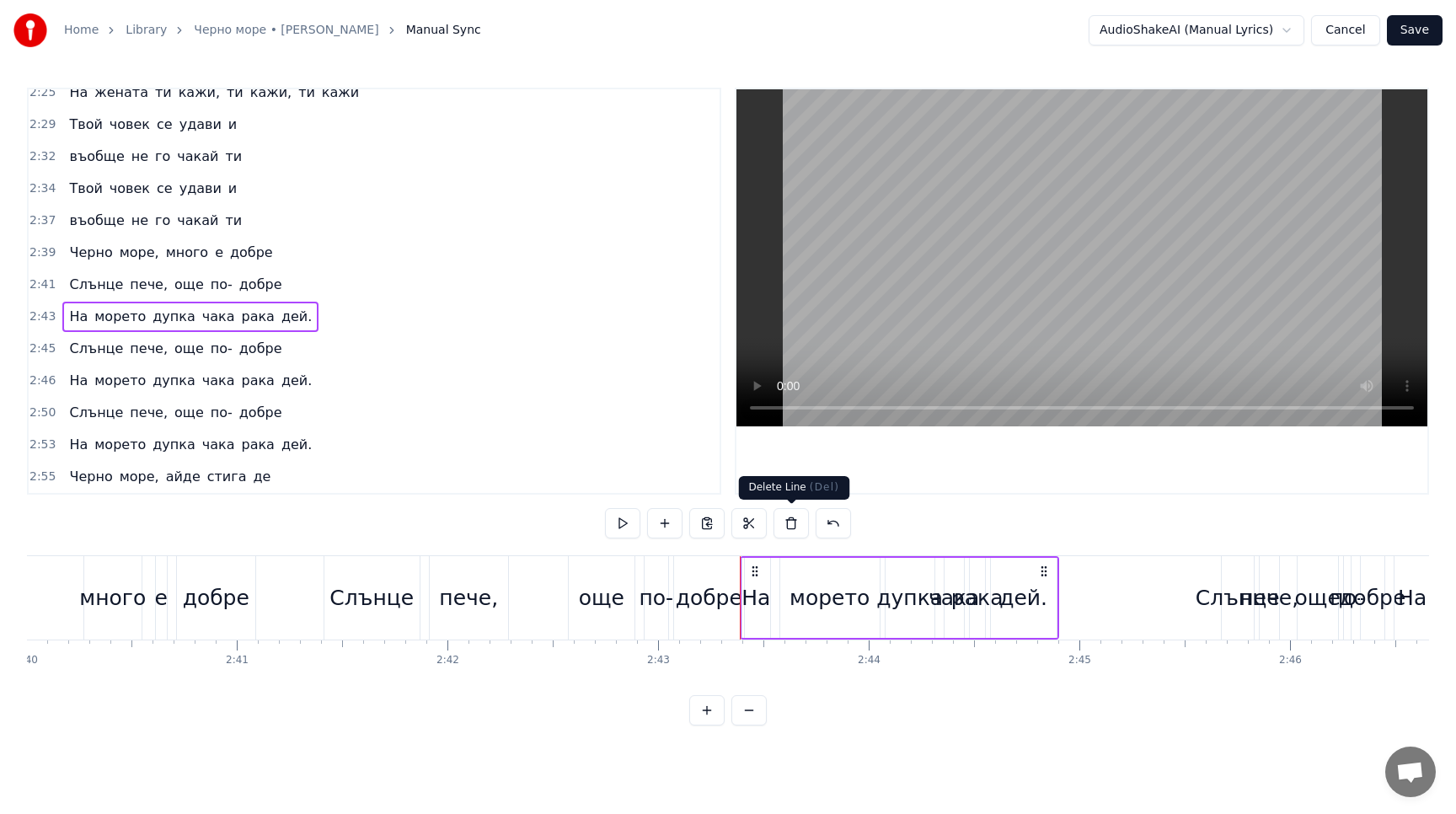
click at [789, 522] on button at bounding box center [791, 523] width 36 height 30
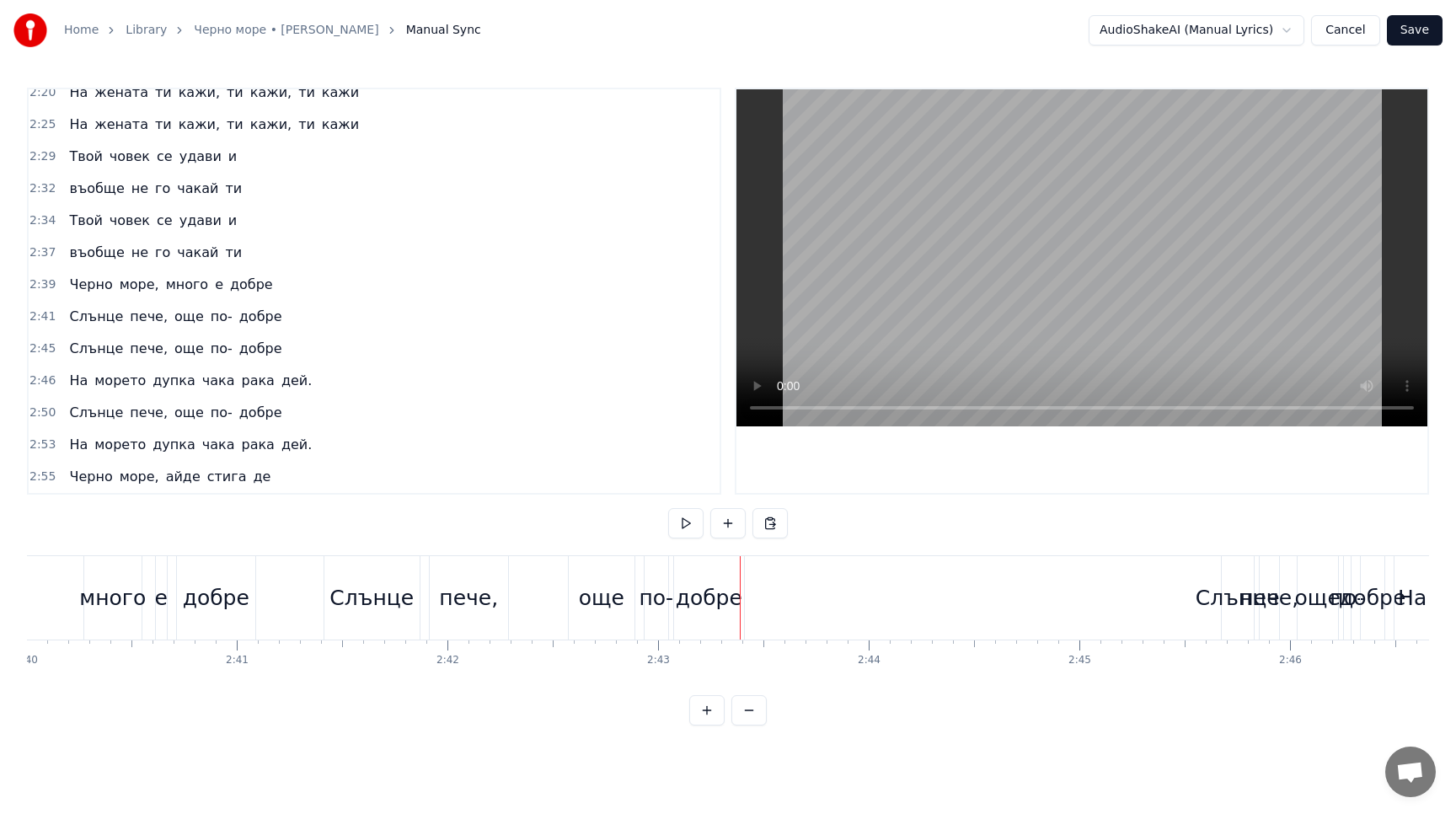
scroll to position [909, 0]
click at [238, 433] on div "На морето дупка чака рака дей." at bounding box center [190, 444] width 256 height 30
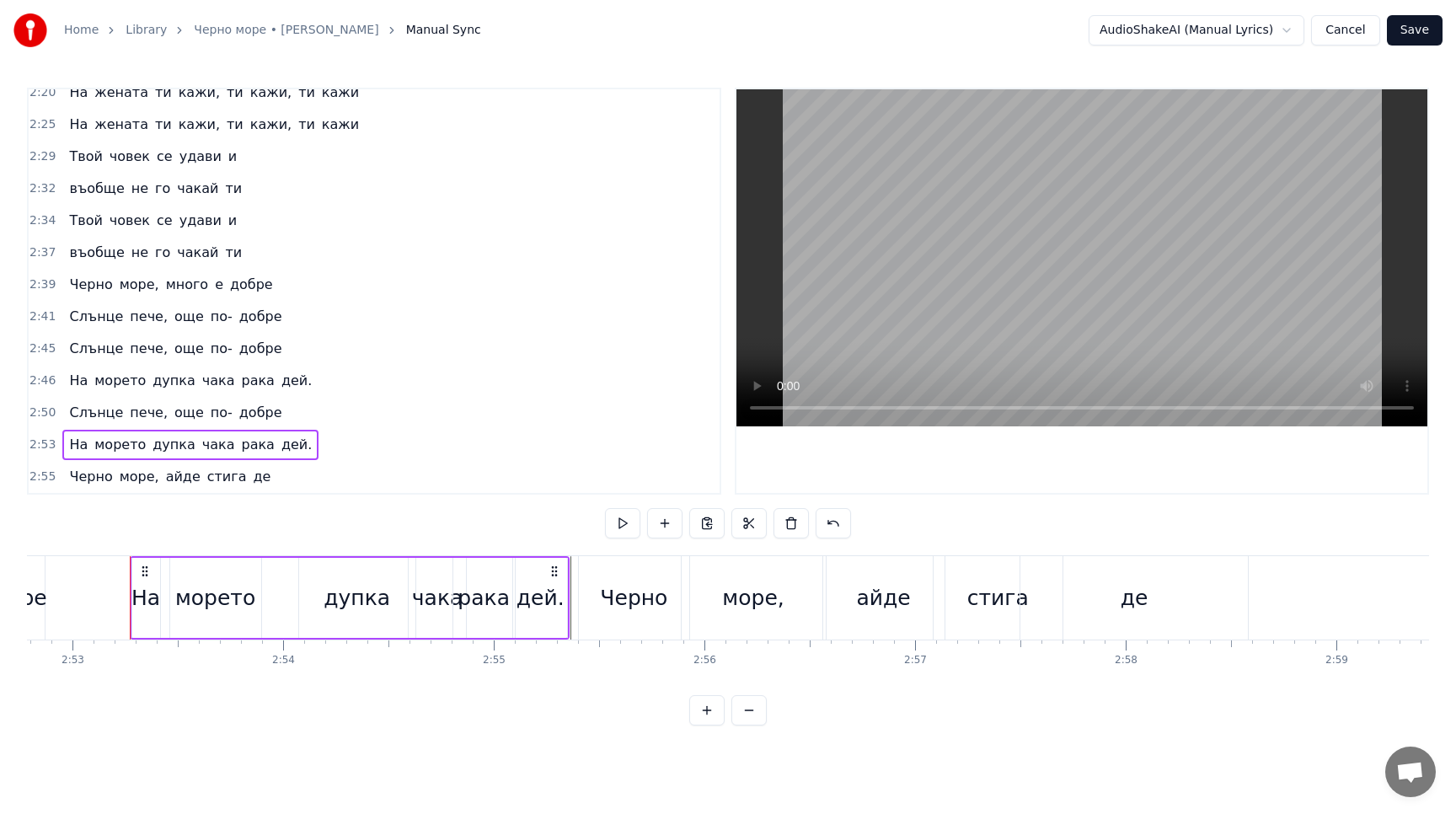
scroll to position [0, 36404]
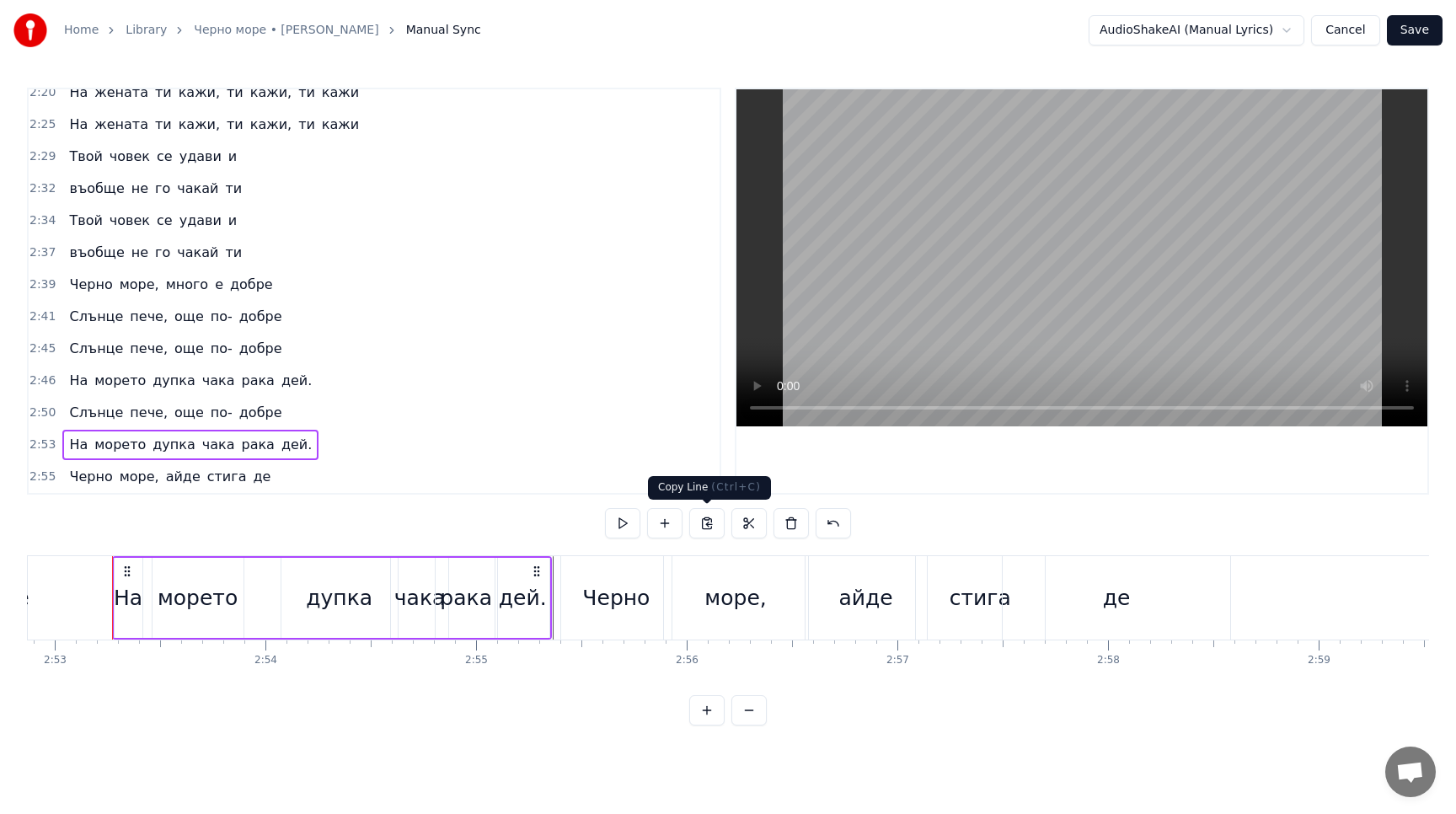
click at [712, 523] on button at bounding box center [706, 523] width 36 height 30
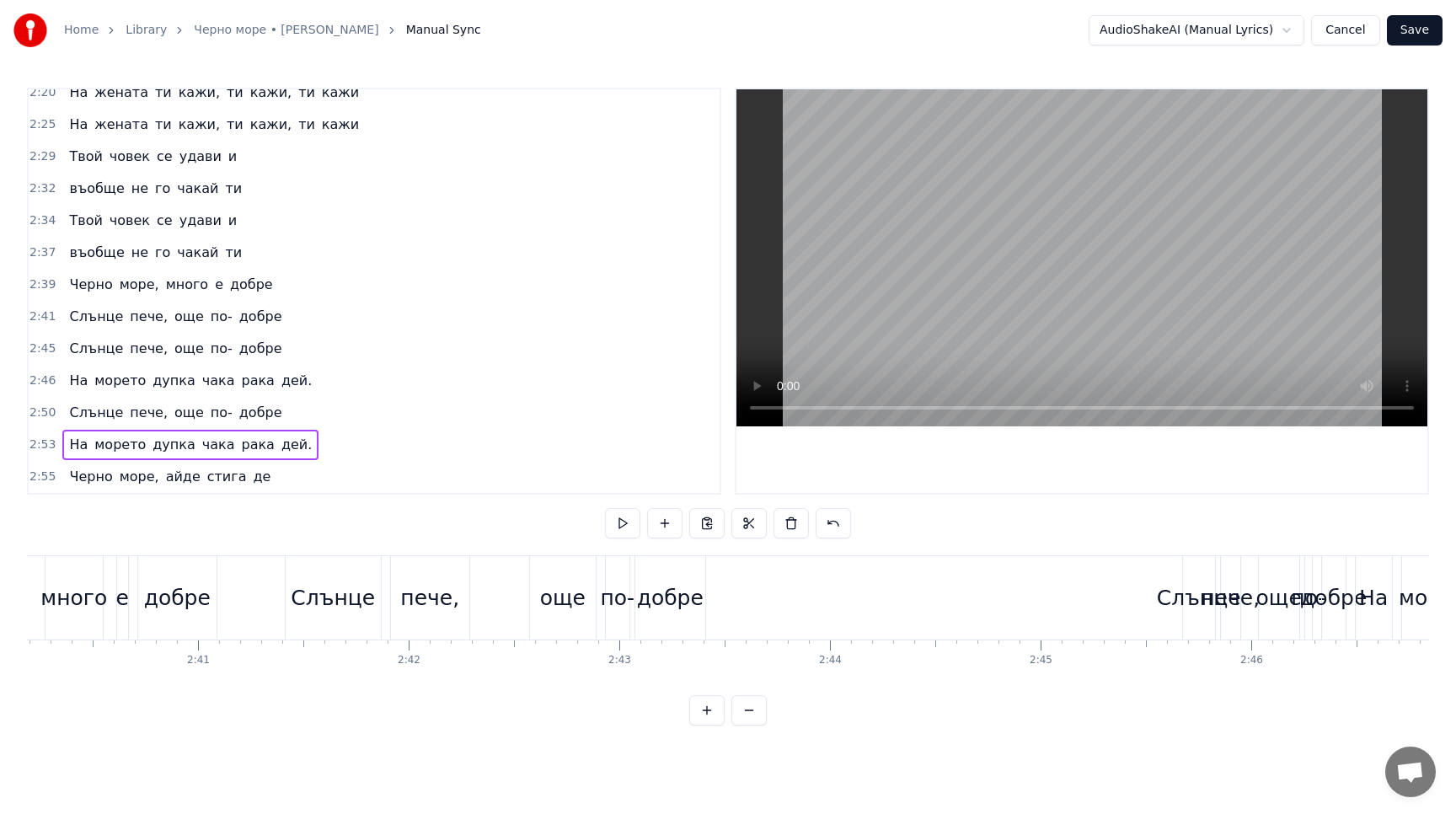
scroll to position [0, 33688]
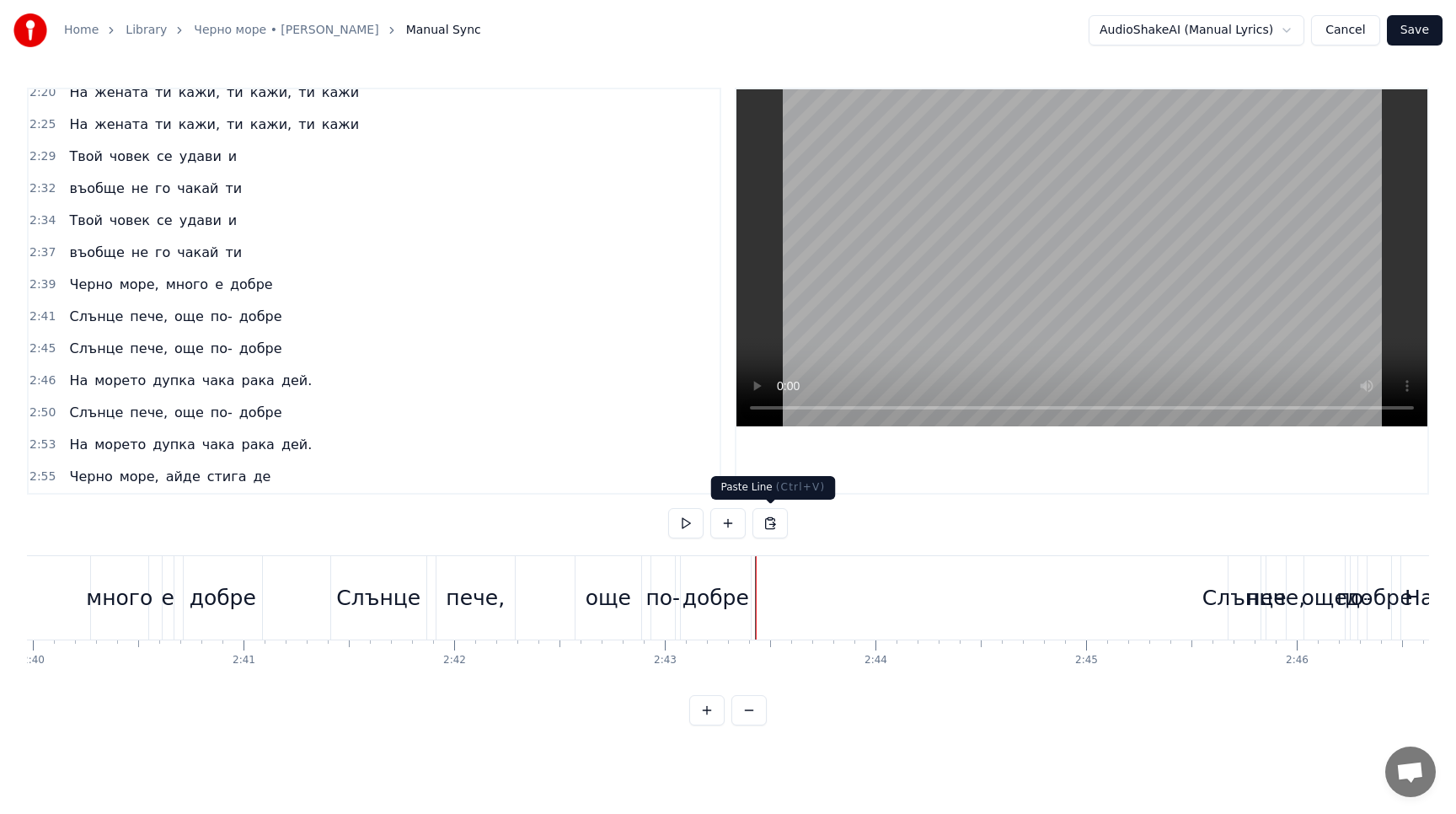
click at [772, 525] on button at bounding box center [770, 523] width 36 height 30
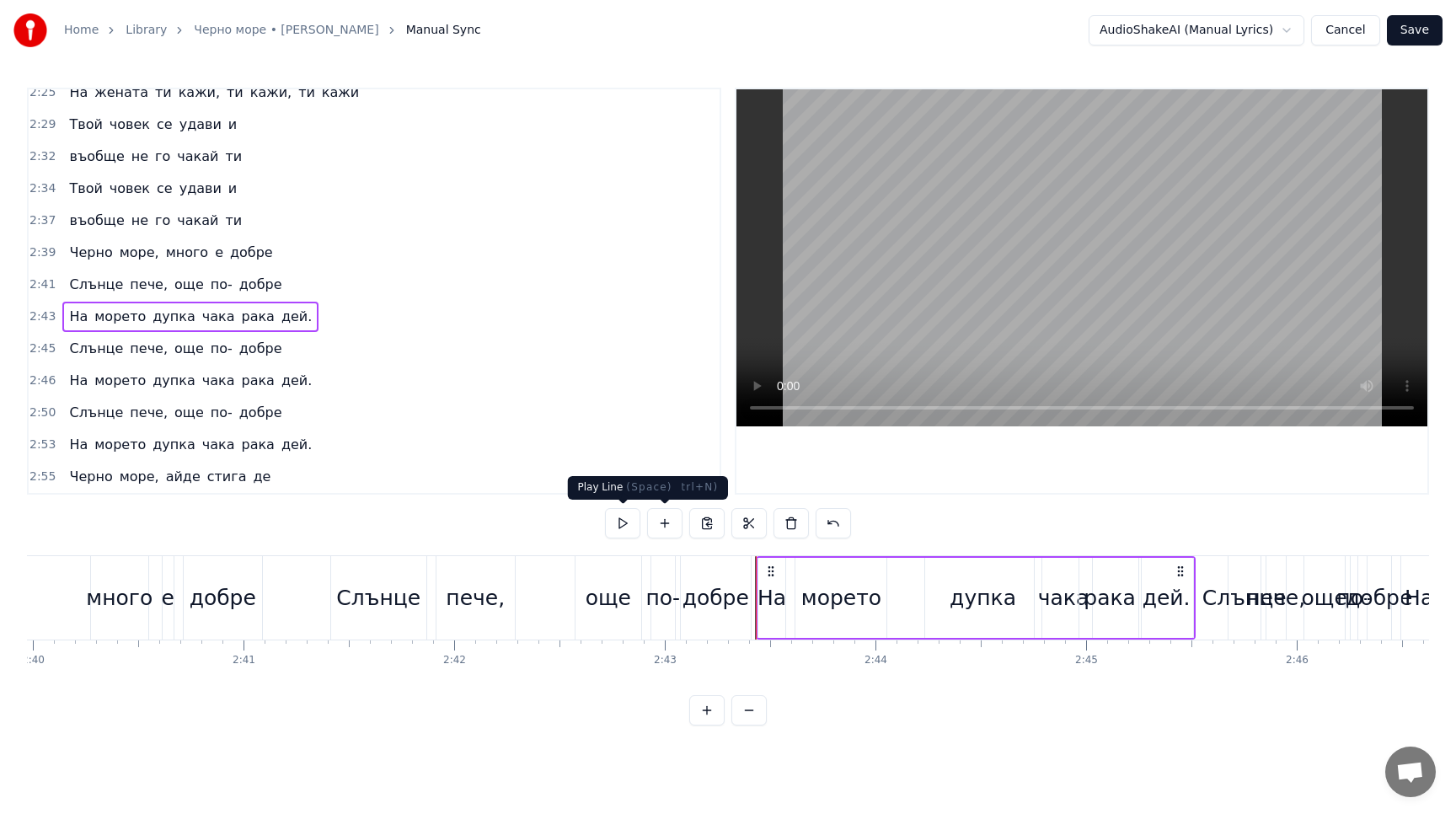
click at [620, 523] on button at bounding box center [622, 523] width 36 height 30
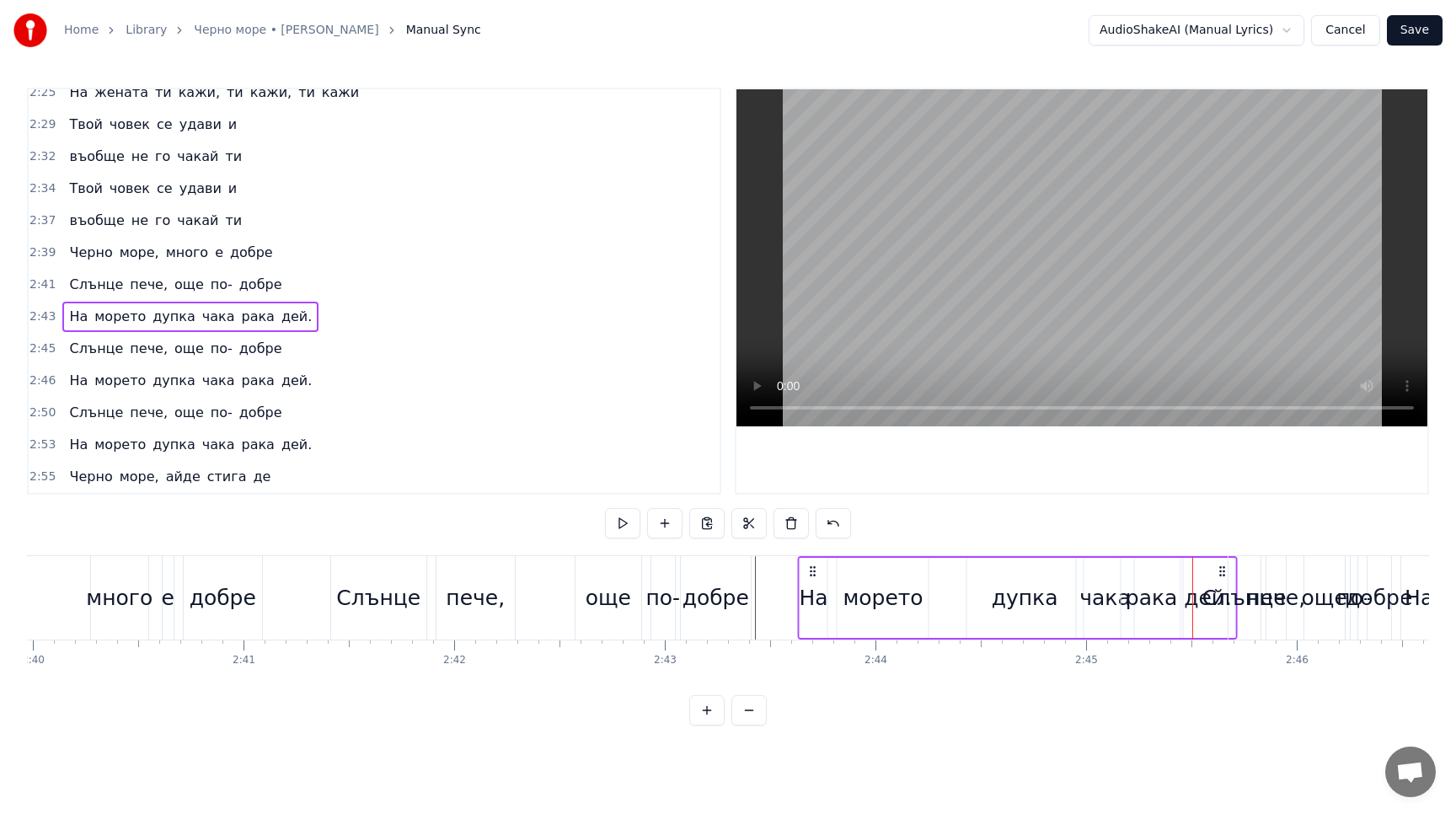
drag, startPoint x: 771, startPoint y: 569, endPoint x: 812, endPoint y: 569, distance: 41.0
click at [812, 569] on icon at bounding box center [812, 571] width 14 height 14
drag, startPoint x: 772, startPoint y: 570, endPoint x: 821, endPoint y: 570, distance: 49.0
click at [821, 570] on icon at bounding box center [818, 571] width 14 height 14
click at [620, 522] on button at bounding box center [622, 523] width 36 height 30
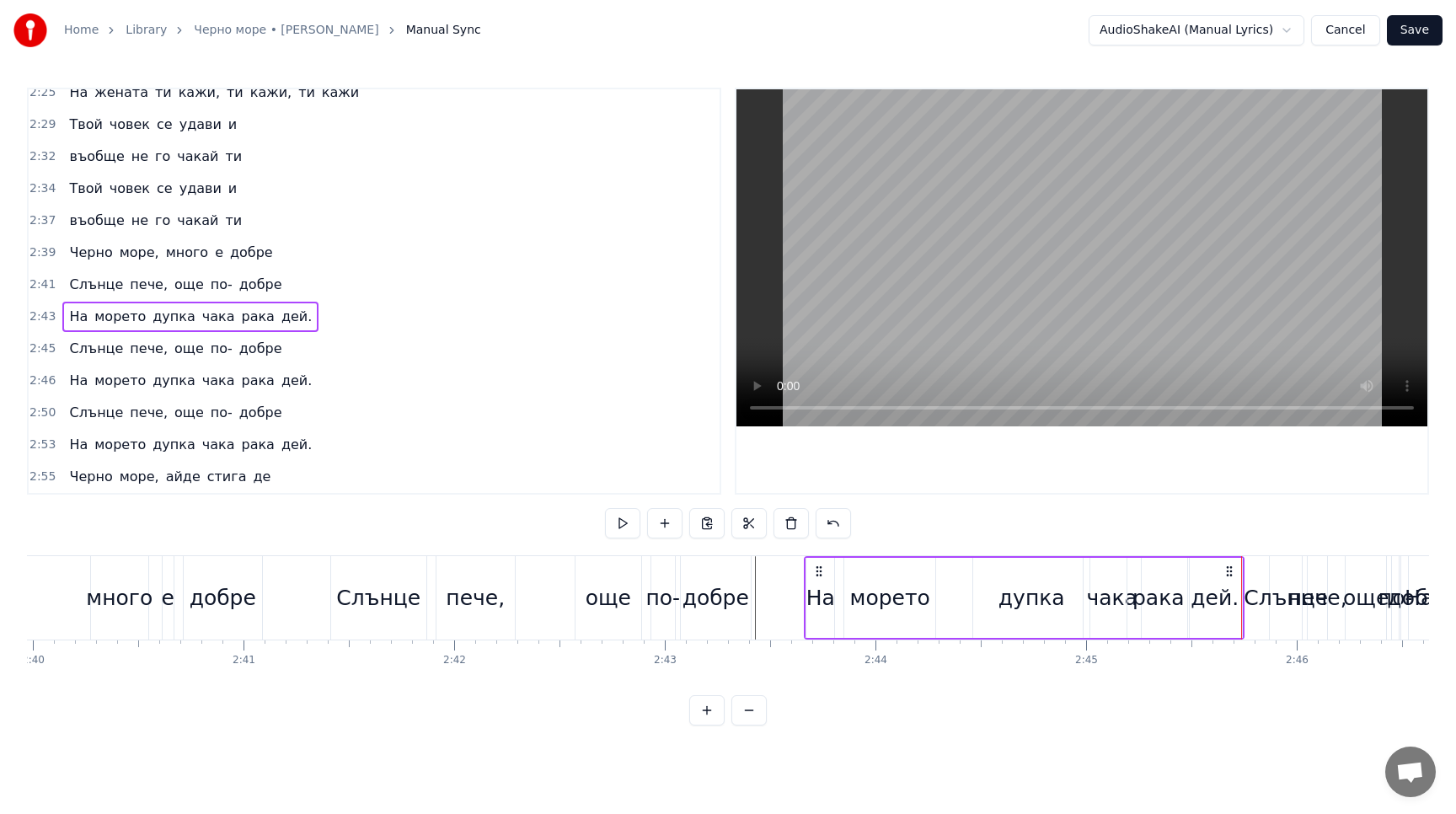
click at [158, 337] on div "Слънце пече, още по- добре" at bounding box center [175, 348] width 226 height 30
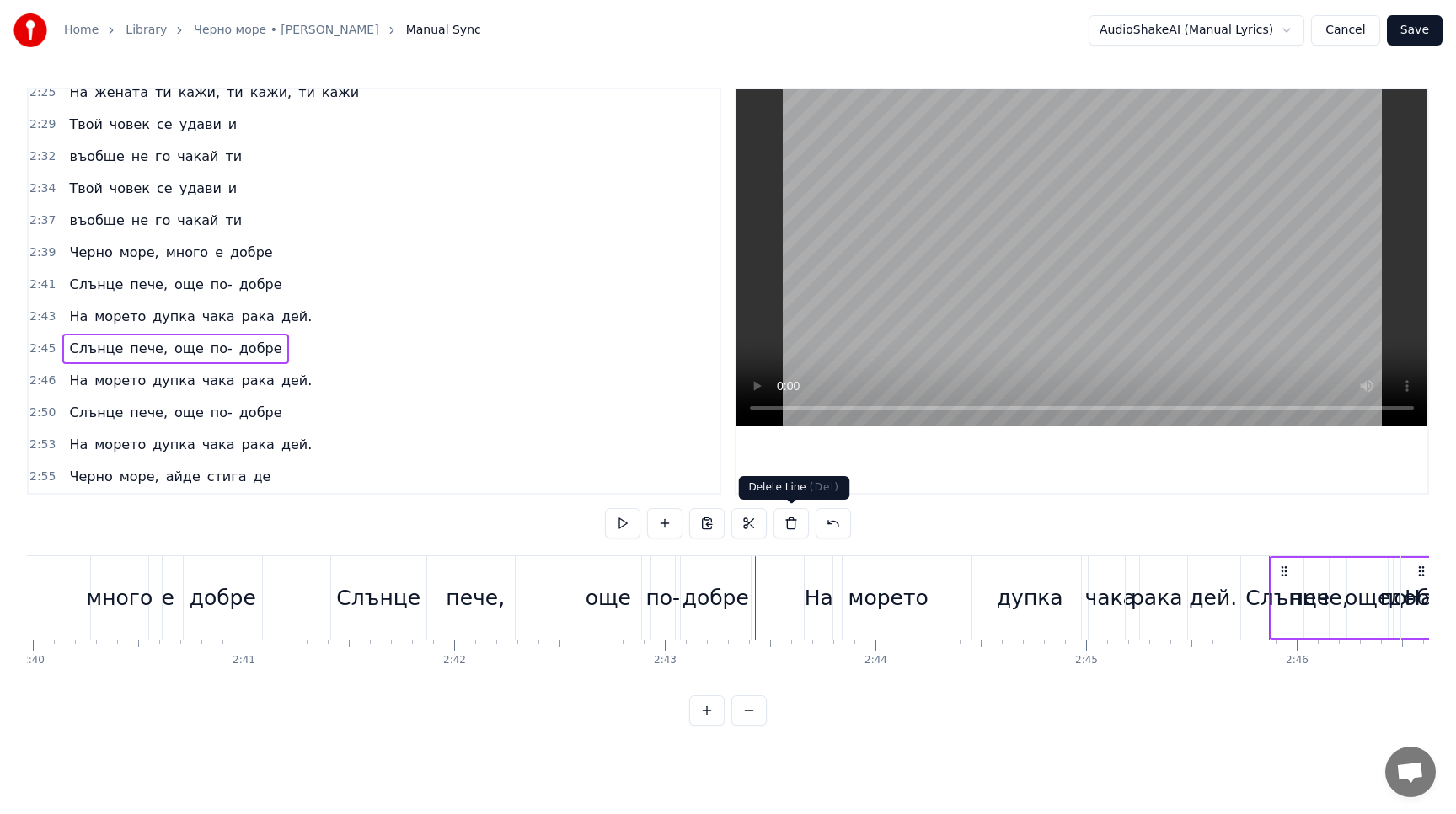
click at [793, 521] on button at bounding box center [791, 523] width 36 height 30
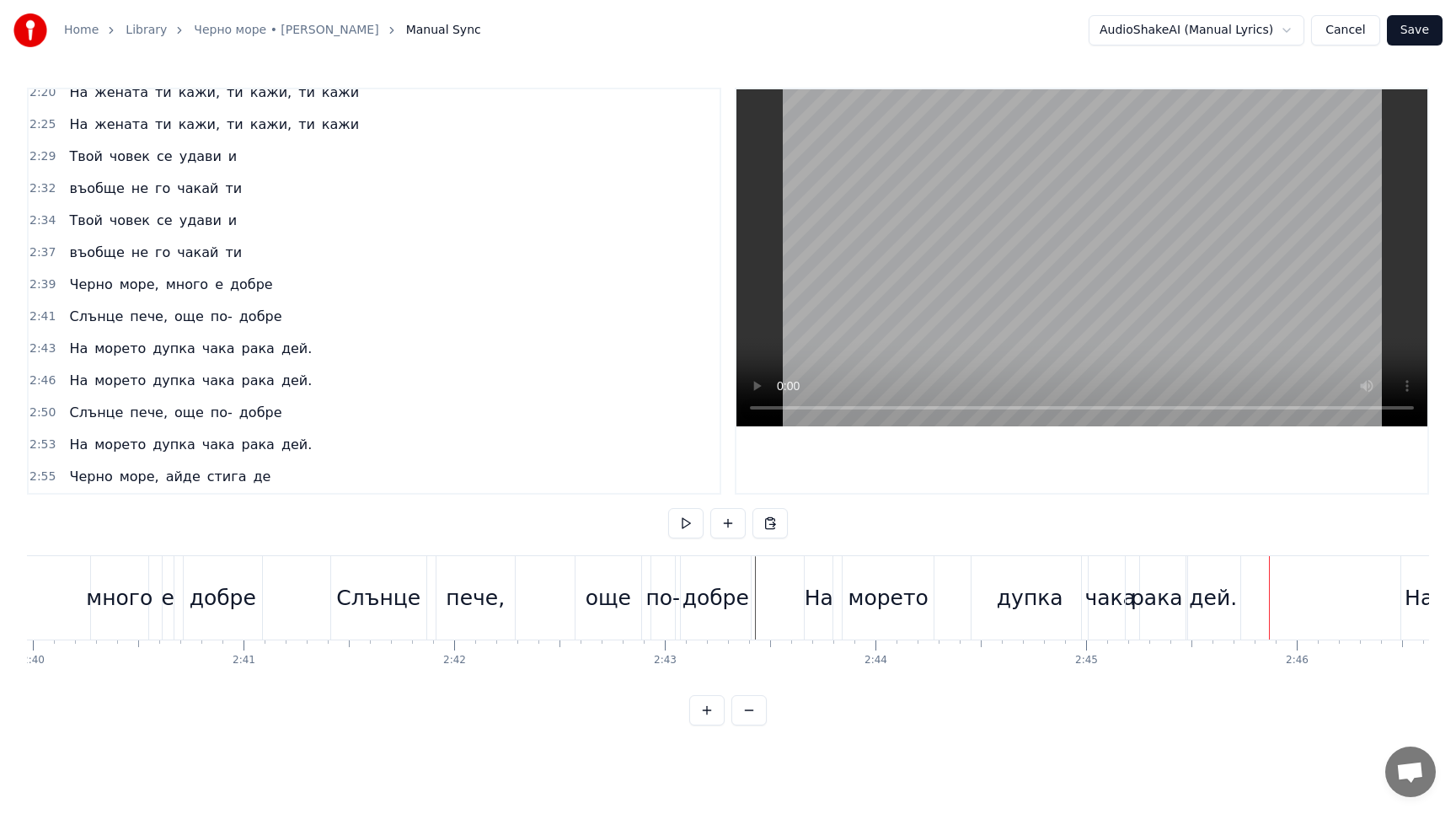
click at [182, 272] on div "Черно море, много е добре" at bounding box center [170, 285] width 217 height 30
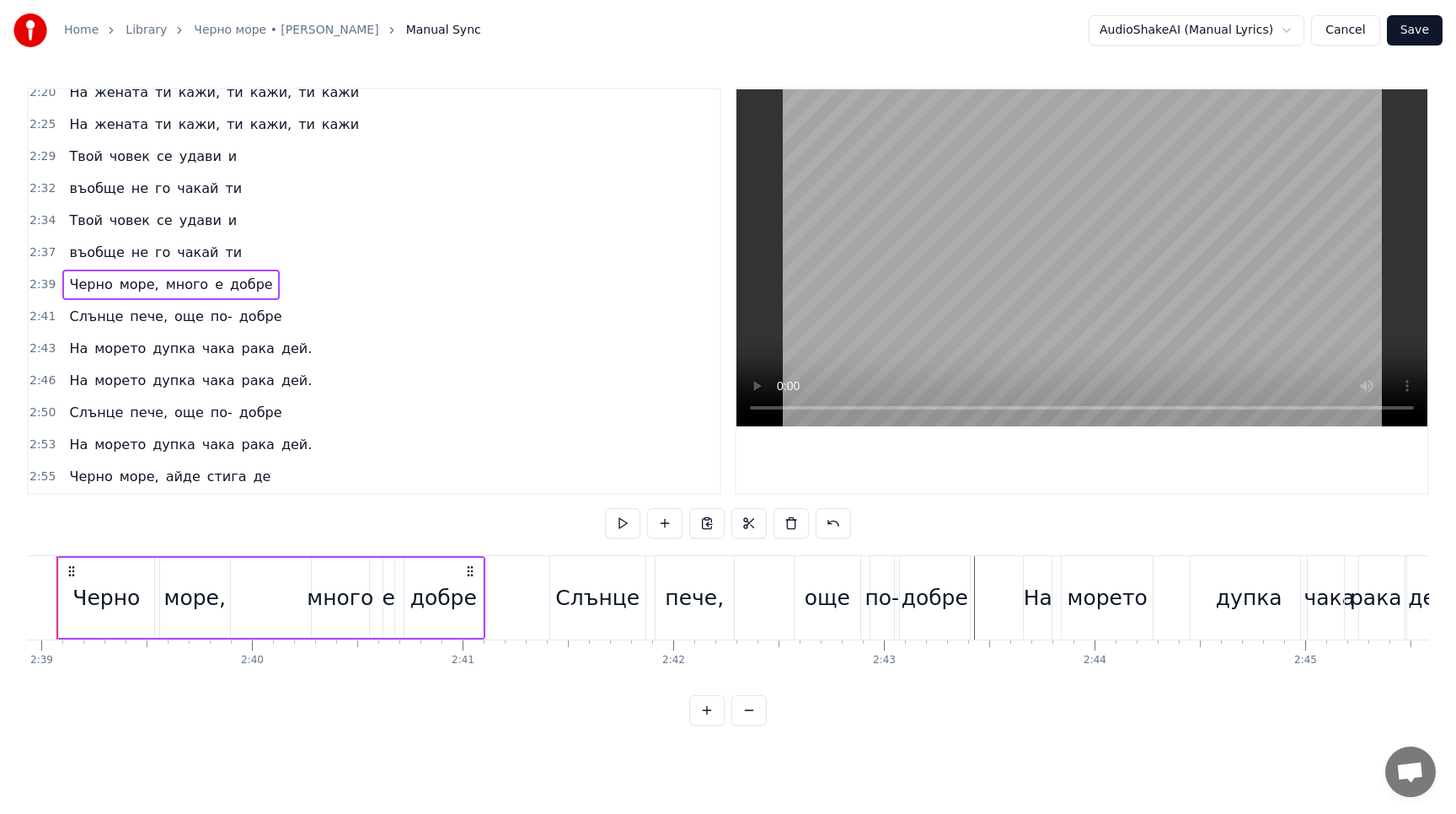
scroll to position [0, 33414]
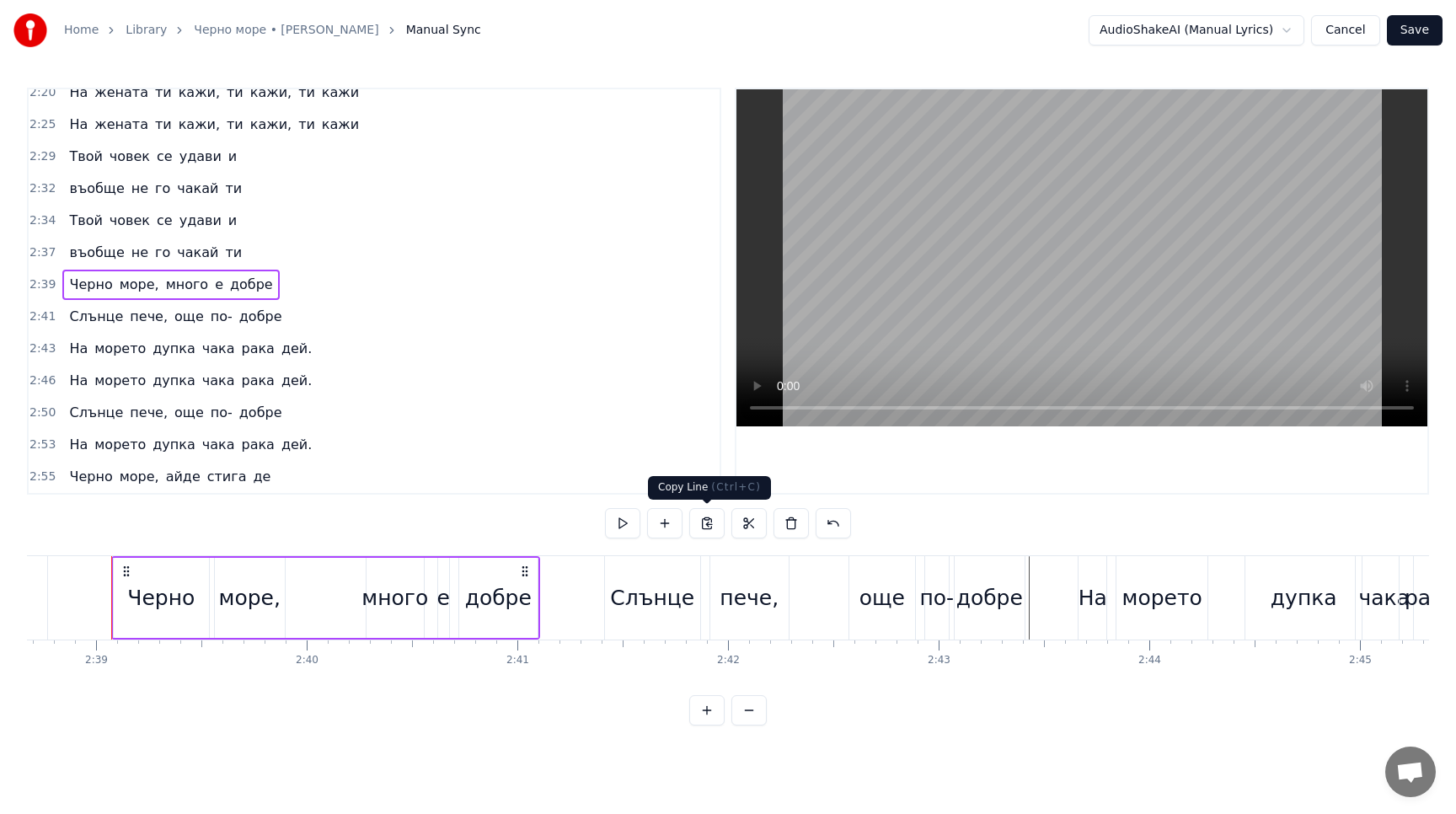
click at [707, 523] on button at bounding box center [706, 523] width 36 height 30
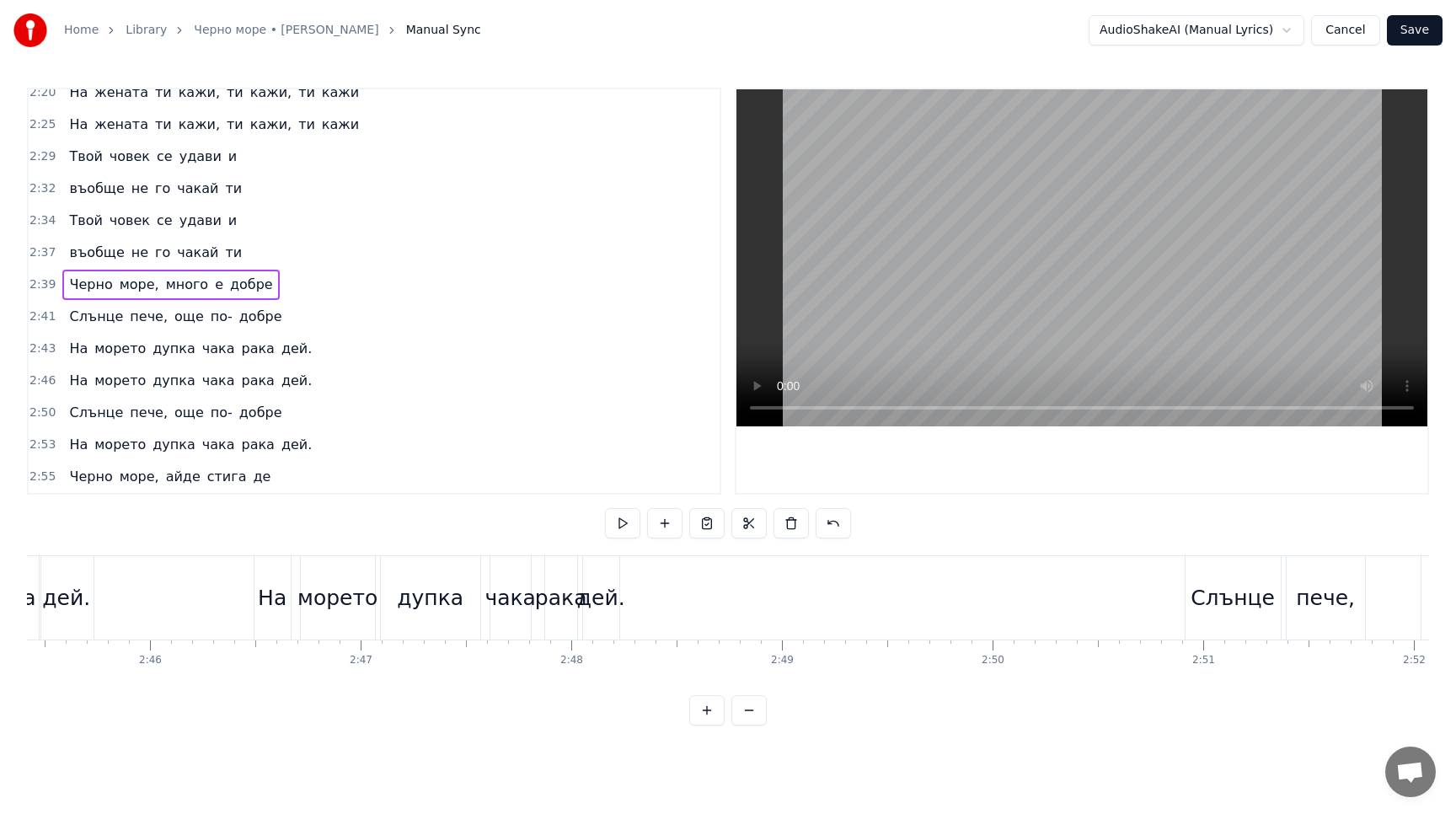
scroll to position [0, 34866]
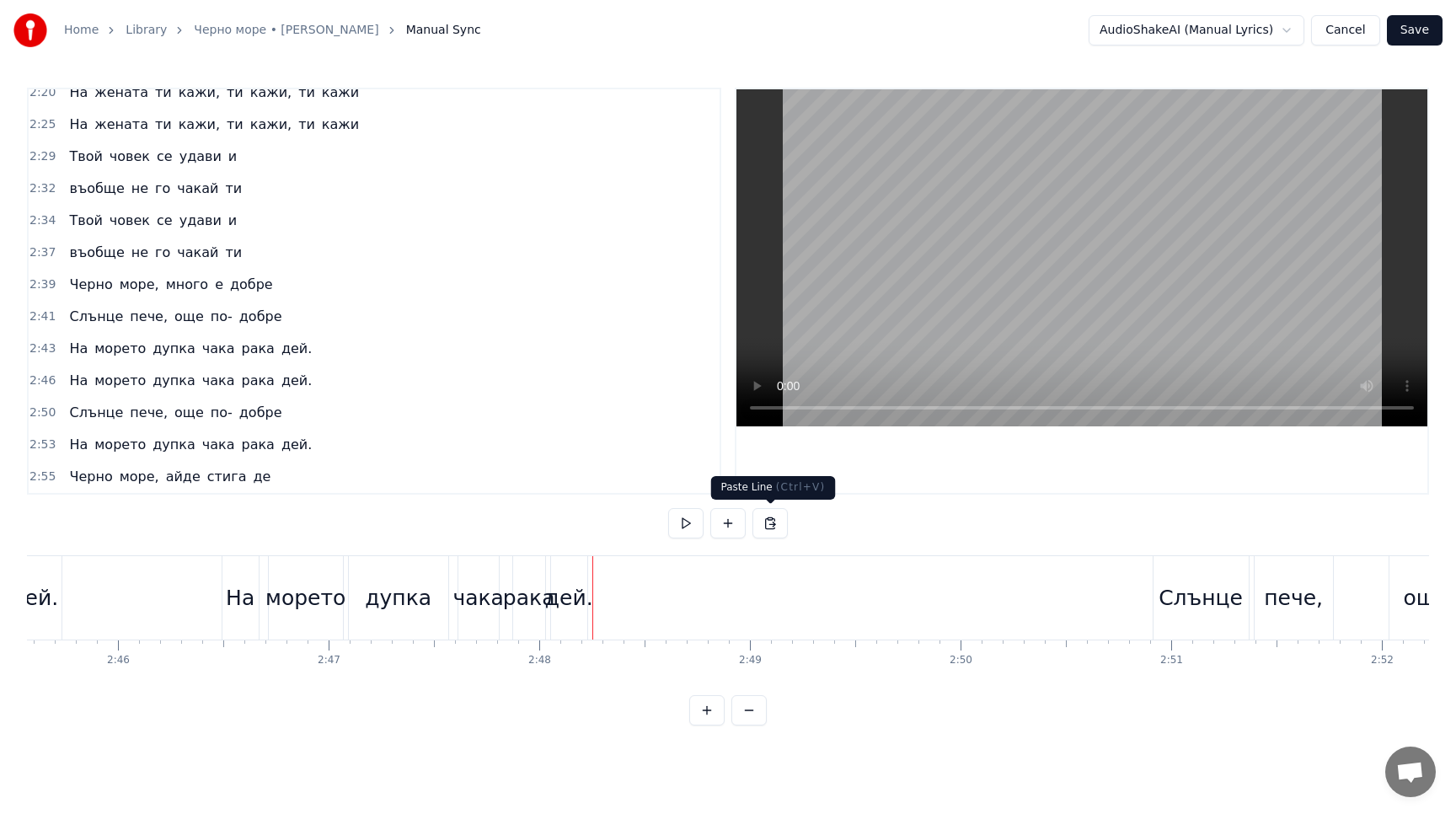
click at [769, 521] on button at bounding box center [770, 523] width 36 height 30
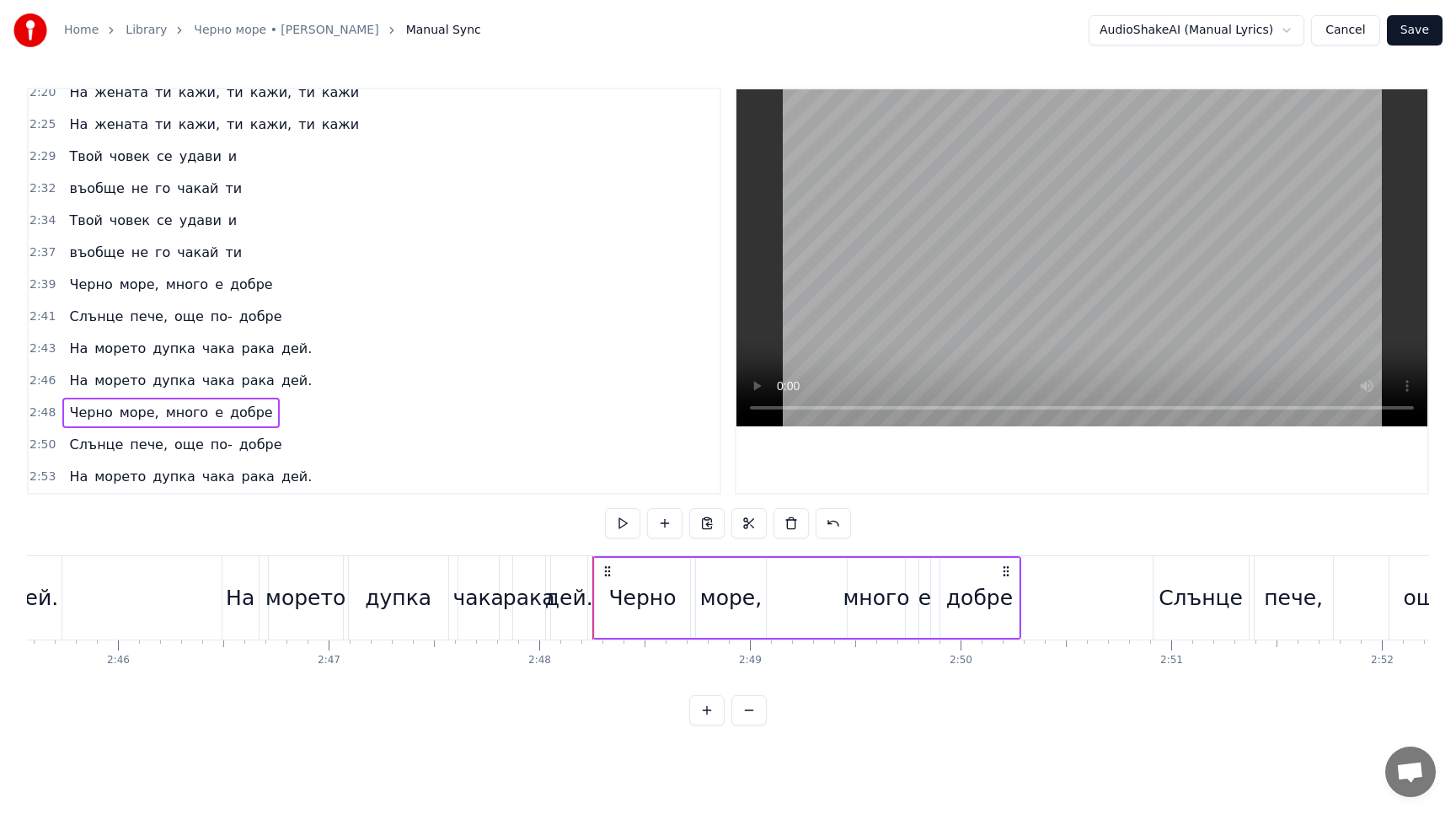
scroll to position [941, 0]
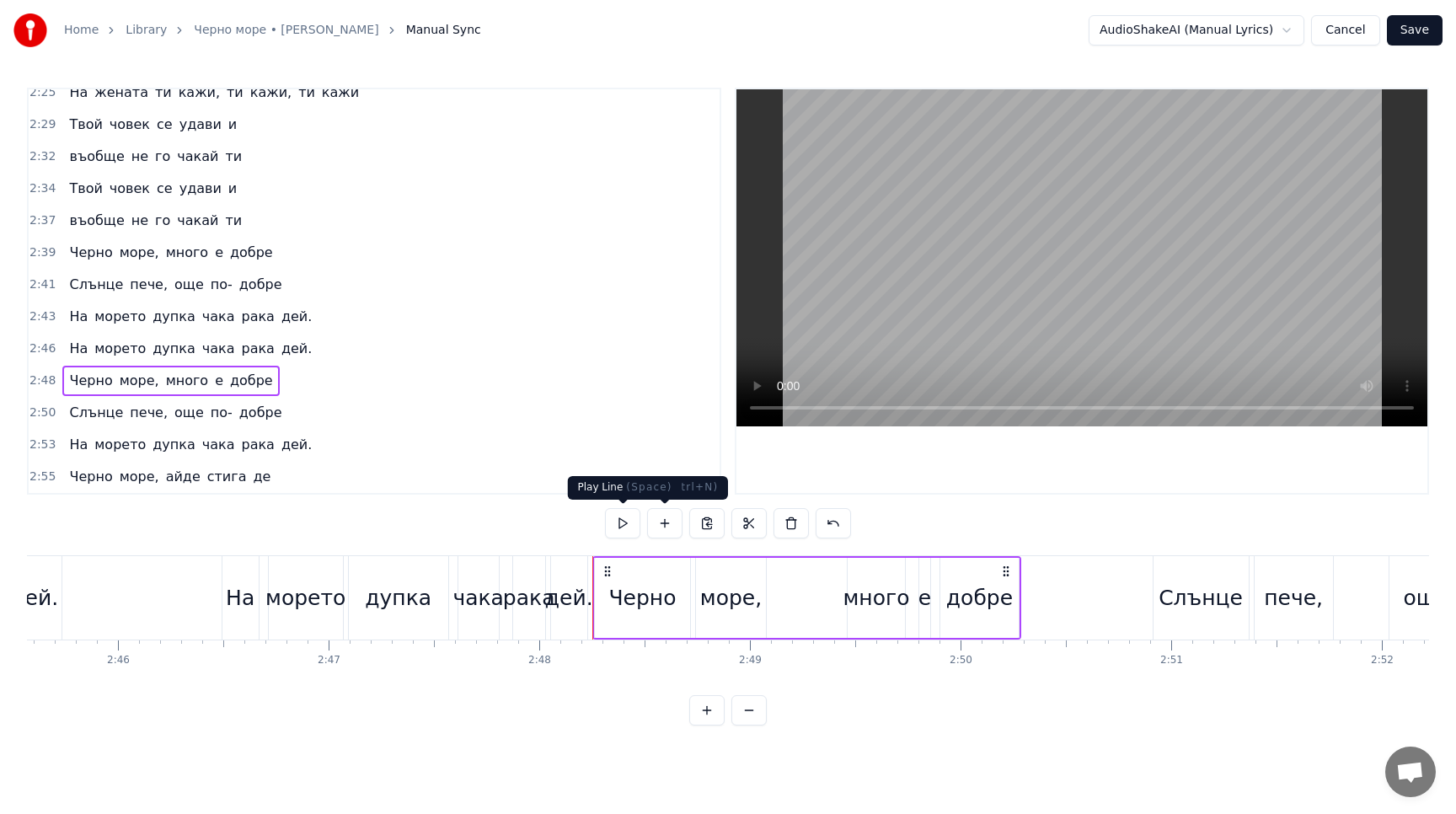
click at [623, 525] on button at bounding box center [622, 523] width 36 height 30
click at [981, 609] on div "добре" at bounding box center [979, 598] width 67 height 32
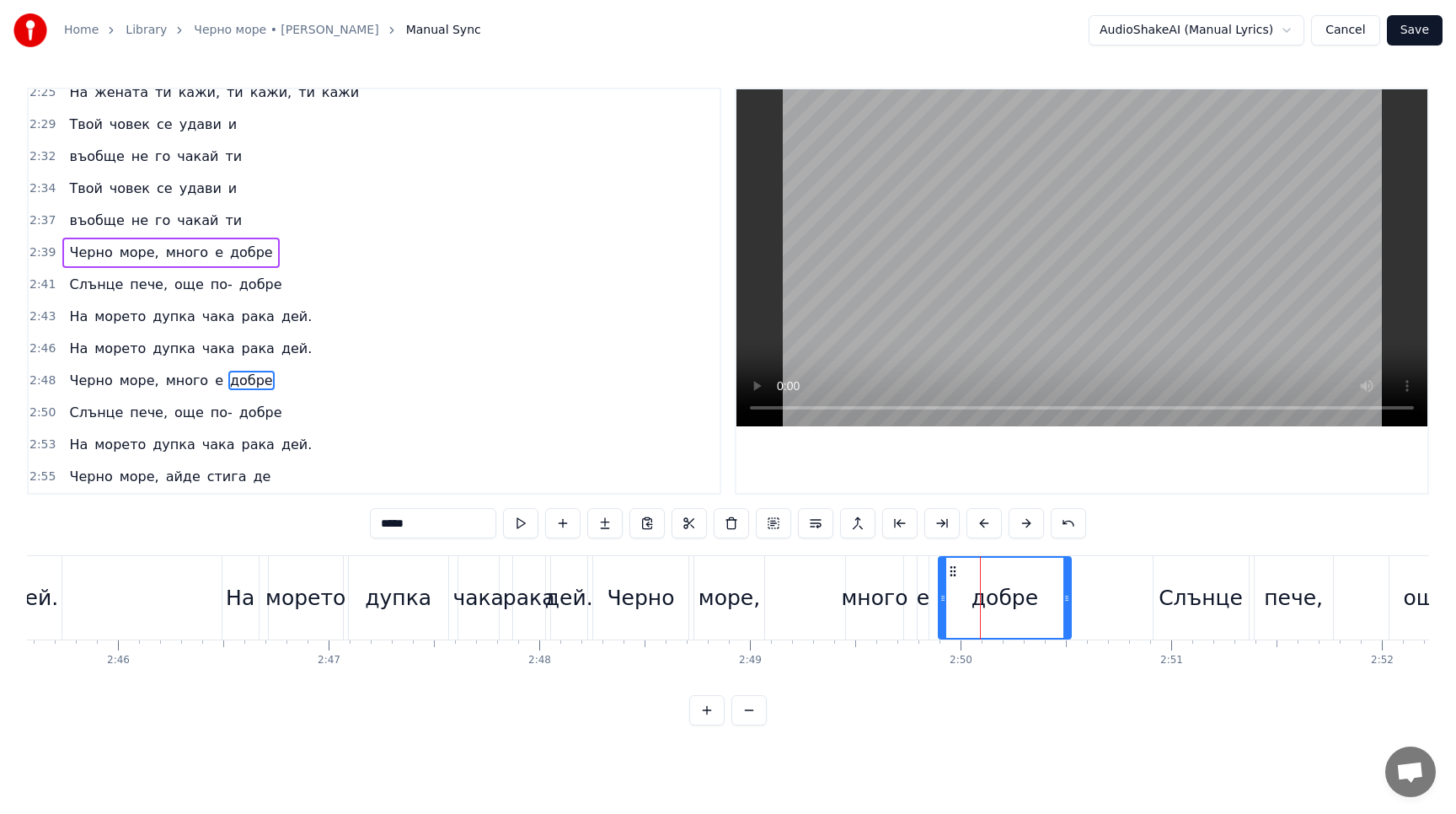
drag, startPoint x: 1015, startPoint y: 597, endPoint x: 1069, endPoint y: 599, distance: 54.0
click at [1069, 599] on div "добре" at bounding box center [1004, 597] width 134 height 83
click at [523, 525] on button at bounding box center [521, 523] width 36 height 30
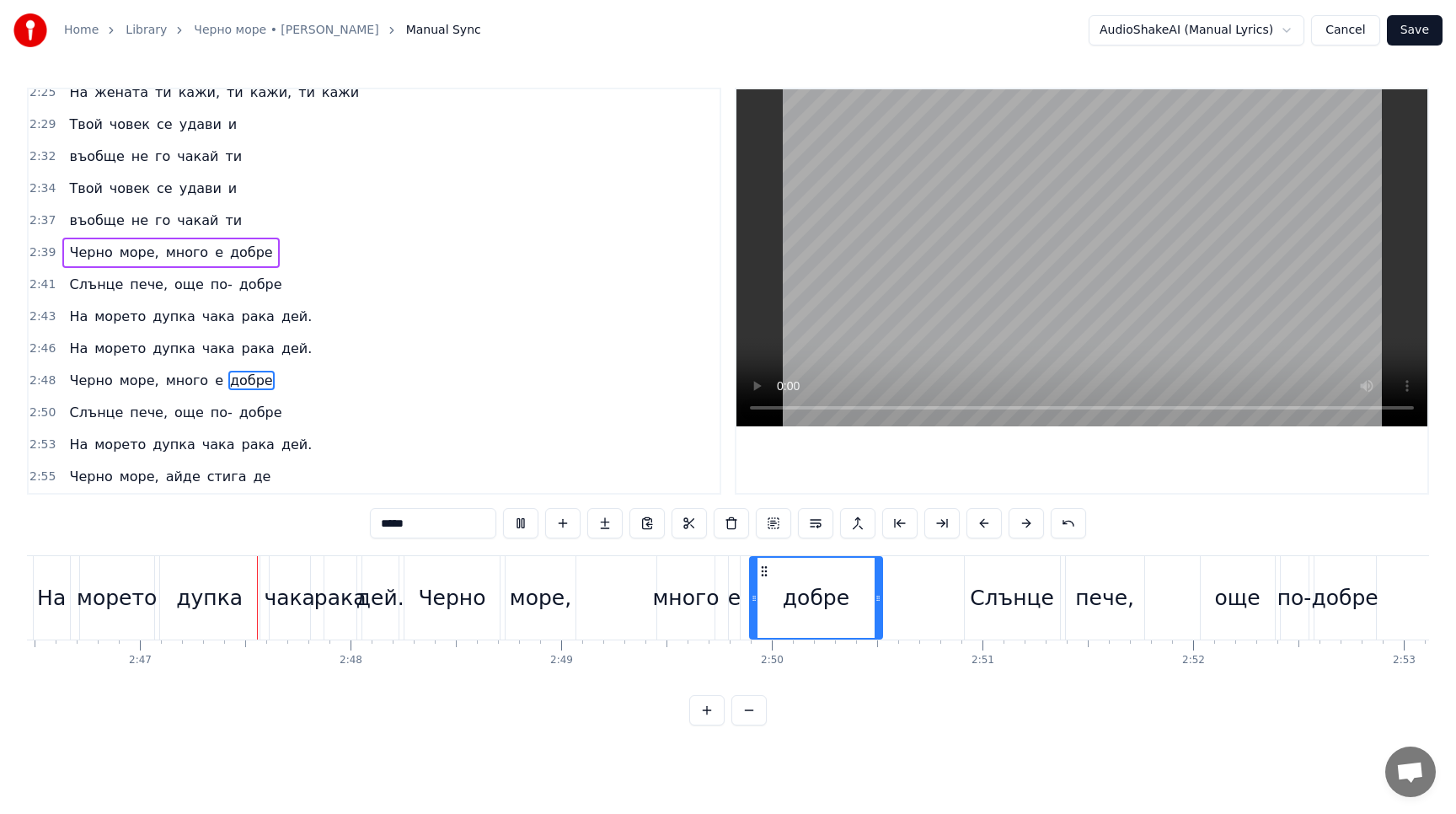
scroll to position [0, 35060]
click at [154, 634] on div "дупка" at bounding box center [204, 597] width 101 height 83
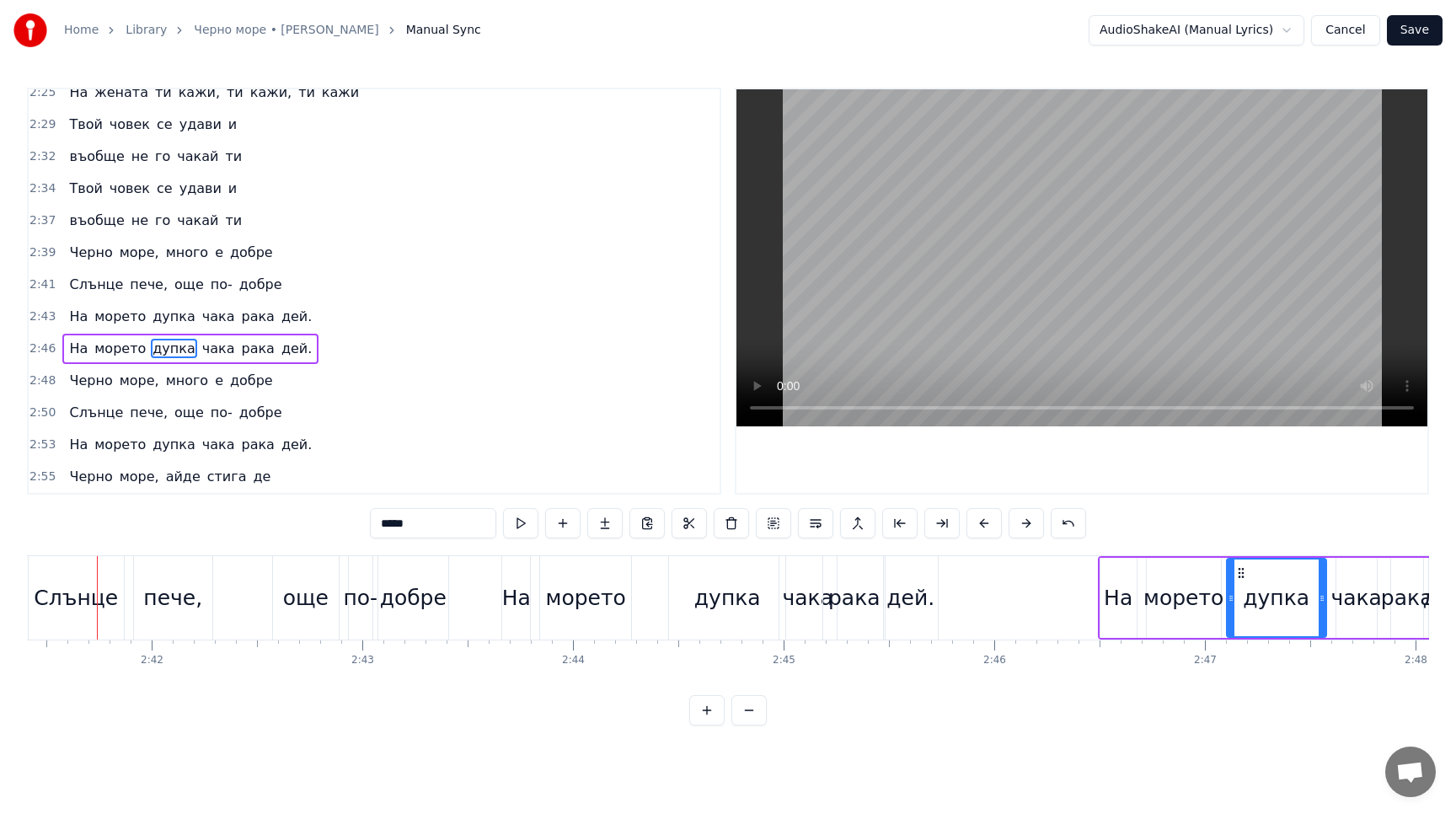
scroll to position [0, 33975]
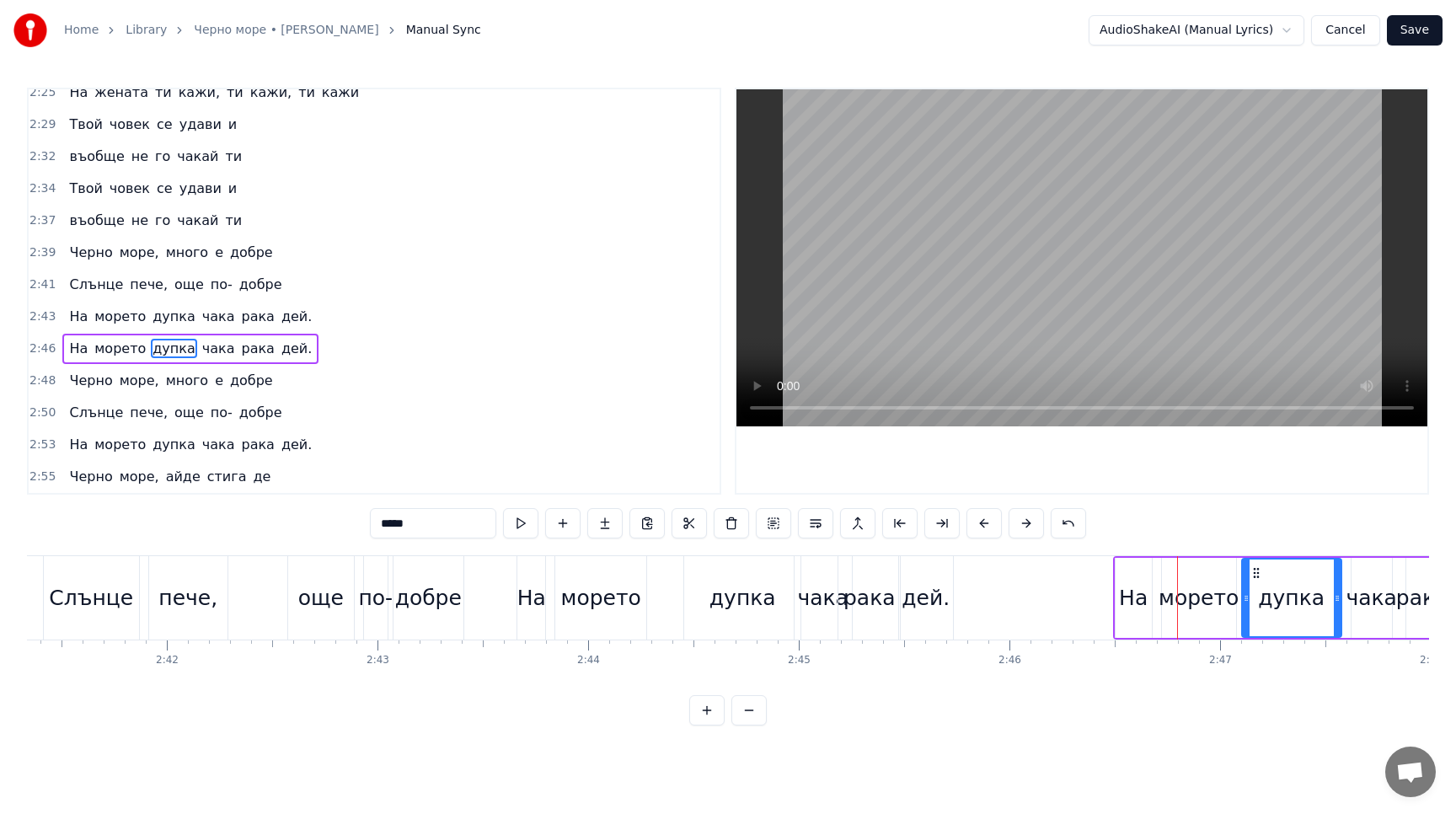
click at [235, 373] on span "добре" at bounding box center [251, 380] width 47 height 19
type input "*****"
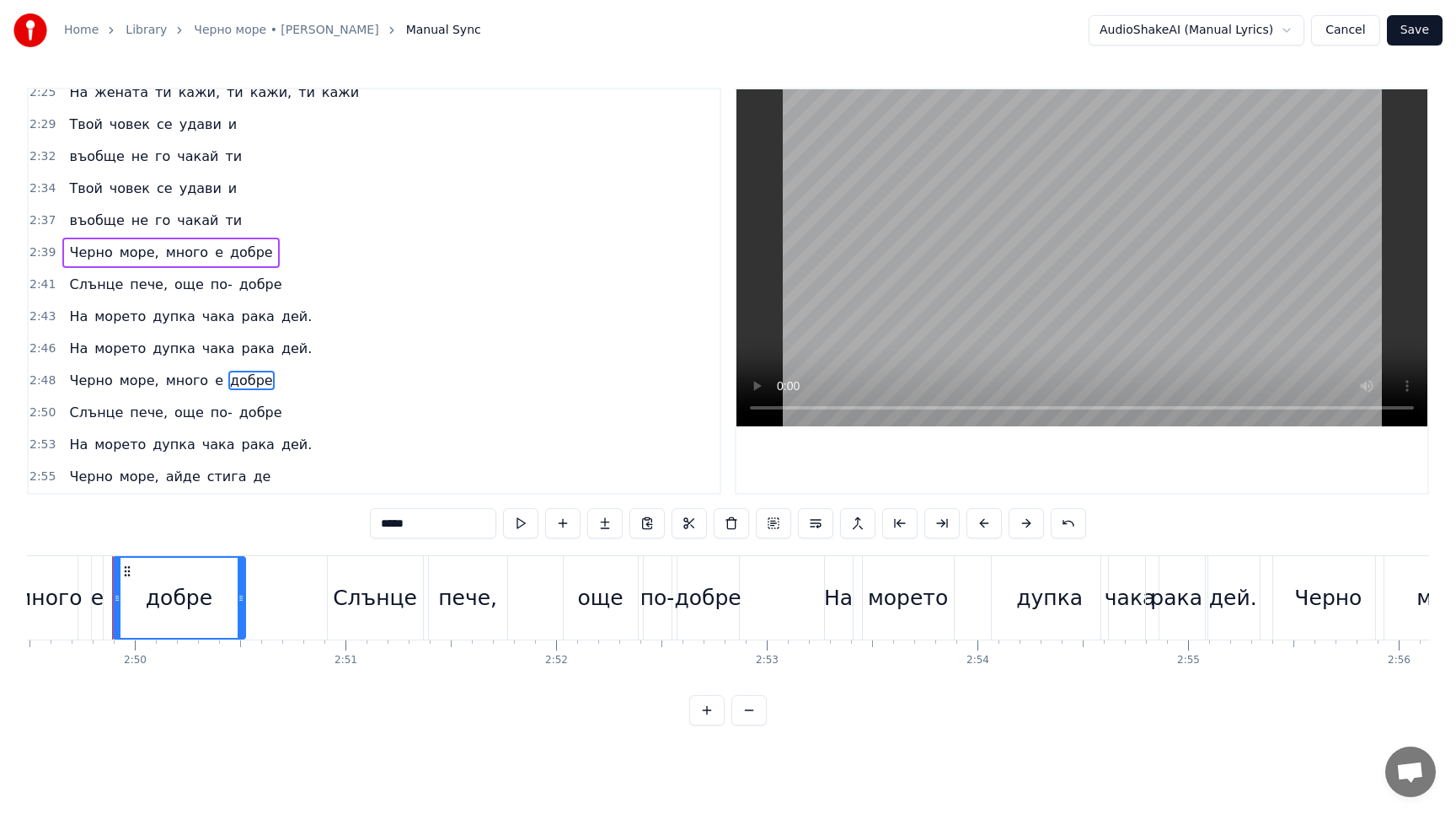
scroll to position [0, 35693]
click at [177, 369] on div "Черно море, много е добре" at bounding box center [170, 380] width 217 height 30
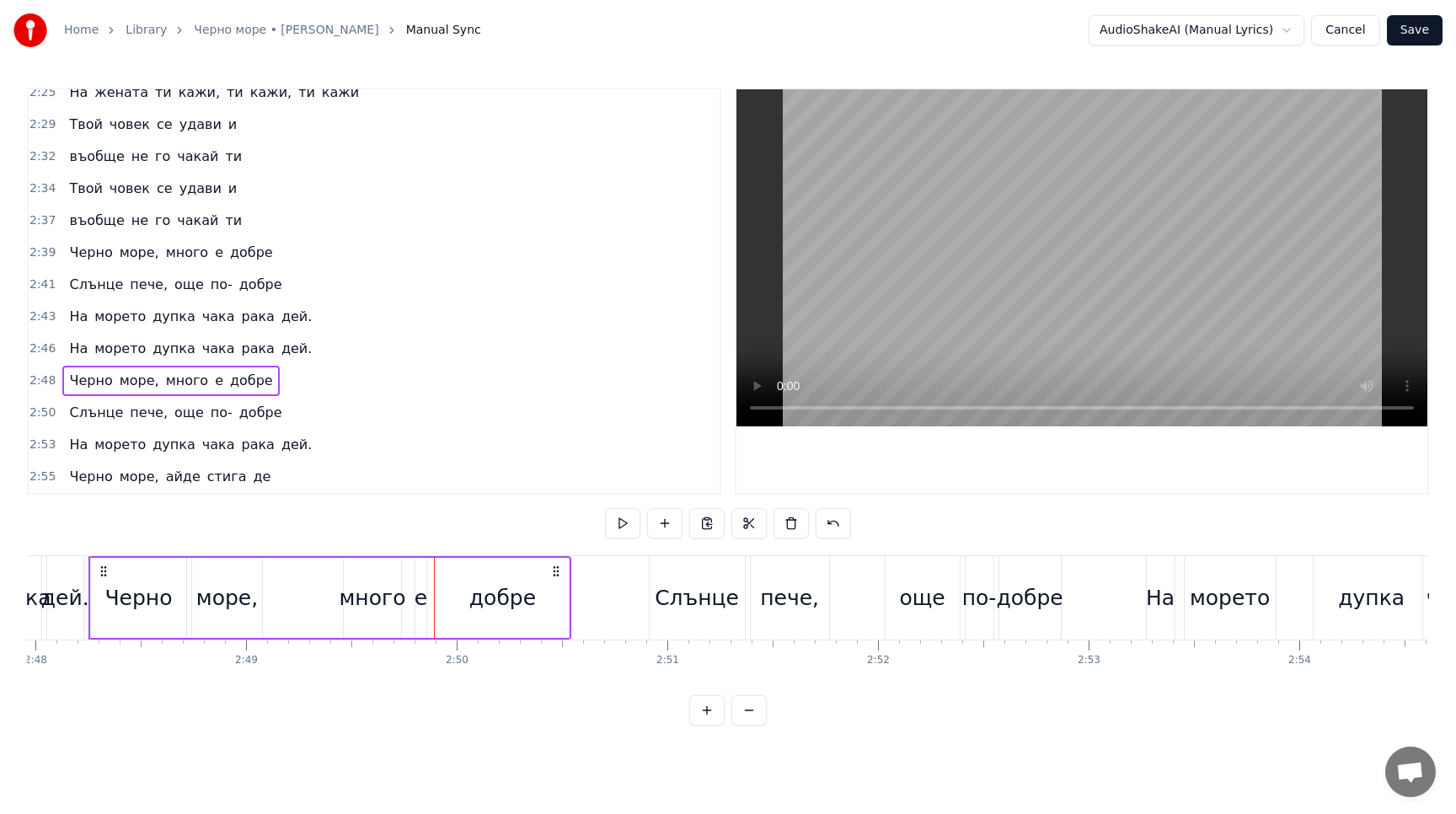
scroll to position [0, 35347]
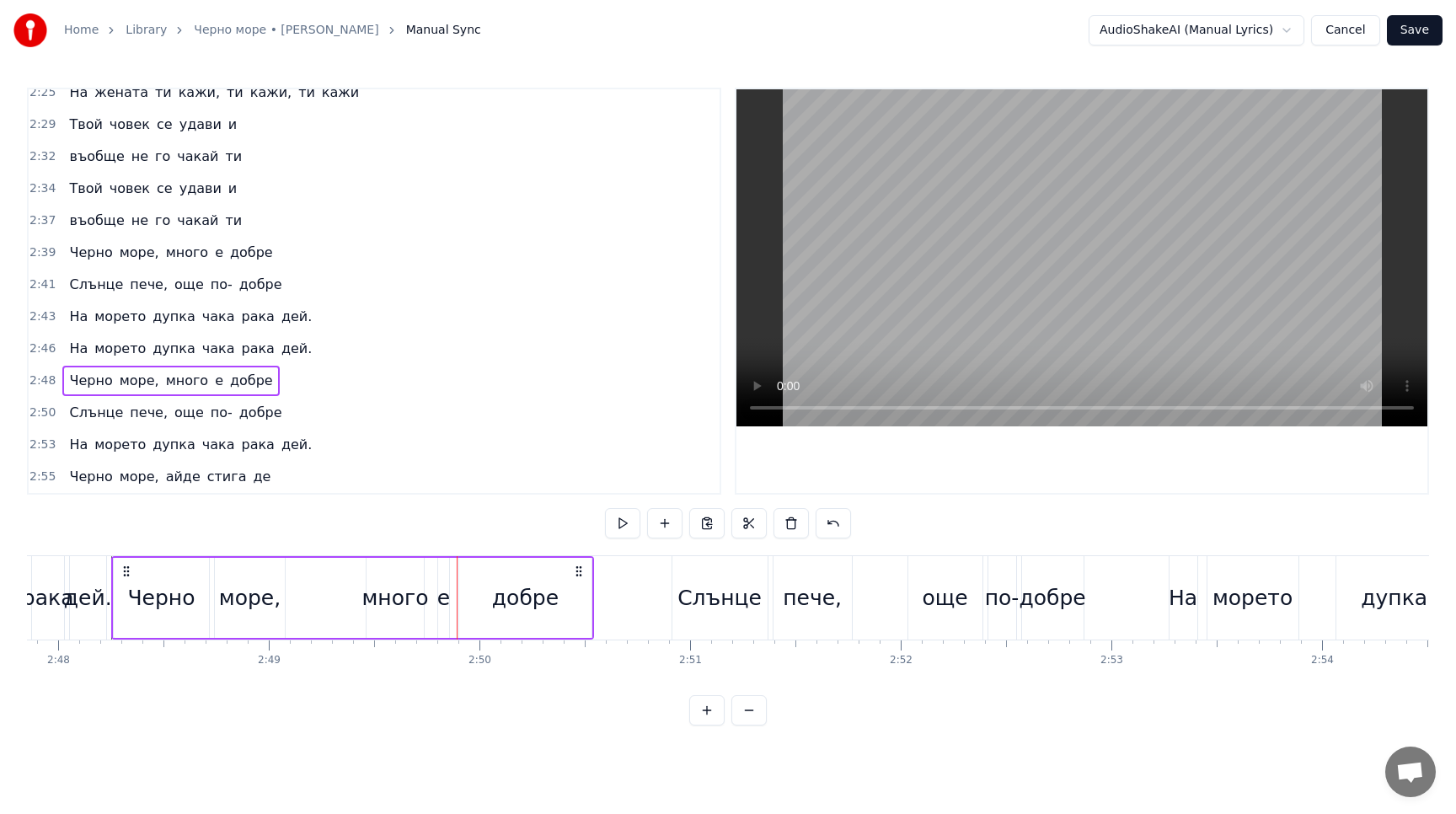
click at [347, 585] on div "Черно море, много е добре" at bounding box center [351, 597] width 482 height 83
click at [356, 586] on div "Черно море, много е добре" at bounding box center [351, 597] width 482 height 83
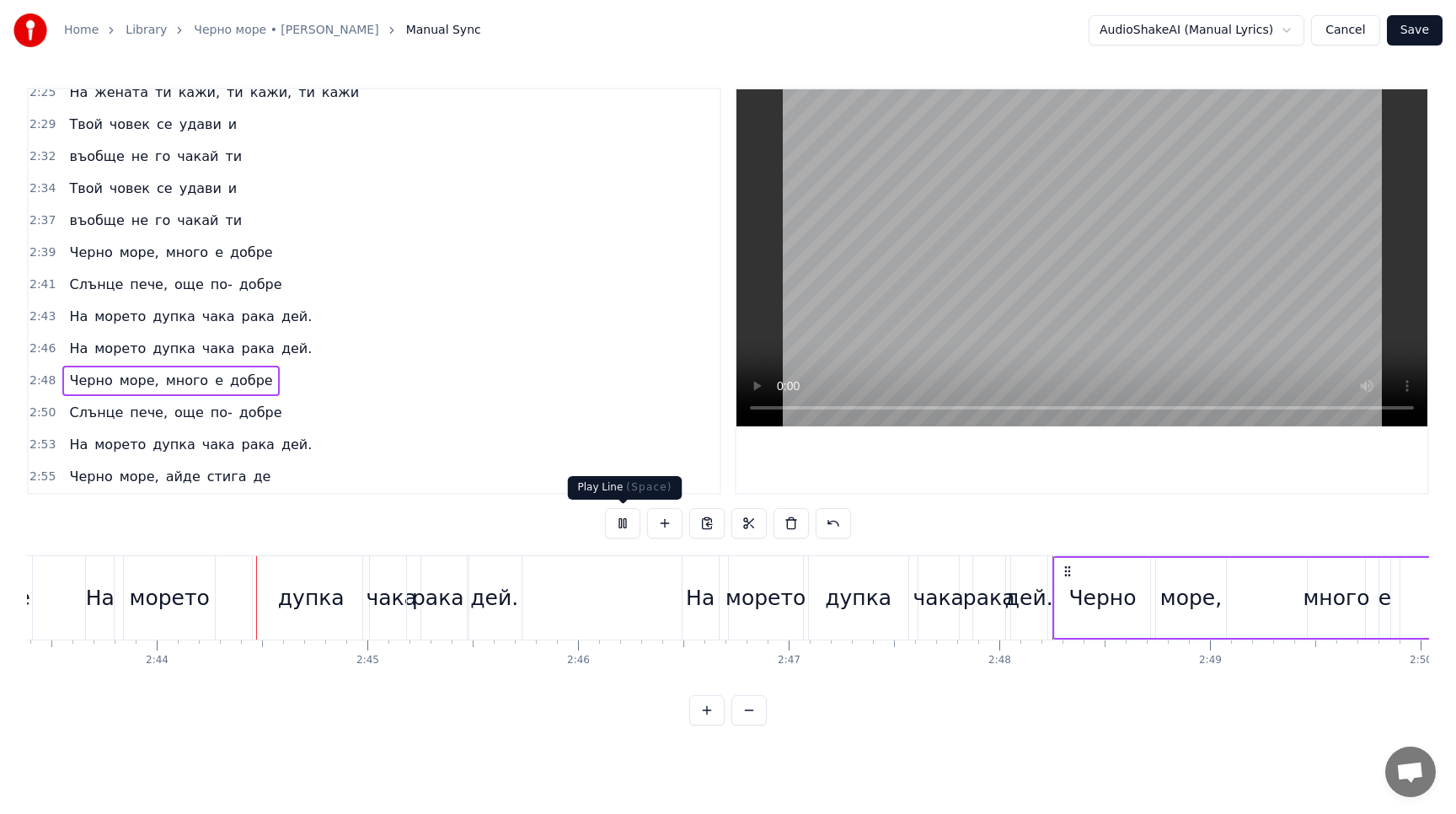
scroll to position [0, 34412]
click at [627, 523] on button at bounding box center [622, 523] width 36 height 30
click at [245, 336] on div "На морето дупка чака рака дей." at bounding box center [190, 348] width 256 height 30
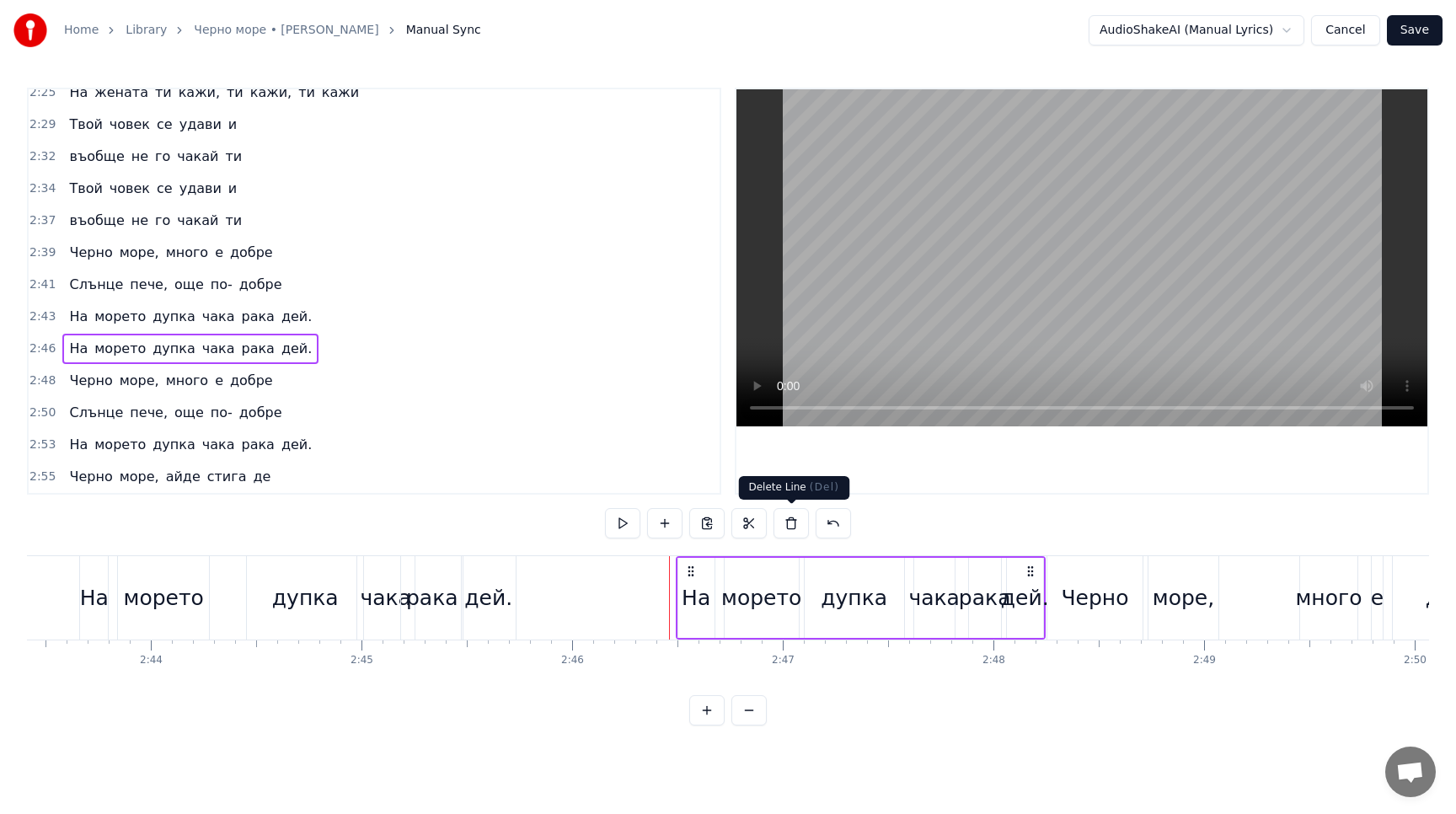
click at [790, 525] on button at bounding box center [791, 523] width 36 height 30
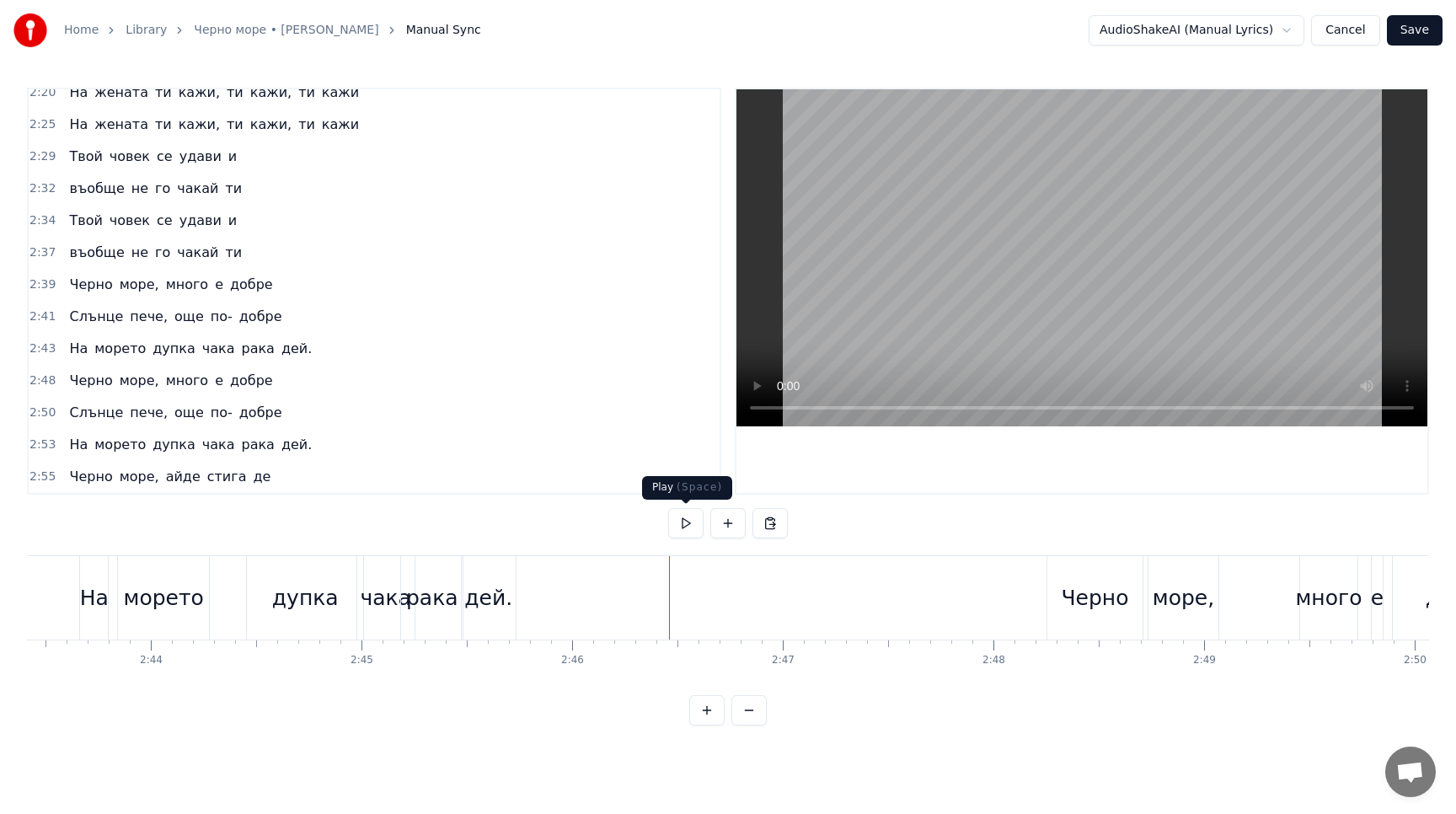
click at [688, 523] on button at bounding box center [685, 523] width 36 height 30
click at [728, 524] on button at bounding box center [728, 523] width 36 height 30
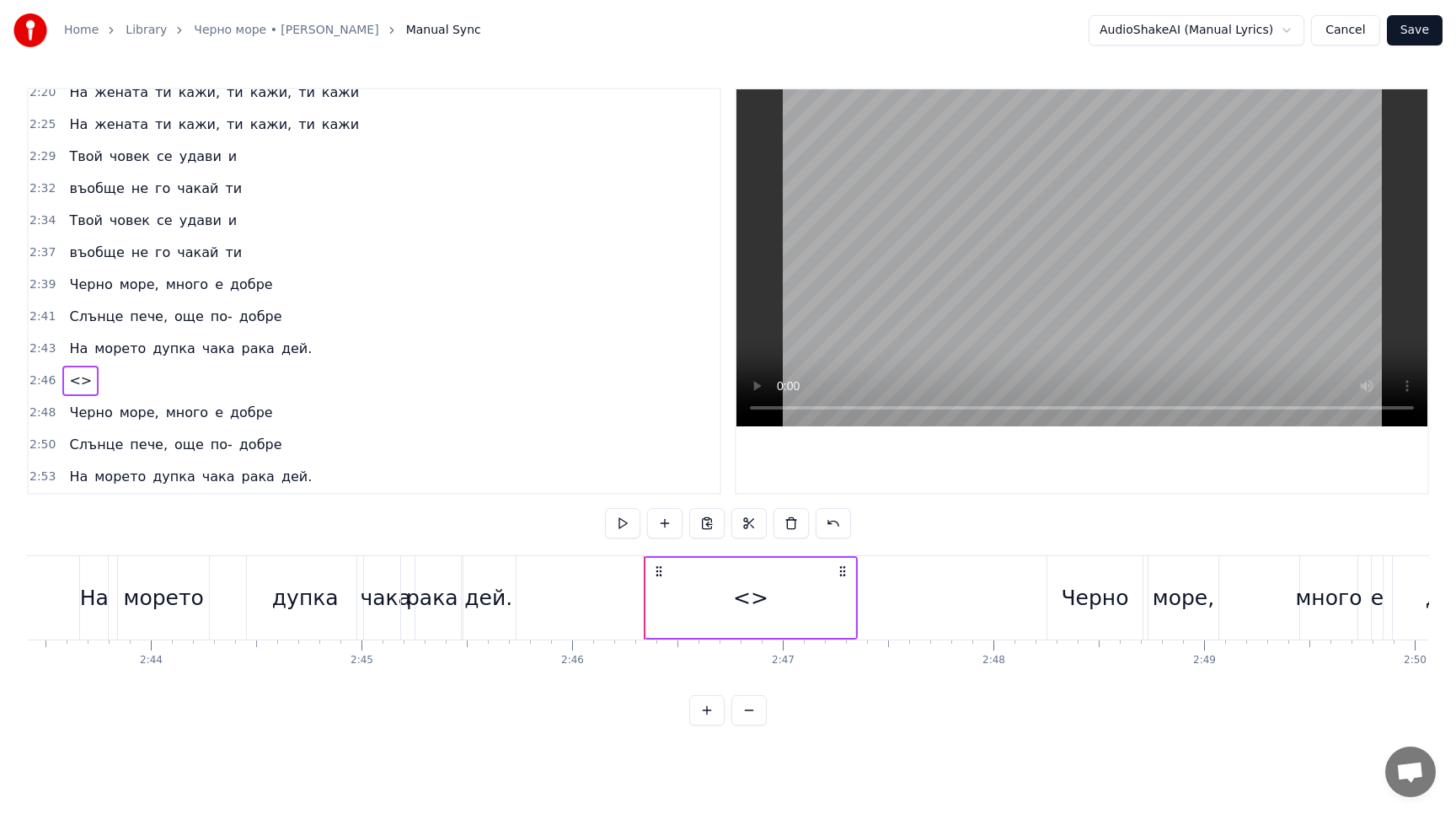
scroll to position [941, 0]
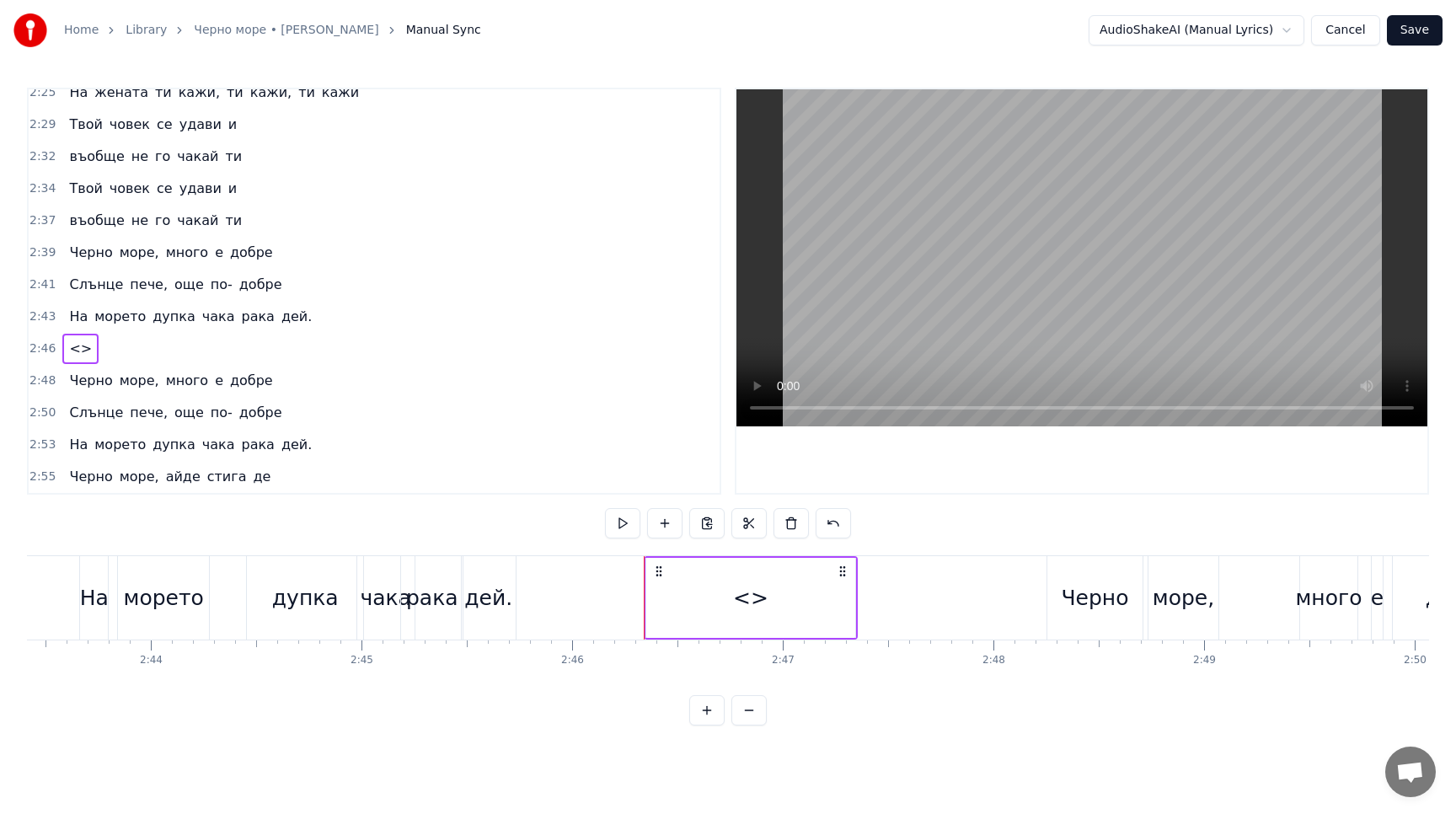
click at [843, 572] on icon at bounding box center [842, 571] width 14 height 14
click at [751, 602] on div "<>" at bounding box center [750, 598] width 36 height 32
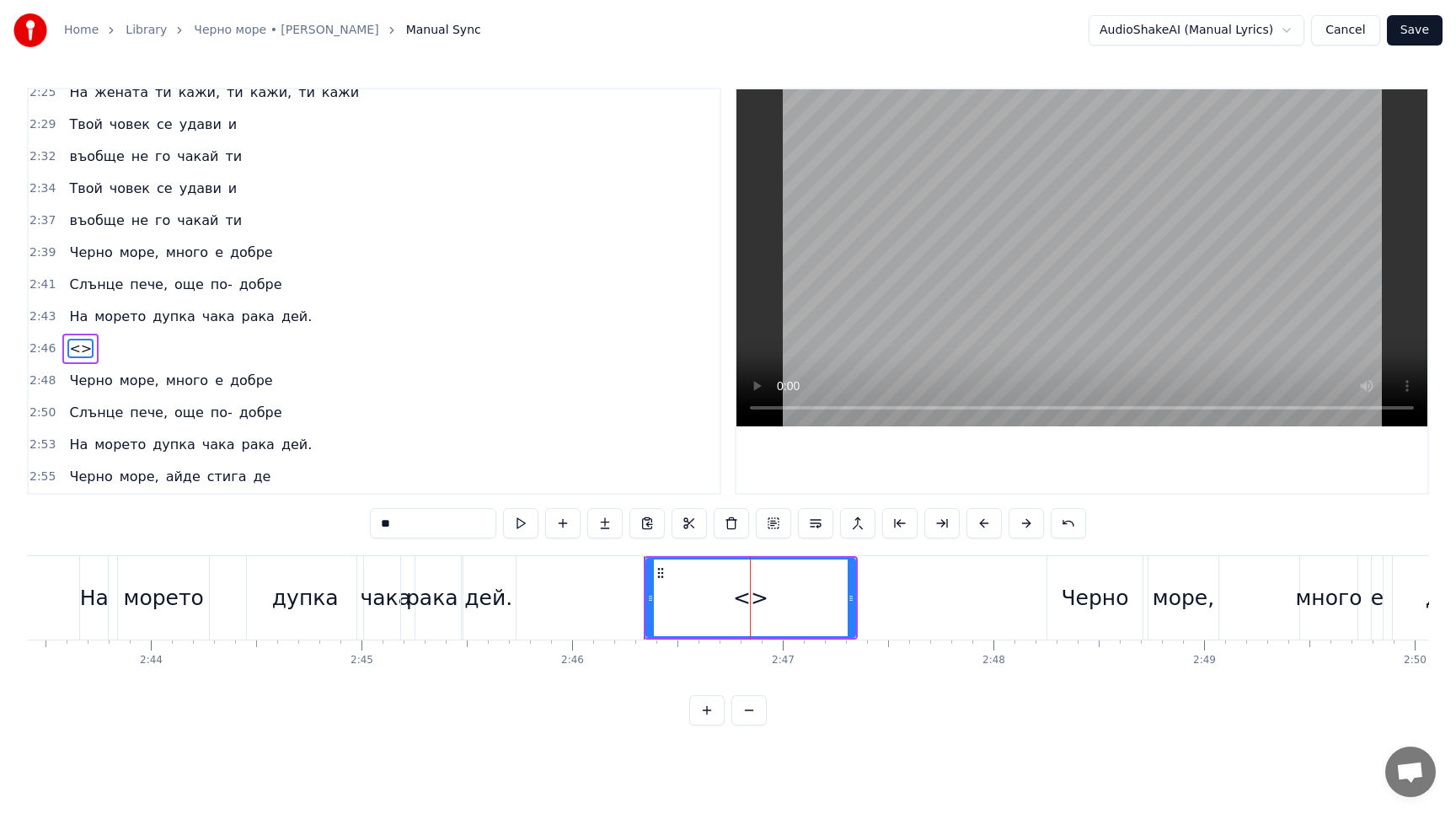
drag, startPoint x: 443, startPoint y: 527, endPoint x: 323, endPoint y: 527, distance: 120.0
click at [323, 527] on div "0:25 Аз работим в трънспоръта, 0:27 в трънспоръта, в трънспоръта 0:30 Аз работи…" at bounding box center [728, 407] width 1402 height 638
type input "**********"
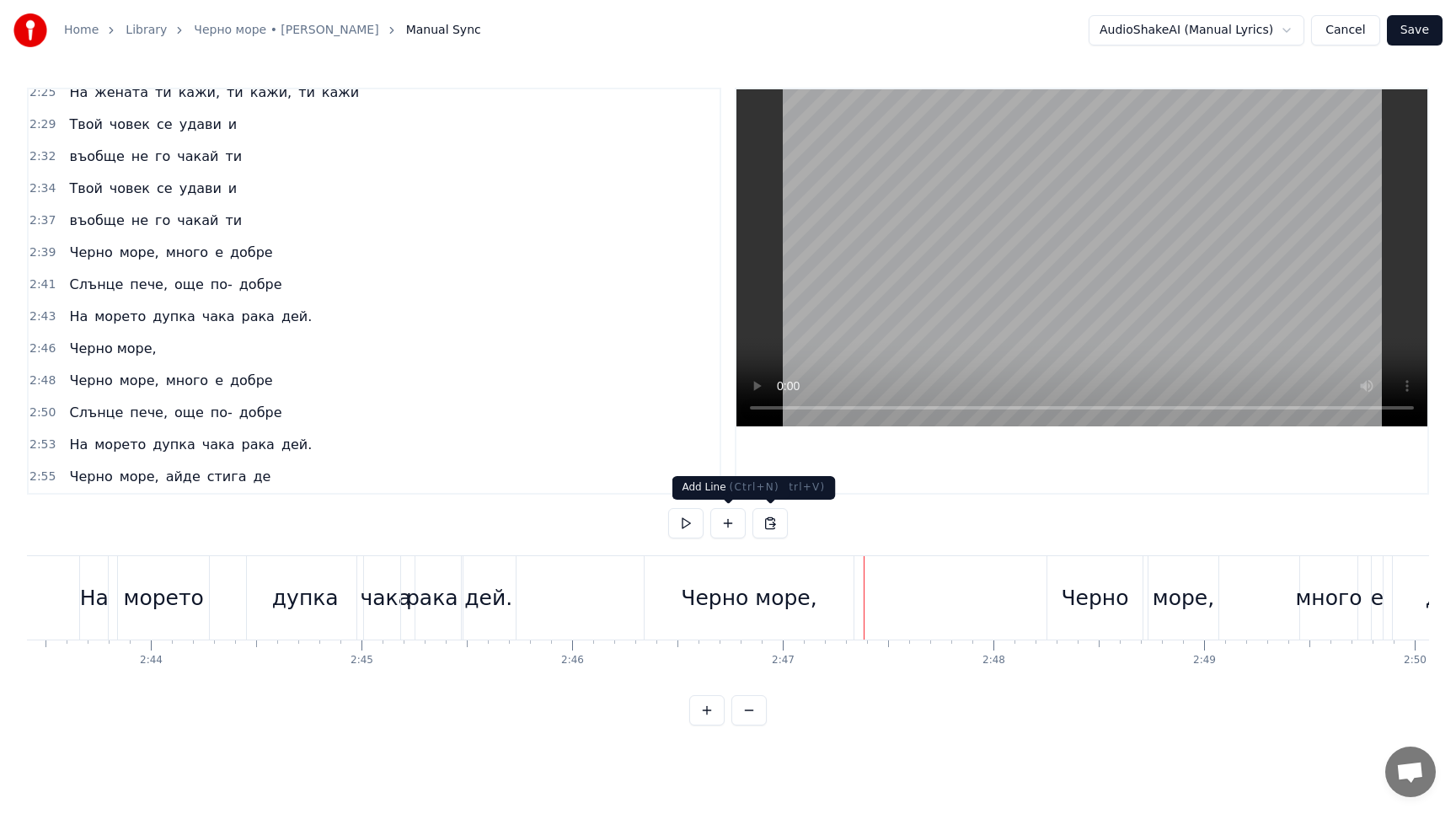
click at [736, 524] on button at bounding box center [728, 523] width 36 height 30
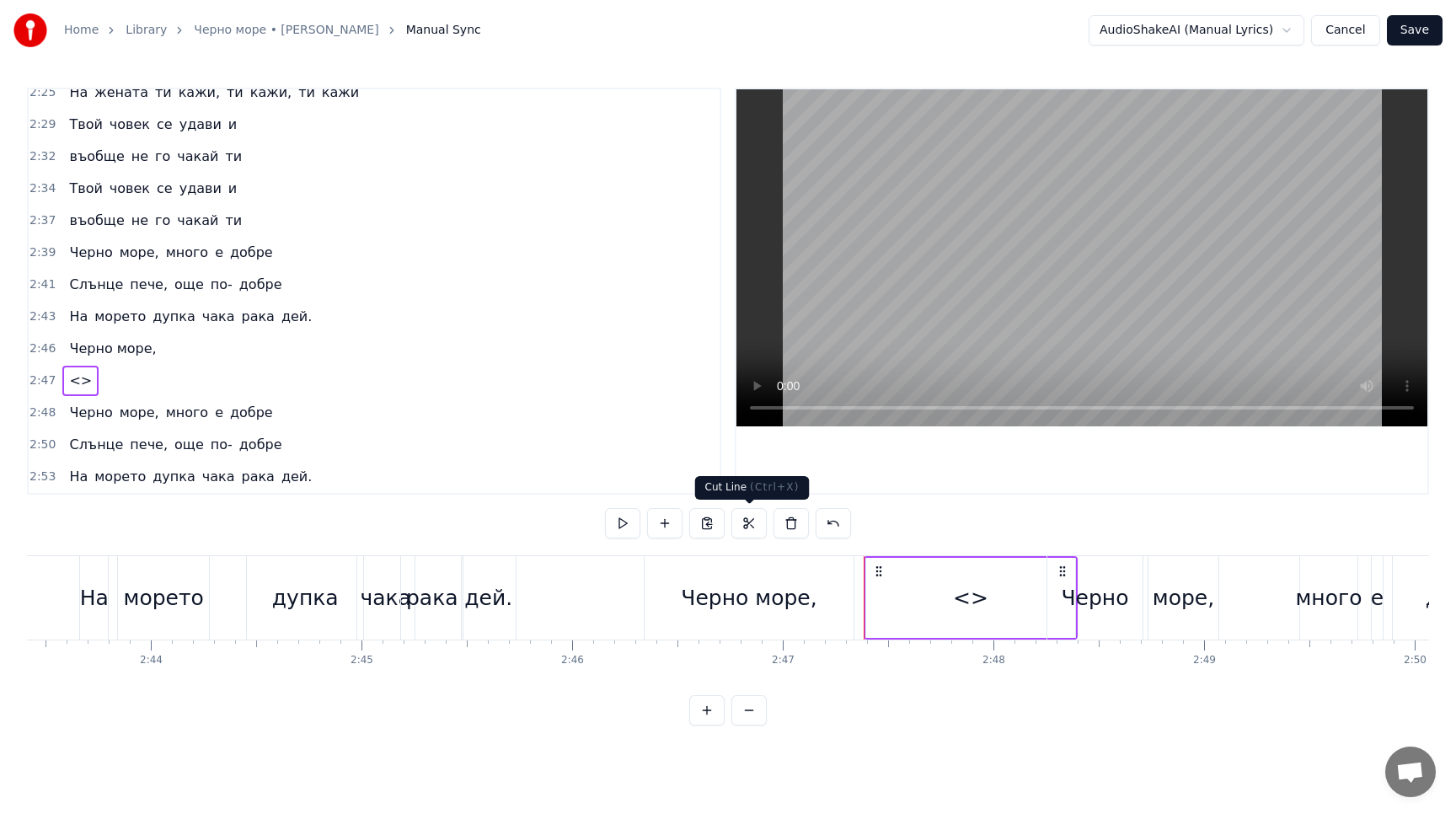
scroll to position [973, 0]
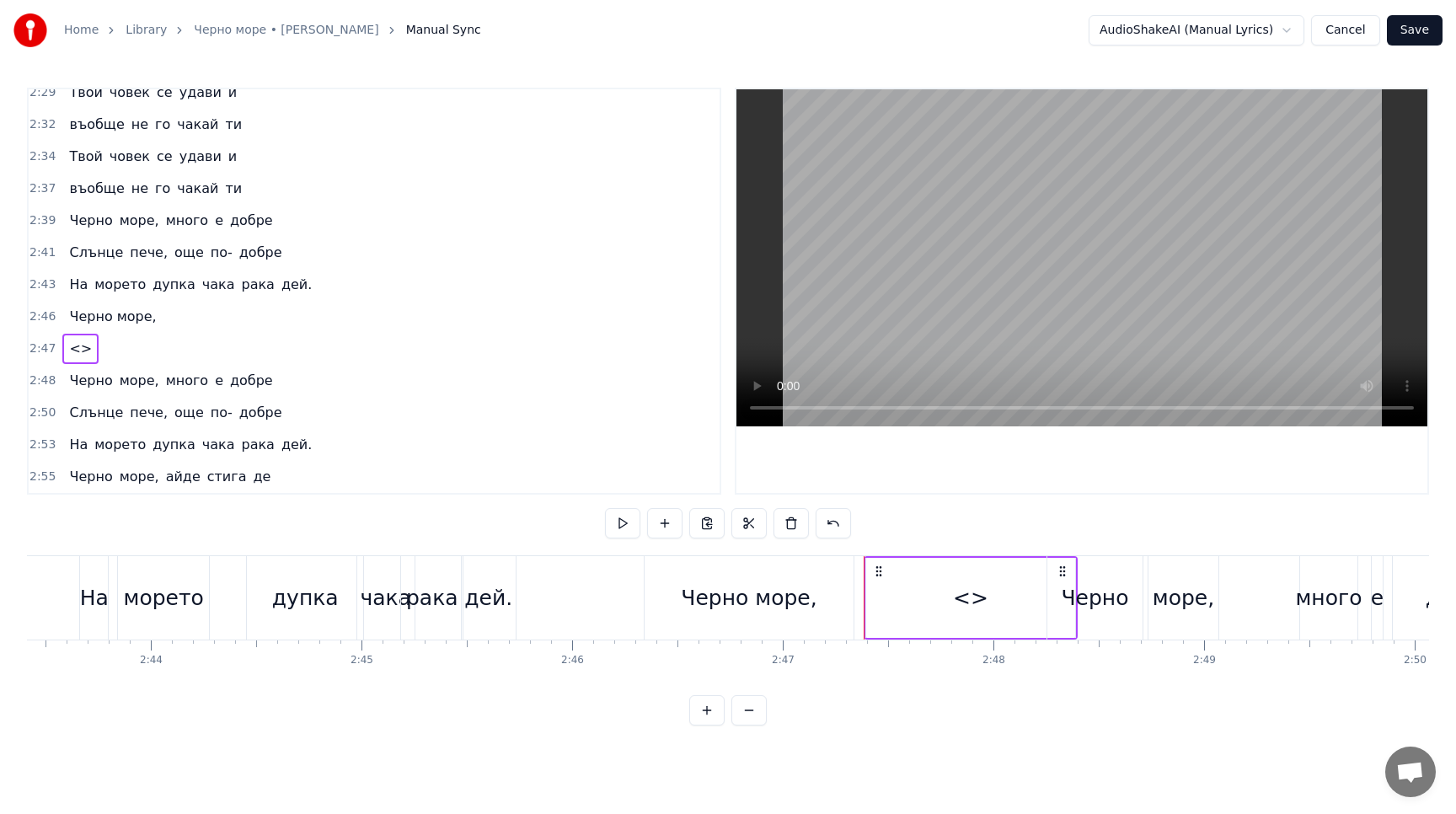
click at [971, 599] on div "<>" at bounding box center [970, 598] width 36 height 32
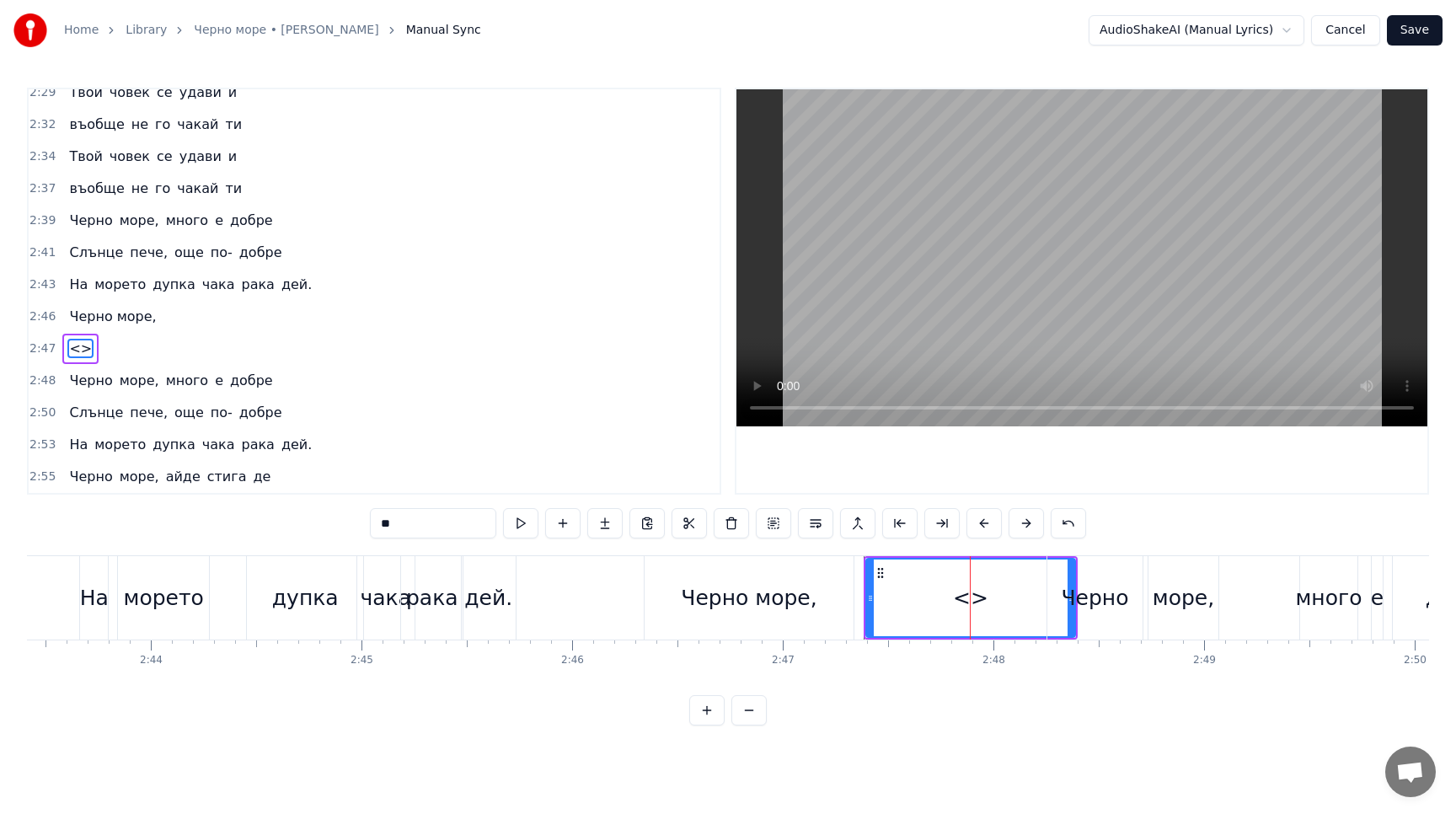
drag, startPoint x: 420, startPoint y: 521, endPoint x: 299, endPoint y: 521, distance: 121.0
click at [299, 521] on div "0:25 Аз работим в трънспоръта, 0:27 в трънспоръта, в трънспоръта 0:30 Аз работи…" at bounding box center [728, 407] width 1402 height 638
click at [720, 581] on div "Черно море," at bounding box center [749, 597] width 209 height 83
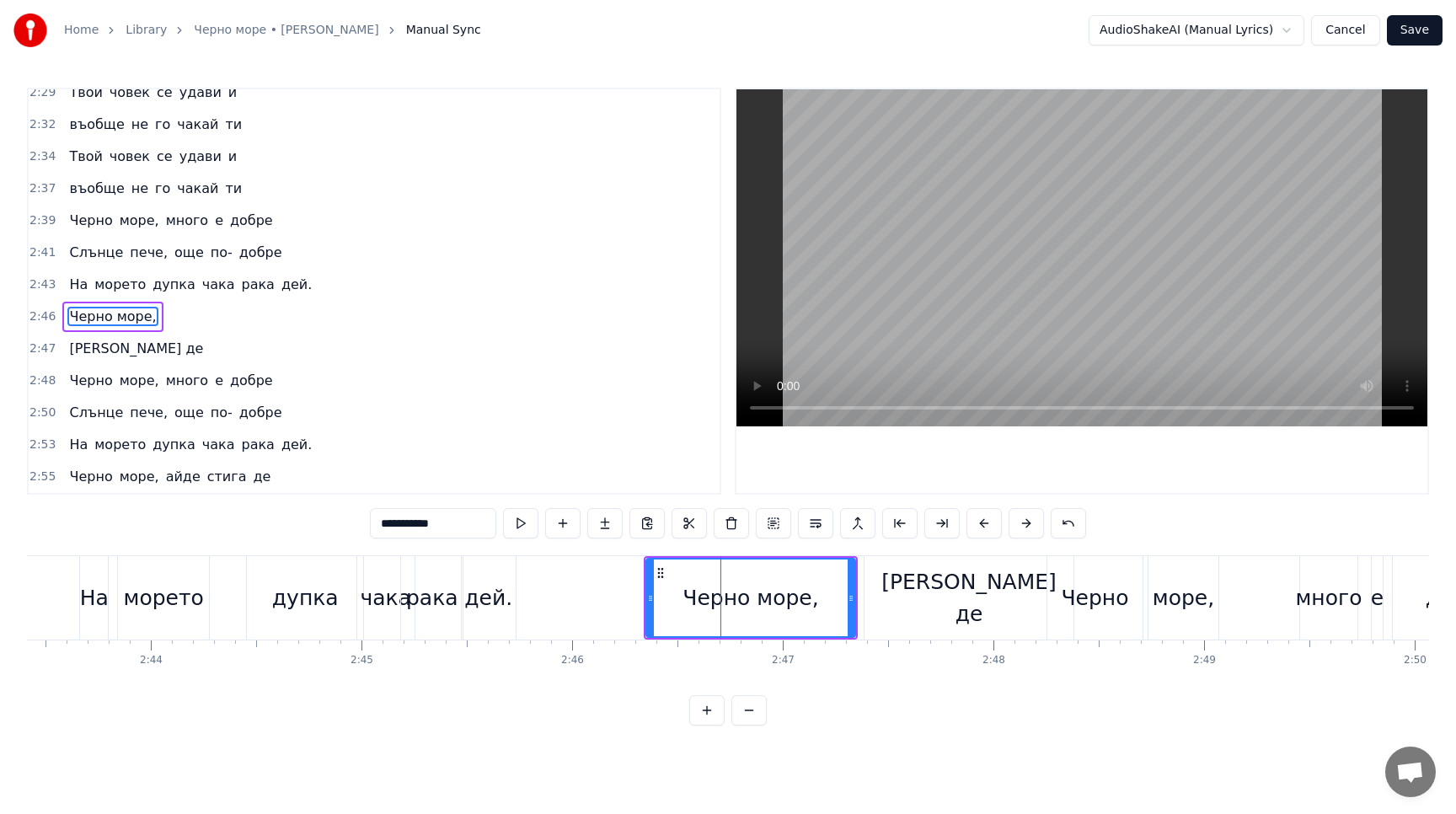
click at [662, 573] on circle at bounding box center [662, 572] width 1 height 1
click at [524, 525] on button at bounding box center [521, 523] width 36 height 30
click at [897, 581] on div "[PERSON_NAME] де" at bounding box center [968, 597] width 209 height 83
type input "*********"
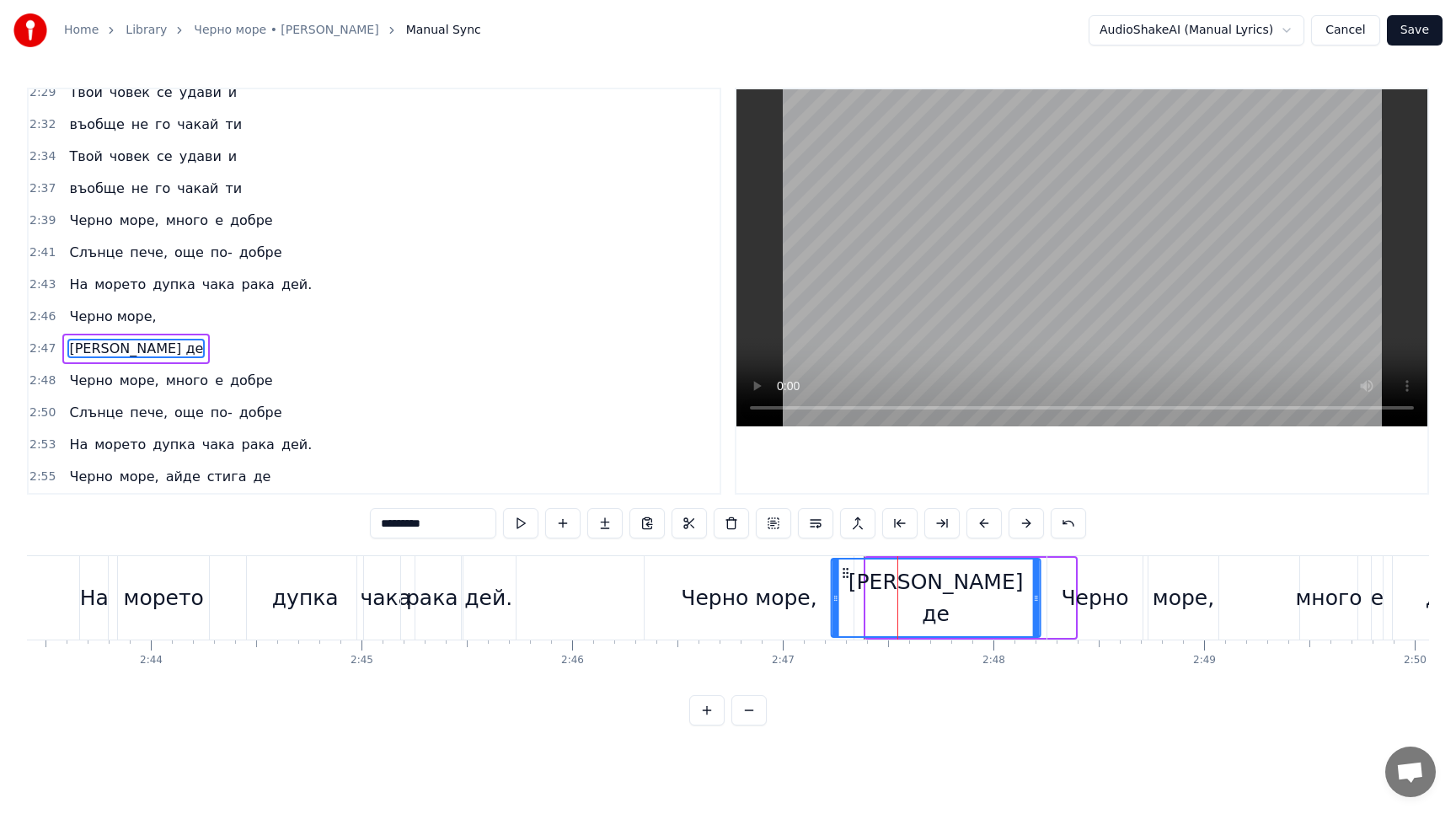
drag, startPoint x: 879, startPoint y: 575, endPoint x: 844, endPoint y: 577, distance: 35.1
click at [844, 577] on icon at bounding box center [846, 573] width 14 height 14
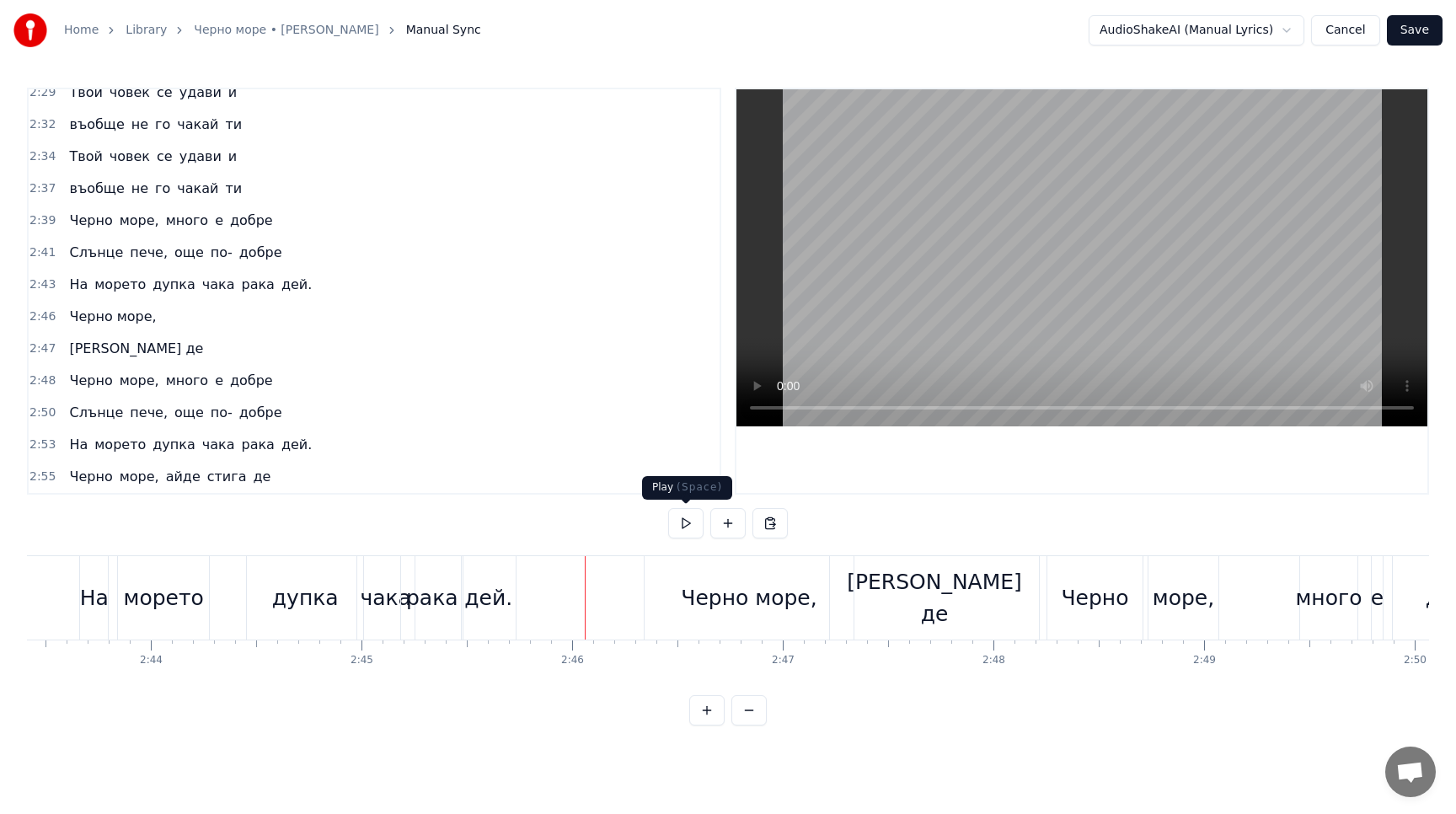
click at [687, 524] on button at bounding box center [685, 523] width 36 height 30
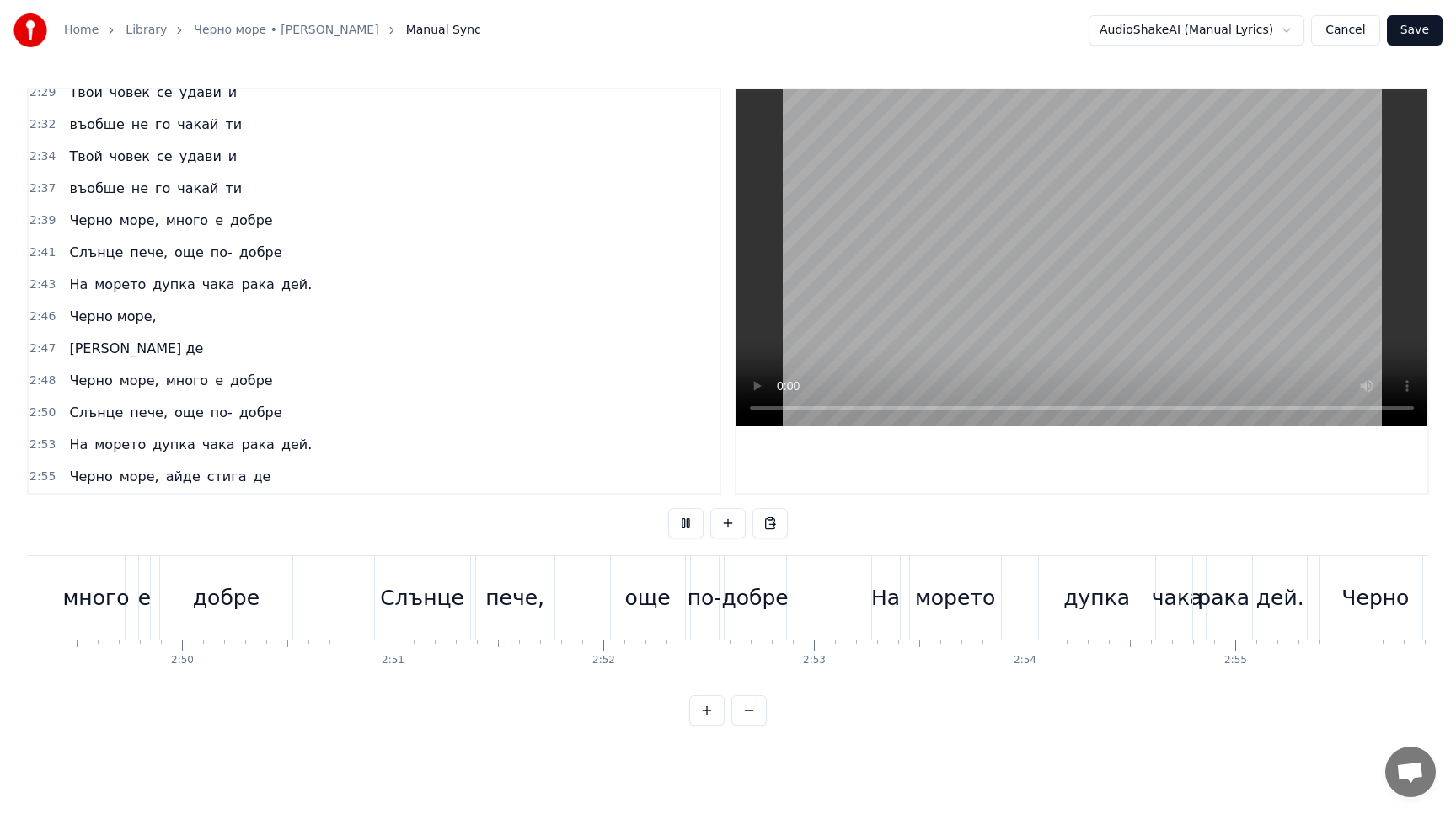
scroll to position [0, 35656]
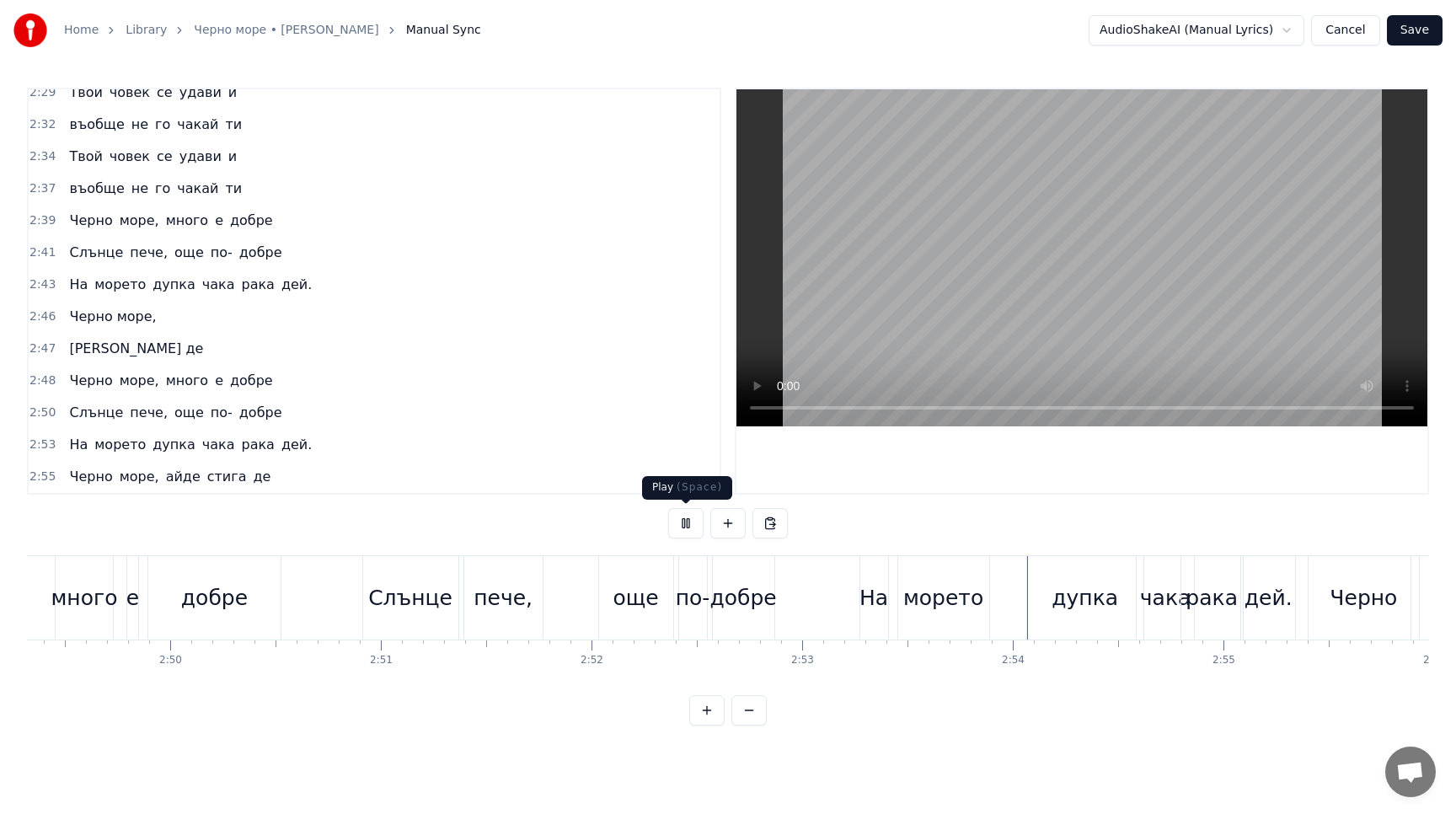
click at [684, 525] on button at bounding box center [685, 523] width 36 height 30
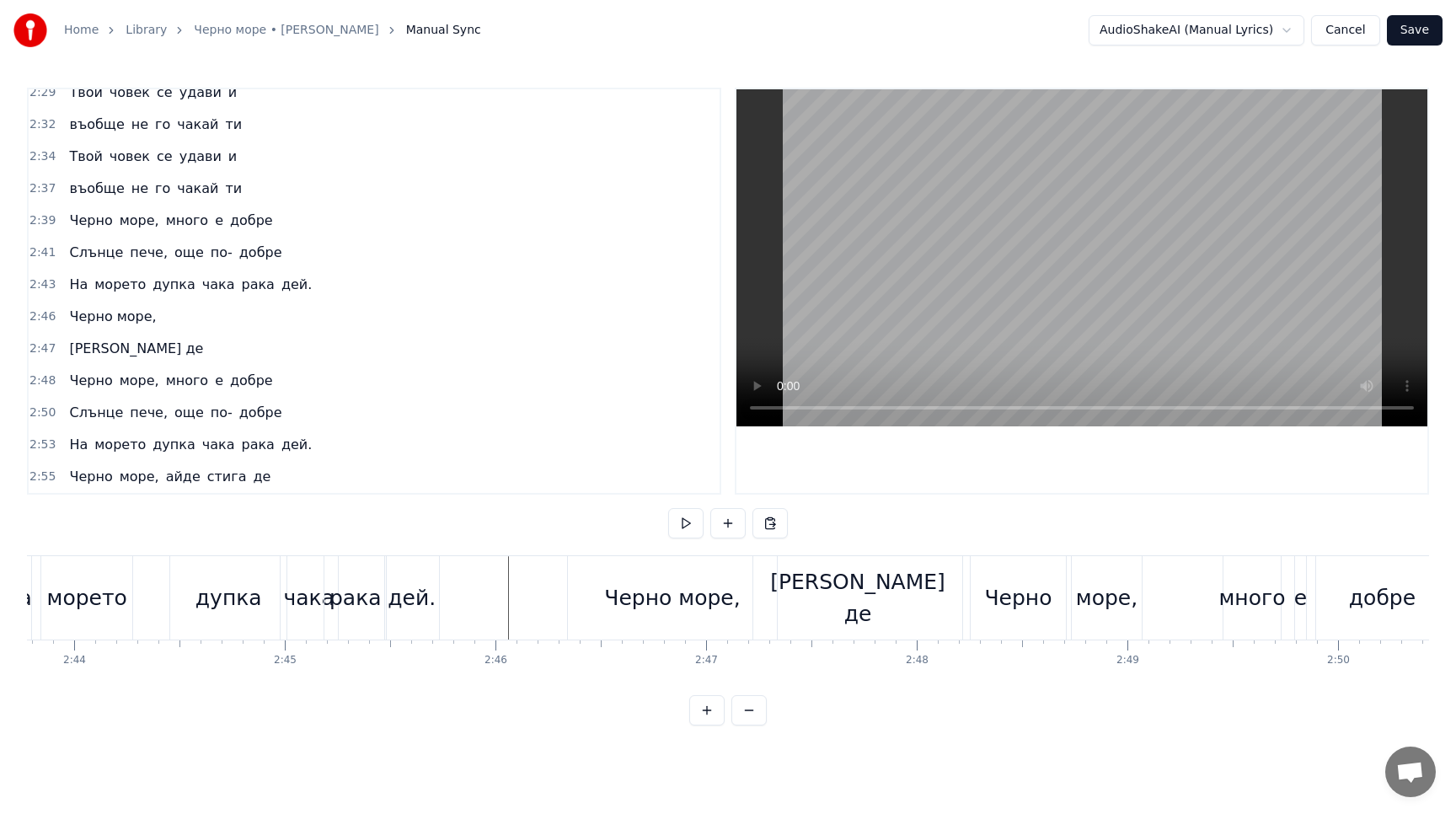
scroll to position [0, 34487]
click at [808, 610] on div "[PERSON_NAME] де" at bounding box center [859, 598] width 209 height 63
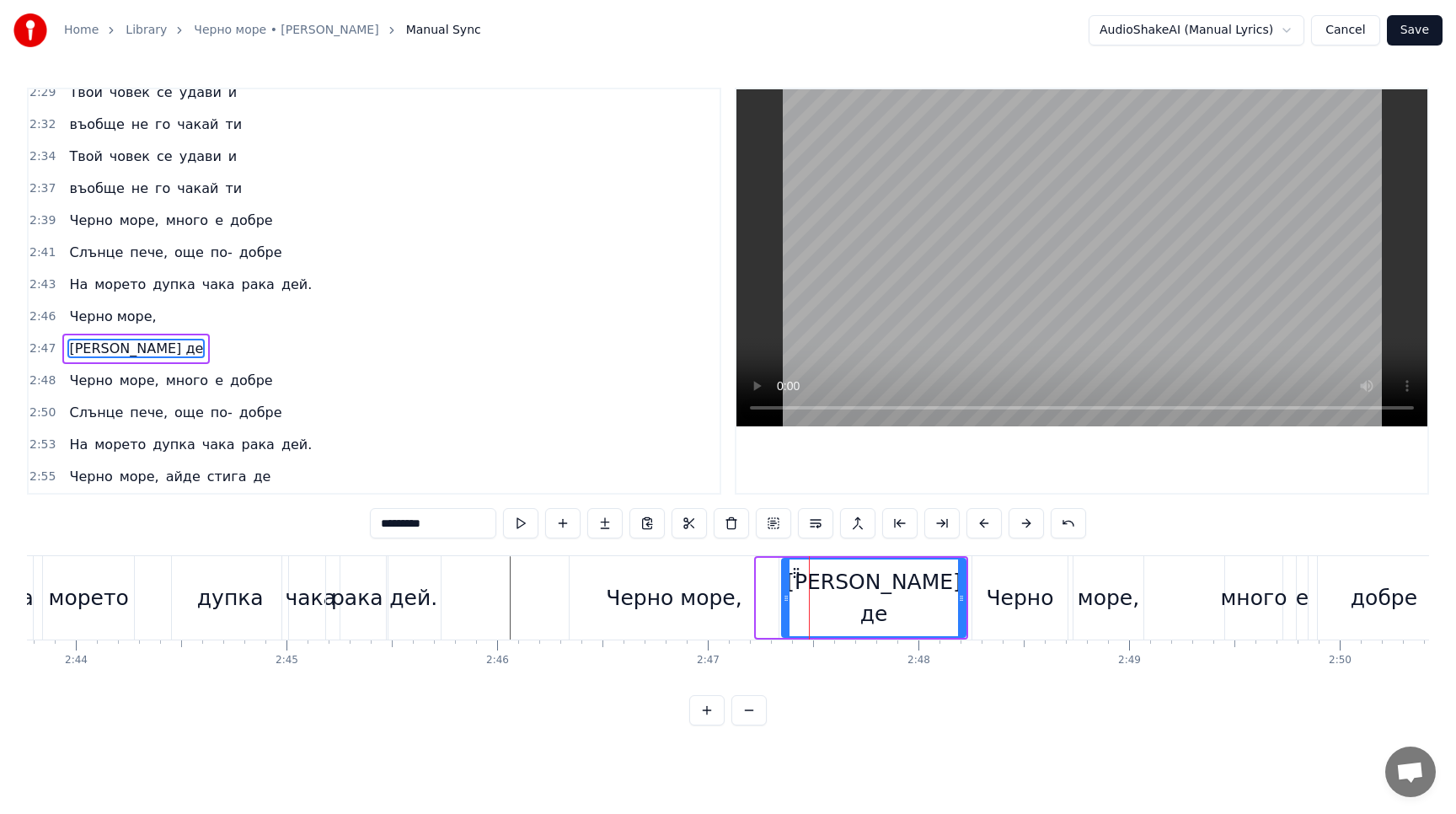
drag, startPoint x: 758, startPoint y: 599, endPoint x: 783, endPoint y: 599, distance: 25.0
click at [783, 599] on icon at bounding box center [785, 598] width 6 height 14
click at [732, 596] on div "Черно море," at bounding box center [674, 598] width 135 height 32
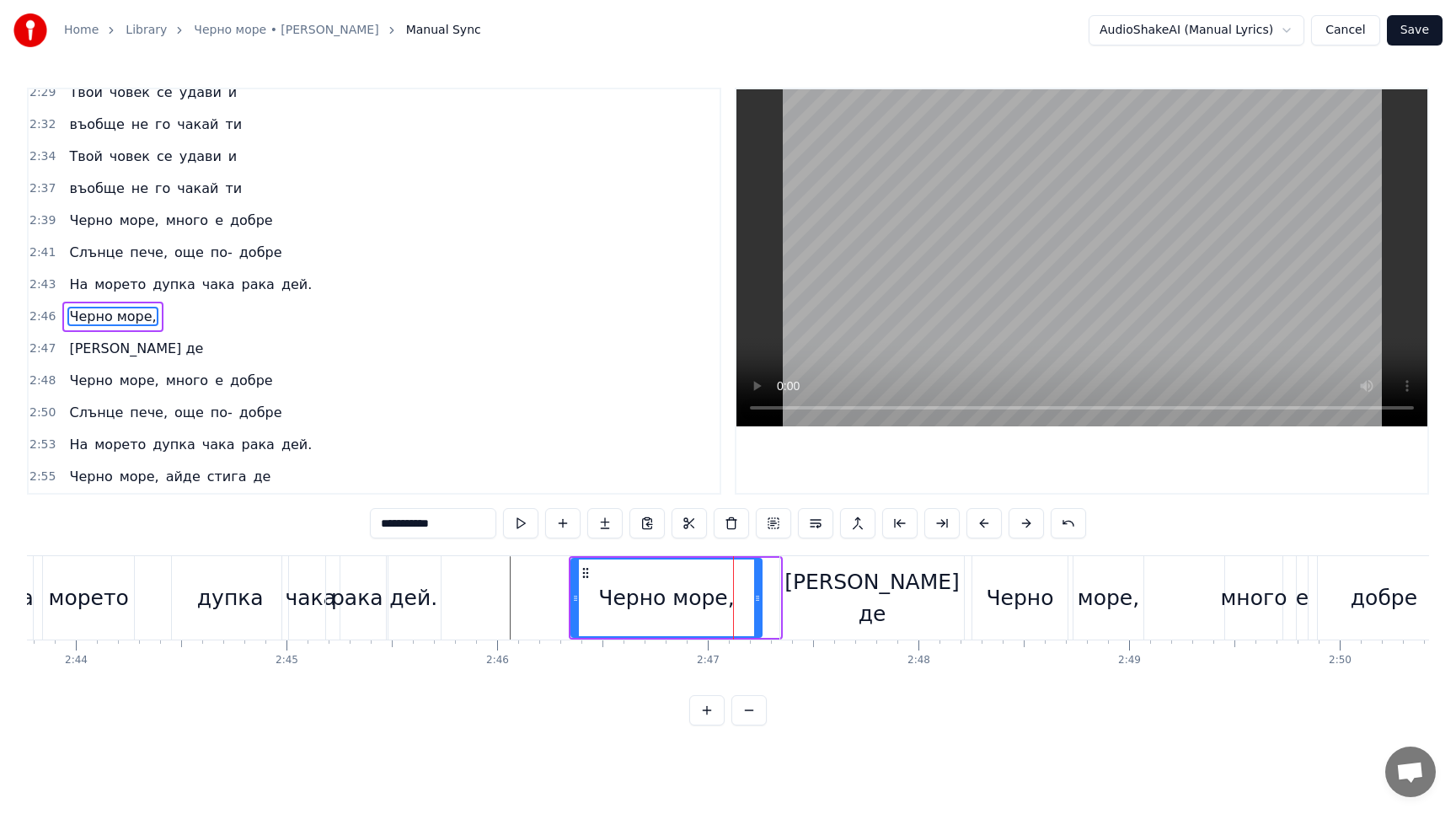
drag, startPoint x: 772, startPoint y: 597, endPoint x: 754, endPoint y: 597, distance: 18.0
click at [754, 597] on icon at bounding box center [757, 598] width 6 height 14
click at [518, 517] on button at bounding box center [521, 523] width 36 height 30
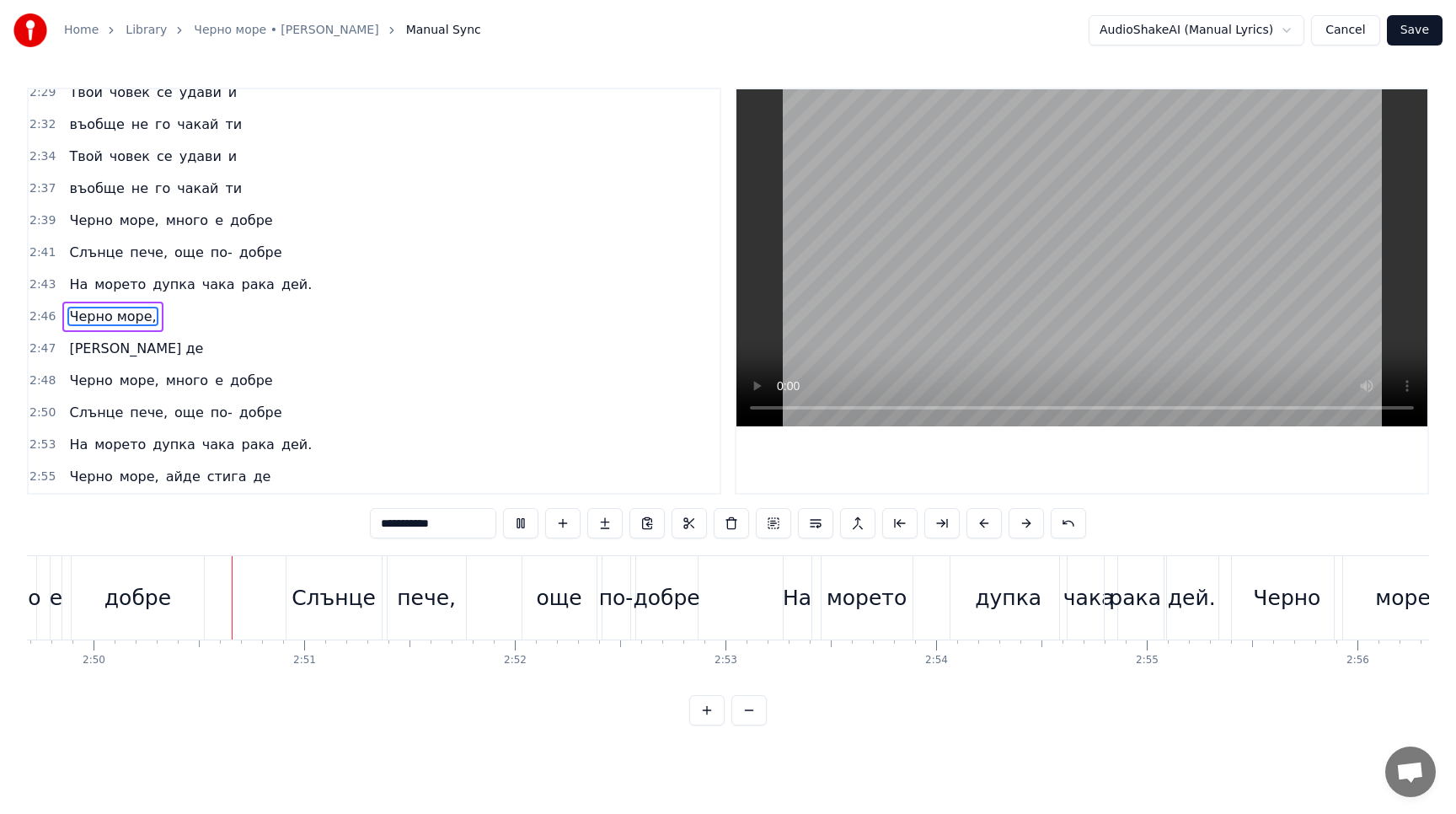
scroll to position [0, 35738]
click at [524, 518] on button at bounding box center [521, 523] width 36 height 30
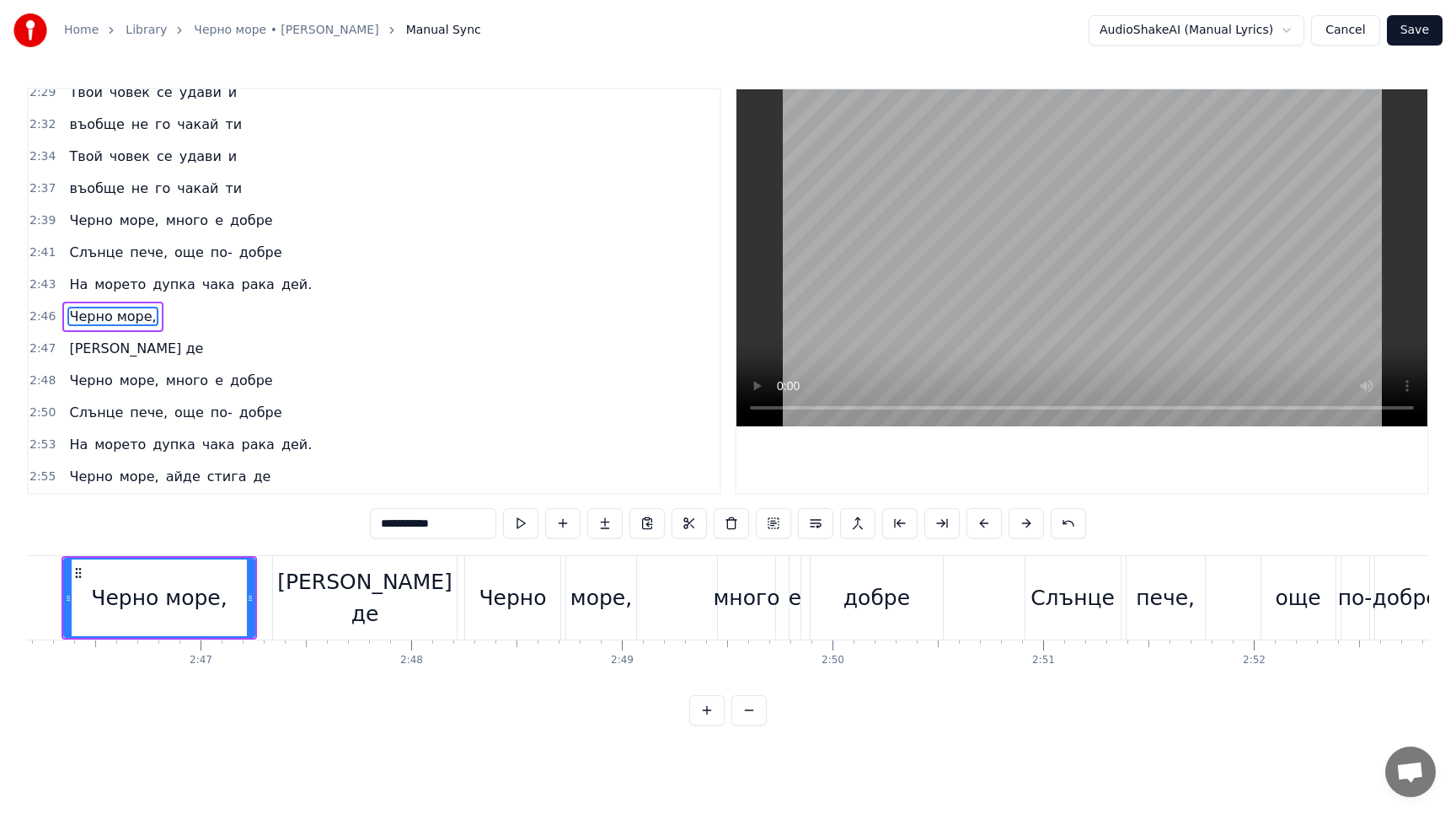
scroll to position [0, 34803]
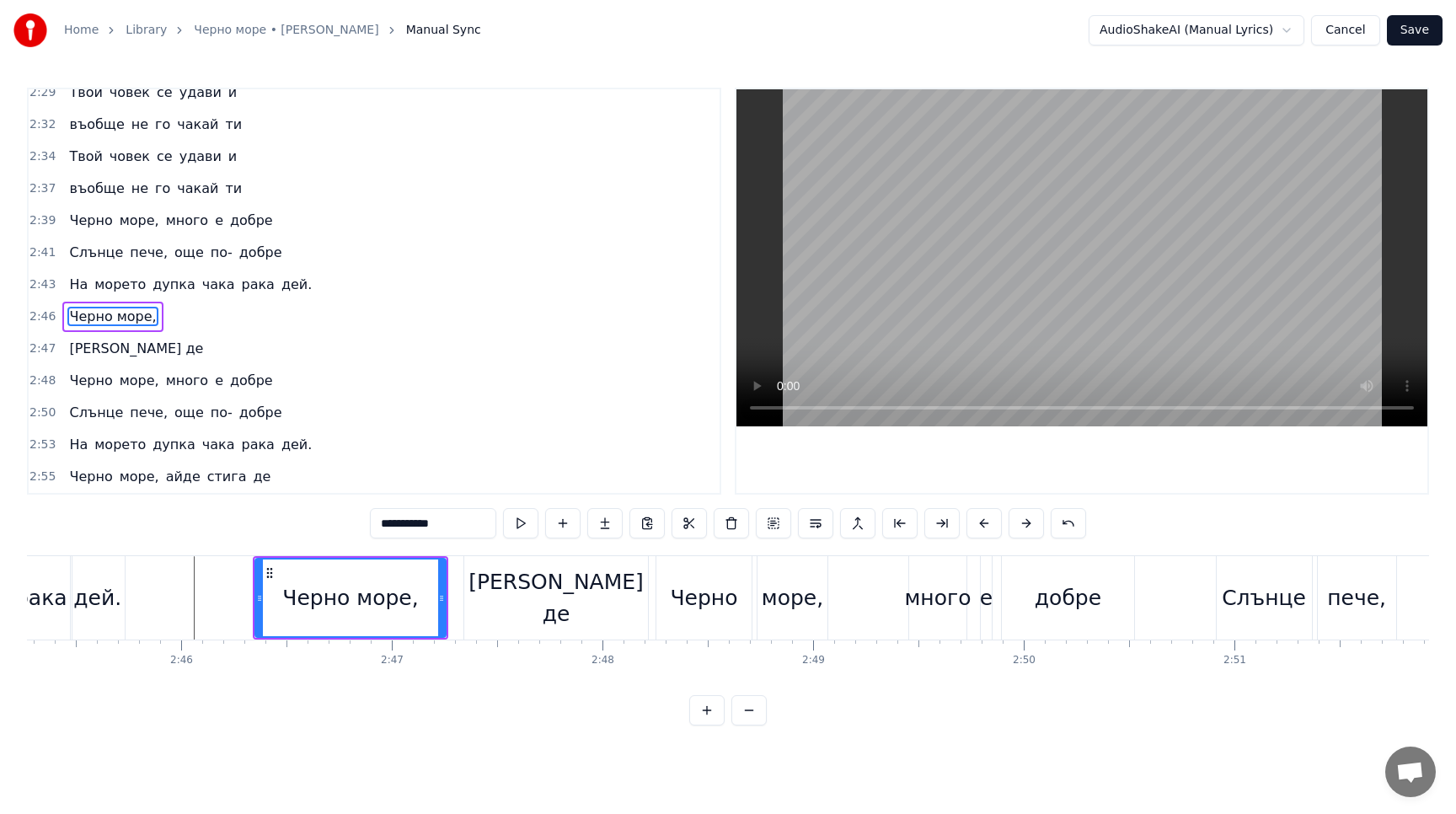
click at [607, 624] on div "[PERSON_NAME] де" at bounding box center [555, 597] width 184 height 83
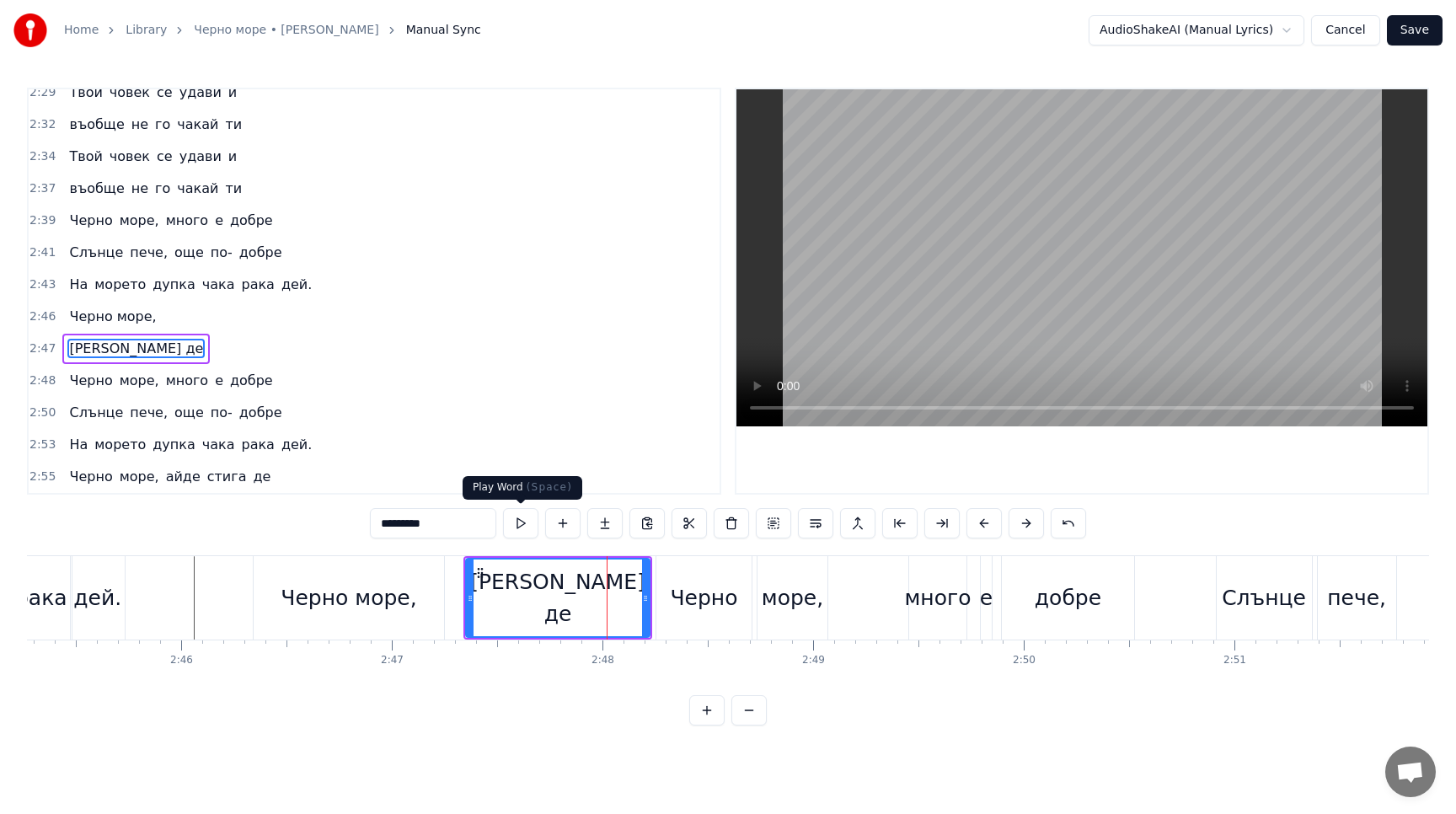
click at [458, 526] on input "*********" at bounding box center [433, 523] width 126 height 30
click at [524, 531] on button at bounding box center [521, 523] width 36 height 30
click at [520, 523] on button at bounding box center [521, 523] width 36 height 30
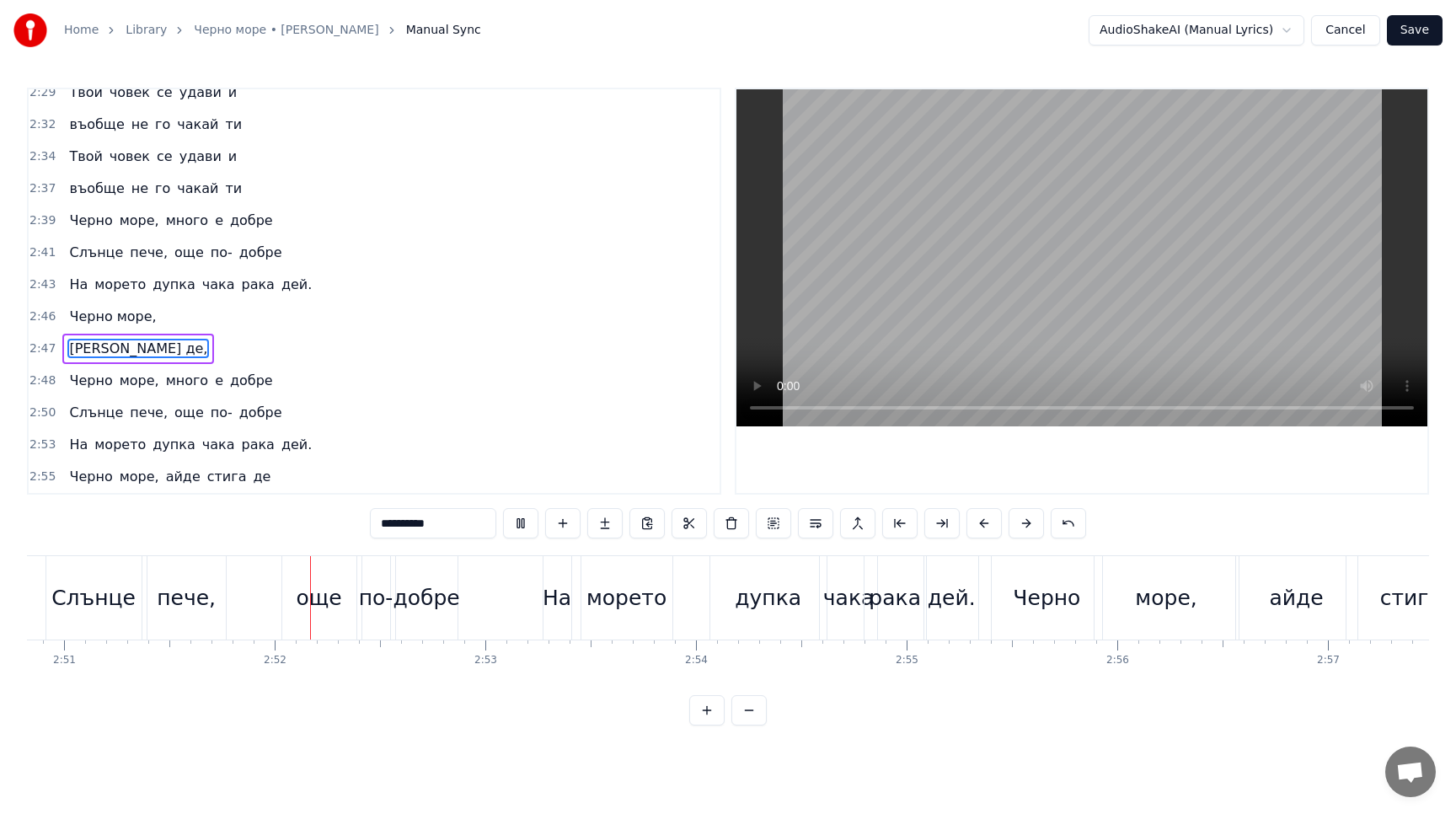
scroll to position [0, 36054]
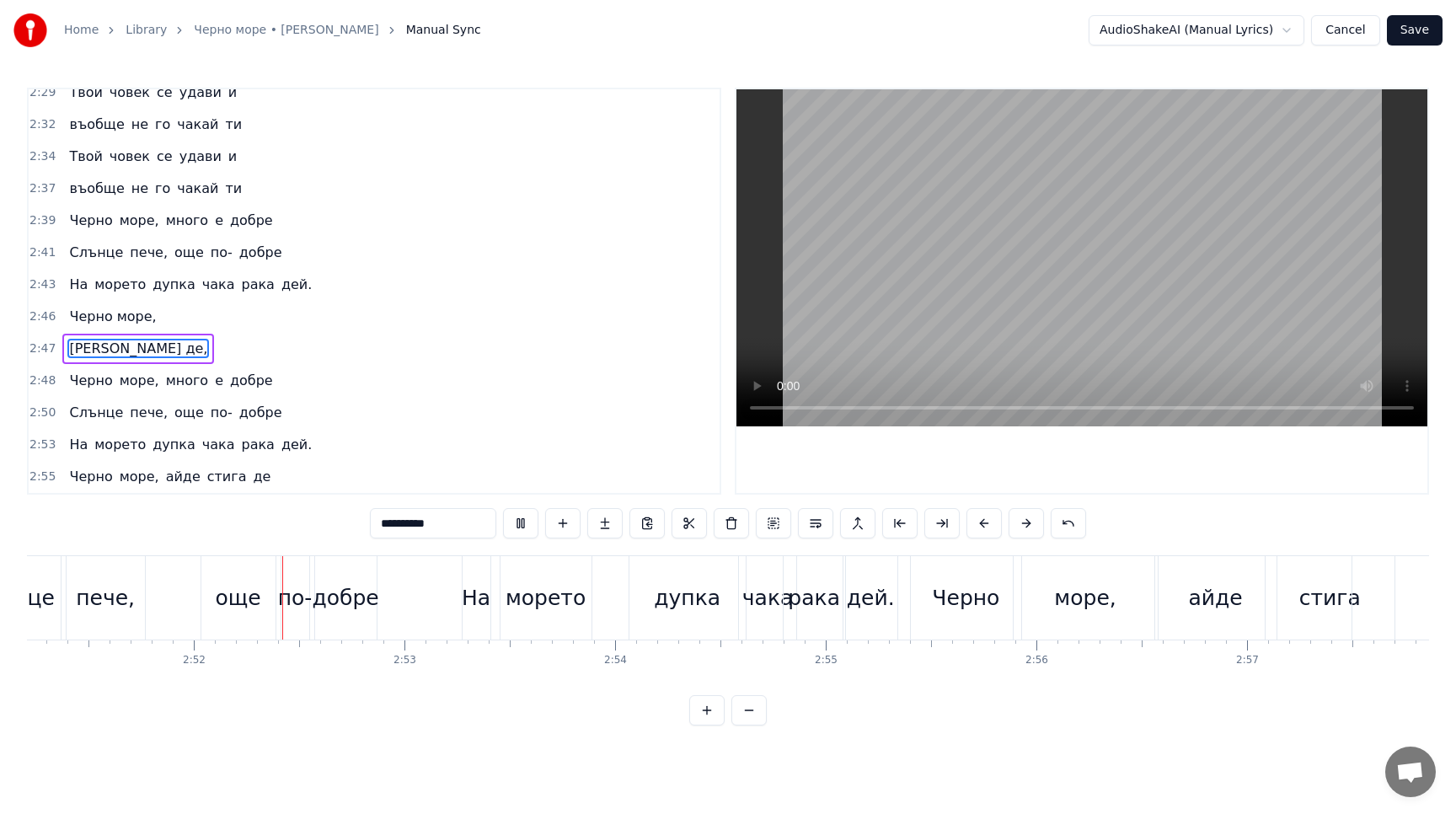
click at [457, 525] on input "**********" at bounding box center [433, 523] width 126 height 30
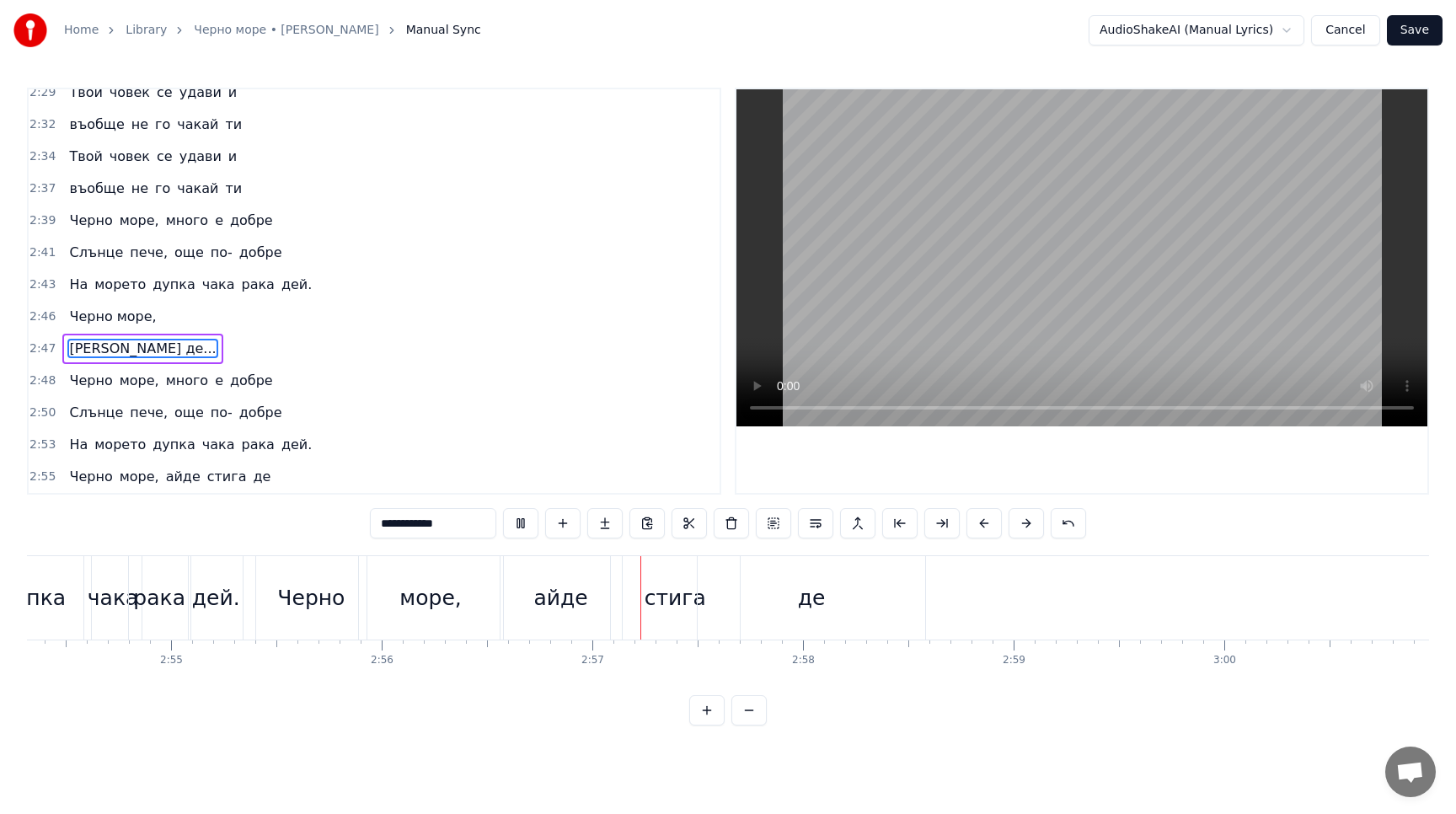
scroll to position [0, 36714]
click at [869, 621] on div "де" at bounding box center [804, 597] width 228 height 83
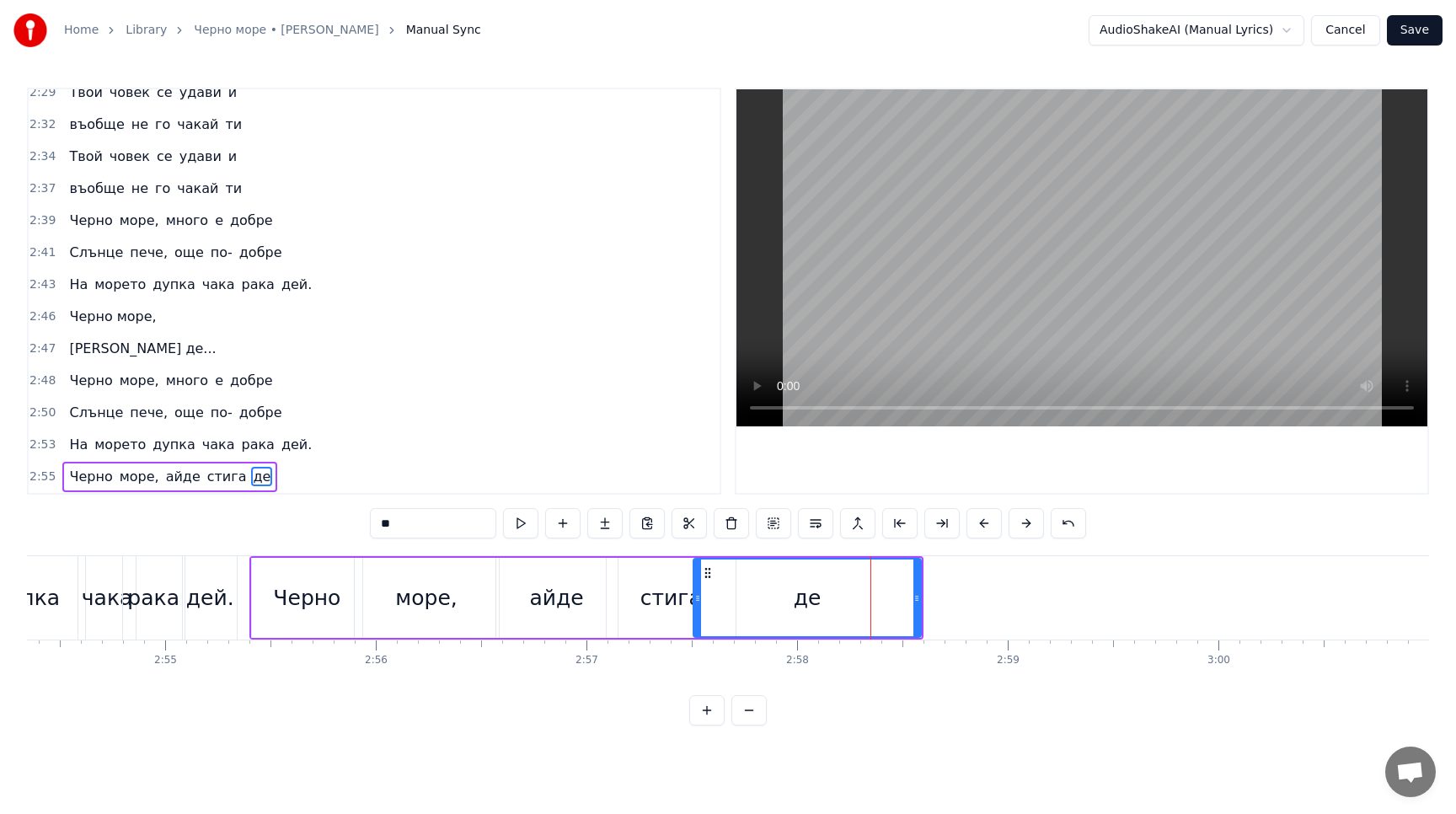
click at [418, 523] on input "**" at bounding box center [433, 523] width 126 height 30
type input "**********"
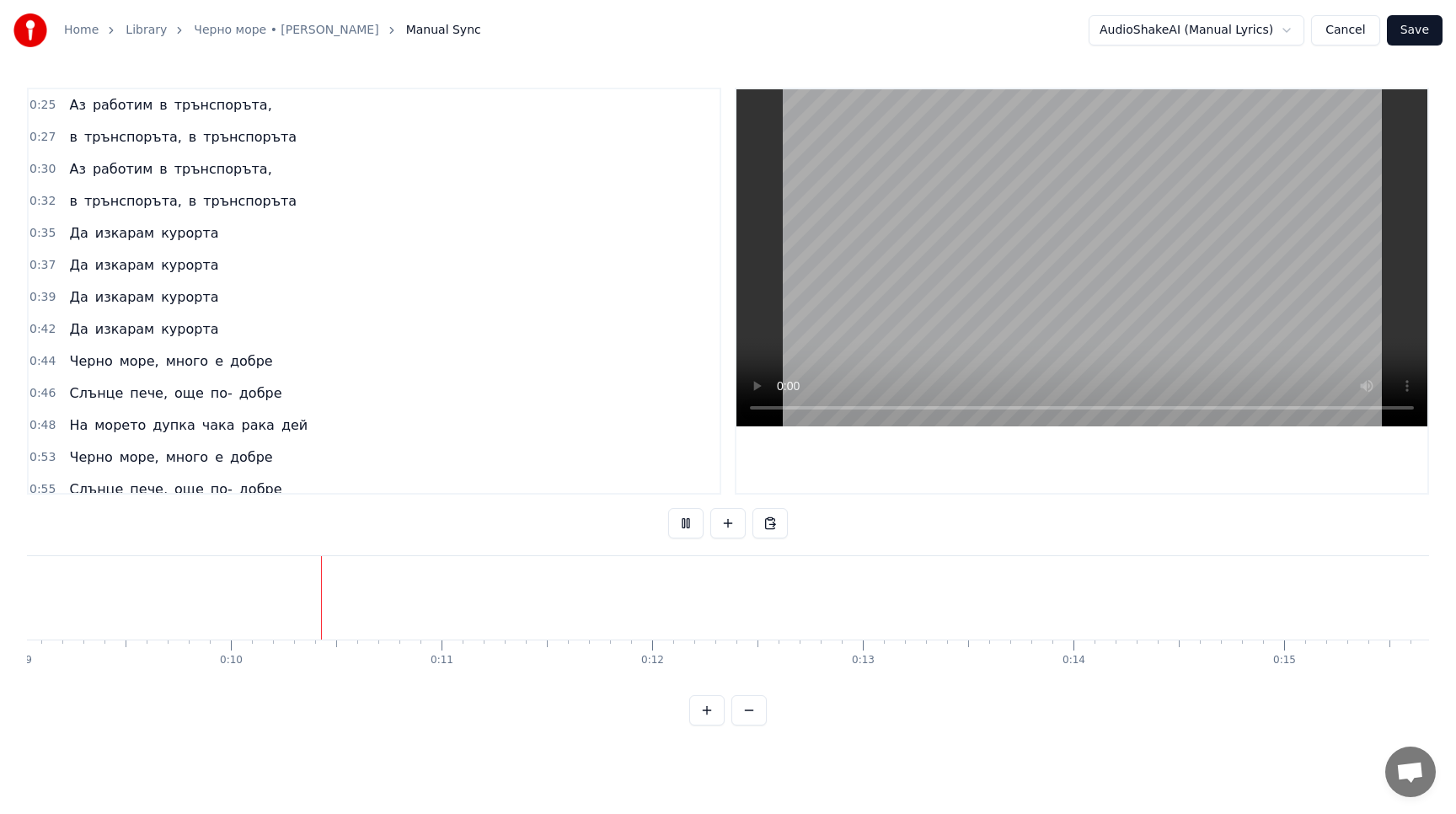
scroll to position [0, 1975]
click at [1408, 35] on button "Save" at bounding box center [1414, 30] width 56 height 30
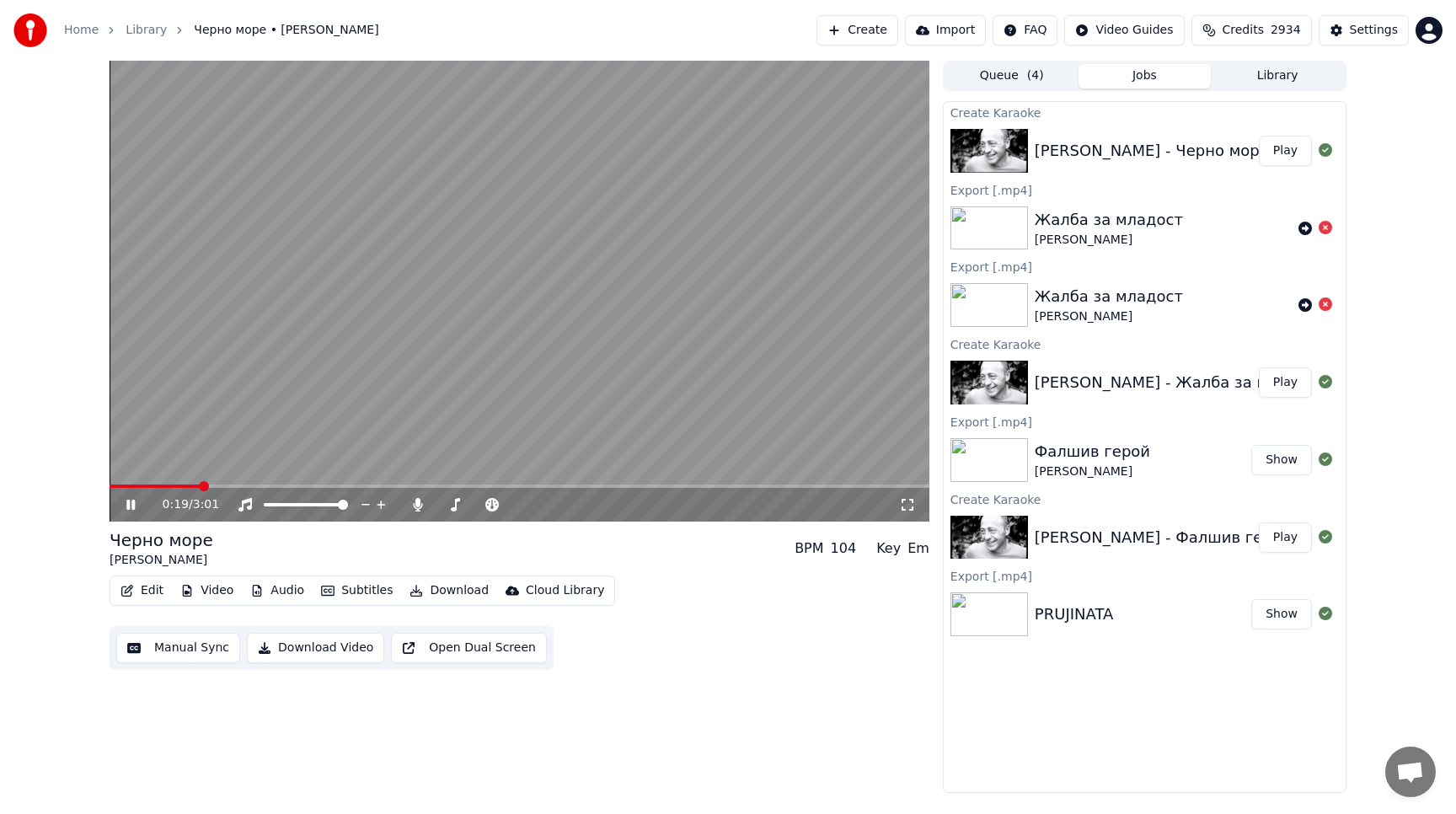
click at [633, 484] on span at bounding box center [520, 486] width 820 height 4
click at [715, 483] on video at bounding box center [520, 290] width 820 height 461
click at [717, 484] on span at bounding box center [520, 486] width 820 height 4
click at [694, 442] on video at bounding box center [520, 290] width 820 height 461
click at [130, 506] on icon at bounding box center [130, 505] width 10 height 12
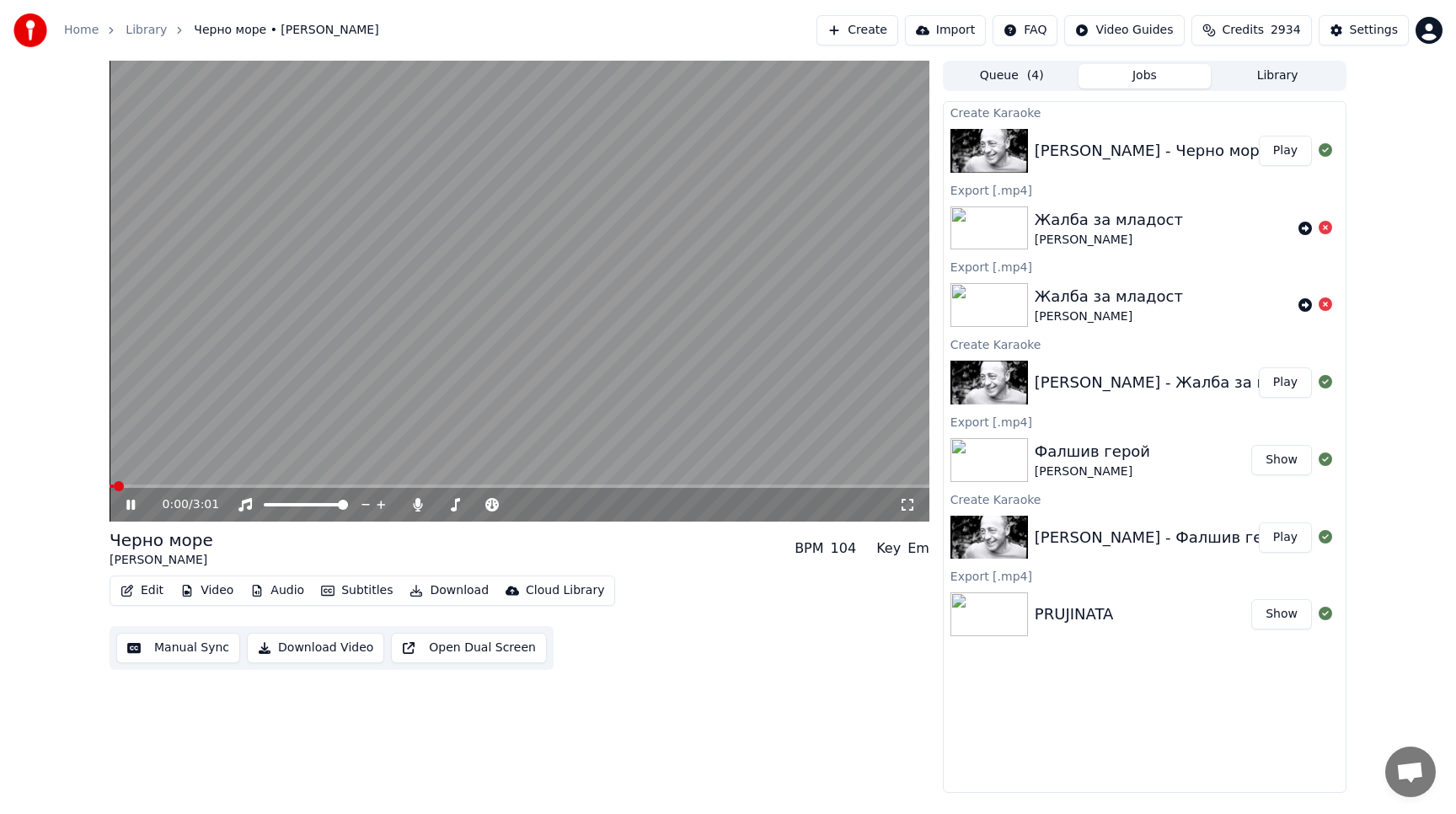
click at [130, 506] on icon at bounding box center [130, 505] width 8 height 10
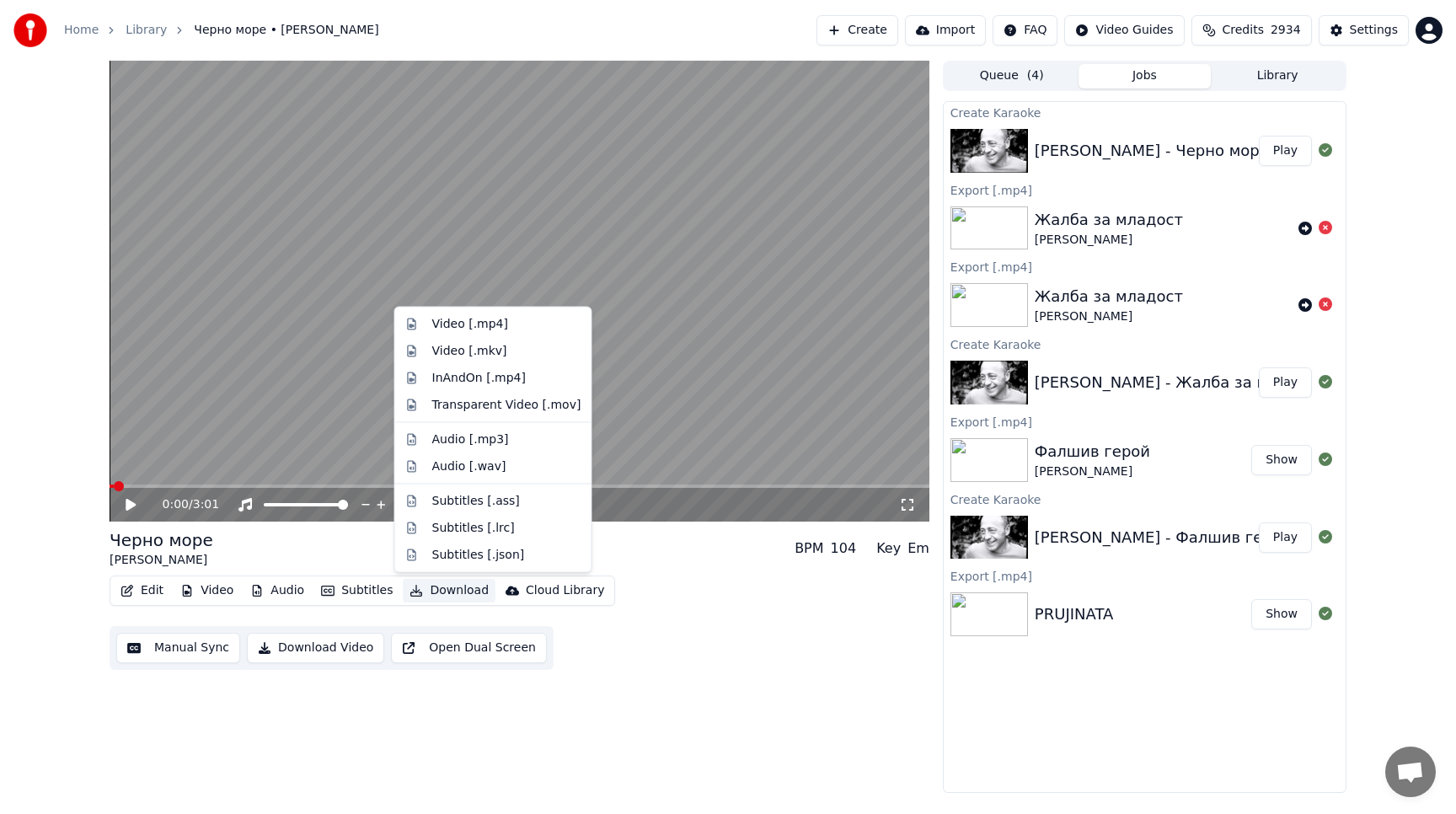
click at [435, 589] on button "Download" at bounding box center [448, 591] width 92 height 24
click at [476, 321] on div "Video [.mp4]" at bounding box center [469, 324] width 76 height 16
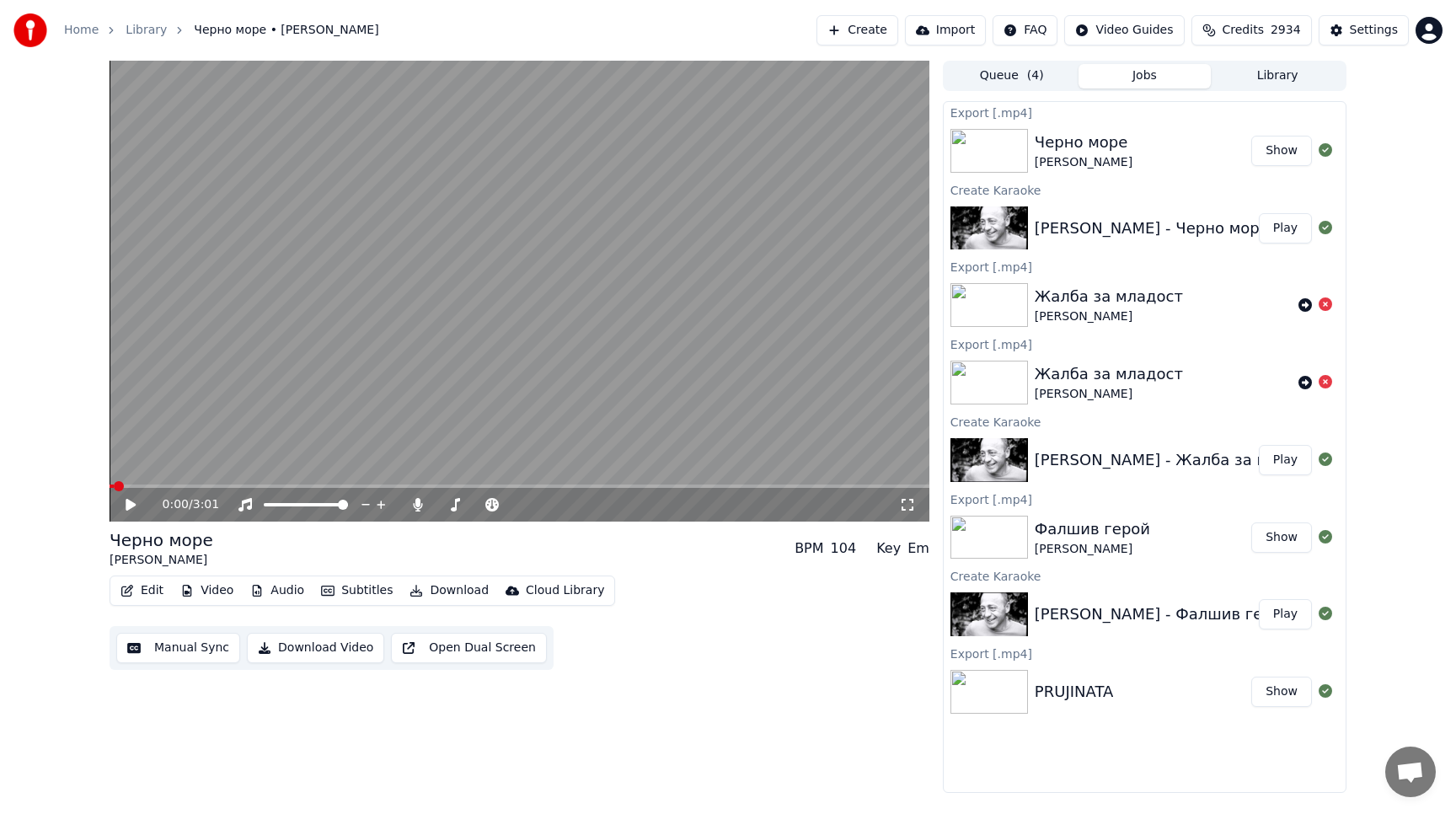
click at [864, 30] on button "Create" at bounding box center [857, 30] width 81 height 30
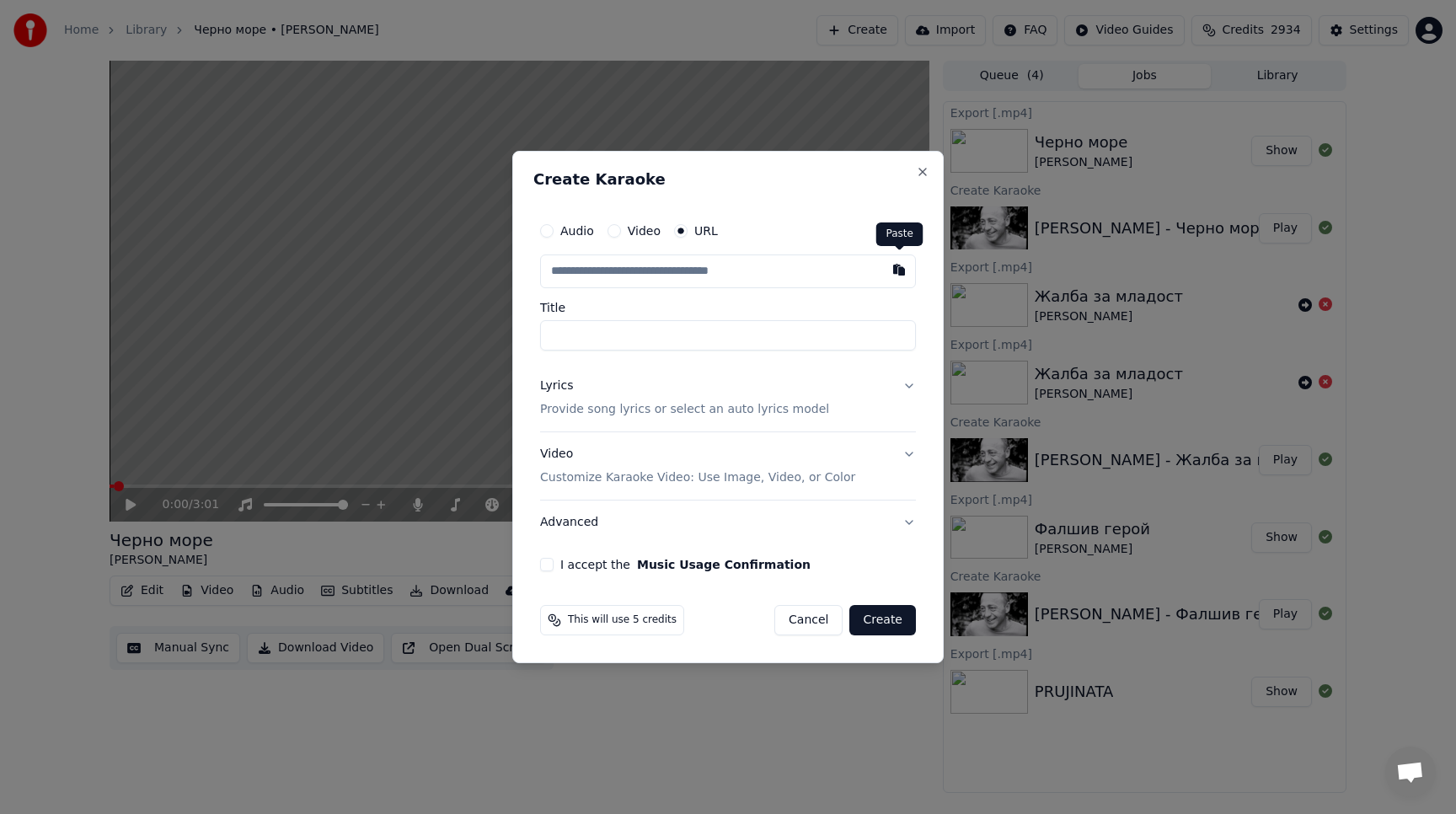
click at [895, 268] on button "button" at bounding box center [899, 269] width 34 height 30
type input "**********"
click at [906, 386] on button "Lyrics Provide song lyrics or select an auto lyrics model" at bounding box center [728, 398] width 376 height 68
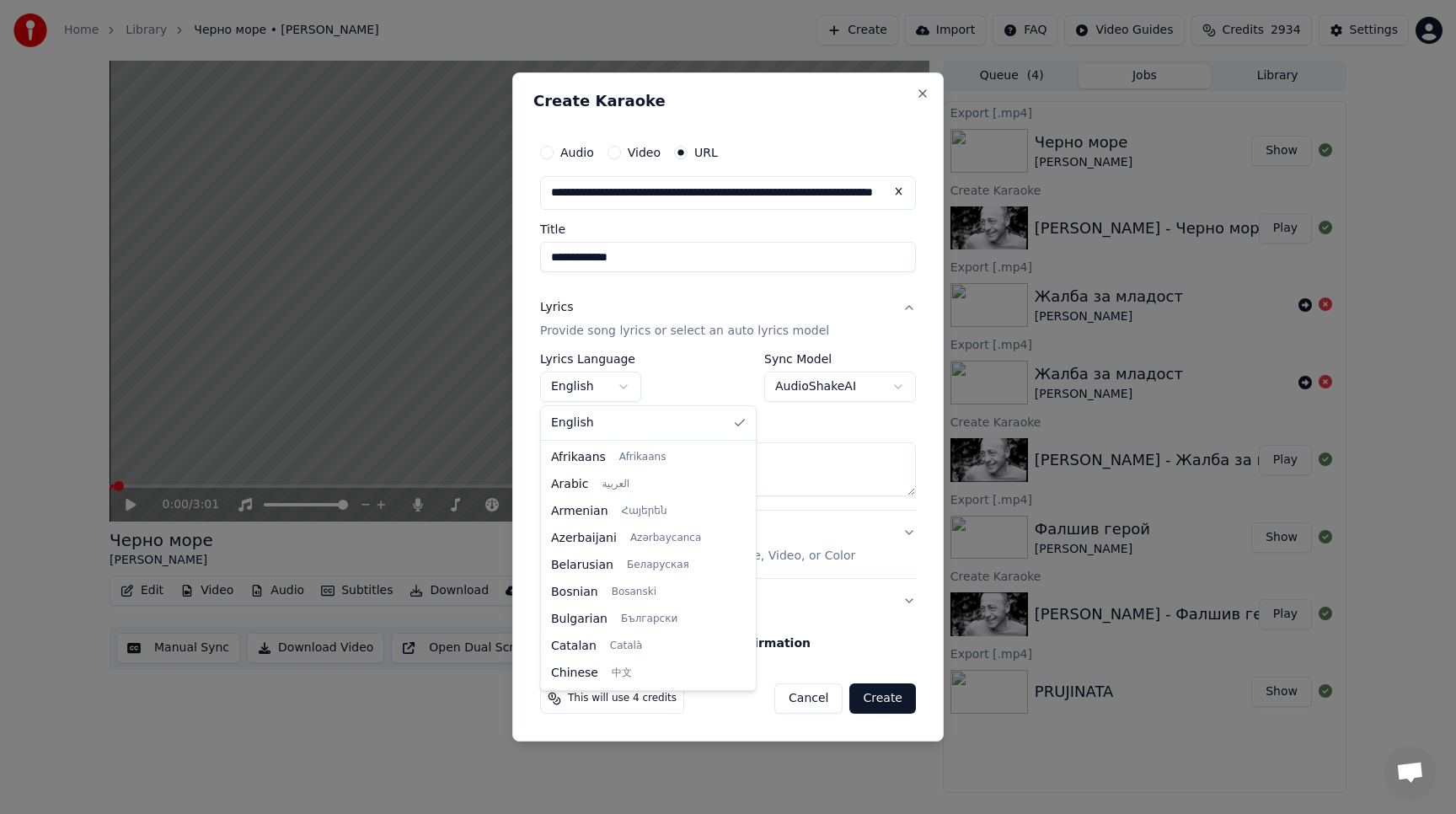
click at [621, 387] on body "**********" at bounding box center [728, 407] width 1456 height 814
select select "**"
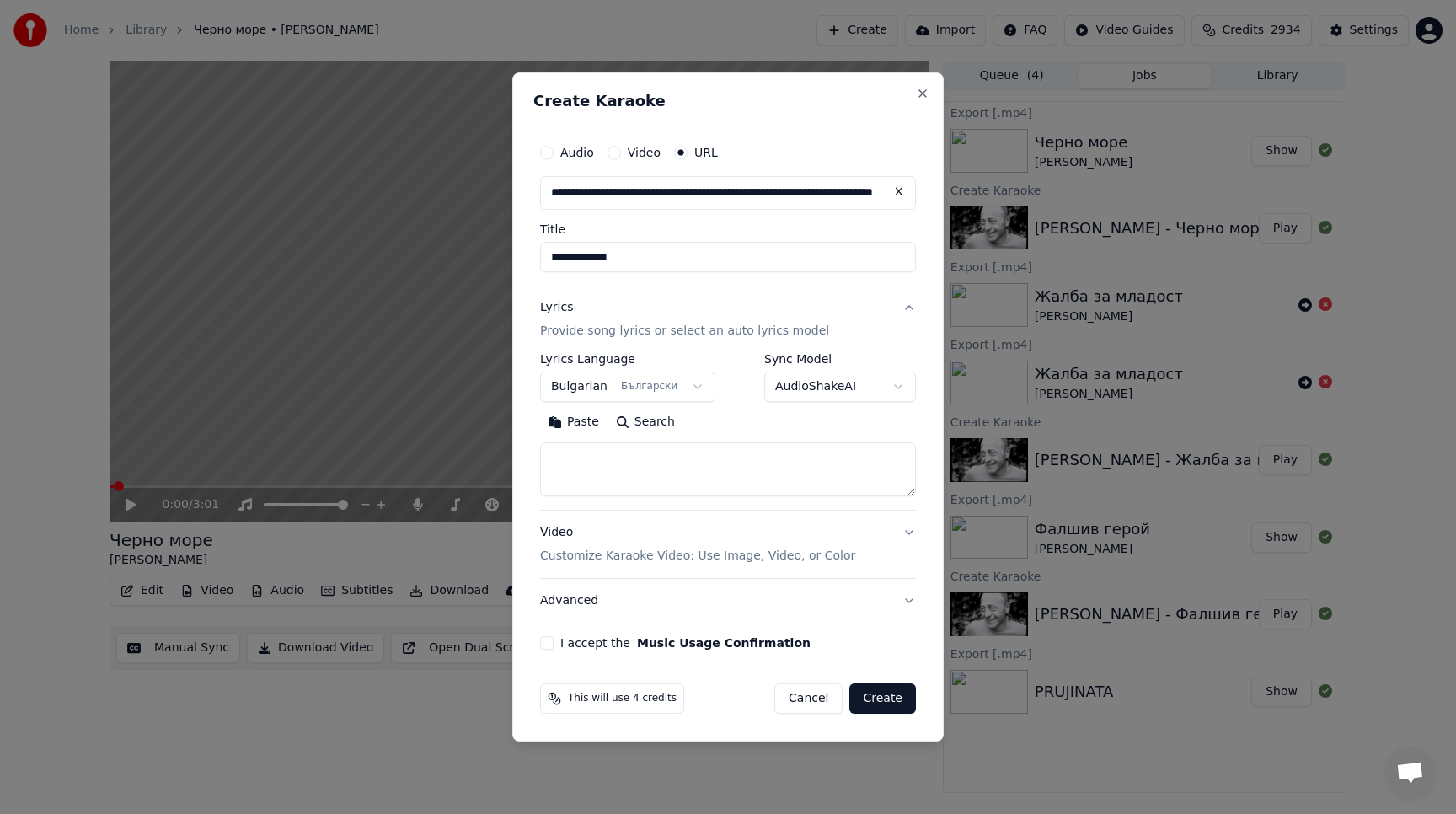
click at [575, 423] on button "Paste" at bounding box center [574, 421] width 68 height 27
type textarea "**********"
click at [905, 528] on button "Video Customize Karaoke Video: Use Image, Video, or Color" at bounding box center [728, 545] width 376 height 68
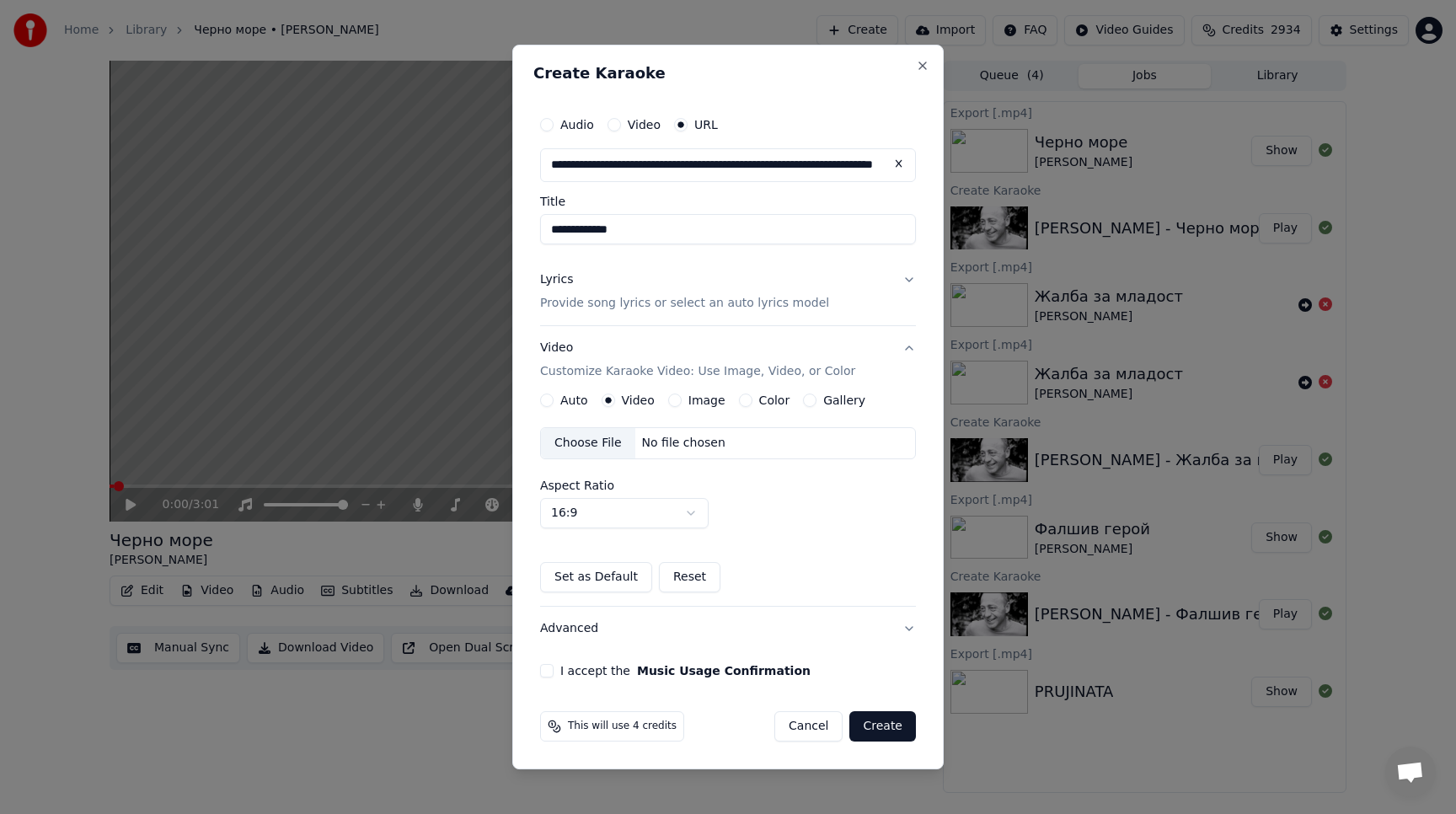
click at [803, 401] on button "Gallery" at bounding box center [809, 400] width 14 height 14
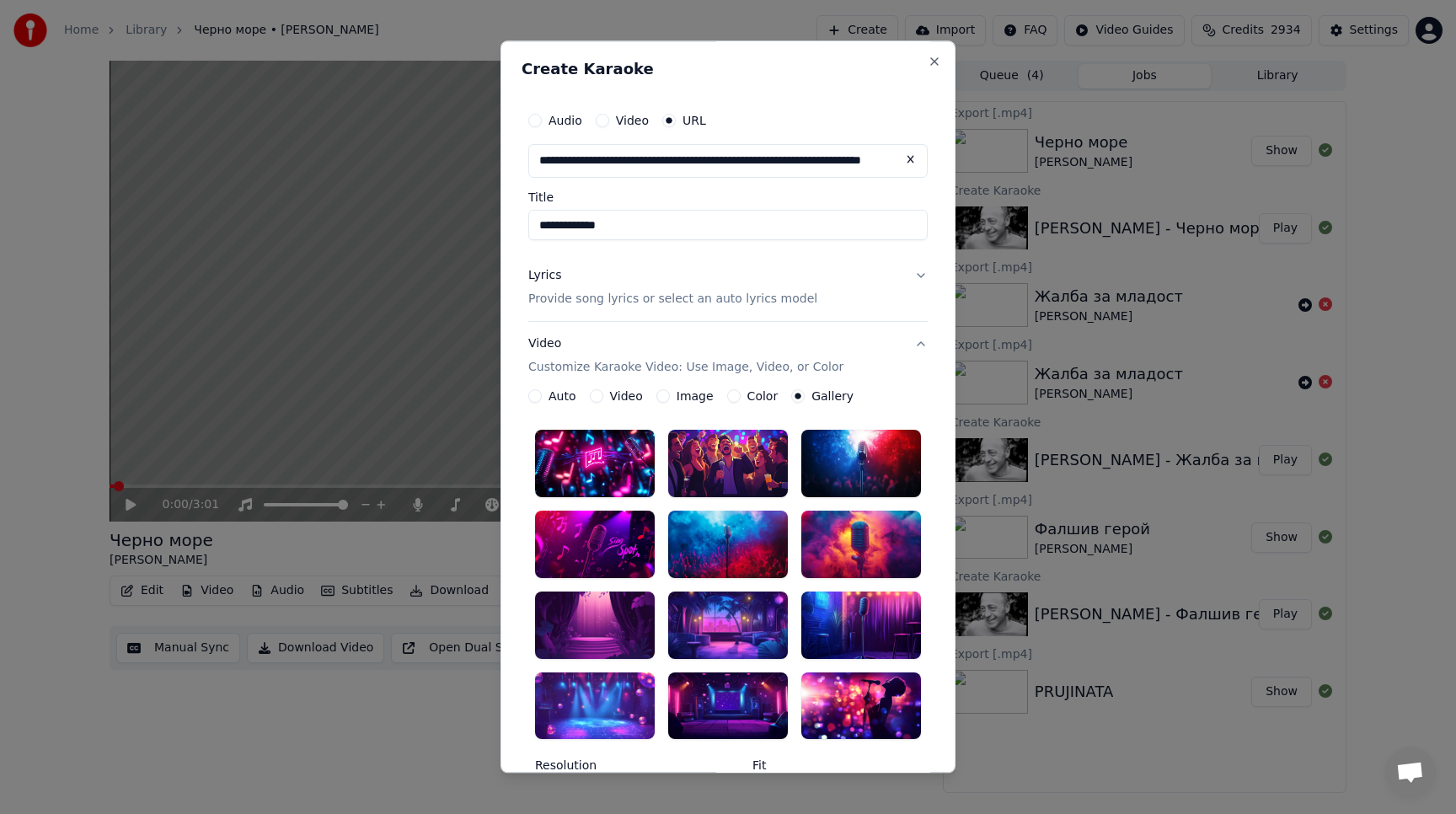
click at [537, 396] on button "Auto" at bounding box center [534, 396] width 14 height 14
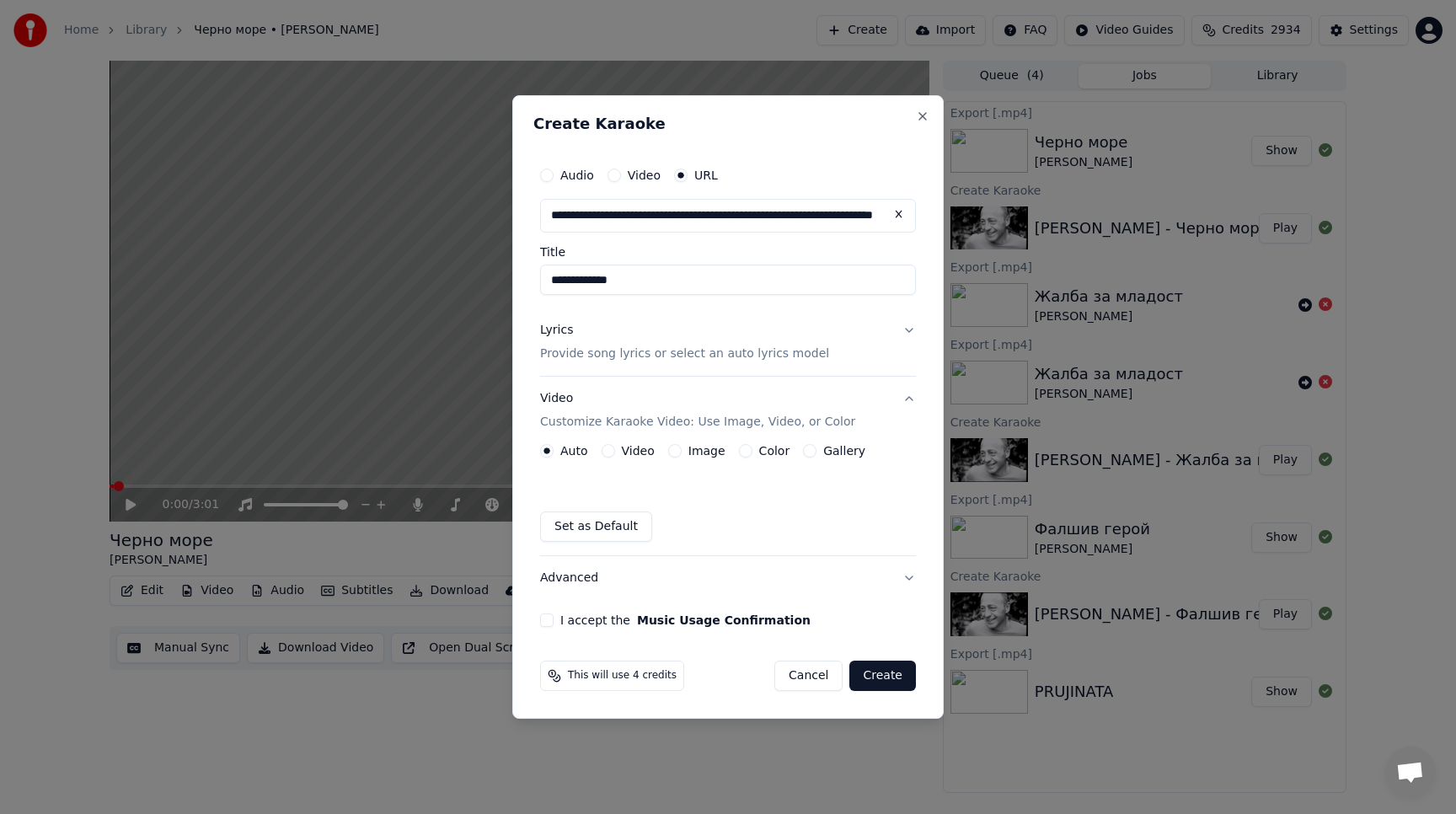
click at [803, 452] on button "Gallery" at bounding box center [809, 450] width 14 height 14
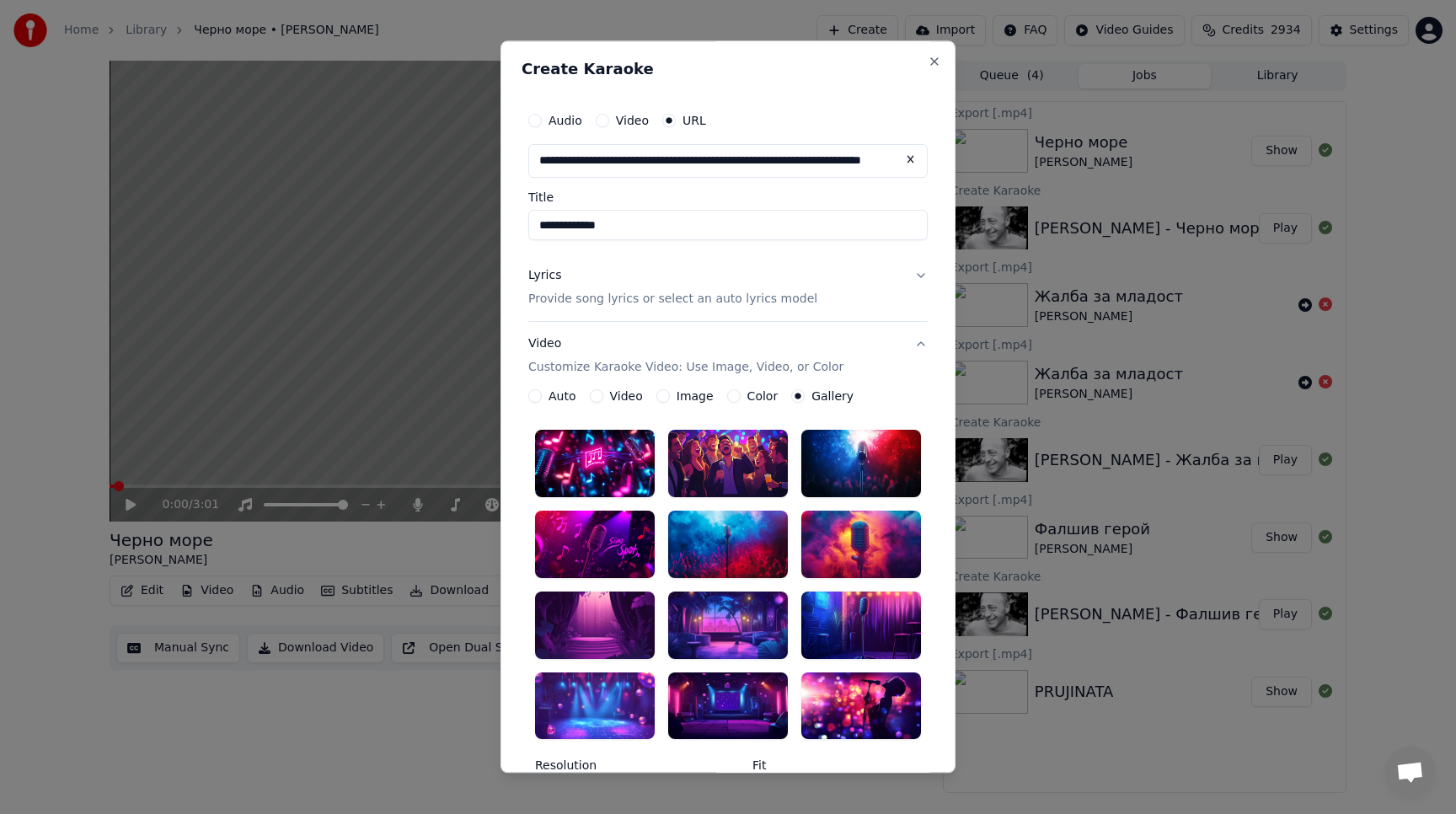
click at [605, 470] on div at bounding box center [594, 463] width 120 height 68
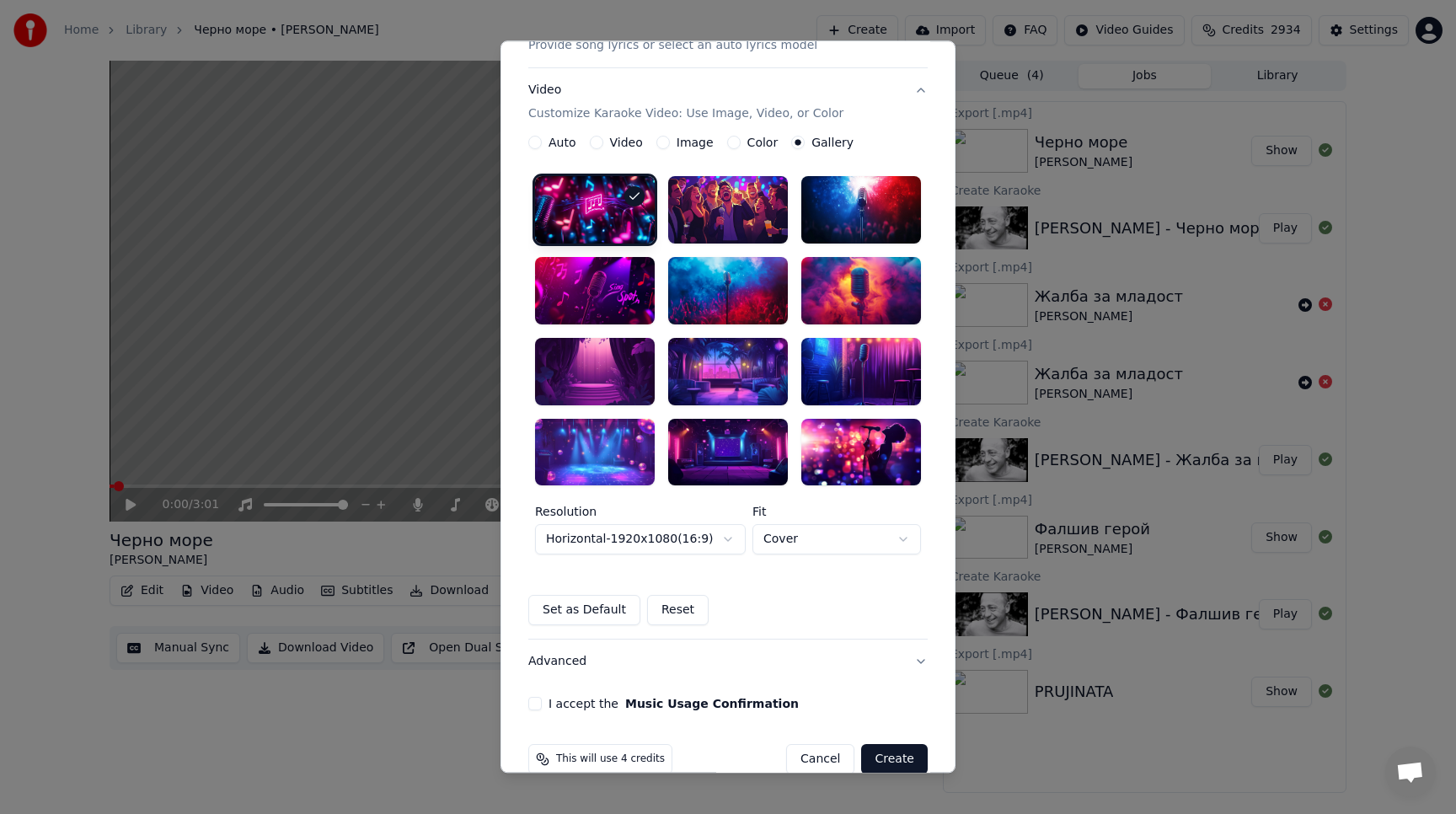
scroll to position [283, 0]
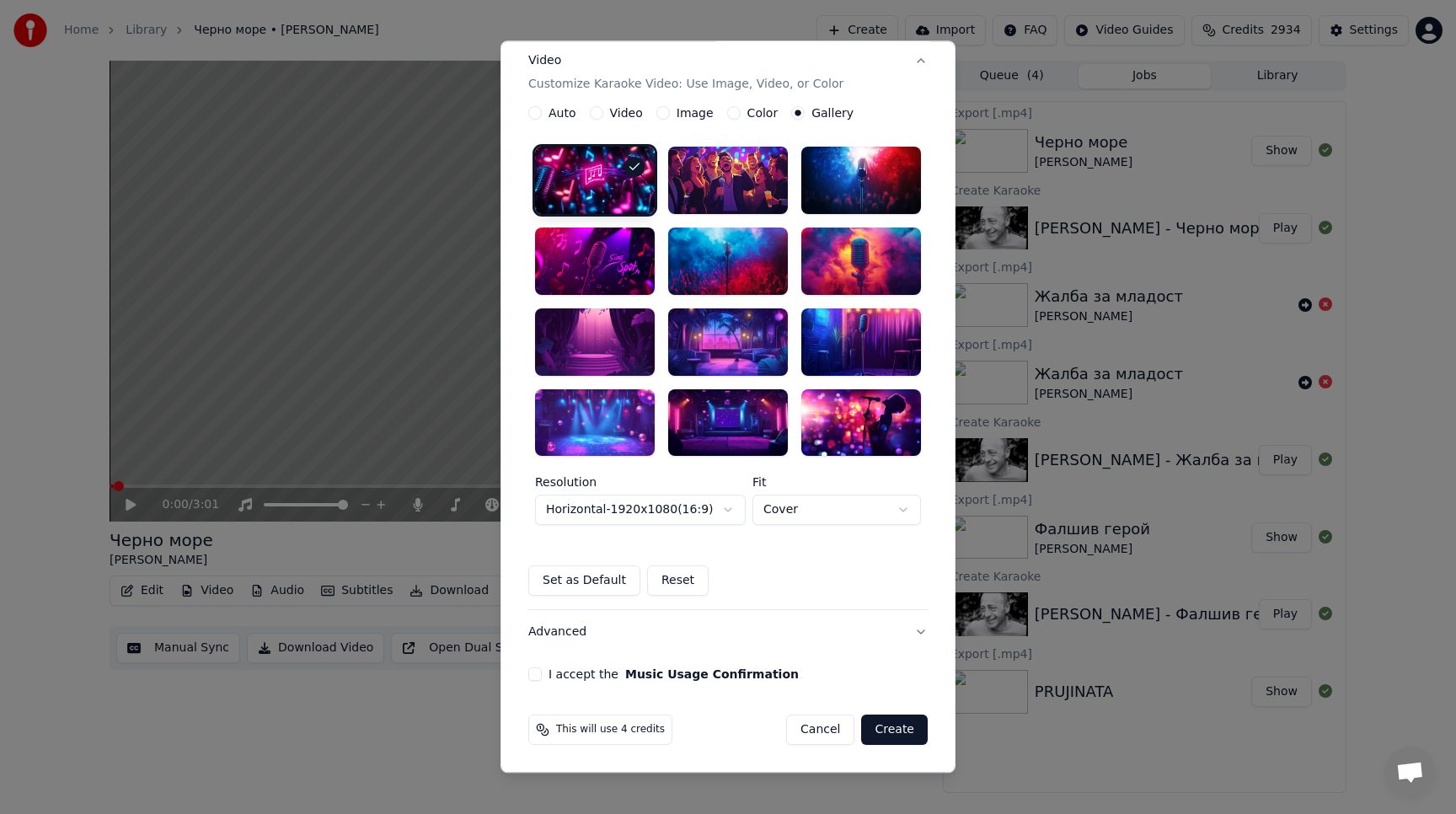
click at [537, 678] on button "I accept the Music Usage Confirmation" at bounding box center [534, 675] width 14 height 14
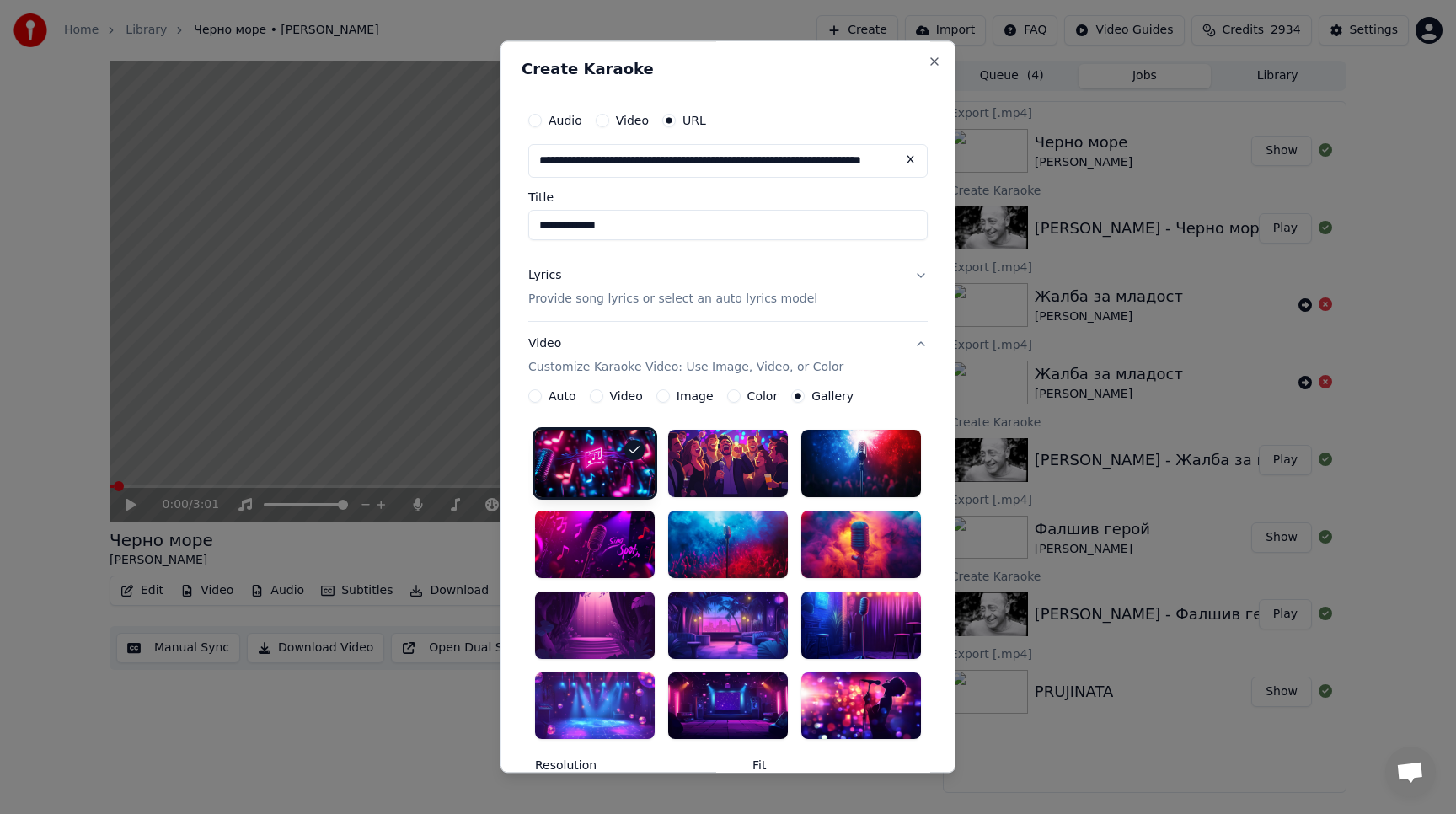
click at [557, 114] on label "Audio" at bounding box center [565, 120] width 34 height 12
click at [542, 114] on button "Audio" at bounding box center [534, 120] width 14 height 14
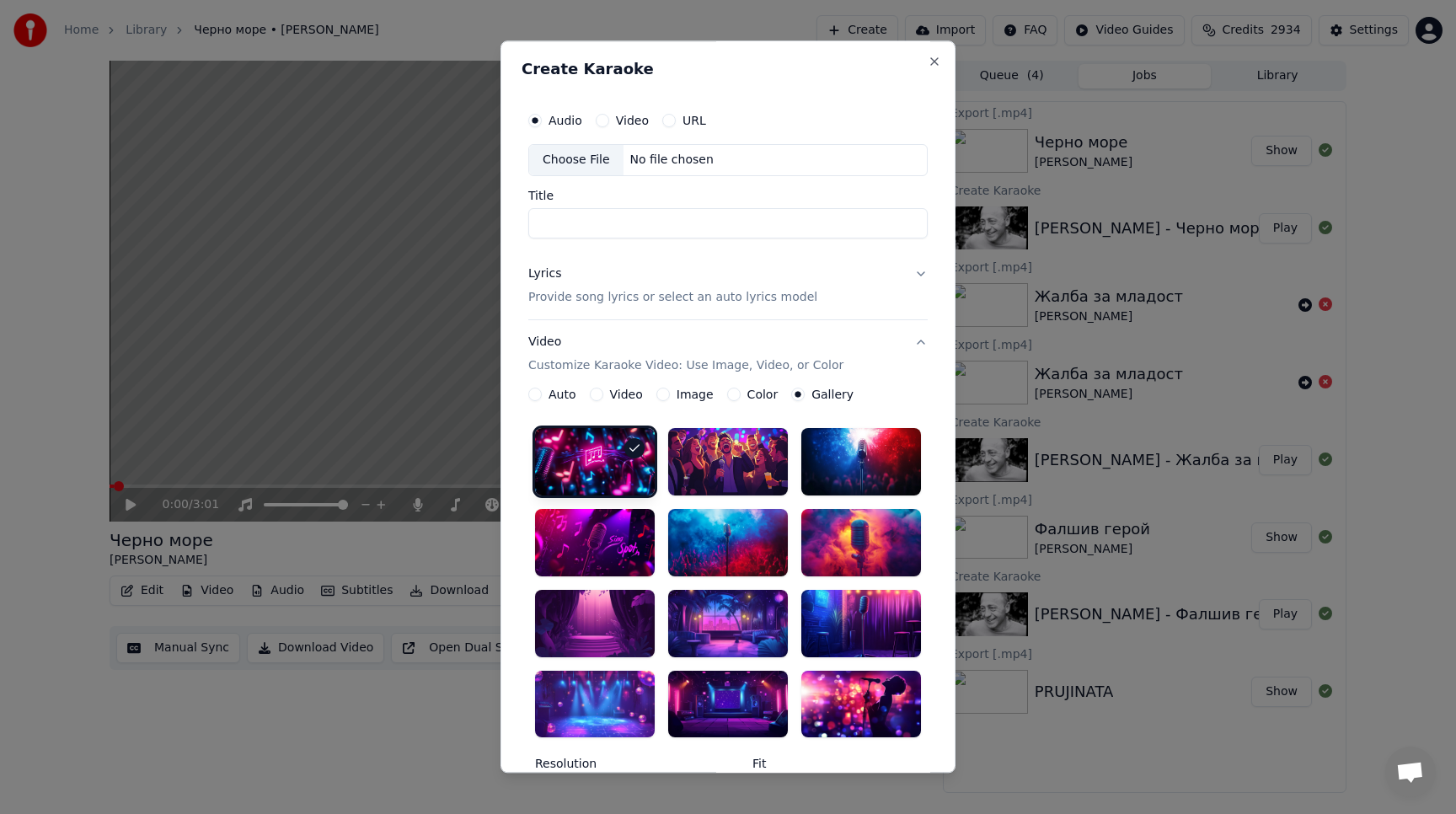
click at [599, 163] on div "Choose File" at bounding box center [576, 159] width 94 height 30
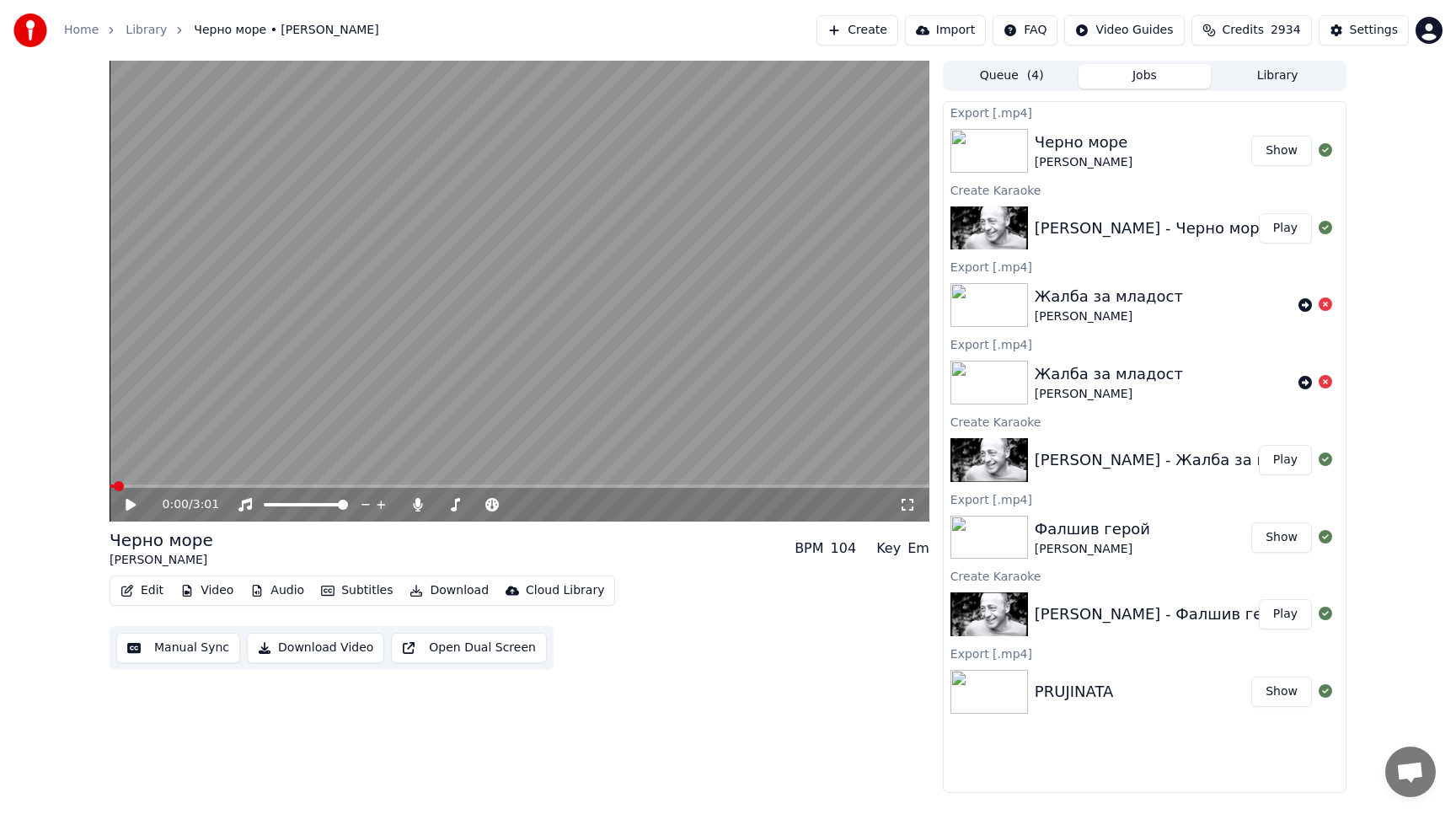
click at [852, 14] on div "Home Library [GEOGRAPHIC_DATA] • [PERSON_NAME] Create Import FAQ Video Guides C…" at bounding box center [728, 30] width 1456 height 60
click at [847, 22] on button "Create" at bounding box center [857, 30] width 81 height 30
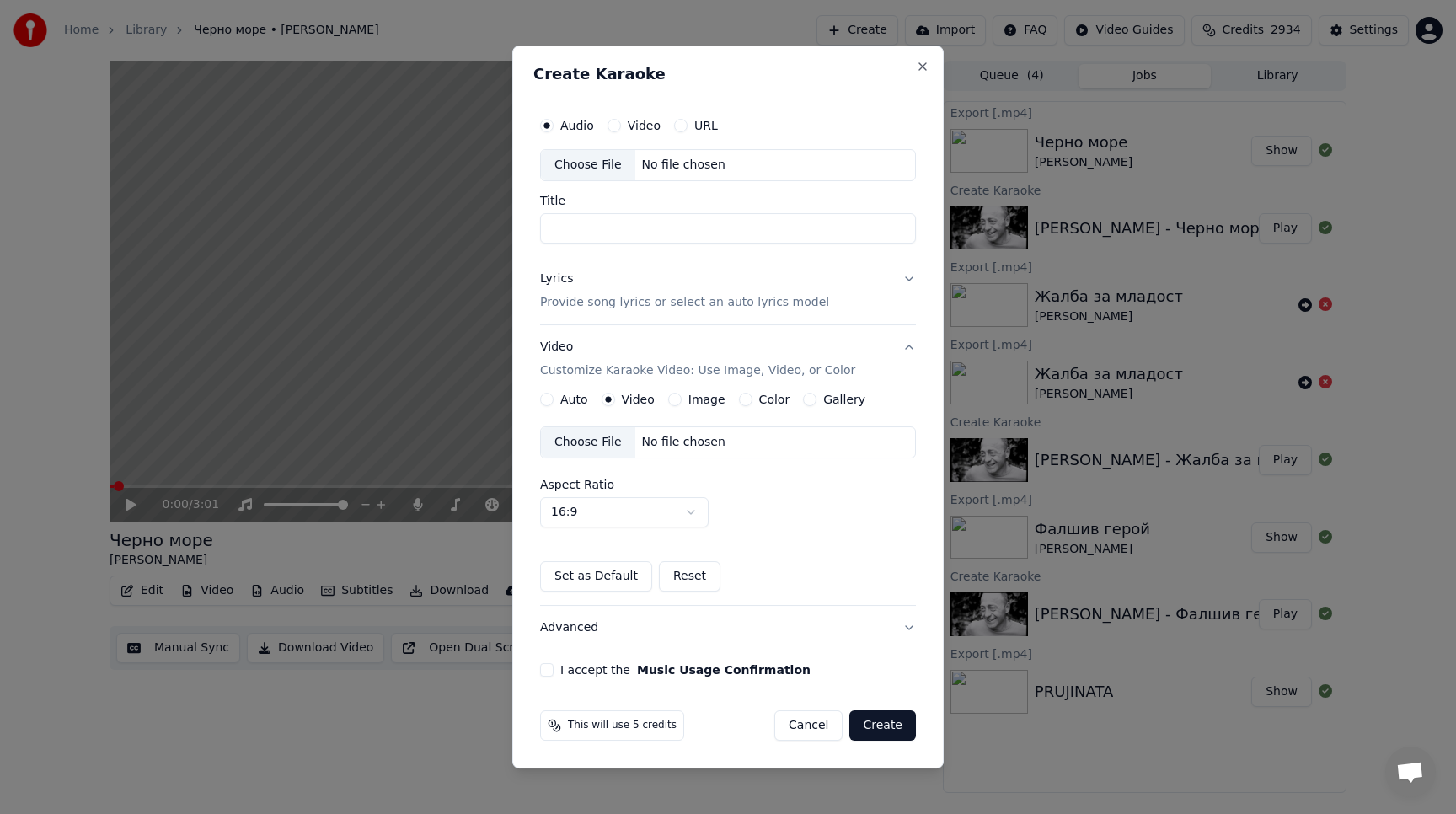
click at [682, 124] on button "URL" at bounding box center [680, 125] width 14 height 14
click at [901, 169] on button "button" at bounding box center [899, 163] width 34 height 30
type input "**********"
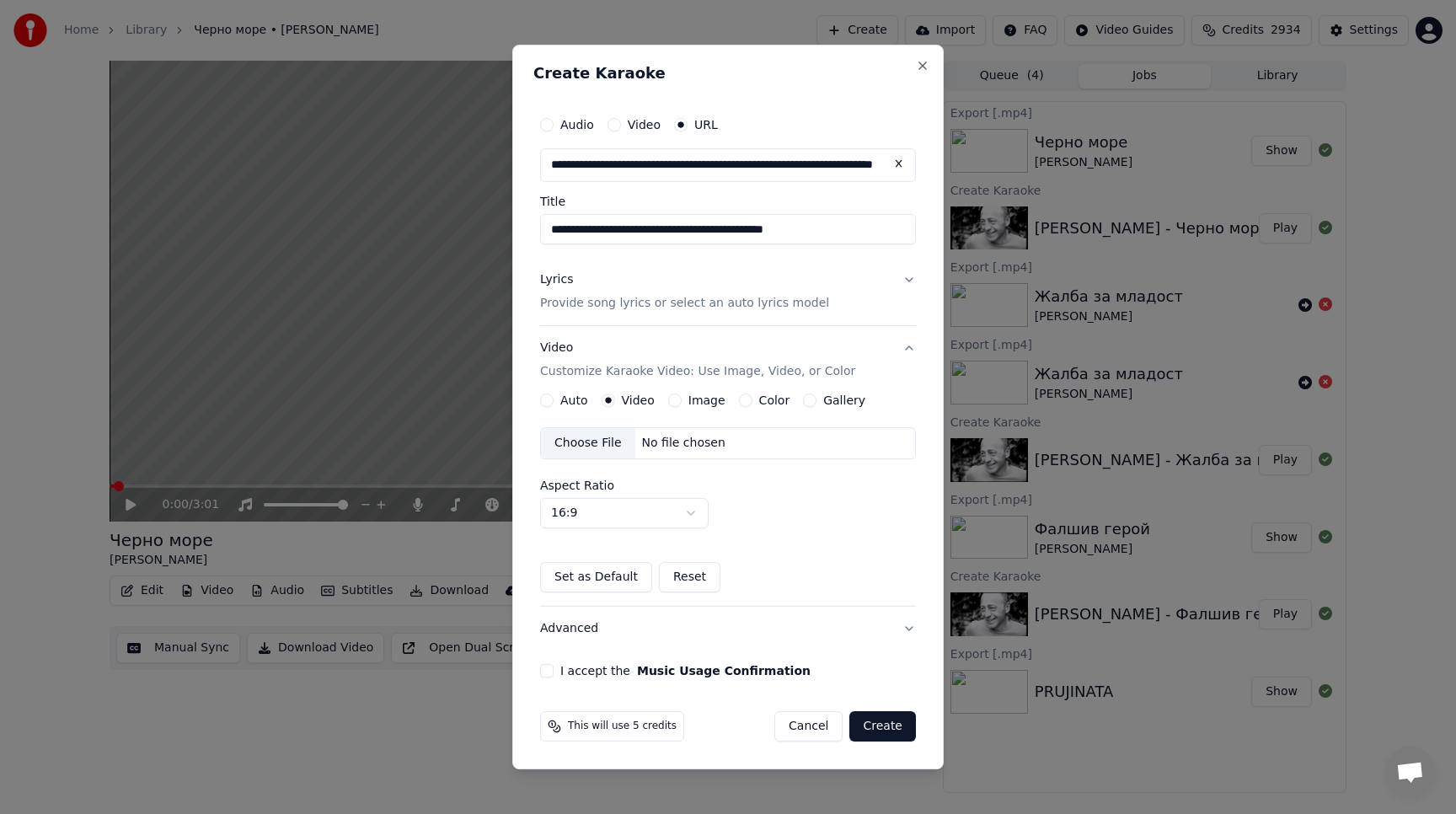
type input "**********"
click at [907, 281] on button "Lyrics Provide song lyrics or select an auto lyrics model" at bounding box center [728, 292] width 376 height 68
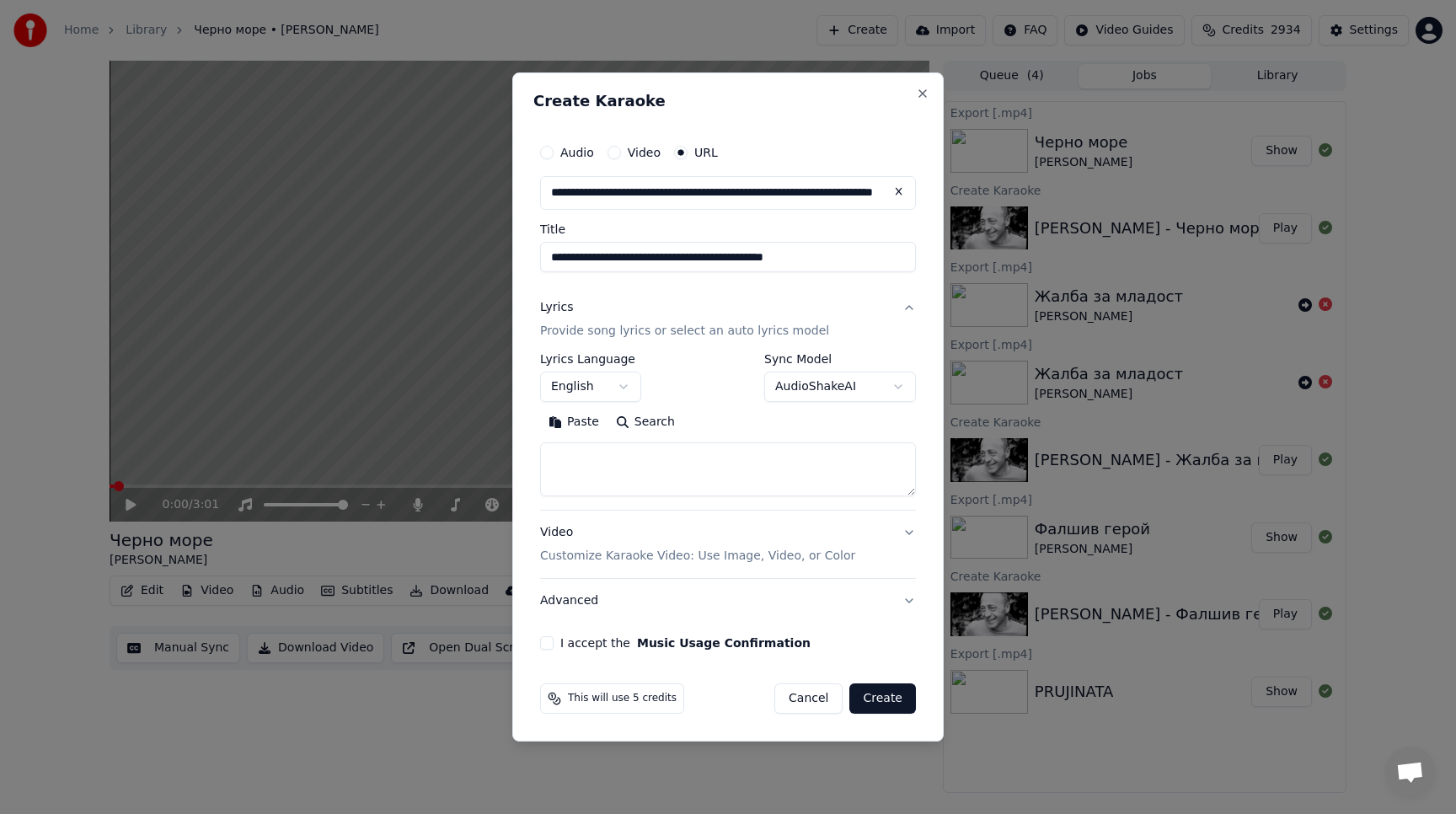
click at [623, 385] on body "**********" at bounding box center [728, 407] width 1456 height 814
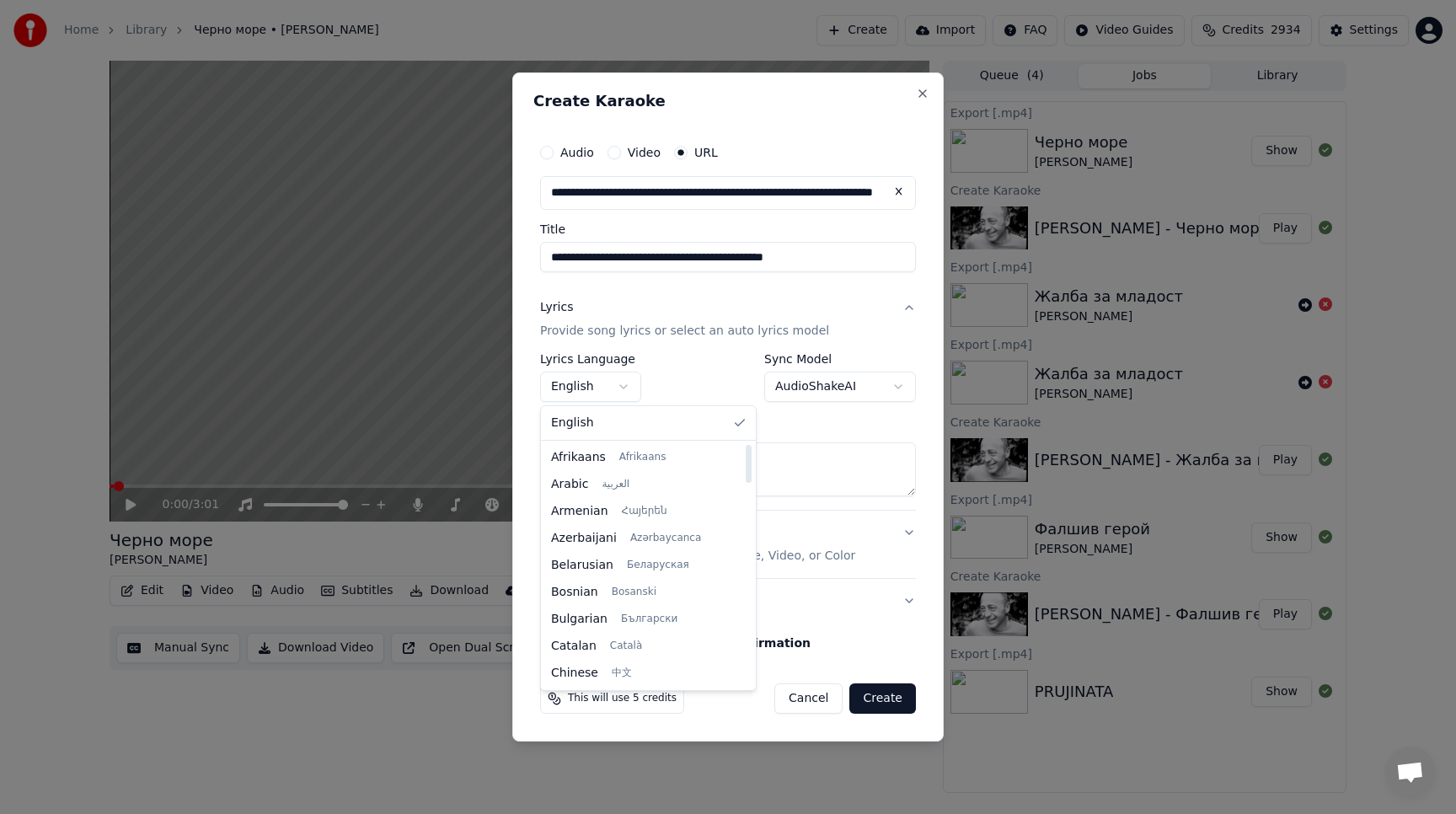
select select "**"
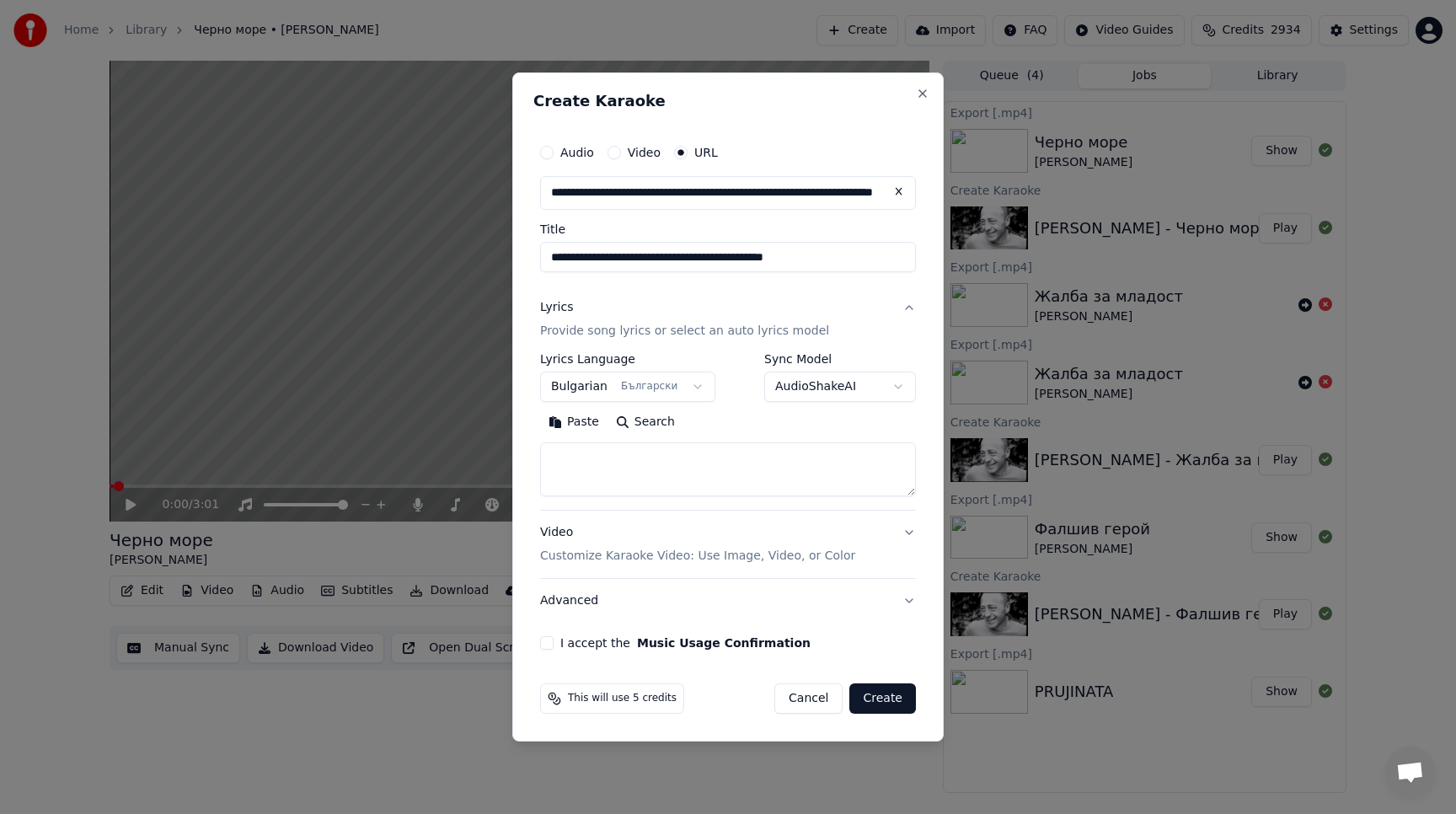
click at [580, 425] on button "Paste" at bounding box center [574, 421] width 68 height 27
type textarea "**********"
click at [908, 534] on button "Video Customize Karaoke Video: Use Image, Video, or Color" at bounding box center [728, 545] width 376 height 68
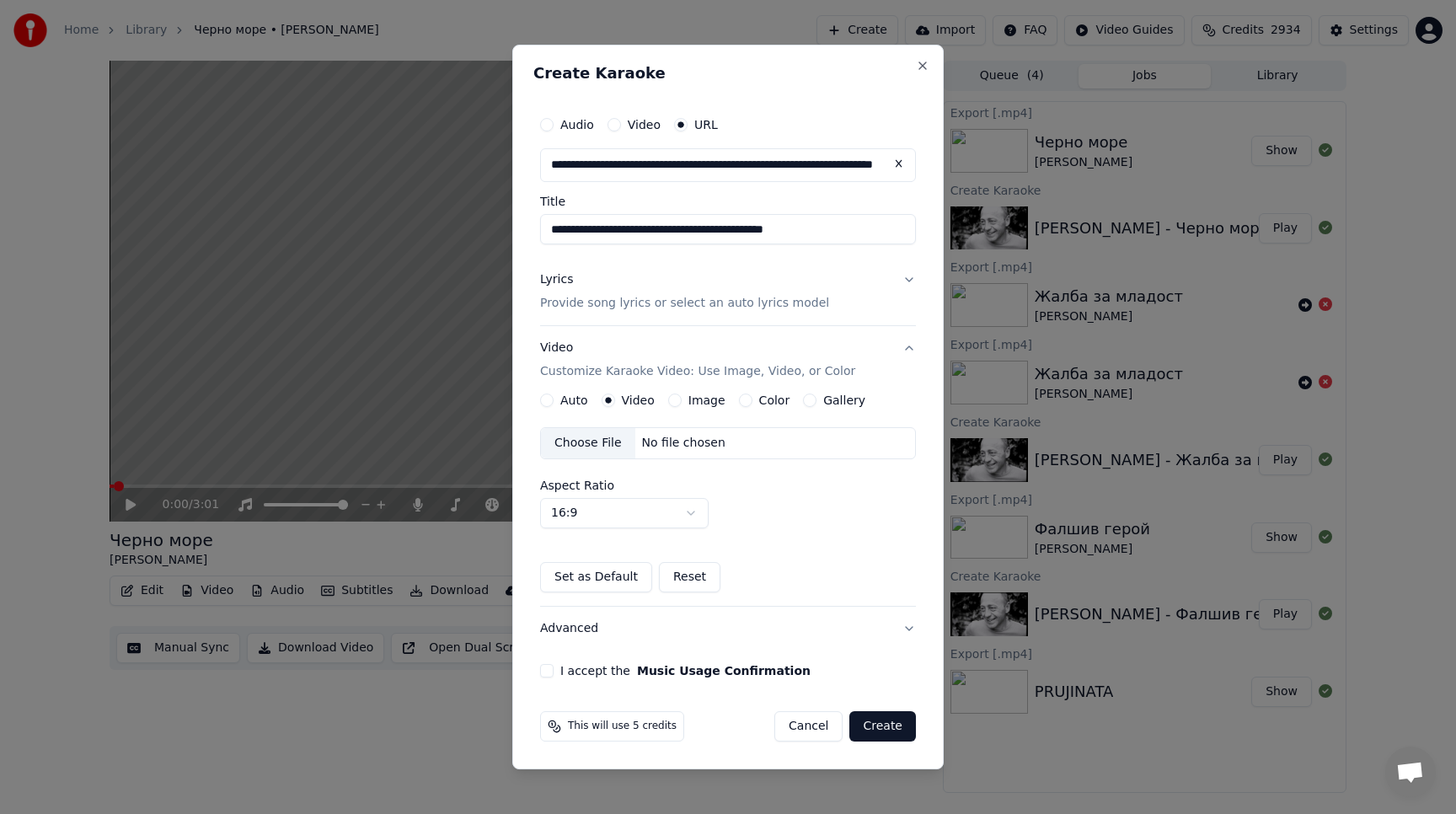
click at [803, 403] on button "Gallery" at bounding box center [809, 400] width 14 height 14
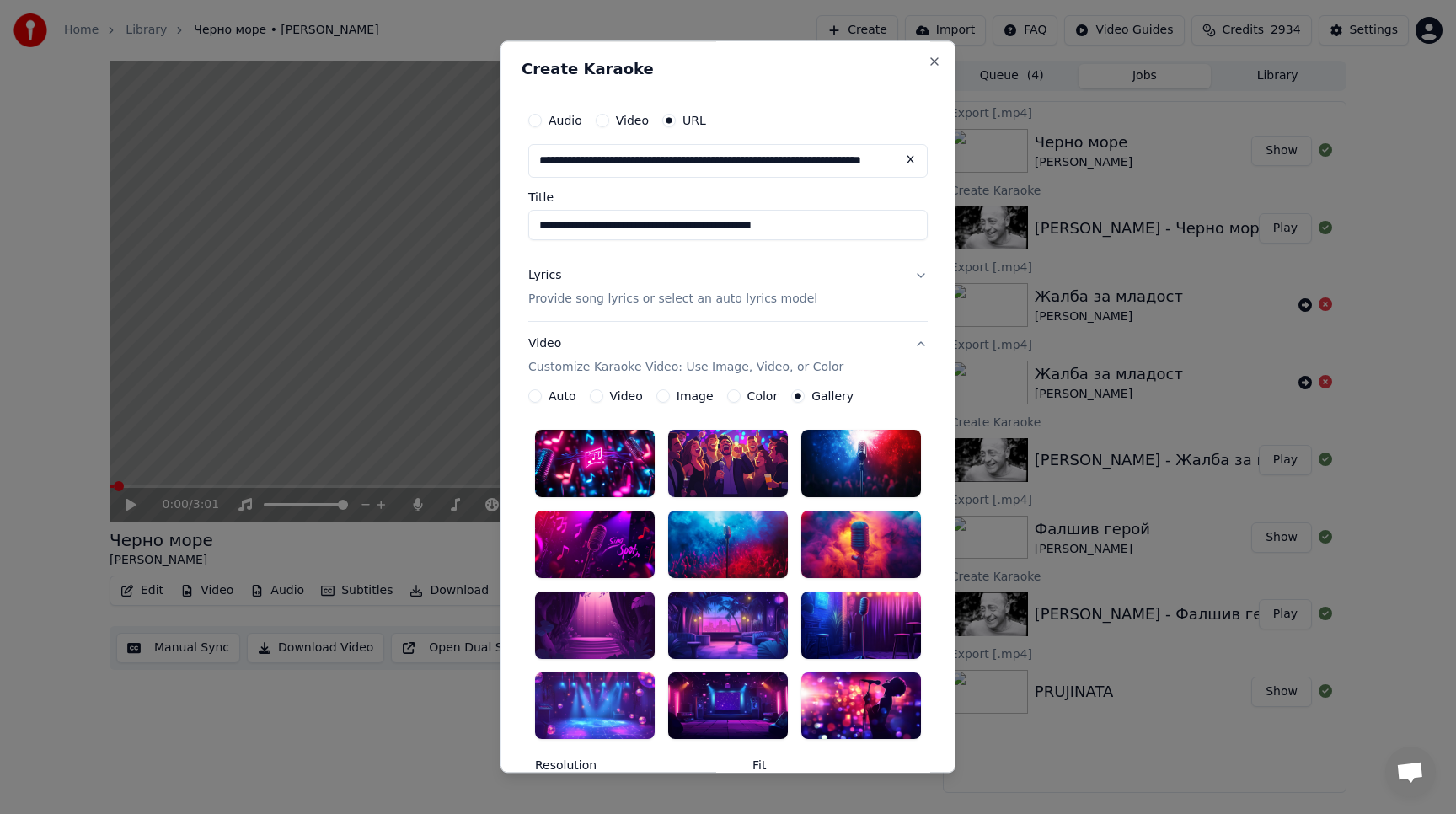
click at [617, 486] on div at bounding box center [594, 463] width 120 height 68
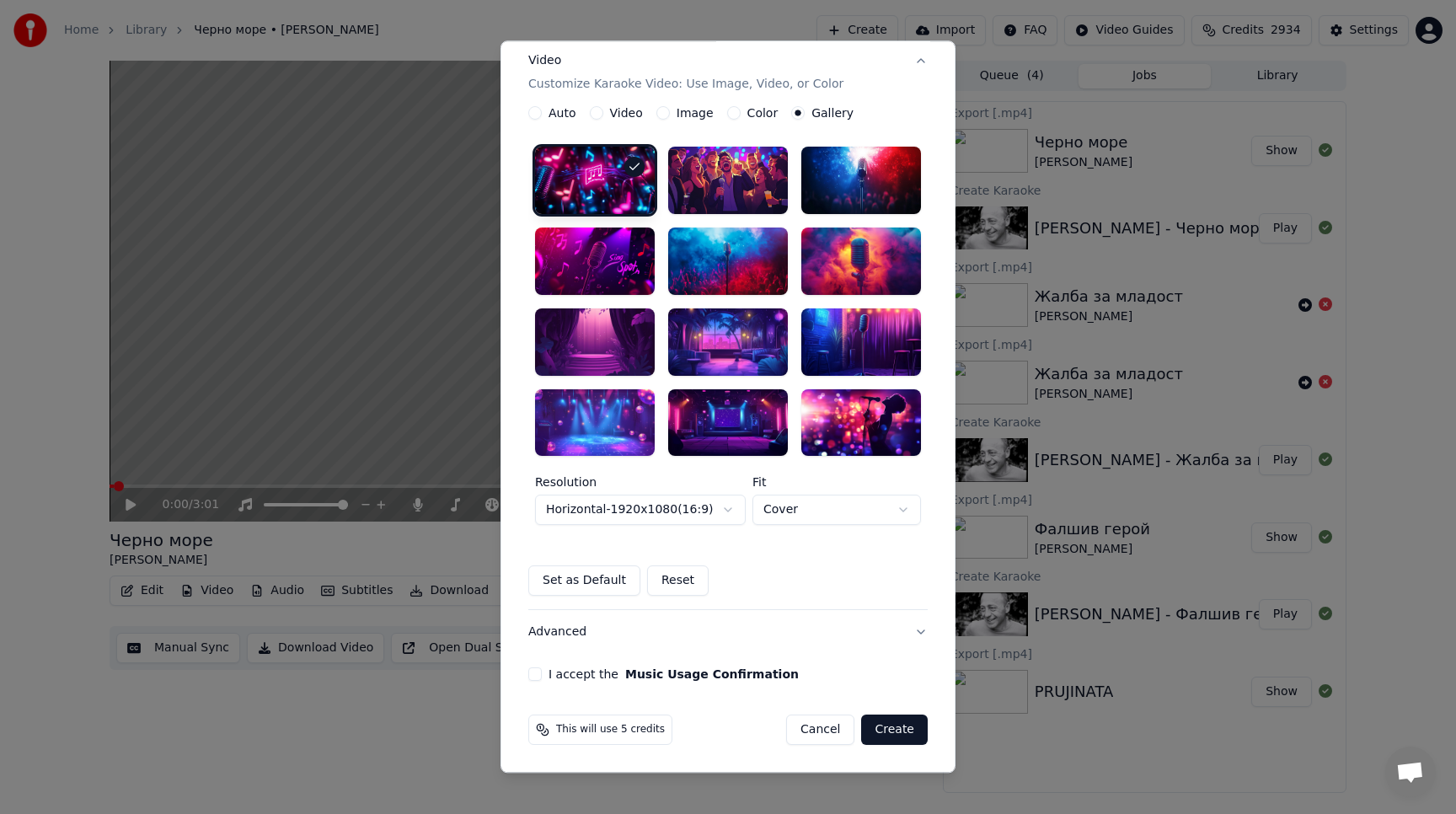
click at [584, 676] on label "I accept the Music Usage Confirmation" at bounding box center [673, 675] width 250 height 12
click at [542, 676] on button "I accept the Music Usage Confirmation" at bounding box center [534, 675] width 14 height 14
click at [899, 733] on button "Create" at bounding box center [894, 730] width 67 height 30
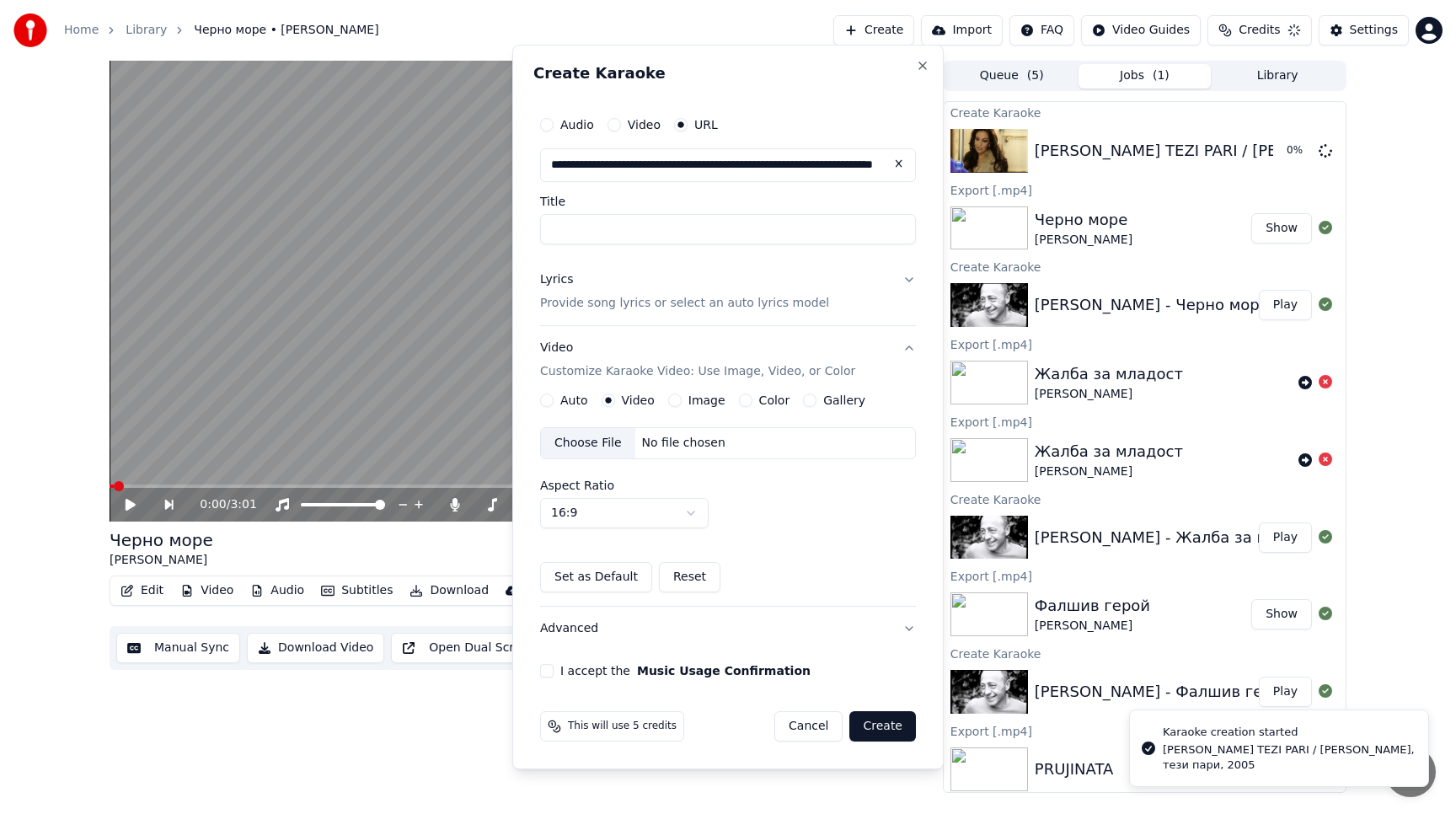
scroll to position [0, 0]
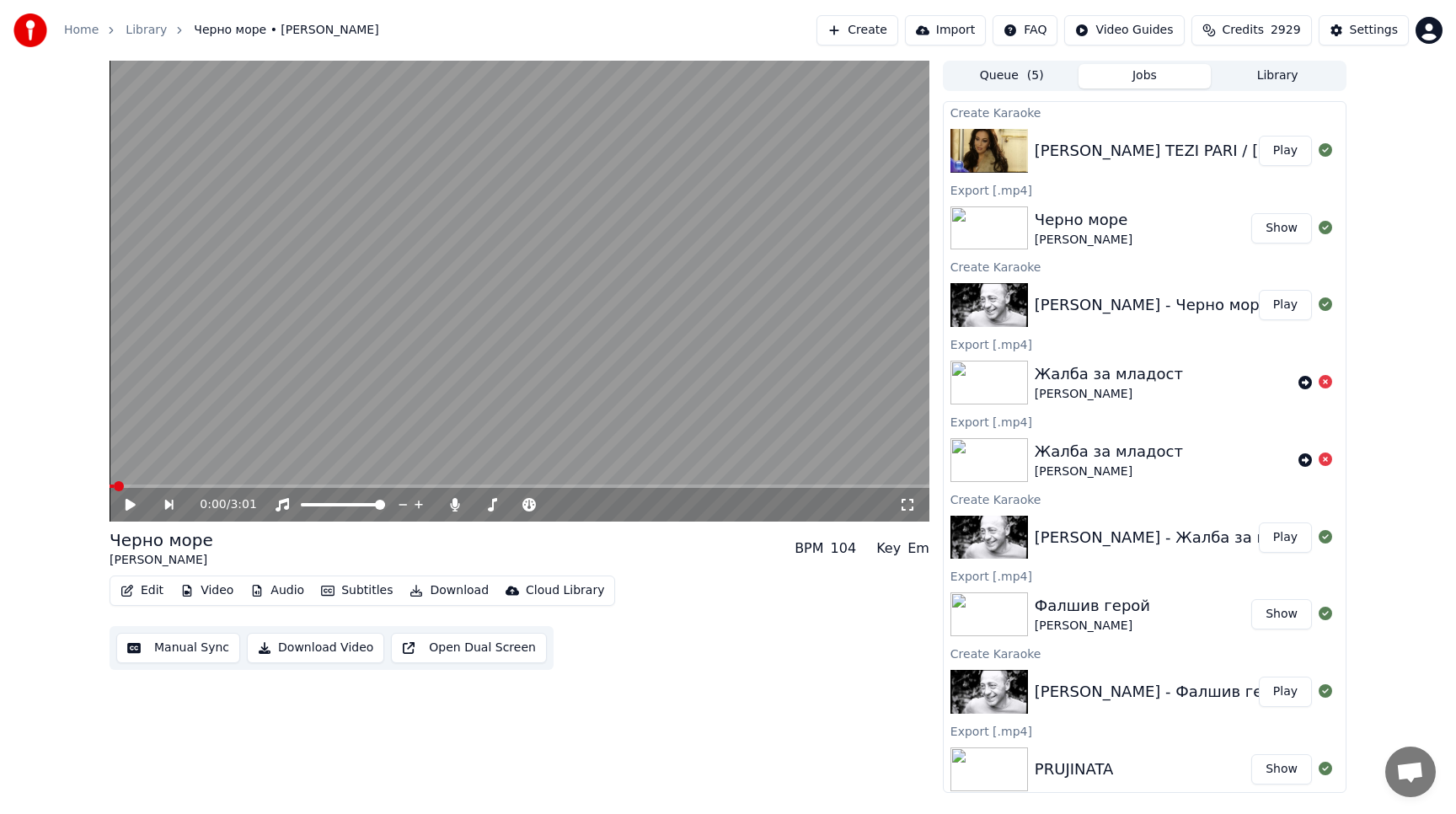
click at [128, 507] on icon at bounding box center [130, 505] width 10 height 12
click at [1274, 156] on button "Play" at bounding box center [1285, 150] width 53 height 30
click at [458, 505] on span at bounding box center [448, 505] width 22 height 4
click at [212, 484] on span at bounding box center [520, 486] width 820 height 4
click at [521, 505] on span at bounding box center [515, 505] width 10 height 10
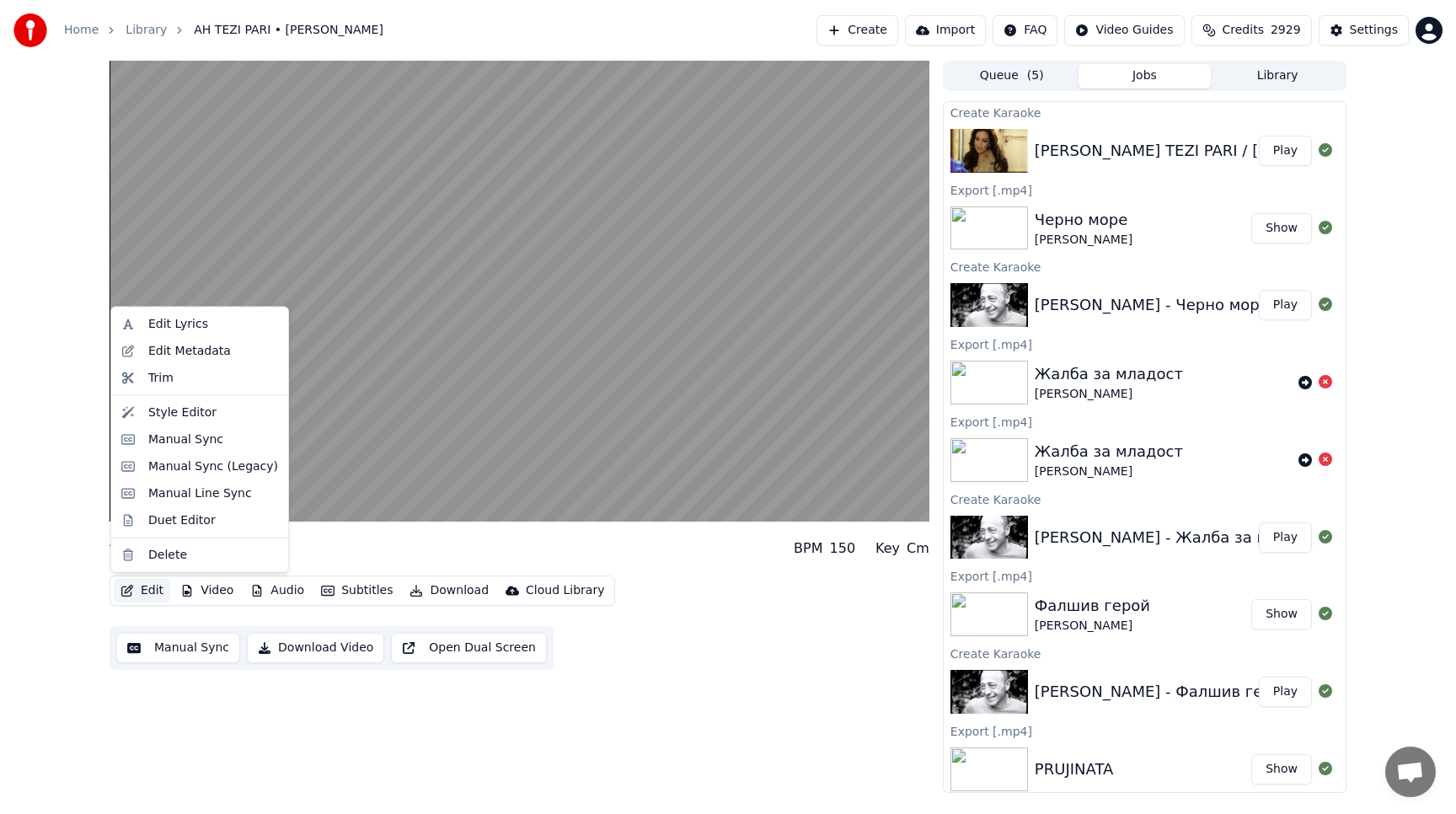
click at [137, 588] on button "Edit" at bounding box center [142, 591] width 57 height 24
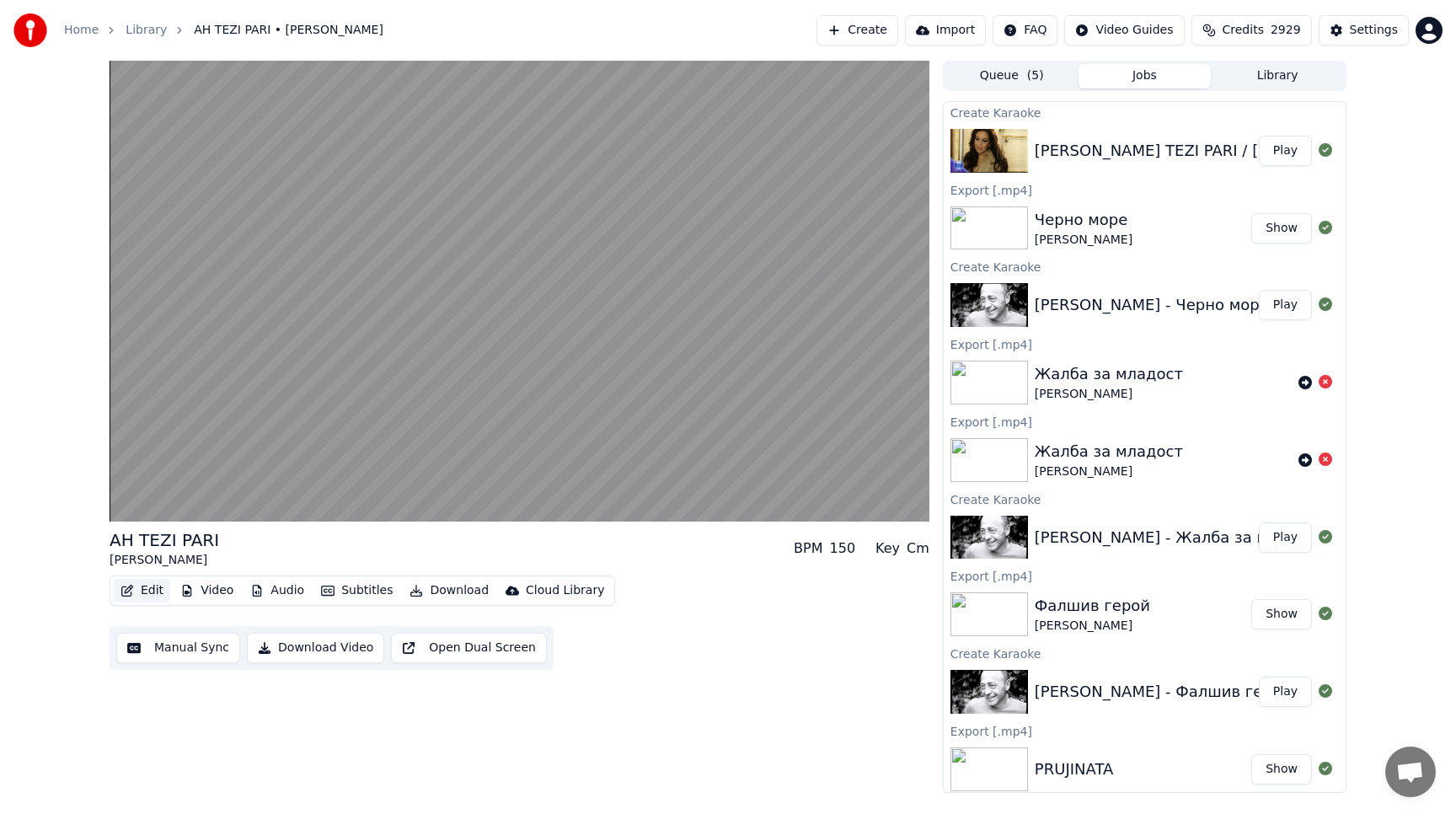
click at [137, 585] on button "Edit" at bounding box center [142, 591] width 57 height 24
click at [191, 643] on button "Manual Sync" at bounding box center [178, 647] width 124 height 30
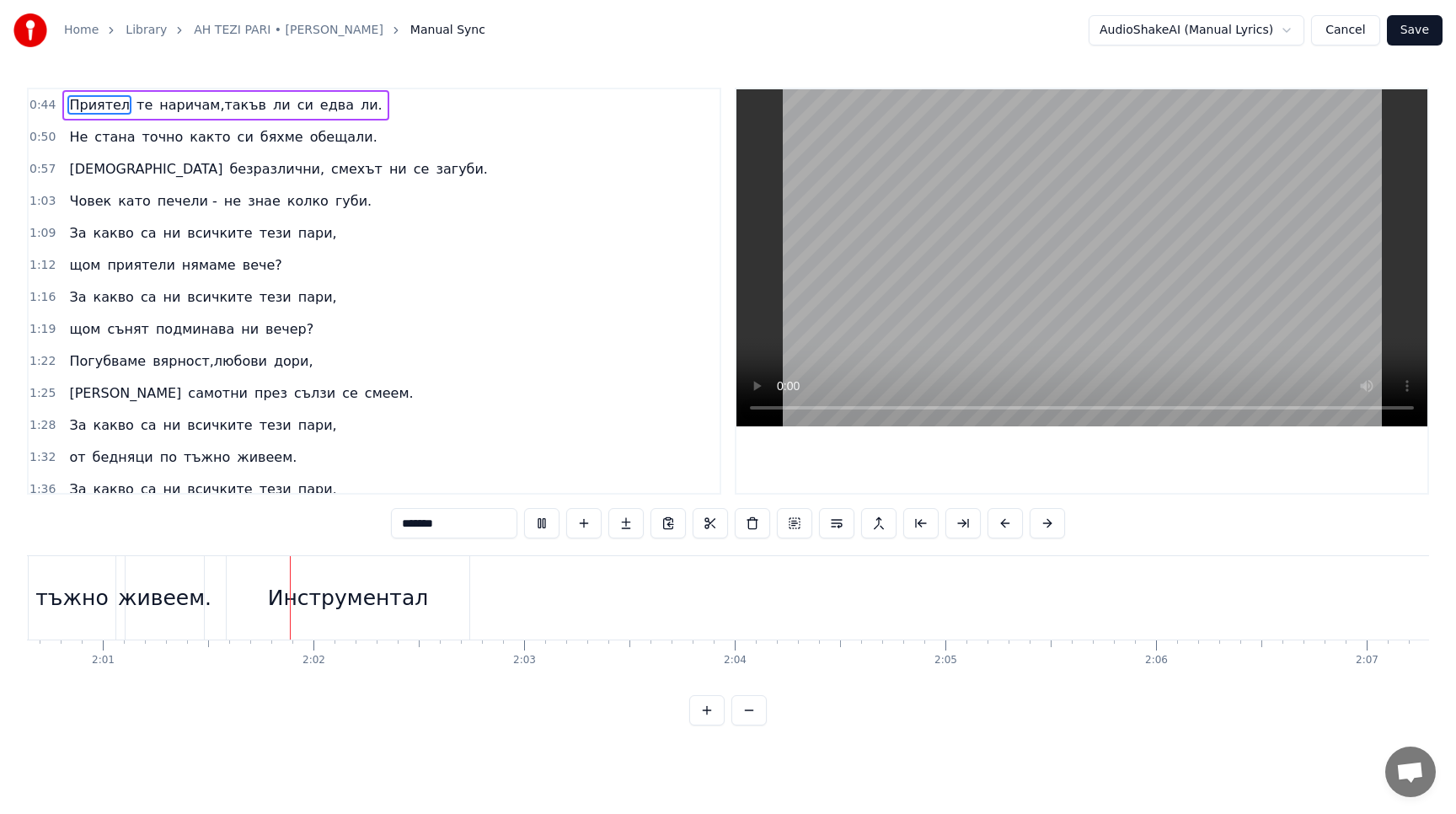
scroll to position [0, 25434]
click at [541, 531] on button at bounding box center [542, 523] width 36 height 30
click at [296, 619] on div "Инструментал" at bounding box center [318, 597] width 243 height 83
type input "**********"
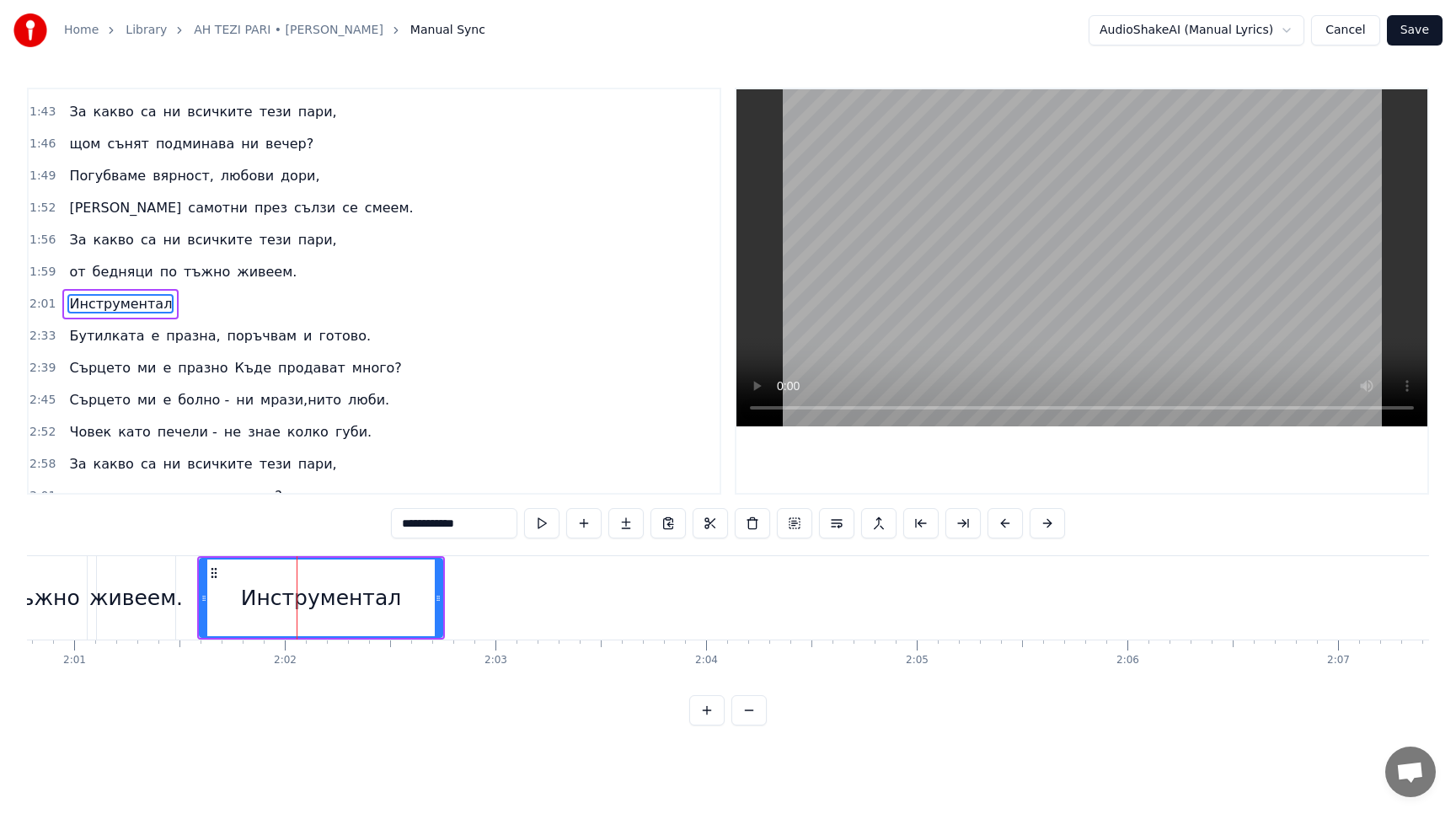
scroll to position [454, 0]
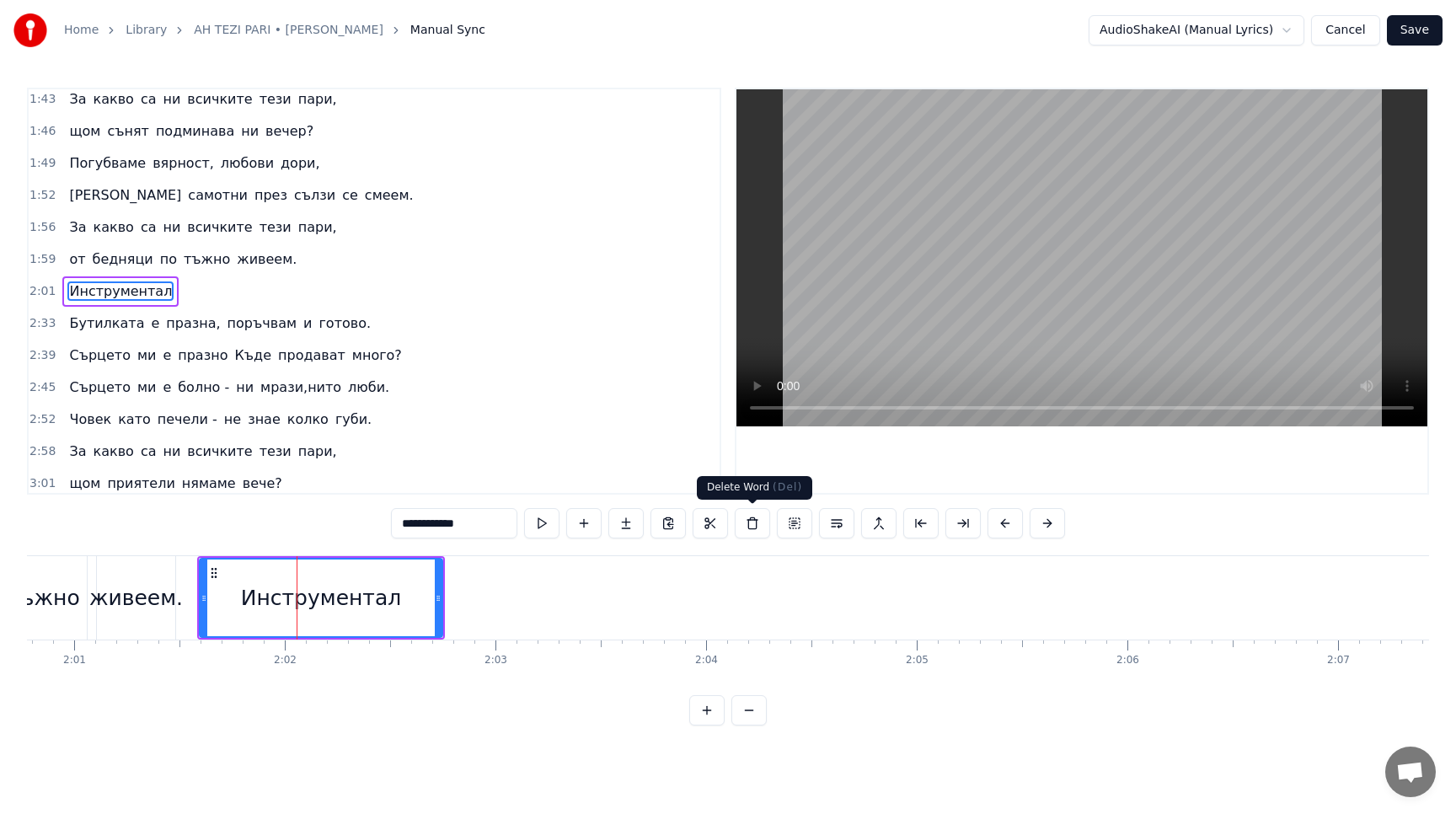
click at [752, 530] on button at bounding box center [752, 523] width 36 height 30
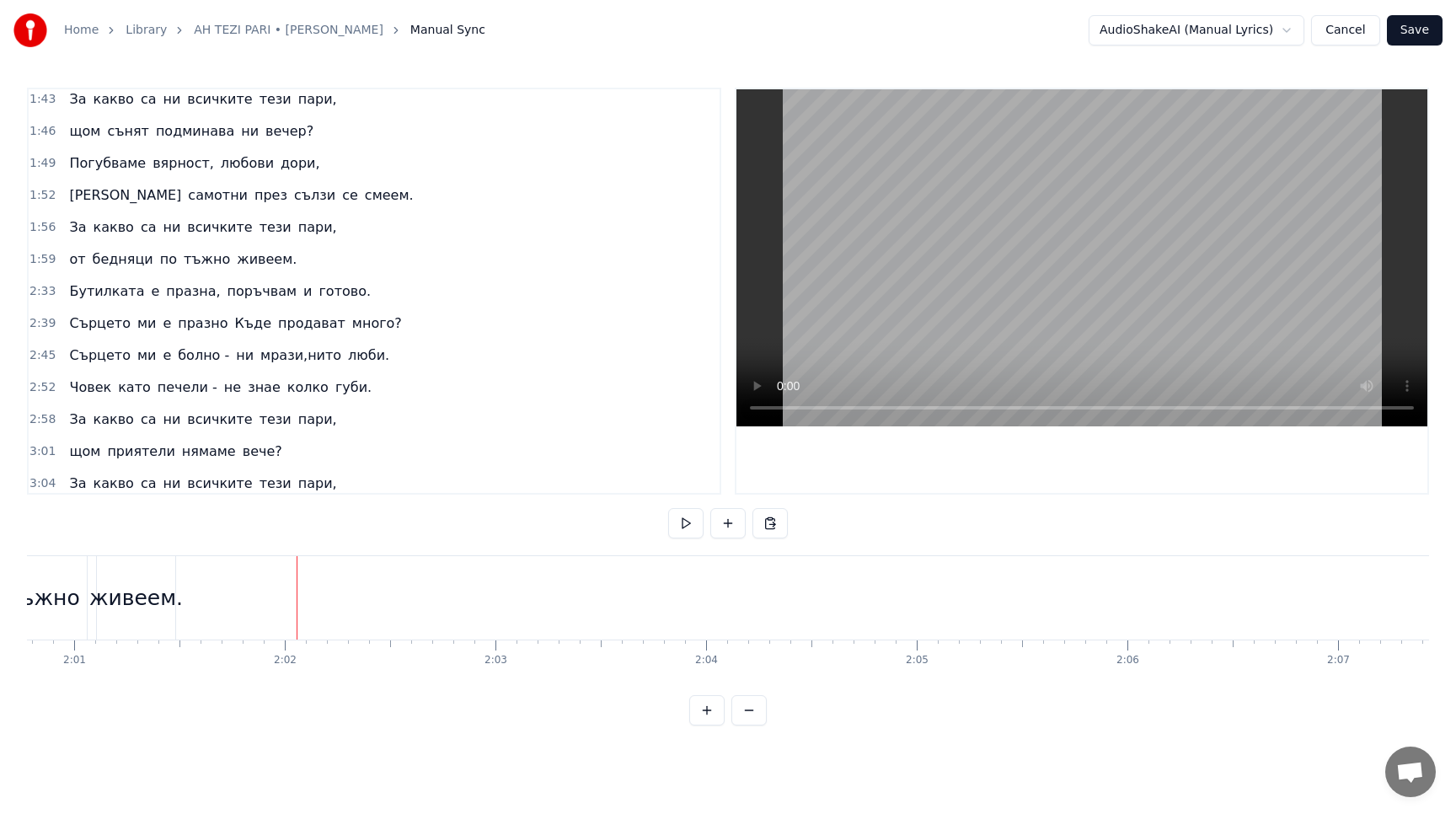
click at [145, 580] on div "живеем." at bounding box center [136, 597] width 79 height 83
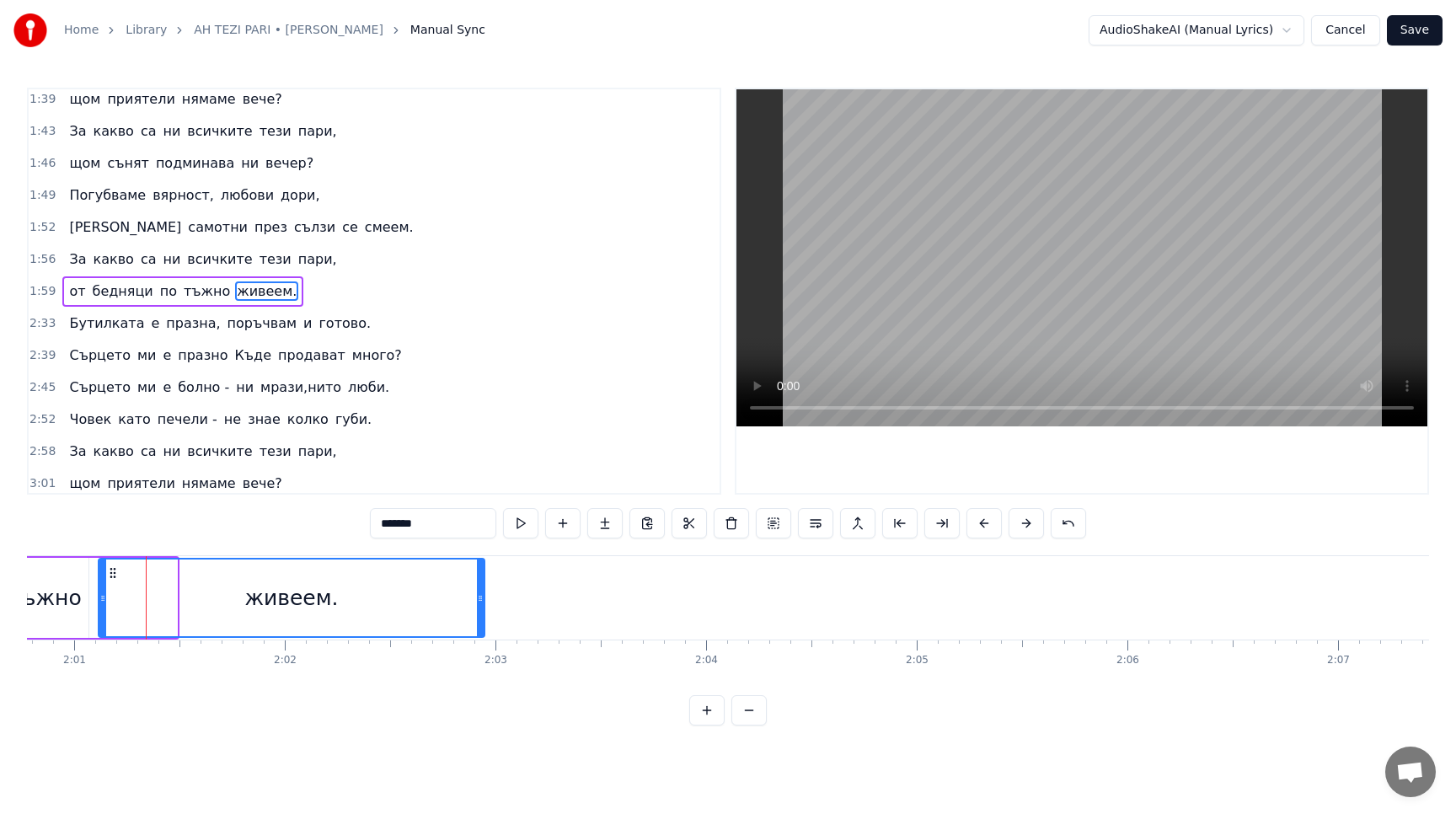
drag, startPoint x: 172, startPoint y: 601, endPoint x: 480, endPoint y: 618, distance: 308.5
click at [480, 618] on div at bounding box center [480, 598] width 6 height 77
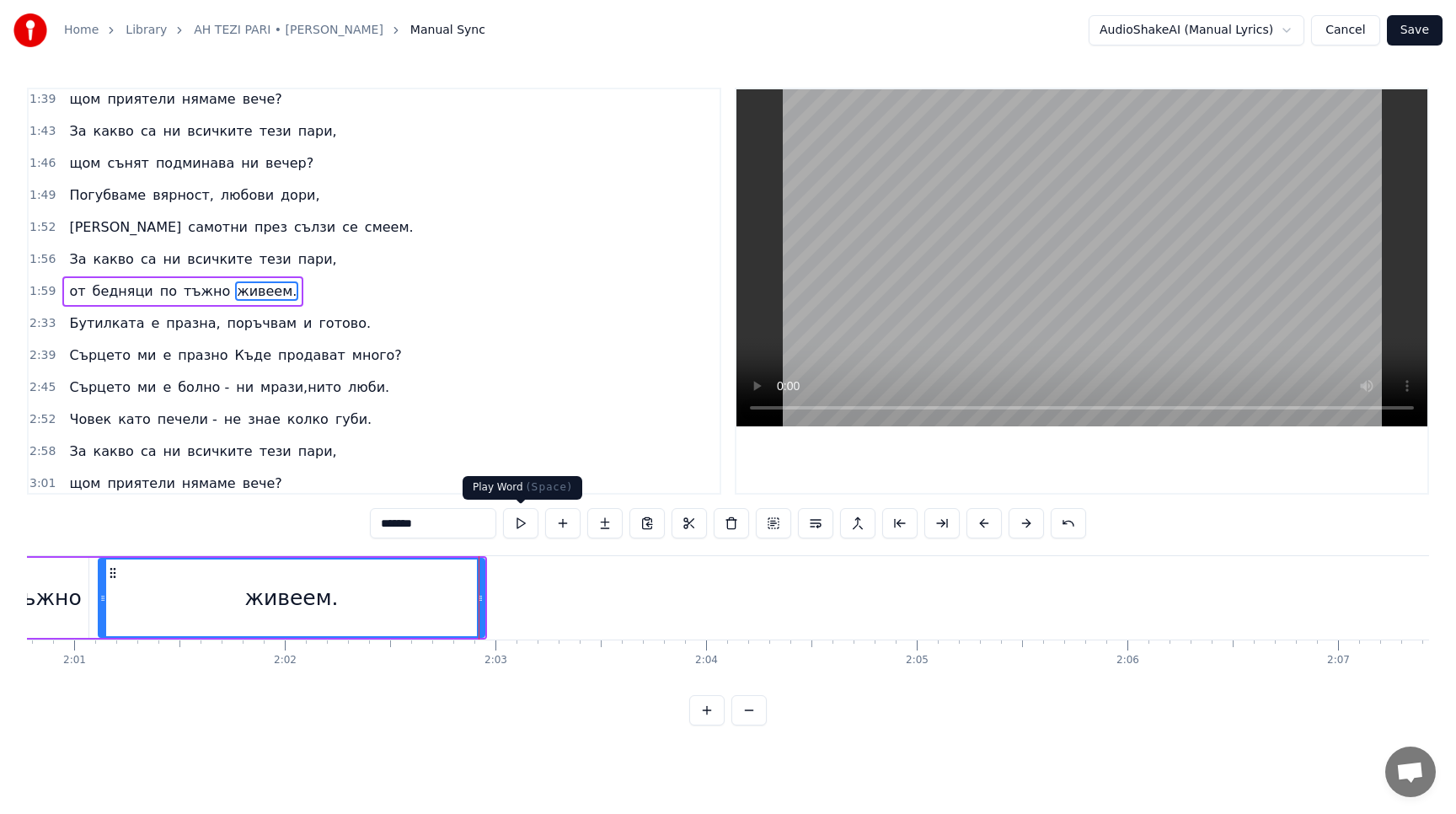
click at [514, 519] on button at bounding box center [521, 523] width 36 height 30
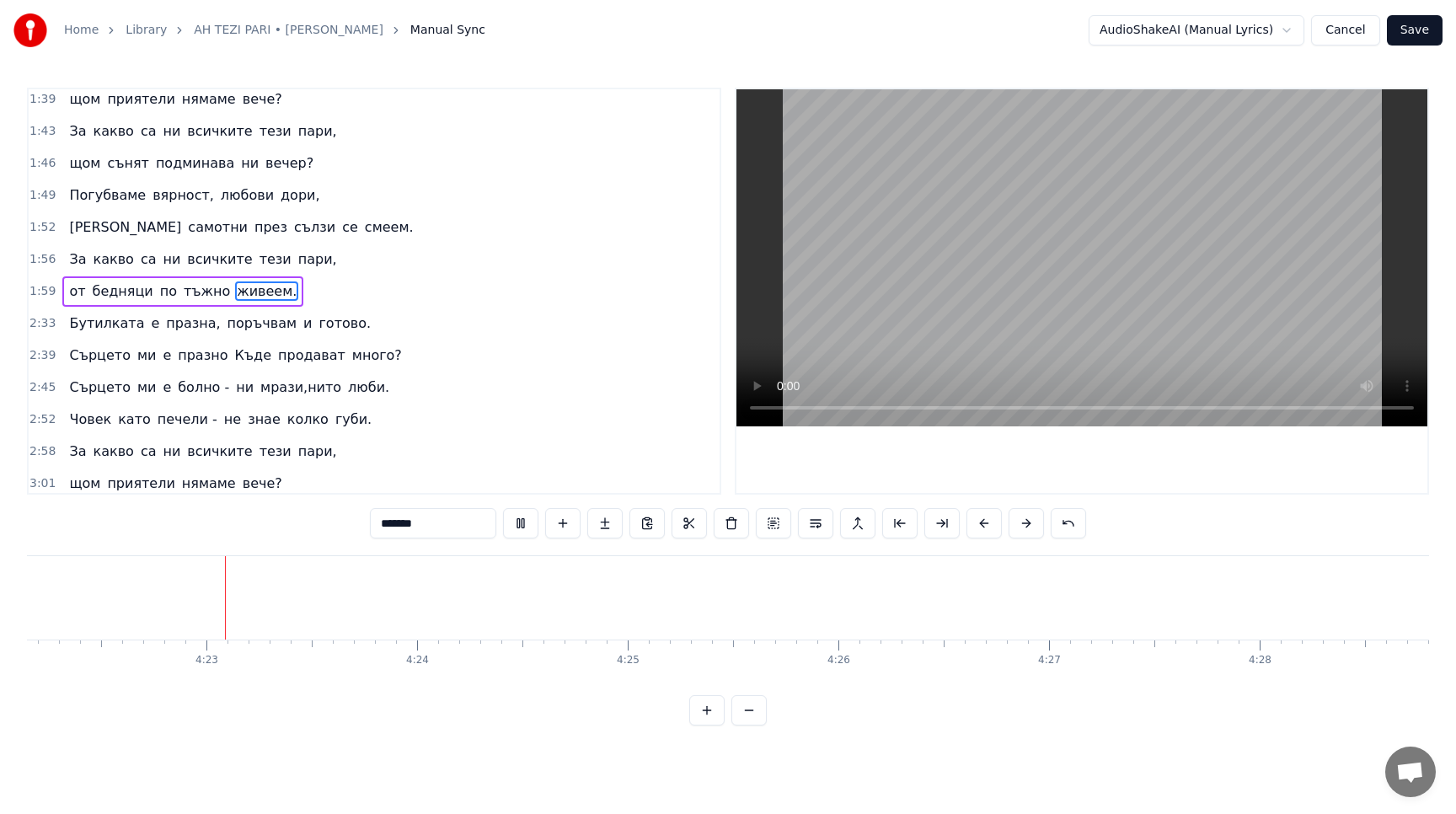
scroll to position [0, 55214]
click at [1339, 35] on button "Cancel" at bounding box center [1344, 30] width 69 height 30
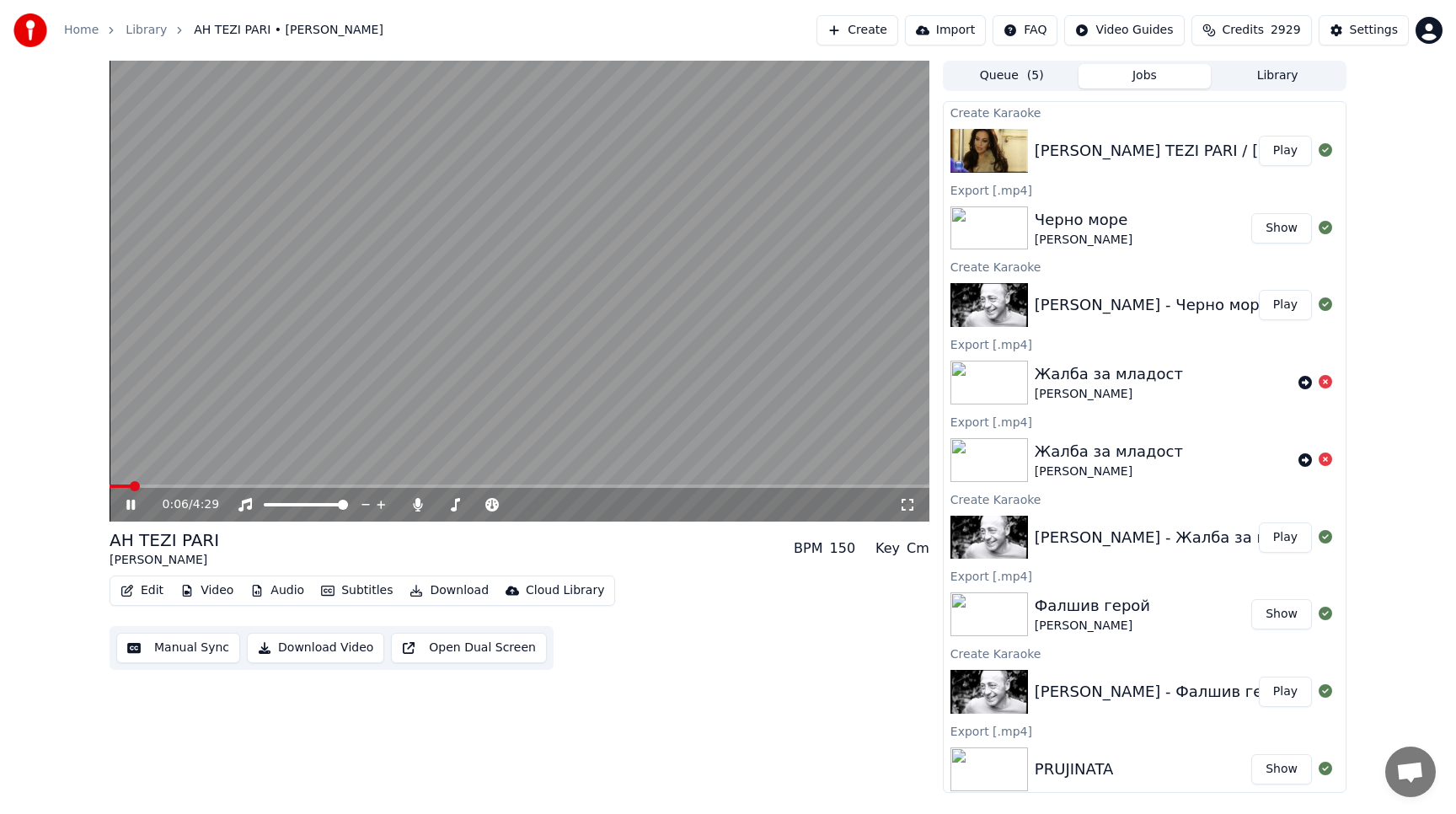
click at [132, 503] on icon at bounding box center [130, 505] width 8 height 10
